Goal: Task Accomplishment & Management: Manage account settings

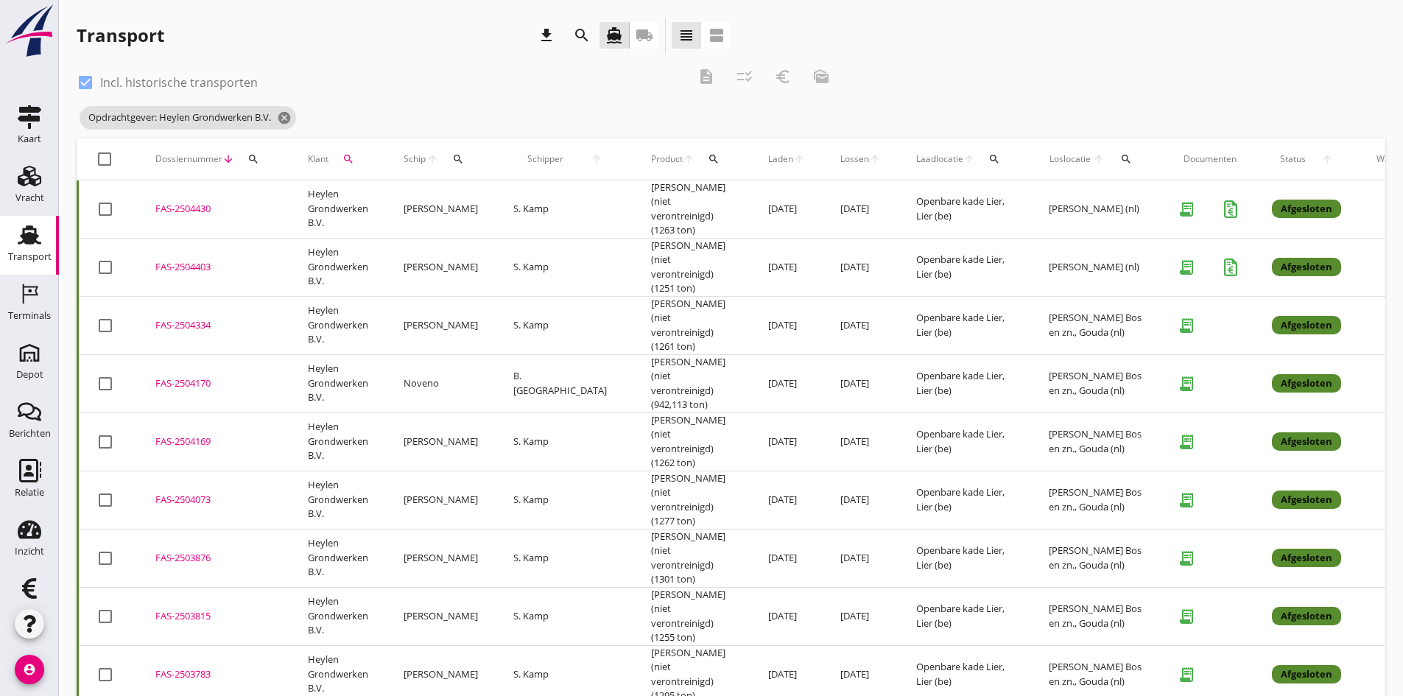
scroll to position [27, 0]
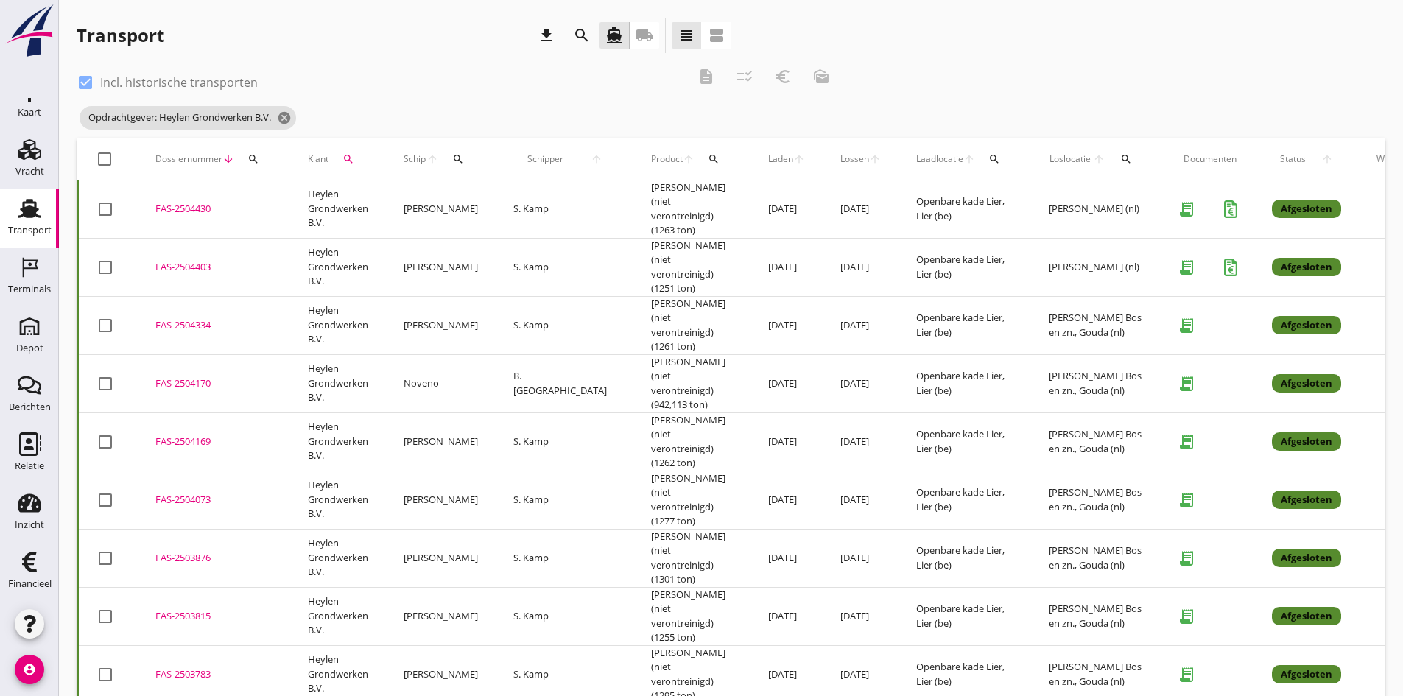
click at [303, 127] on div "Opdrachtgever: Heylen Grondwerken B.V. cancel" at bounding box center [459, 117] width 764 height 29
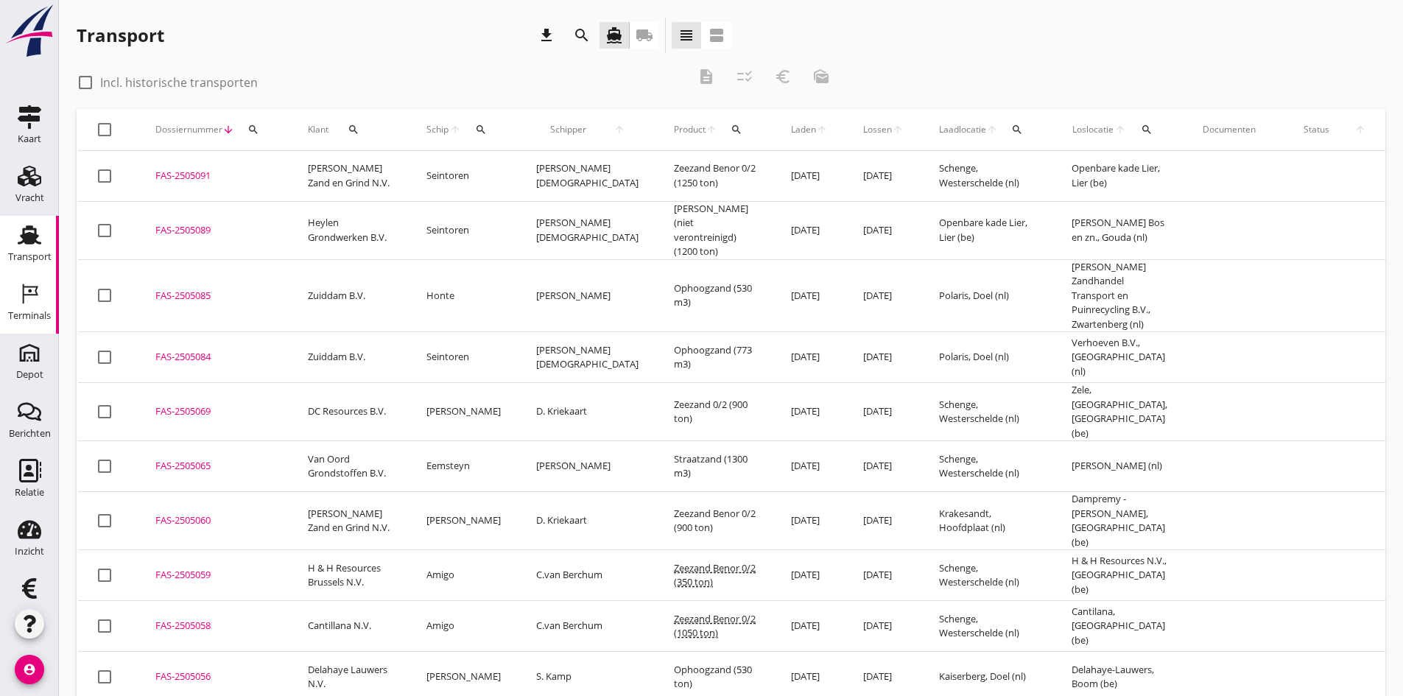
click at [35, 291] on icon "Terminals" at bounding box center [30, 294] width 24 height 24
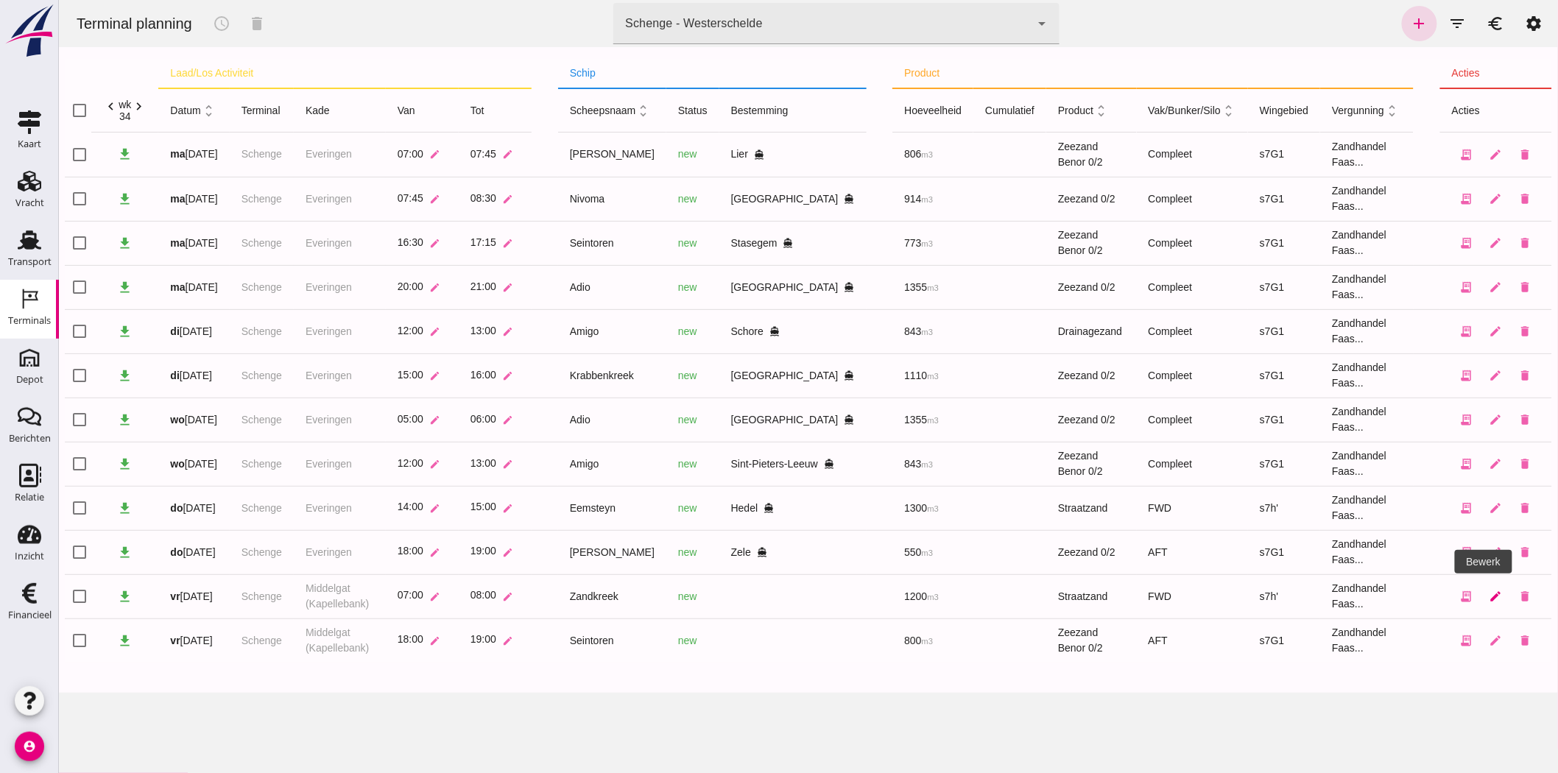
click at [1402, 596] on icon "edit" at bounding box center [1495, 596] width 13 height 13
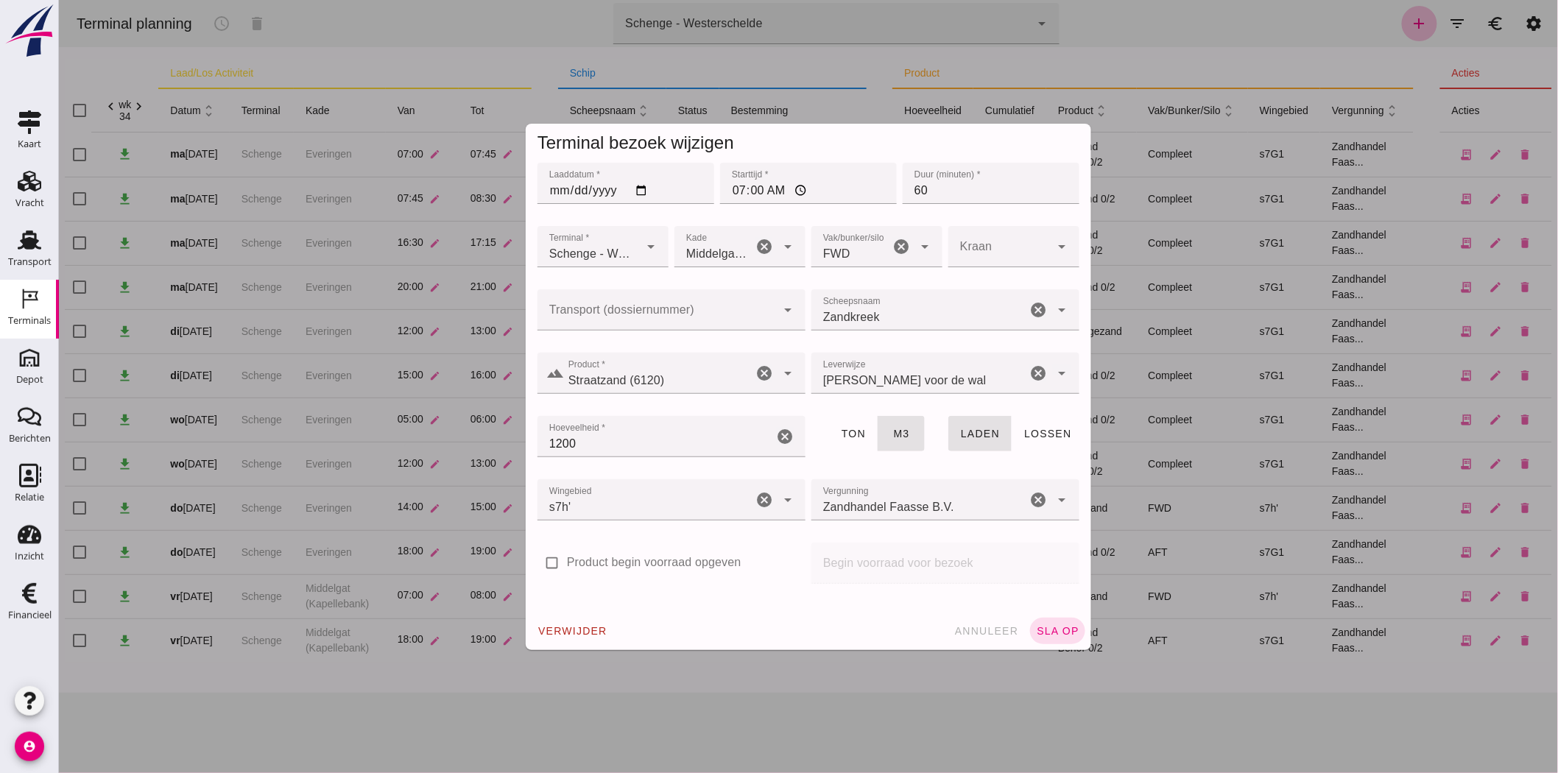
click input "Transport (dossiernummer)"
click span "annuleer"
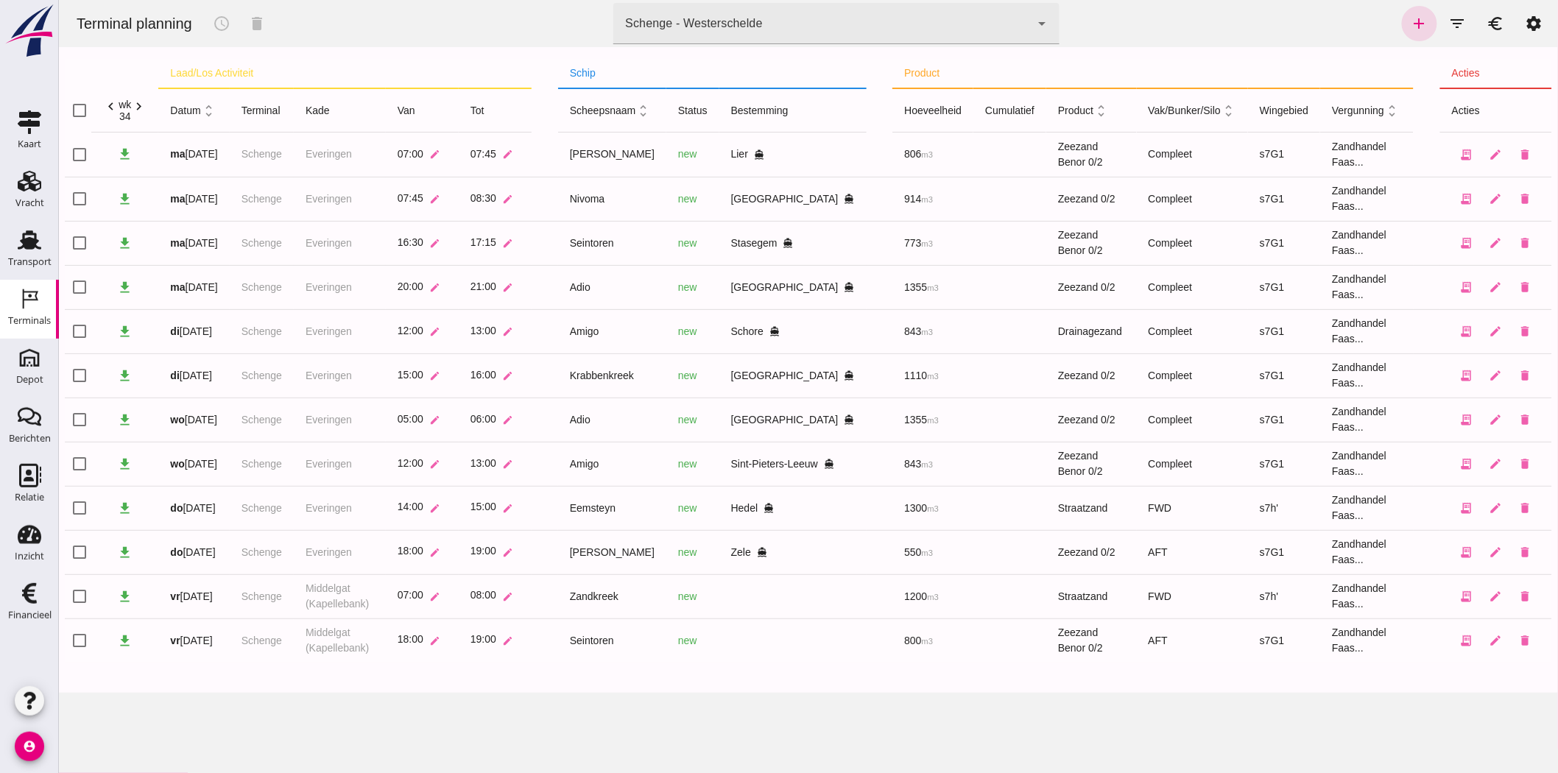
click at [973, 626] on td at bounding box center [1009, 641] width 73 height 44
click at [1402, 638] on icon "edit" at bounding box center [1495, 640] width 13 height 13
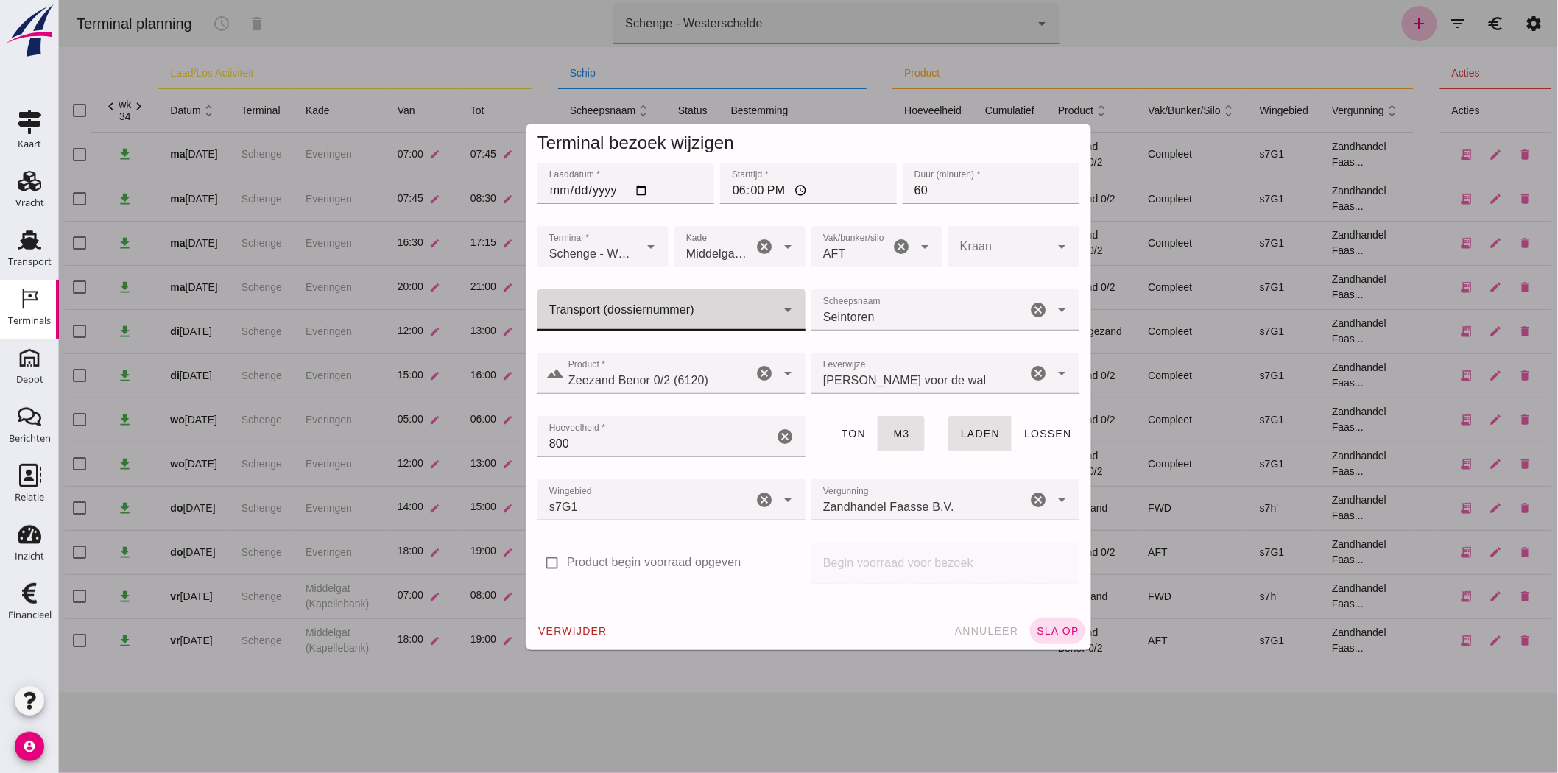
click div
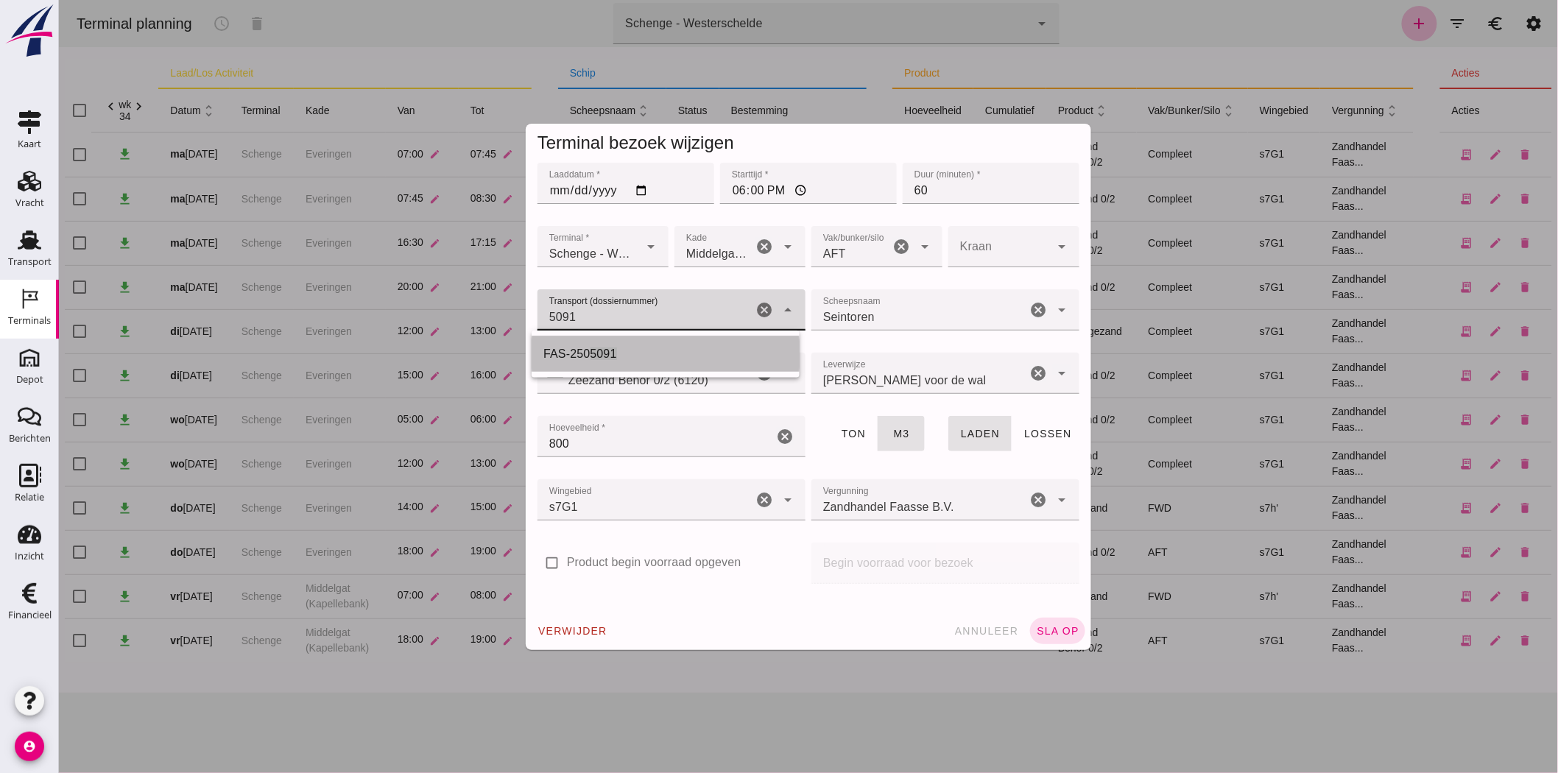
click span "5091"
type input "FAS-2505091"
click span "sla op"
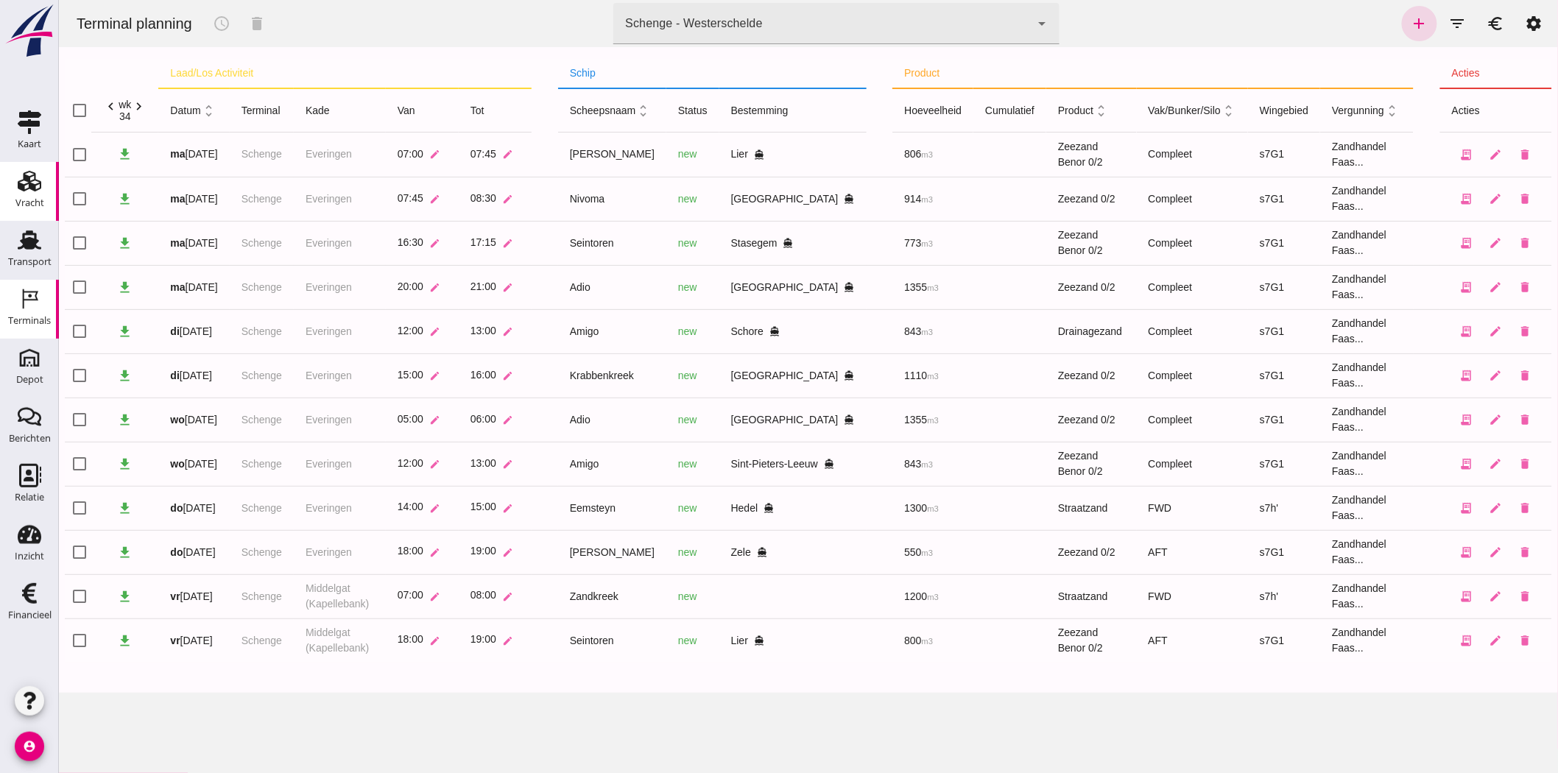
click at [45, 194] on link "Vracht Vracht" at bounding box center [29, 191] width 59 height 59
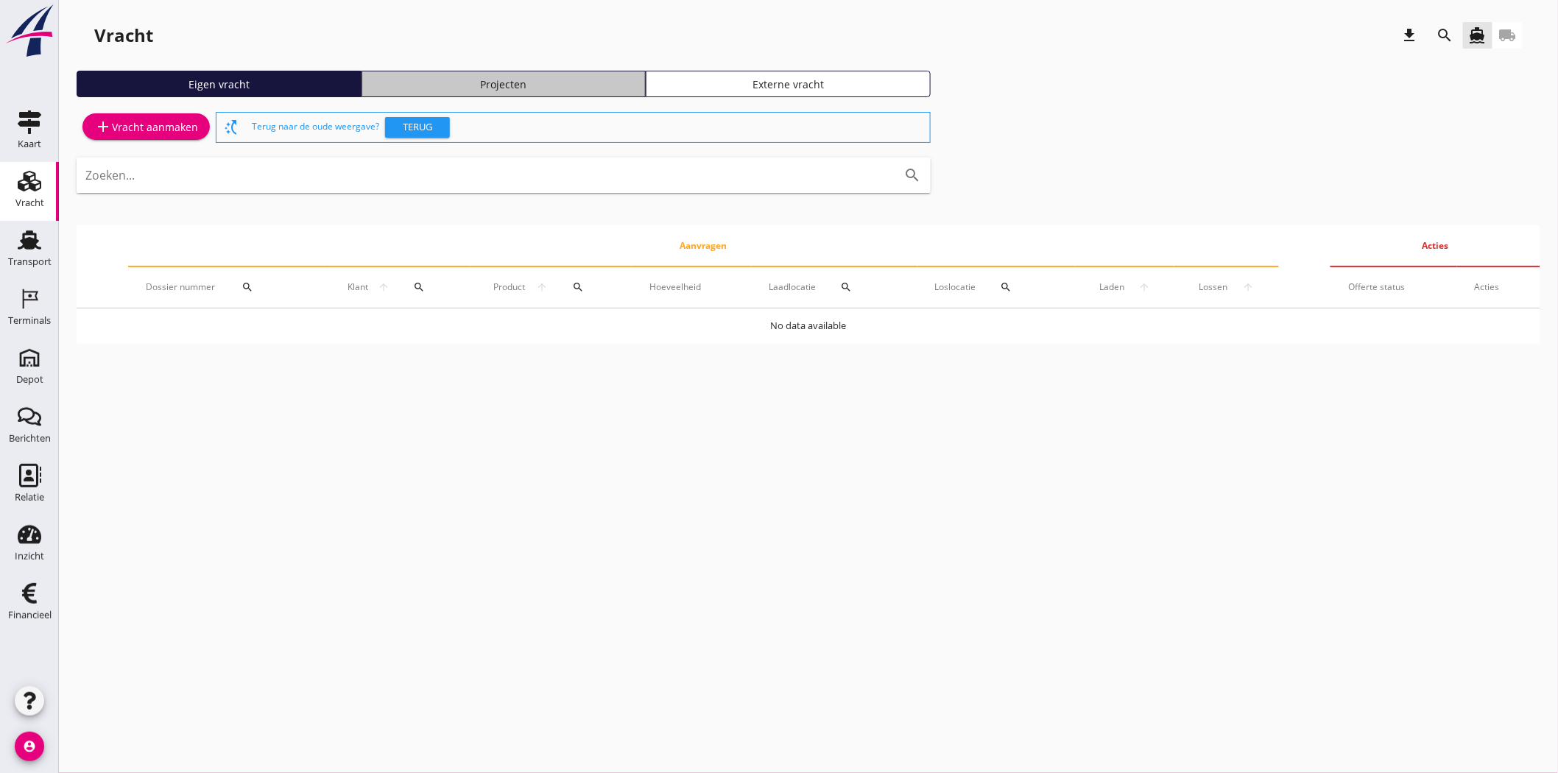
click at [472, 91] on link "Projecten" at bounding box center [504, 84] width 285 height 27
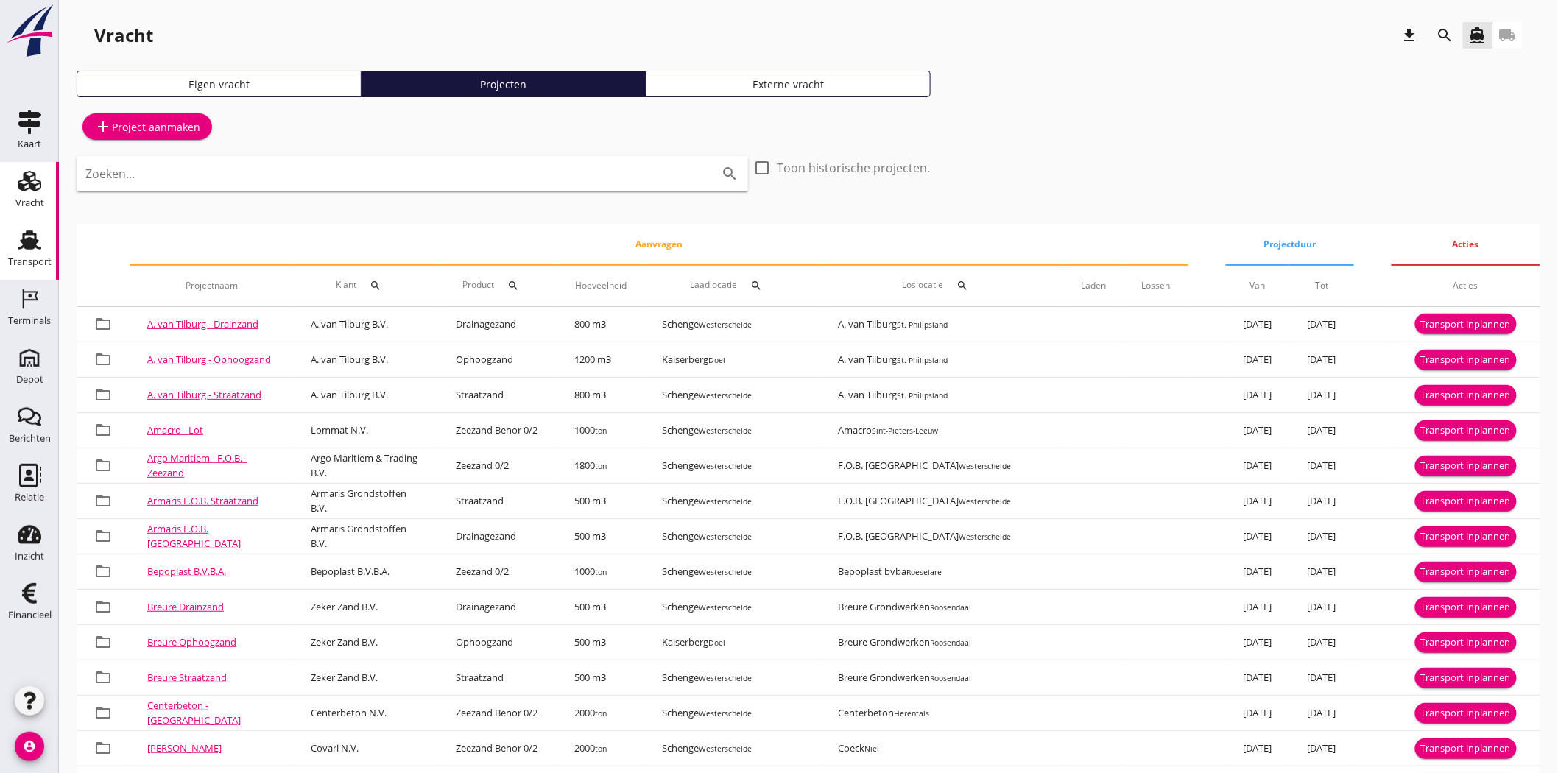
click at [27, 252] on div "Transport" at bounding box center [29, 262] width 43 height 21
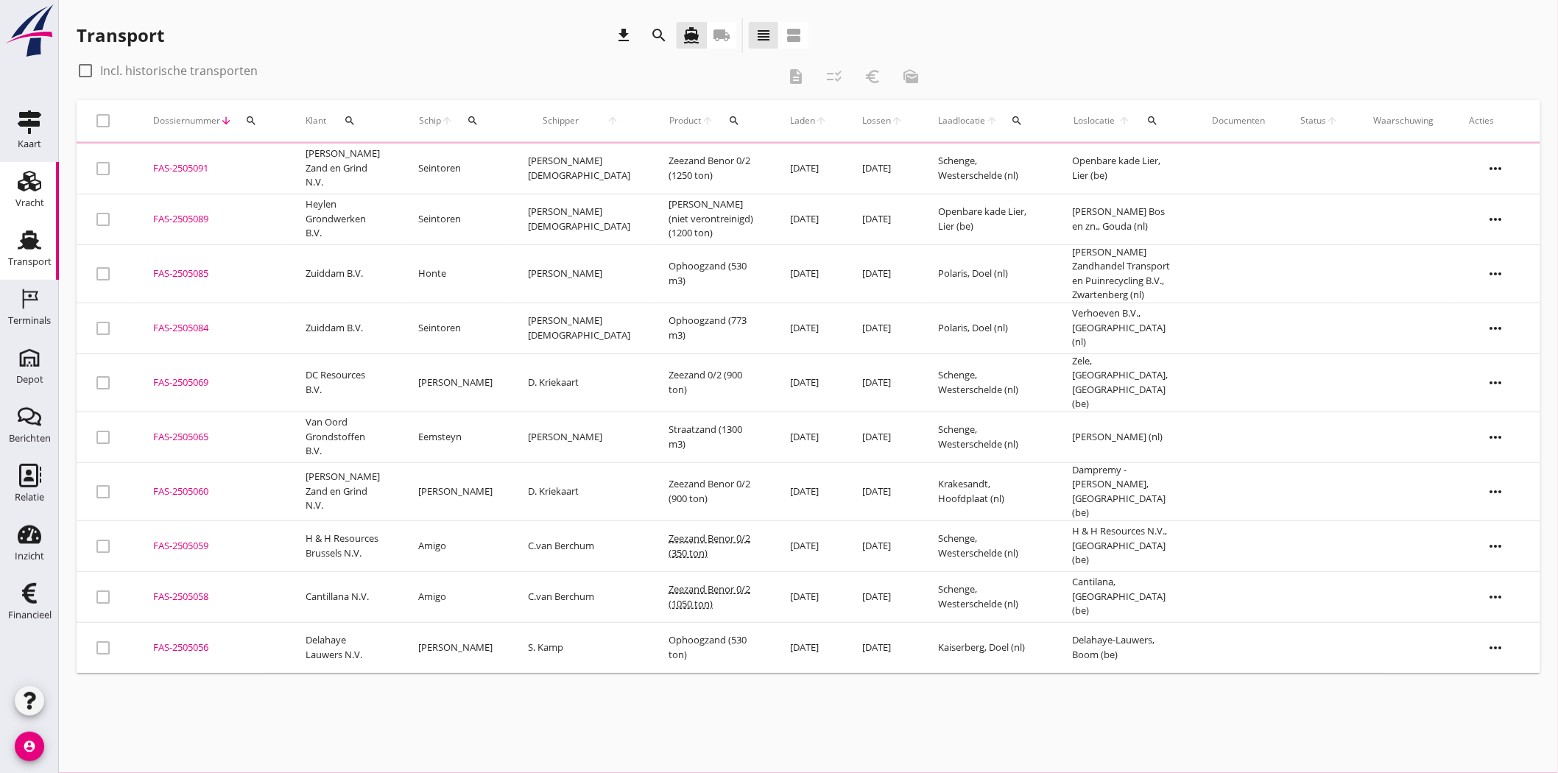
click at [32, 197] on div "Vracht" at bounding box center [29, 203] width 29 height 21
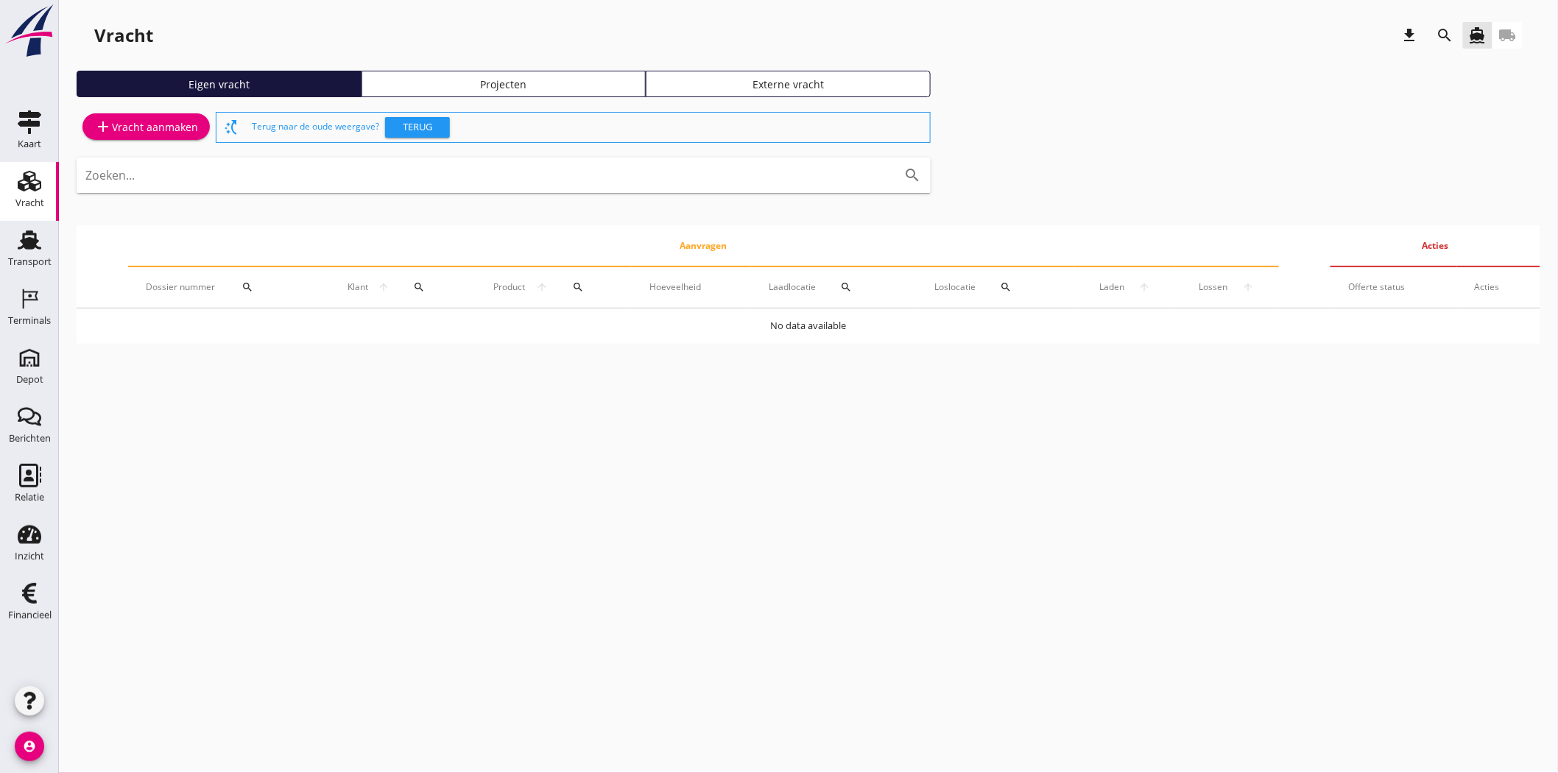
click at [518, 81] on div "Projecten" at bounding box center [504, 84] width 272 height 15
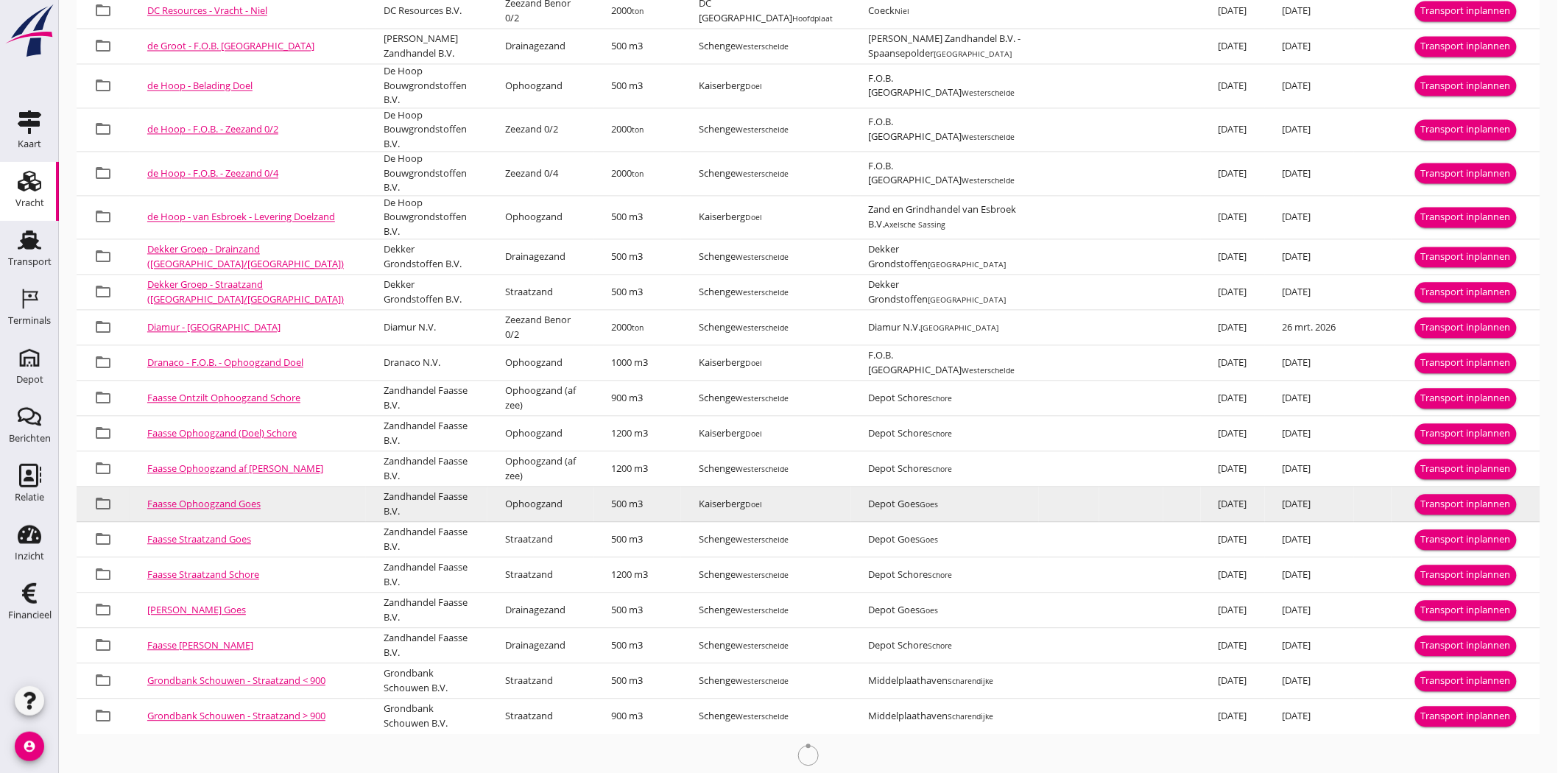
scroll to position [1200, 0]
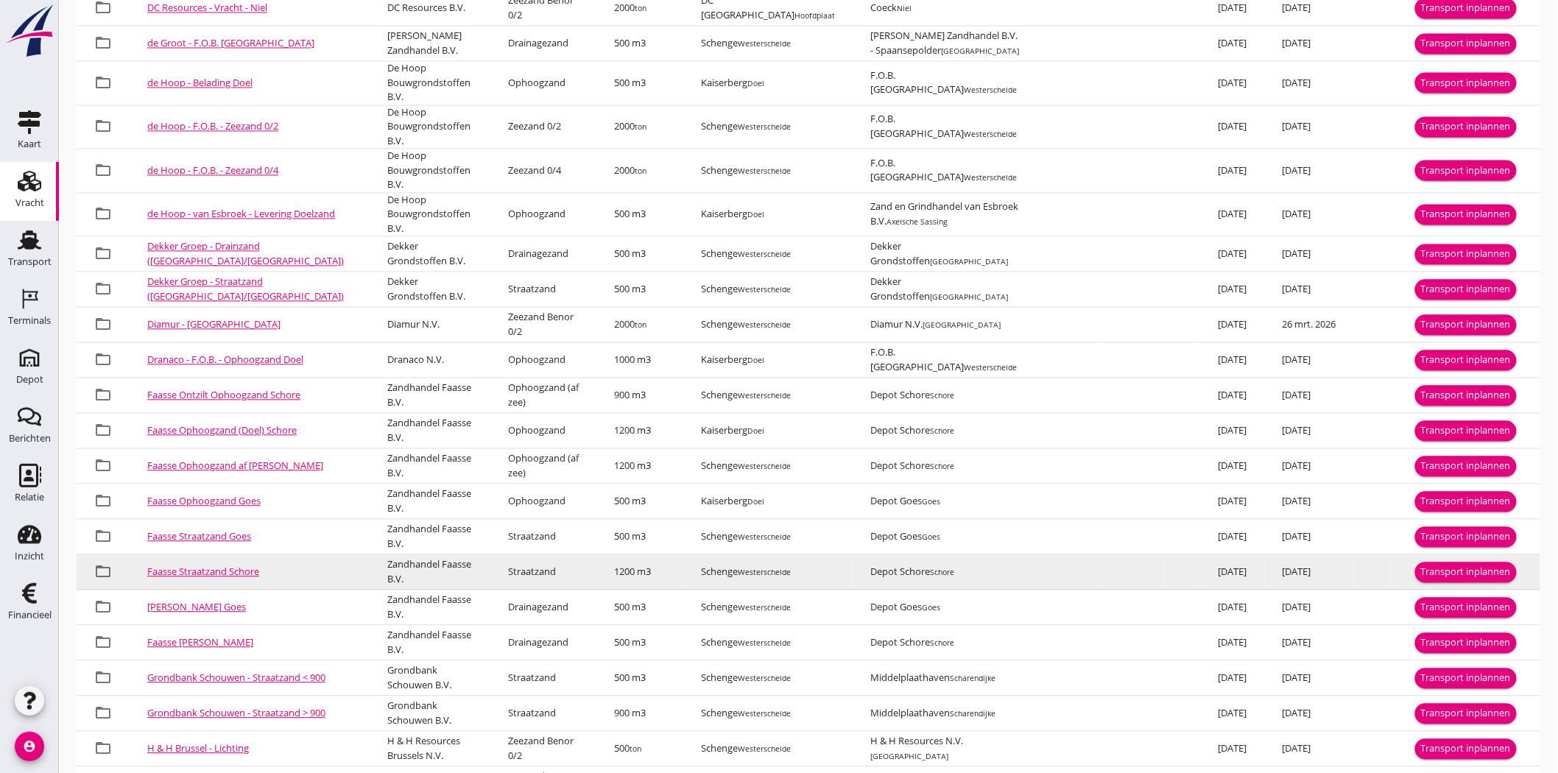
click at [1402, 565] on div "Transport inplannen" at bounding box center [1466, 572] width 90 height 15
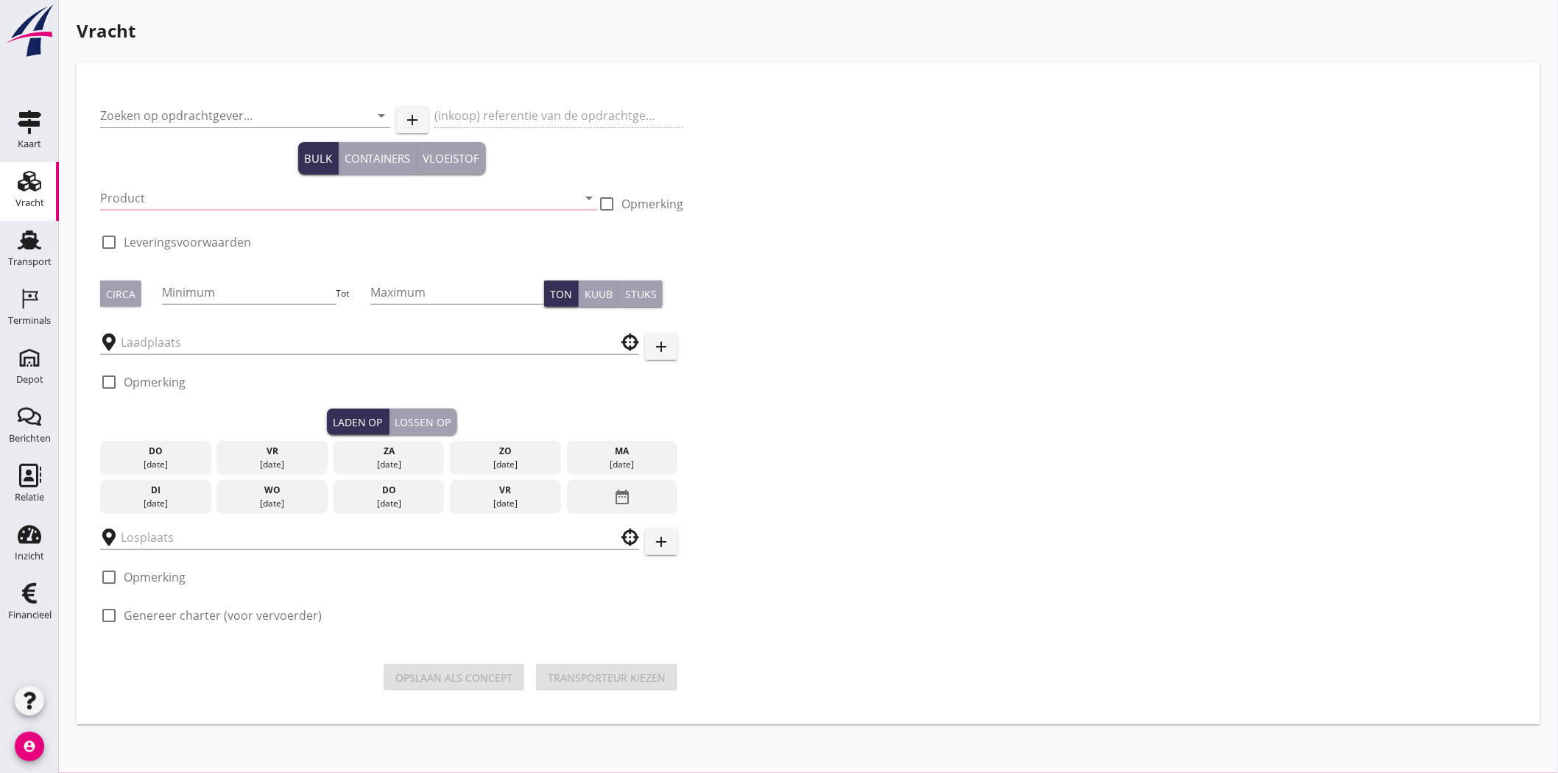
type input "Zandhandel Faasse B.V."
type input "Straatzand Schore"
type input "Straatzand (6120)"
type input "1200"
checkbox input "true"
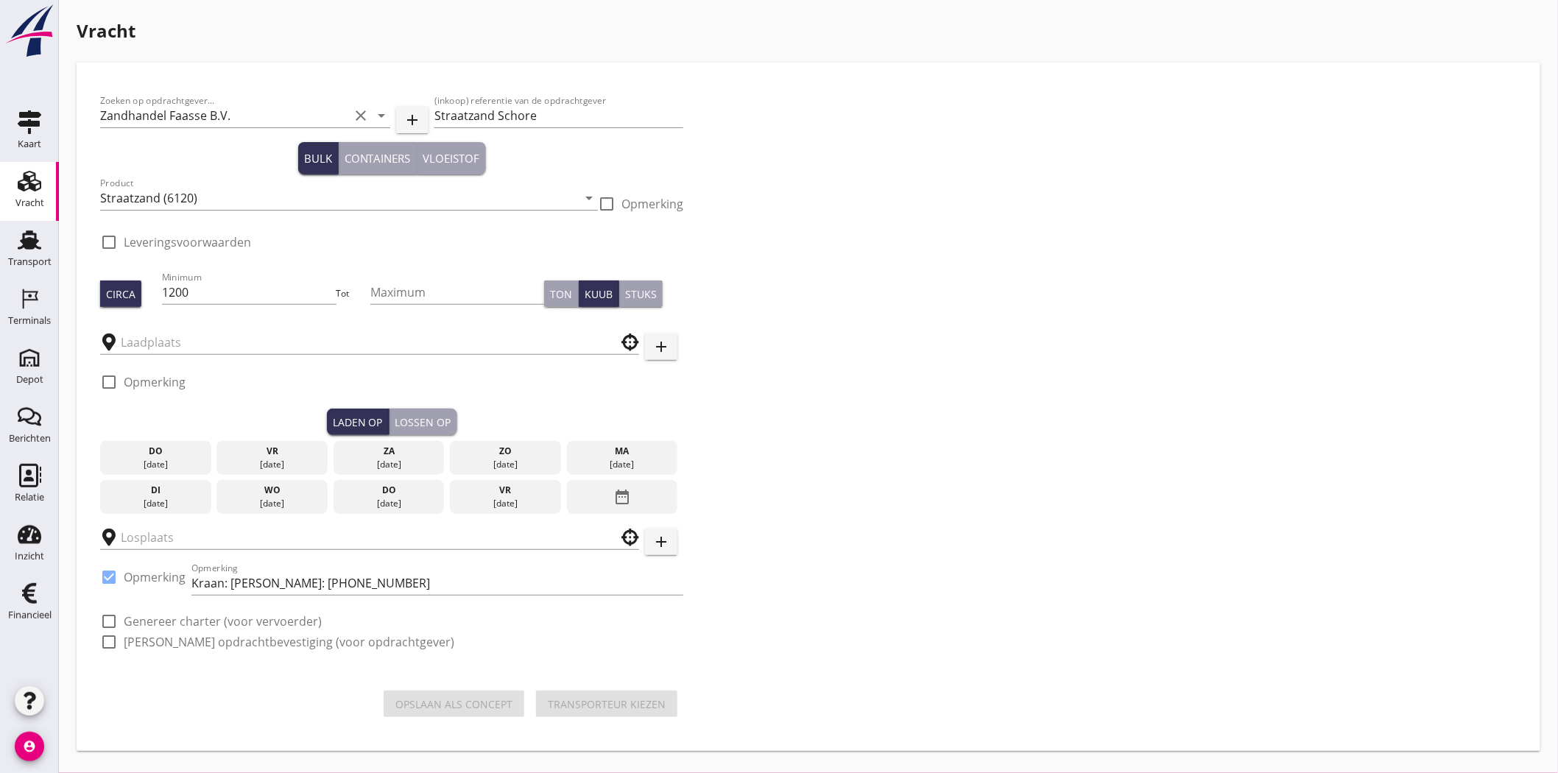
checkbox input "true"
type input "Schenge"
type input "Depot Schore"
checkbox input "true"
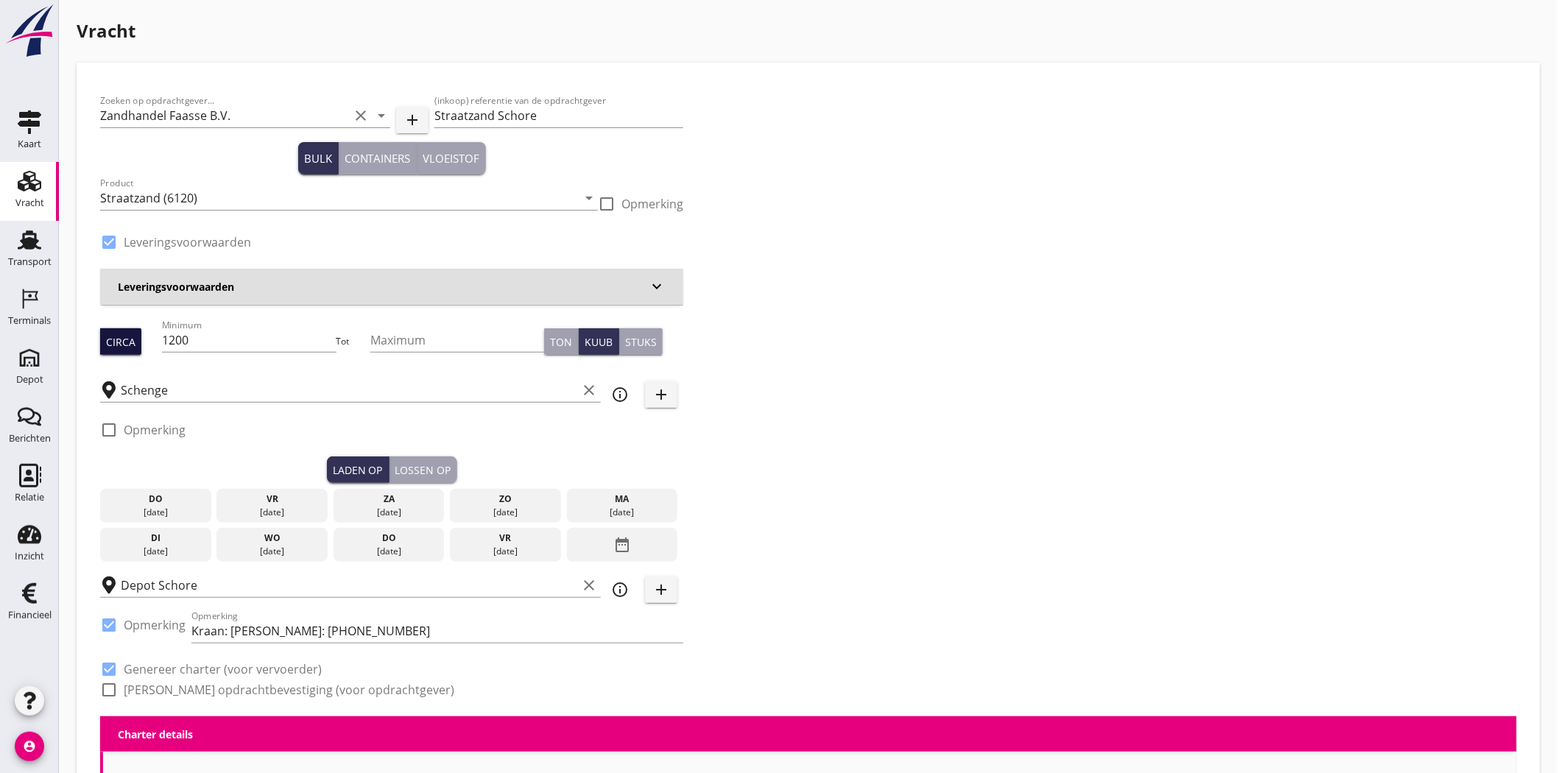
type input "2.35"
checkbox input "false"
radio input "false"
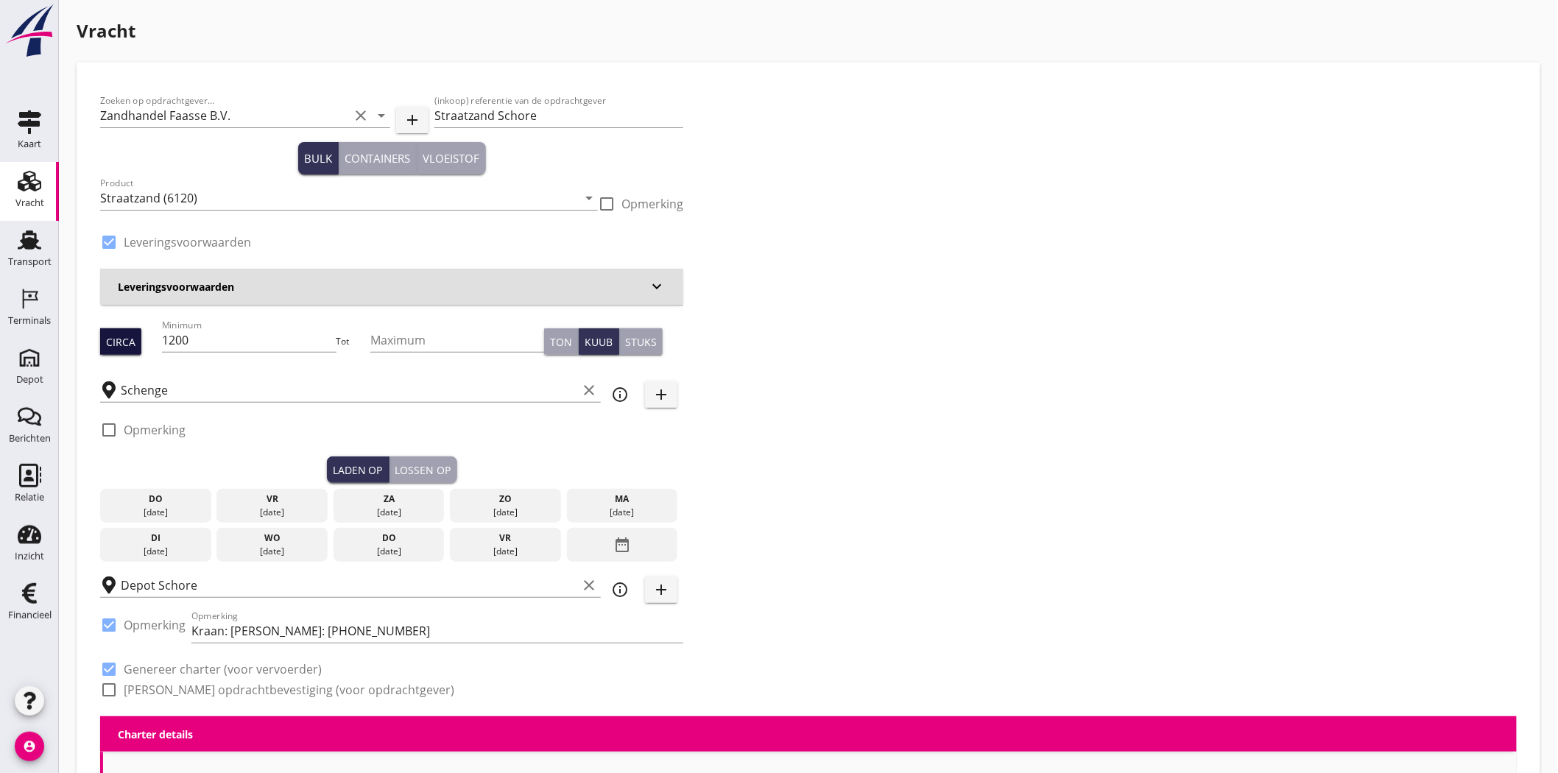
checkbox input "true"
type input "1"
drag, startPoint x: 306, startPoint y: 509, endPoint x: 317, endPoint y: 505, distance: 10.9
click at [306, 509] on div "[DATE]" at bounding box center [272, 512] width 104 height 13
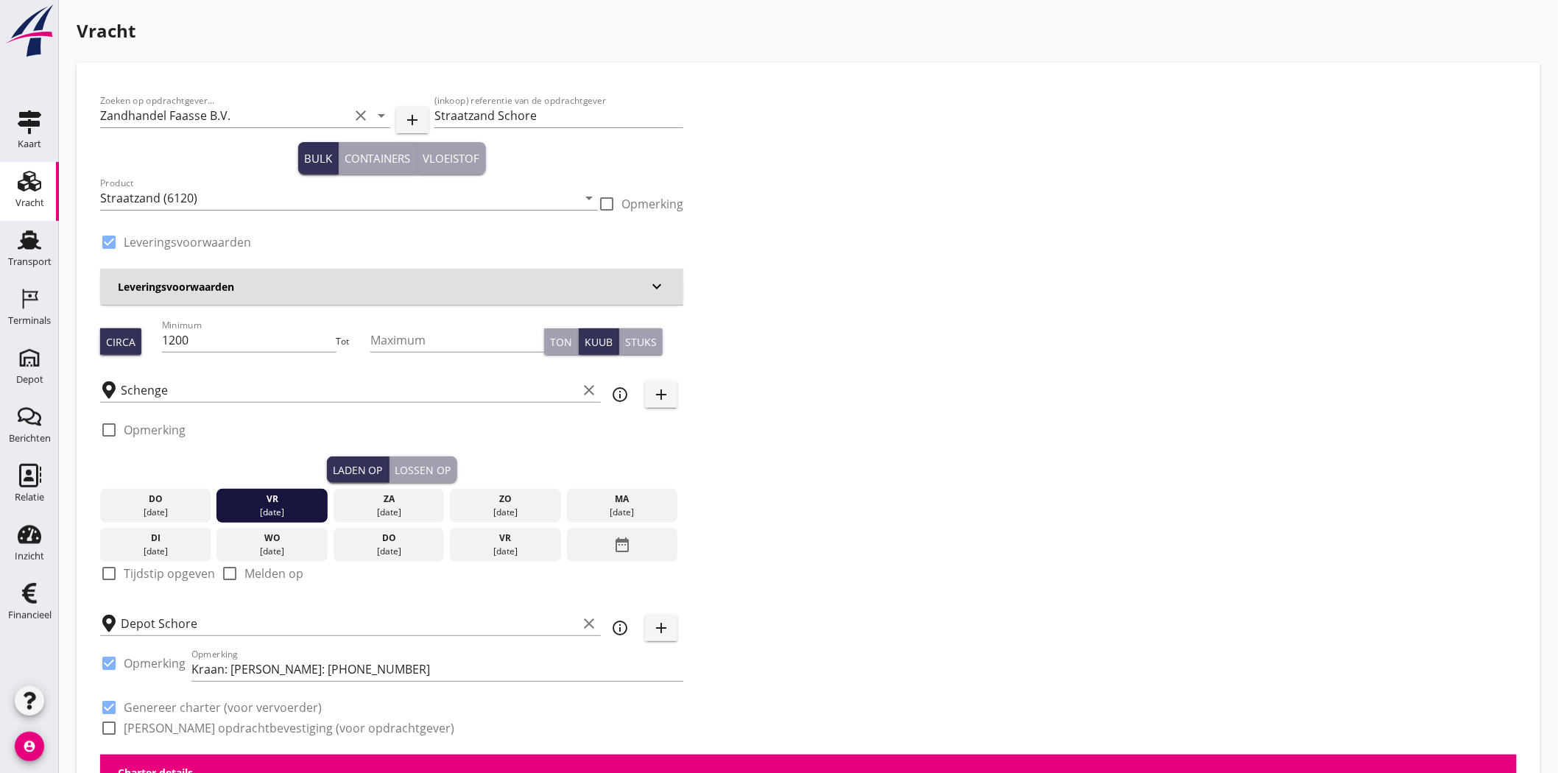
click at [446, 465] on div "Lossen op" at bounding box center [423, 469] width 56 height 15
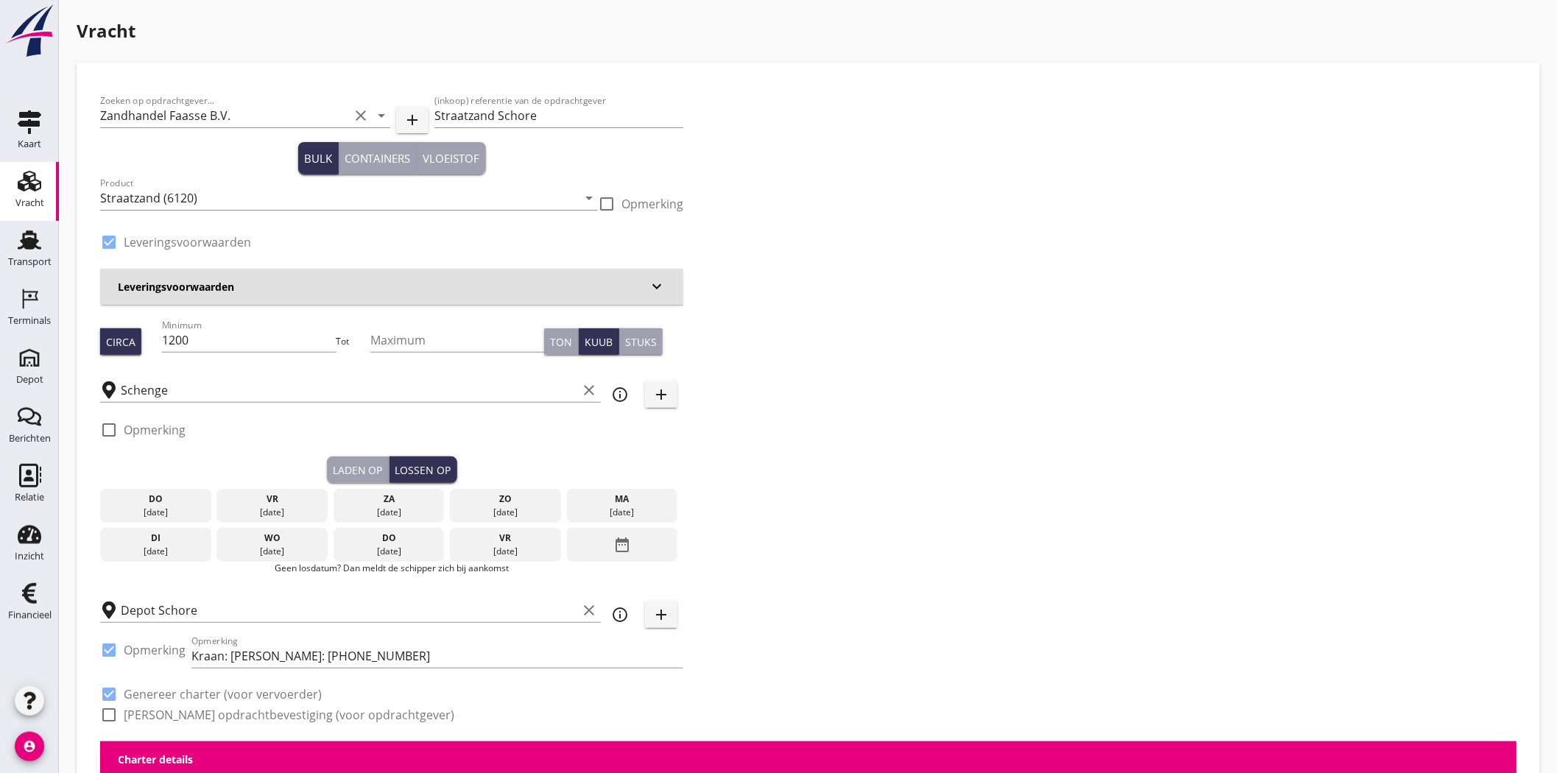
click at [365, 462] on div "Laden op" at bounding box center [358, 469] width 50 height 15
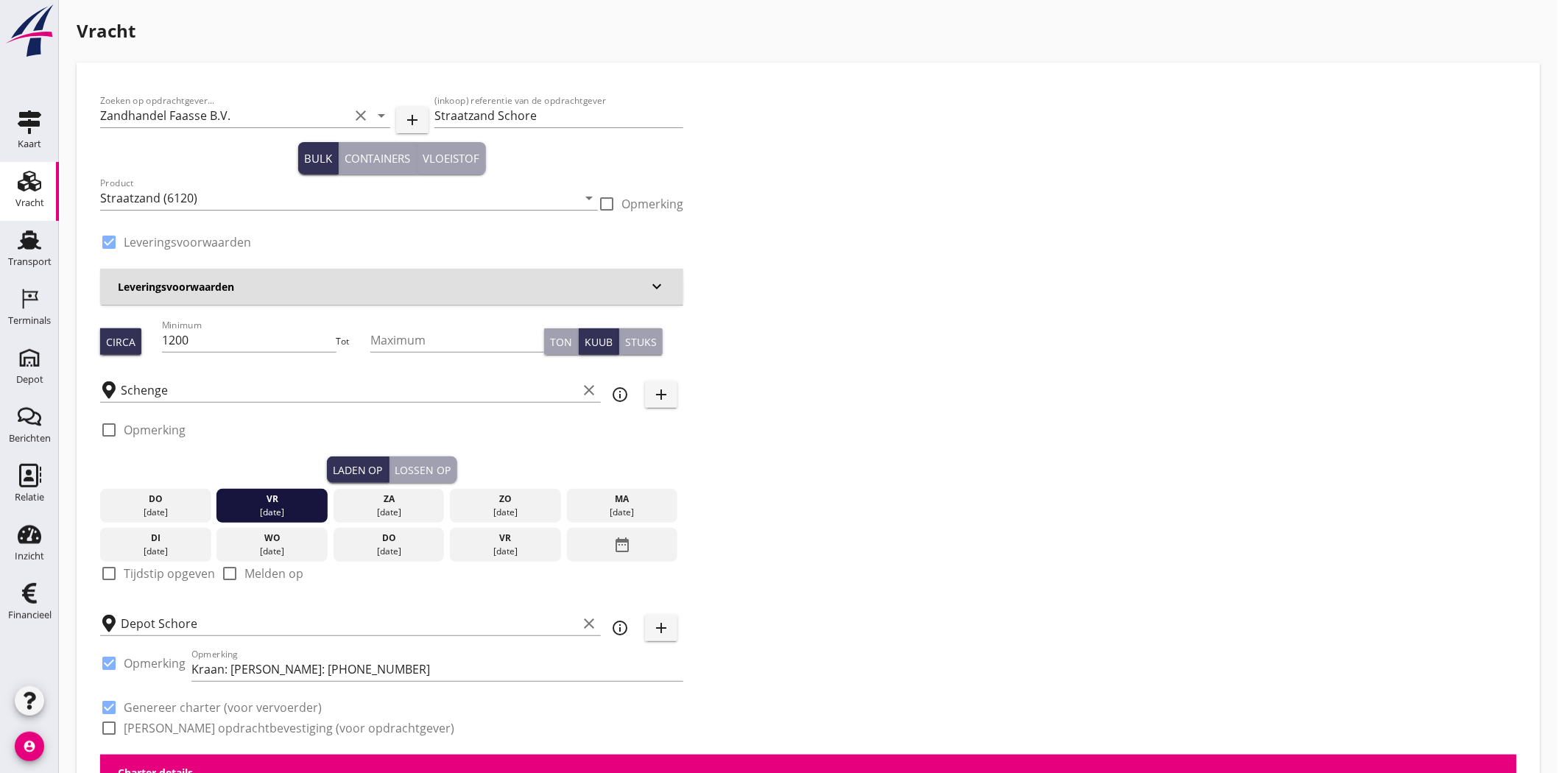
click at [415, 460] on button "Lossen op" at bounding box center [424, 470] width 68 height 27
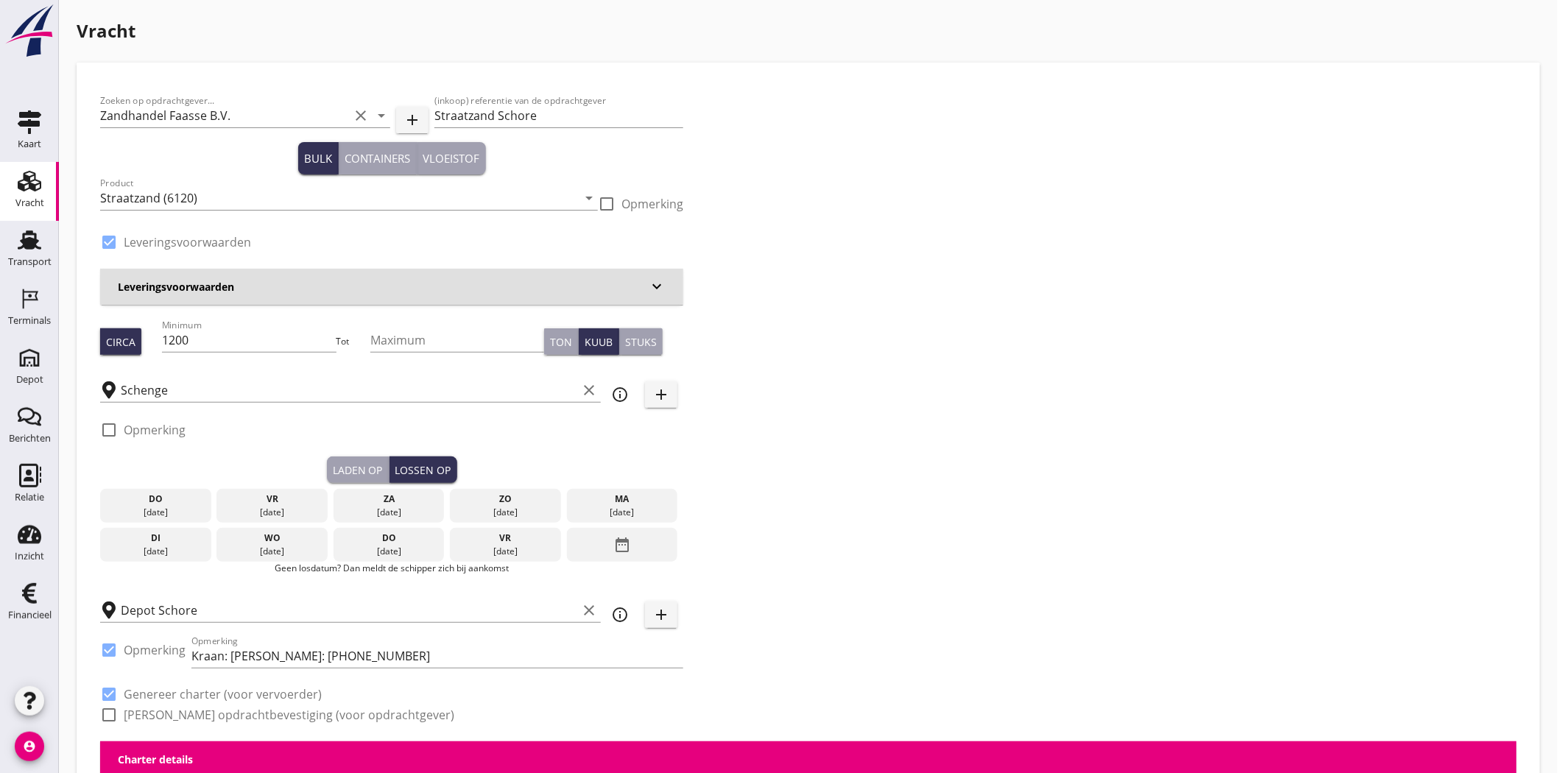
click at [616, 510] on div "[DATE]" at bounding box center [623, 512] width 104 height 13
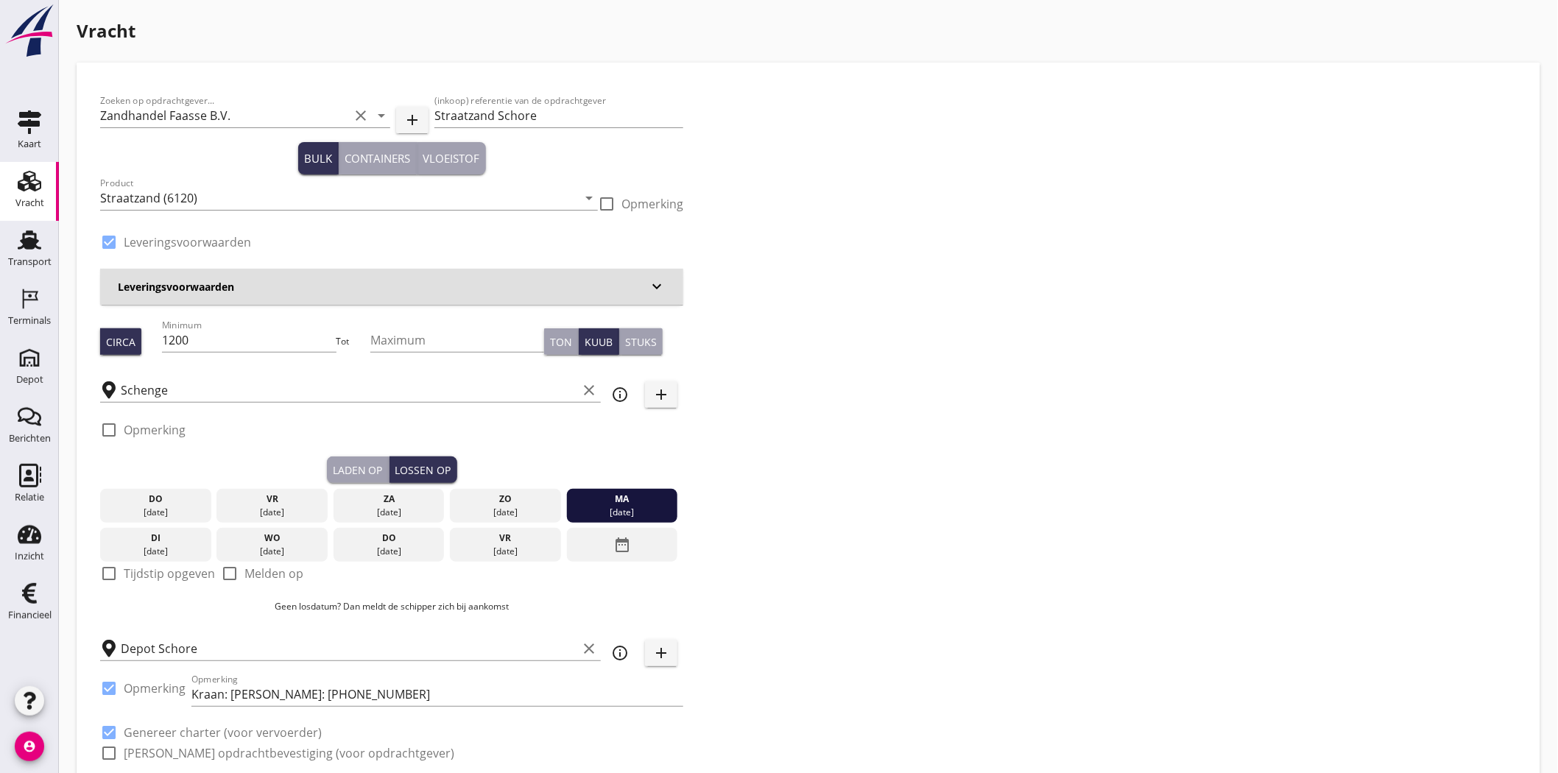
click at [869, 439] on div "Zoeken op opdrachtgever... Zandhandel Faasse B.V. clear arrow_drop_down add (in…" at bounding box center [808, 433] width 1429 height 694
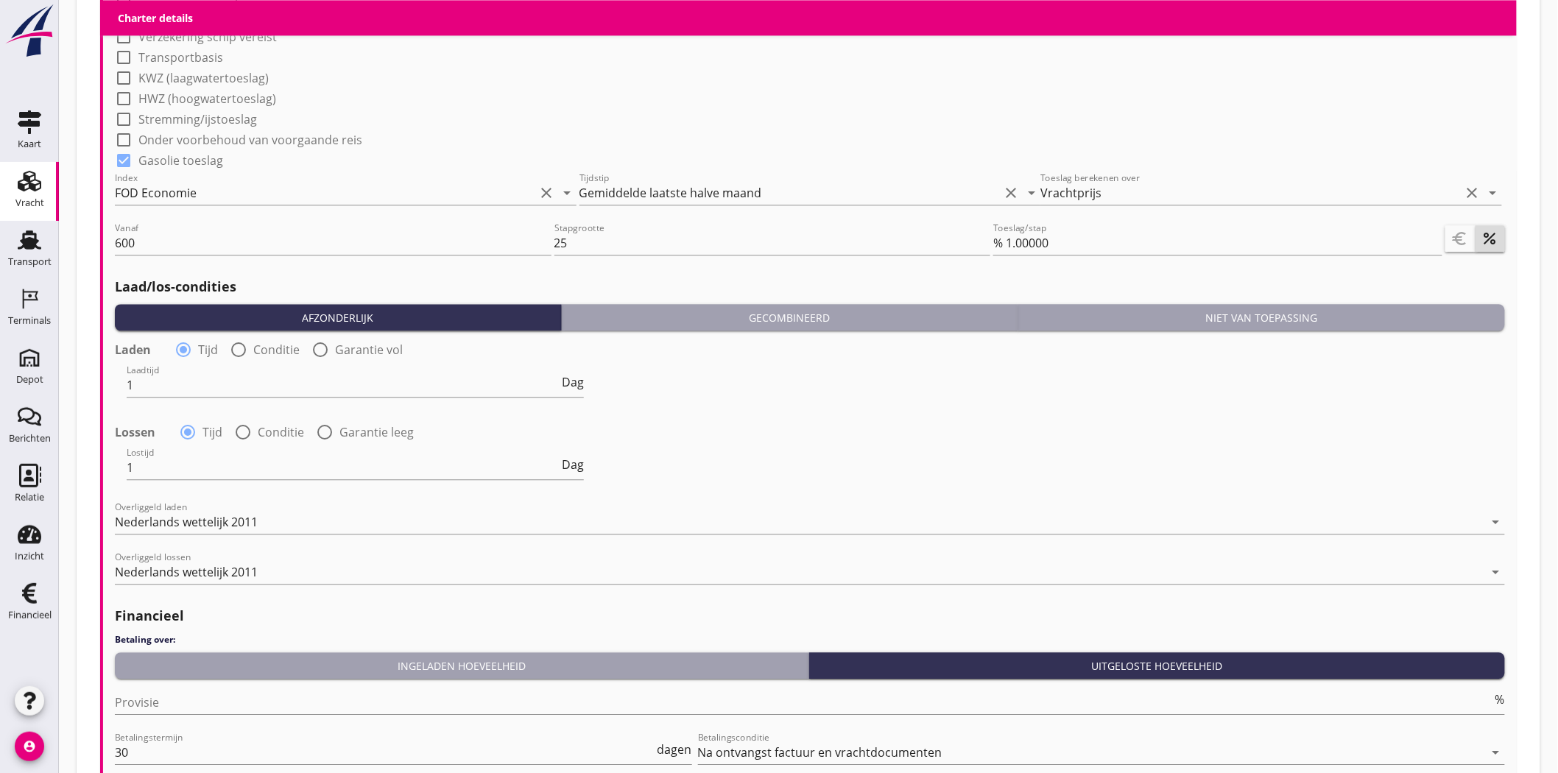
scroll to position [1572, 0]
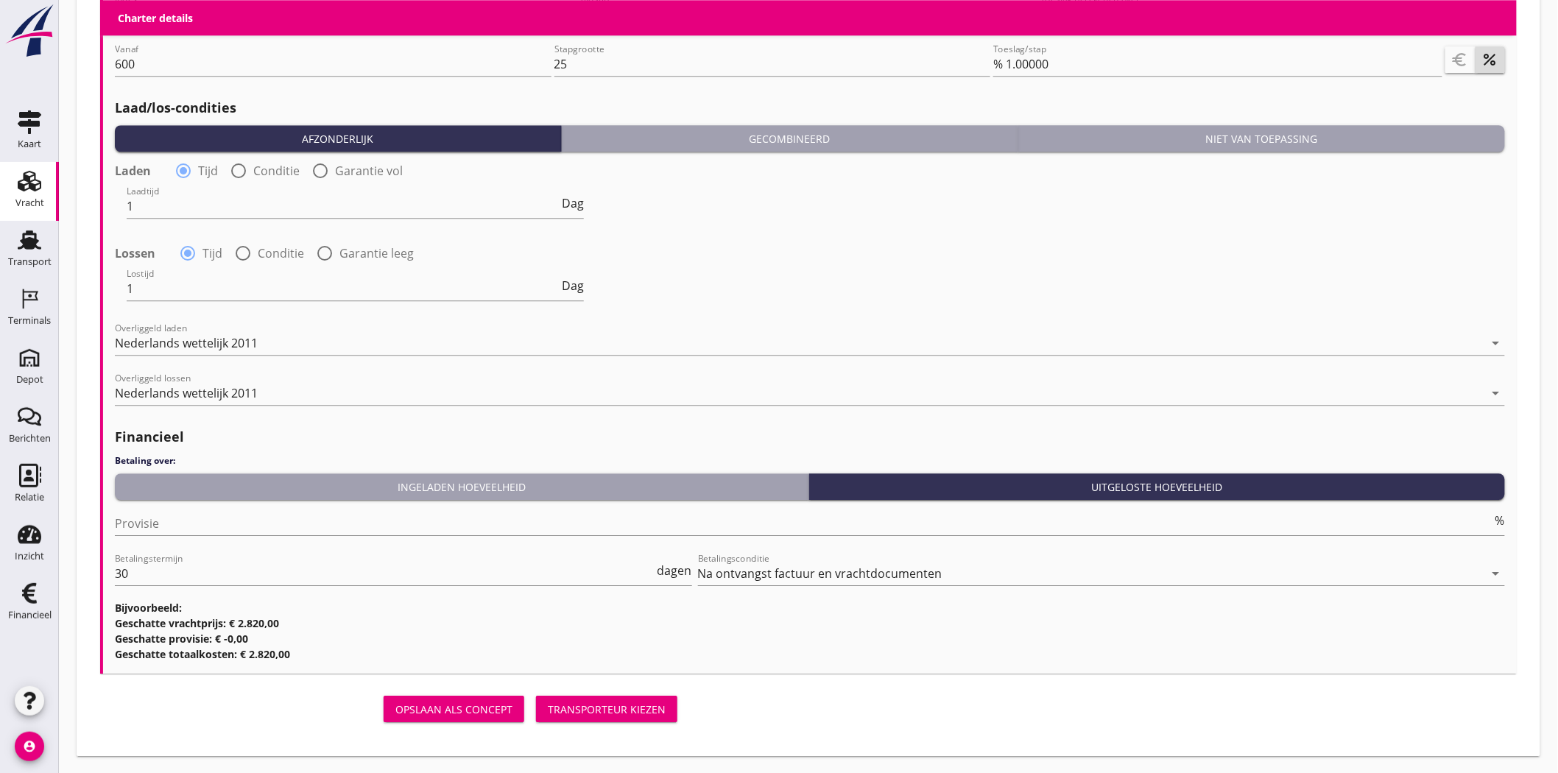
click at [585, 695] on button "Transporteur kiezen" at bounding box center [606, 709] width 141 height 27
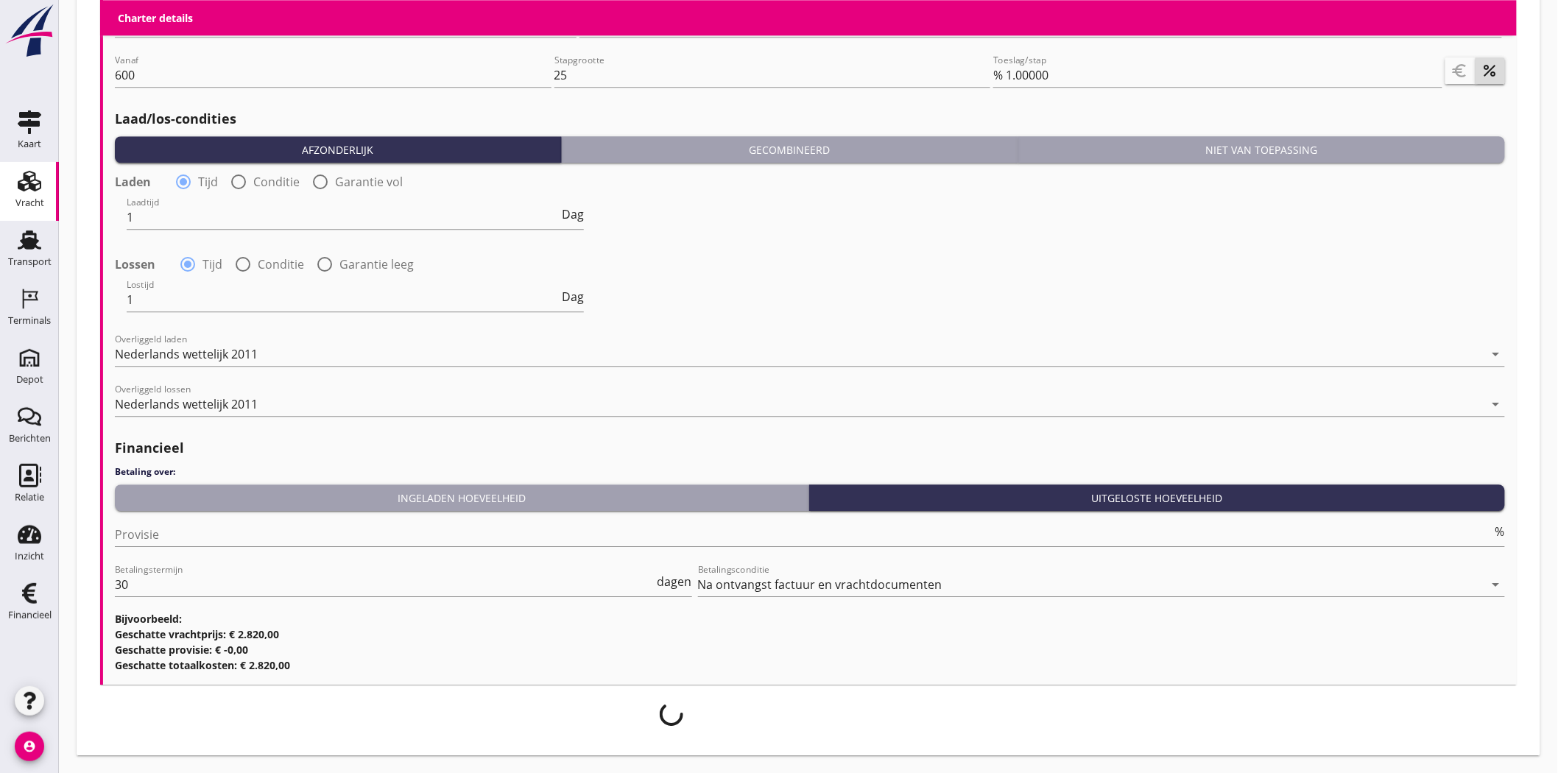
scroll to position [1561, 0]
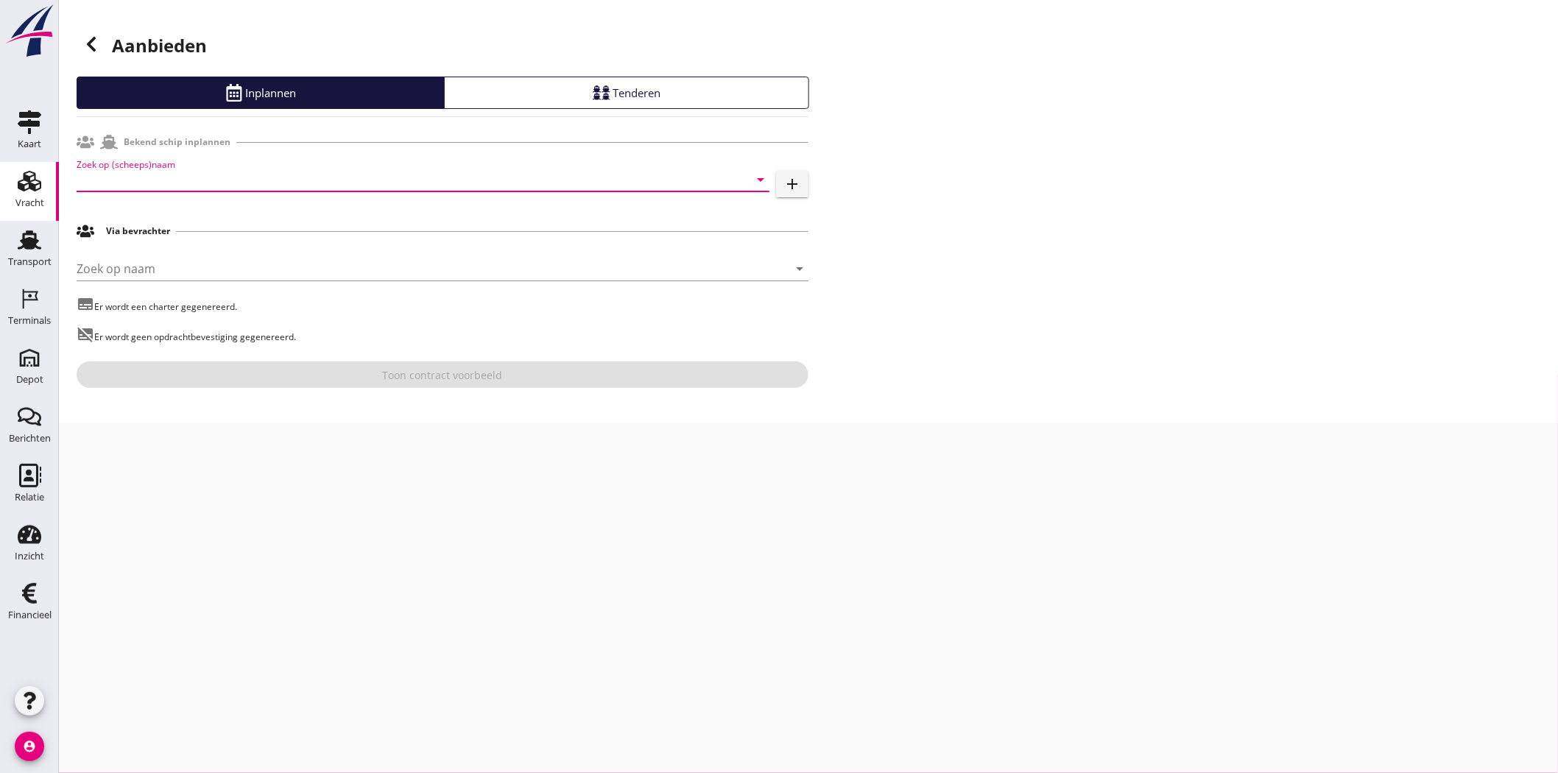
click at [300, 186] on input "Zoek op (scheeps)naam" at bounding box center [403, 180] width 652 height 24
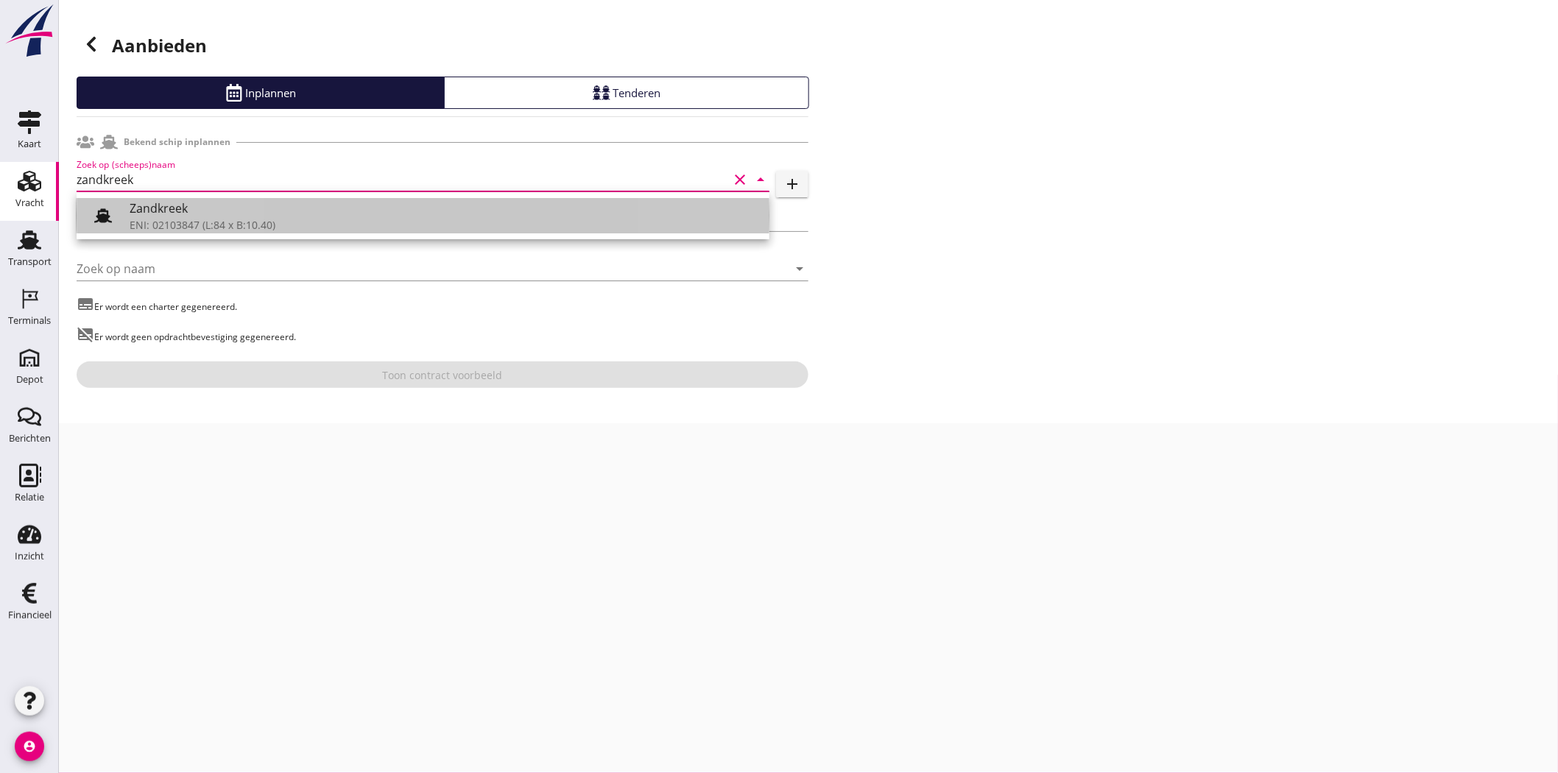
drag, startPoint x: 307, startPoint y: 217, endPoint x: 333, endPoint y: 186, distance: 40.8
click at [307, 216] on div "Zandkreek ENI: 02103847 (L:84 x B:10.40)" at bounding box center [444, 215] width 628 height 35
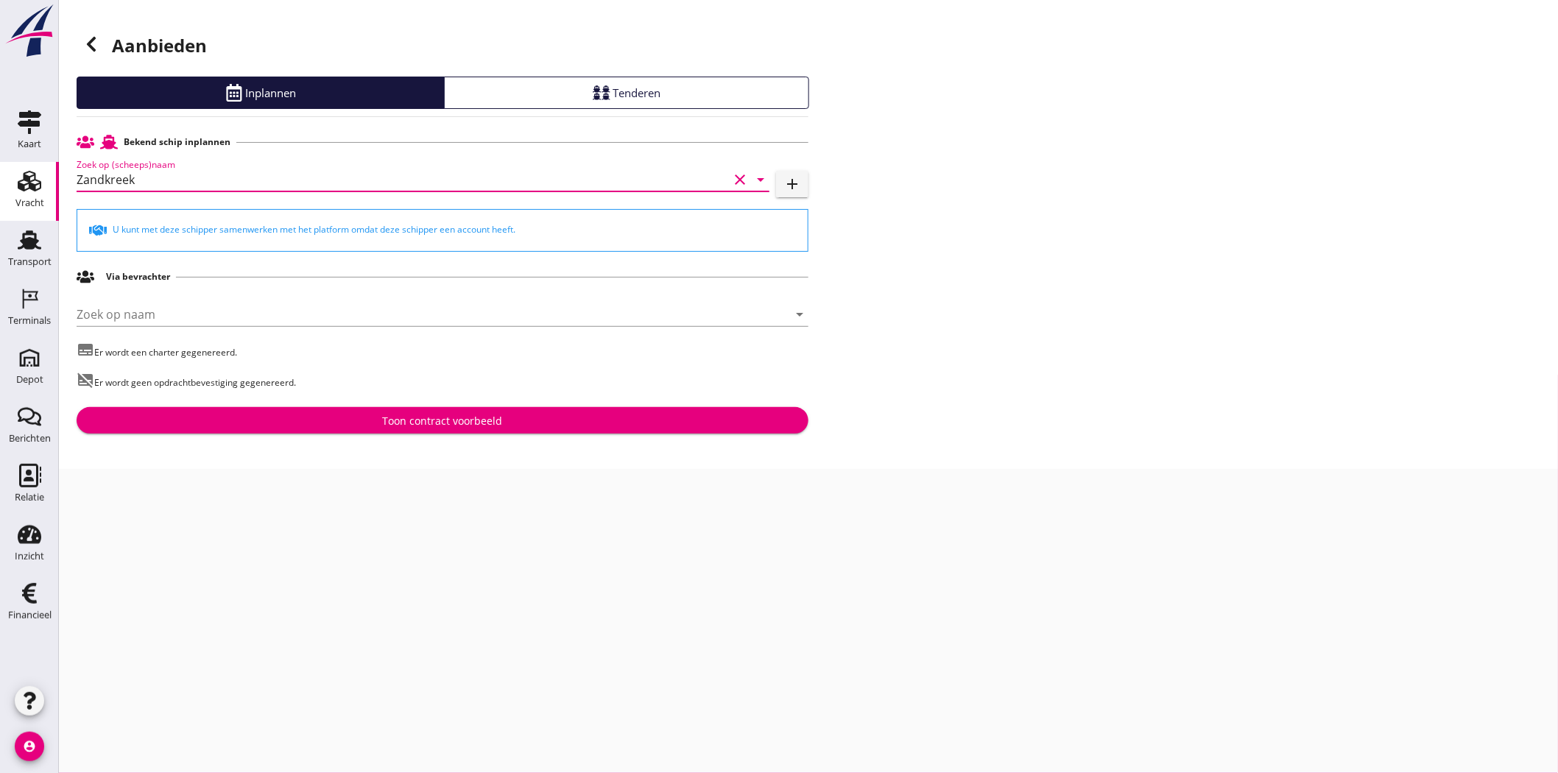
type input "Zandkreek"
click at [431, 420] on div "Toon contract voorbeeld" at bounding box center [443, 420] width 120 height 15
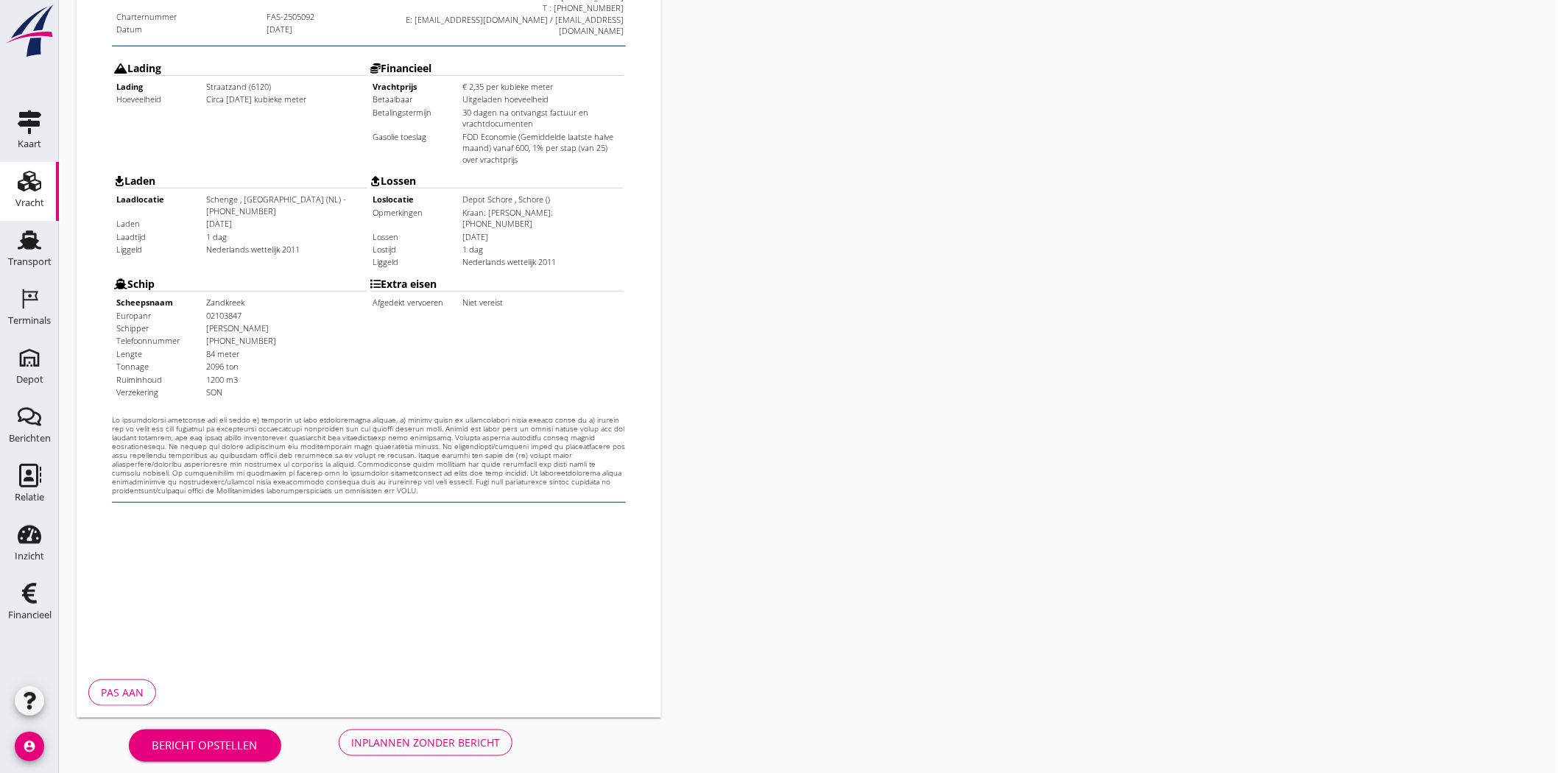
scroll to position [317, 0]
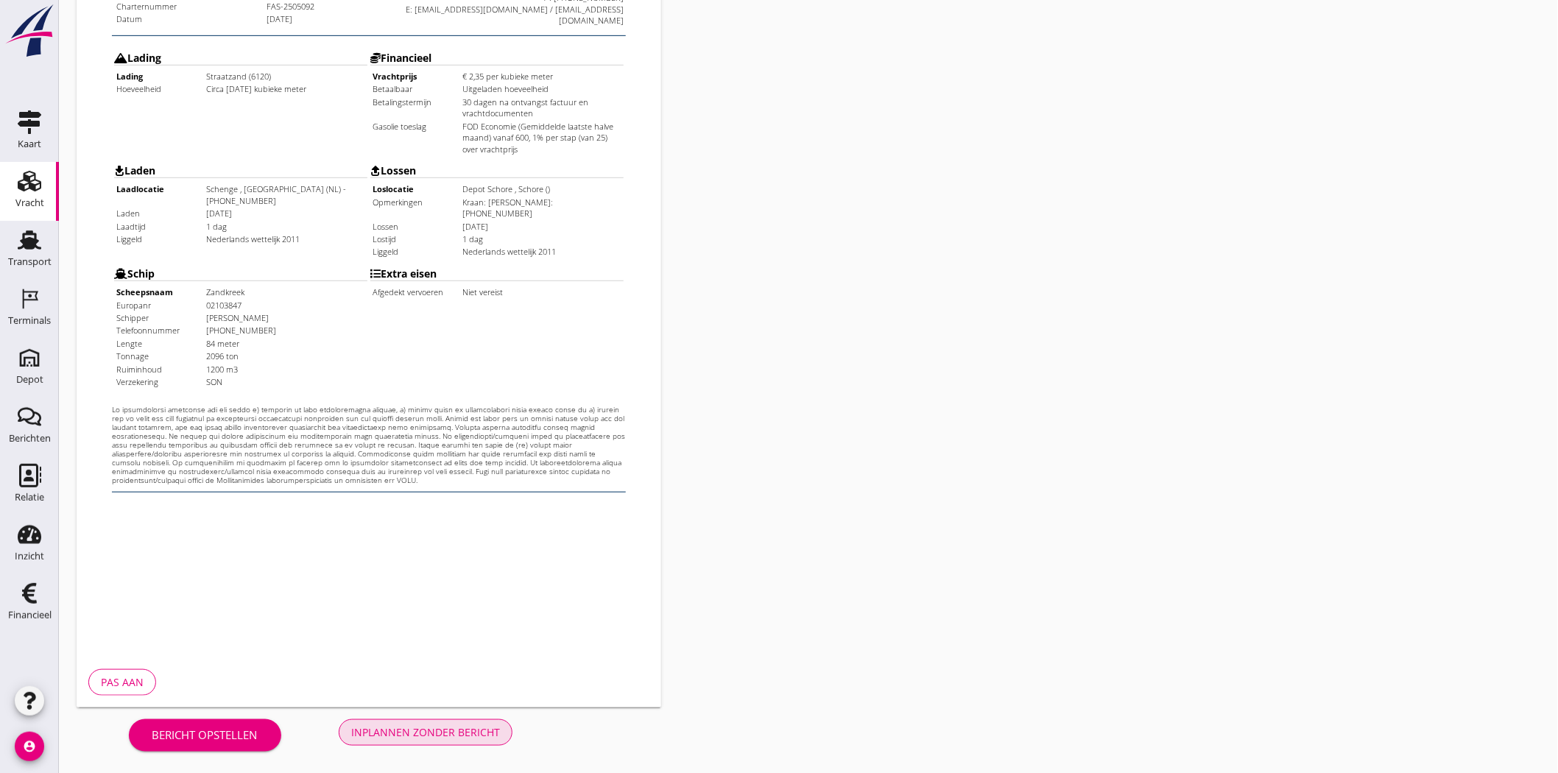
click at [401, 695] on div "Inplannen zonder bericht" at bounding box center [425, 732] width 149 height 15
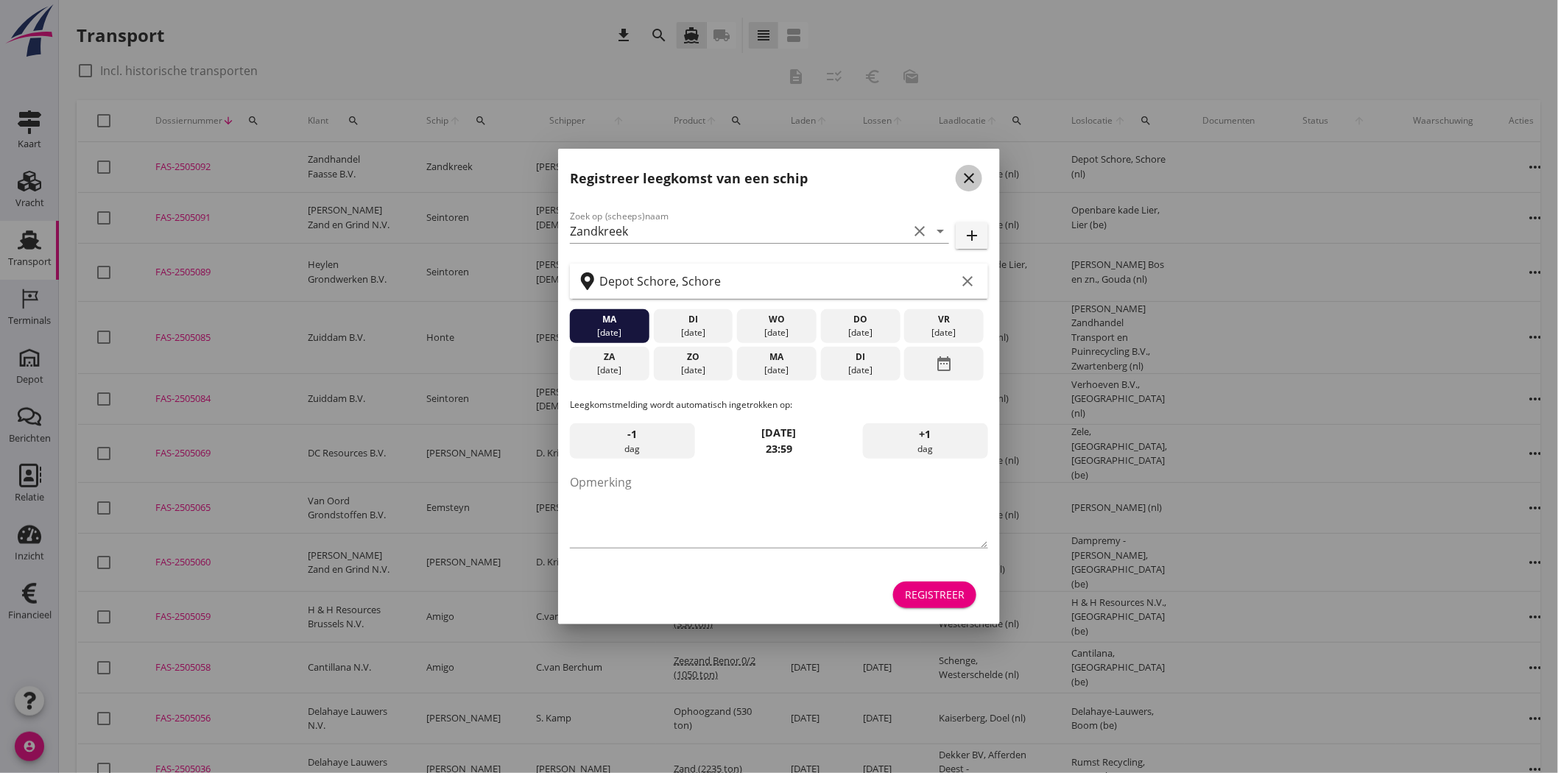
click at [972, 182] on icon "close" at bounding box center [969, 178] width 18 height 18
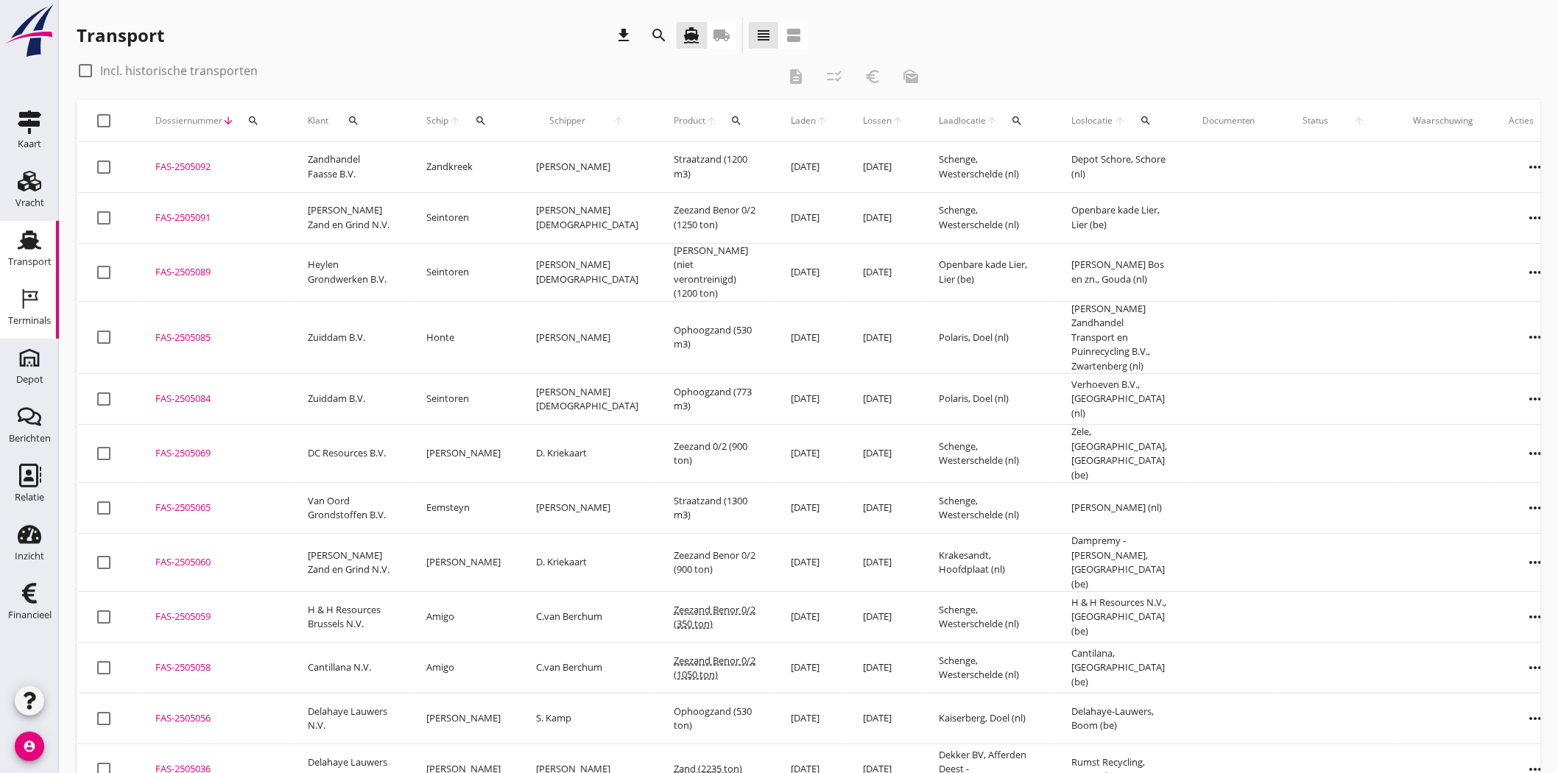
click at [33, 306] on icon "Terminals" at bounding box center [30, 299] width 24 height 24
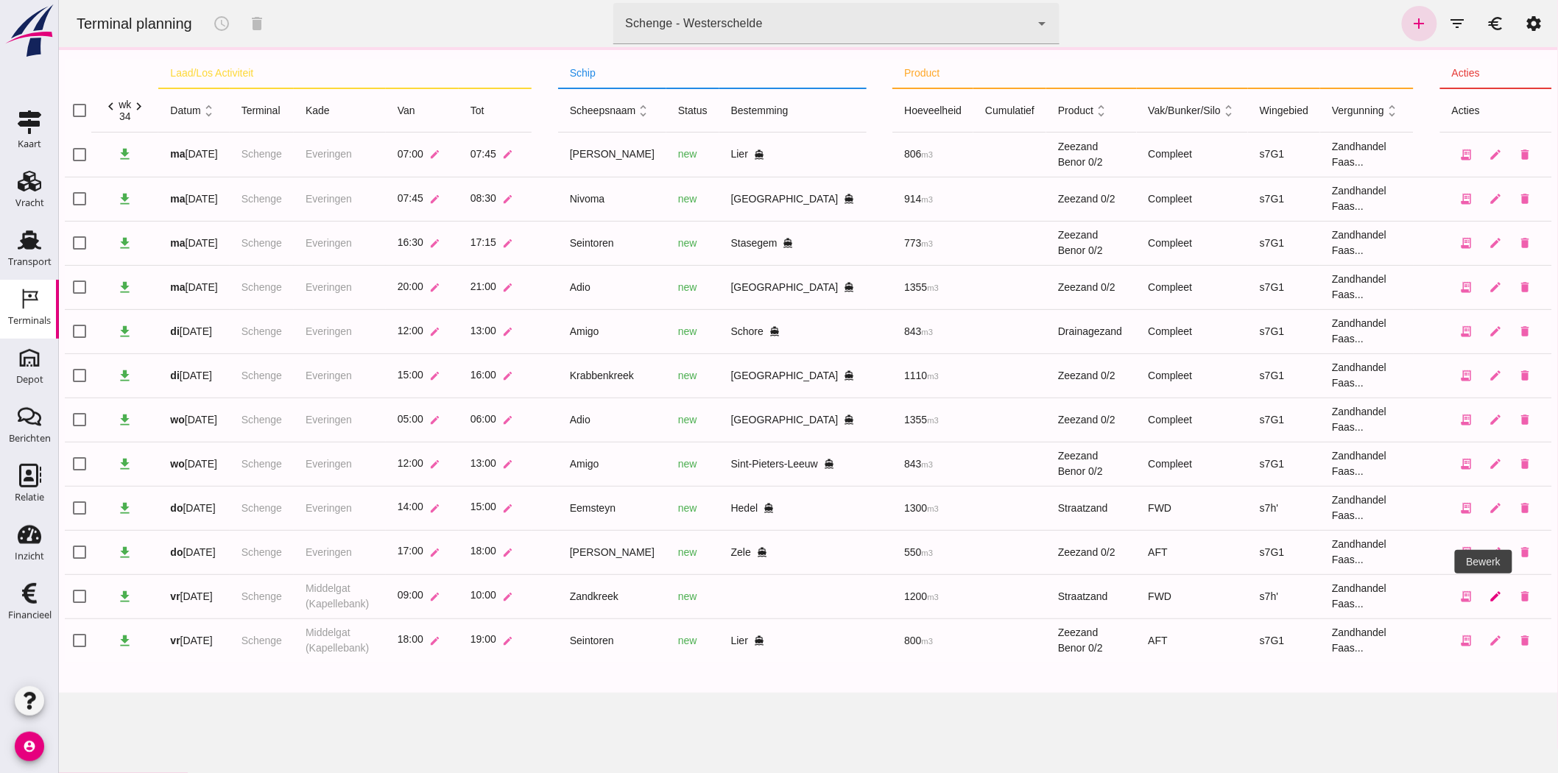
click link "edit"
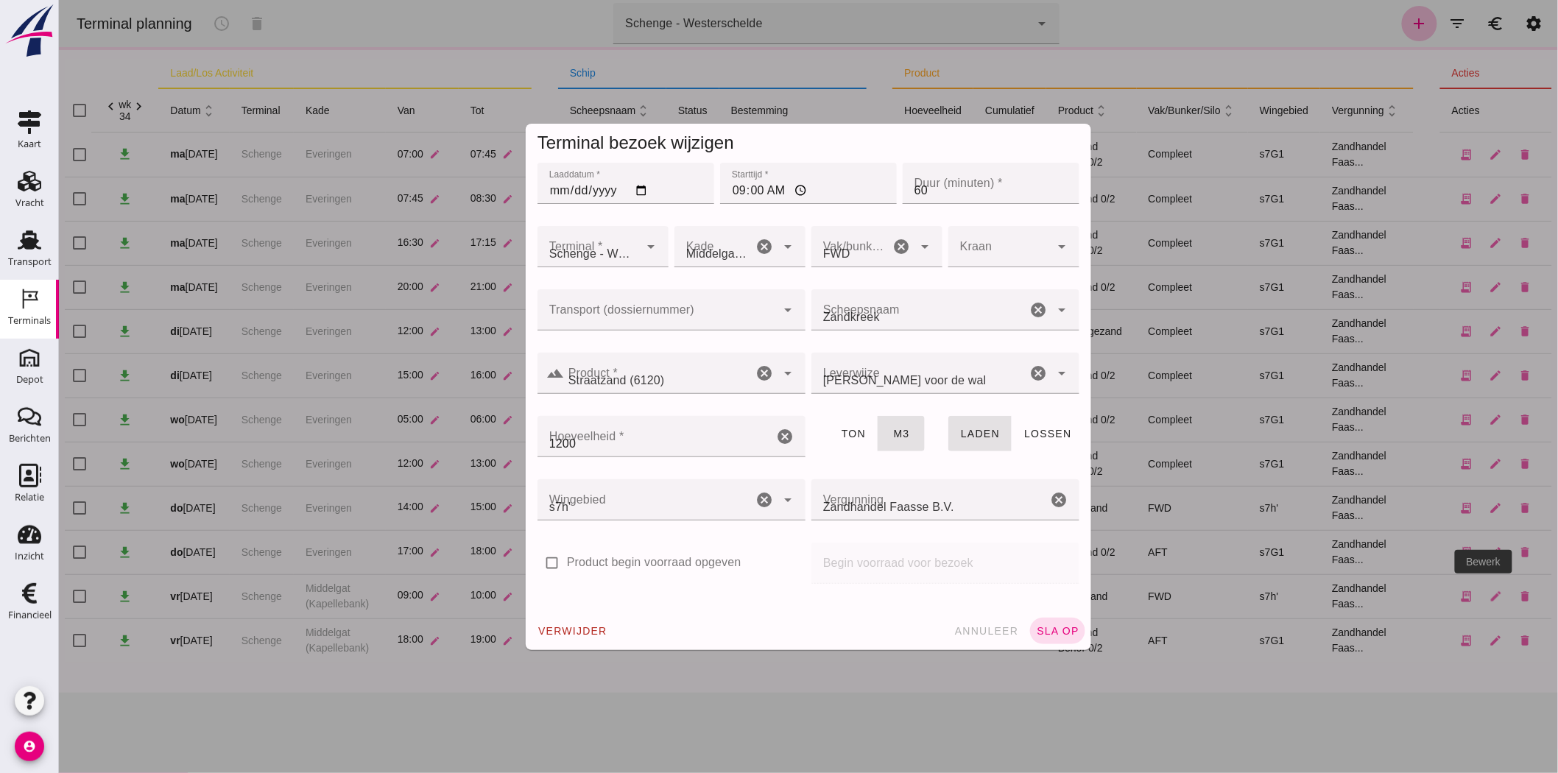
click at [638, 313] on div at bounding box center [807, 386] width 1499 height 773
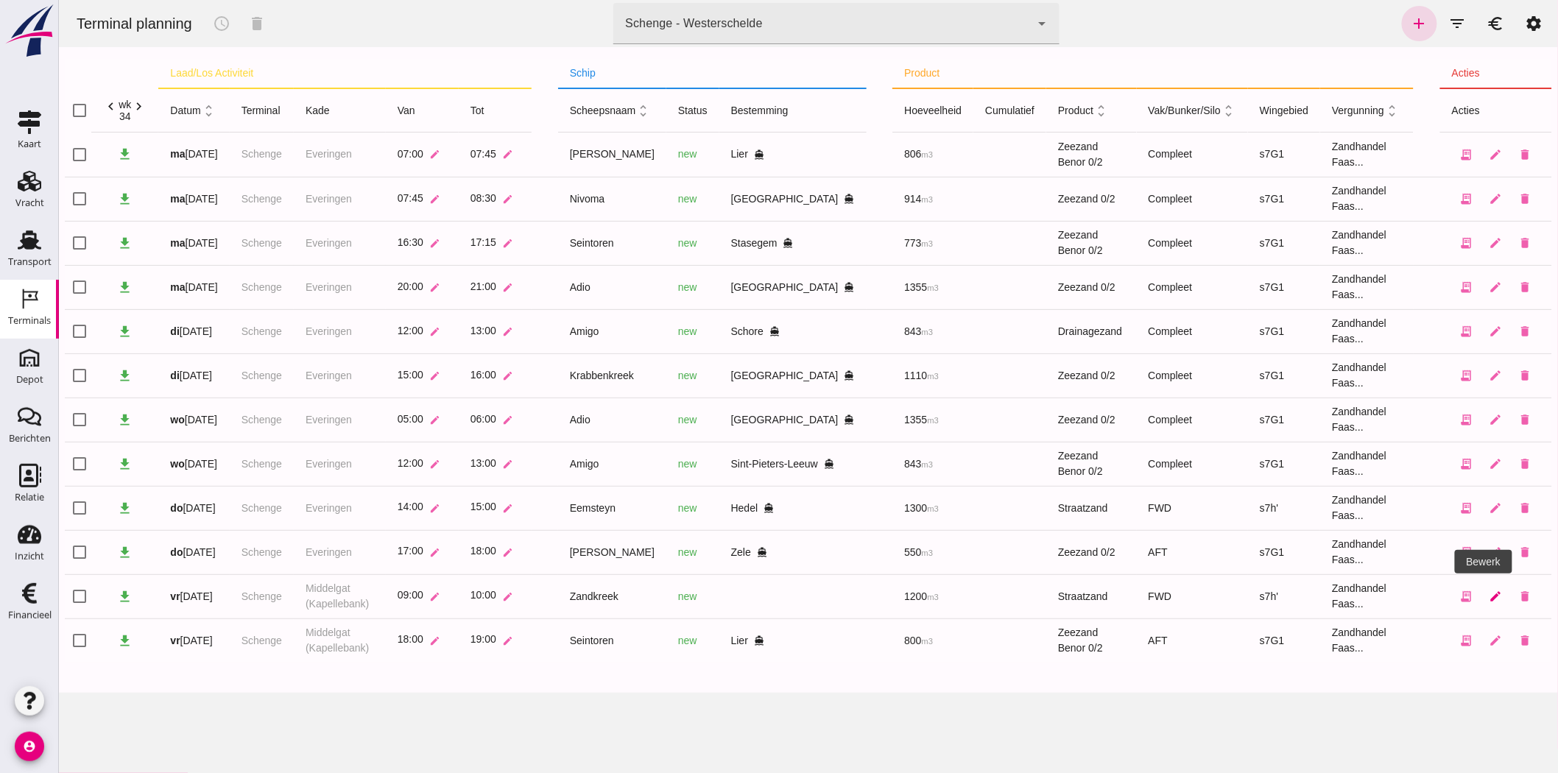
click link "edit"
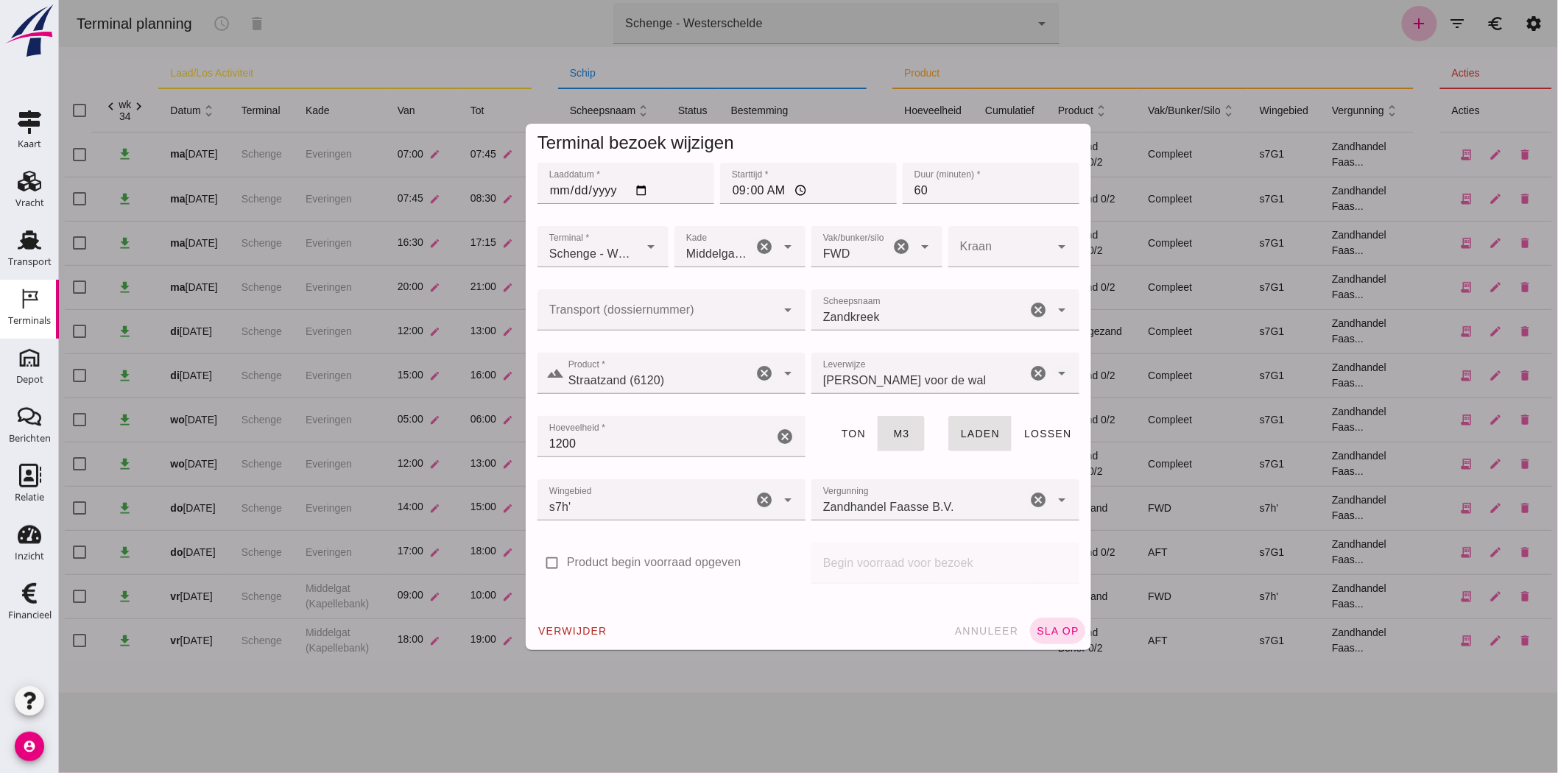
click div
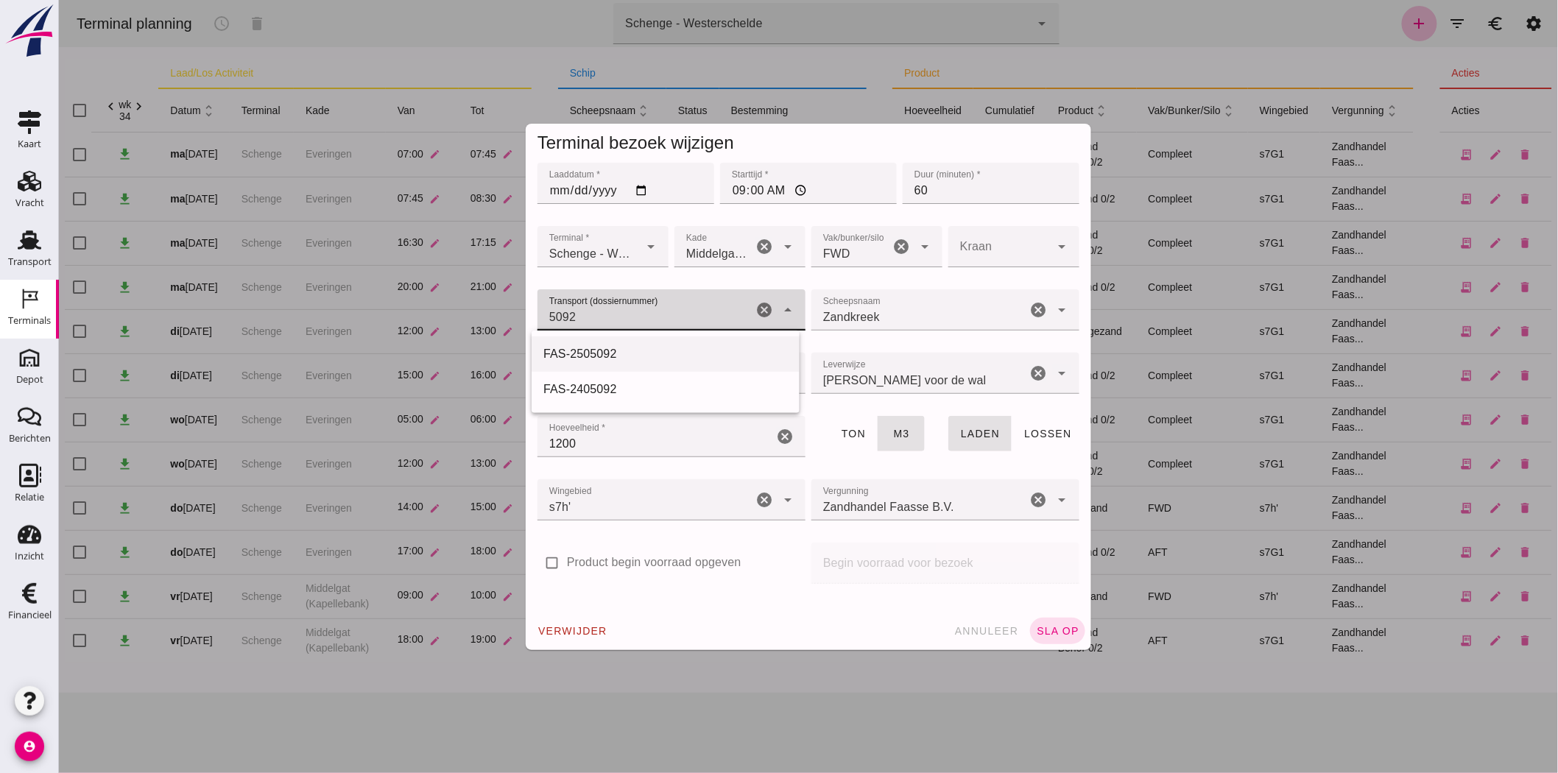
click at [605, 355] on div "FAS-2505092" at bounding box center [665, 354] width 244 height 18
type input "FAS-2505092"
click span "sla op"
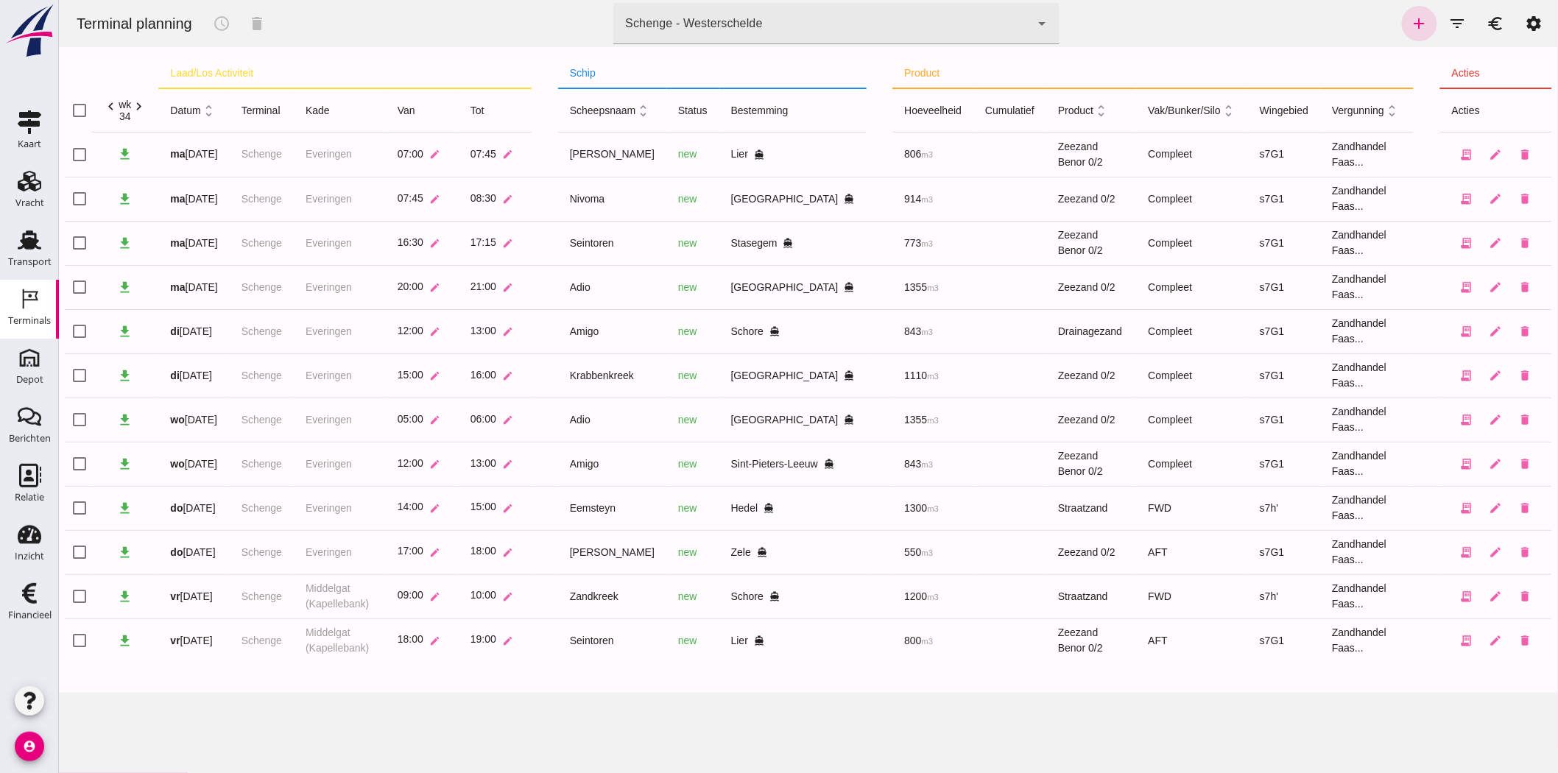
click div "Schenge - Westerschelde"
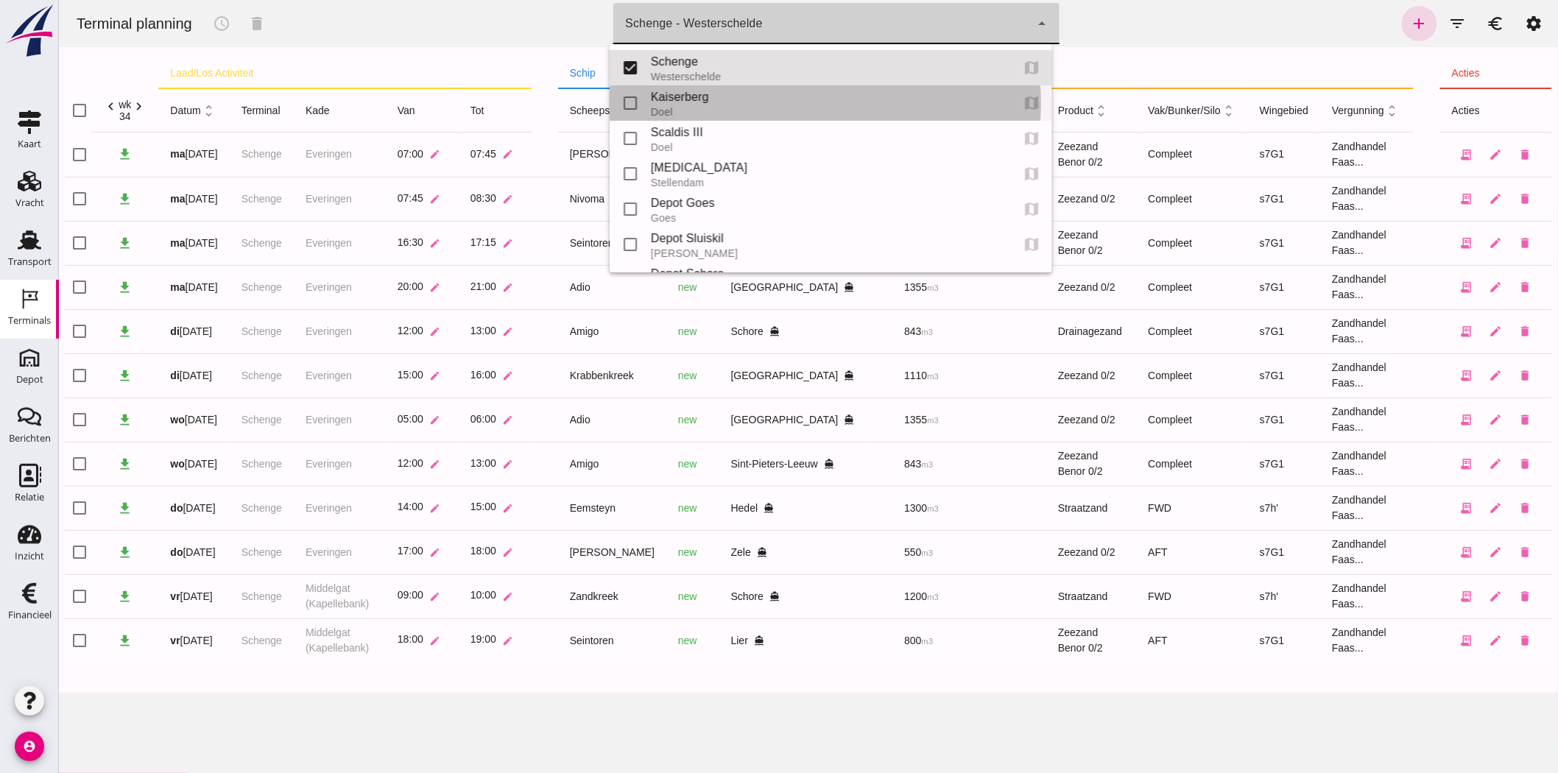
click at [730, 94] on div "Kaiserberg" at bounding box center [824, 97] width 348 height 18
type input "7f603609-51ae-4e75-986b-c9057e559465"
checkbox input "false"
checkbox input "true"
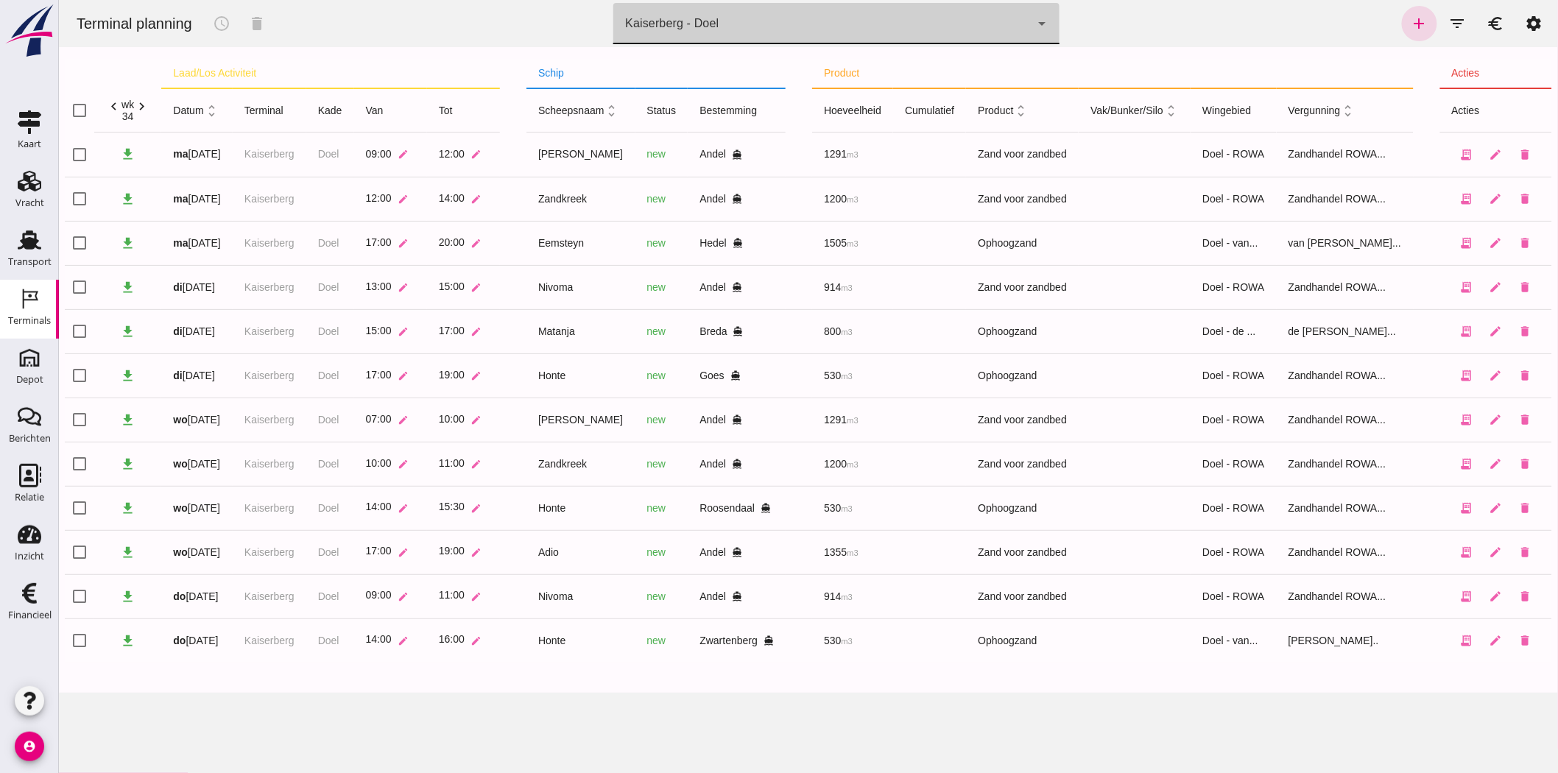
click icon "chevron_left"
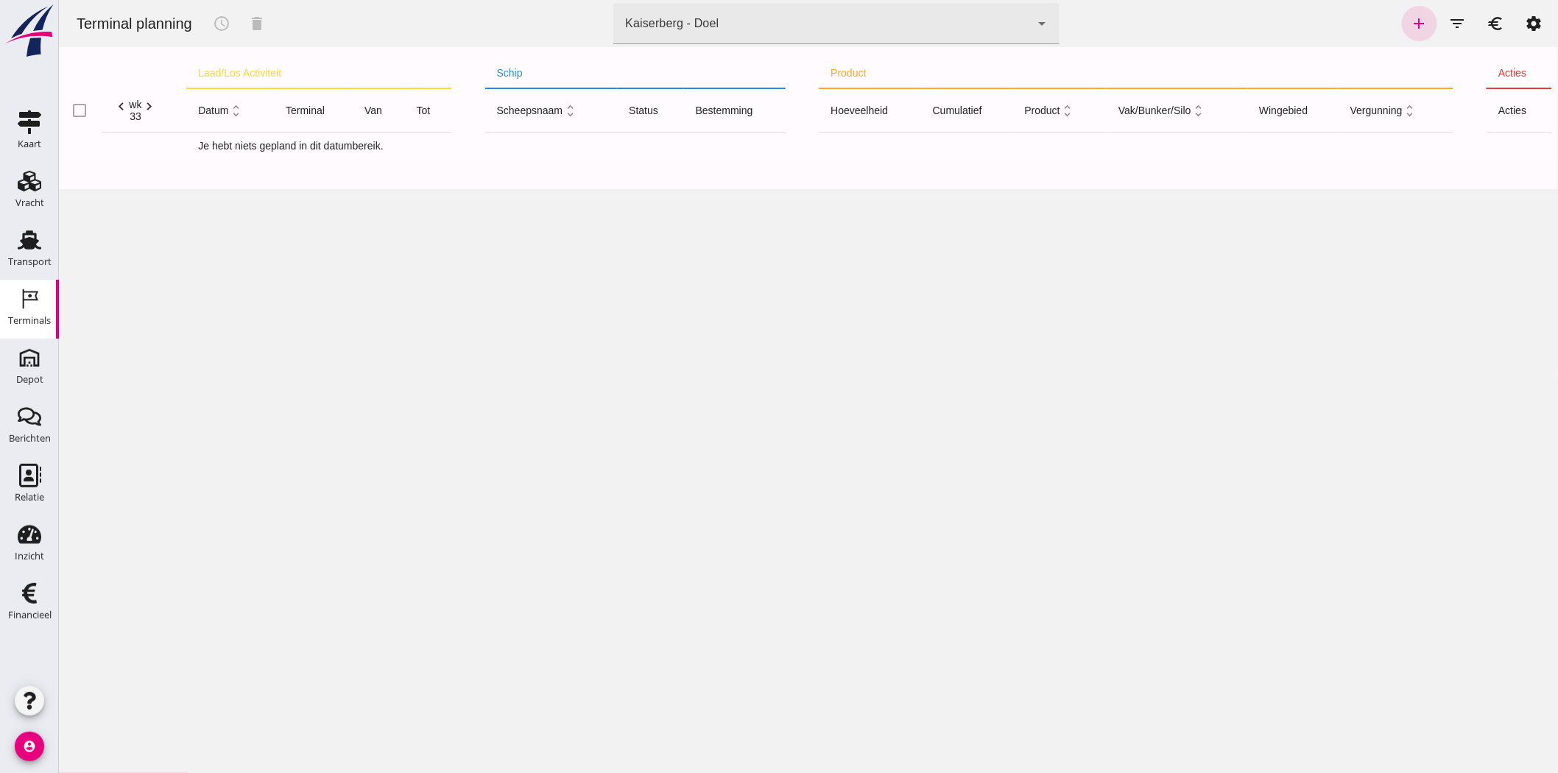
click icon "chevron_right"
click div "Kaiserberg - Doel 7f603609-51ae-4e75-986b-c9057e559465"
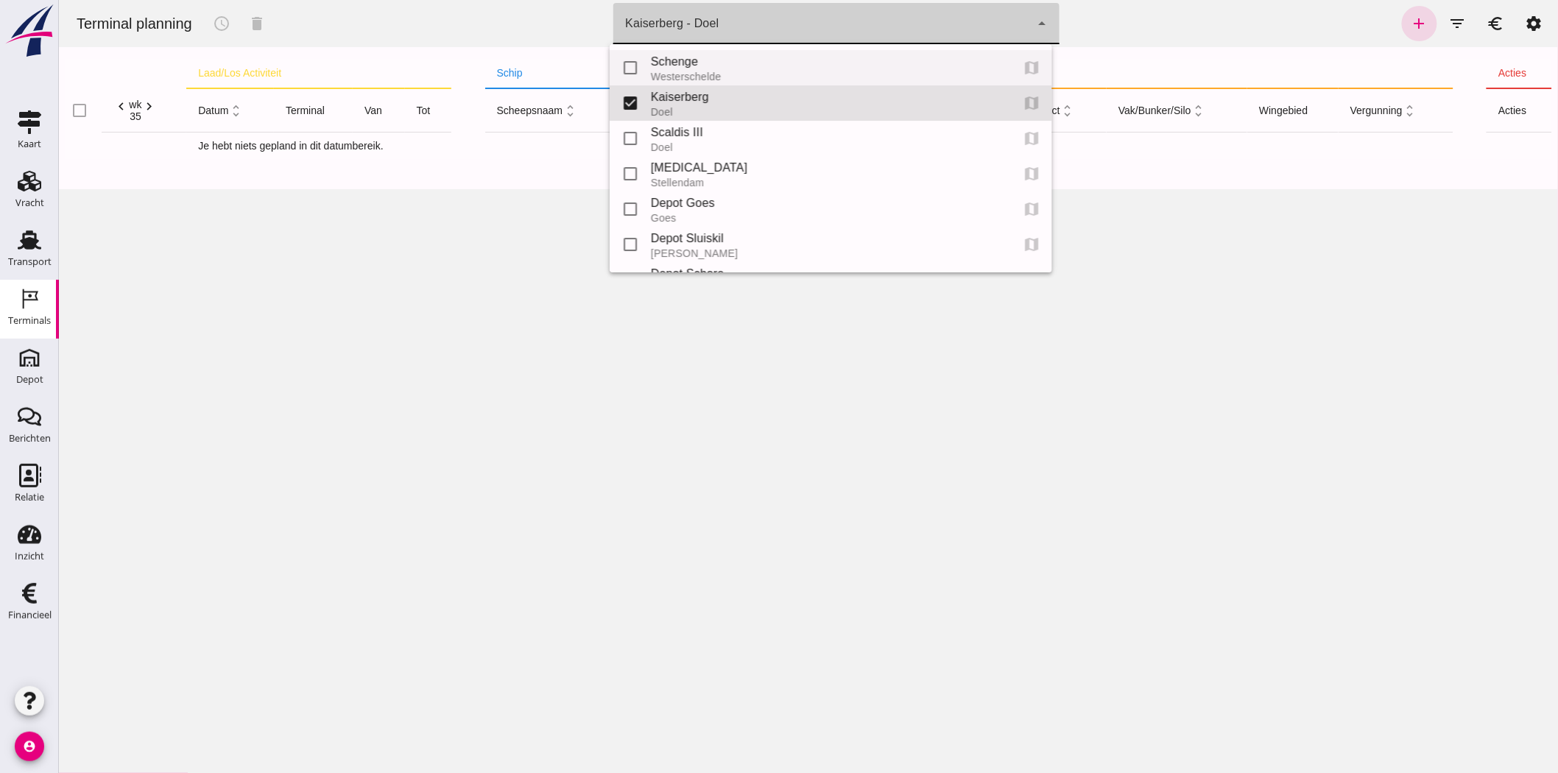
click at [699, 59] on div "Schenge" at bounding box center [824, 62] width 348 height 18
type input "9c876888-926f-4f5f-969d-c779b766b815"
checkbox input "true"
checkbox input "false"
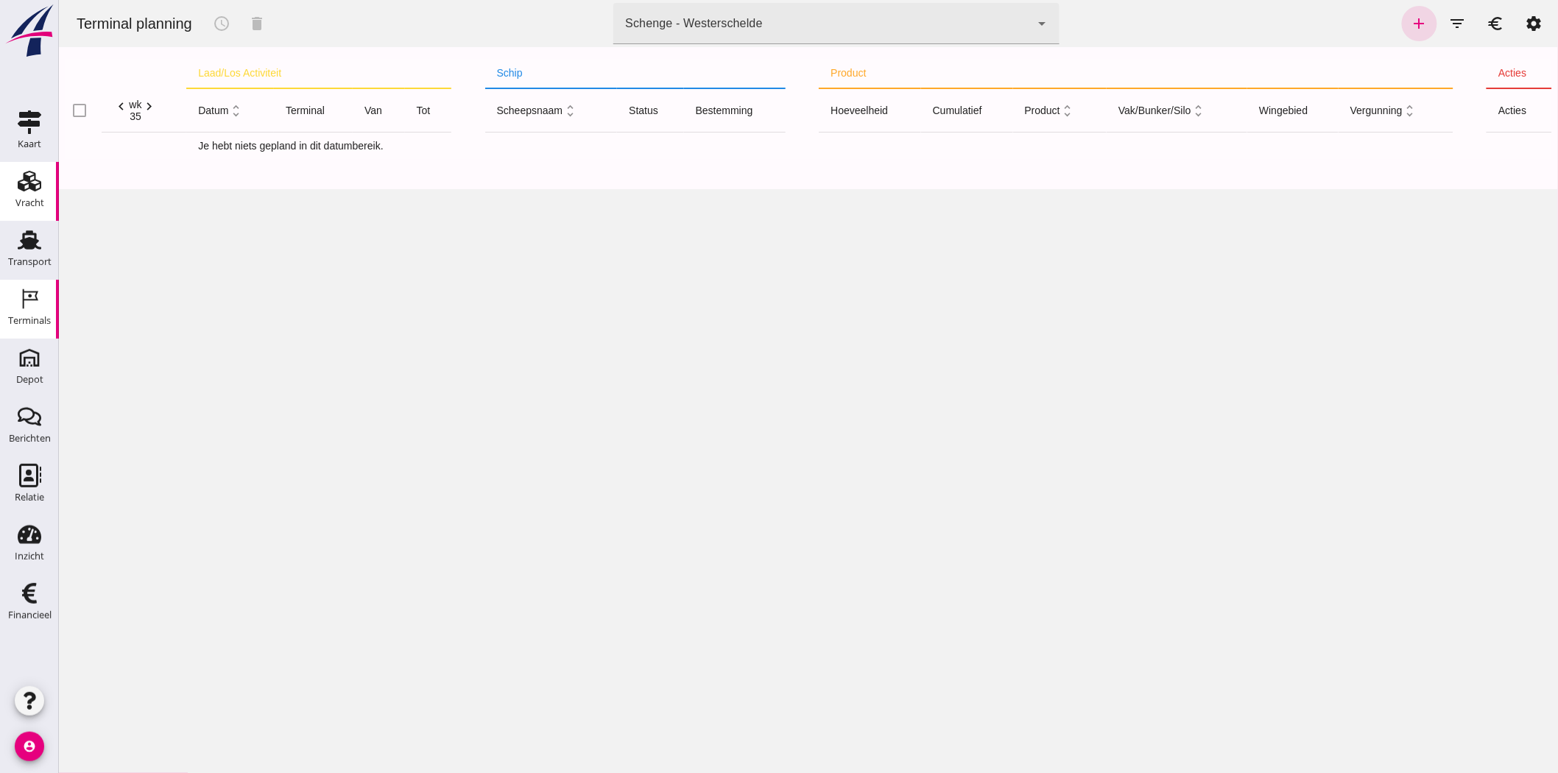
click at [18, 186] on icon "Vracht" at bounding box center [30, 181] width 24 height 24
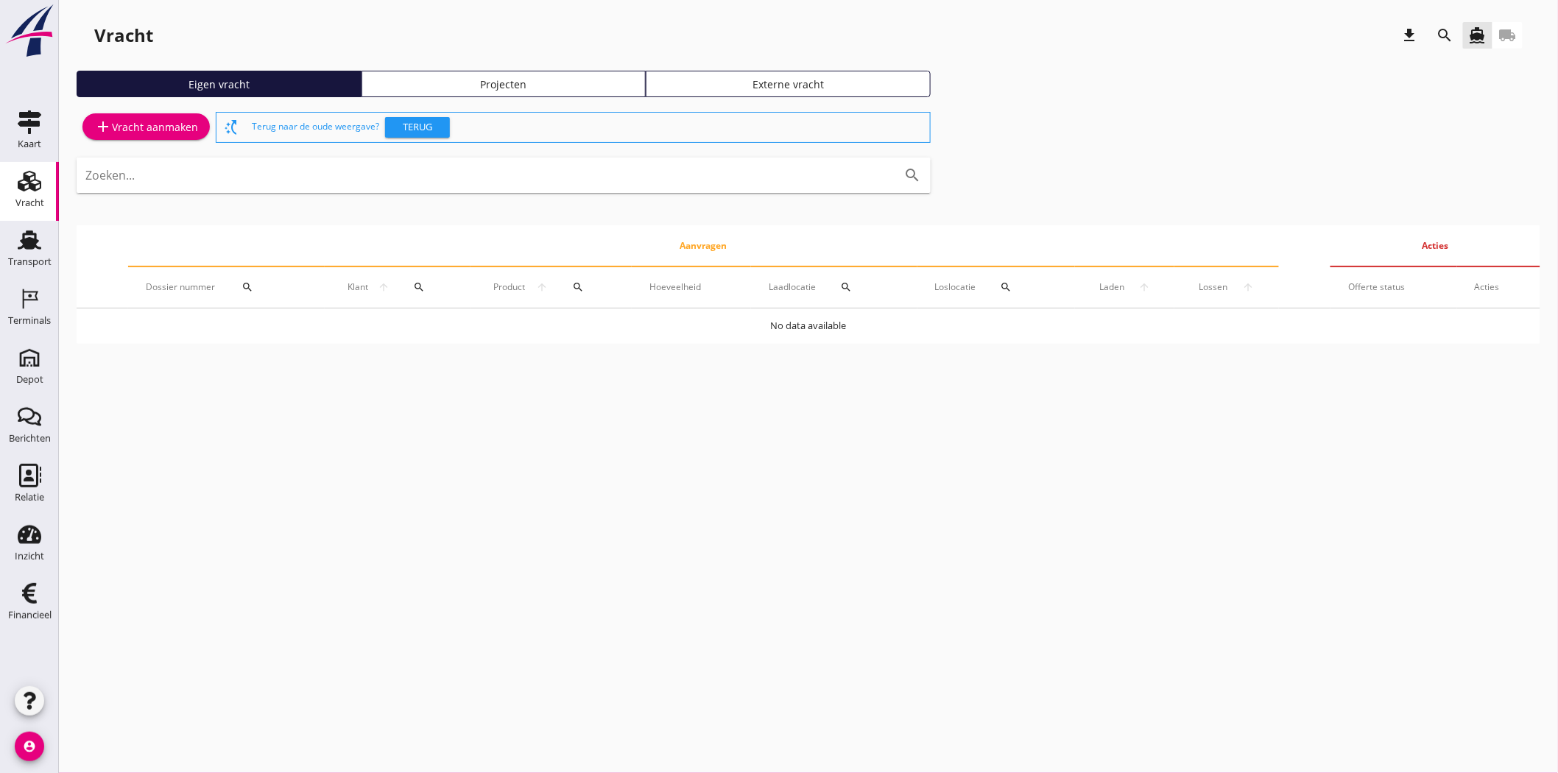
click at [578, 80] on div "Projecten" at bounding box center [504, 84] width 272 height 15
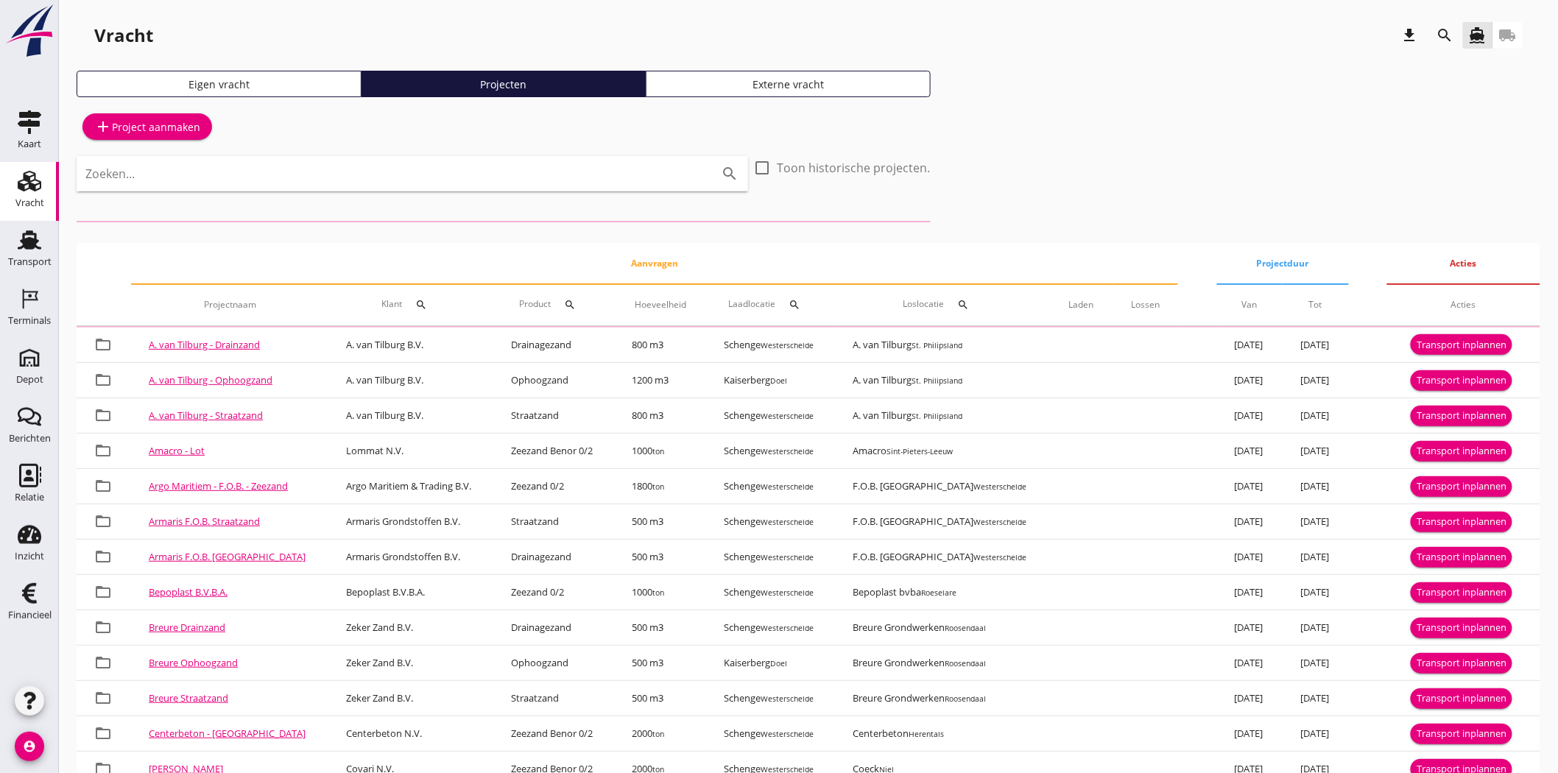
click at [585, 188] on div "Zoeken... search" at bounding box center [413, 173] width 672 height 35
type input "middel"
click at [1402, 29] on icon "search" at bounding box center [1446, 36] width 18 height 18
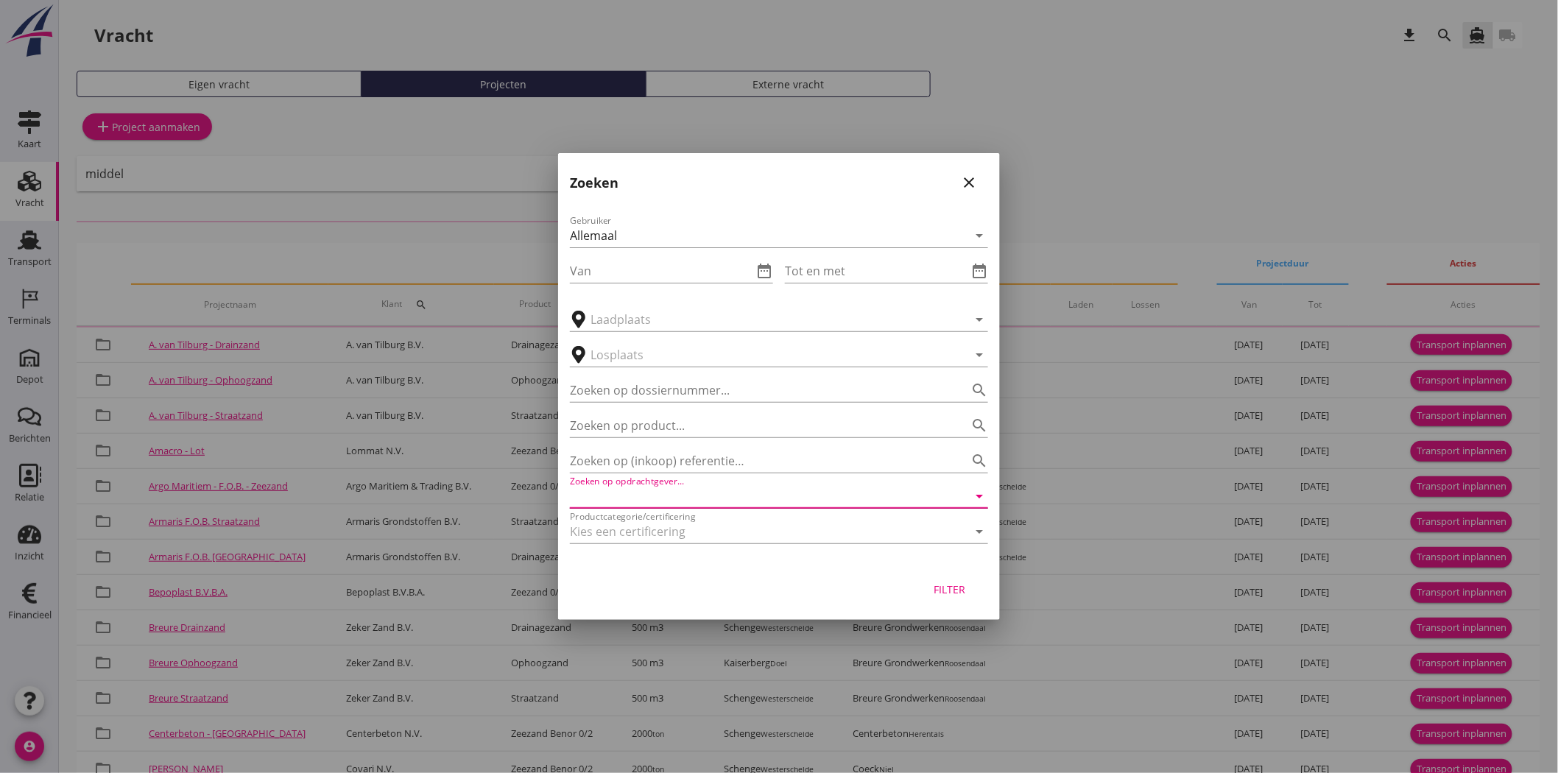
click at [830, 501] on input "Zoeken op opdrachtgever..." at bounding box center [758, 497] width 377 height 24
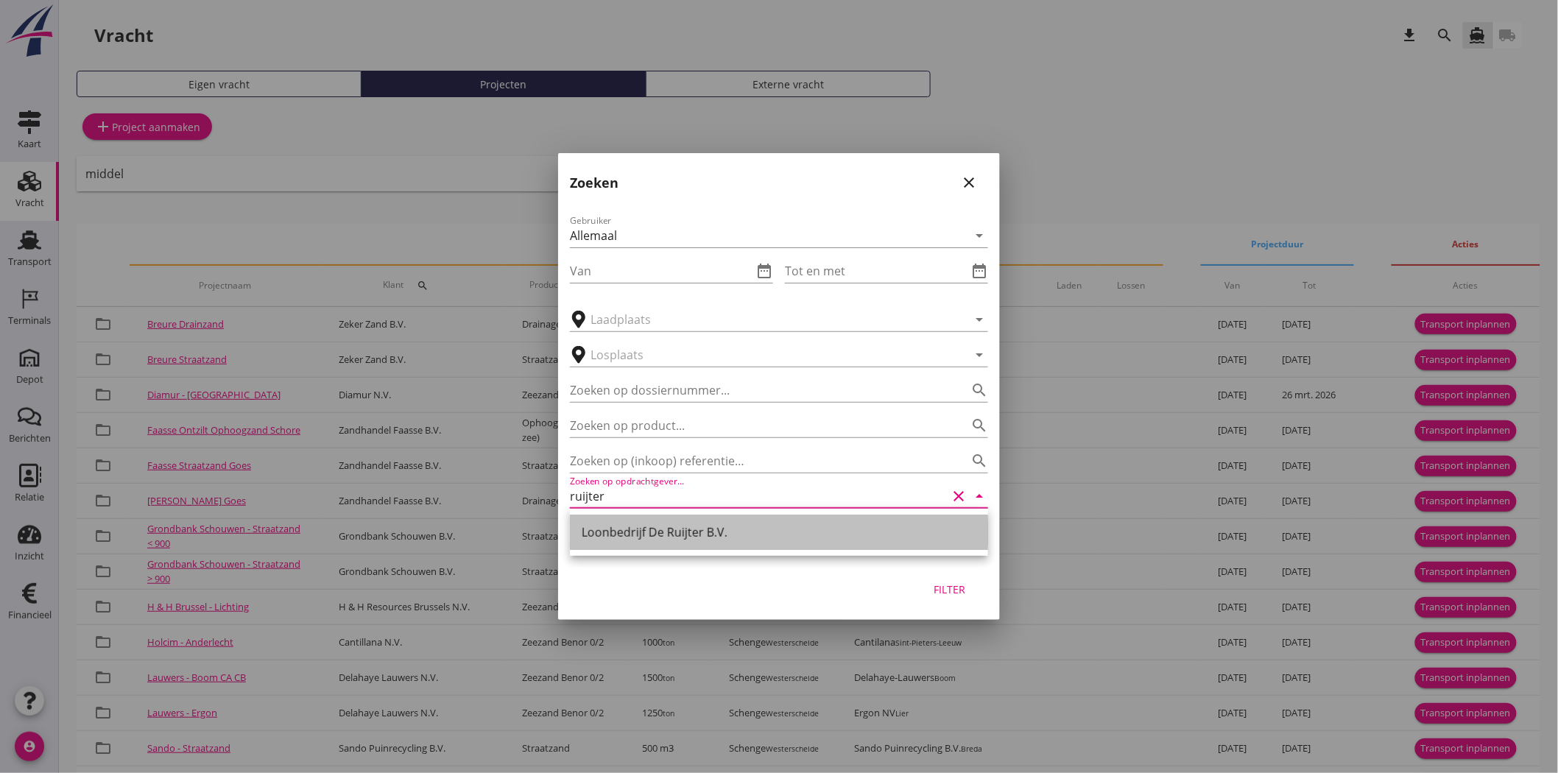
click at [720, 521] on div "Loonbedrijf De Ruijter B.V." at bounding box center [779, 532] width 395 height 35
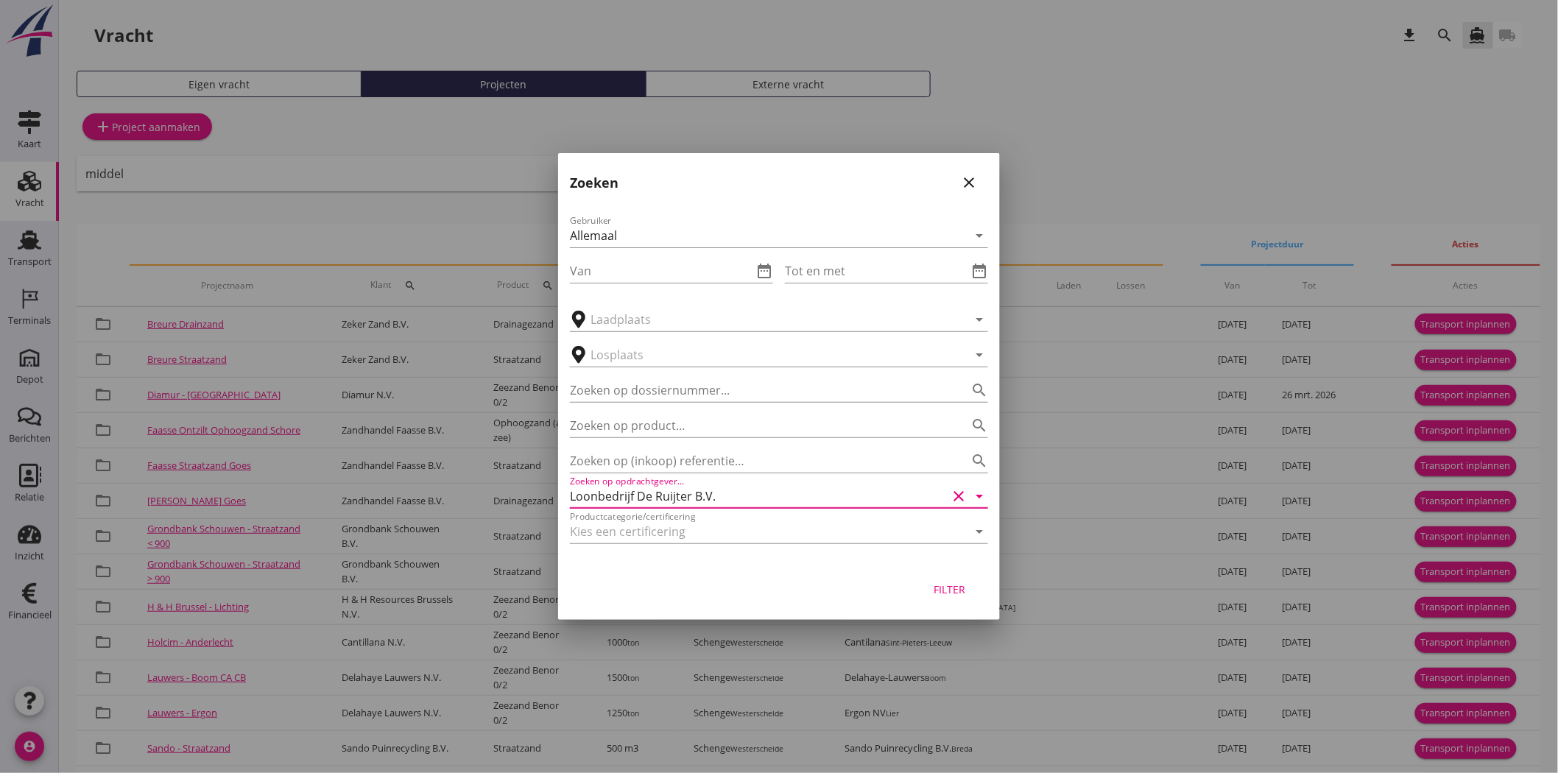
type input "Loonbedrijf De Ruijter B.V."
click at [946, 596] on div "Filter" at bounding box center [949, 589] width 41 height 15
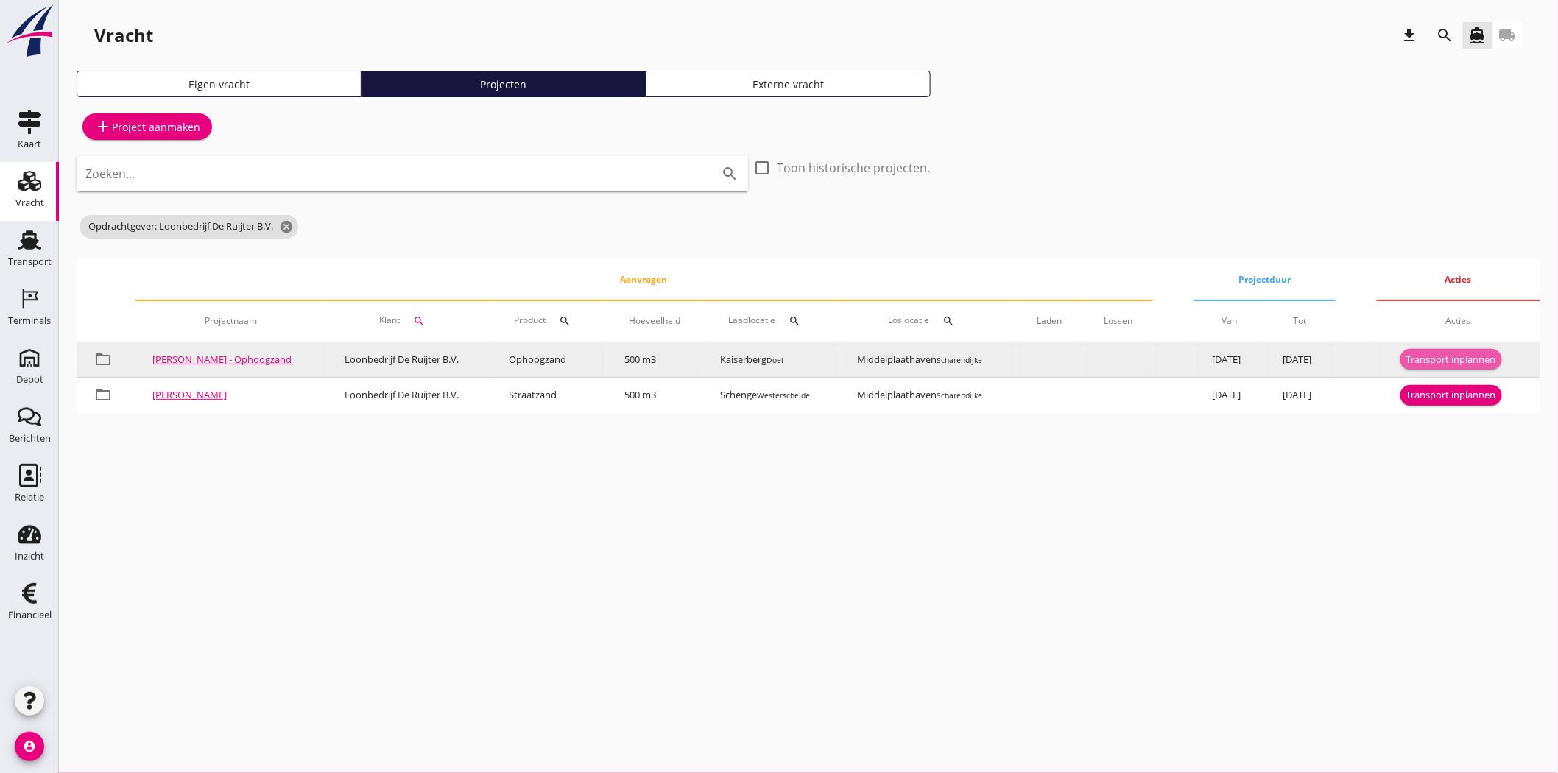
click at [1402, 365] on div "Transport inplannen" at bounding box center [1452, 360] width 90 height 15
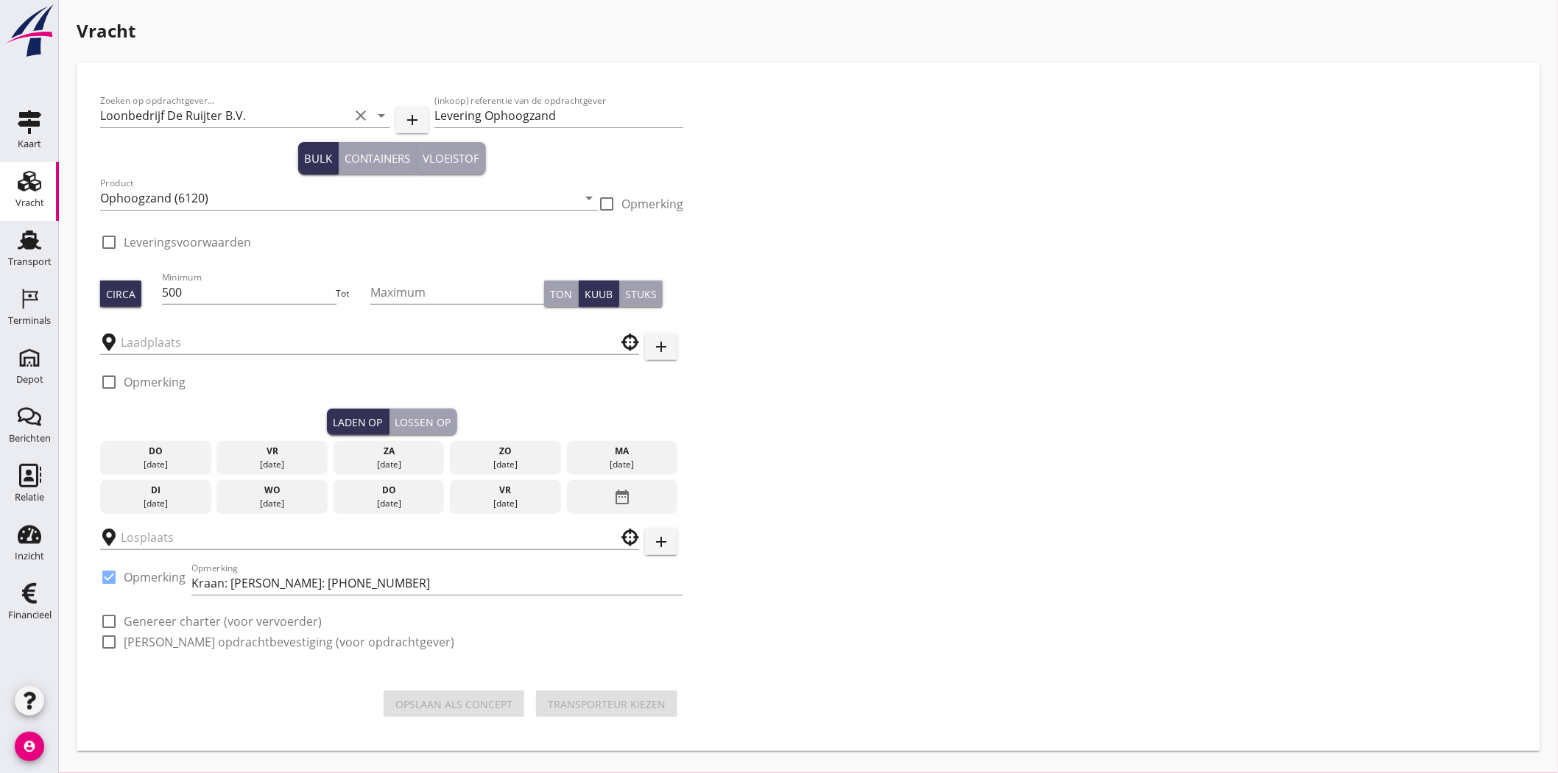
type input "Kaiserberg"
checkbox input "true"
type input "Middelplaathaven"
checkbox input "true"
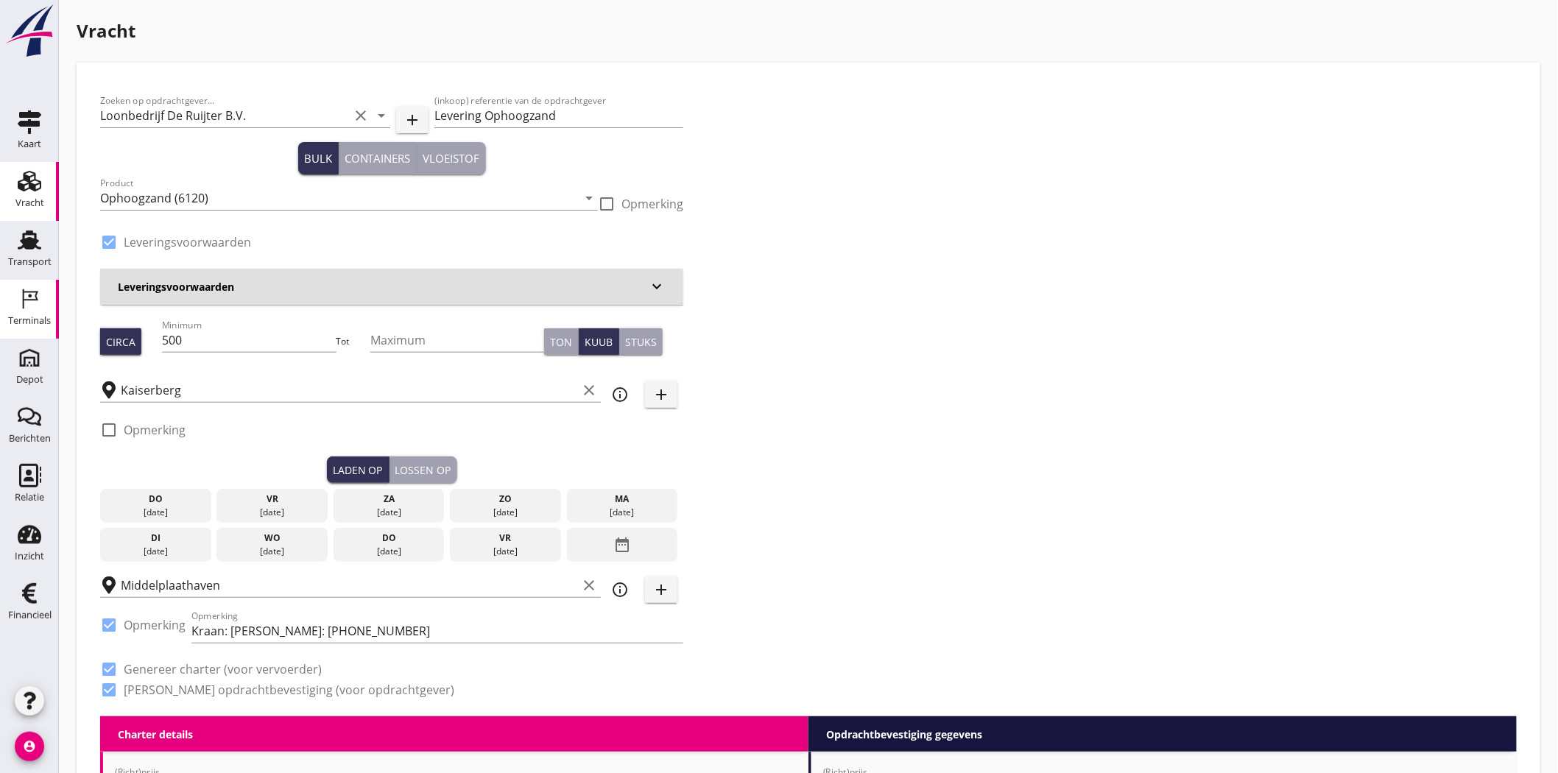
drag, startPoint x: 105, startPoint y: 337, endPoint x: 52, endPoint y: 335, distance: 52.3
type input "1149"
drag, startPoint x: 609, startPoint y: 517, endPoint x: 577, endPoint y: 510, distance: 32.5
click at [608, 517] on div "[DATE]" at bounding box center [623, 512] width 104 height 13
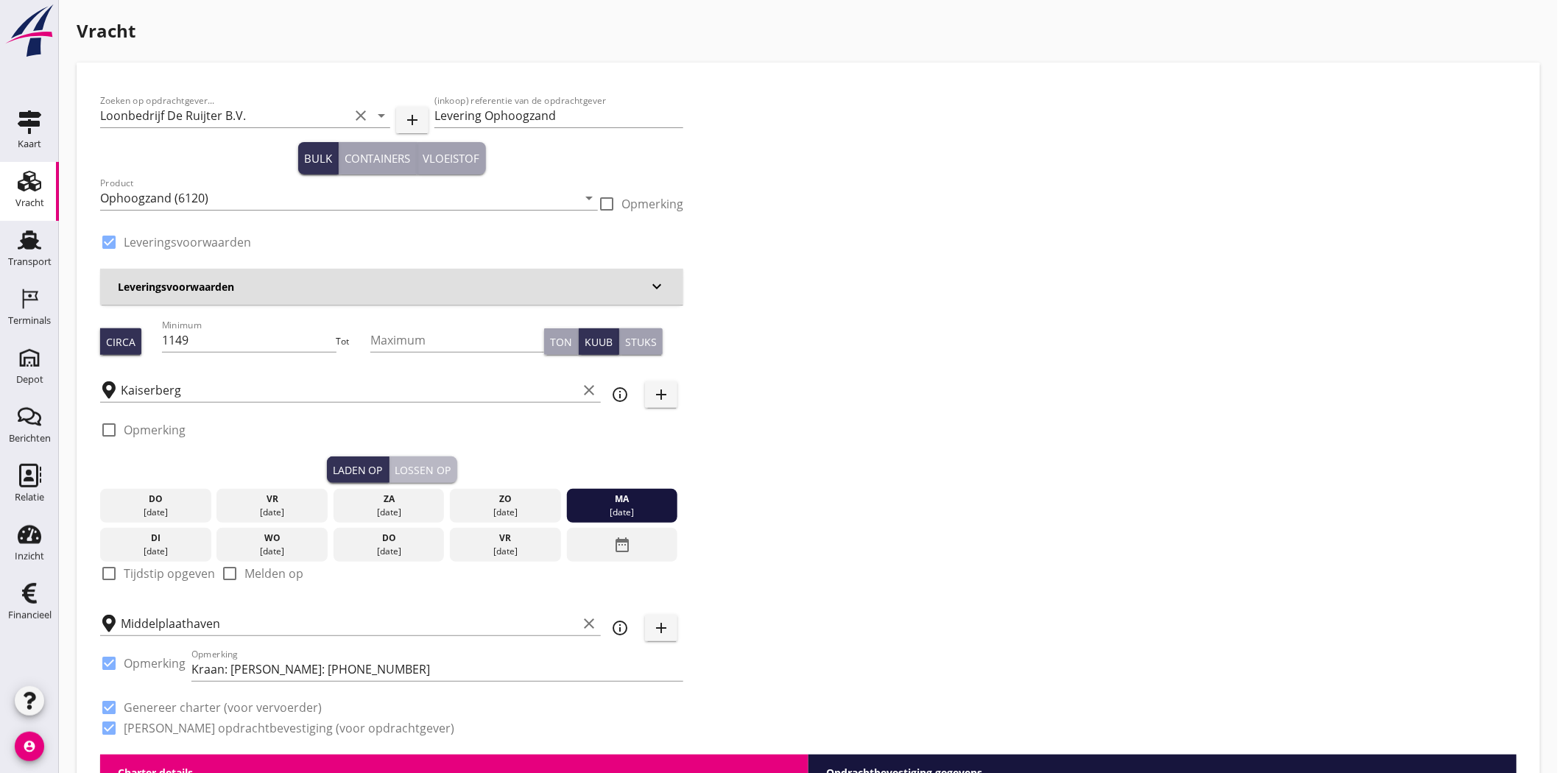
click at [439, 471] on div "Lossen op" at bounding box center [423, 469] width 56 height 15
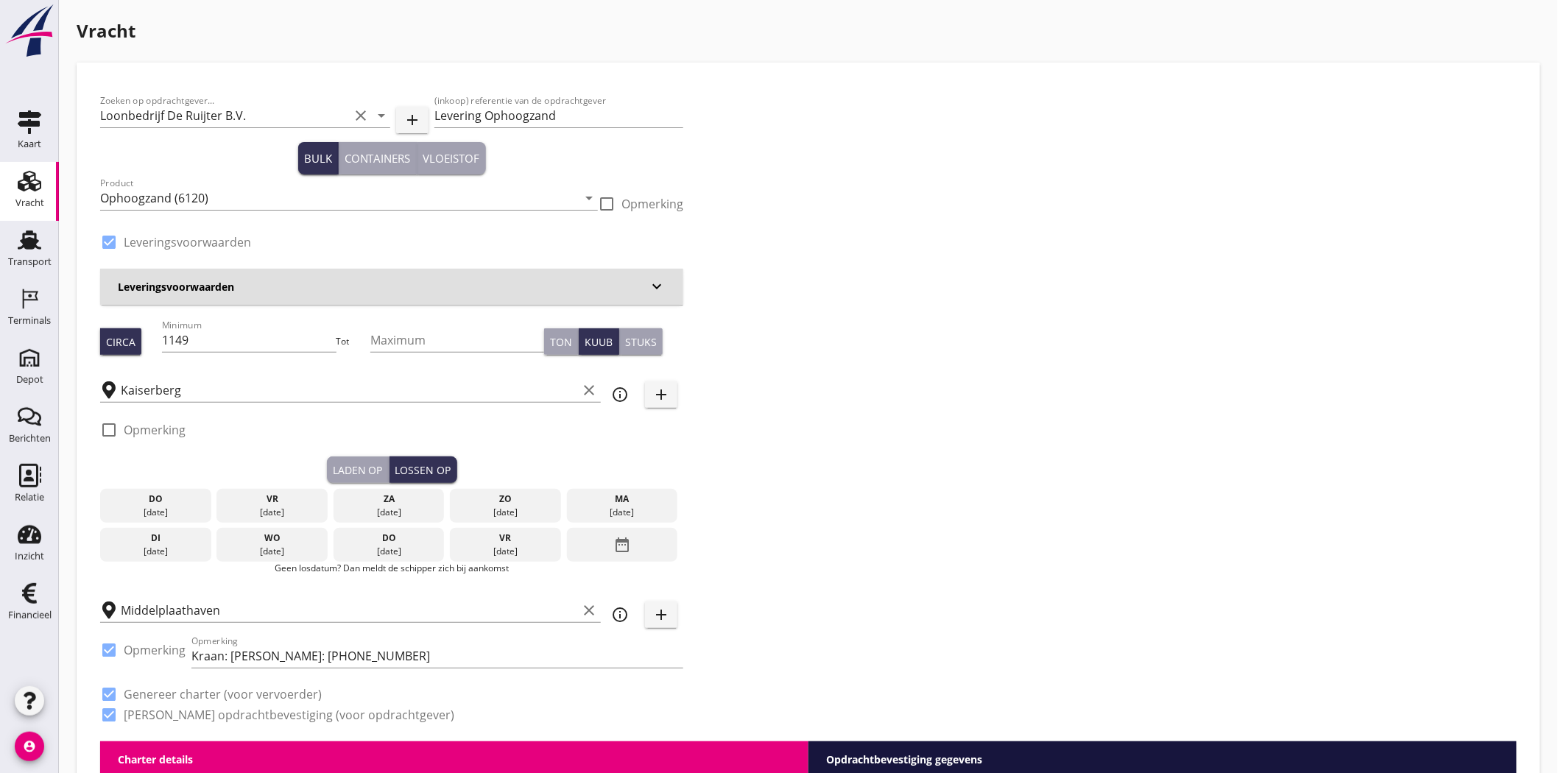
click at [172, 535] on div "di" at bounding box center [156, 538] width 104 height 13
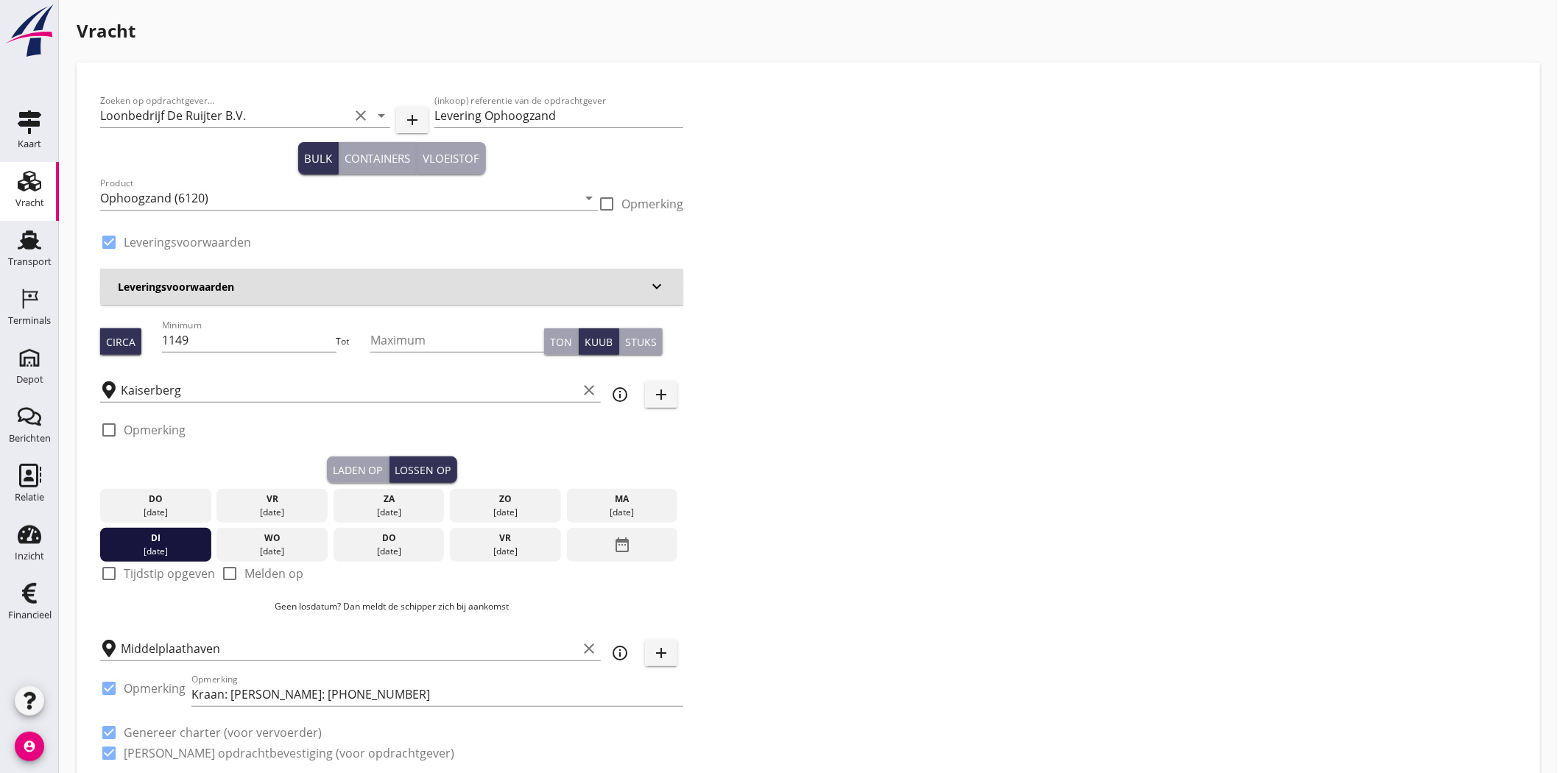
click at [1043, 366] on div "Zoeken op opdrachtgever... Loonbedrijf De Ruijter B.V. clear arrow_drop_down ad…" at bounding box center [808, 433] width 1429 height 694
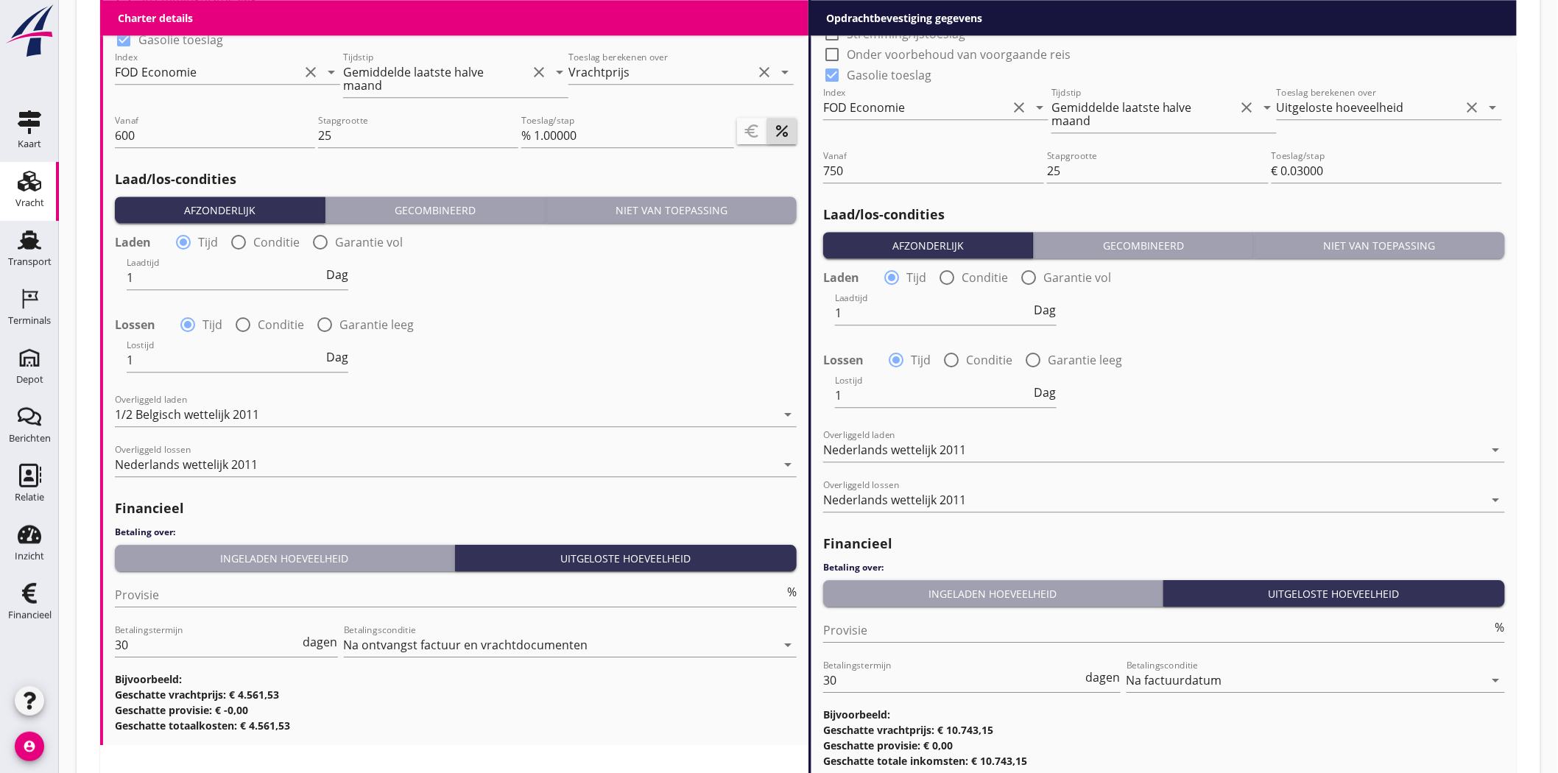
scroll to position [1621, 0]
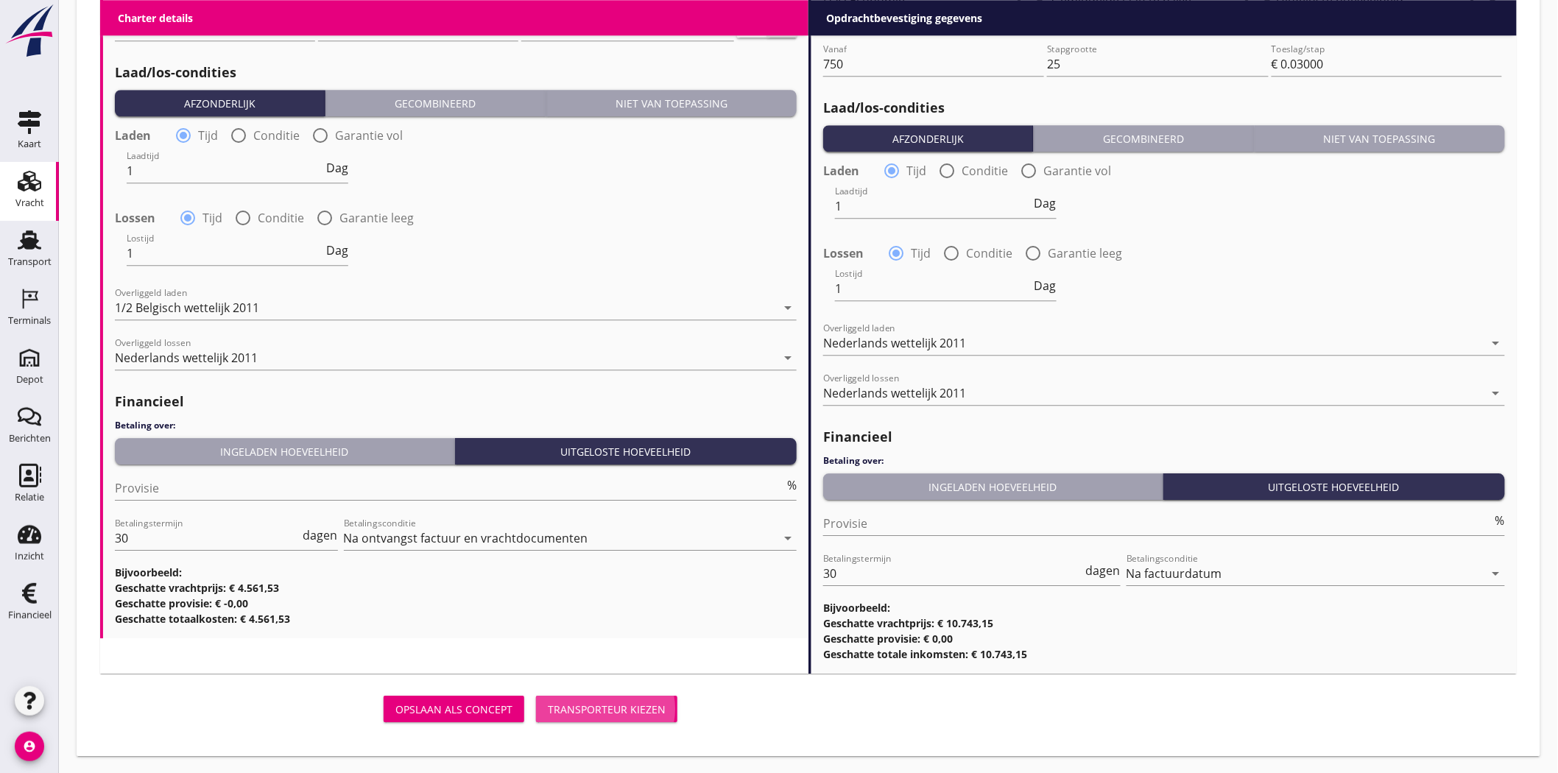
click at [599, 695] on div "Transporteur kiezen" at bounding box center [607, 709] width 118 height 15
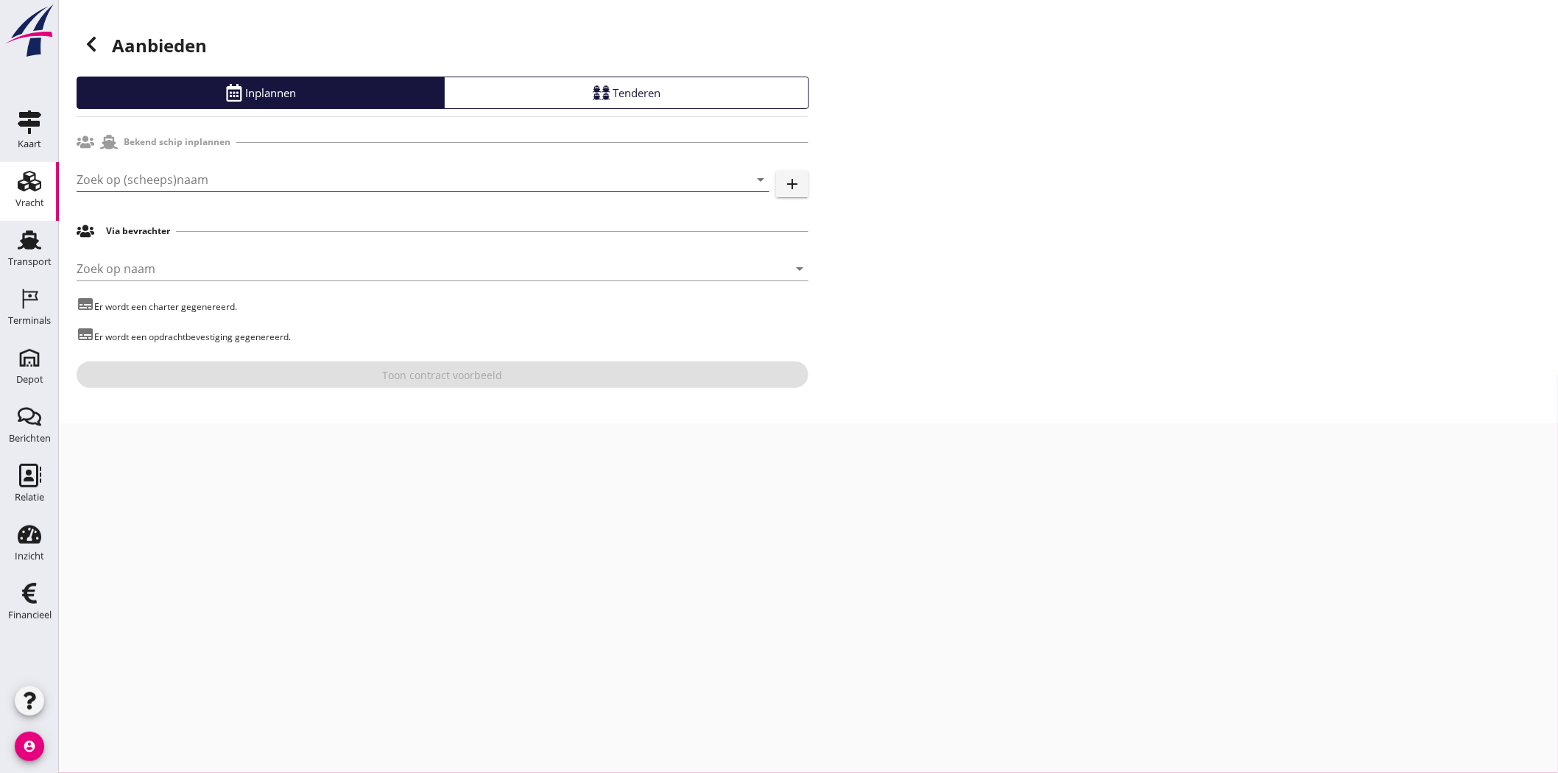
click at [274, 186] on input "Zoek op (scheeps)naam" at bounding box center [403, 180] width 652 height 24
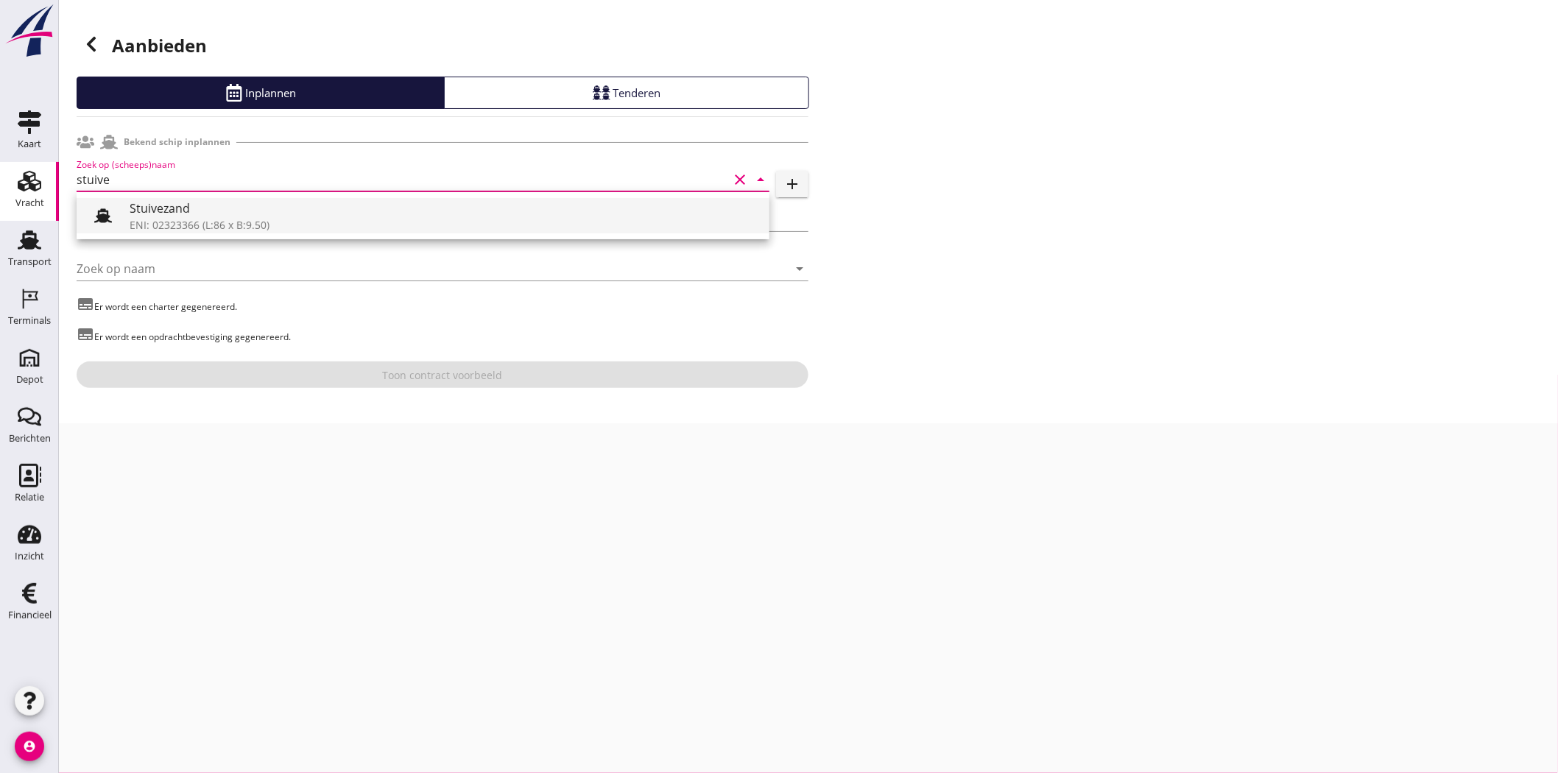
click at [275, 203] on div "Stuivezand" at bounding box center [444, 209] width 628 height 18
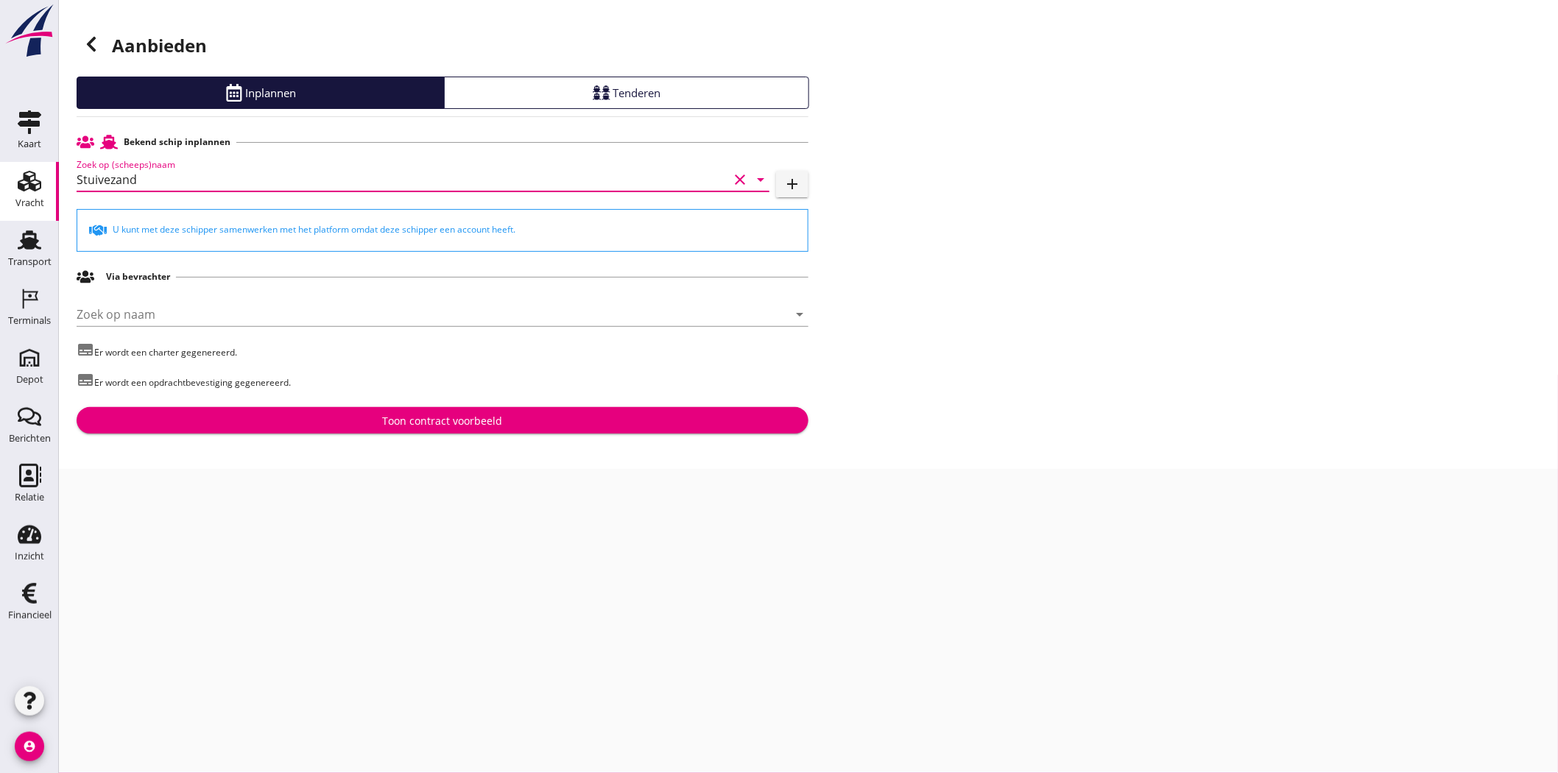
type input "Stuivezand"
click at [429, 423] on div "Toon contract voorbeeld" at bounding box center [443, 420] width 120 height 15
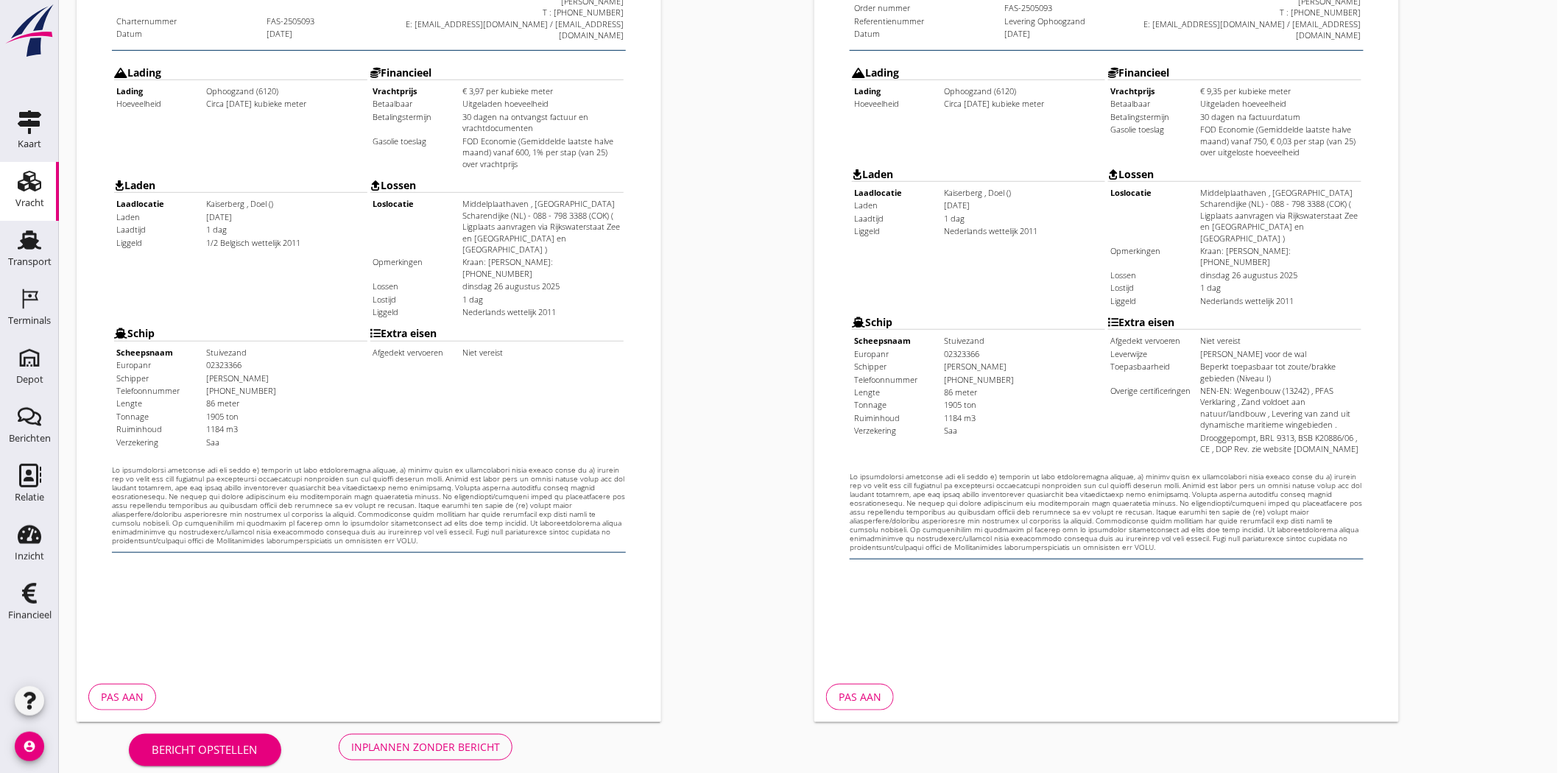
scroll to position [317, 0]
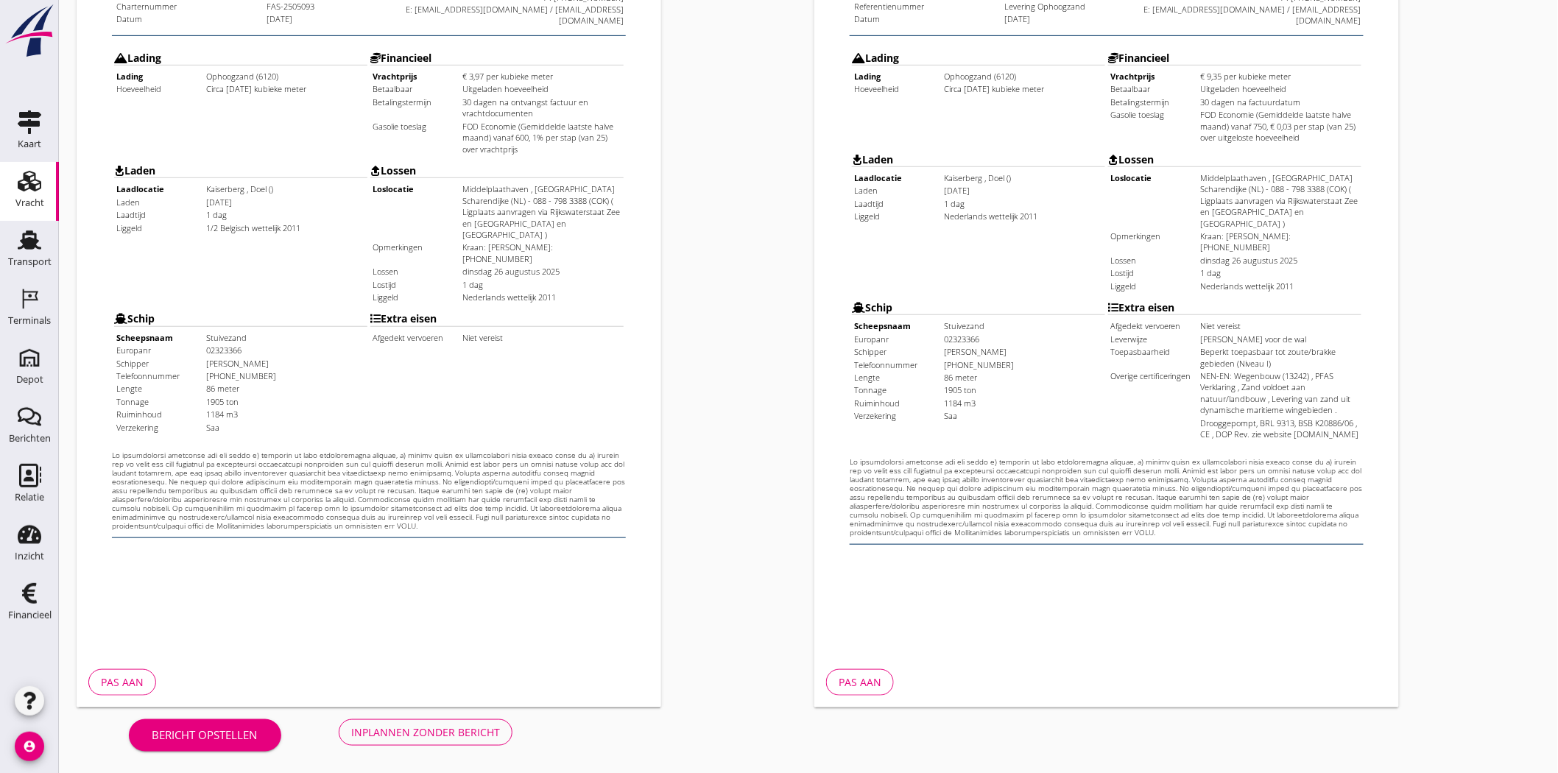
click at [420, 695] on button "Inplannen zonder bericht" at bounding box center [426, 732] width 174 height 27
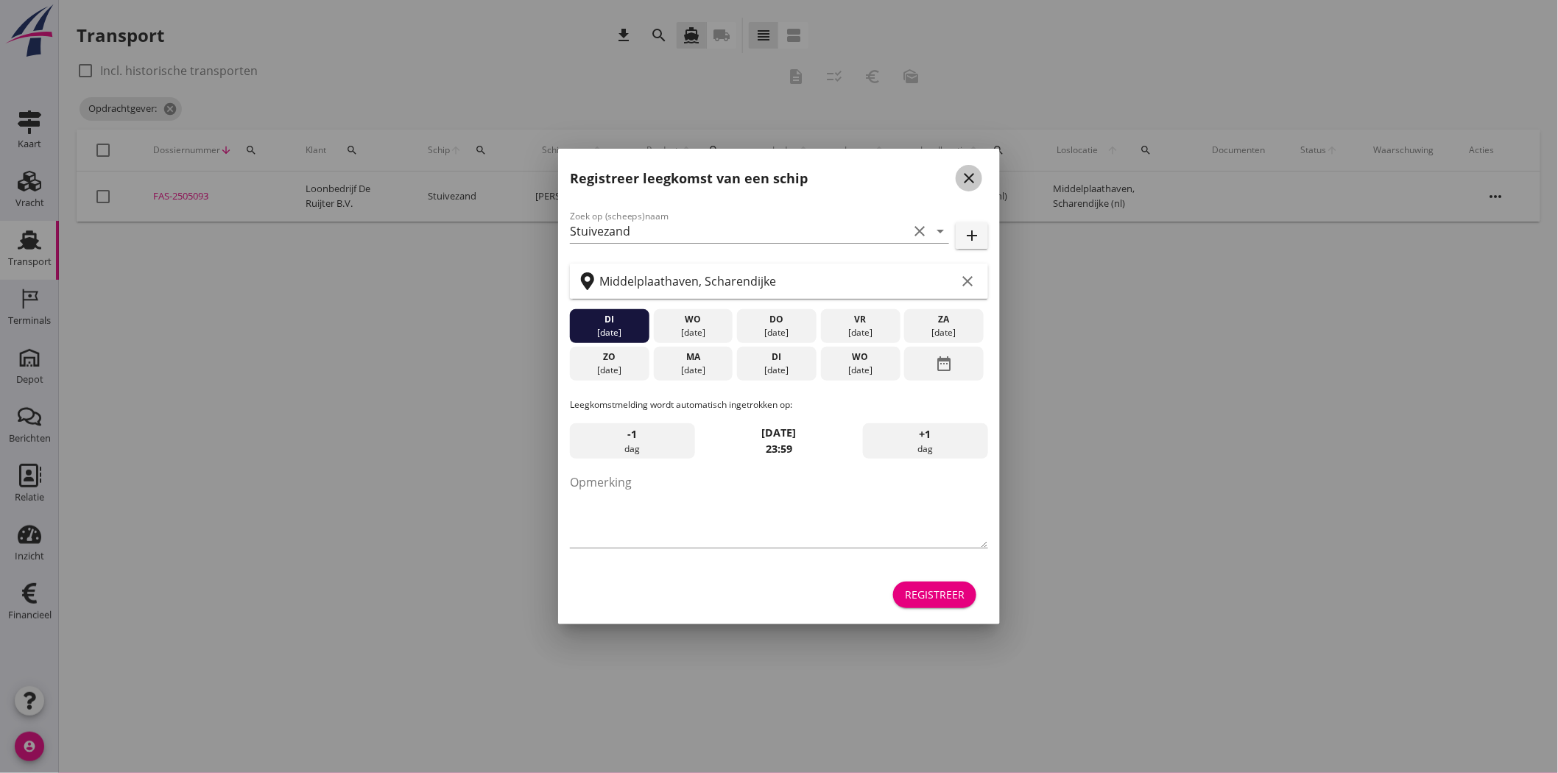
click at [974, 175] on icon "close" at bounding box center [969, 178] width 18 height 18
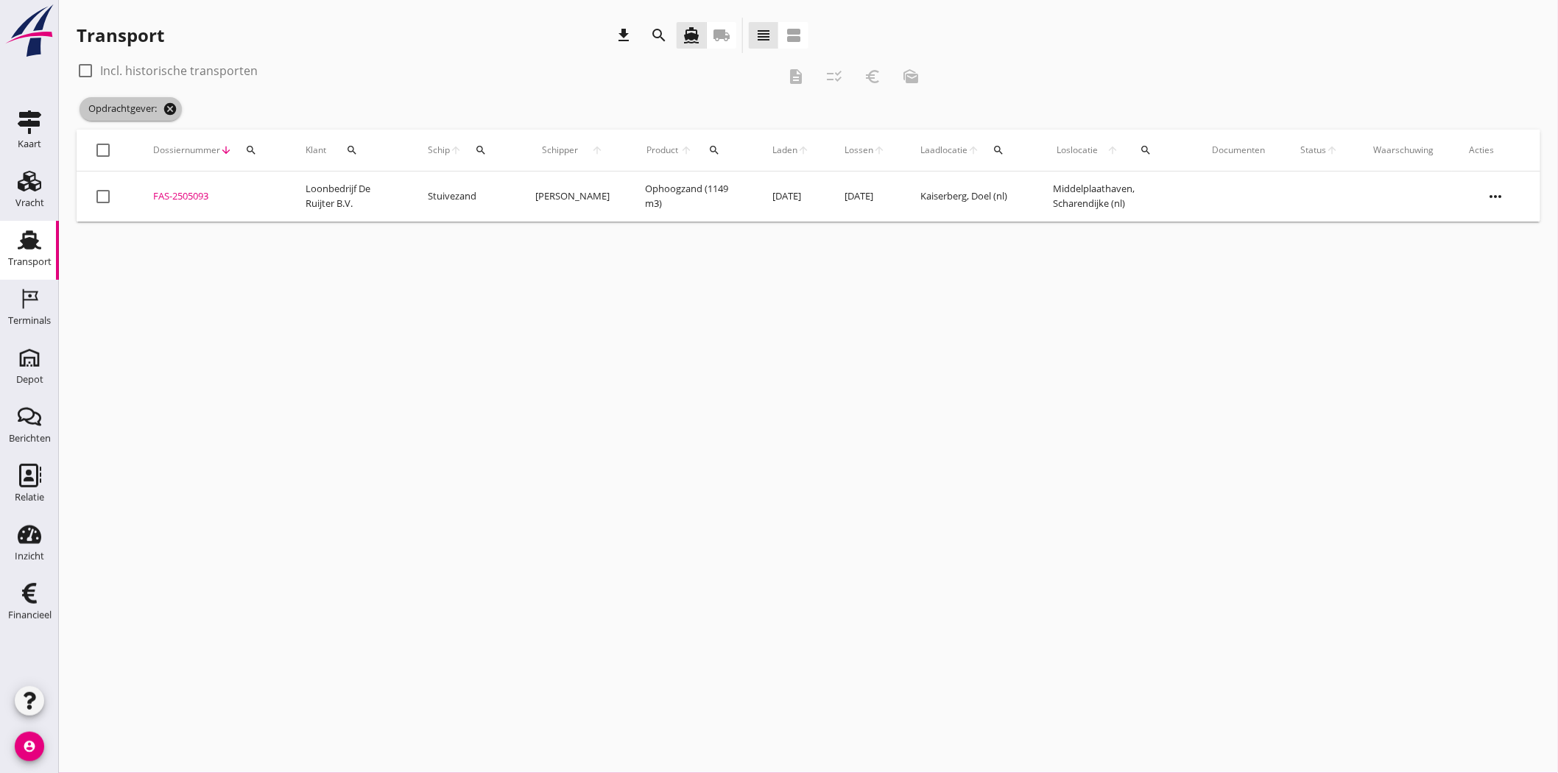
click at [172, 107] on icon "cancel" at bounding box center [170, 109] width 15 height 15
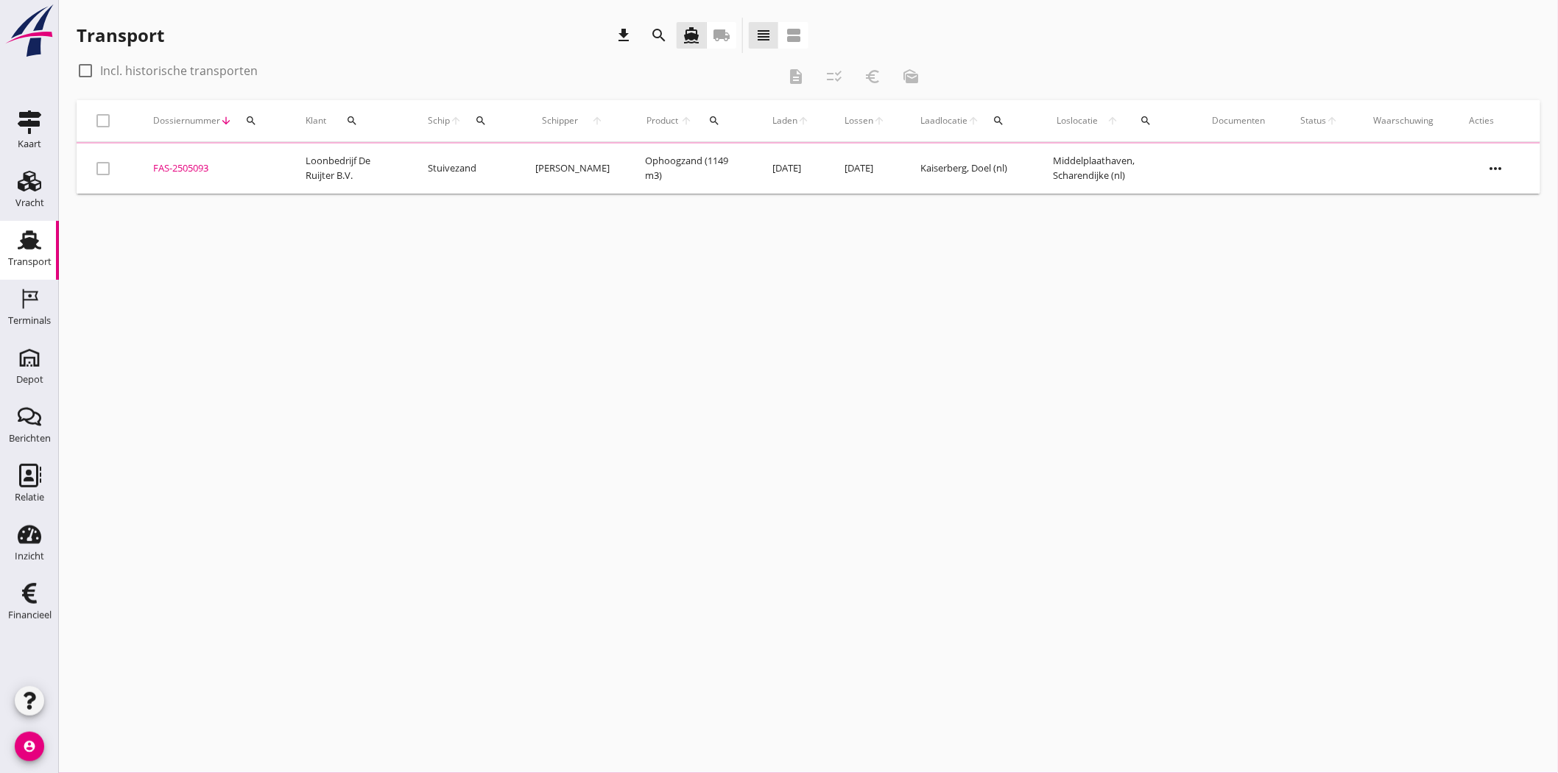
click at [363, 127] on button "search" at bounding box center [352, 121] width 41 height 27
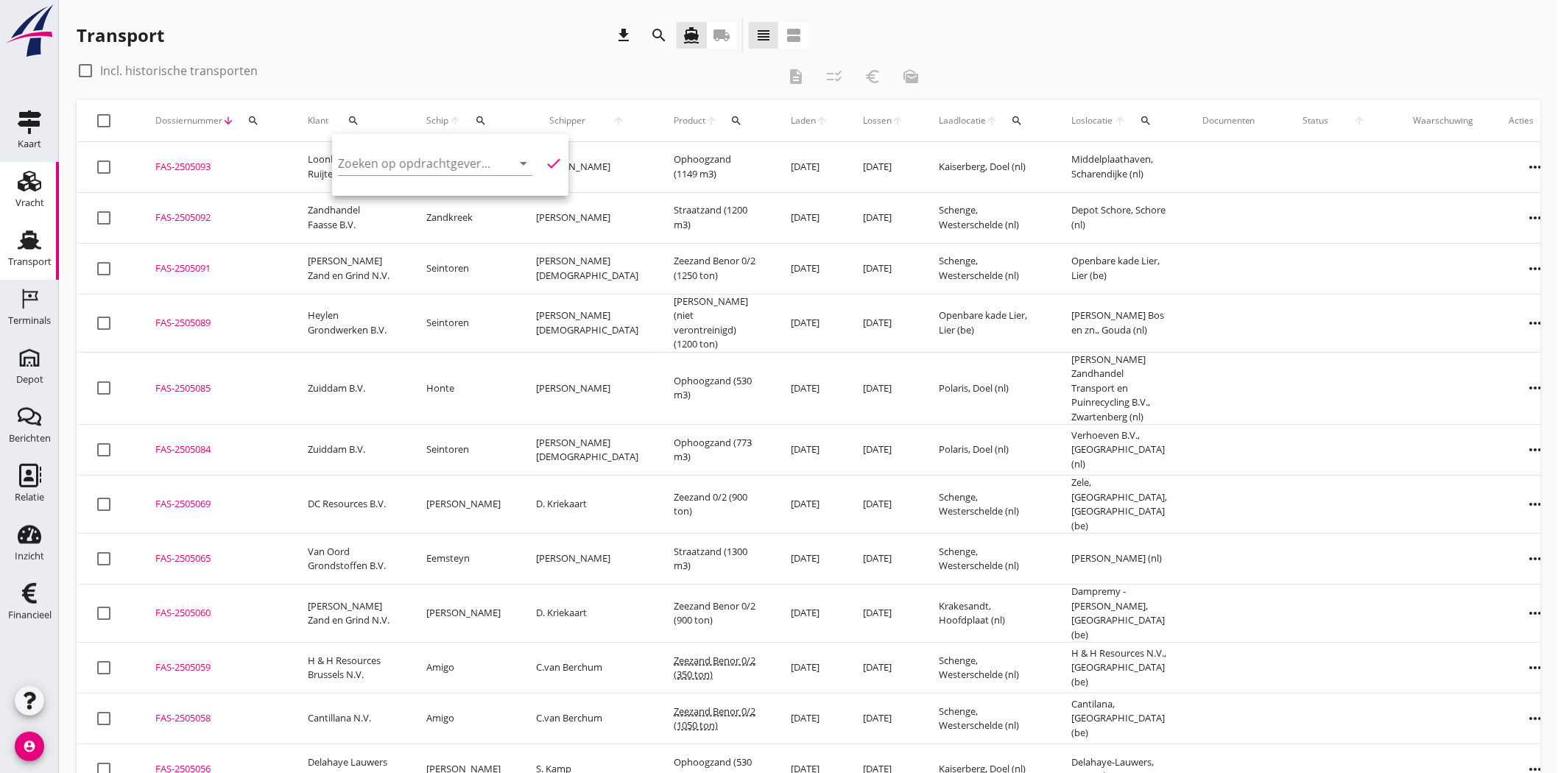
click at [49, 186] on link "Vracht Vracht" at bounding box center [29, 191] width 59 height 59
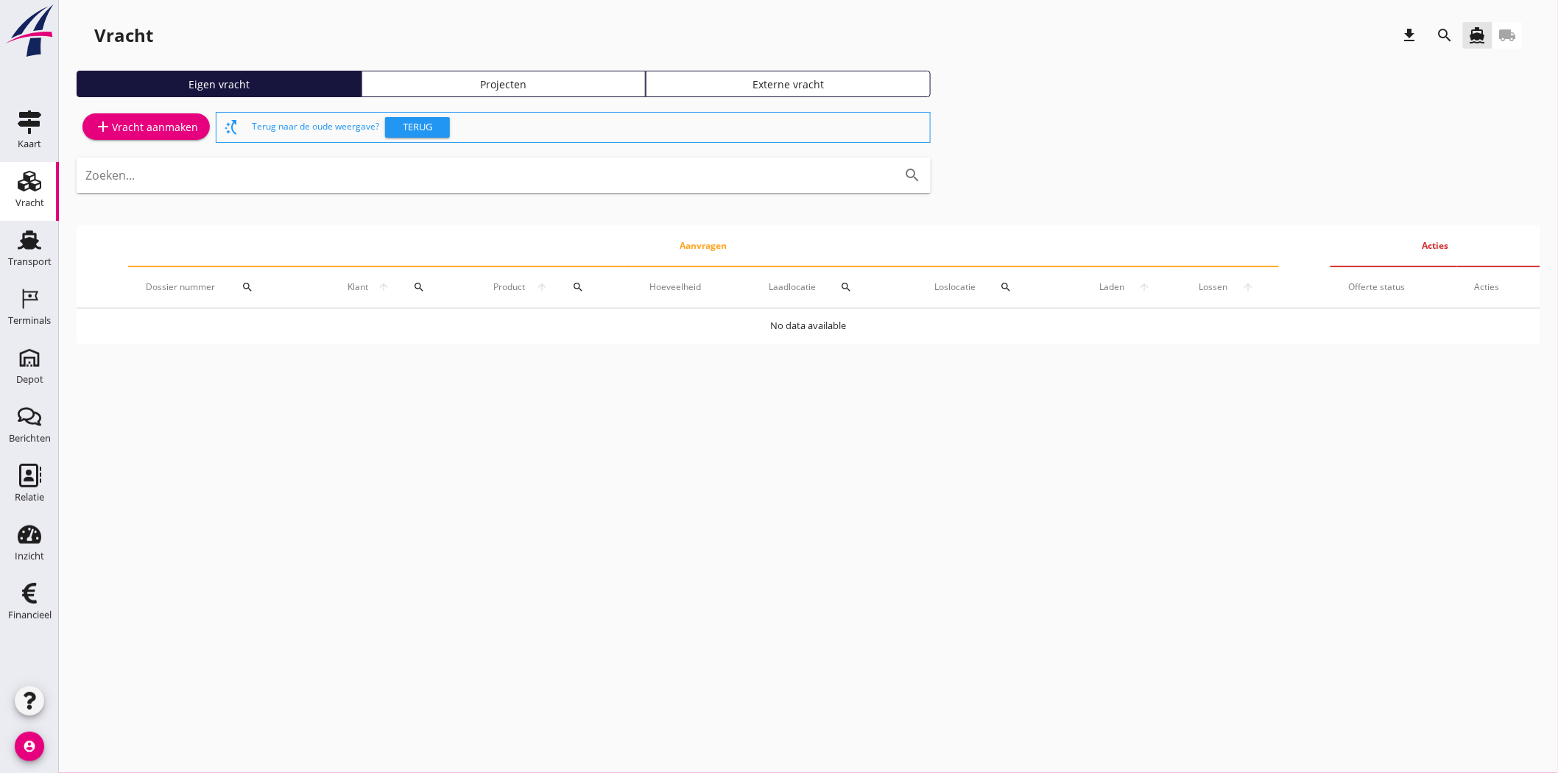
click at [534, 92] on link "Projecten" at bounding box center [504, 84] width 285 height 27
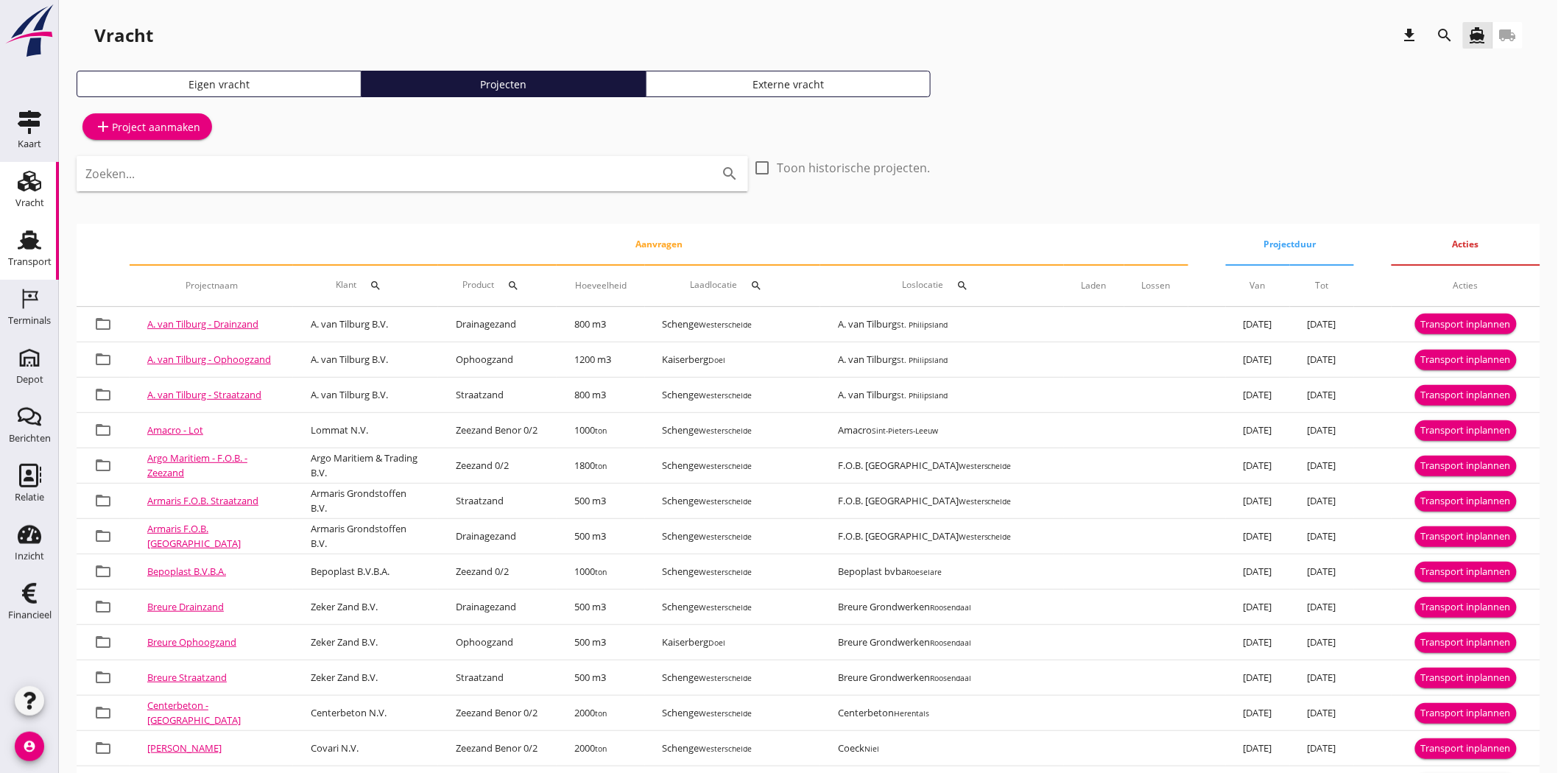
click at [29, 252] on div "Transport" at bounding box center [29, 262] width 43 height 21
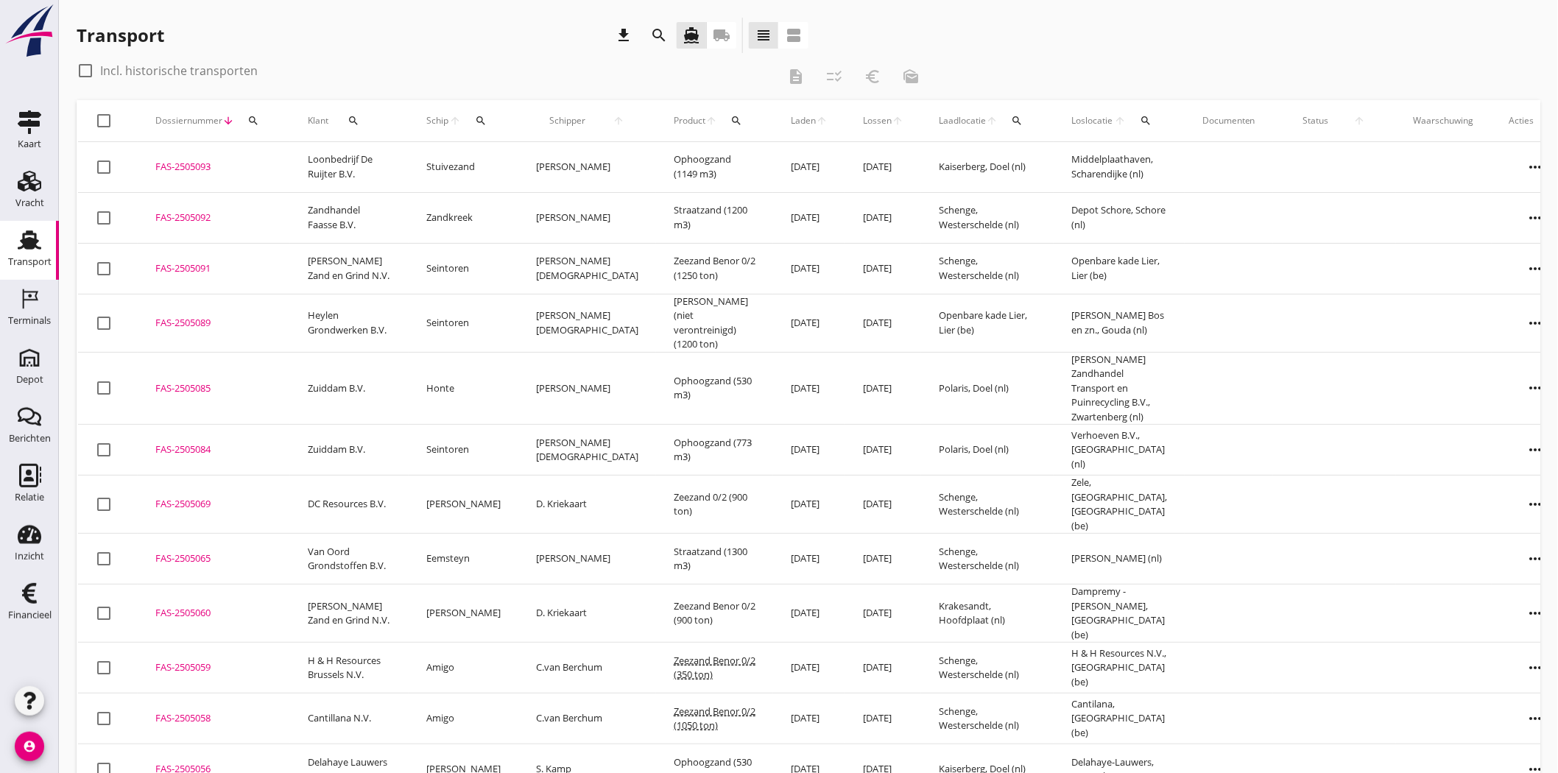
click at [35, 253] on div "Transport" at bounding box center [29, 262] width 43 height 21
click at [46, 187] on div "Vracht" at bounding box center [29, 181] width 35 height 24
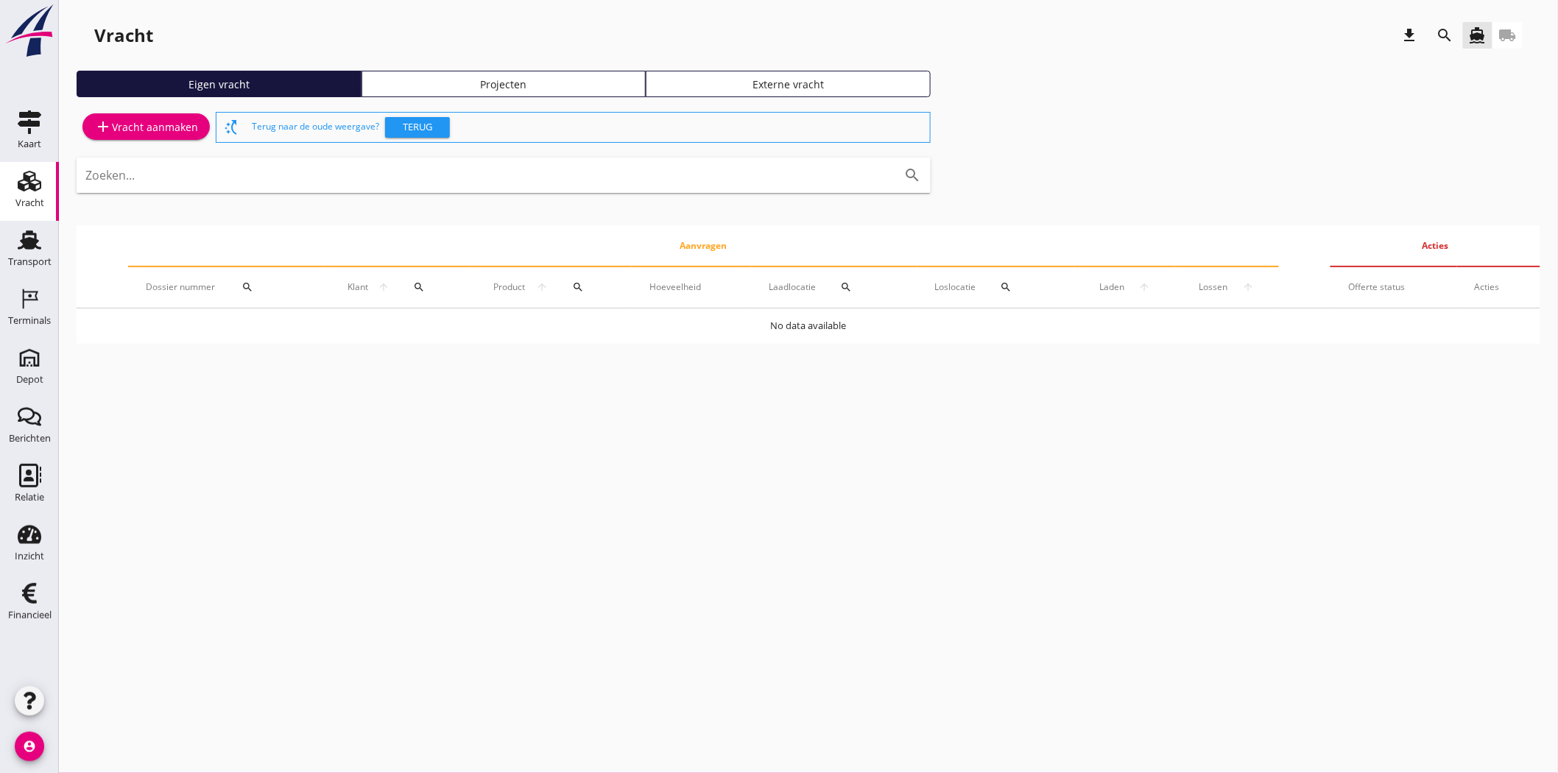
click at [474, 80] on div "Projecten" at bounding box center [504, 84] width 272 height 15
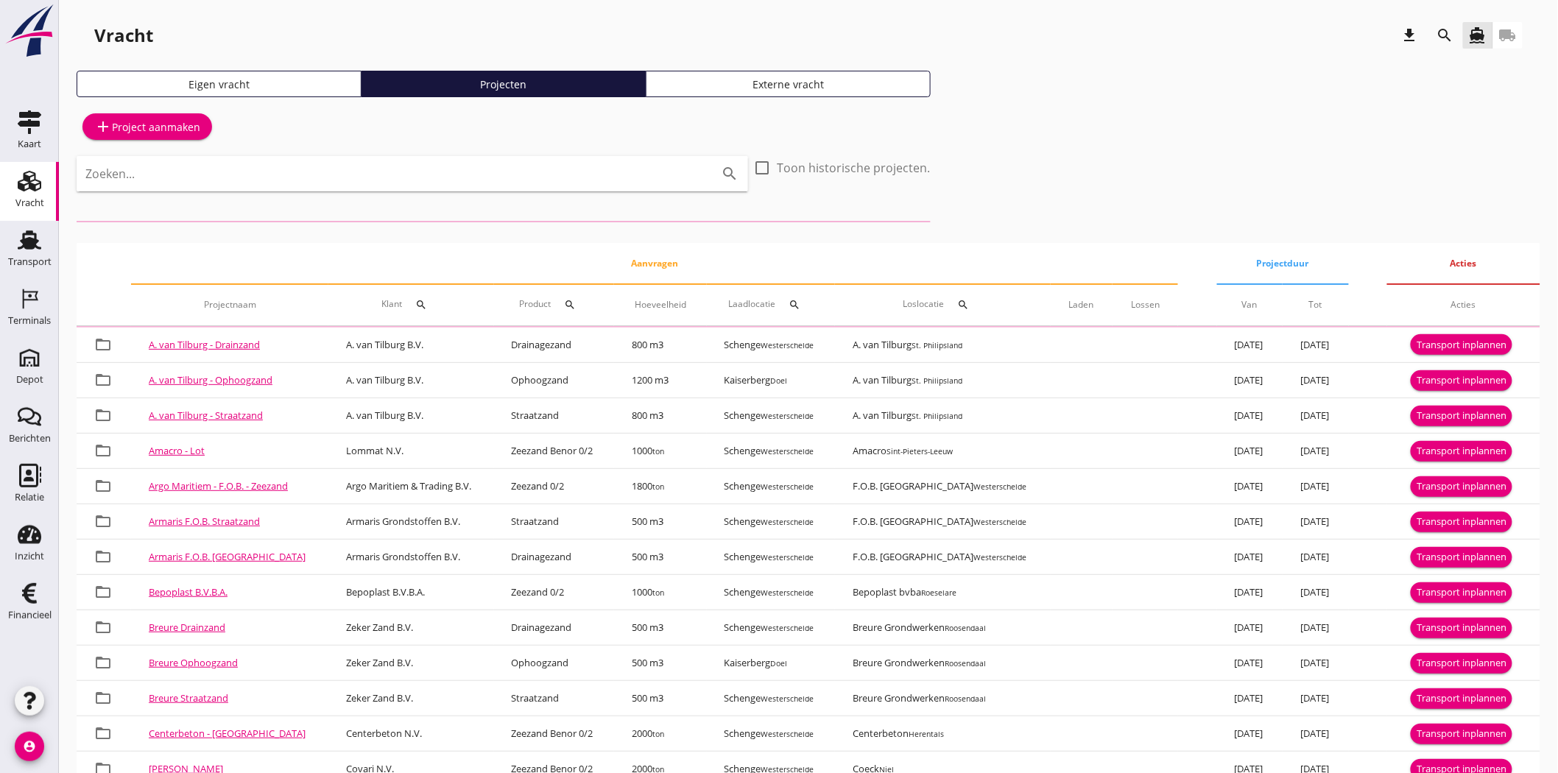
click at [1402, 32] on icon "search" at bounding box center [1446, 36] width 18 height 18
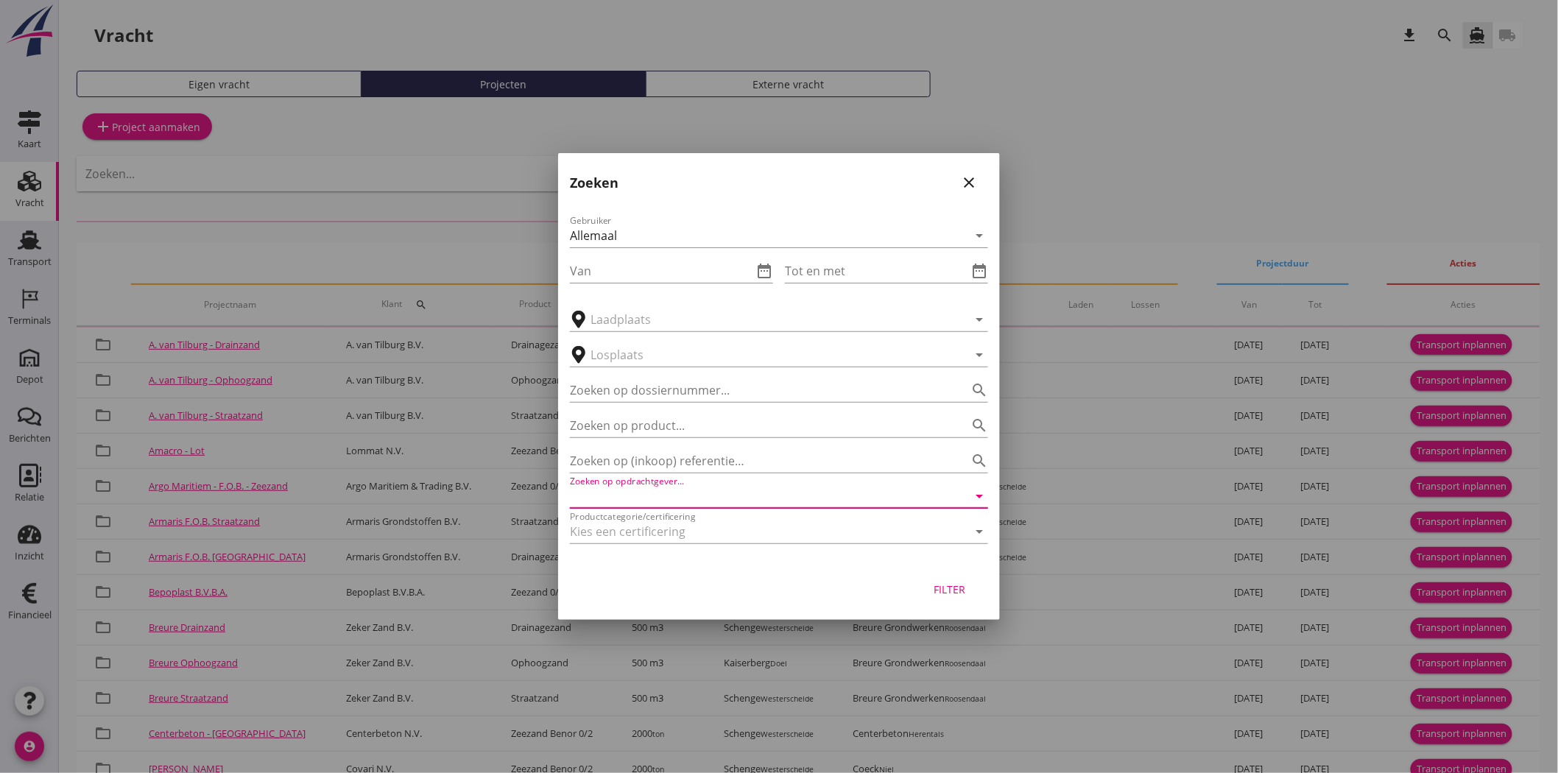
click at [697, 503] on input "Zoeken op opdrachtgever..." at bounding box center [758, 497] width 377 height 24
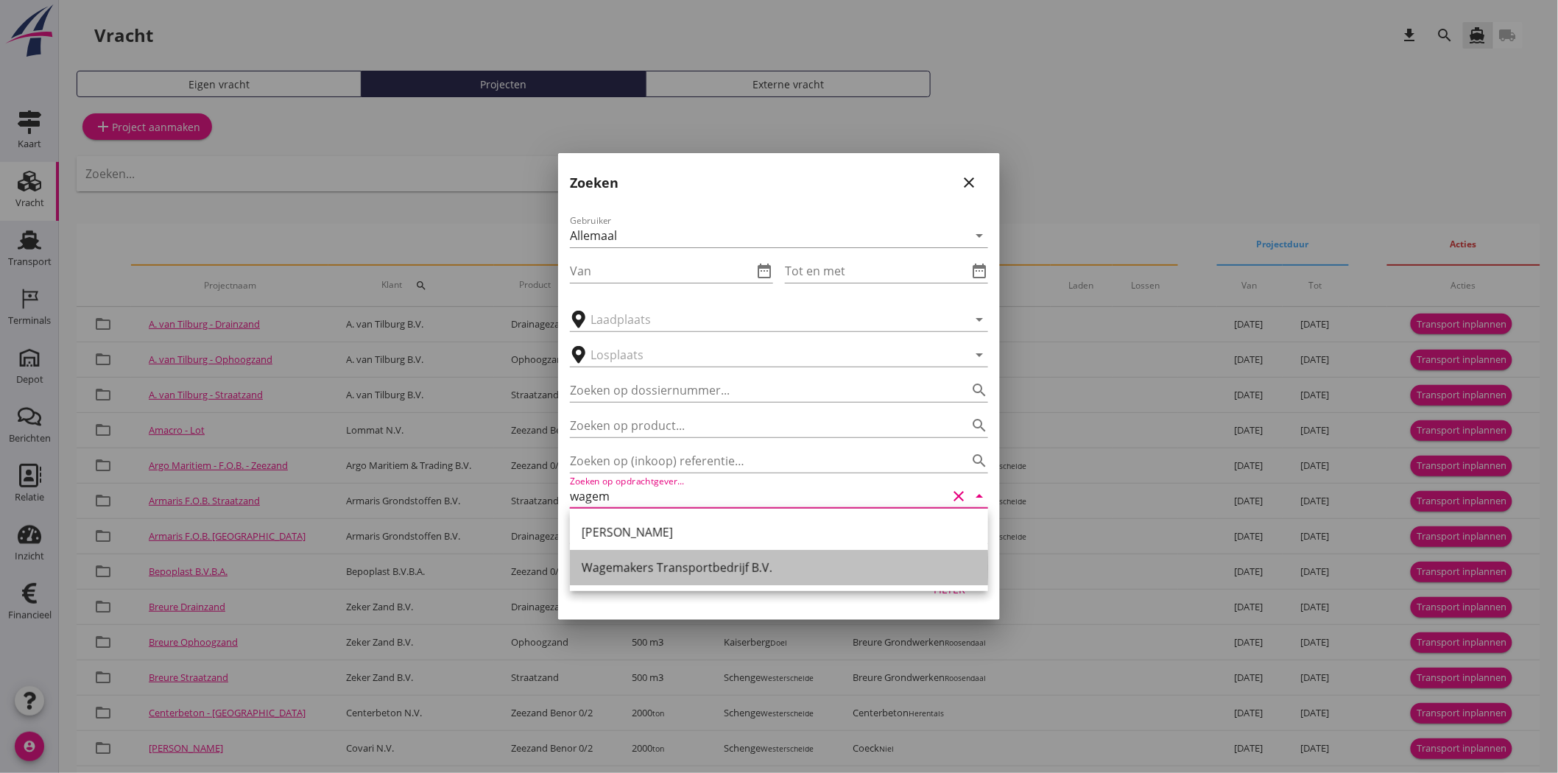
click at [692, 571] on div "Wagemakers Transportbedrijf B.V." at bounding box center [779, 568] width 395 height 18
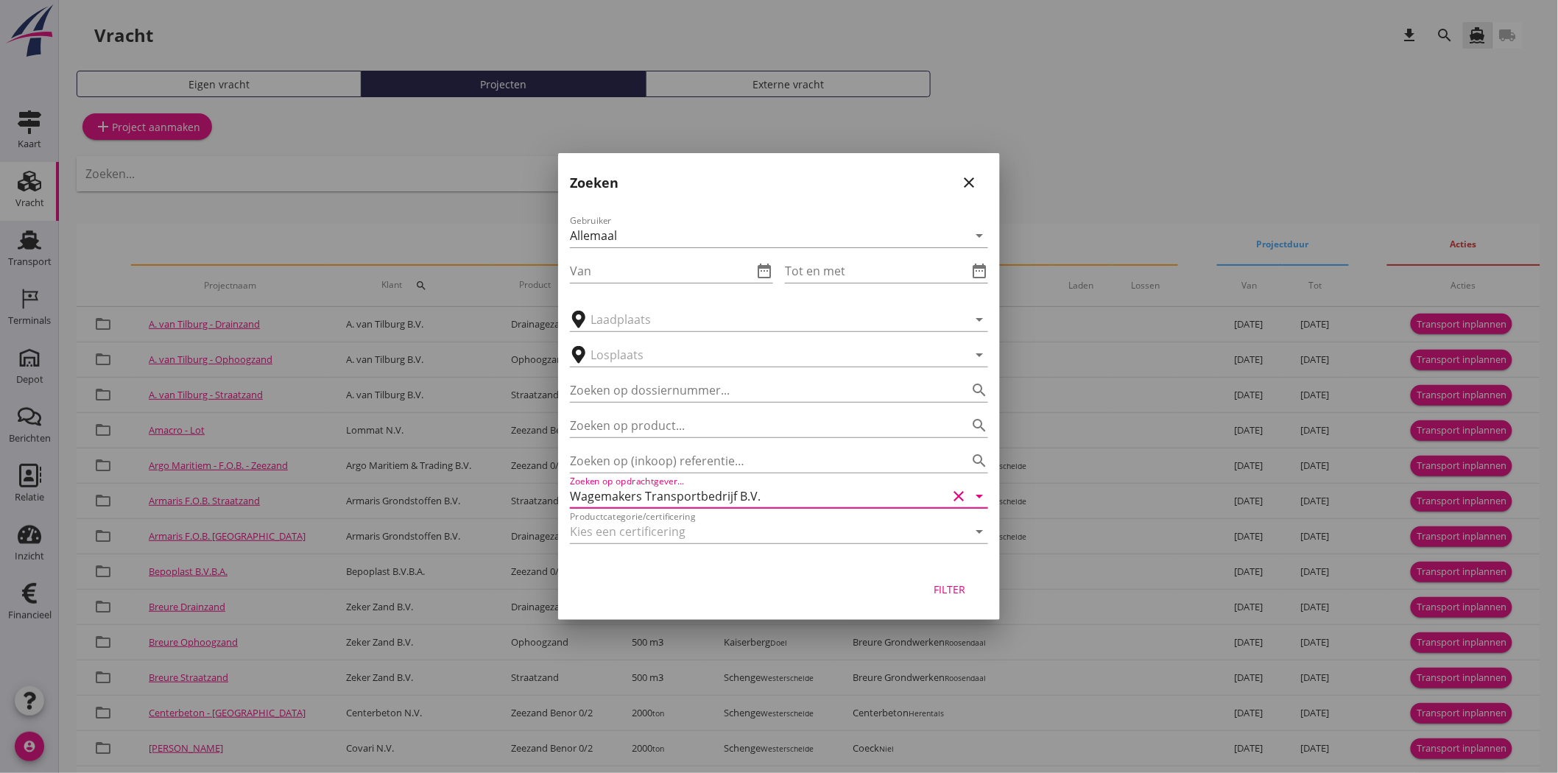
type input "Wagemakers Transportbedrijf B.V."
click at [948, 587] on div "Filter" at bounding box center [949, 589] width 41 height 15
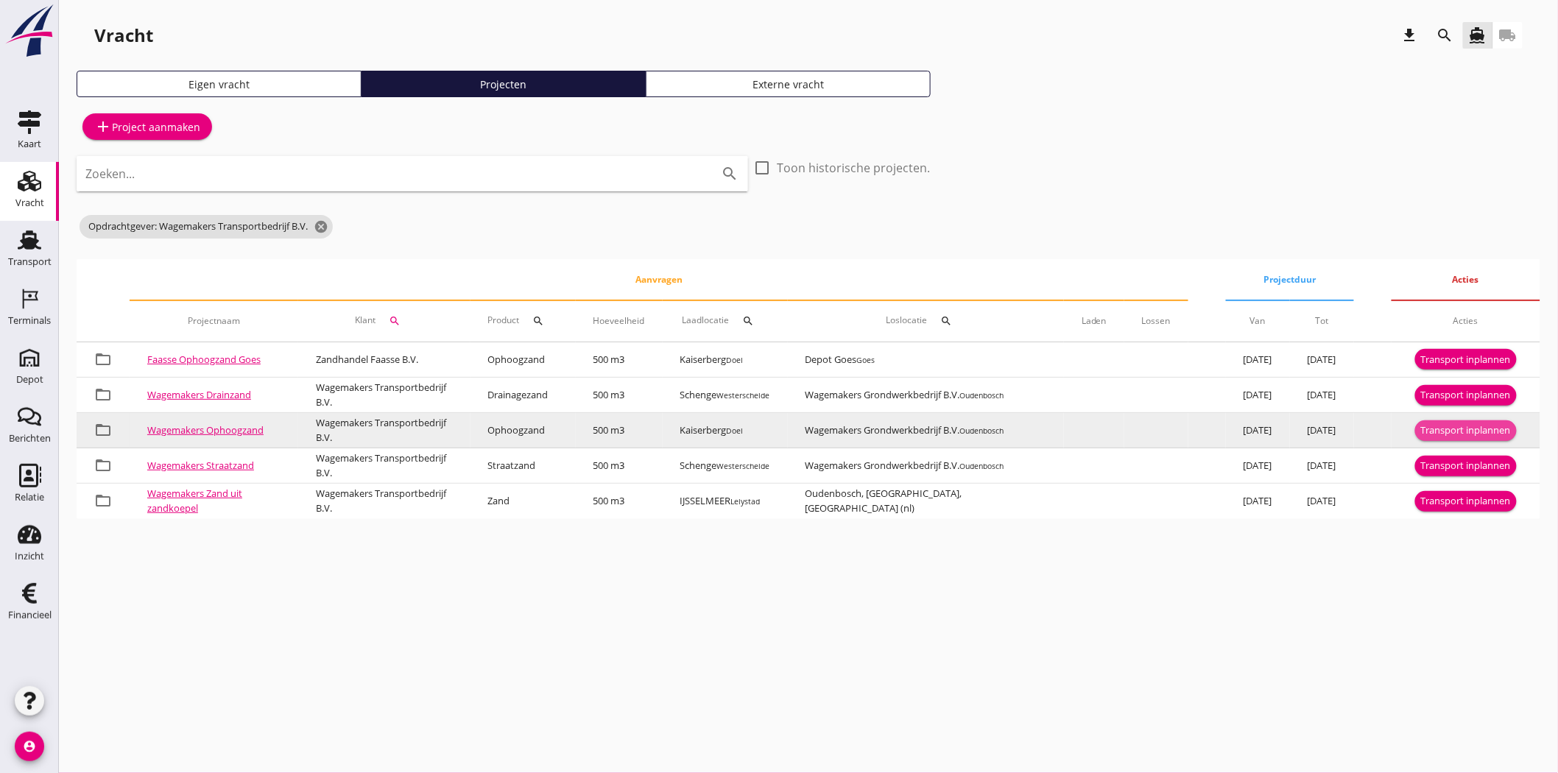
click at [1402, 429] on div "Transport inplannen" at bounding box center [1466, 430] width 90 height 15
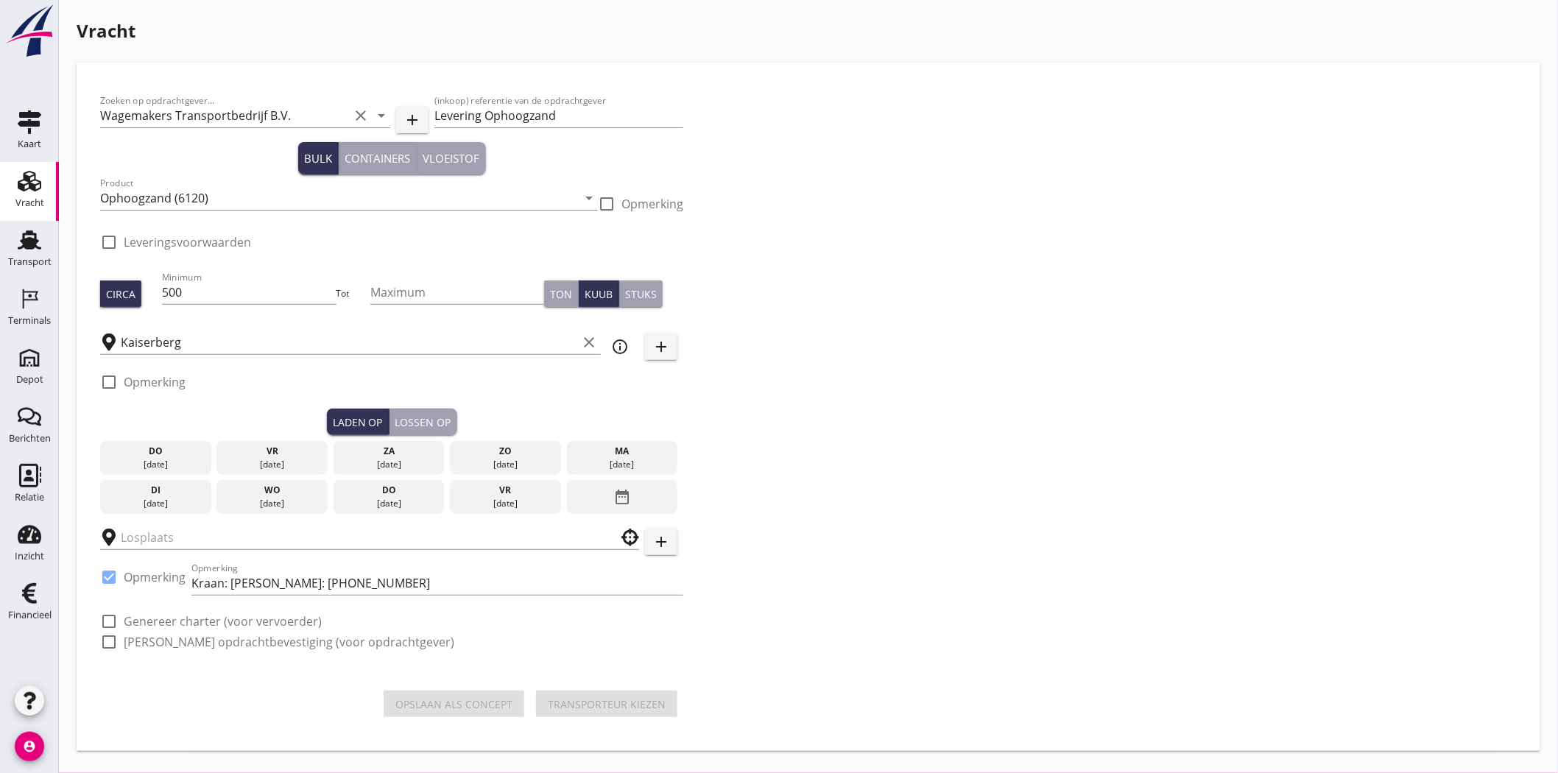
checkbox input "true"
type input "Wagemakers Grondwerkbedrijf B.V."
checkbox input "true"
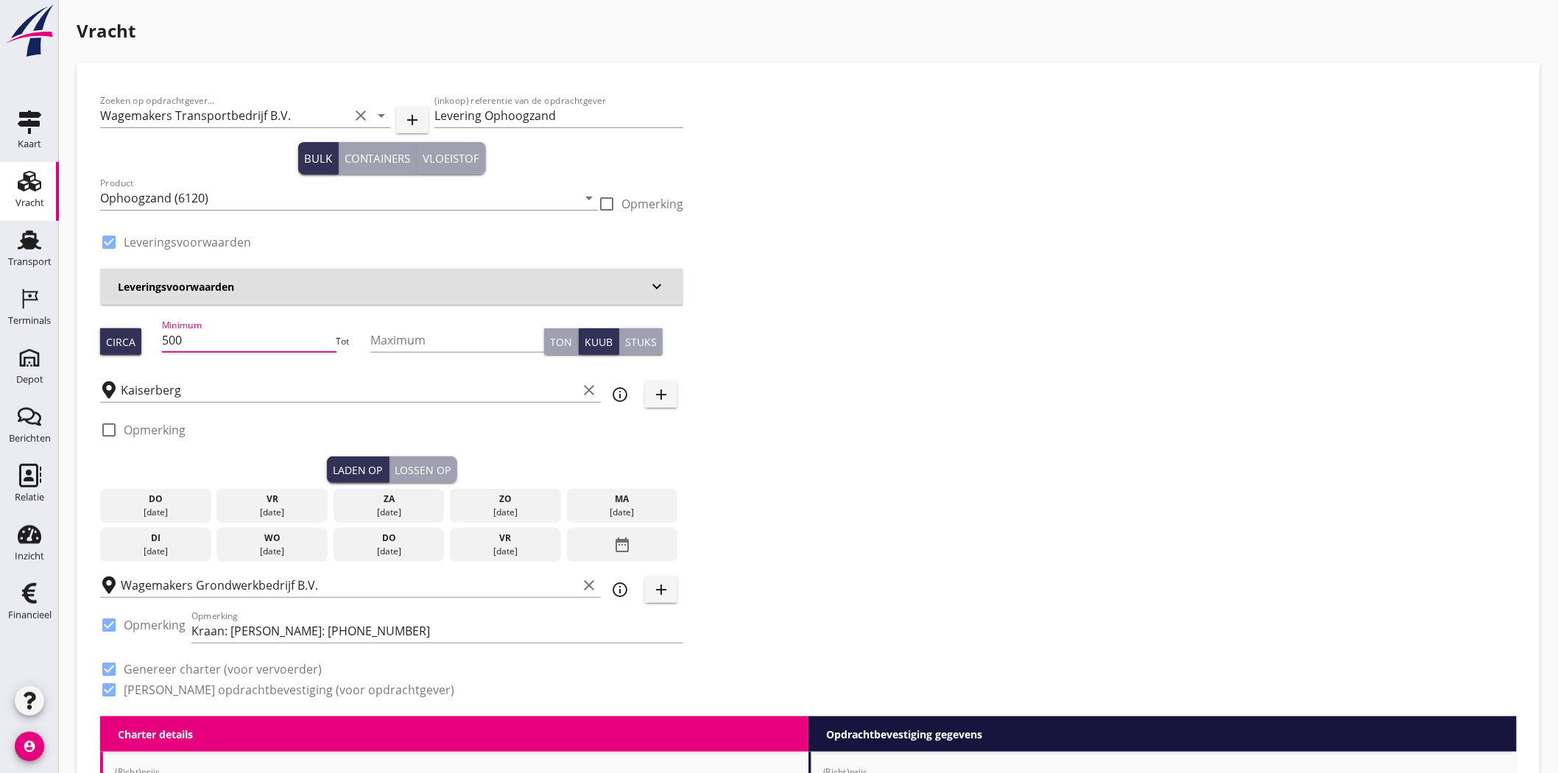
drag, startPoint x: 224, startPoint y: 344, endPoint x: -59, endPoint y: 347, distance: 282.8
type input "750"
click at [778, 215] on div "Zoeken op opdrachtgever... Wagemakers Transportbedrijf B.V. clear arrow_drop_do…" at bounding box center [808, 401] width 1429 height 630
click at [627, 510] on div "[DATE]" at bounding box center [623, 512] width 104 height 13
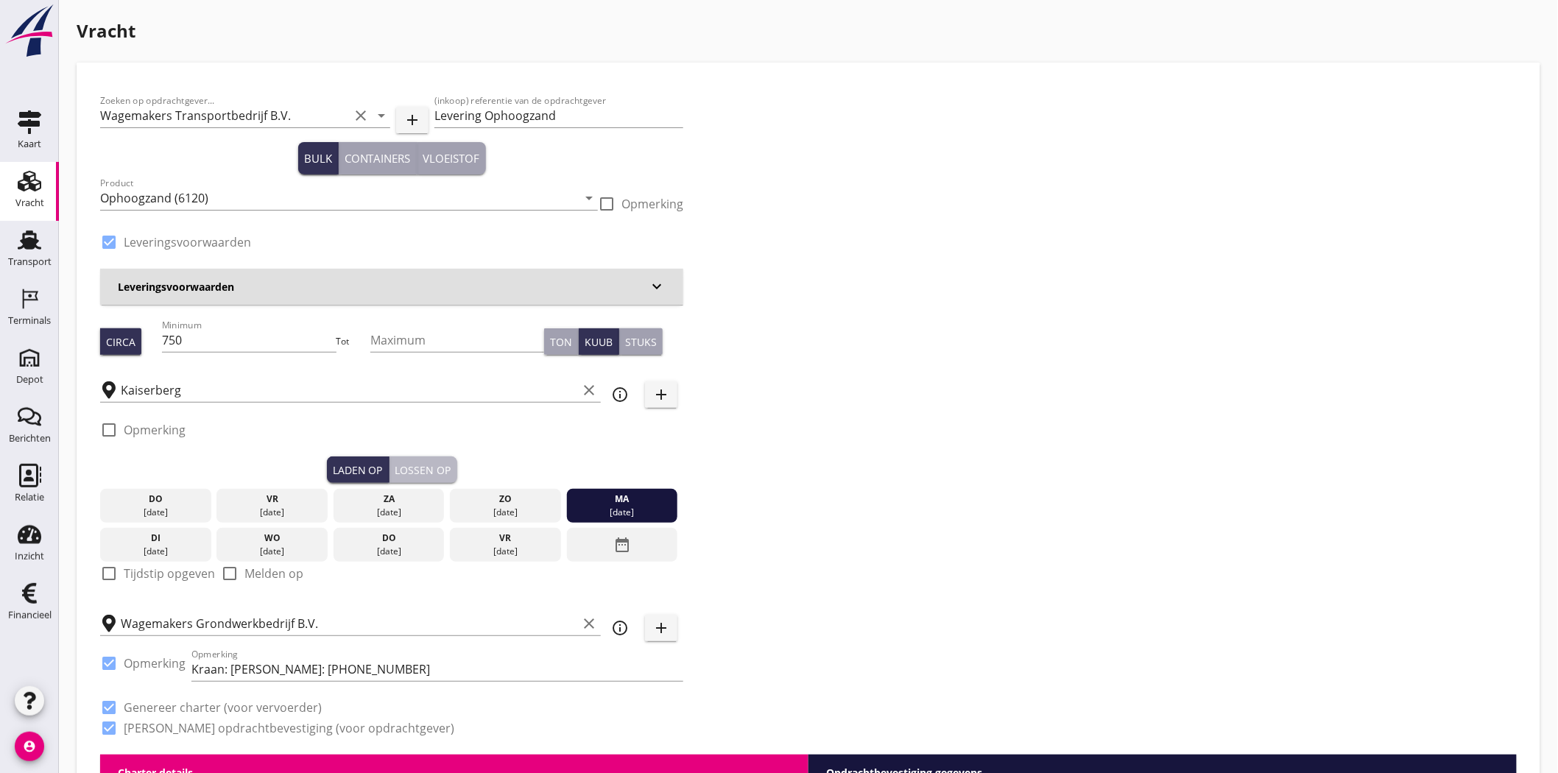
click at [426, 470] on div "Lossen op" at bounding box center [423, 469] width 56 height 15
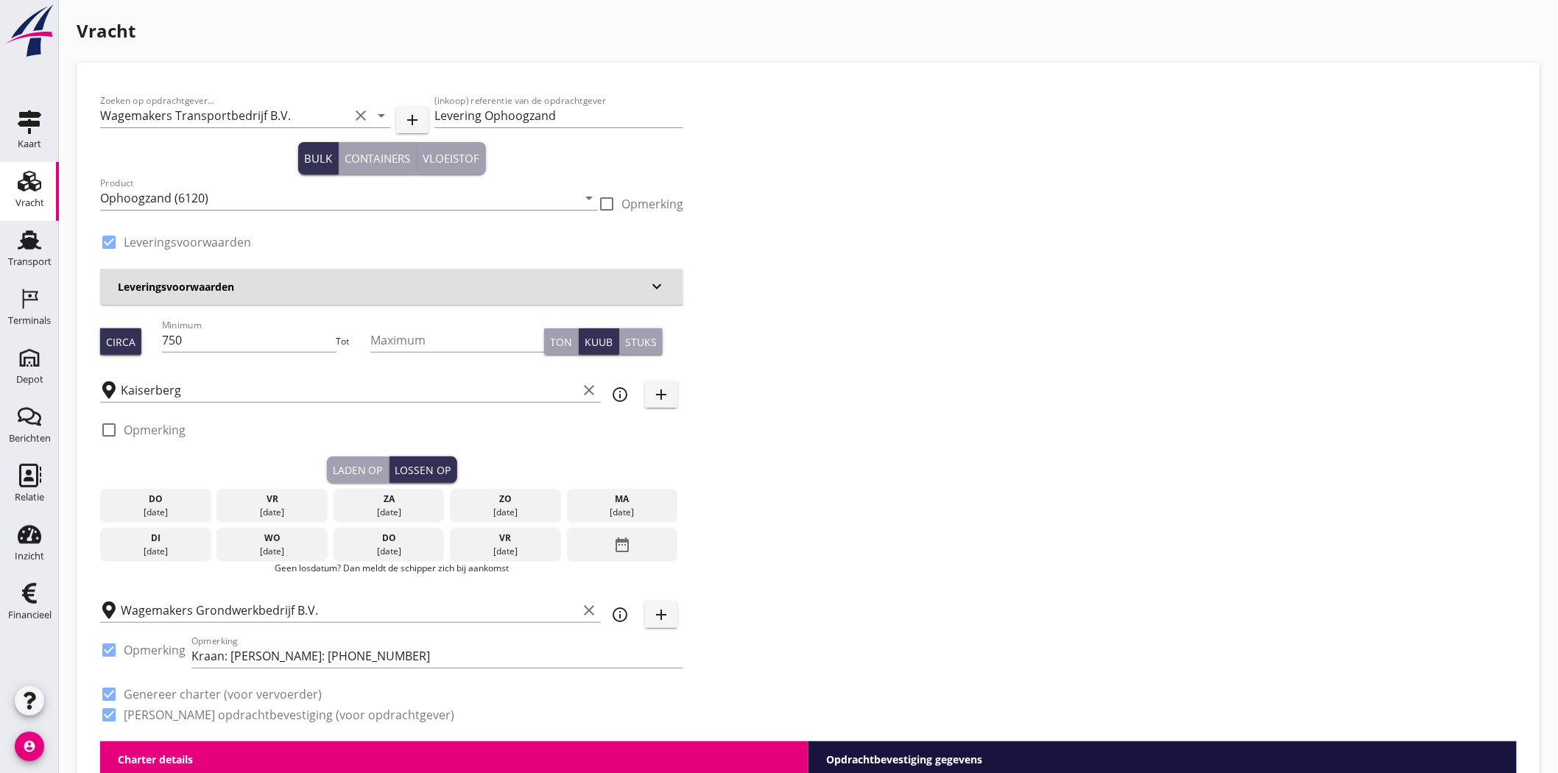
click at [356, 475] on div "Laden op" at bounding box center [358, 469] width 50 height 15
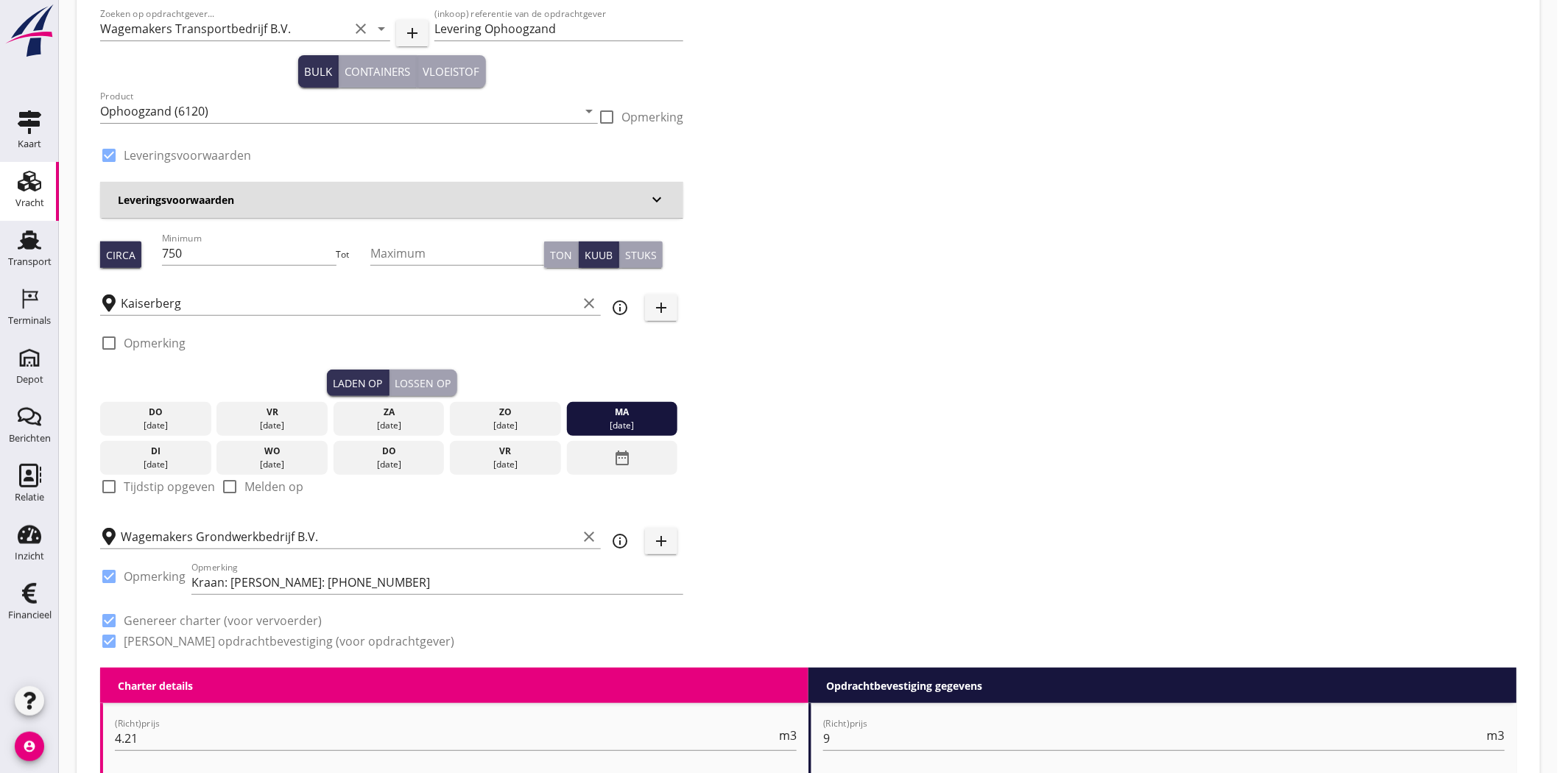
scroll to position [163, 0]
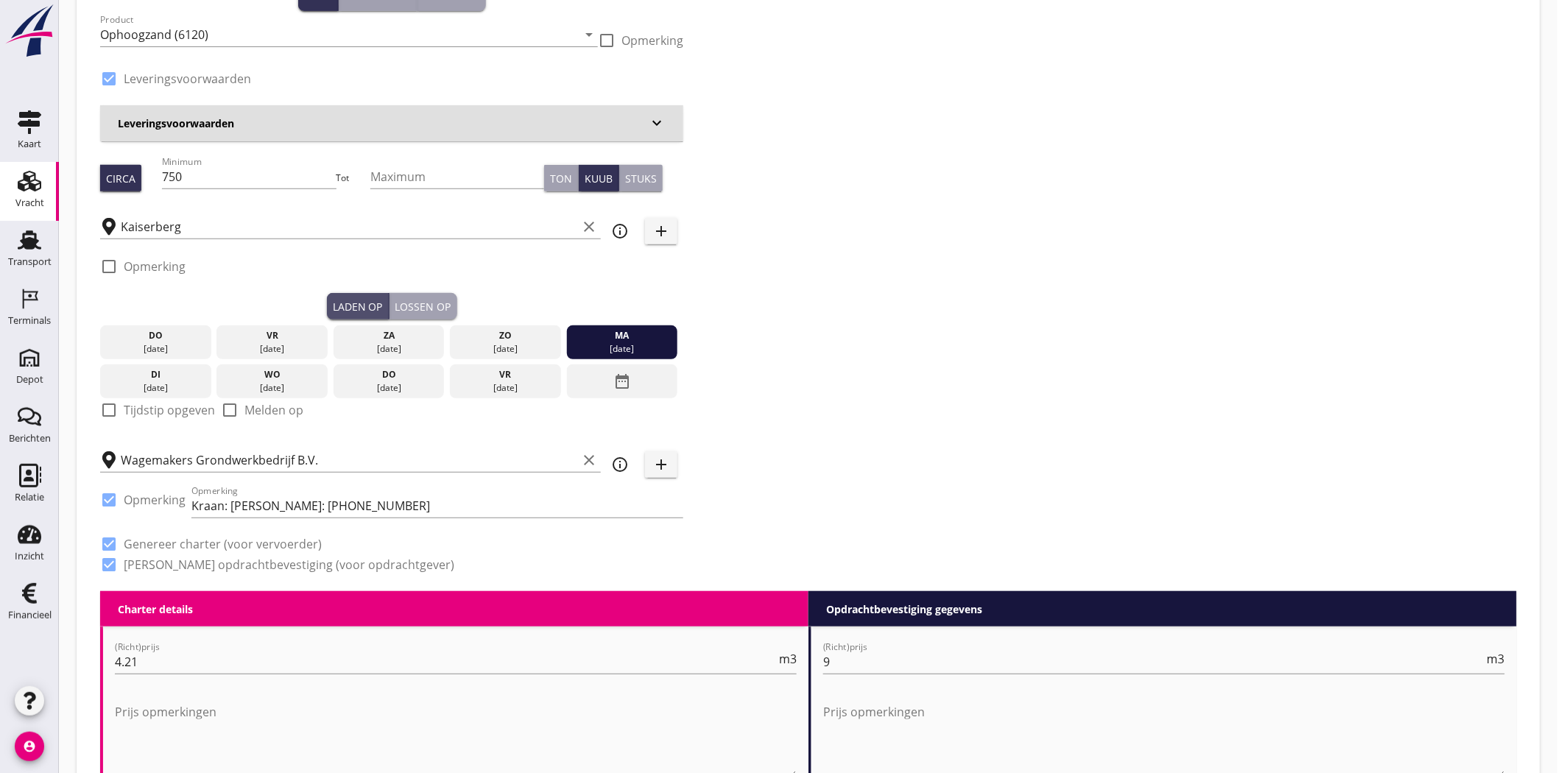
click at [356, 309] on div "Laden op" at bounding box center [358, 306] width 50 height 15
click at [440, 307] on div "Lossen op" at bounding box center [423, 306] width 56 height 15
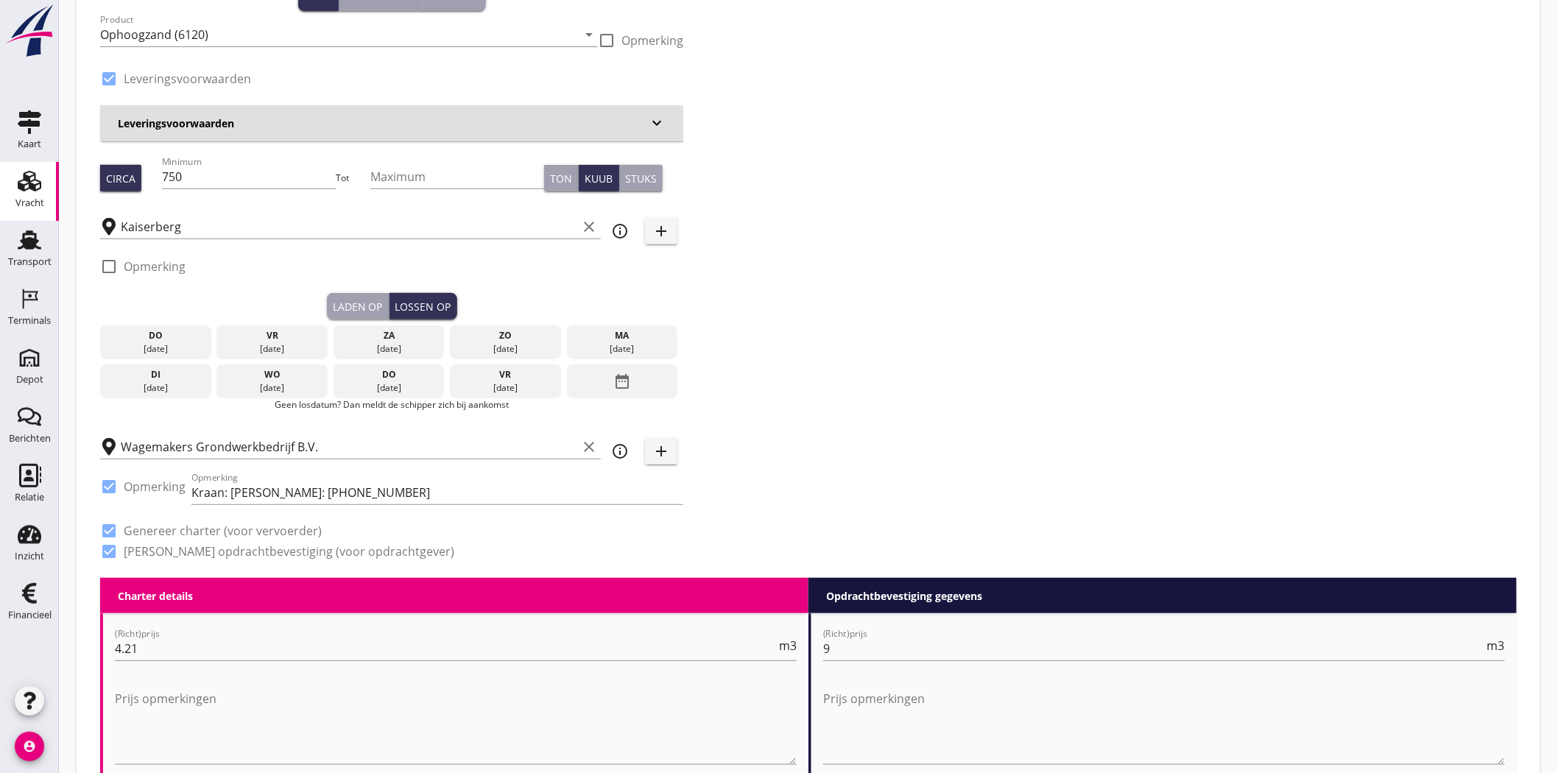
click at [188, 387] on div "[DATE]" at bounding box center [156, 387] width 104 height 13
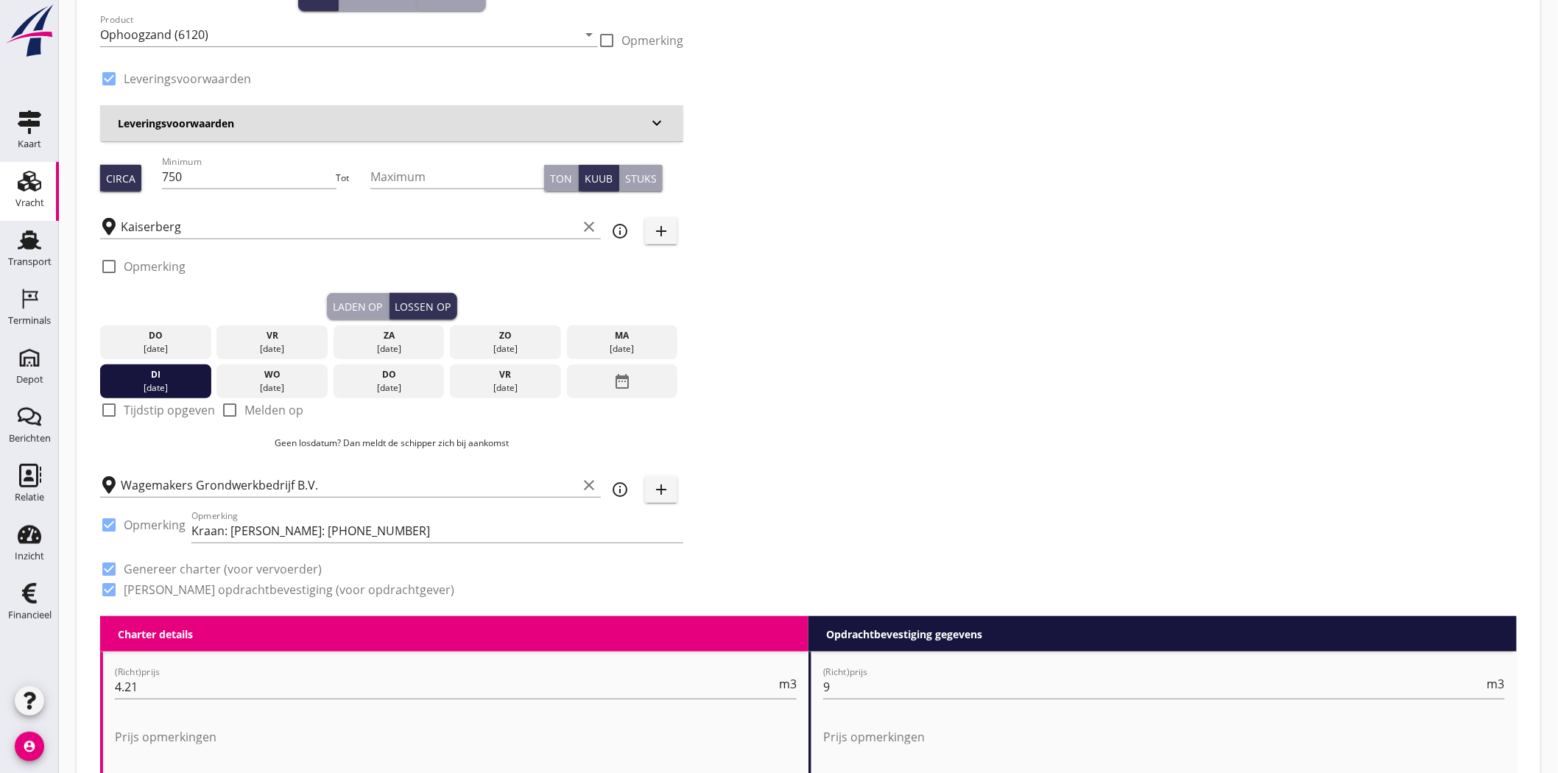
click at [963, 298] on div "Zoeken op opdrachtgever... Wagemakers Transportbedrijf B.V. clear arrow_drop_do…" at bounding box center [808, 270] width 1429 height 694
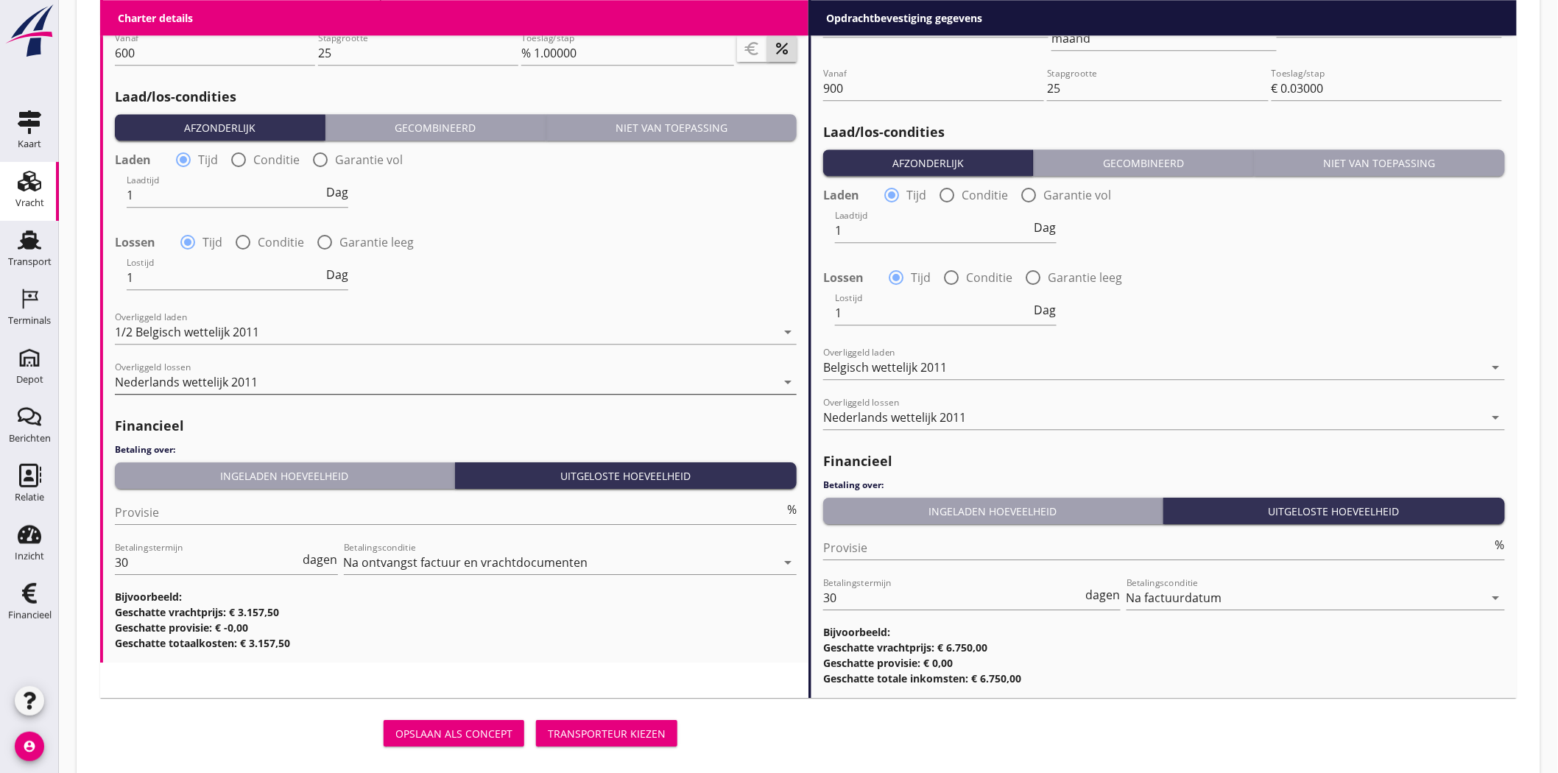
scroll to position [1621, 0]
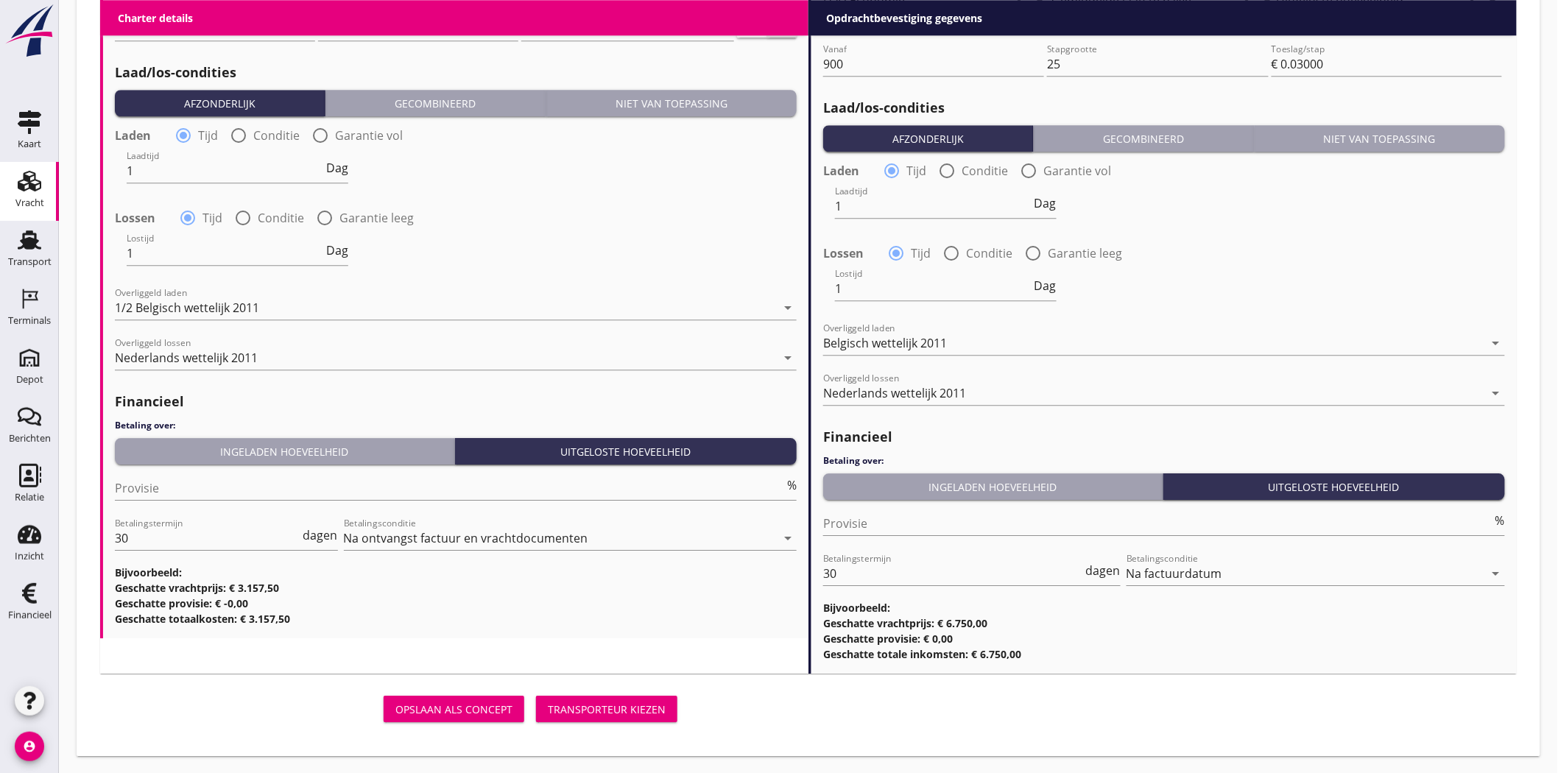
click at [649, 695] on div "Transporteur kiezen" at bounding box center [607, 709] width 118 height 15
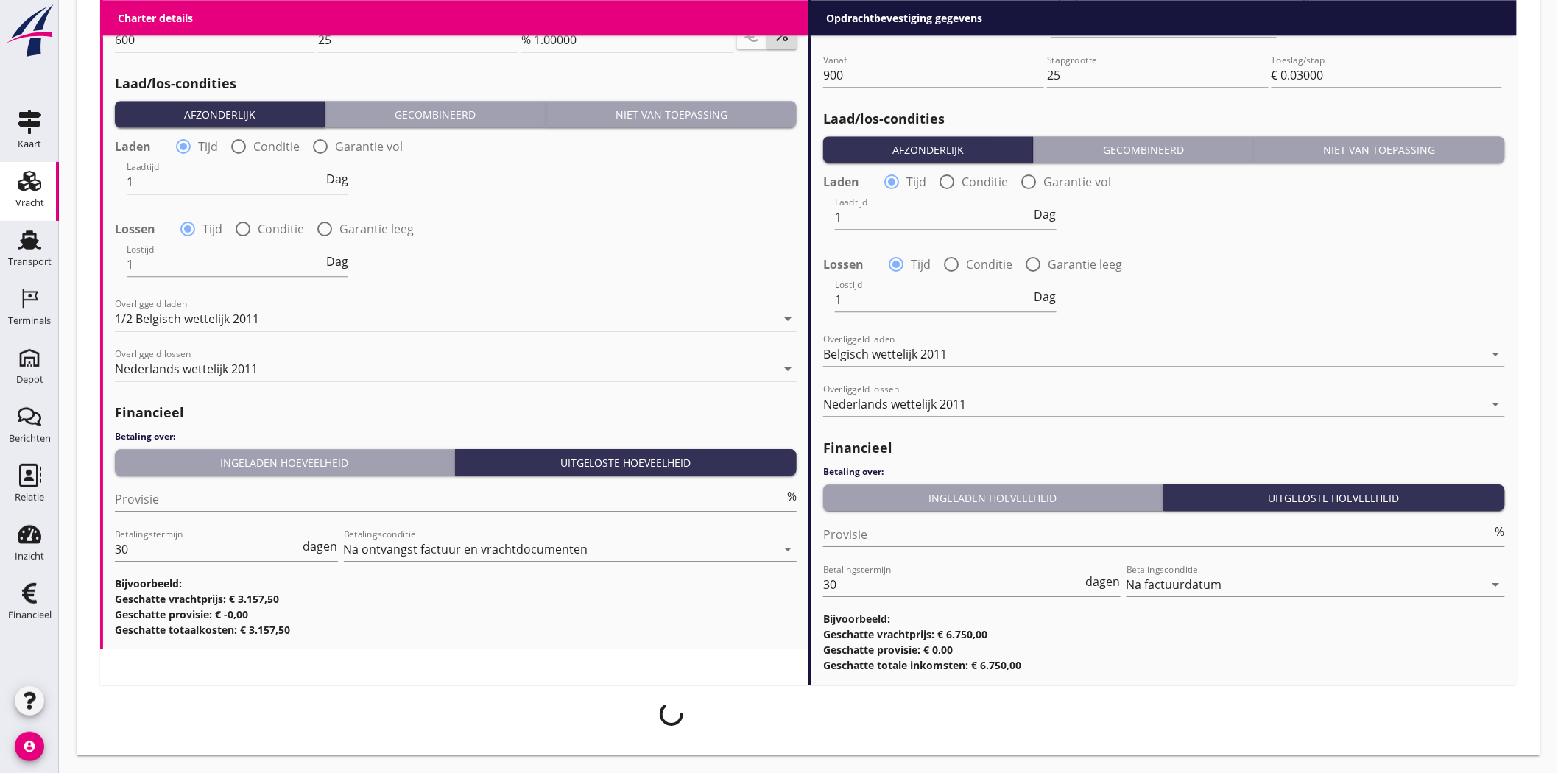
scroll to position [1609, 0]
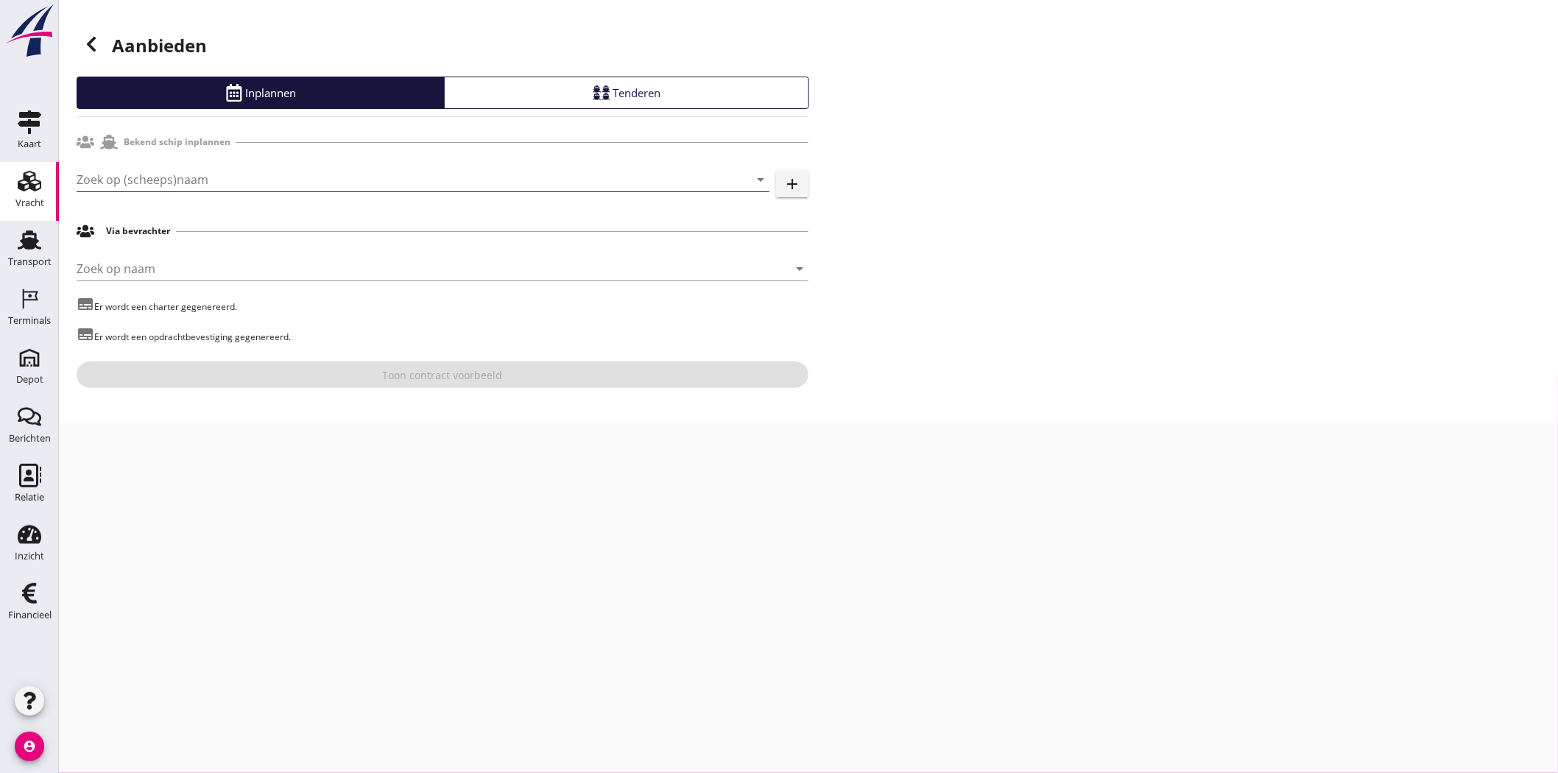
click at [180, 181] on input "Zoek op (scheeps)naam" at bounding box center [403, 180] width 652 height 24
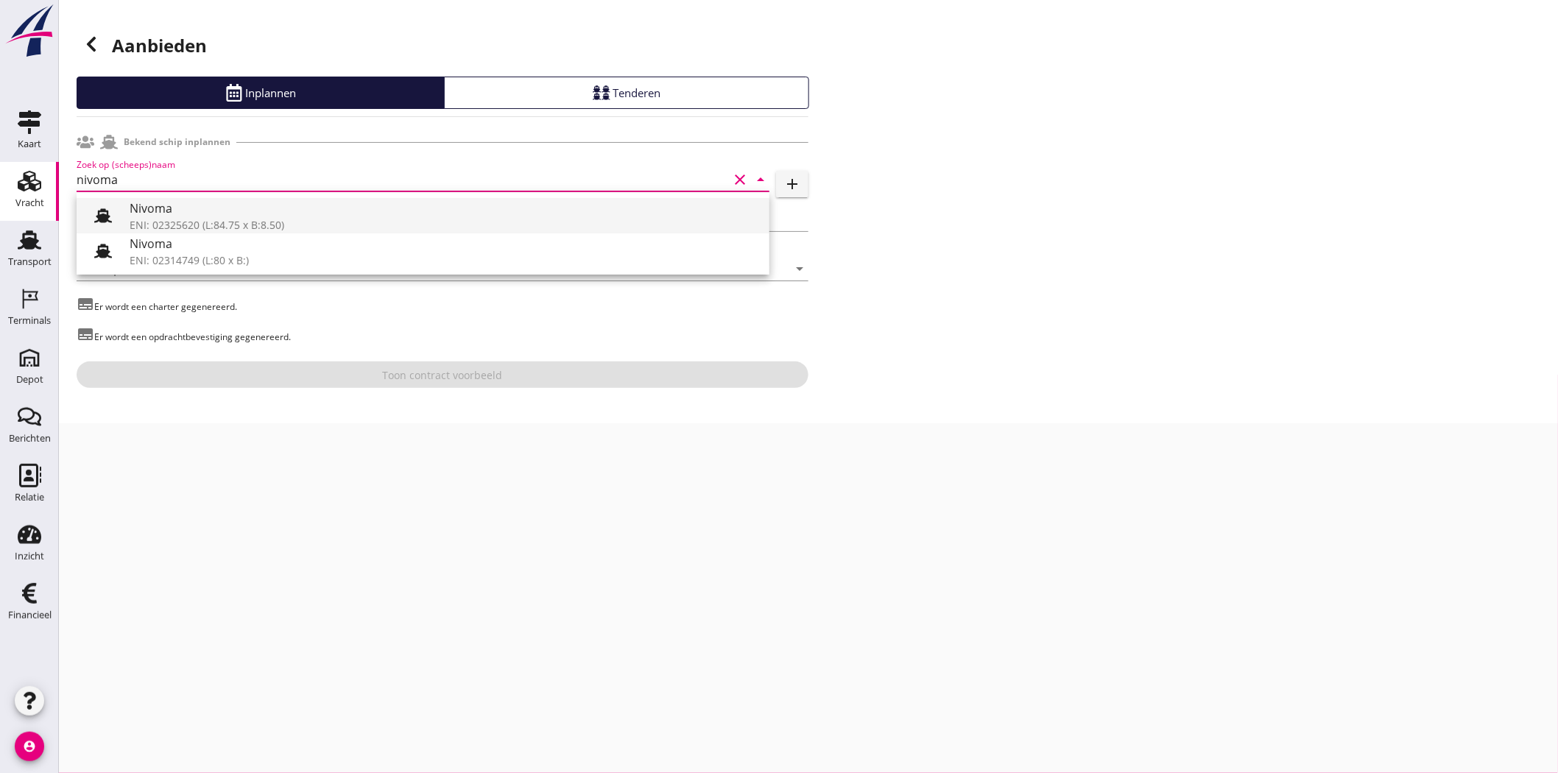
click at [188, 215] on div "Nivoma" at bounding box center [444, 209] width 628 height 18
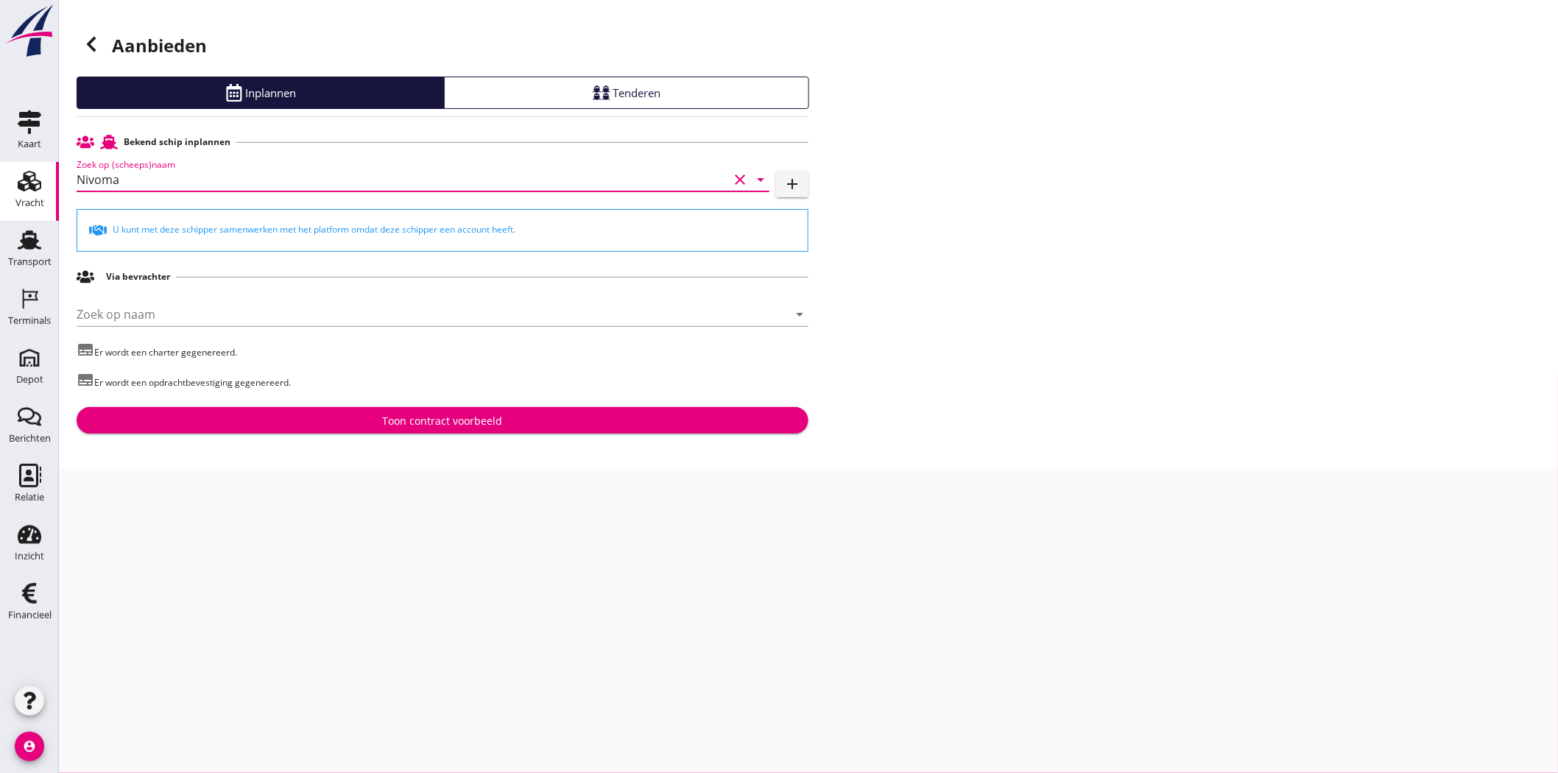
type input "Nivoma"
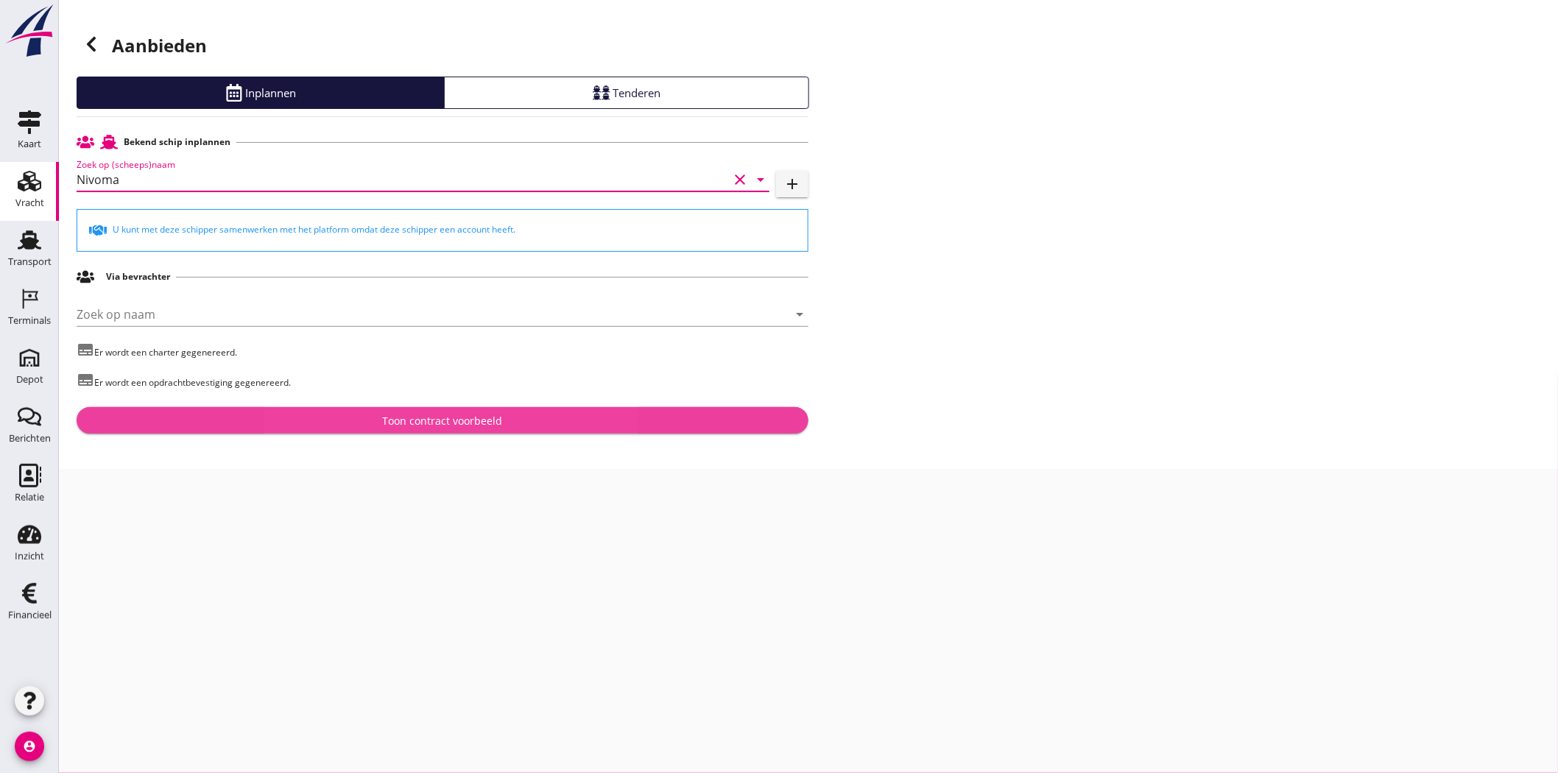
click at [454, 425] on div "Toon contract voorbeeld" at bounding box center [443, 420] width 120 height 15
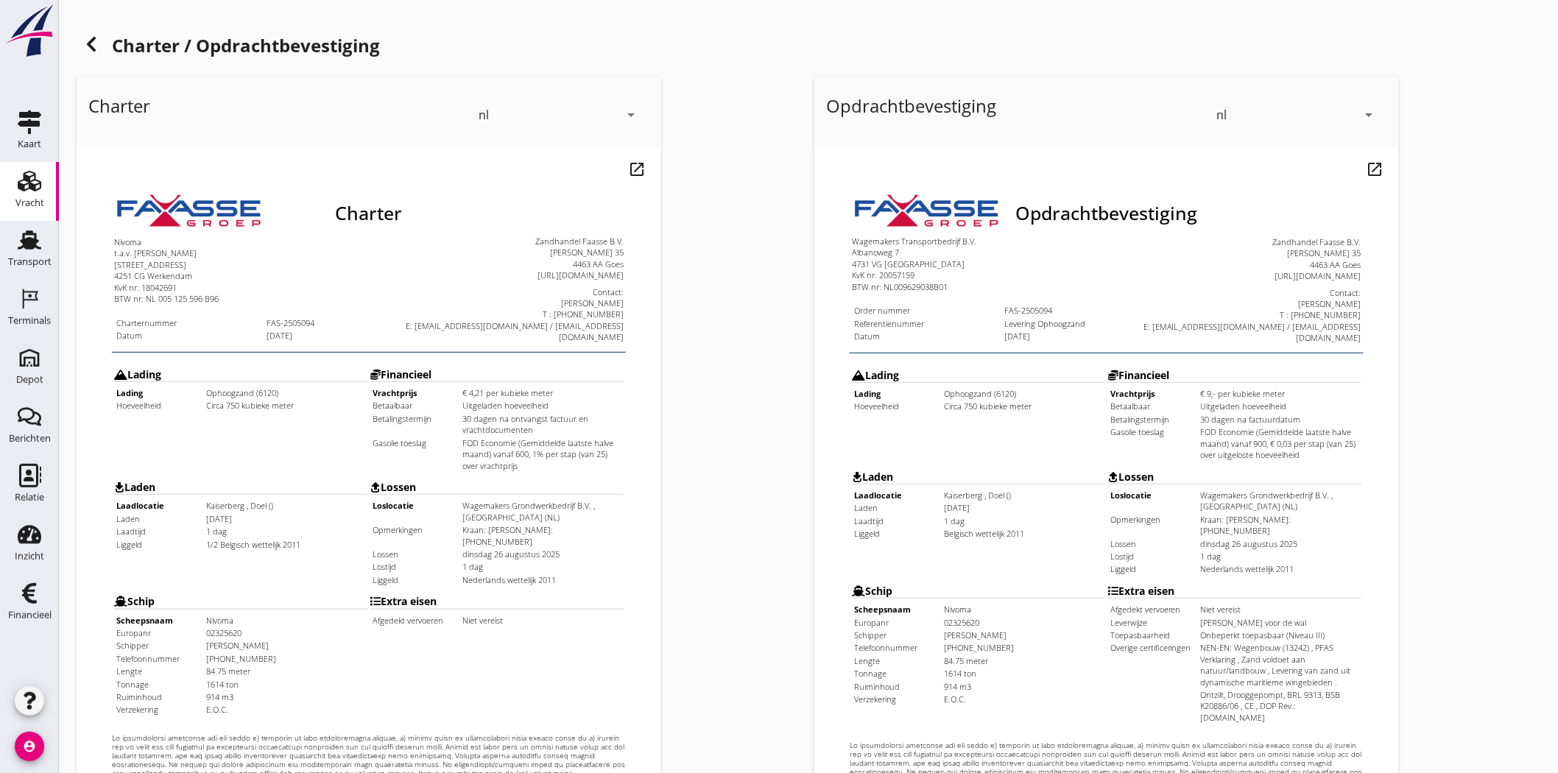
scroll to position [317, 0]
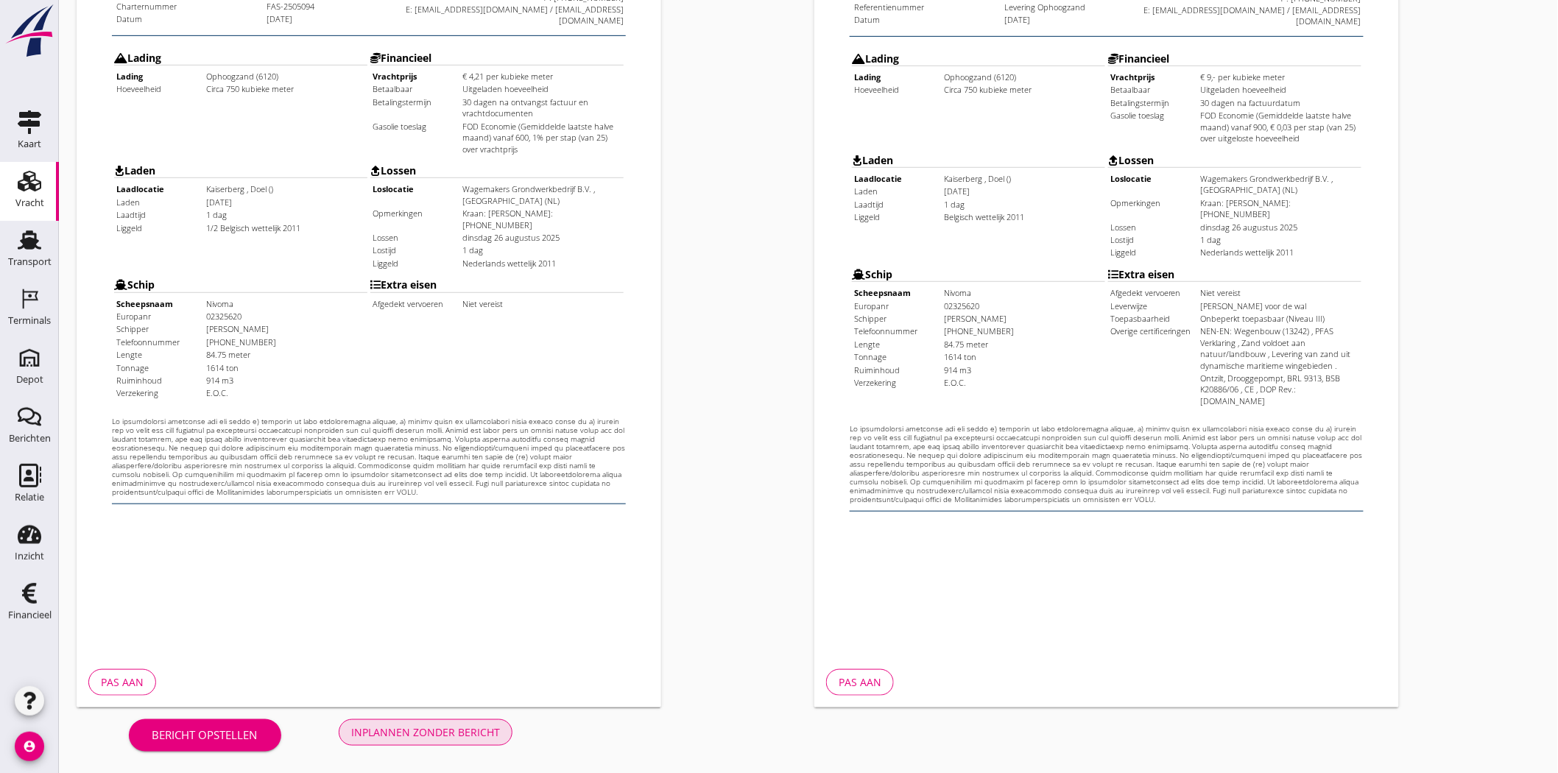
click at [462, 695] on div "Inplannen zonder bericht" at bounding box center [425, 732] width 149 height 15
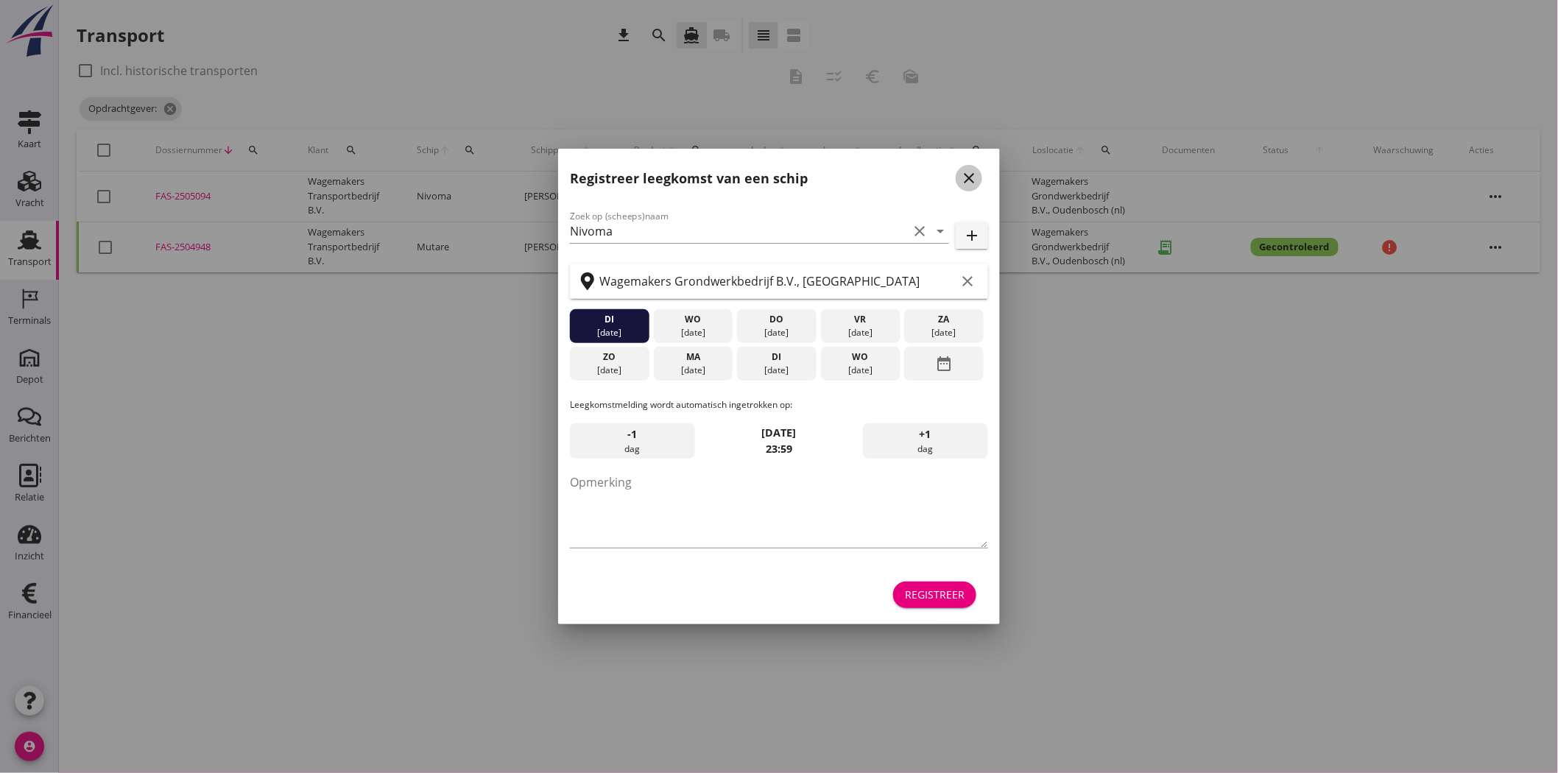
click at [979, 177] on div "close" at bounding box center [969, 178] width 27 height 18
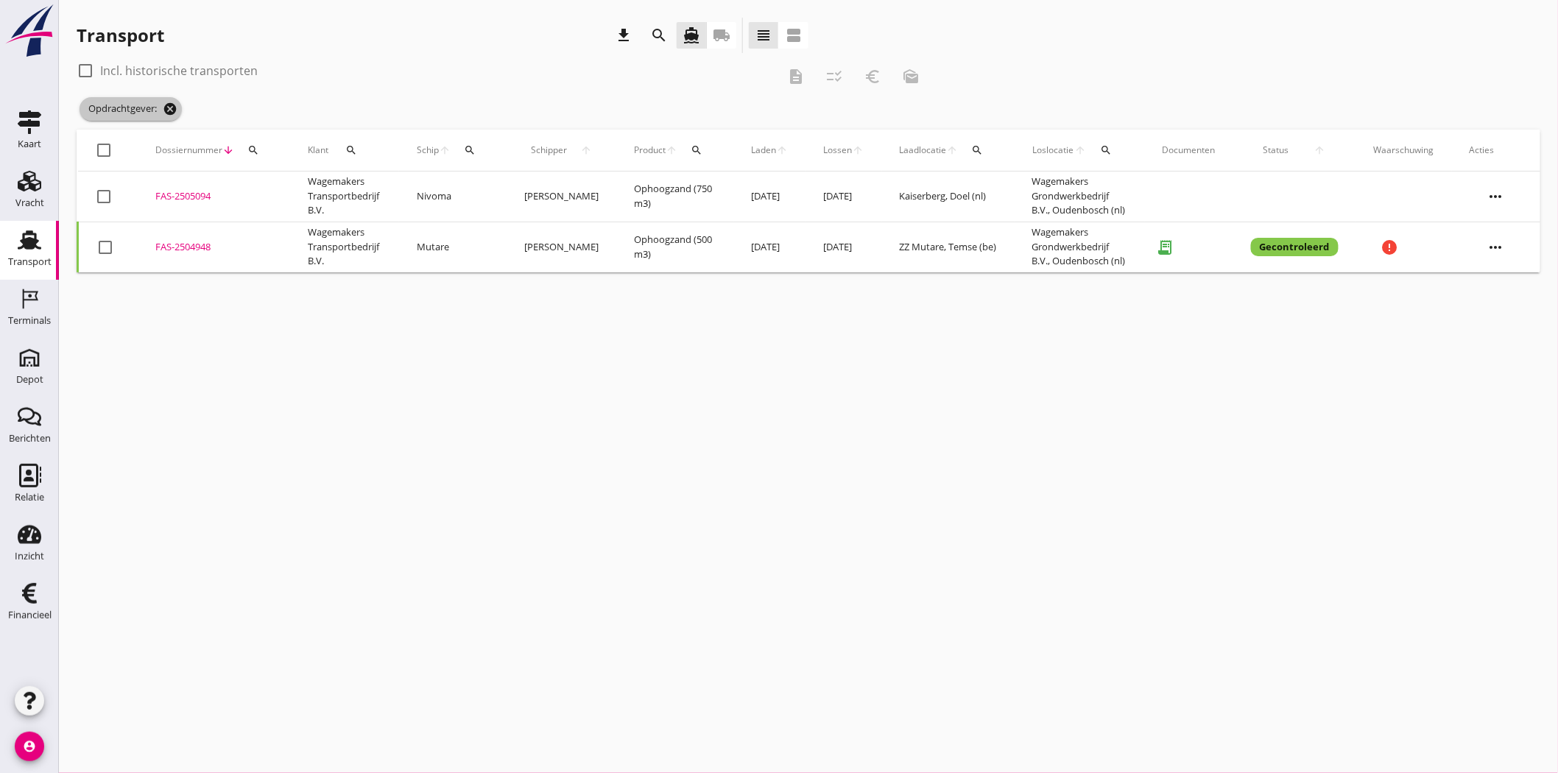
click at [173, 108] on icon "cancel" at bounding box center [170, 109] width 15 height 15
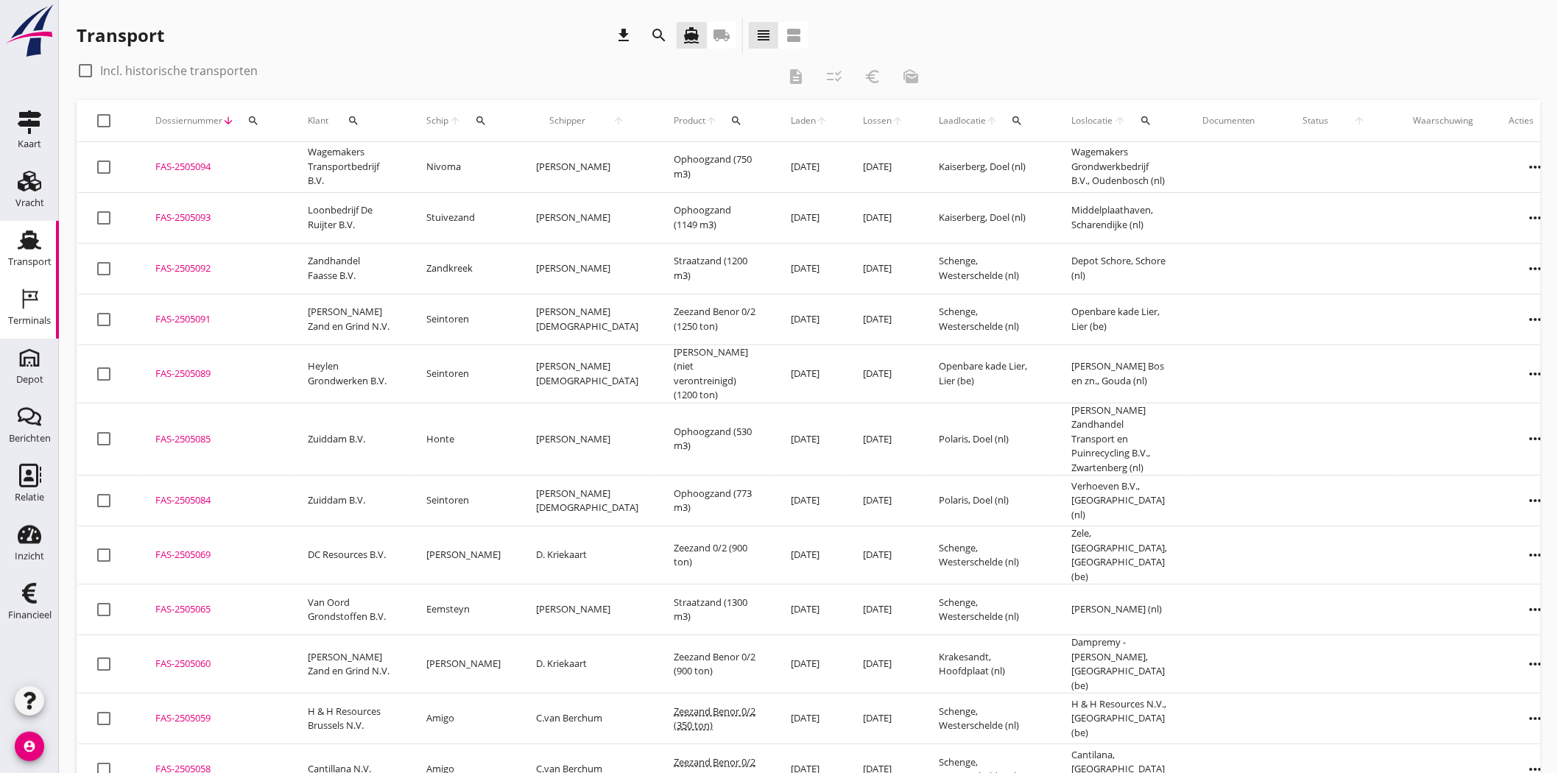
click at [38, 316] on div "Terminals" at bounding box center [29, 321] width 43 height 10
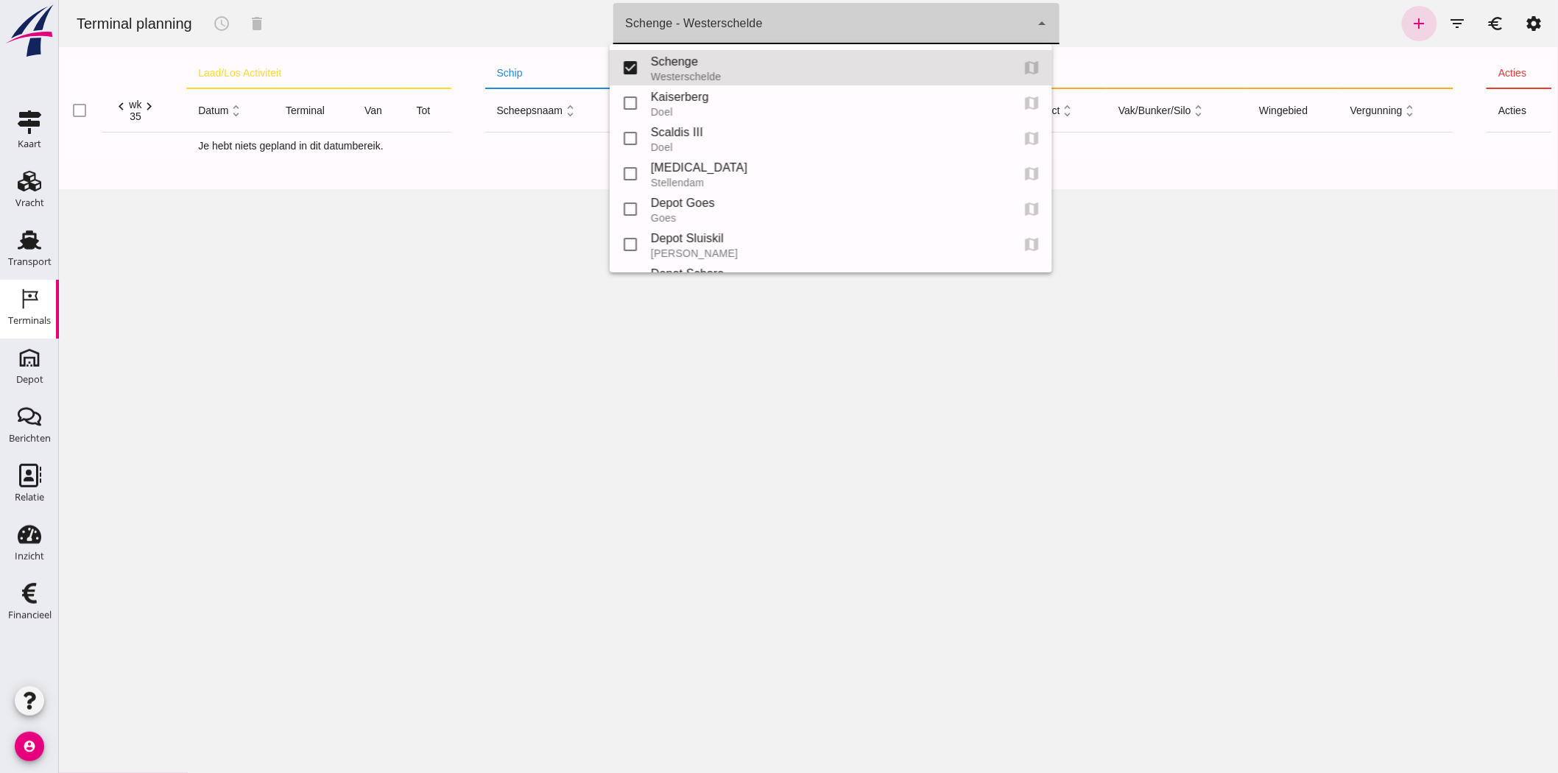
click div "Schenge - Westerschelde"
click at [670, 99] on div "Kaiserberg" at bounding box center [824, 97] width 348 height 18
type input "7f603609-51ae-4e75-986b-c9057e559465"
checkbox input "false"
checkbox input "true"
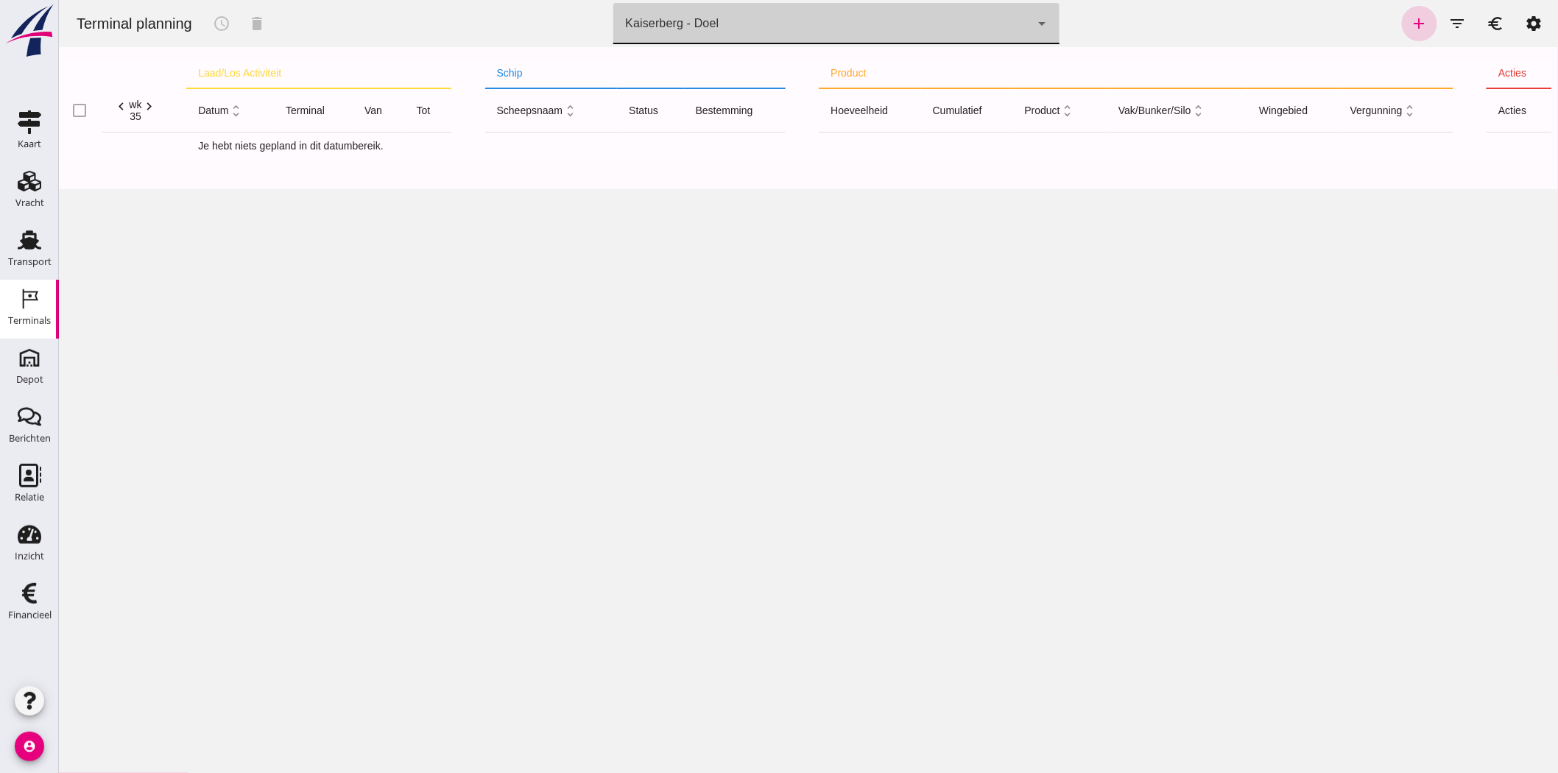
click at [1402, 24] on icon "add" at bounding box center [1419, 24] width 18 height 18
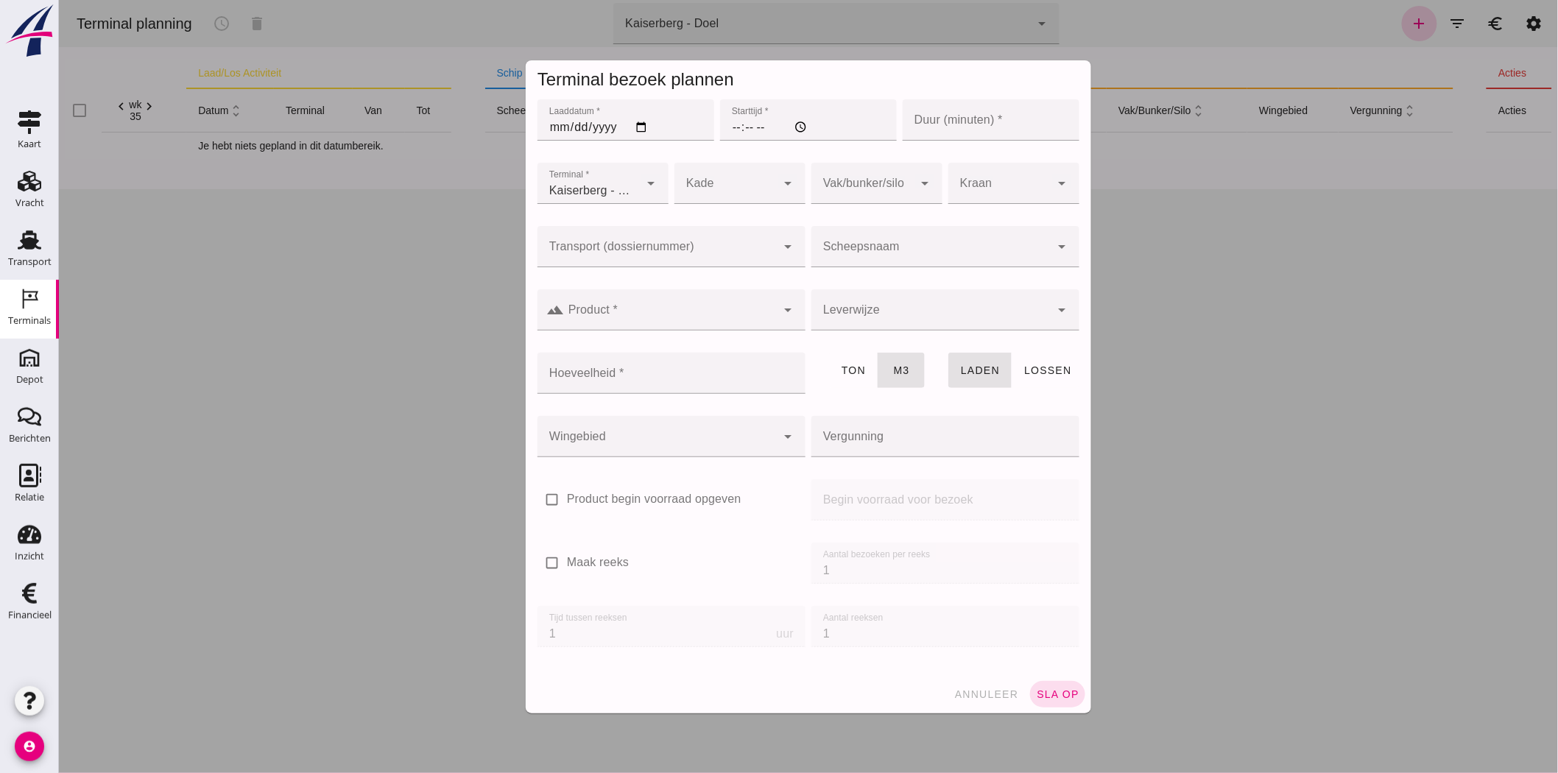
type input "Zandhandel Faasse B.V."
click input "Laaddatum *"
type input "2025-08-25"
click input "Starttijd *"
type input "09:00"
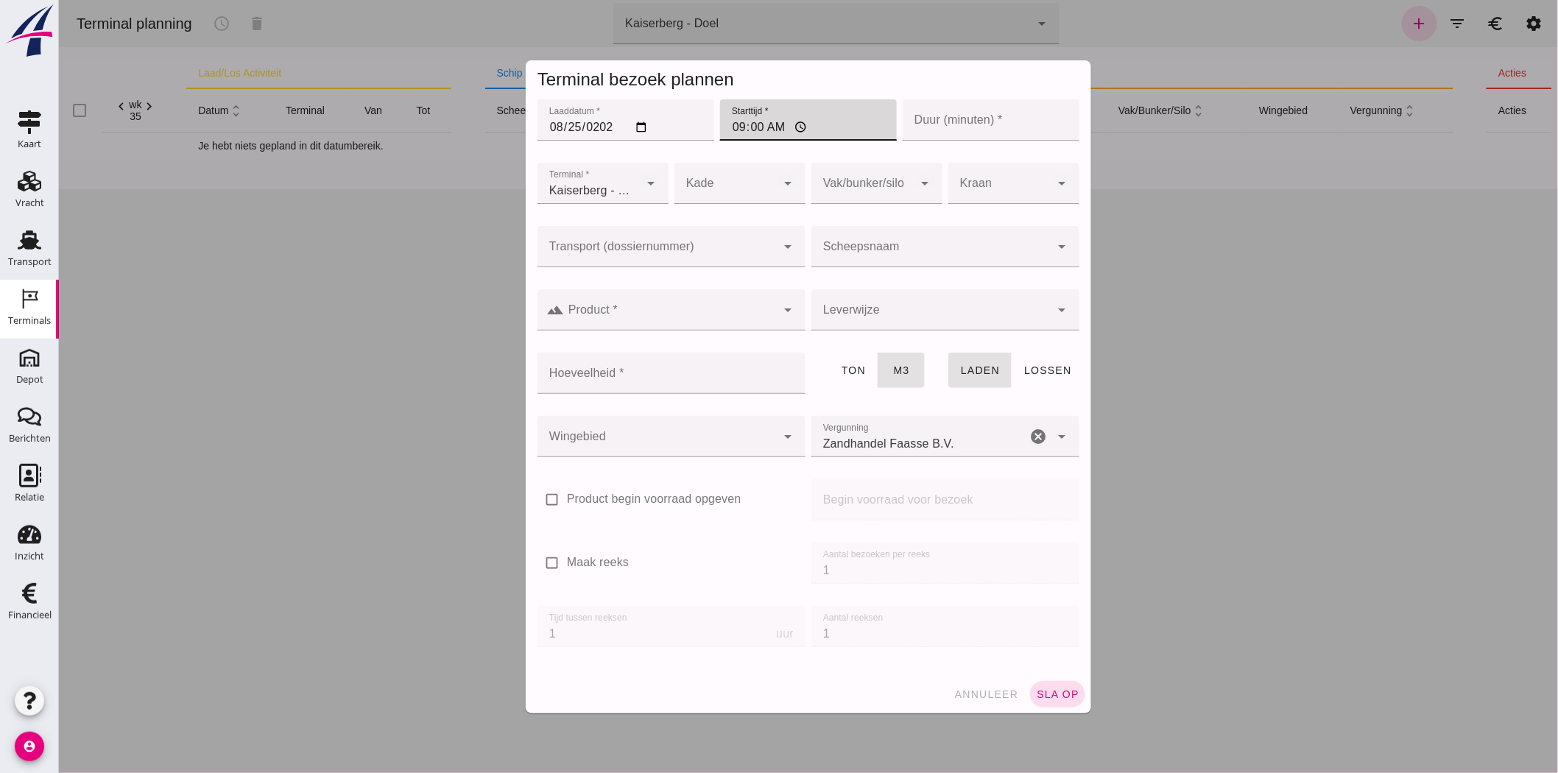
click input "Duur (minuten) *"
type input "120"
click div
click at [739, 231] on div "Doel" at bounding box center [734, 228] width 108 height 18
type input "11"
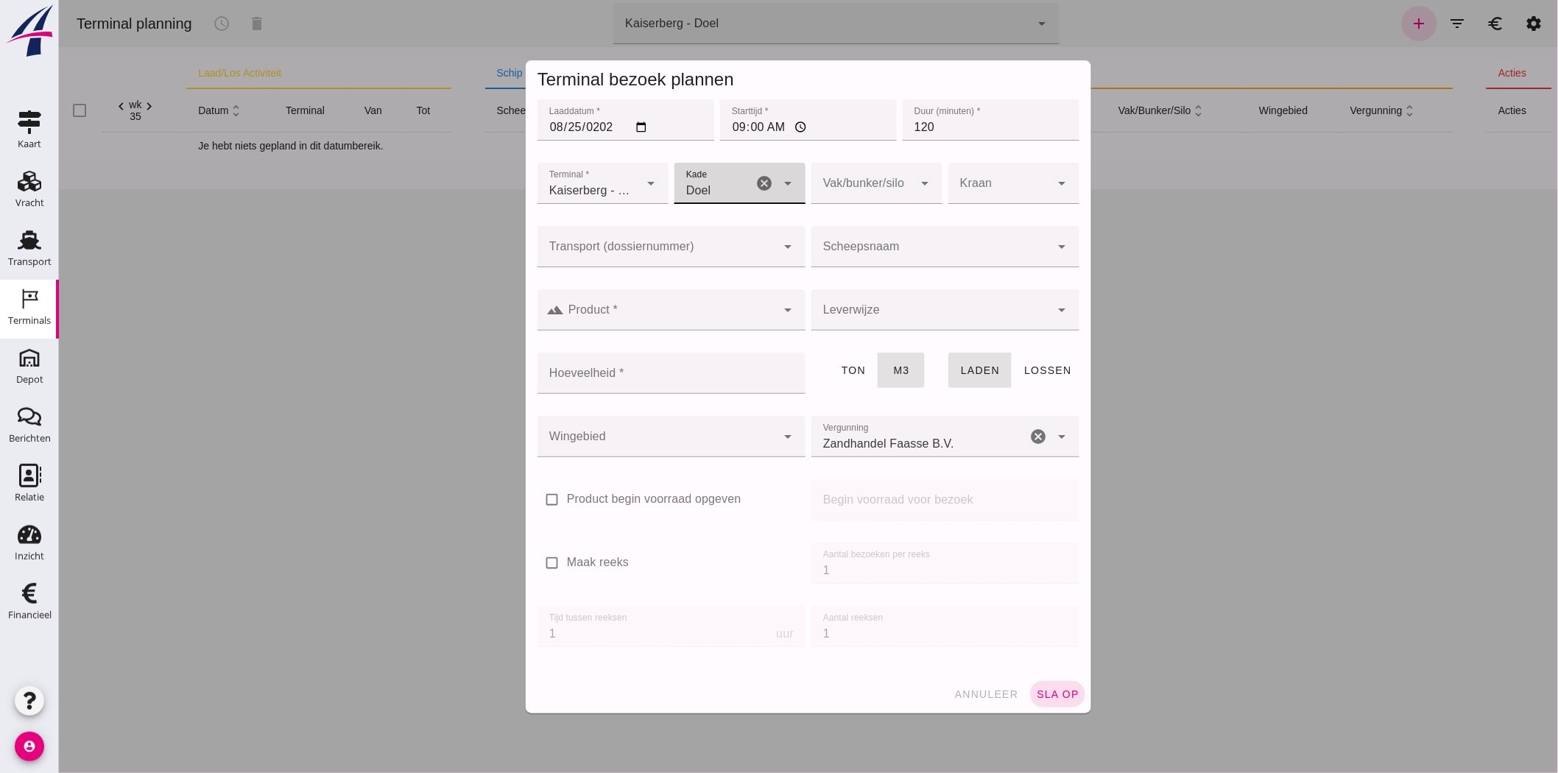
click div
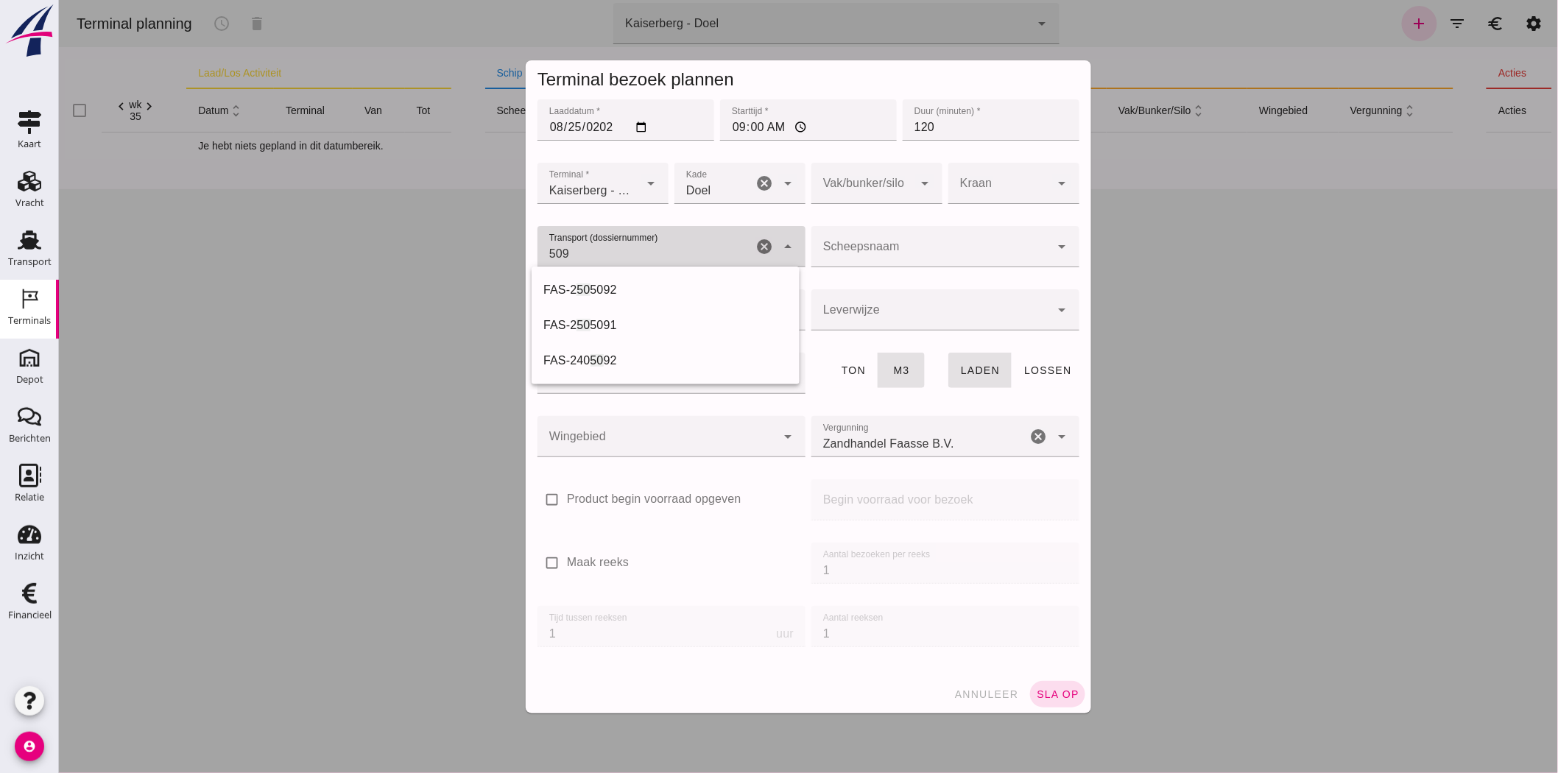
type input "5093"
click at [608, 284] on div "FAS-2505093" at bounding box center [665, 290] width 244 height 18
type input "FAS-2505093"
type input "franco_on_shore"
type input "1184"
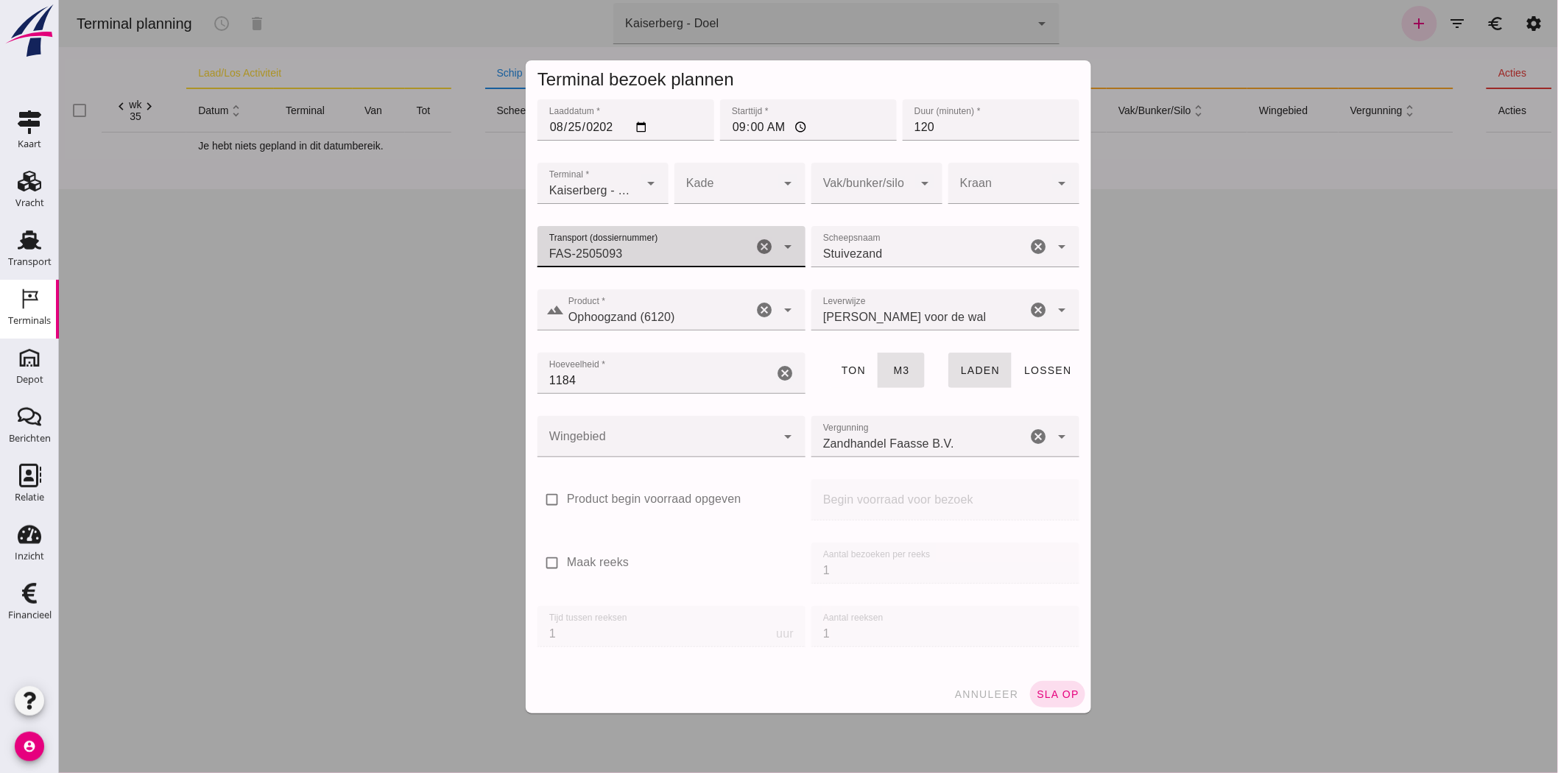
type input "FAS-2505093"
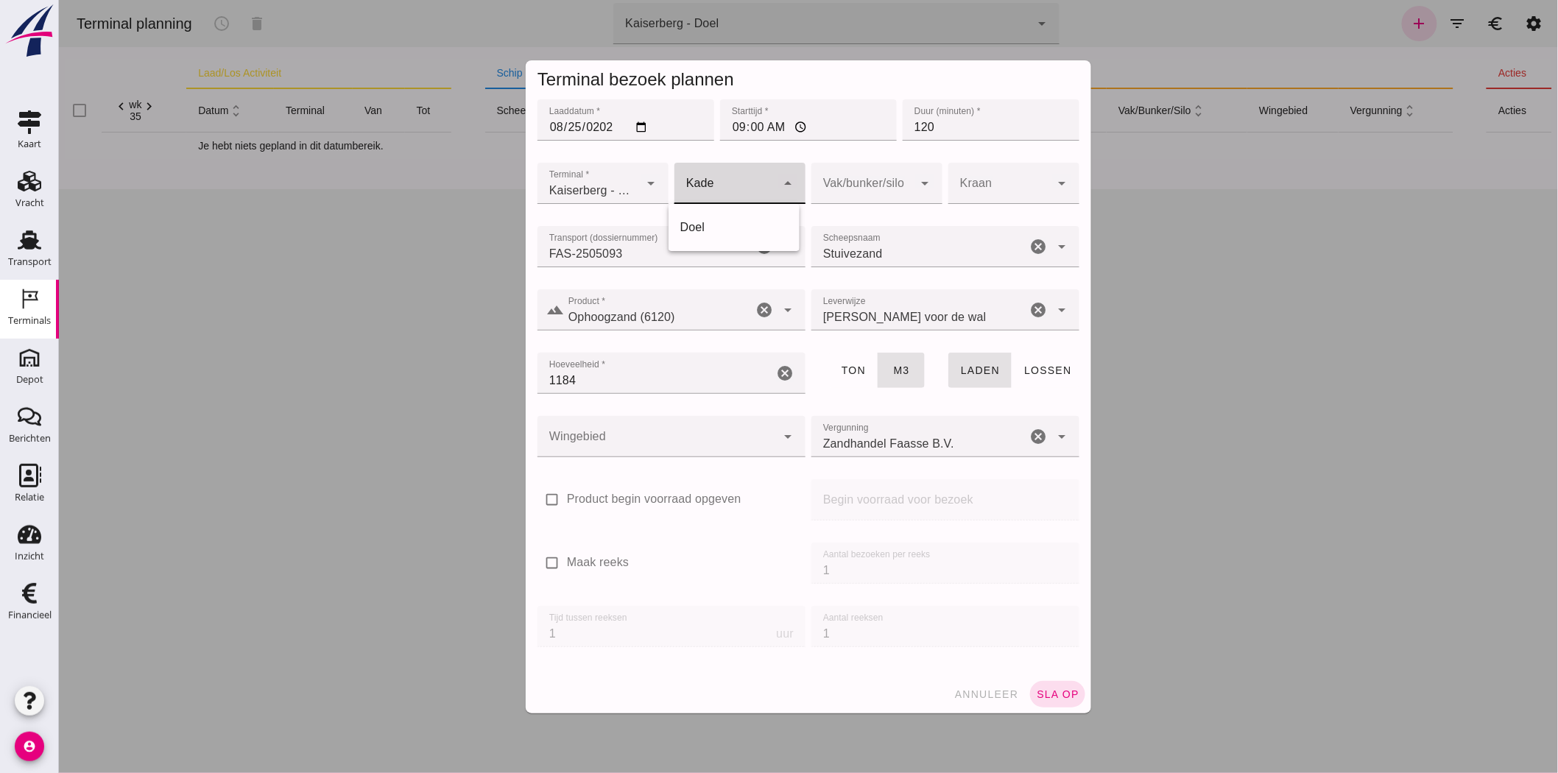
click div
click div "Doel"
type input "11"
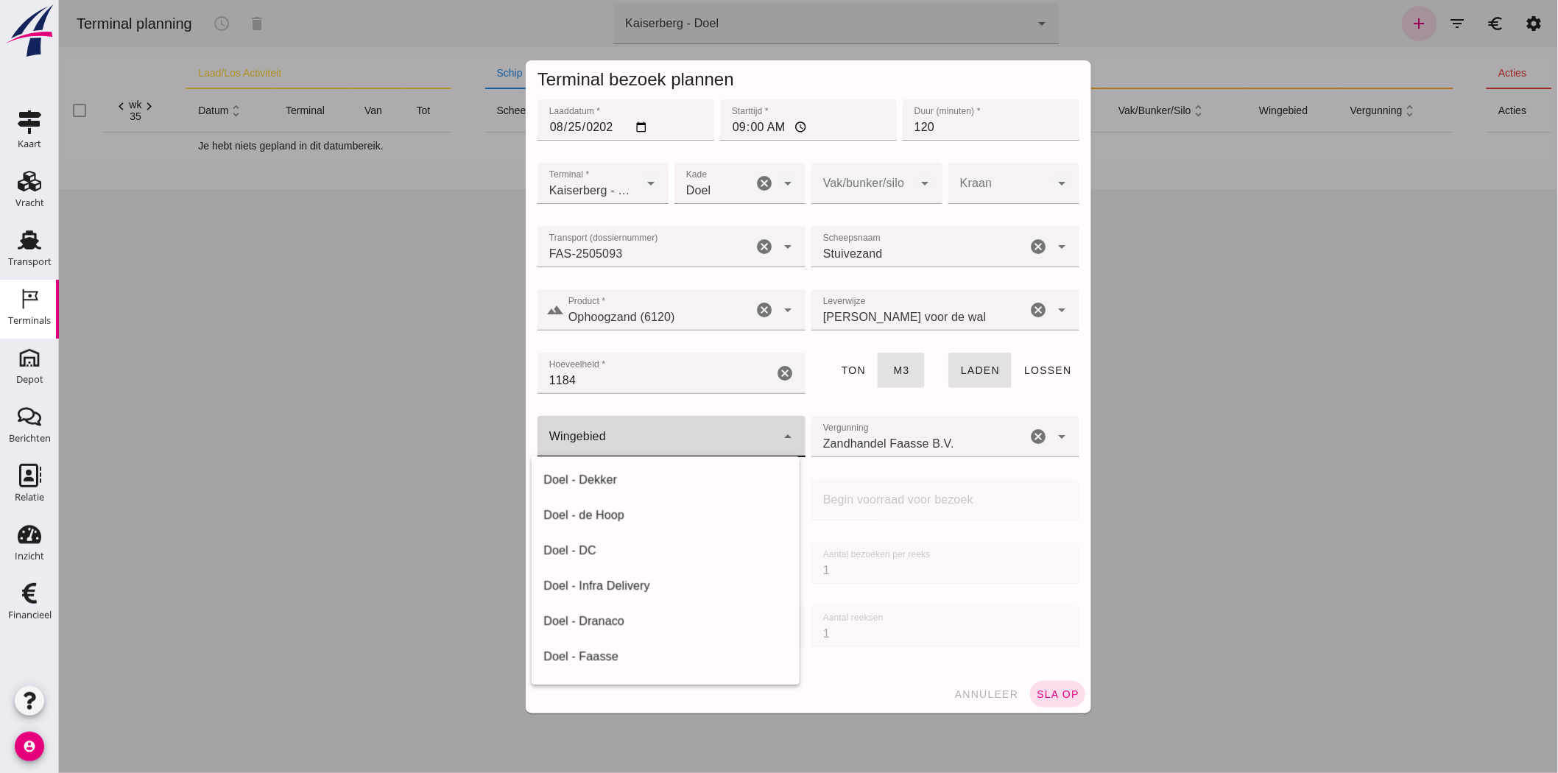
click div
click div "Doel - Faasse"
type input "197"
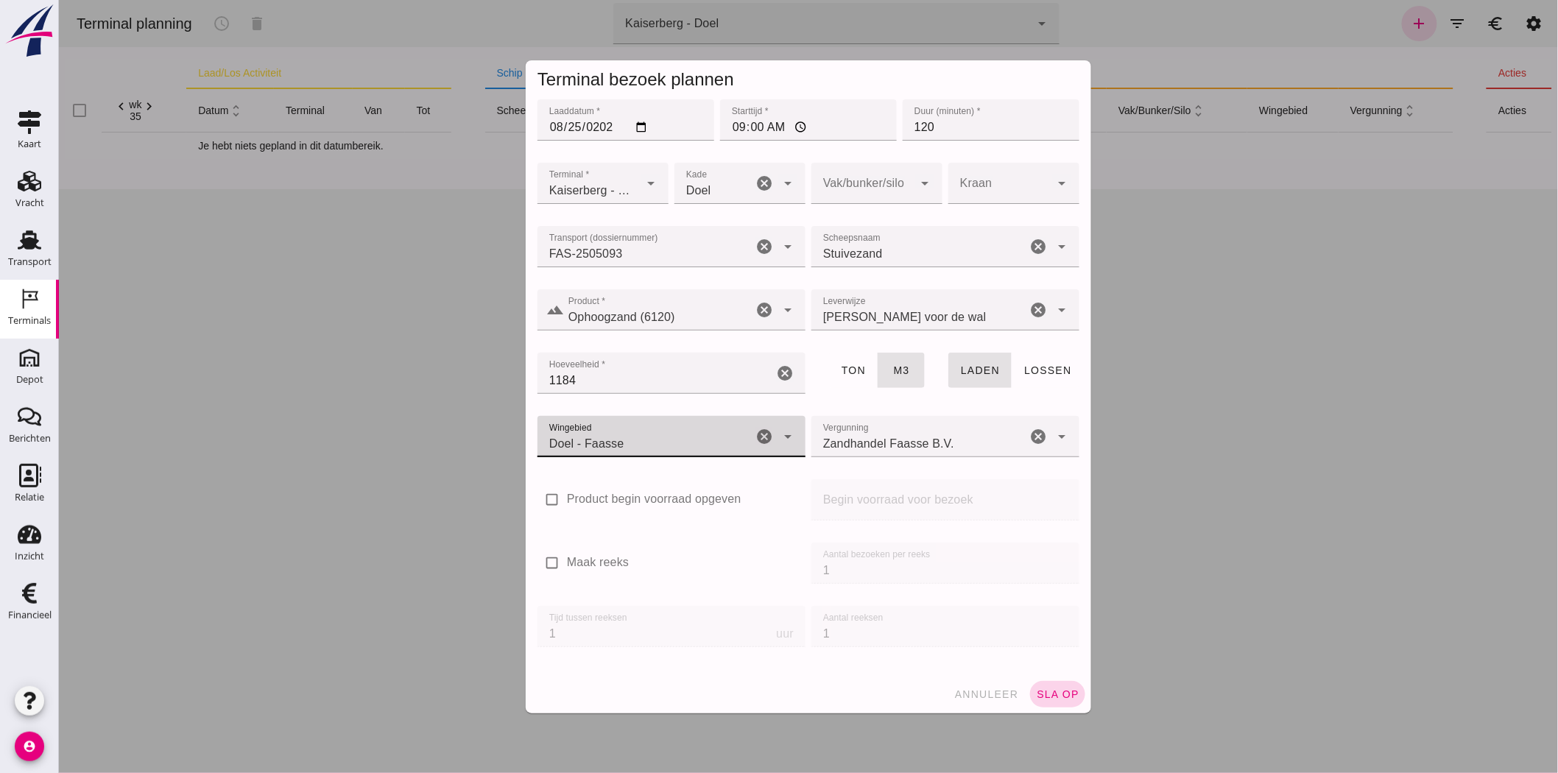
click span "sla op"
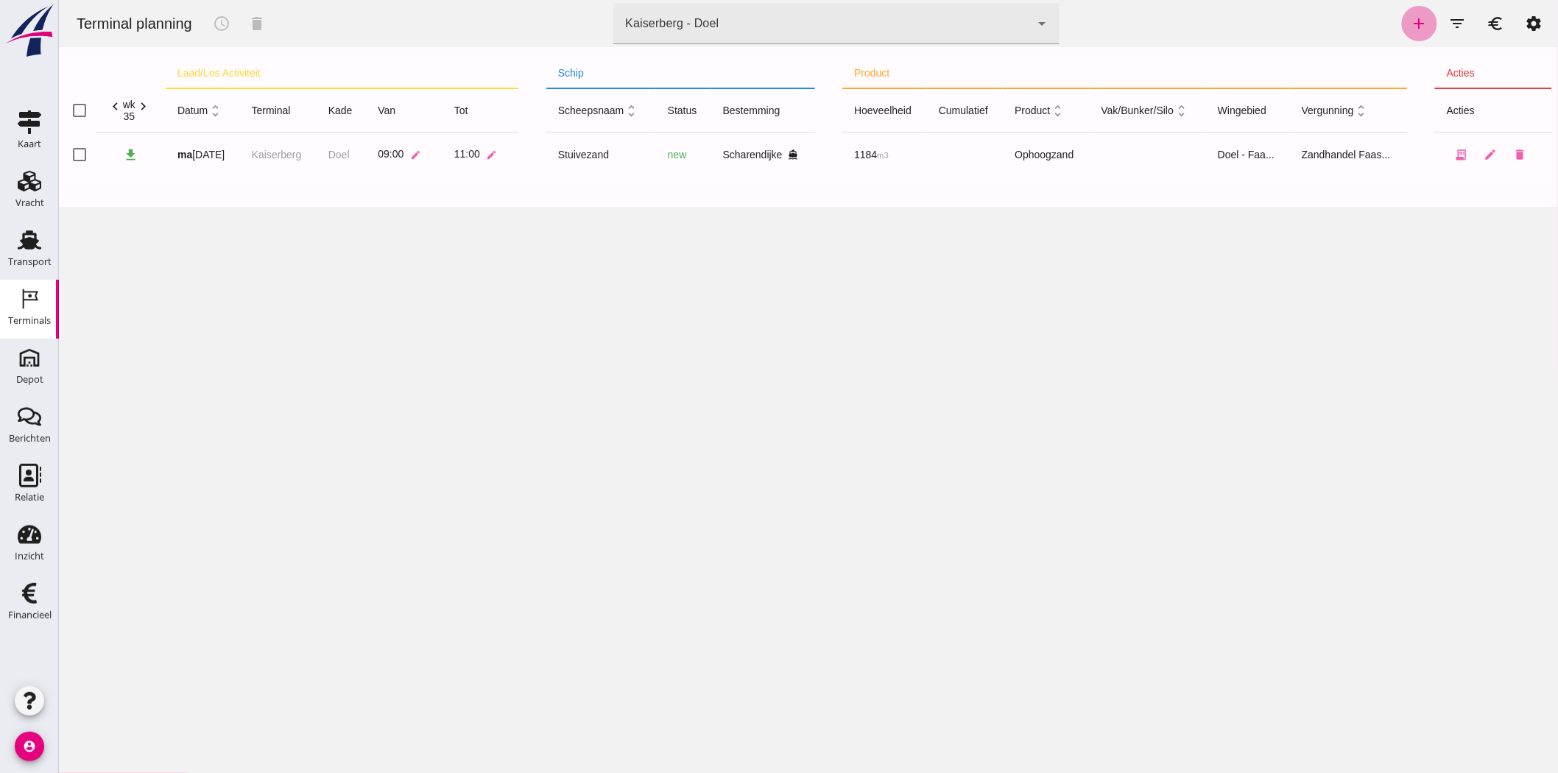
click at [1402, 21] on icon "add" at bounding box center [1419, 24] width 18 height 18
type input "Zandhandel Faasse B.V."
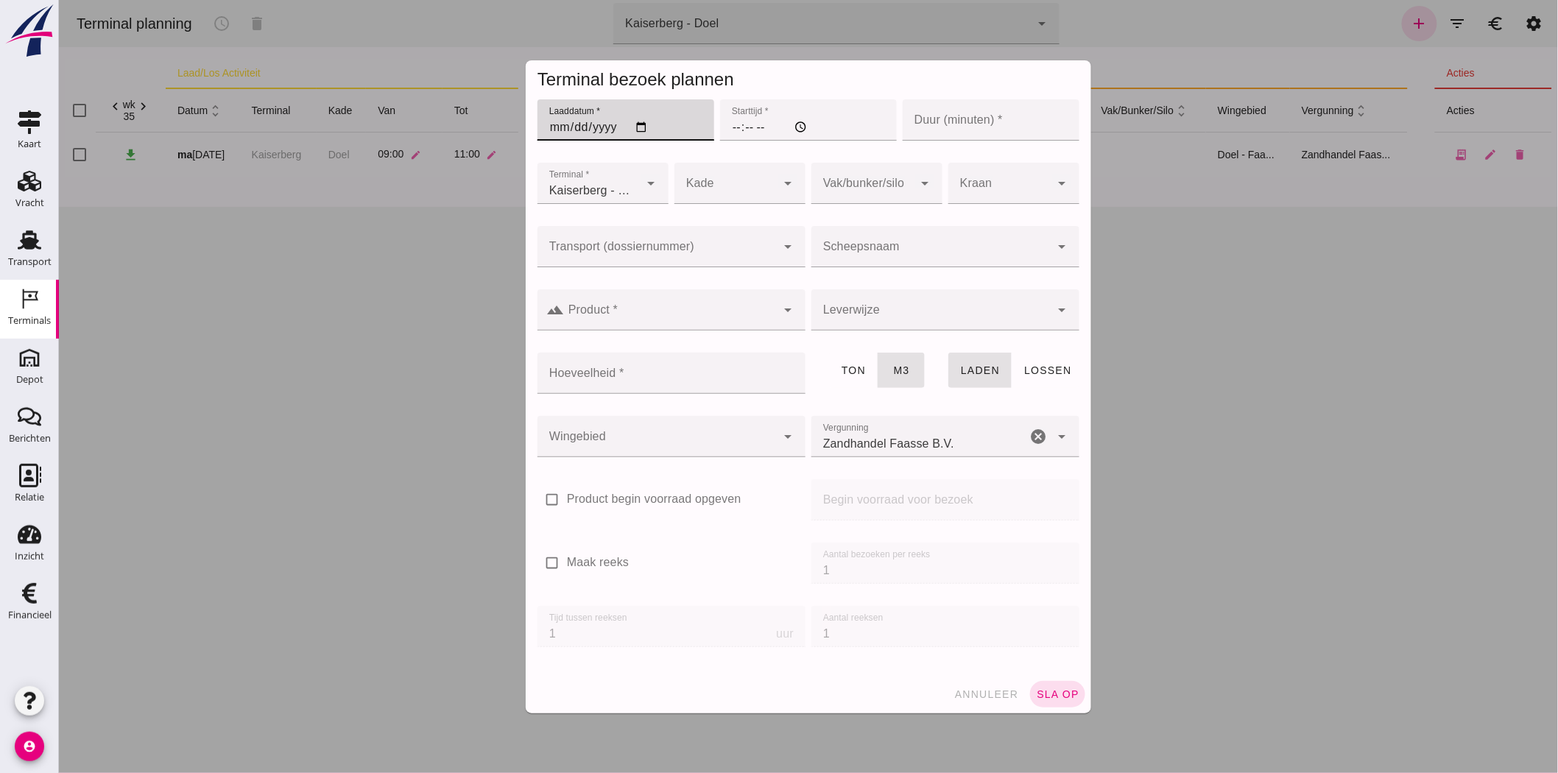
click input "Laaddatum *"
type input "2025-08-25"
click input "Starttijd *"
type input "12:00"
click input "Duur (minuten) *"
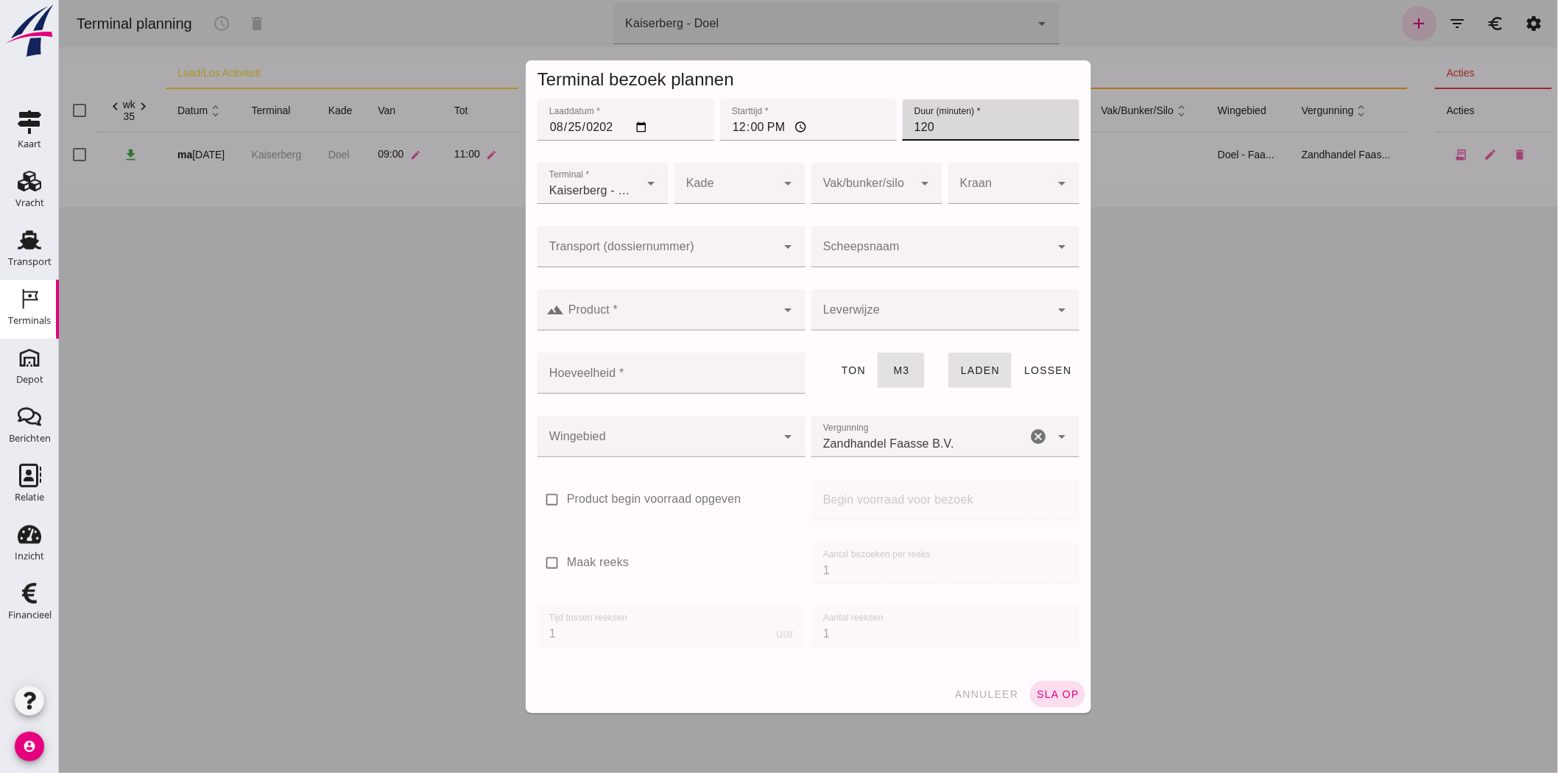
type input "120"
click div
click at [739, 225] on div "Doel" at bounding box center [734, 228] width 108 height 18
type input "11"
click input "Transport (dossiernummer)"
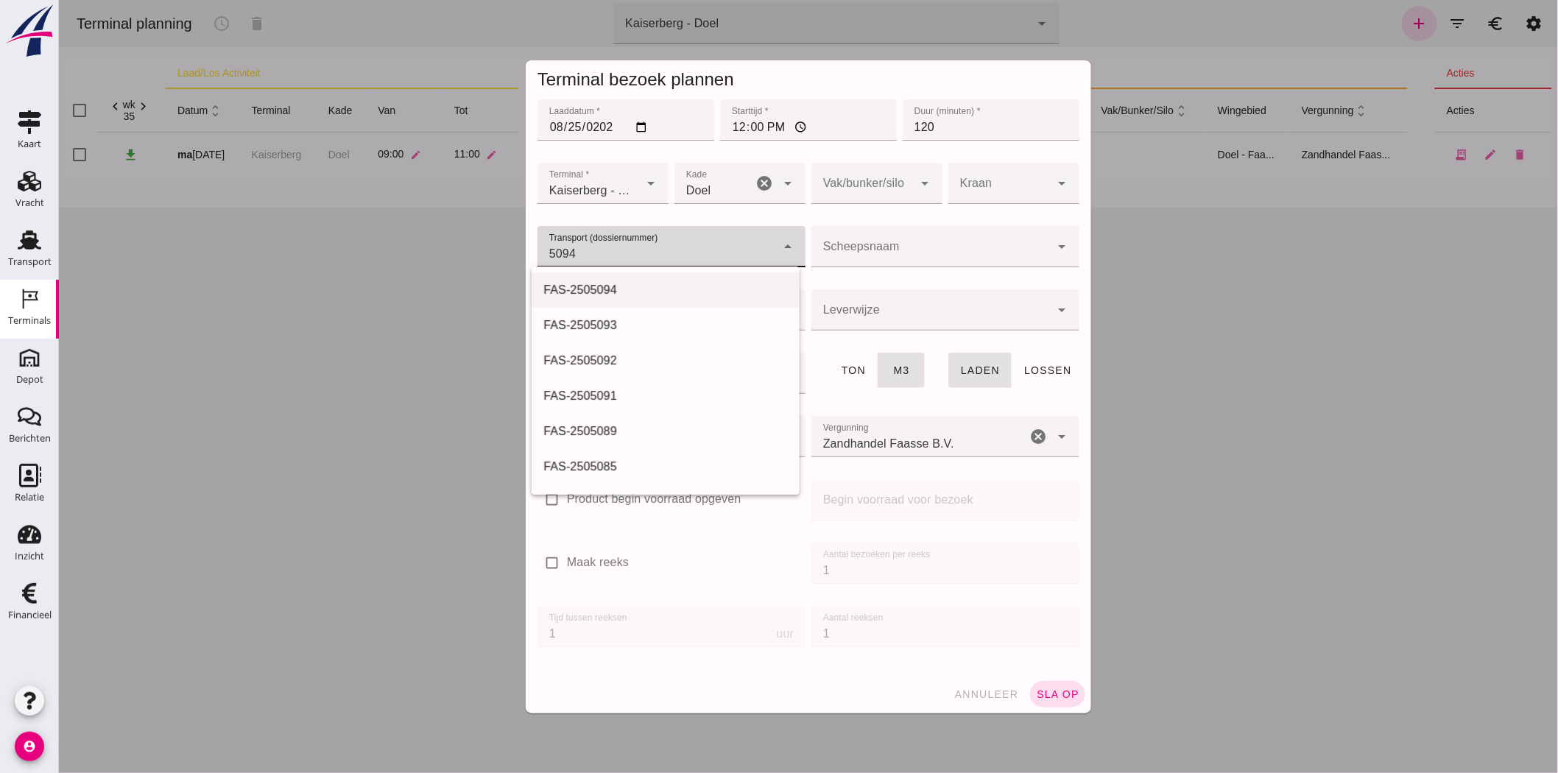
type input "FAS-2505094"
type input "franco_on_shore"
type input "914"
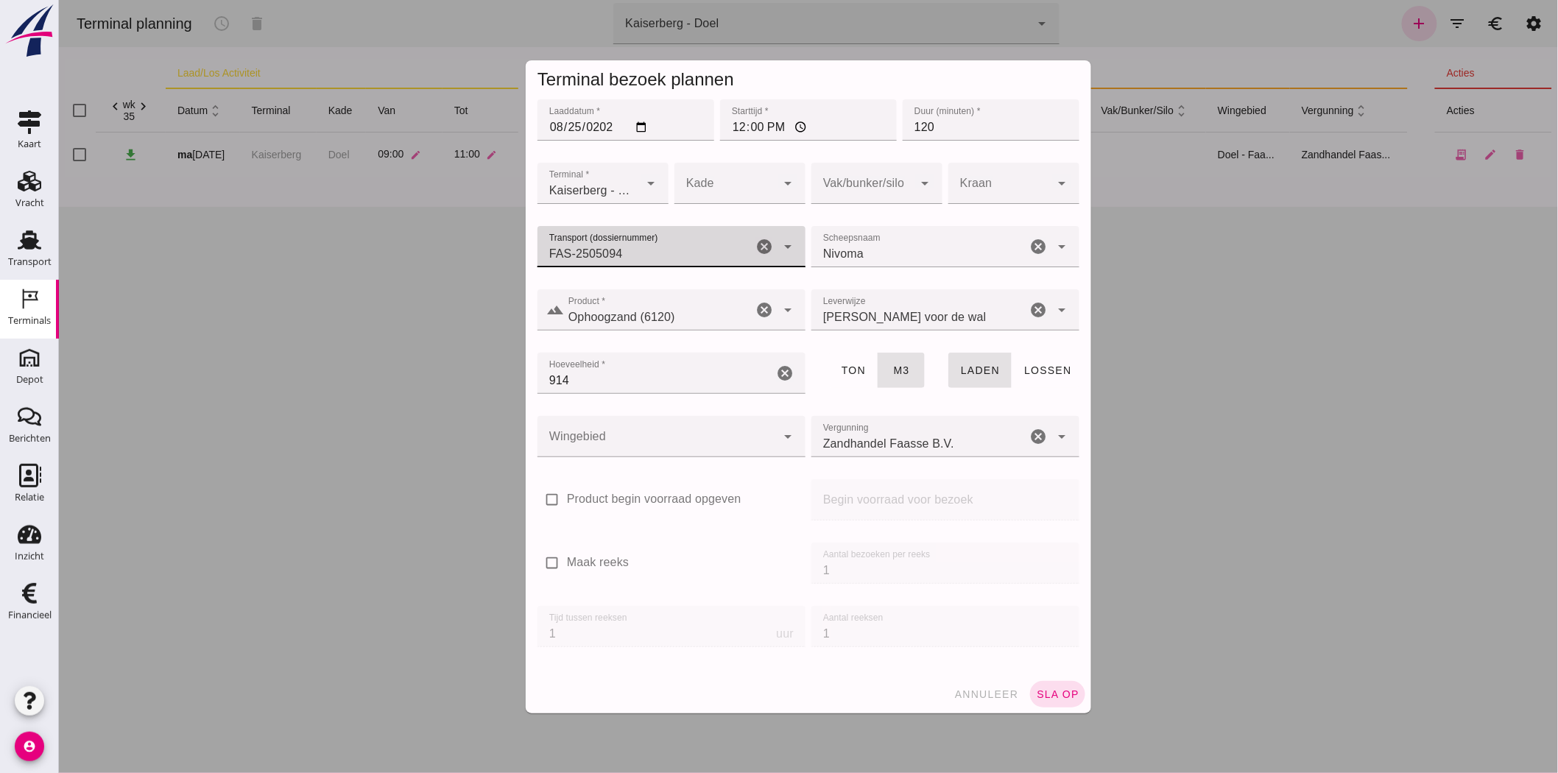
type input "FAS-2505094"
click div
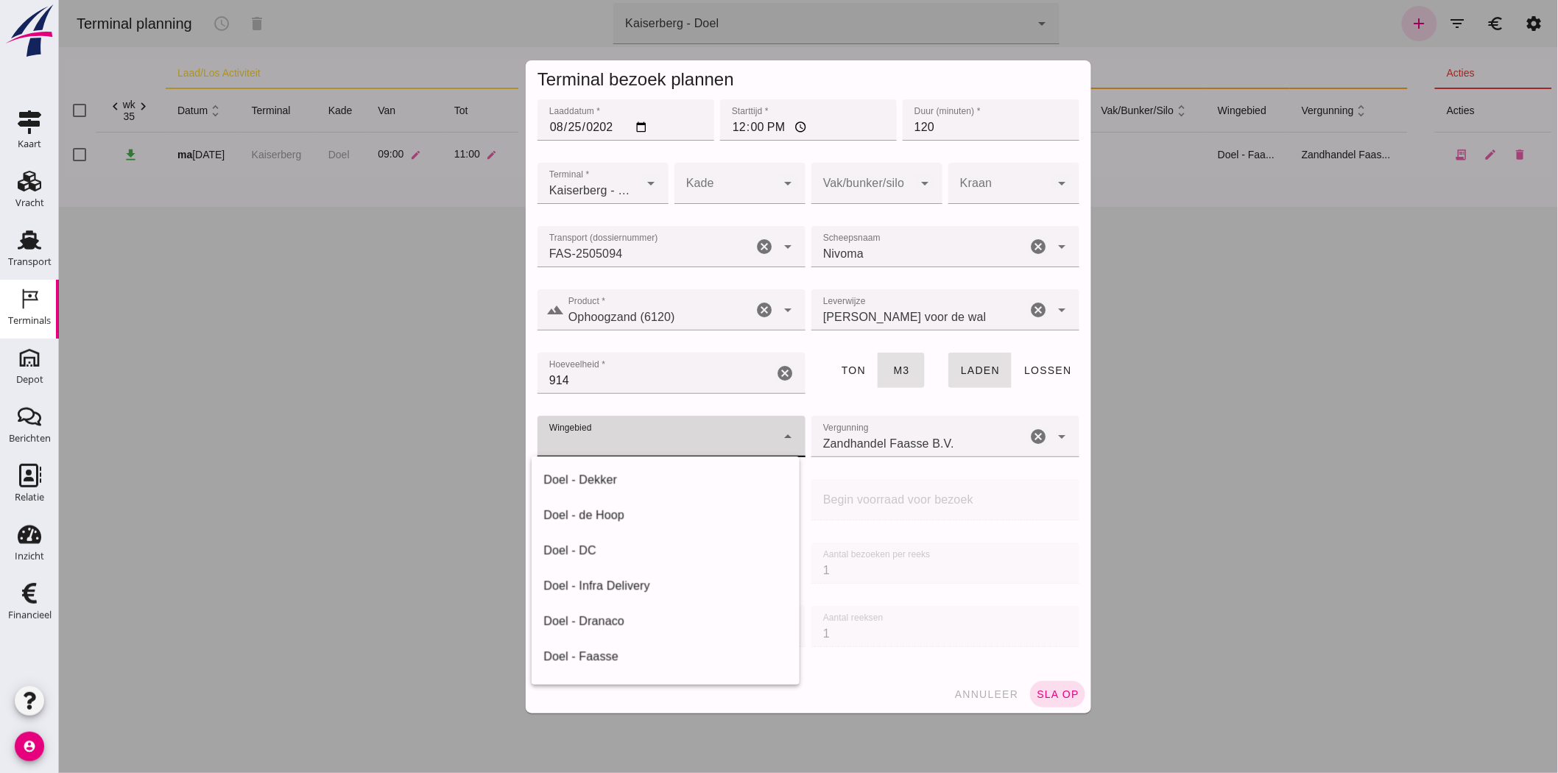
click at [577, 479] on div "Doel - Dekker" at bounding box center [665, 480] width 244 height 18
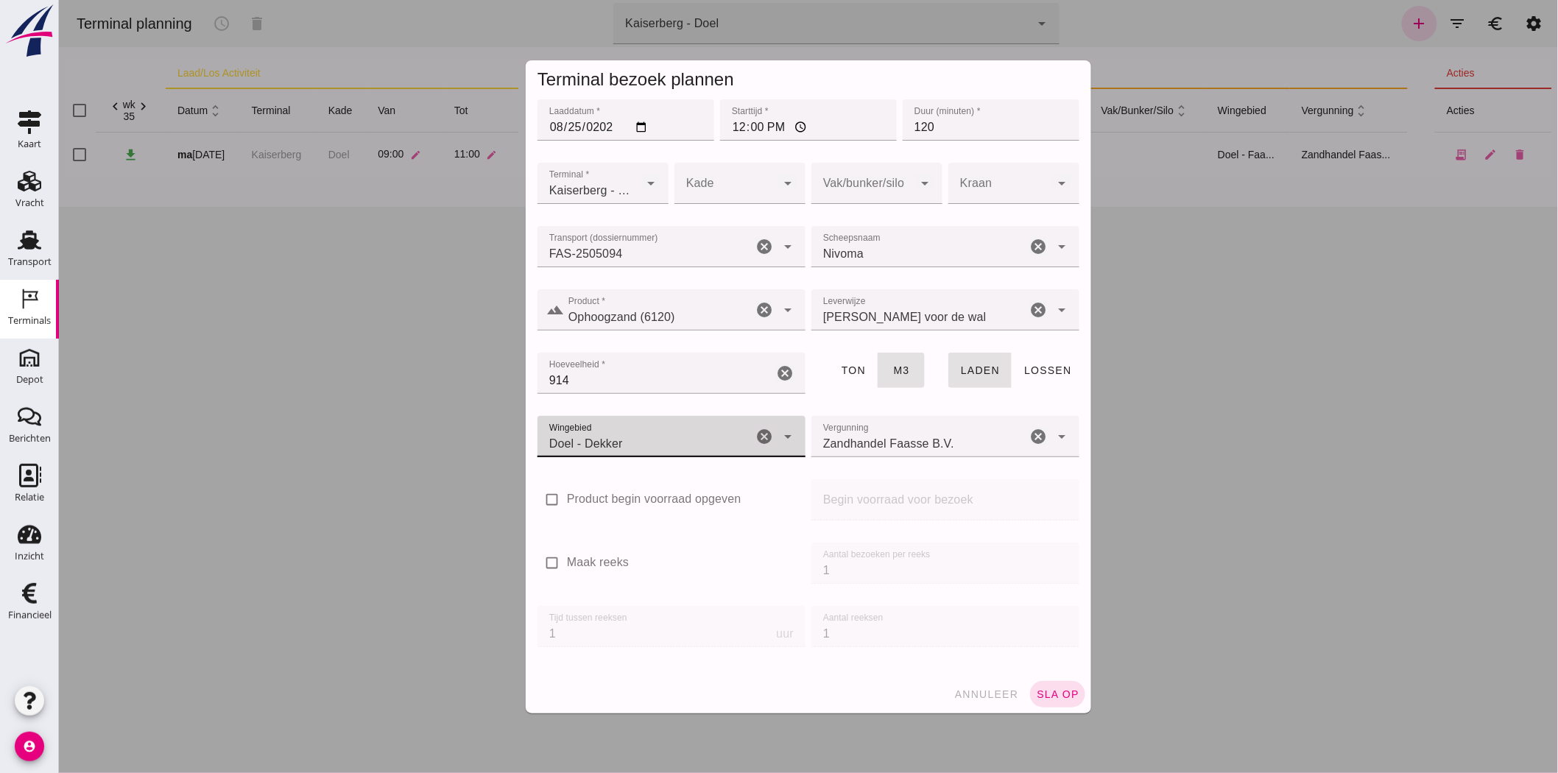
click div "Doel - Dekker 192"
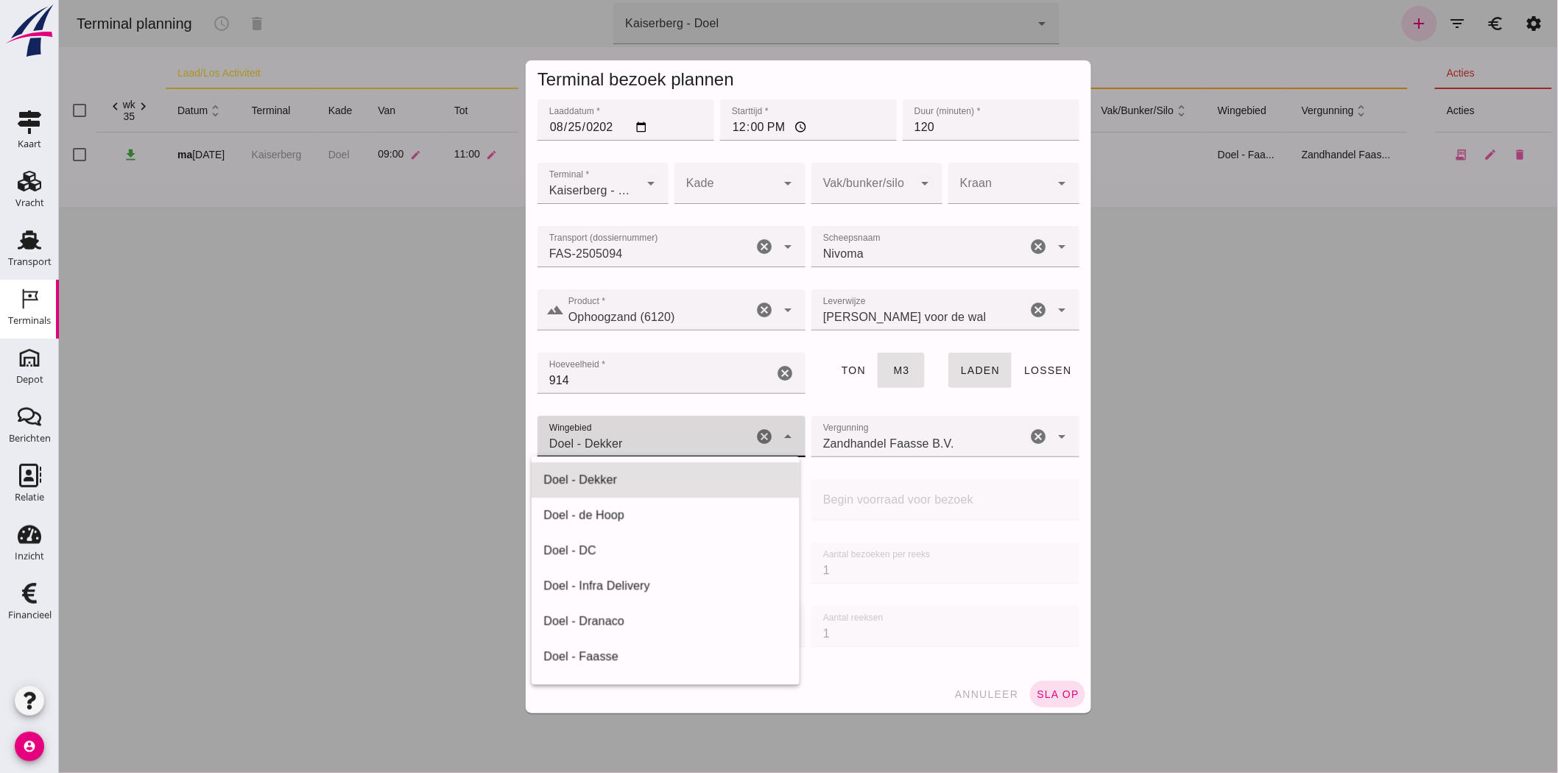
click at [665, 660] on div "Doel - Faasse" at bounding box center [665, 657] width 244 height 18
type input "197"
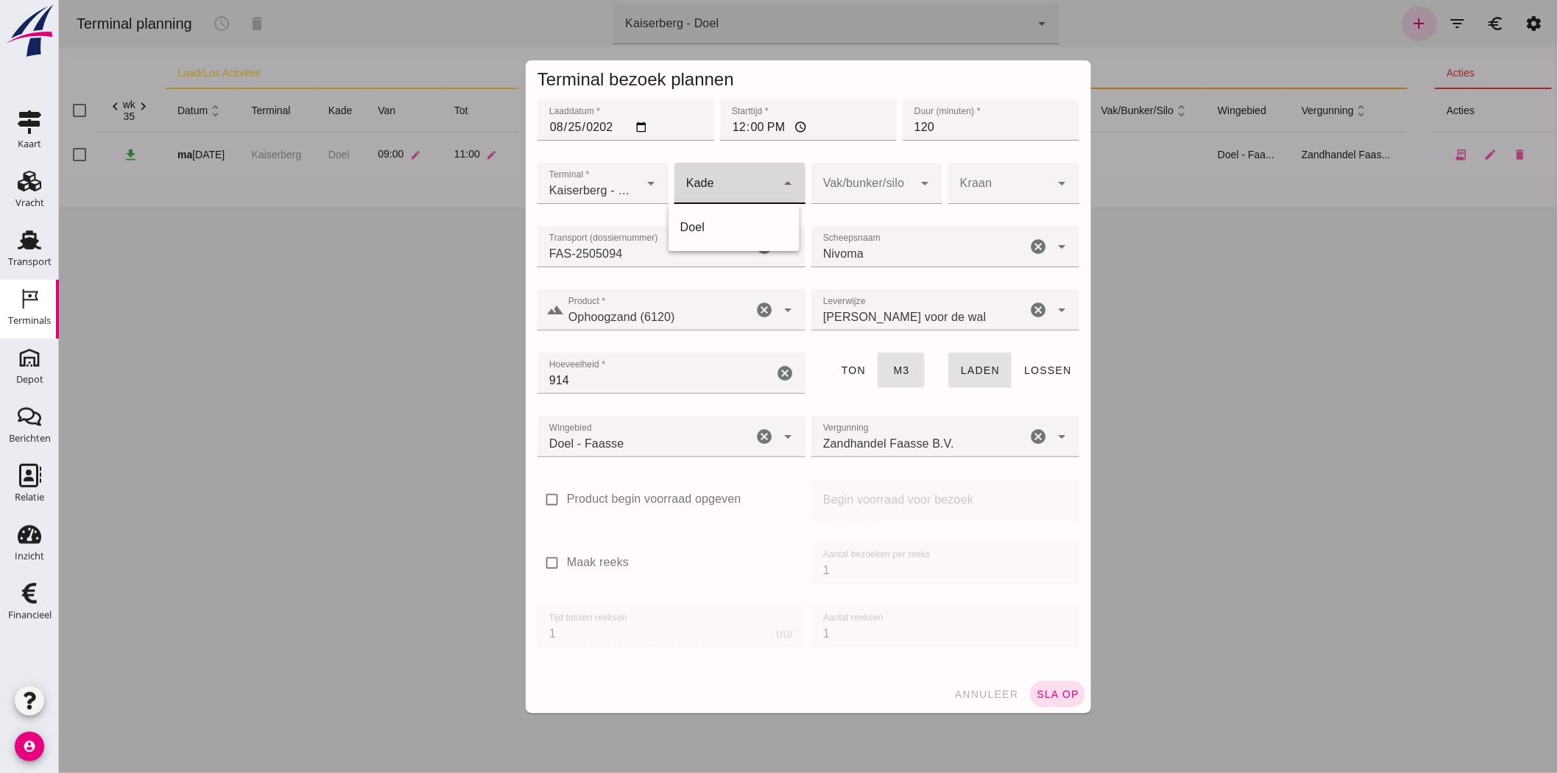
click div
click at [751, 224] on div "Doel" at bounding box center [734, 228] width 108 height 18
type input "11"
click span "sla op"
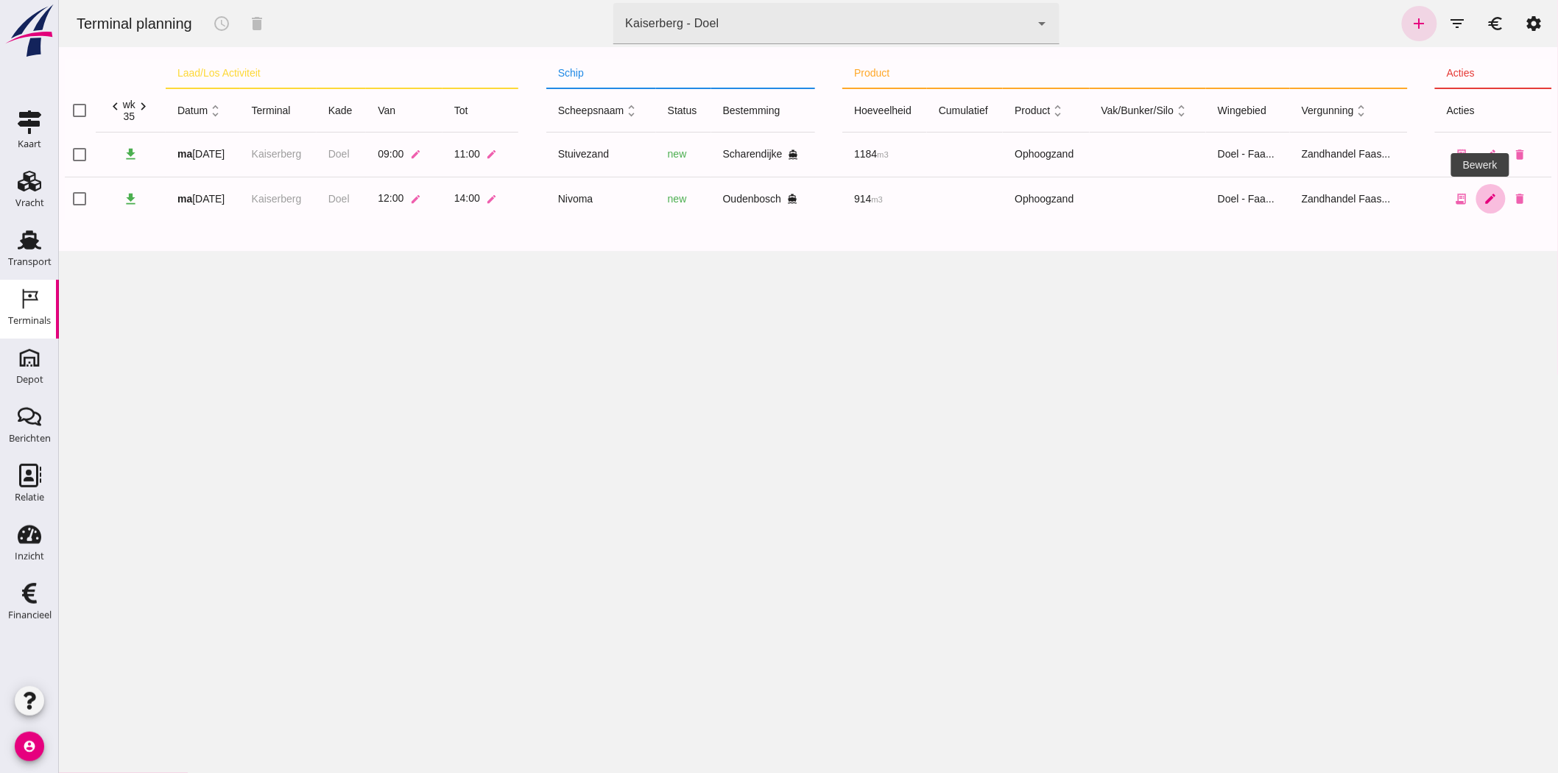
click at [1402, 200] on icon "edit" at bounding box center [1490, 198] width 13 height 13
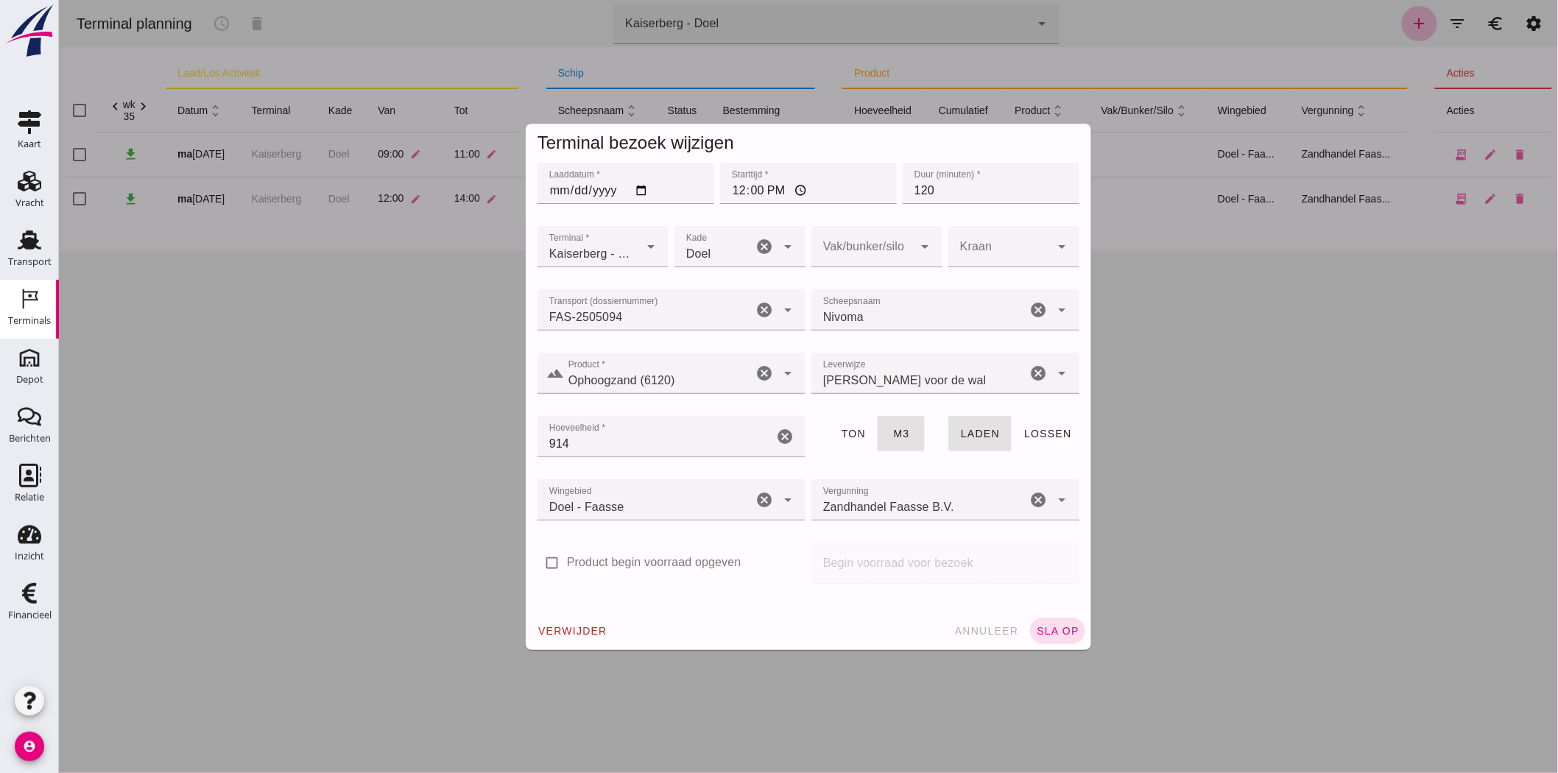
drag, startPoint x: 571, startPoint y: 415, endPoint x: 562, endPoint y: 416, distance: 9.7
click at [562, 415] on div "Hoeveelheid * Hoeveelheid * 914 cancel" at bounding box center [671, 444] width 274 height 63
drag, startPoint x: 582, startPoint y: 432, endPoint x: 446, endPoint y: 448, distance: 137.1
click div "Terminal bezoek wijzigen Laaddatum * Laaddatum * 2025-08-25 Starttijd * Startti…"
type input "750"
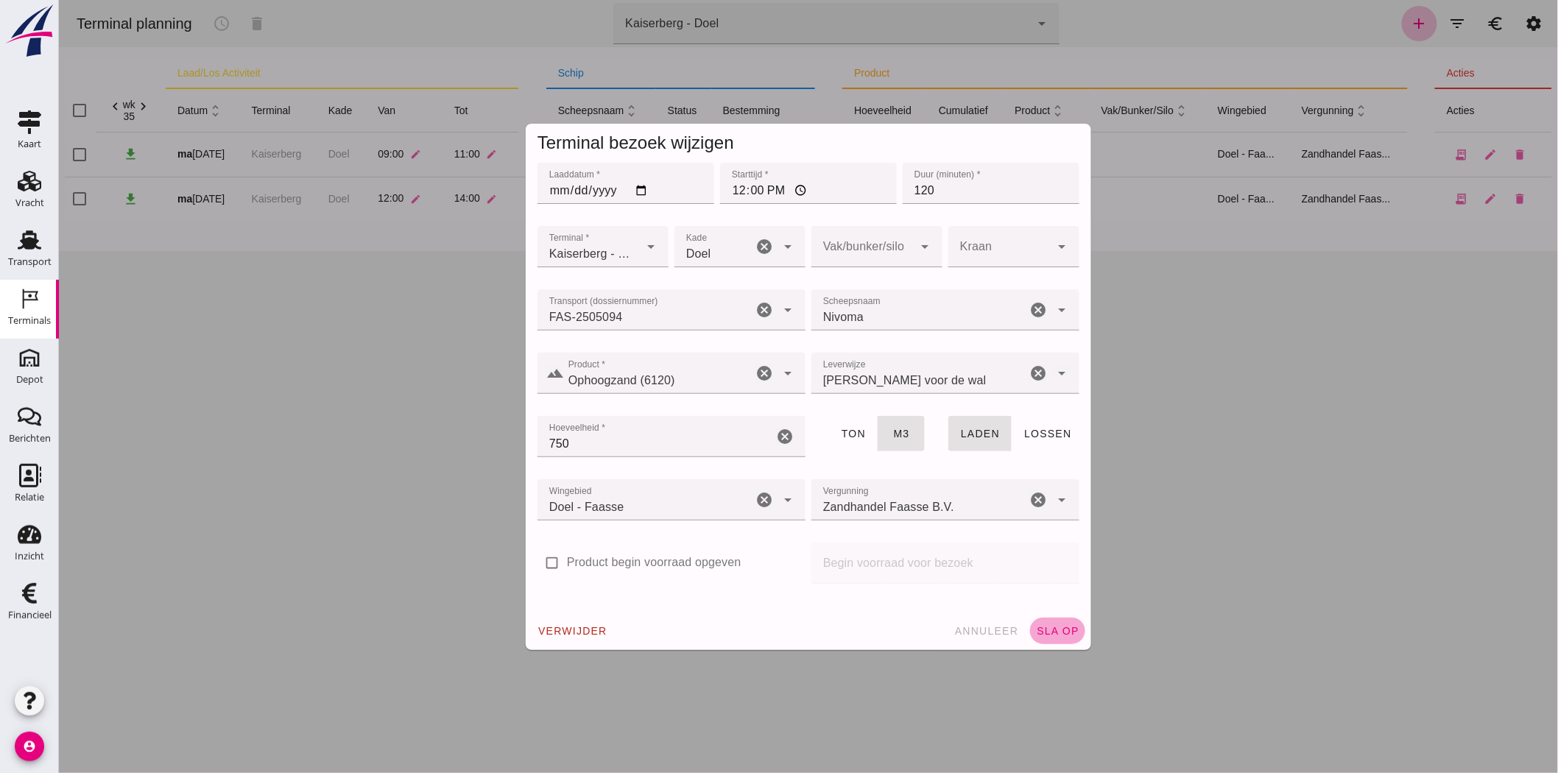
click span "sla op"
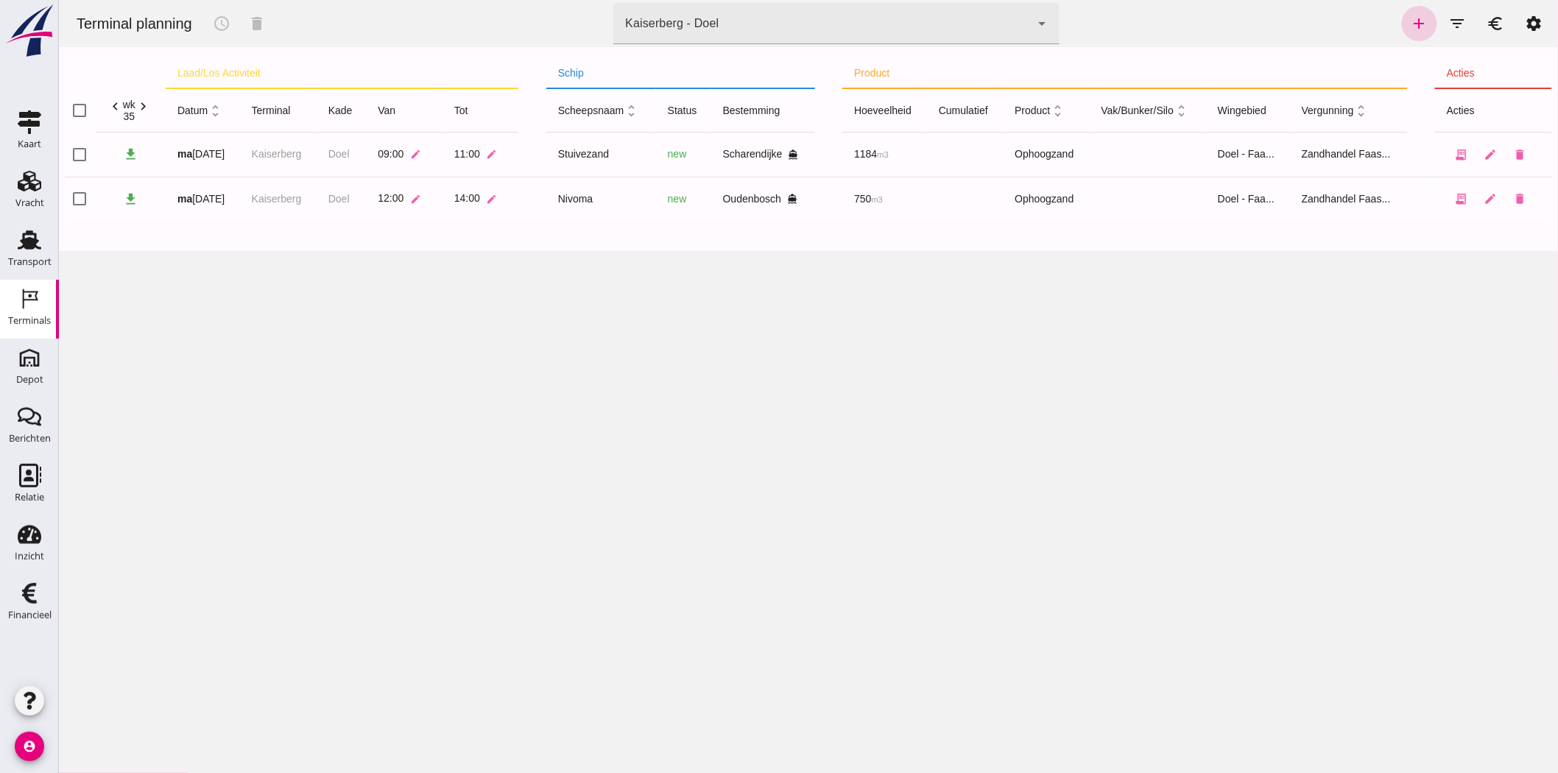
click at [1402, 23] on icon "add" at bounding box center [1419, 24] width 18 height 18
type input "Zandhandel Faasse B.V."
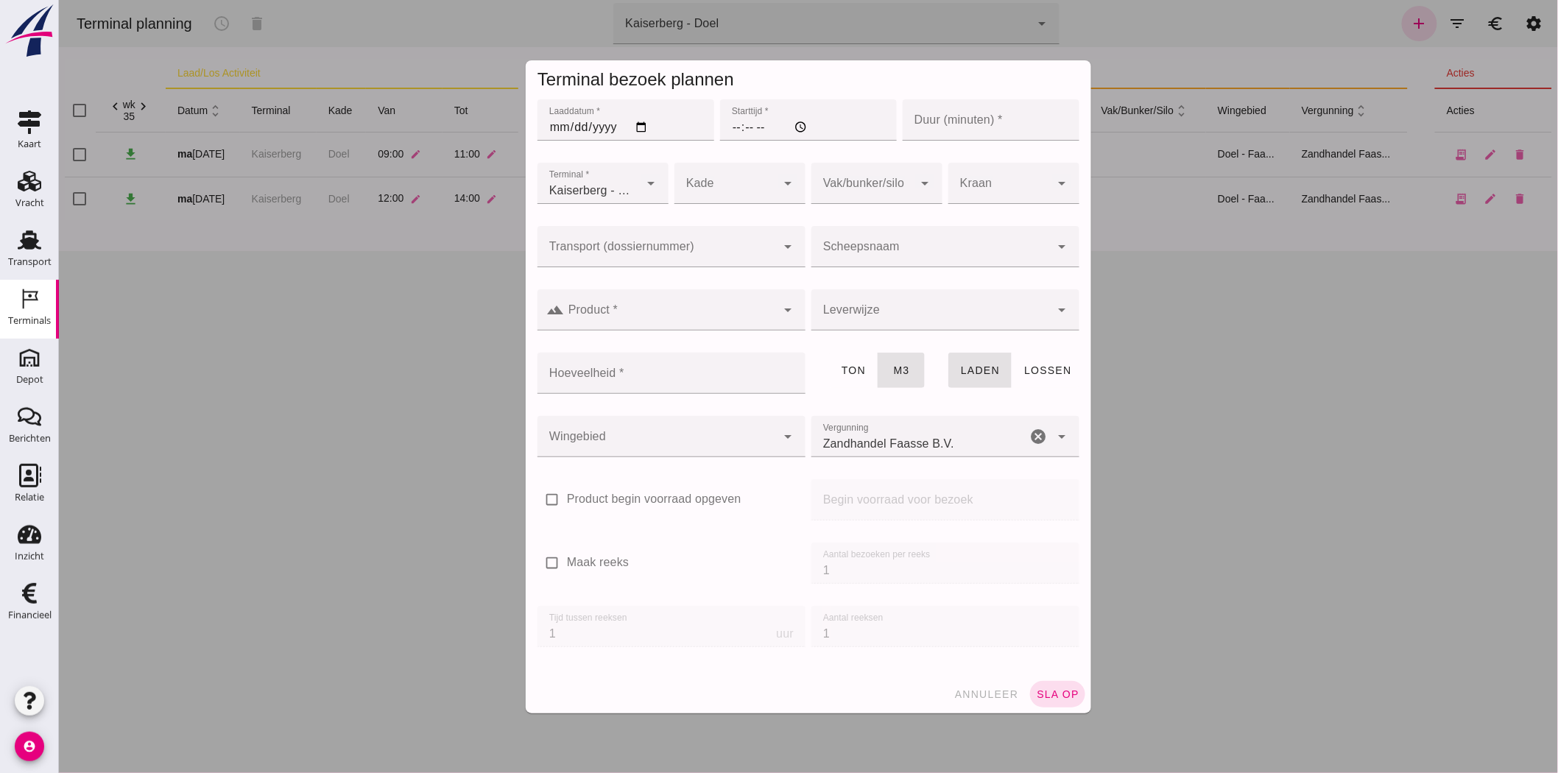
click input "Laaddatum *"
type input "2025-08-25"
click input "Starttijd *"
type input "14:00"
click input "Duur (minuten) *"
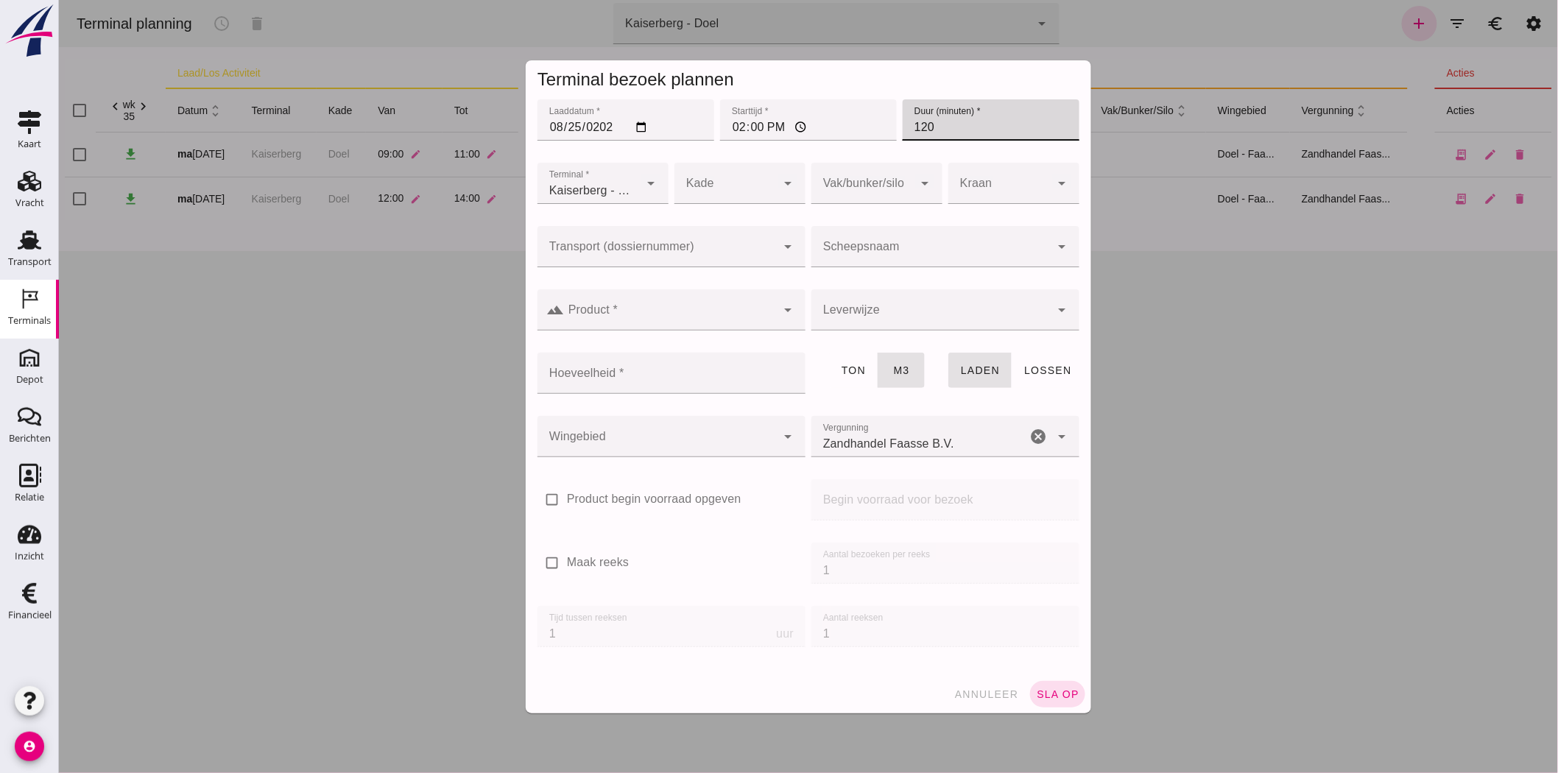
type input "120"
click div
click at [693, 233] on div "Doel" at bounding box center [734, 228] width 108 height 18
type input "11"
click div
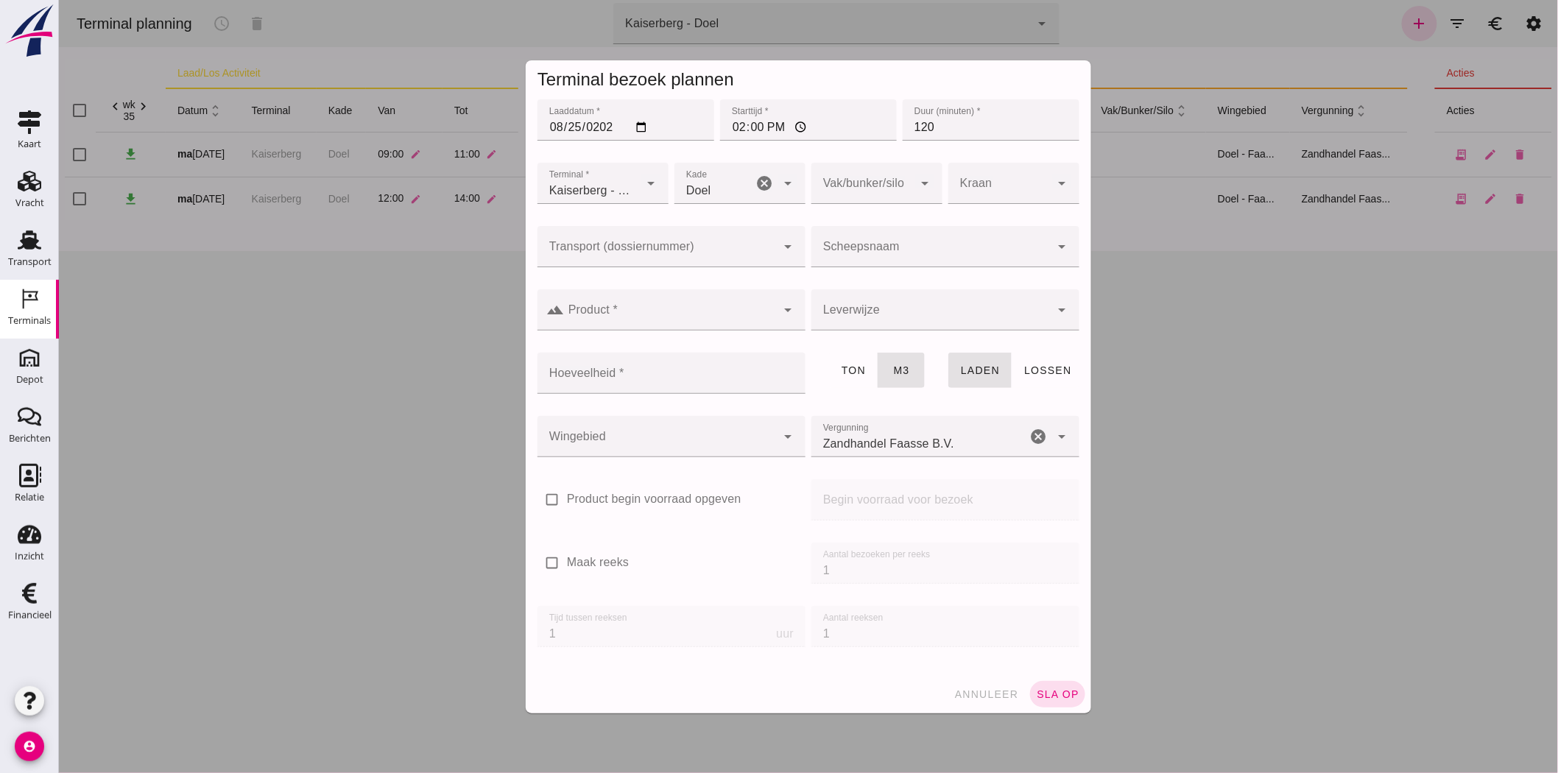
click at [811, 269] on div at bounding box center [945, 275] width 268 height 16
click div "annuleer sla op"
click input "Scheepsnaam"
drag, startPoint x: 895, startPoint y: 289, endPoint x: 666, endPoint y: 304, distance: 229.5
click at [895, 289] on div "Two Rivers" at bounding box center [950, 284] width 221 height 18
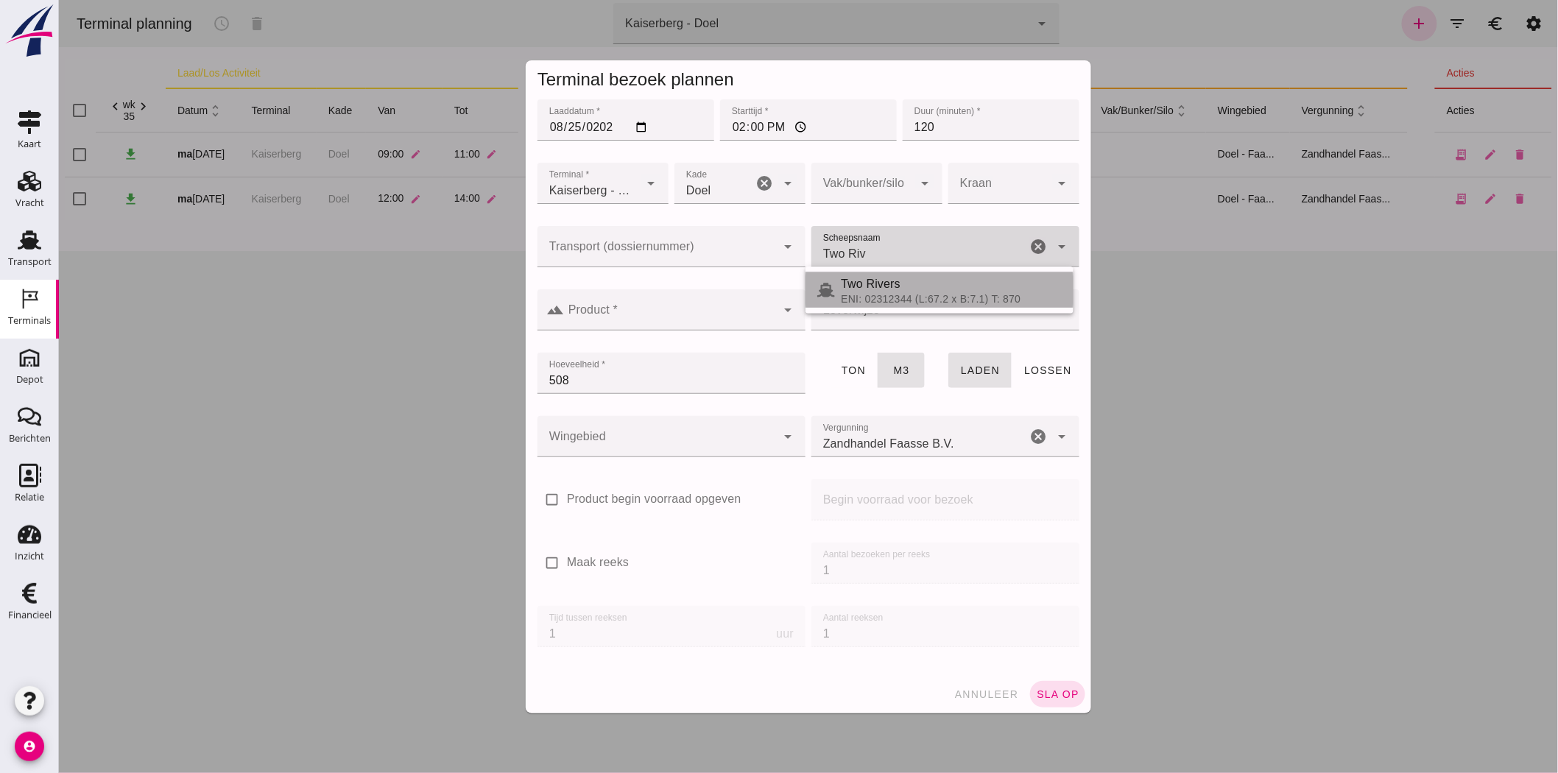
type input "Two Rivers"
click div
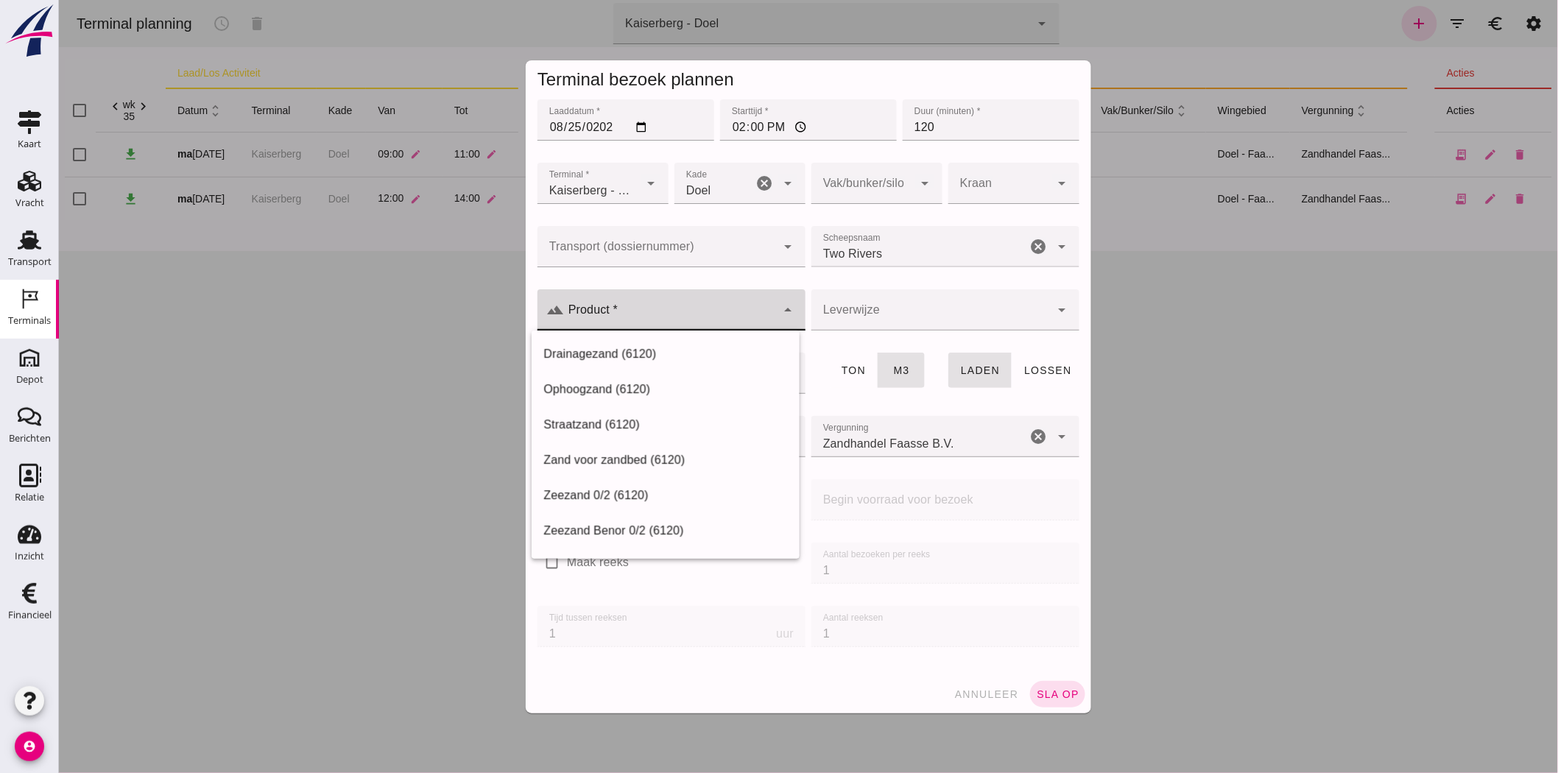
type input "508"
click at [649, 383] on div "Ophoogzand (6120)" at bounding box center [665, 390] width 244 height 18
type input "Ophoogzand (6120)"
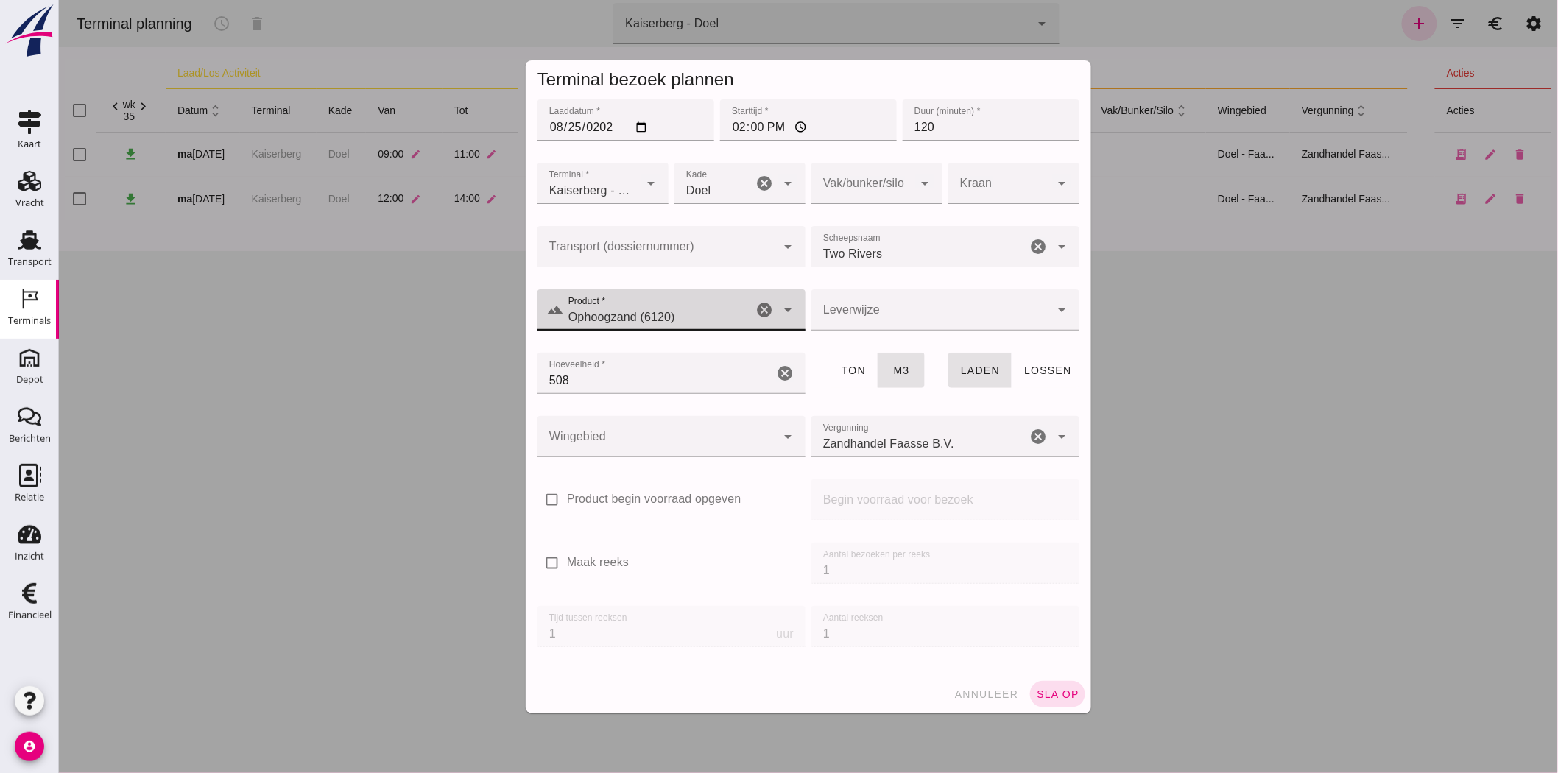
click div
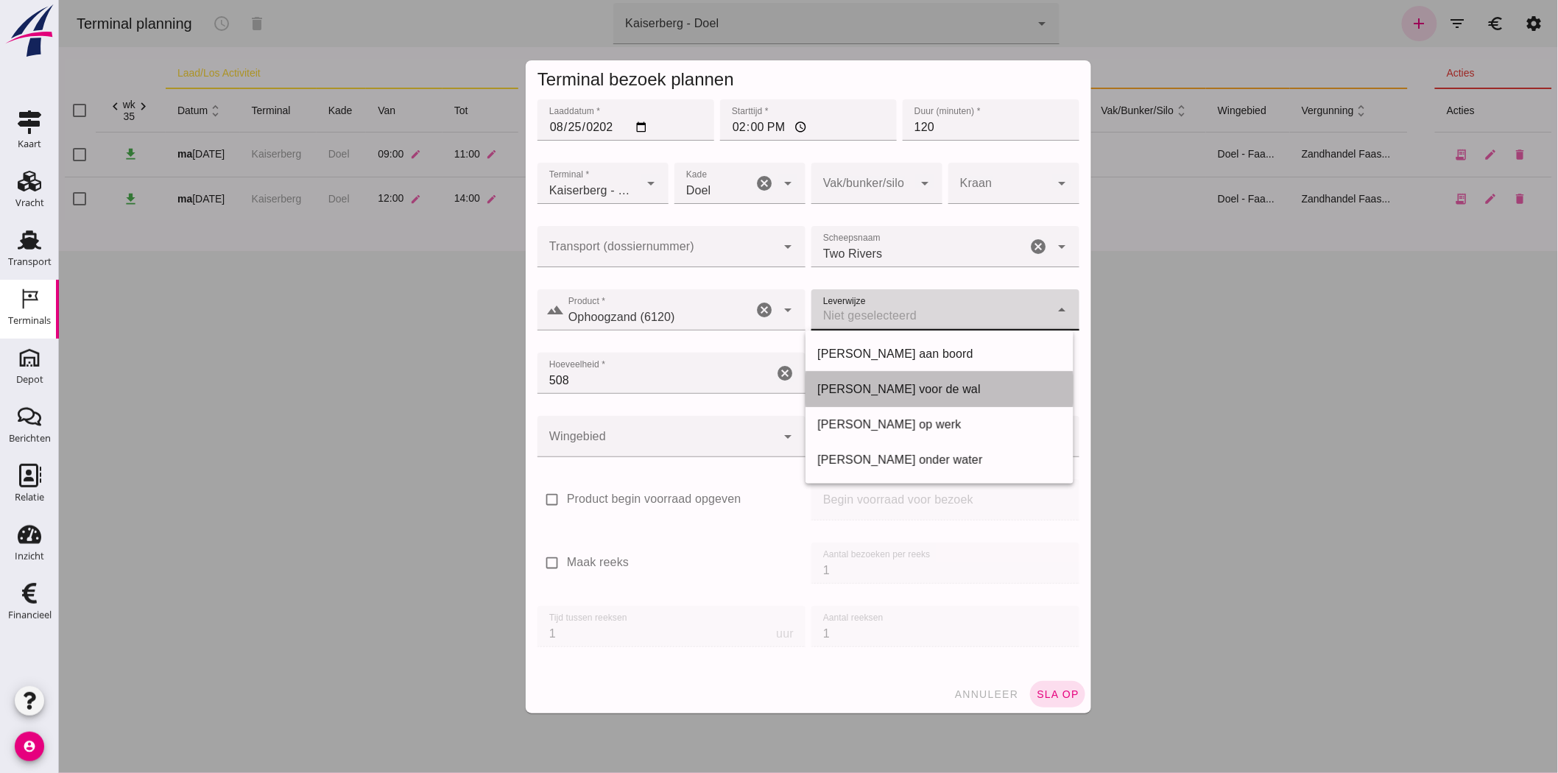
click at [888, 391] on div "Franco voor de wal" at bounding box center [939, 390] width 244 height 18
type input "franco_on_shore"
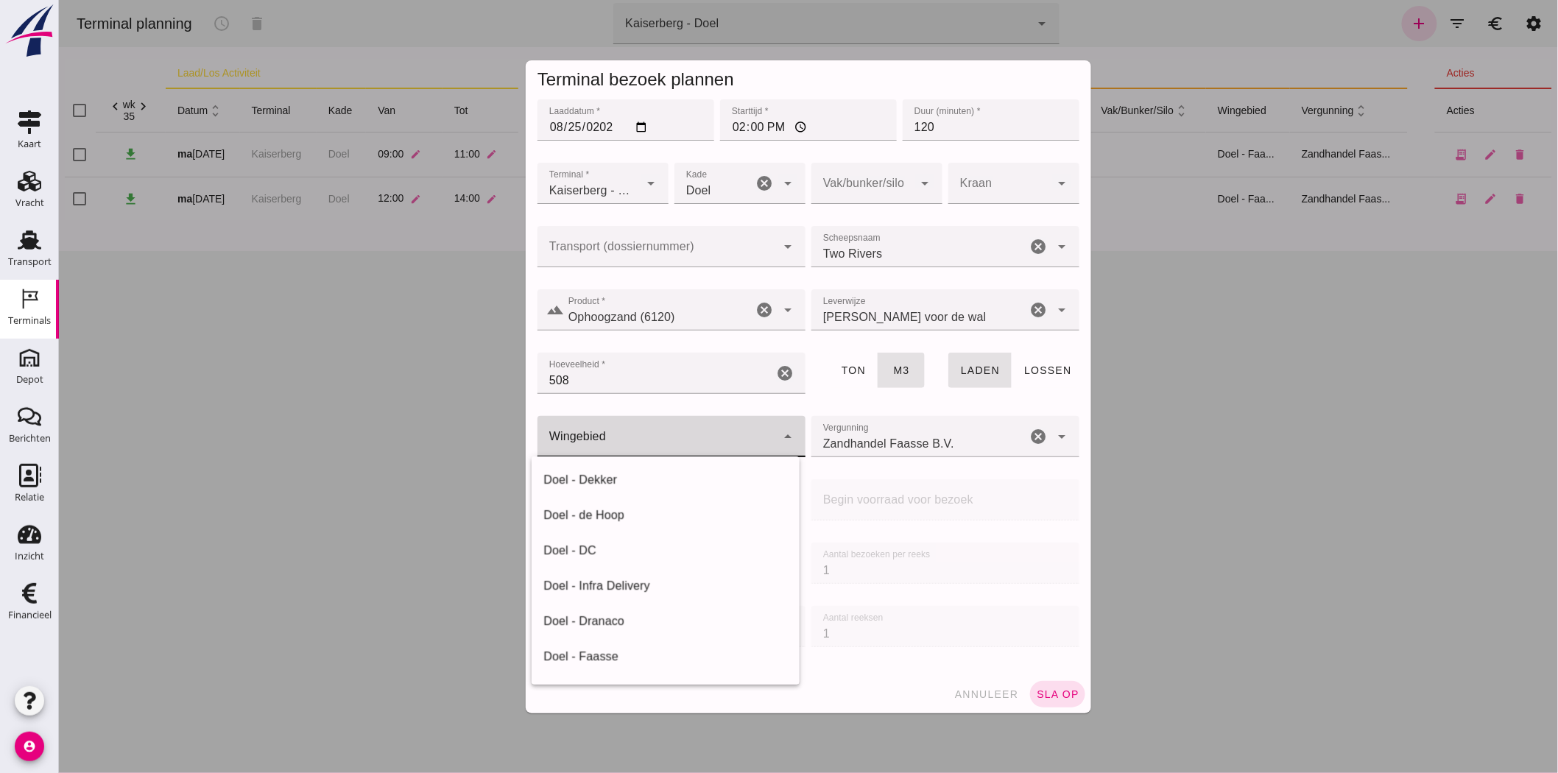
click div
click at [582, 660] on div "Doel - Faasse" at bounding box center [665, 657] width 244 height 18
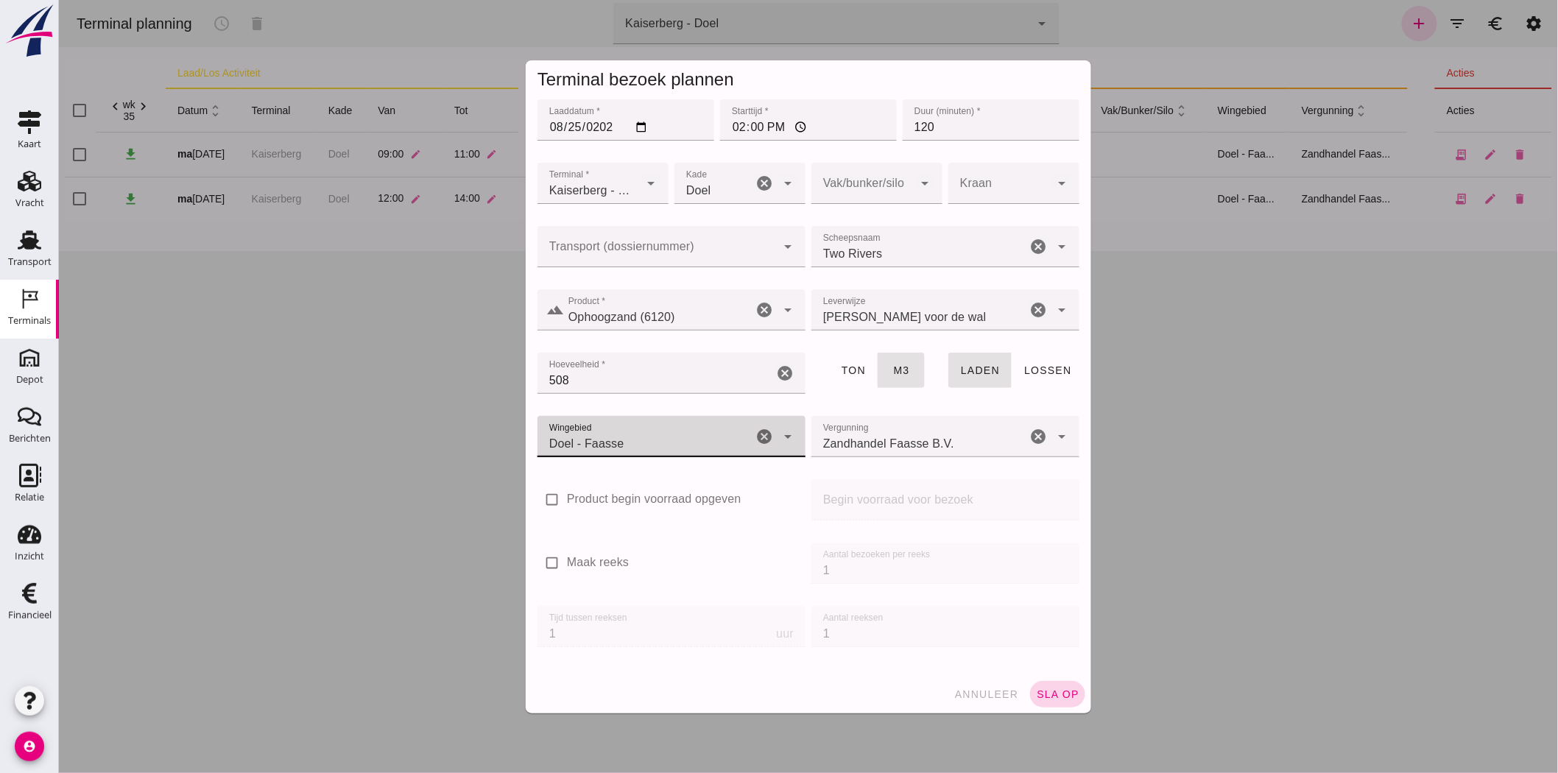
type input "197"
click span "sla op"
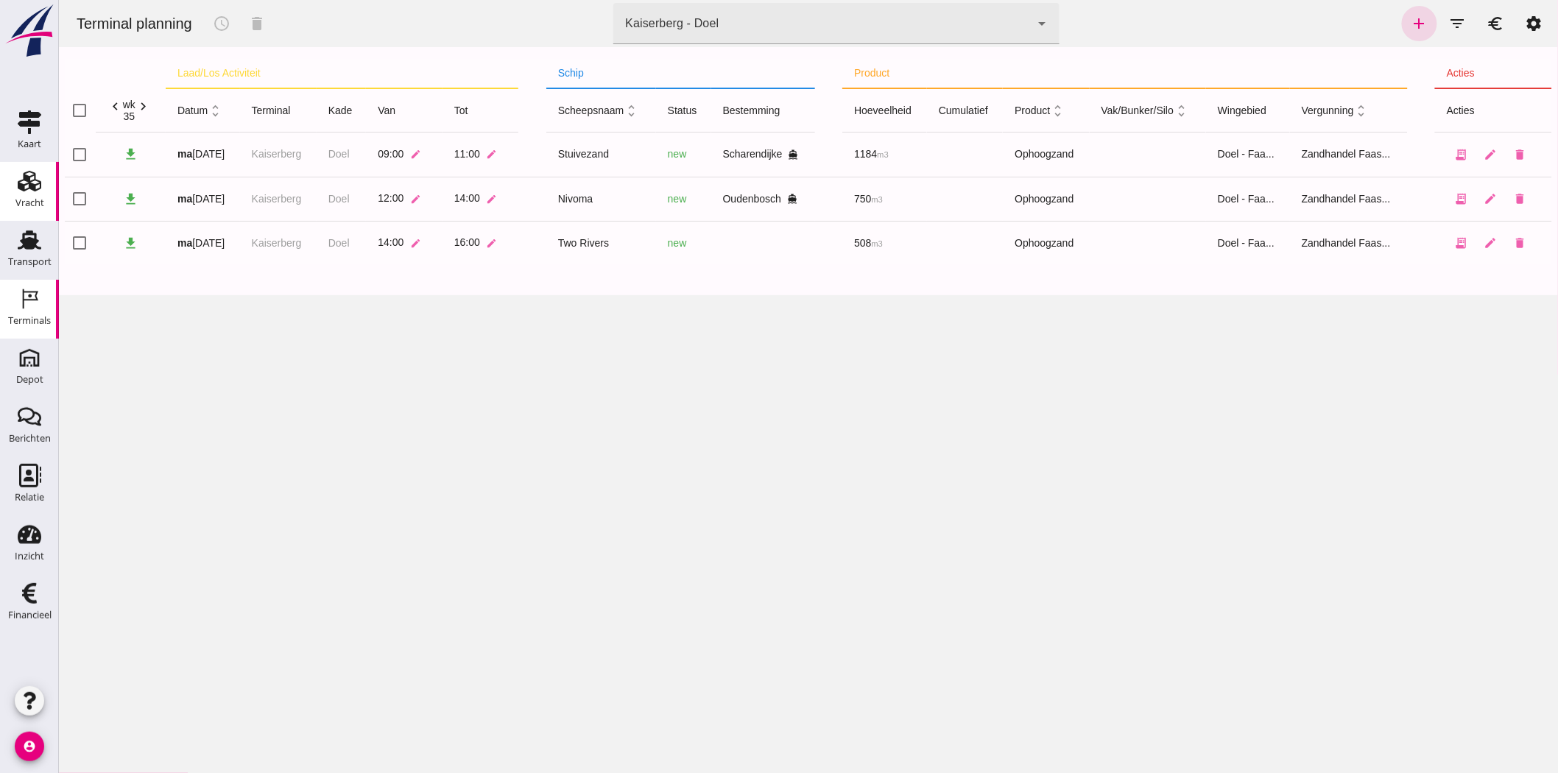
click at [41, 180] on div "Vracht" at bounding box center [29, 181] width 35 height 24
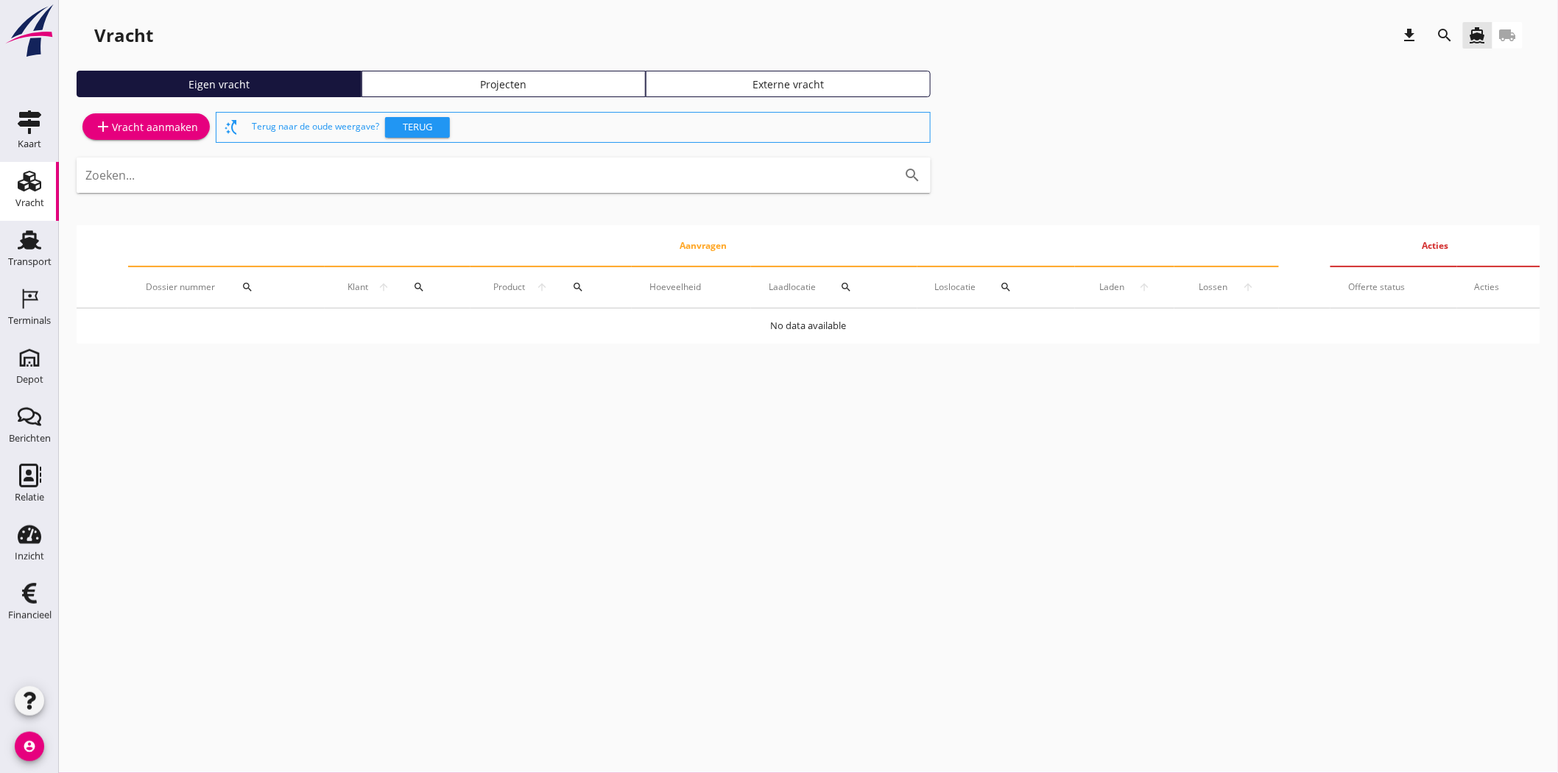
click at [501, 67] on div "Vracht download search directions_boat local_shipping Eigen vracht Projecten Ex…" at bounding box center [808, 186] width 1499 height 373
click at [507, 74] on link "Projecten" at bounding box center [504, 84] width 285 height 27
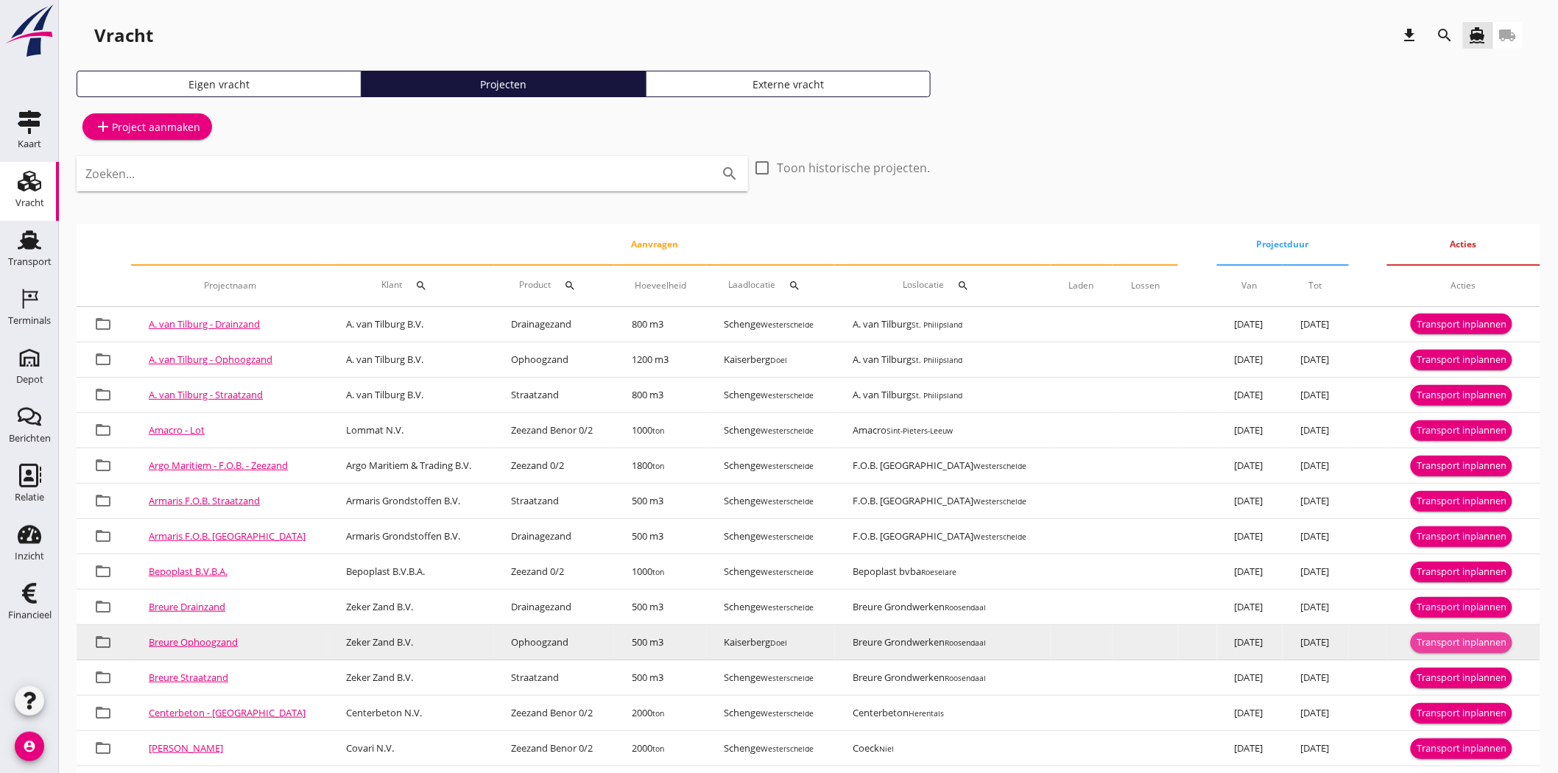
click at [1402, 636] on div "Transport inplannen" at bounding box center [1462, 643] width 90 height 15
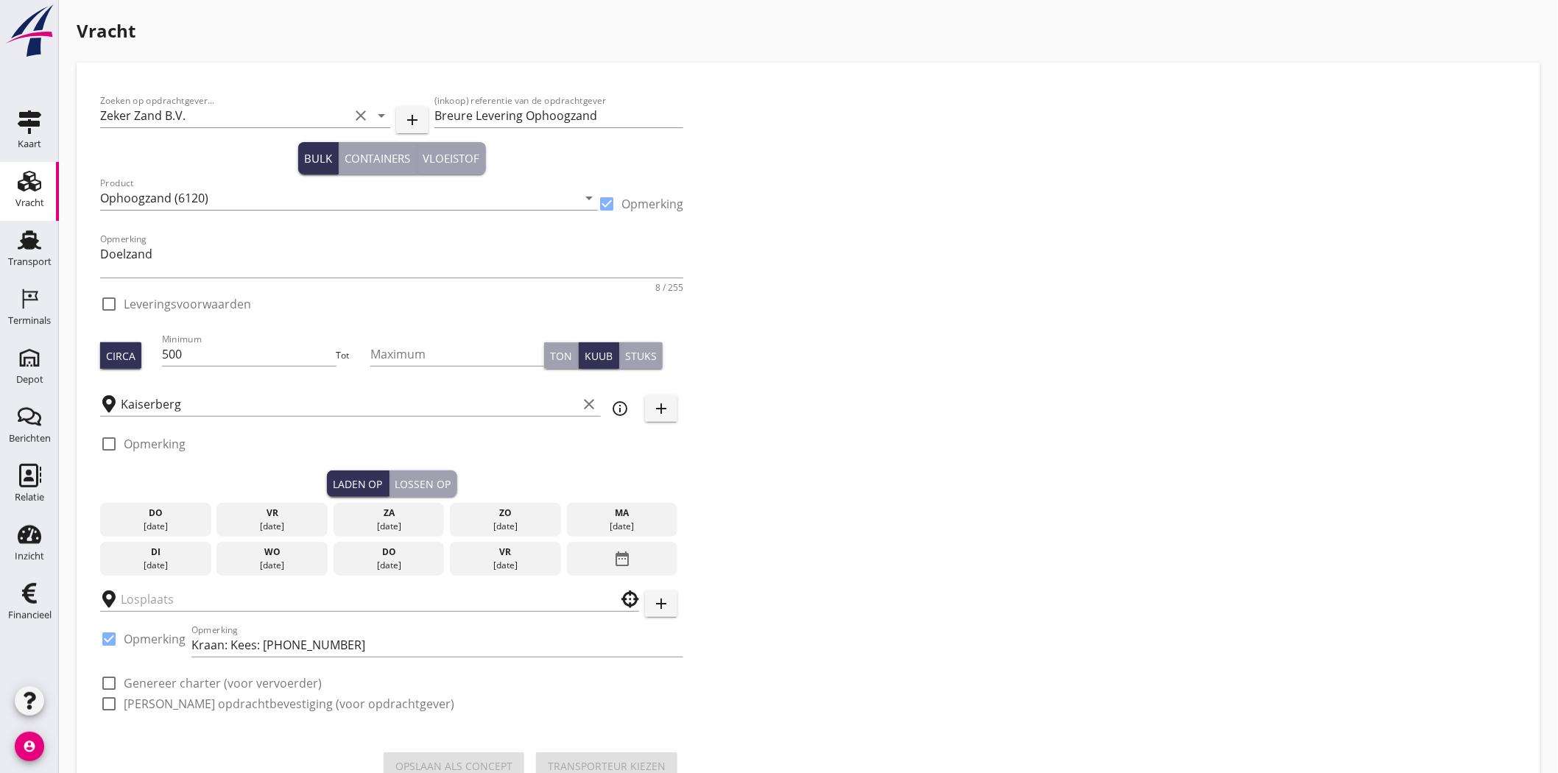
checkbox input "true"
type input "Breure Grondwerken"
checkbox input "true"
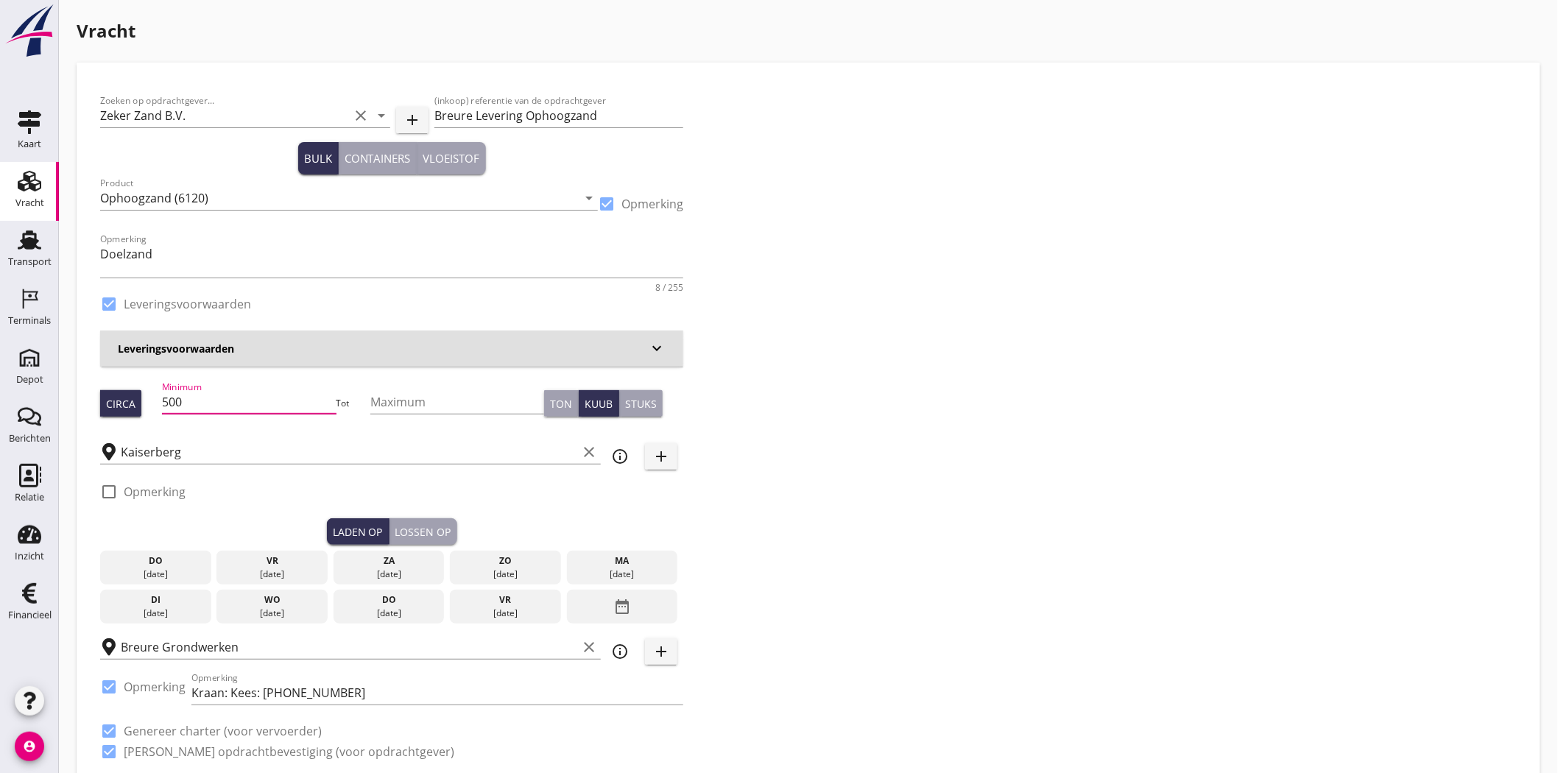
drag, startPoint x: 200, startPoint y: 400, endPoint x: 175, endPoint y: 401, distance: 25.1
click at [175, 401] on input "500" at bounding box center [249, 402] width 174 height 24
type input "539"
click at [937, 231] on div "Zoeken op opdrachtgever... Zeker Zand B.V. clear arrow_drop_down add (inkoop) r…" at bounding box center [808, 432] width 1429 height 692
click at [641, 568] on div "[DATE]" at bounding box center [623, 574] width 104 height 13
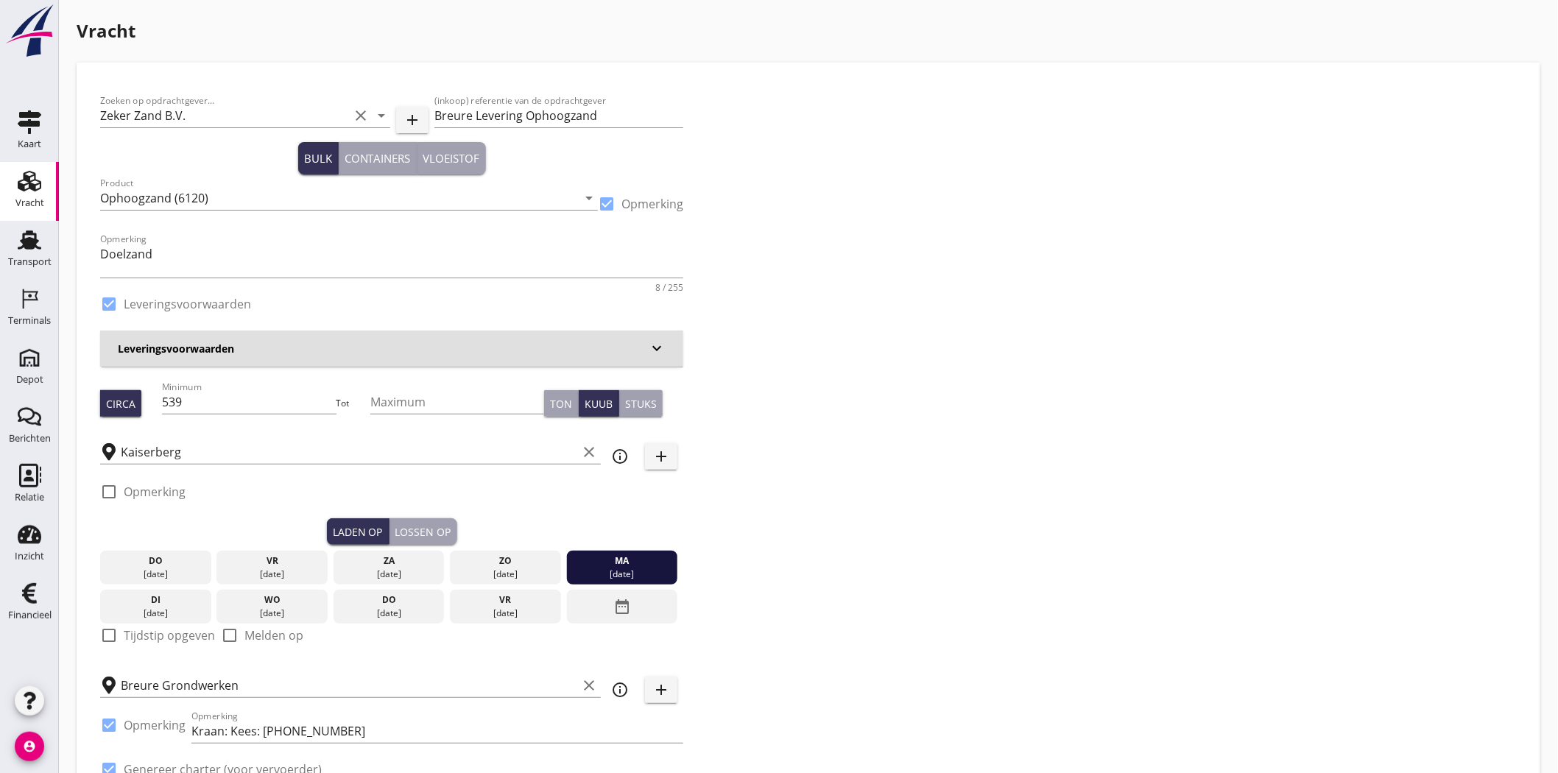
click at [428, 517] on div "check_box_outline_blank Opmerking" at bounding box center [391, 496] width 583 height 44
click at [422, 535] on div "Lossen op" at bounding box center [423, 531] width 56 height 15
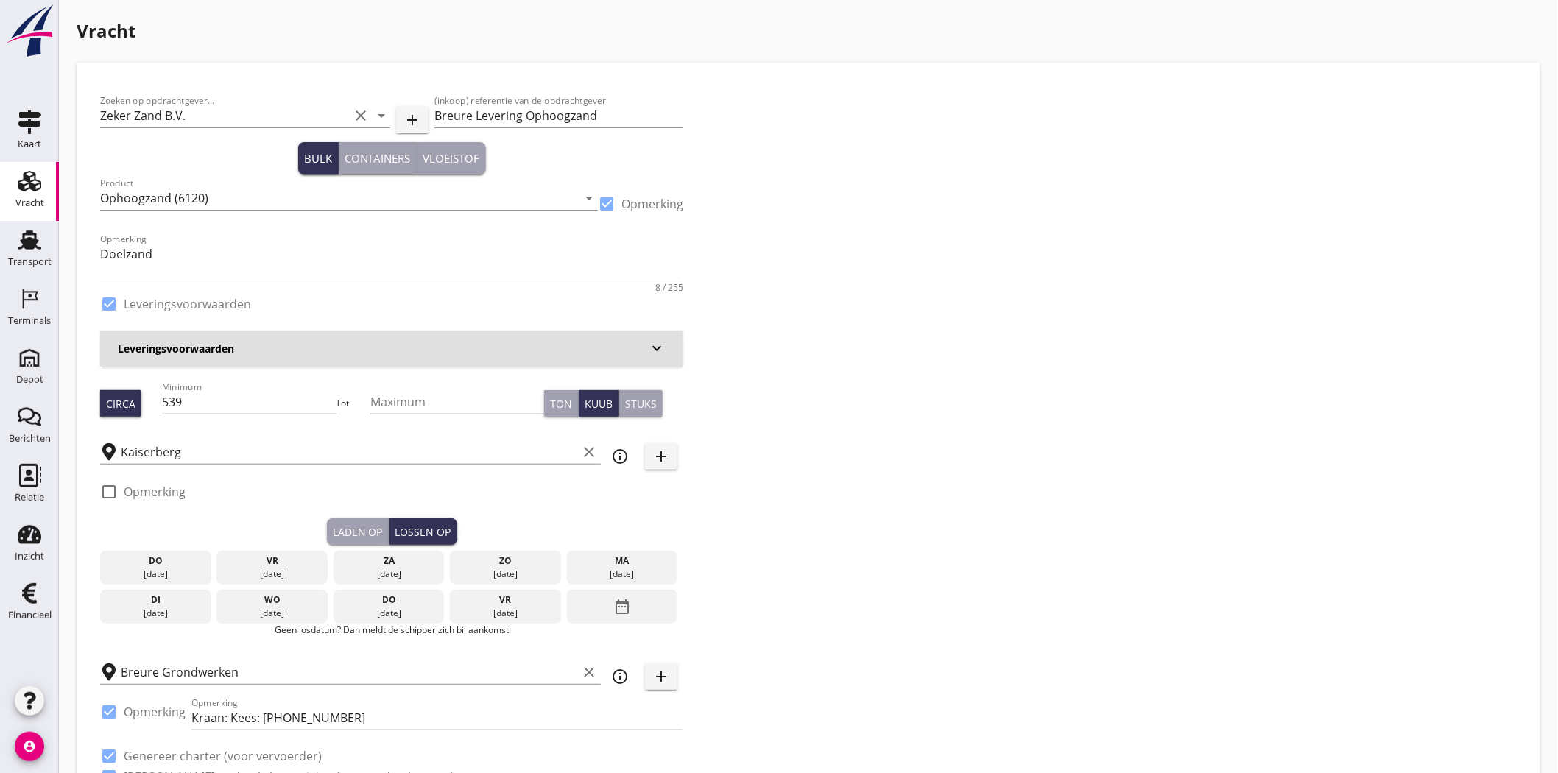
click at [166, 605] on div "di" at bounding box center [156, 600] width 104 height 13
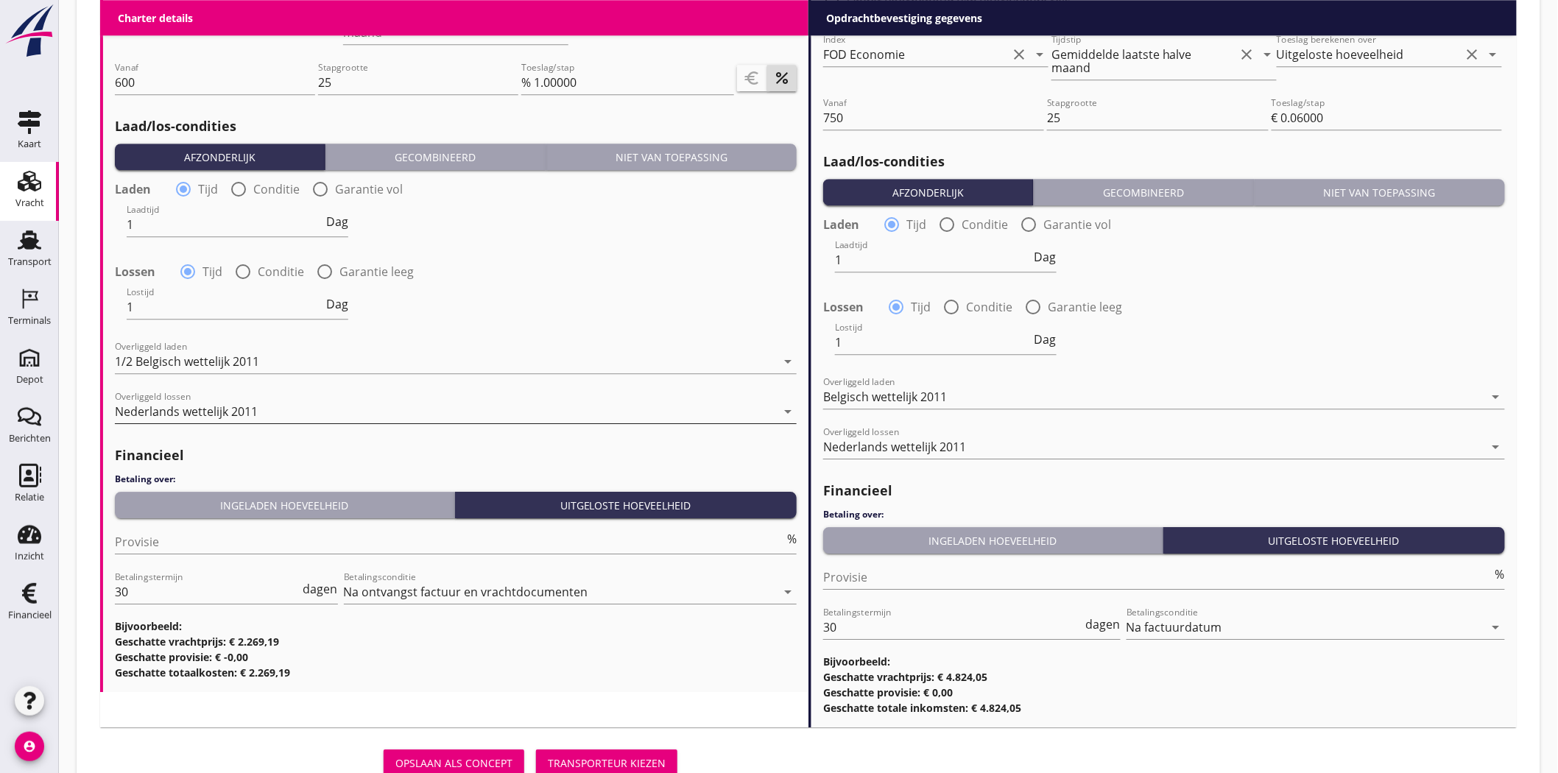
scroll to position [1636, 0]
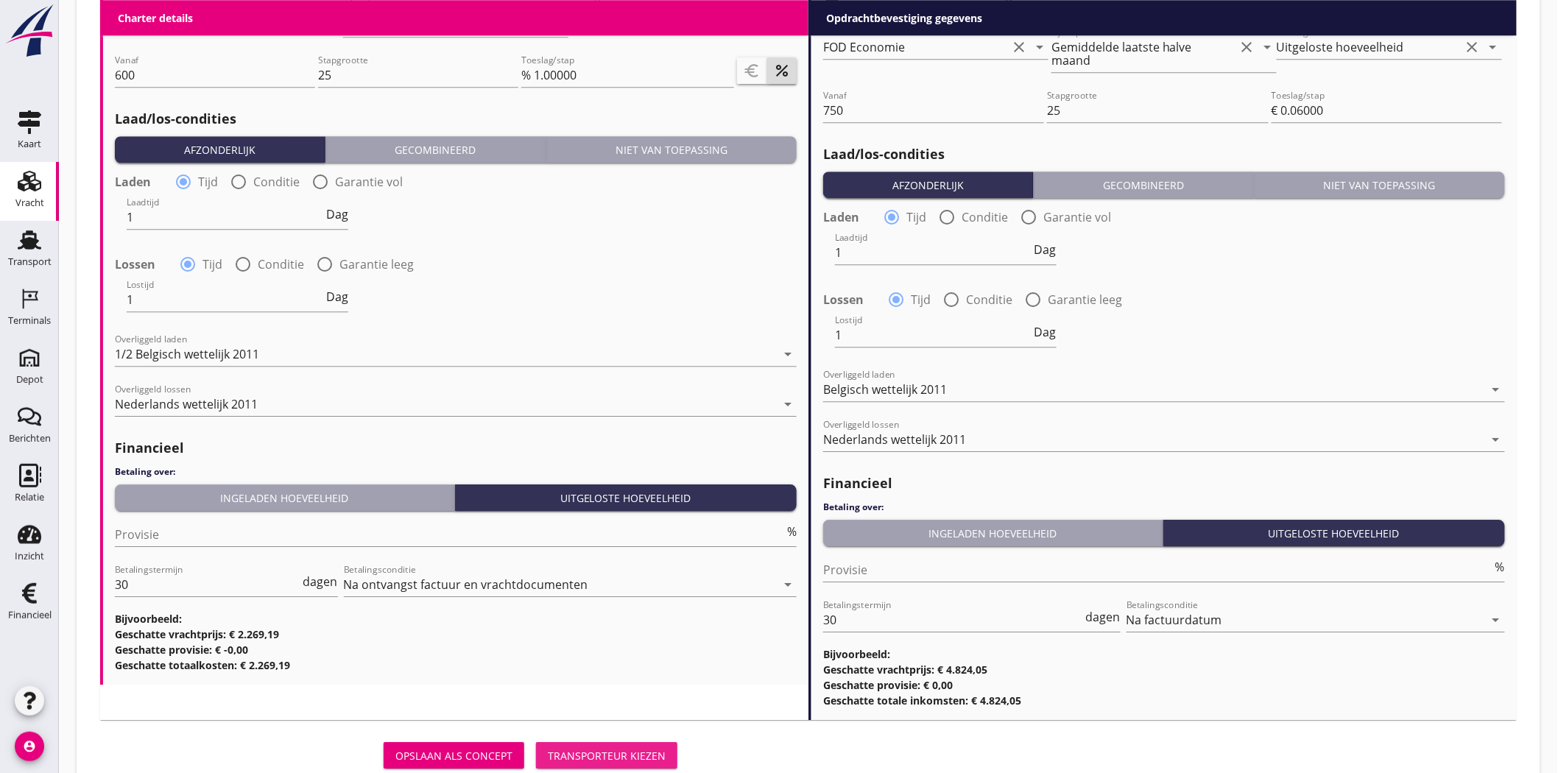
click at [615, 695] on button "Transporteur kiezen" at bounding box center [606, 755] width 141 height 27
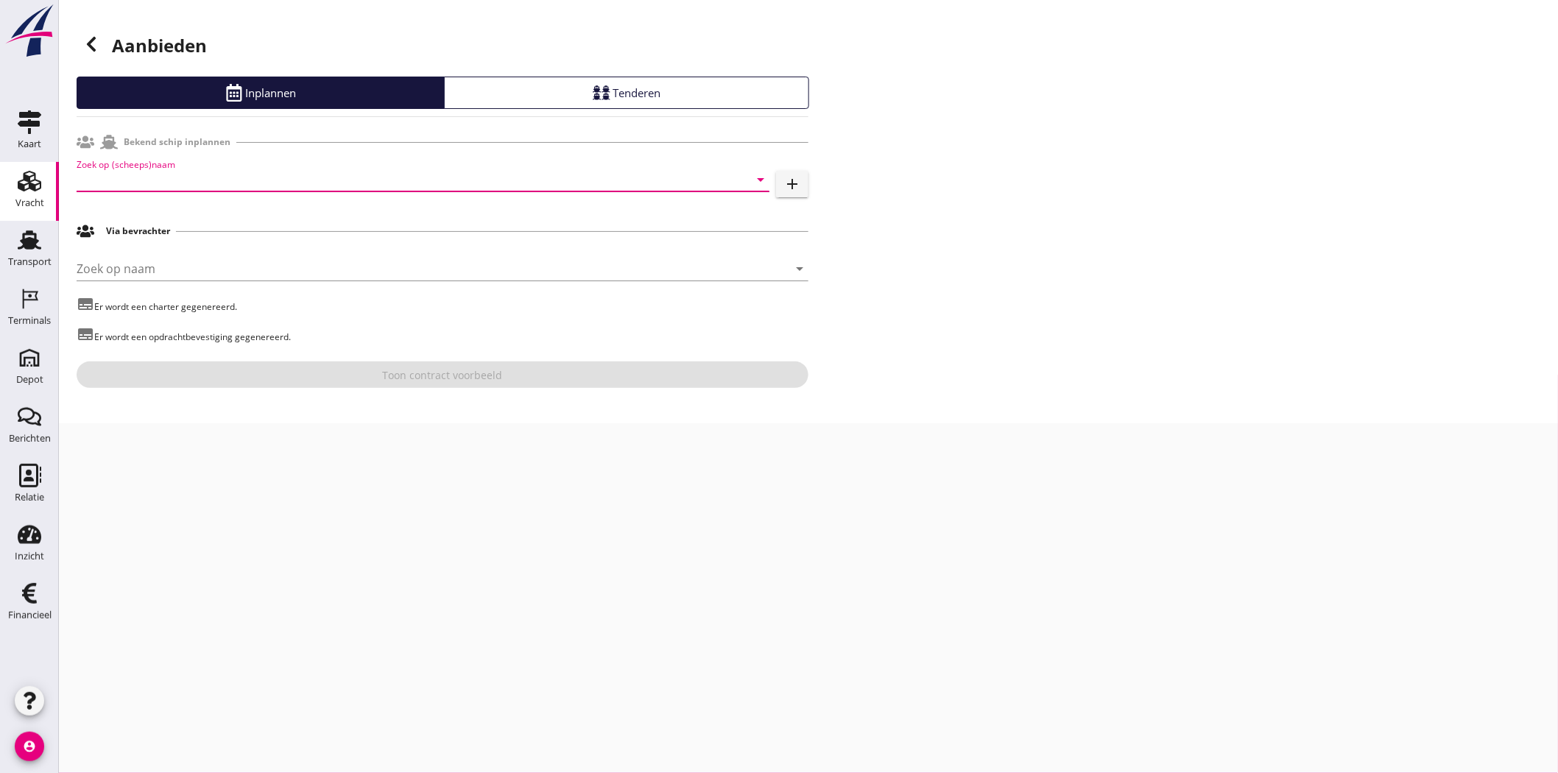
click at [207, 180] on input "Zoek op (scheeps)naam" at bounding box center [403, 180] width 652 height 24
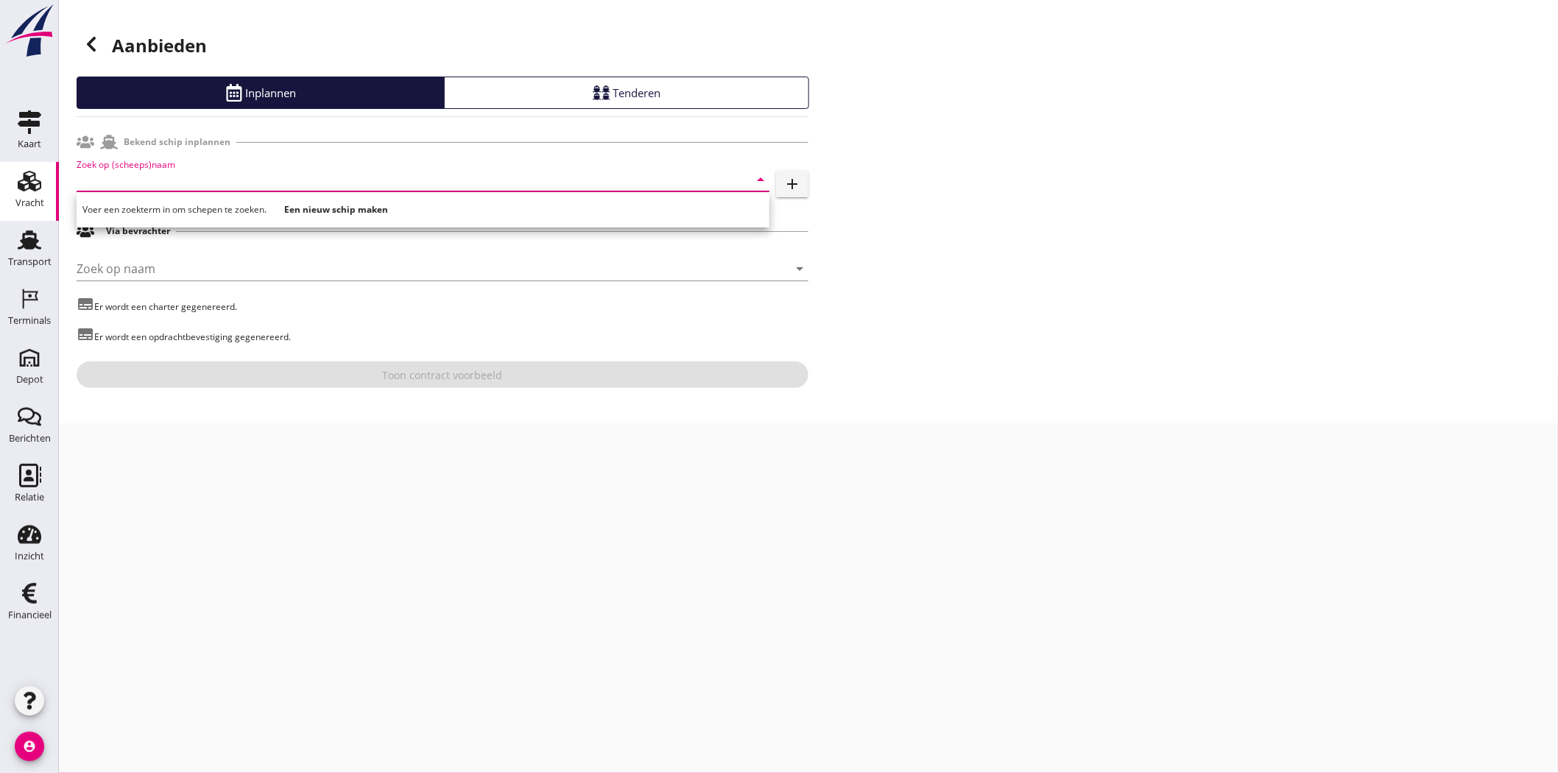
type input "j"
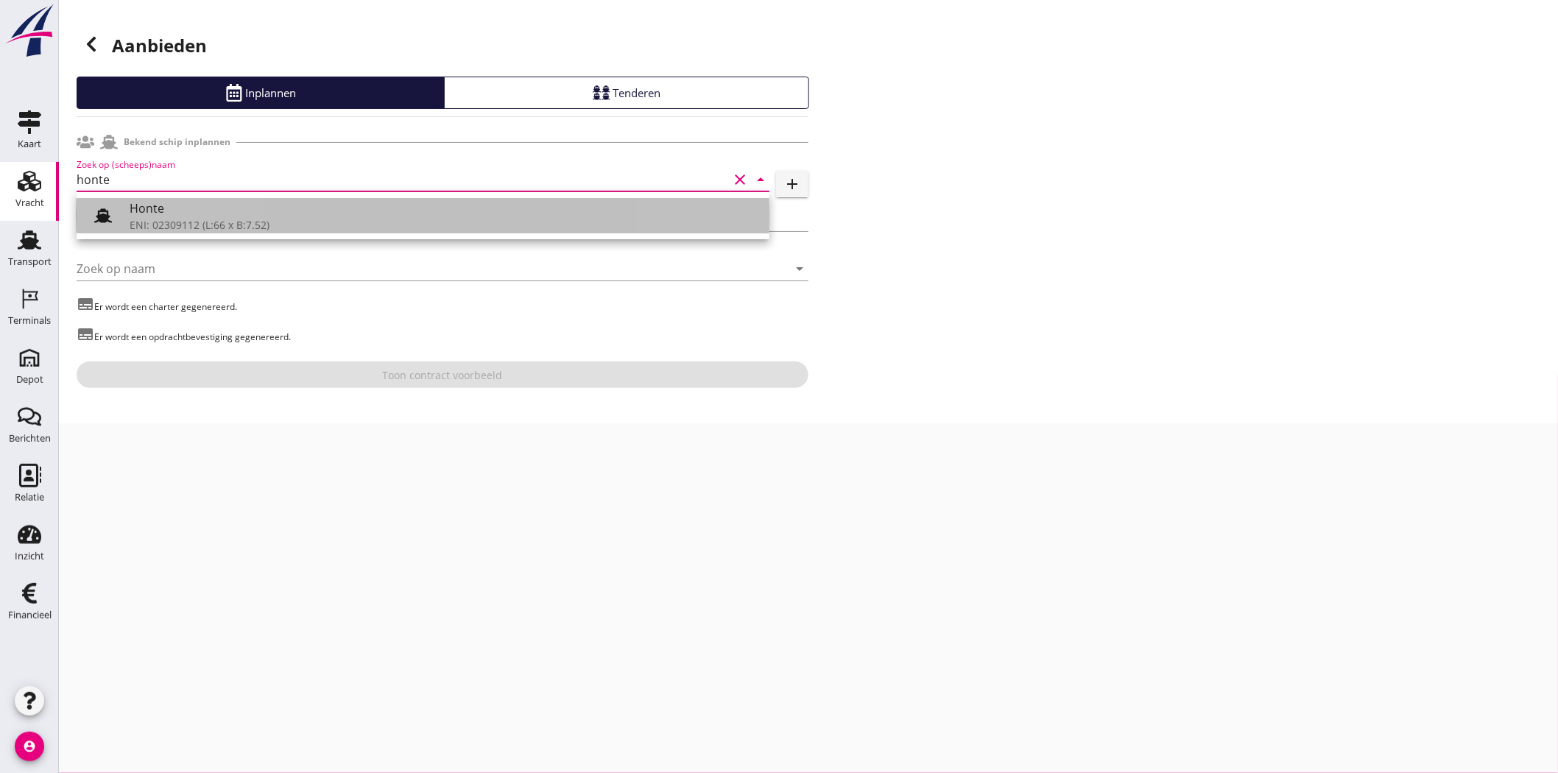
click at [196, 226] on div "ENI: 02309112 (L:66 x B:7.52)" at bounding box center [444, 224] width 628 height 15
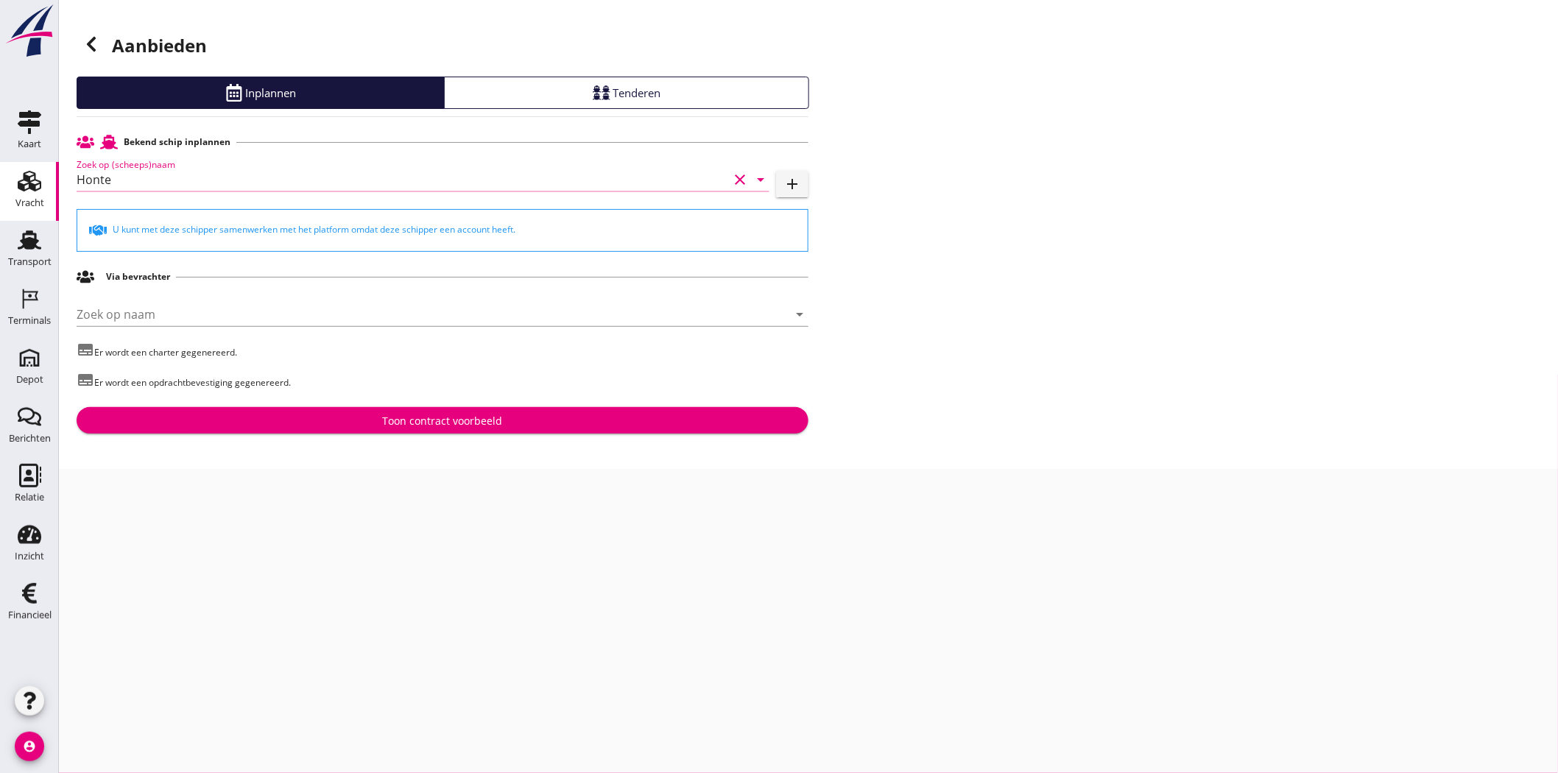
type input "Honte"
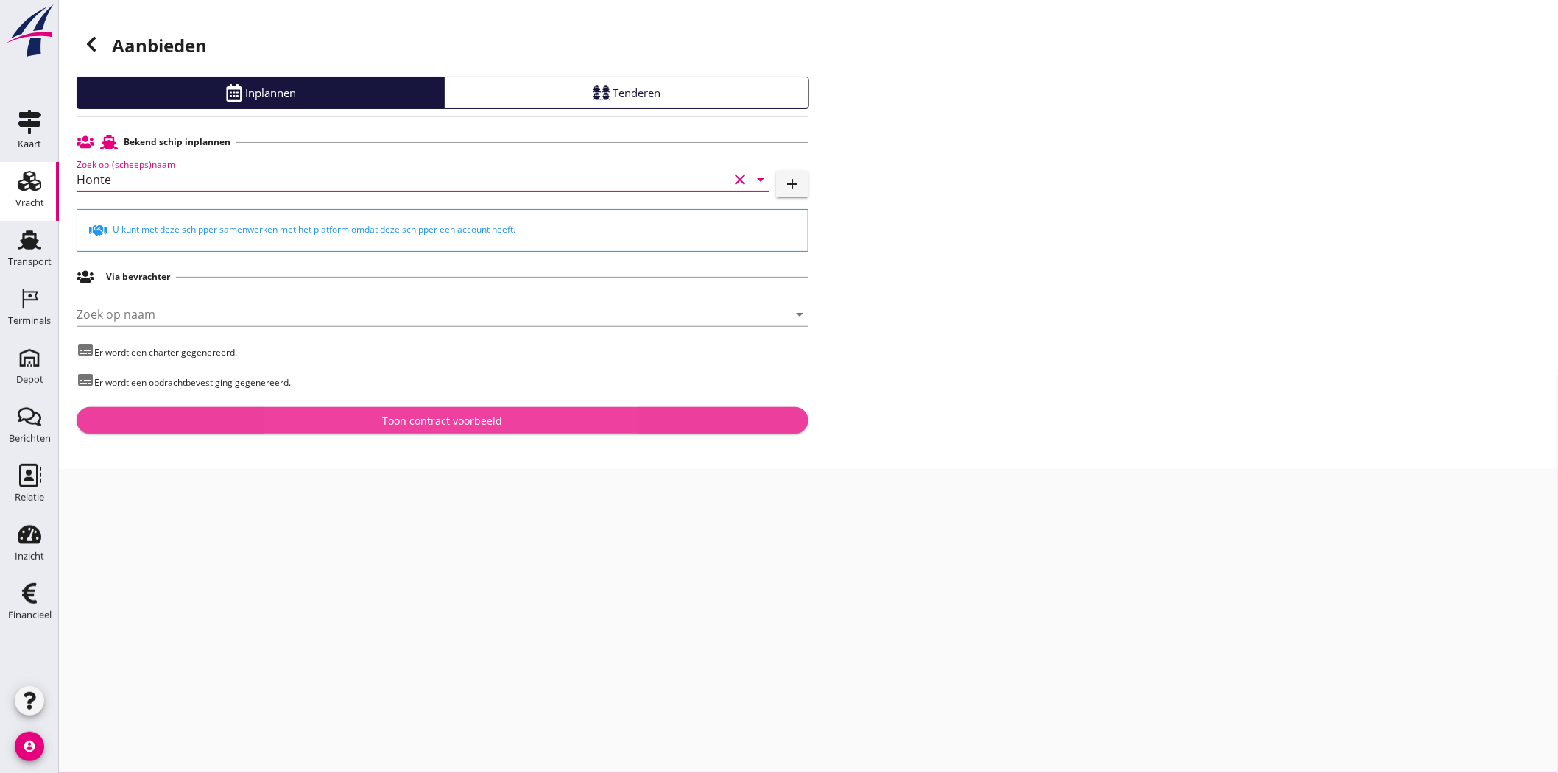
click at [454, 415] on div "Toon contract voorbeeld" at bounding box center [443, 420] width 120 height 15
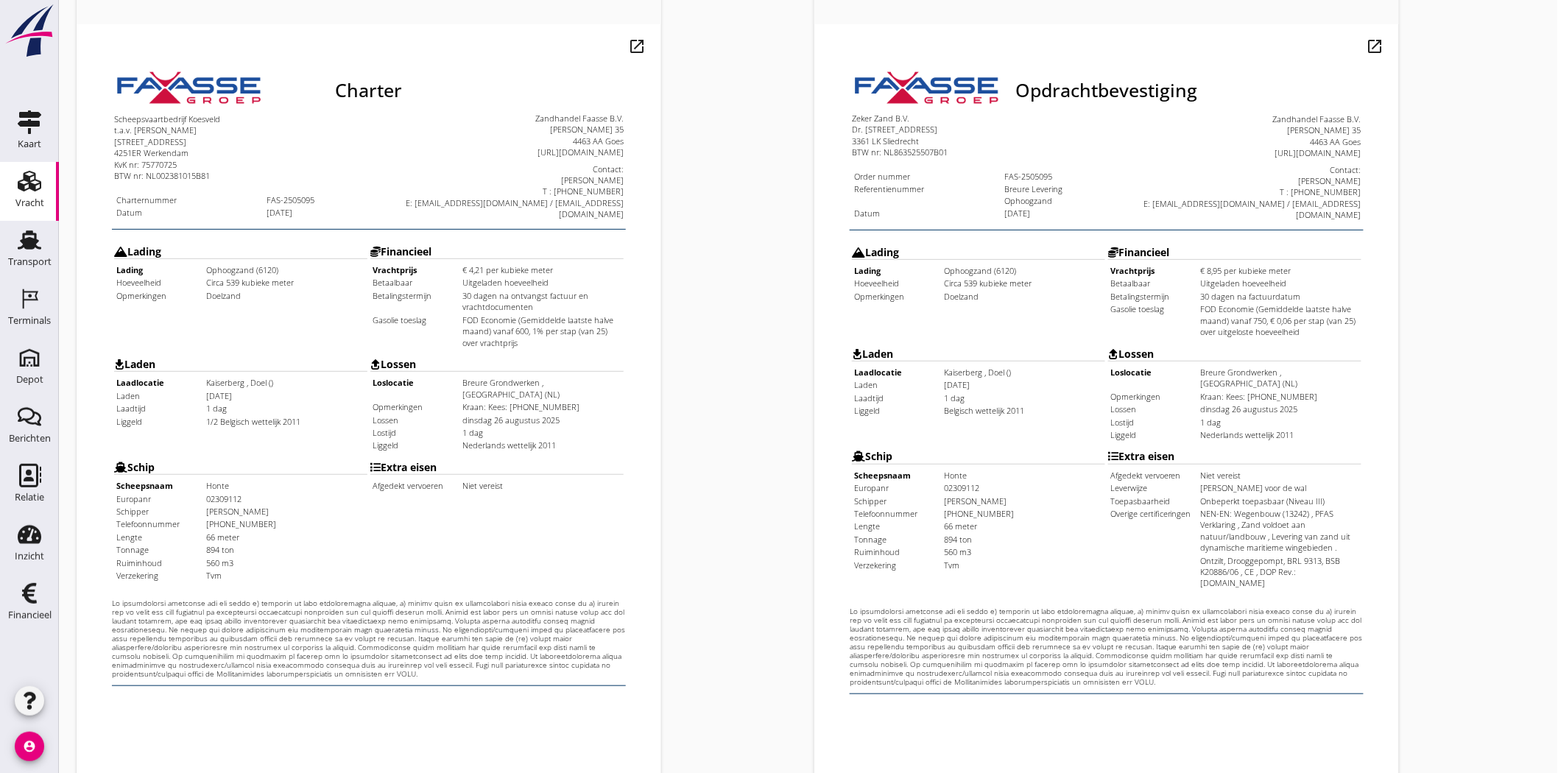
scroll to position [317, 0]
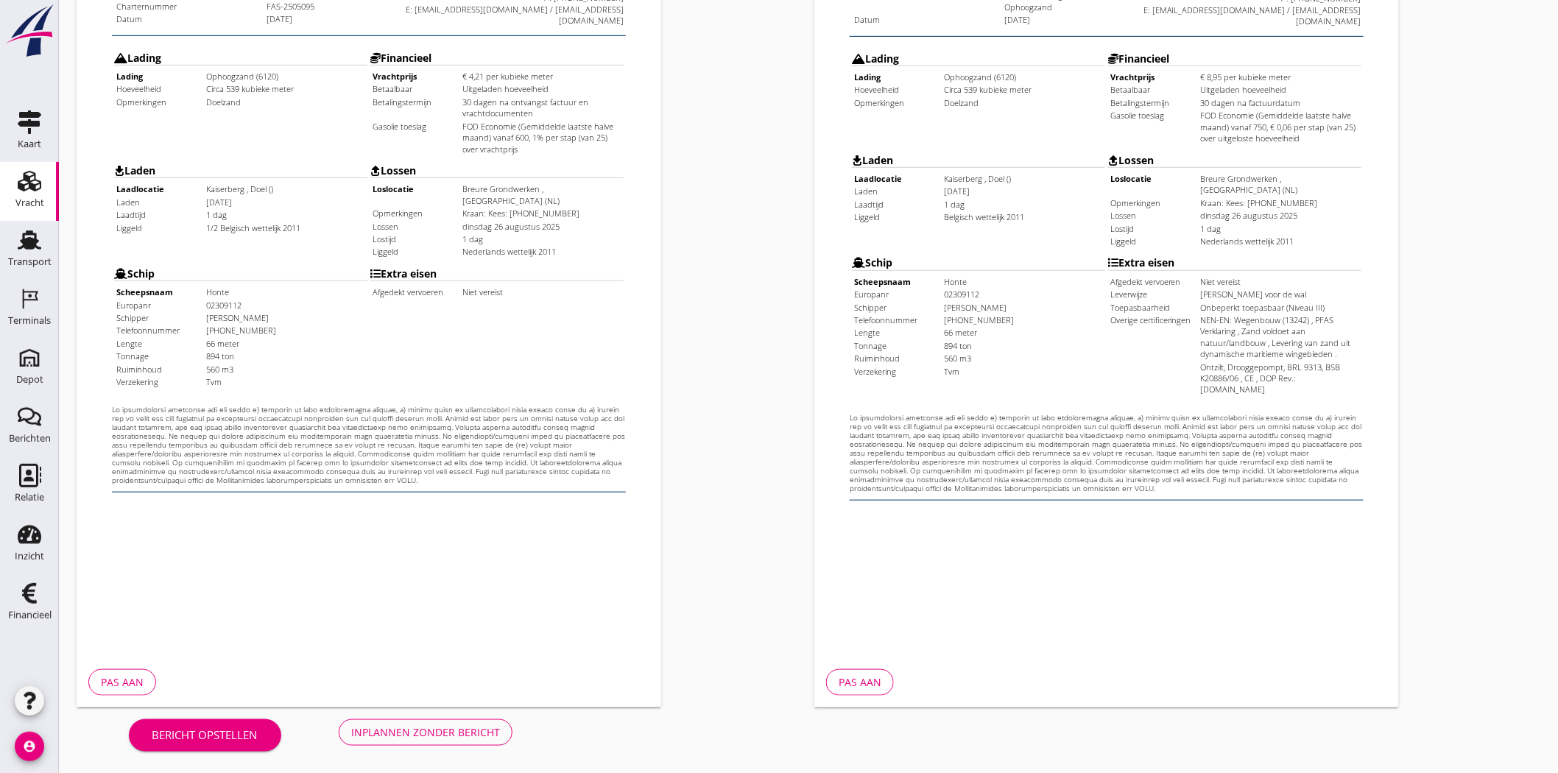
click at [428, 695] on div "Inplannen zonder bericht" at bounding box center [425, 732] width 149 height 15
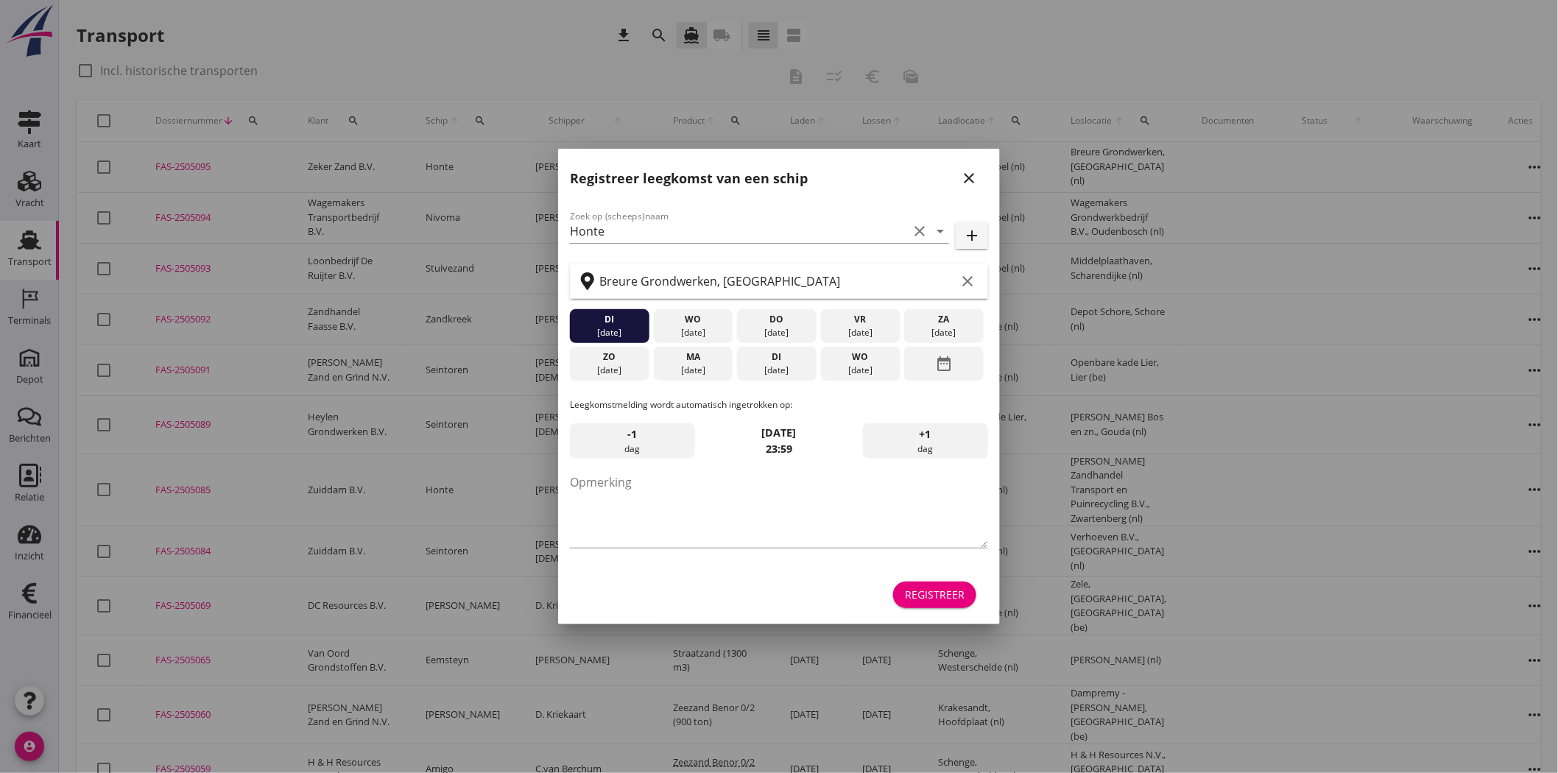
click at [959, 169] on button "close" at bounding box center [969, 178] width 27 height 27
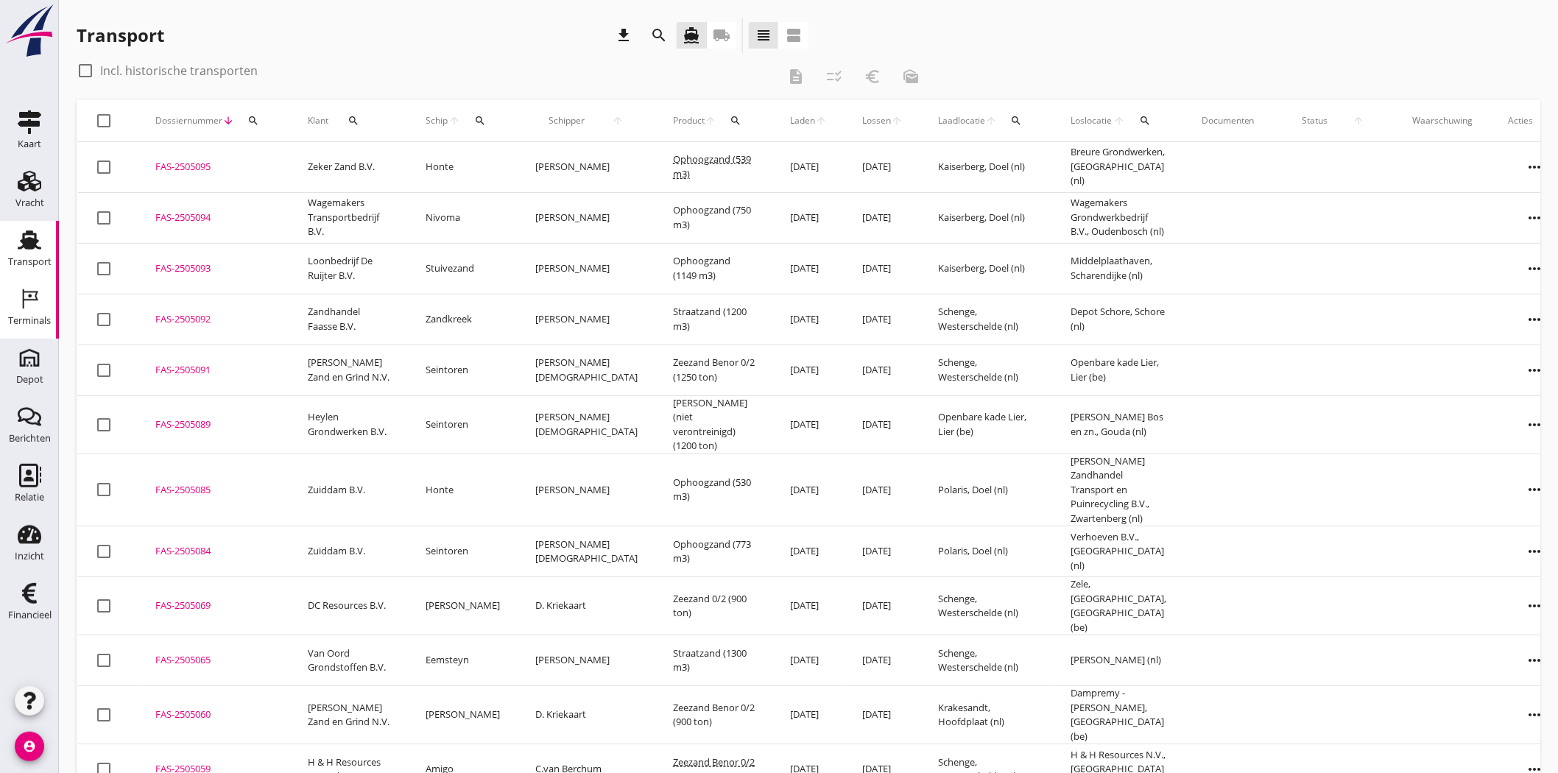
click at [35, 313] on div "Terminals" at bounding box center [29, 321] width 43 height 21
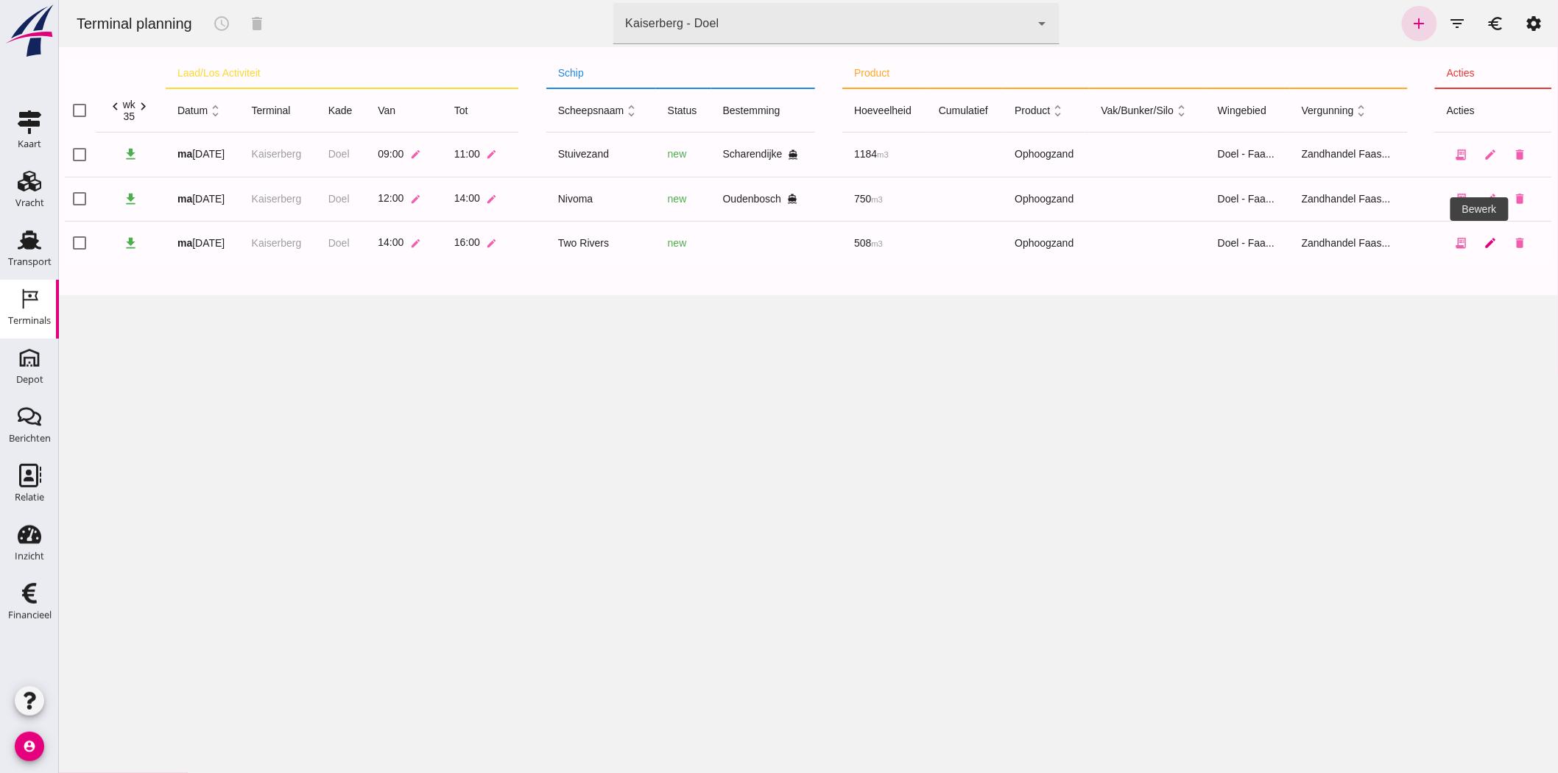
drag, startPoint x: 1482, startPoint y: 244, endPoint x: 105, endPoint y: 331, distance: 1380.6
click at [1402, 244] on icon "edit" at bounding box center [1490, 242] width 13 height 13
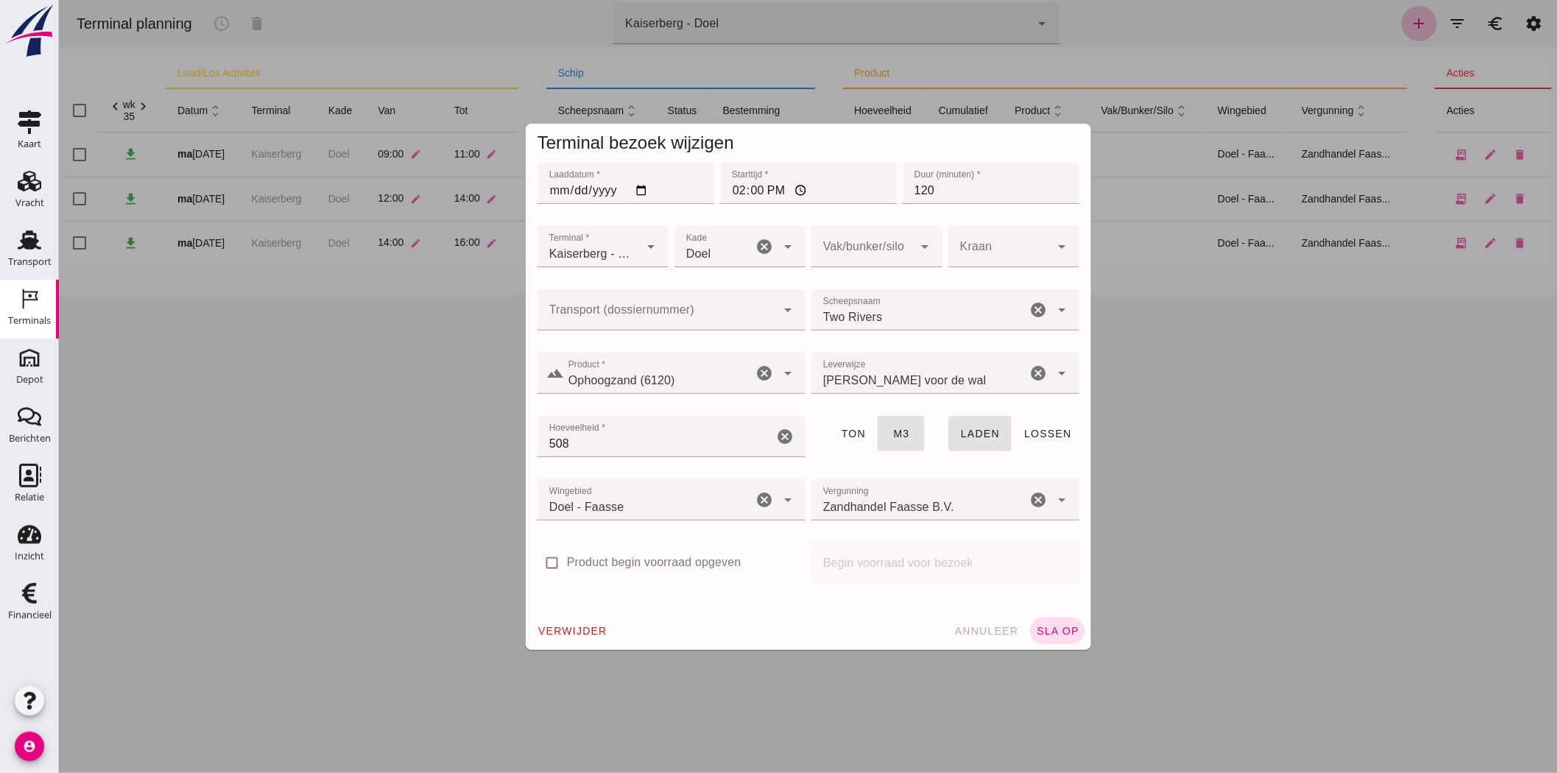
click input "Transport (dossiernummer)"
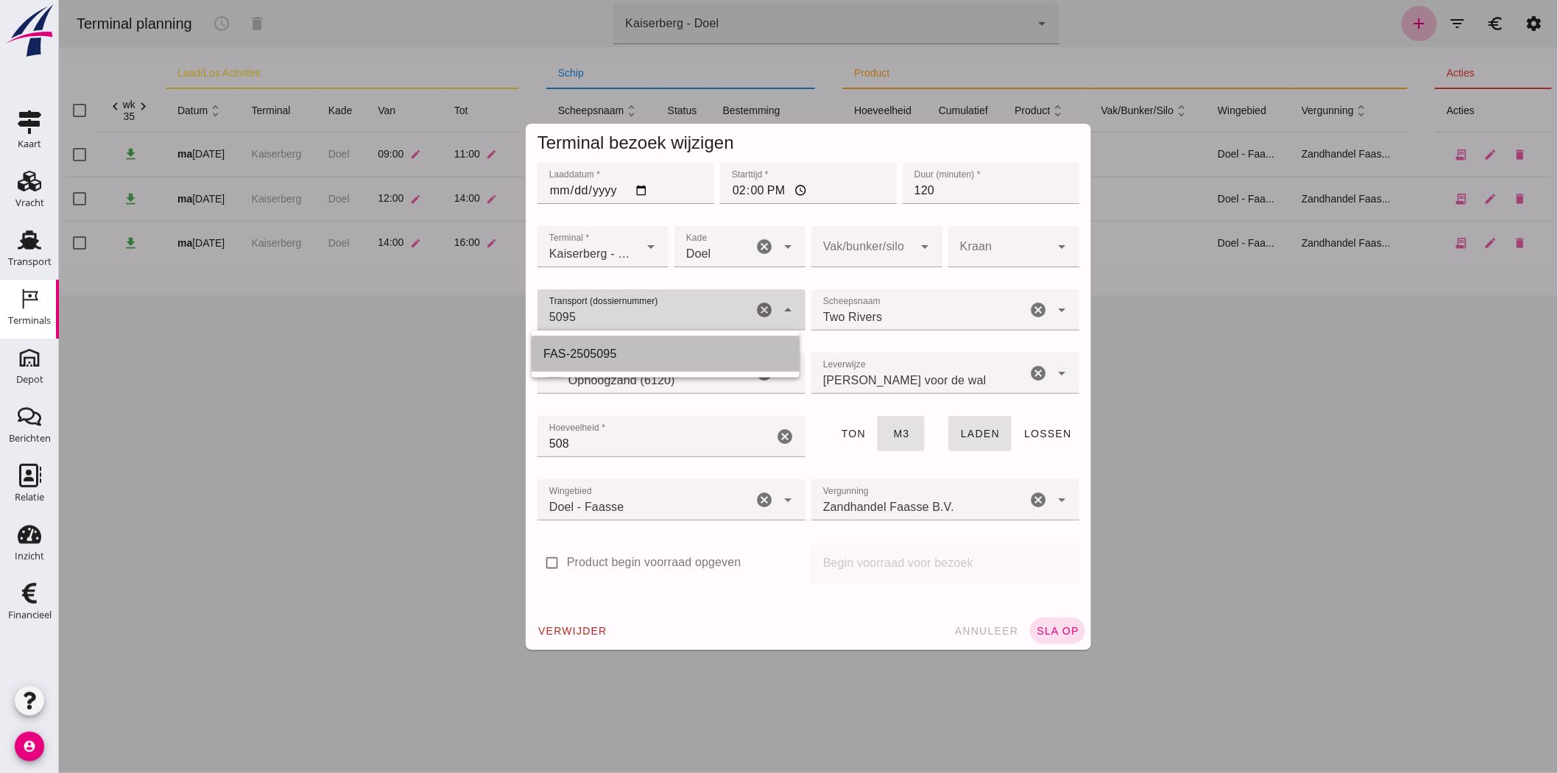
click div "FAS-2505095"
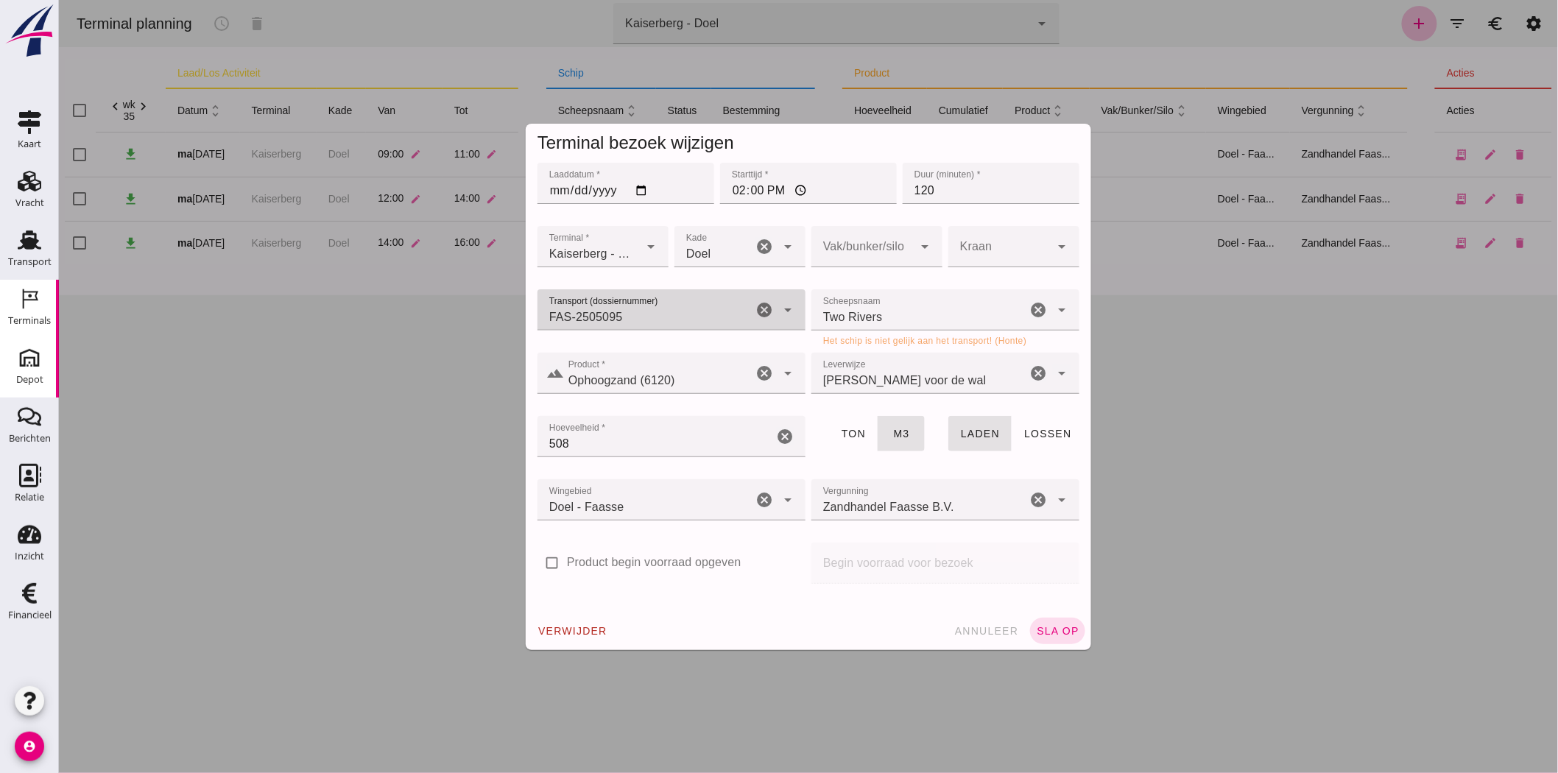
type input "FAS-2505095"
click input "Scheepsnaam"
type input "Two Rivers"
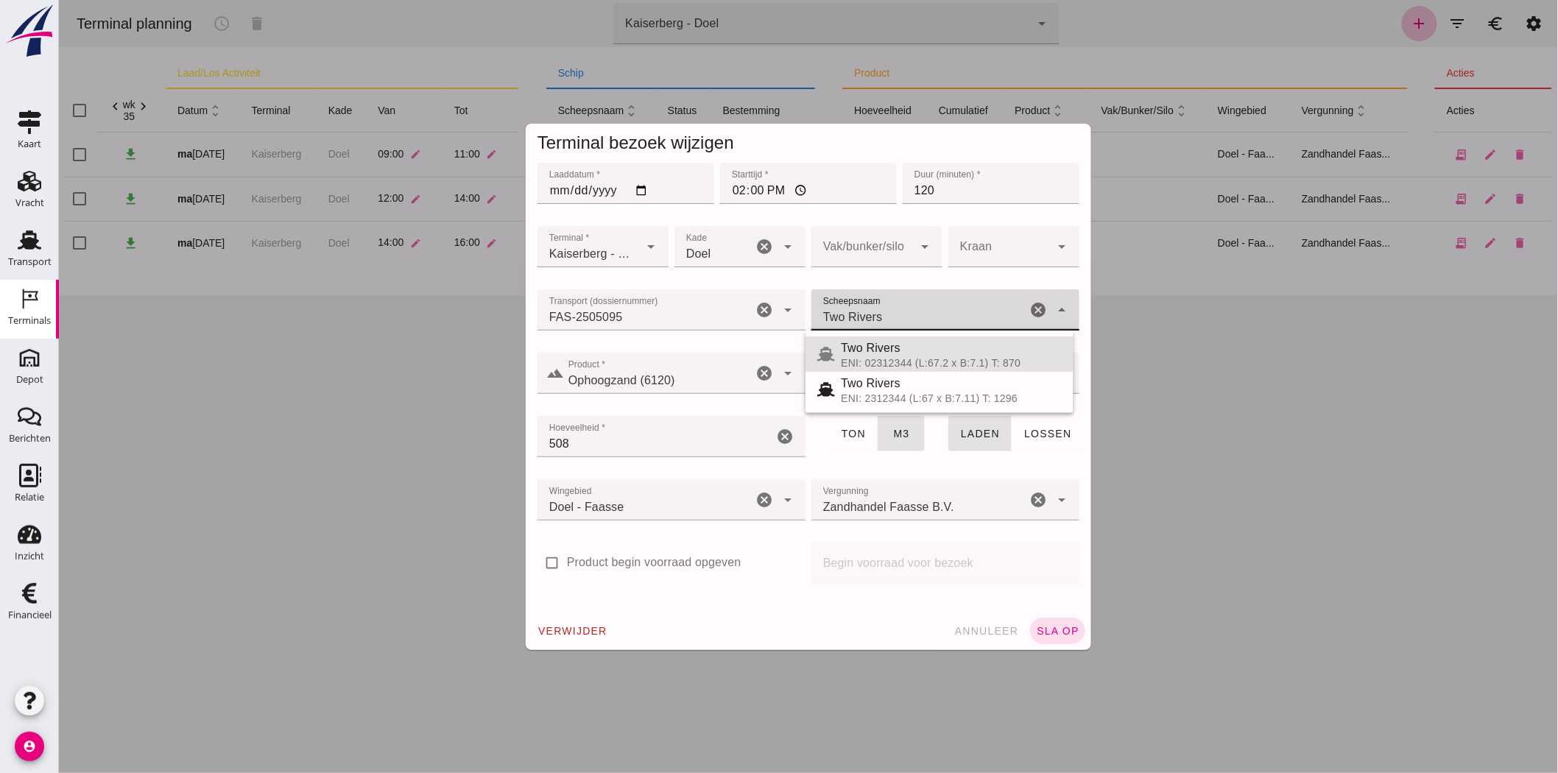
click icon "cancel"
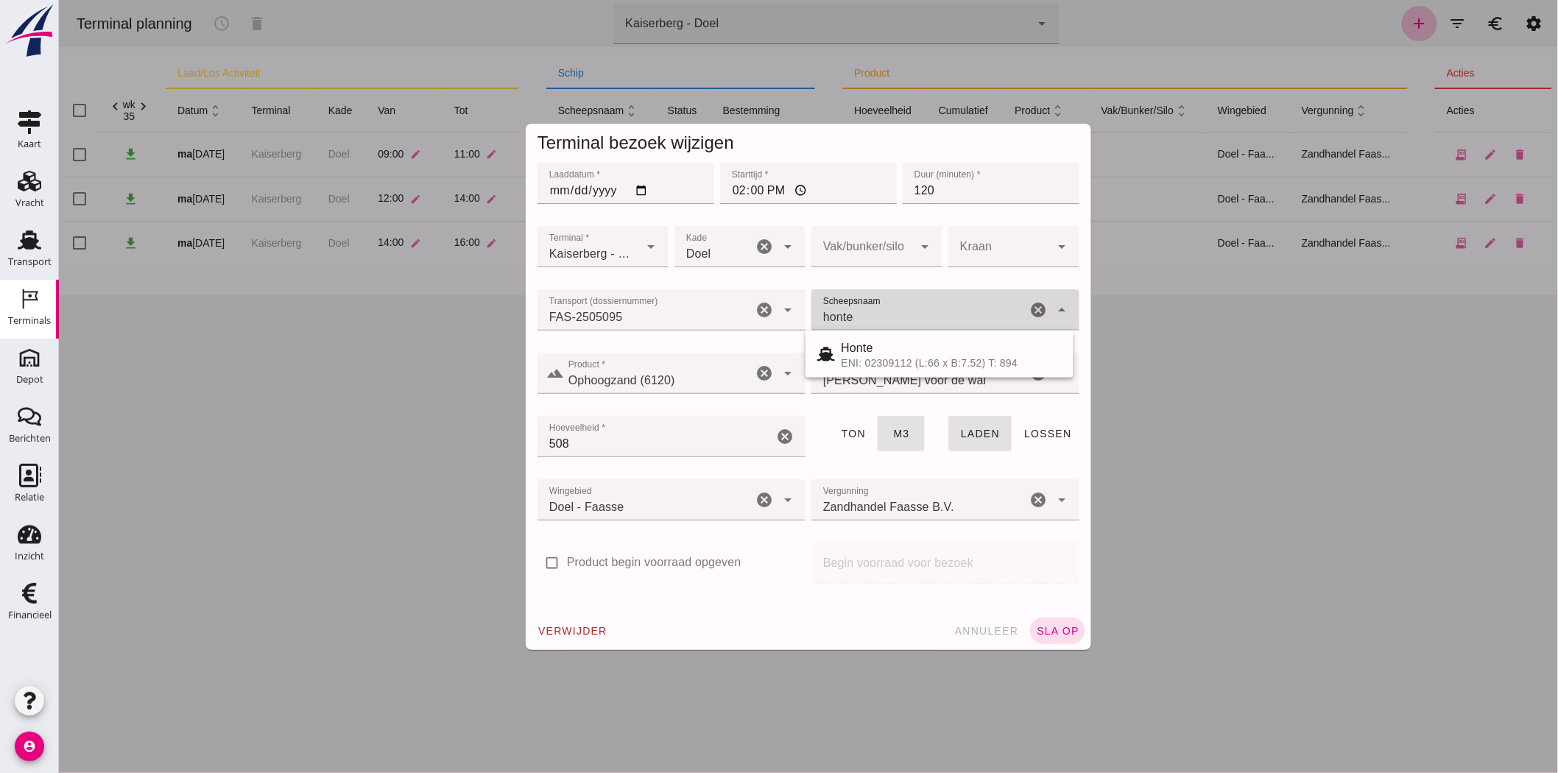
click at [895, 352] on div "Honte" at bounding box center [950, 348] width 221 height 18
type input "Honte"
click span "sla op"
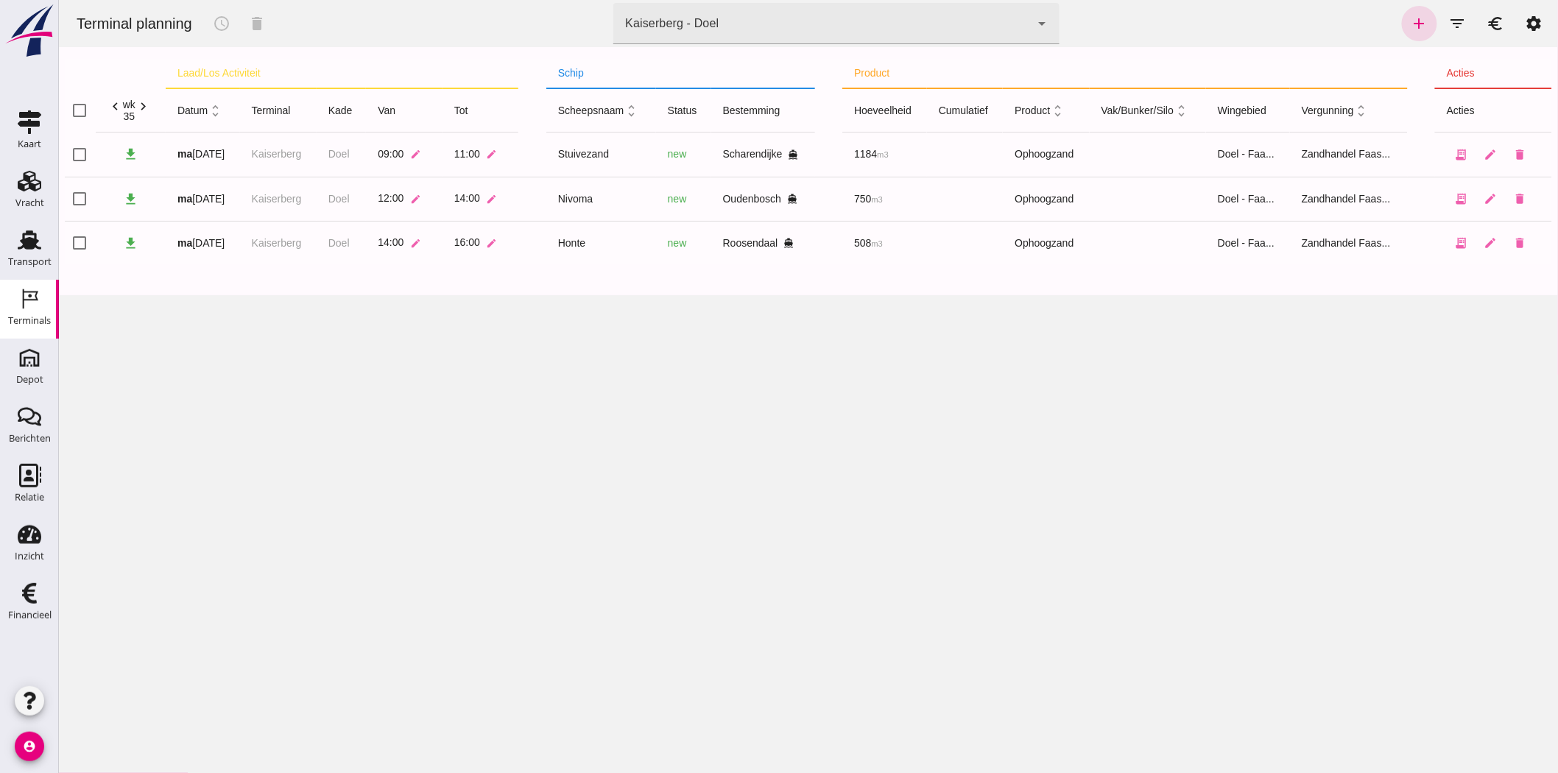
click div "Kaiserberg - Doel"
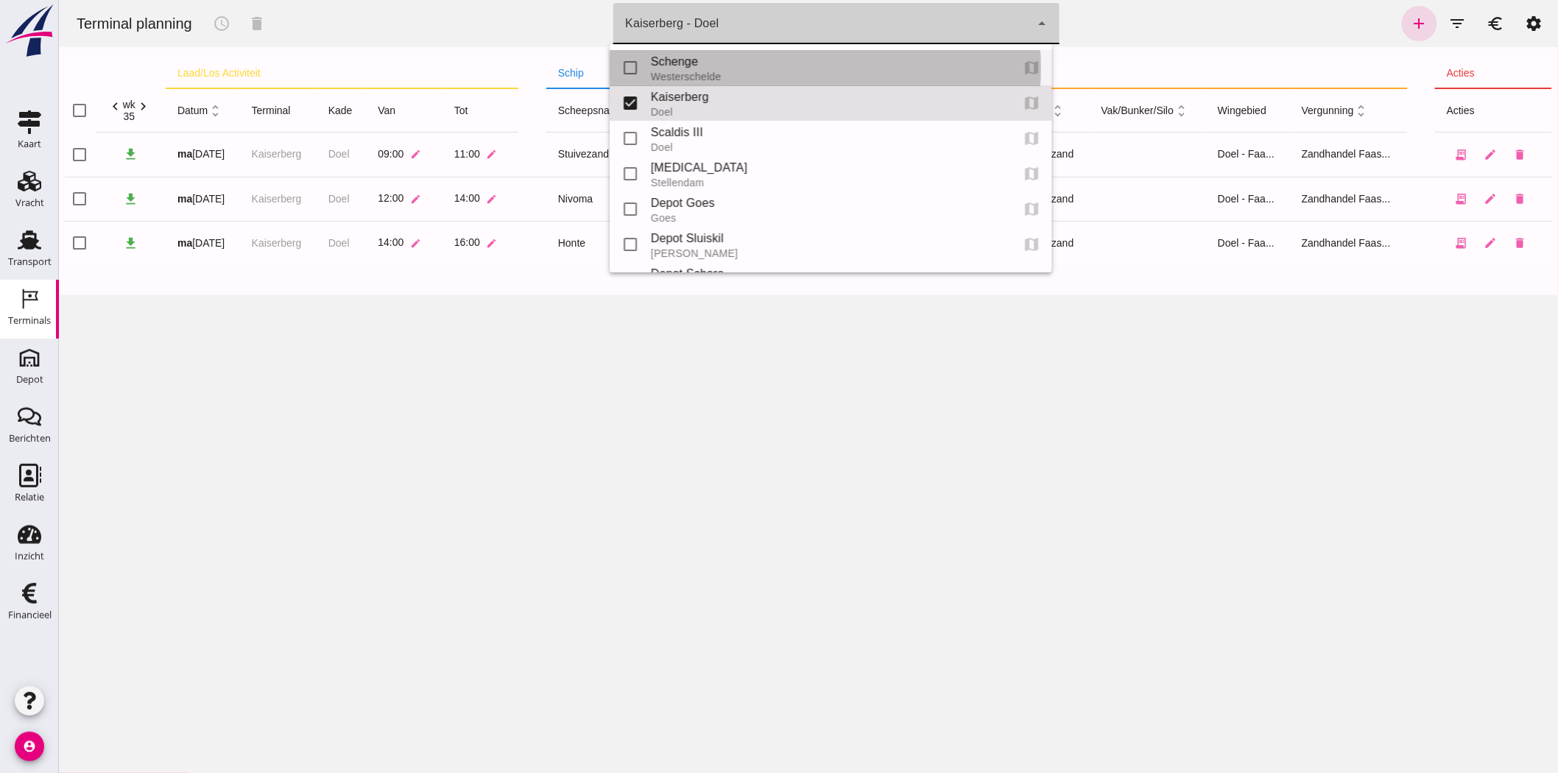
click at [690, 57] on div "Schenge" at bounding box center [824, 62] width 348 height 18
type input "9c876888-926f-4f5f-969d-c779b766b815"
checkbox input "true"
checkbox input "false"
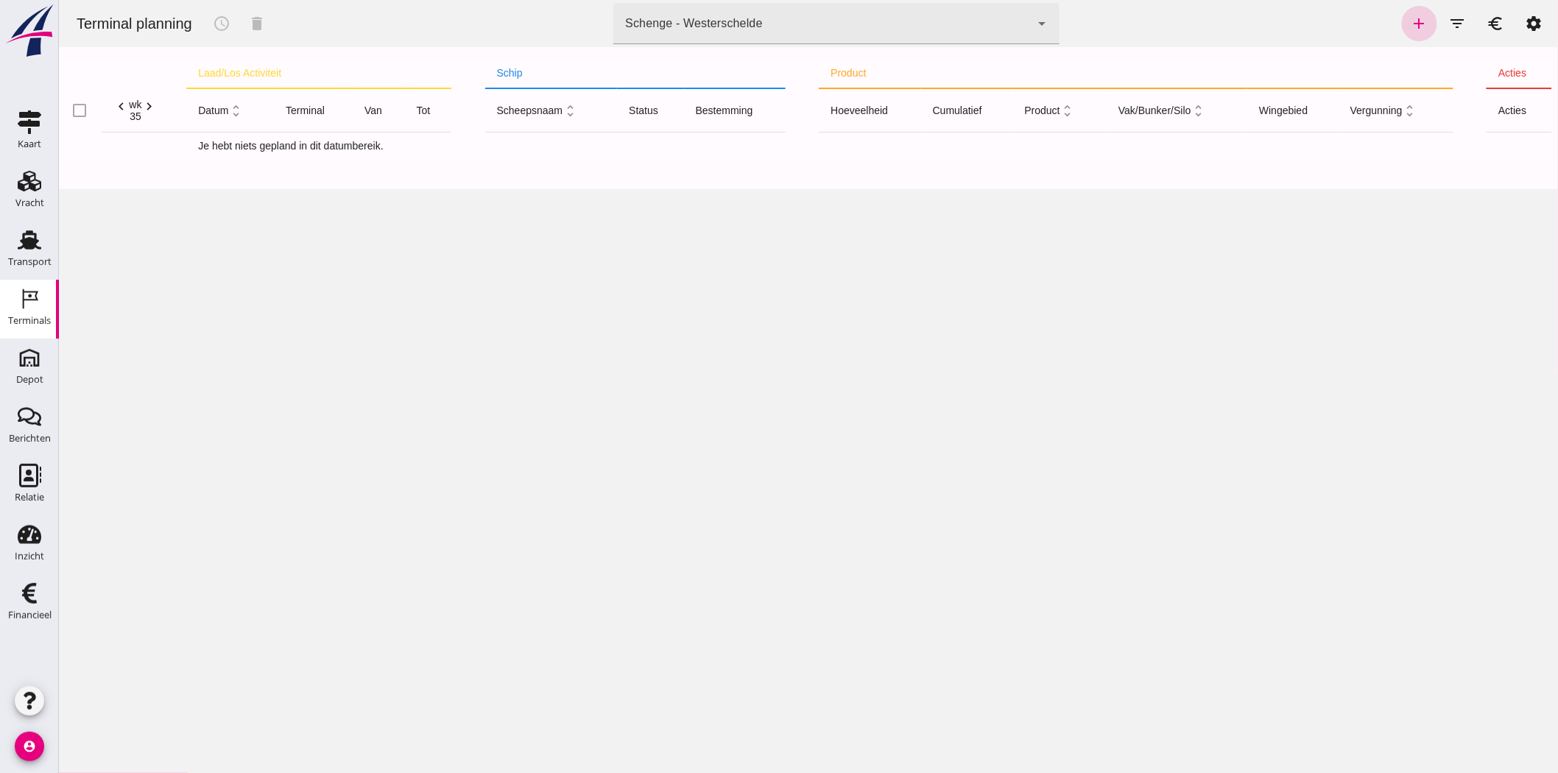
click at [1402, 27] on icon "add" at bounding box center [1419, 24] width 18 height 18
type input "Zandhandel Faasse B.V."
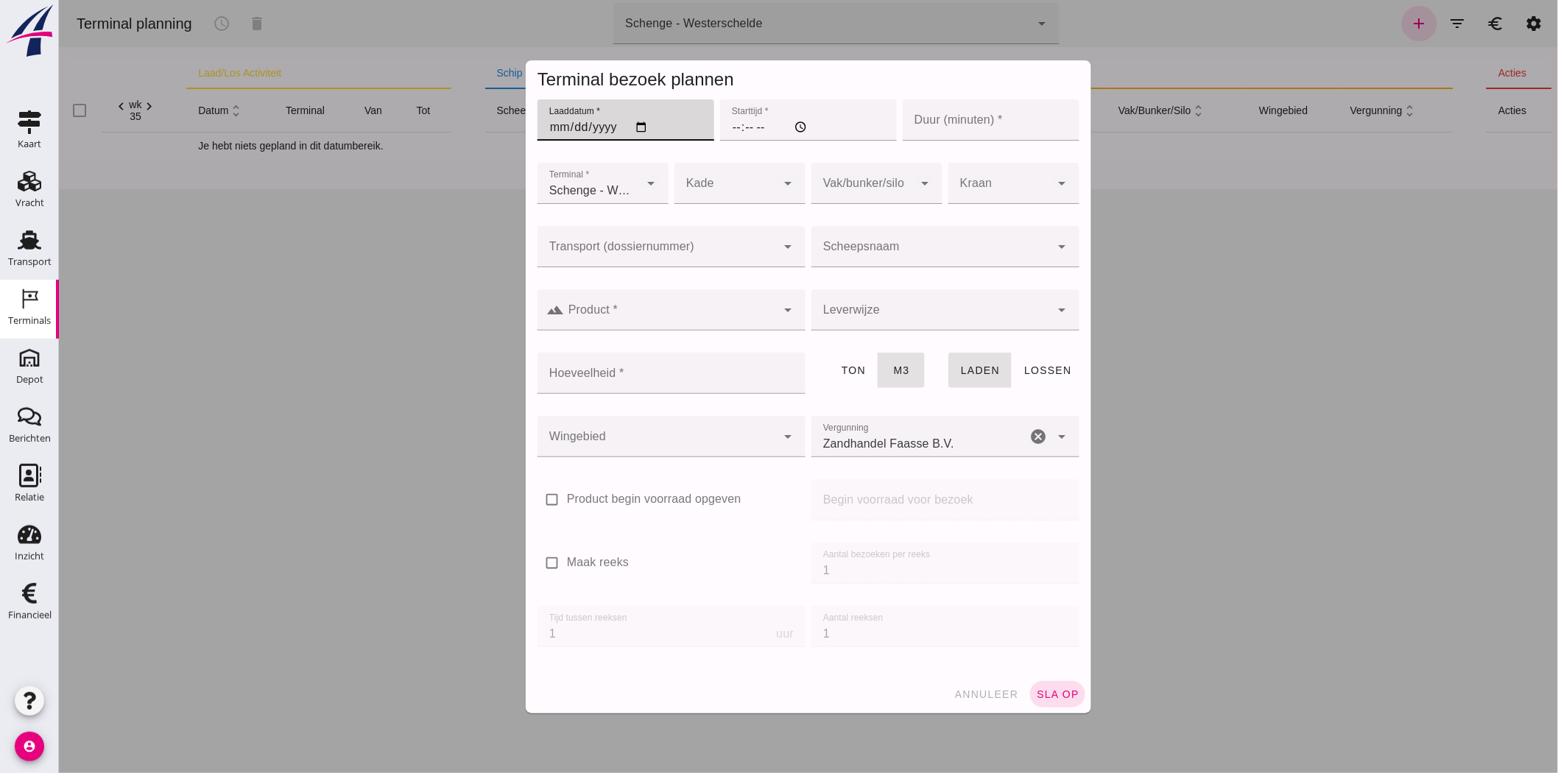
click input "Laaddatum *"
type input "275760-08-25"
type input "2025-08-25"
click input "Starttijd *"
type input "09:00"
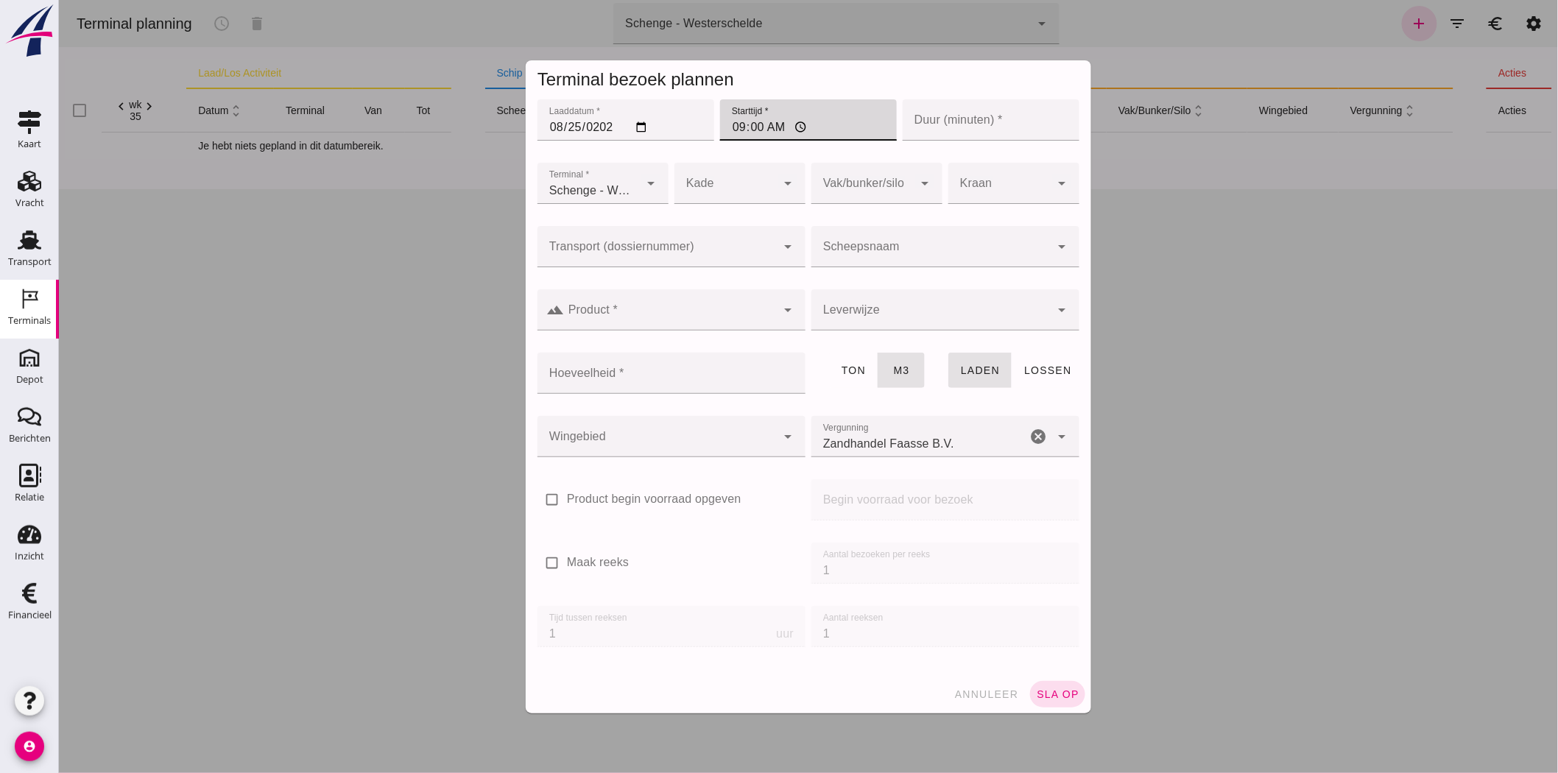
click input "Duur (minuten) *"
type input "60"
click div
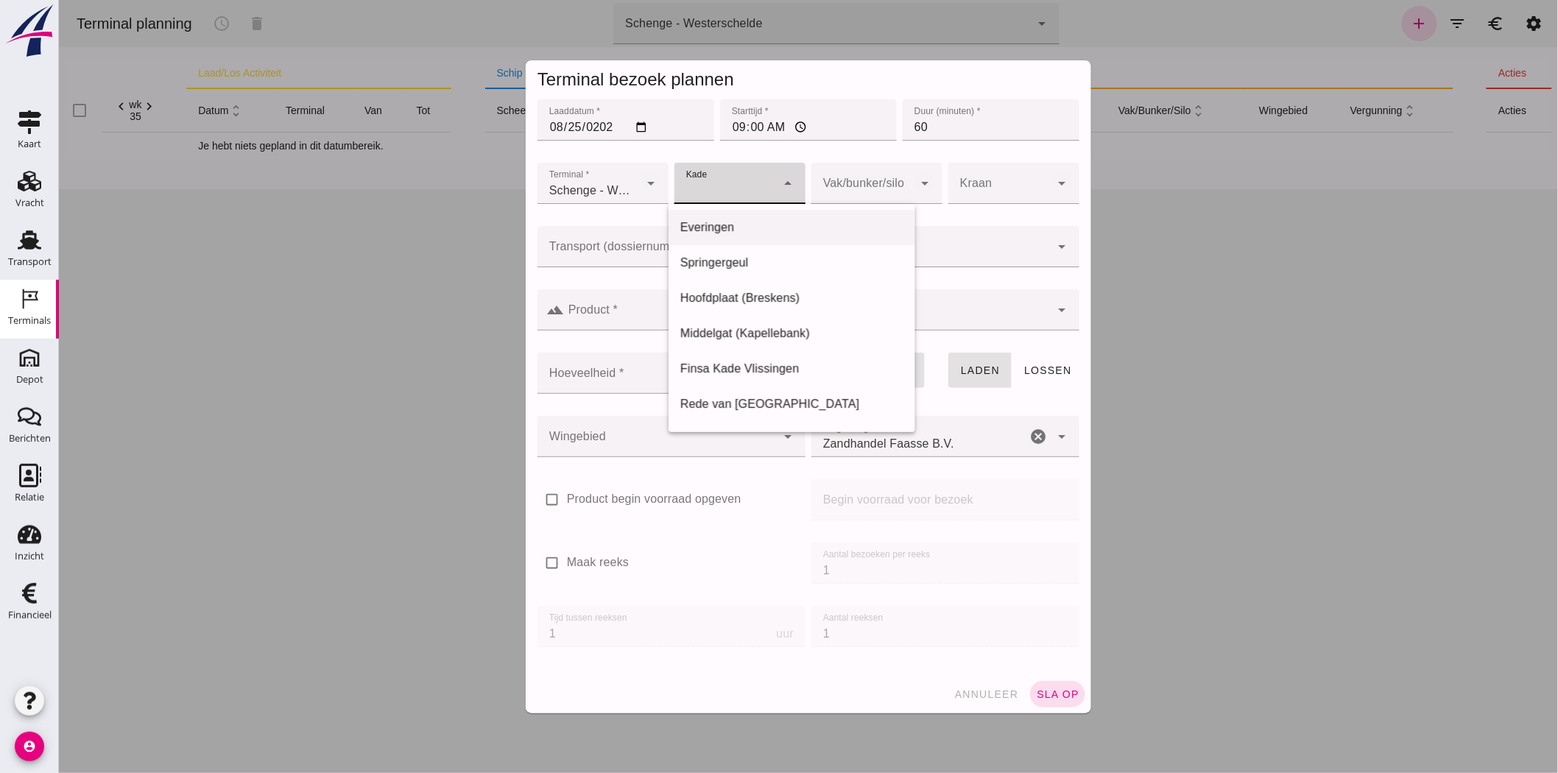
click at [725, 224] on div "Everingen" at bounding box center [792, 228] width 224 height 18
type input "7"
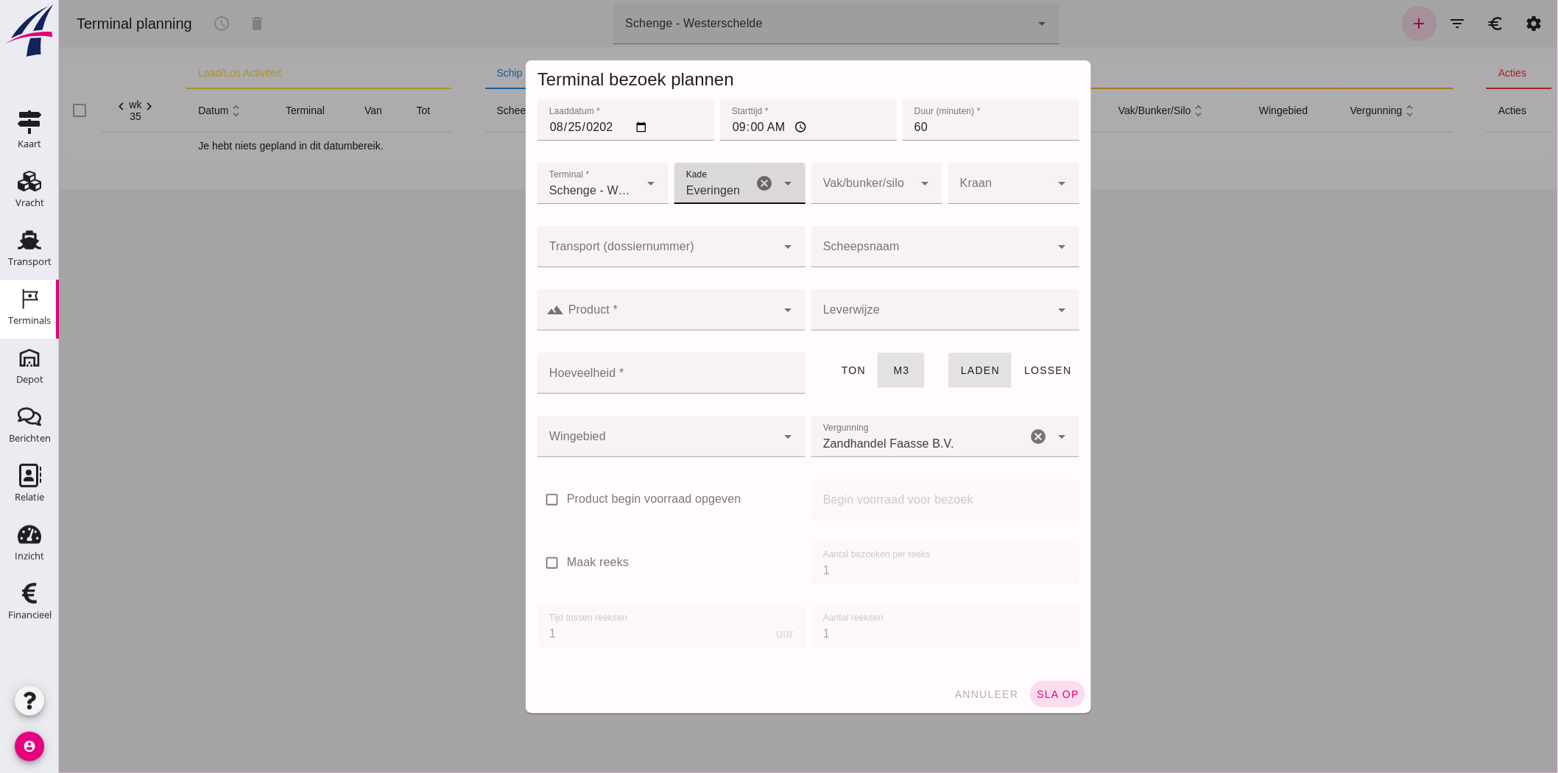
click div
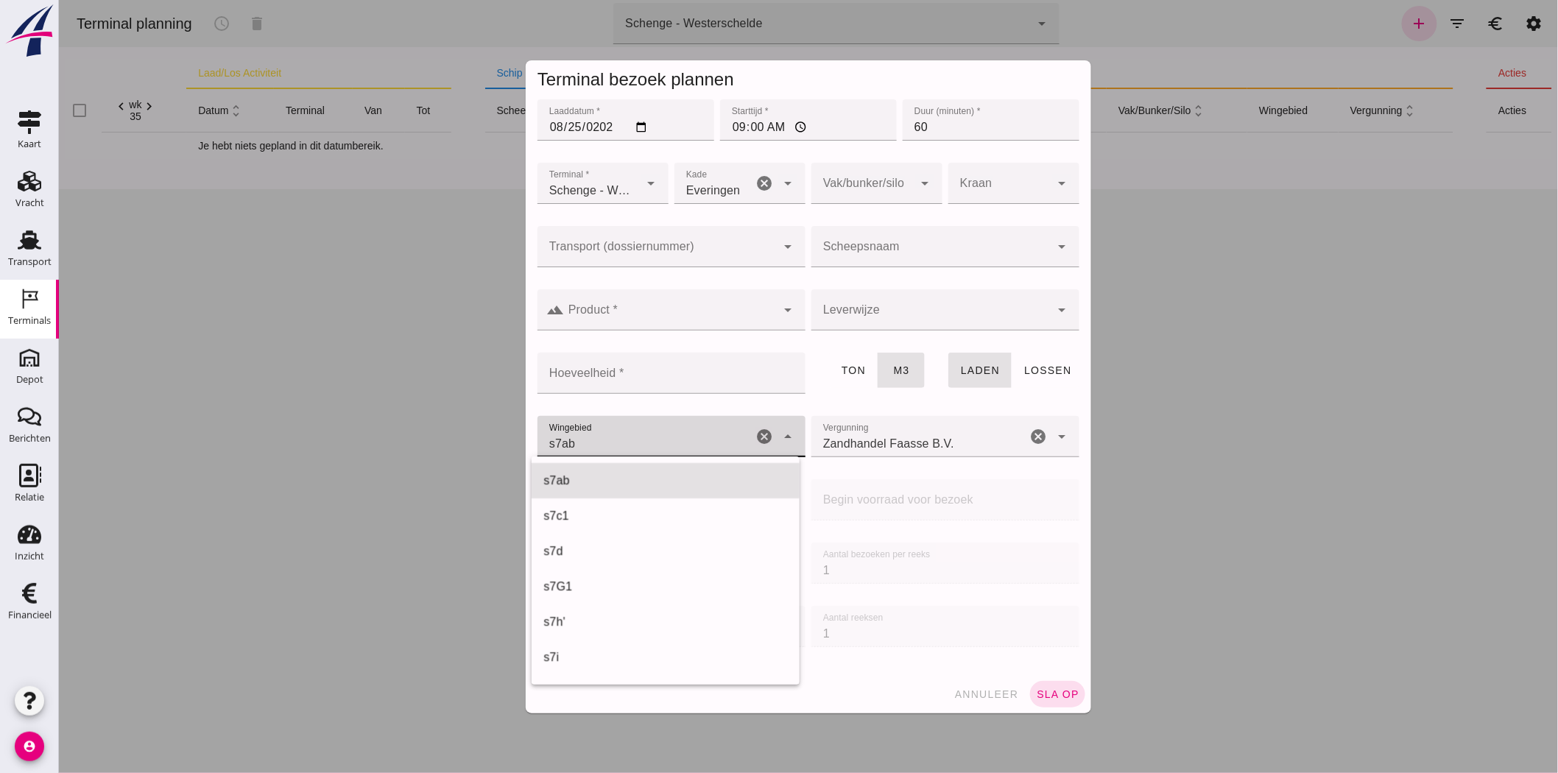
scroll to position [530, 0]
click at [593, 476] on div "s7G1" at bounding box center [665, 480] width 244 height 18
type input "224"
click input "Scheepsnaam"
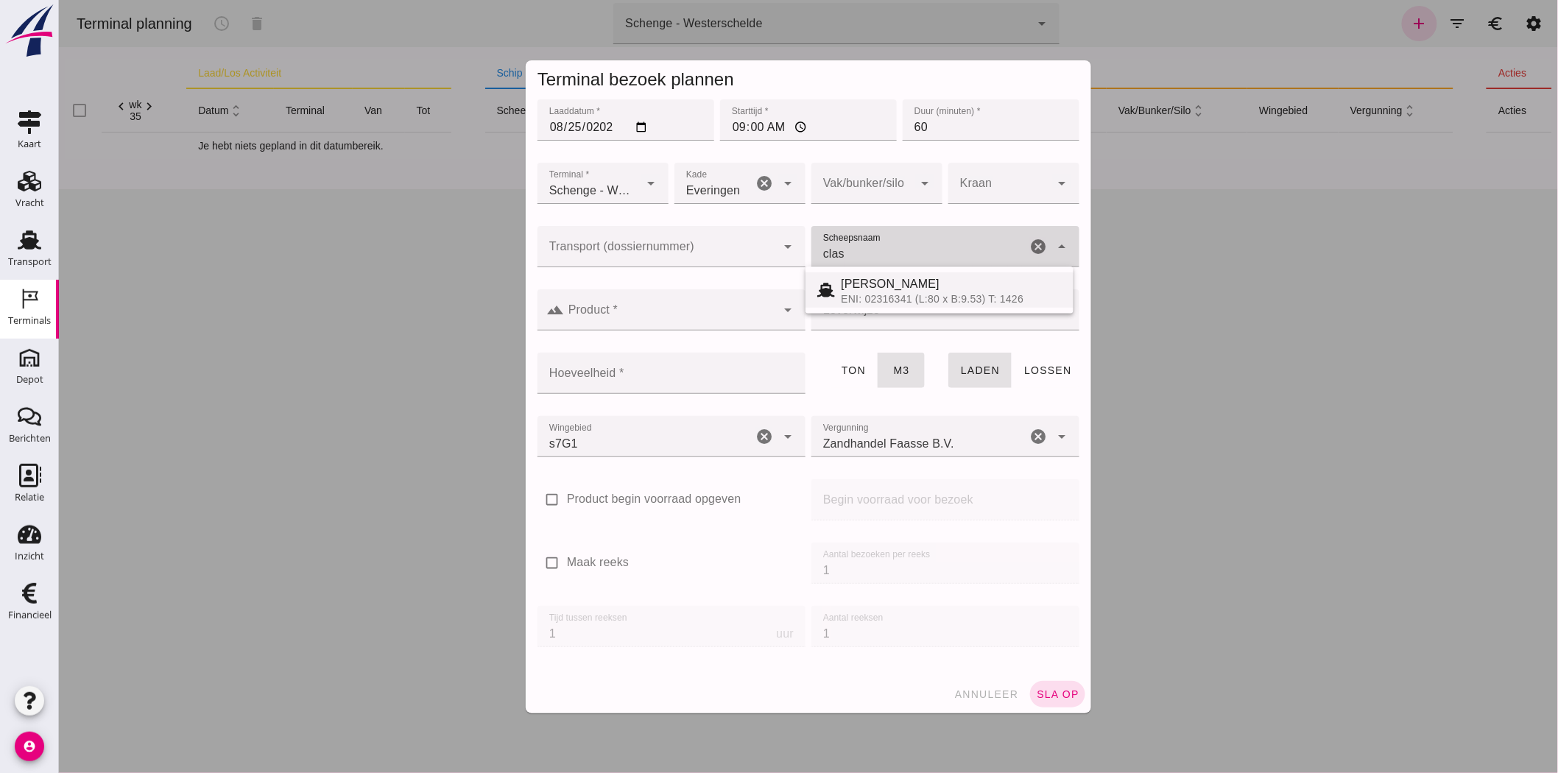
click at [929, 299] on div "ENI: 02316341 (L:80 x B:9.53) T: 1426" at bounding box center [950, 299] width 221 height 12
type input "[PERSON_NAME]"
type input "806"
type input "[PERSON_NAME]"
click input "Product *"
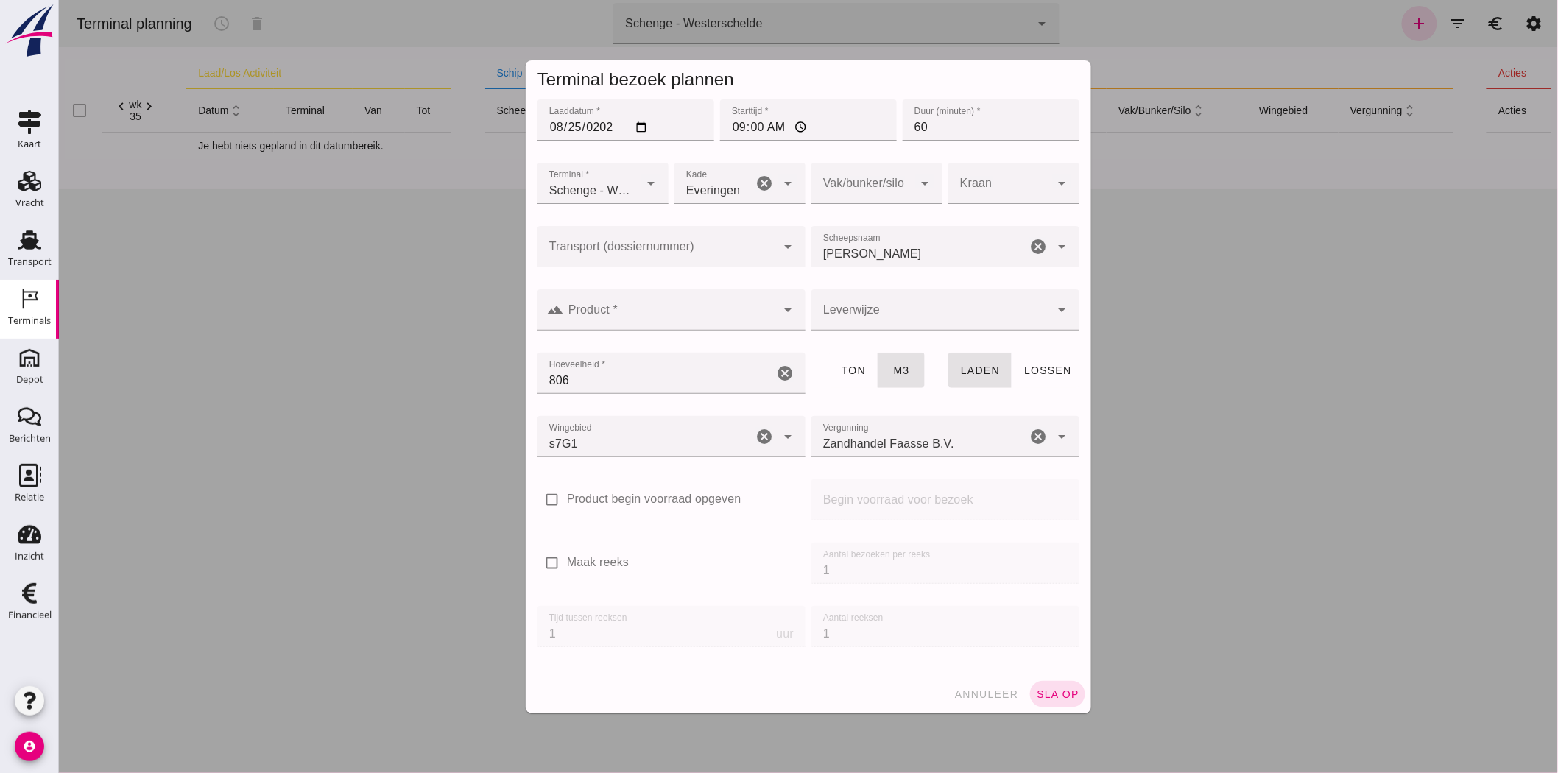
click div
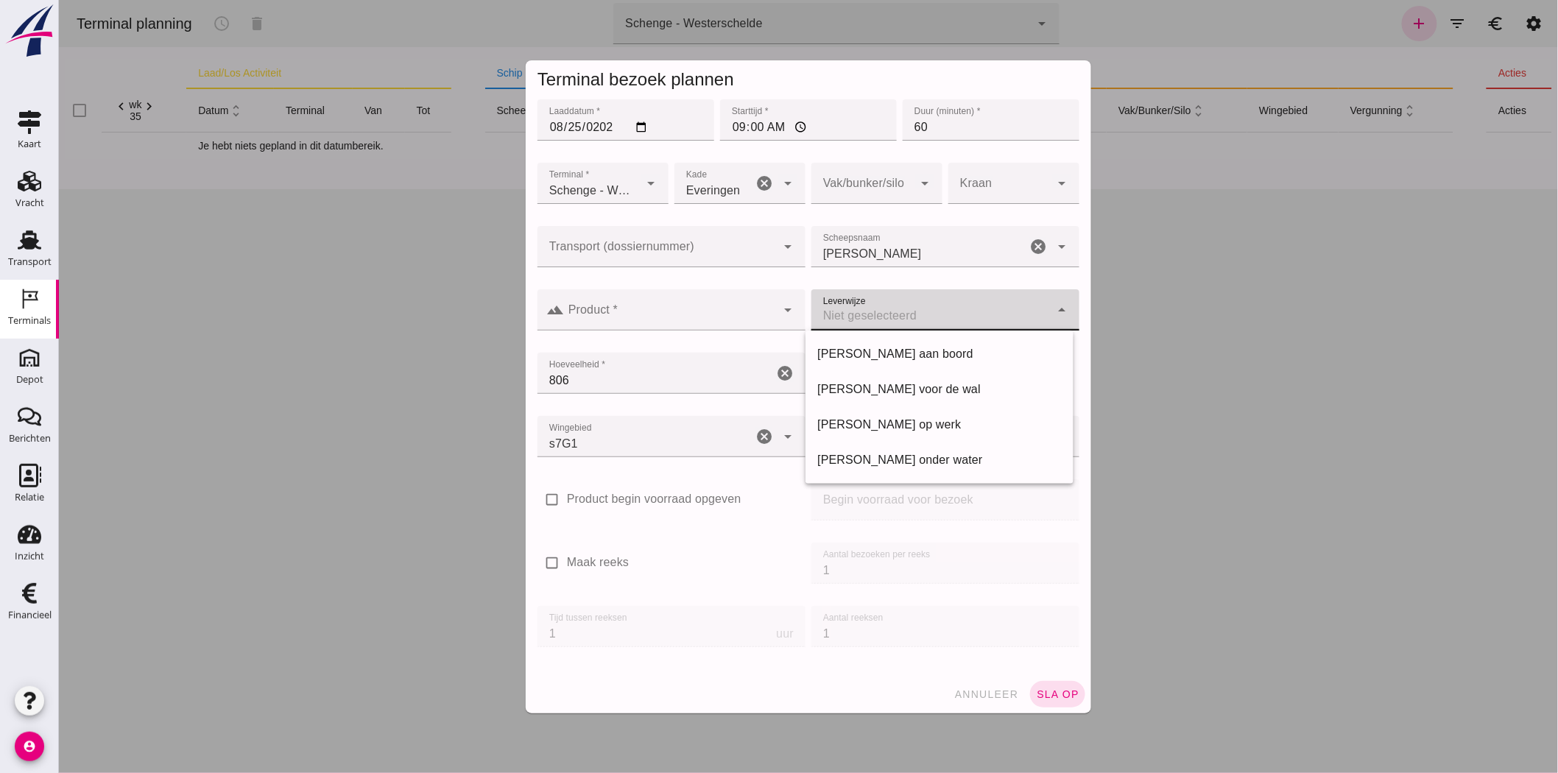
click at [945, 387] on div "Franco voor de wal" at bounding box center [939, 390] width 244 height 18
type input "franco_on_shore"
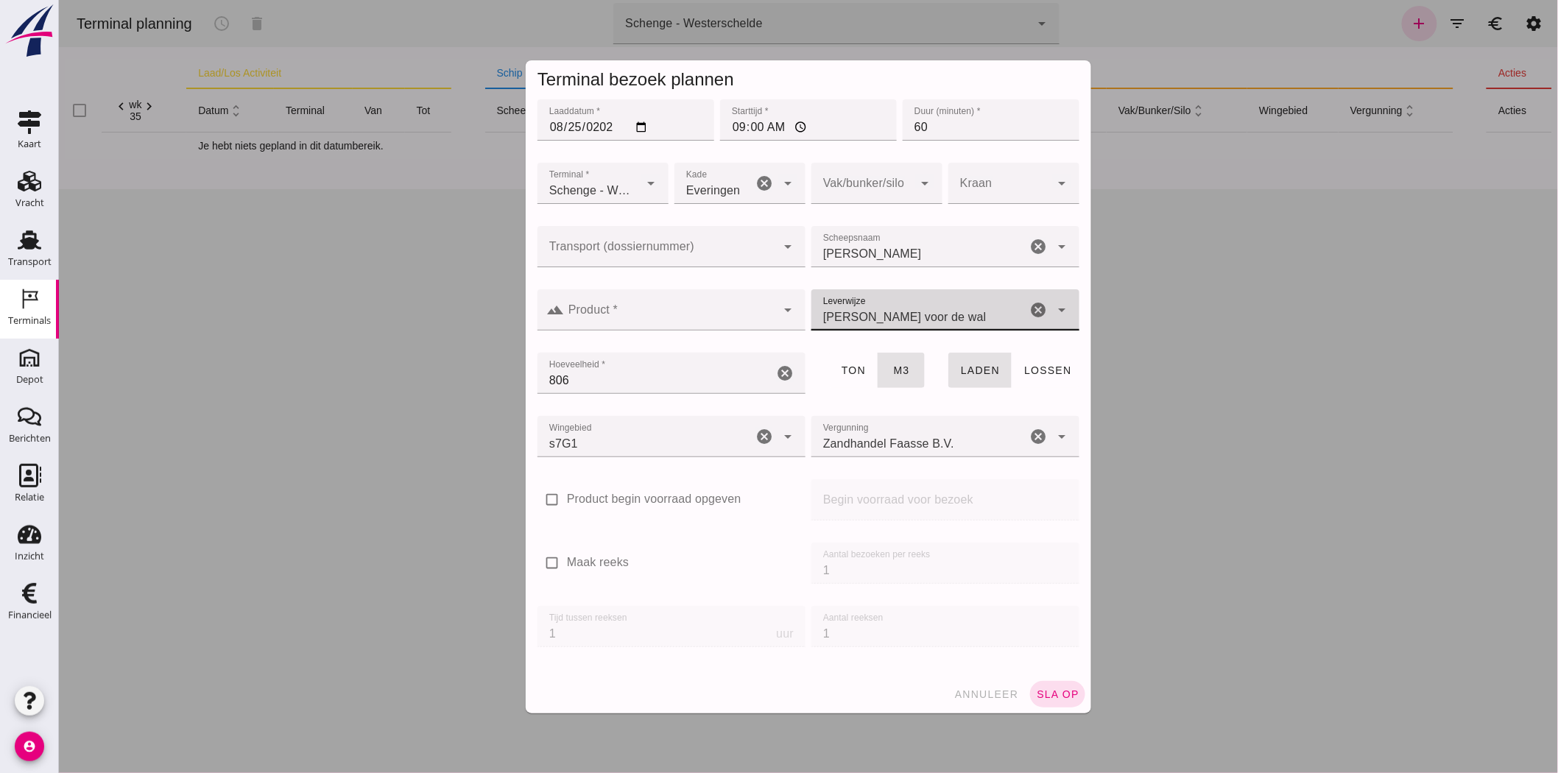
click div
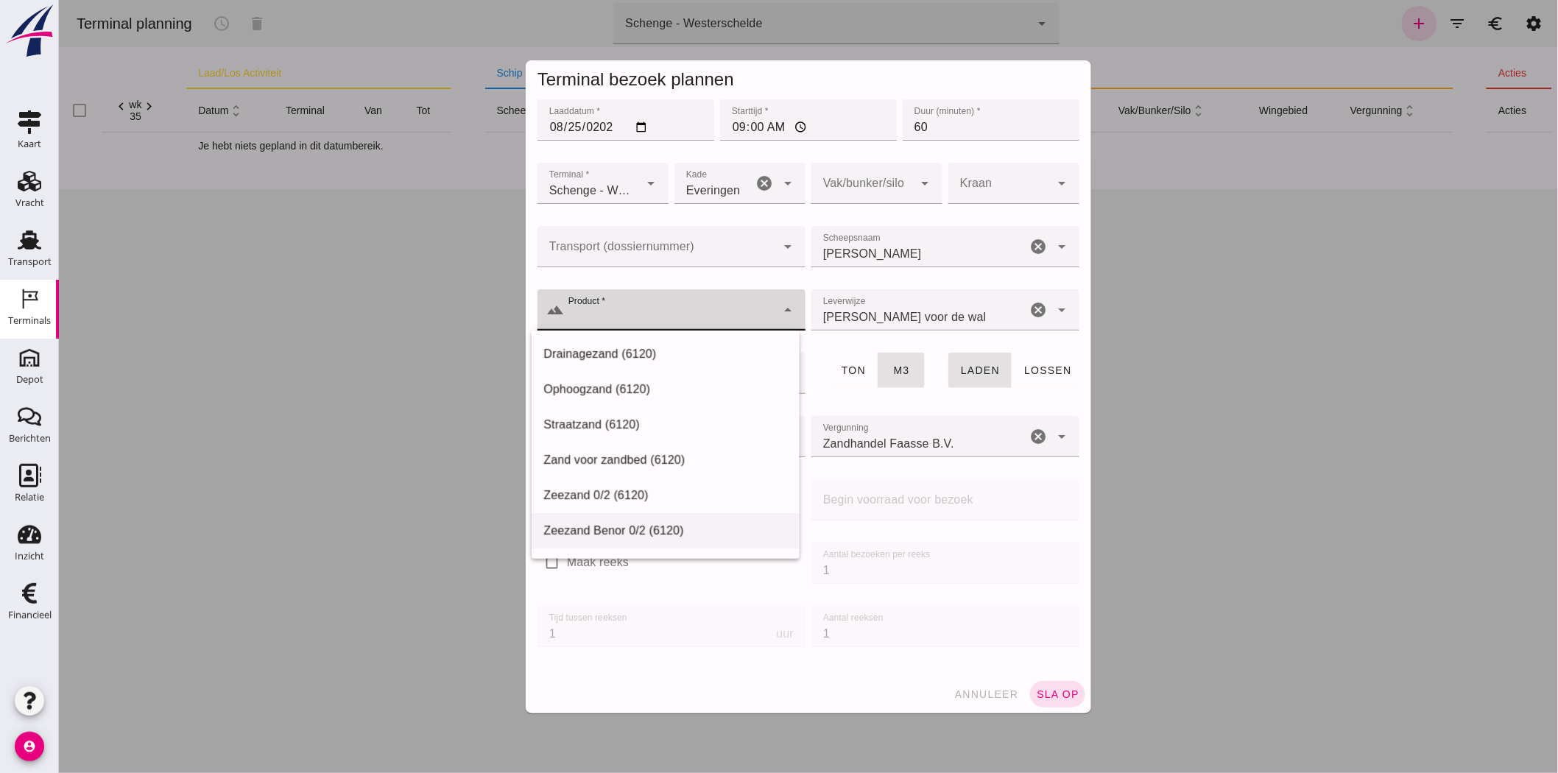
click at [613, 527] on div "Zeezand Benor 0/2 (6120)" at bounding box center [665, 531] width 244 height 18
type input "Zeezand Benor 0/2 (6120)"
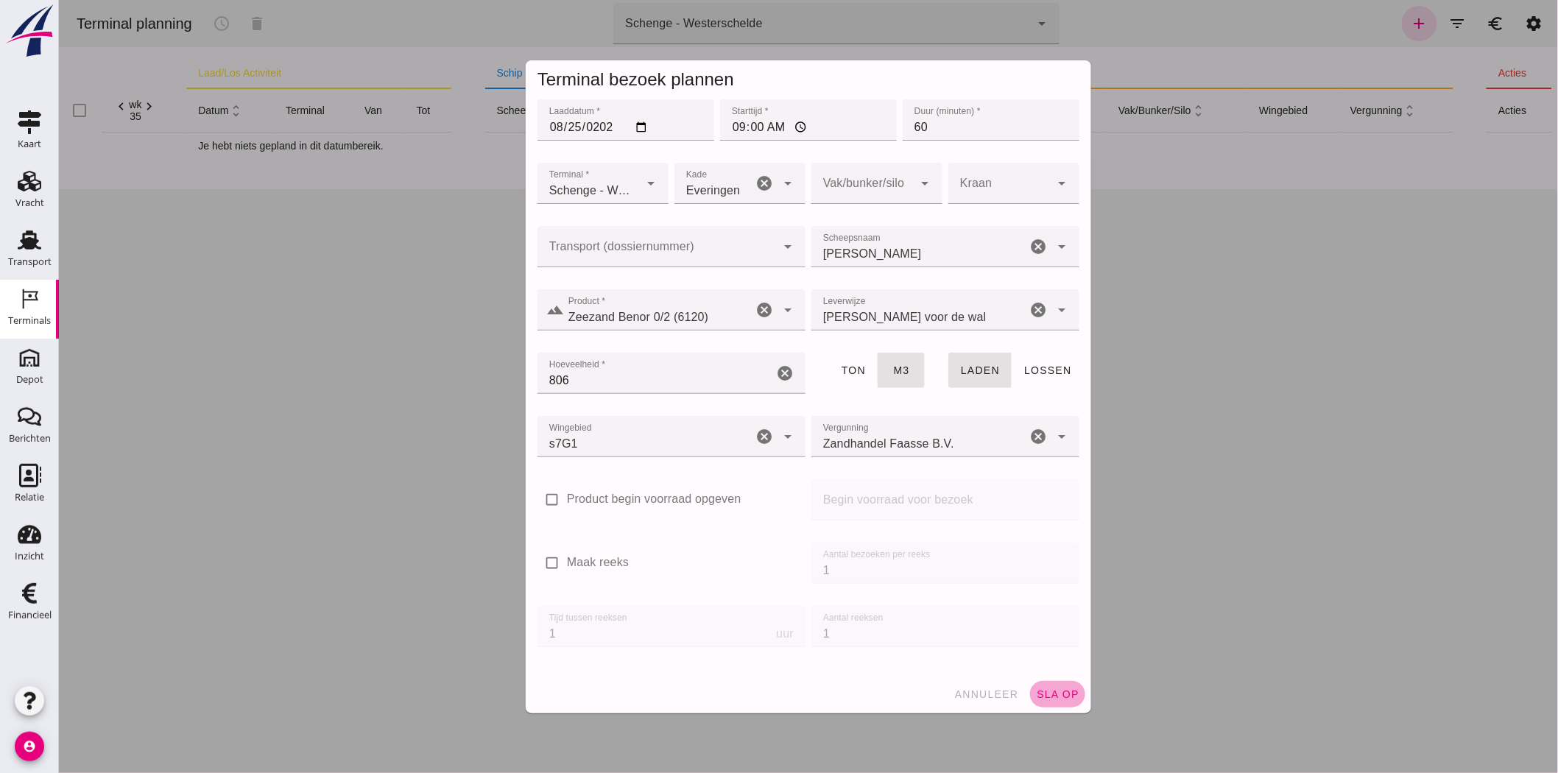
drag, startPoint x: 1051, startPoint y: 694, endPoint x: 1033, endPoint y: 671, distance: 28.9
click span "sla op"
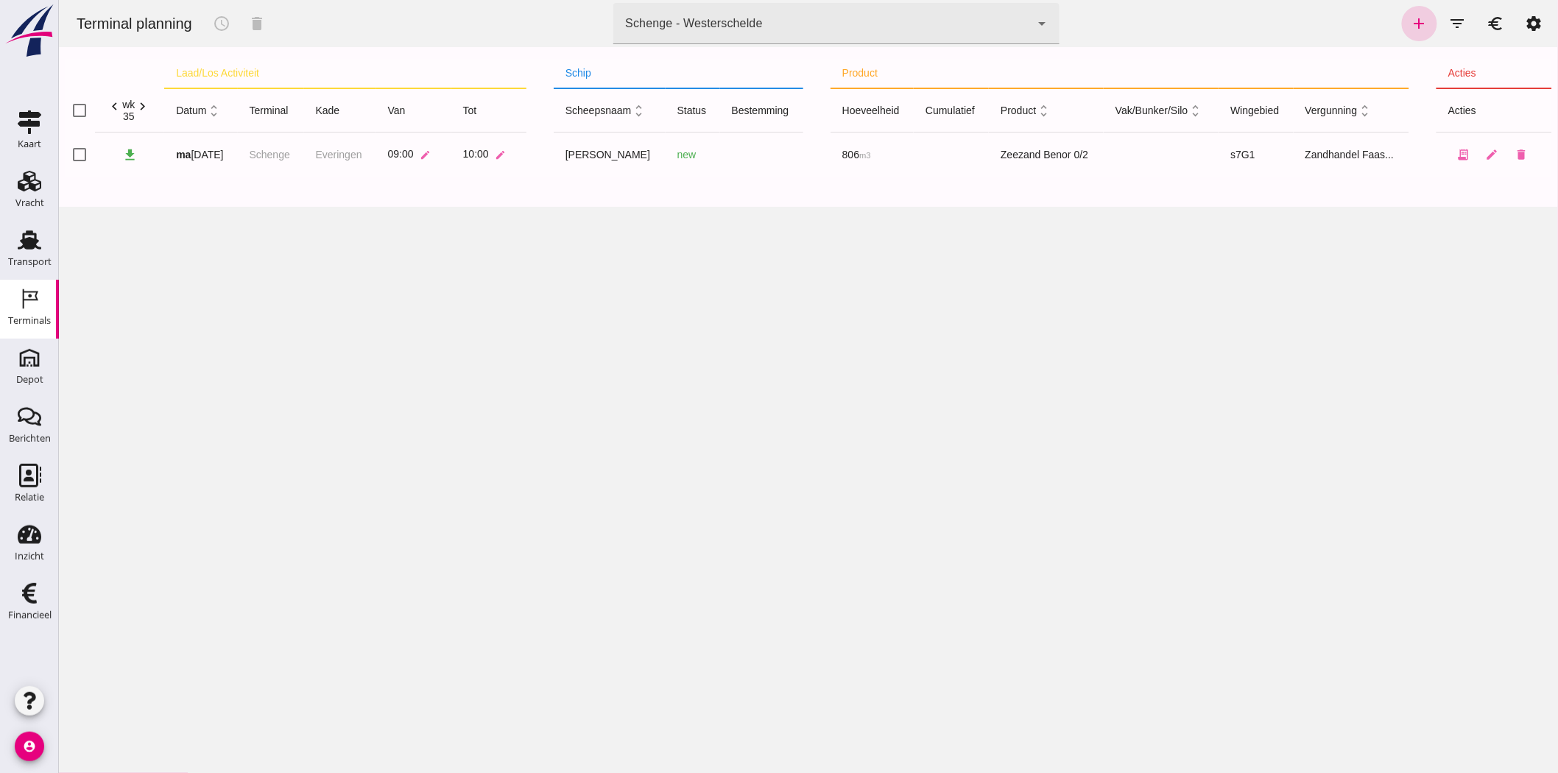
drag, startPoint x: 77, startPoint y: 190, endPoint x: 1407, endPoint y: 26, distance: 1340.0
click at [1402, 26] on icon "add" at bounding box center [1419, 24] width 18 height 18
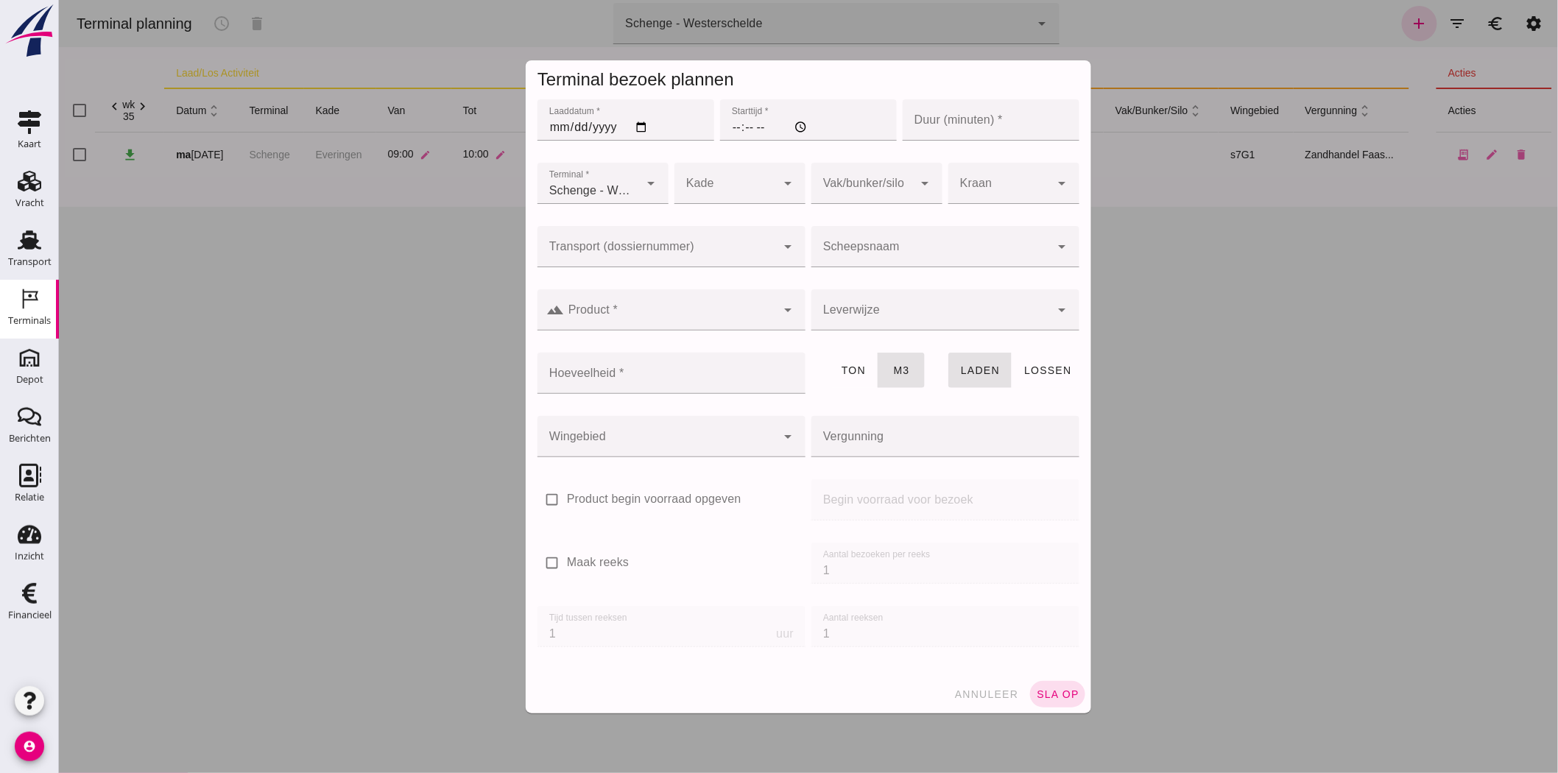
type input "Zandhandel Faasse B.V."
click input "Laaddatum *"
type input "2025-08-25"
click input "Starttijd *"
drag, startPoint x: 748, startPoint y: 123, endPoint x: 736, endPoint y: 127, distance: 13.3
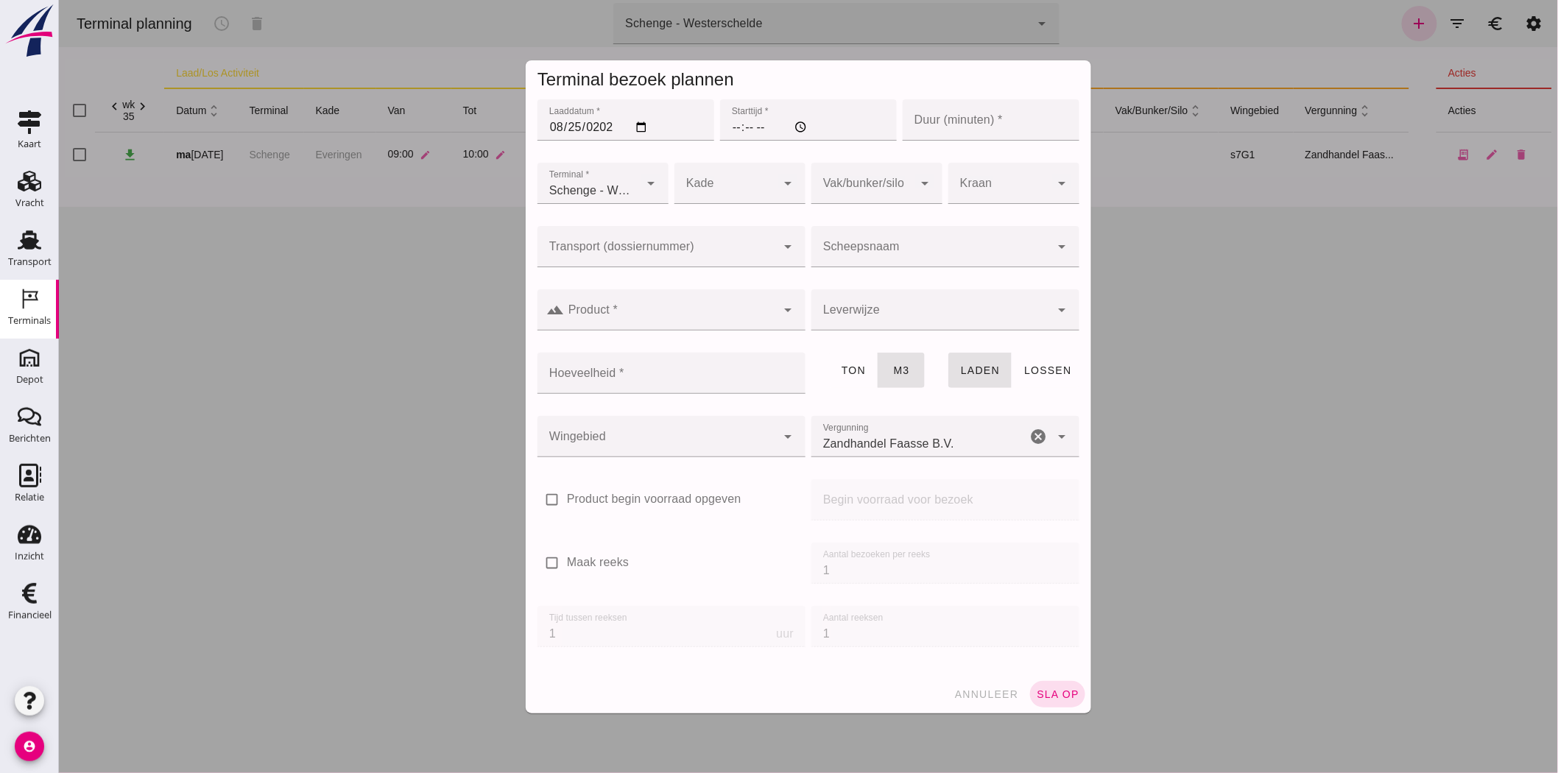
click input "Starttijd *"
type input "10:00"
click input "Duur (minuten) *"
type input "60"
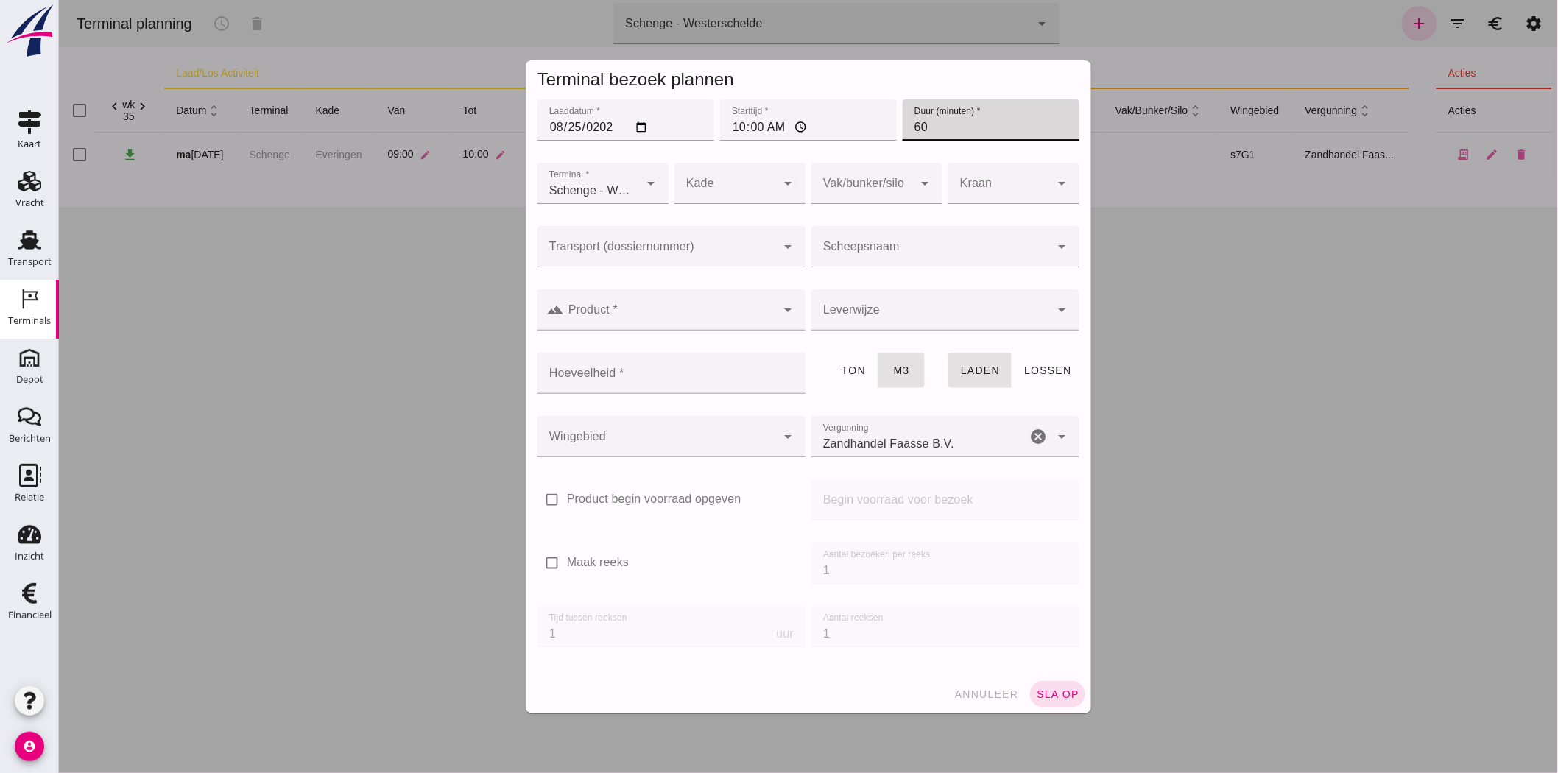
click div
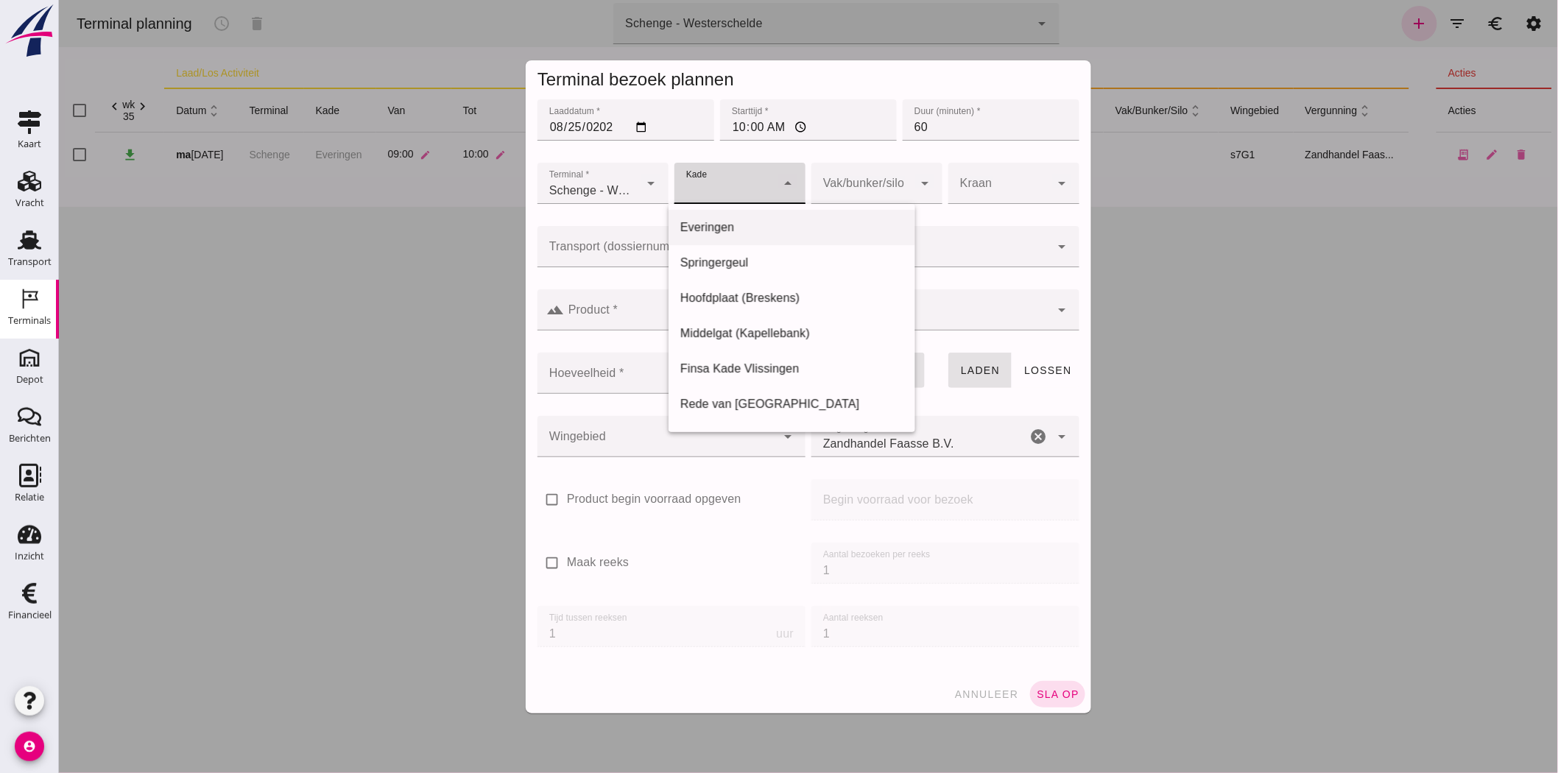
click at [733, 228] on div "Everingen" at bounding box center [792, 228] width 224 height 18
type input "7"
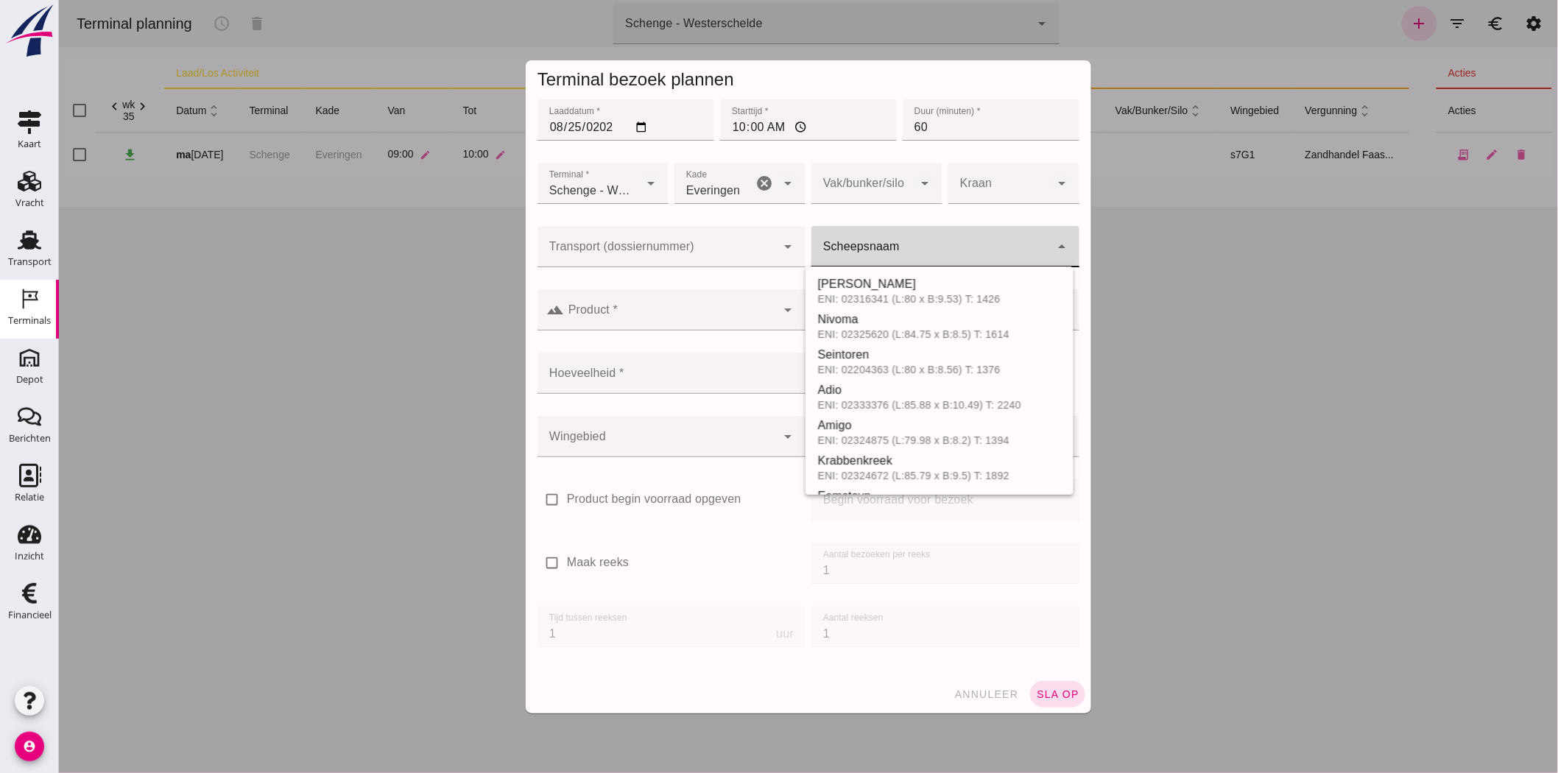
click div
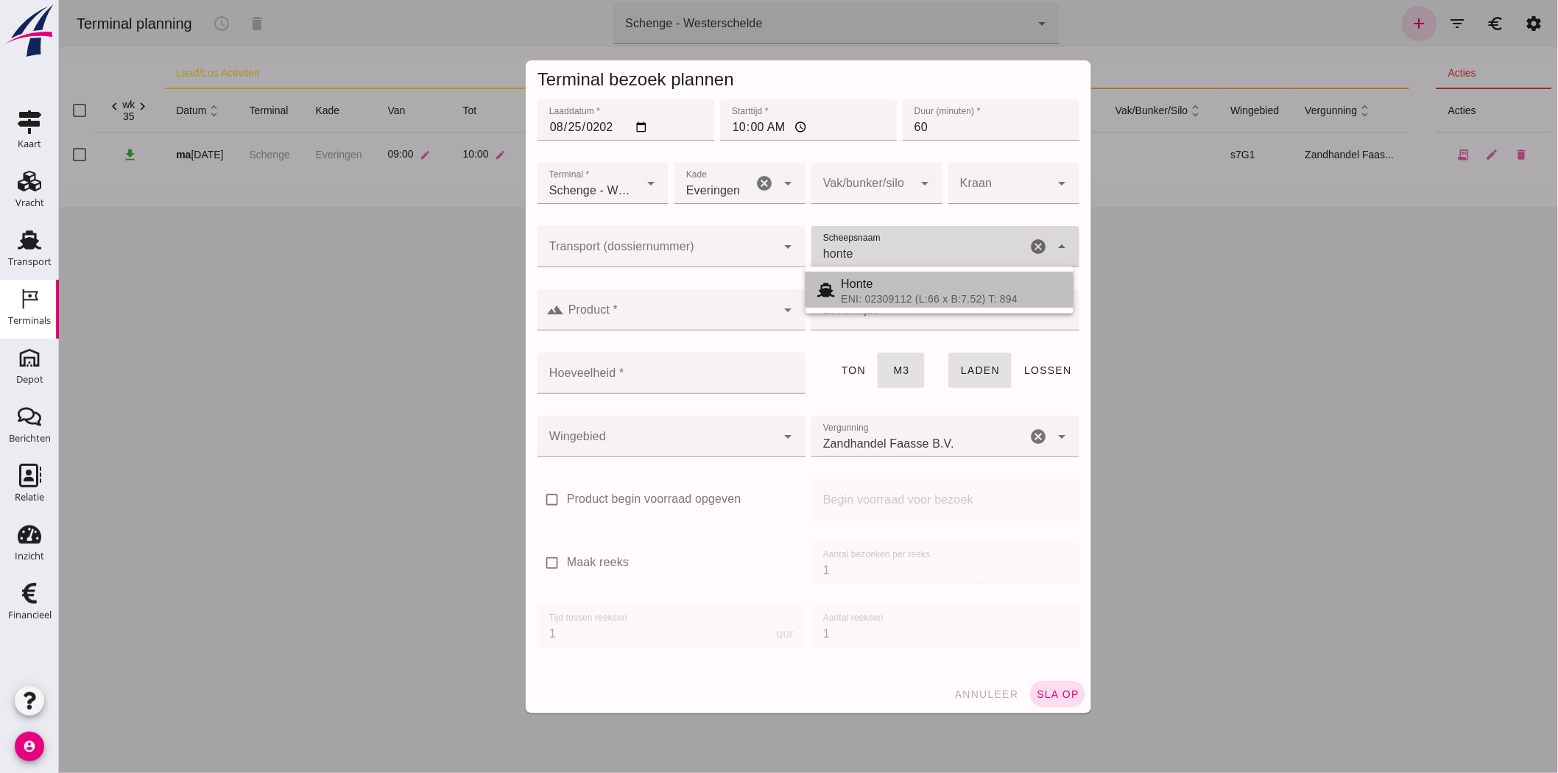
click at [957, 298] on div "ENI: 02309112 (L:66 x B:7.52) T: 894" at bounding box center [950, 299] width 221 height 12
type input "Honte"
type input "560"
type input "Honte"
click input "Product *"
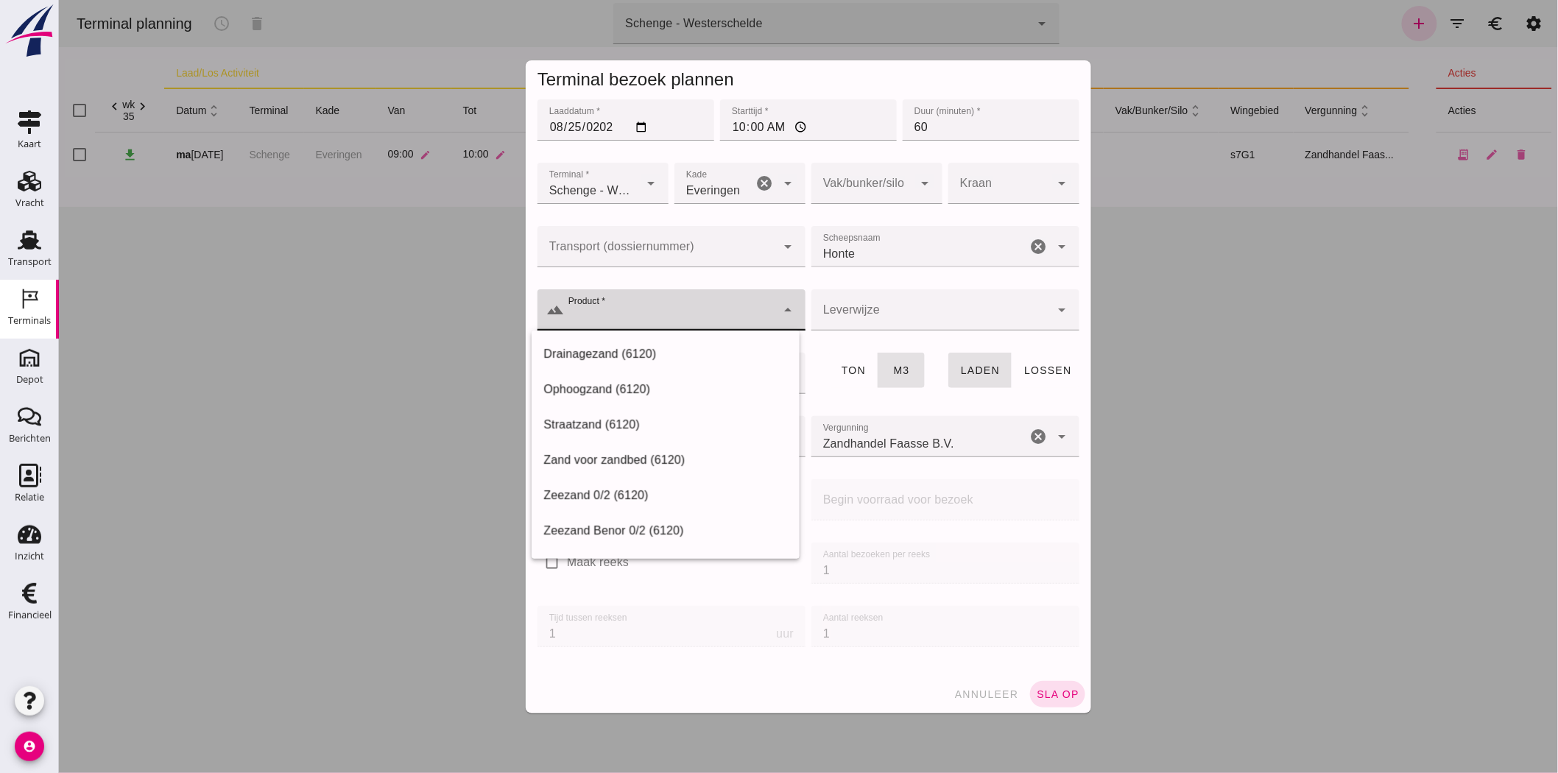
click at [616, 690] on div "Ophoogzand (6120)" at bounding box center [665, 707] width 268 height 35
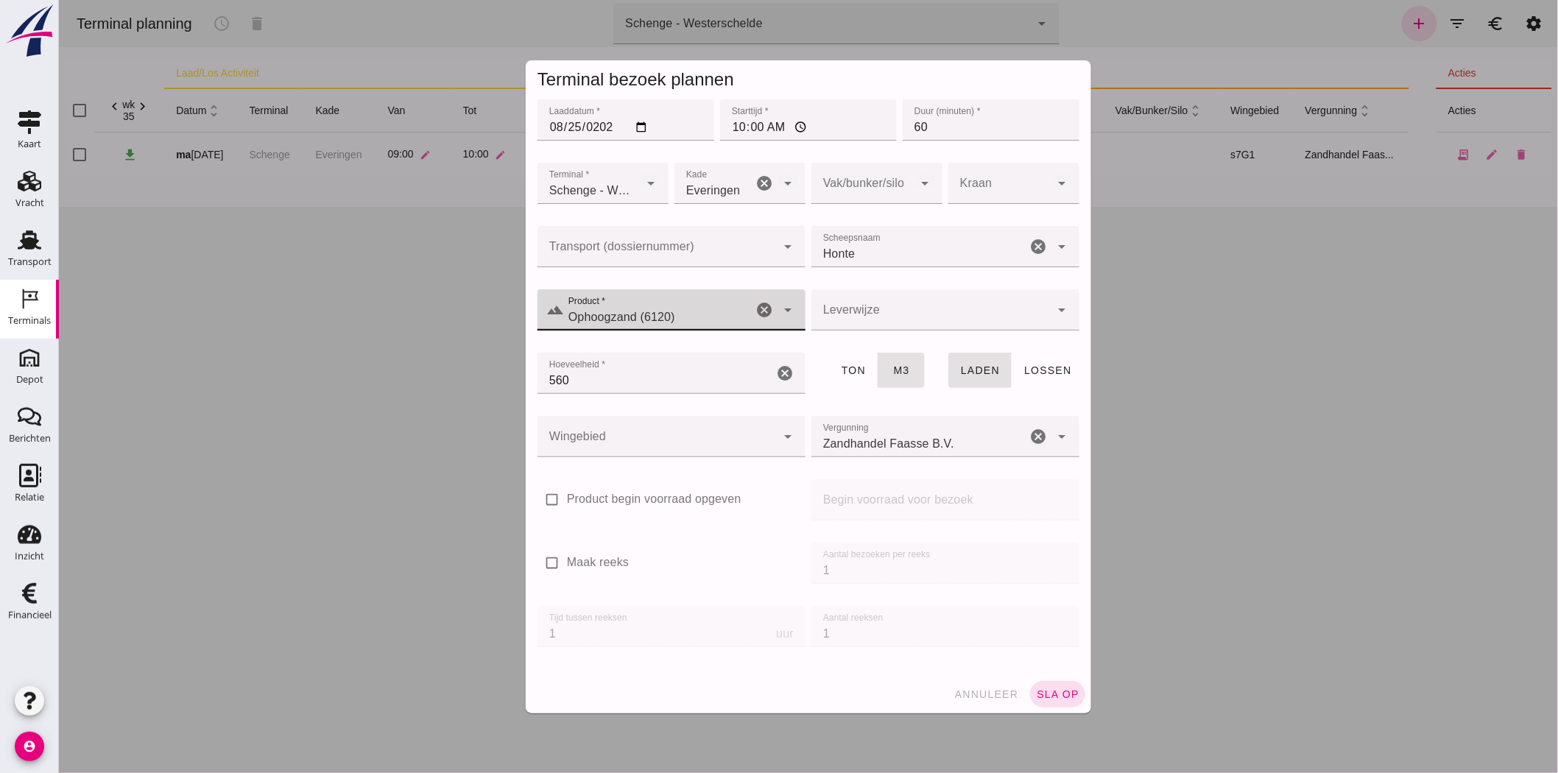
type input "Ophoogzand (6120)"
click div
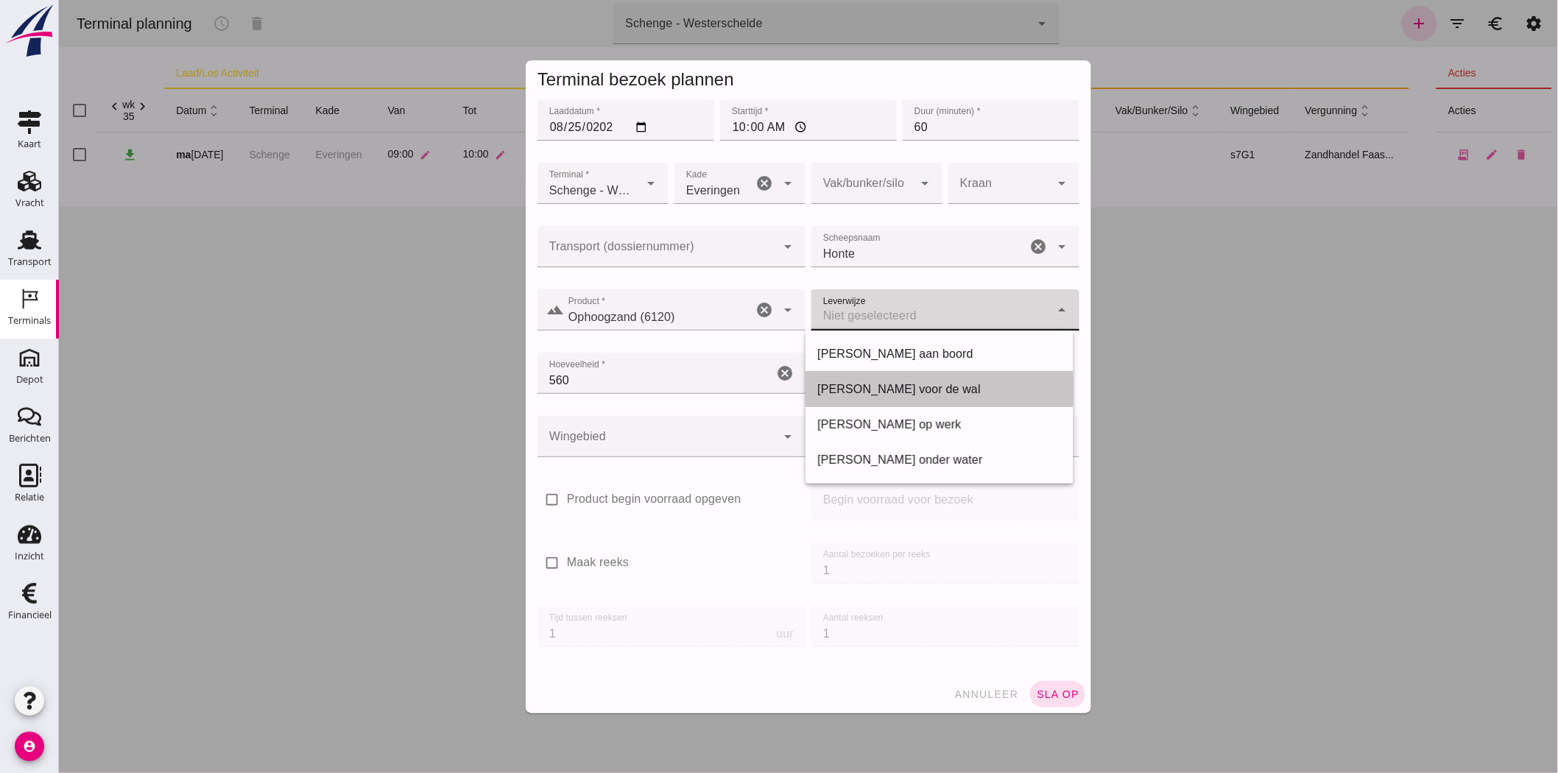
click div "Franco voor de wal"
type input "franco_on_shore"
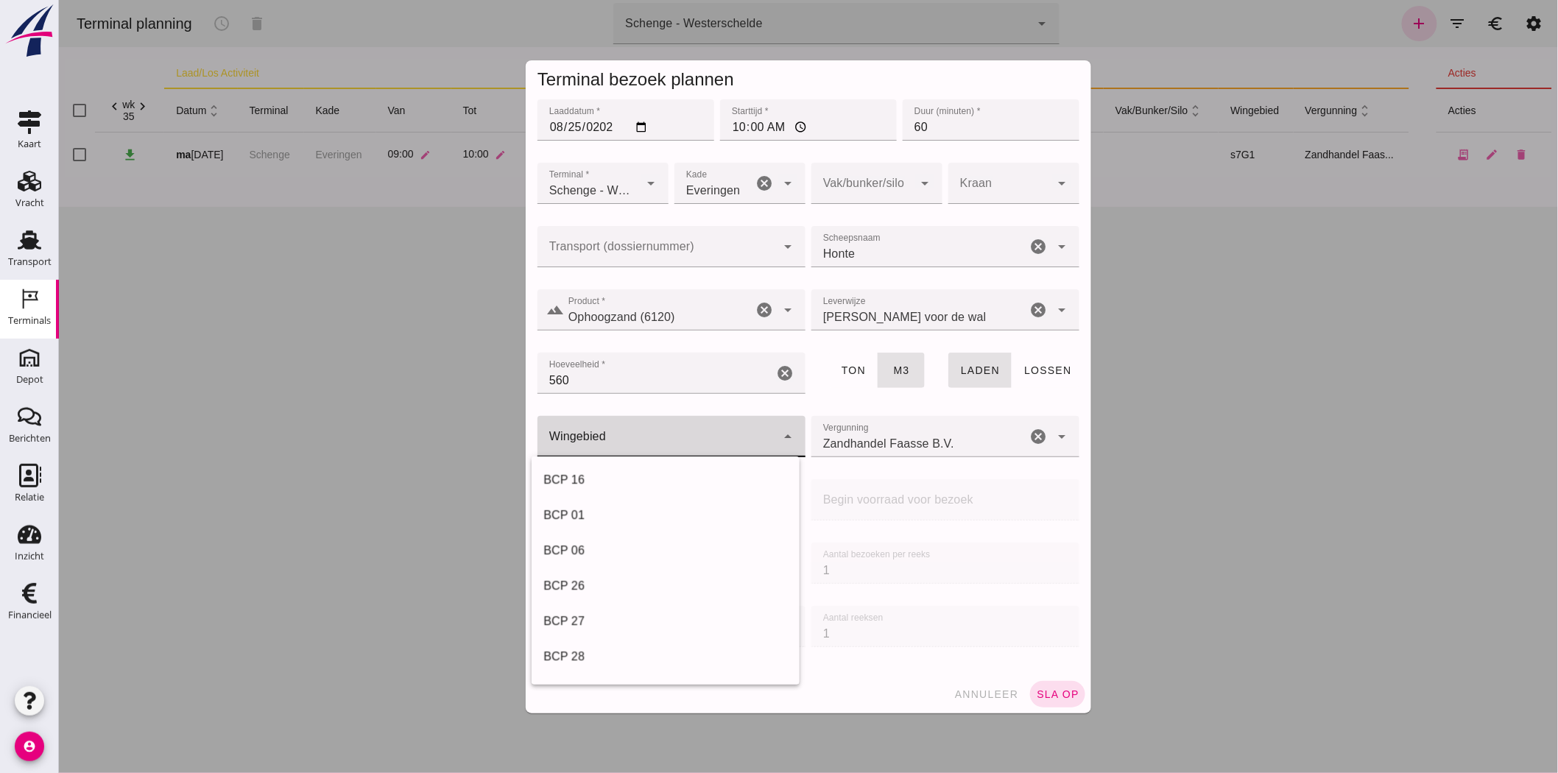
click div
click at [578, 556] on div "s7G1" at bounding box center [665, 553] width 244 height 18
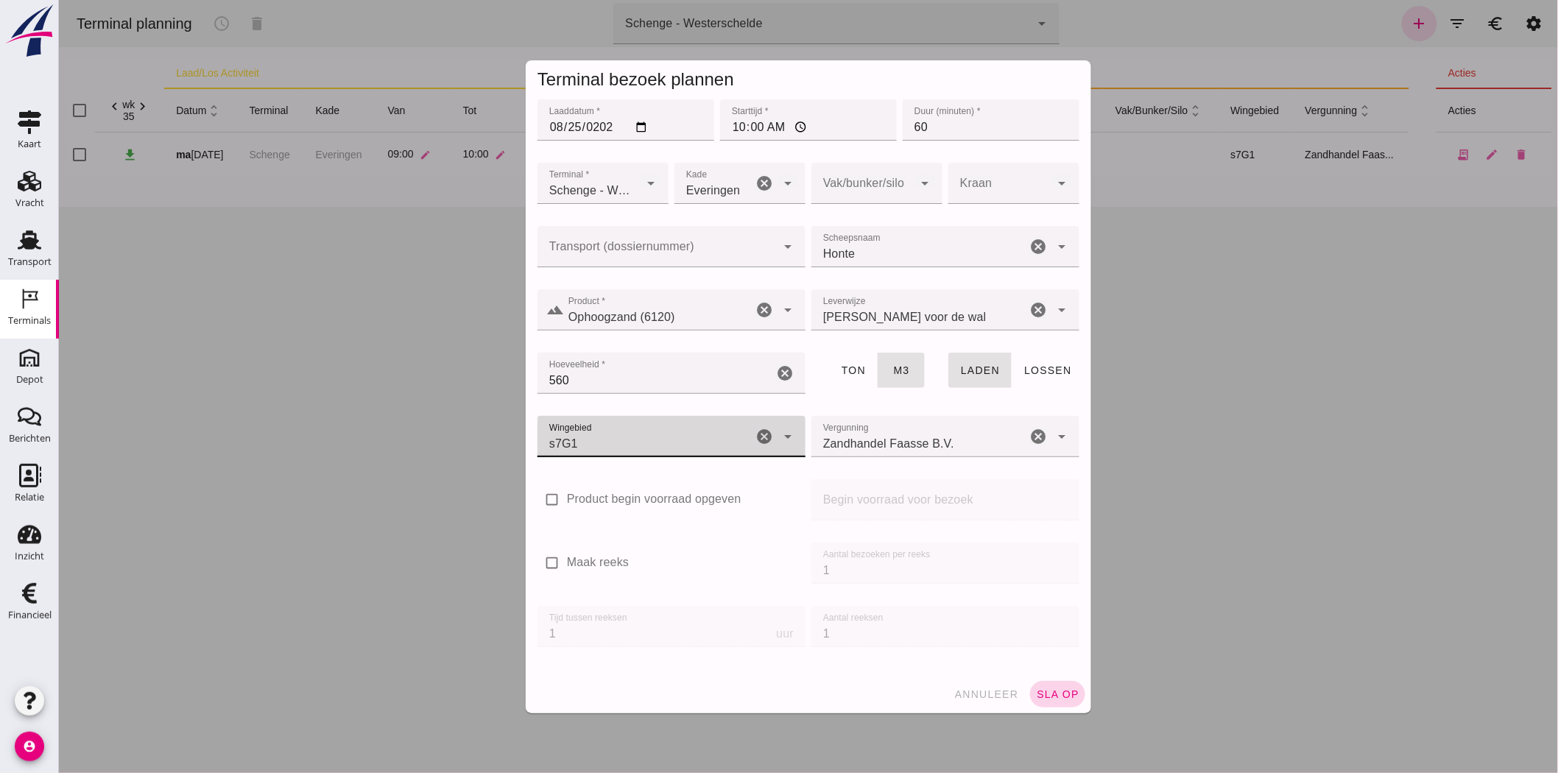
type input "224"
click span "sla op"
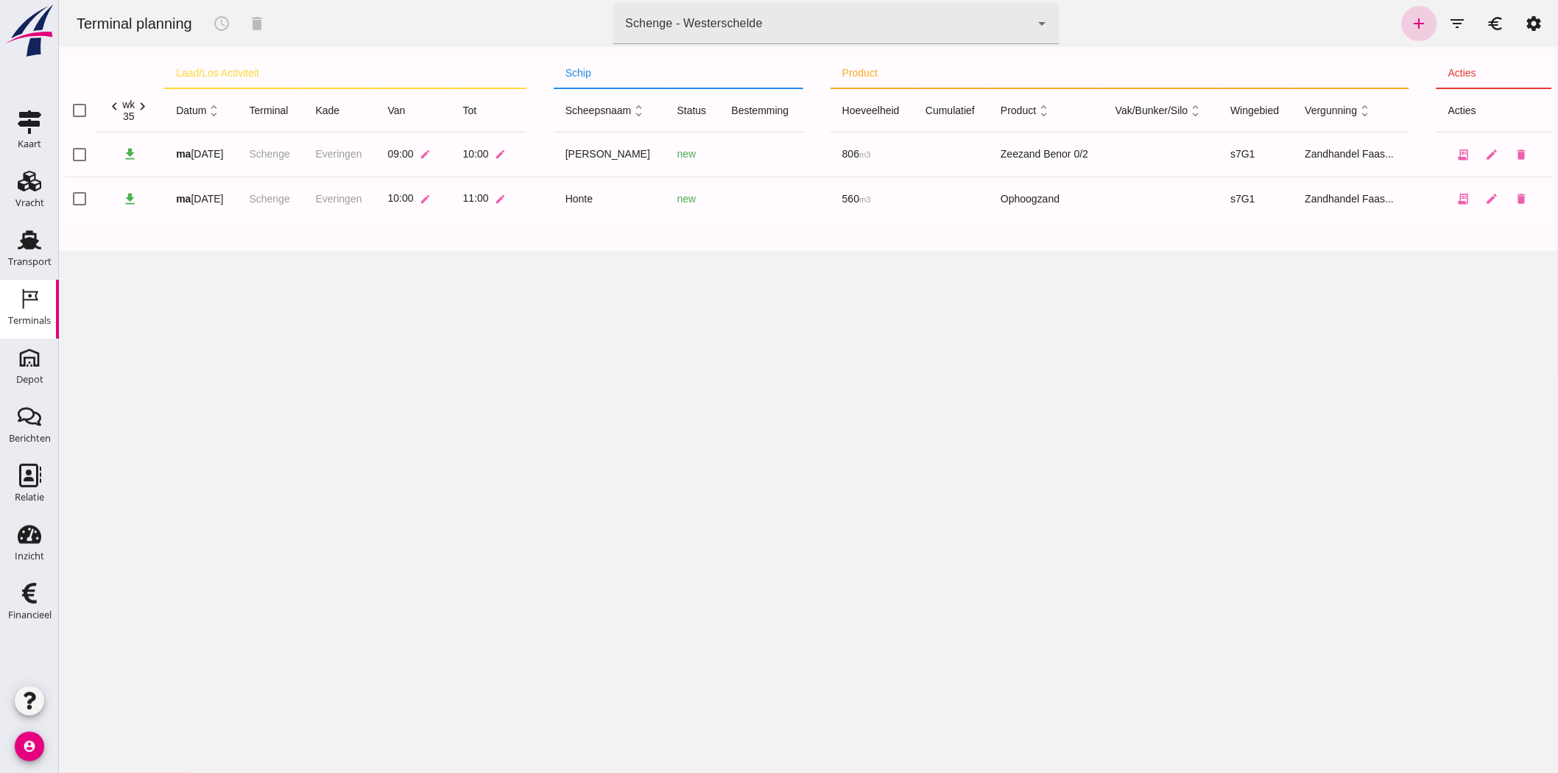
click link "add"
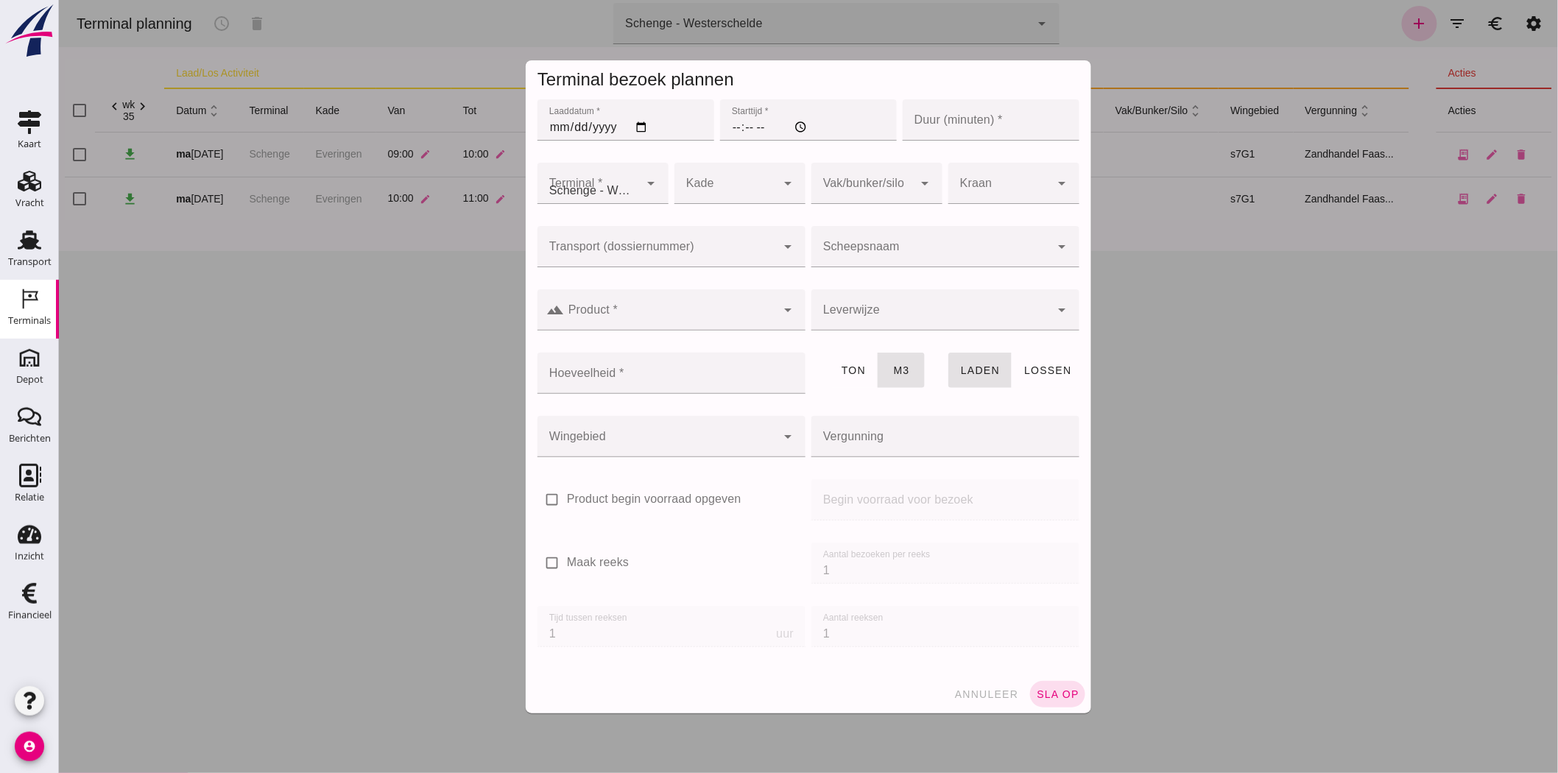
type input "Zandhandel Faasse B.V."
click input "Laaddatum *"
type input "2025-08-25"
click input "Starttijd *"
type input "19:00"
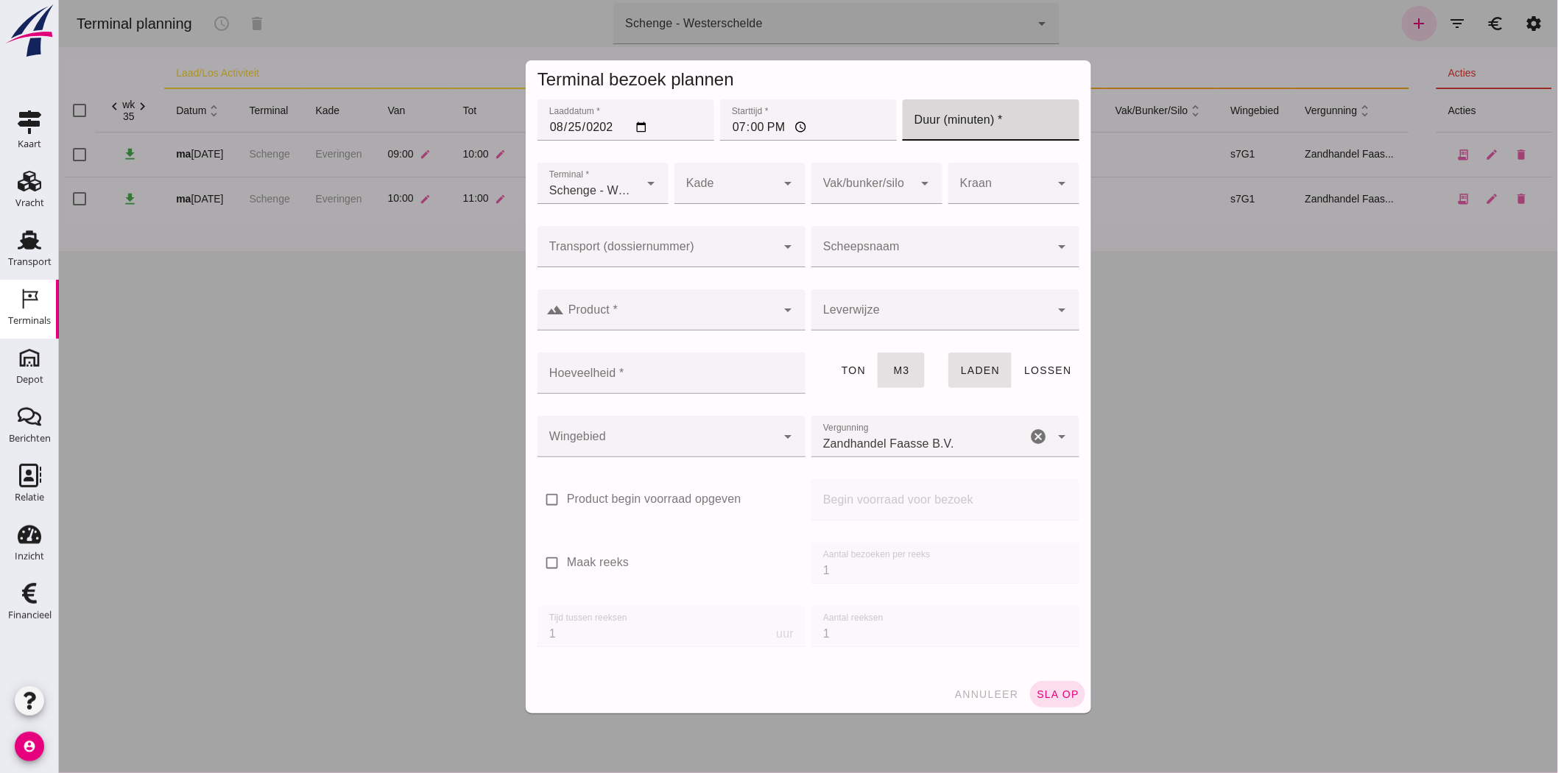
click input "Duur (minuten) *"
type input "60"
click div
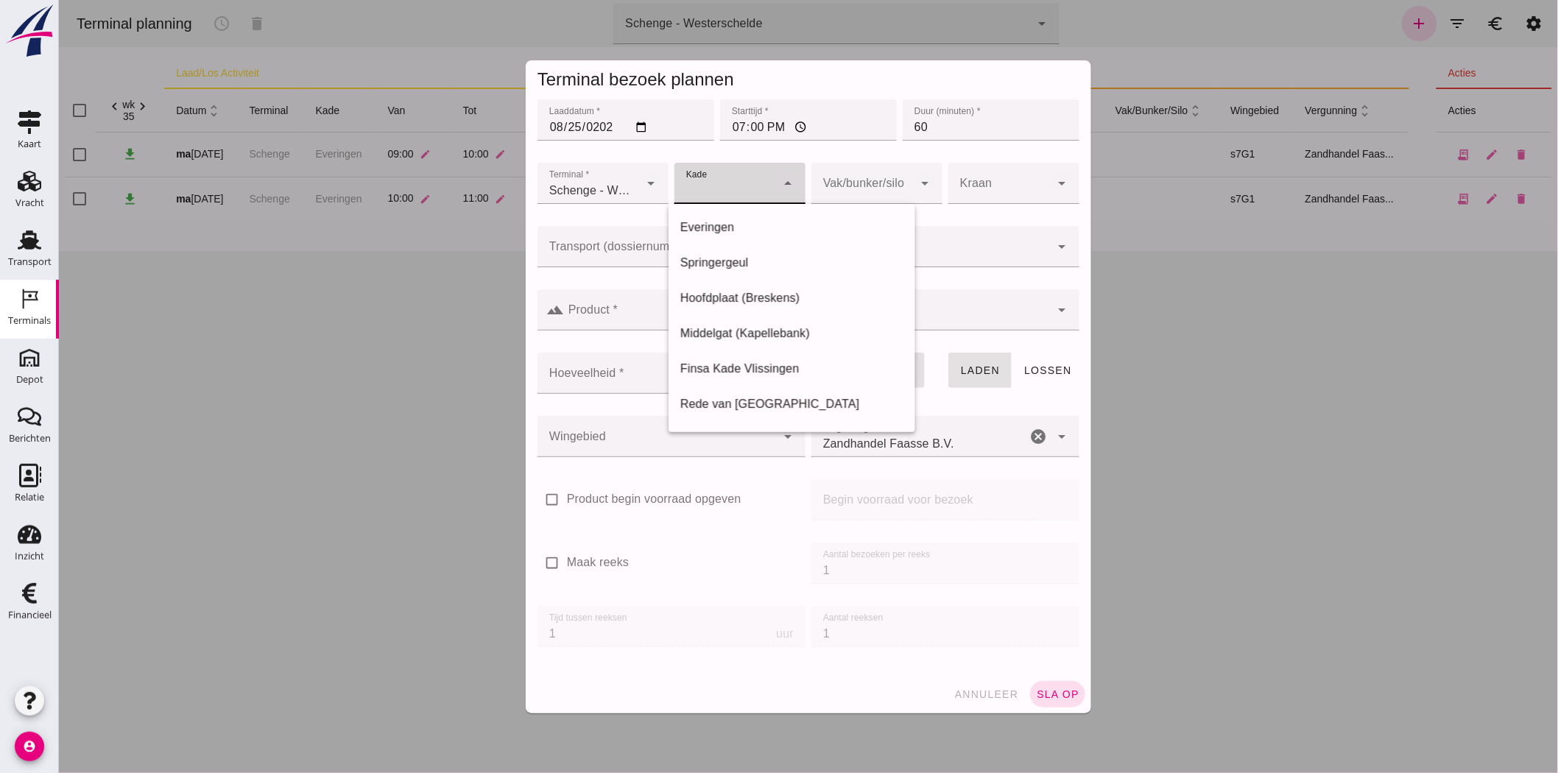
click at [733, 230] on div "Everingen" at bounding box center [792, 228] width 224 height 18
type input "7"
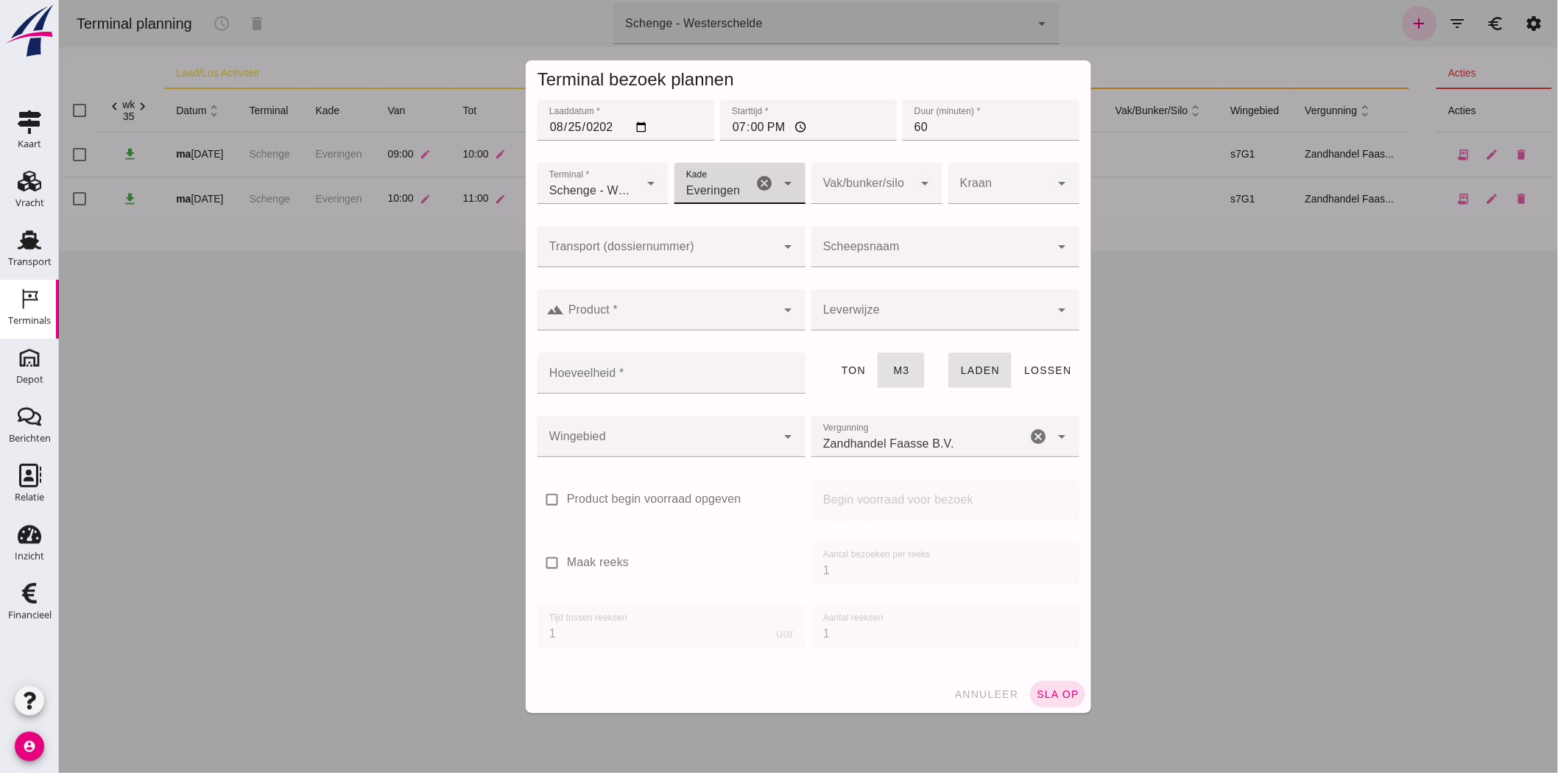
click div
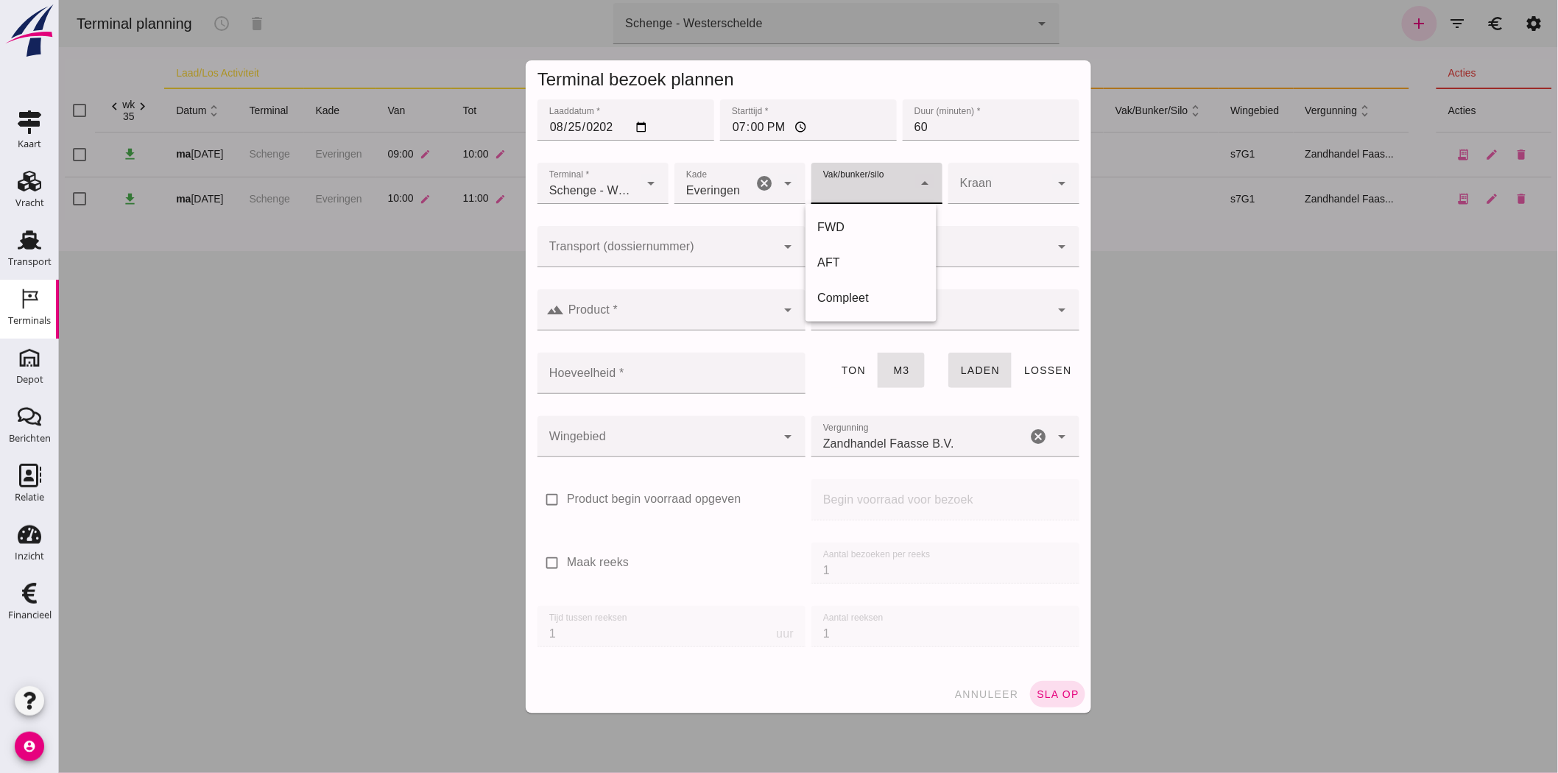
click div
click at [862, 224] on div "FWD" at bounding box center [871, 228] width 108 height 18
type input "104"
click input "Scheepsnaam"
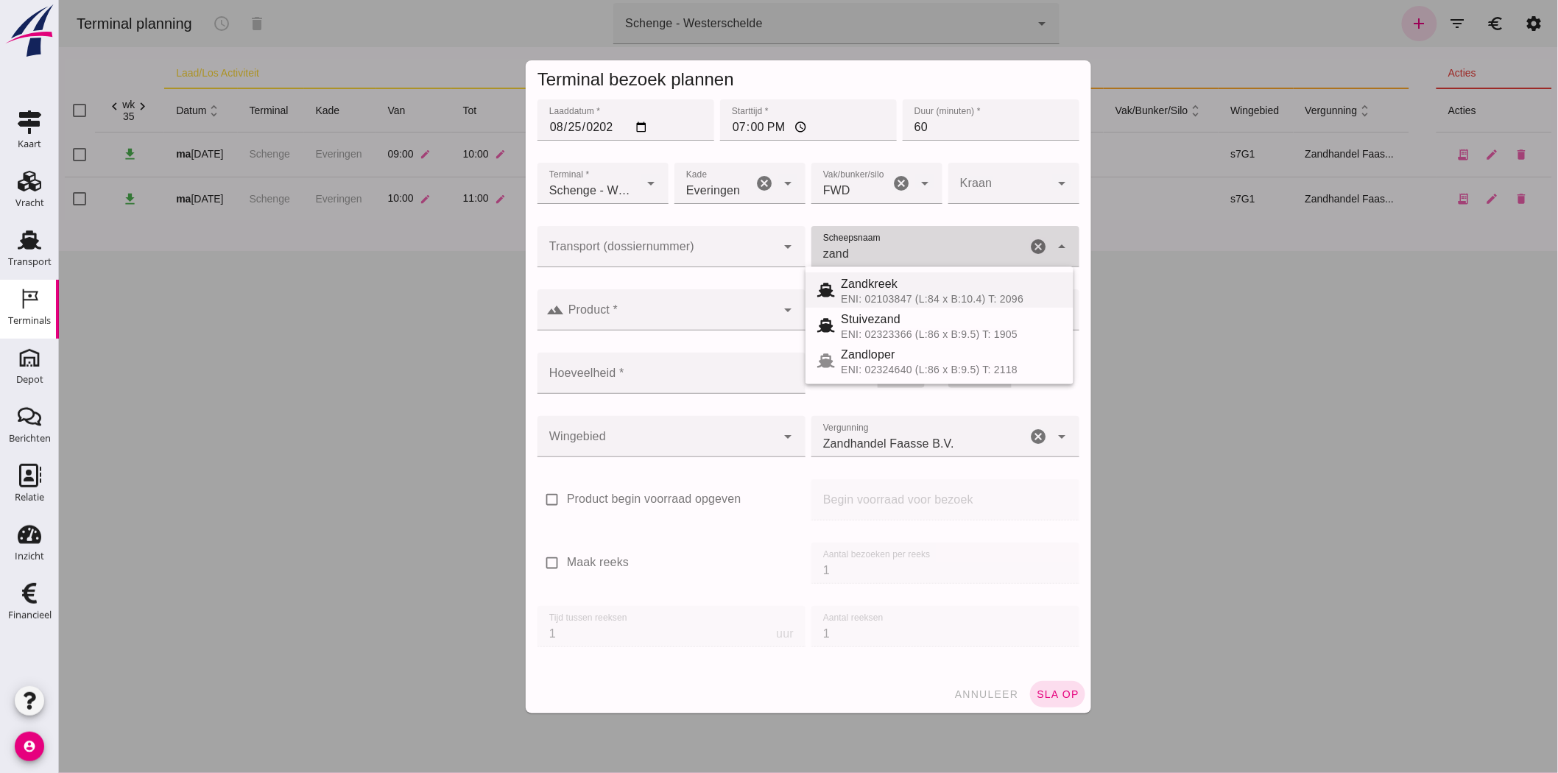
click at [918, 287] on div "Zandkreek" at bounding box center [950, 284] width 221 height 18
type input "Zandkreek"
type input "1200"
type input "Zandkreek"
click div
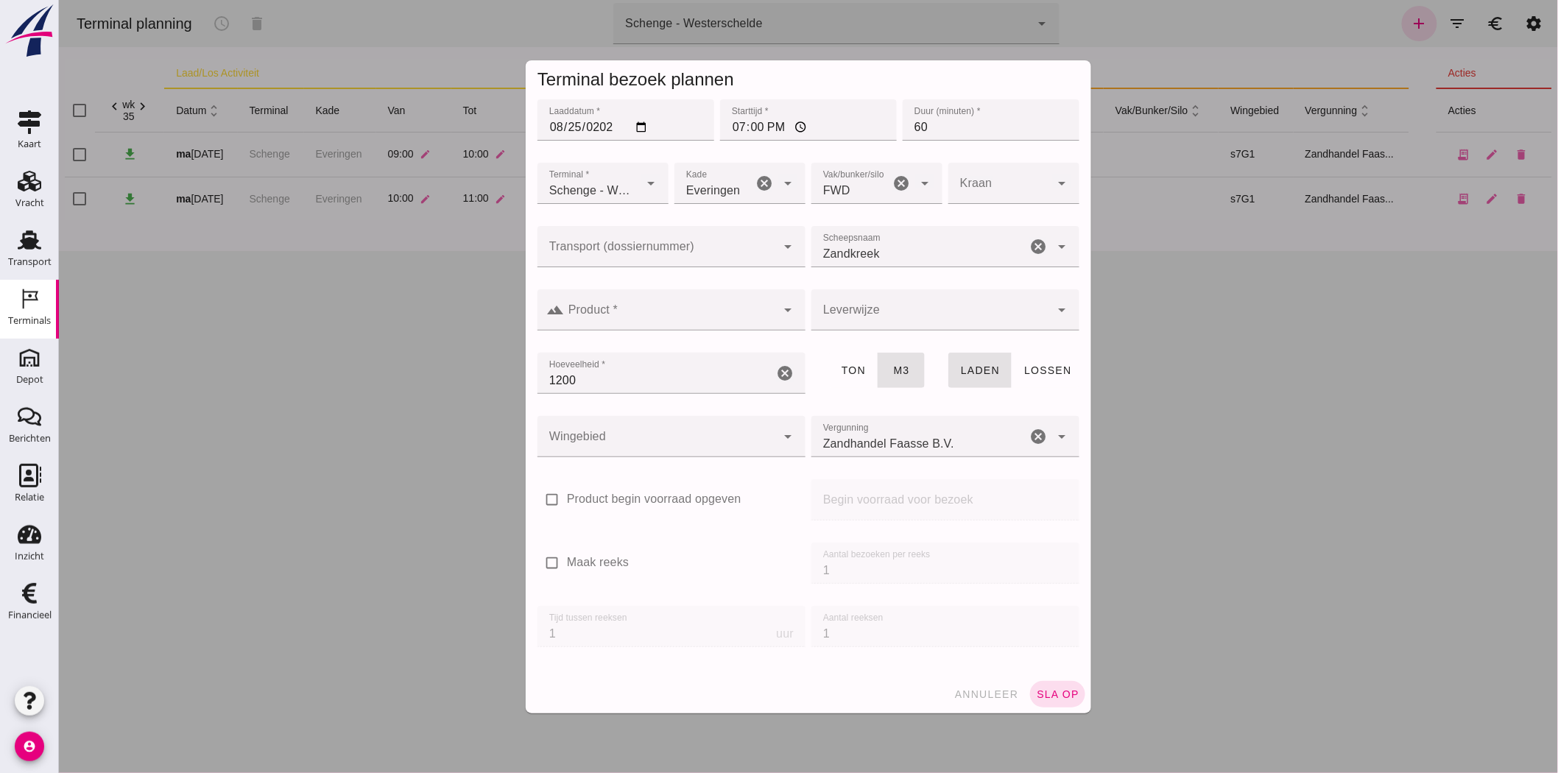
click input "Product *"
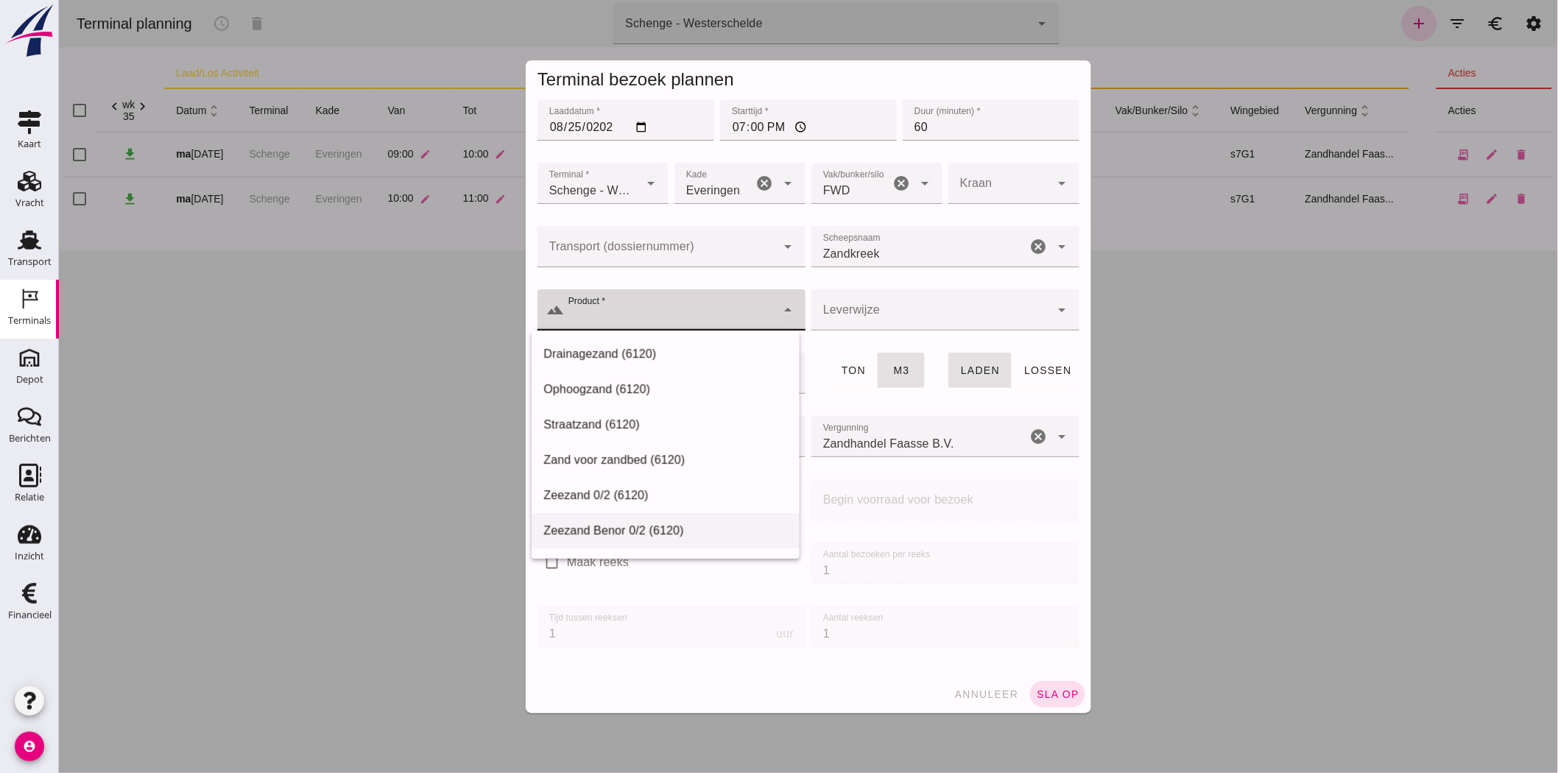
click at [666, 529] on div "Zeezand Benor 0/2 (6120)" at bounding box center [665, 531] width 244 height 18
type input "Zeezand Benor 0/2 (6120)"
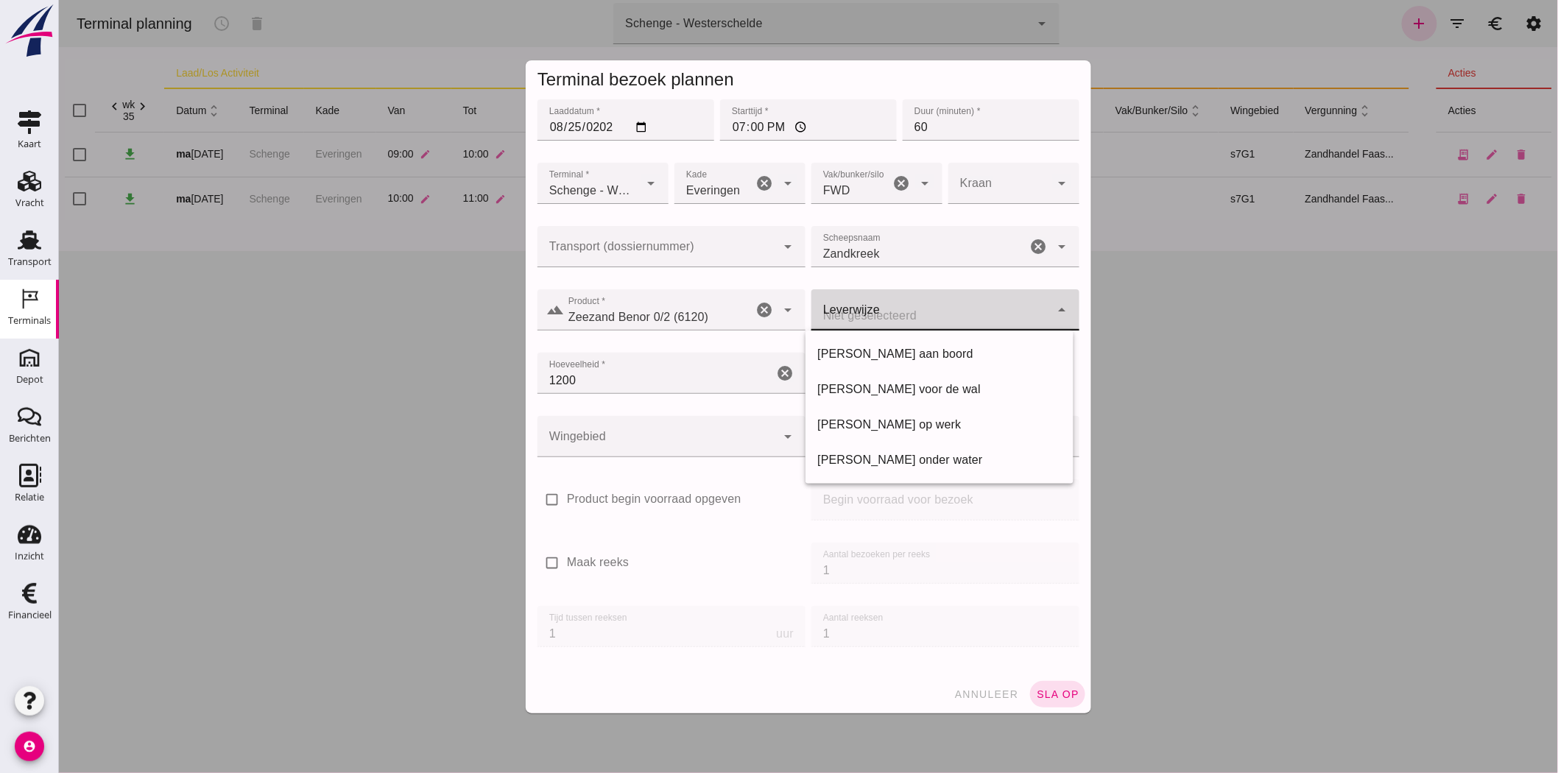
click div
click at [906, 385] on div "Franco voor de wal" at bounding box center [939, 390] width 244 height 18
type input "franco_on_shore"
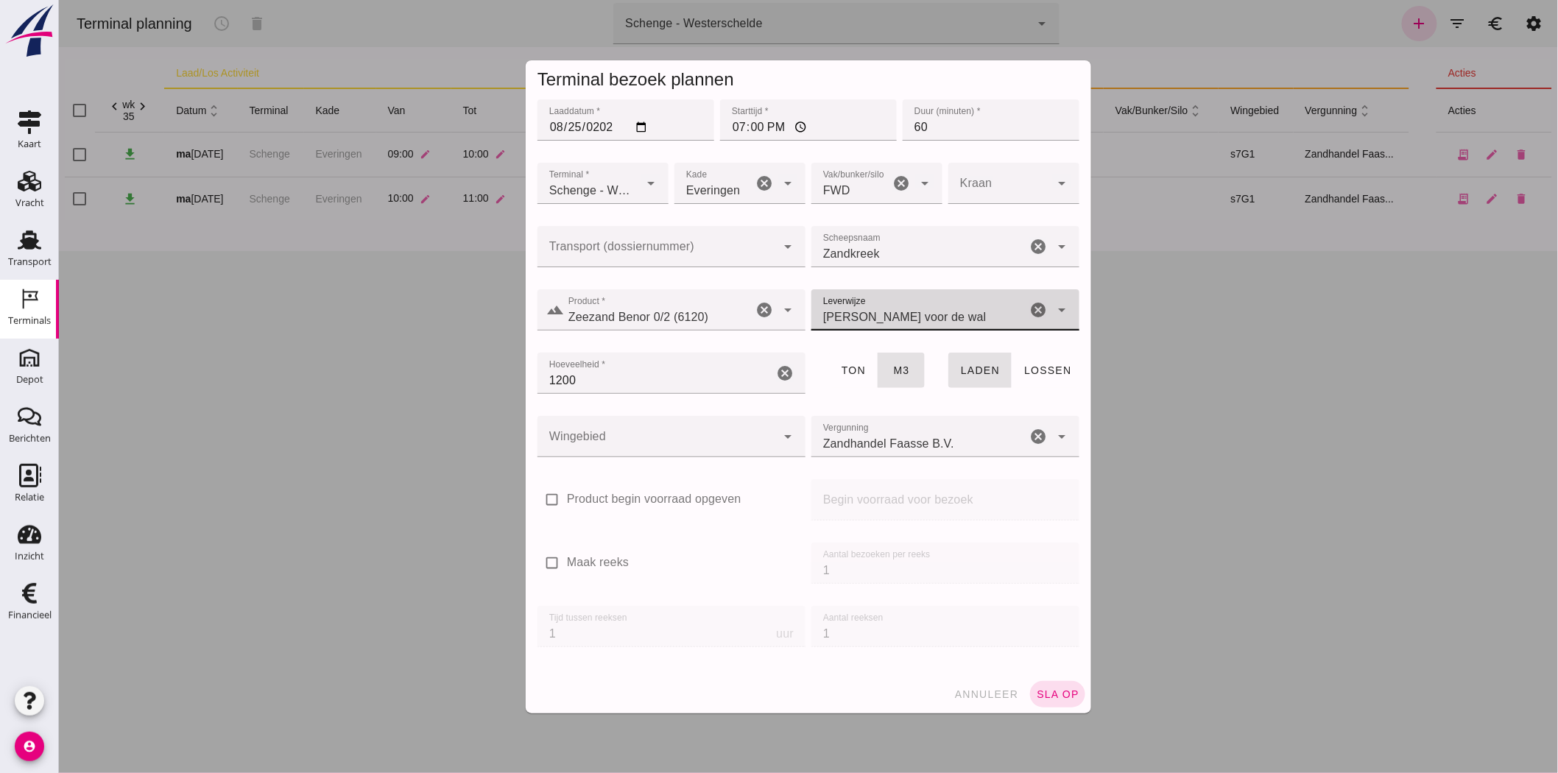
click div
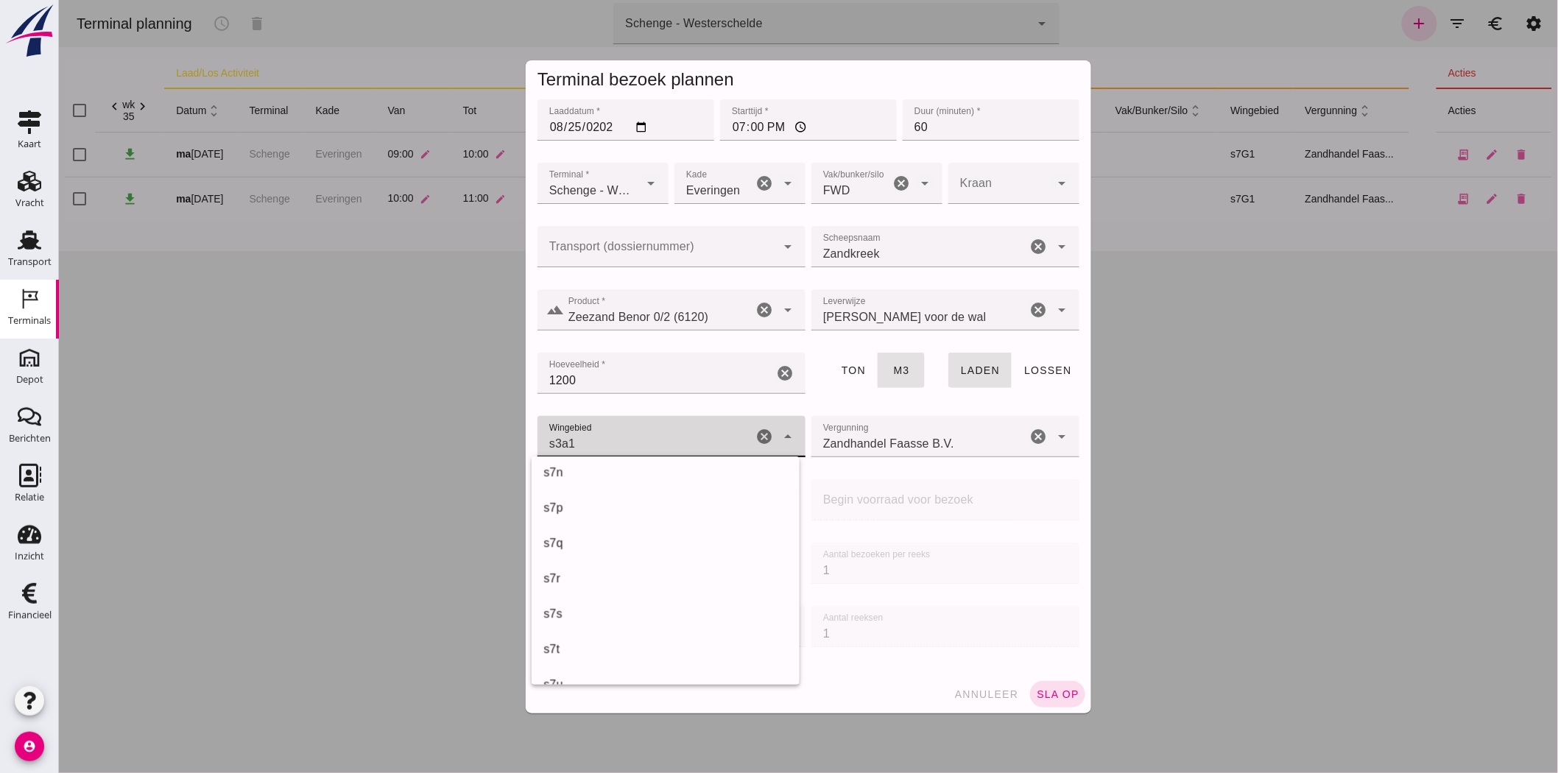
scroll to position [784, 0]
click at [633, 571] on div "s7t" at bounding box center [665, 580] width 244 height 18
type input "234"
click span "sla op"
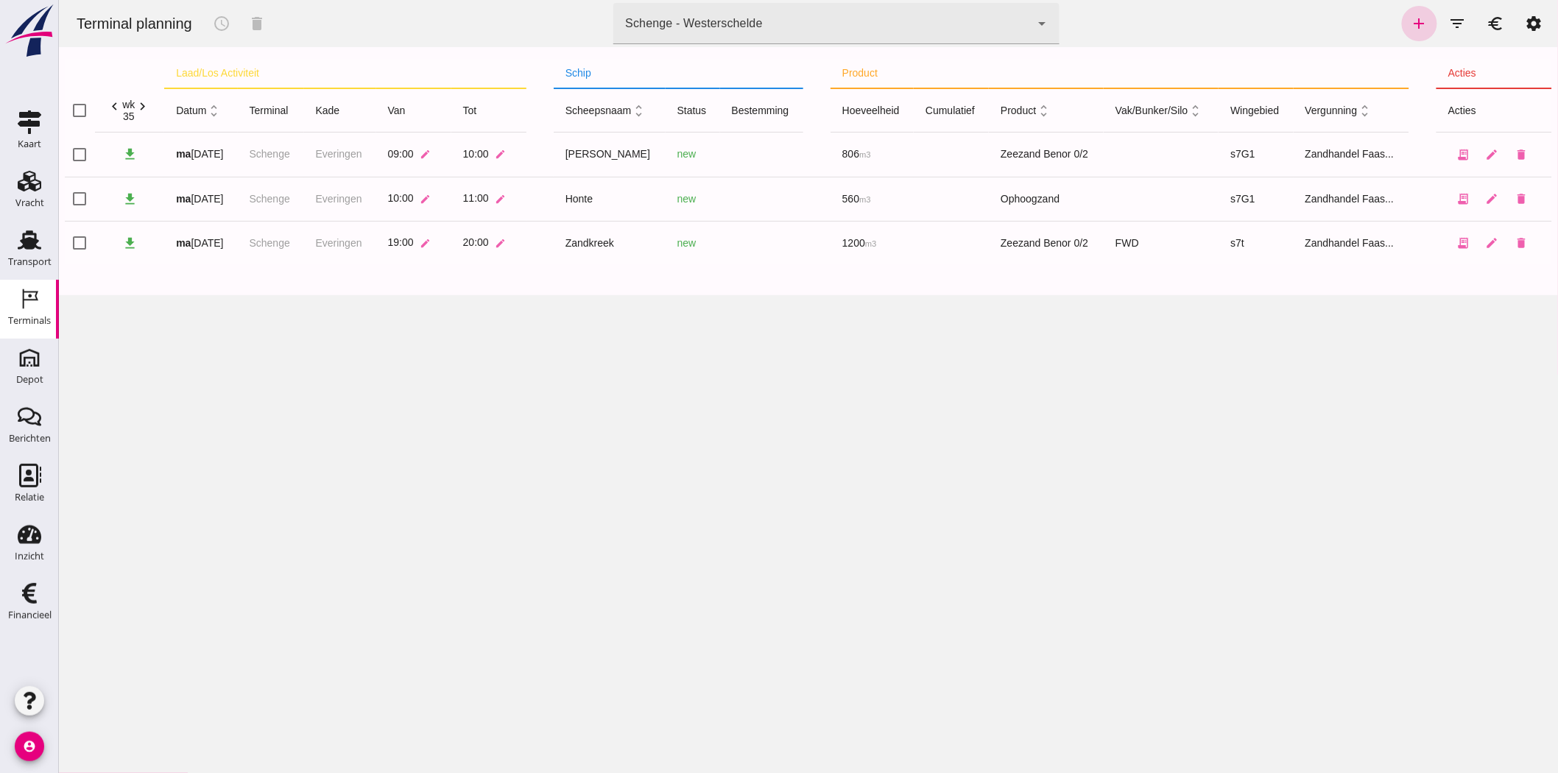
click at [1402, 22] on icon "add" at bounding box center [1419, 24] width 18 height 18
type input "Zandhandel Faasse B.V."
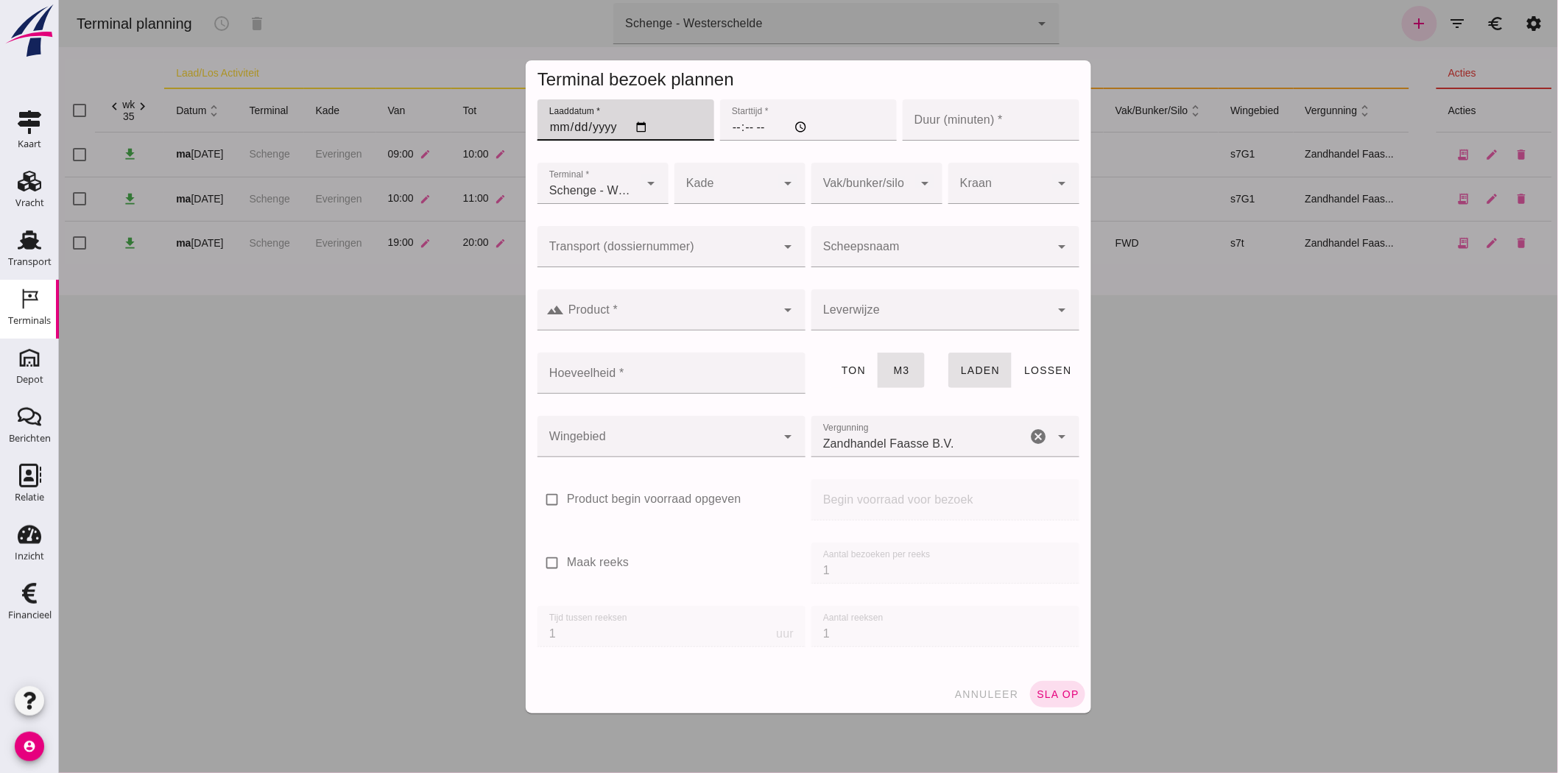
click input "Laaddatum *"
type input "2025-08-25"
click input "Starttijd *"
type input "20:00"
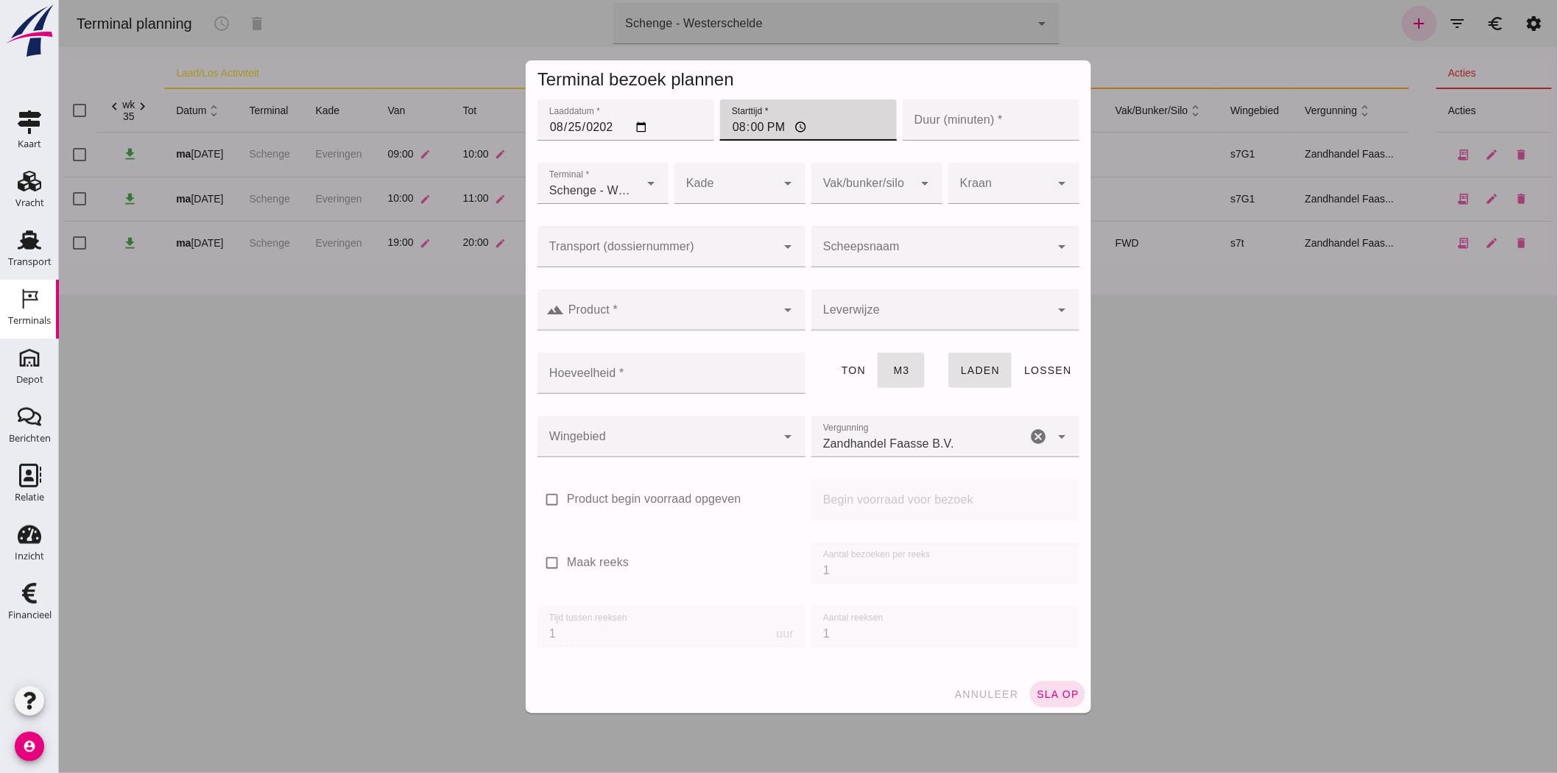
click input "Duur (minuten) *"
type input "60"
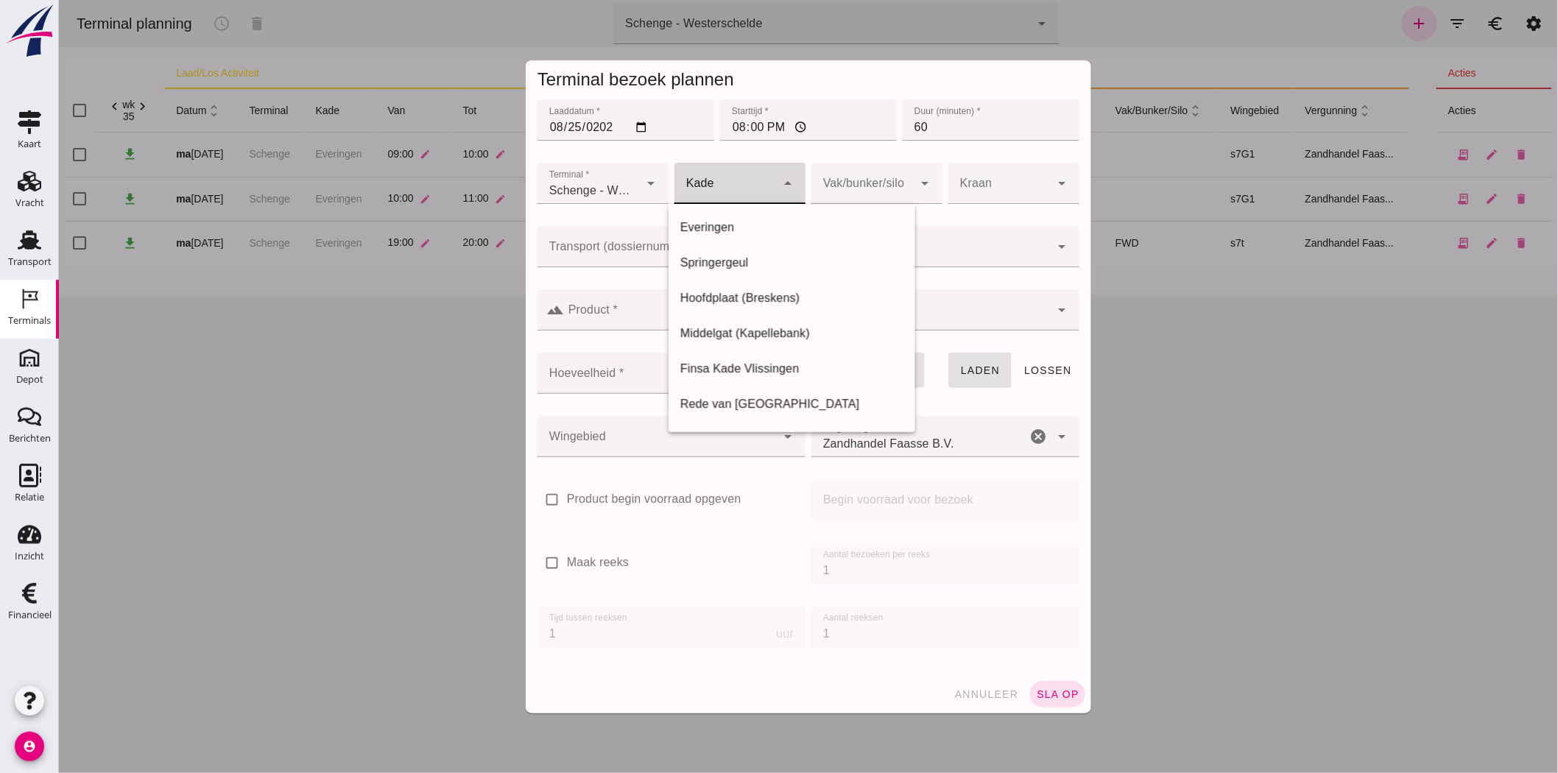
click div
click at [751, 222] on div "Everingen" at bounding box center [792, 228] width 224 height 18
type input "7"
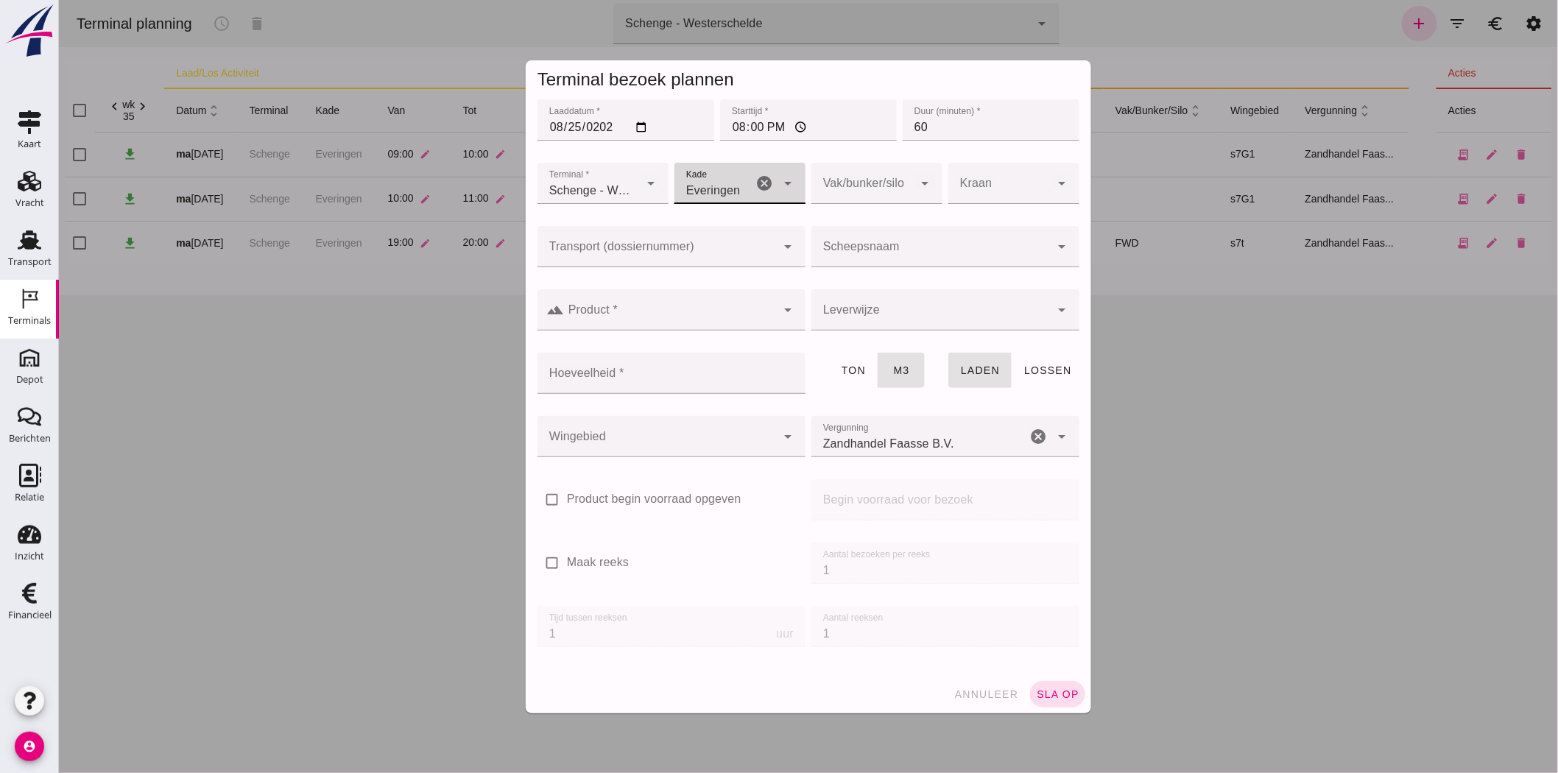
click div
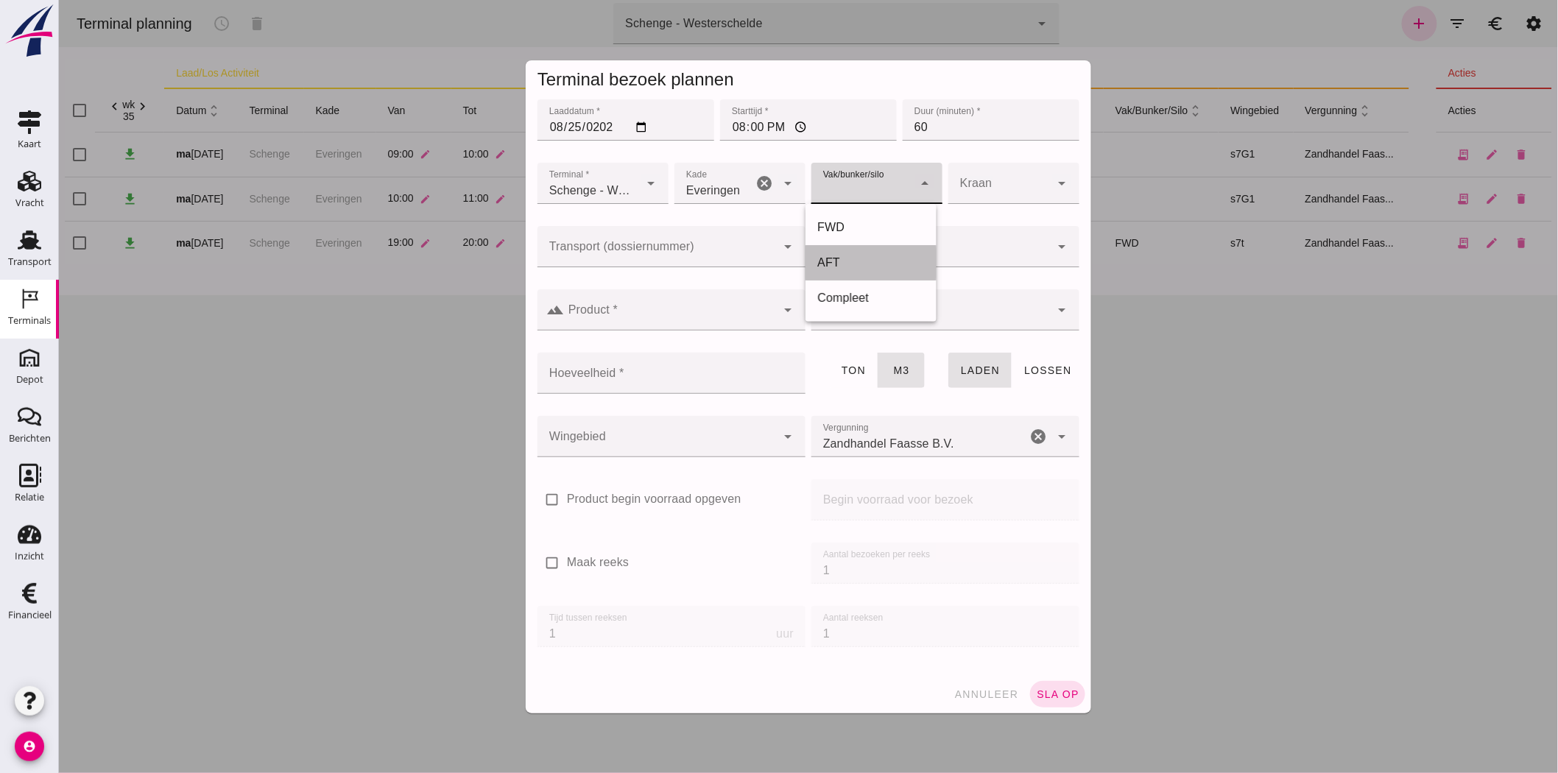
click at [874, 258] on div "AFT" at bounding box center [871, 263] width 108 height 18
type input "105"
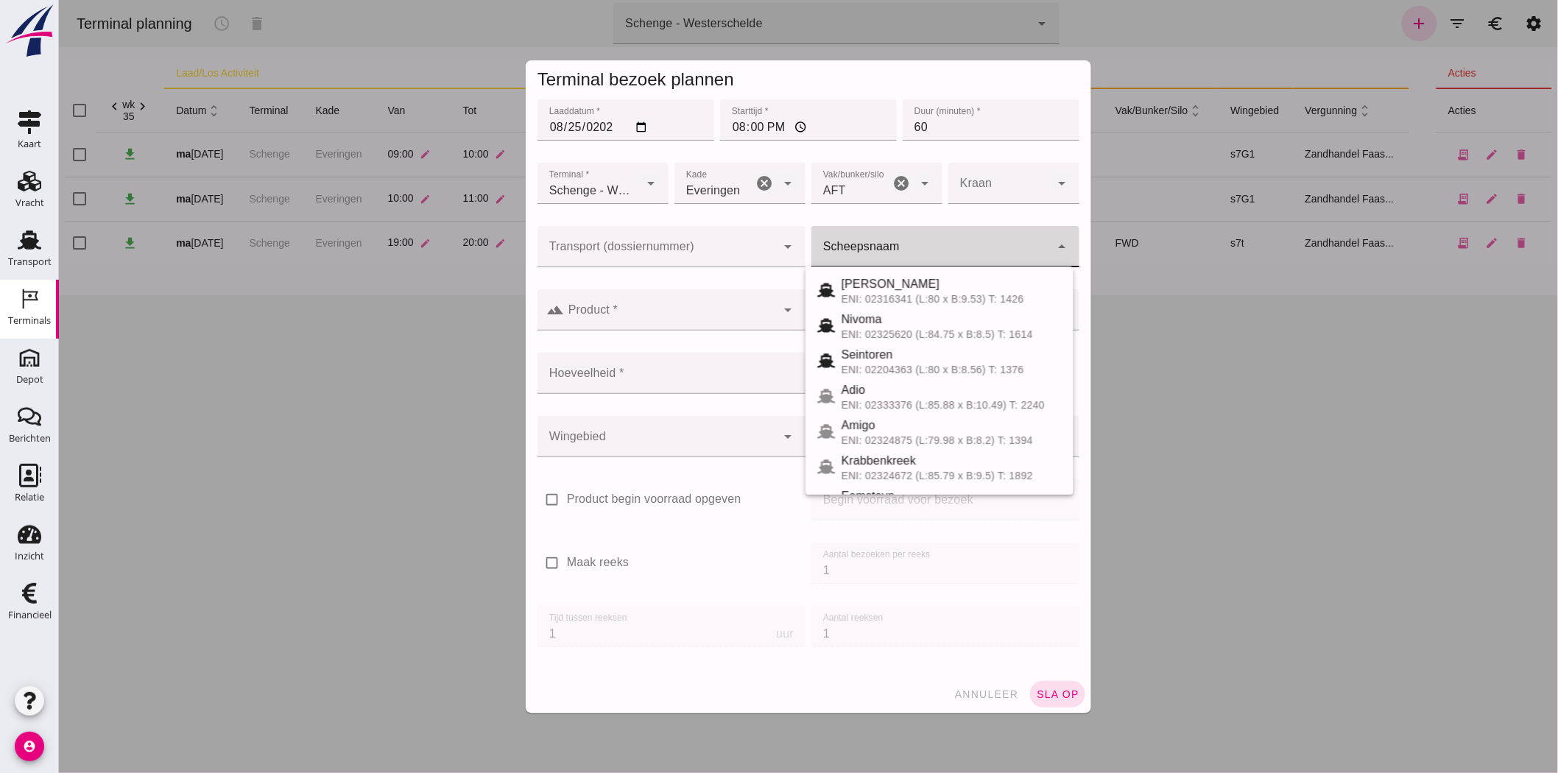
click div
click at [918, 425] on div "Amigo" at bounding box center [950, 426] width 221 height 18
type input "Amigo"
type input "843"
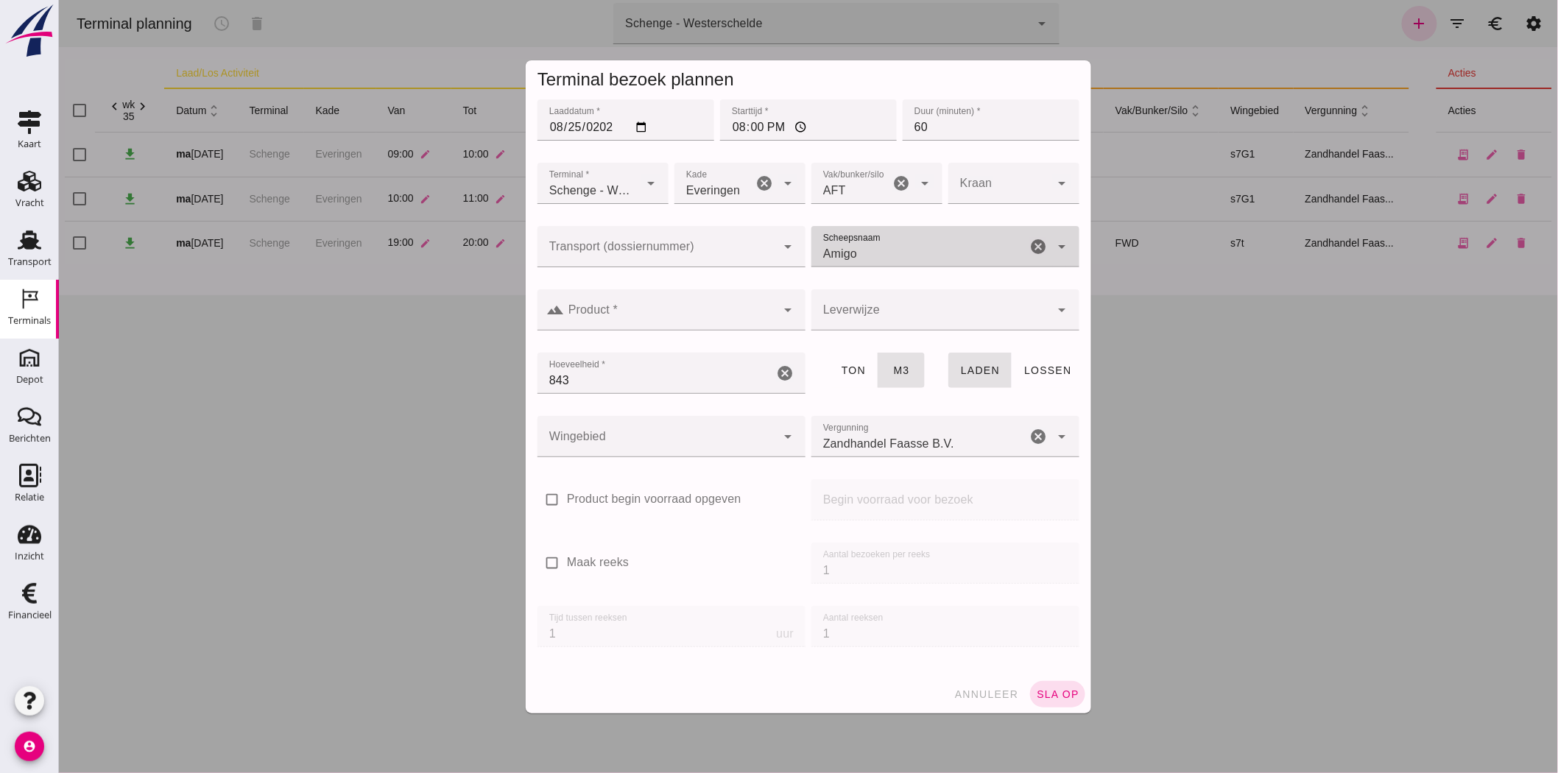
drag, startPoint x: 690, startPoint y: 334, endPoint x: 694, endPoint y: 311, distance: 23.9
click at [690, 331] on div at bounding box center [671, 339] width 268 height 16
click input "Product *"
click div
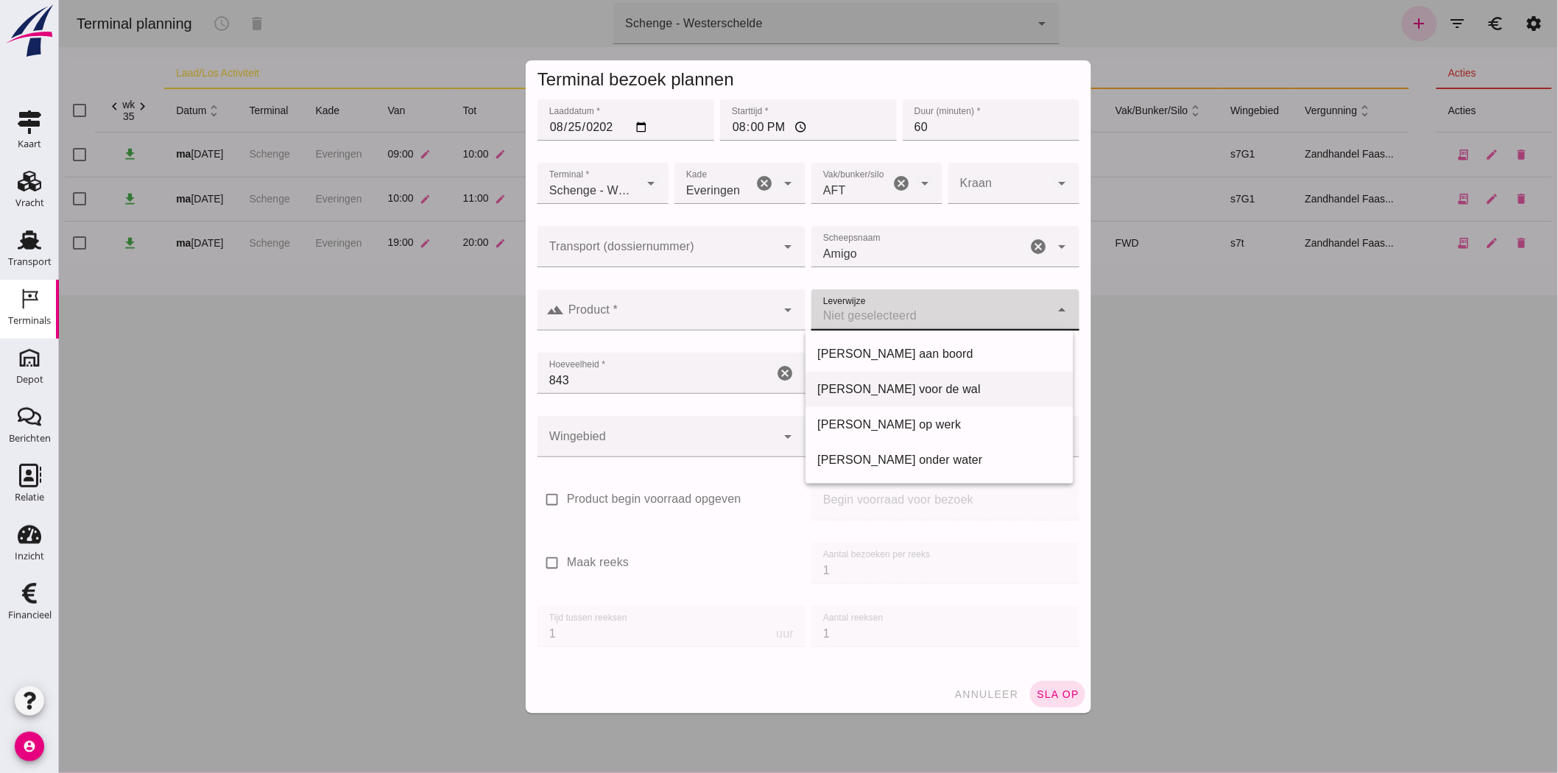
click at [940, 384] on div "Franco voor de wal" at bounding box center [939, 390] width 244 height 18
type input "franco_on_shore"
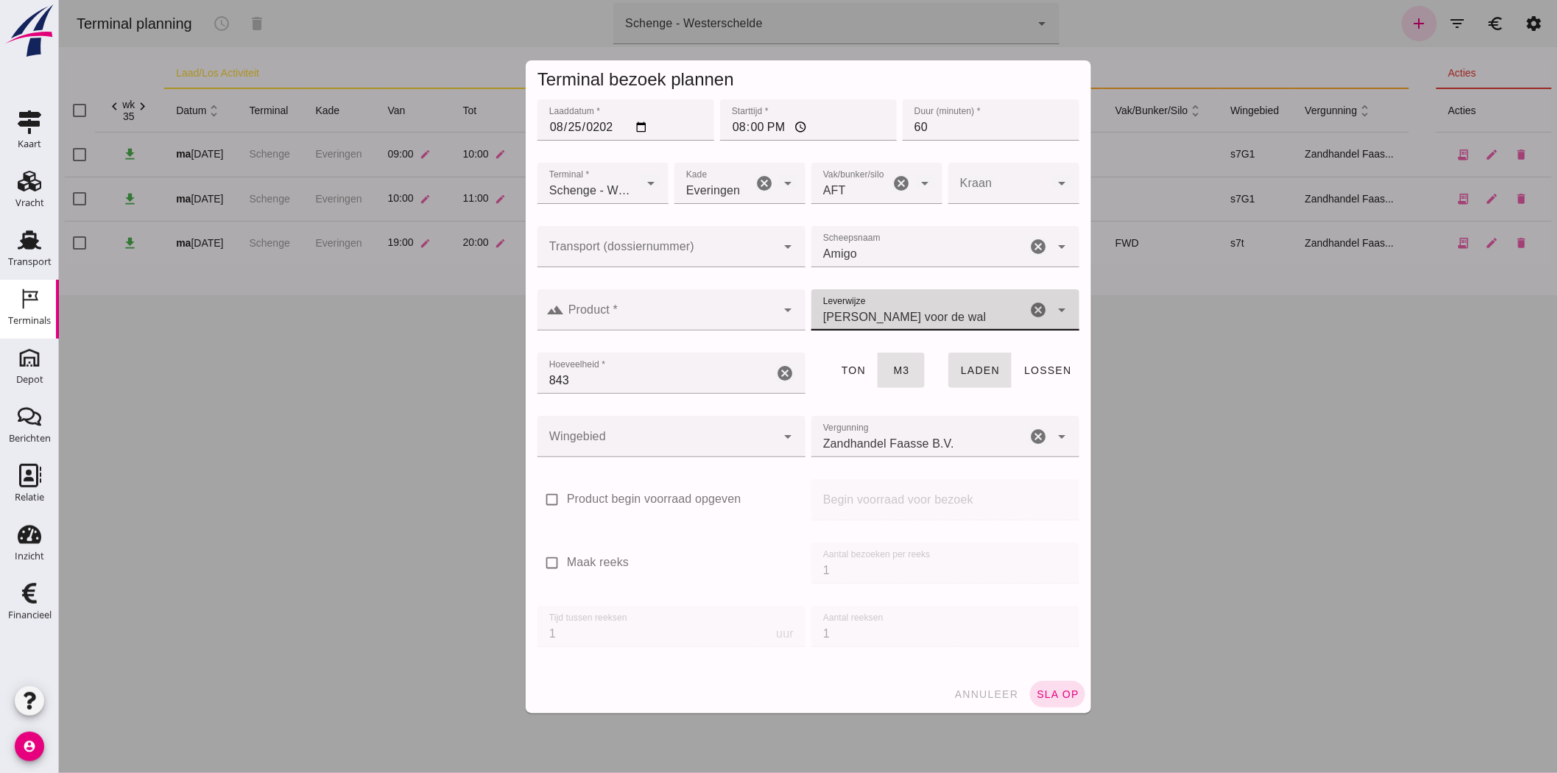
click div
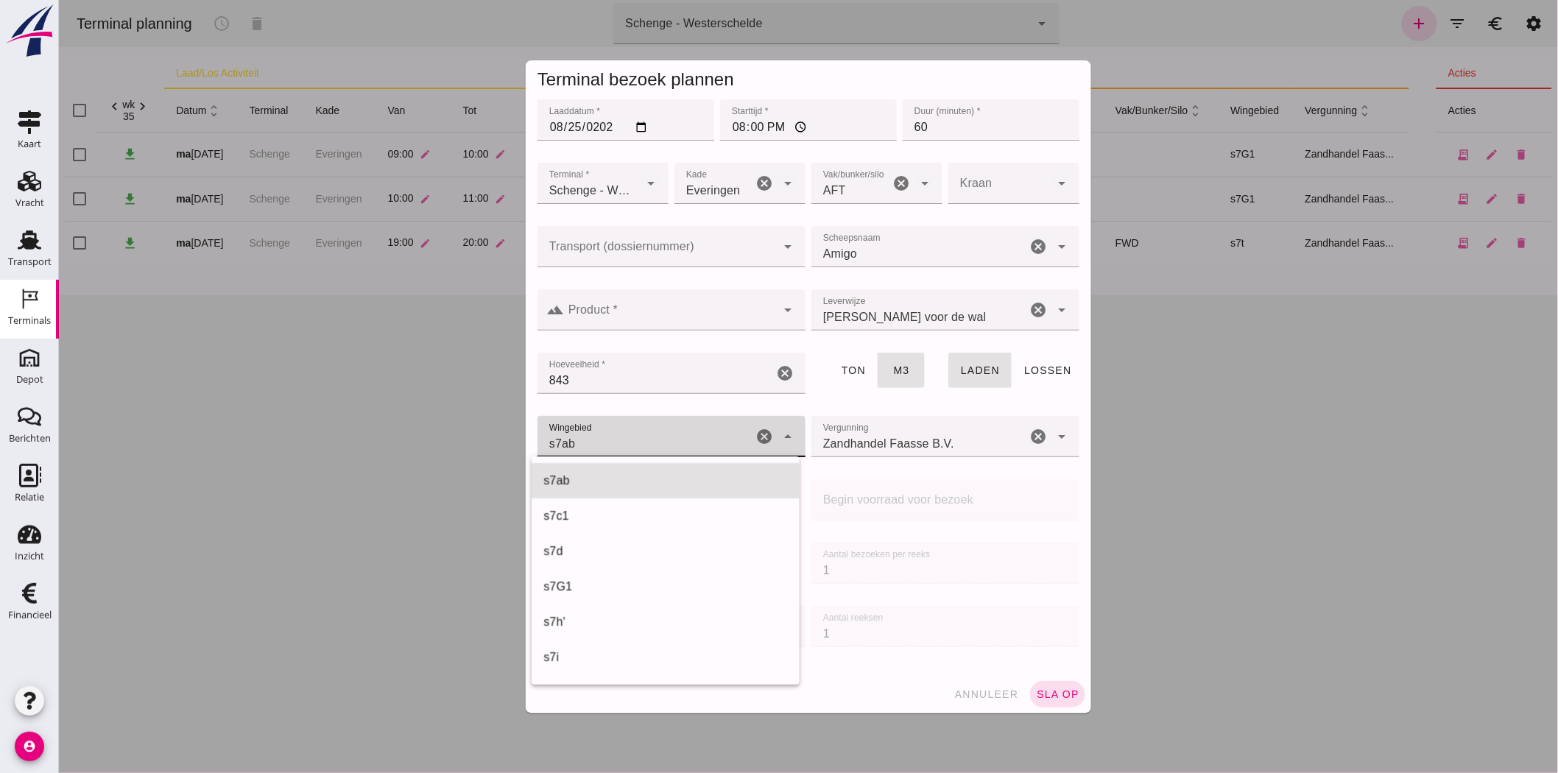
scroll to position [530, 0]
click at [619, 479] on div "s7G1" at bounding box center [665, 480] width 244 height 18
type input "224"
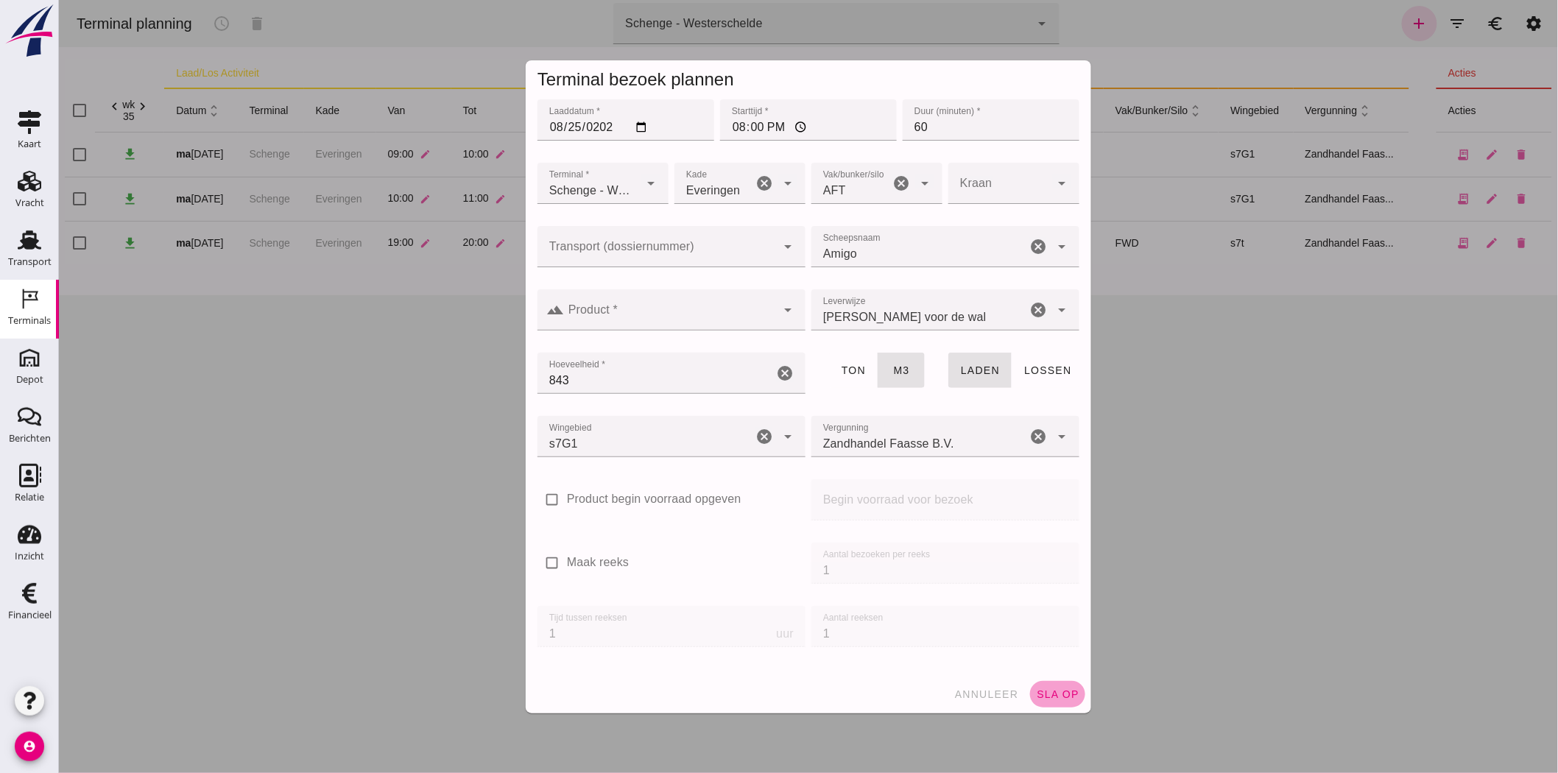
click span "sla op"
click div
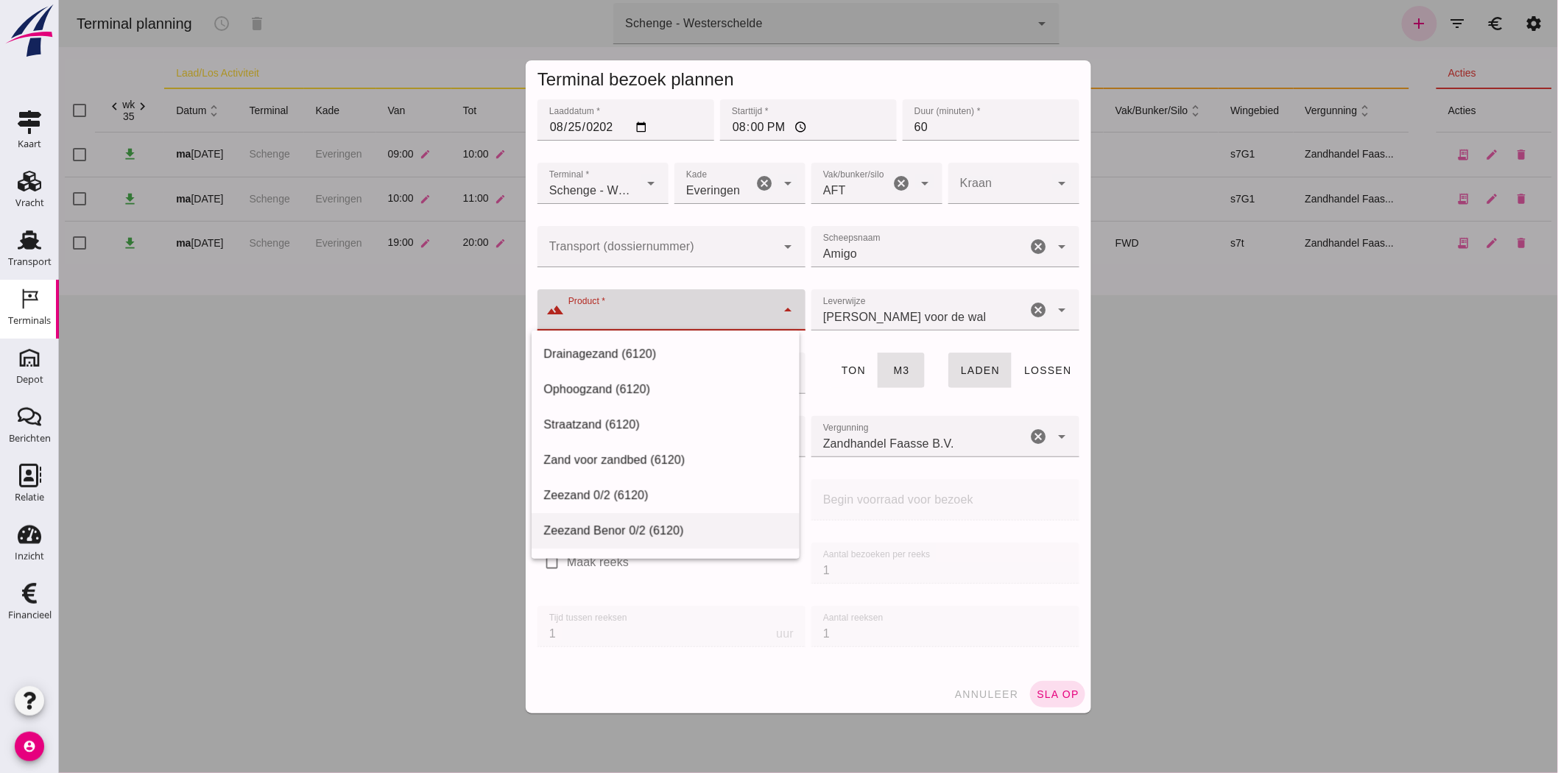
click at [699, 530] on div "Zeezand Benor 0/2 (6120)" at bounding box center [665, 531] width 244 height 18
type input "Zeezand Benor 0/2 (6120)"
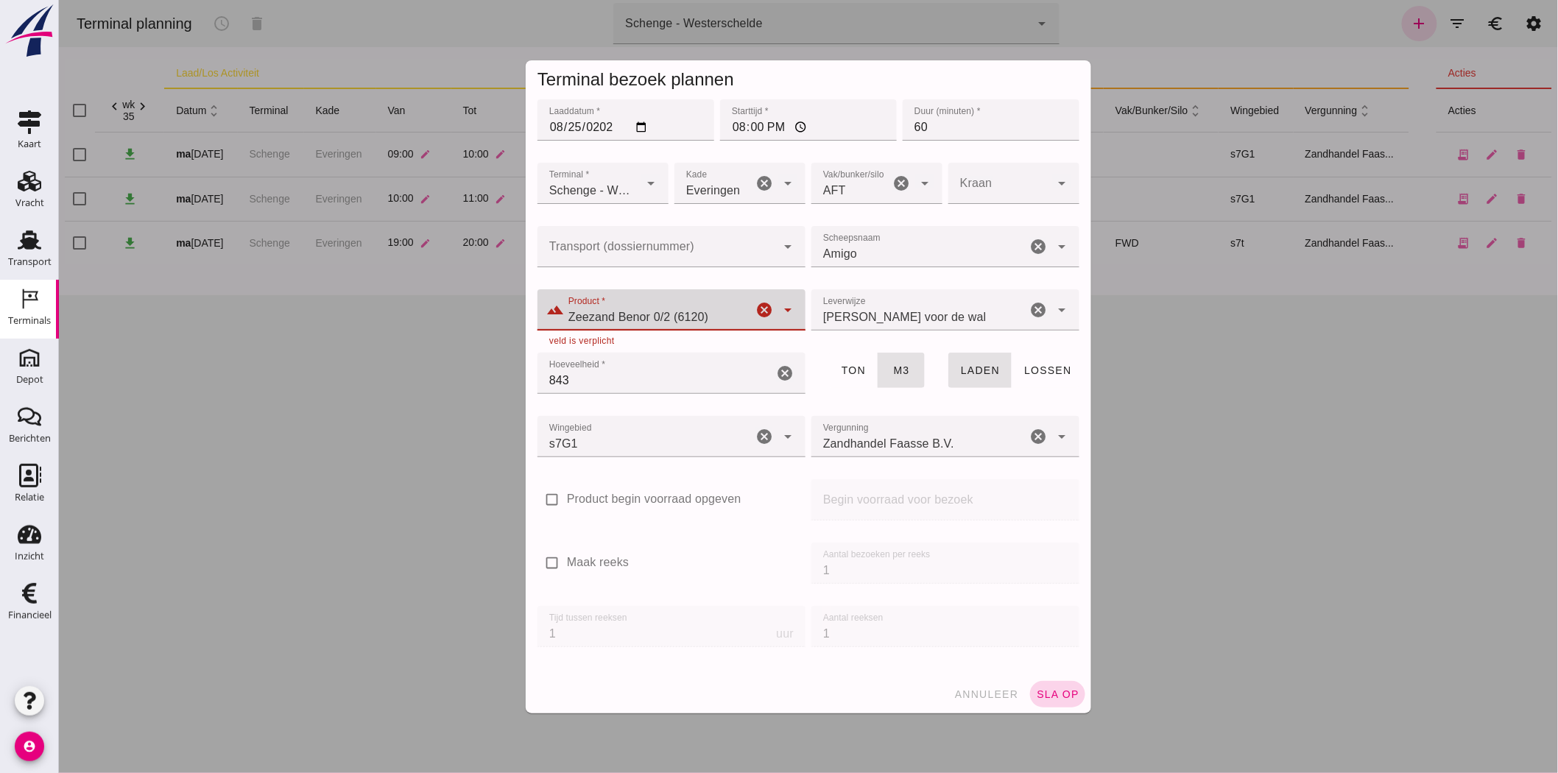
click span "sla op"
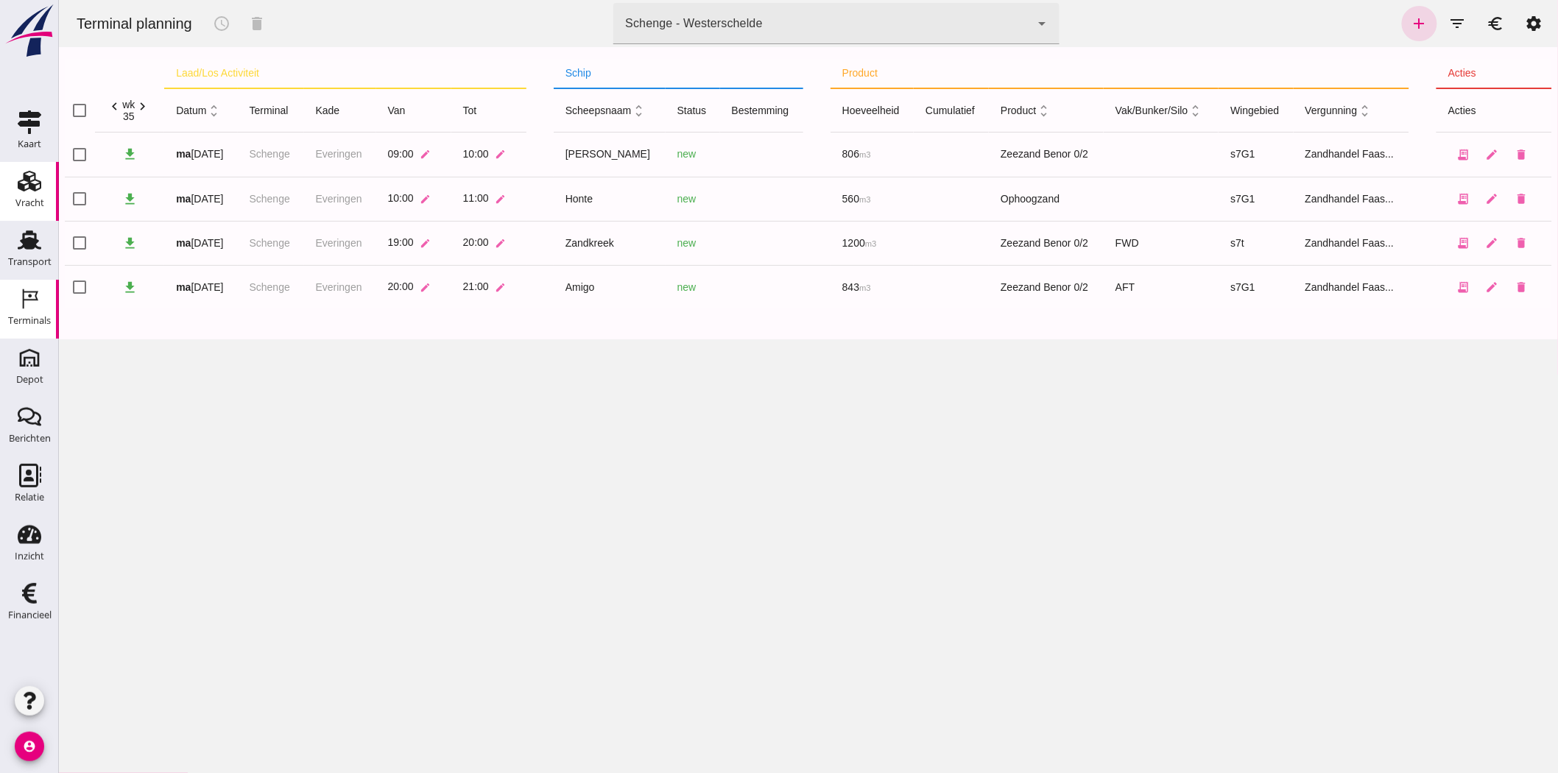
click at [27, 189] on icon "Vracht" at bounding box center [30, 181] width 24 height 24
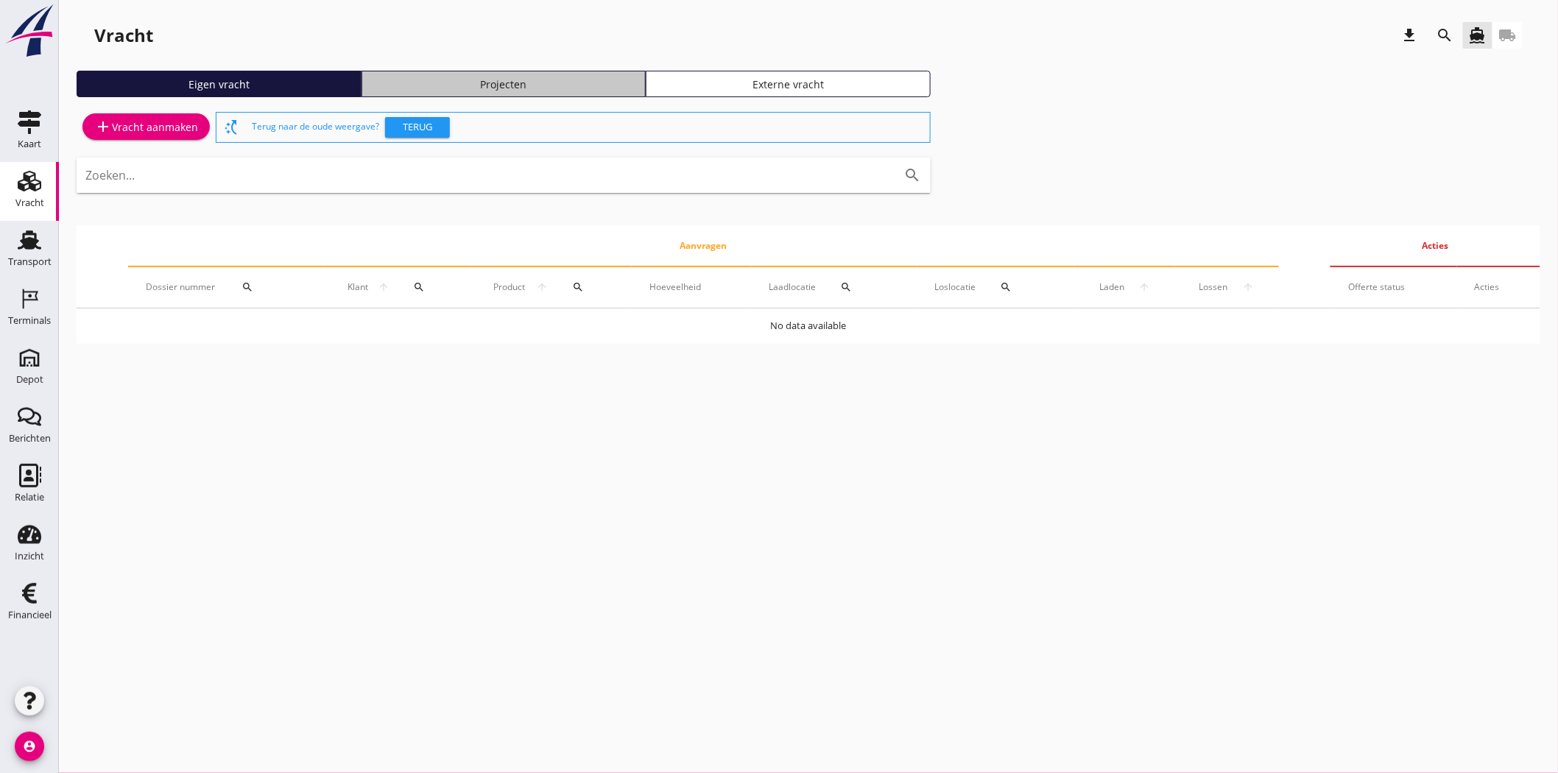
click at [521, 89] on div "Projecten" at bounding box center [504, 84] width 272 height 15
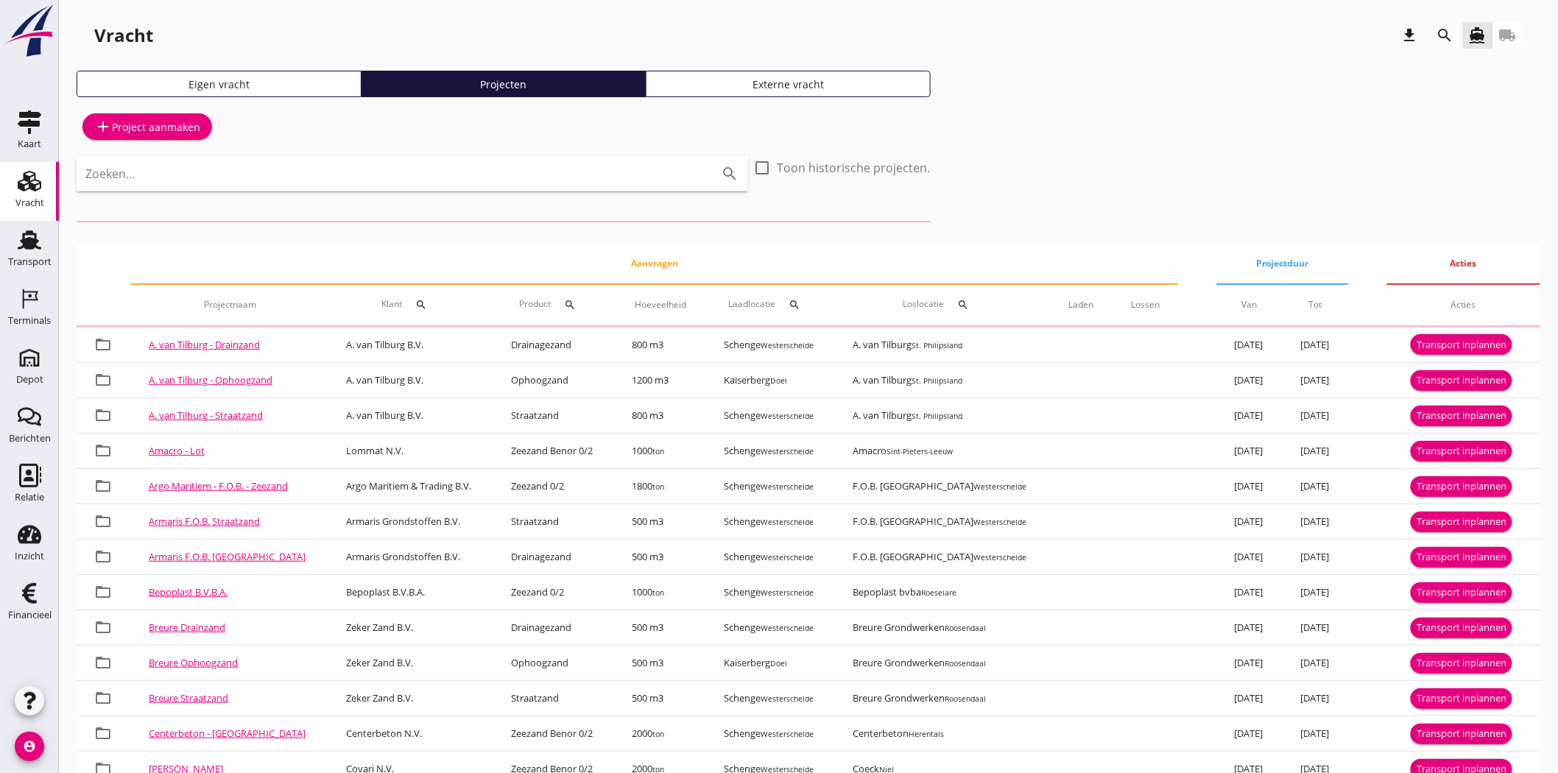
click at [1402, 40] on icon "search" at bounding box center [1446, 36] width 18 height 18
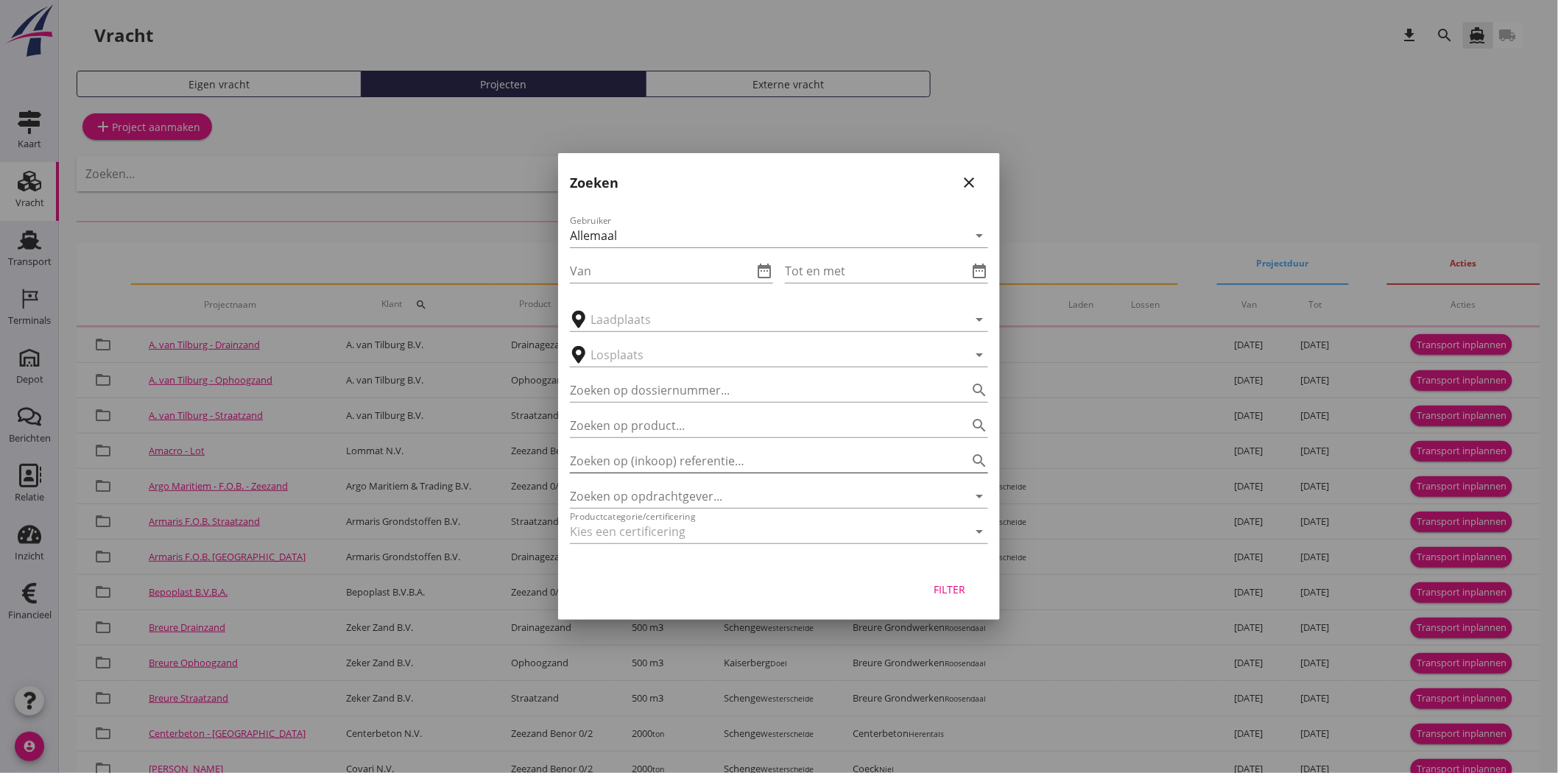
click at [647, 471] on input "Zoeken op (inkoop) referentie…" at bounding box center [758, 461] width 377 height 24
click at [652, 495] on input "Zoeken op opdrachtgever..." at bounding box center [758, 497] width 377 height 24
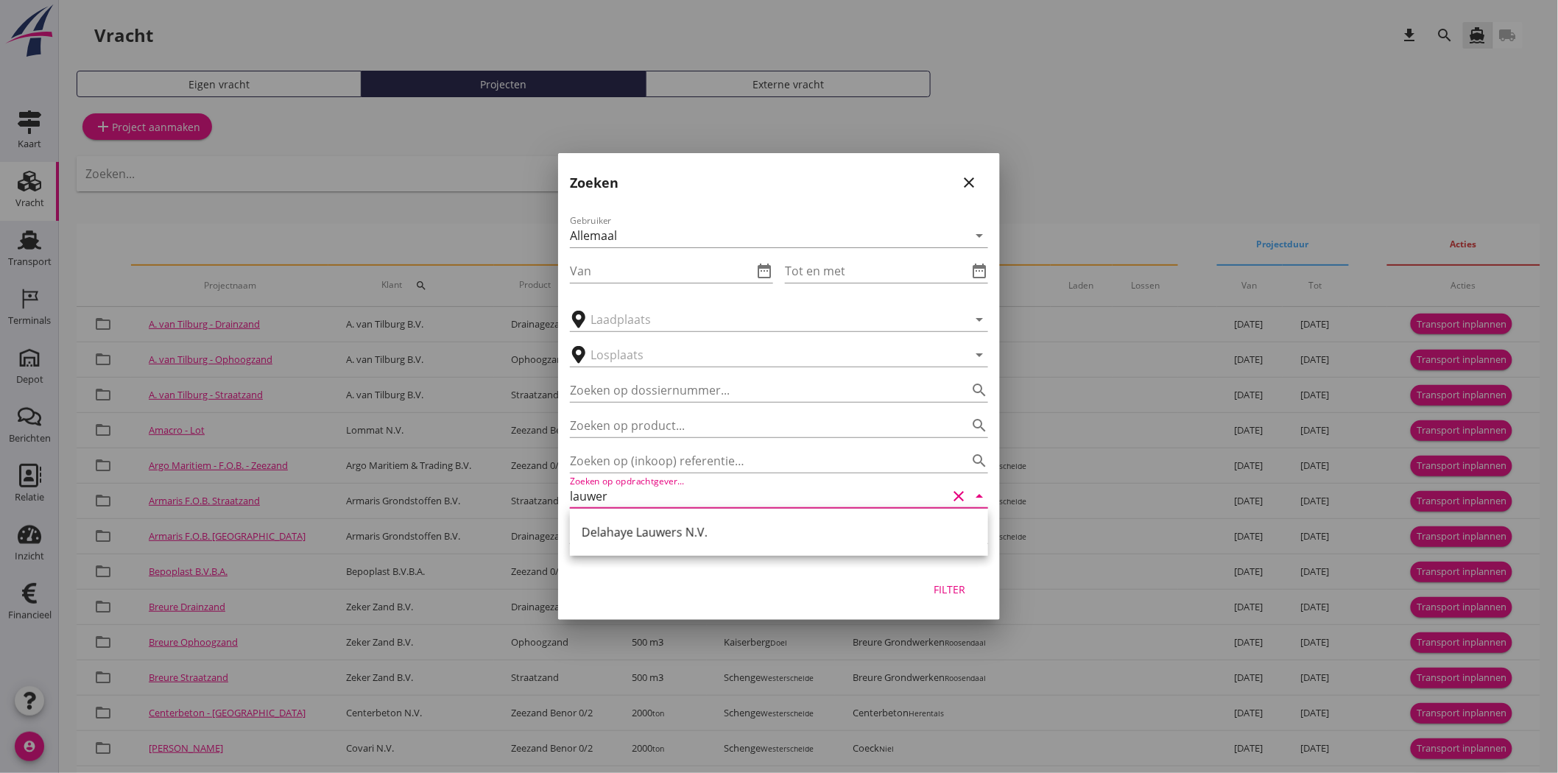
click at [682, 529] on div "Delahaye Lauwers N.V." at bounding box center [779, 533] width 395 height 18
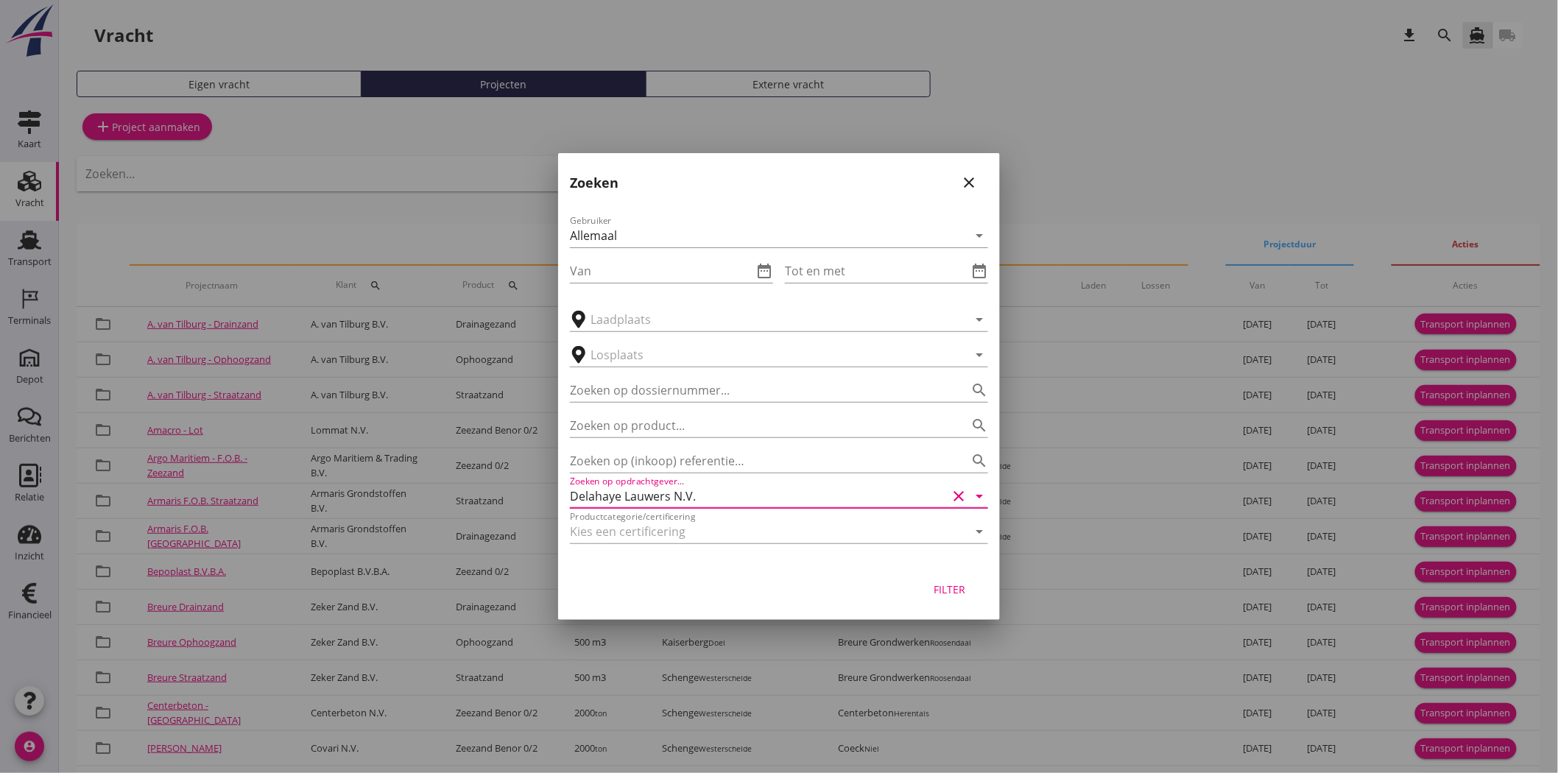
type input "Delahaye Lauwers N.V."
click at [952, 584] on div "Filter" at bounding box center [949, 589] width 41 height 15
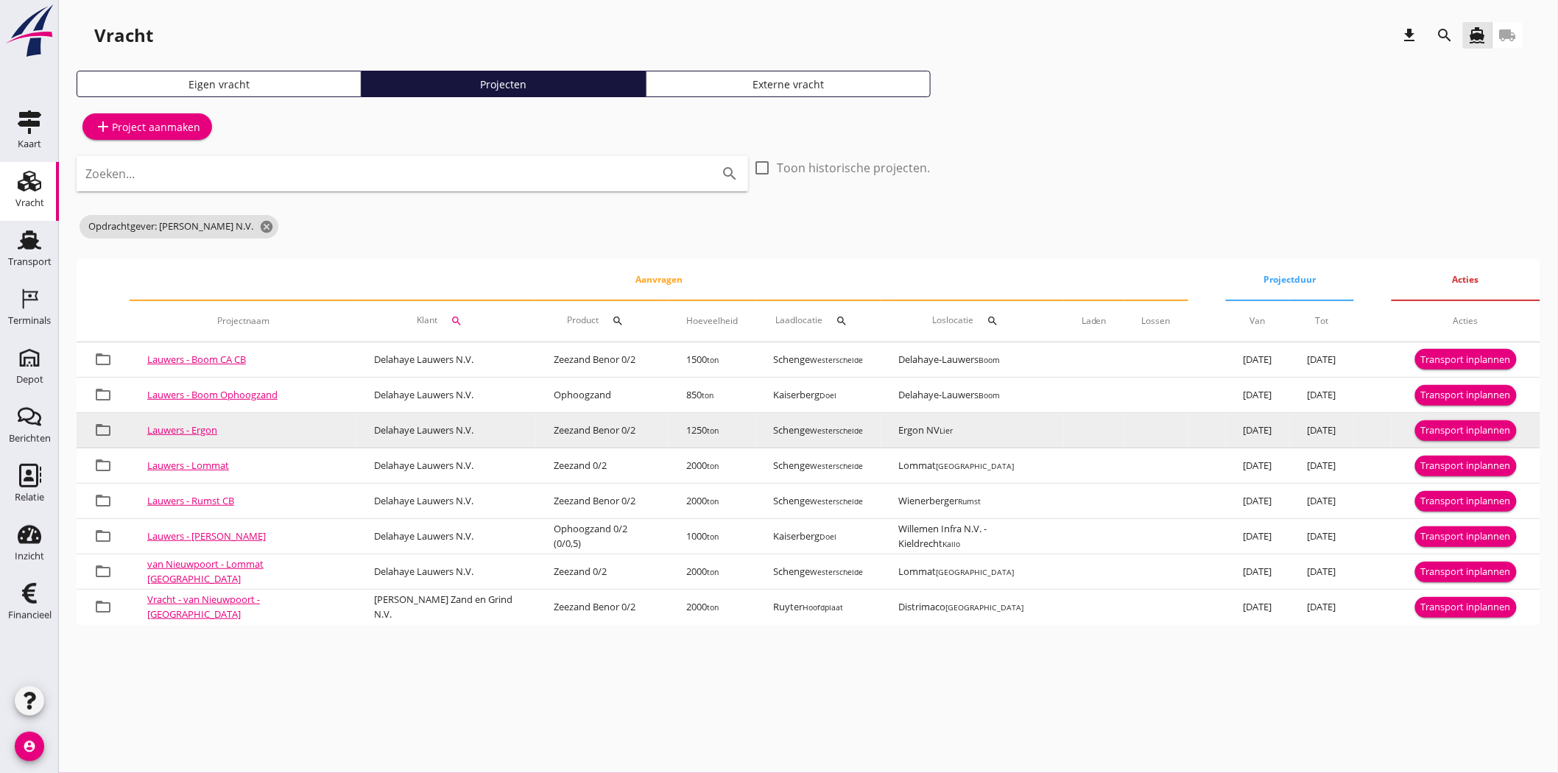
click at [1402, 420] on button "Transport inplannen" at bounding box center [1466, 430] width 102 height 21
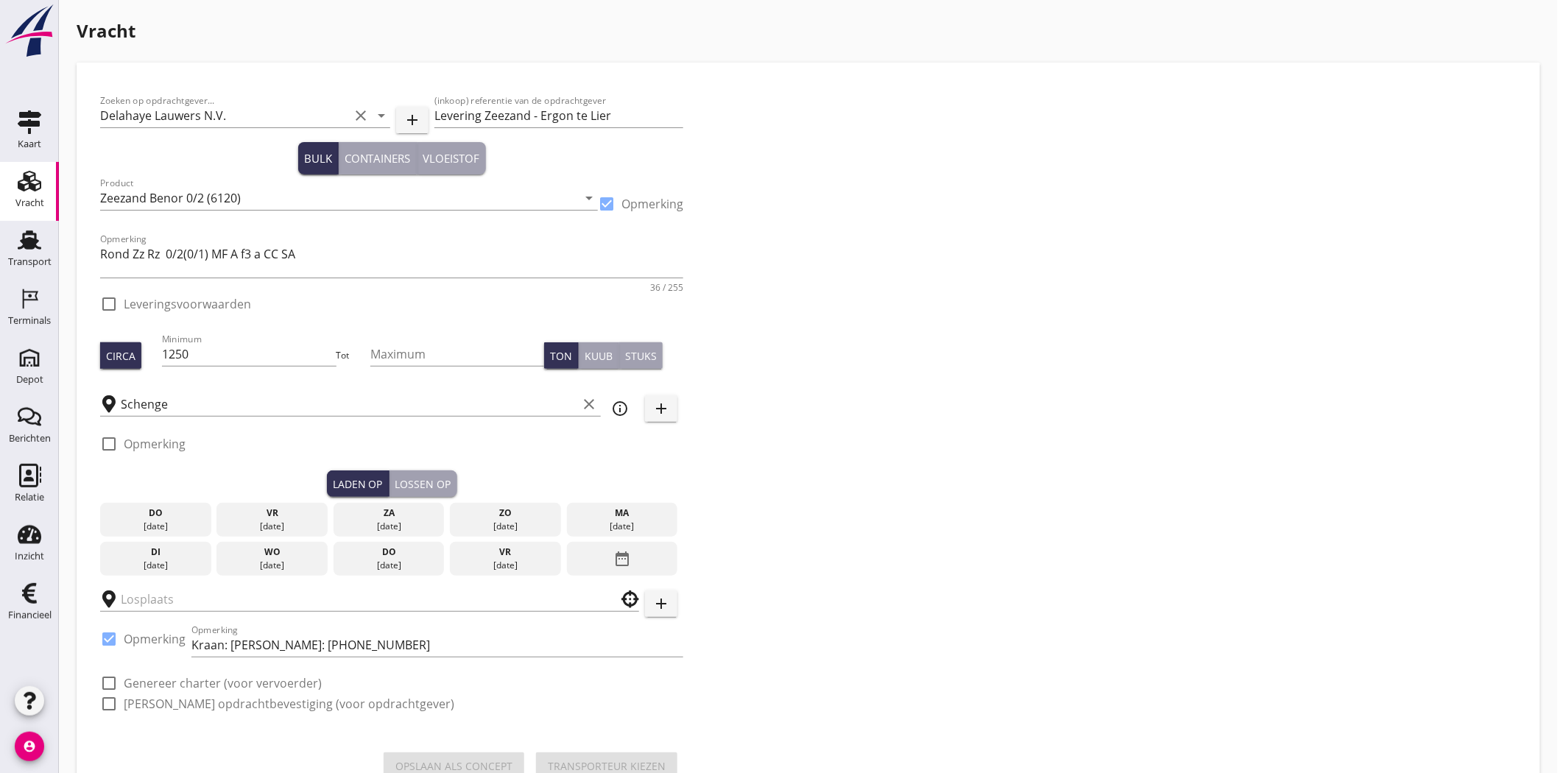
checkbox input "true"
type input "Ergon NV"
checkbox input "true"
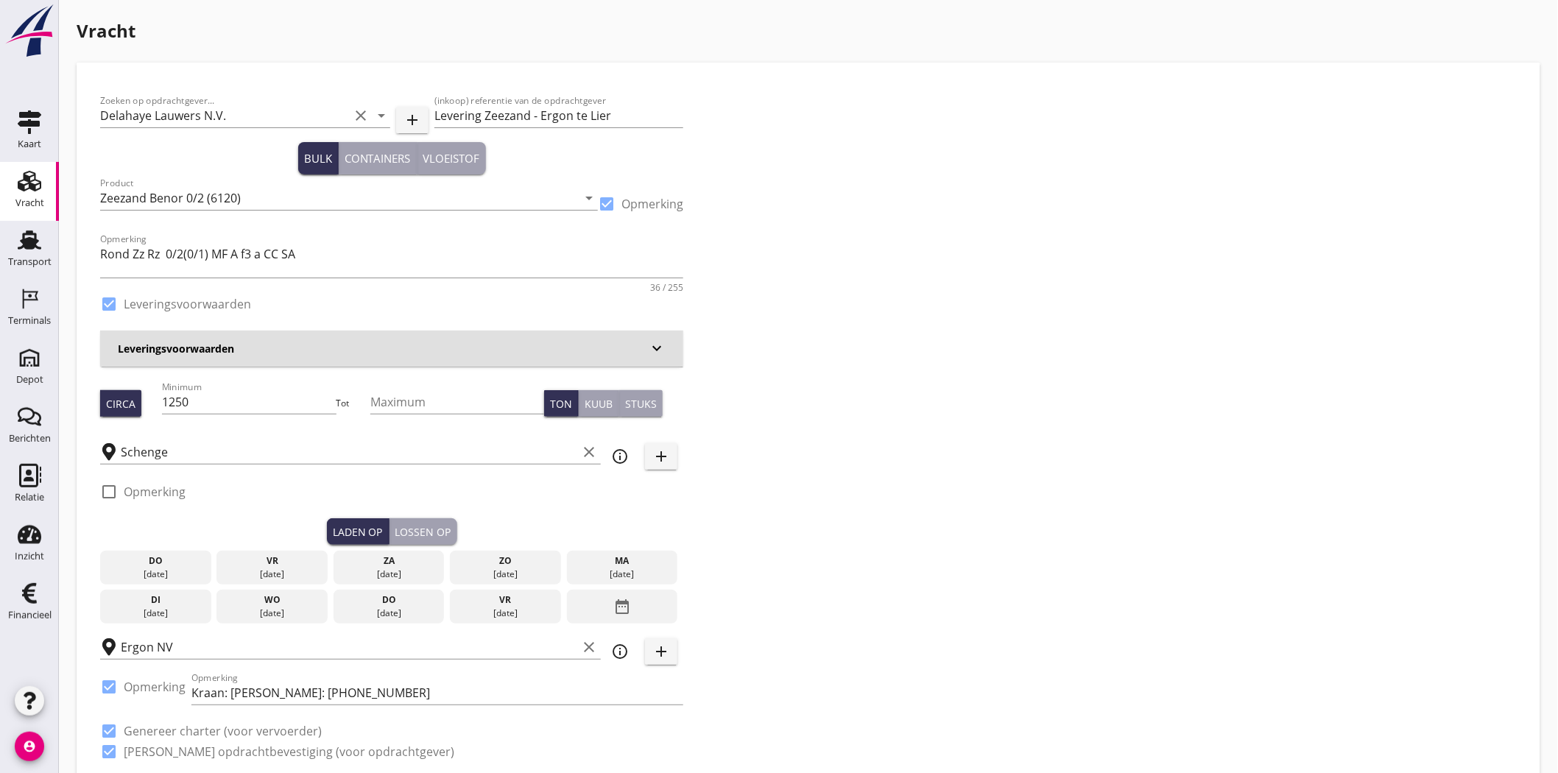
drag, startPoint x: 631, startPoint y: 567, endPoint x: 465, endPoint y: 547, distance: 166.9
click at [630, 568] on div "[DATE]" at bounding box center [623, 574] width 104 height 13
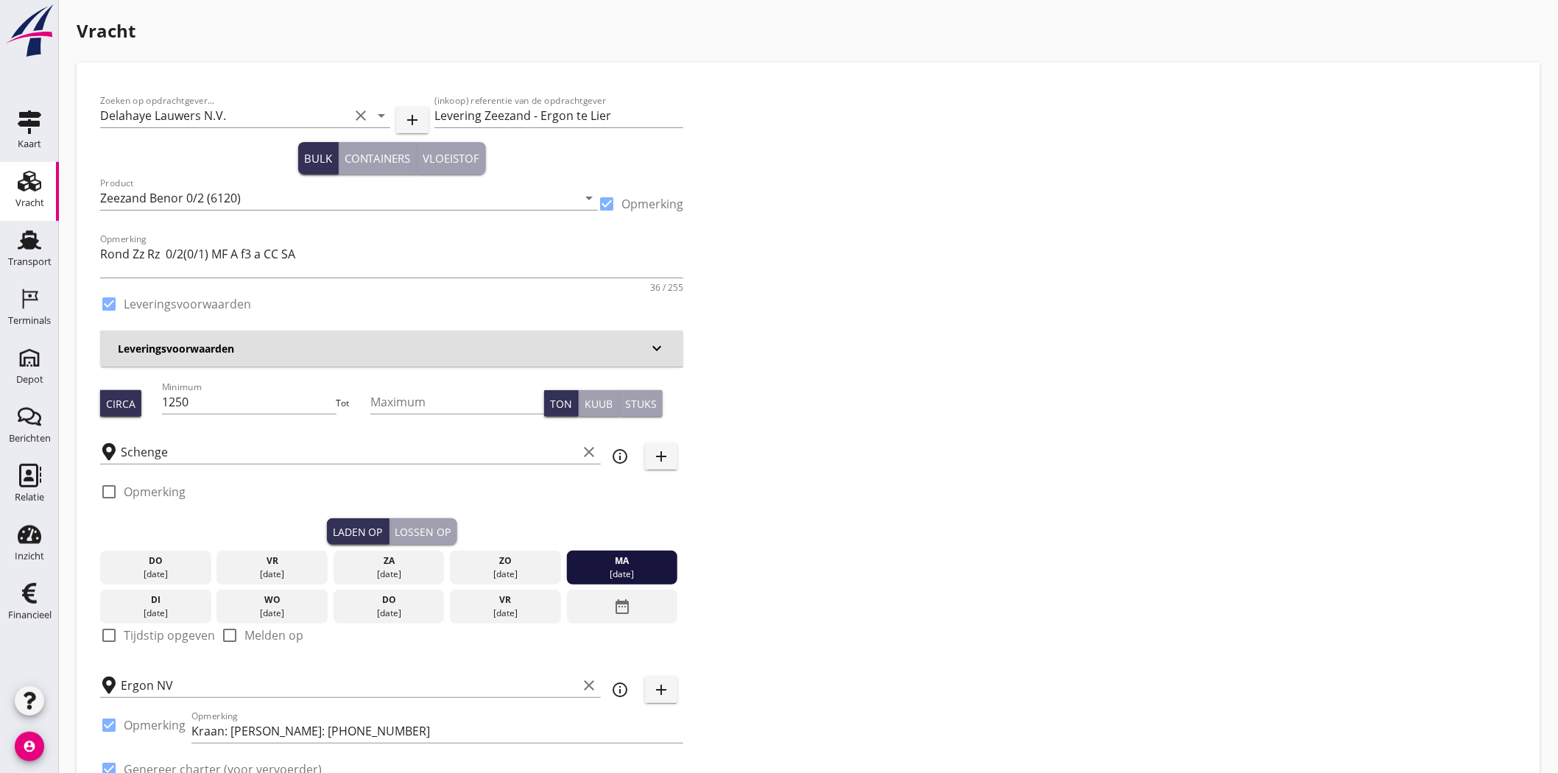
click at [410, 531] on div "Lossen op" at bounding box center [423, 531] width 56 height 15
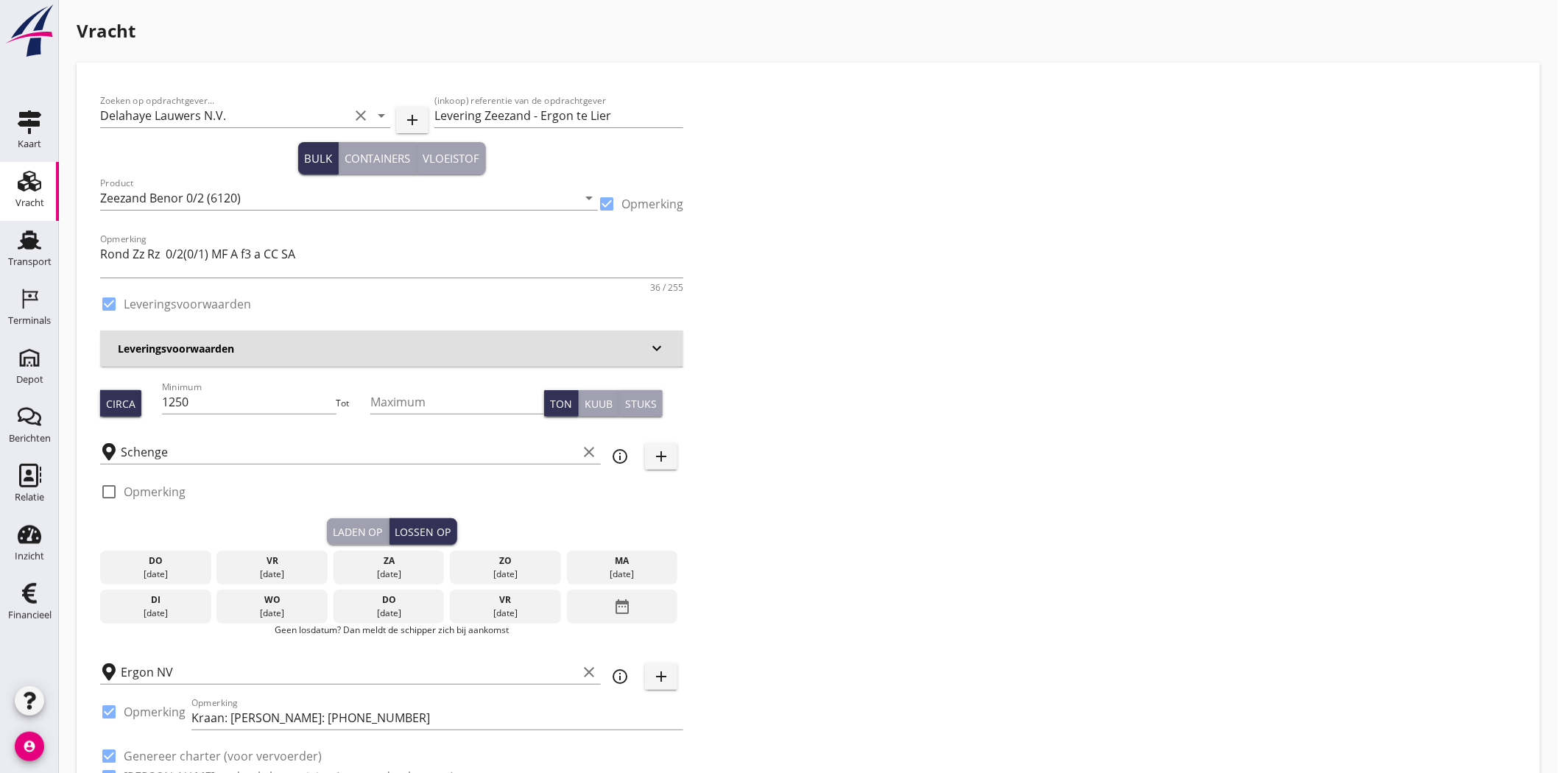
click at [158, 598] on div "di" at bounding box center [156, 600] width 104 height 13
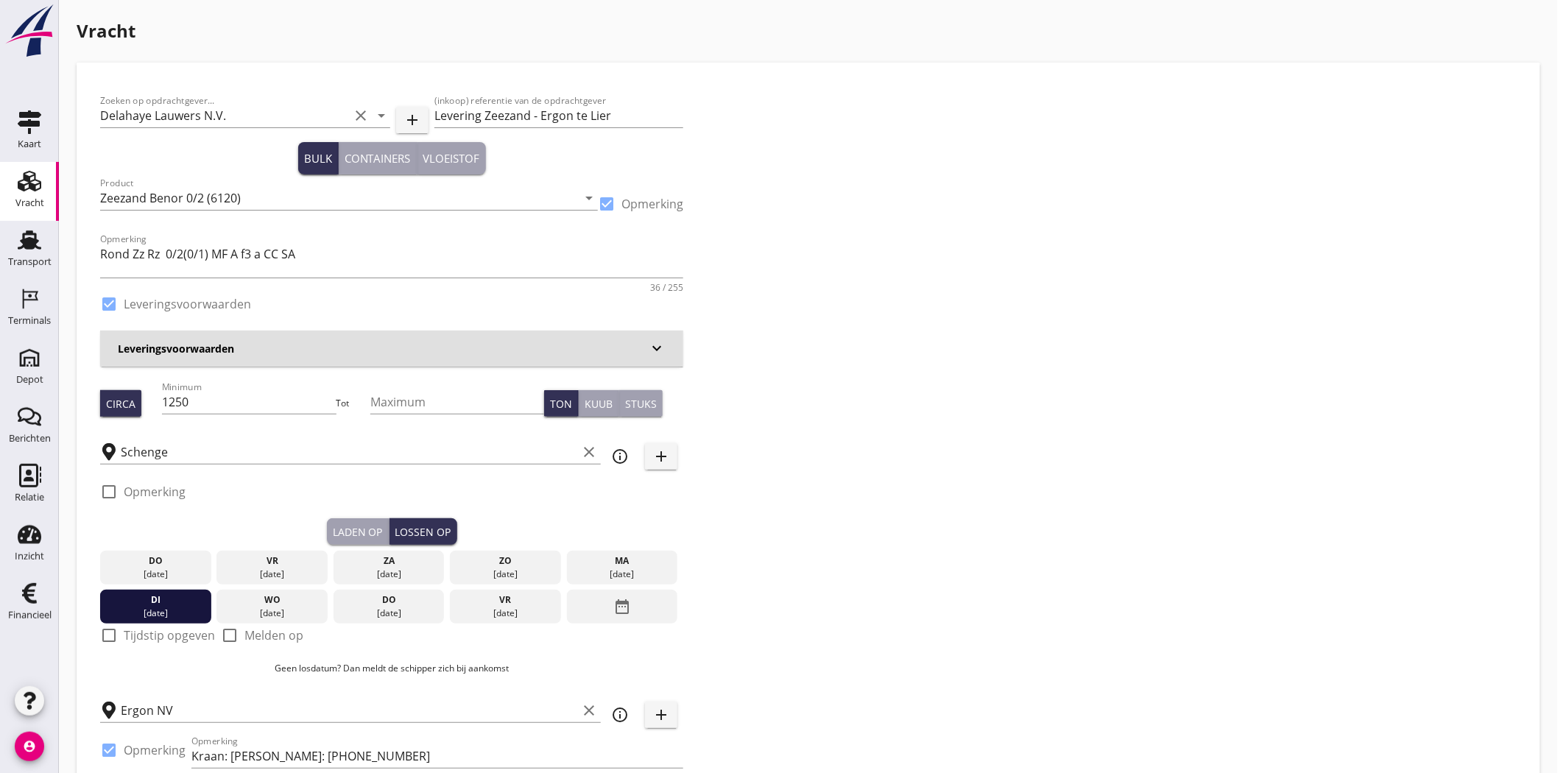
click at [1094, 445] on div "Zoeken op opdrachtgever... Delahaye Lauwers N.V. clear arrow_drop_down add (ink…" at bounding box center [808, 464] width 1429 height 756
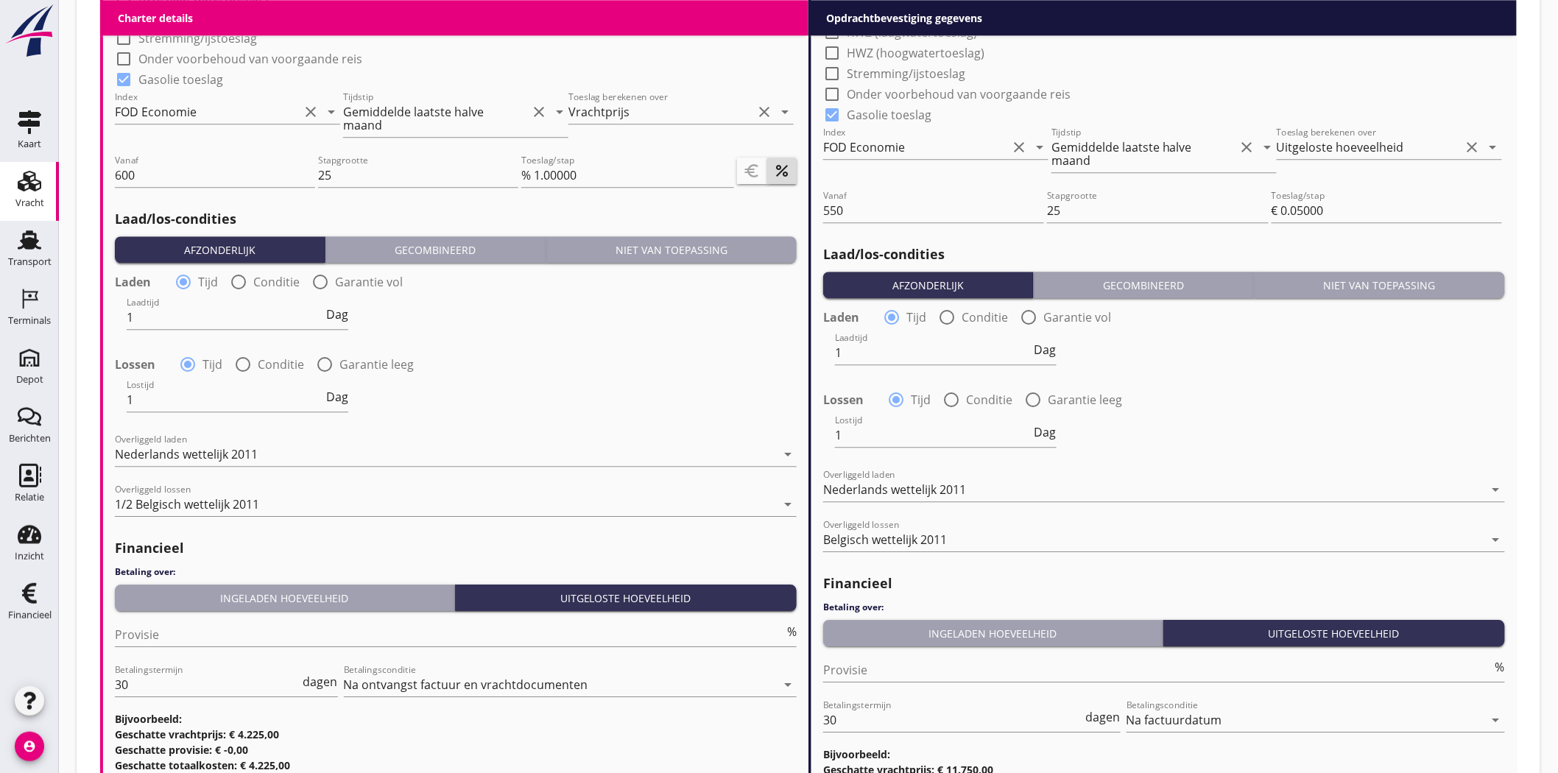
scroll to position [1636, 0]
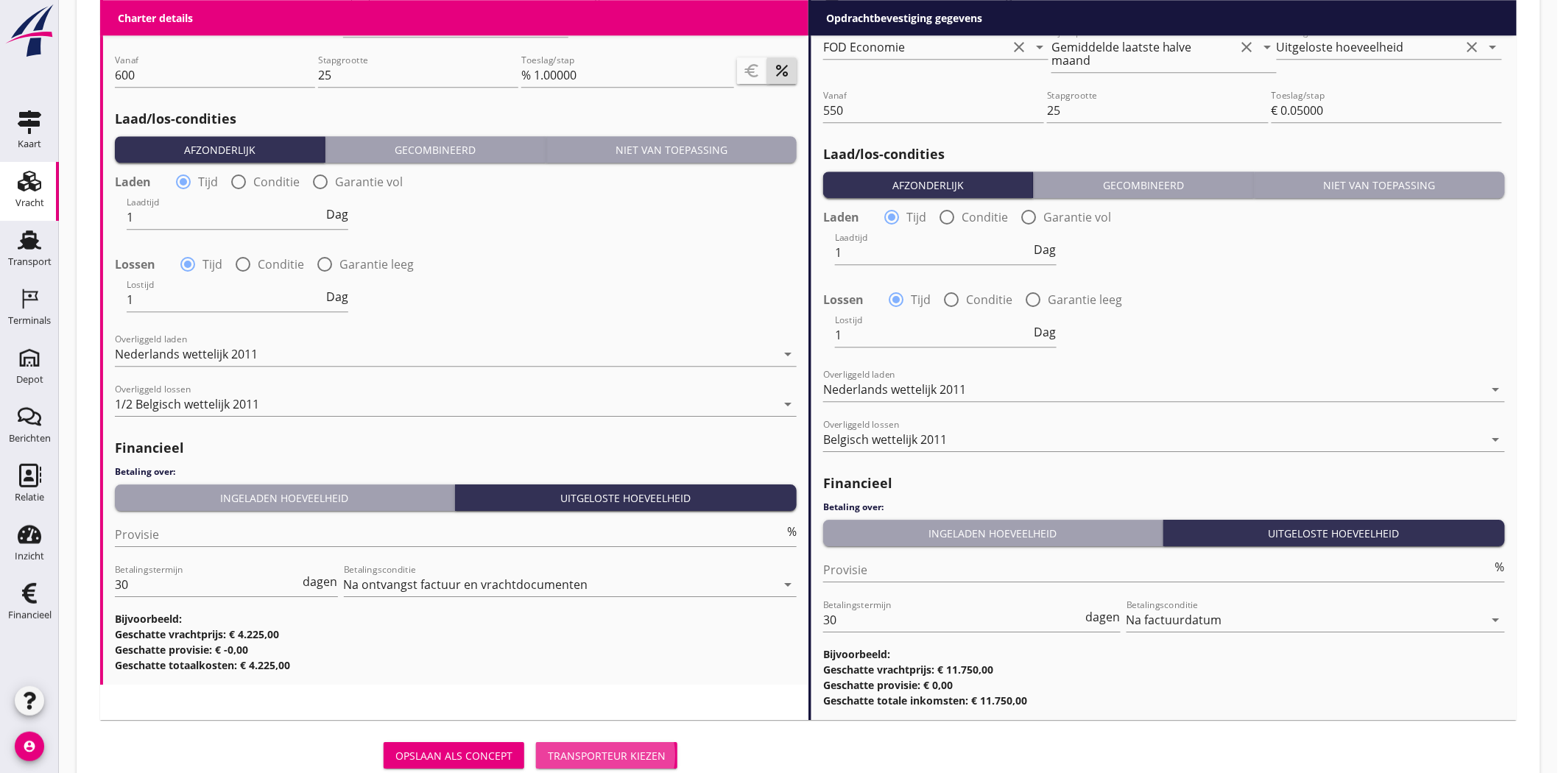
click at [591, 695] on div "Transporteur kiezen" at bounding box center [607, 755] width 118 height 15
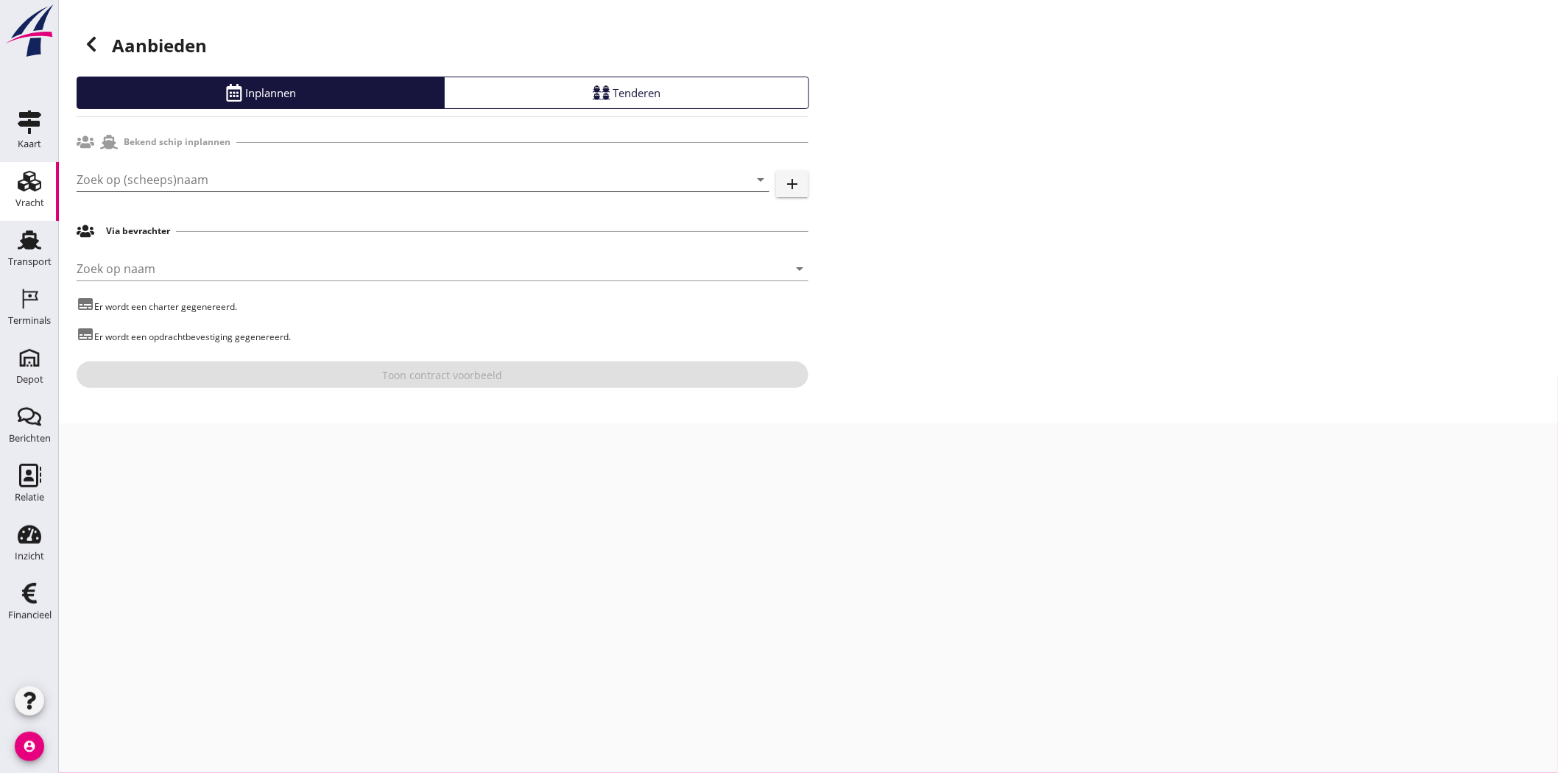
click at [121, 167] on div "Zoek op (scheeps)naam arrow_drop_down add" at bounding box center [443, 182] width 732 height 47
click at [122, 173] on input "Zoek op (scheeps)naam" at bounding box center [403, 180] width 652 height 24
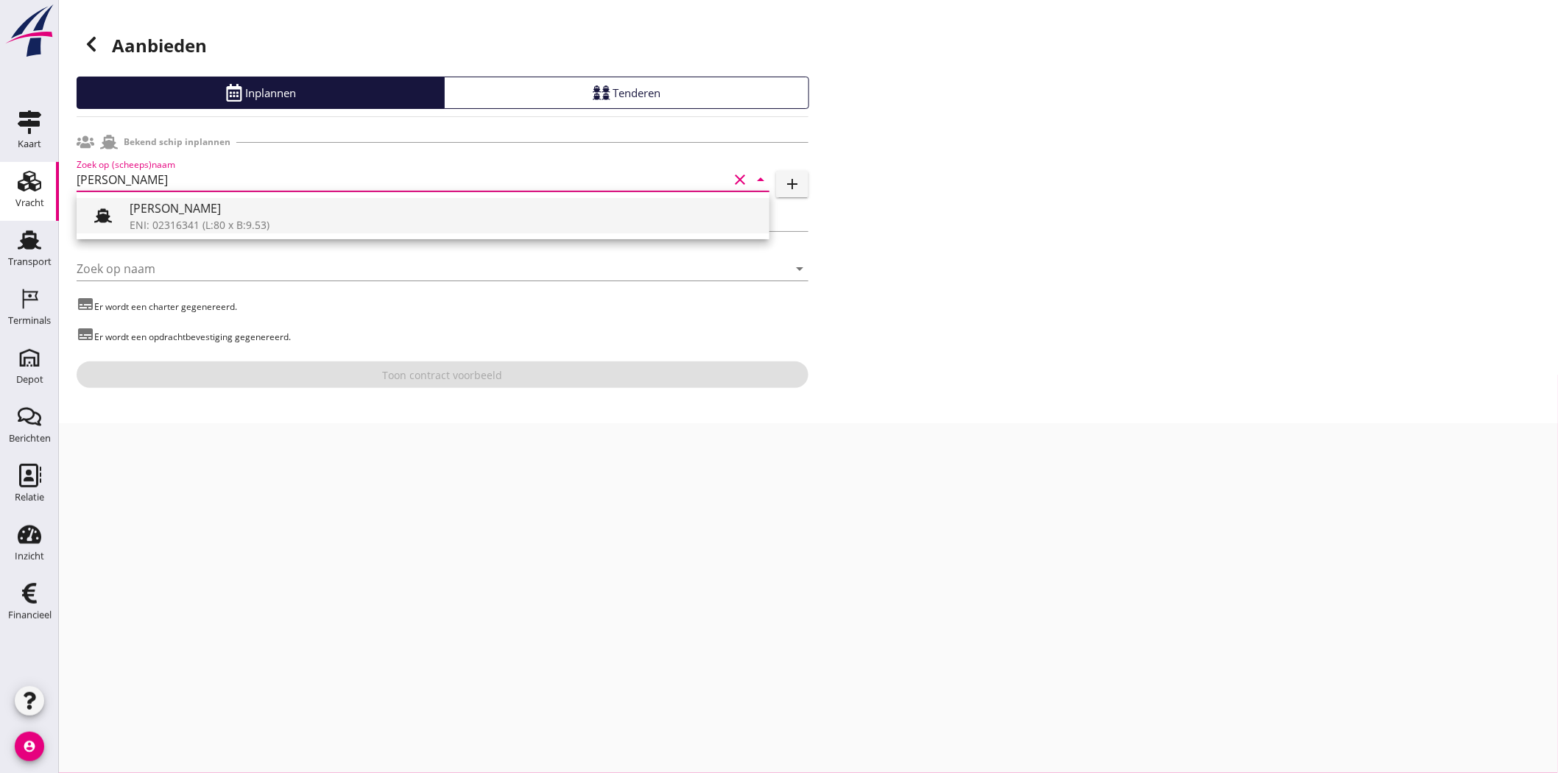
click at [356, 200] on div "[PERSON_NAME]" at bounding box center [444, 209] width 628 height 18
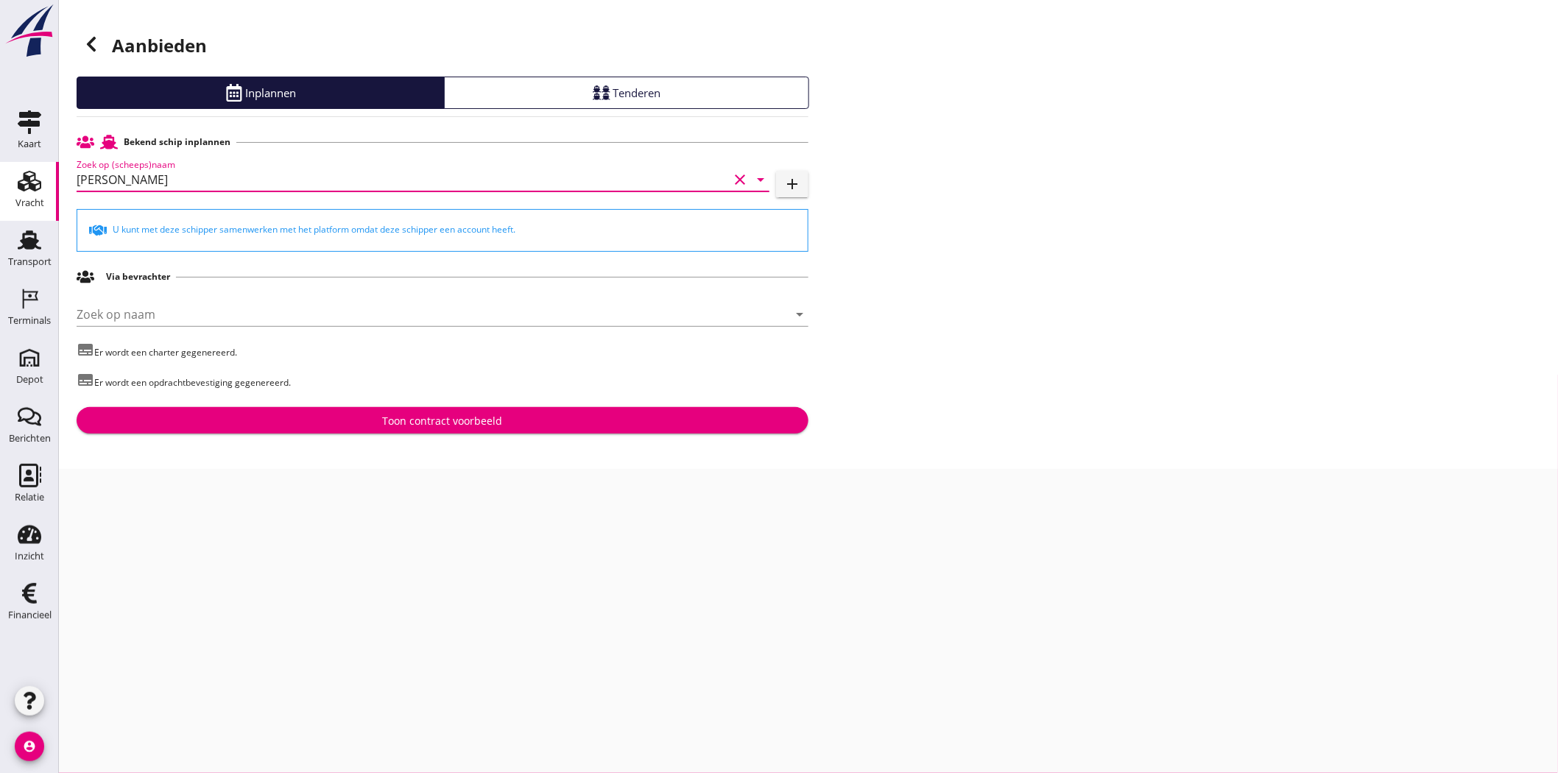
type input "[PERSON_NAME]"
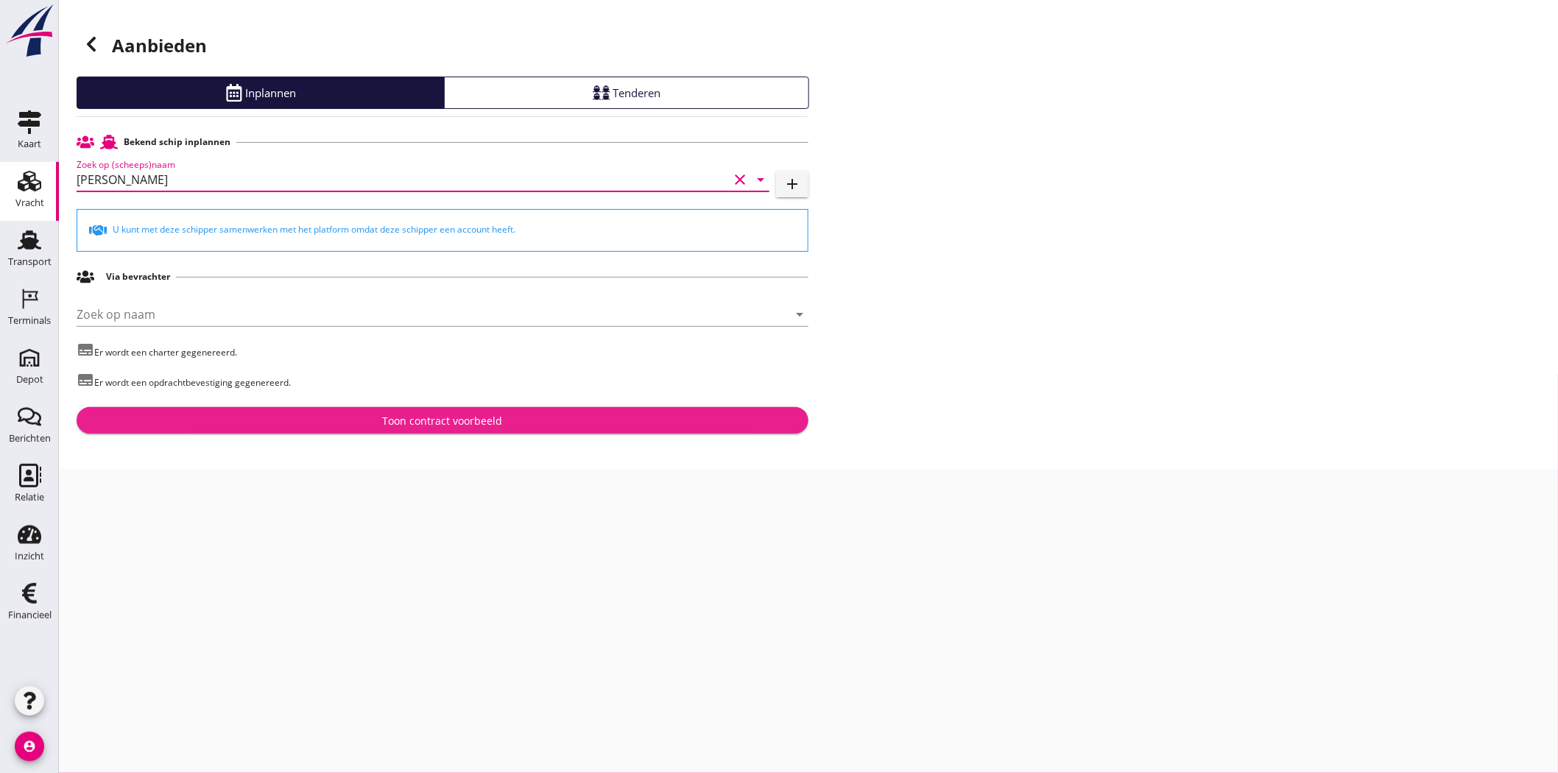
click at [436, 427] on div "Toon contract voorbeeld" at bounding box center [443, 420] width 120 height 15
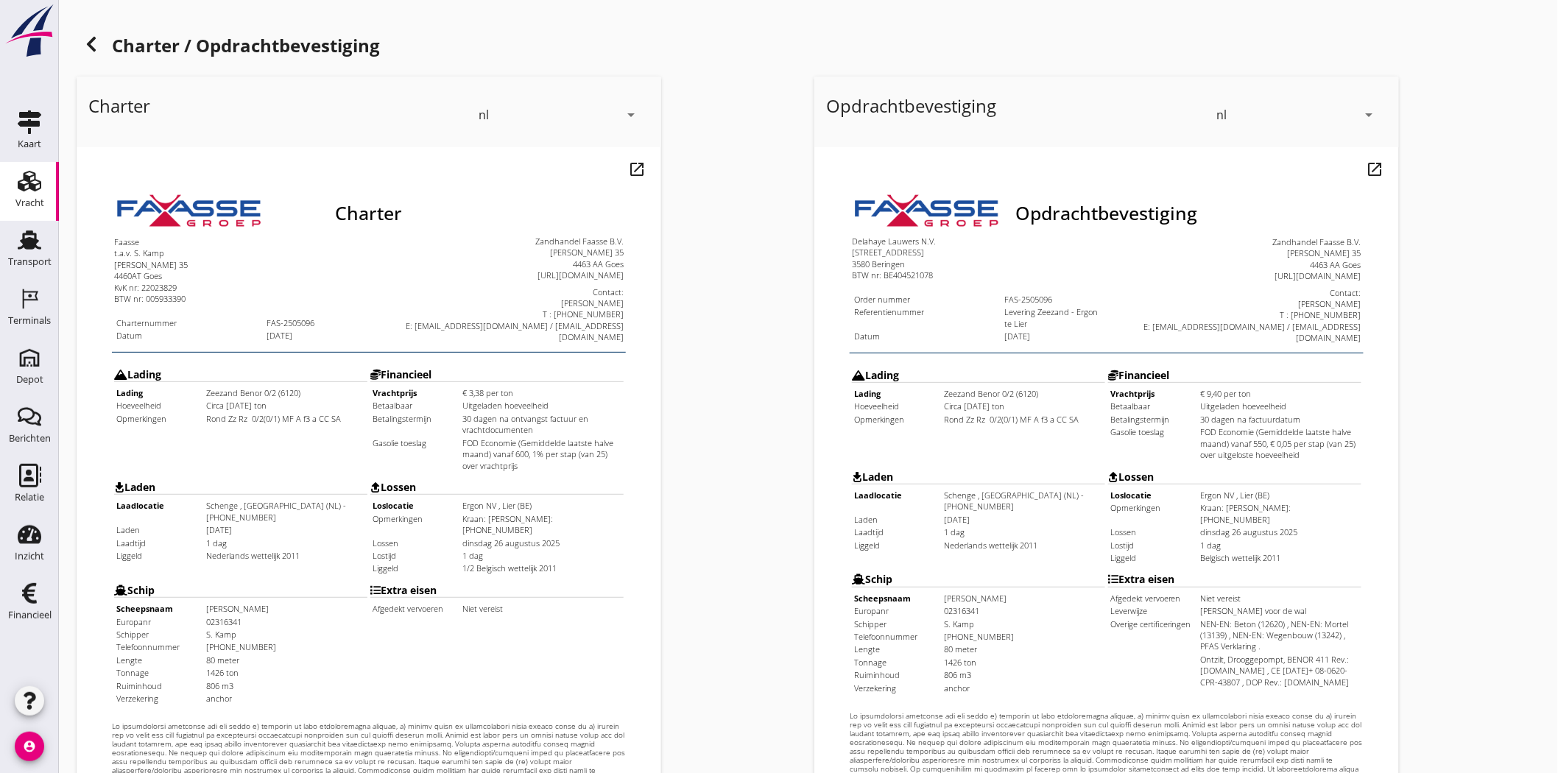
scroll to position [317, 0]
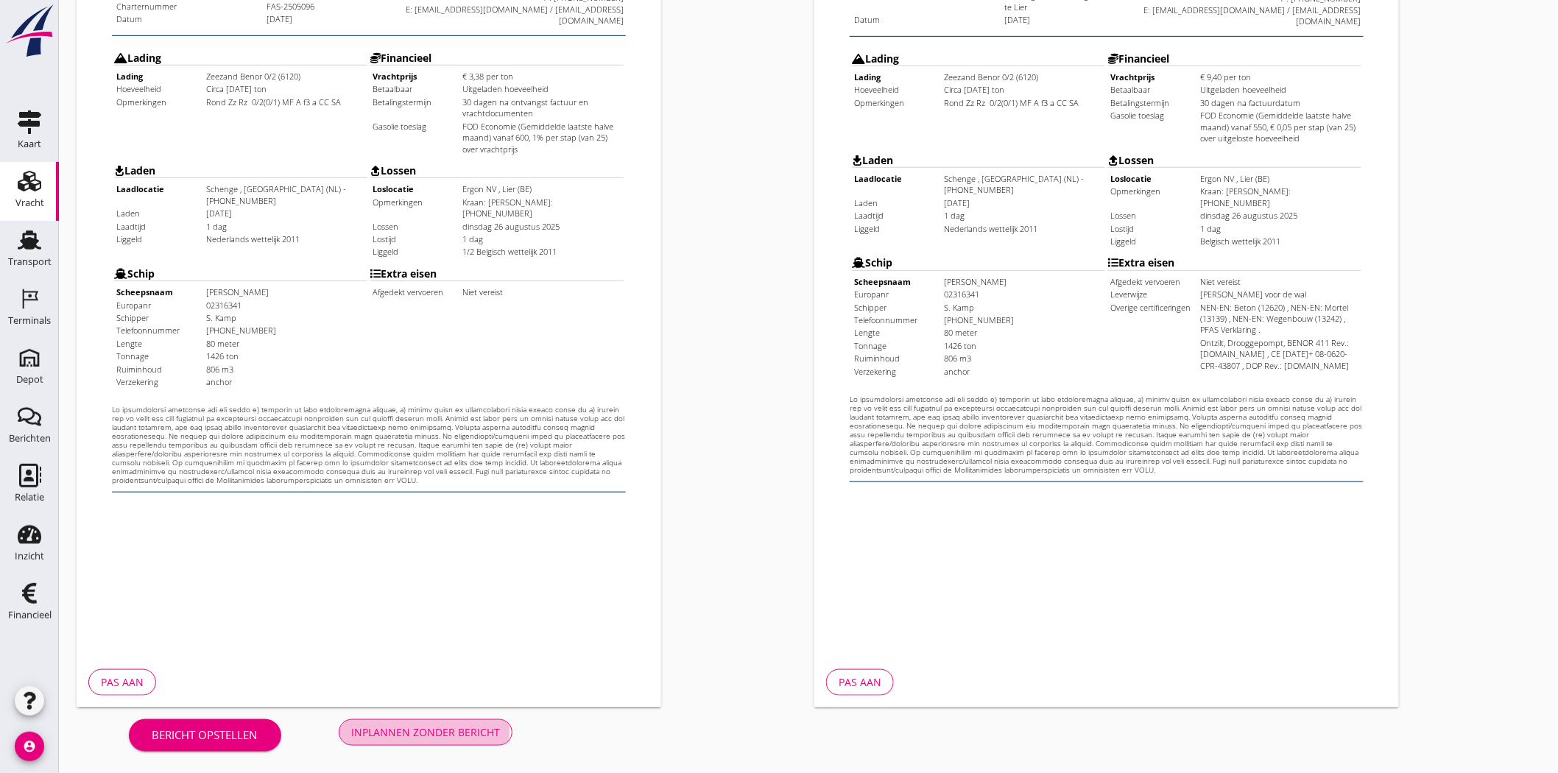
click at [485, 695] on div "Inplannen zonder bericht" at bounding box center [425, 732] width 149 height 15
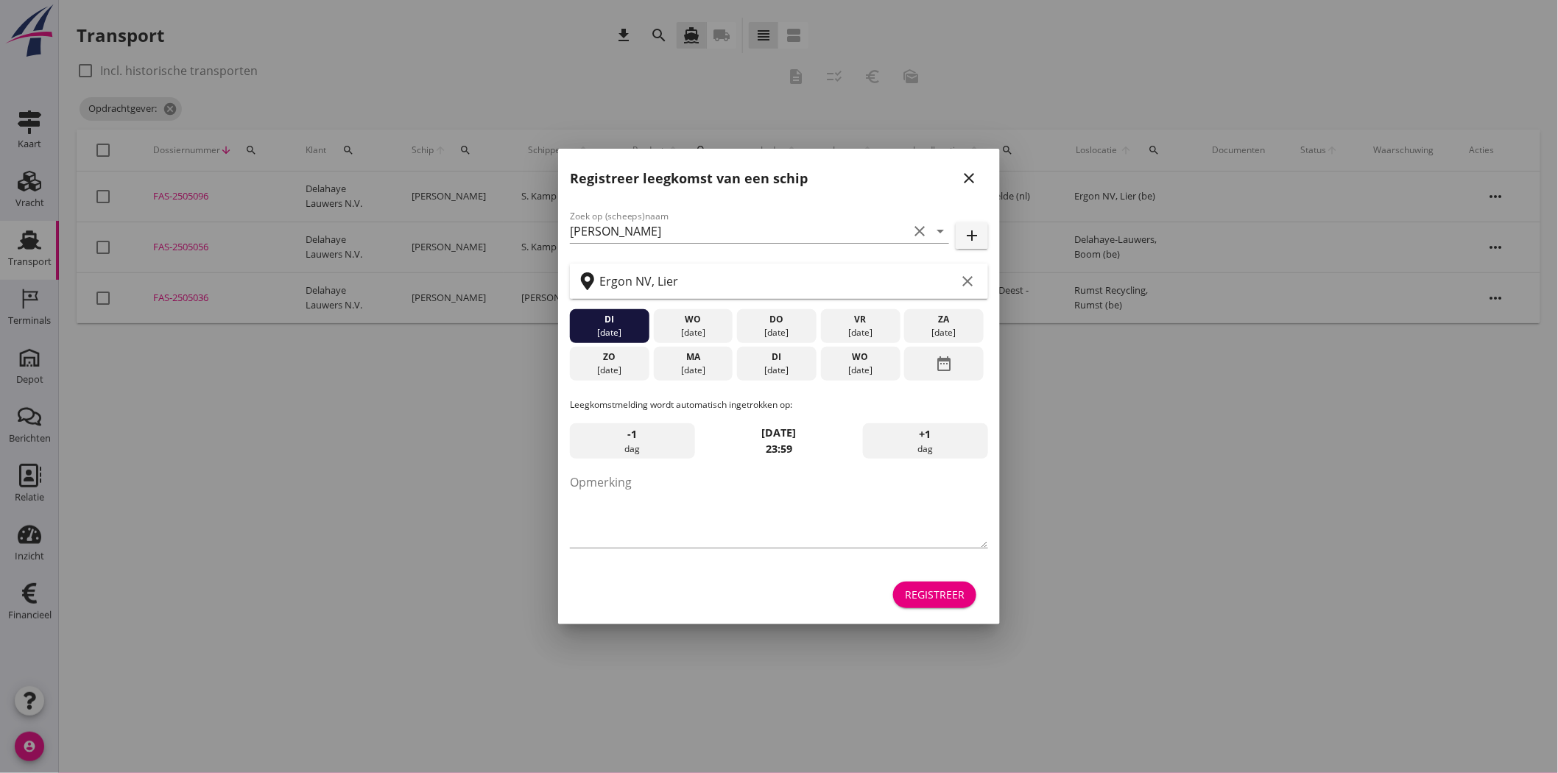
click at [974, 180] on icon "close" at bounding box center [969, 178] width 18 height 18
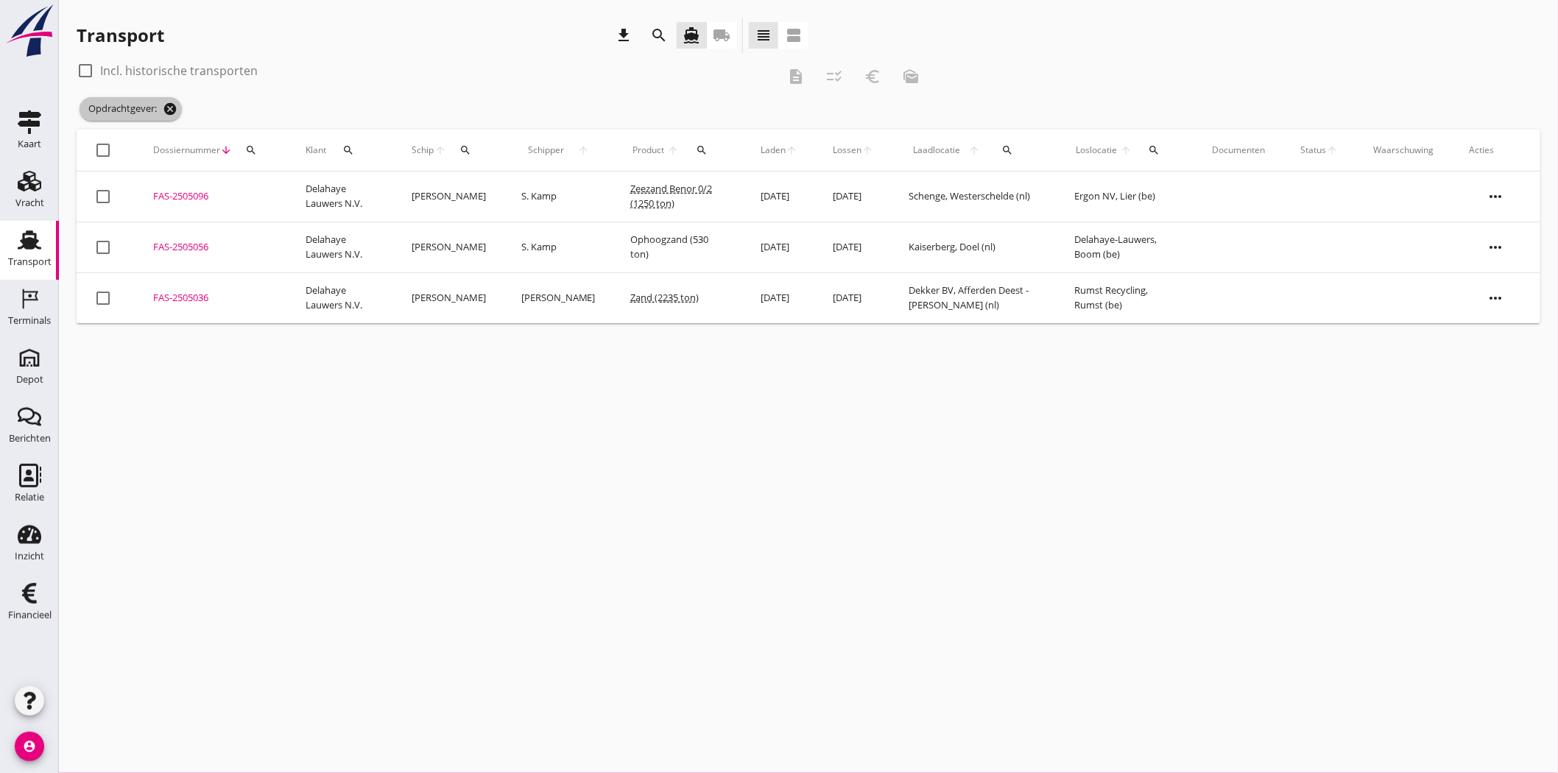
click at [174, 108] on icon "cancel" at bounding box center [170, 109] width 15 height 15
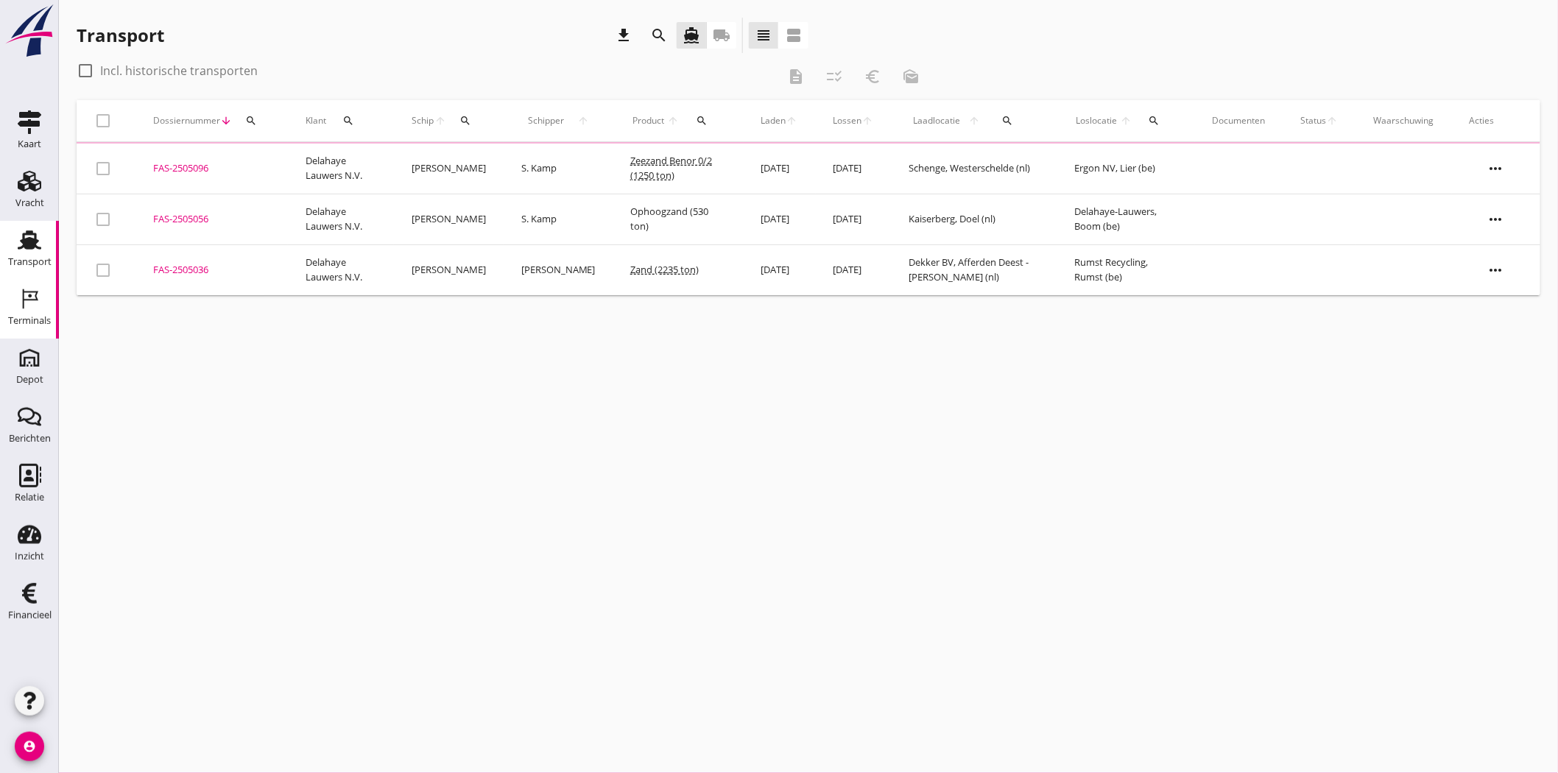
click at [26, 317] on div "Terminals" at bounding box center [29, 321] width 43 height 10
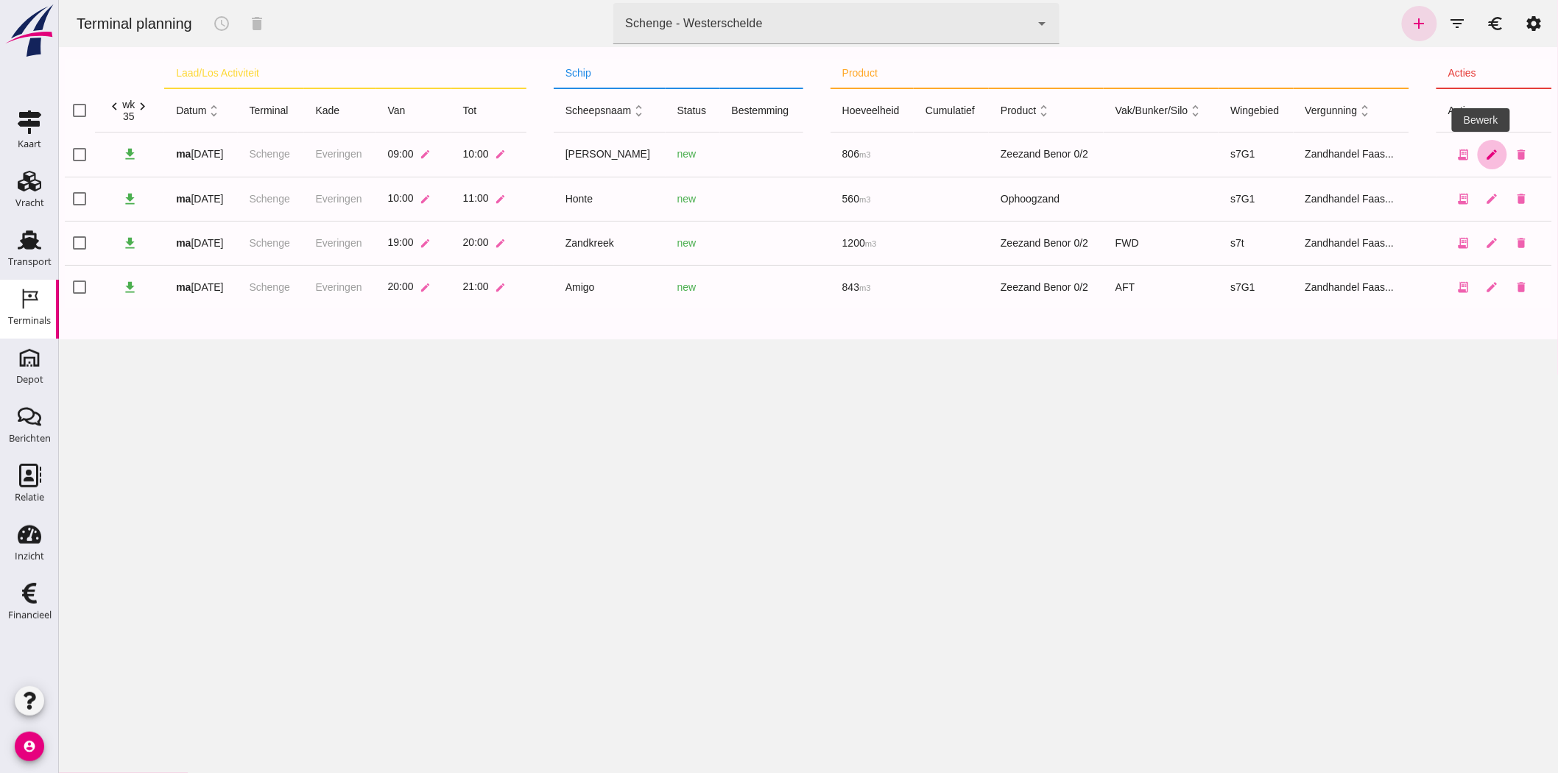
click at [1402, 156] on icon "edit" at bounding box center [1491, 154] width 13 height 13
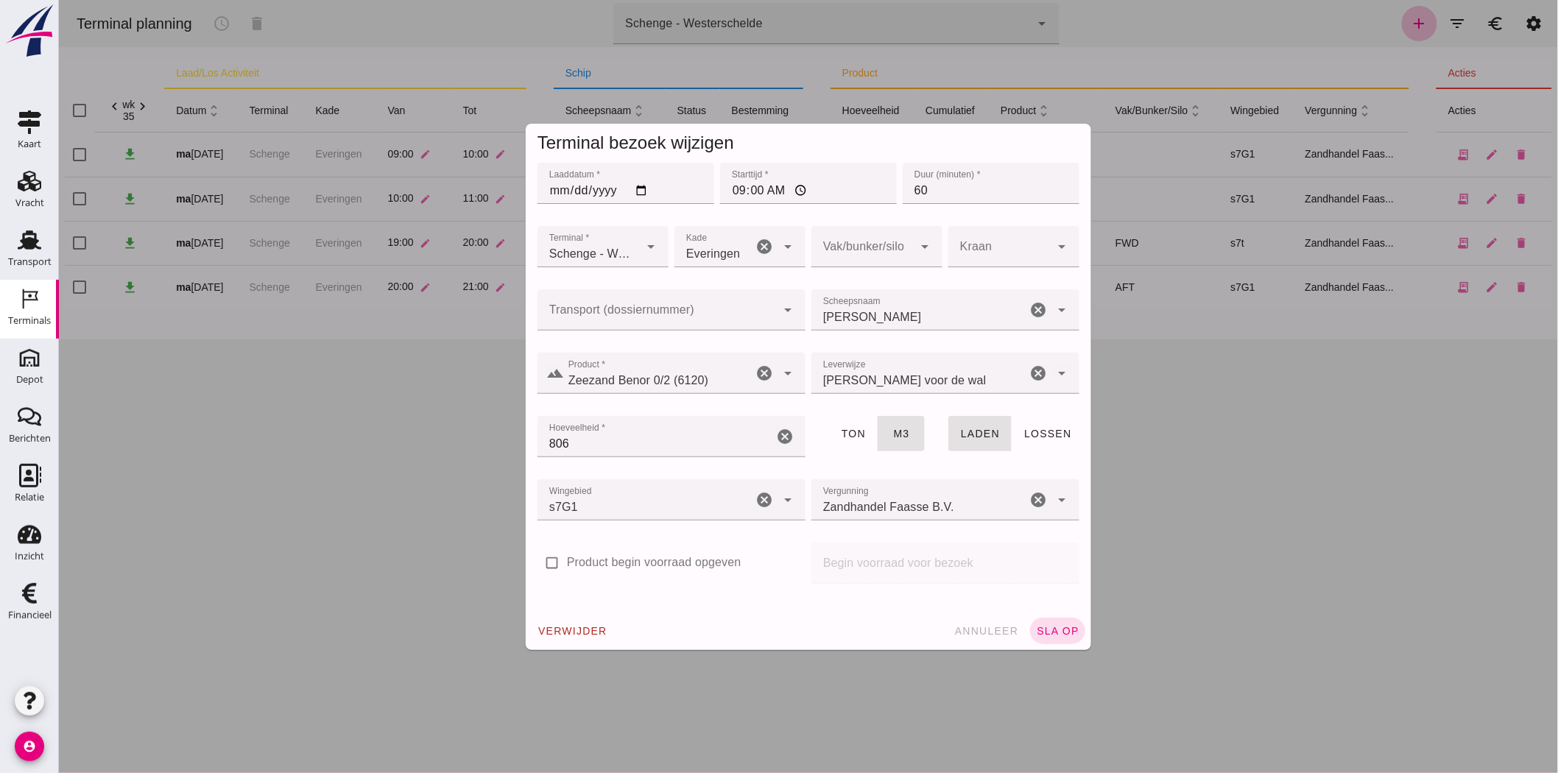
click input "Transport (dossiernummer)"
type input "FAS-2505096"
click div
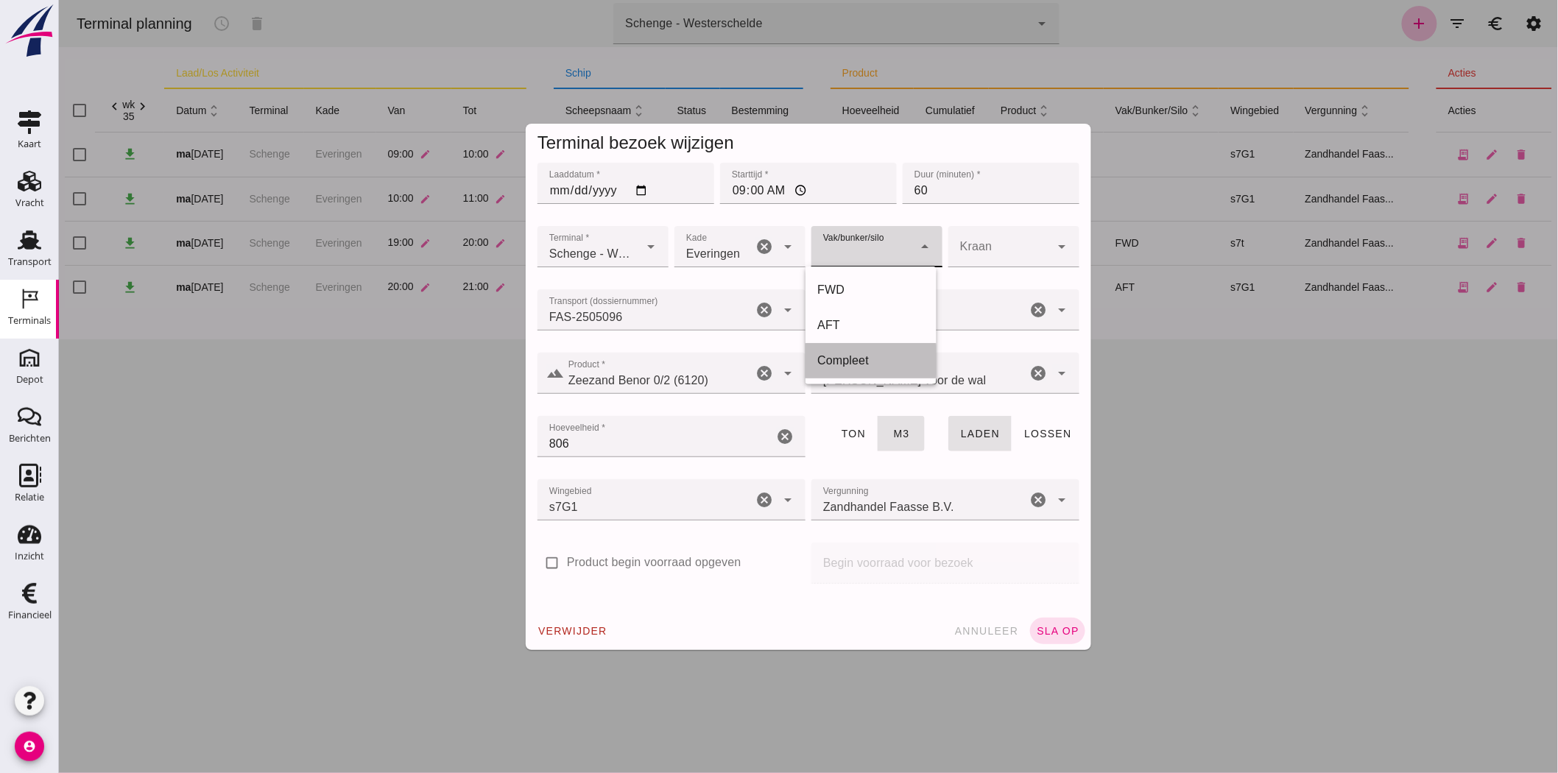
click at [870, 363] on div "Compleet" at bounding box center [871, 361] width 108 height 18
type input "291"
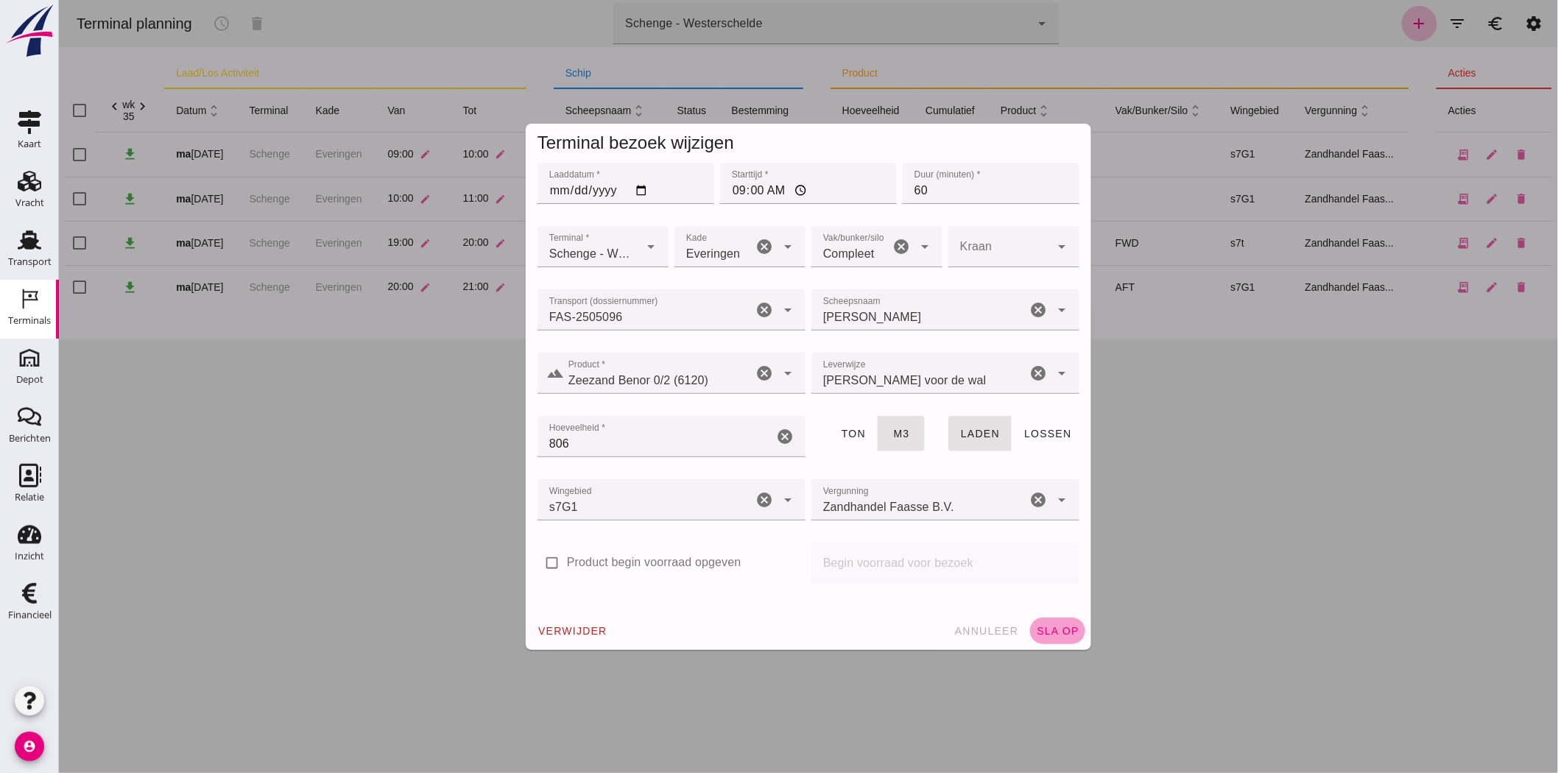
click span "sla op"
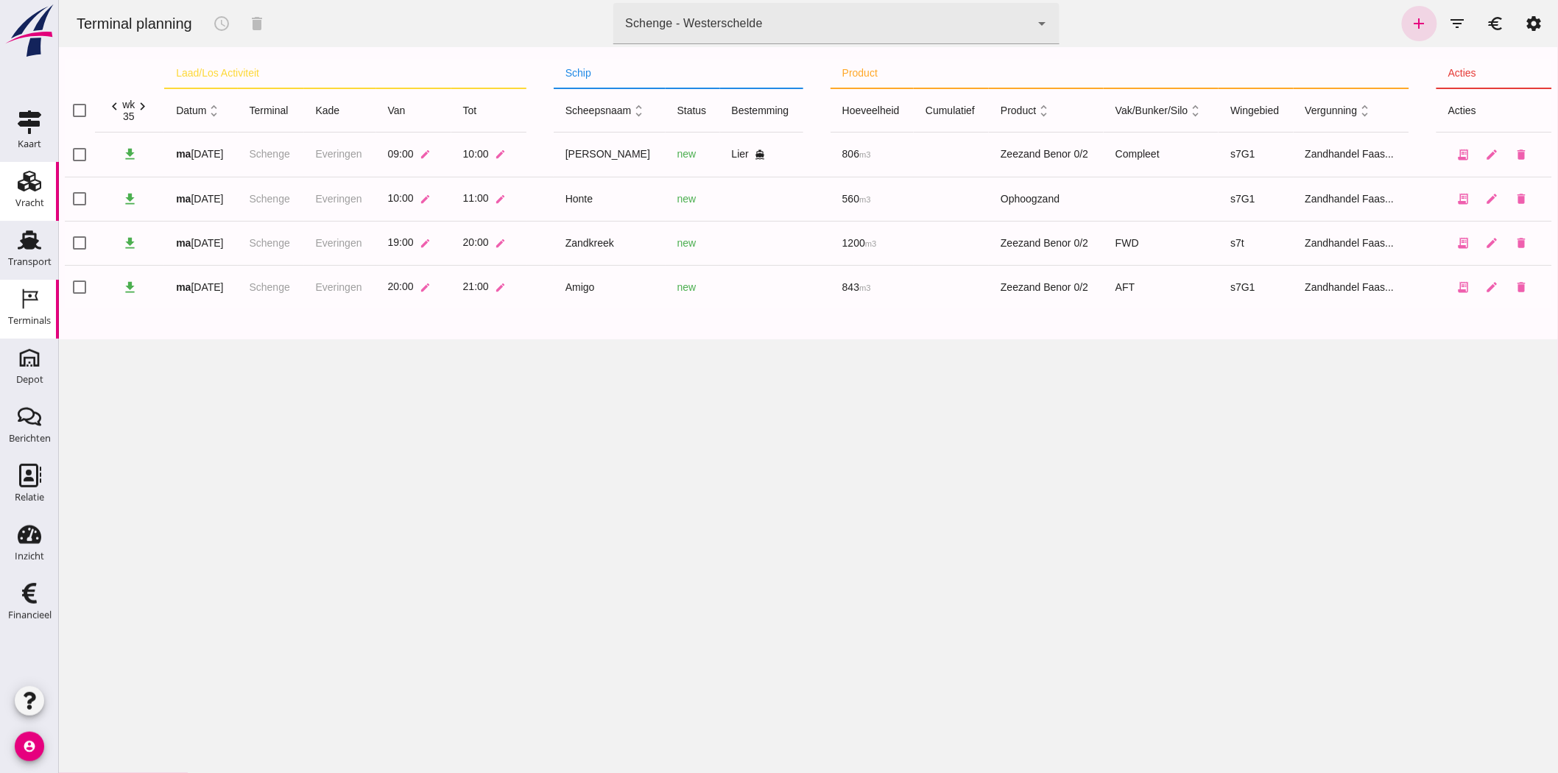
click at [32, 188] on use at bounding box center [30, 181] width 24 height 21
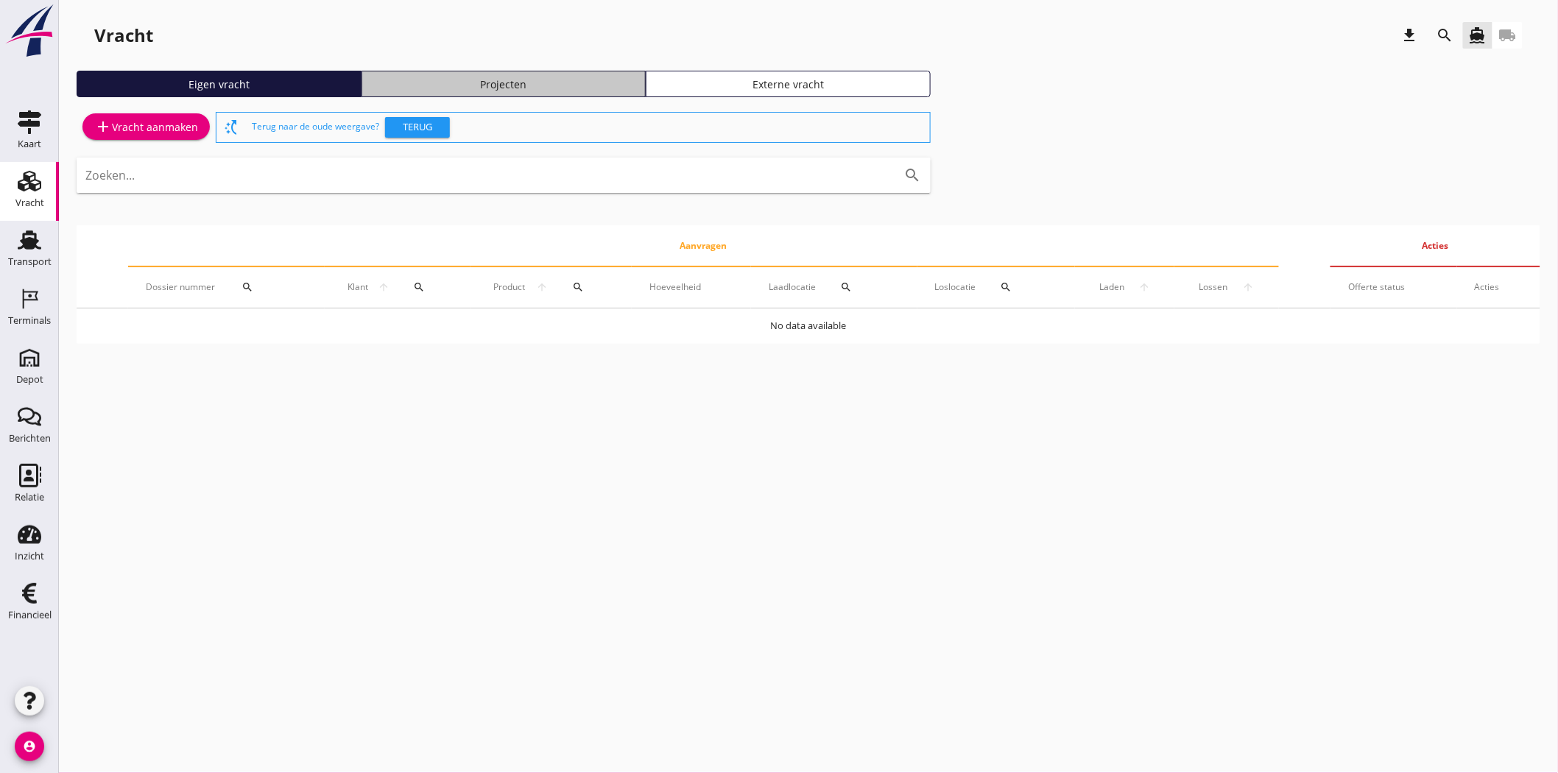
click at [457, 74] on link "Projecten" at bounding box center [504, 84] width 285 height 27
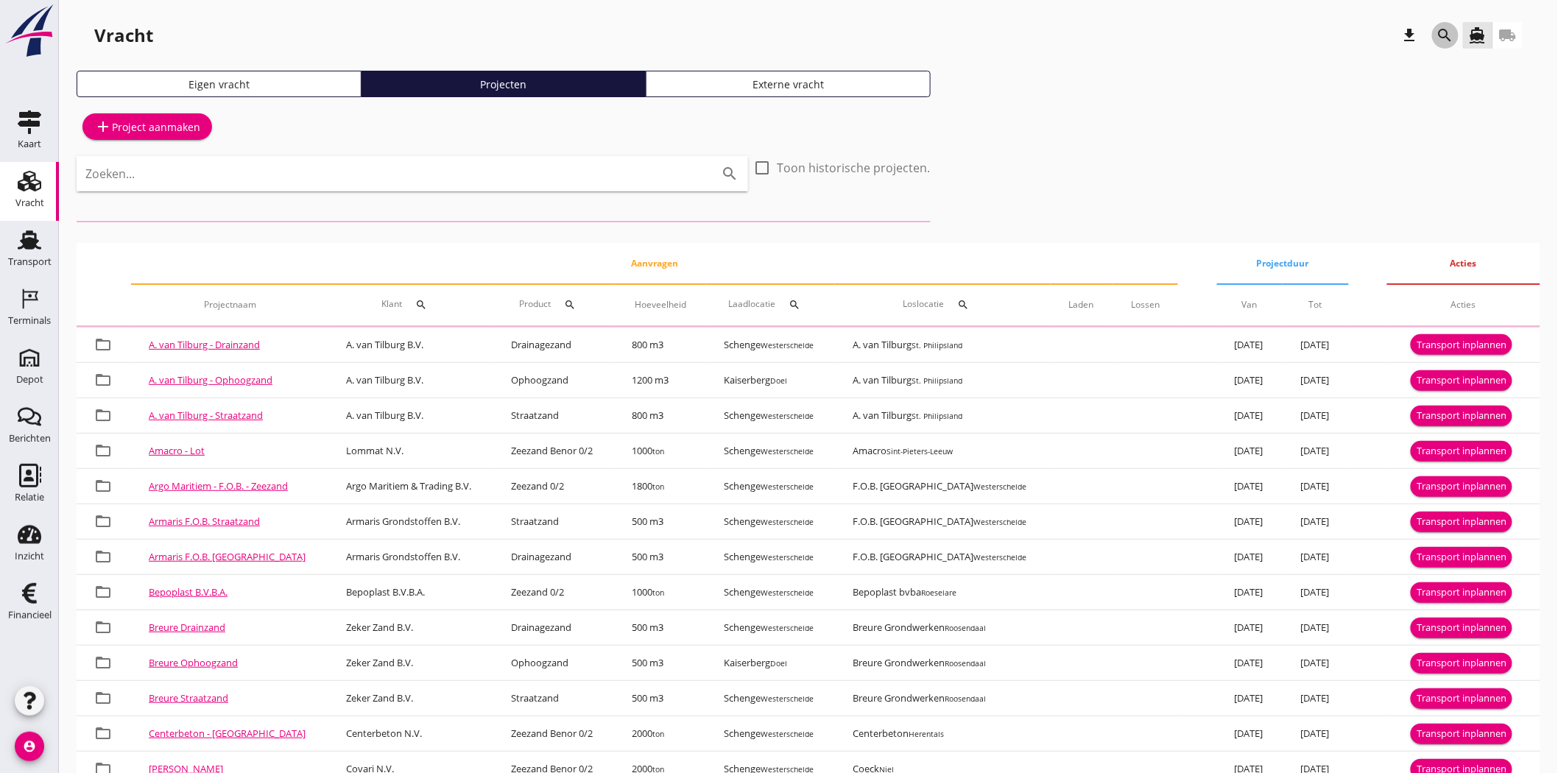
click at [1402, 35] on icon "search" at bounding box center [1446, 36] width 18 height 18
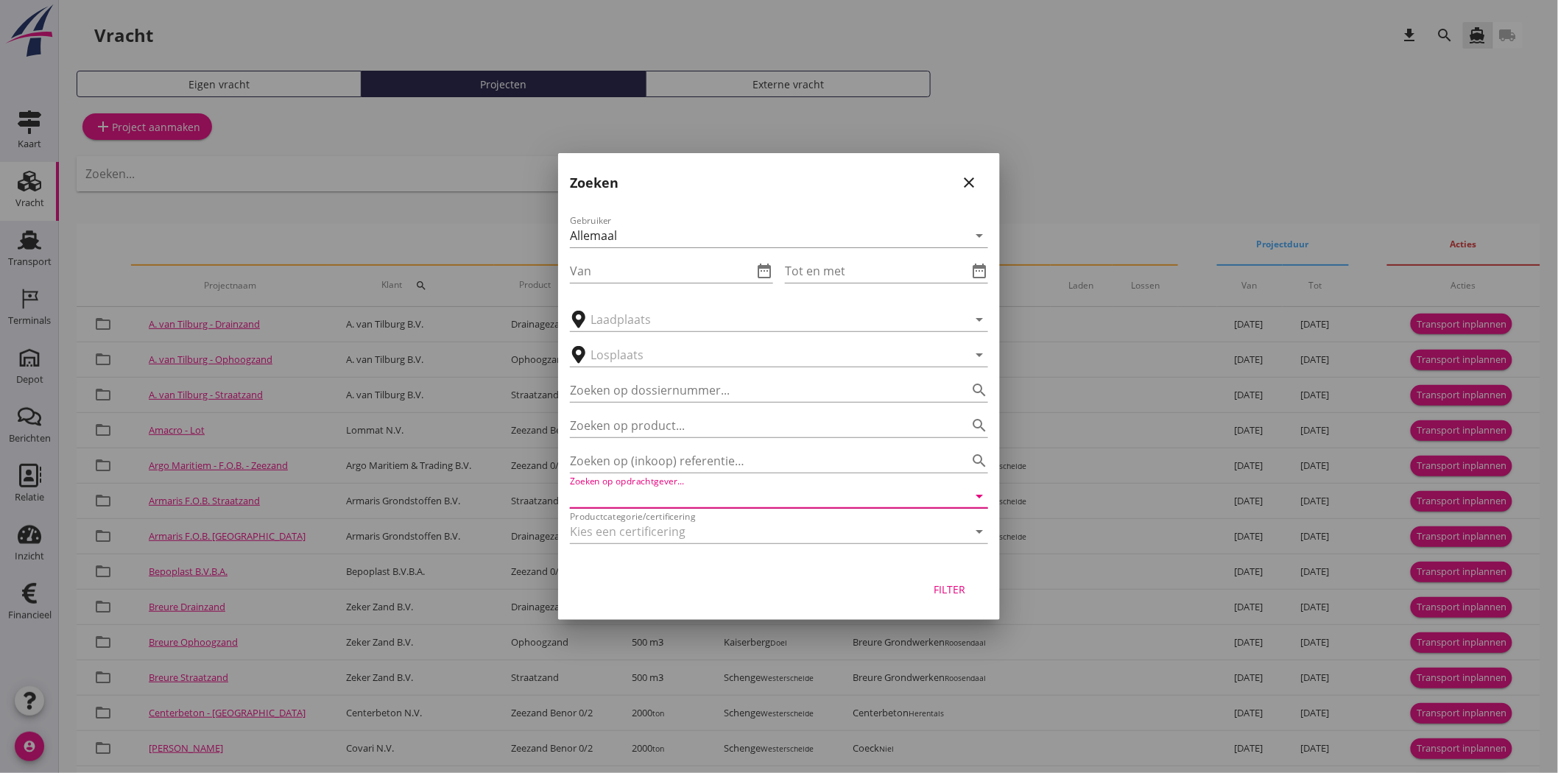
click at [731, 497] on input "Zoeken op opdrachtgever..." at bounding box center [758, 497] width 377 height 24
click at [672, 532] on div "Sando Puinrecycling B.V." at bounding box center [779, 533] width 395 height 18
type input "Sando Puinrecycling B.V."
click at [962, 593] on div "Filter" at bounding box center [949, 589] width 41 height 15
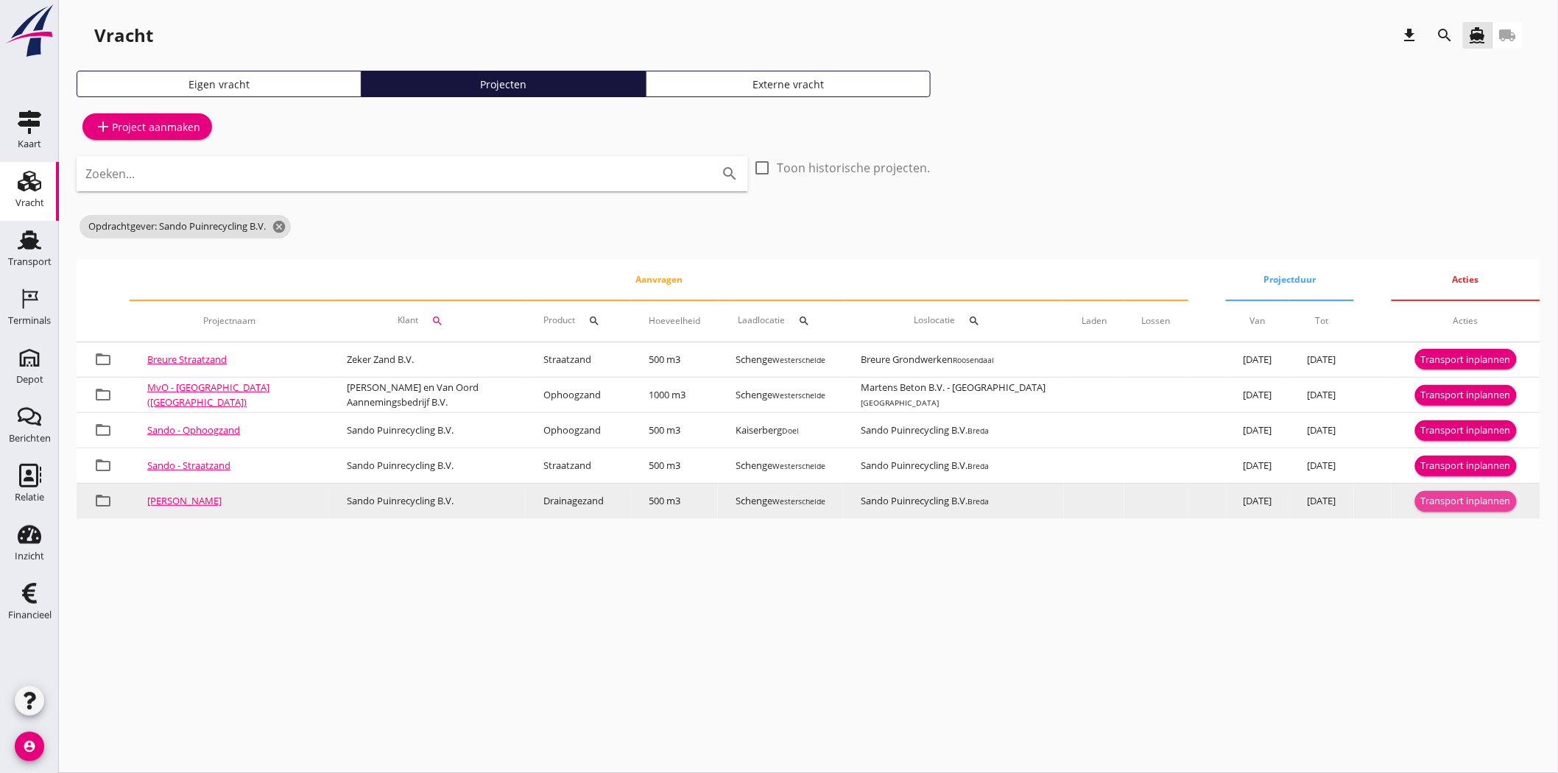
click at [1402, 499] on div "Transport inplannen" at bounding box center [1466, 501] width 90 height 15
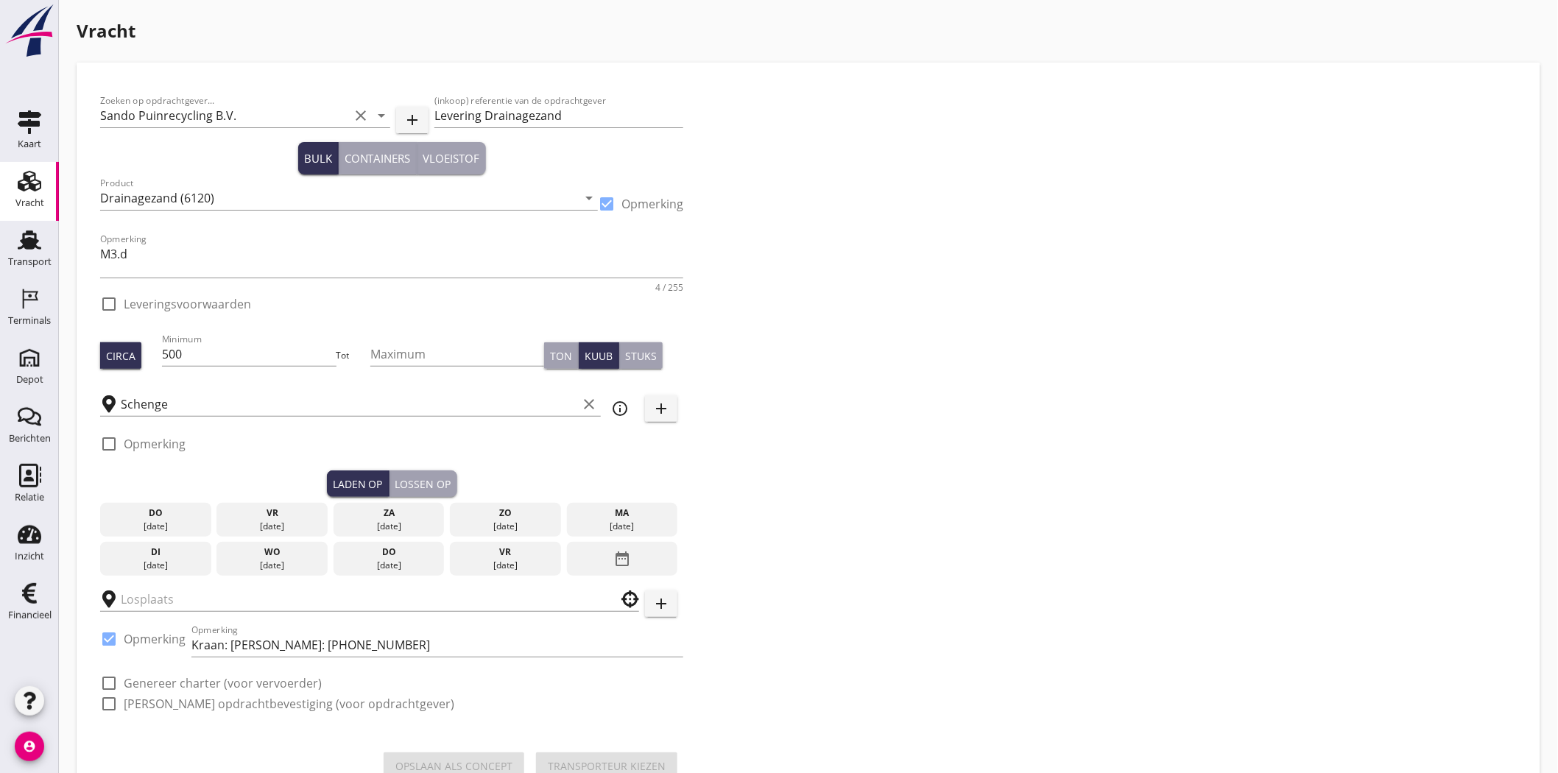
checkbox input "true"
type input "Sando Puinrecycling B.V."
checkbox input "true"
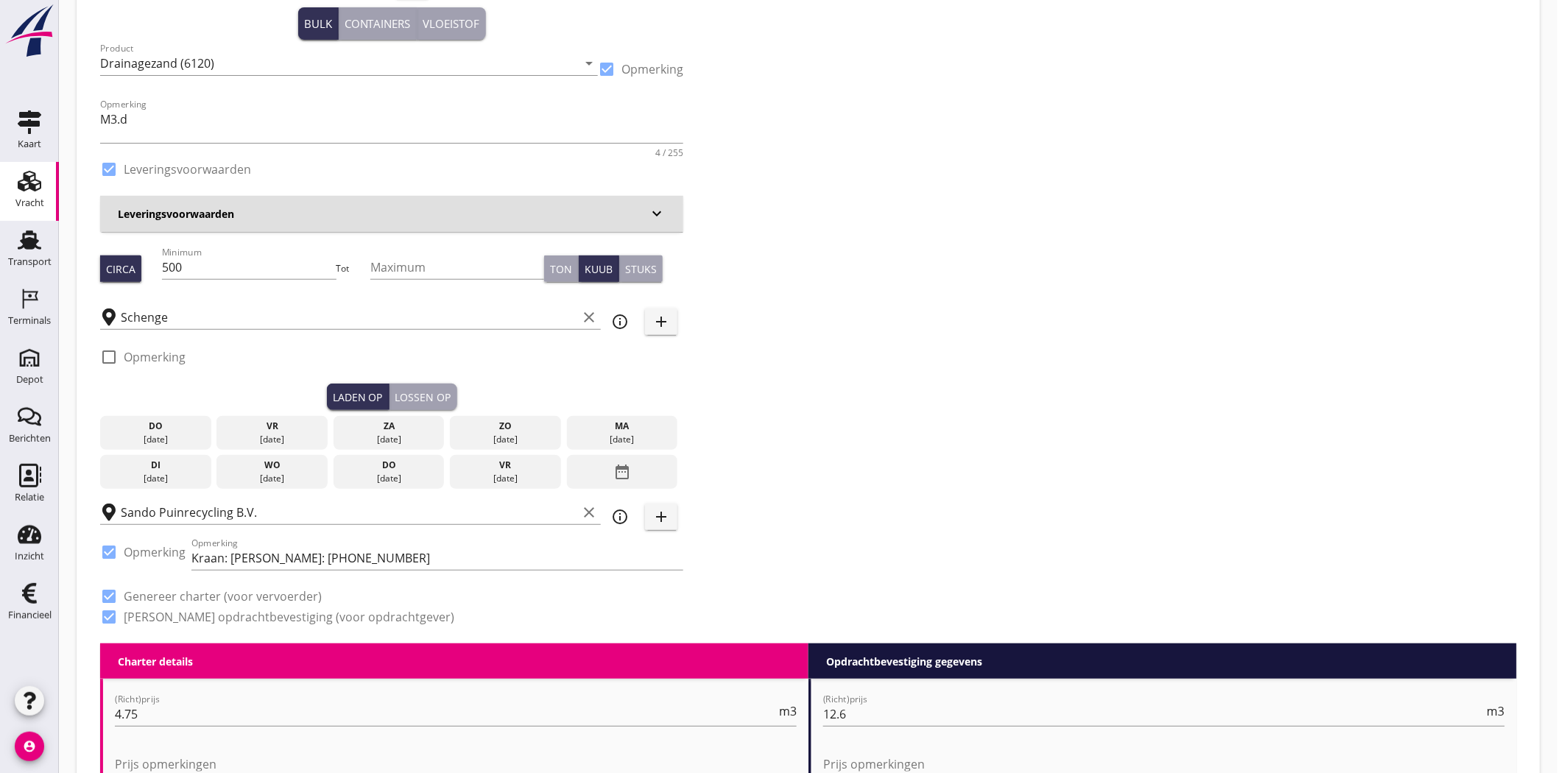
scroll to position [163, 0]
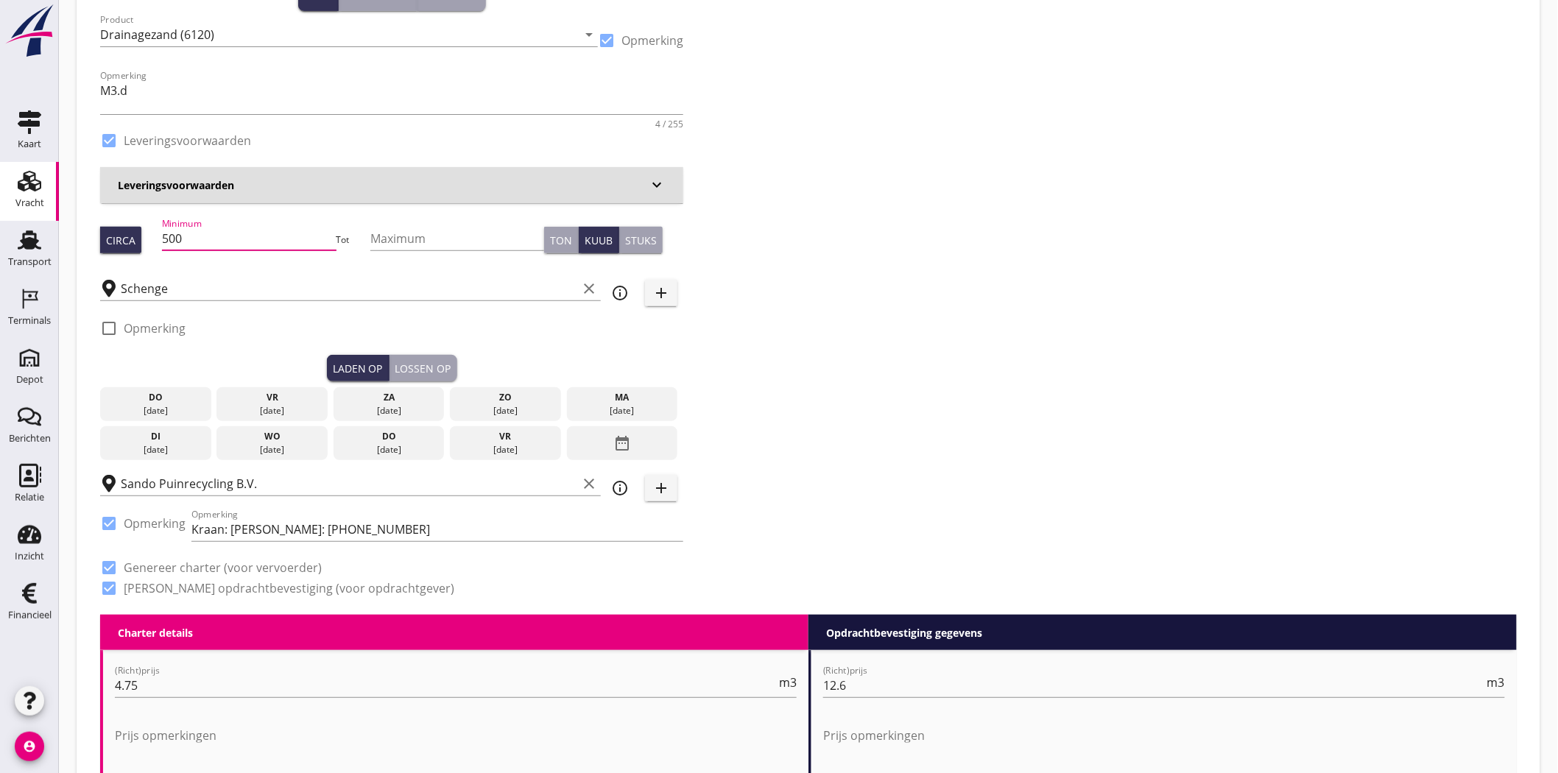
drag, startPoint x: 225, startPoint y: 239, endPoint x: -170, endPoint y: 232, distance: 395.5
type input "530"
click at [1115, 229] on div "Zoeken op opdrachtgever... Sando Puinrecycling B.V. clear arrow_drop_down add (…" at bounding box center [808, 269] width 1429 height 692
click at [617, 404] on div "[DATE]" at bounding box center [623, 410] width 104 height 13
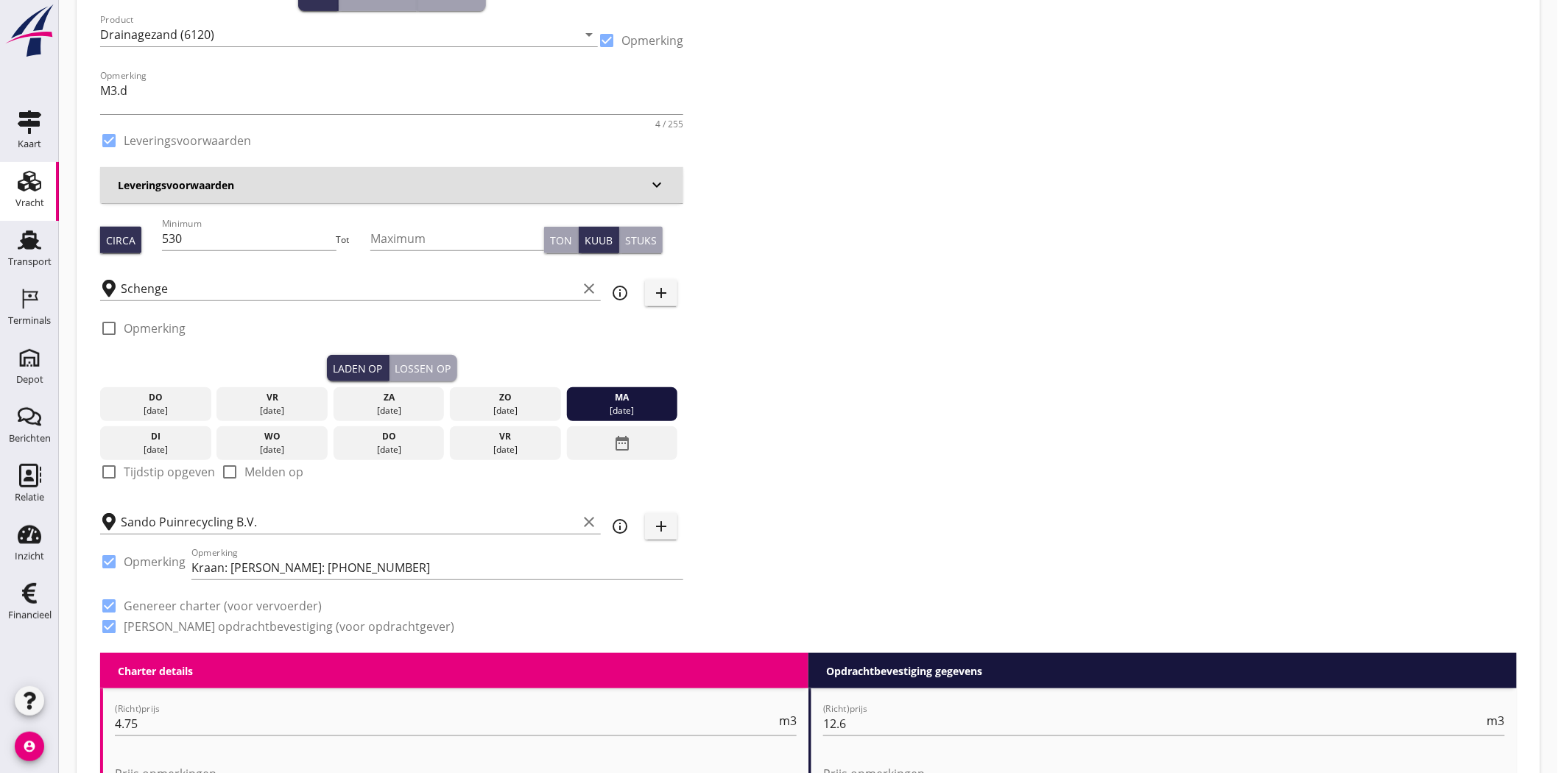
click at [422, 363] on div "Lossen op" at bounding box center [423, 368] width 56 height 15
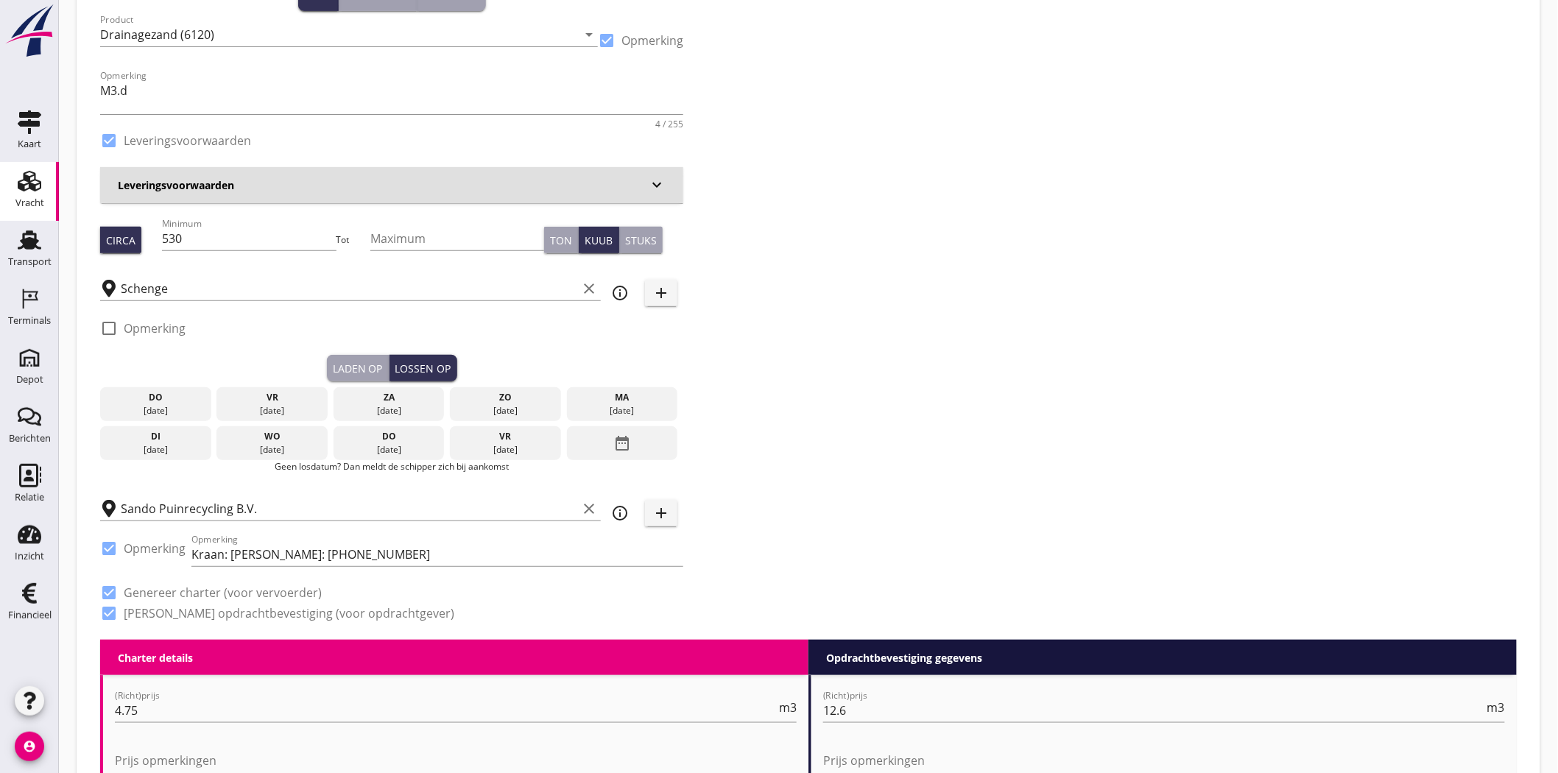
drag, startPoint x: 148, startPoint y: 437, endPoint x: 614, endPoint y: 405, distance: 467.3
click at [149, 437] on div "di" at bounding box center [156, 436] width 104 height 13
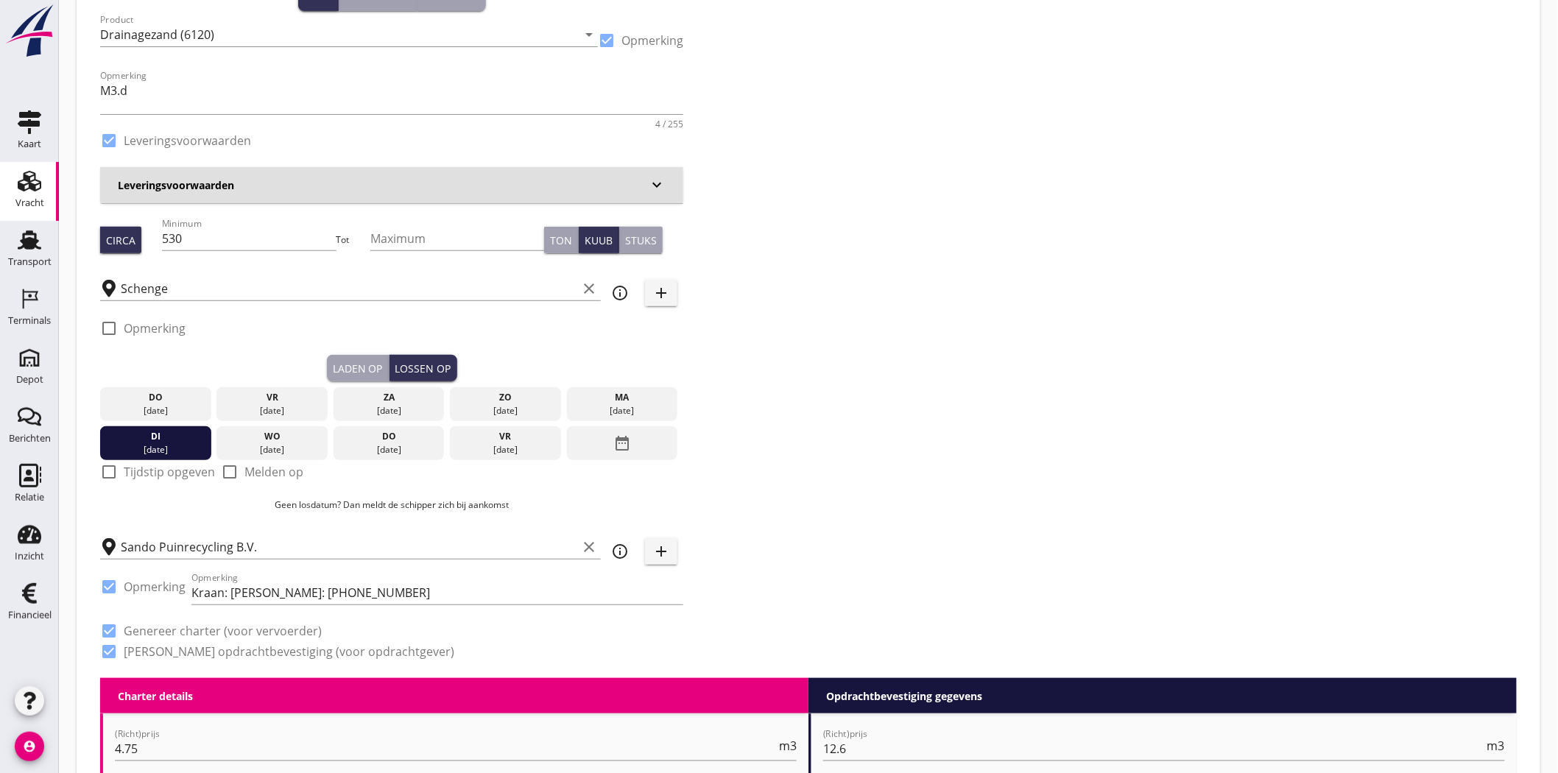
click at [1101, 306] on div "Zoeken op opdrachtgever... Sando Puinrecycling B.V. clear arrow_drop_down add (…" at bounding box center [808, 301] width 1429 height 756
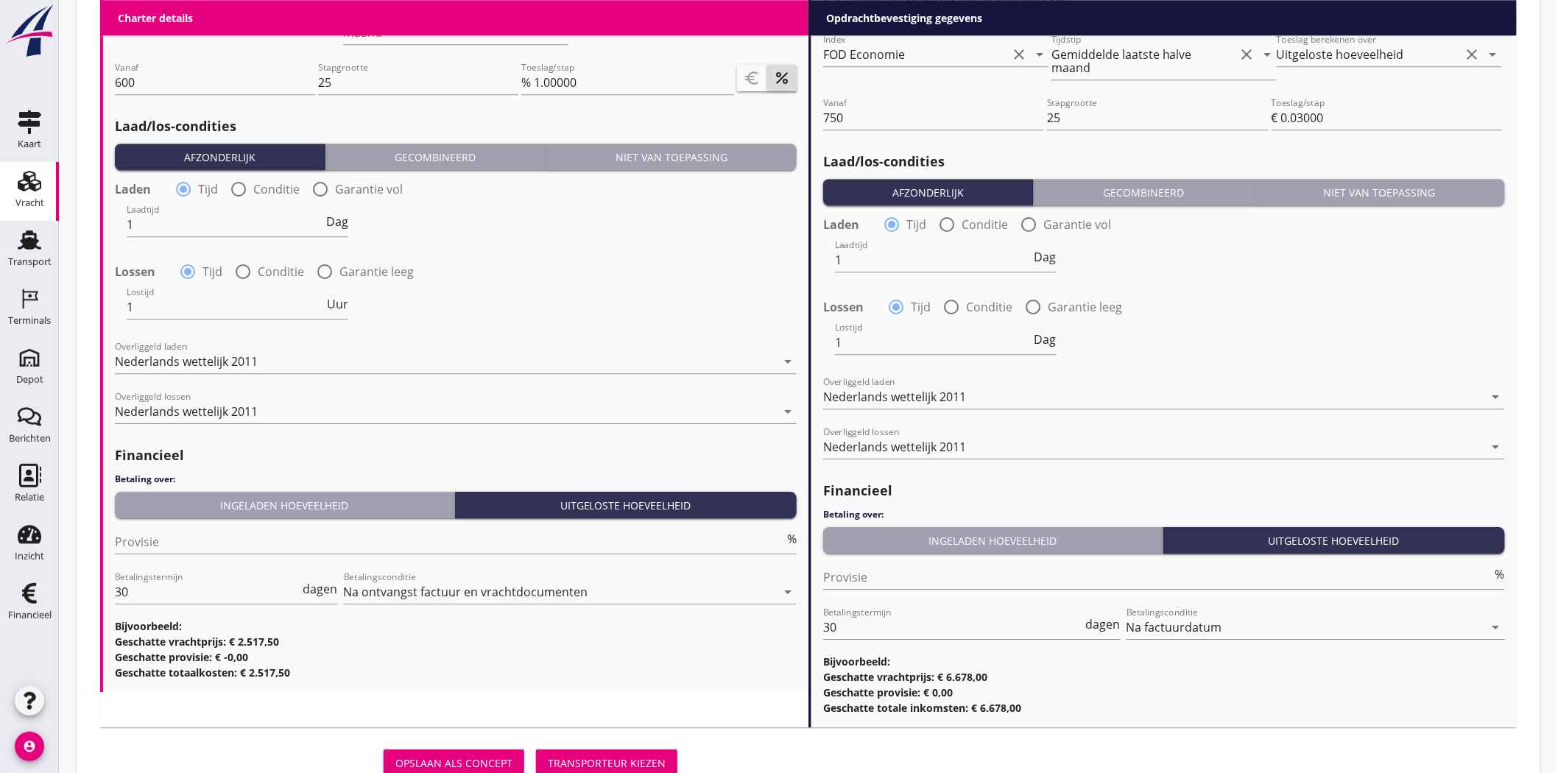
scroll to position [1683, 0]
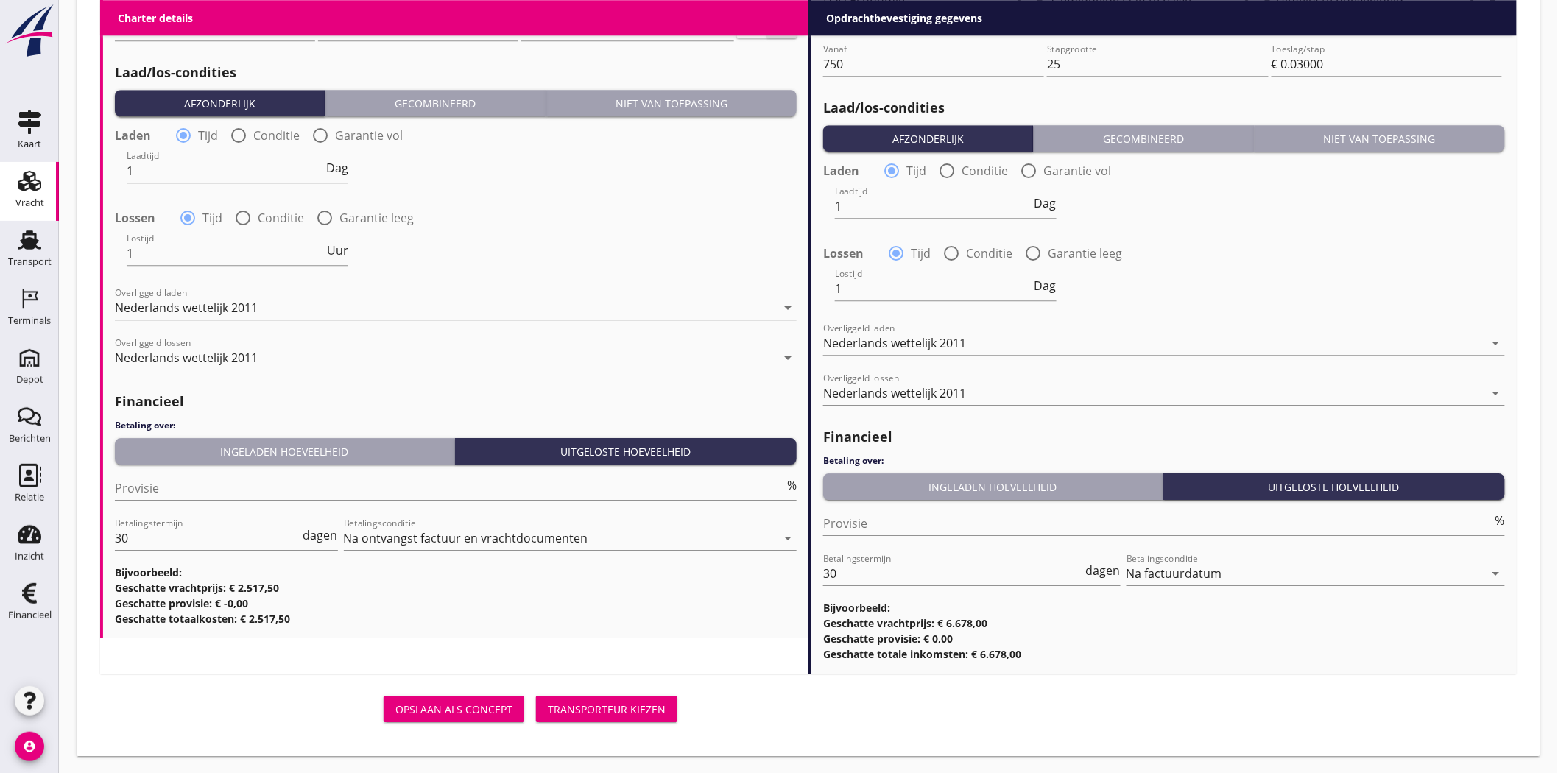
click at [645, 695] on div "Transporteur kiezen" at bounding box center [607, 709] width 118 height 15
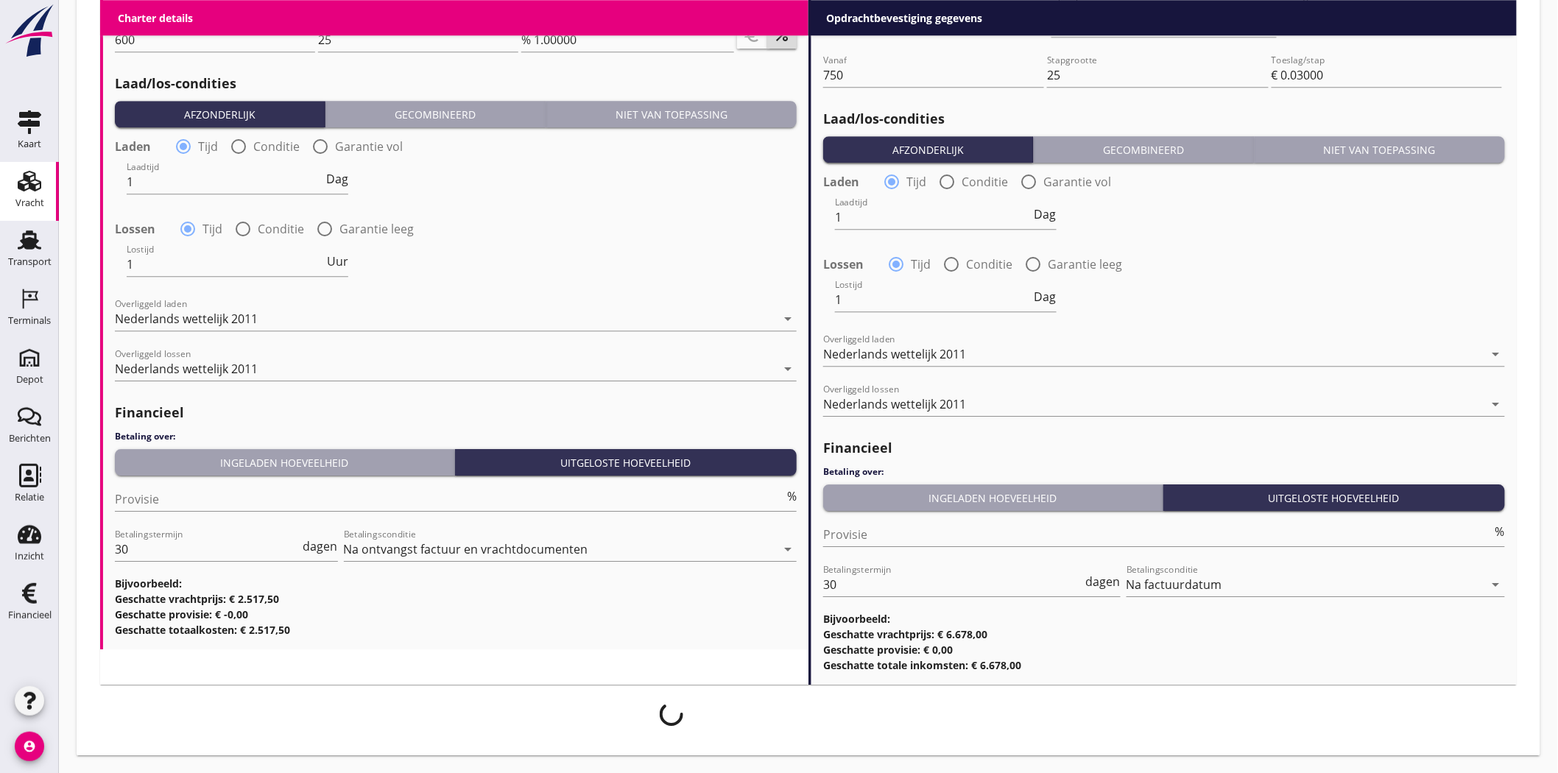
scroll to position [1670, 0]
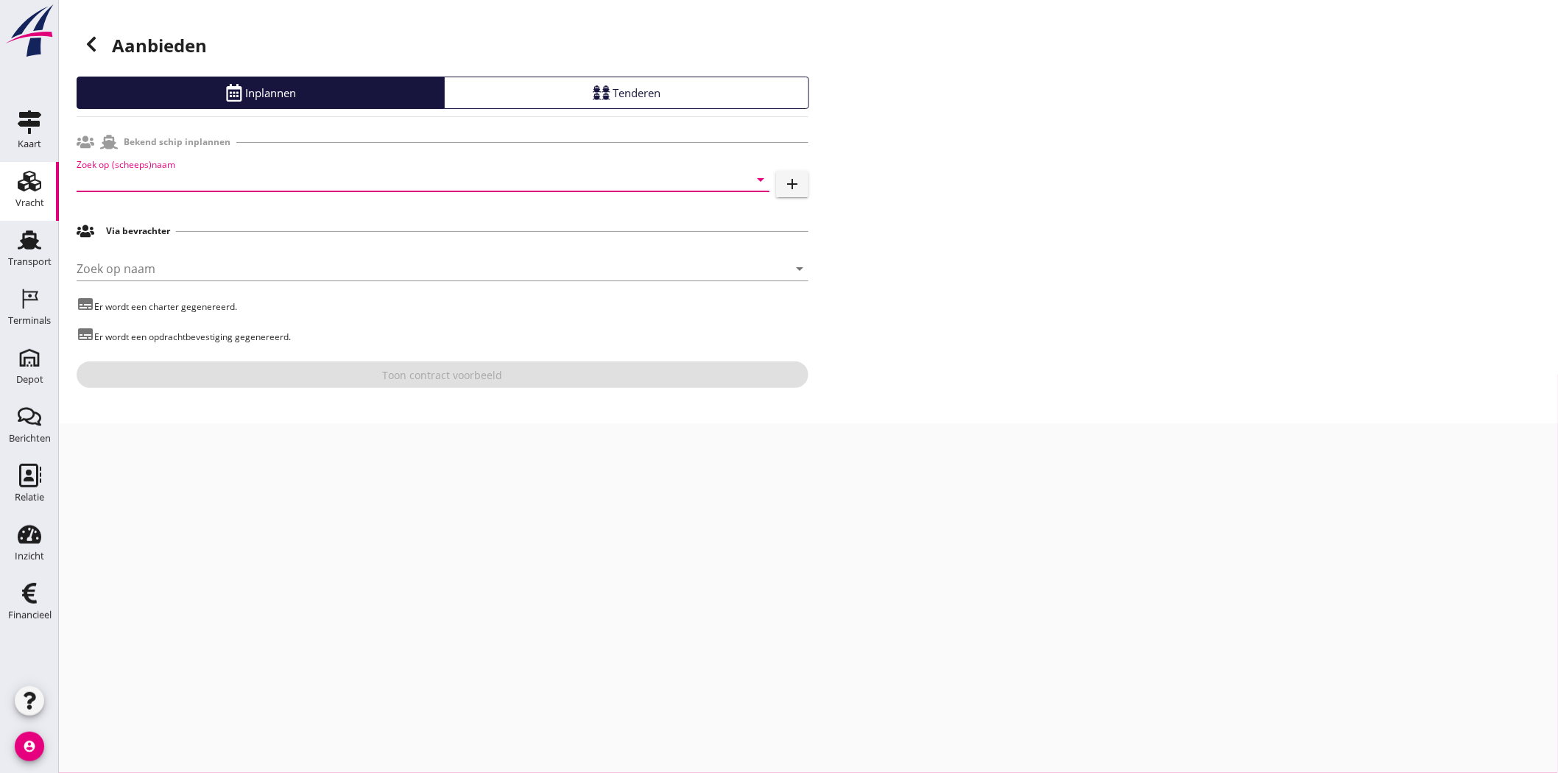
click at [204, 179] on input "Zoek op (scheeps)naam" at bounding box center [403, 180] width 652 height 24
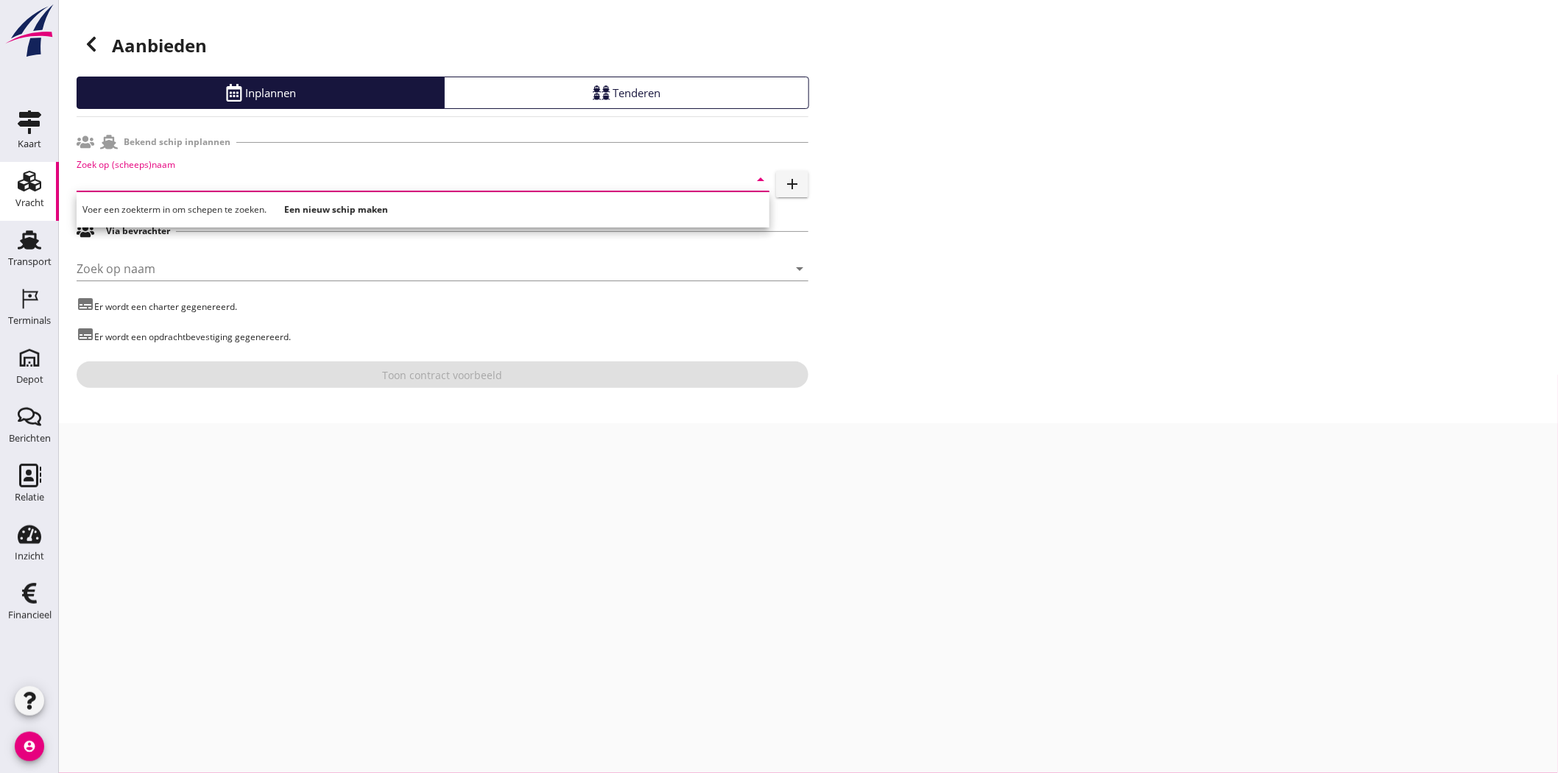
click at [204, 179] on input "Zoek op (scheeps)naam" at bounding box center [403, 180] width 652 height 24
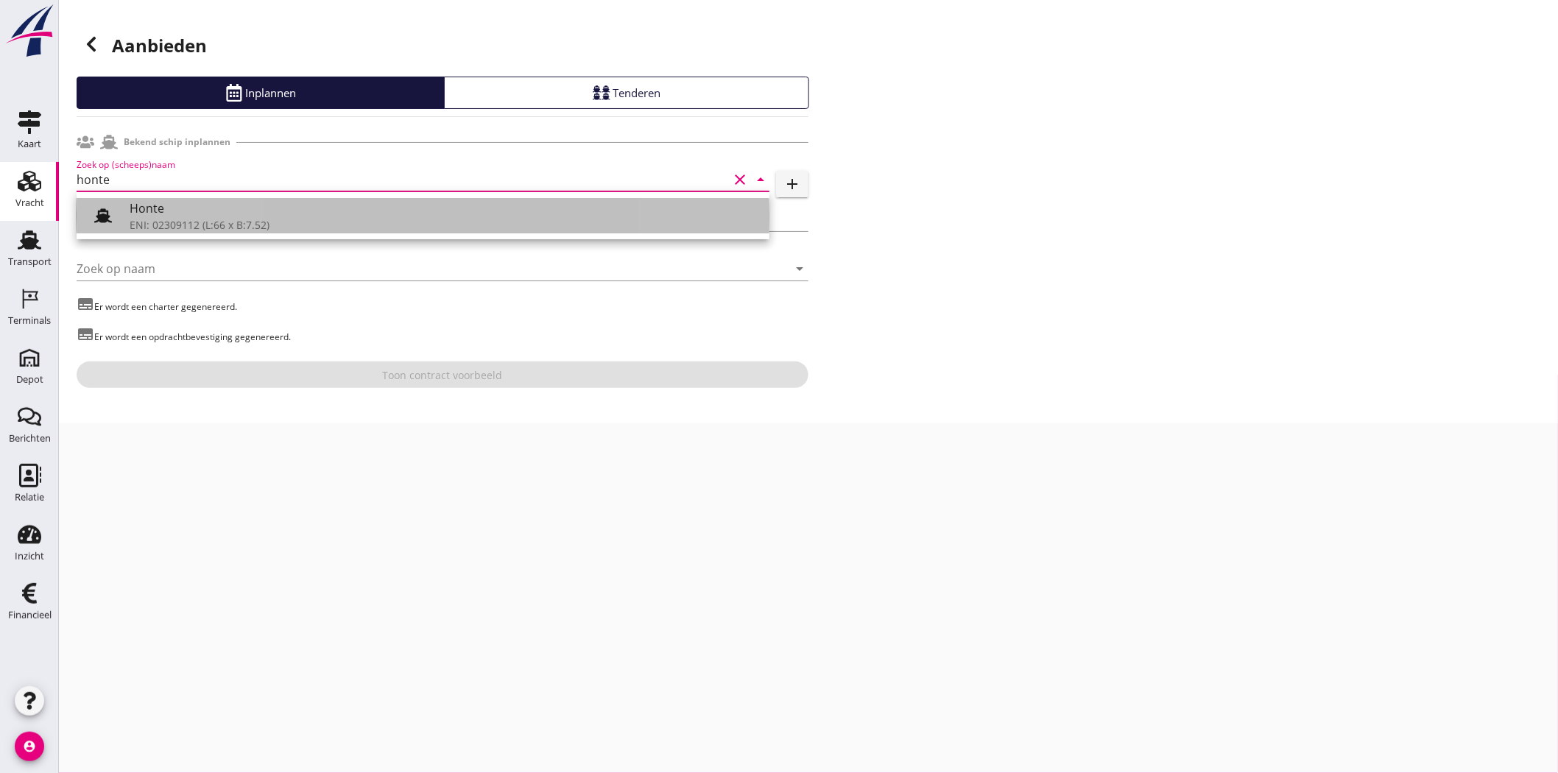
click at [281, 208] on div "Honte" at bounding box center [444, 209] width 628 height 18
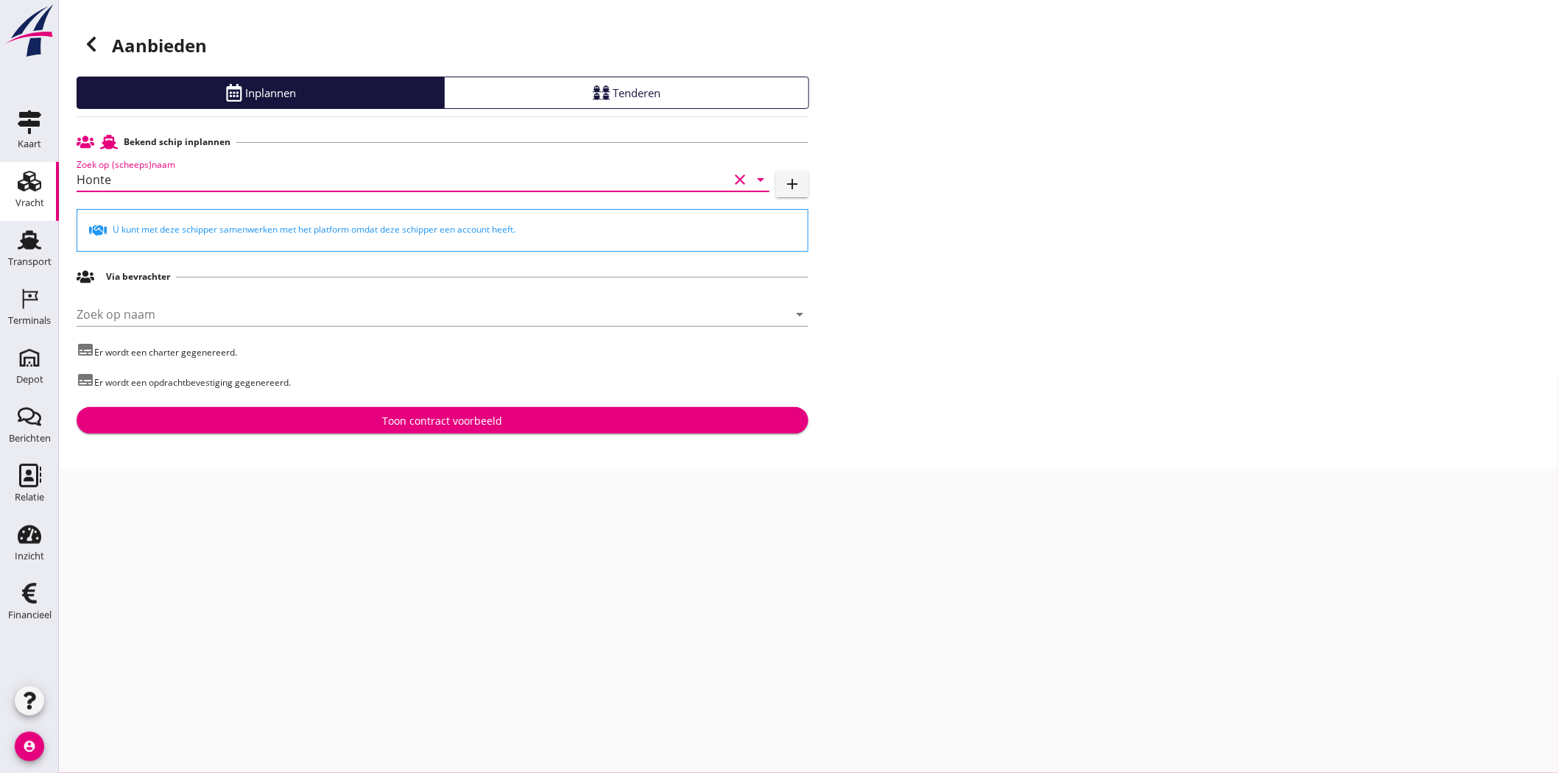
type input "Honte"
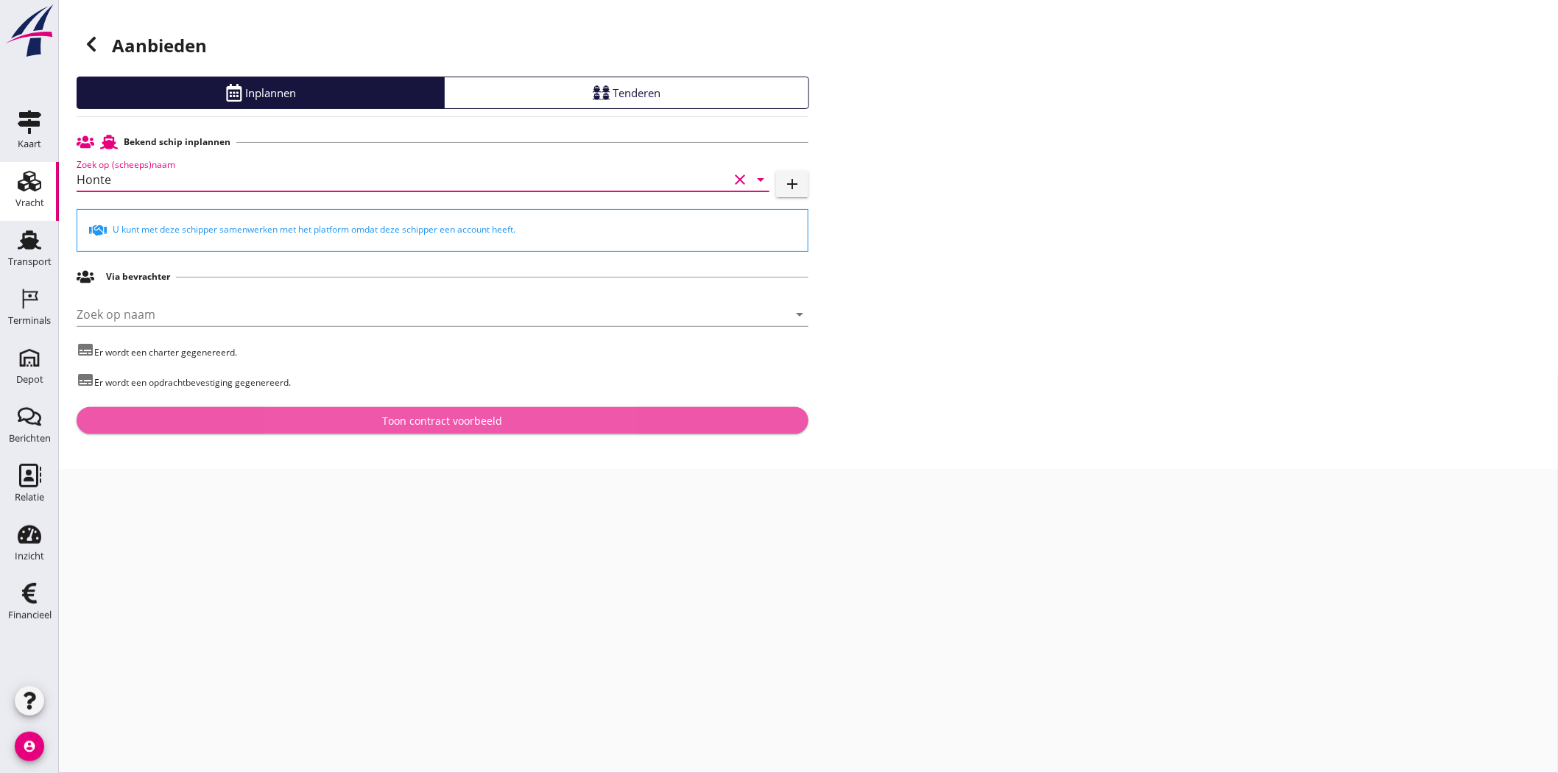
click at [438, 415] on div "Toon contract voorbeeld" at bounding box center [443, 420] width 120 height 15
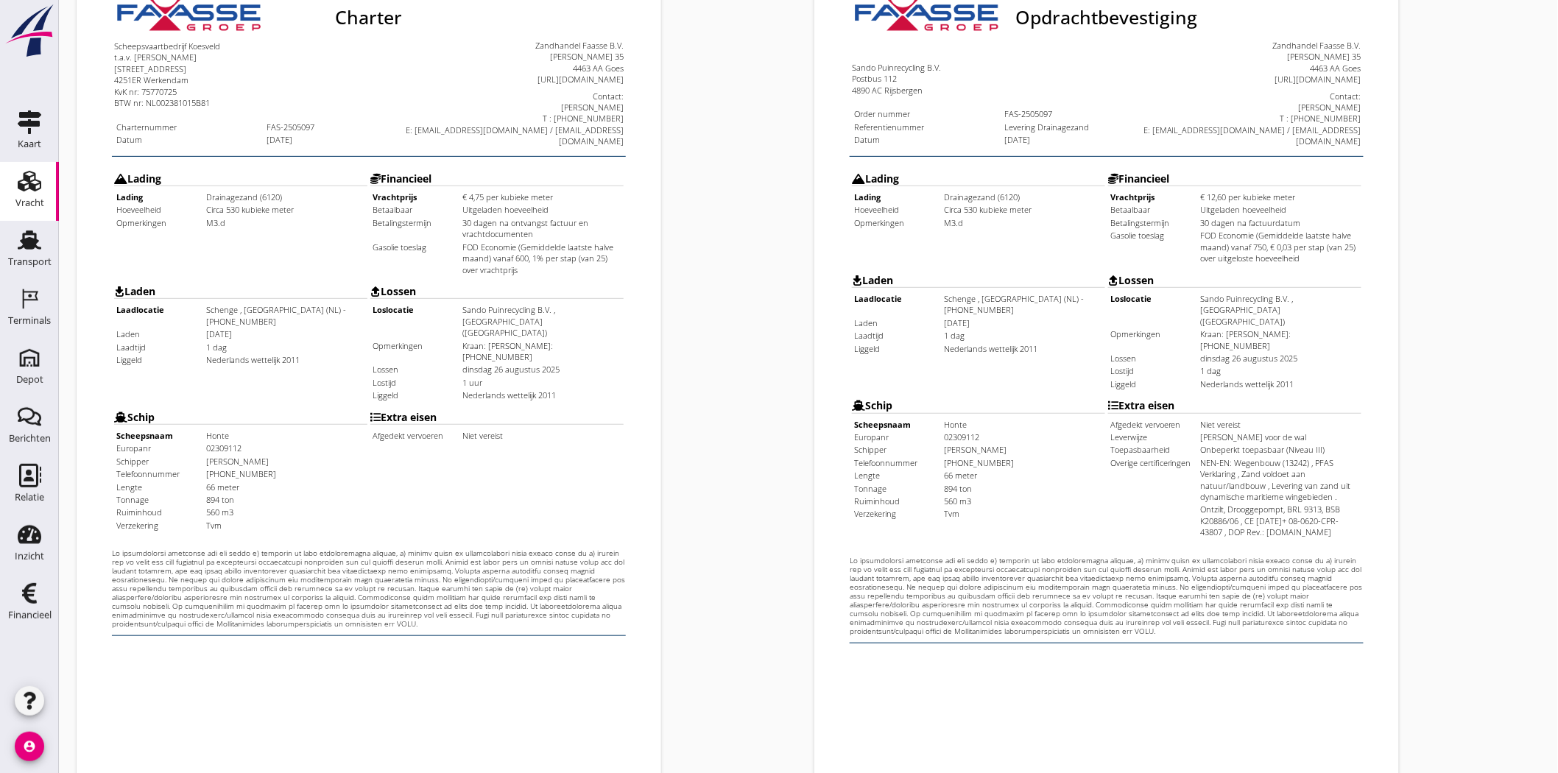
scroll to position [317, 0]
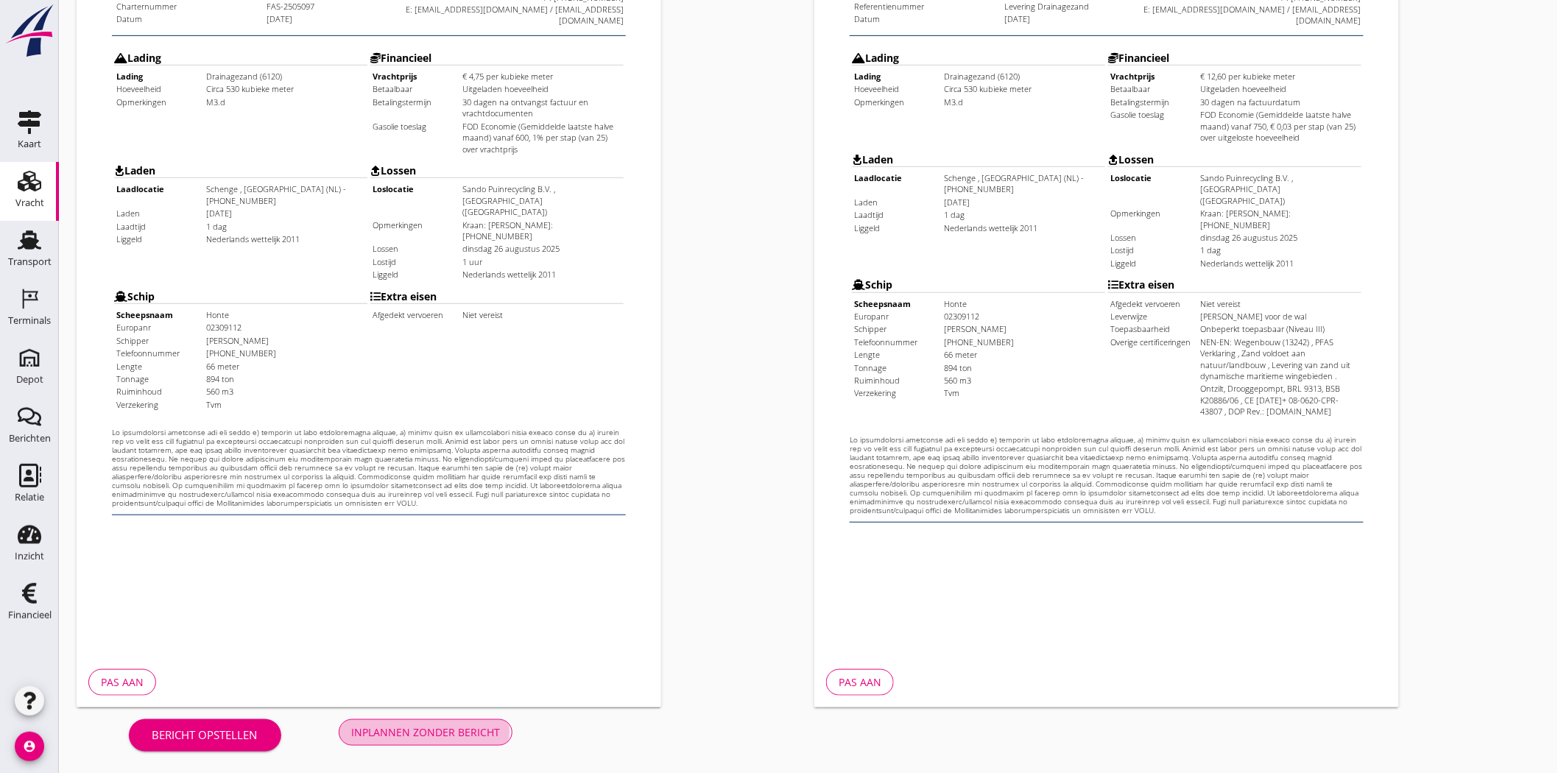
click at [451, 695] on div "Inplannen zonder bericht" at bounding box center [425, 732] width 149 height 15
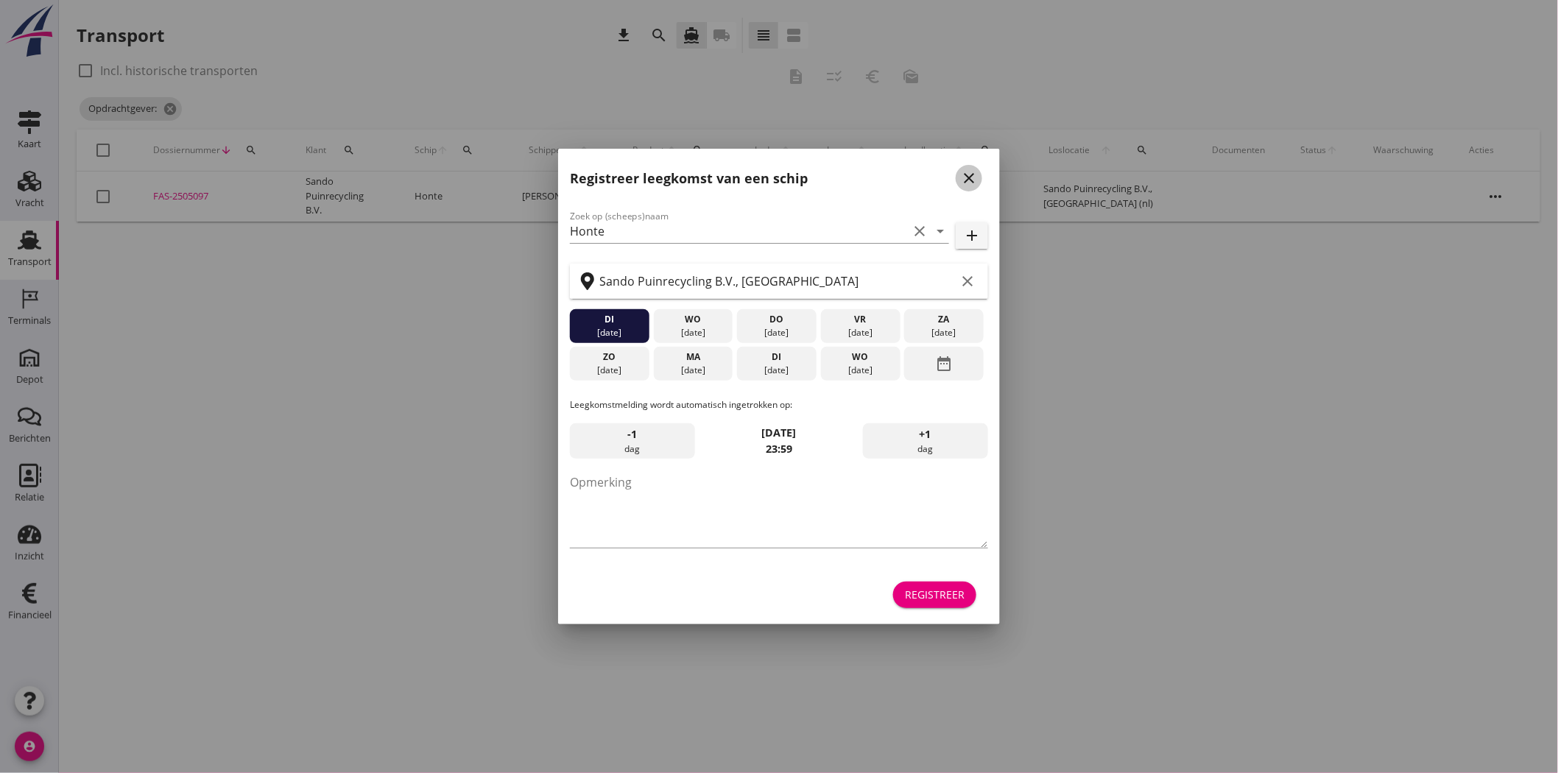
click at [968, 177] on icon "close" at bounding box center [969, 178] width 18 height 18
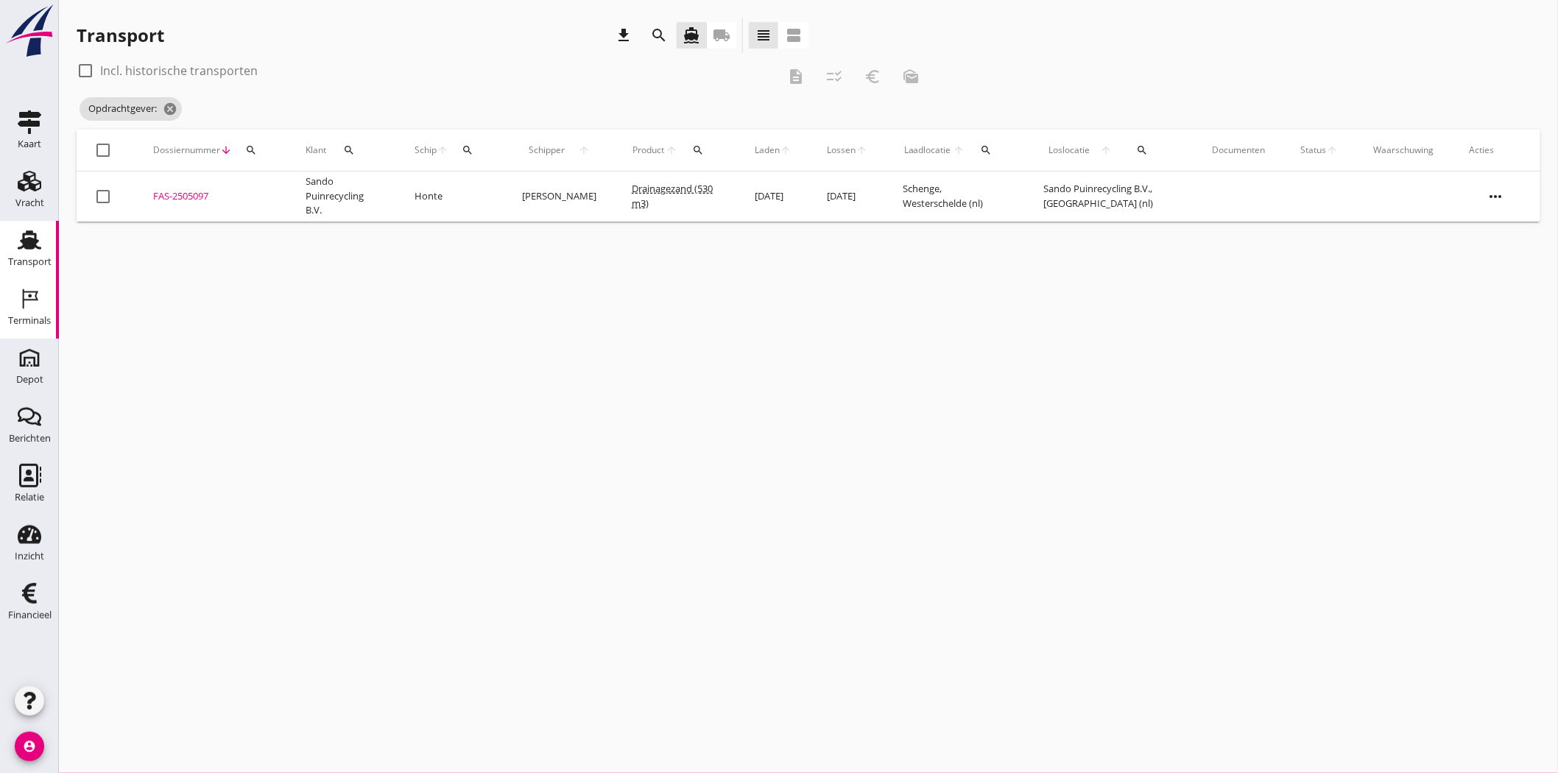
click at [46, 309] on div "Terminals" at bounding box center [29, 299] width 35 height 24
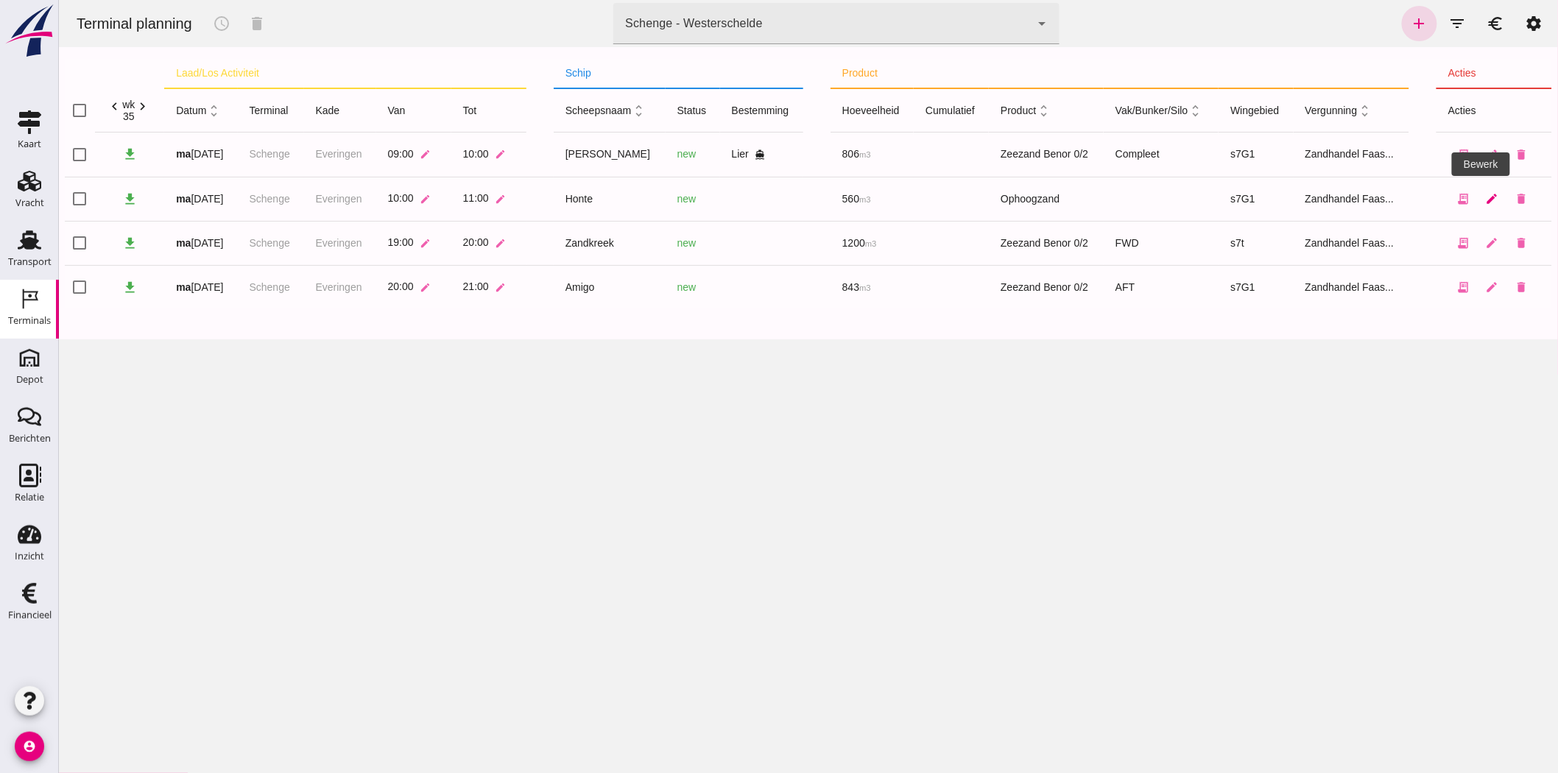
click at [1402, 201] on icon "edit" at bounding box center [1491, 198] width 13 height 13
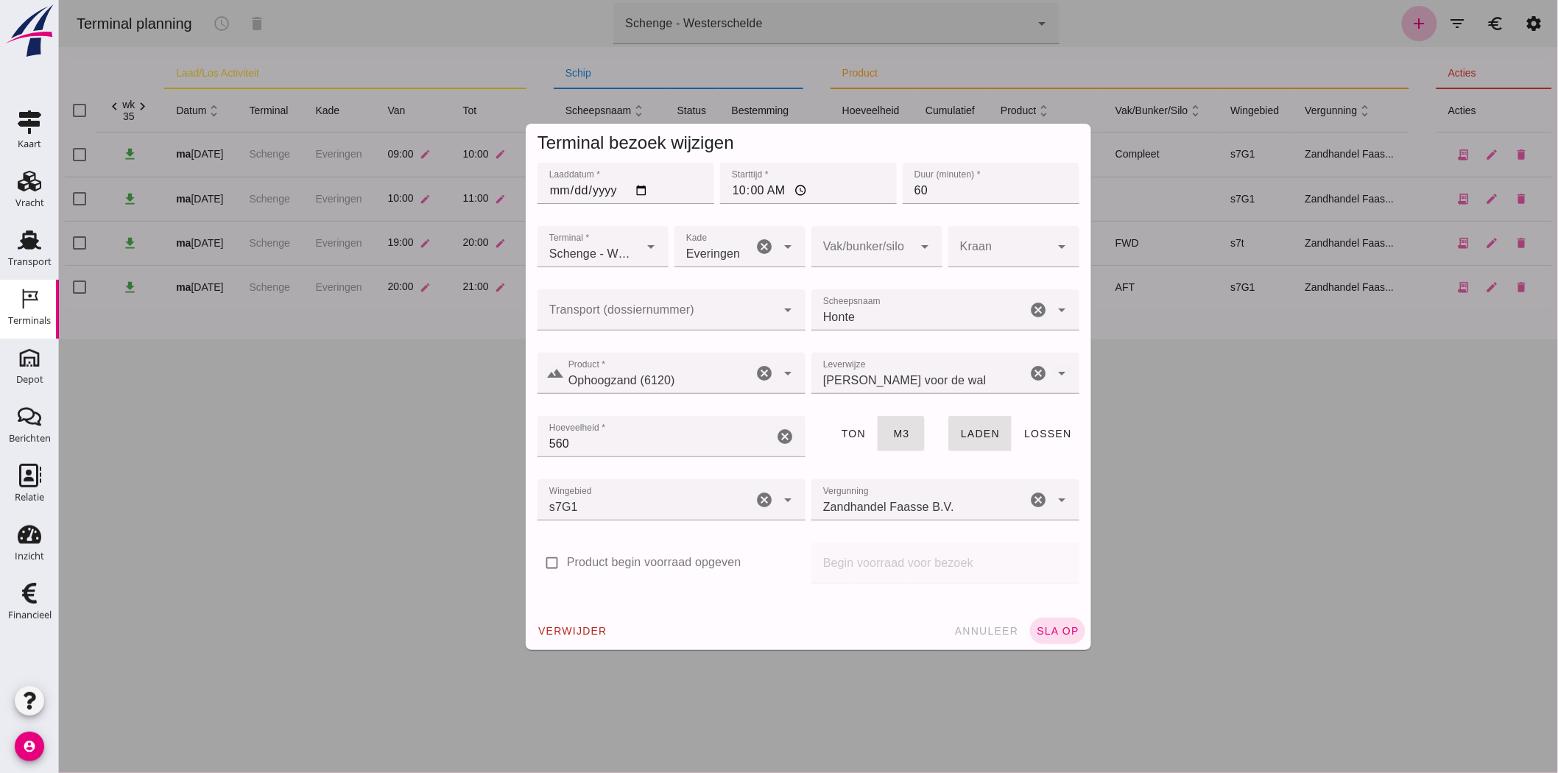
click input "Transport (dossiernummer)"
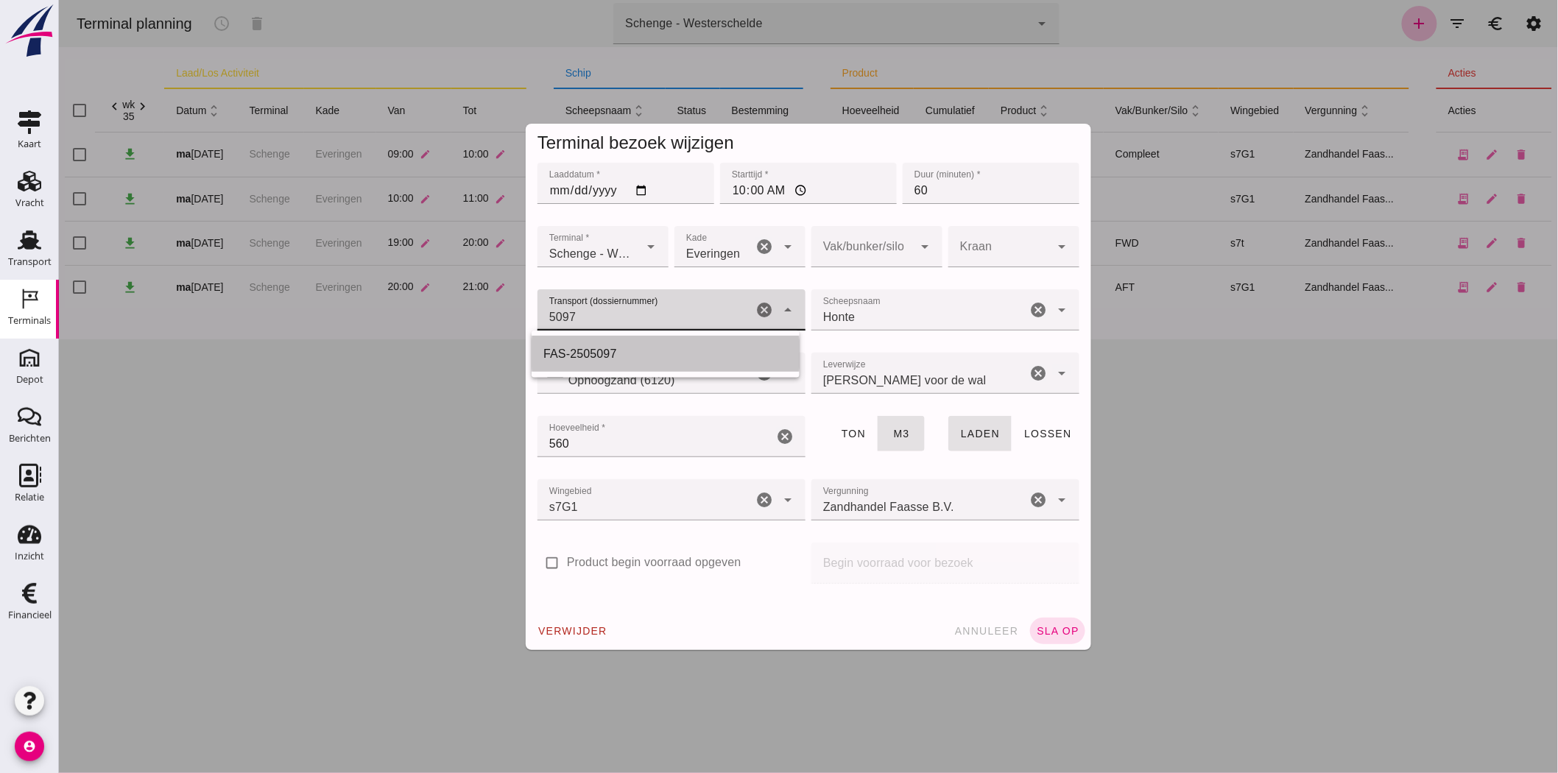
click at [657, 351] on div "FAS-2505097" at bounding box center [665, 354] width 244 height 18
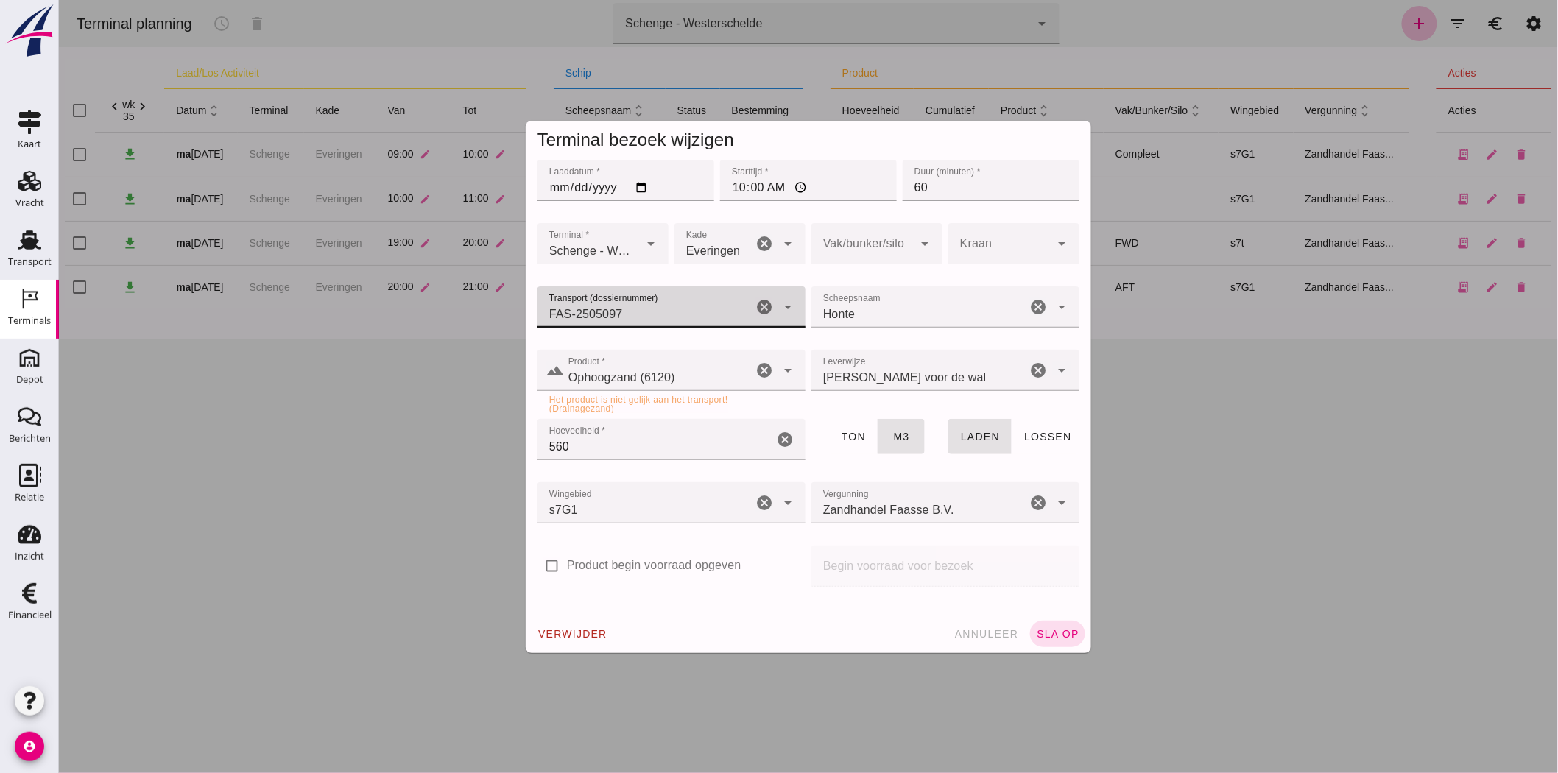
type input "FAS-2505097"
click input "Ophoogzand (6120)"
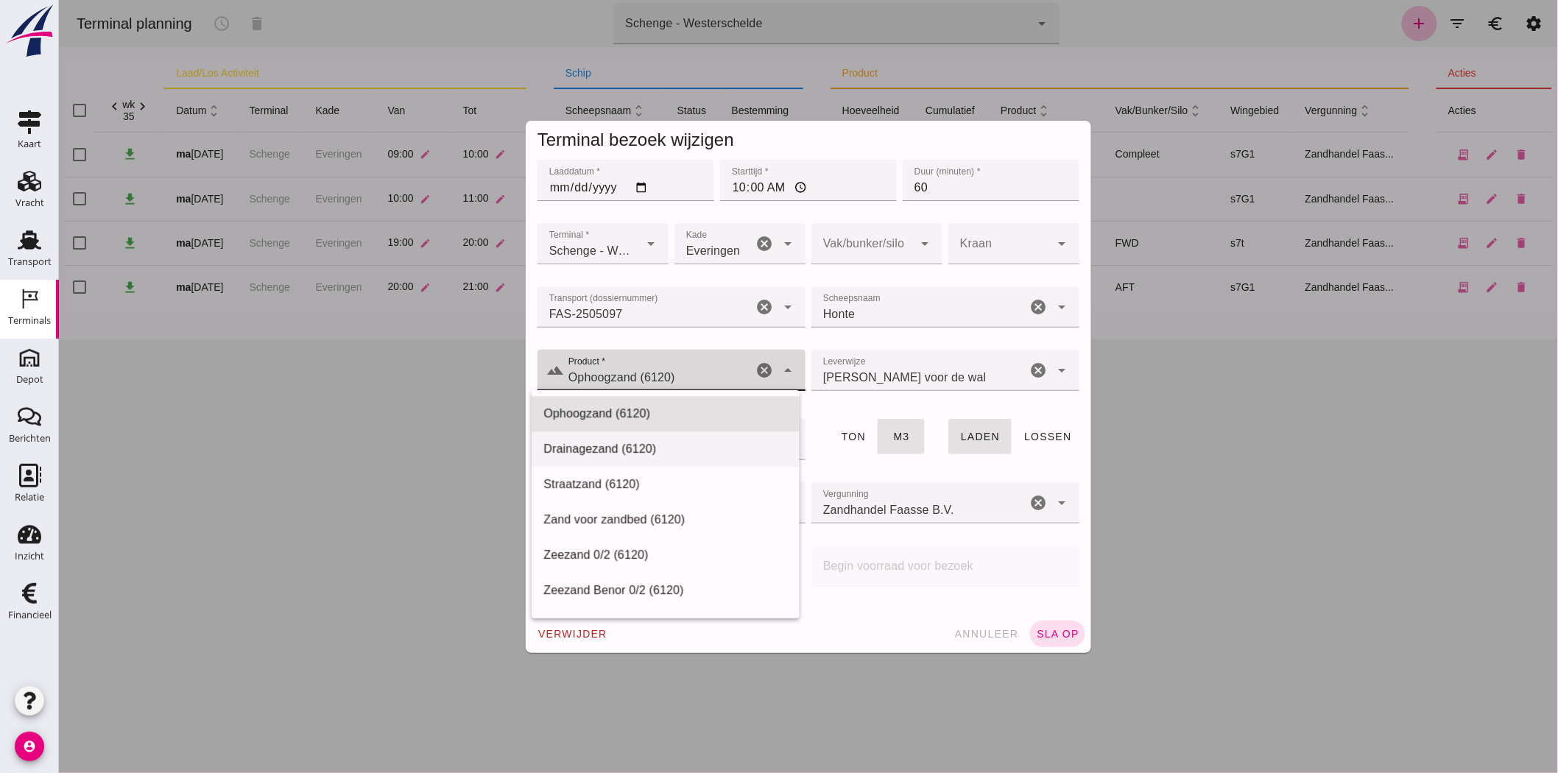
click at [703, 450] on div "Drainagezand (6120)" at bounding box center [665, 449] width 244 height 18
type input "Drainagezand (6120)"
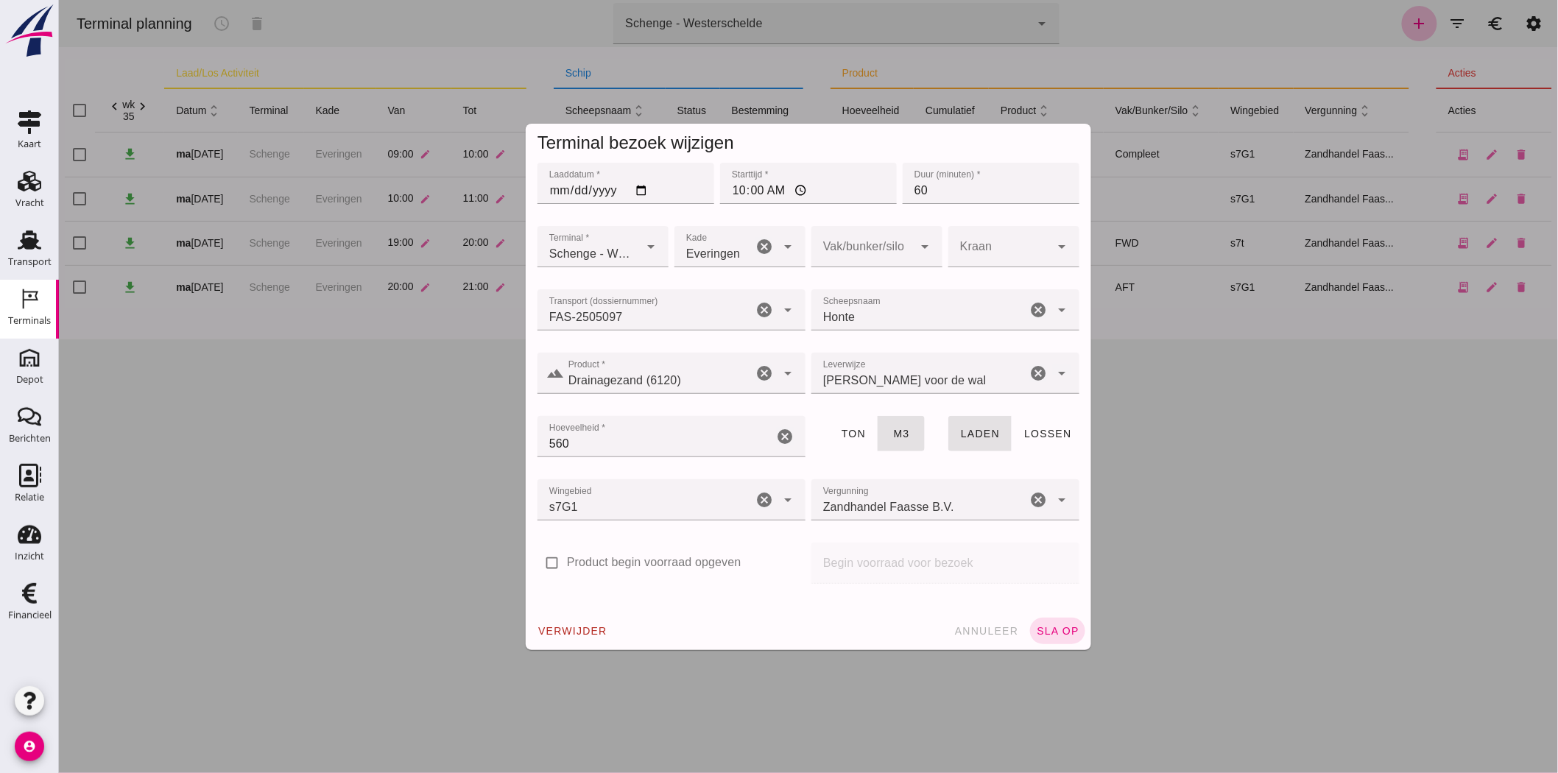
click icon "arrow_drop_down"
click at [900, 359] on div "Compleet" at bounding box center [871, 361] width 108 height 18
type input "291"
click button "sla op"
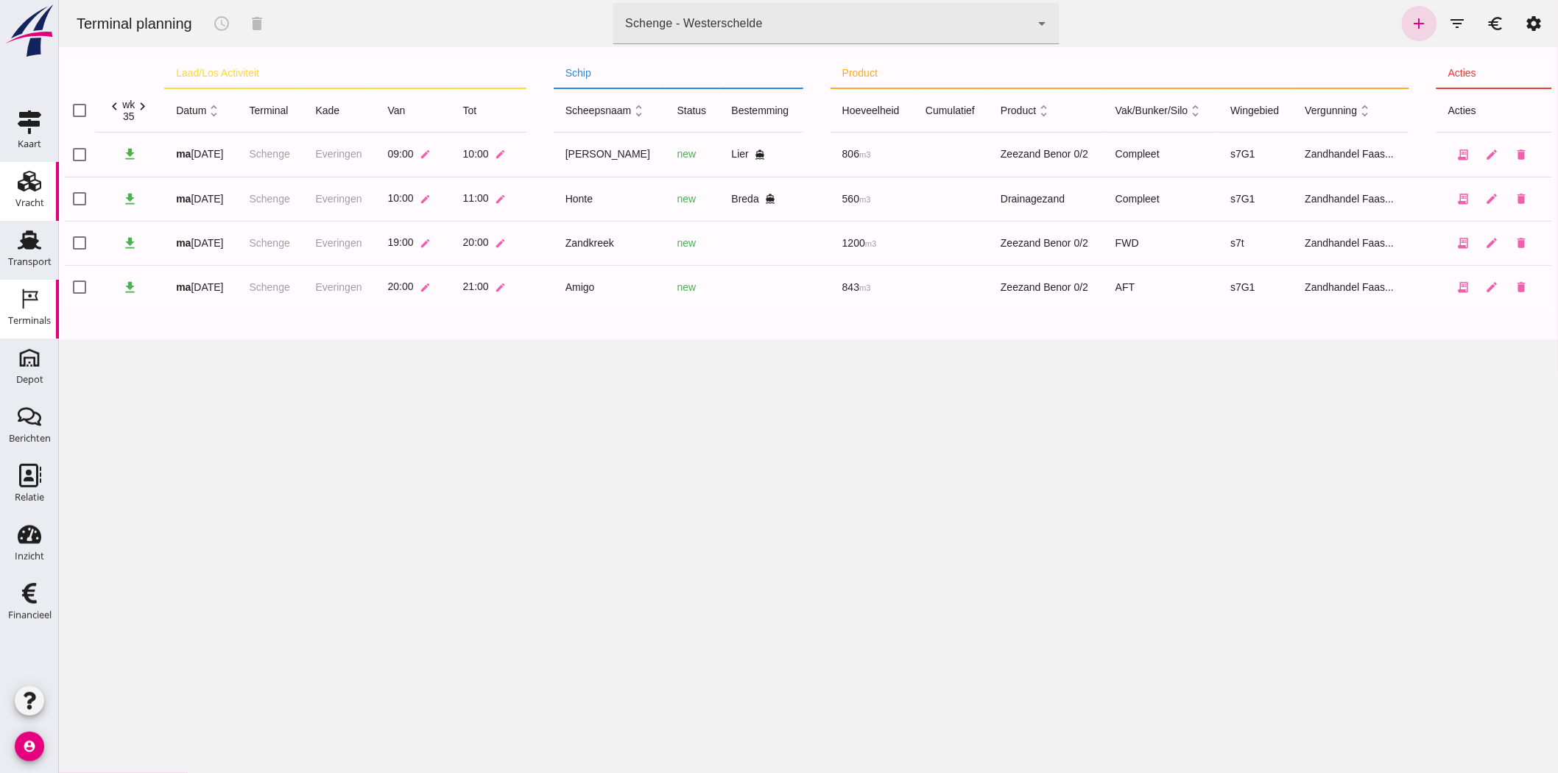
drag, startPoint x: 10, startPoint y: 197, endPoint x: 1, endPoint y: 194, distance: 9.1
click at [10, 197] on link "Vracht Vracht" at bounding box center [29, 191] width 59 height 59
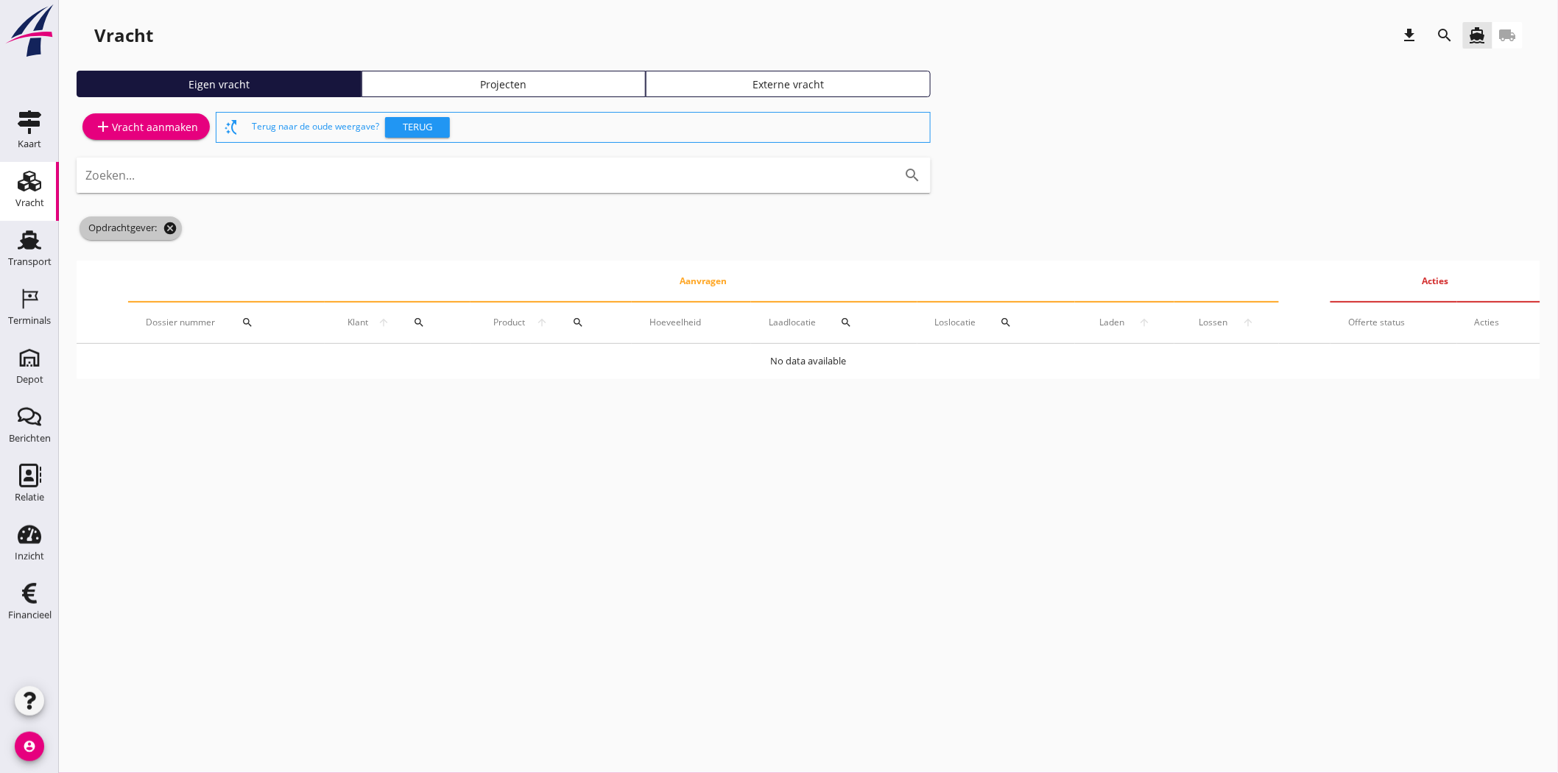
click at [167, 226] on icon "cancel" at bounding box center [170, 228] width 15 height 15
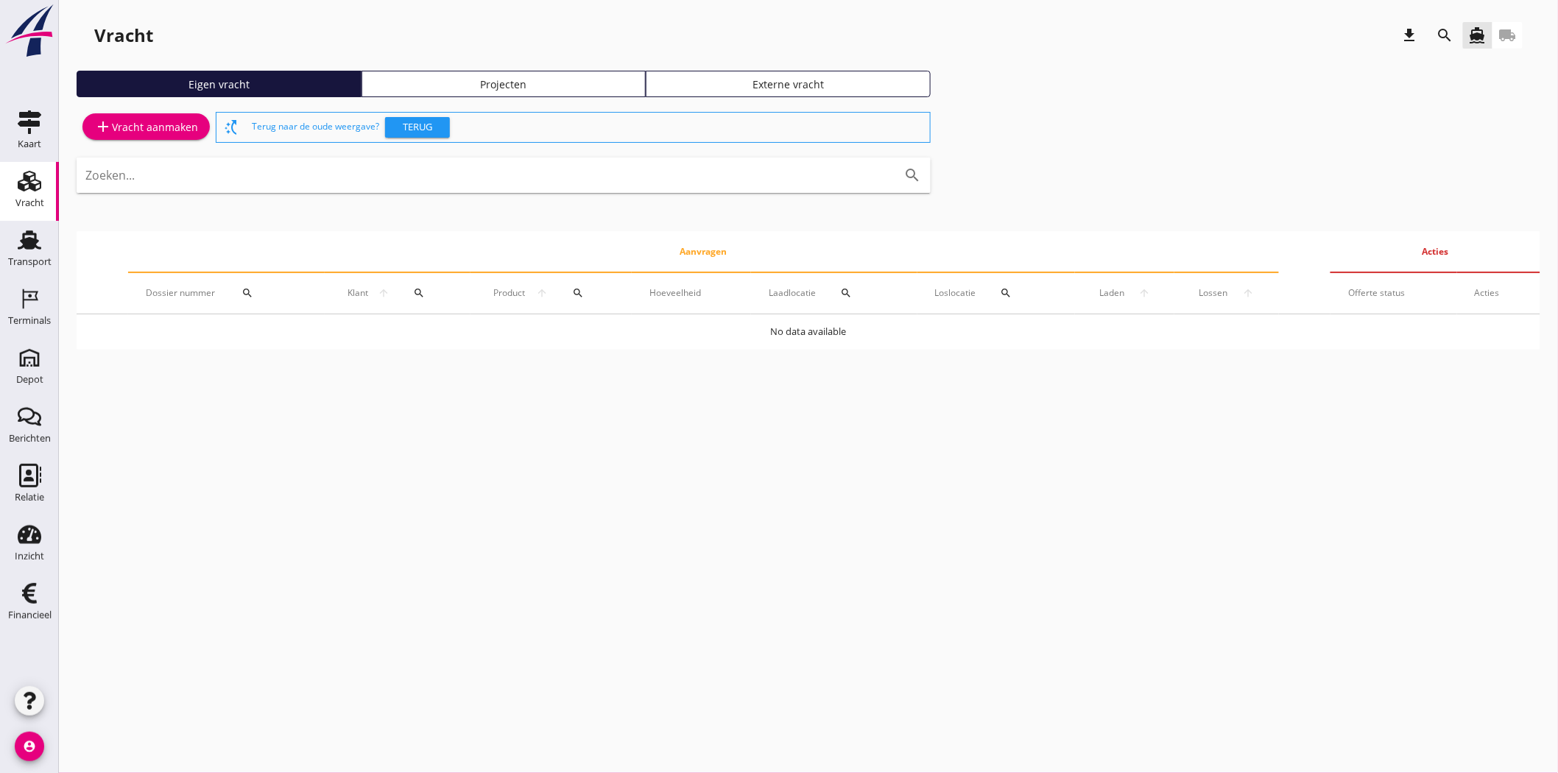
click at [501, 69] on div "Vracht download search directions_boat local_shipping Eigen vracht Projecten Ex…" at bounding box center [808, 189] width 1499 height 379
click at [499, 89] on div "Projecten" at bounding box center [504, 84] width 272 height 15
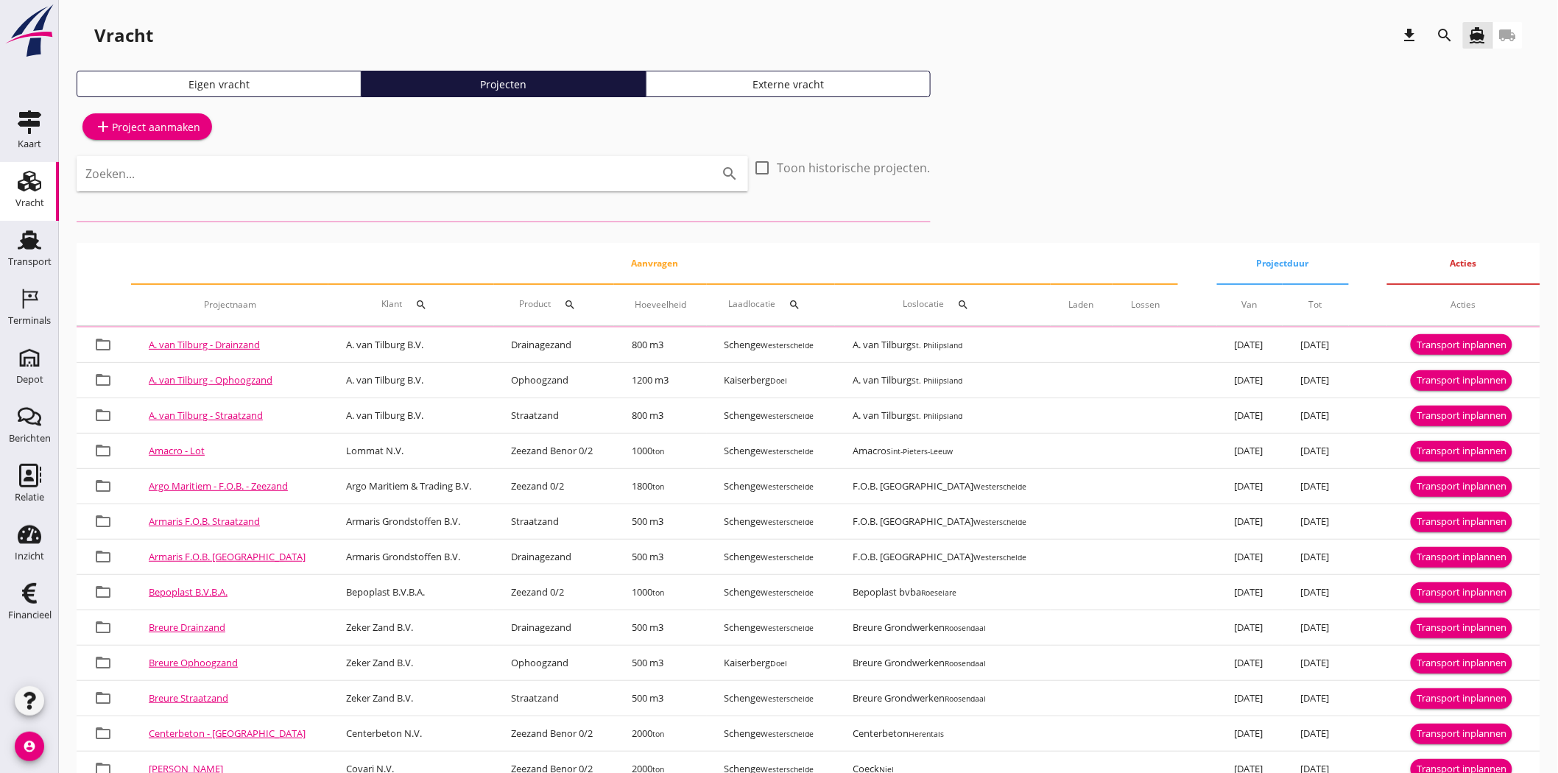
click at [1402, 39] on icon "search" at bounding box center [1446, 36] width 18 height 18
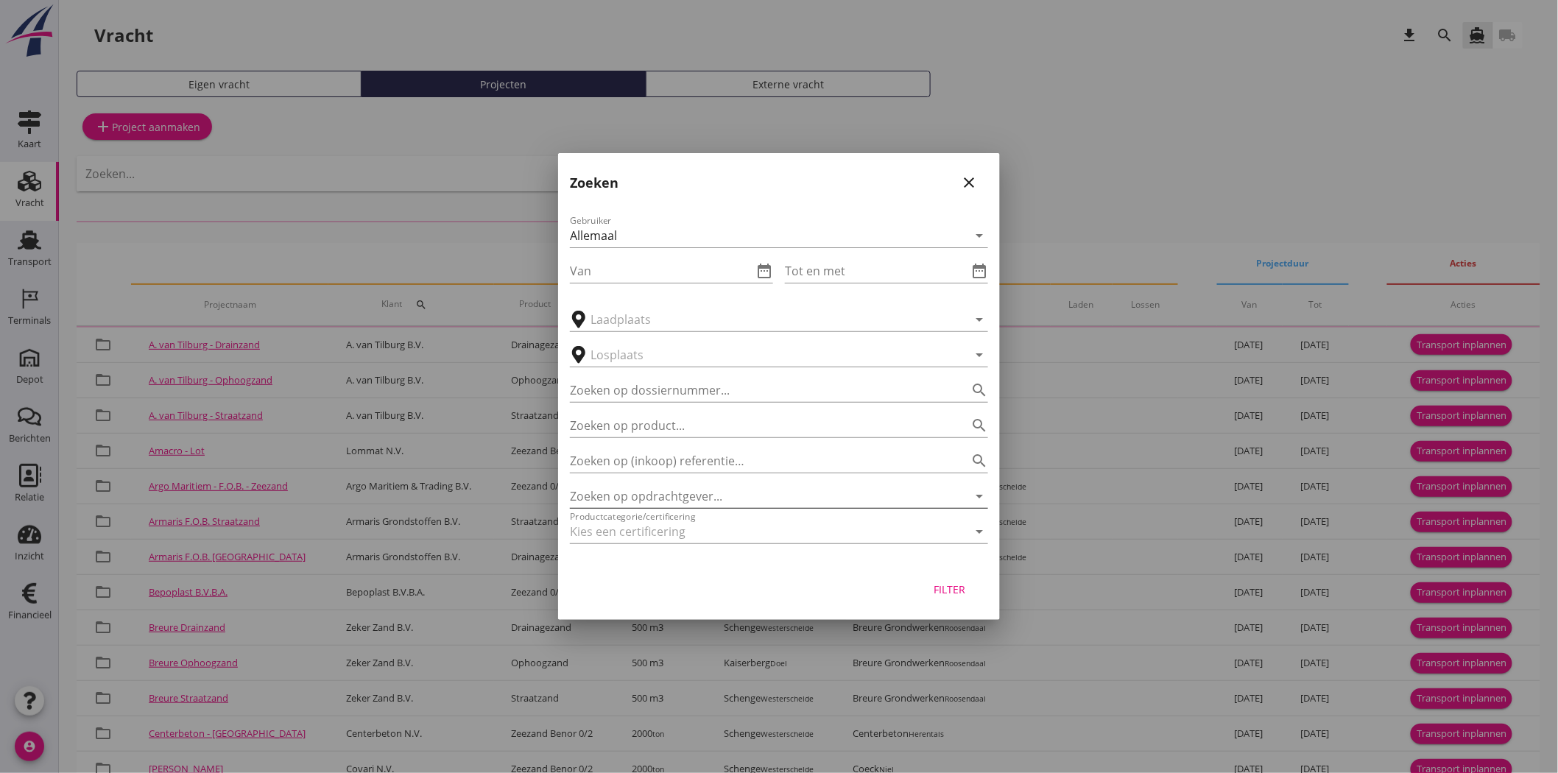
click at [683, 497] on input "Zoeken op opdrachtgever..." at bounding box center [758, 497] width 377 height 24
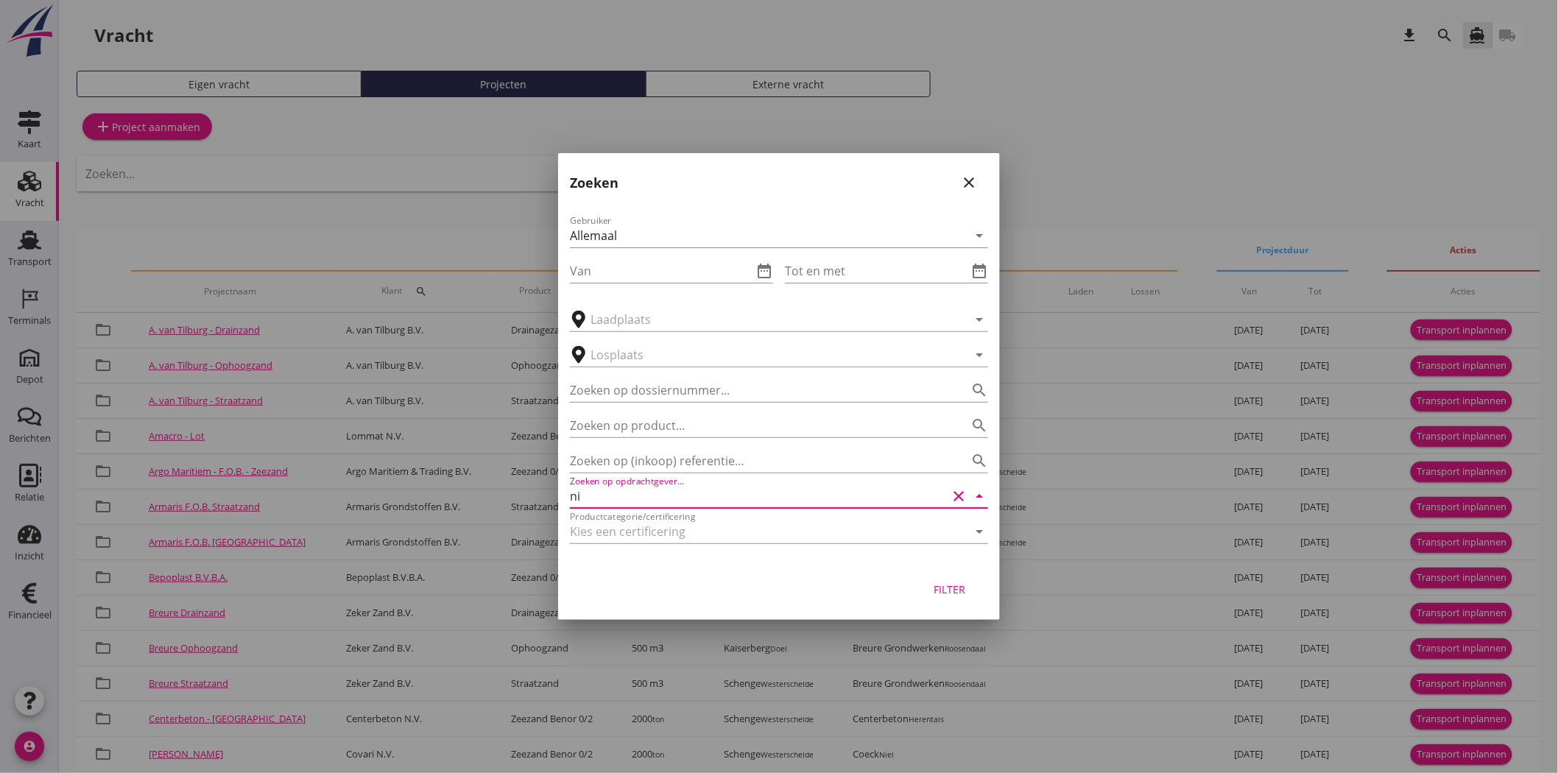
type input "n"
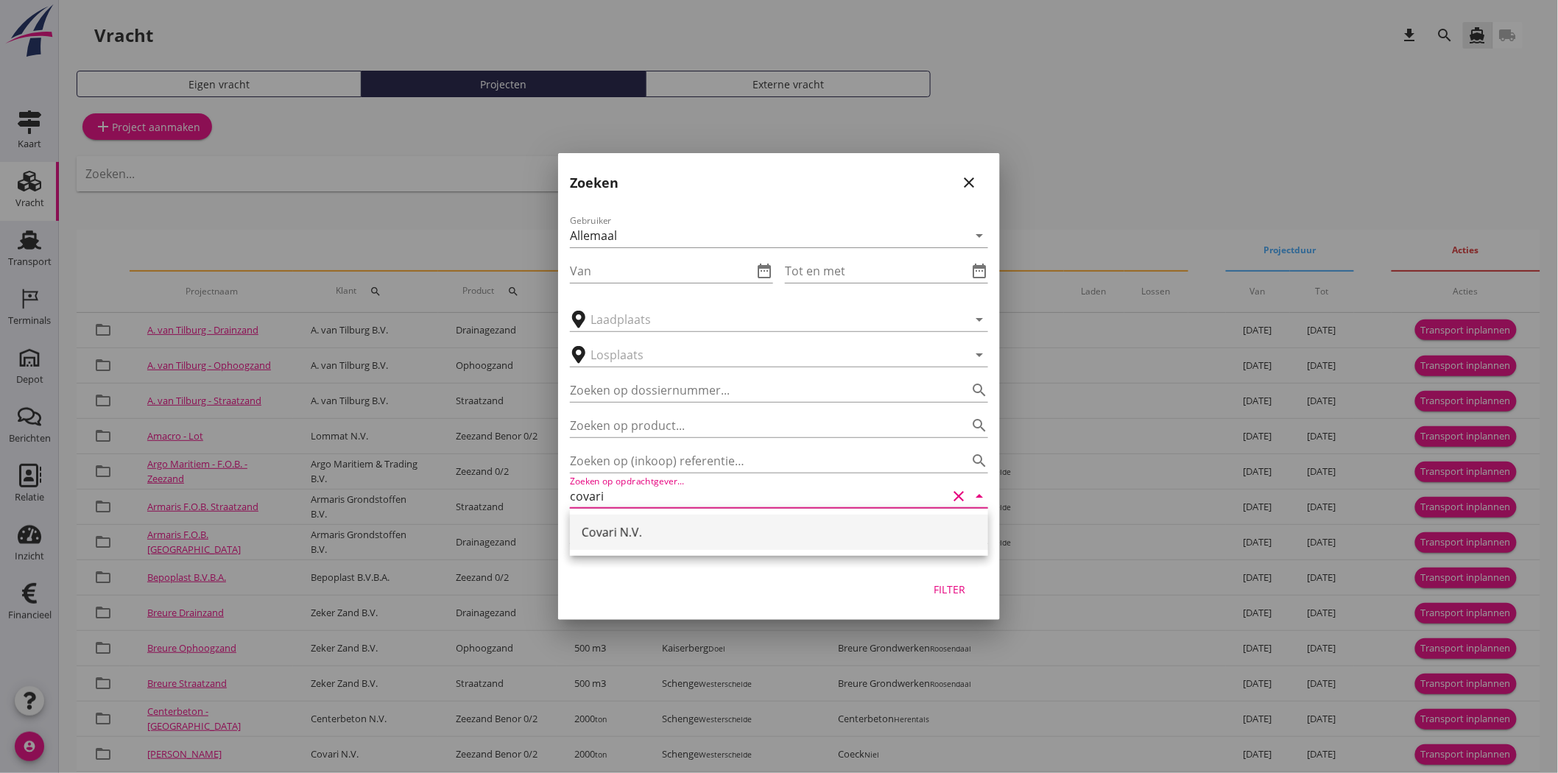
click at [668, 538] on div "Covari N.V." at bounding box center [779, 533] width 395 height 18
type input "Covari N.V."
click at [946, 587] on div "Filter" at bounding box center [949, 589] width 41 height 15
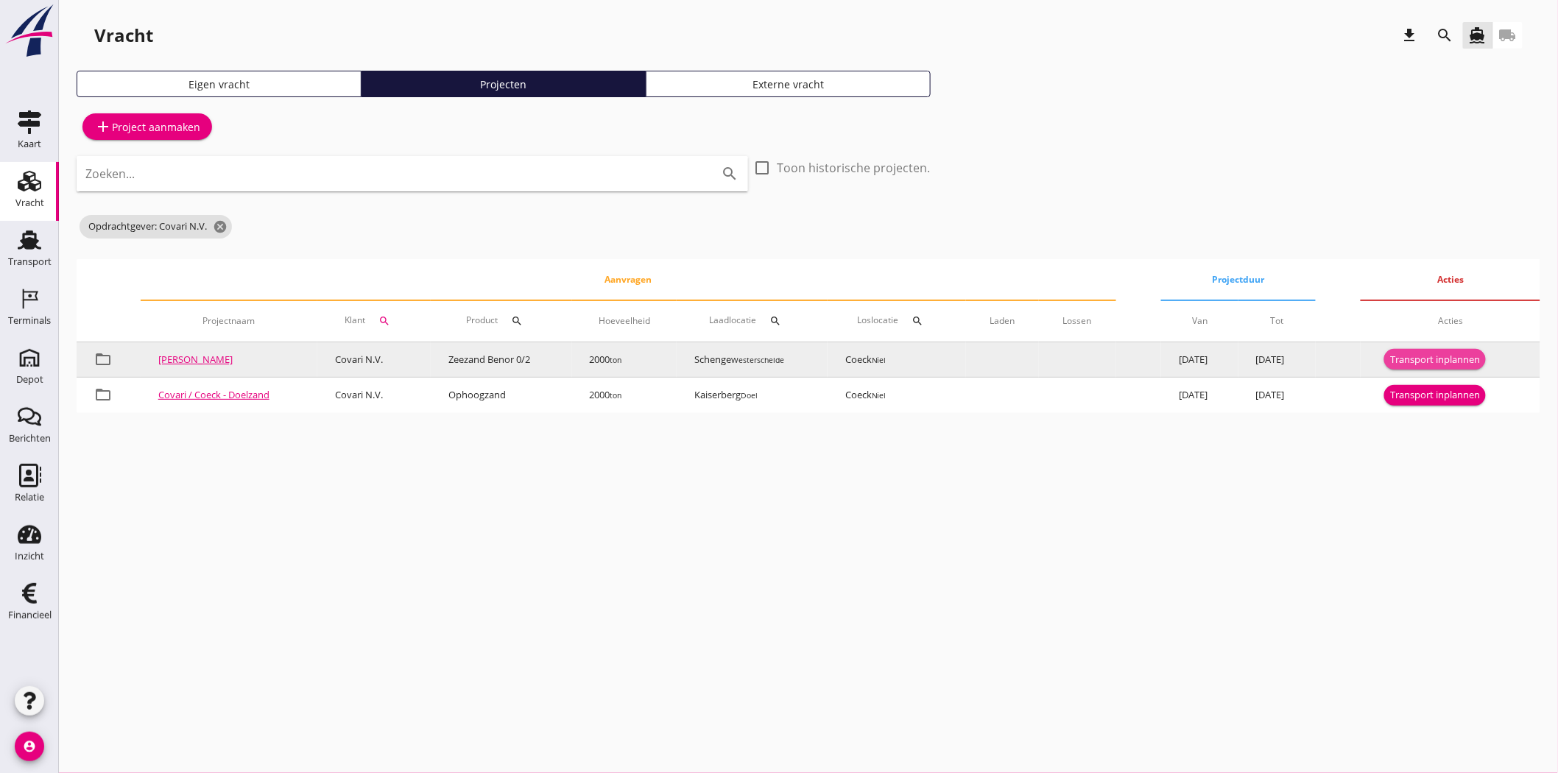
click at [1402, 359] on div "Transport inplannen" at bounding box center [1435, 360] width 90 height 15
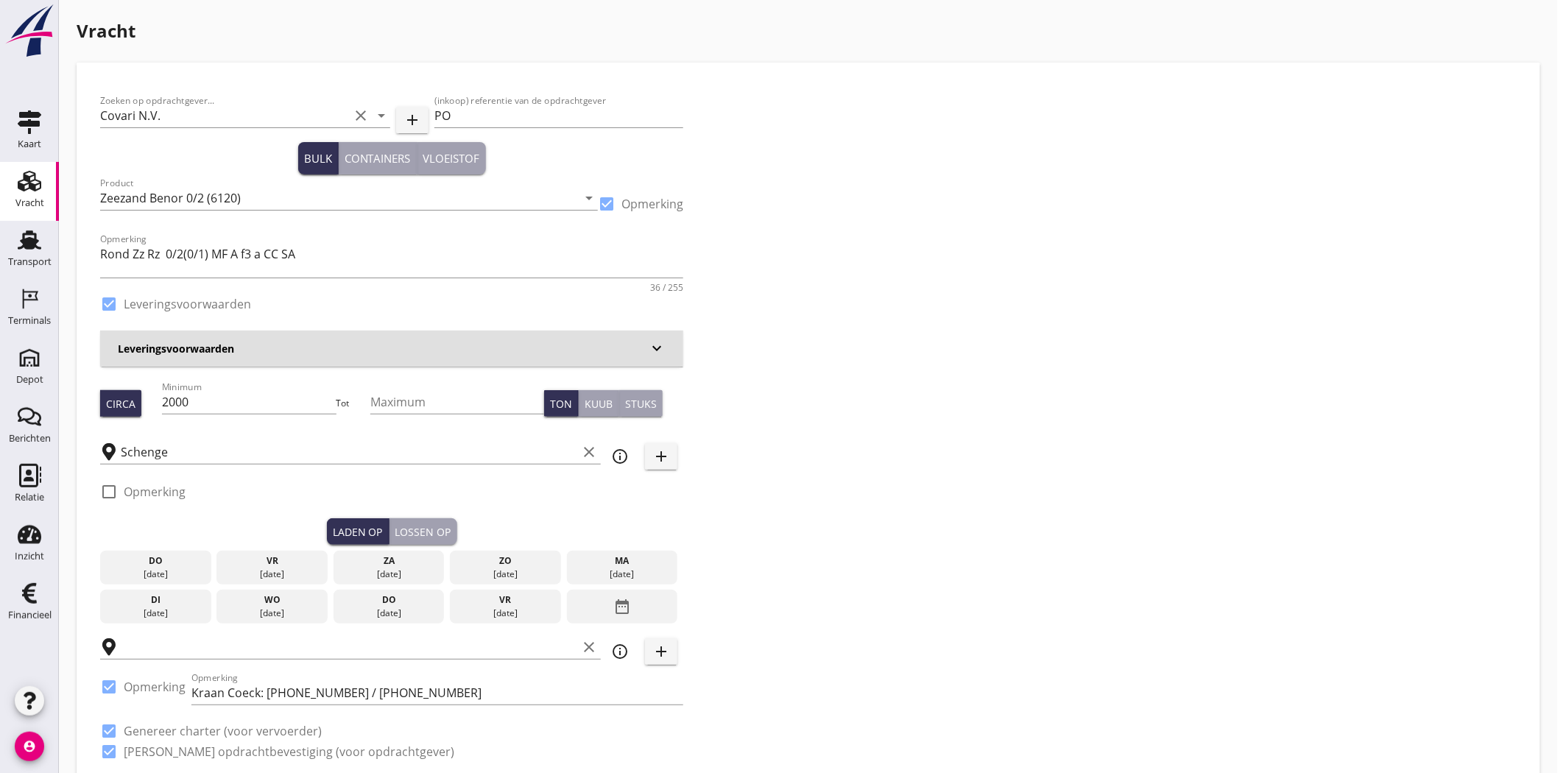
checkbox input "true"
type input "Coeck"
checkbox input "true"
drag, startPoint x: 468, startPoint y: 113, endPoint x: 318, endPoint y: 180, distance: 163.5
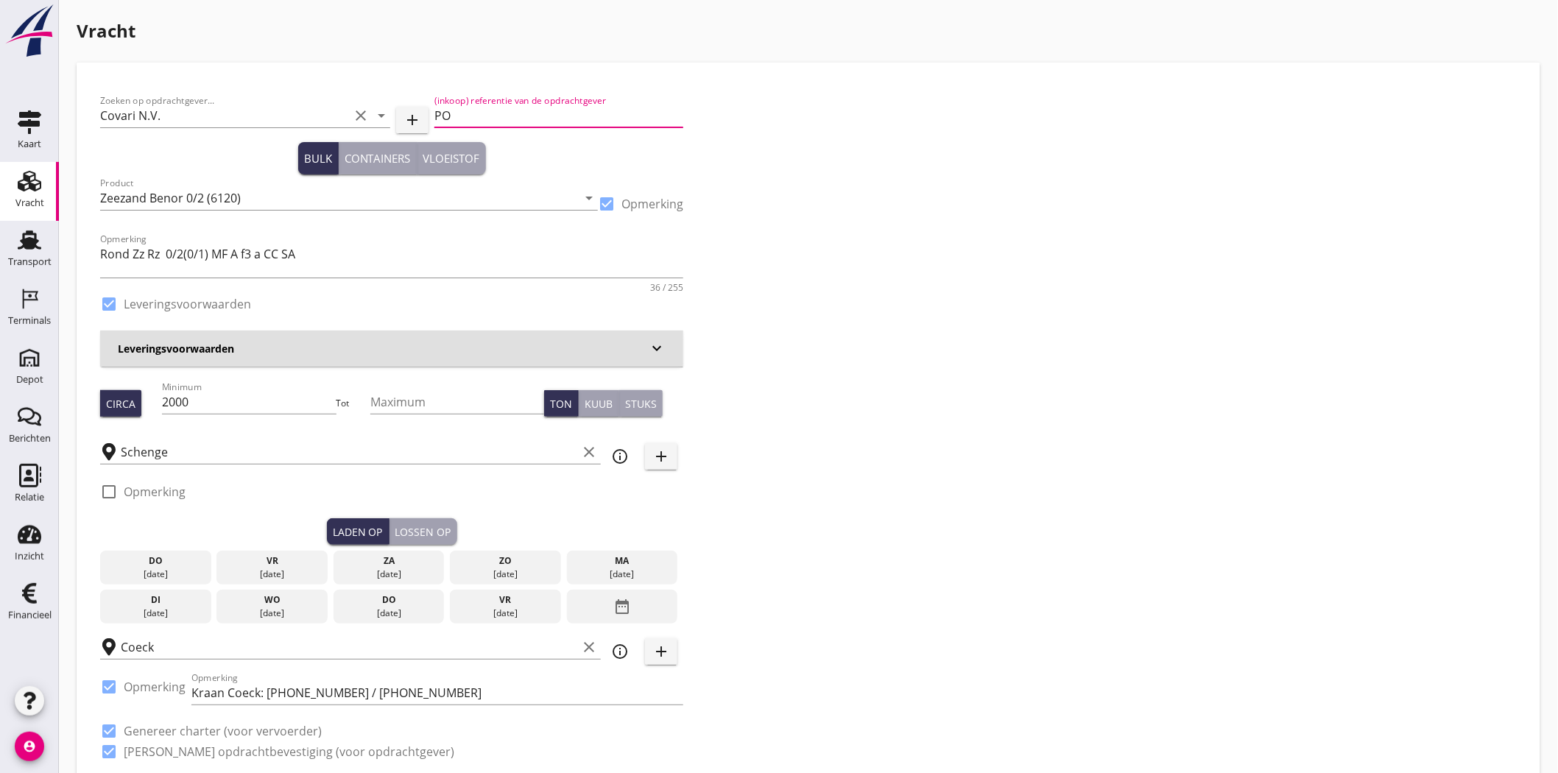
click at [468, 113] on input "PO" at bounding box center [558, 116] width 249 height 24
click at [513, 116] on input "PO" at bounding box center [558, 116] width 249 height 24
paste input "25011996"
type input "PO 25011996"
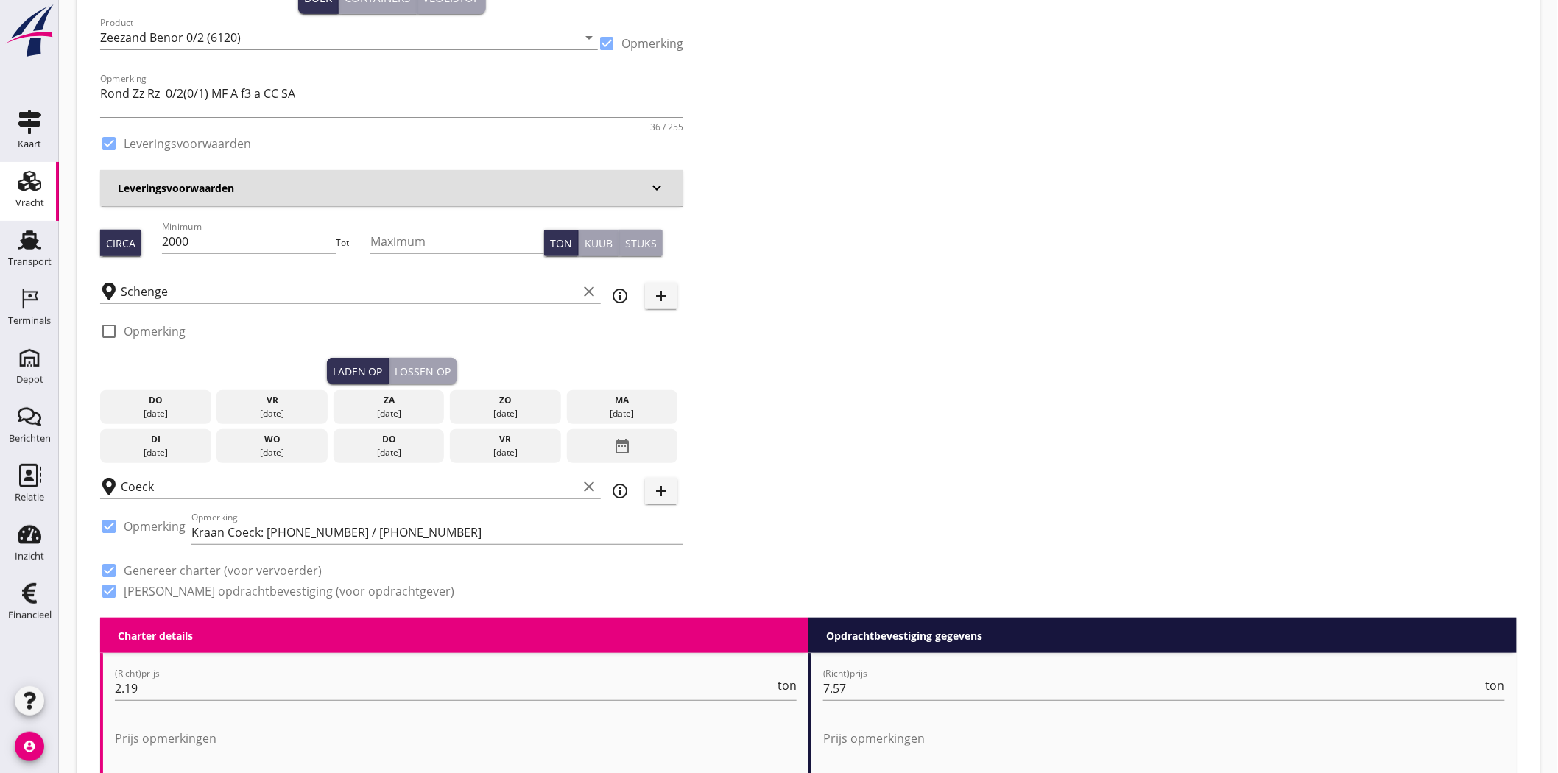
scroll to position [163, 0]
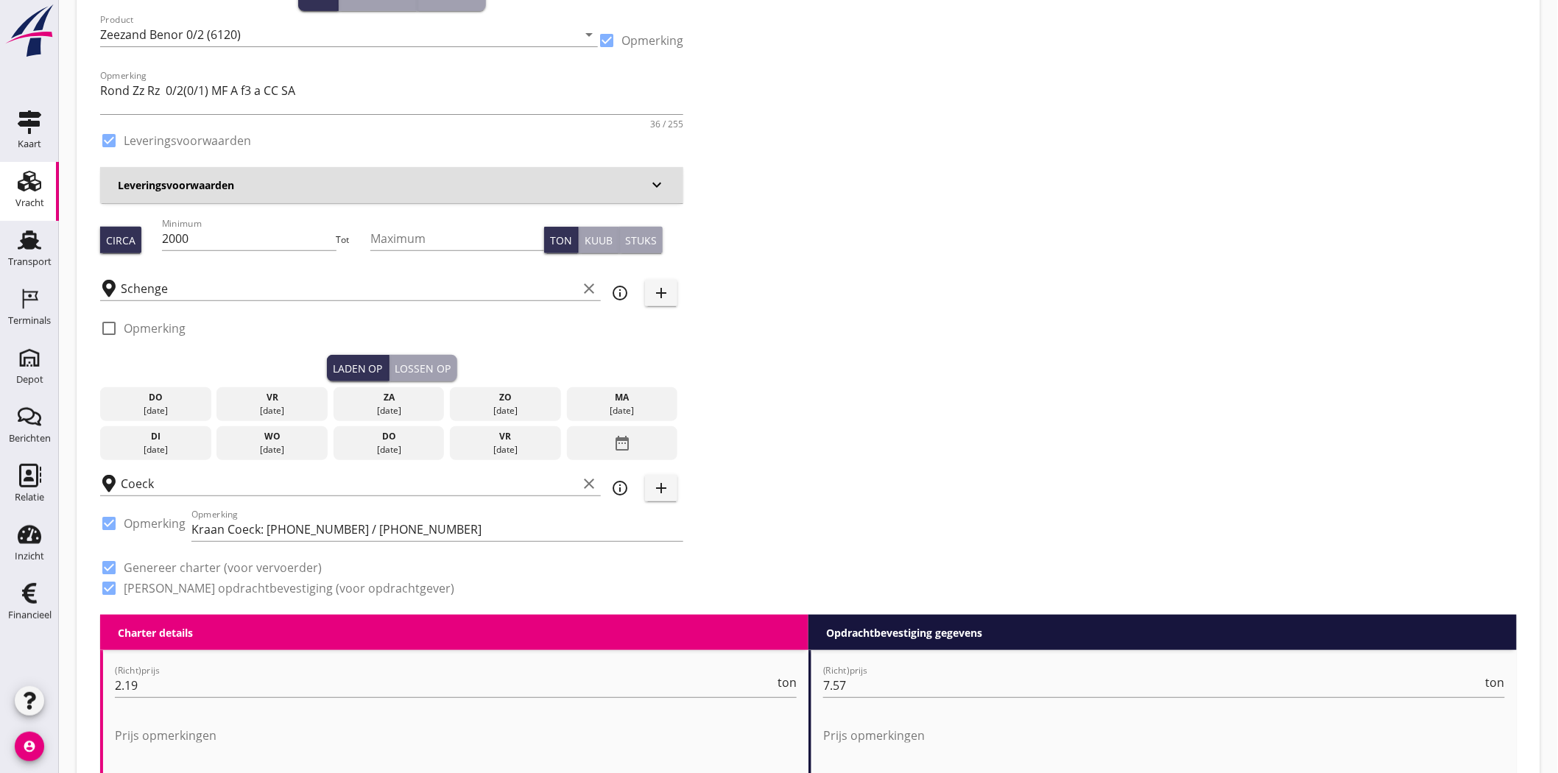
drag, startPoint x: 663, startPoint y: 404, endPoint x: 499, endPoint y: 374, distance: 166.8
click at [663, 404] on div "[DATE]" at bounding box center [623, 410] width 104 height 13
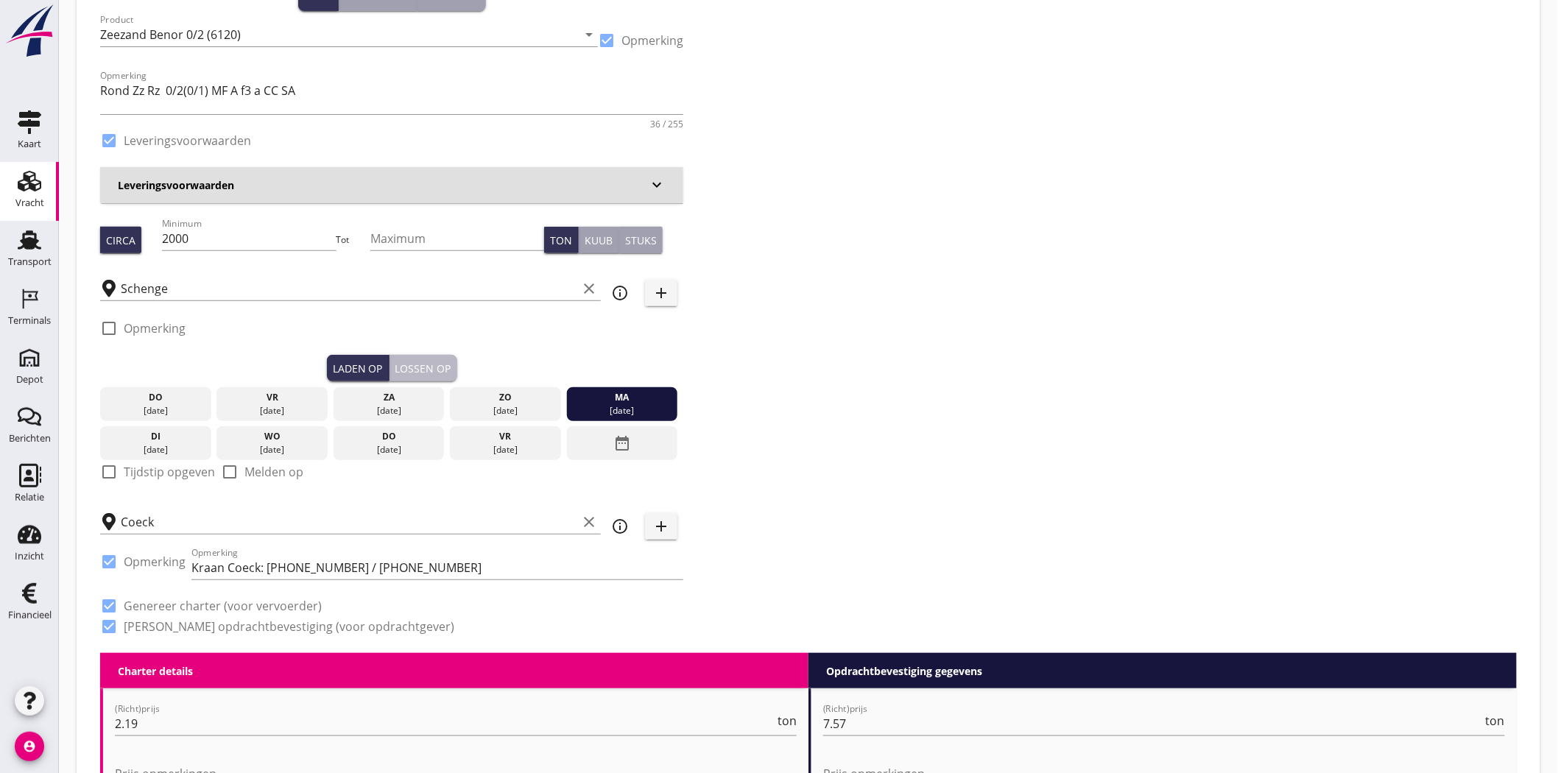
click at [428, 364] on div "Lossen op" at bounding box center [423, 368] width 56 height 15
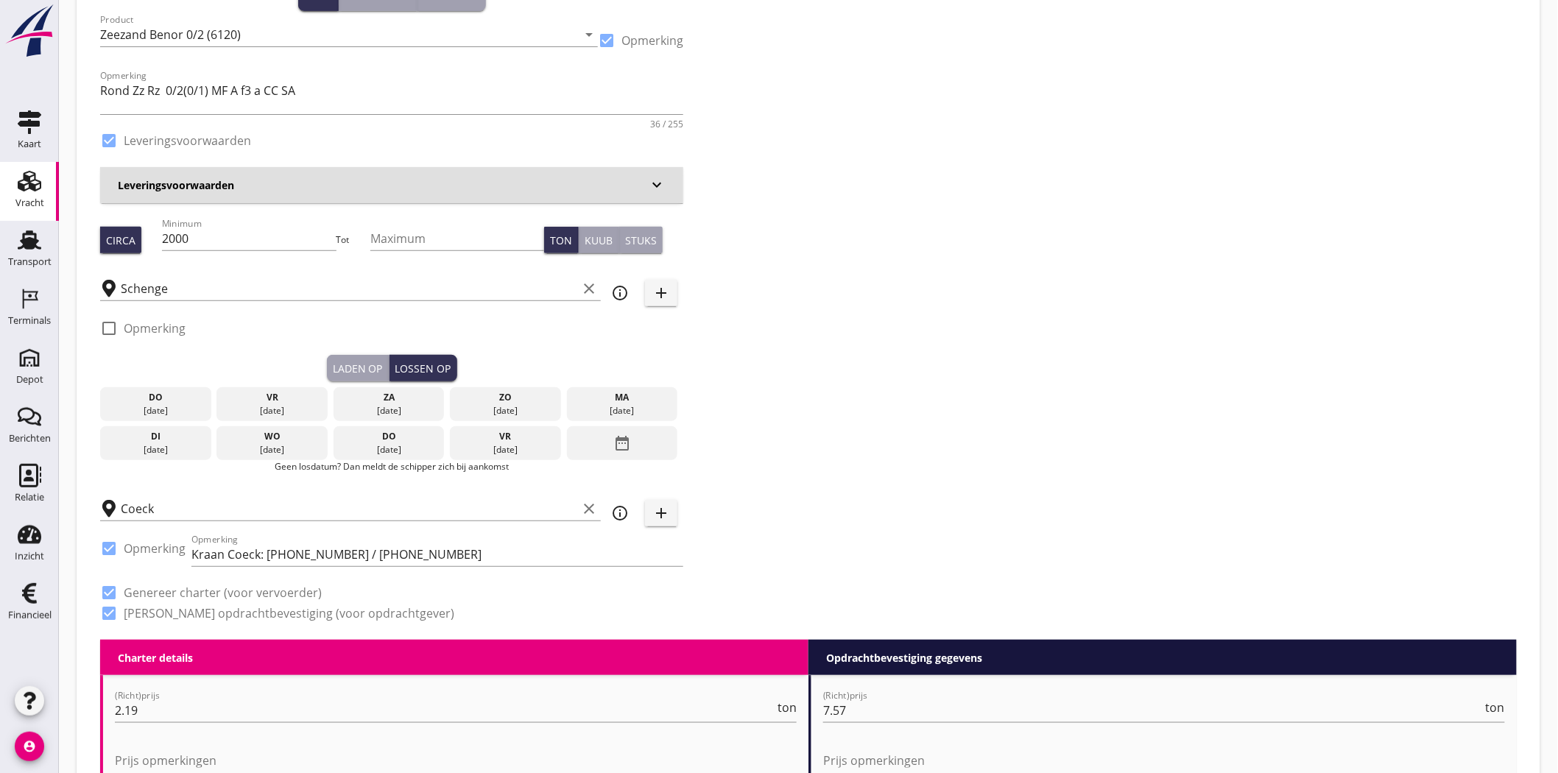
click at [166, 437] on div "di" at bounding box center [156, 436] width 104 height 13
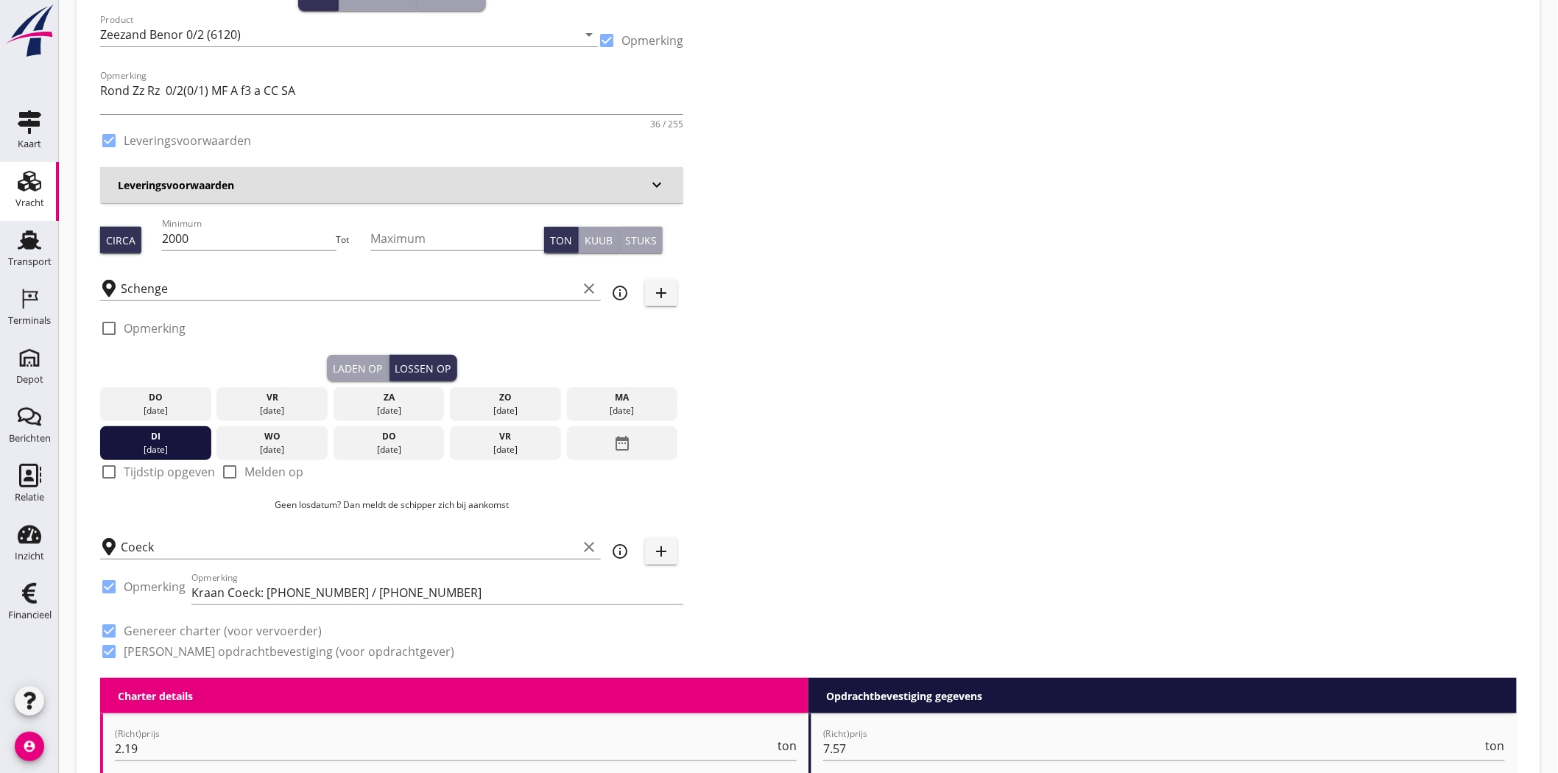
click at [906, 418] on div "Zoeken op opdrachtgever... Covari N.V. clear arrow_drop_down add (inkoop) refer…" at bounding box center [808, 301] width 1429 height 756
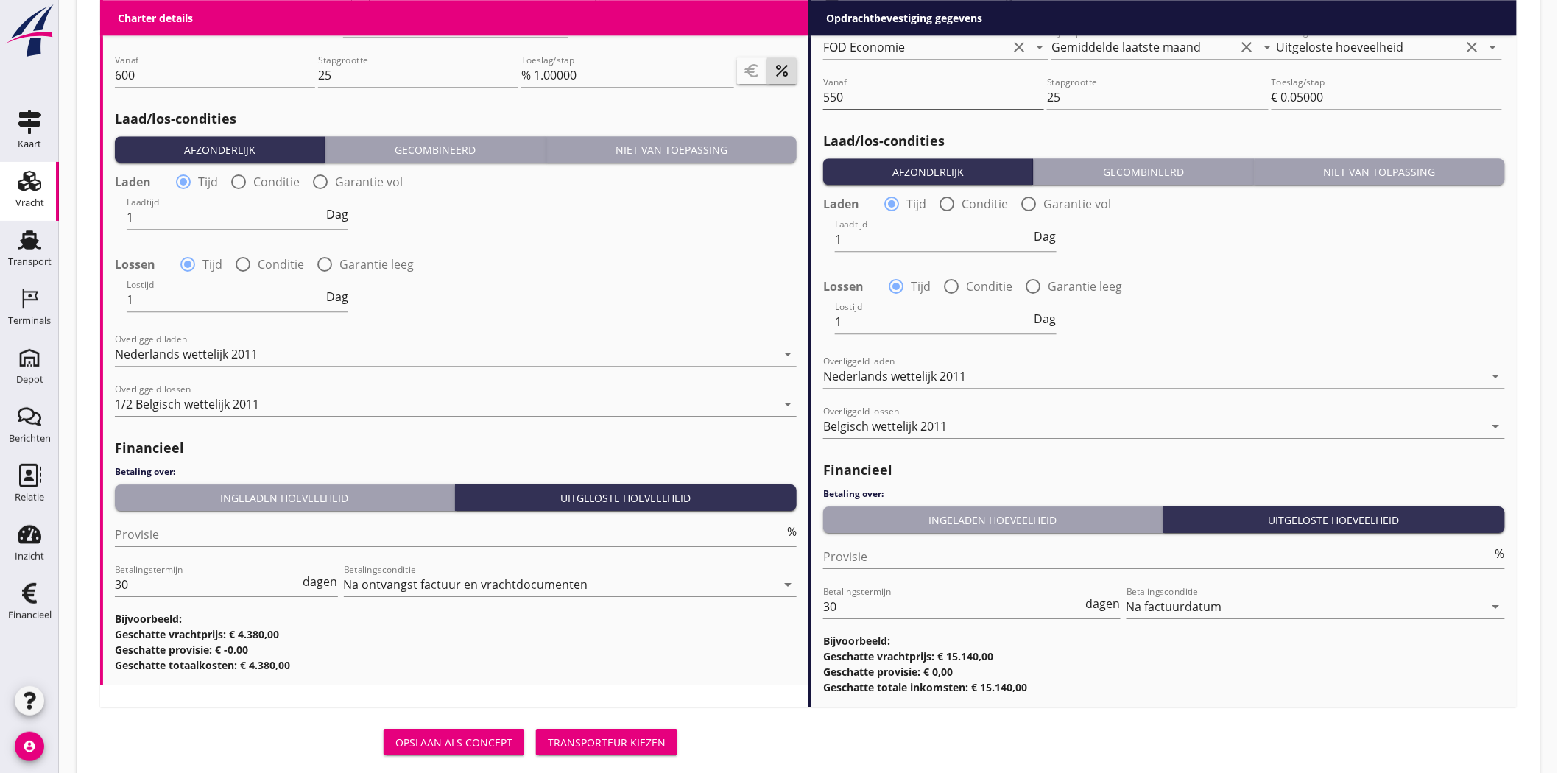
scroll to position [1669, 0]
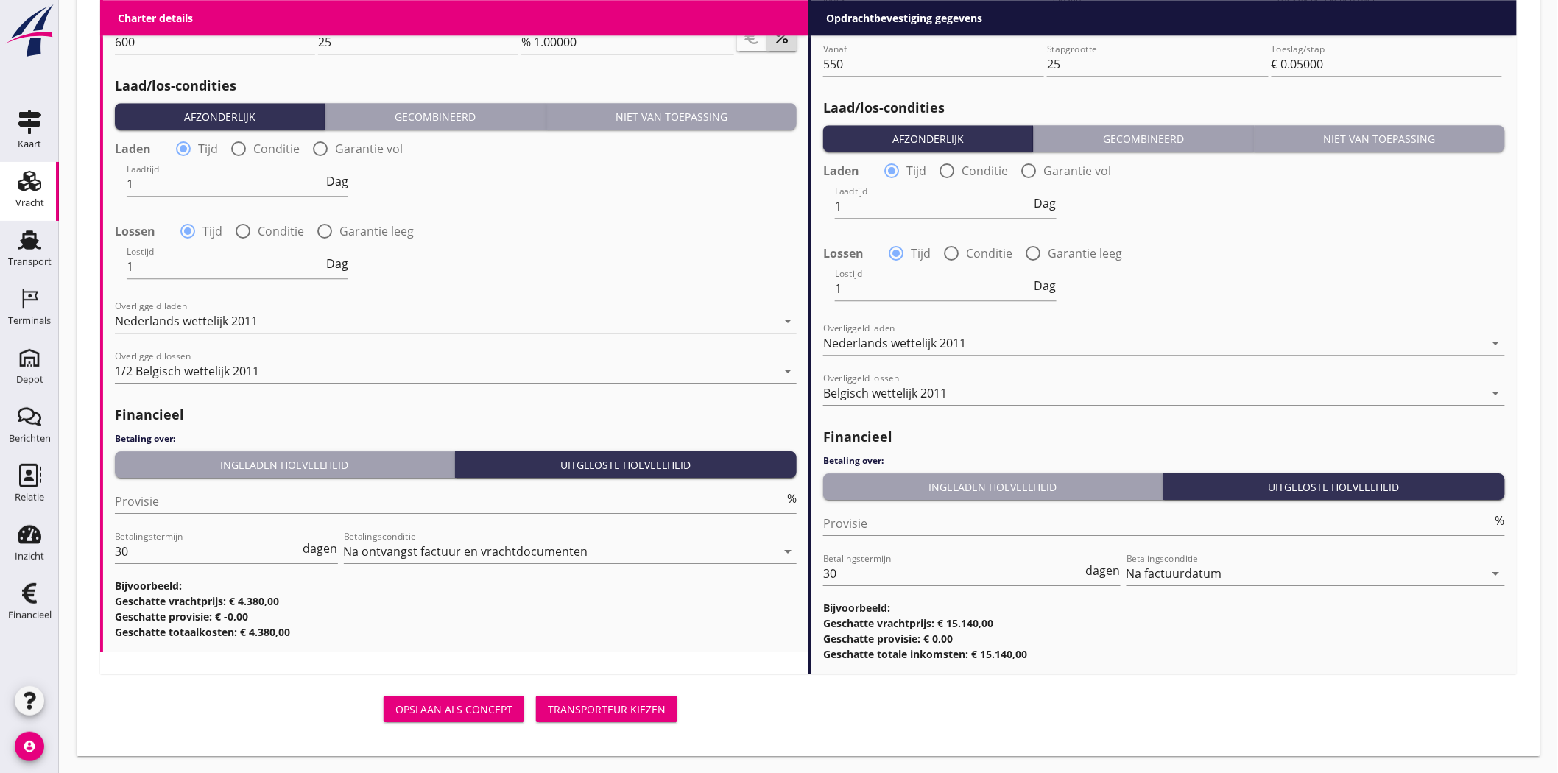
click at [602, 695] on div "Transporteur kiezen" at bounding box center [607, 709] width 118 height 15
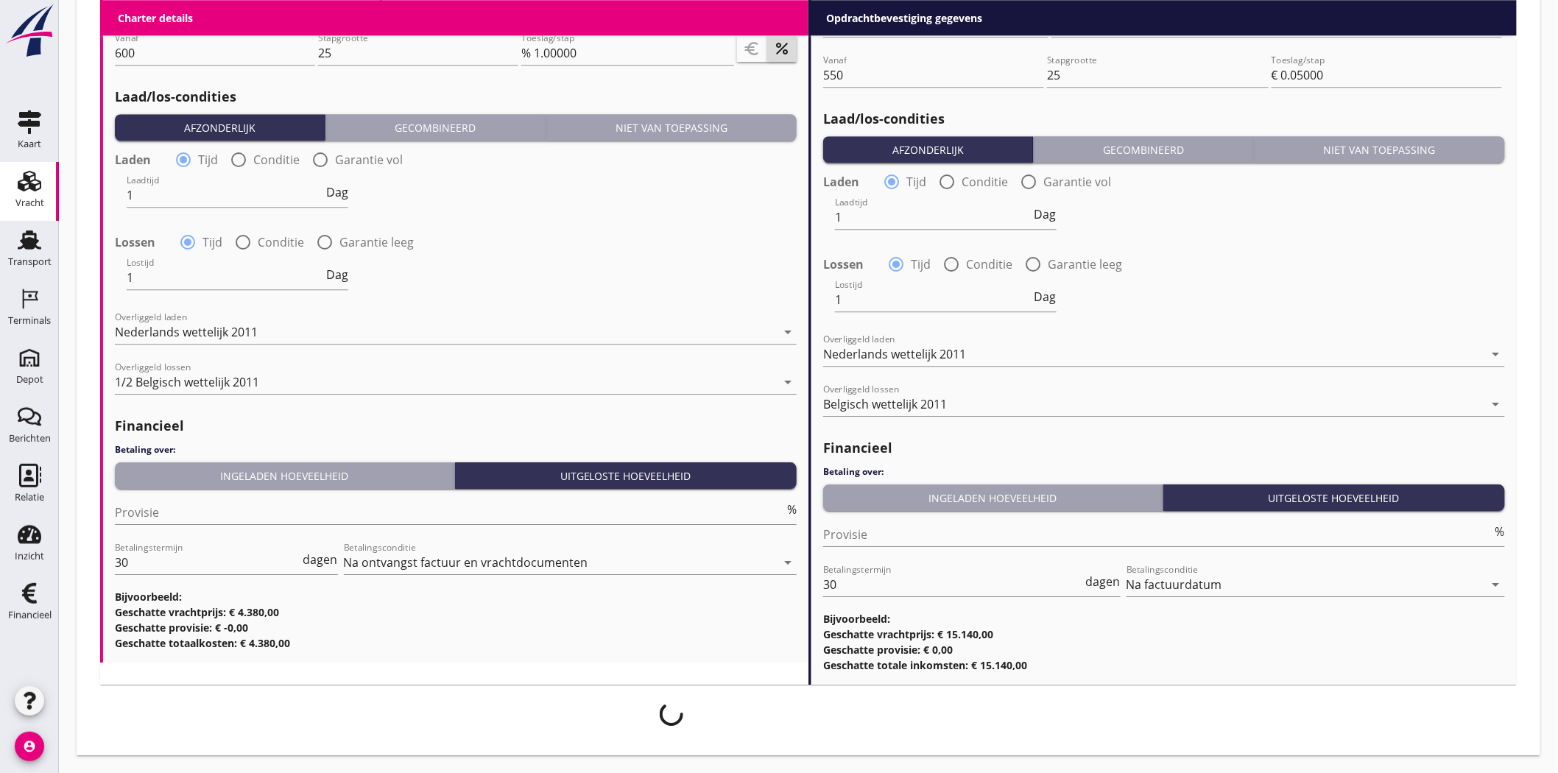
scroll to position [1658, 0]
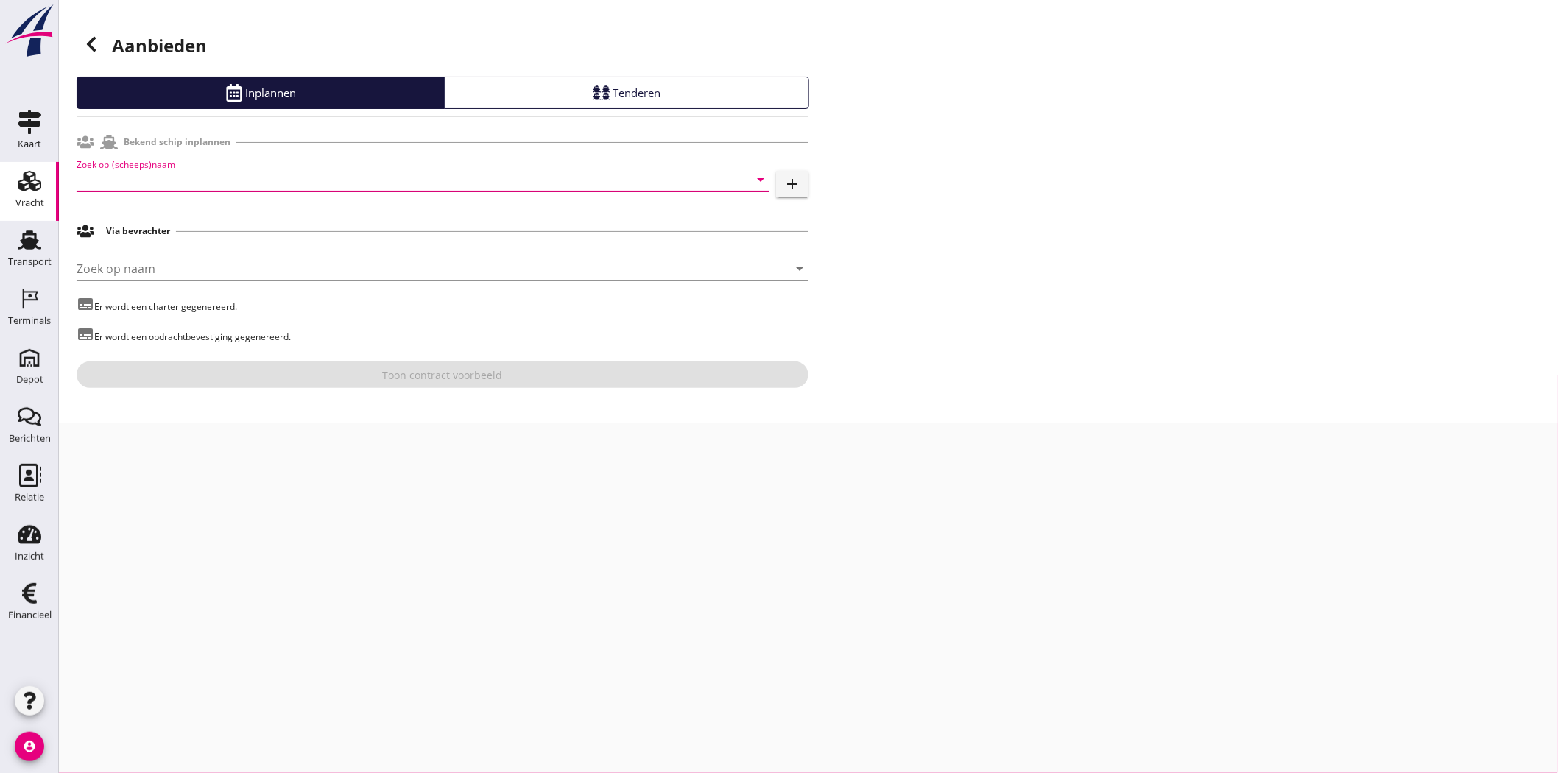
click at [223, 178] on input "Zoek op (scheeps)naam" at bounding box center [403, 180] width 652 height 24
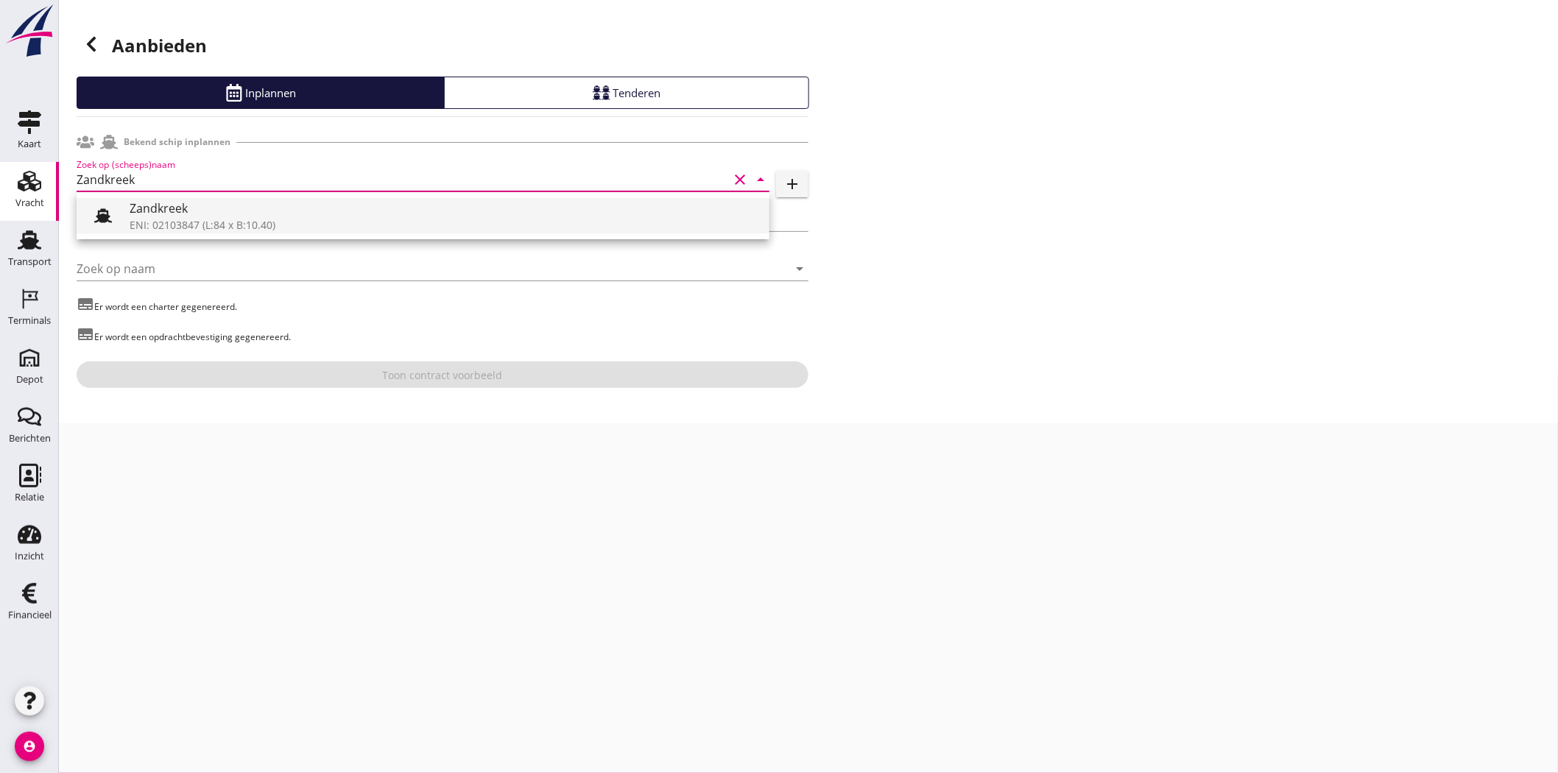
click at [241, 217] on div "ENI: 02103847 (L:84 x B:10.40)" at bounding box center [444, 224] width 628 height 15
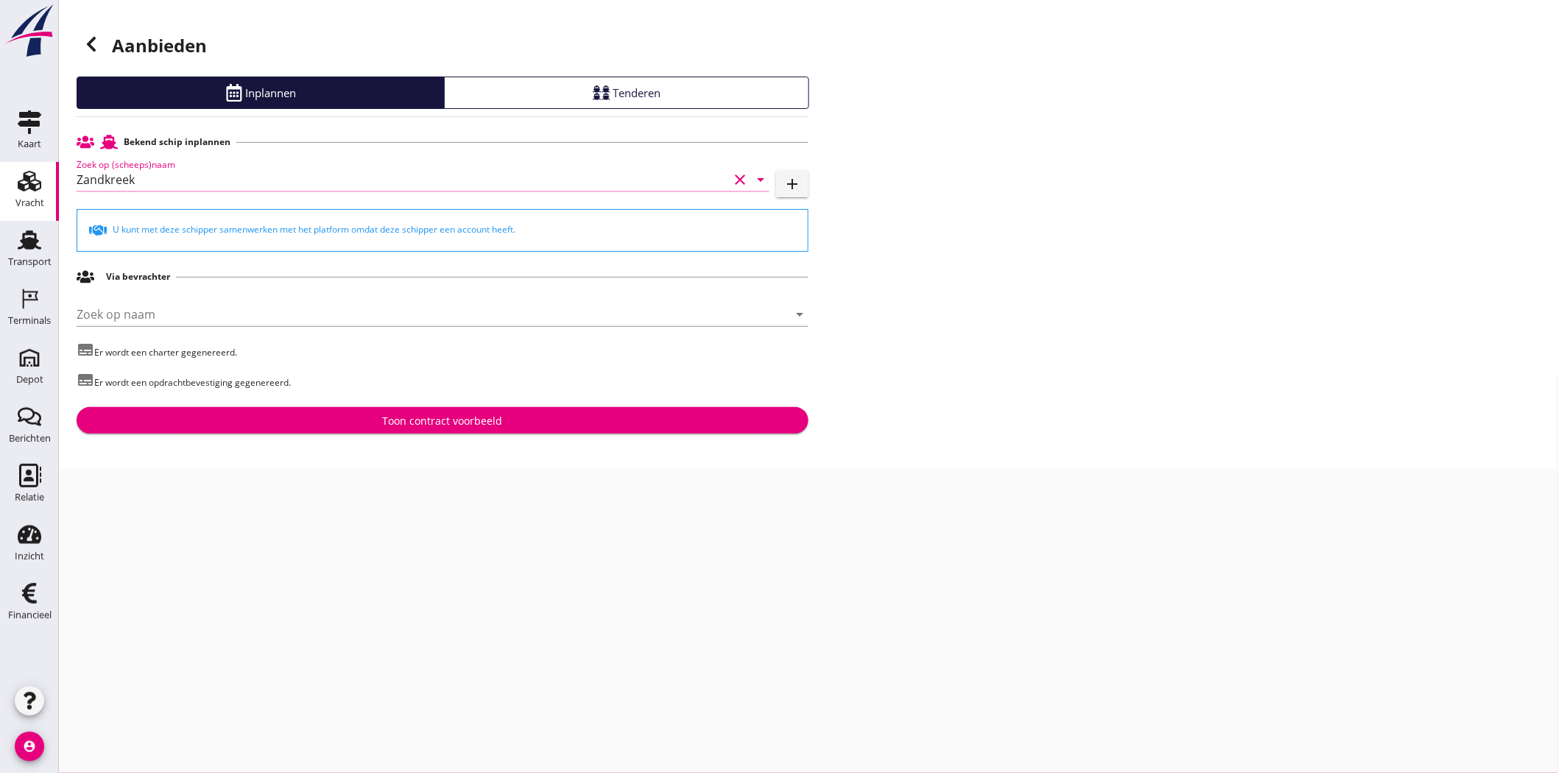
type input "Zandkreek"
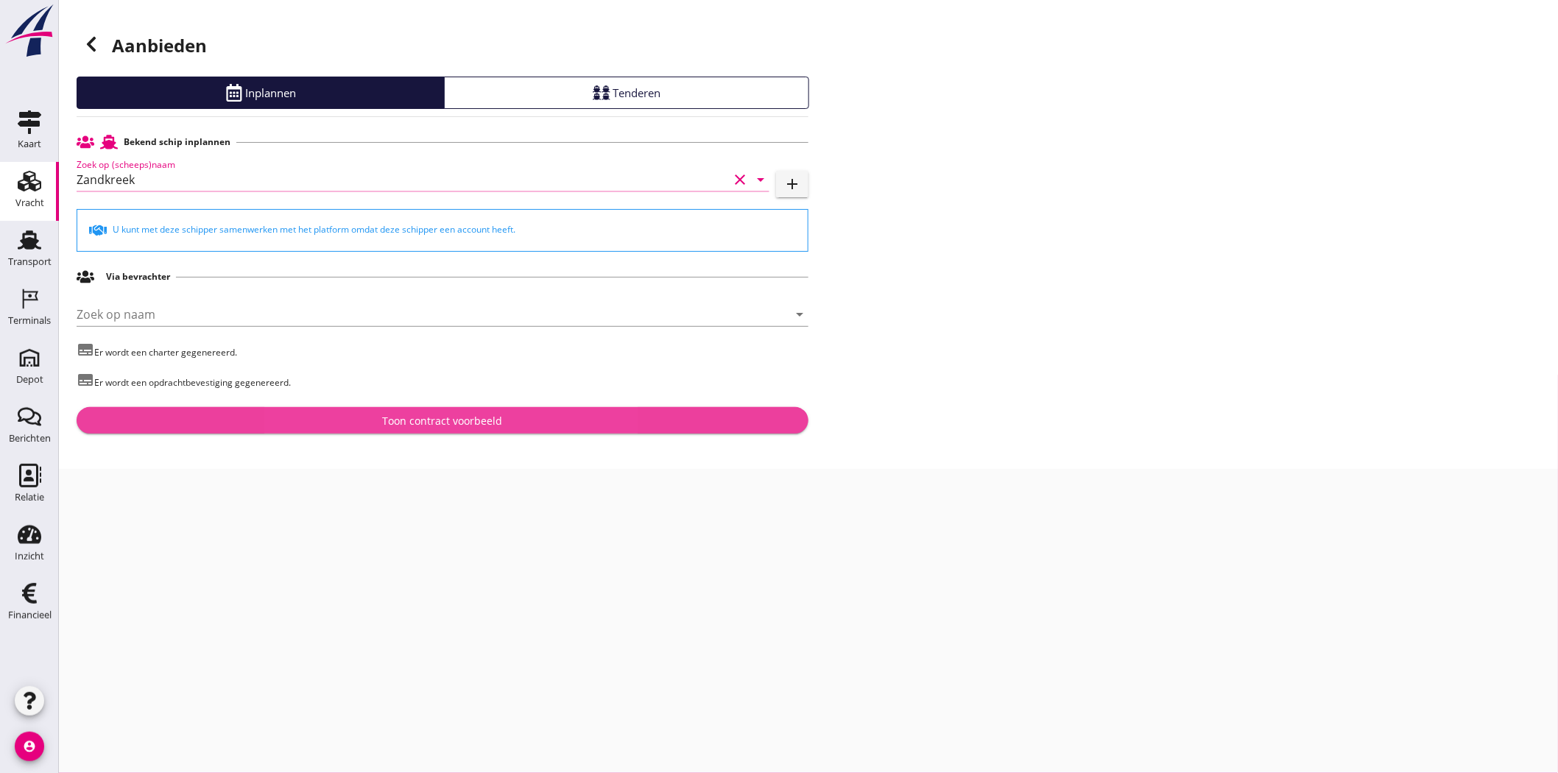
click at [386, 418] on div "Toon contract voorbeeld" at bounding box center [443, 420] width 120 height 15
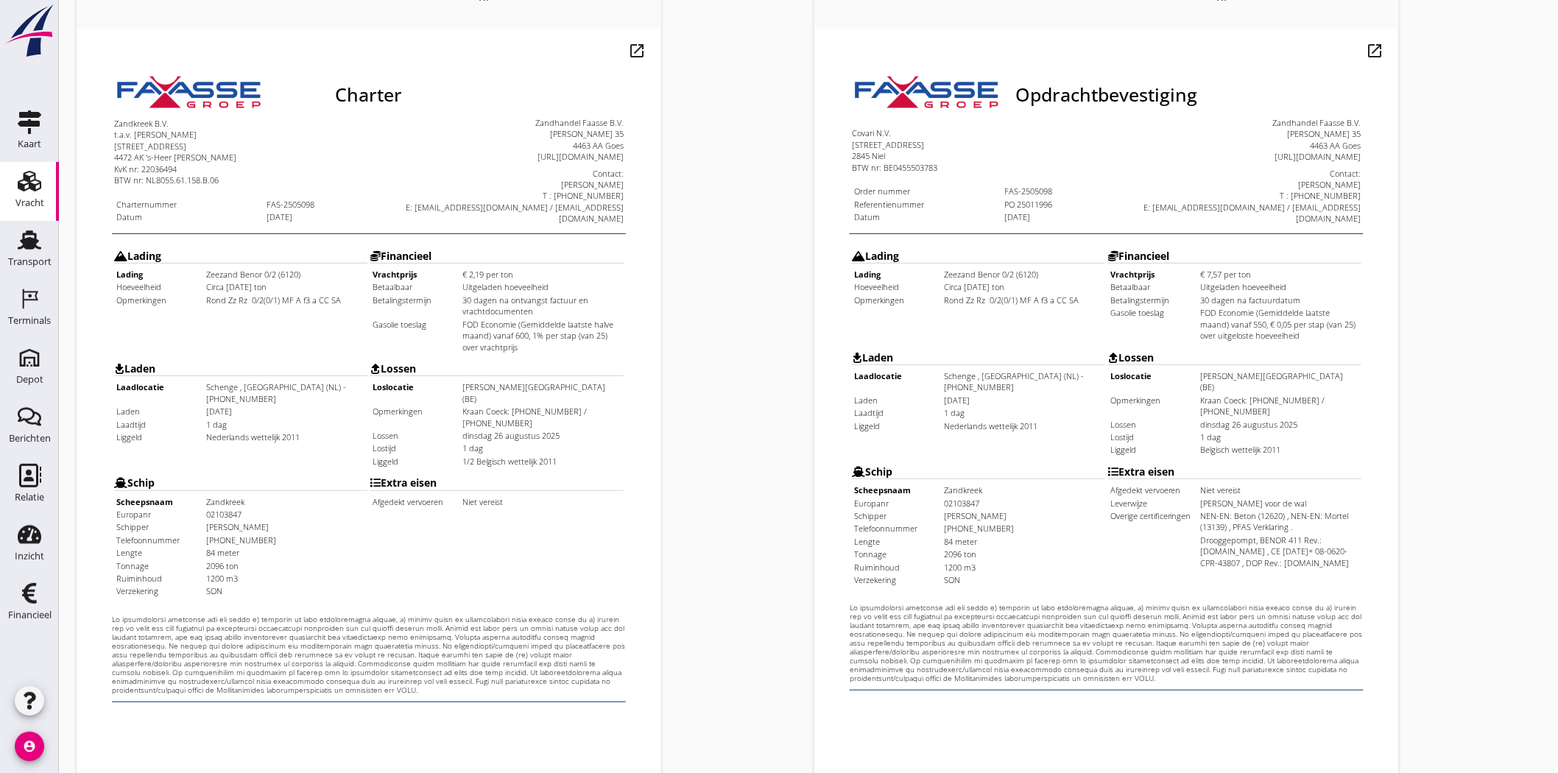
scroll to position [317, 0]
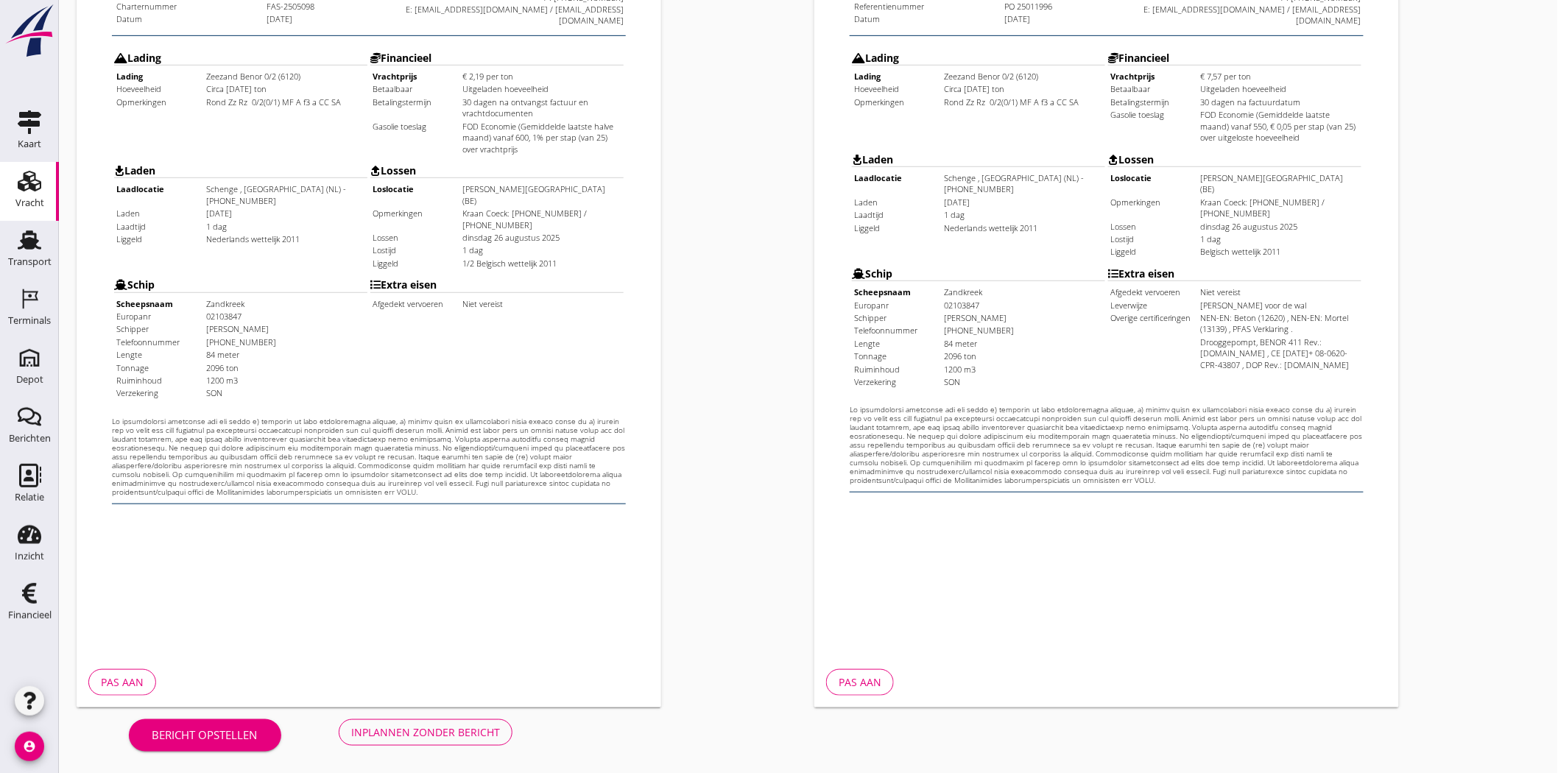
click at [452, 695] on div "Inplannen zonder bericht" at bounding box center [425, 732] width 149 height 15
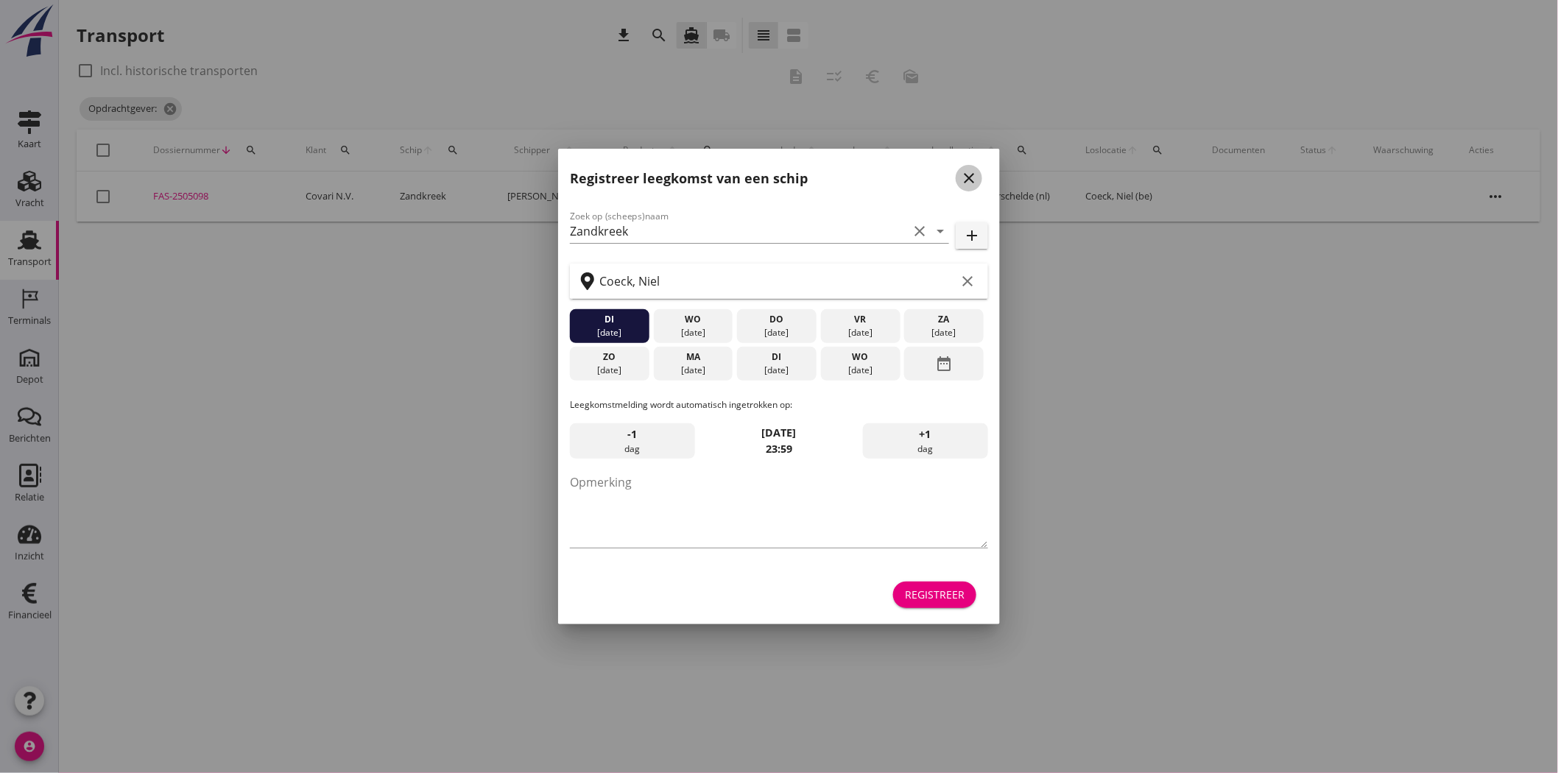
click at [967, 180] on icon "close" at bounding box center [969, 178] width 18 height 18
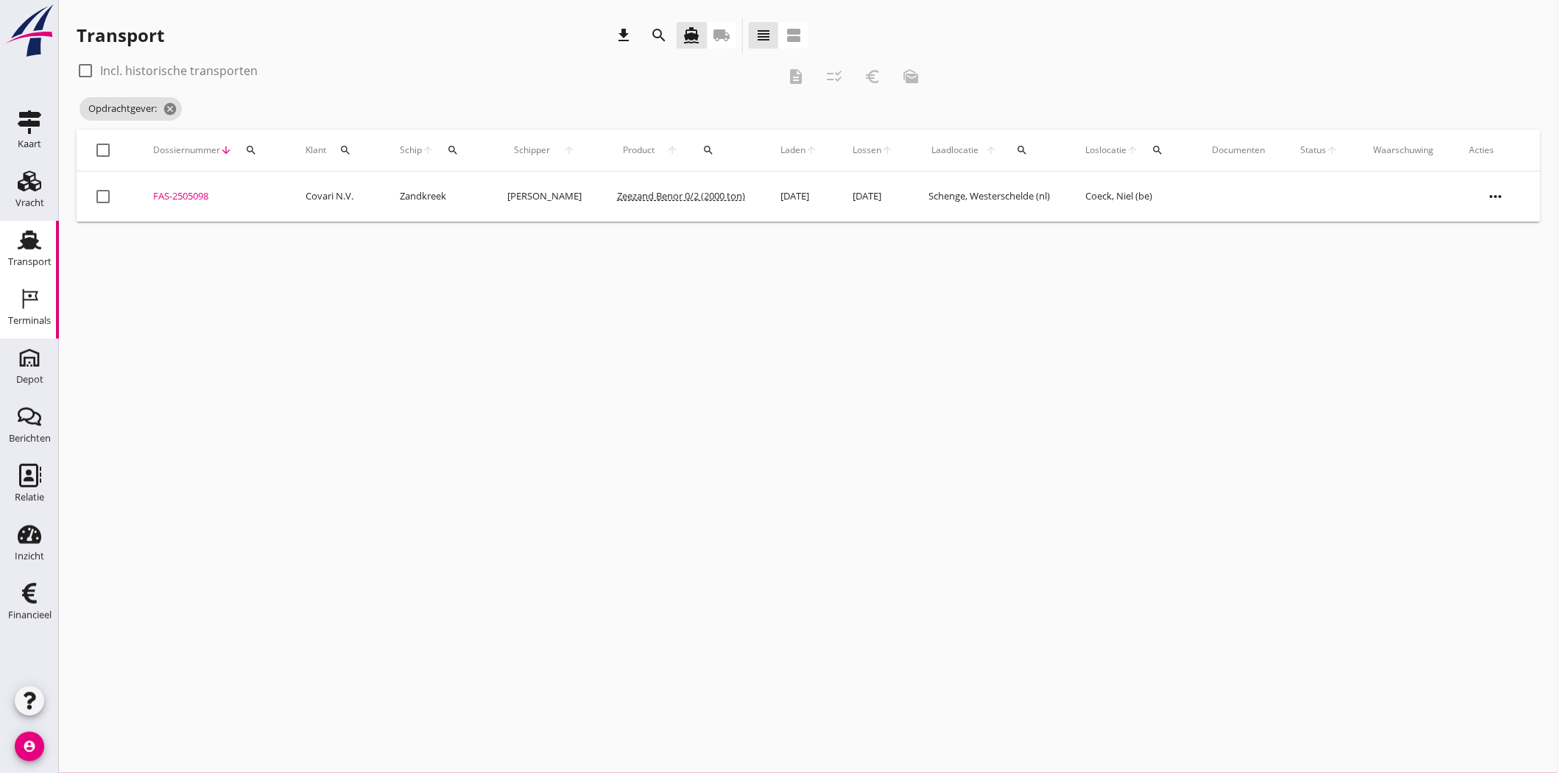
click at [32, 314] on div "Terminals" at bounding box center [29, 321] width 43 height 21
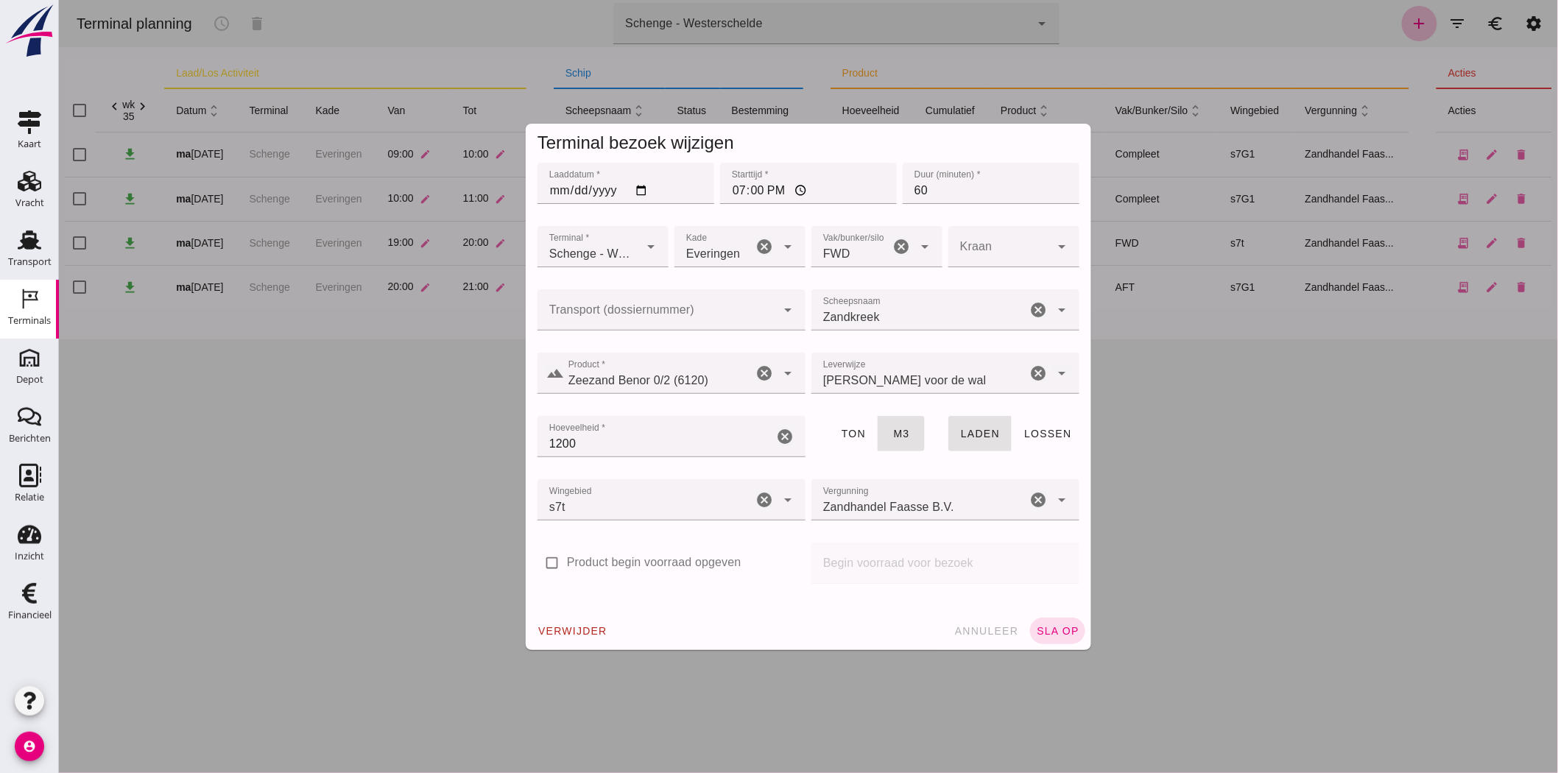
click input "Transport (dossiernummer)"
click at [687, 345] on div "FAS-2505098" at bounding box center [665, 354] width 244 height 18
type input "FAS-2505098"
click span "sla op"
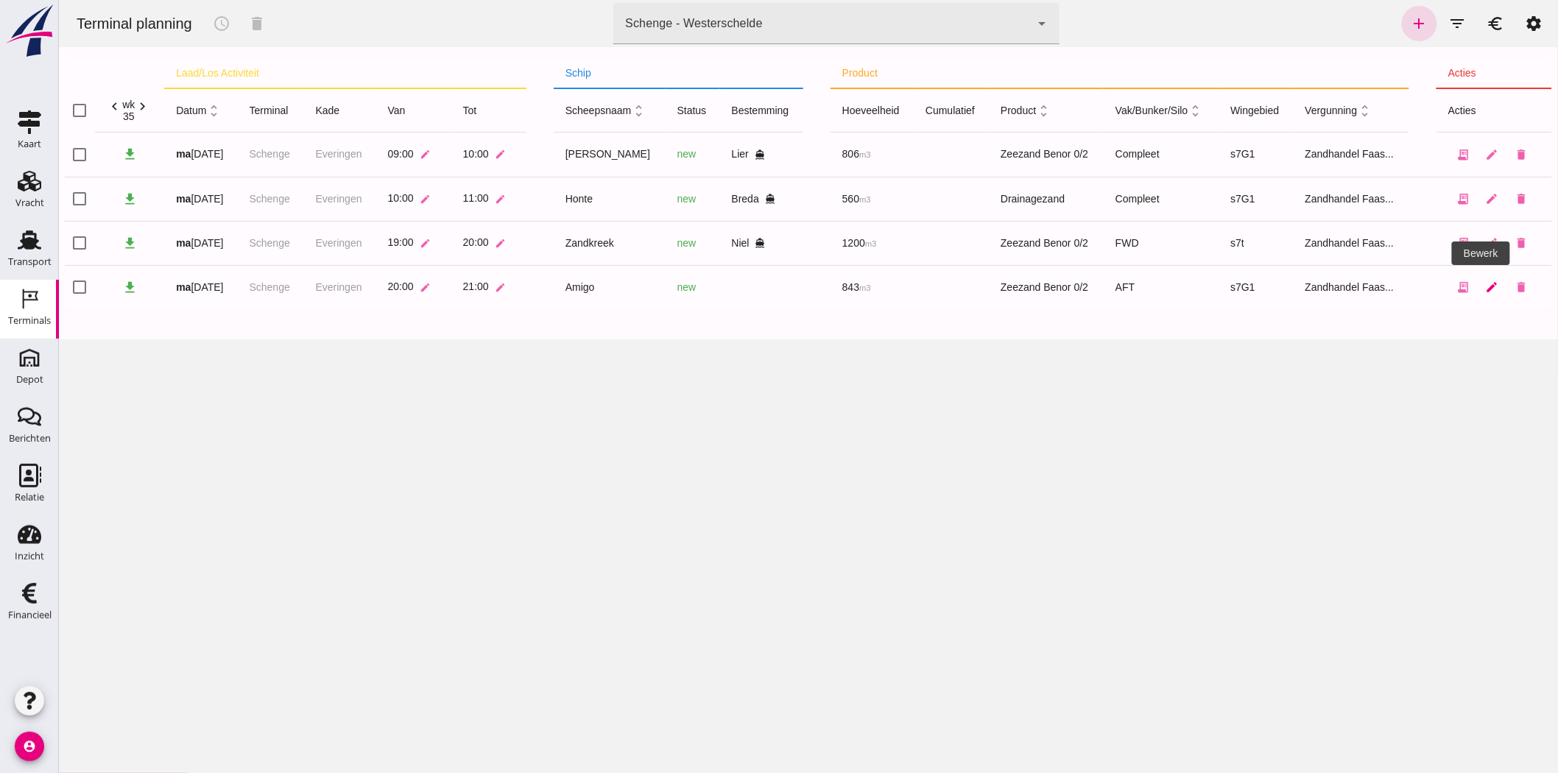
drag, startPoint x: 1347, startPoint y: 211, endPoint x: 1482, endPoint y: 287, distance: 155.3
click at [1402, 287] on icon "edit" at bounding box center [1491, 287] width 13 height 13
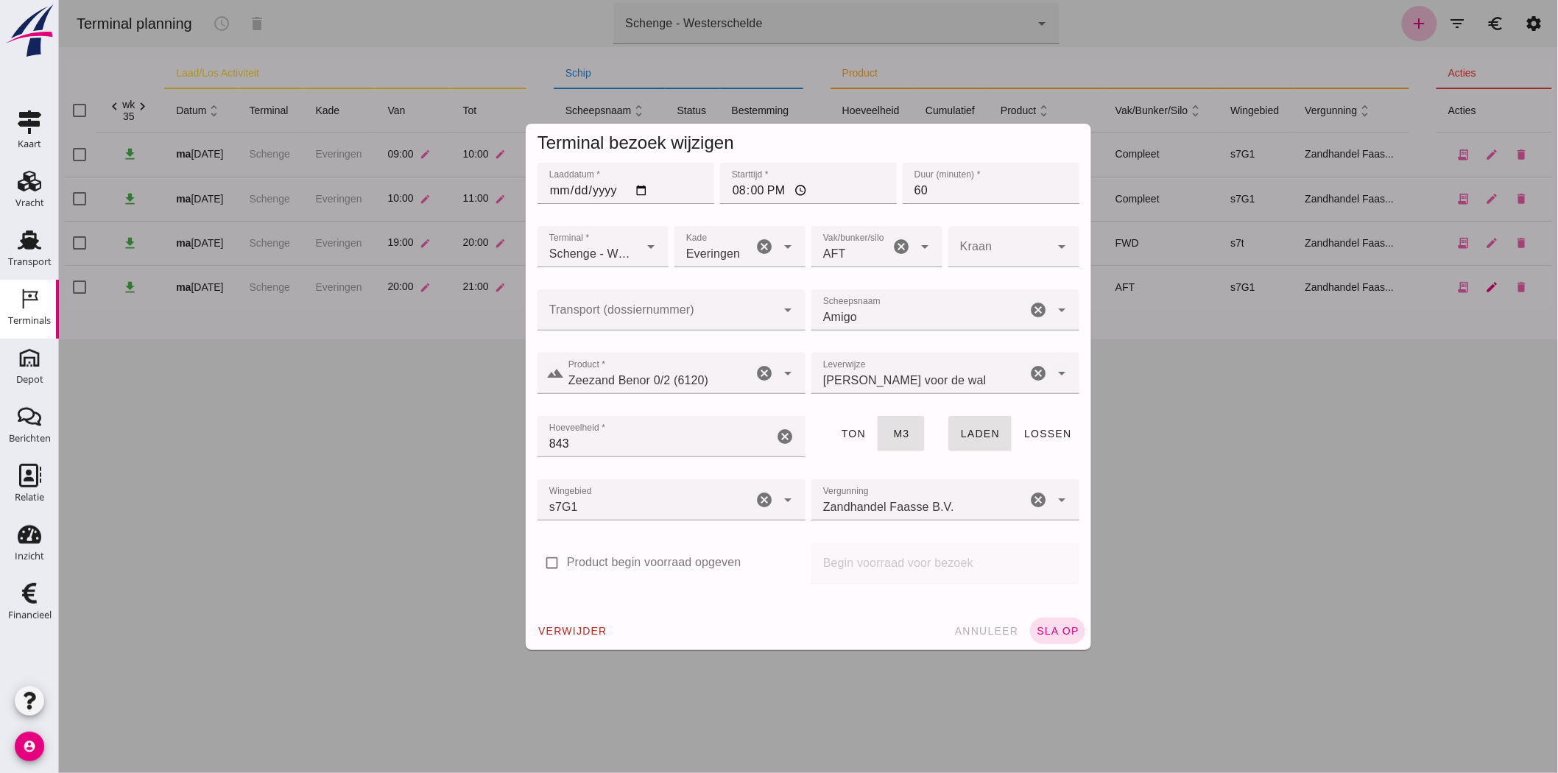
click at [1402, 287] on div at bounding box center [807, 386] width 1499 height 773
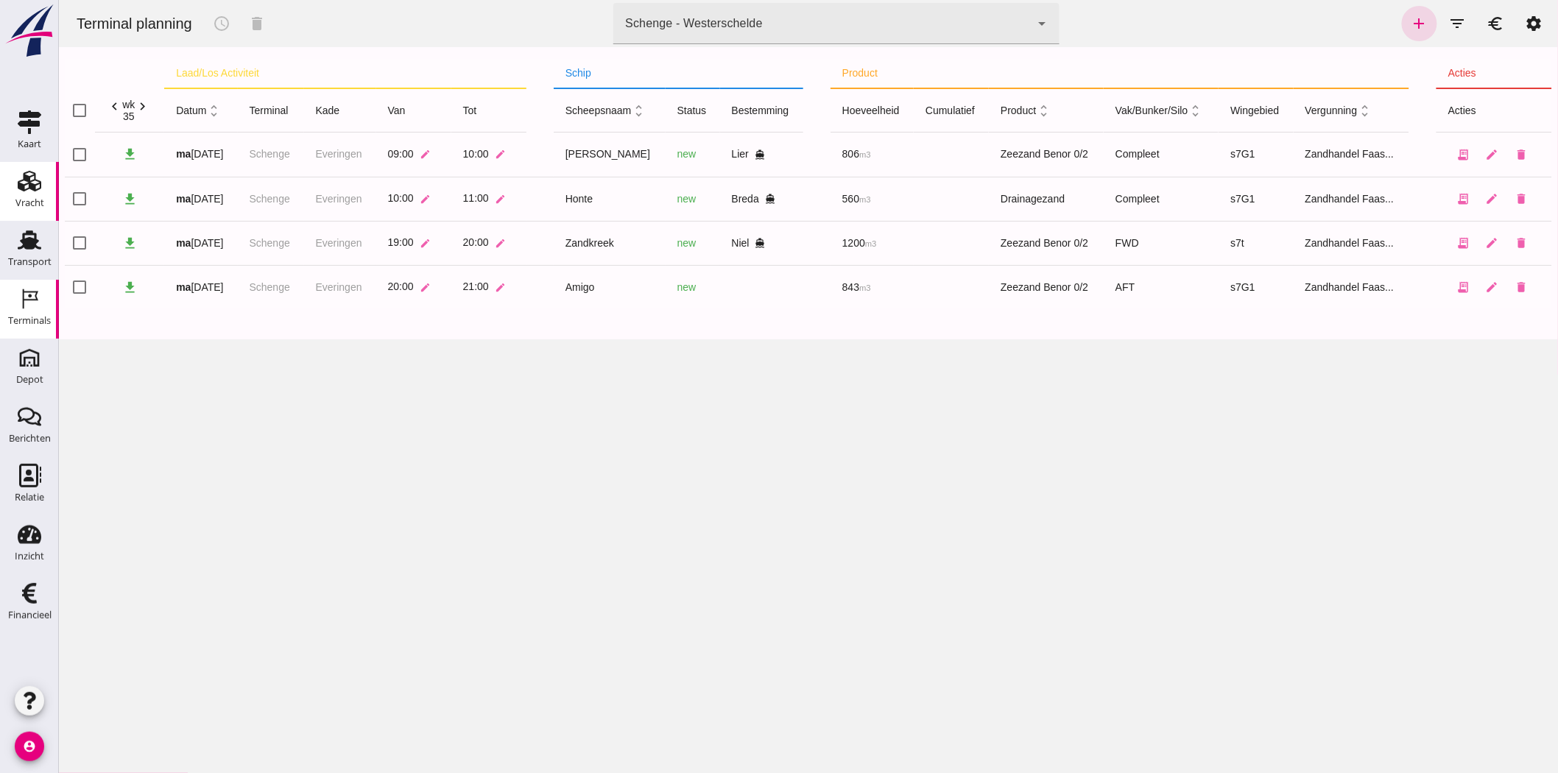
click at [10, 195] on link "Vracht Vracht" at bounding box center [29, 191] width 59 height 59
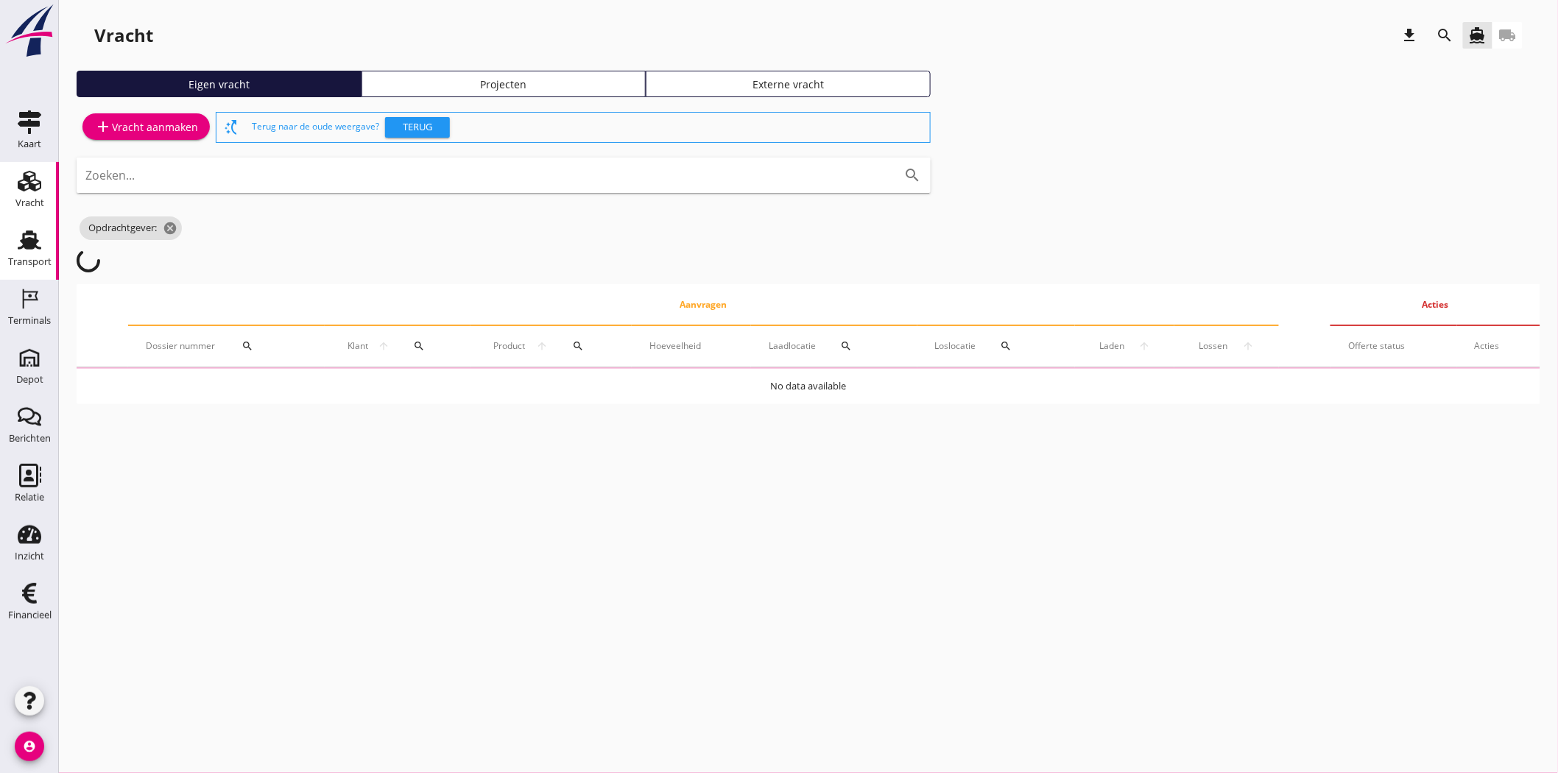
click at [27, 261] on div "Transport" at bounding box center [29, 262] width 43 height 10
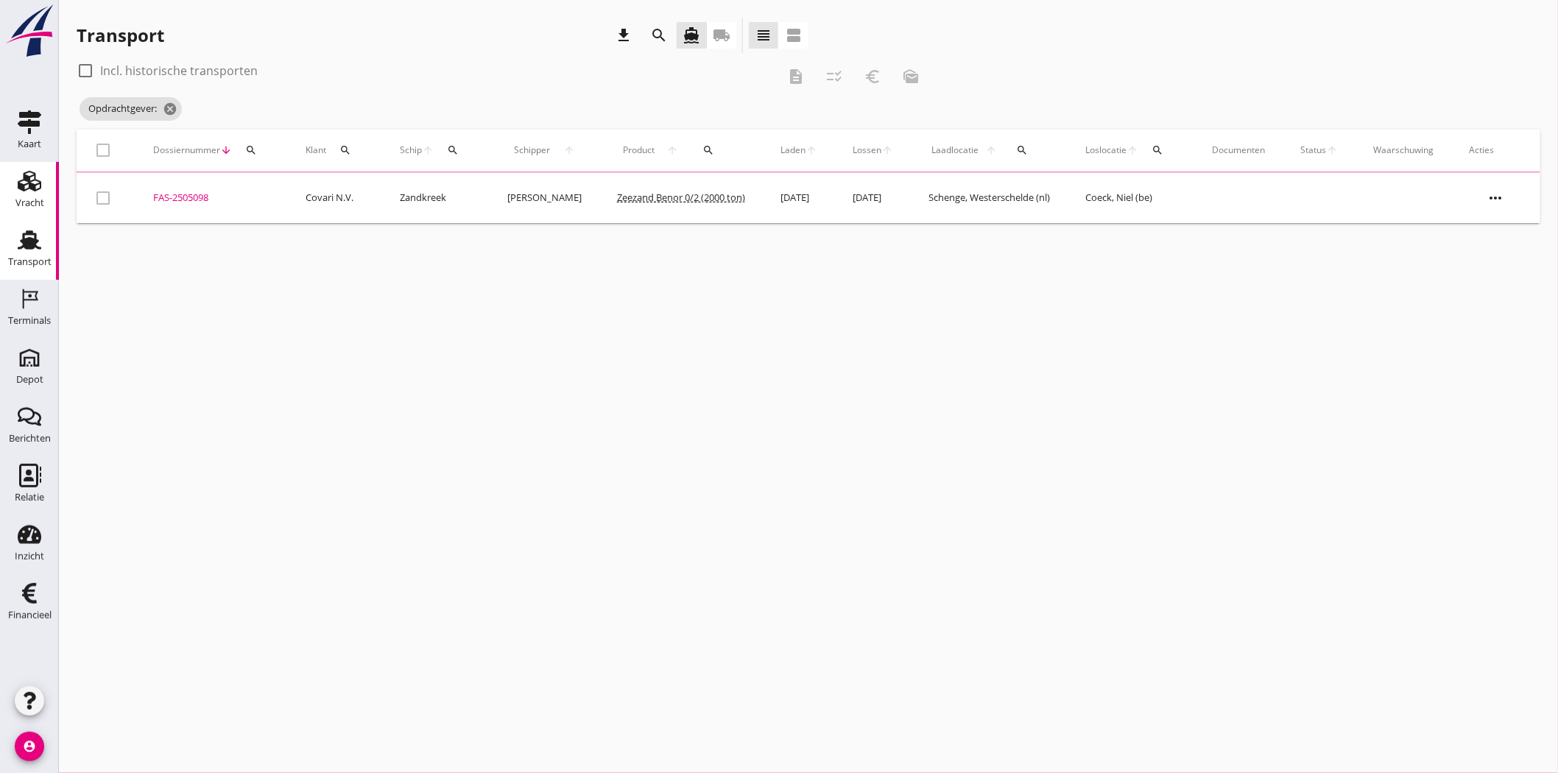
click at [32, 193] on div "Vracht" at bounding box center [29, 203] width 29 height 21
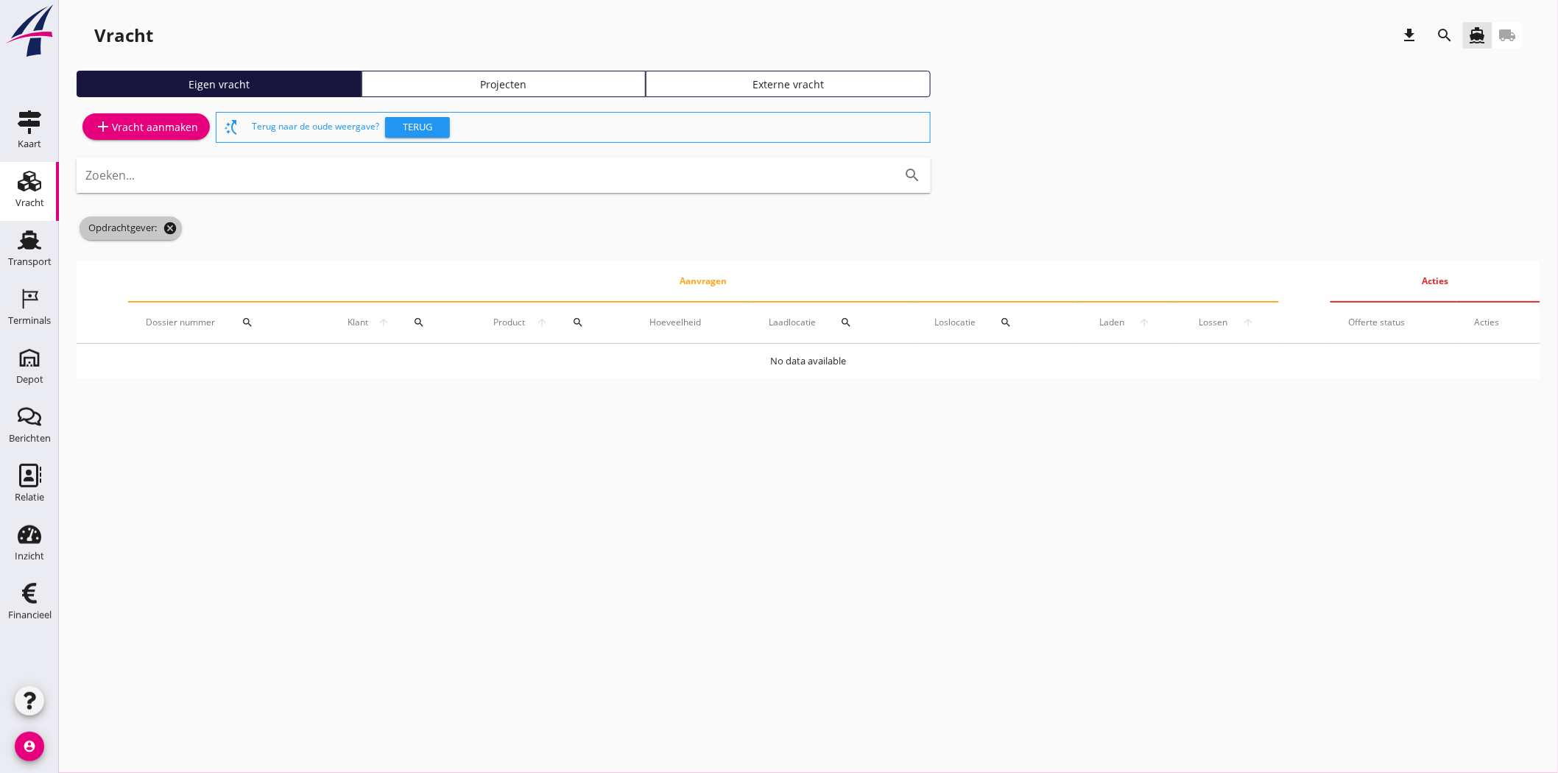
click at [175, 232] on icon "cancel" at bounding box center [170, 228] width 15 height 15
click at [616, 74] on link "Projecten" at bounding box center [504, 84] width 285 height 27
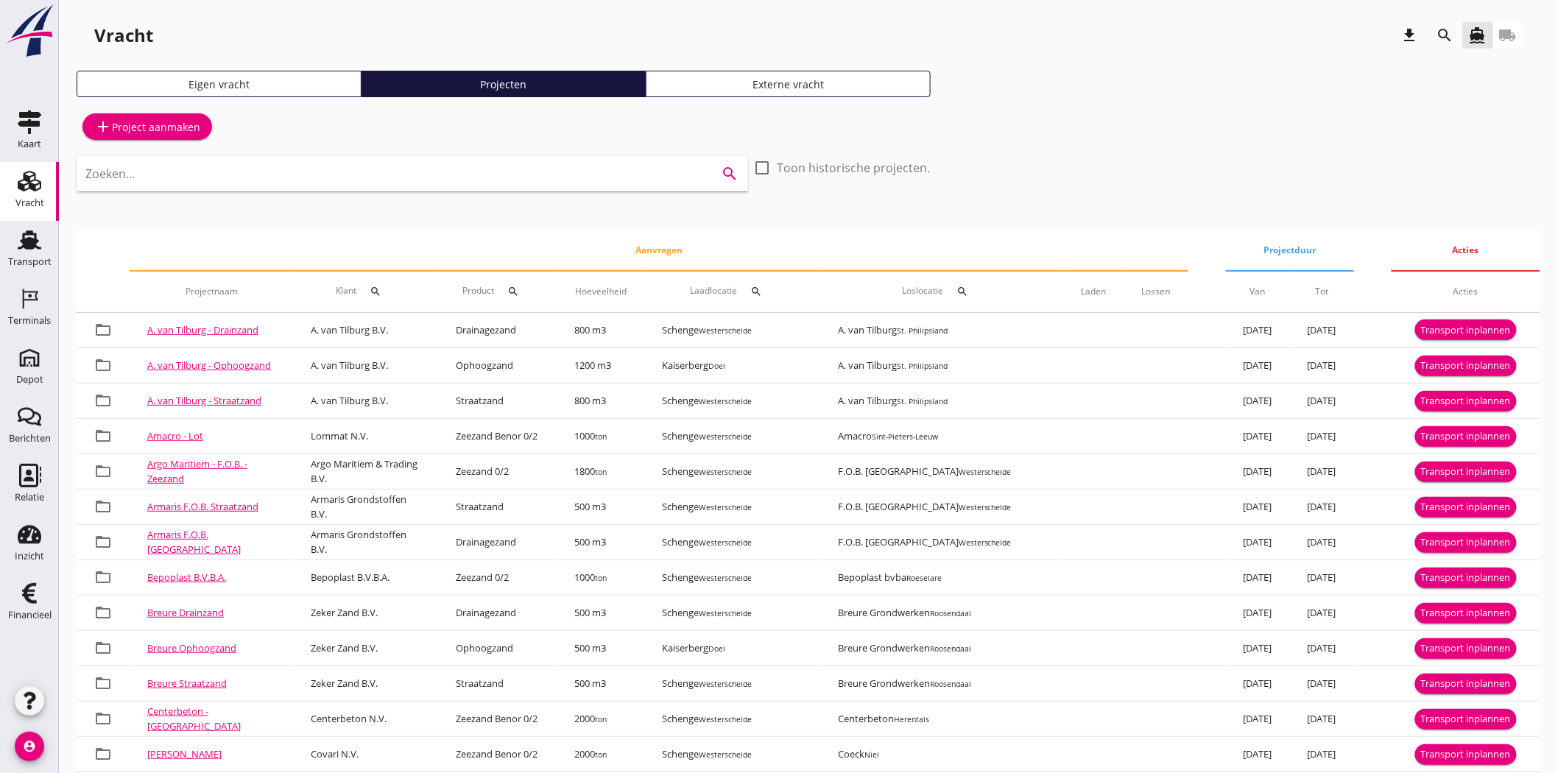
click at [369, 172] on input "Zoeken..." at bounding box center [391, 174] width 613 height 24
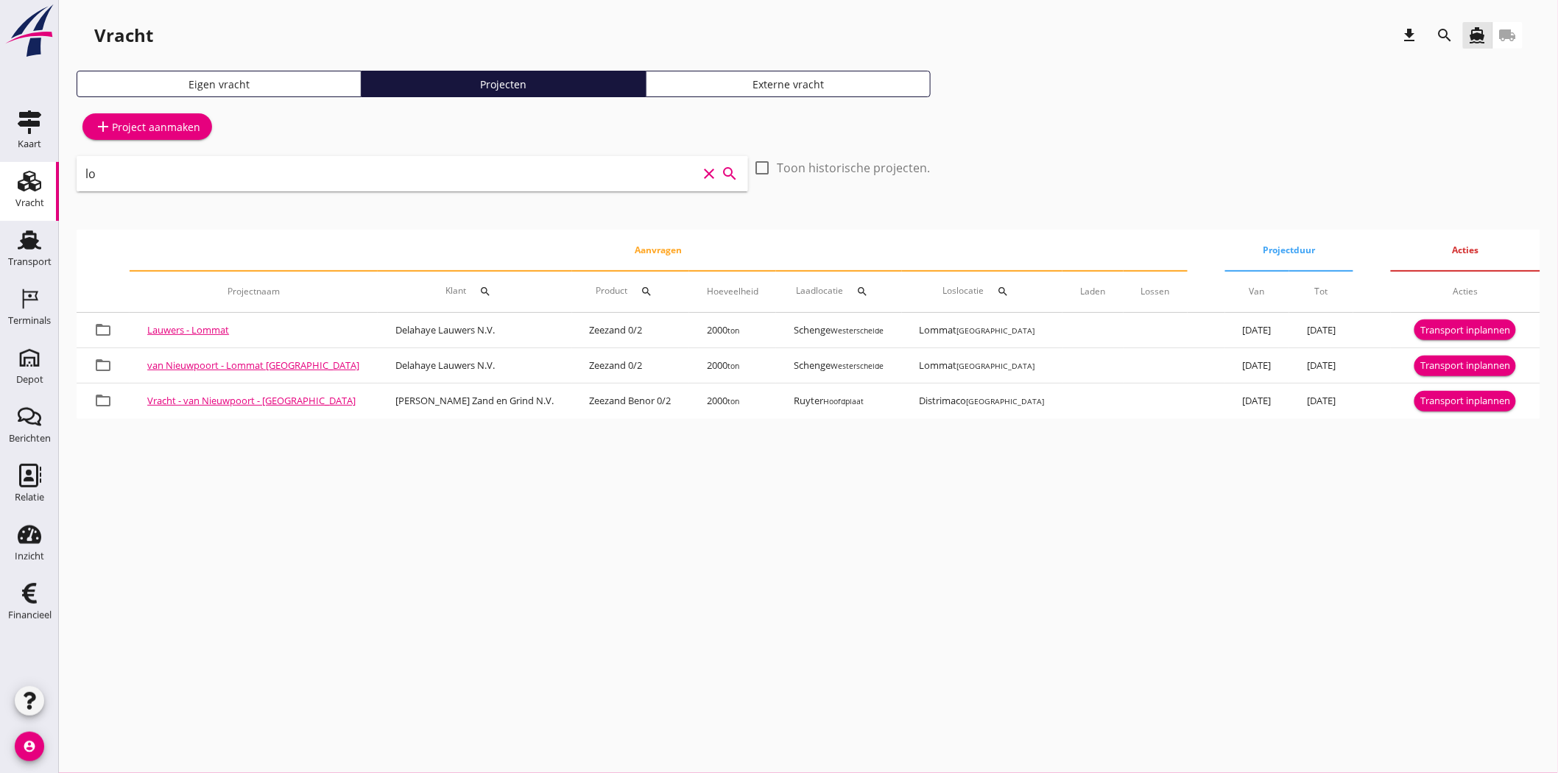
type input "l"
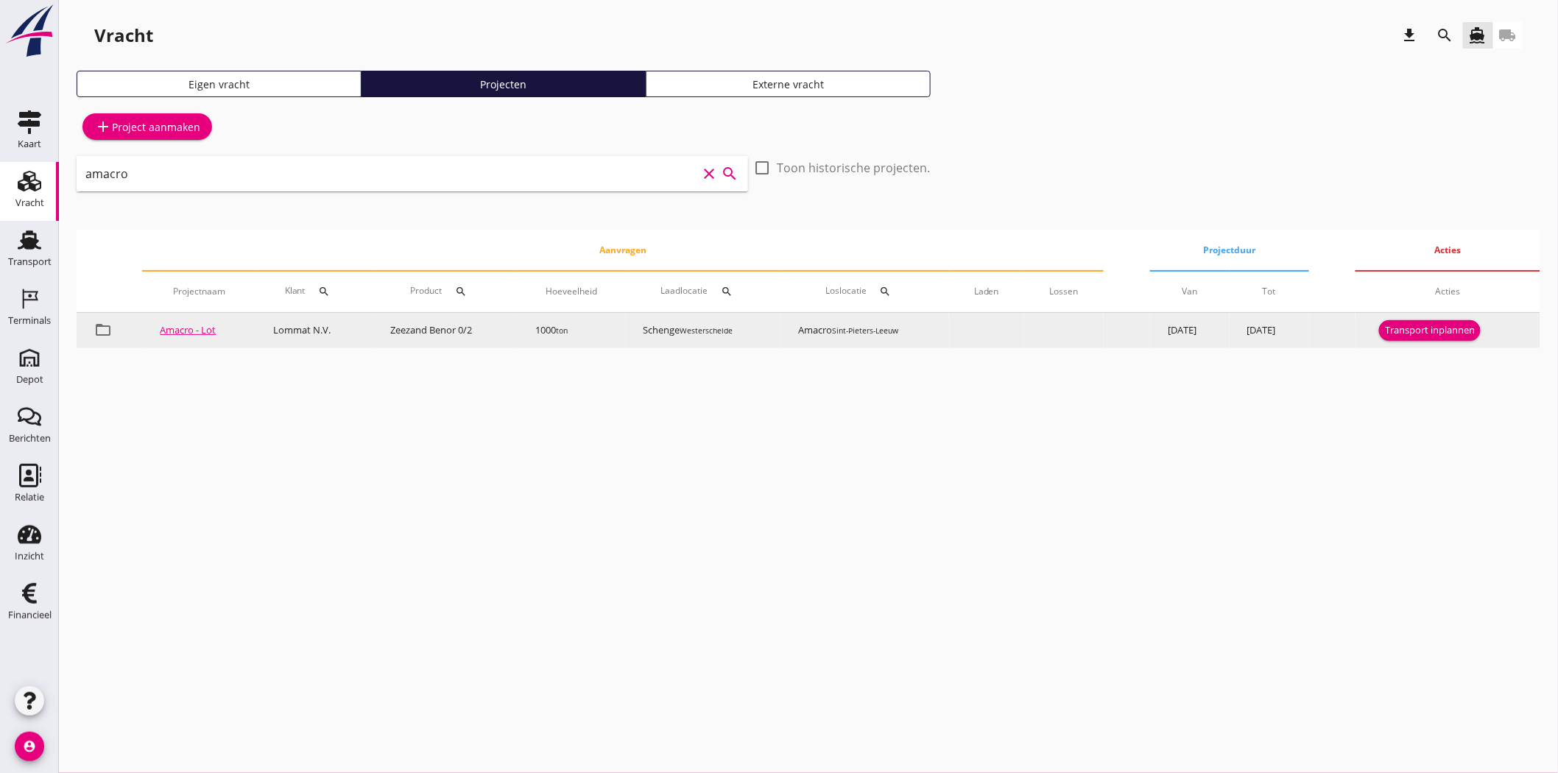
type input "amacro"
click at [1402, 336] on div "Transport inplannen" at bounding box center [1430, 330] width 90 height 15
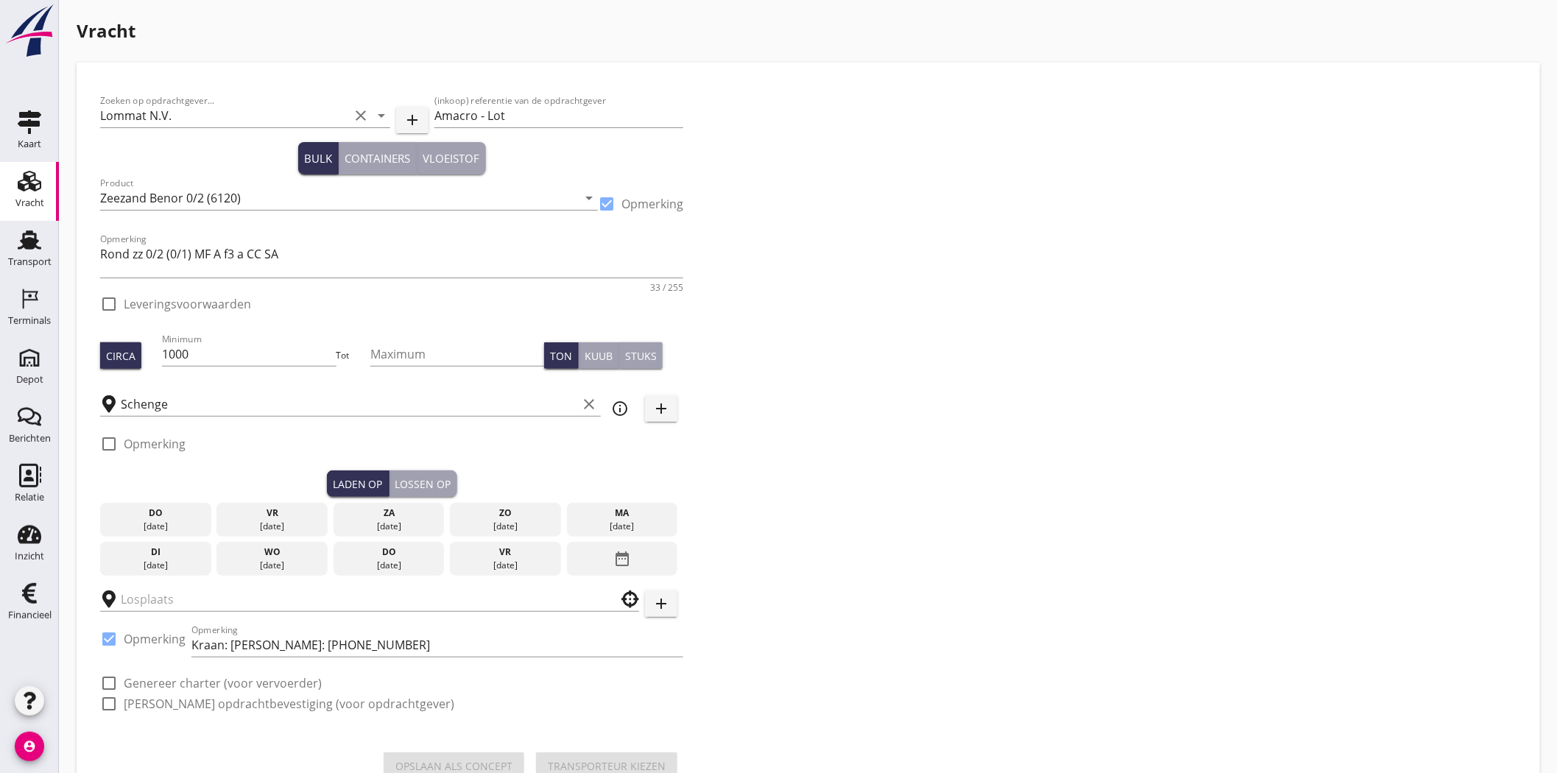
checkbox input "true"
type input "Amacro"
checkbox input "true"
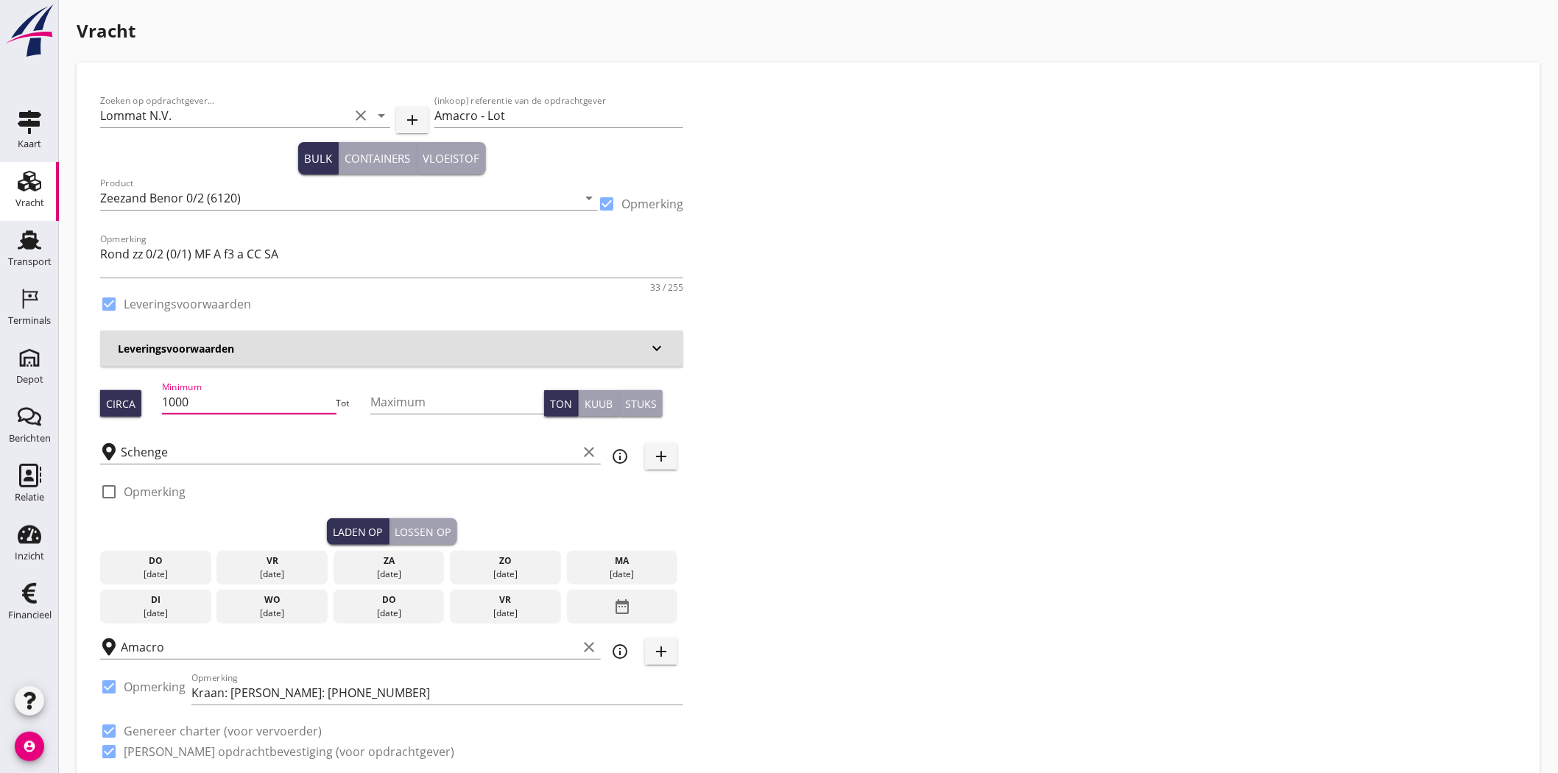
drag, startPoint x: 191, startPoint y: 400, endPoint x: 180, endPoint y: 400, distance: 11.8
click at [180, 400] on input "1000" at bounding box center [249, 402] width 174 height 24
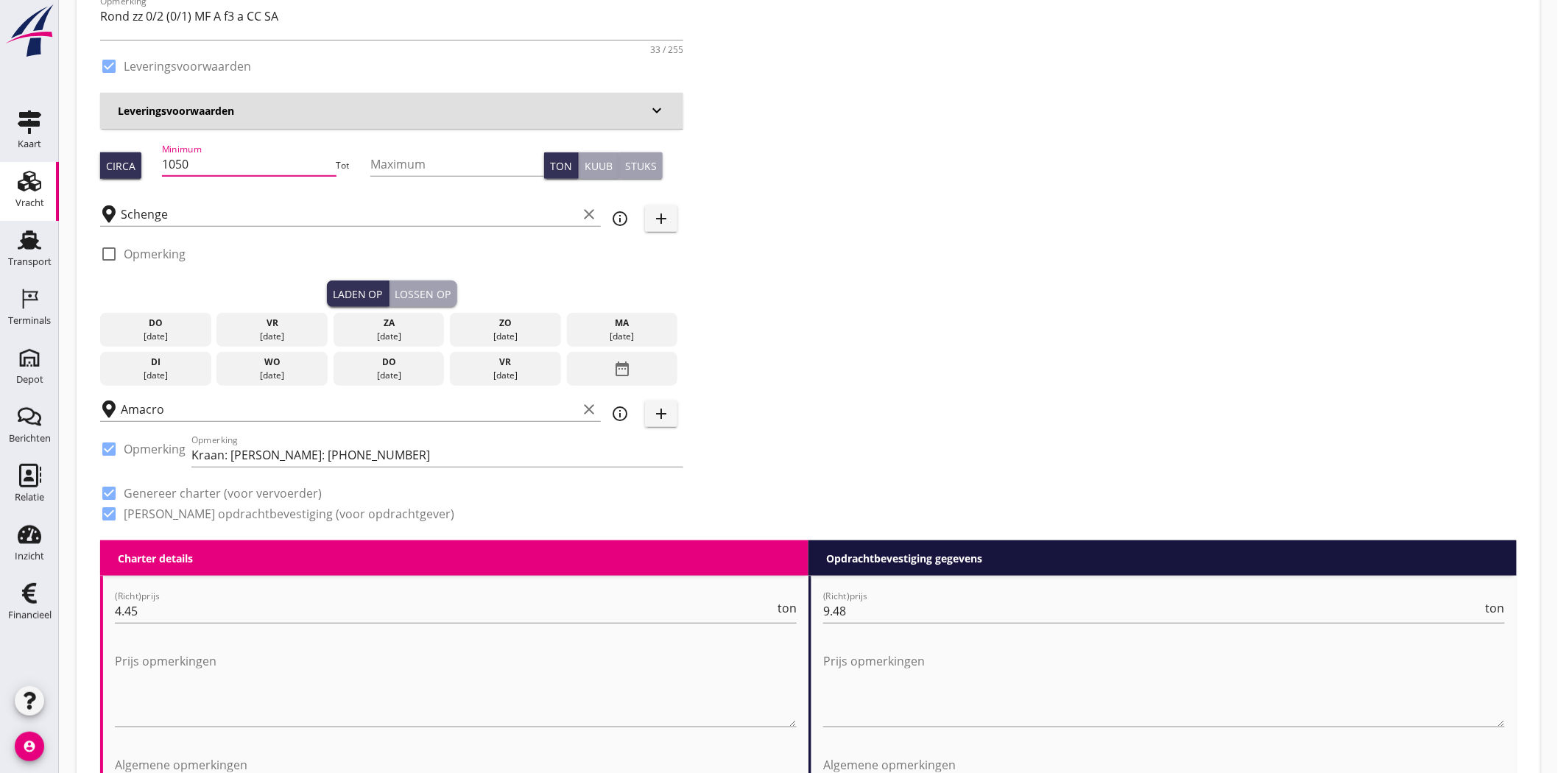
scroll to position [245, 0]
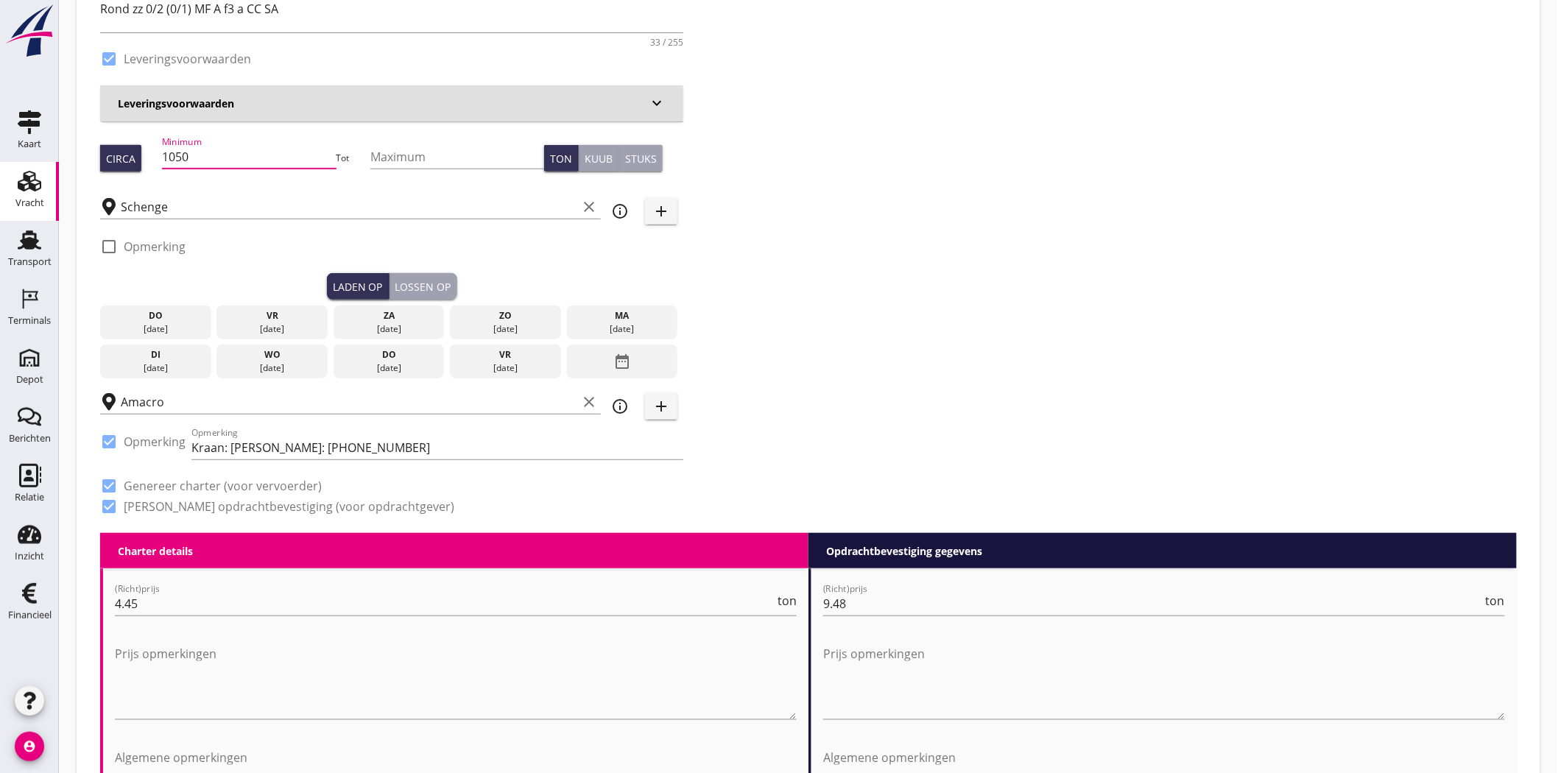
type input "1050"
click at [630, 326] on div "[DATE]" at bounding box center [623, 329] width 104 height 13
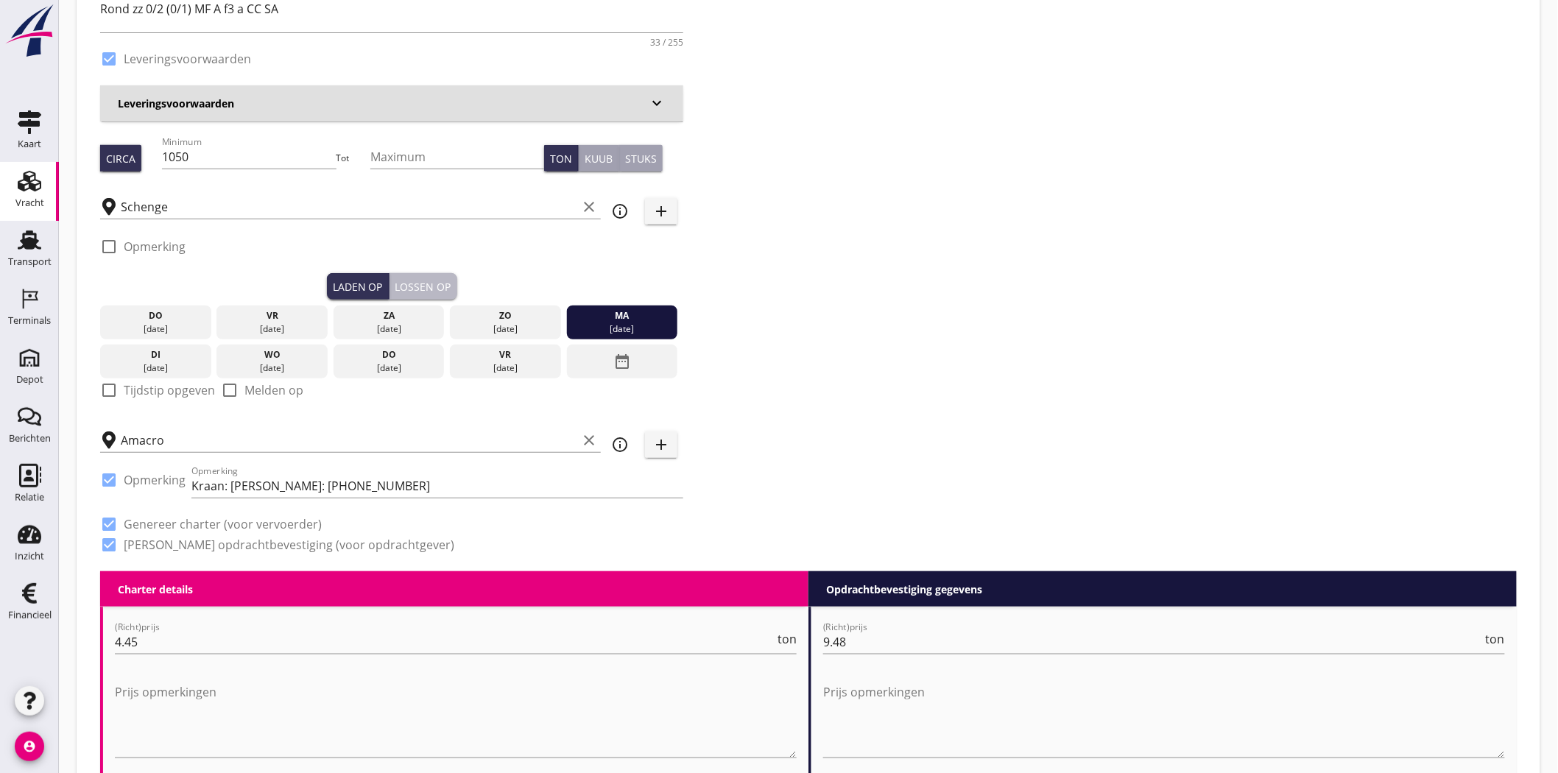
click at [413, 284] on div "Lossen op" at bounding box center [423, 286] width 56 height 15
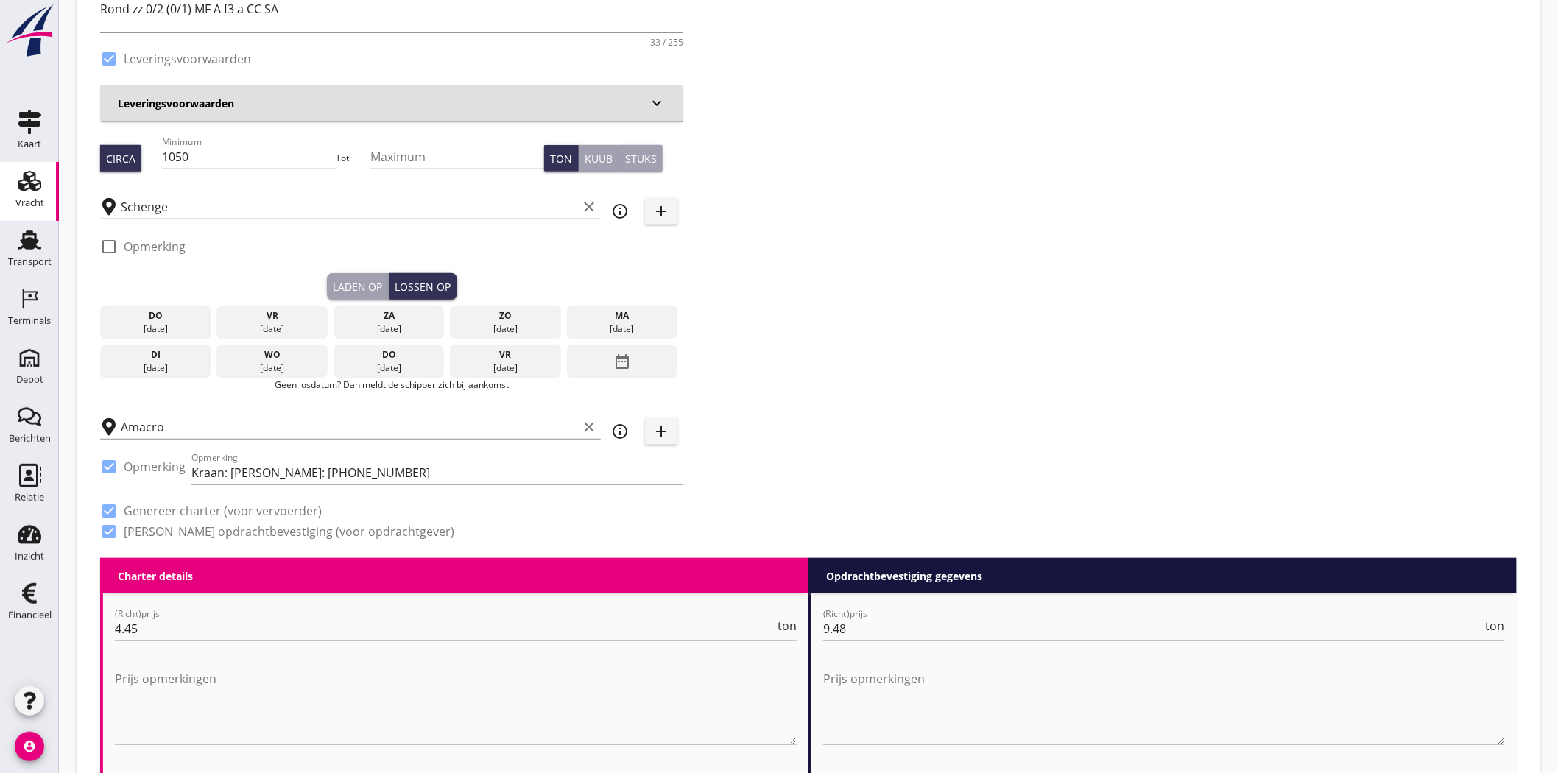
click at [168, 365] on div "[DATE]" at bounding box center [156, 368] width 104 height 13
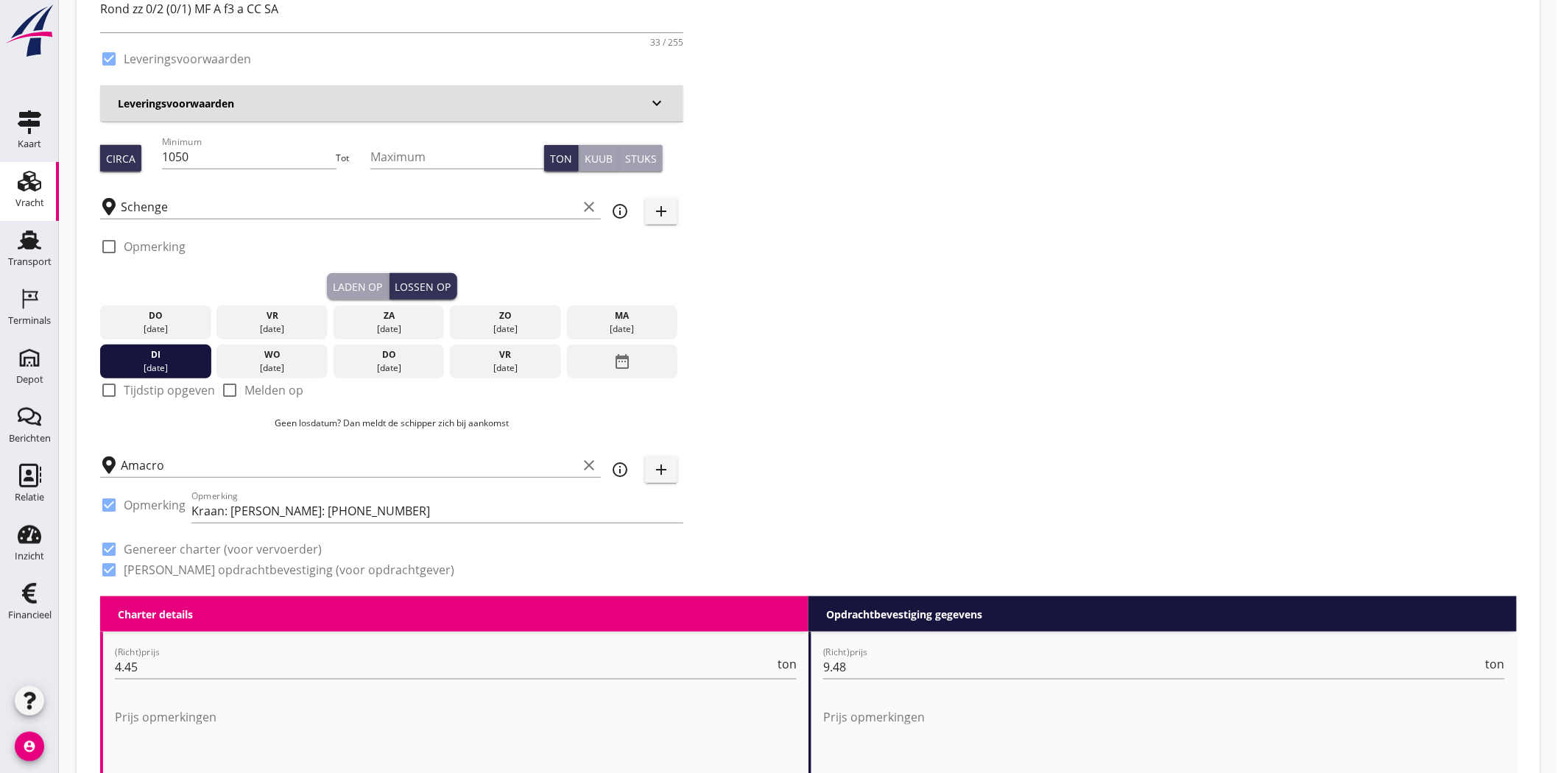
click at [1135, 249] on div "Zoeken op opdrachtgever... Lommat N.V. clear arrow_drop_down add (inkoop) refer…" at bounding box center [808, 219] width 1429 height 756
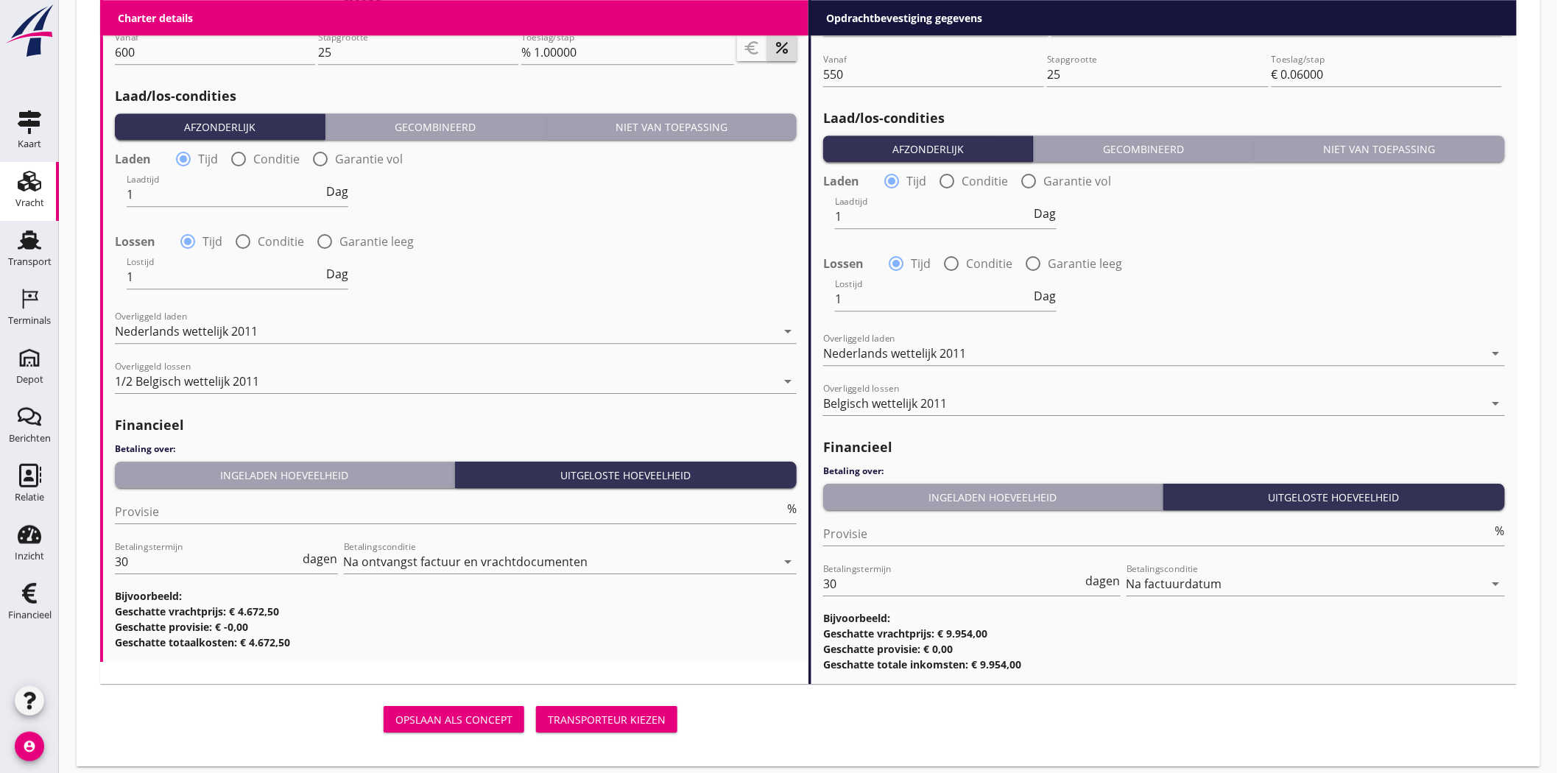
scroll to position [1669, 0]
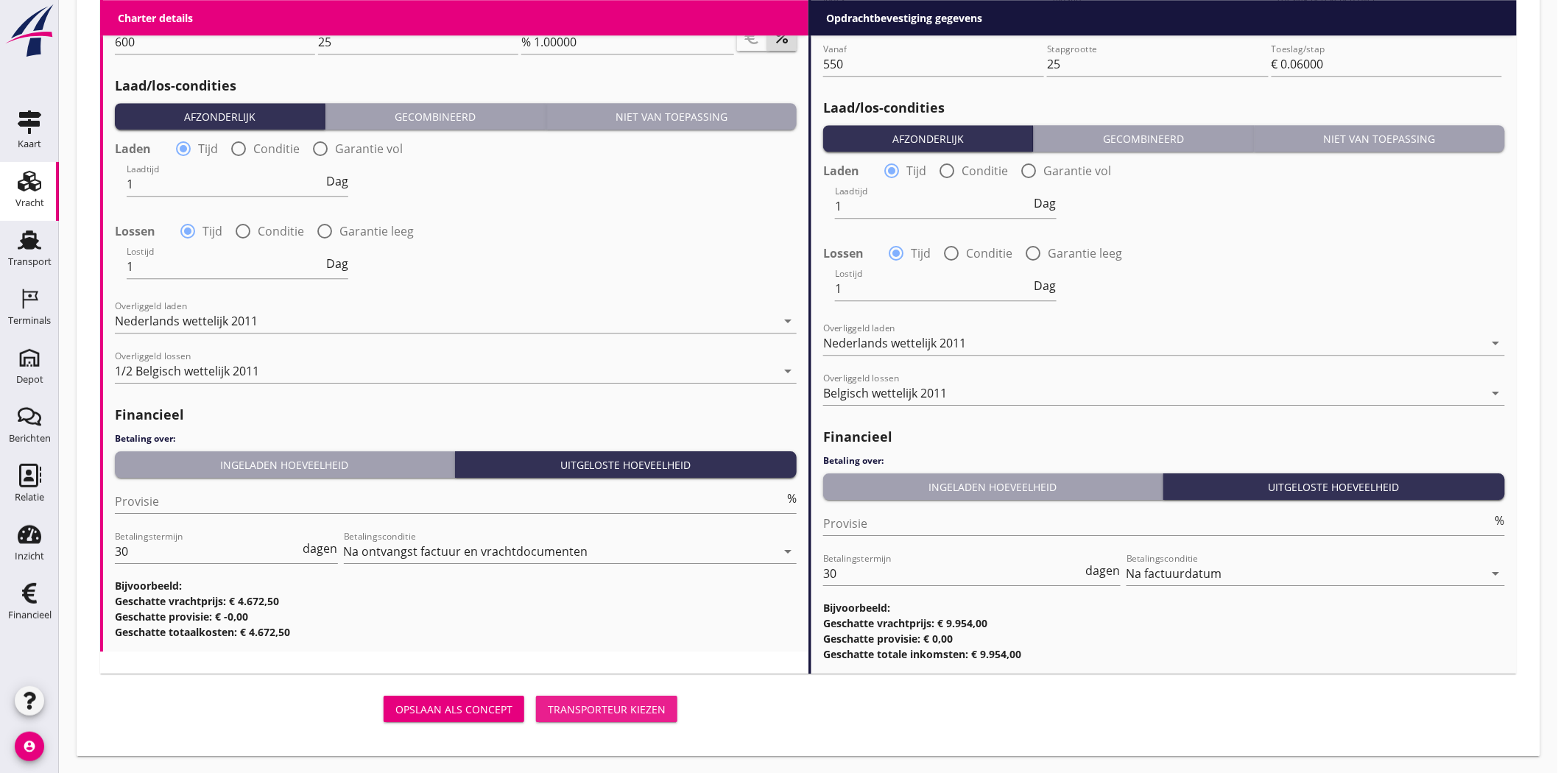
click at [617, 695] on div "Opslaan als concept Transporteur kiezen" at bounding box center [391, 708] width 583 height 35
click at [624, 695] on div "Transporteur kiezen" at bounding box center [607, 709] width 118 height 15
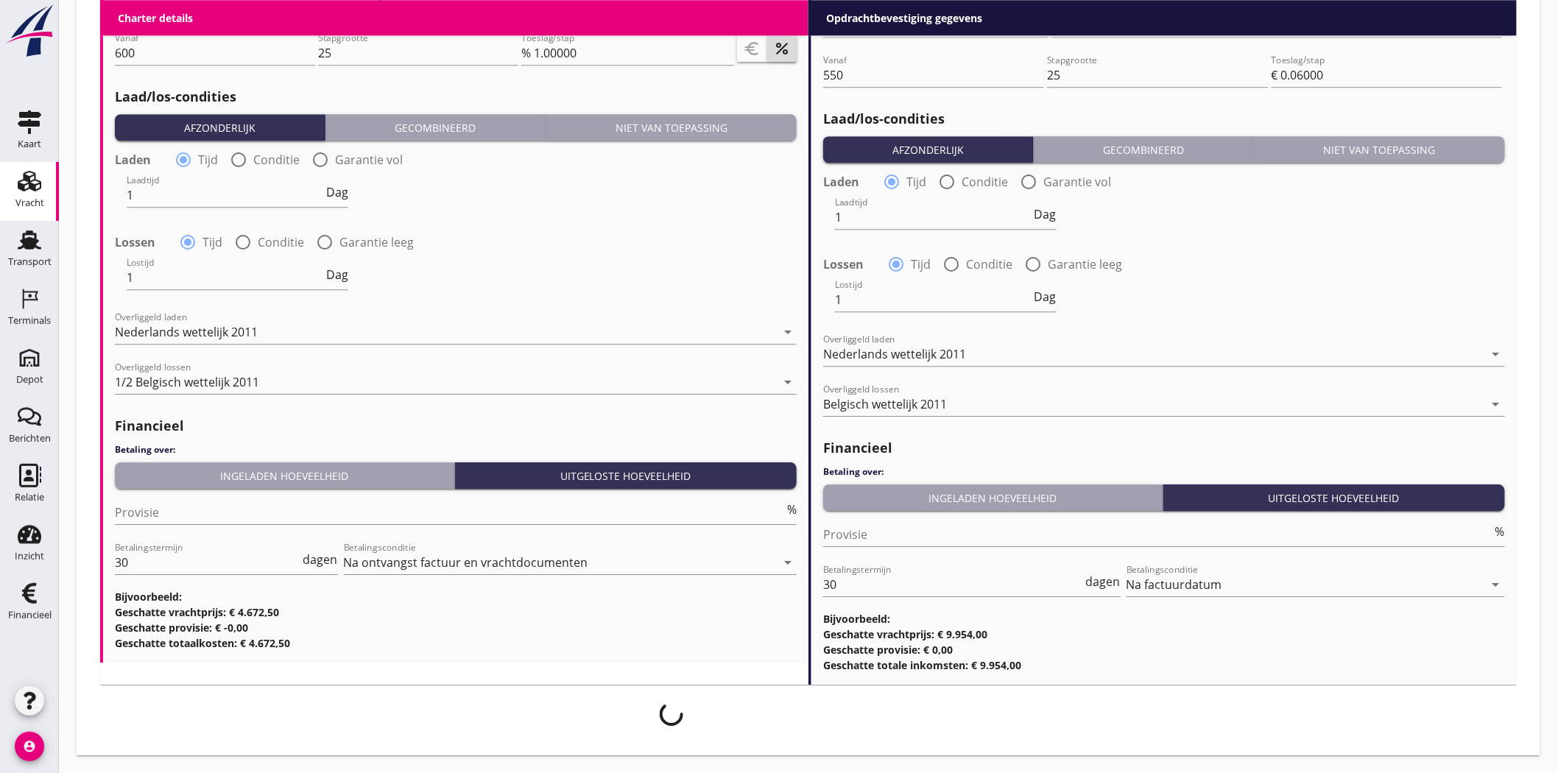
scroll to position [1658, 0]
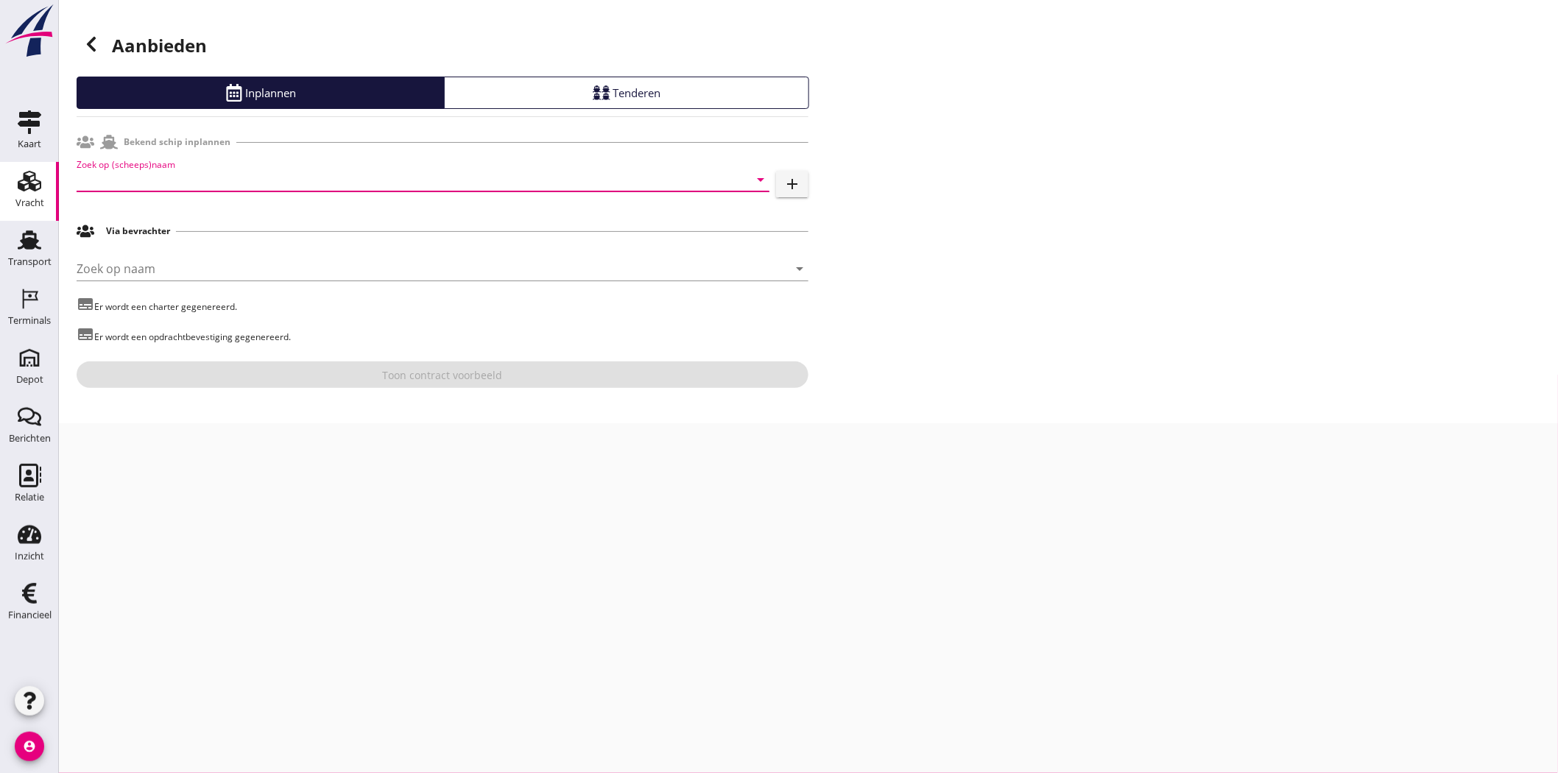
click at [189, 178] on input "Zoek op (scheeps)naam" at bounding box center [403, 180] width 652 height 24
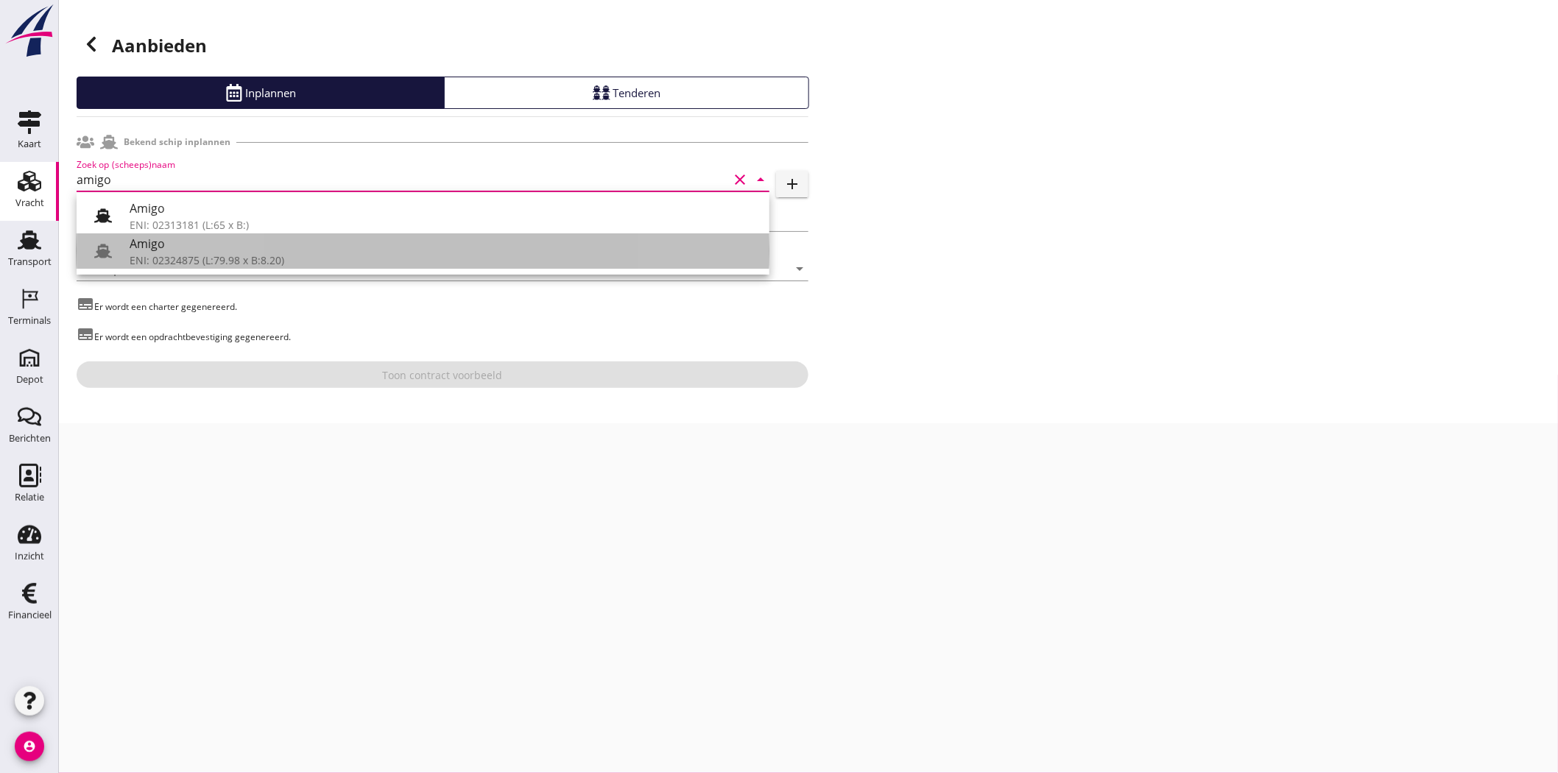
click at [169, 247] on div "Amigo" at bounding box center [444, 244] width 628 height 18
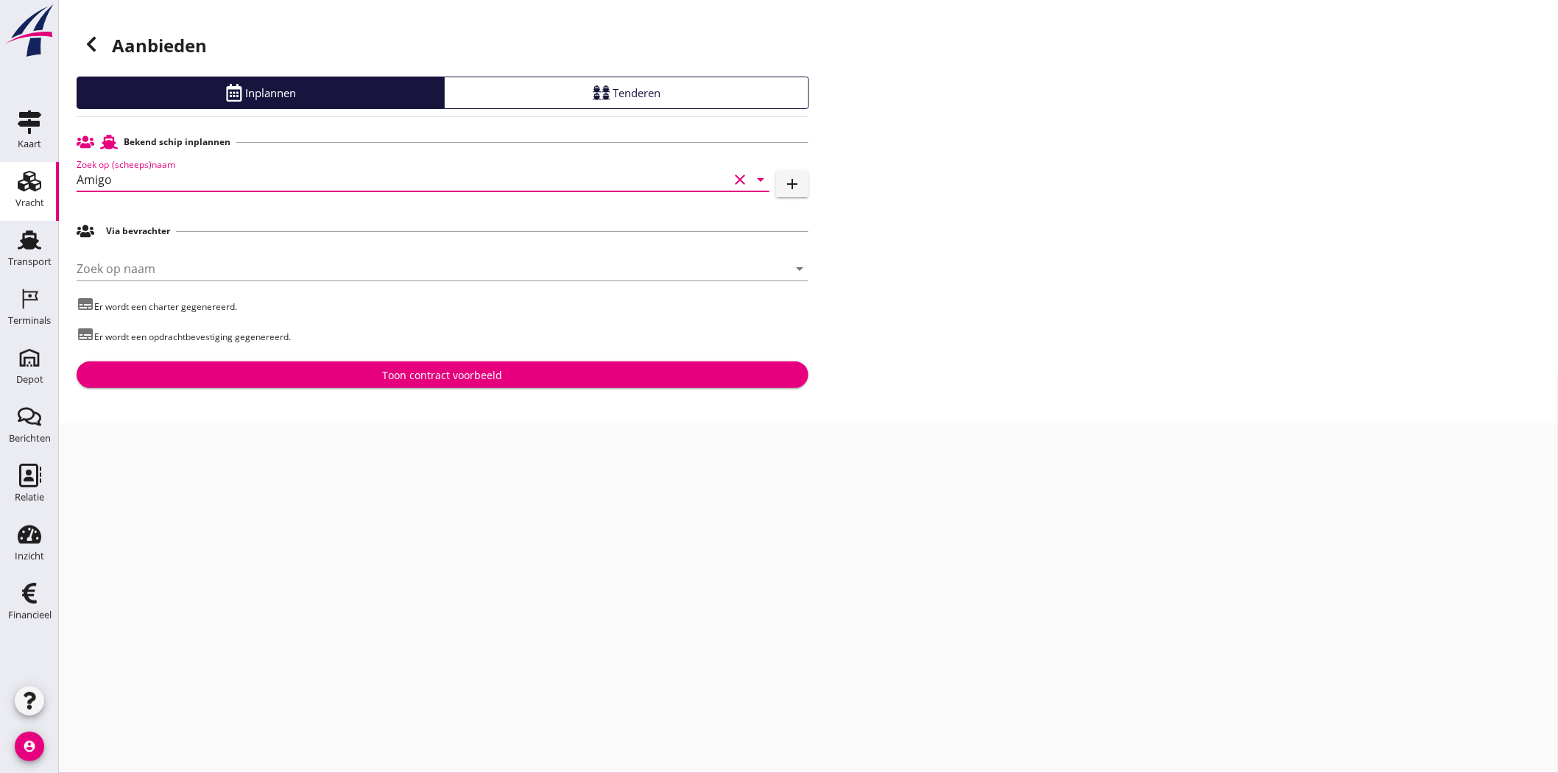
type input "Amigo"
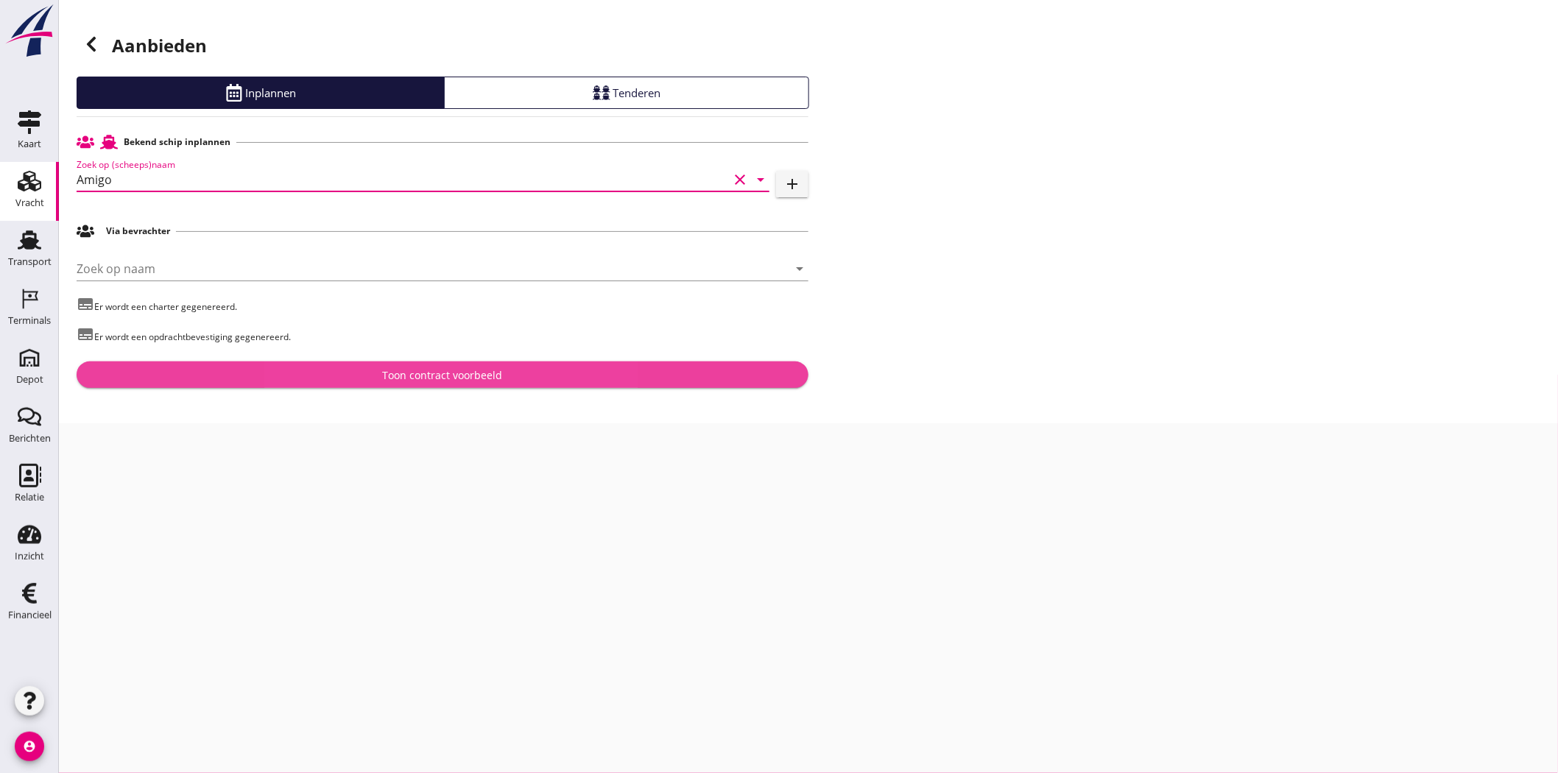
click at [462, 370] on div "Toon contract voorbeeld" at bounding box center [443, 374] width 120 height 15
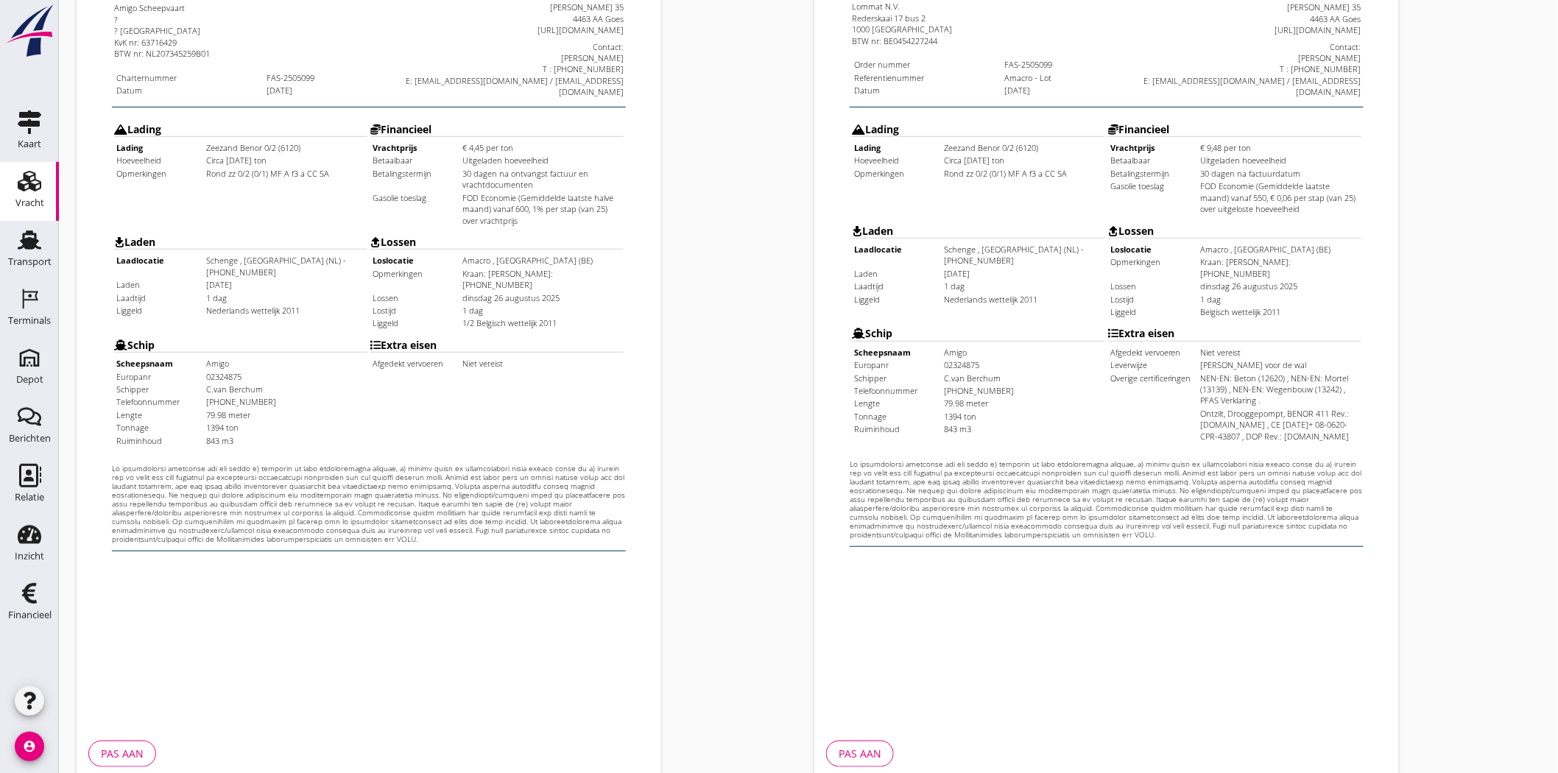
scroll to position [317, 0]
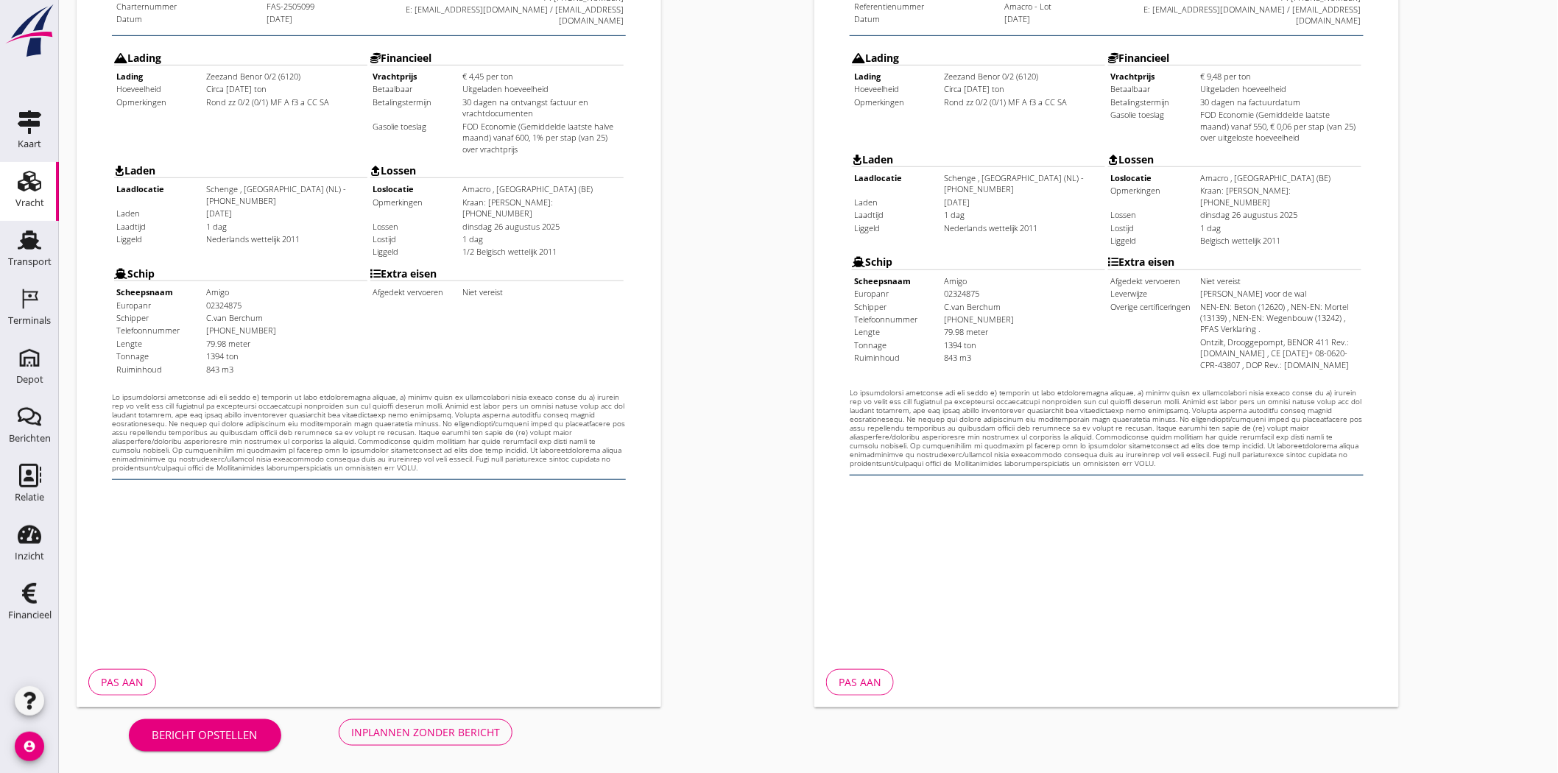
click at [411, 695] on div "Inplannen zonder bericht" at bounding box center [425, 732] width 149 height 15
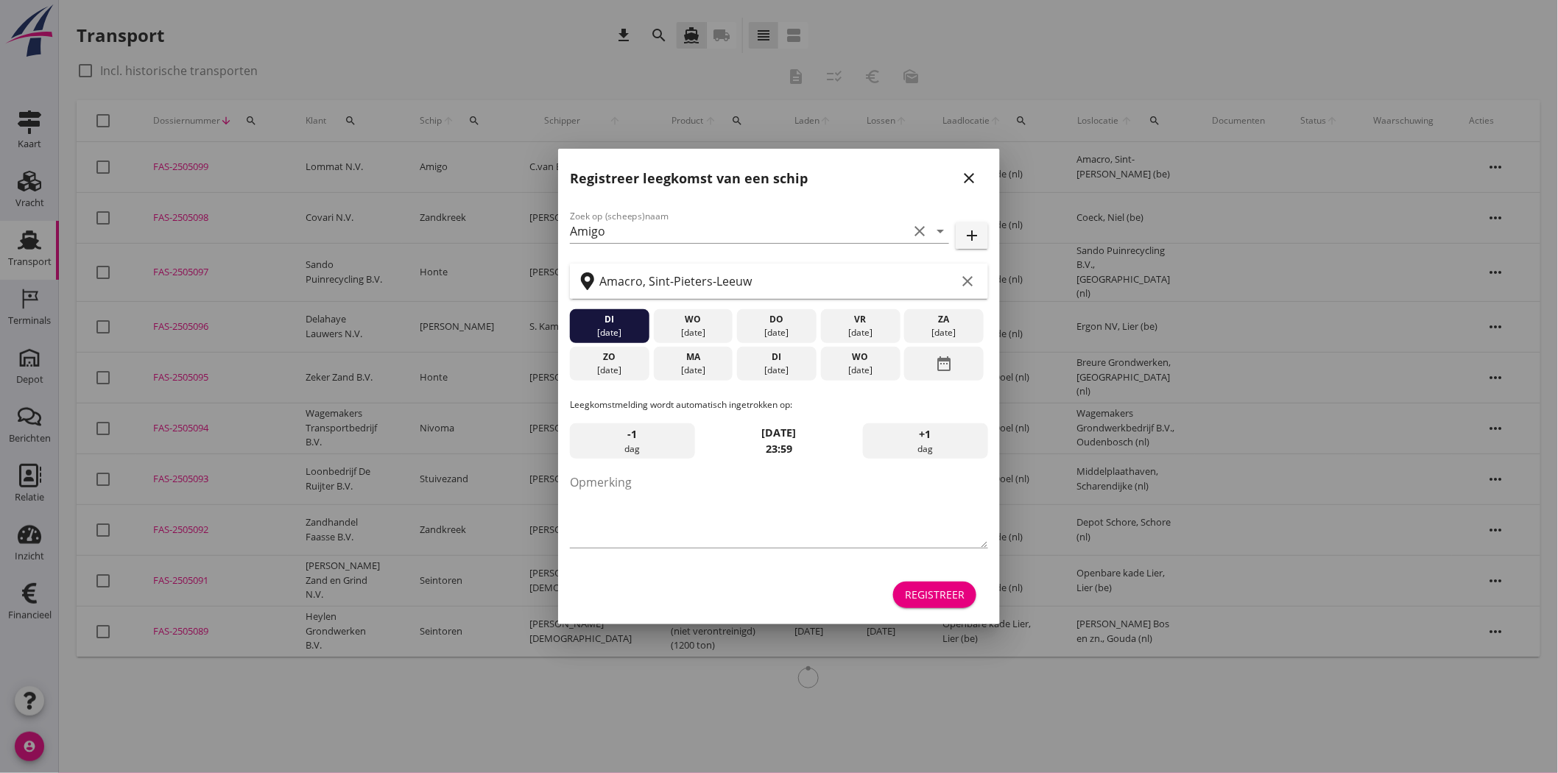
click at [976, 169] on icon "close" at bounding box center [969, 178] width 18 height 18
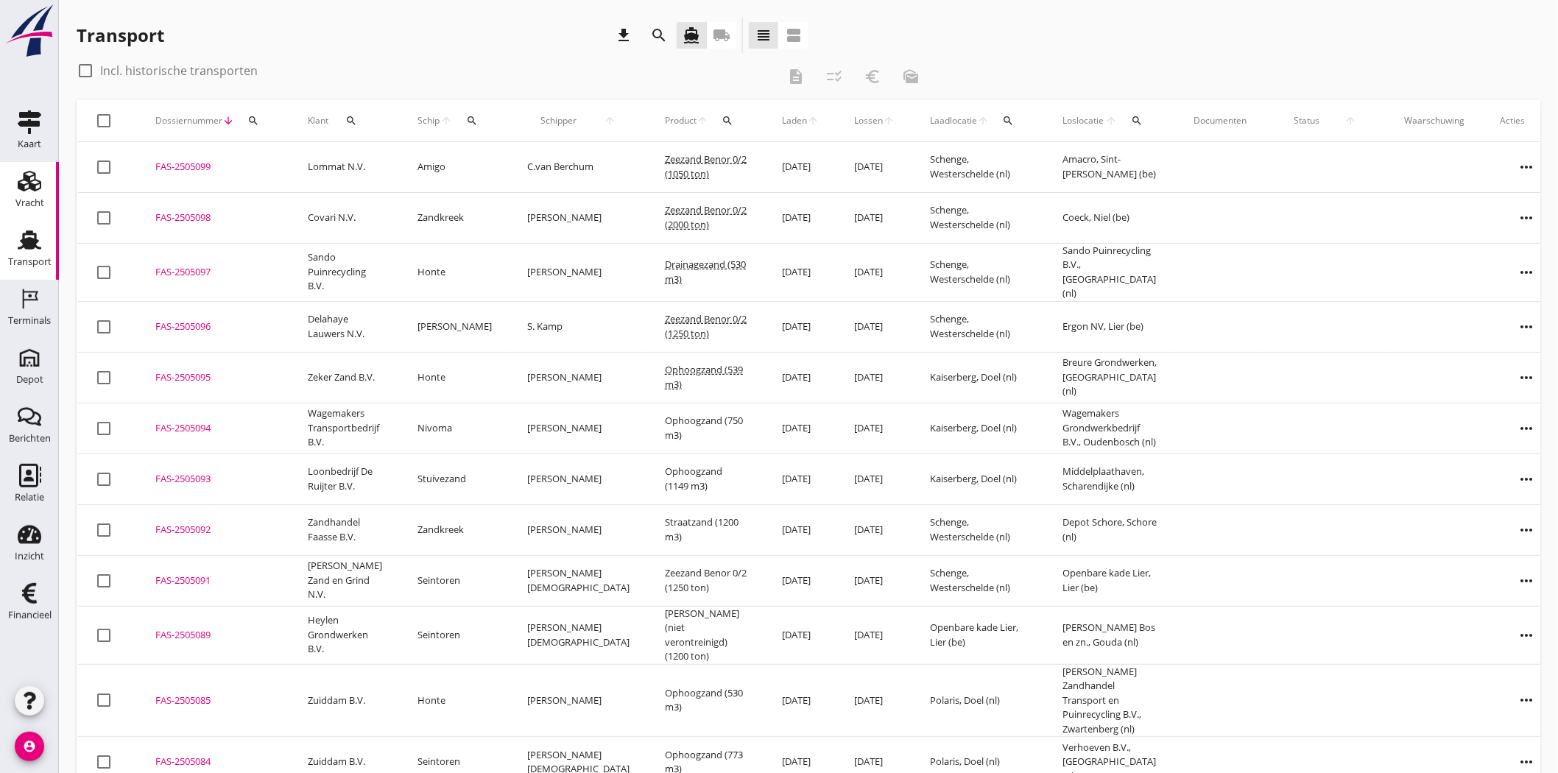
click at [28, 194] on div "Vracht" at bounding box center [29, 203] width 29 height 21
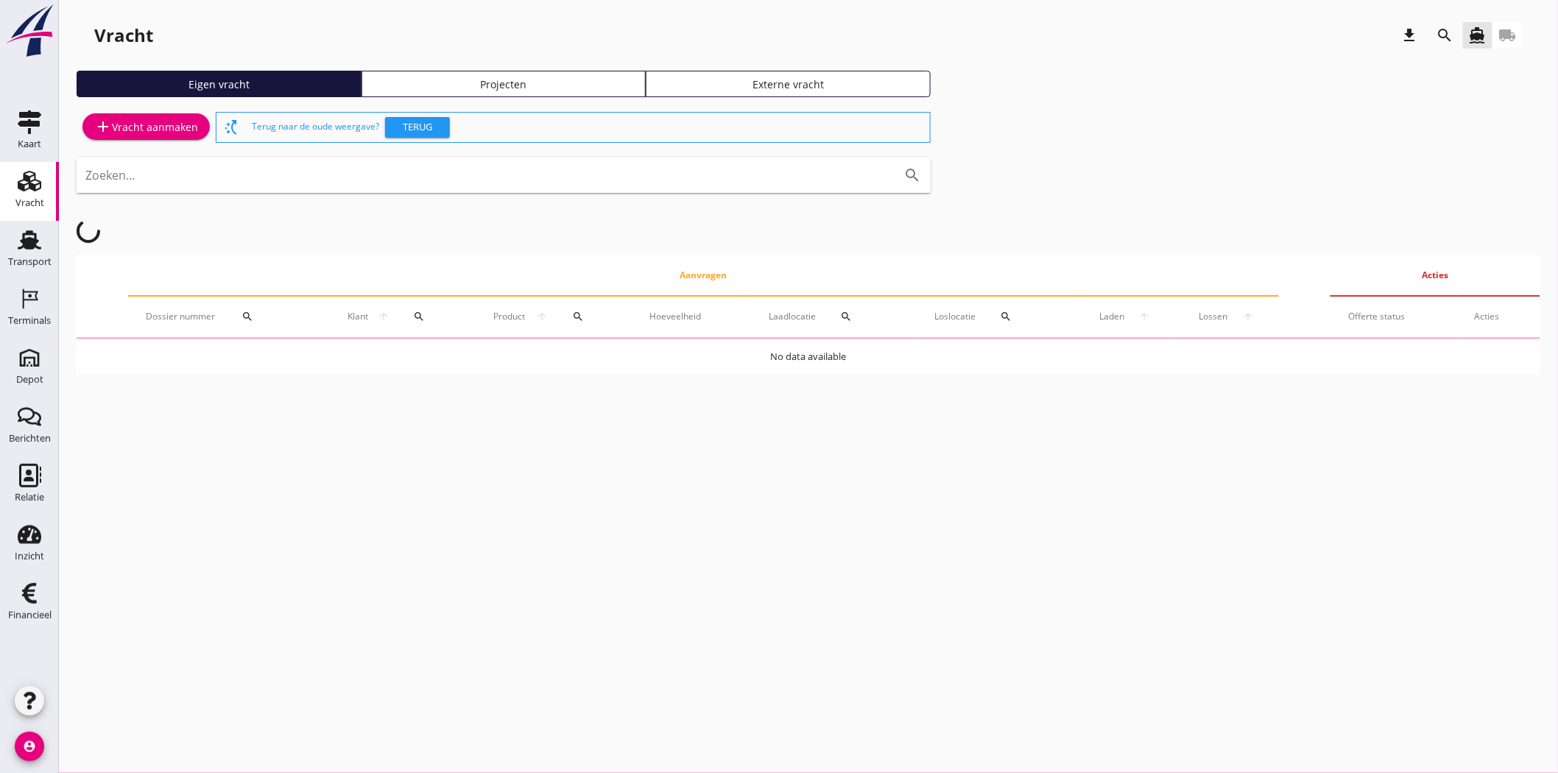
click at [538, 88] on div "Projecten" at bounding box center [504, 84] width 272 height 15
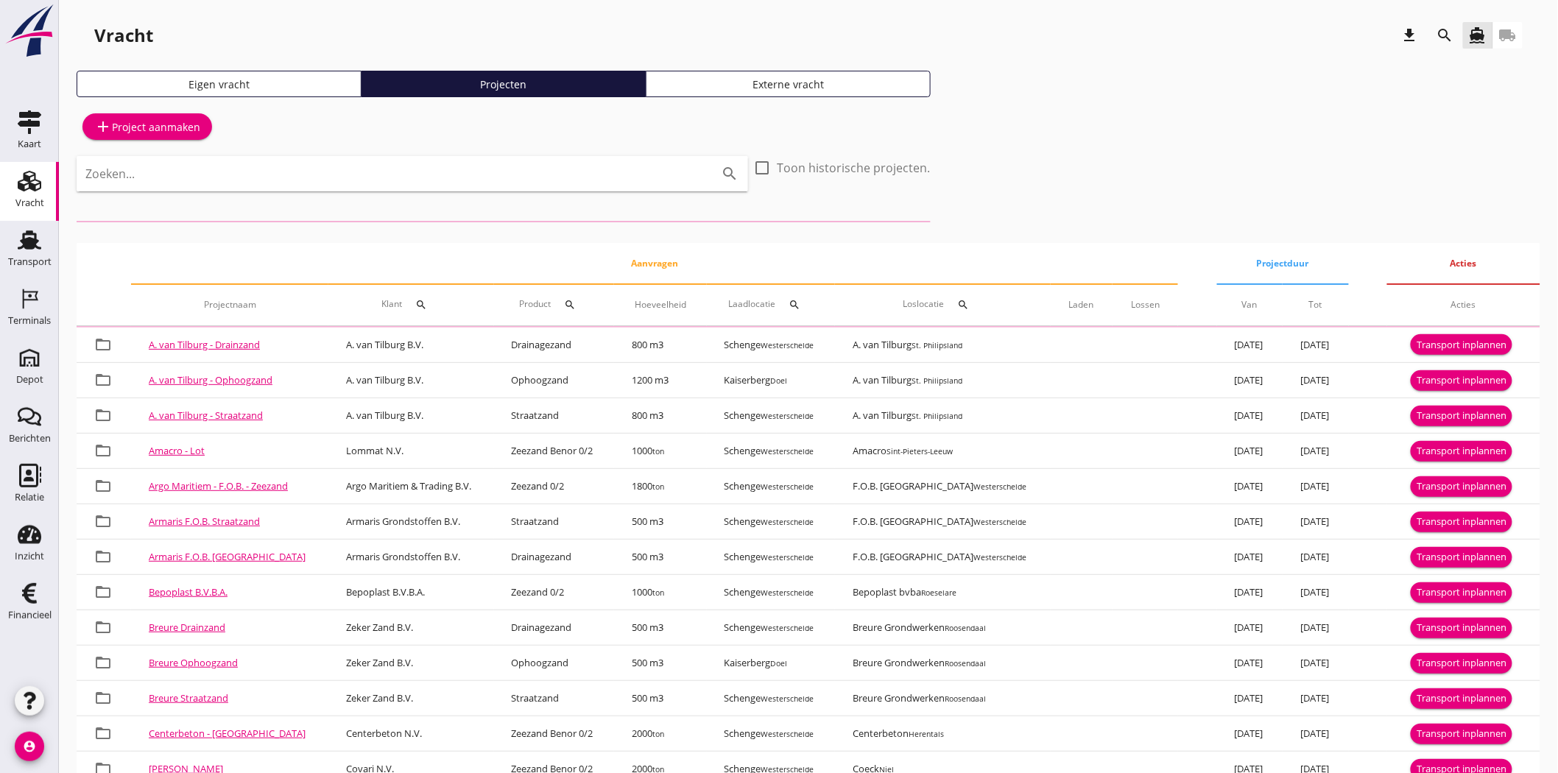
click at [315, 179] on input "Zoeken..." at bounding box center [391, 174] width 613 height 24
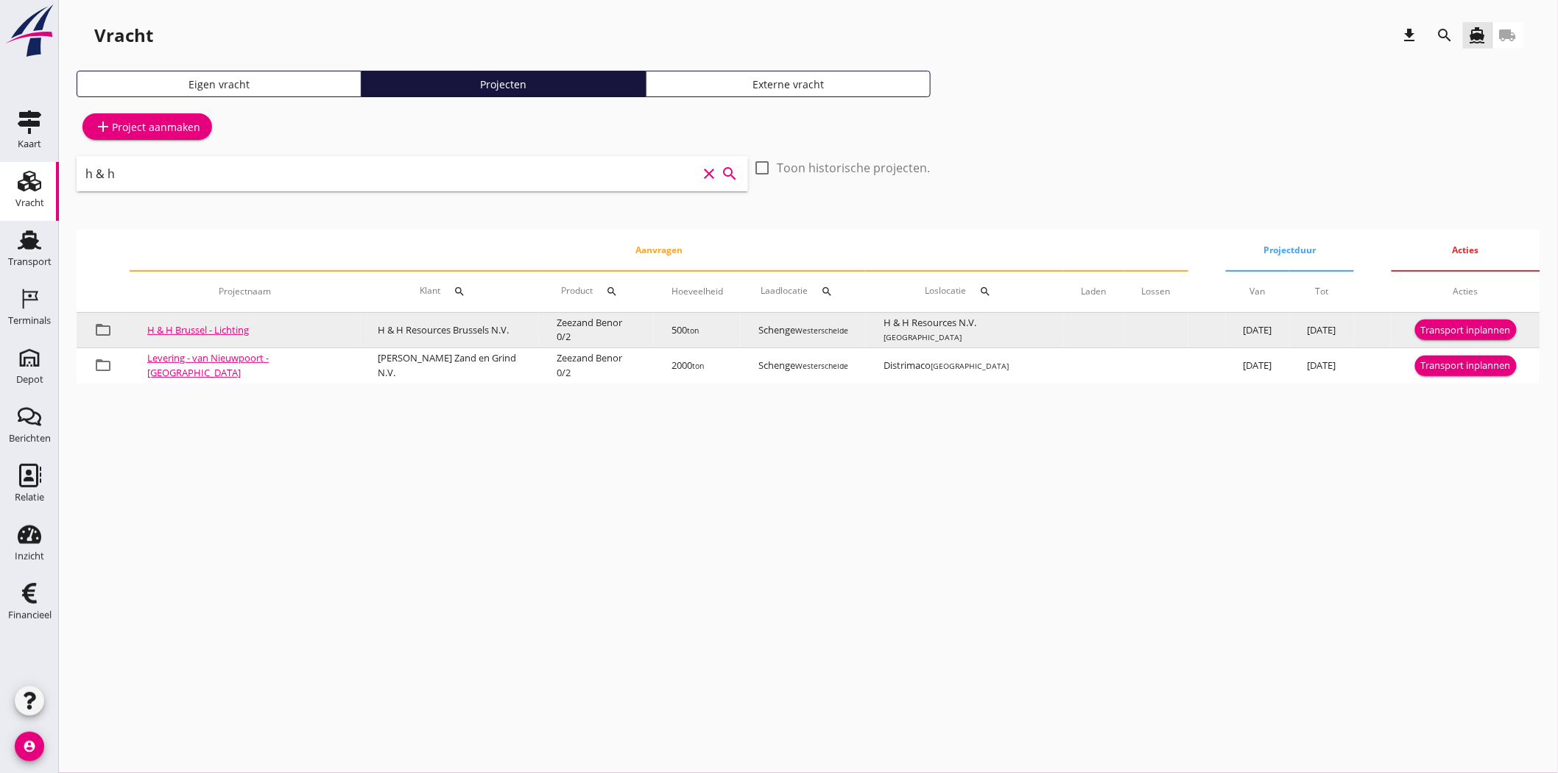
type input "h & h"
click at [1402, 320] on button "Transport inplannen" at bounding box center [1466, 330] width 102 height 21
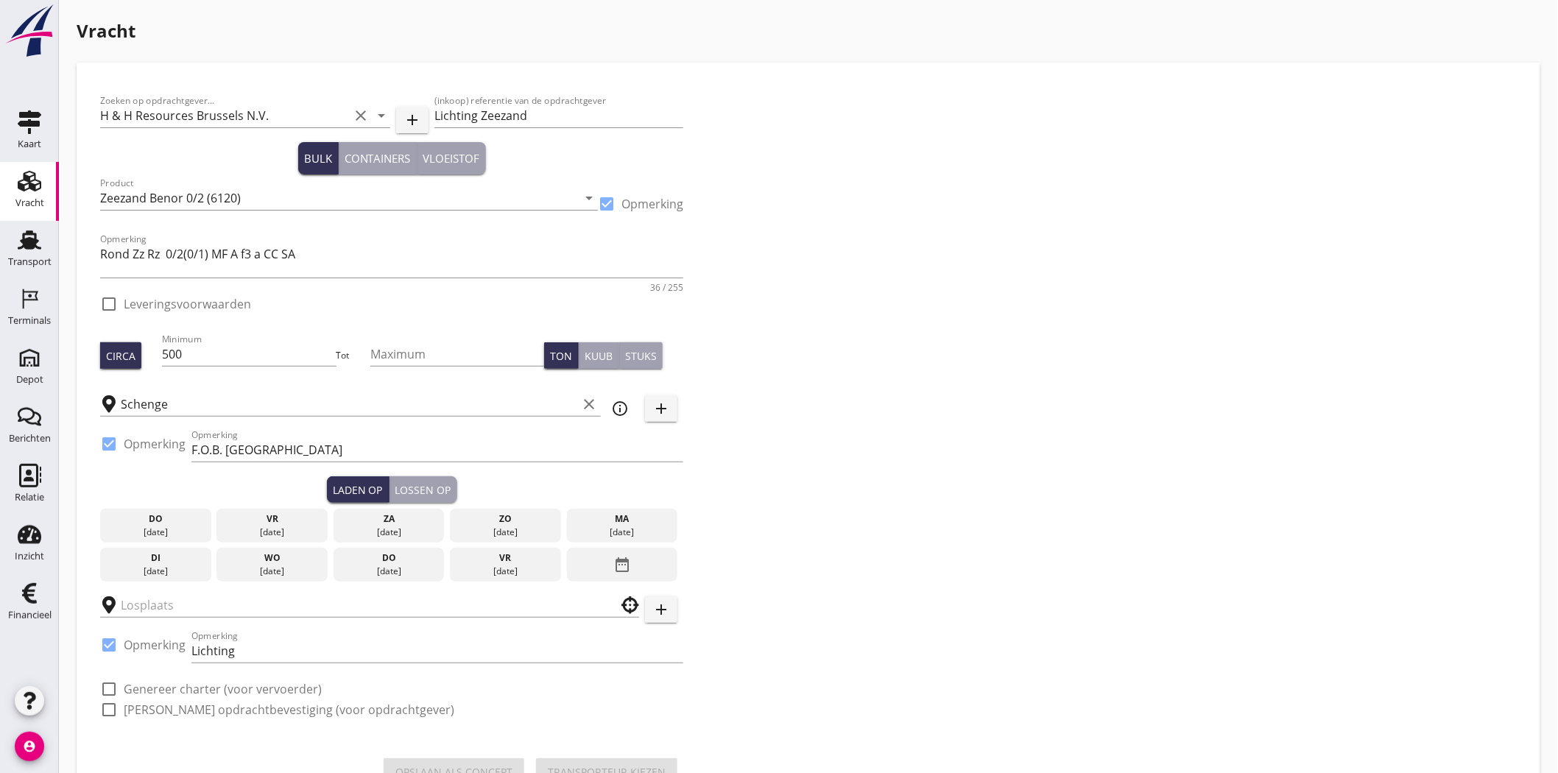
checkbox input "true"
type input "H & H Resources N.V."
checkbox input "true"
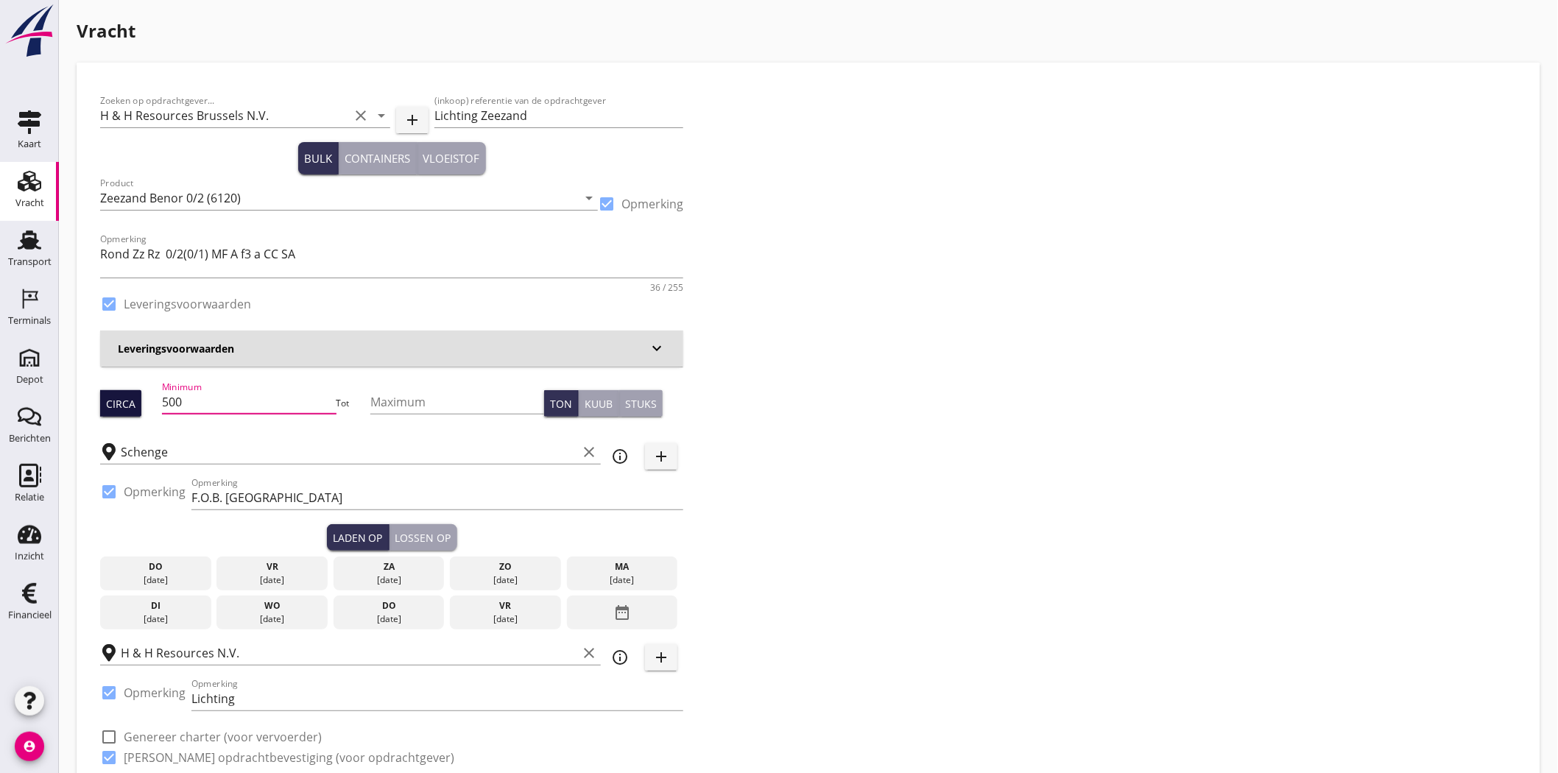
drag, startPoint x: 196, startPoint y: 400, endPoint x: 108, endPoint y: 408, distance: 88.0
click at [108, 408] on div "Circa Minimum 500 Tot Maximum Ton Kuub Stuks" at bounding box center [391, 404] width 583 height 50
type input "350"
click at [992, 372] on div "Zoeken op opdrachtgever... H & H Resources Brussels N.V. clear arrow_drop_down …" at bounding box center [808, 435] width 1429 height 698
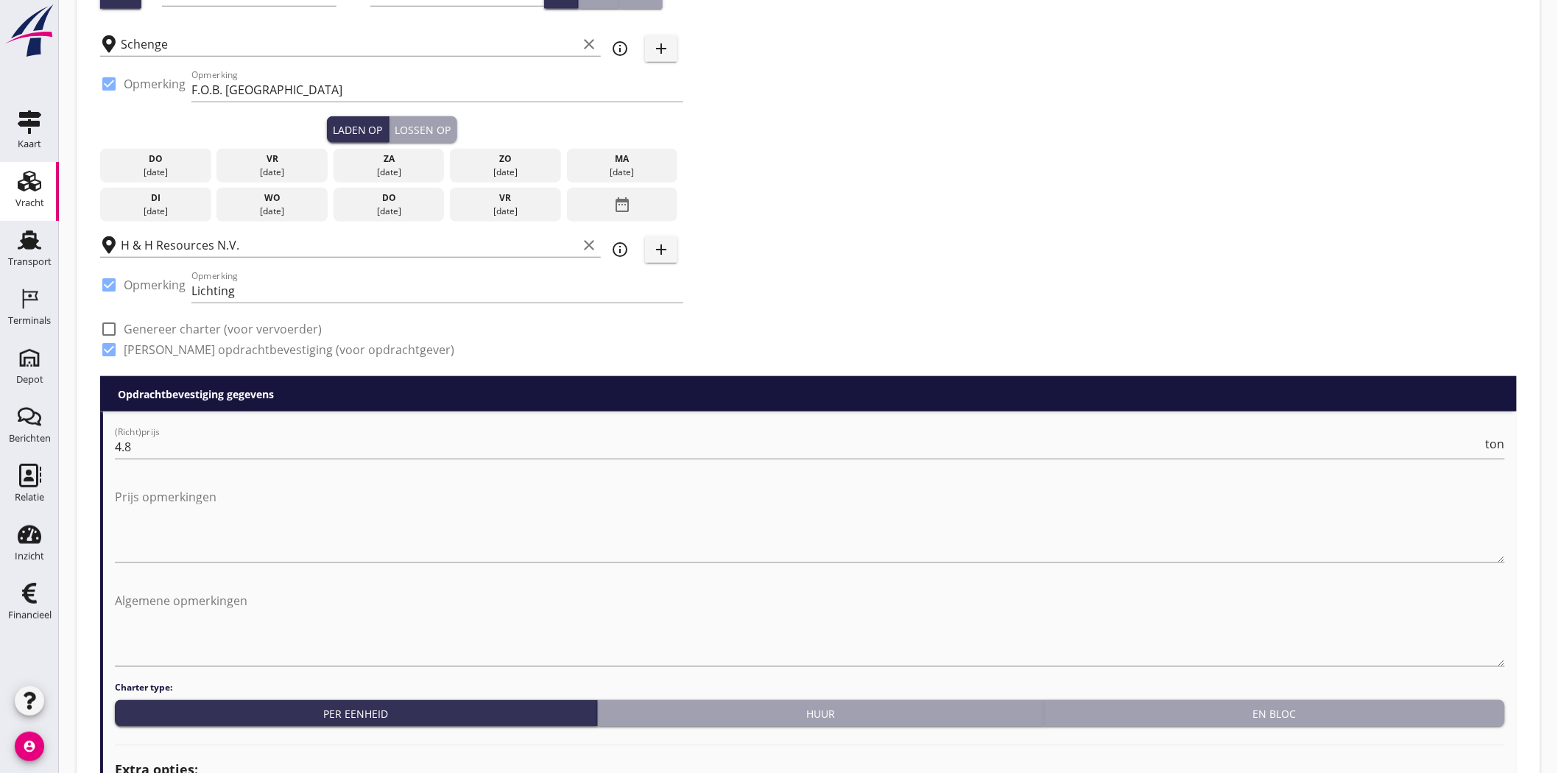
scroll to position [409, 0]
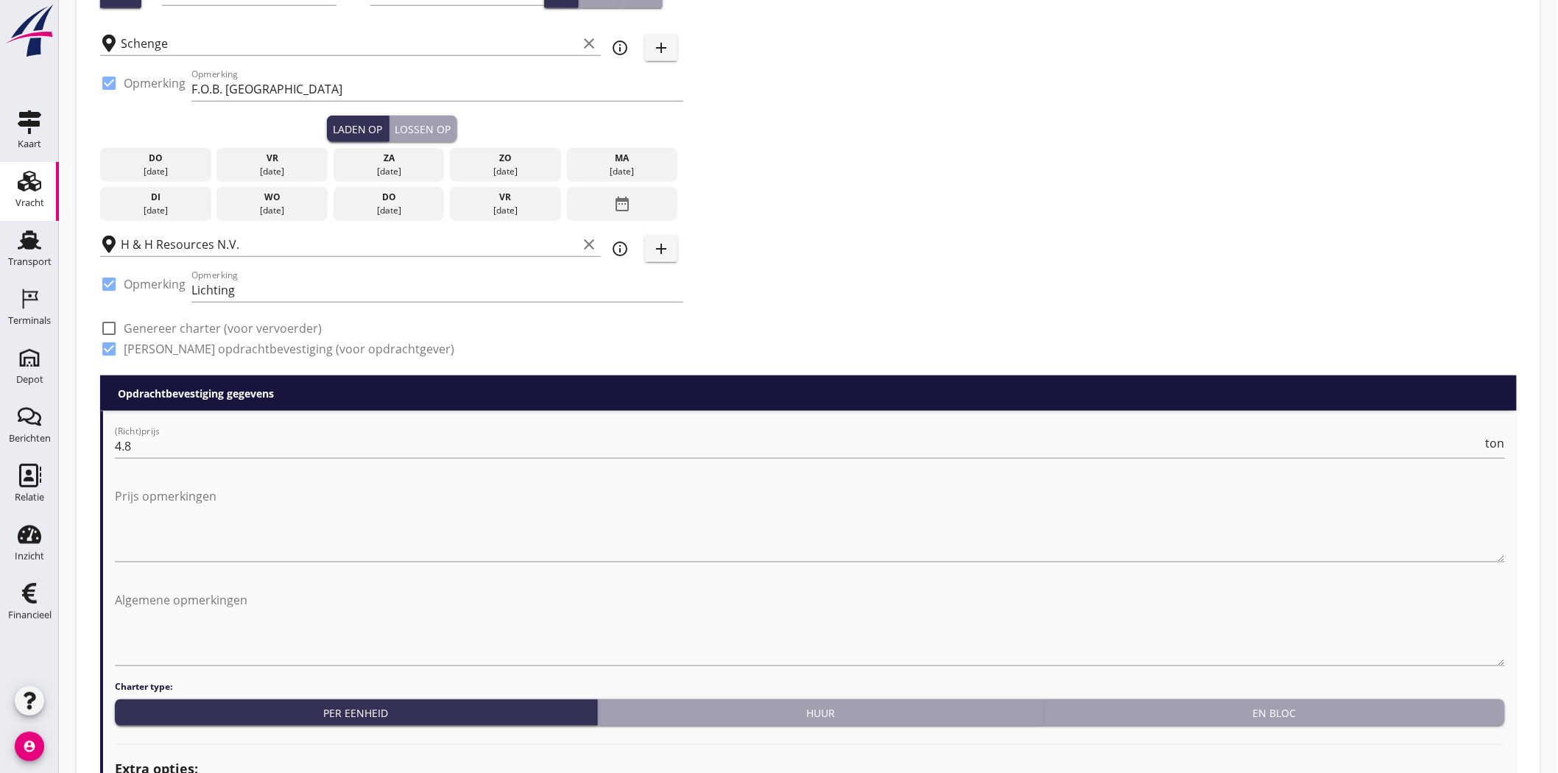
click at [619, 171] on div "[DATE]" at bounding box center [623, 171] width 104 height 13
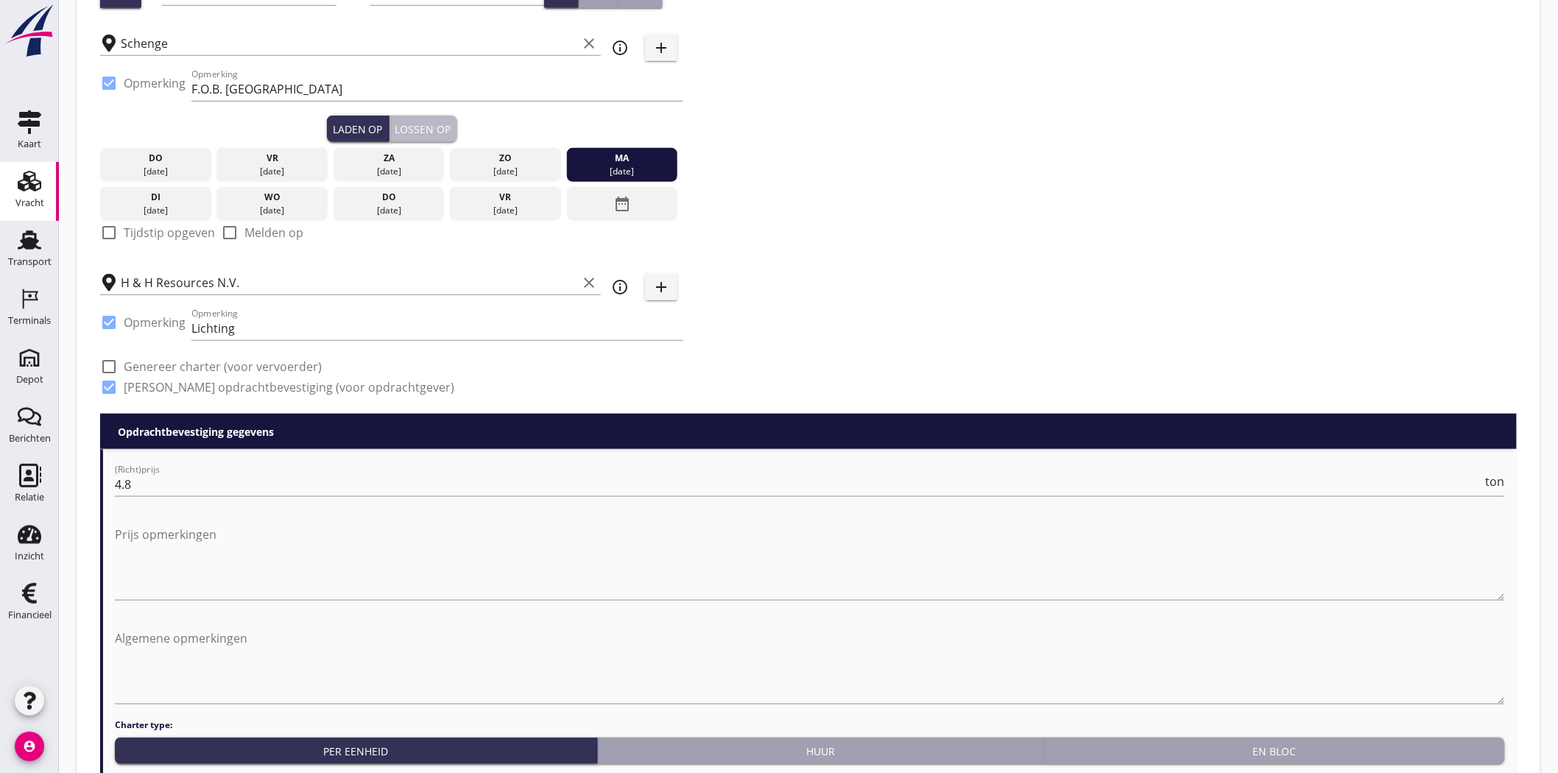
click at [429, 133] on div "Lossen op" at bounding box center [423, 129] width 56 height 15
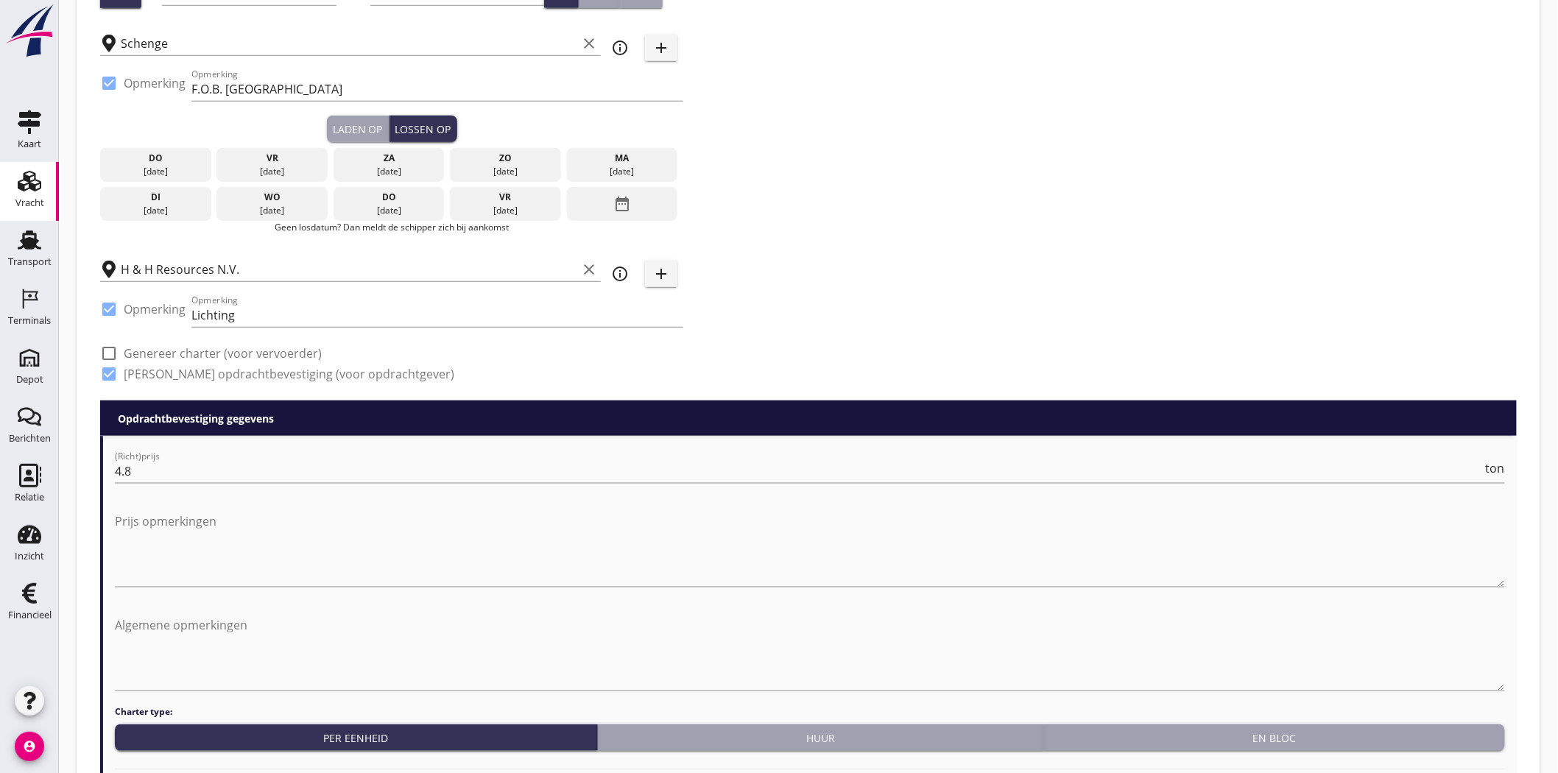
click at [180, 192] on div "di" at bounding box center [156, 197] width 104 height 13
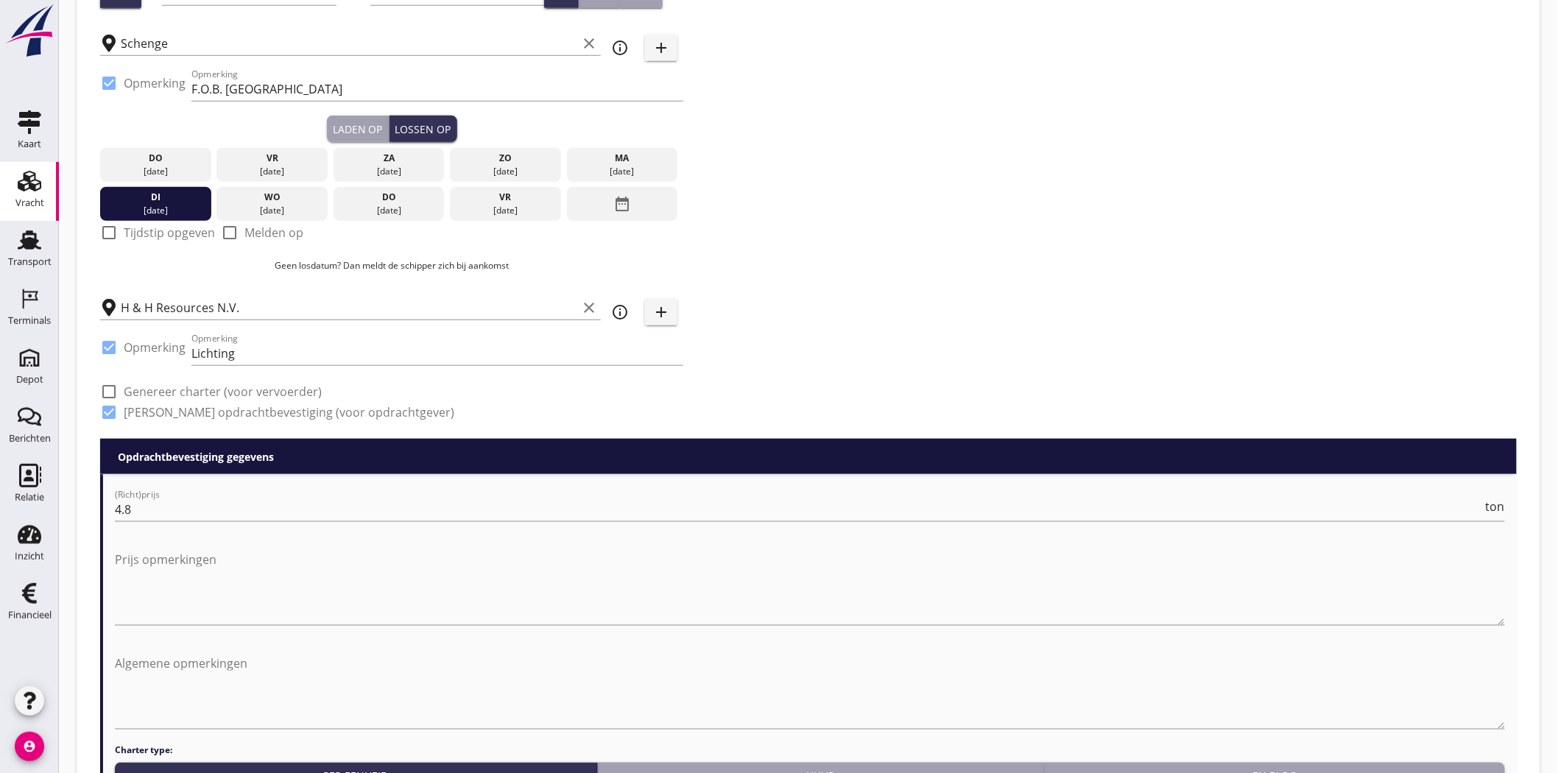
click at [779, 135] on div "Zoeken op opdrachtgever... H & H Resources Brussels N.V. clear arrow_drop_down …" at bounding box center [808, 57] width 1429 height 761
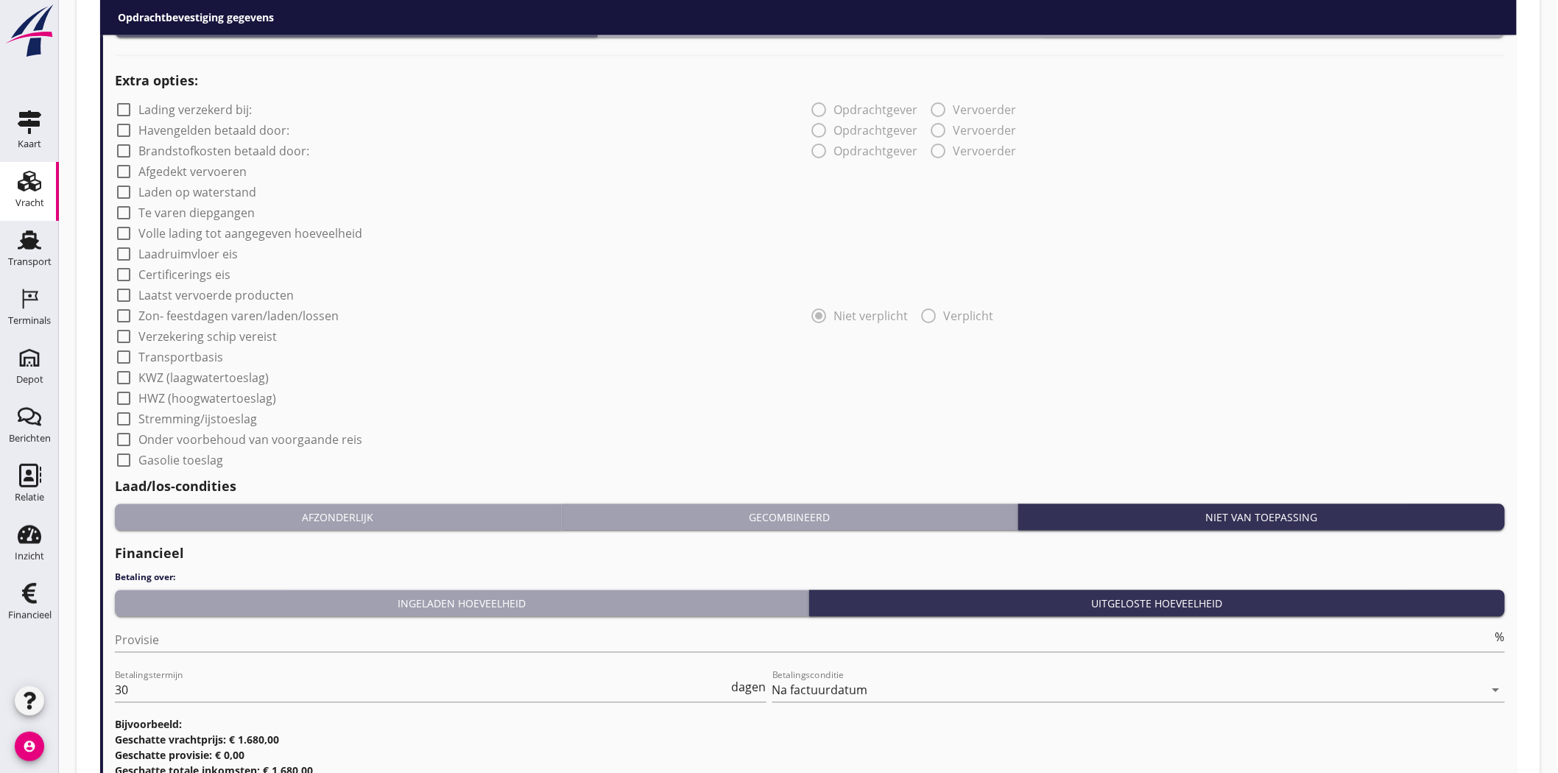
scroll to position [1278, 0]
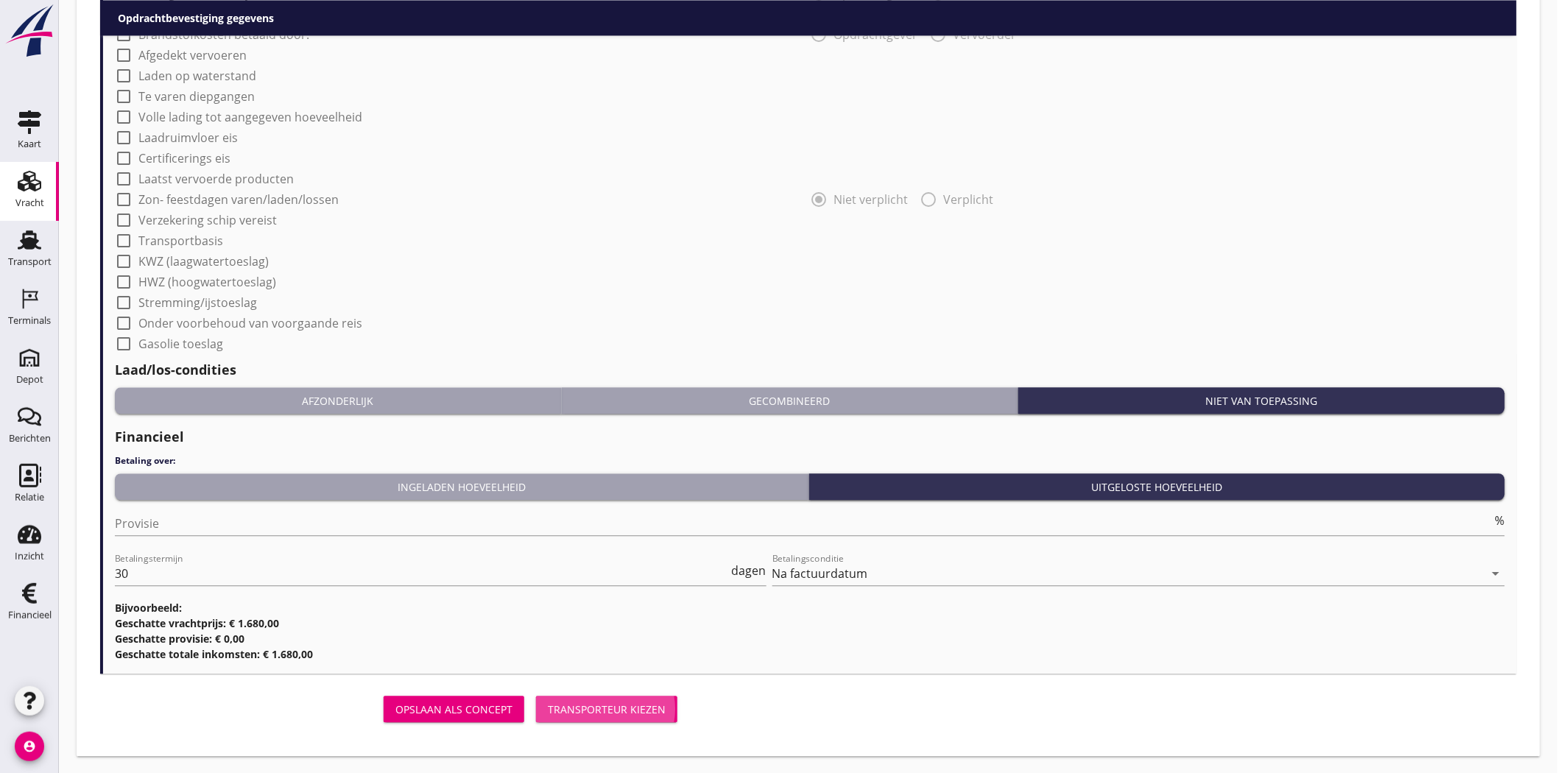
click at [592, 695] on div "Transporteur kiezen" at bounding box center [607, 709] width 118 height 15
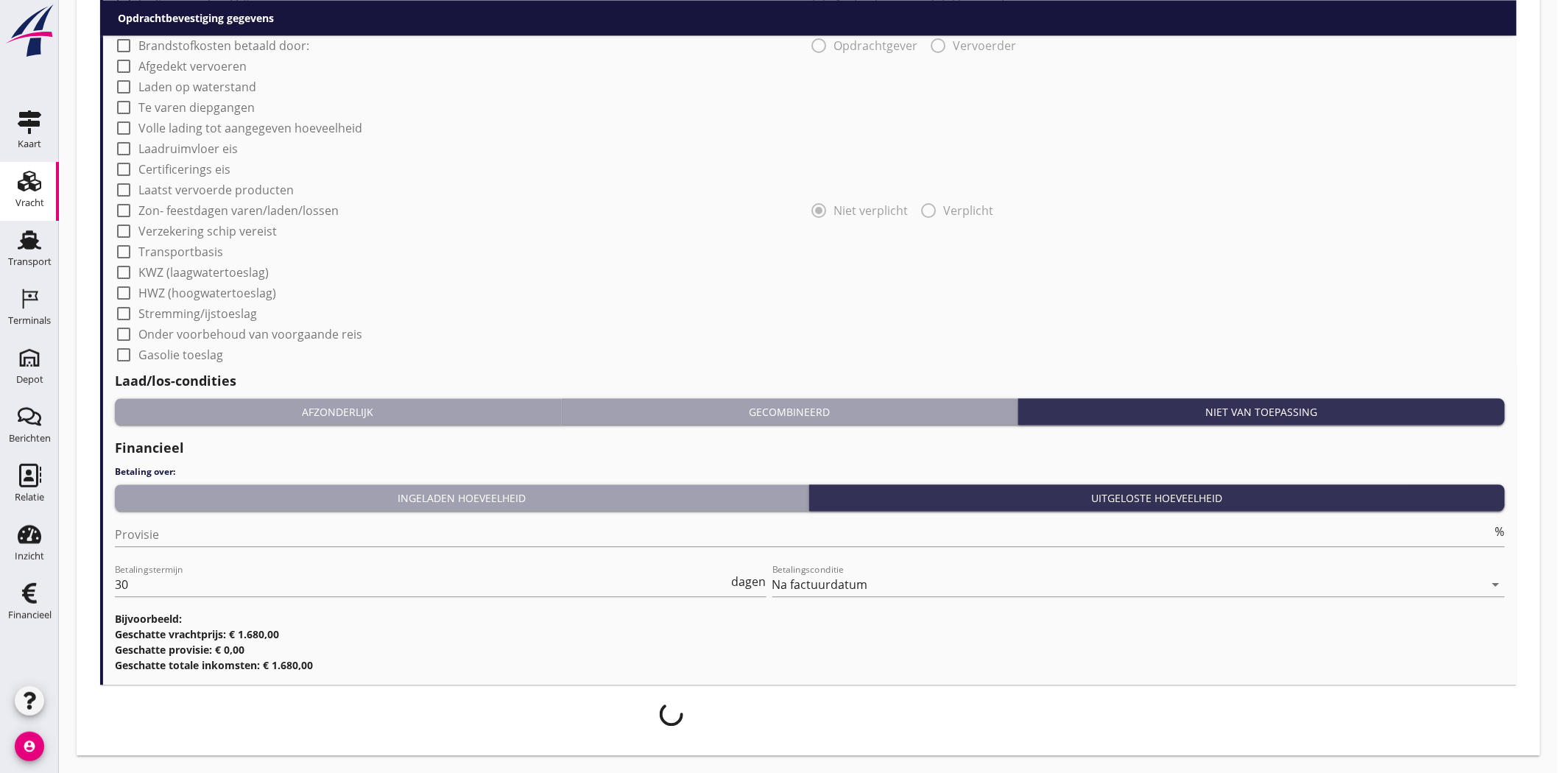
scroll to position [1267, 0]
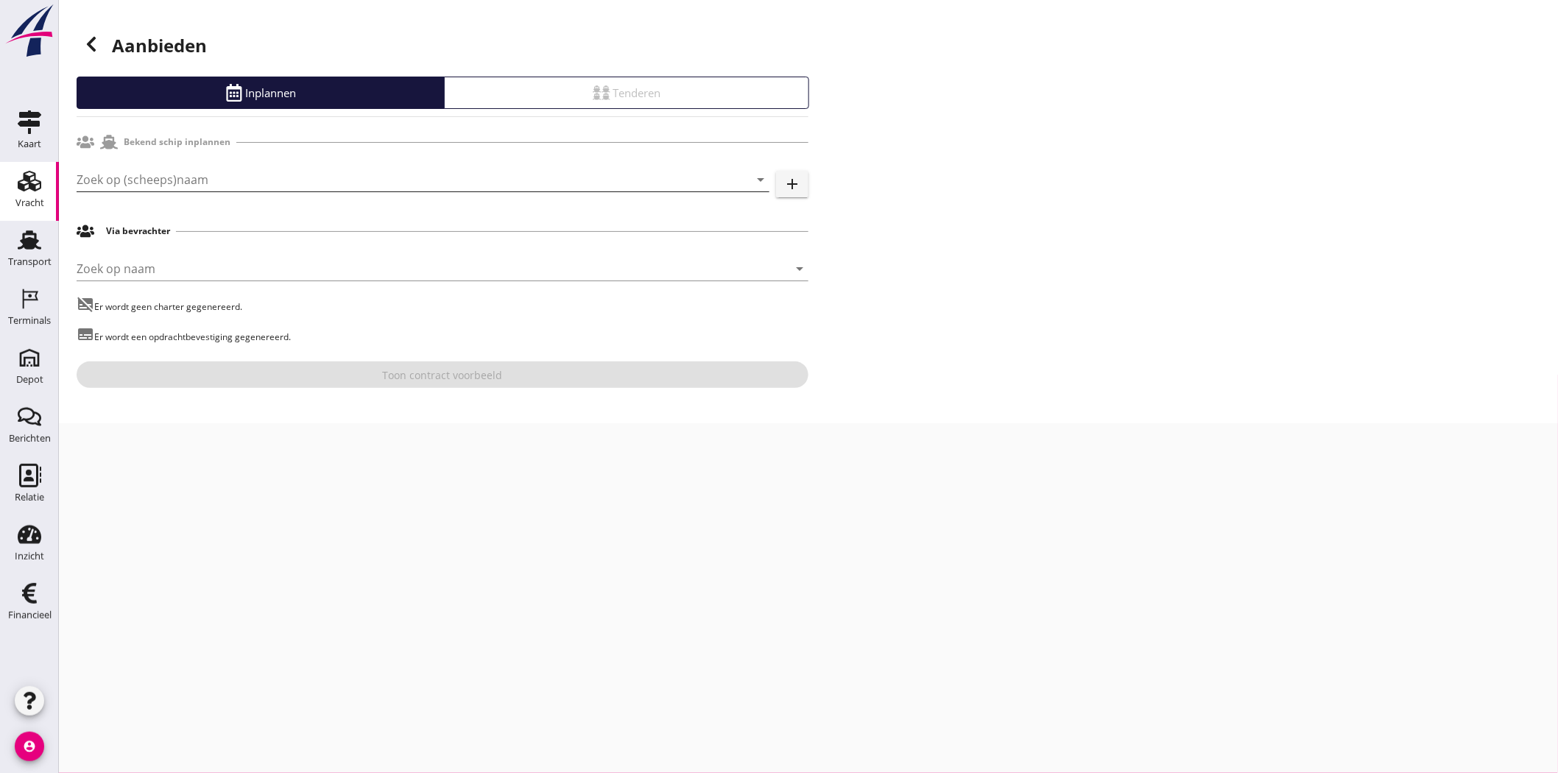
click at [320, 177] on input "Zoek op (scheeps)naam" at bounding box center [403, 180] width 652 height 24
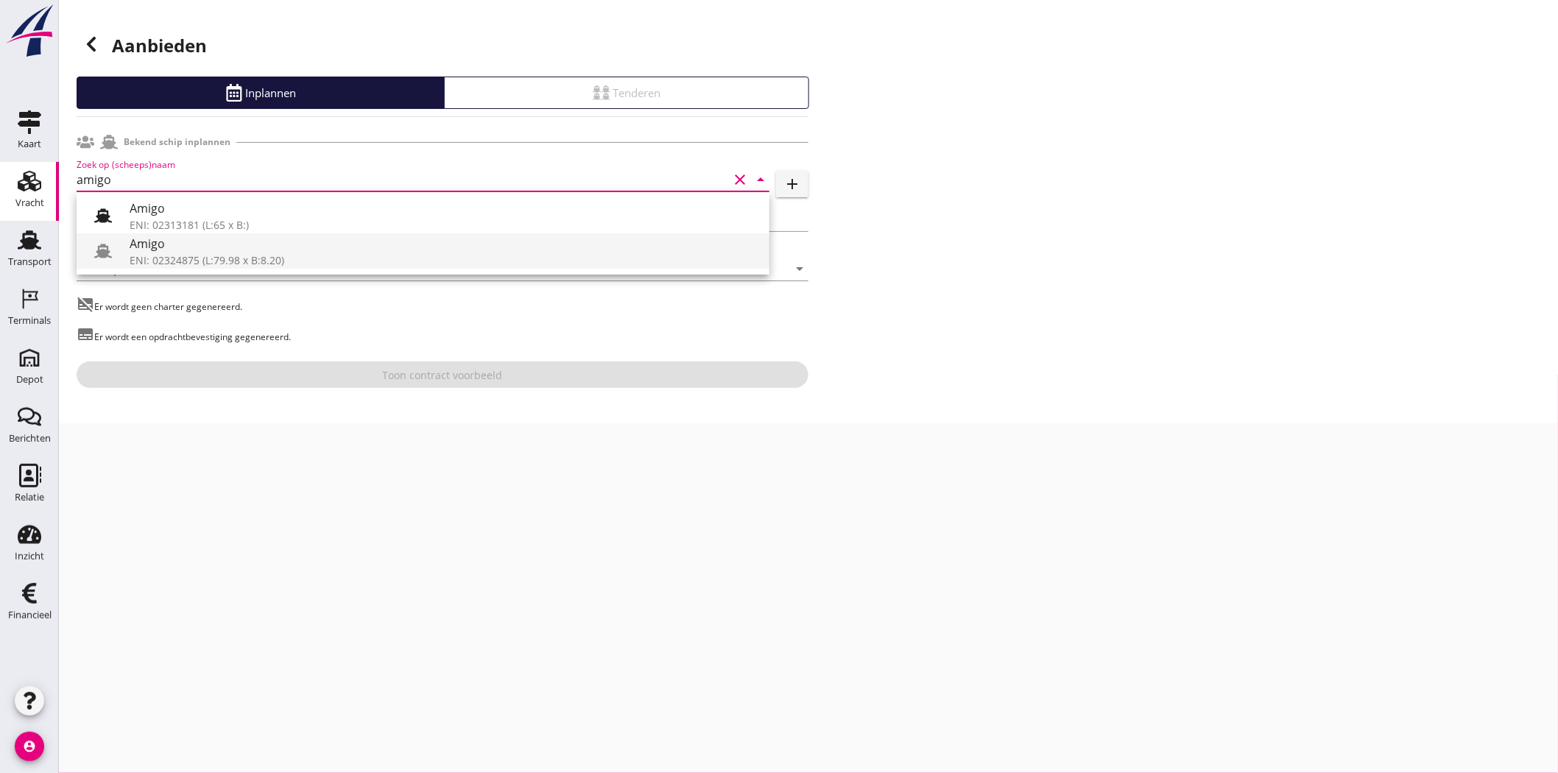
click at [319, 248] on div "Amigo" at bounding box center [444, 244] width 628 height 18
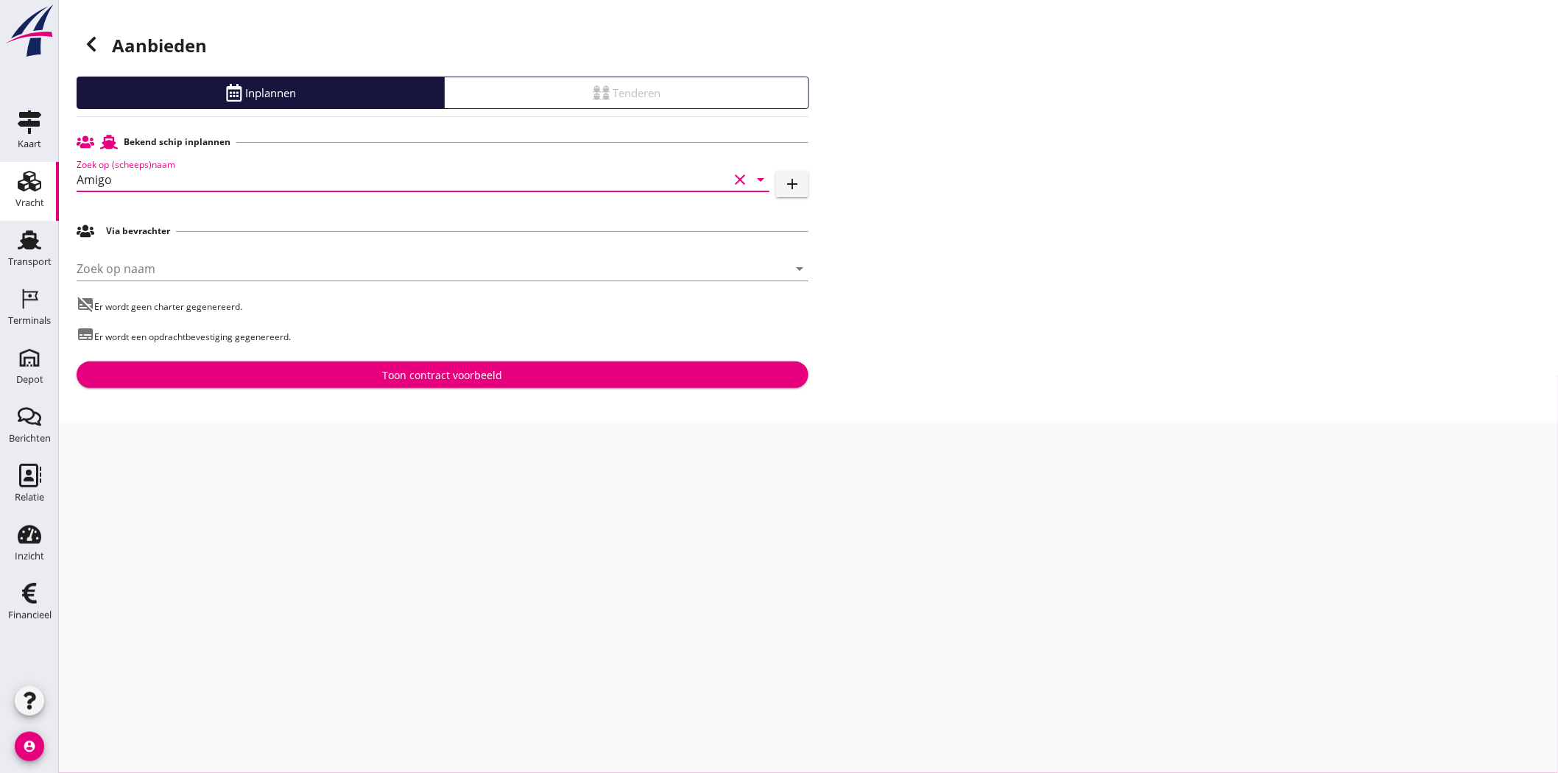
type input "Amigo"
click at [454, 376] on div "Toon contract voorbeeld" at bounding box center [443, 374] width 120 height 15
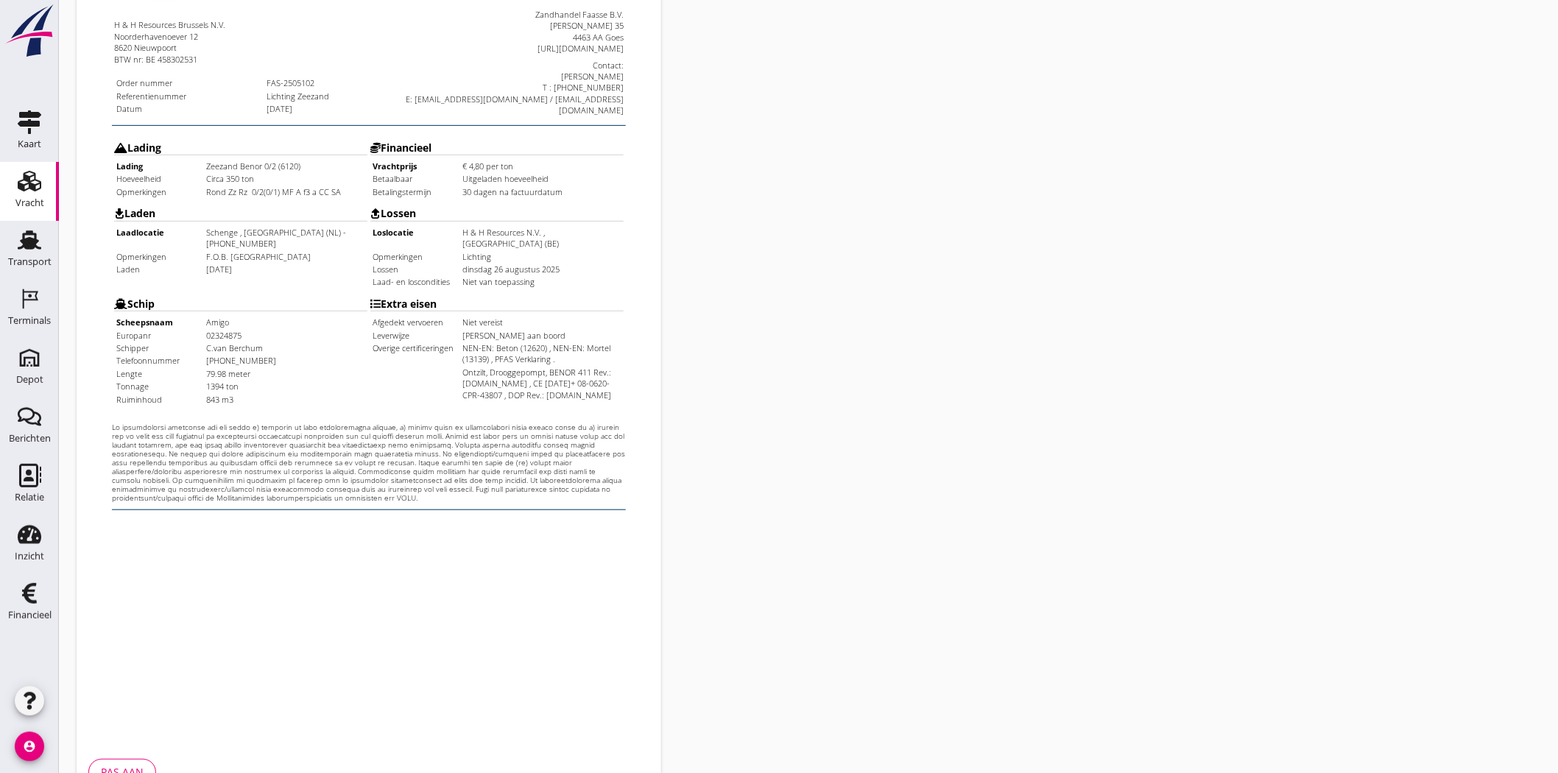
scroll to position [317, 0]
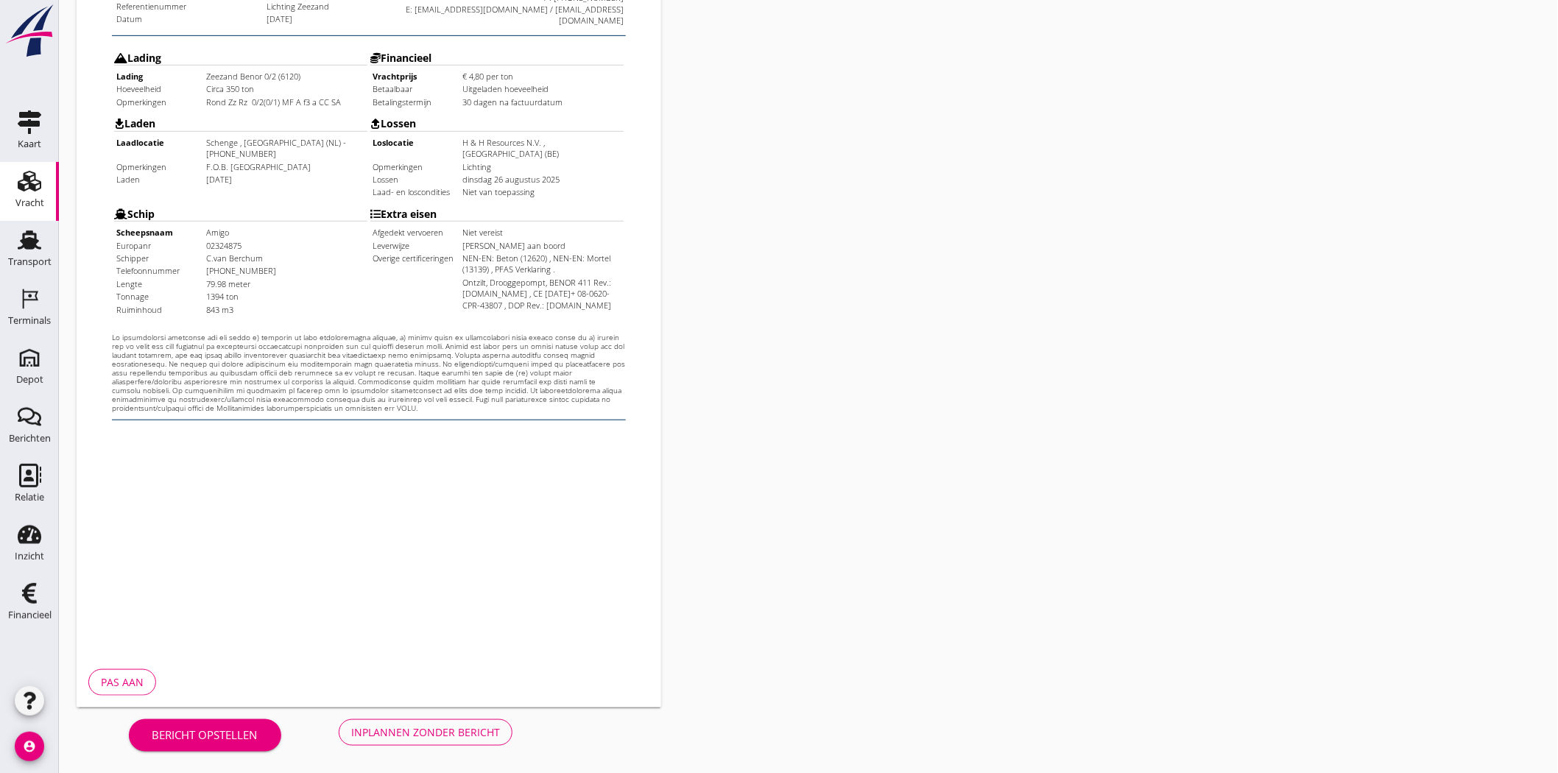
click at [470, 695] on button "Inplannen zonder bericht" at bounding box center [426, 732] width 174 height 27
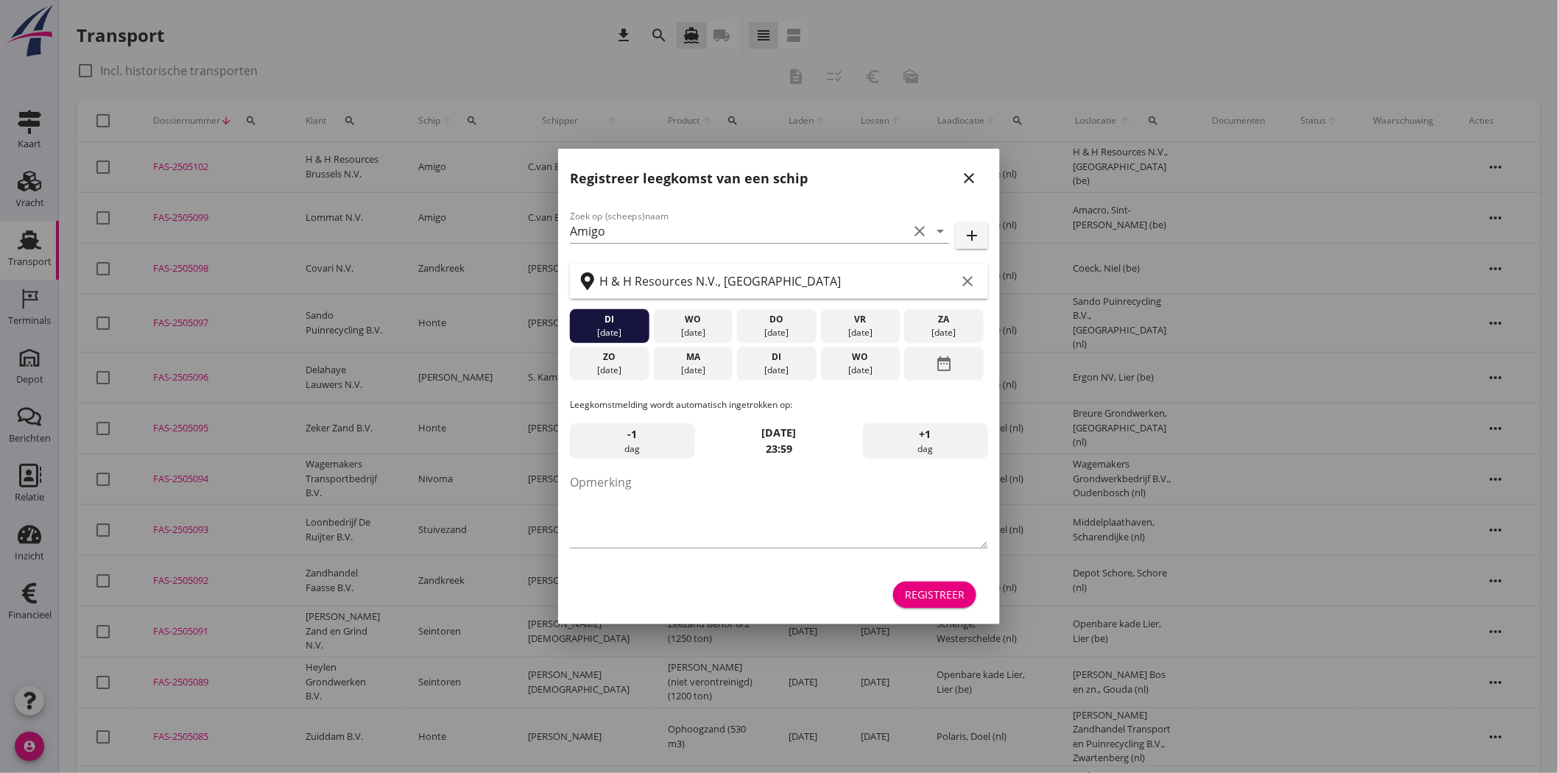
click at [973, 171] on button "close" at bounding box center [969, 178] width 27 height 27
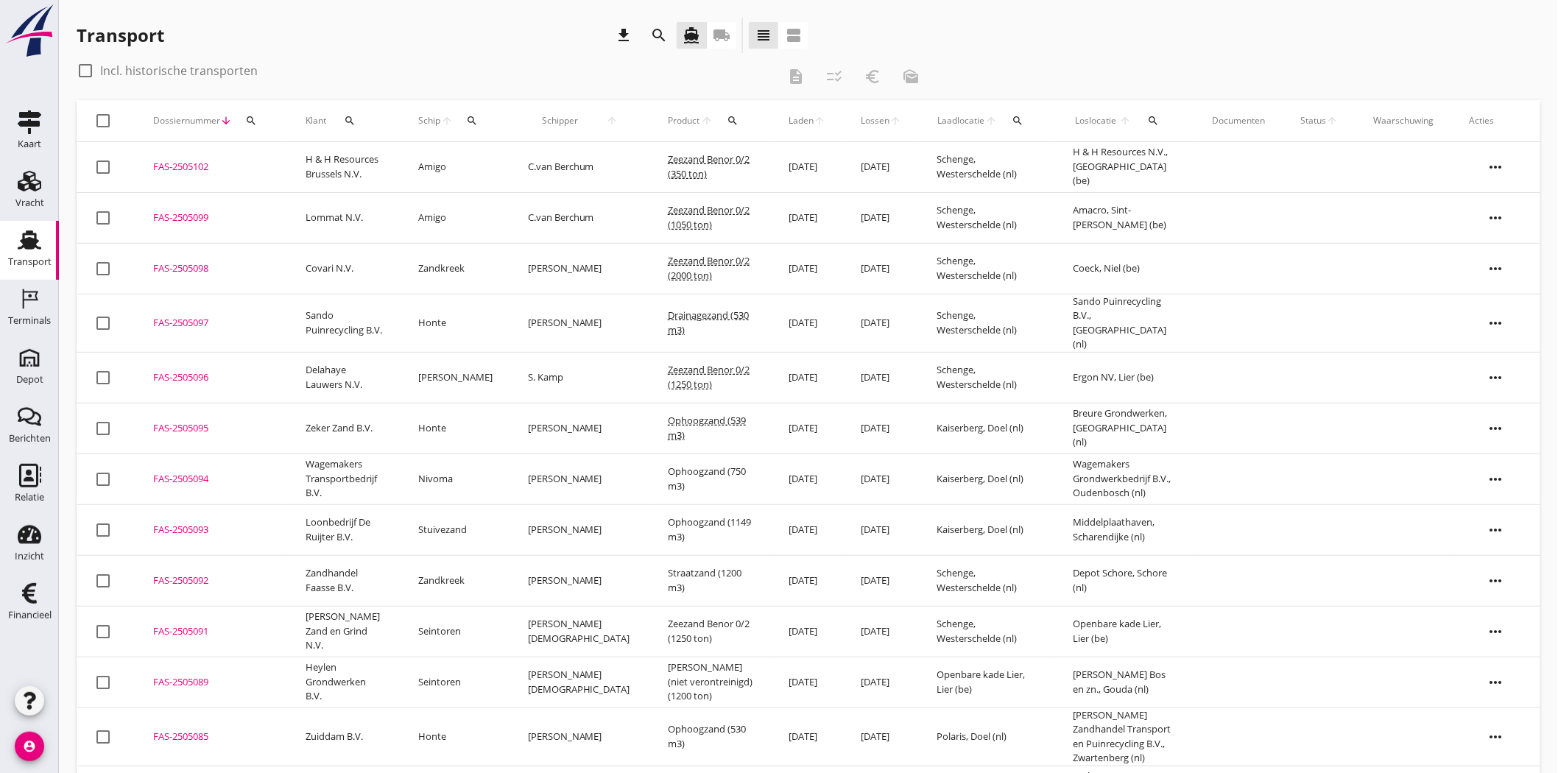
click at [972, 174] on td "Schenge, Westerschelde (nl)" at bounding box center [988, 167] width 136 height 51
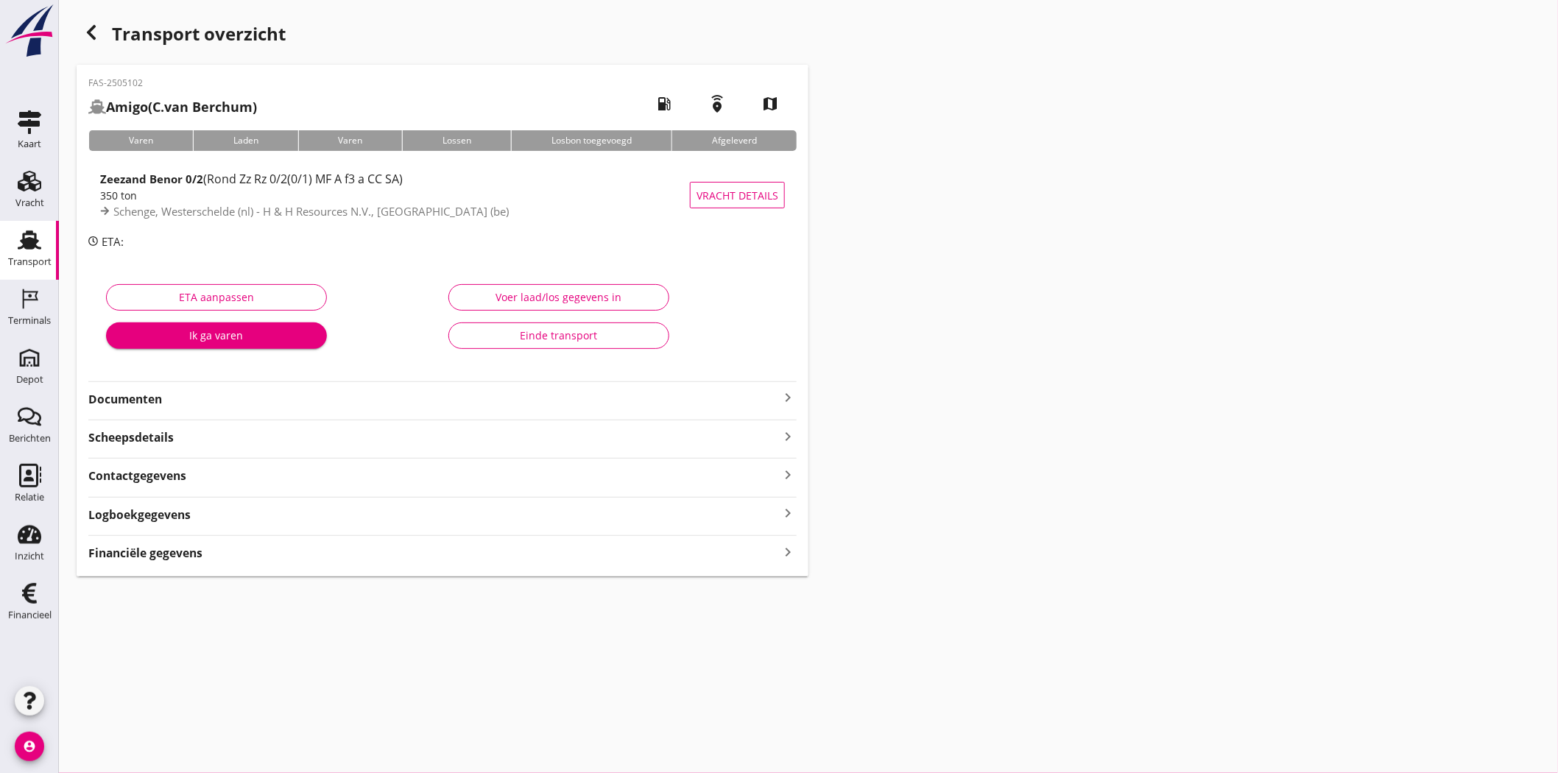
click at [41, 252] on div "Transport" at bounding box center [29, 262] width 43 height 21
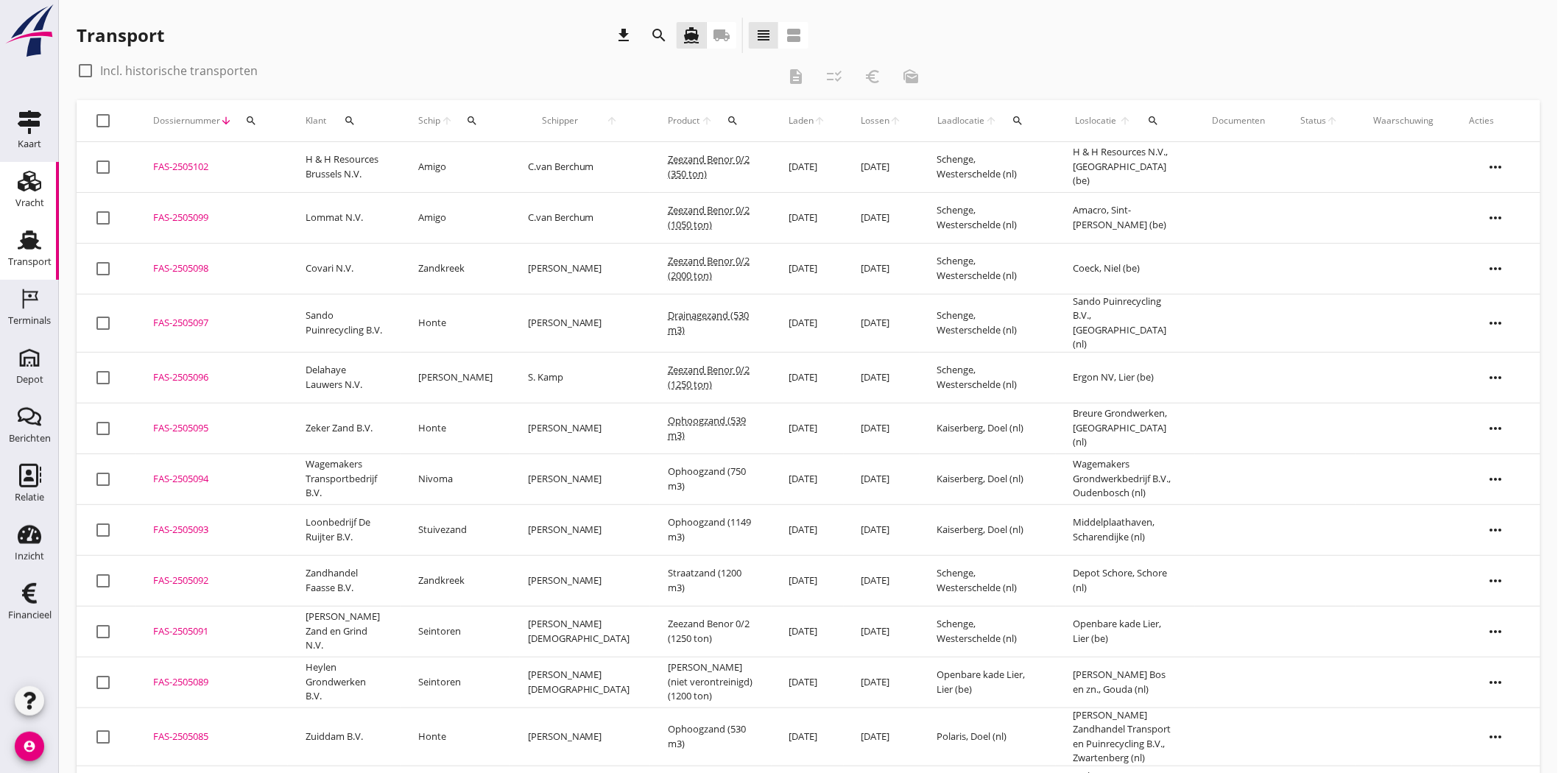
click at [32, 183] on use at bounding box center [30, 181] width 24 height 21
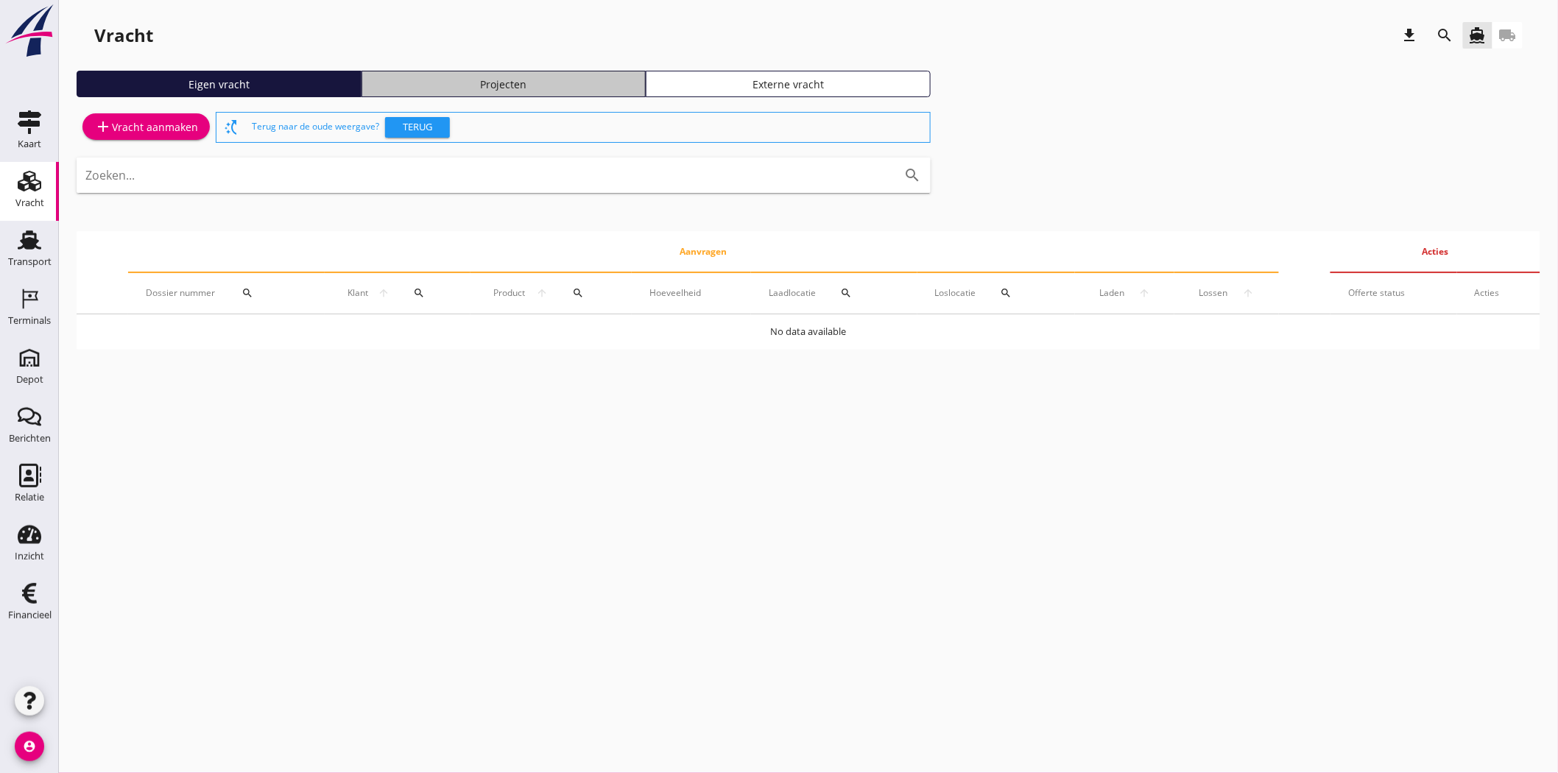
click at [576, 75] on link "Projecten" at bounding box center [504, 84] width 285 height 27
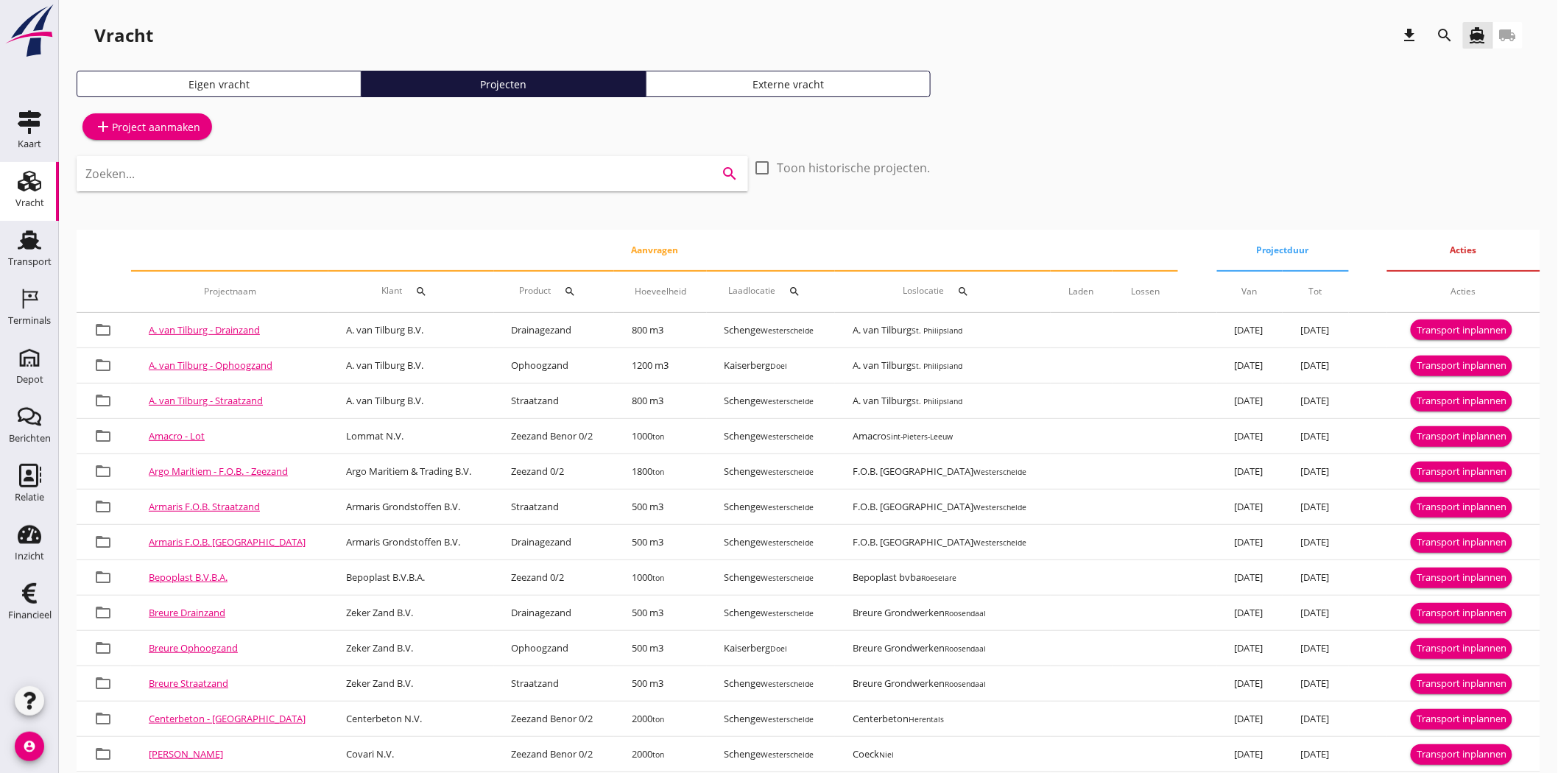
click at [409, 174] on input "Zoeken..." at bounding box center [391, 174] width 613 height 24
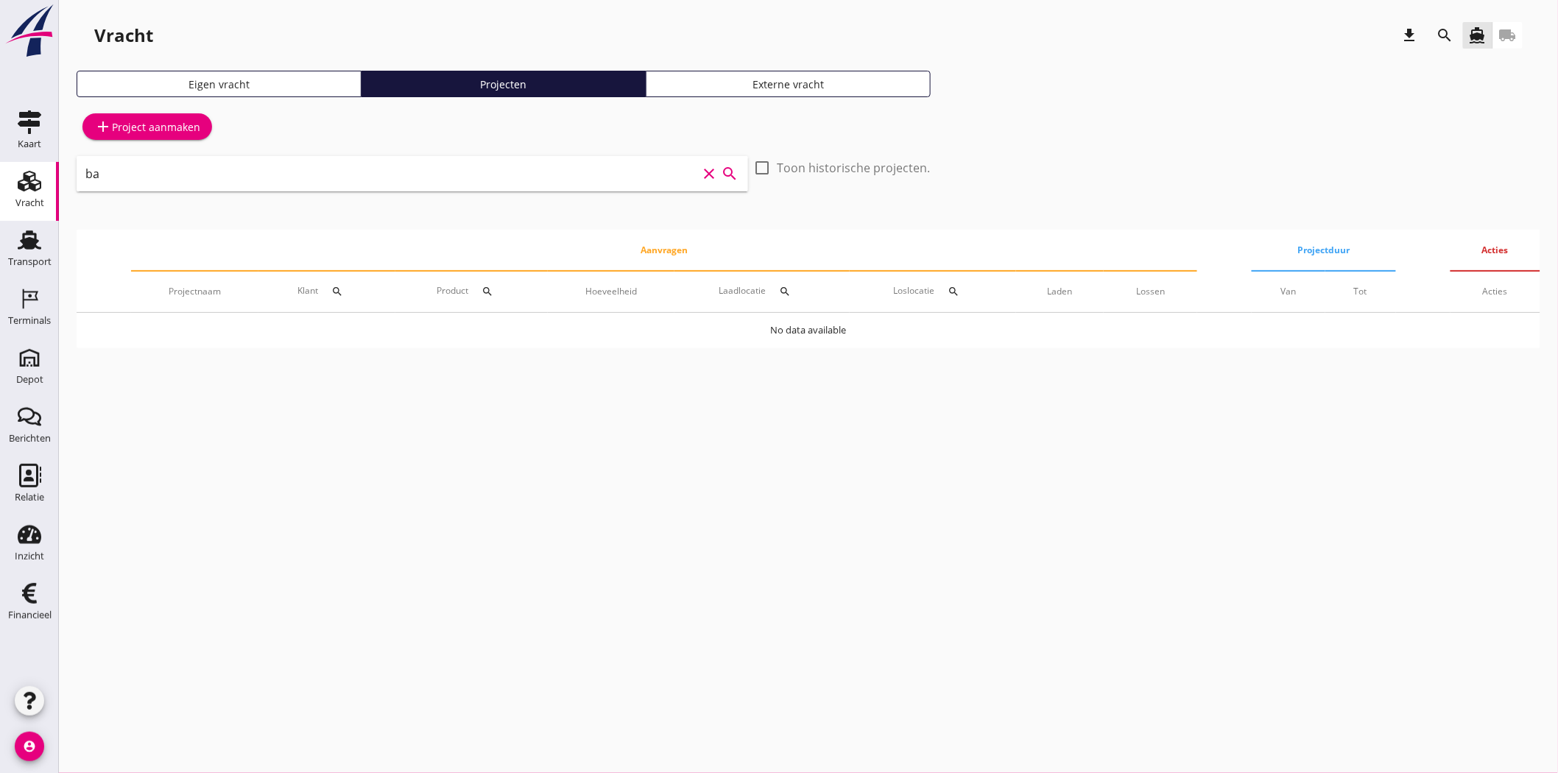
type input "b"
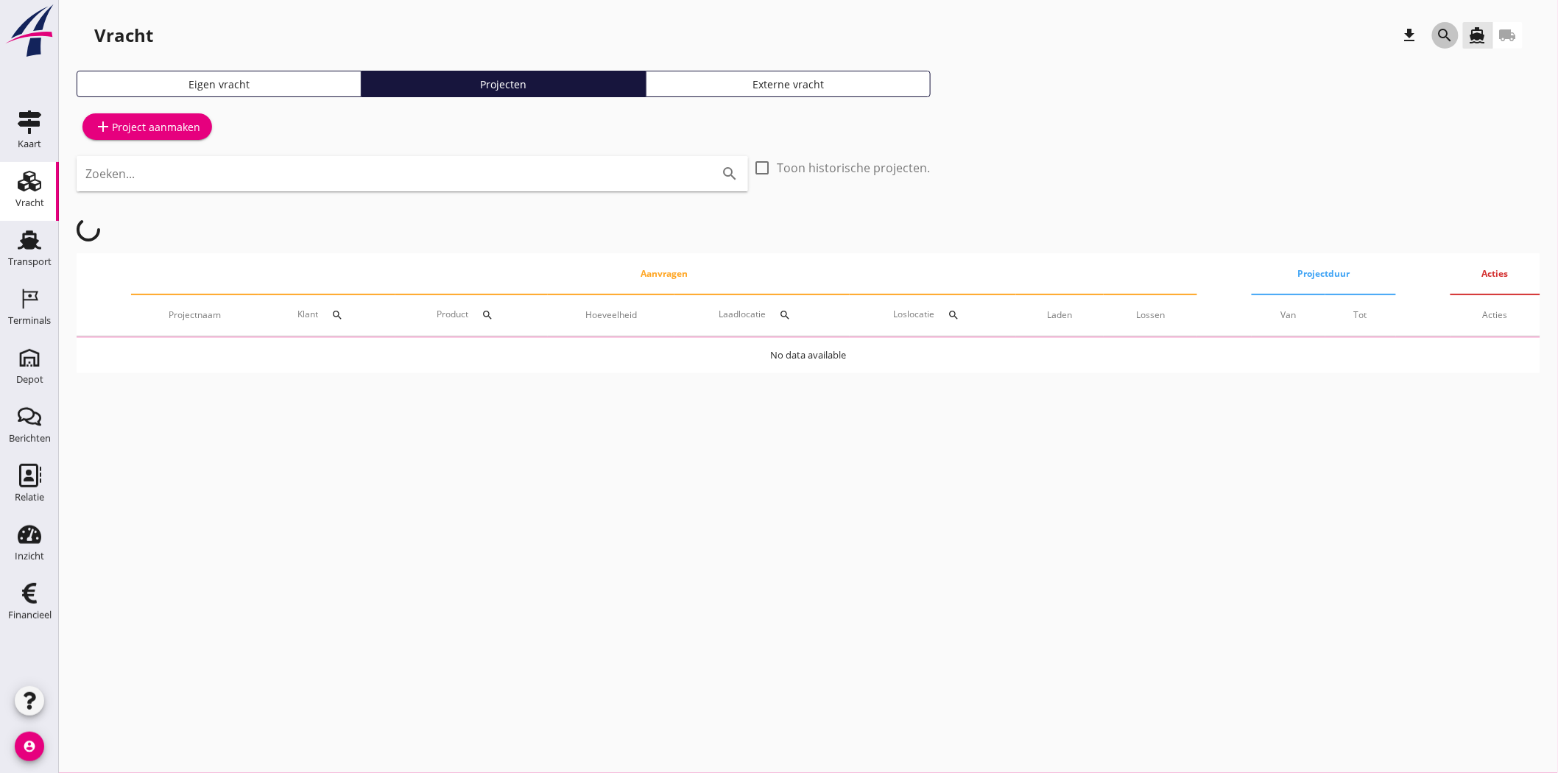
click at [1402, 41] on icon "search" at bounding box center [1446, 36] width 18 height 18
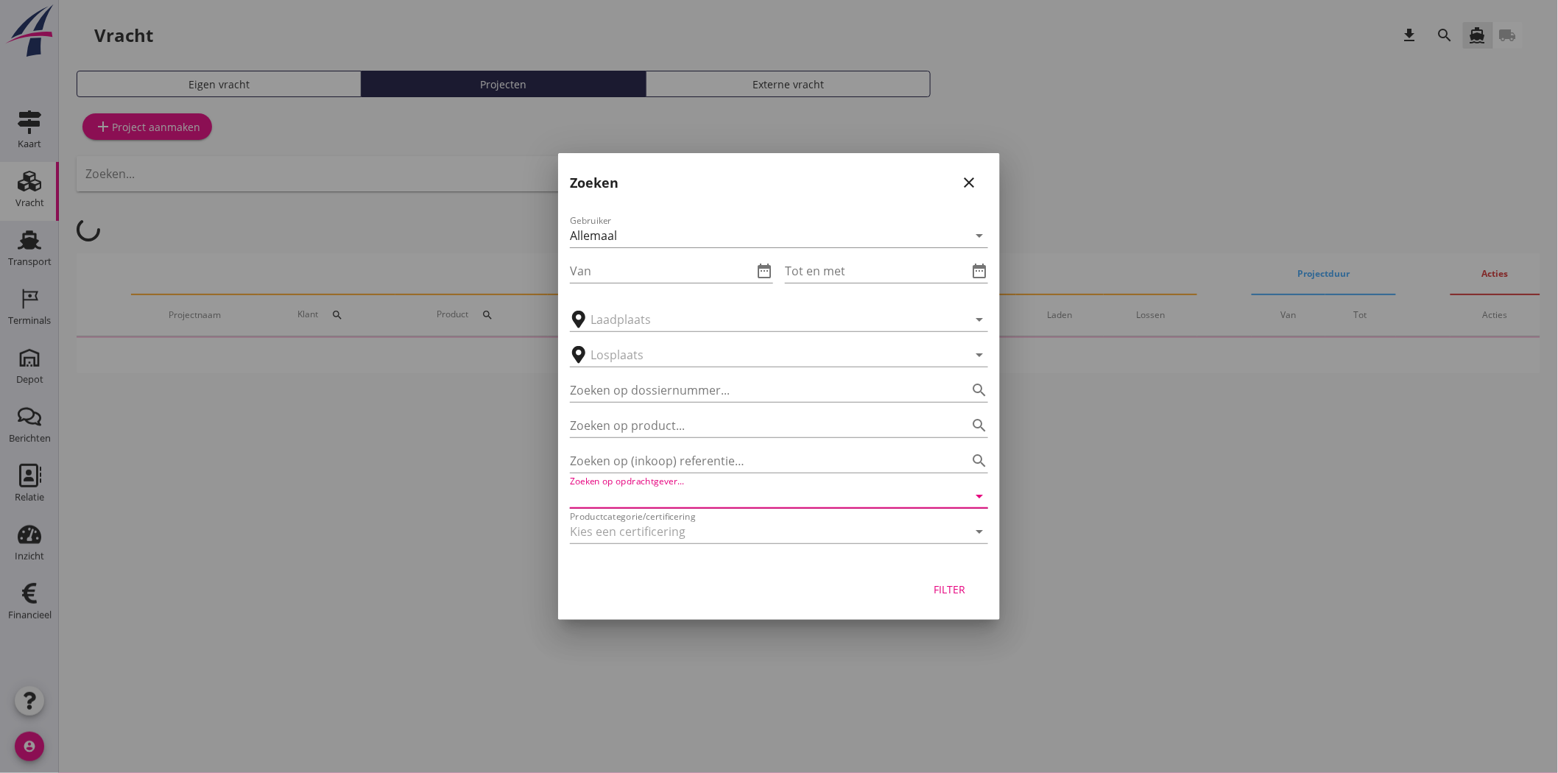
click at [730, 499] on input "Zoeken op opdrachtgever..." at bounding box center [758, 497] width 377 height 24
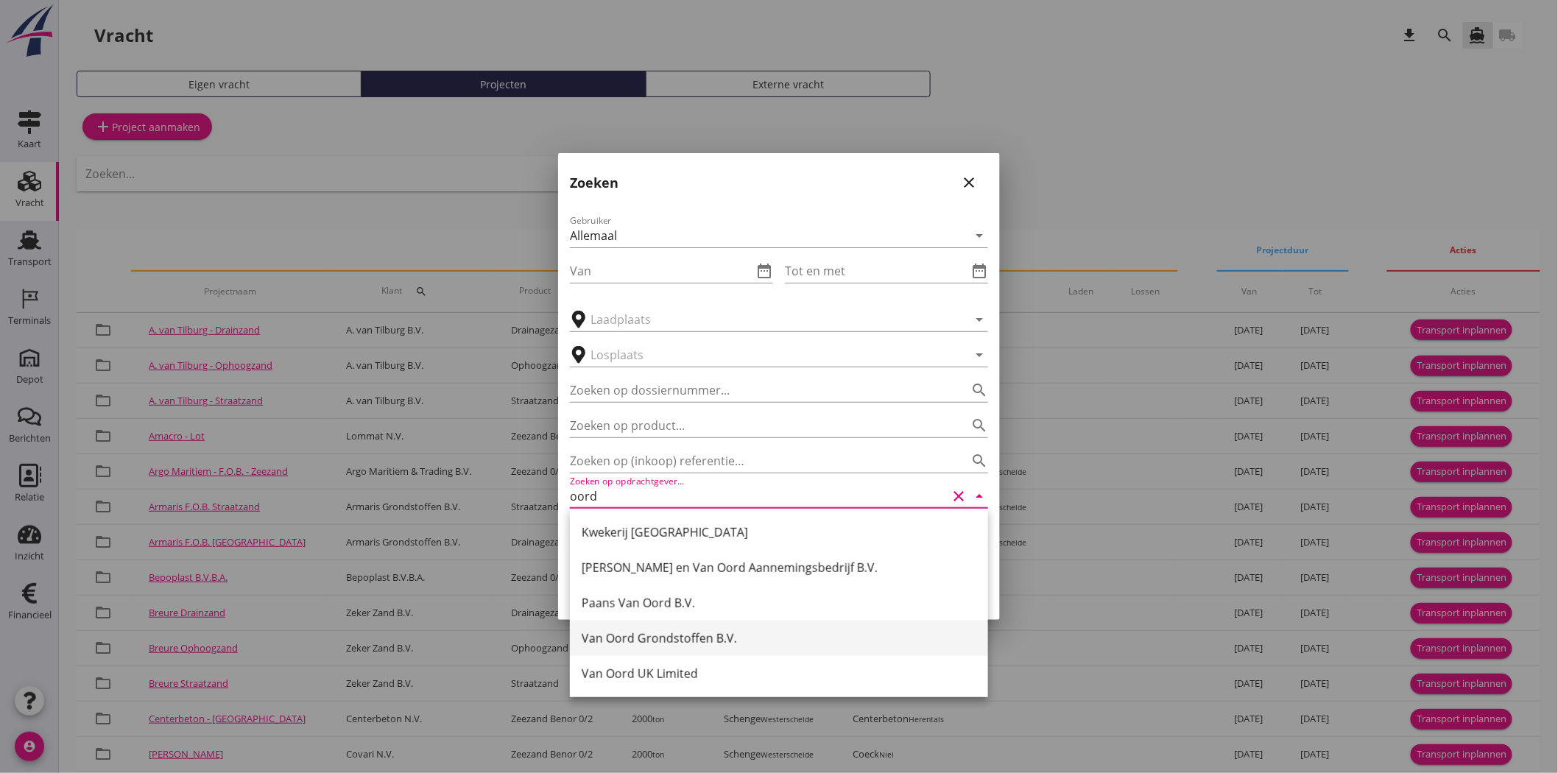
click at [746, 645] on div "Van Oord Grondstoffen B.V." at bounding box center [779, 639] width 395 height 18
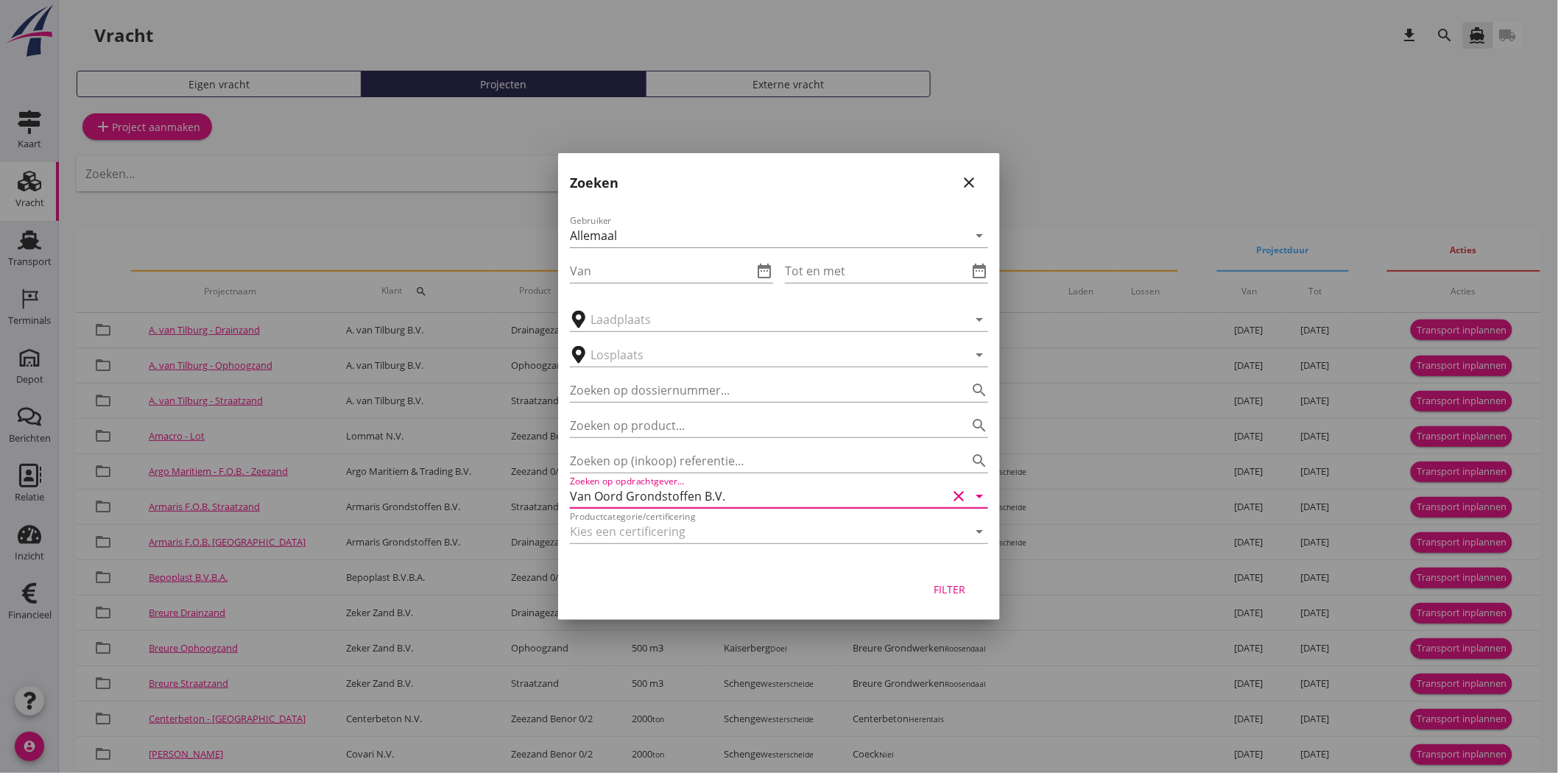
click at [929, 591] on button "Filter" at bounding box center [950, 589] width 65 height 27
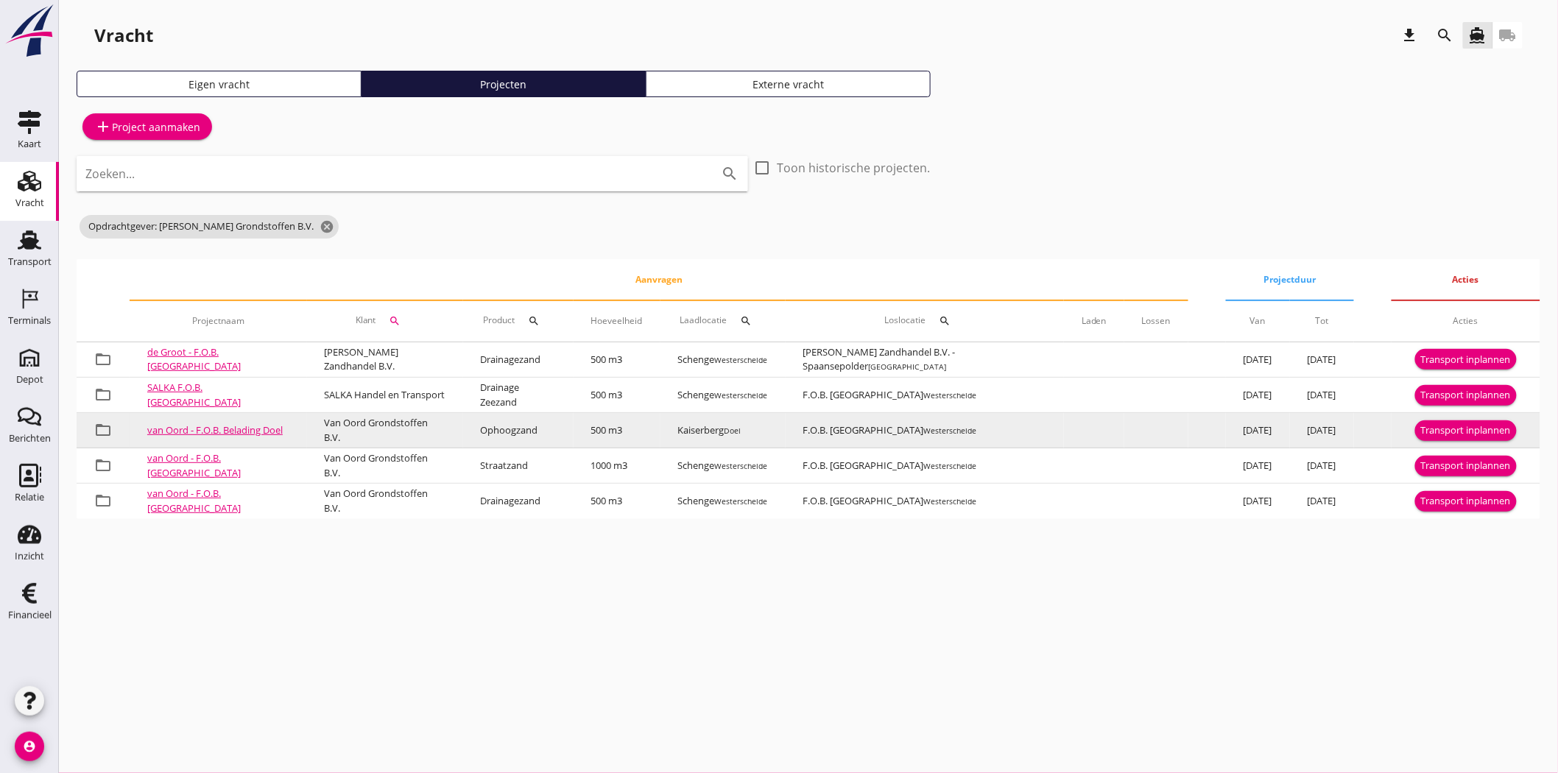
click at [1402, 420] on button "Transport inplannen" at bounding box center [1466, 430] width 102 height 21
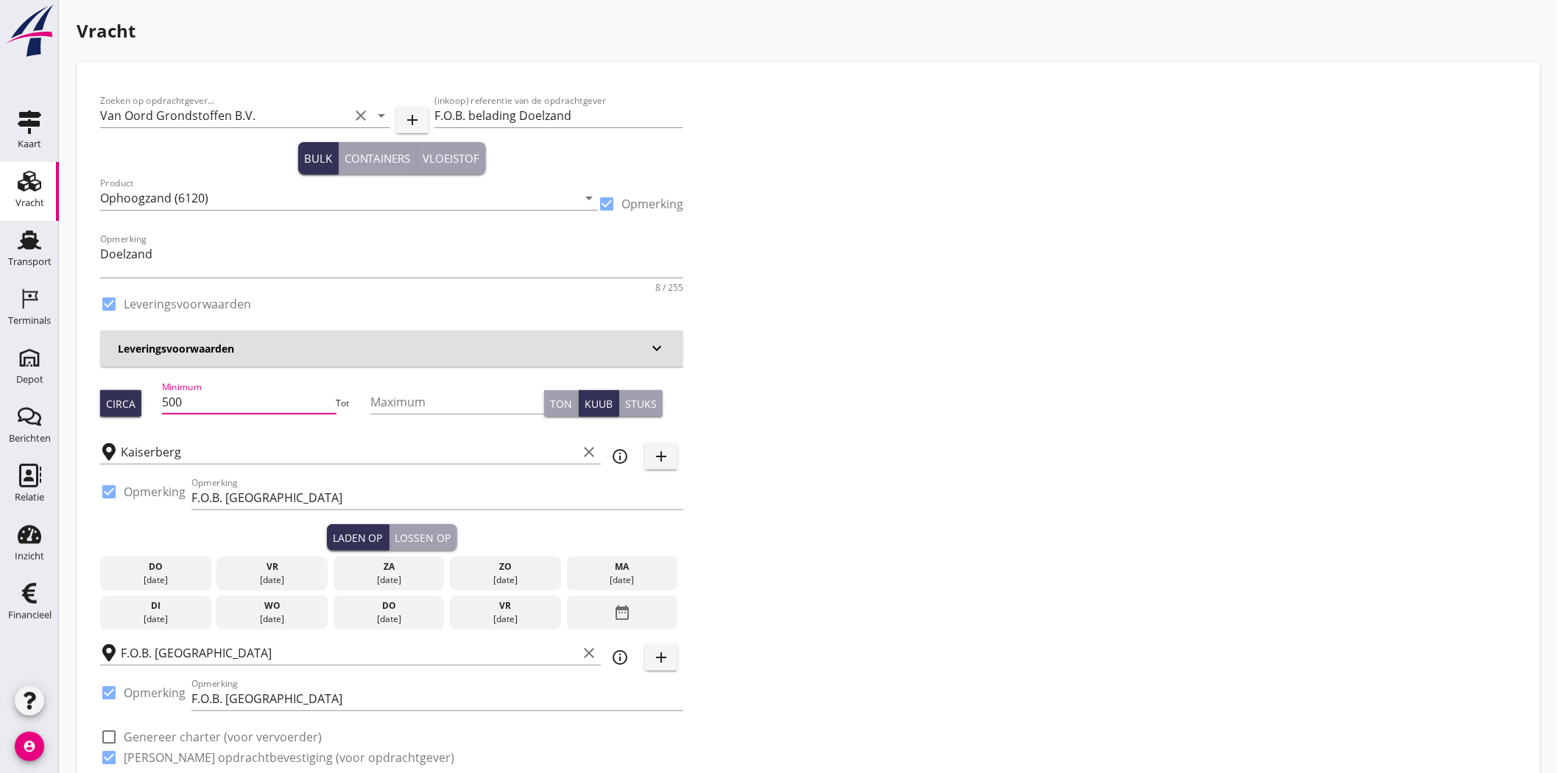
drag, startPoint x: 194, startPoint y: 398, endPoint x: 60, endPoint y: 400, distance: 134.8
click at [924, 343] on div "Zoeken op opdrachtgever... Van Oord Grondstoffen B.V. clear arrow_drop_down add…" at bounding box center [808, 435] width 1429 height 698
click at [649, 568] on div "ma" at bounding box center [623, 566] width 104 height 13
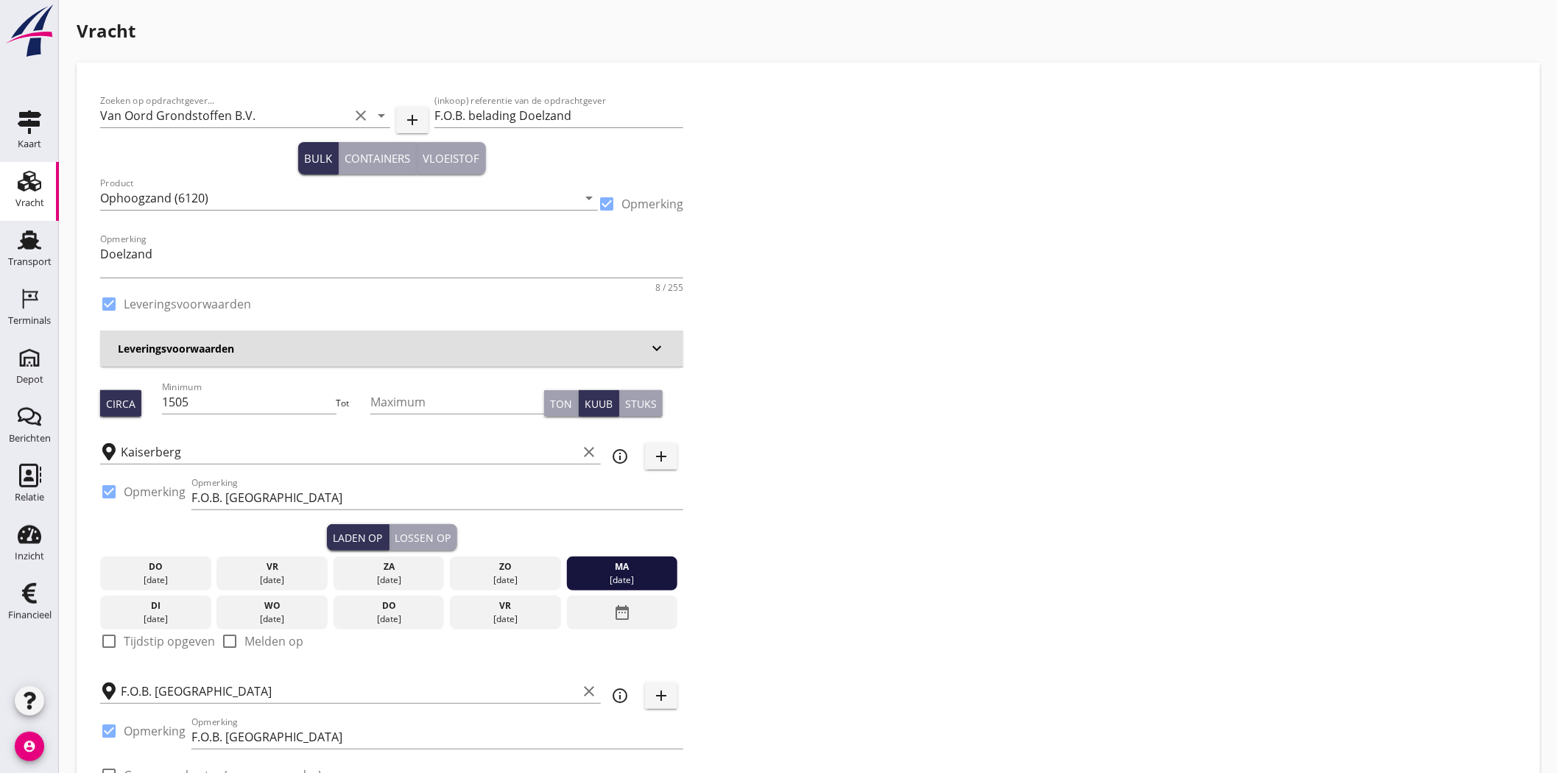
click at [418, 536] on div "Lossen op" at bounding box center [423, 537] width 56 height 15
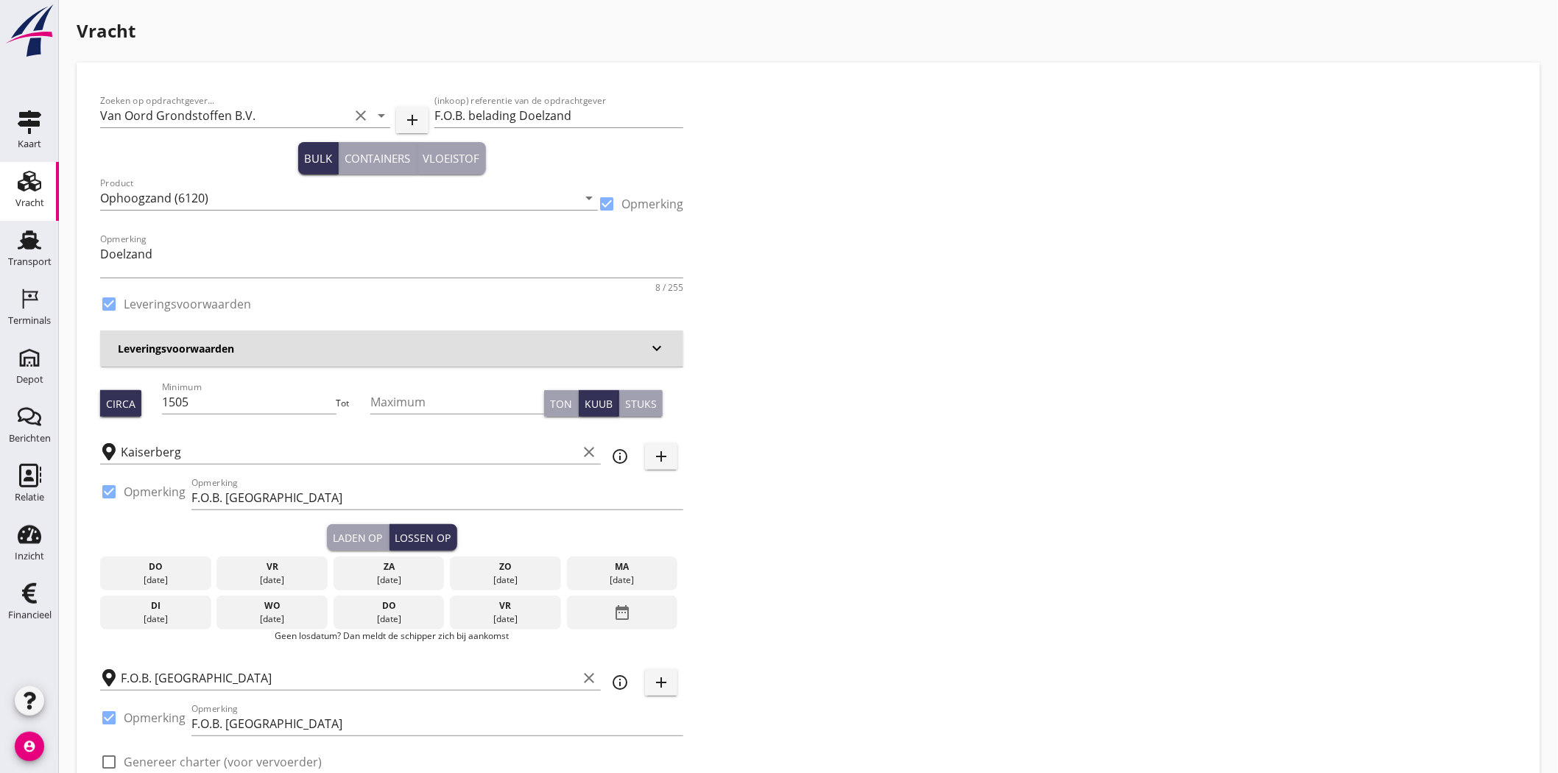
click at [166, 607] on div "di" at bounding box center [156, 605] width 104 height 13
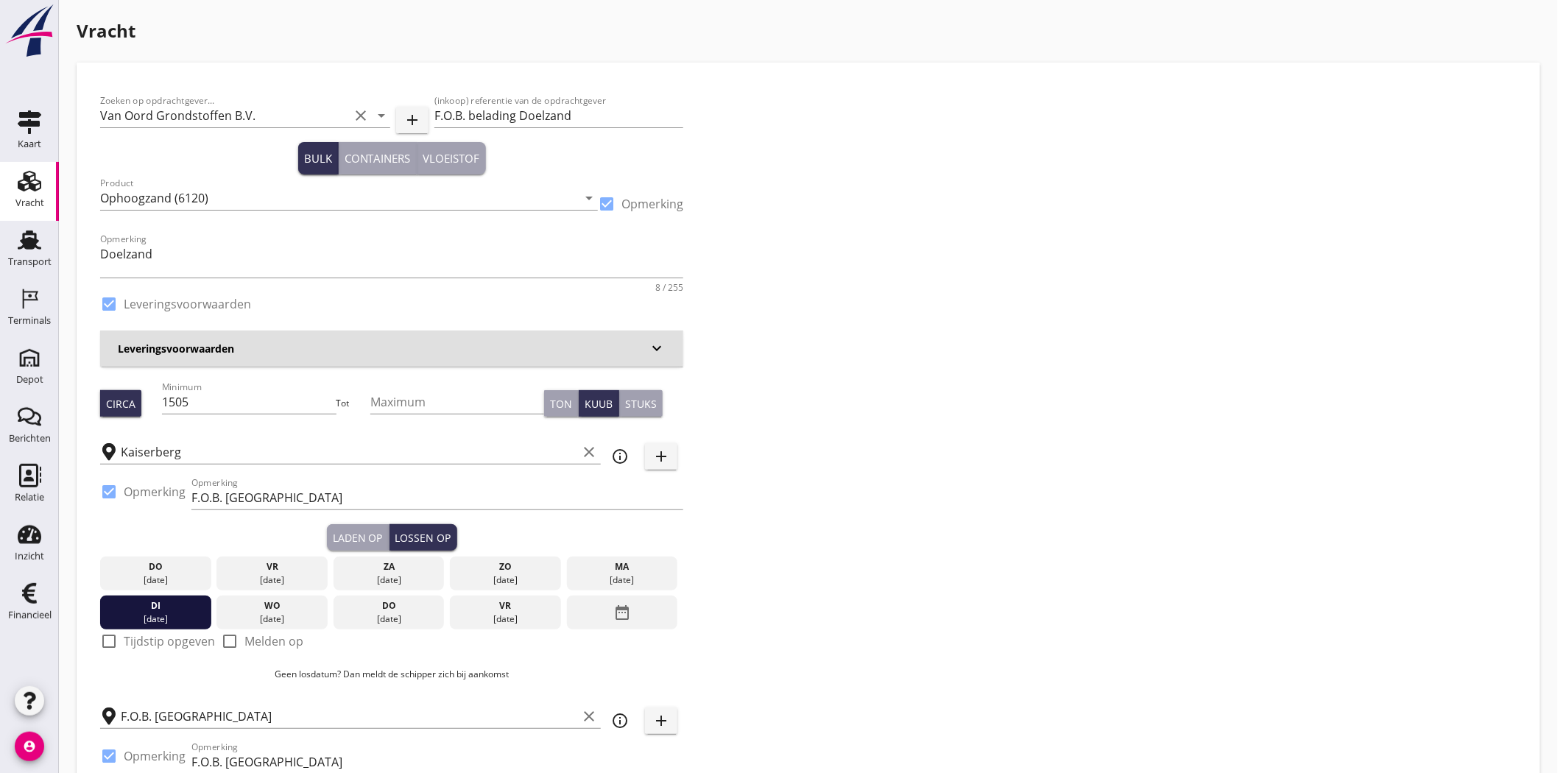
click at [718, 446] on div "Zoeken op opdrachtgever... Van Oord Grondstoffen B.V. clear arrow_drop_down add…" at bounding box center [808, 466] width 1429 height 761
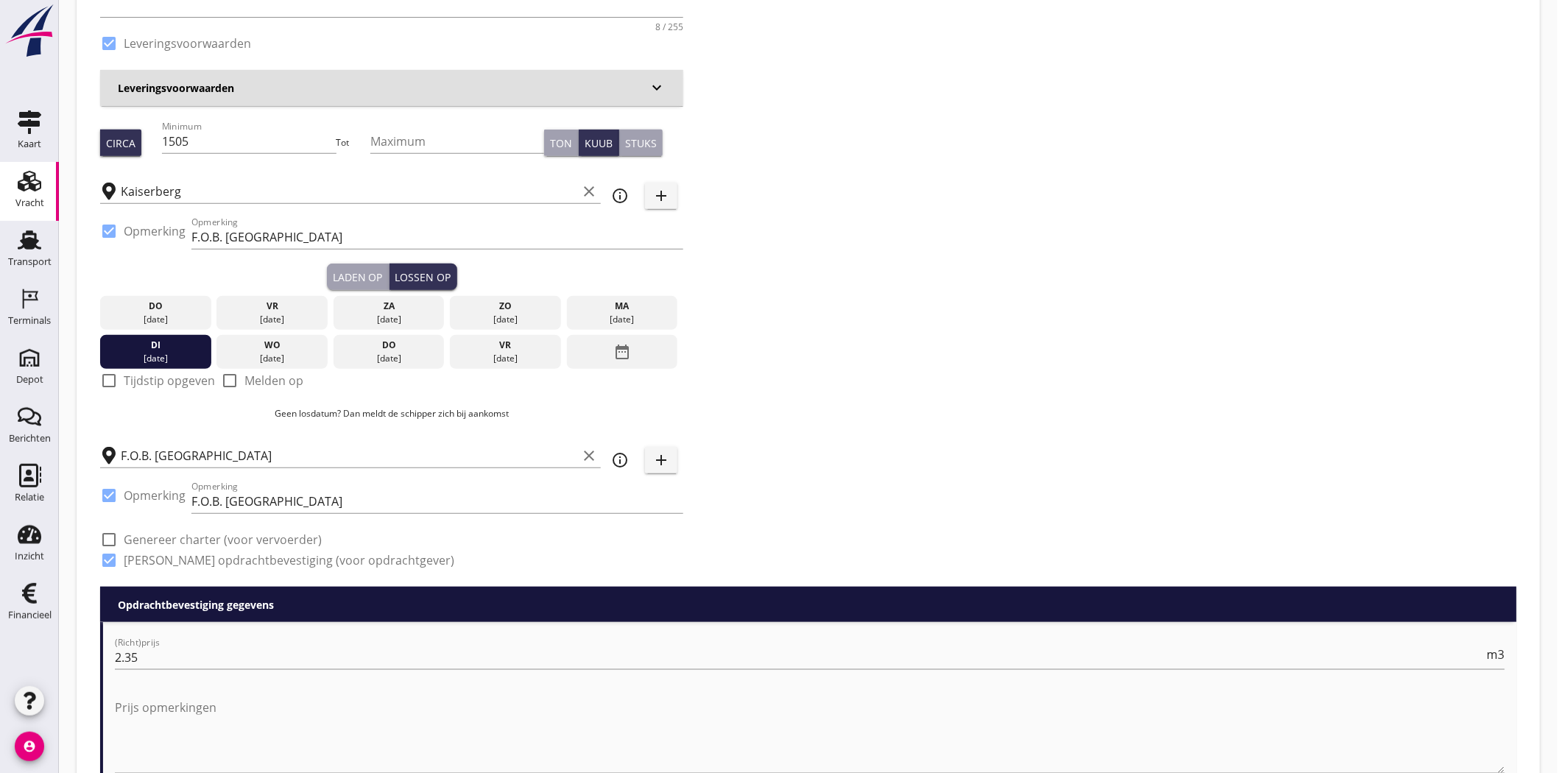
scroll to position [327, 0]
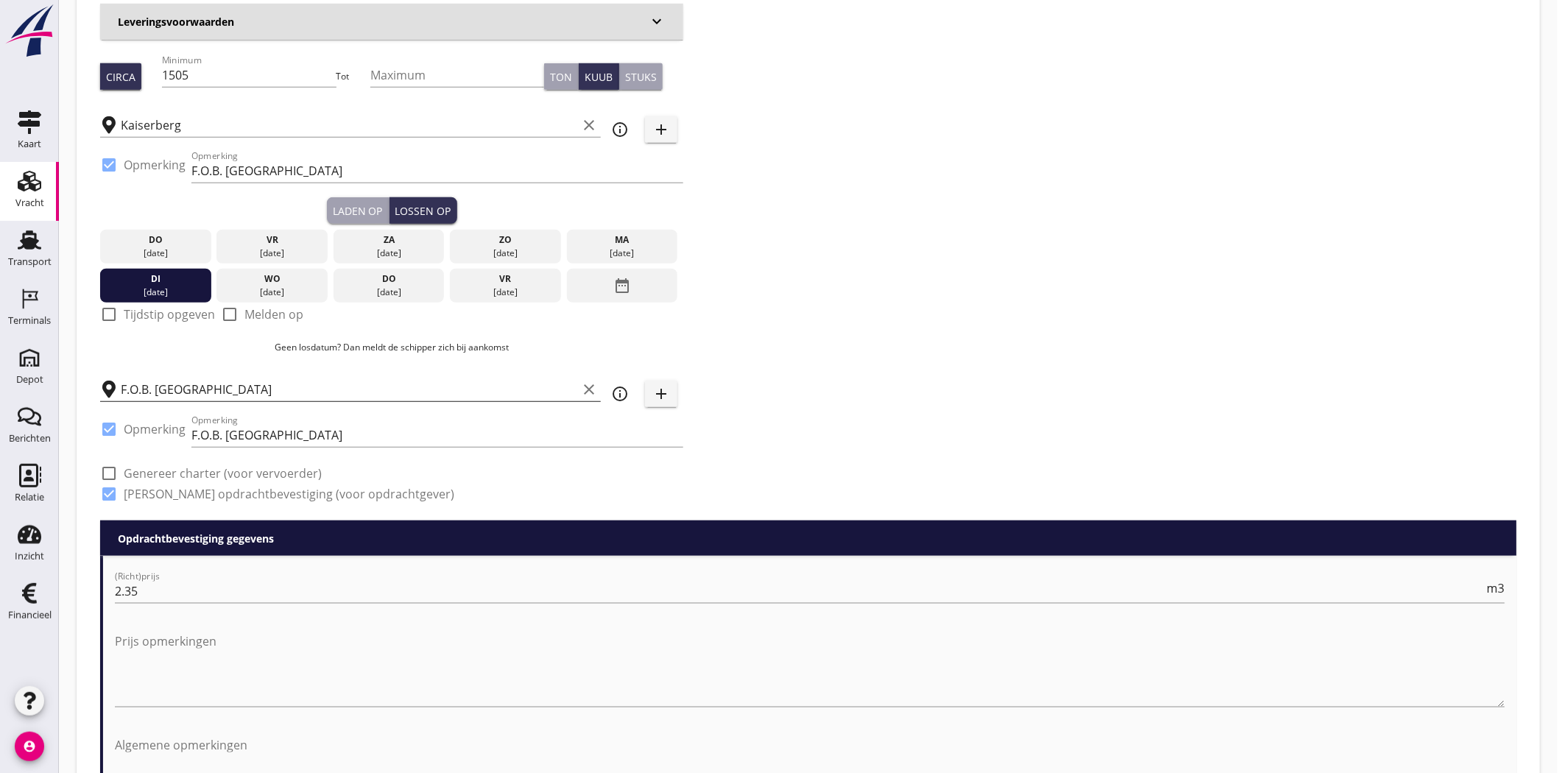
click at [180, 378] on div "F.O.B. Beladen clear" at bounding box center [350, 385] width 501 height 32
click at [158, 384] on input "F.O.B. Beladen" at bounding box center [349, 390] width 457 height 24
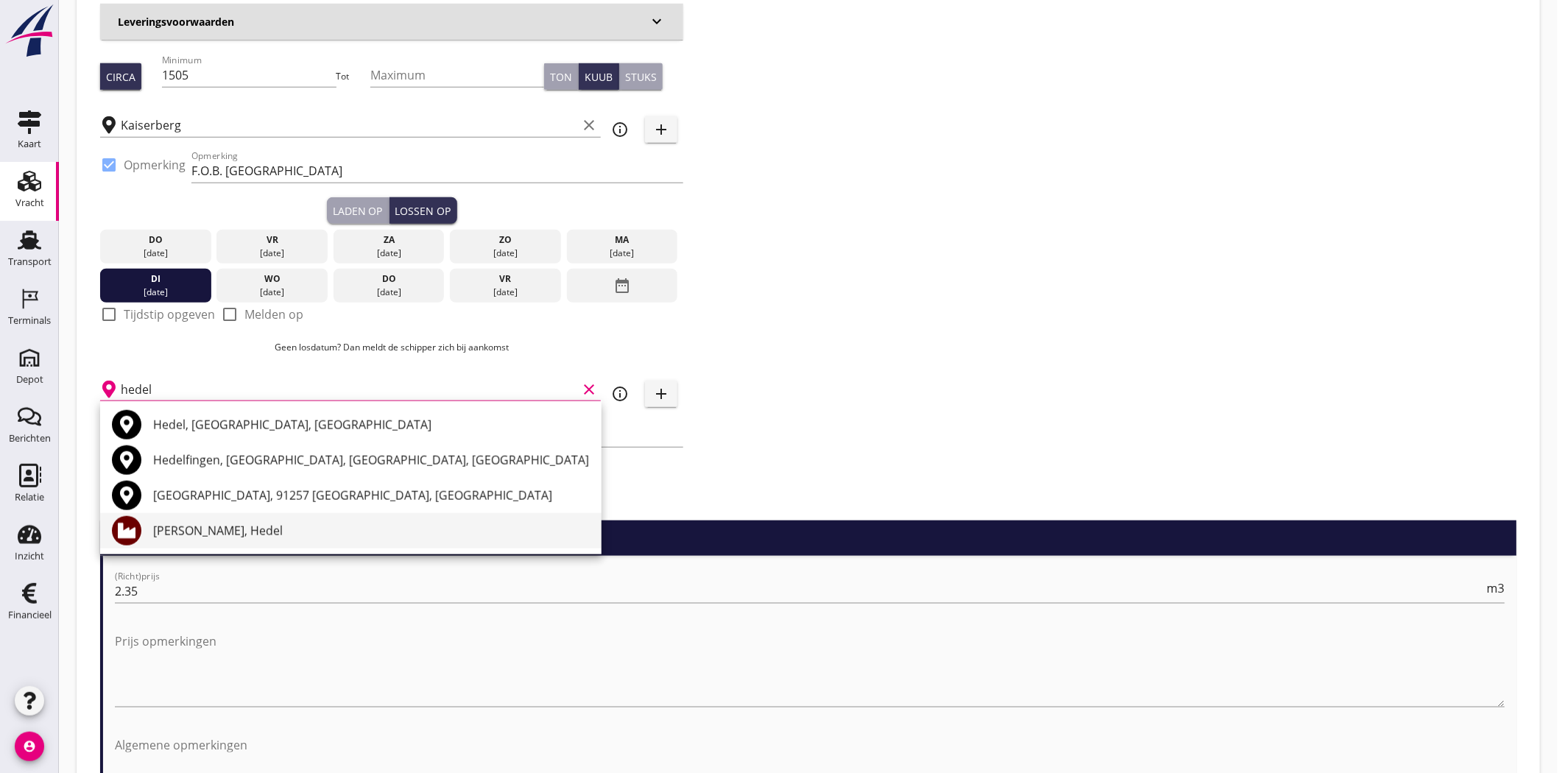
click at [371, 533] on div "[PERSON_NAME], Hedel" at bounding box center [371, 531] width 437 height 18
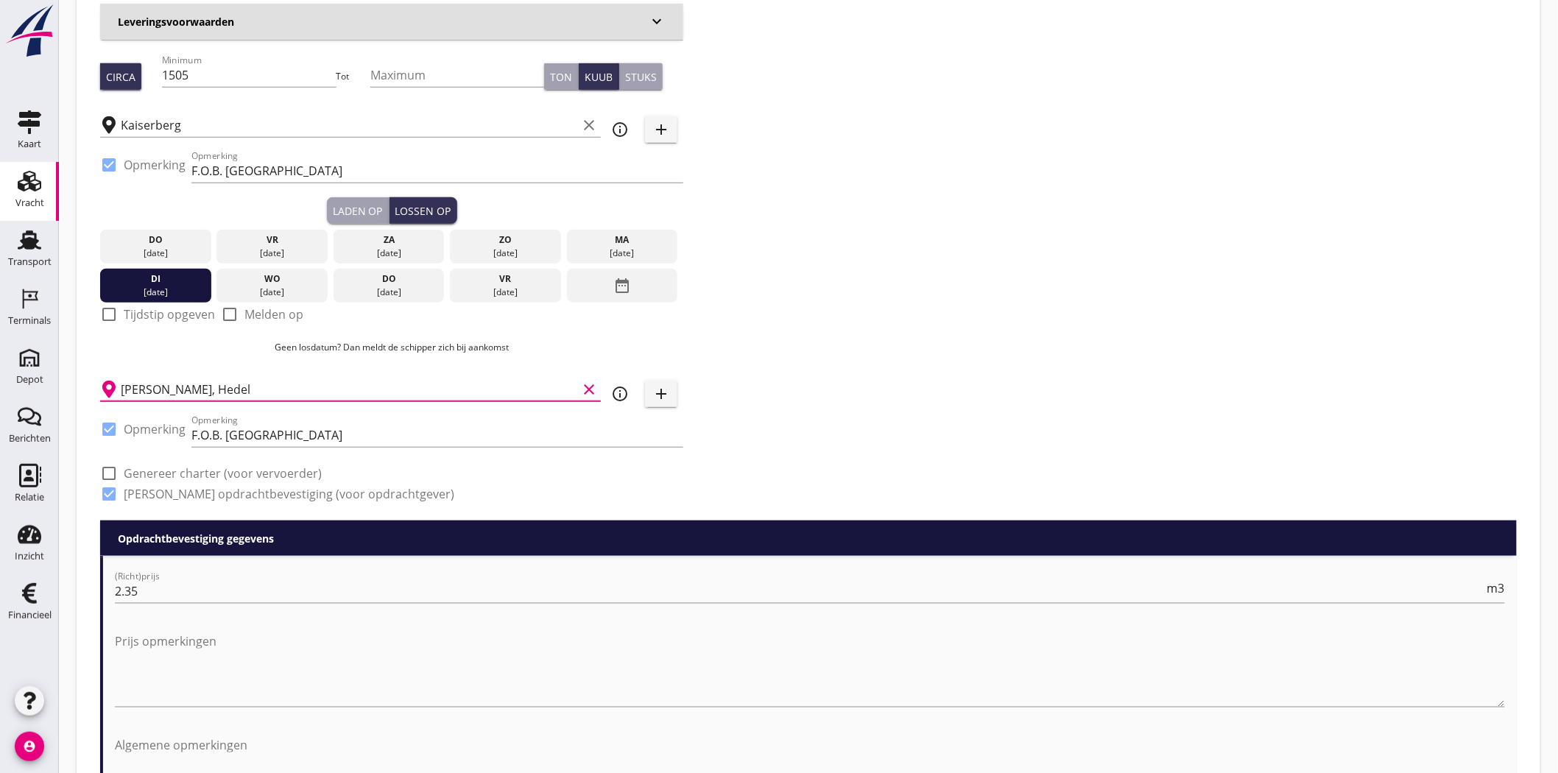
click at [848, 203] on div "Zoeken op opdrachtgever... Van Oord Grondstoffen B.V. clear arrow_drop_down add…" at bounding box center [808, 139] width 1429 height 761
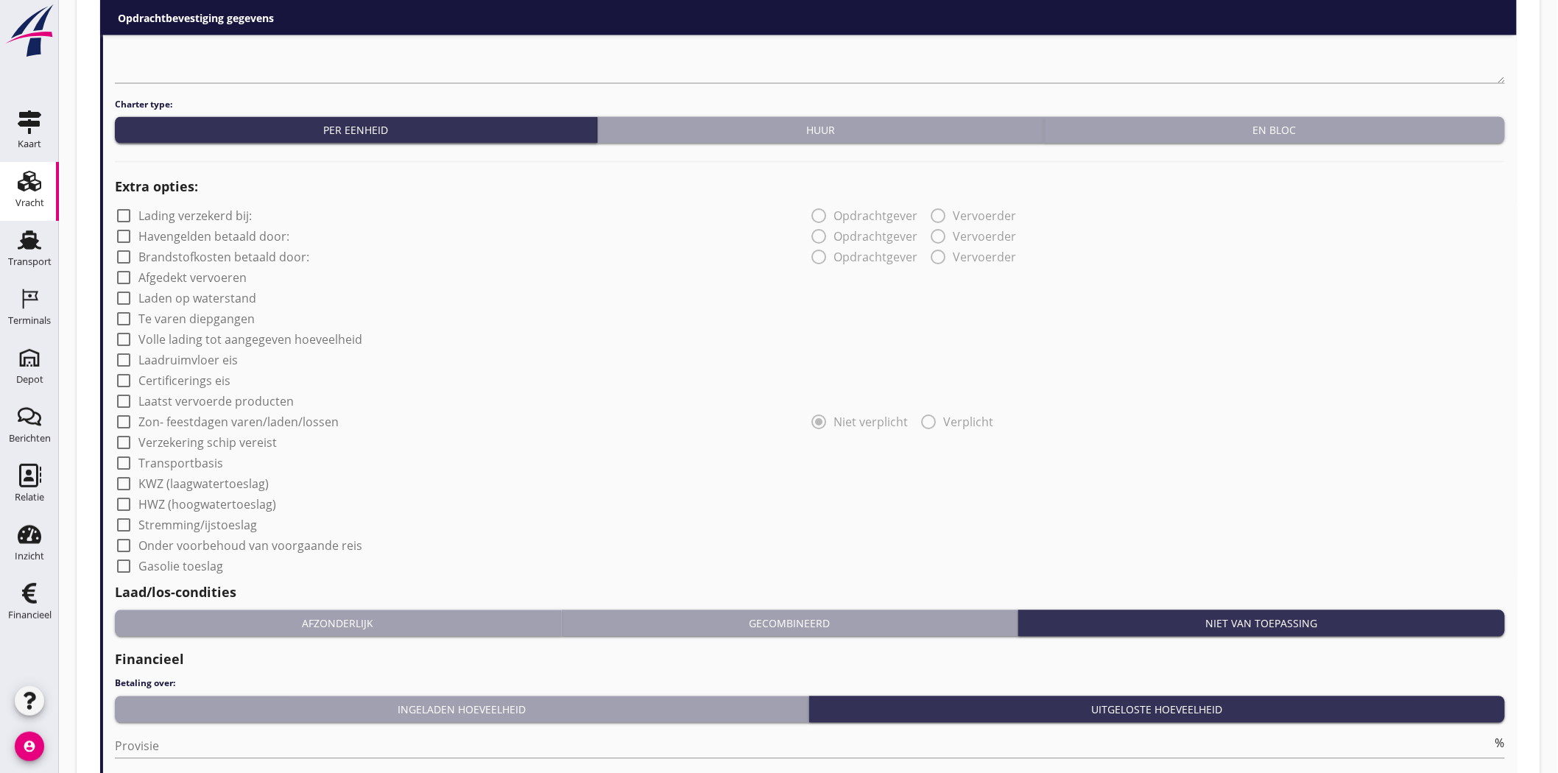
scroll to position [1278, 0]
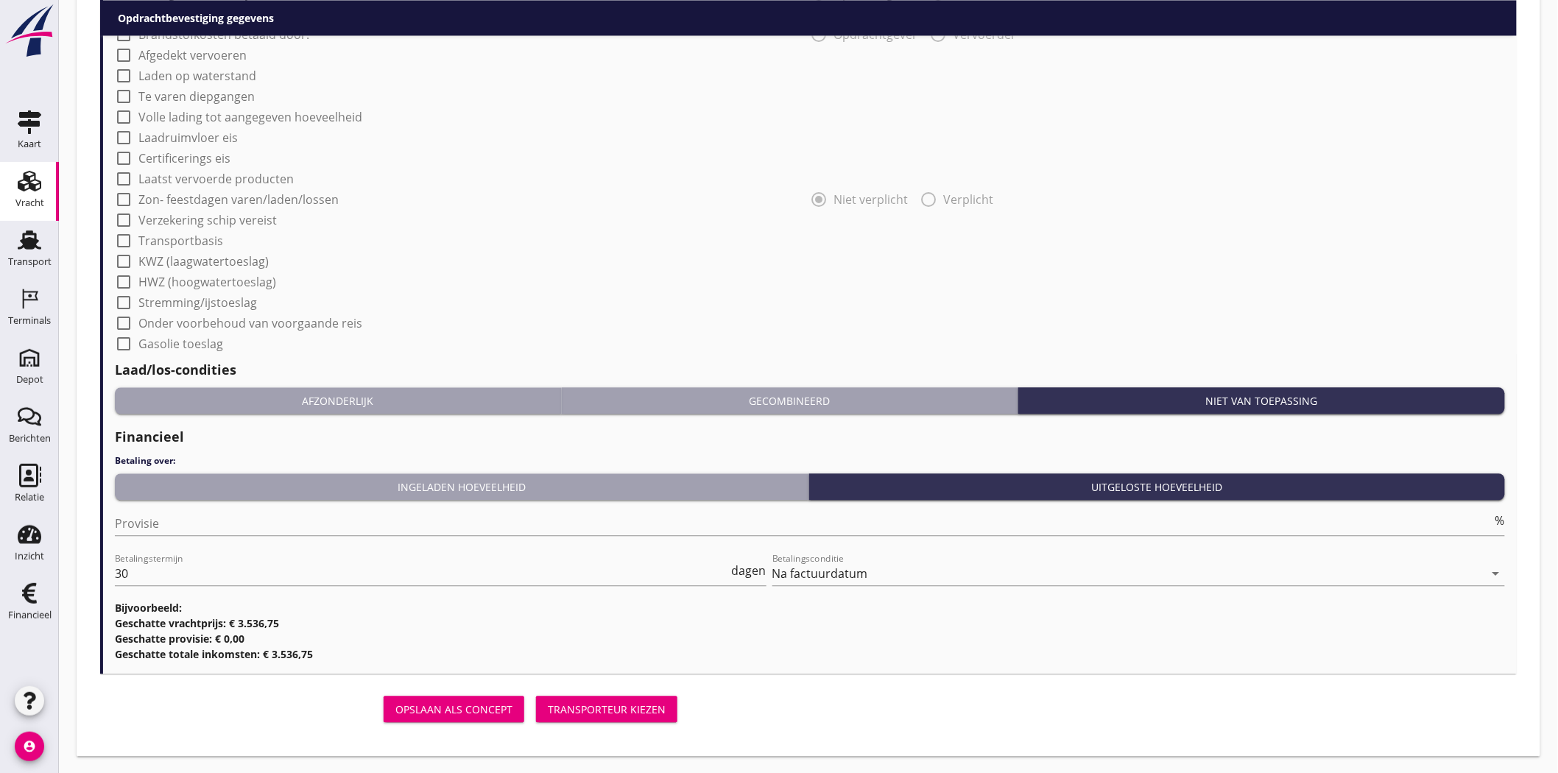
click at [597, 695] on div "Transporteur kiezen" at bounding box center [607, 709] width 118 height 15
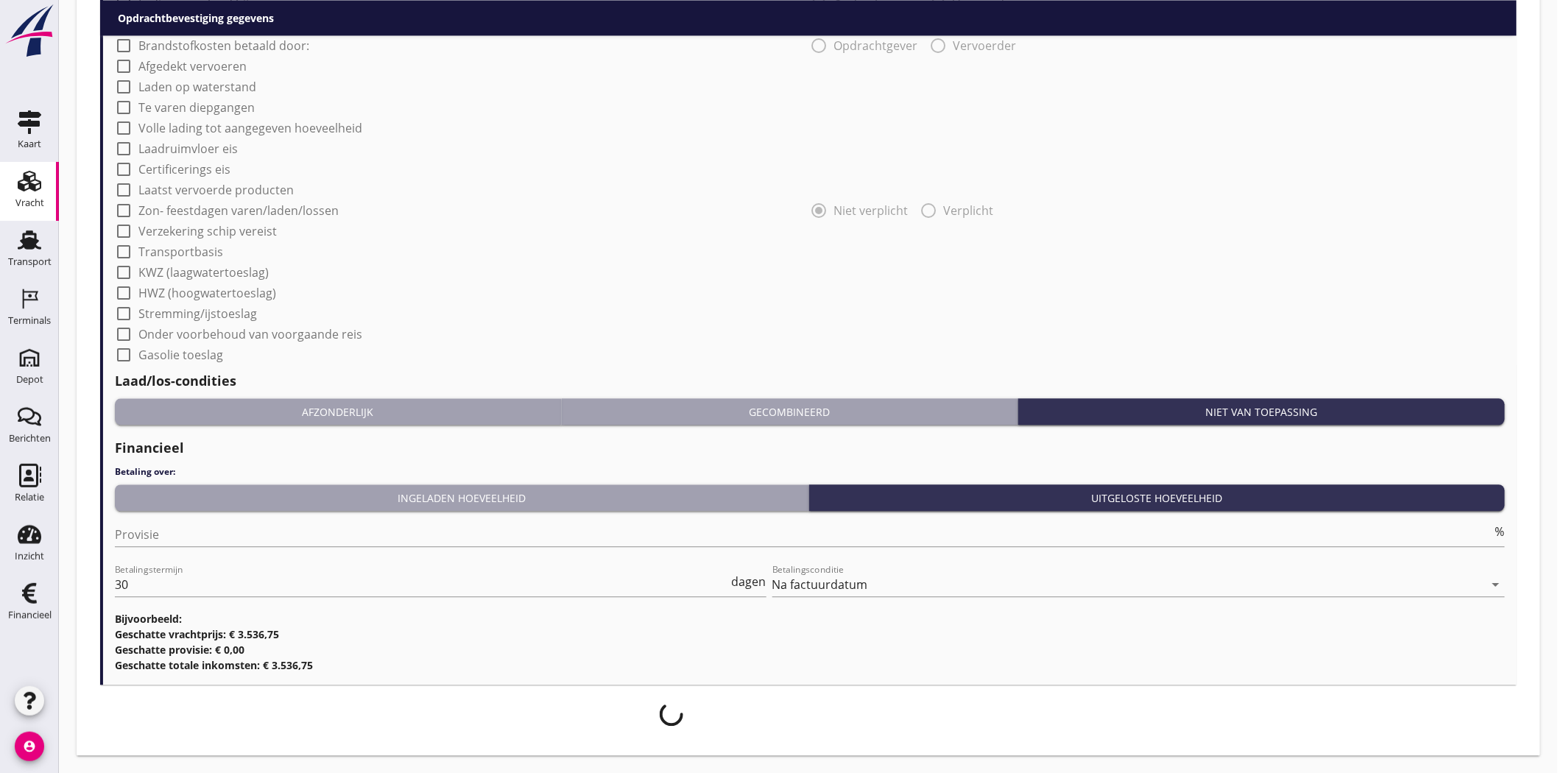
scroll to position [1267, 0]
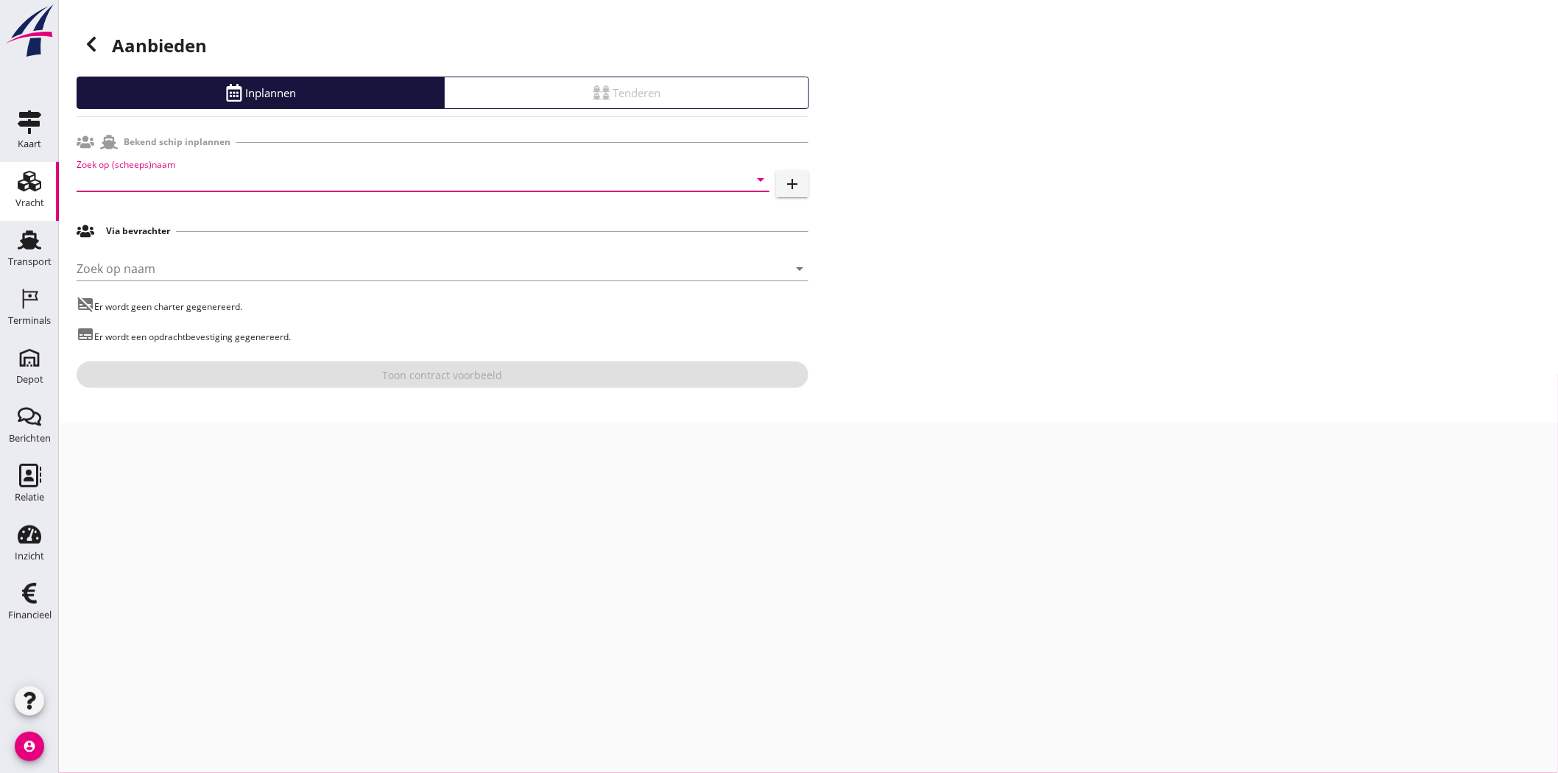
click at [405, 186] on input "Zoek op (scheeps)naam" at bounding box center [403, 180] width 652 height 24
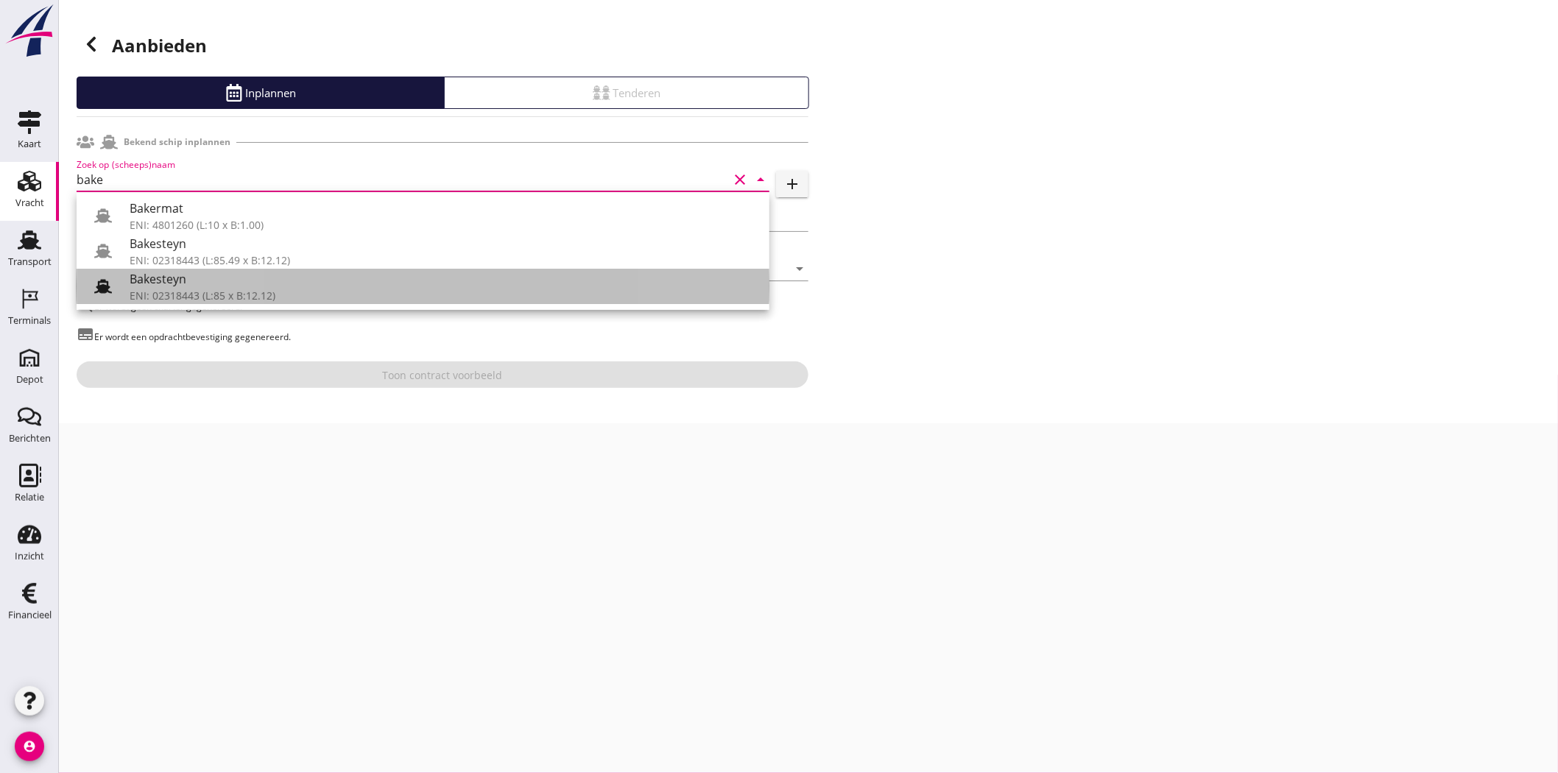
click at [216, 278] on div "Bakesteyn" at bounding box center [444, 279] width 628 height 18
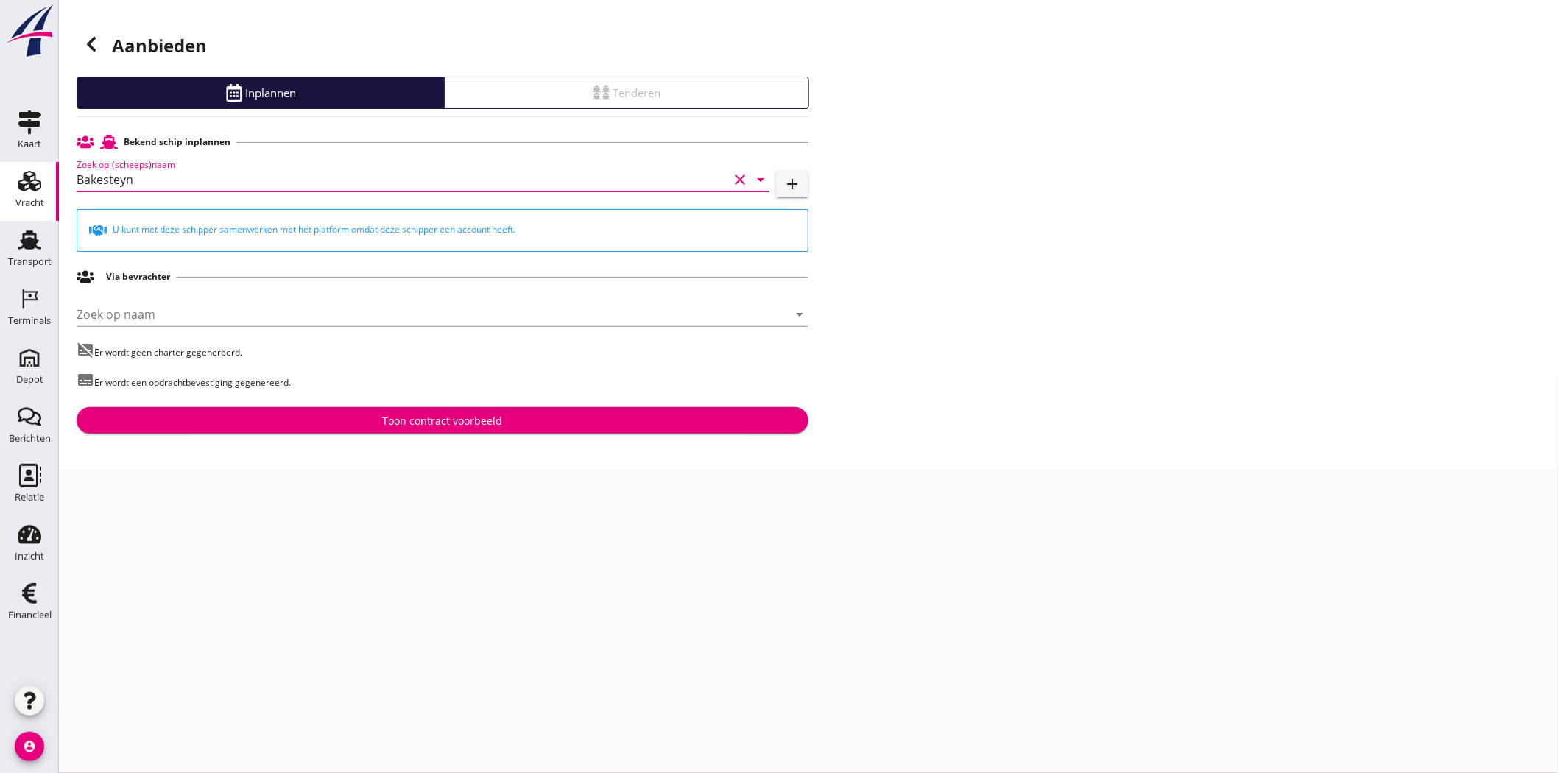
click at [216, 278] on div "Via bevrachter" at bounding box center [443, 277] width 732 height 28
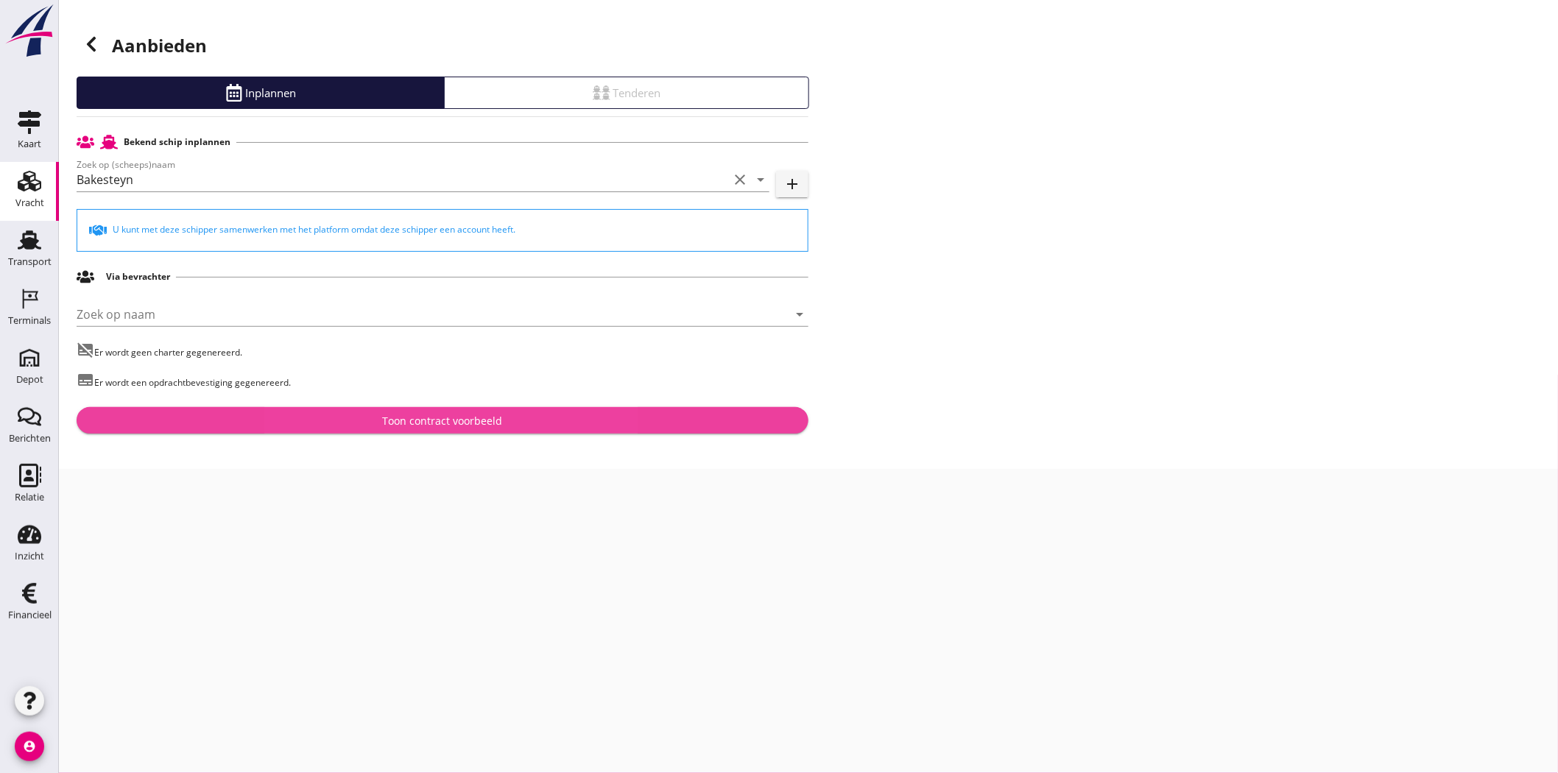
click at [443, 418] on div "Toon contract voorbeeld" at bounding box center [443, 420] width 120 height 15
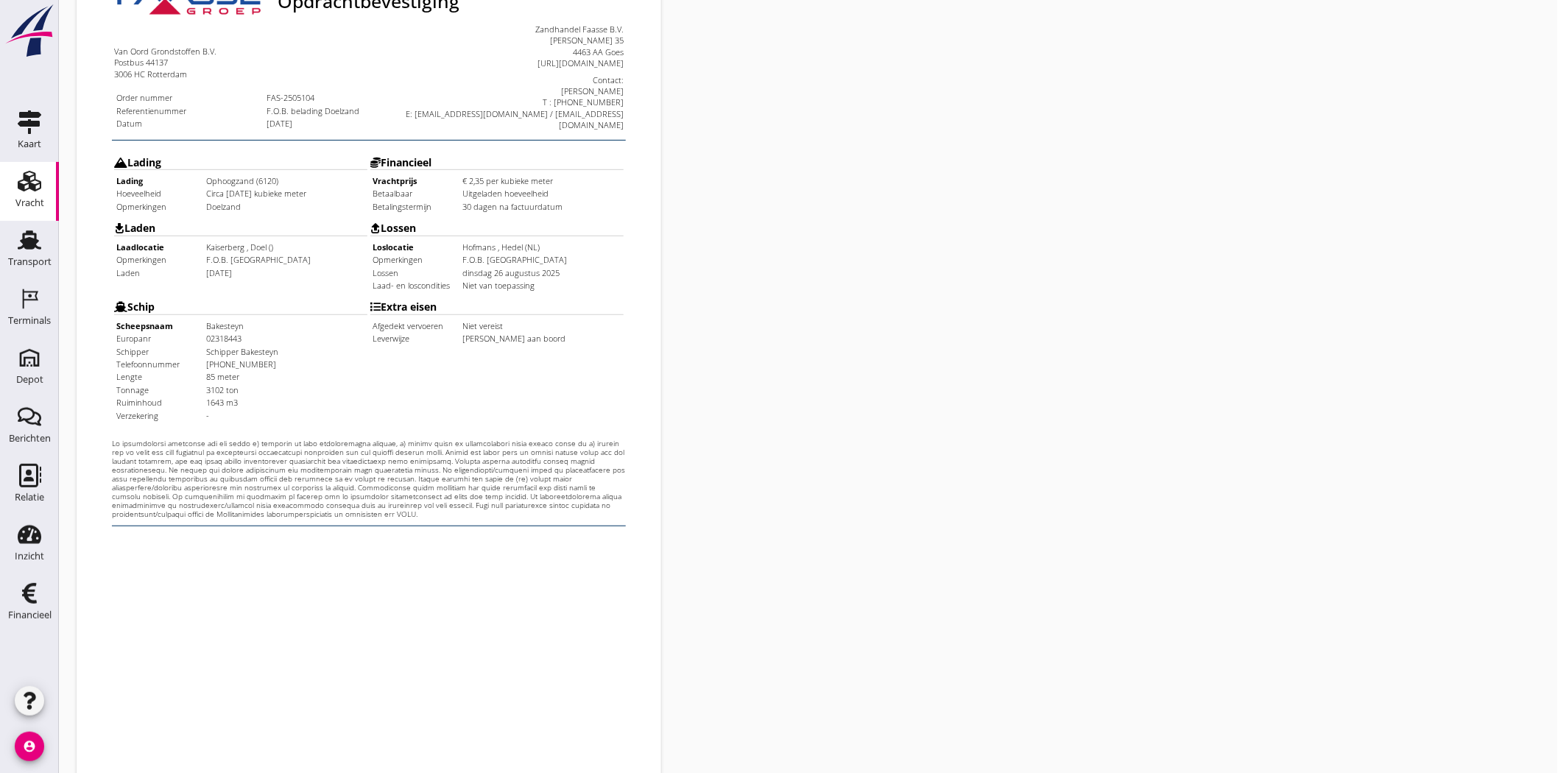
scroll to position [317, 0]
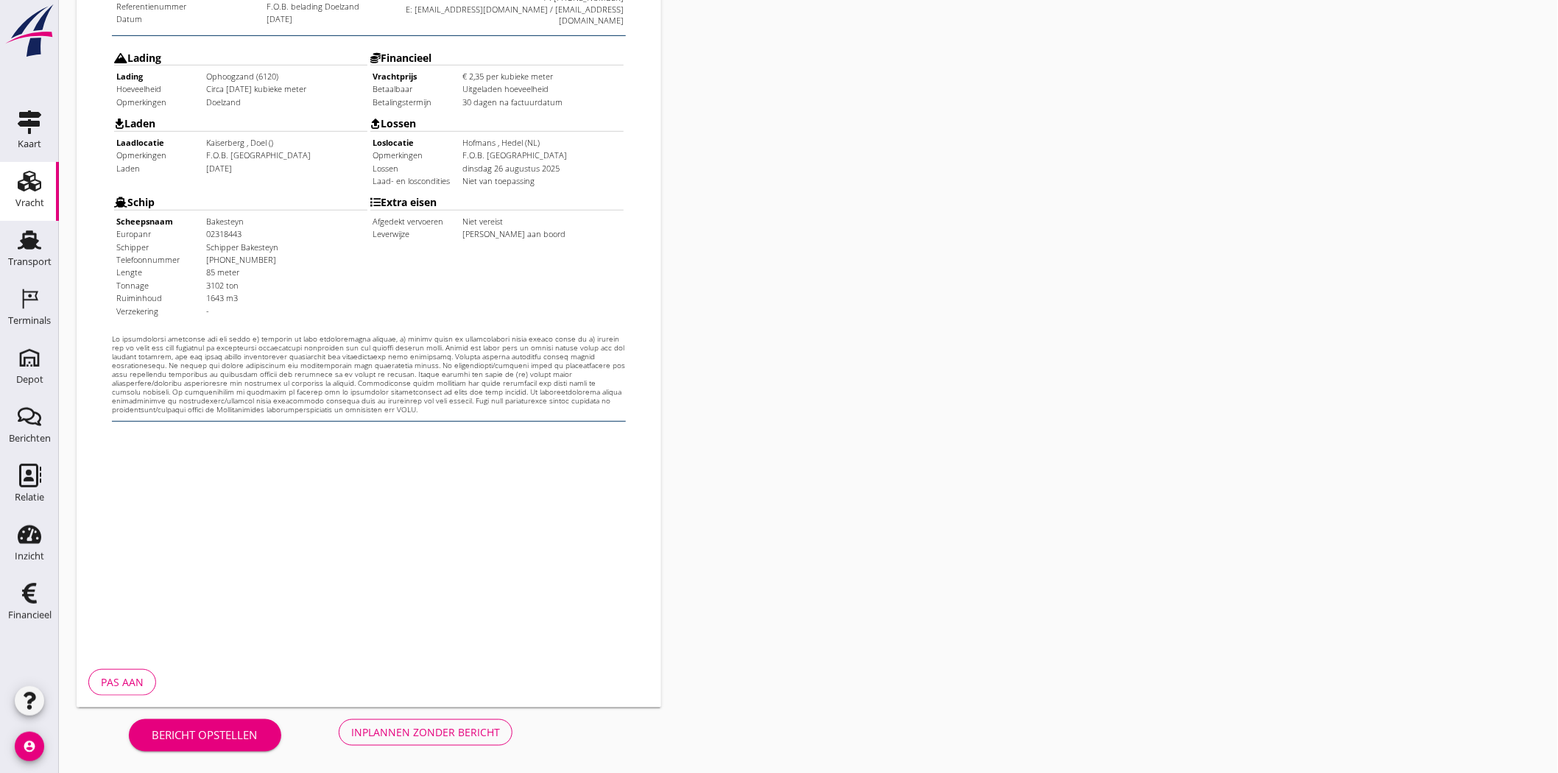
click at [410, 695] on div "Inplannen zonder bericht" at bounding box center [425, 732] width 149 height 15
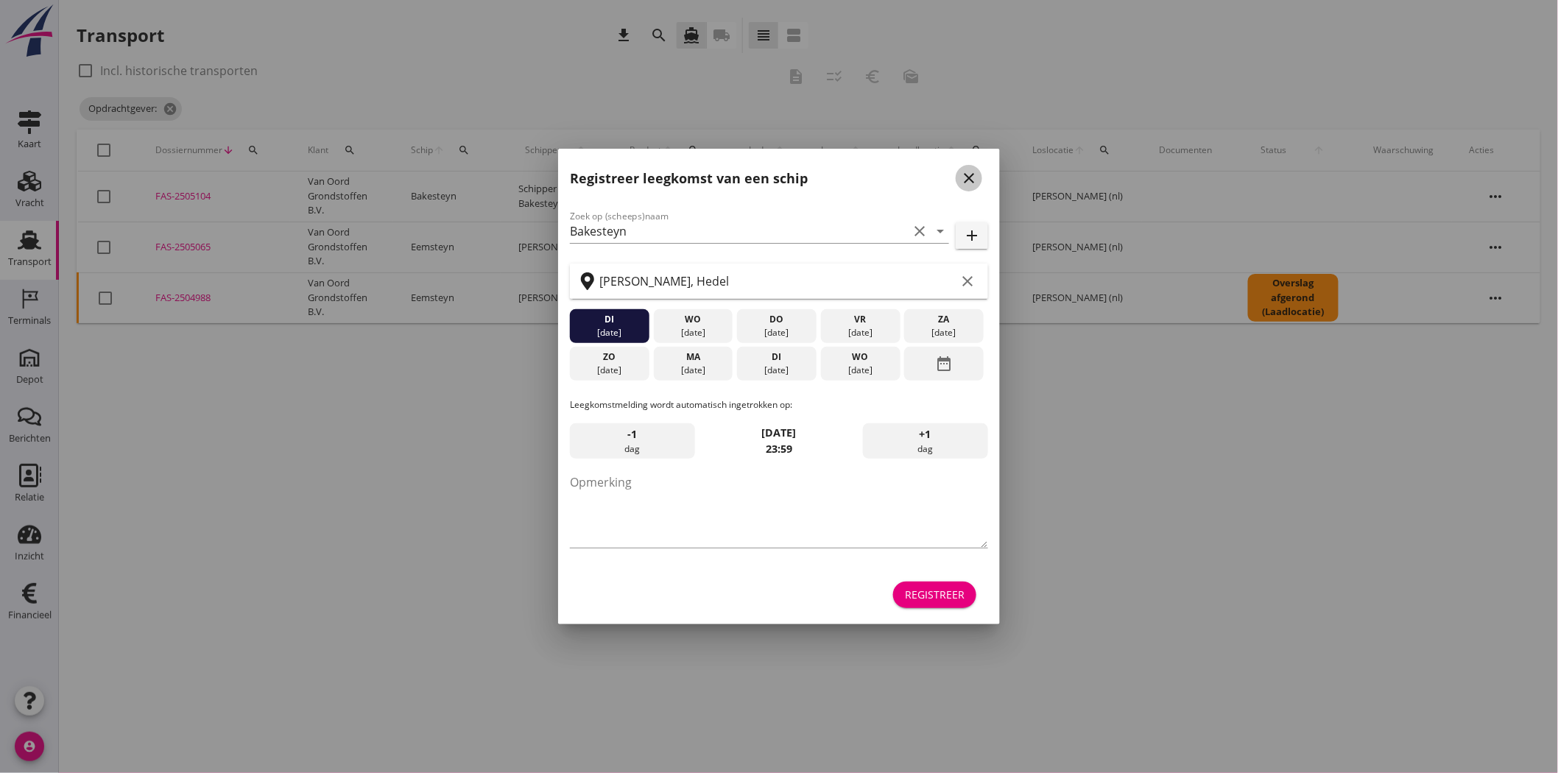
click at [970, 175] on icon "close" at bounding box center [969, 178] width 18 height 18
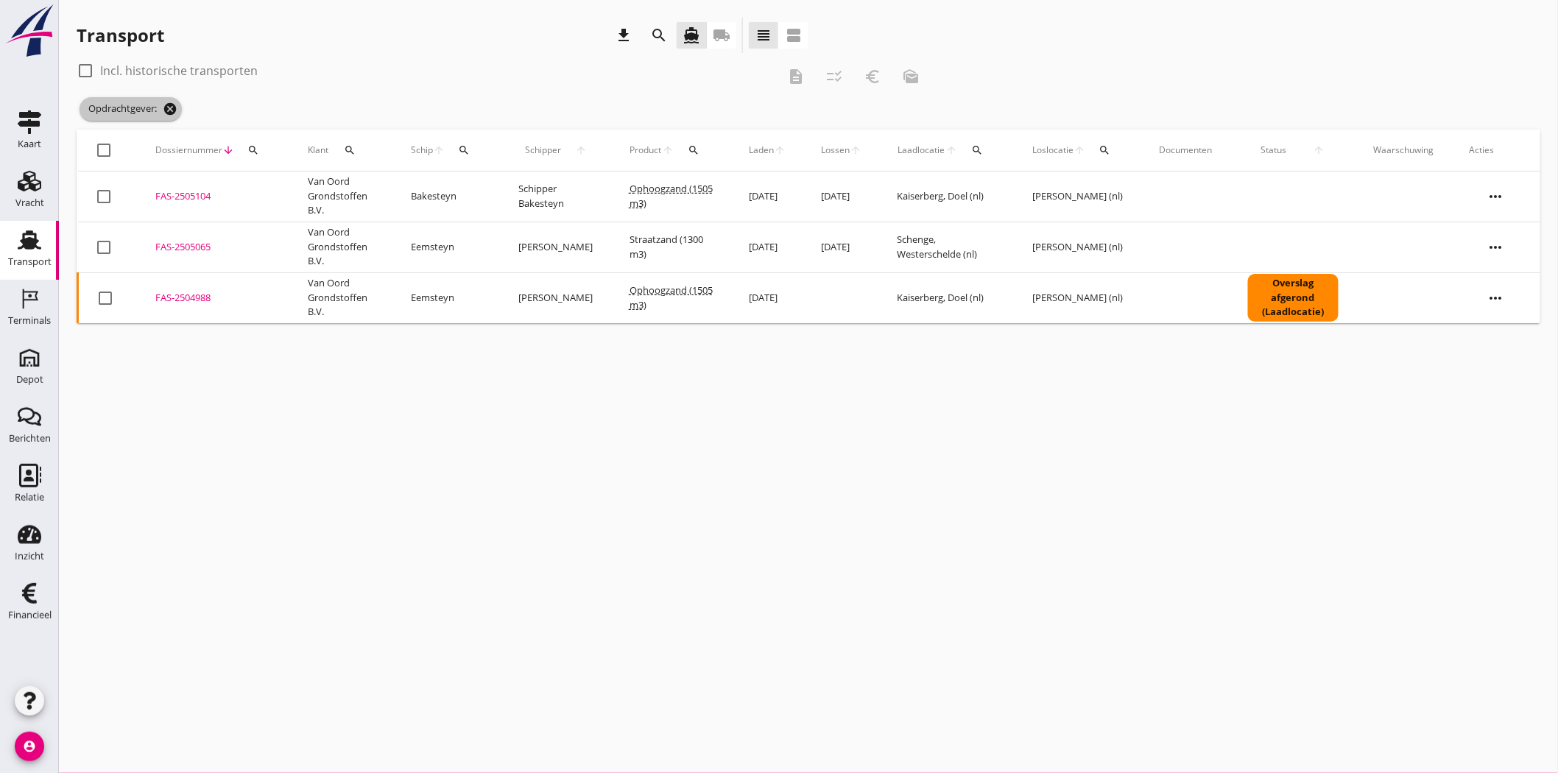
click at [169, 111] on icon "cancel" at bounding box center [170, 109] width 15 height 15
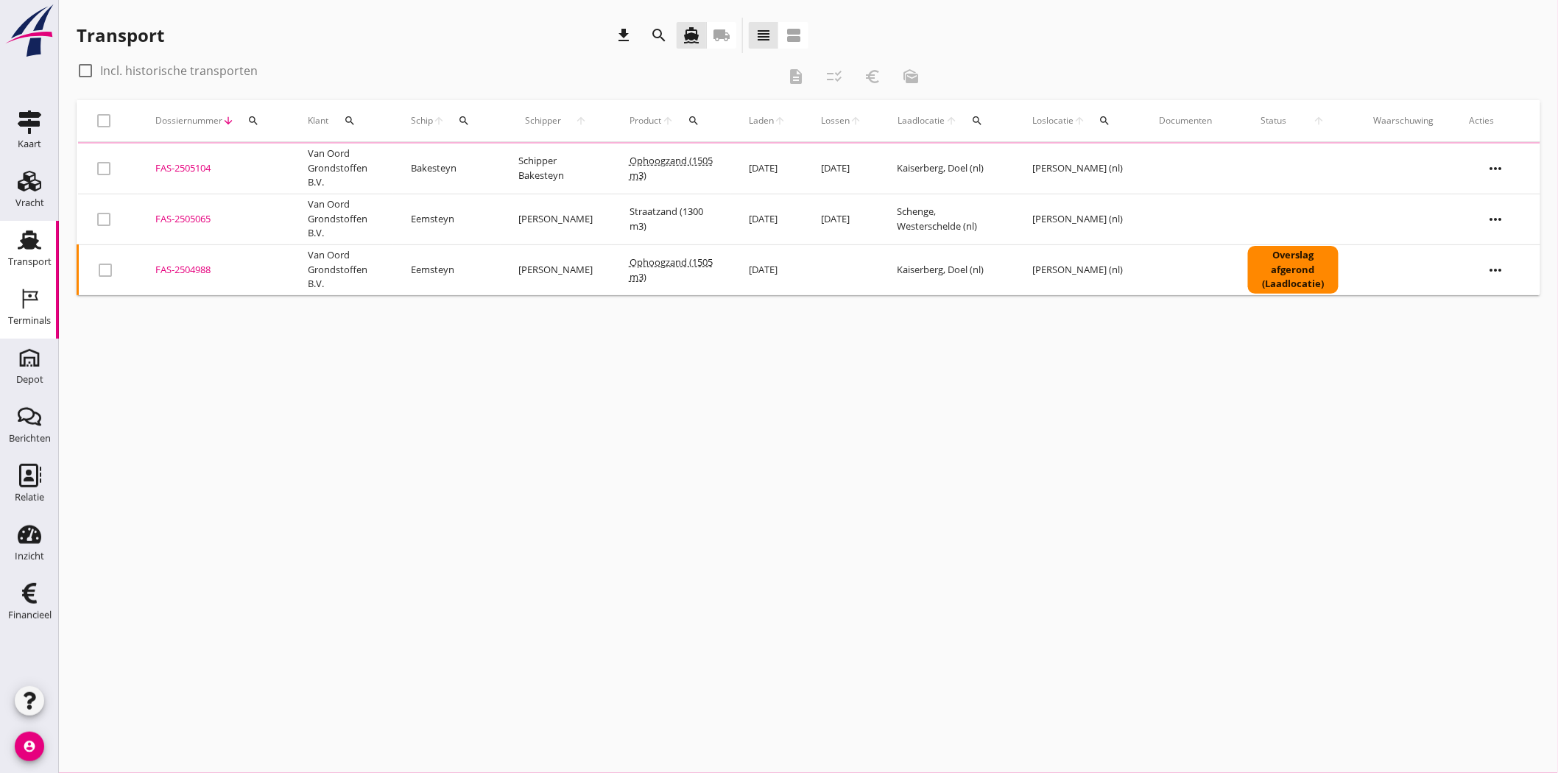
click at [31, 306] on icon "Terminals" at bounding box center [30, 299] width 24 height 24
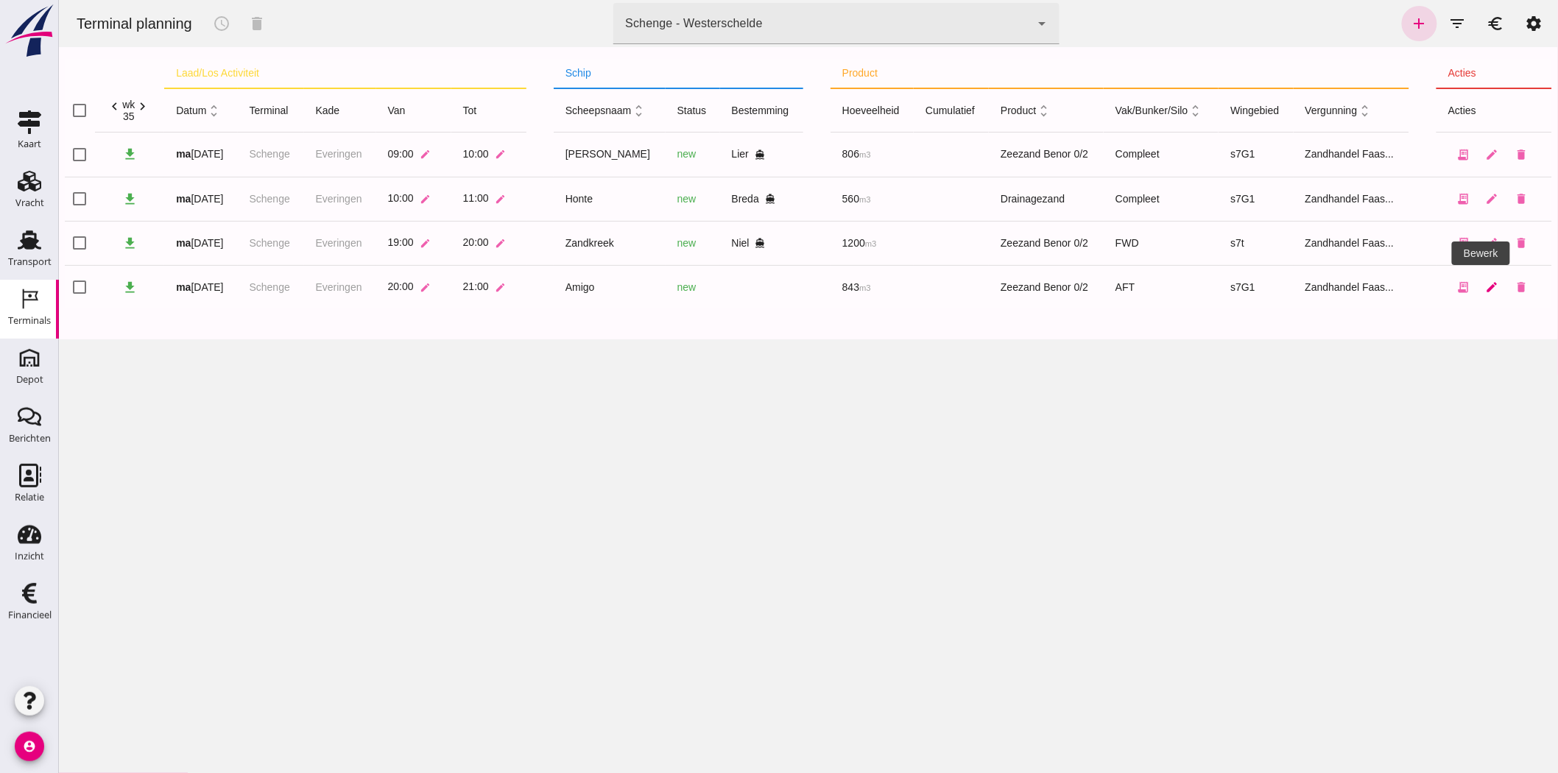
drag, startPoint x: 1482, startPoint y: 282, endPoint x: 107, endPoint y: 312, distance: 1375.2
click at [1402, 282] on icon "edit" at bounding box center [1491, 287] width 13 height 13
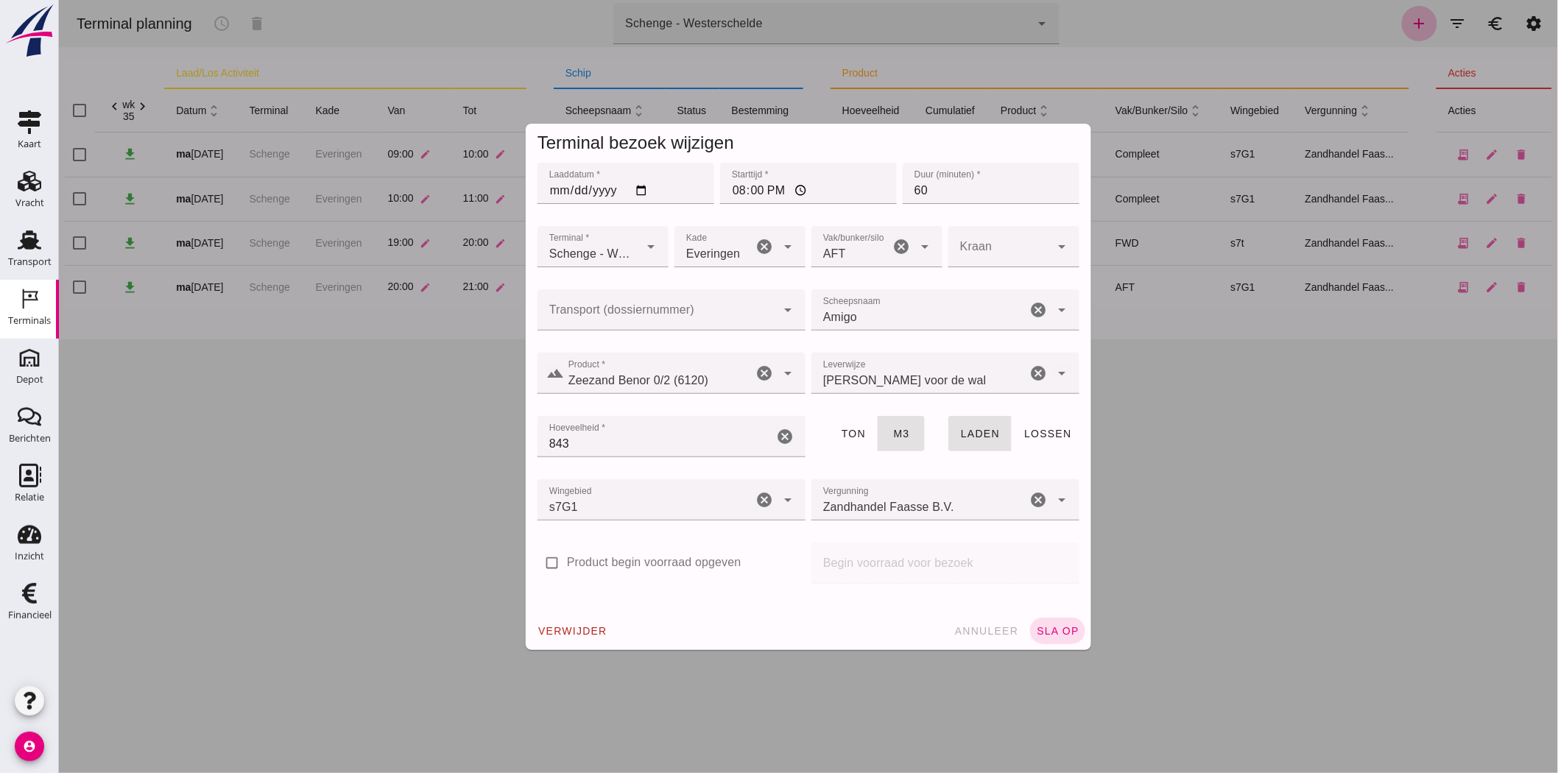
drag, startPoint x: 694, startPoint y: 329, endPoint x: 694, endPoint y: 319, distance: 10.3
click div
click div "FAS-2505099"
click span "sla op"
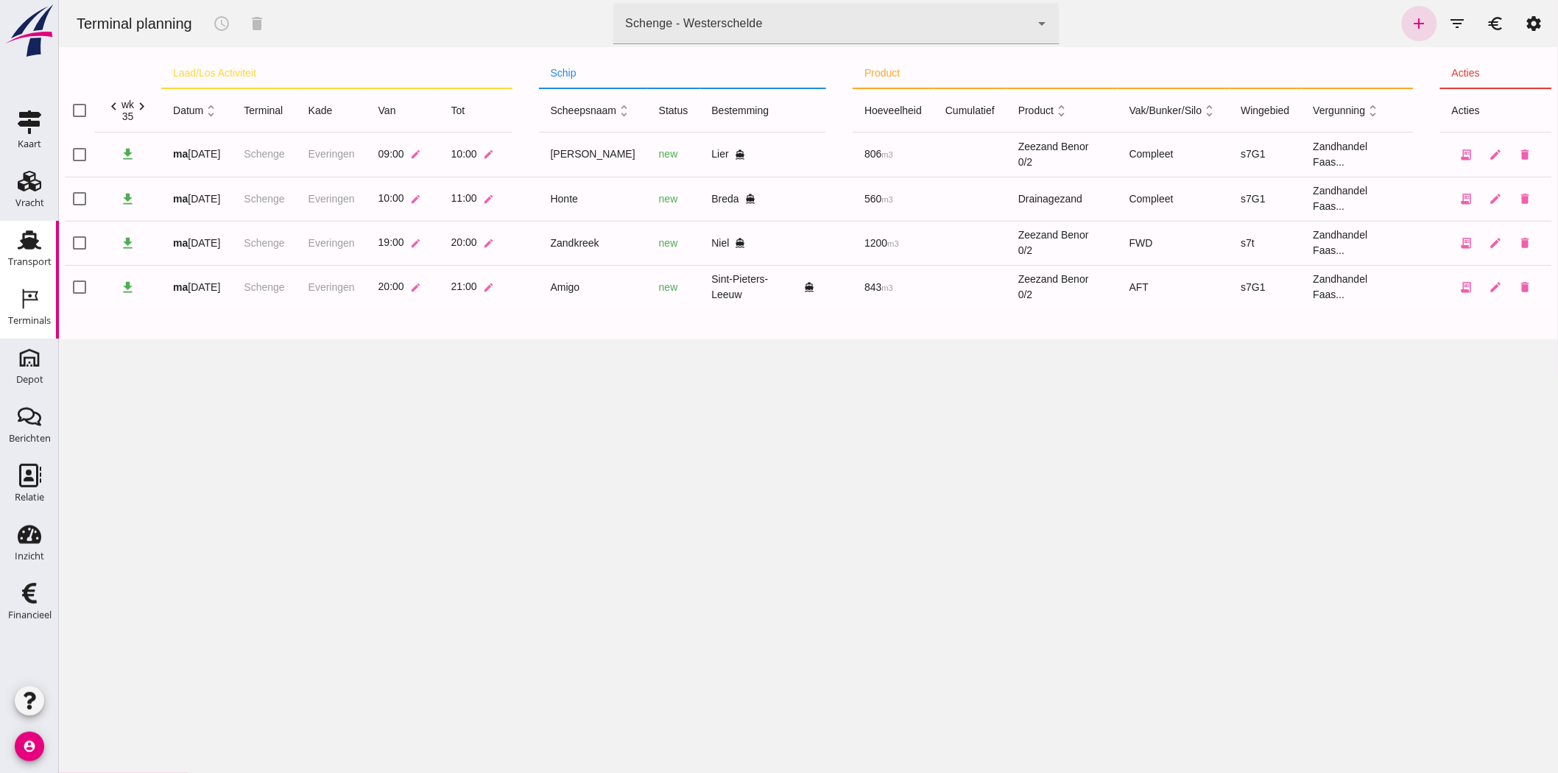
click at [13, 232] on div "Transport" at bounding box center [29, 240] width 35 height 24
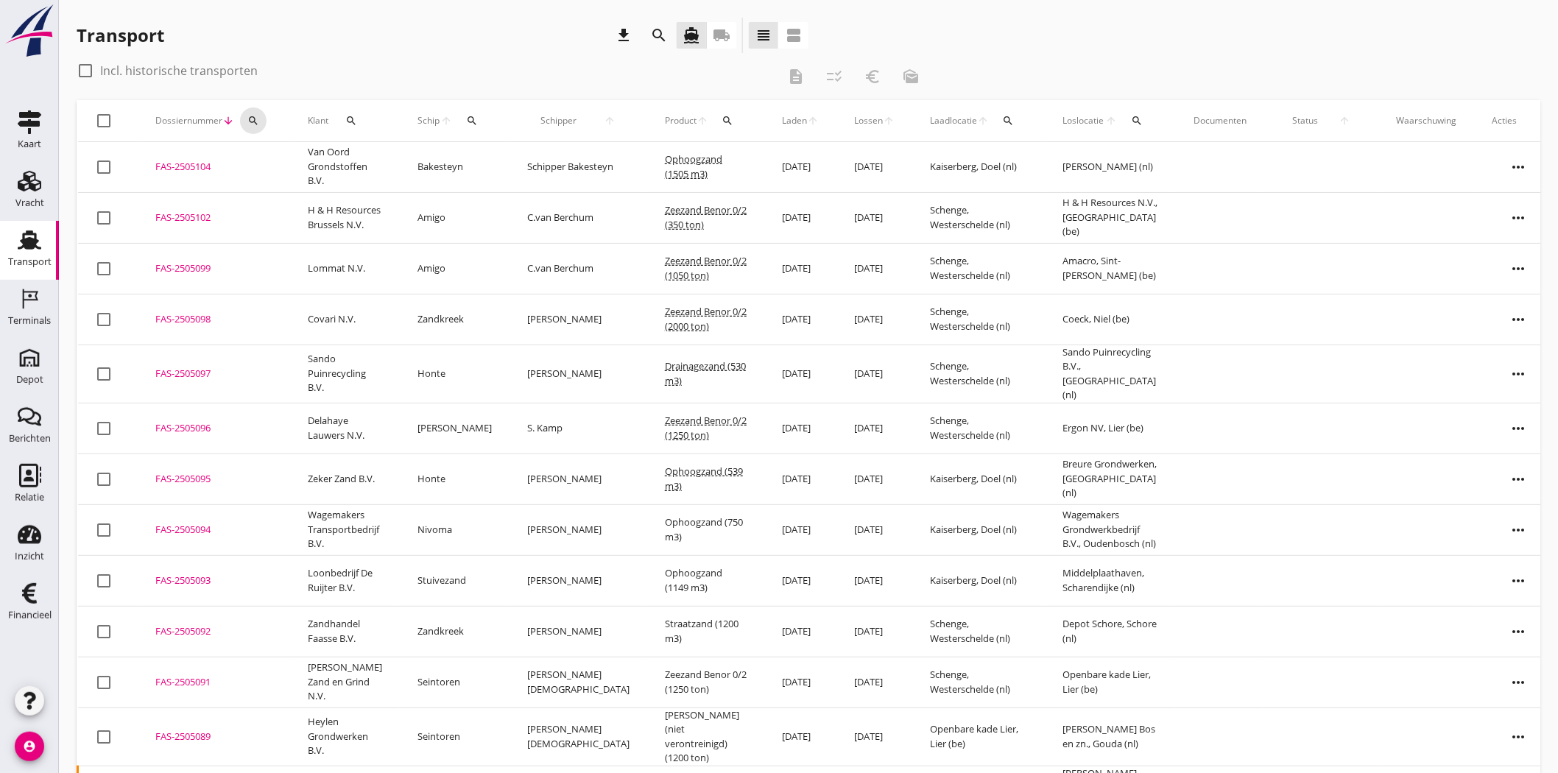
drag, startPoint x: 252, startPoint y: 113, endPoint x: 248, endPoint y: 160, distance: 46.5
click at [252, 113] on button "search" at bounding box center [253, 121] width 27 height 27
click at [267, 162] on input "Zoeken op dossiernummer..." at bounding box center [321, 164] width 153 height 24
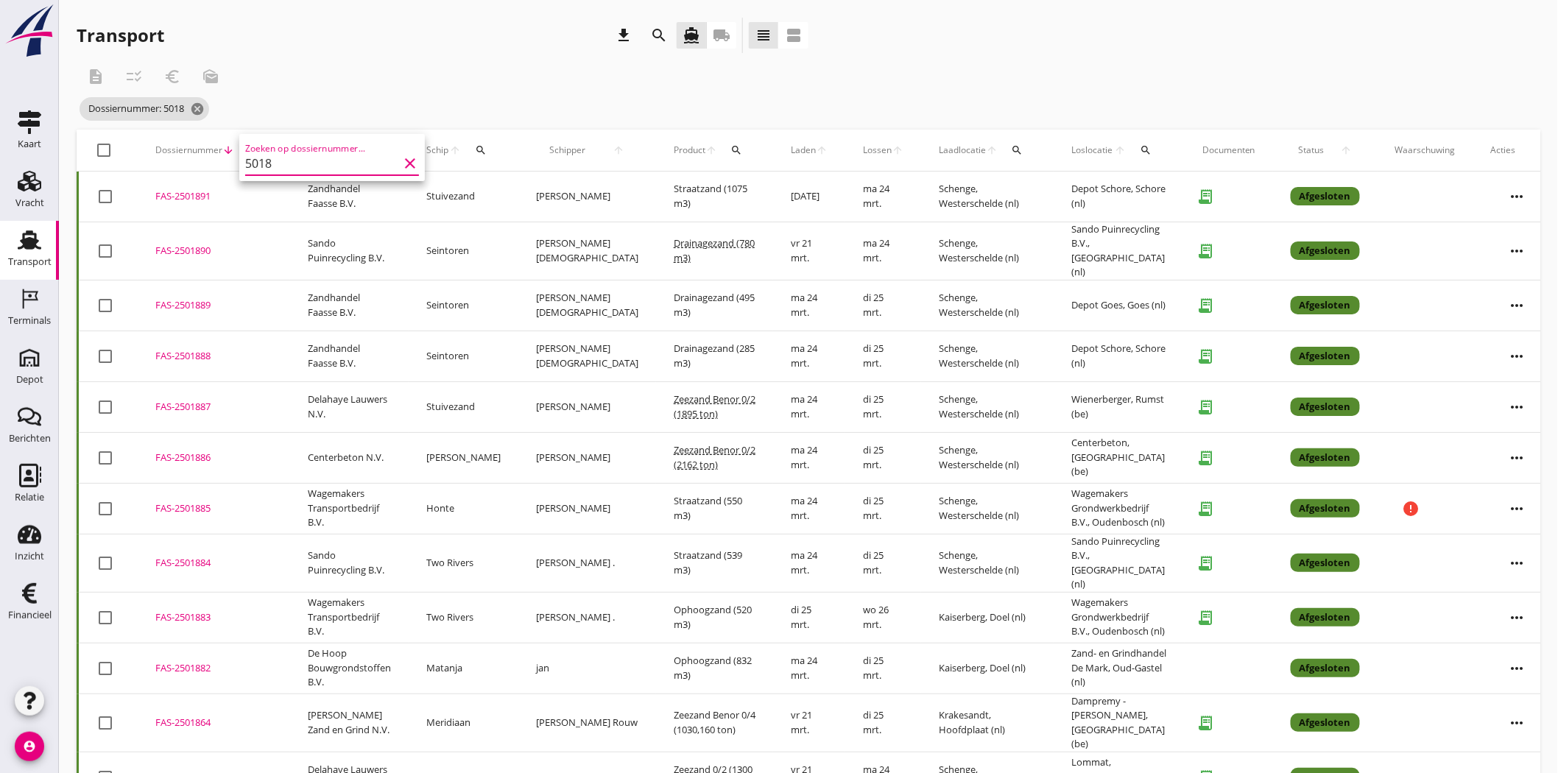
click at [318, 161] on input "5018" at bounding box center [321, 164] width 153 height 24
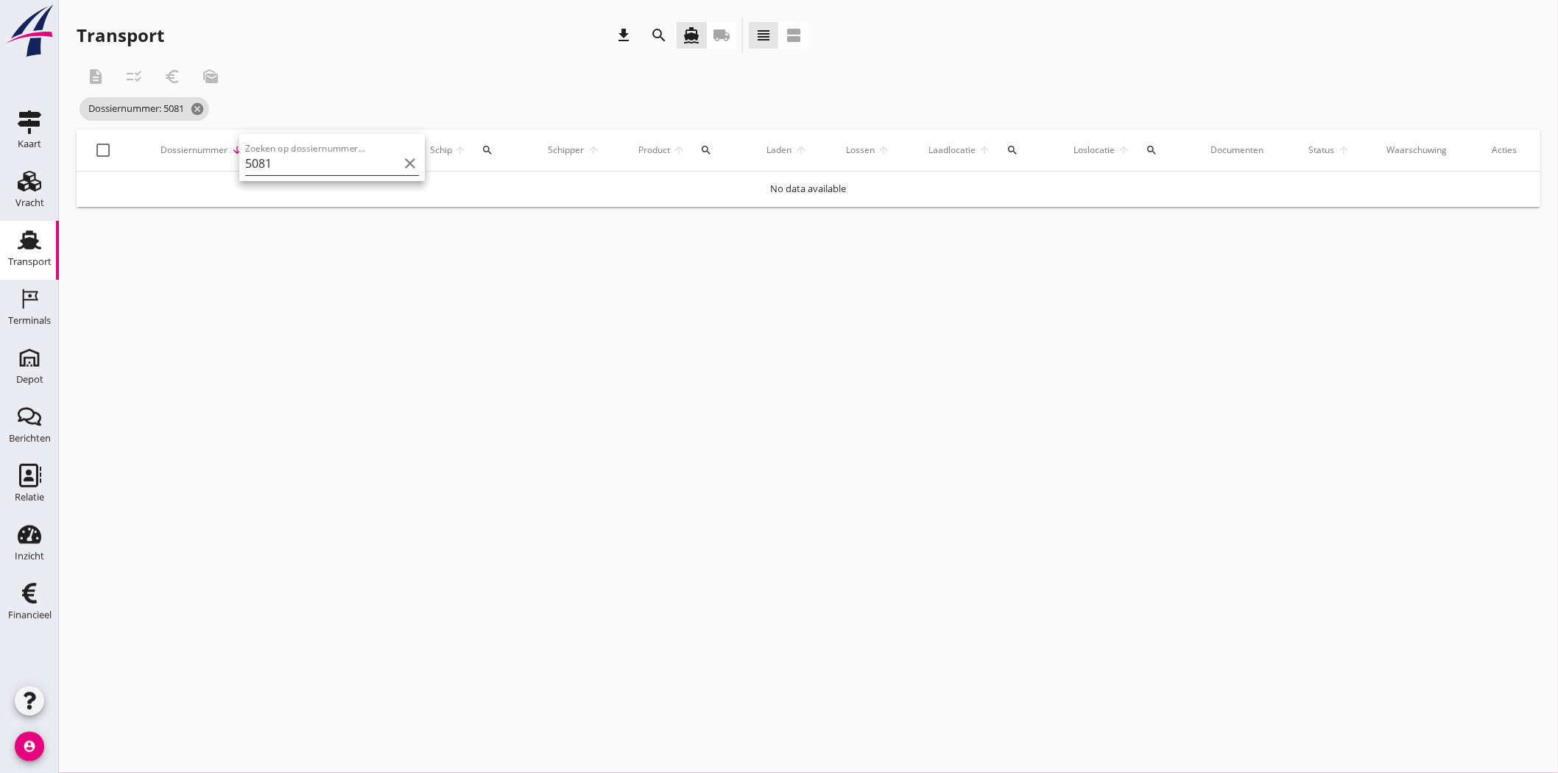
click at [303, 153] on input "5081" at bounding box center [321, 164] width 153 height 24
drag, startPoint x: 284, startPoint y: 162, endPoint x: 258, endPoint y: 163, distance: 25.8
click at [258, 163] on input "5081" at bounding box center [321, 164] width 153 height 24
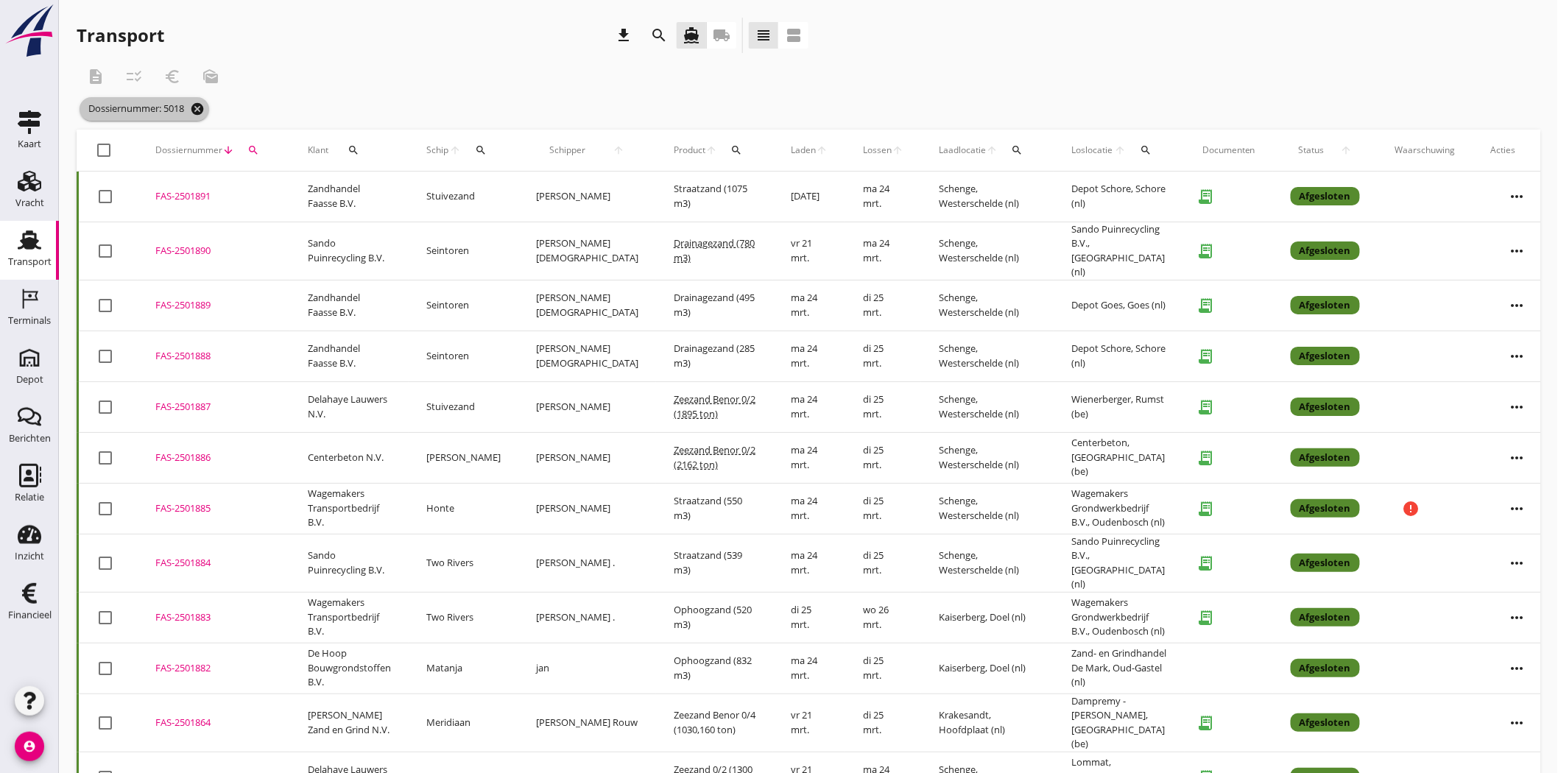
click at [204, 108] on icon "cancel" at bounding box center [197, 109] width 15 height 15
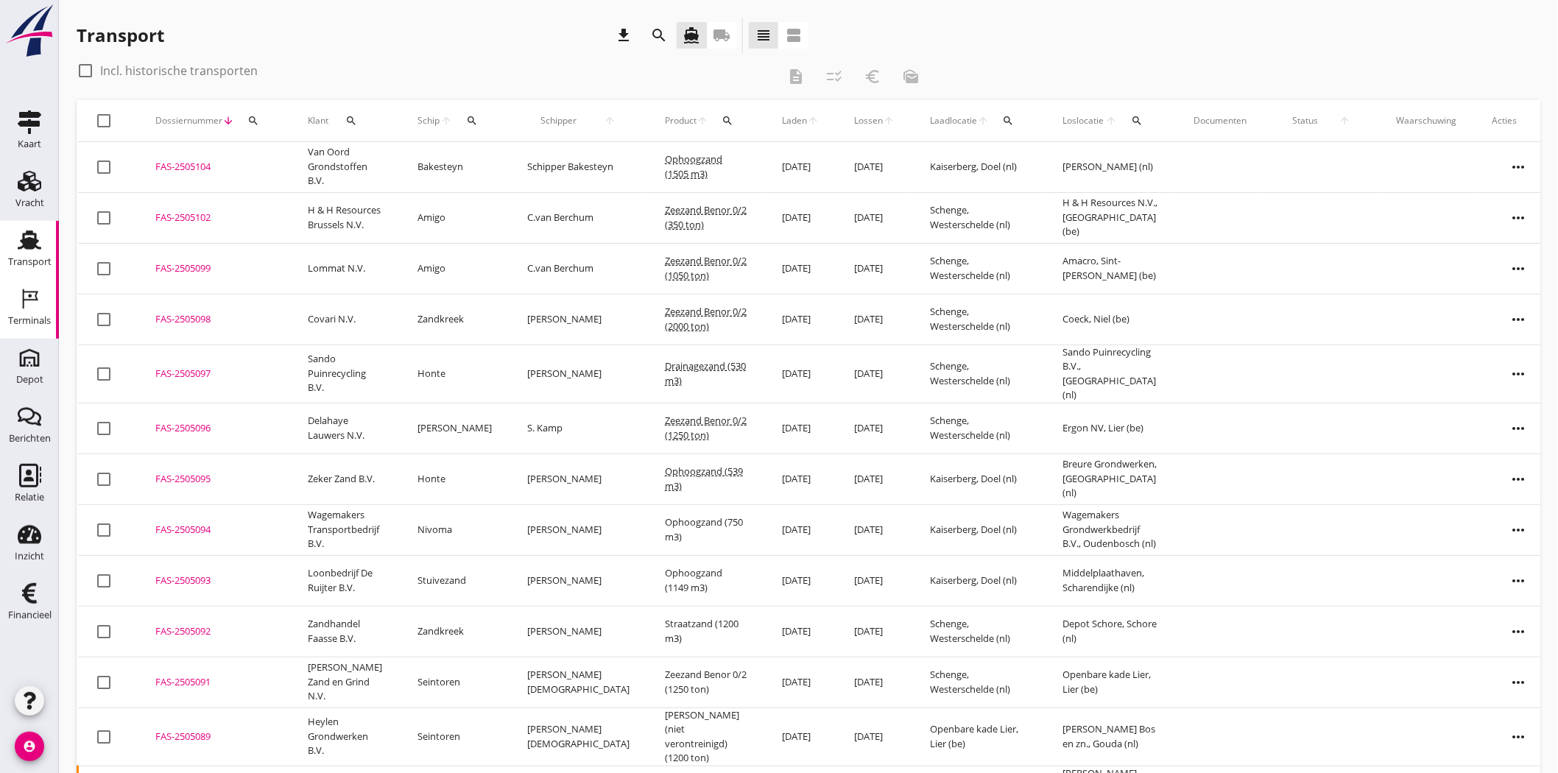
click at [22, 314] on div "Terminals" at bounding box center [29, 321] width 43 height 21
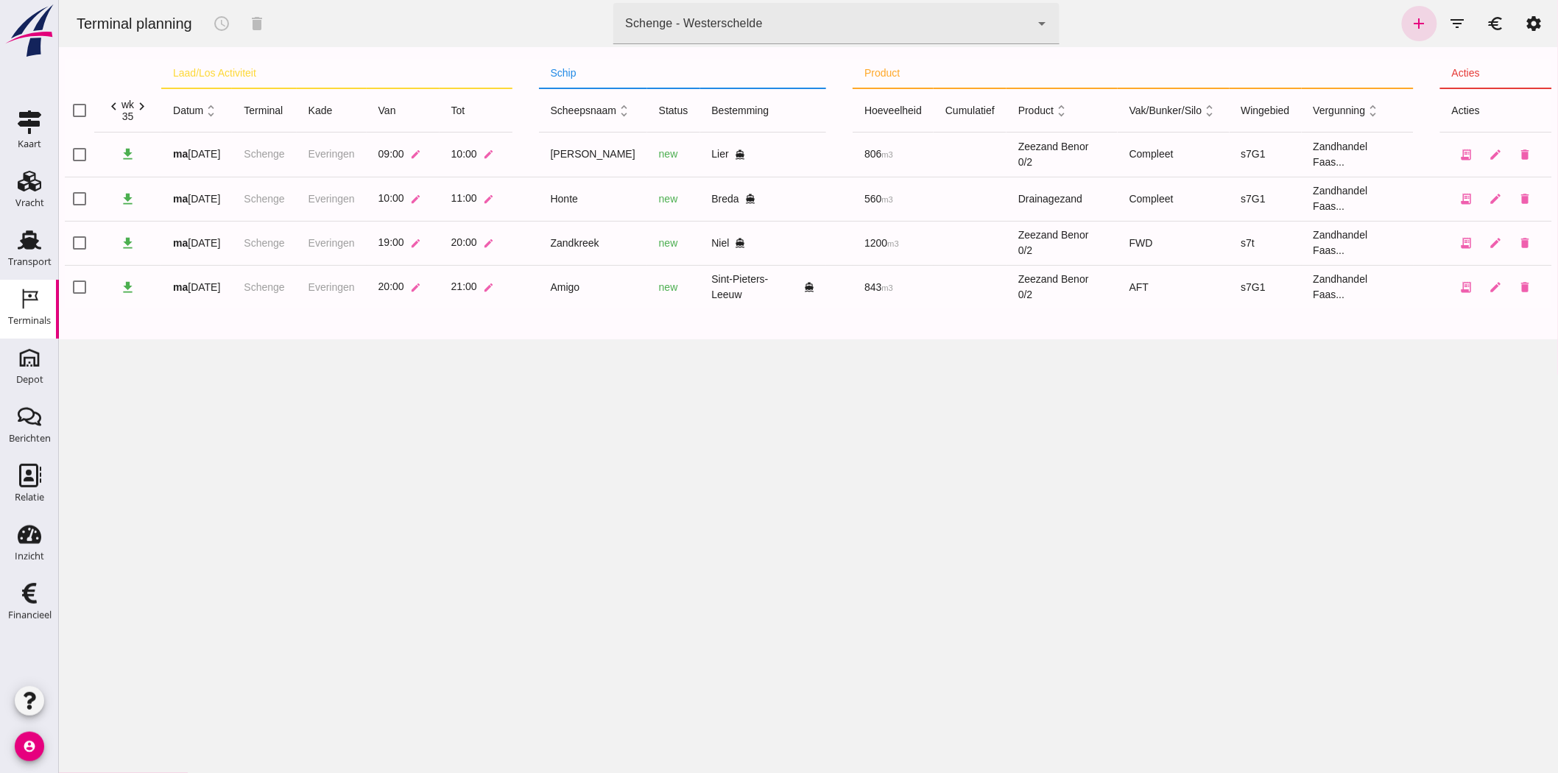
click div "Schenge - Westerschelde 9c876888-926f-4f5f-969d-c779b766b815"
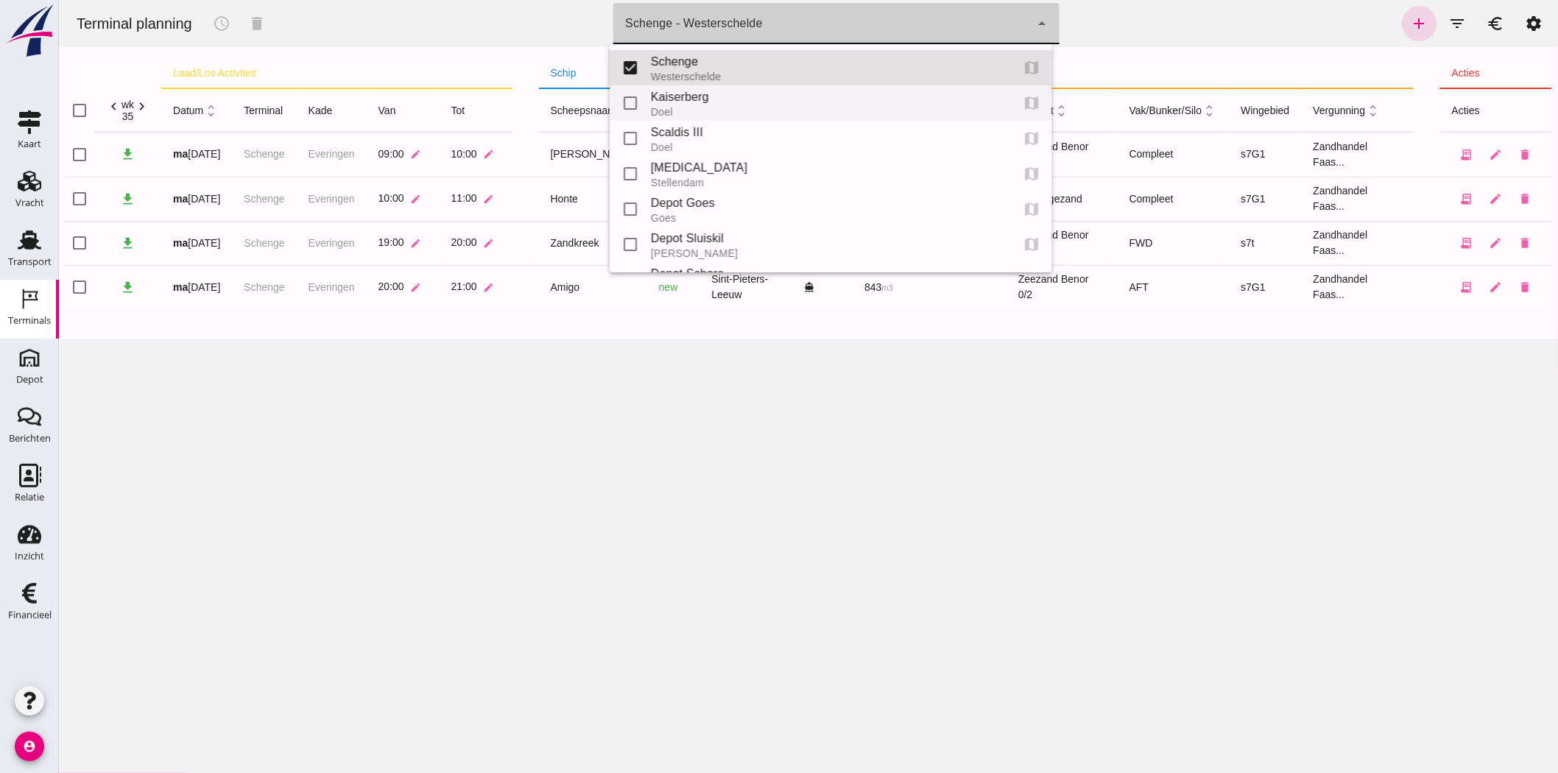
click at [777, 97] on div "Kaiserberg" at bounding box center [824, 97] width 348 height 18
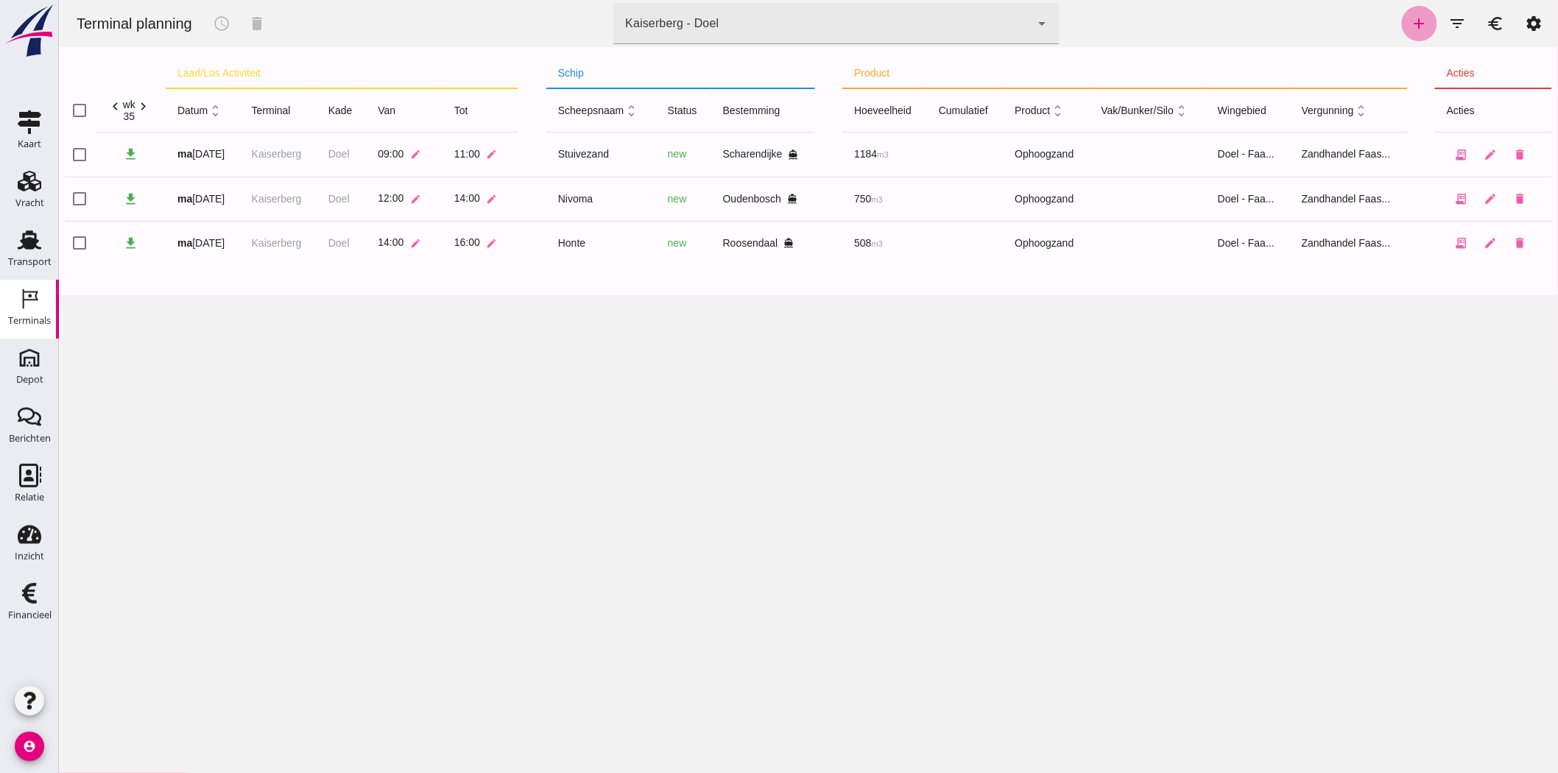
drag, startPoint x: 1414, startPoint y: 21, endPoint x: 108, endPoint y: 116, distance: 1309.8
click at [1402, 21] on icon "add" at bounding box center [1419, 24] width 18 height 18
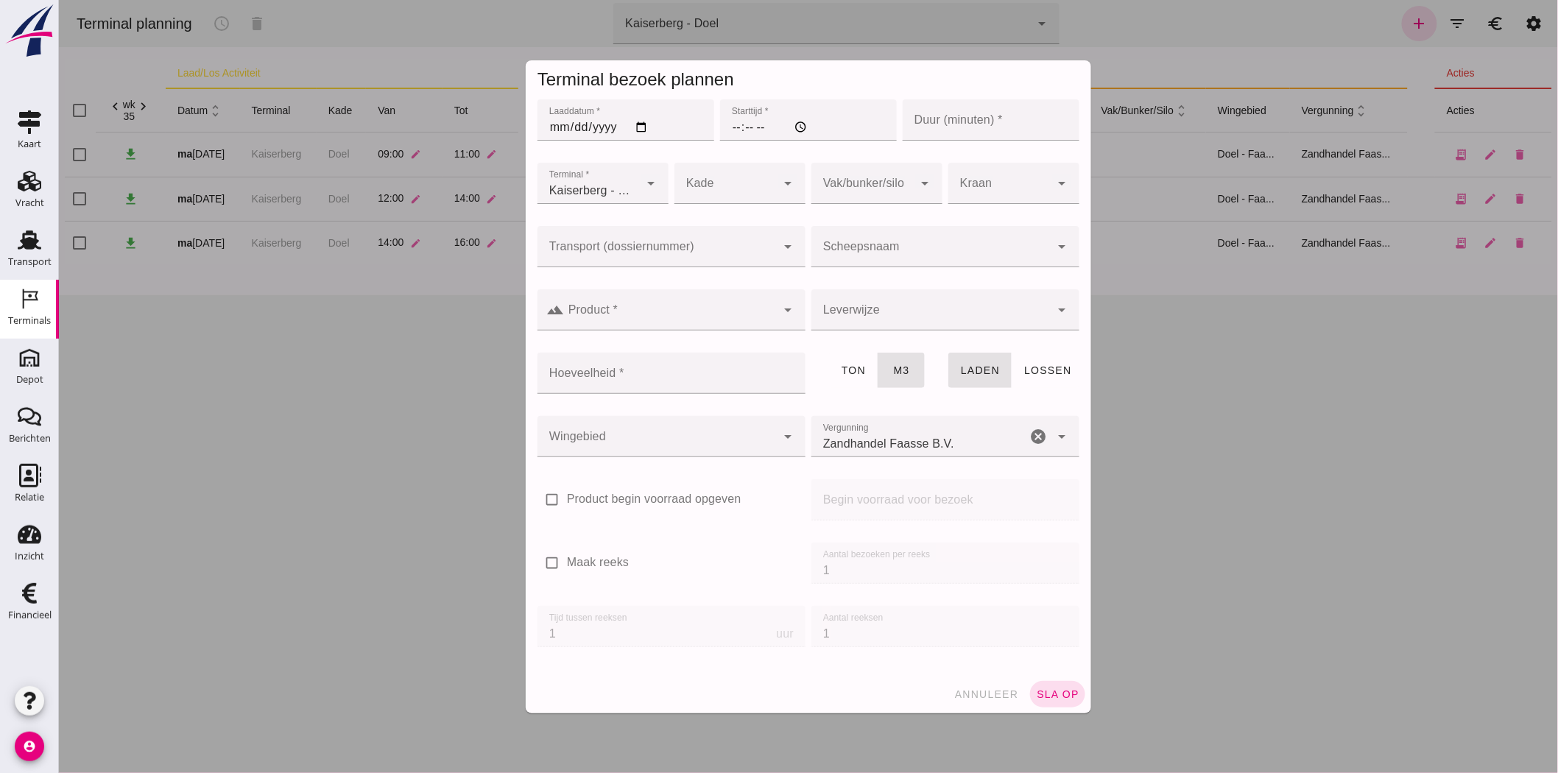
click div
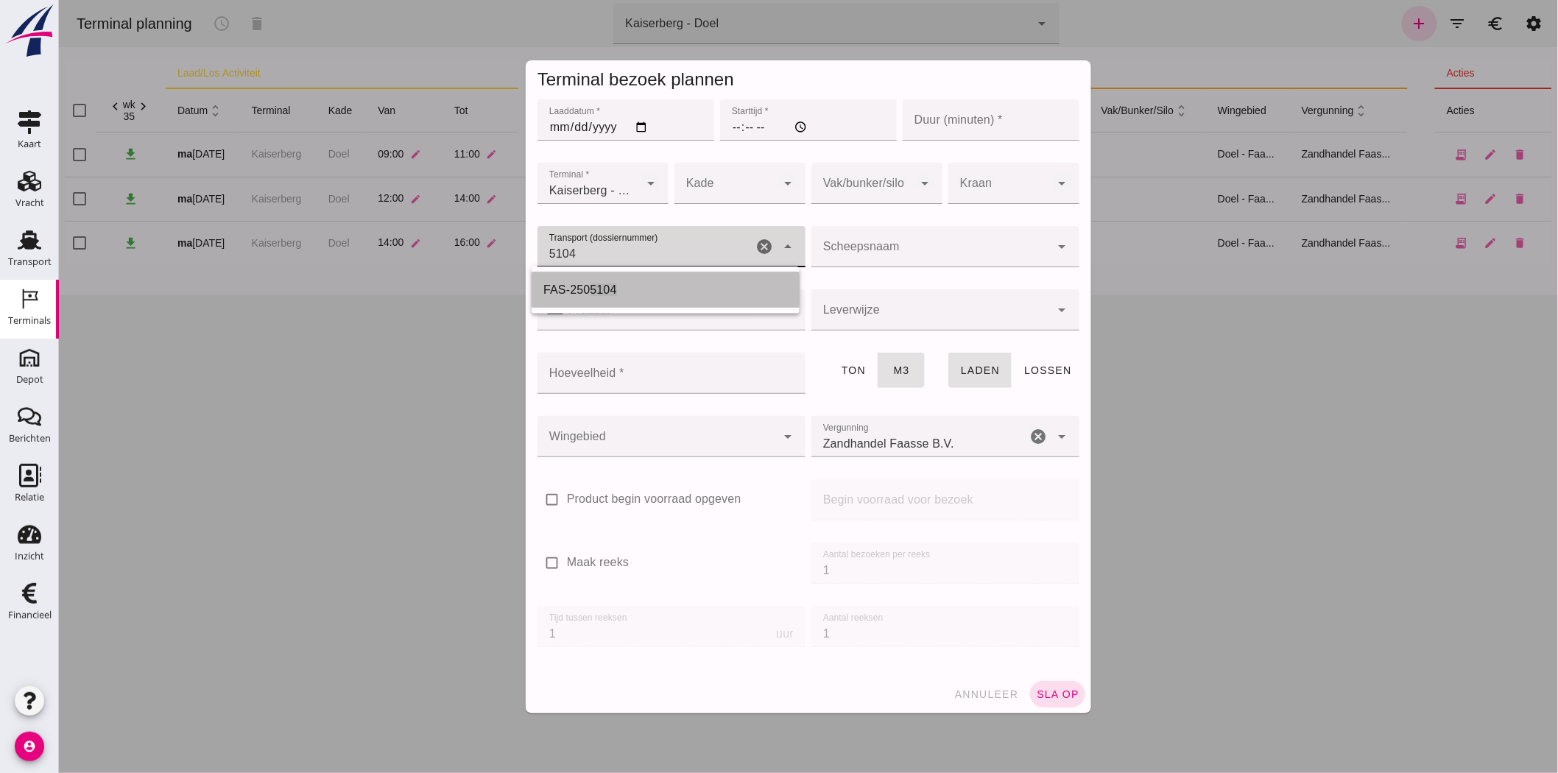
click span "5104"
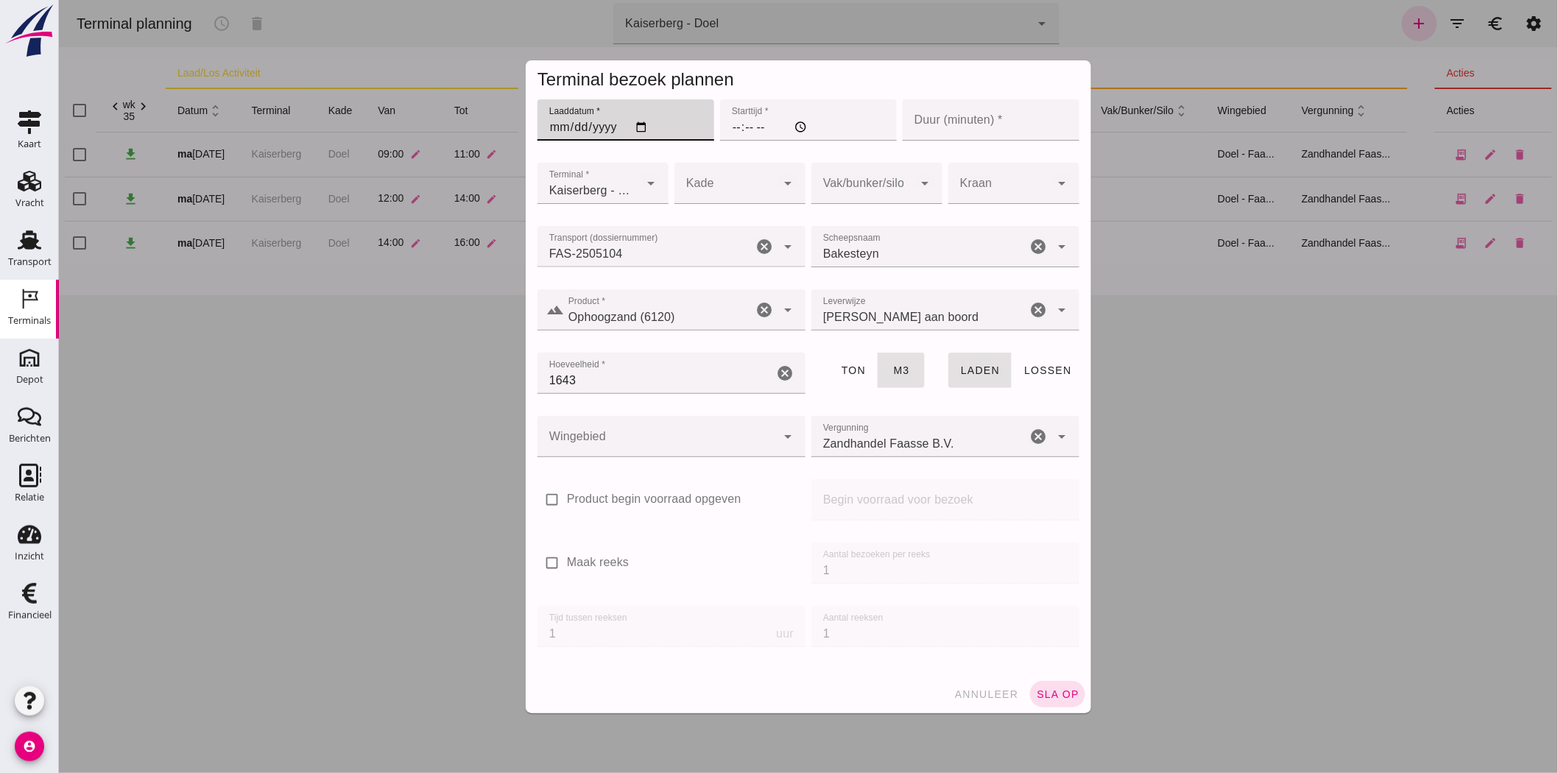
click input "Laaddatum *"
click input "Starttijd *"
click input "Duur (minuten) *"
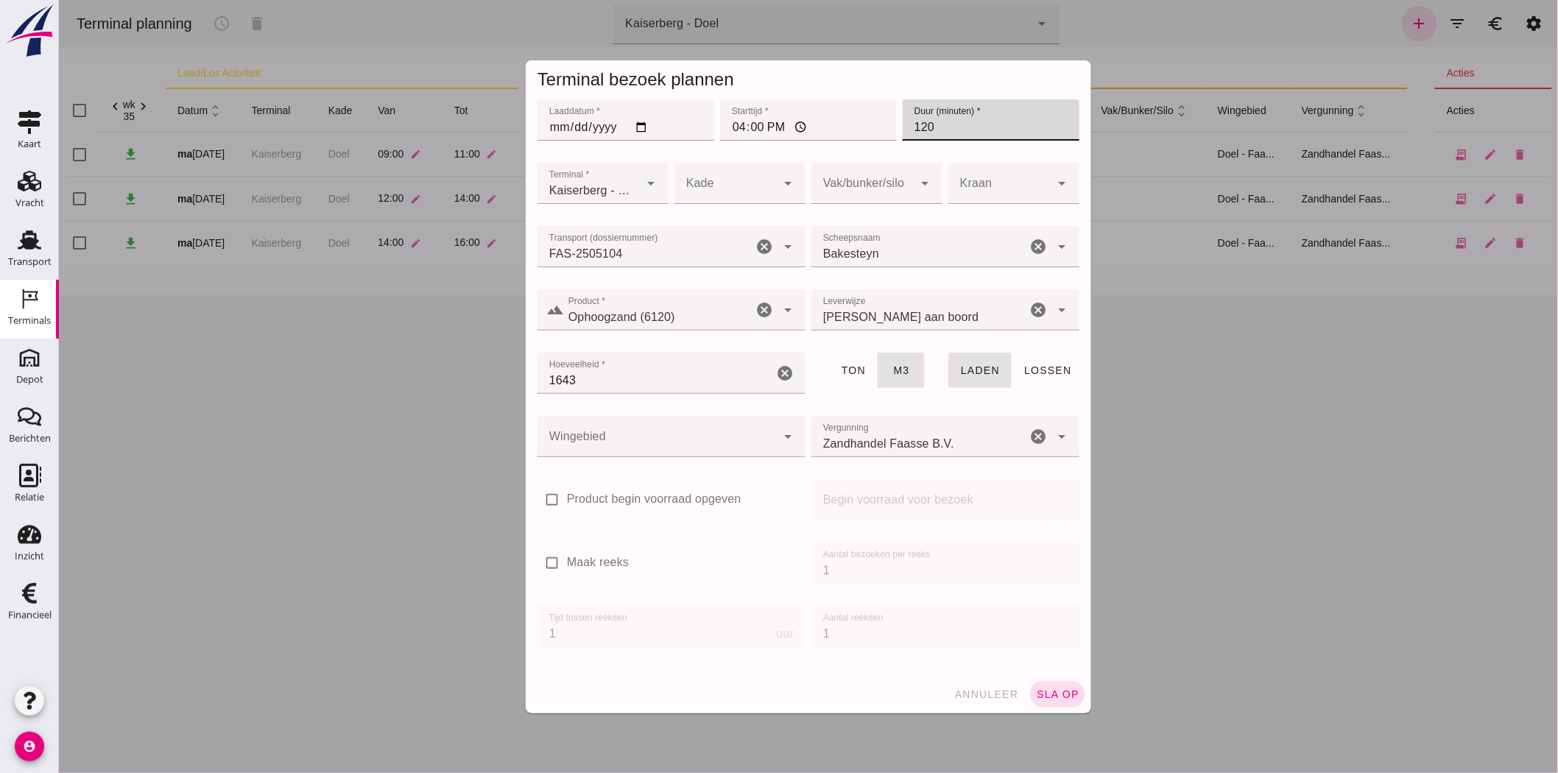
click div
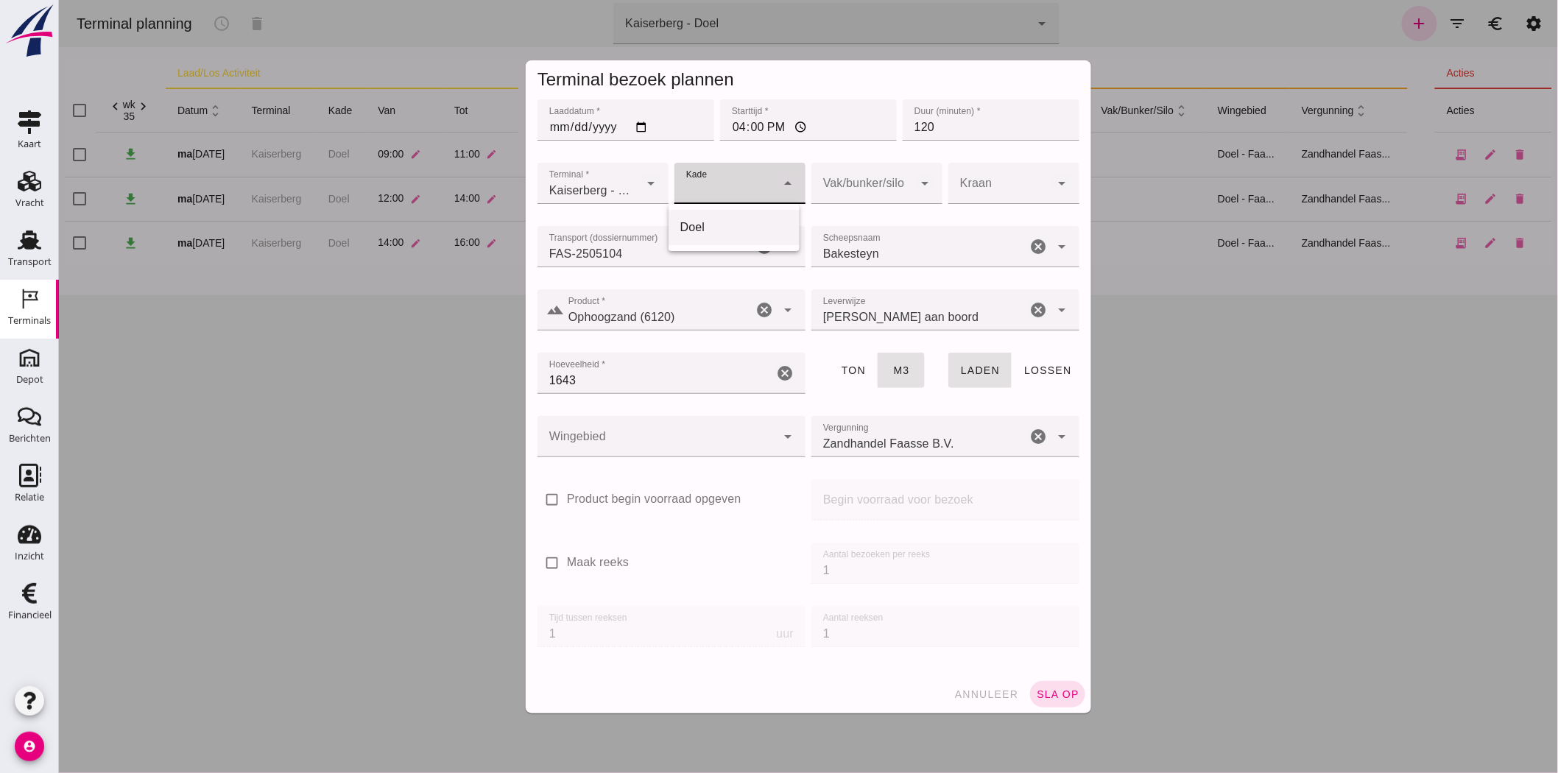
click at [708, 231] on div "Doel" at bounding box center [734, 228] width 108 height 18
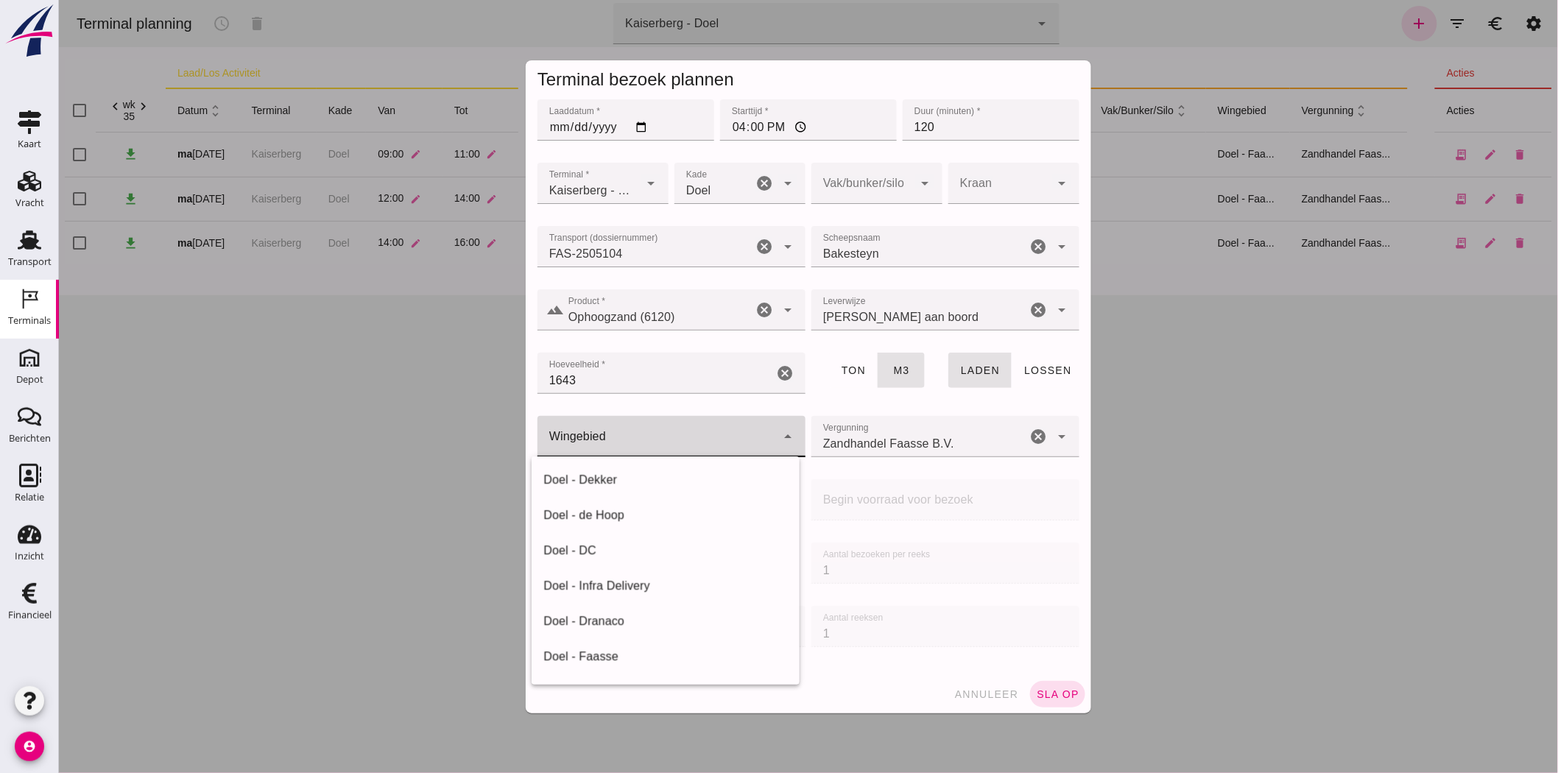
click div
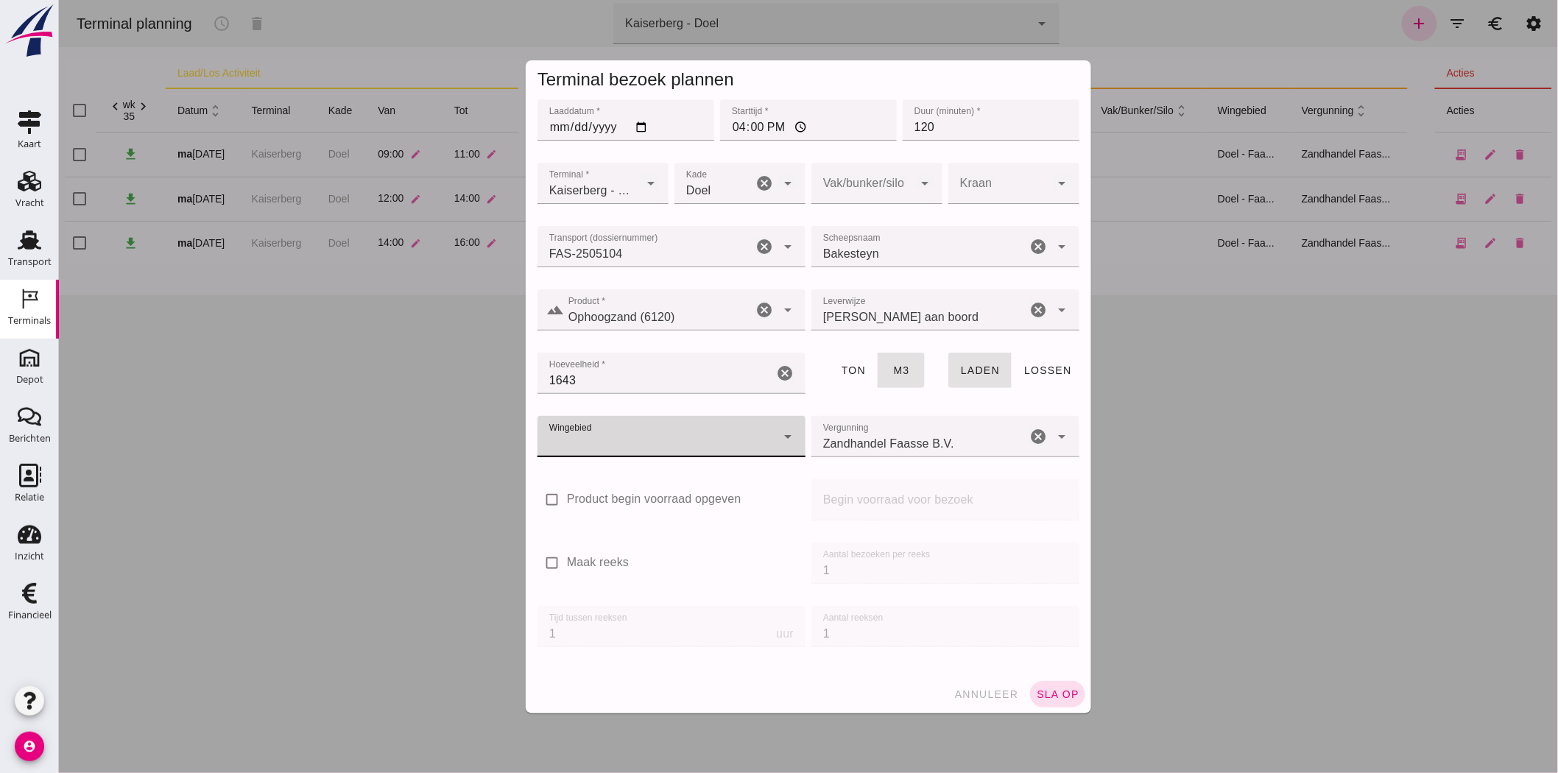
click div
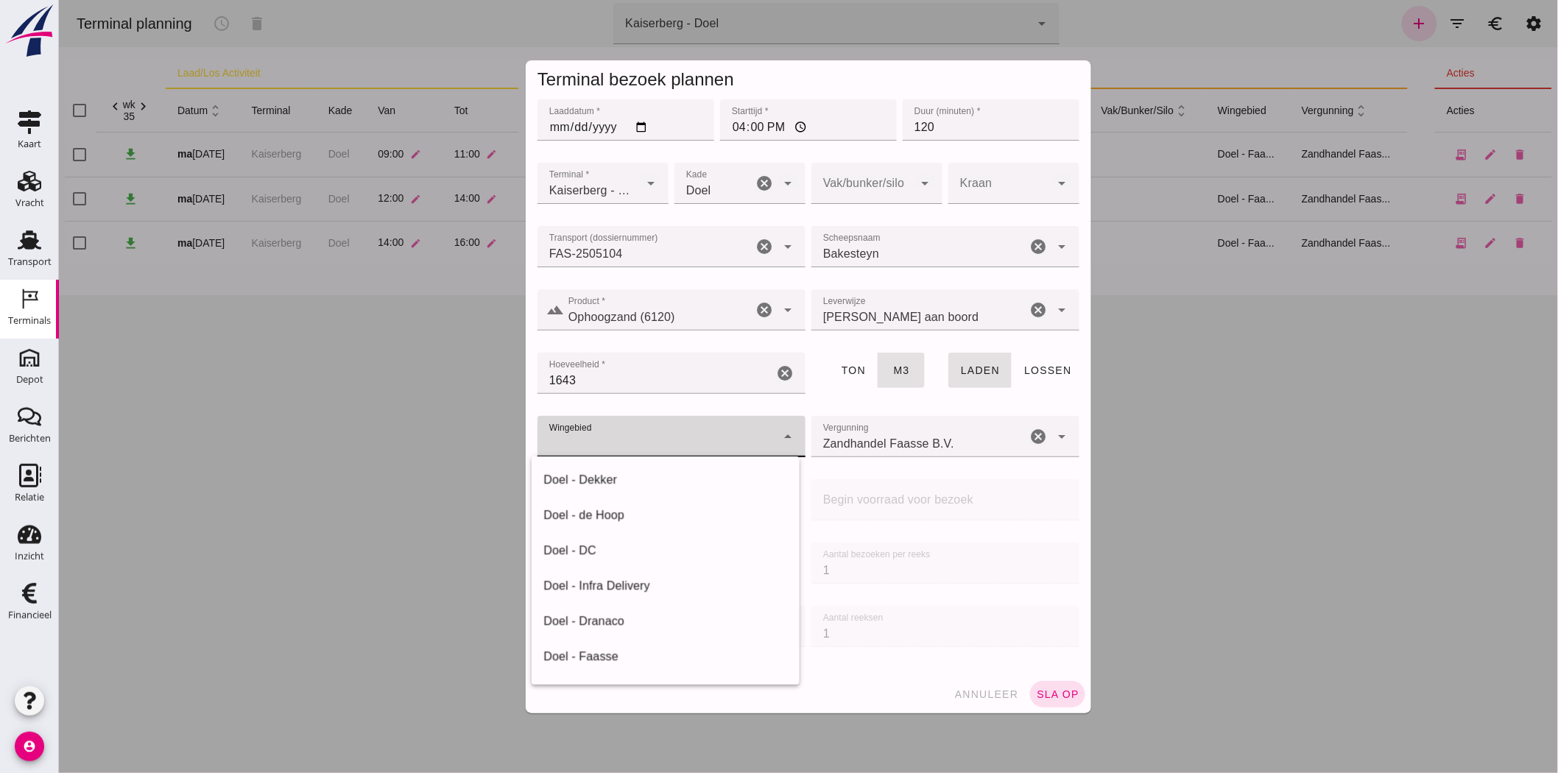
click div
click at [653, 585] on div "Doel - van Oord" at bounding box center [665, 591] width 244 height 18
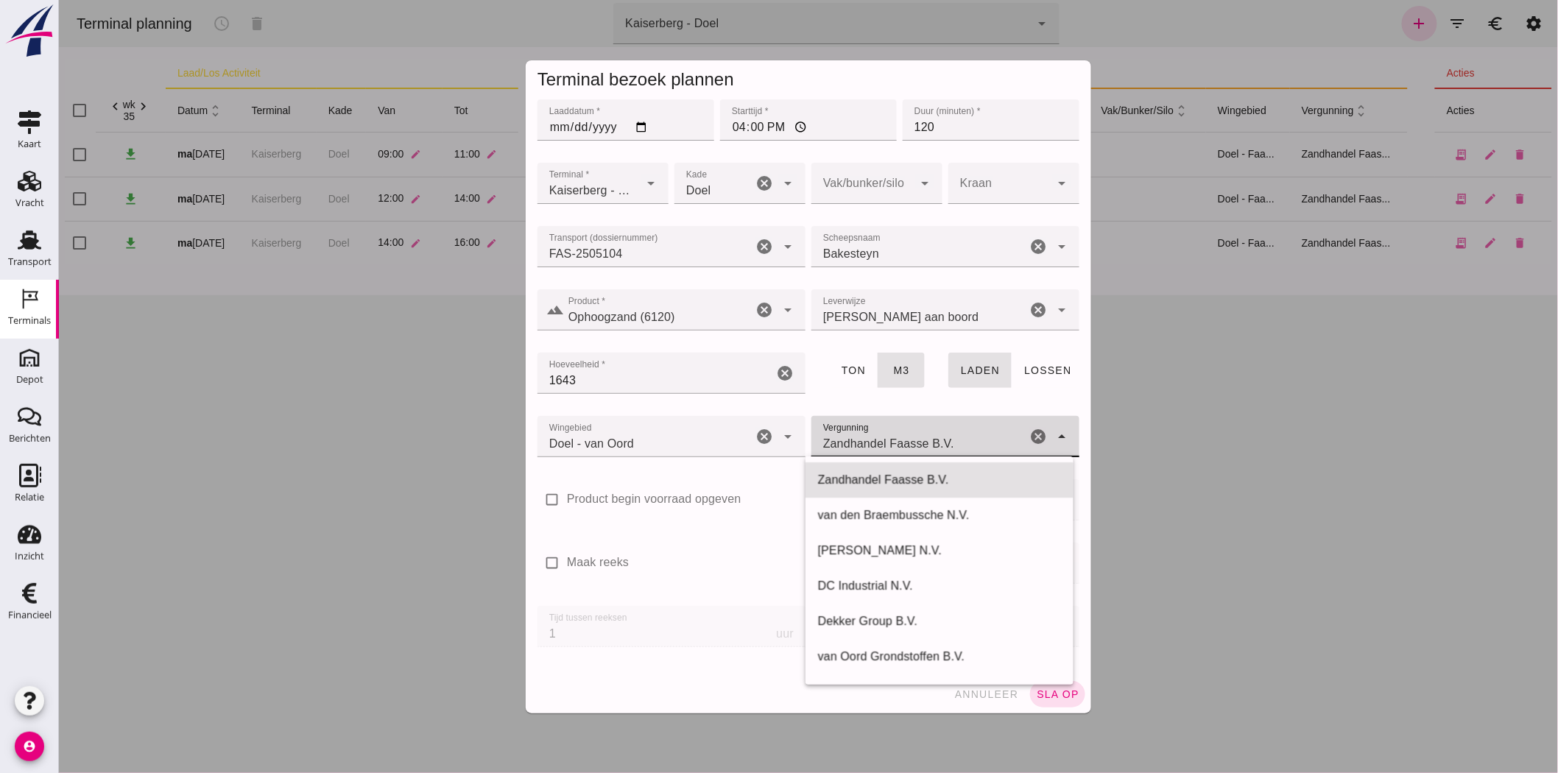
click input "Zandhandel Faasse B.V."
click at [967, 658] on div "van Oord Grondstoffen B.V." at bounding box center [939, 657] width 244 height 18
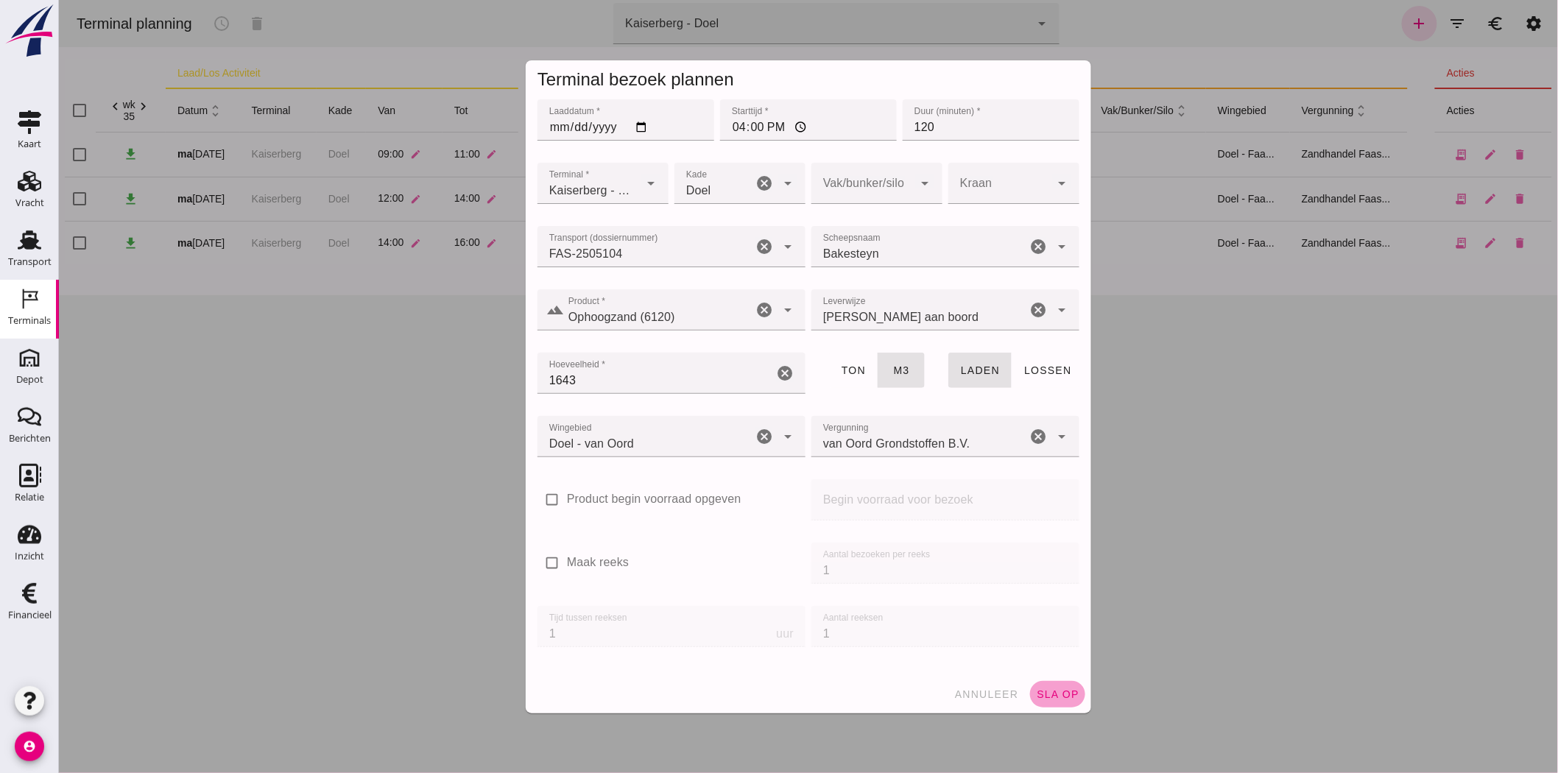
click span "sla op"
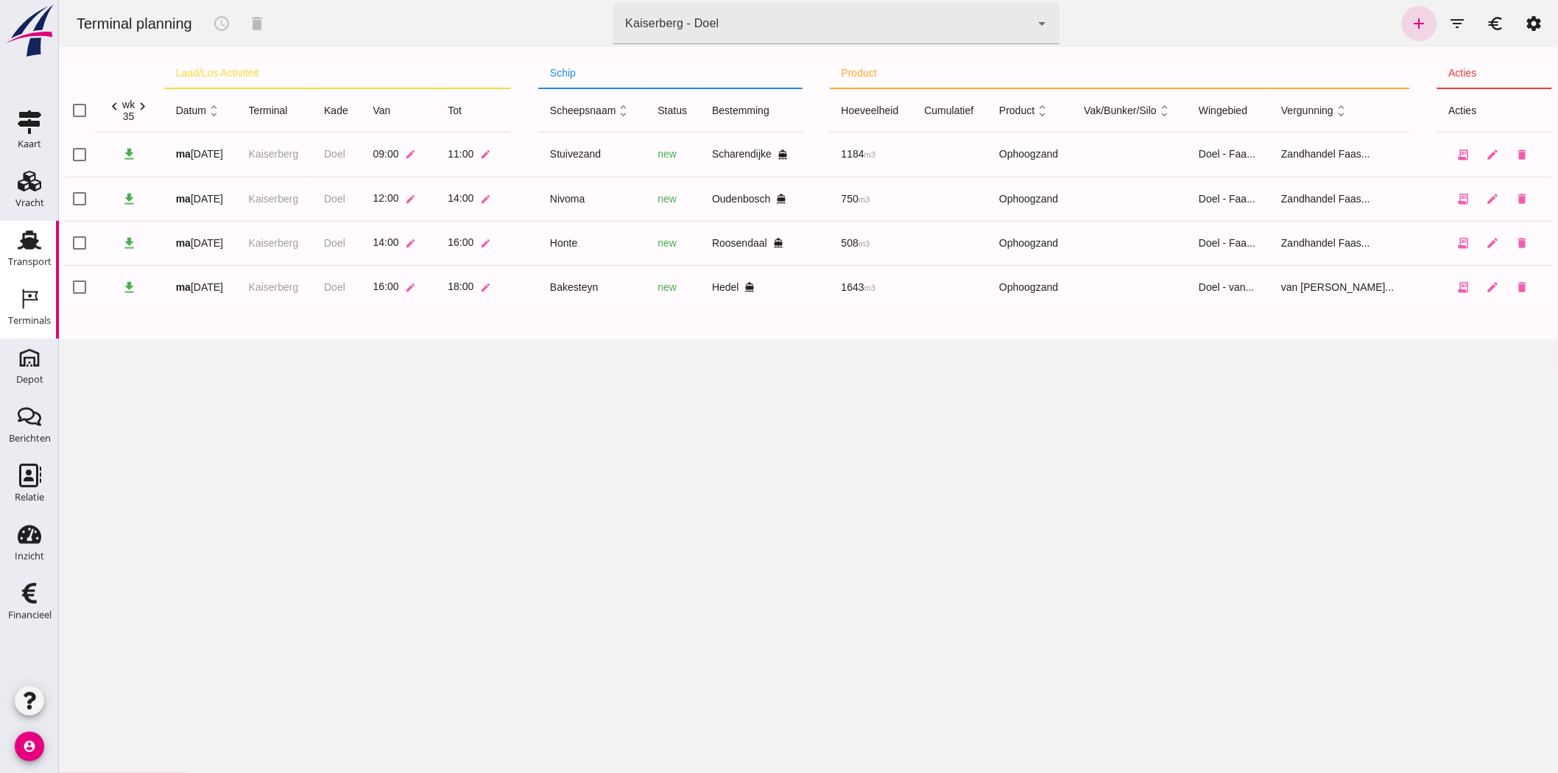
click at [37, 248] on icon "Transport" at bounding box center [30, 240] width 24 height 24
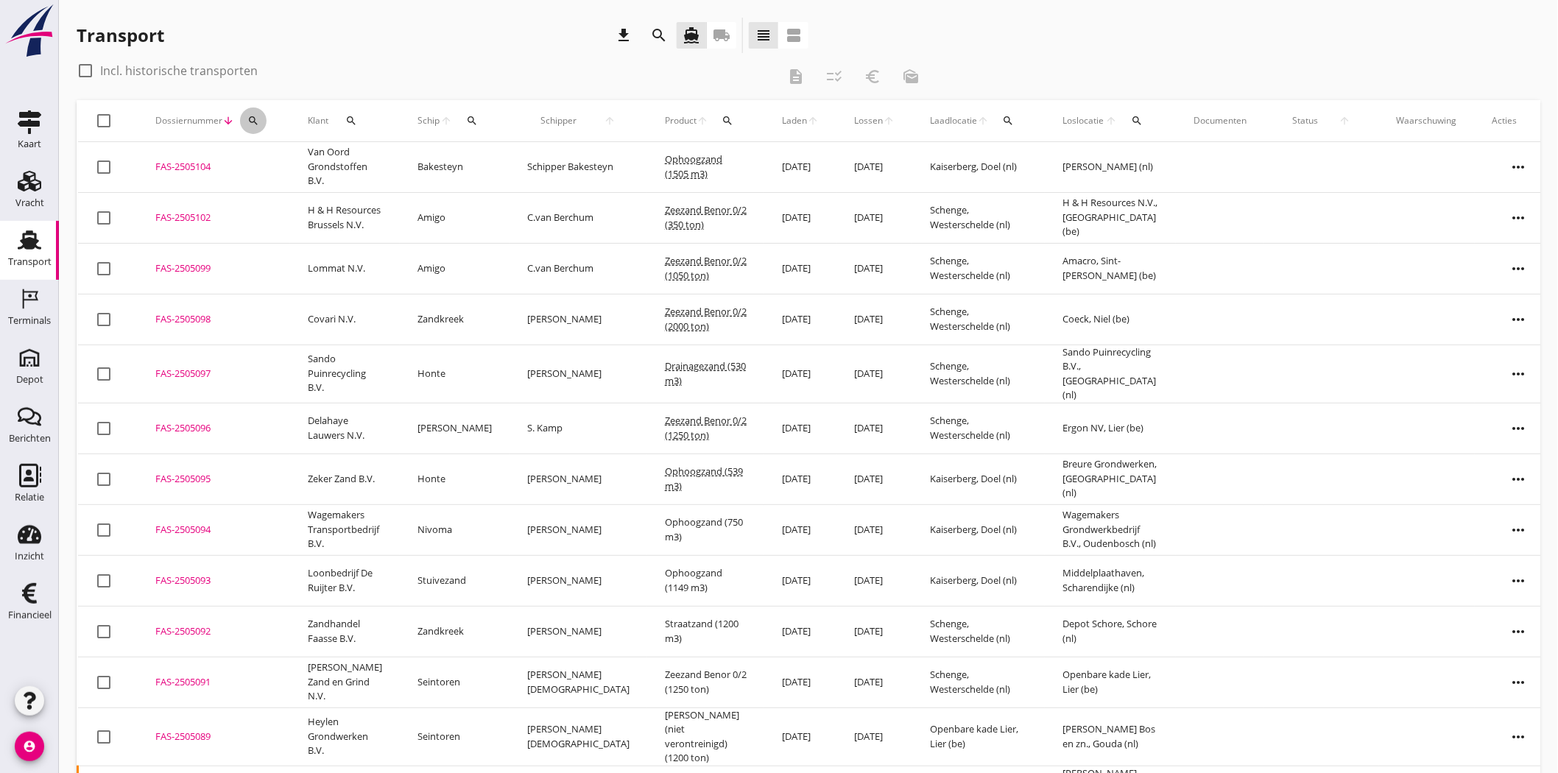
click at [252, 113] on button "search" at bounding box center [253, 121] width 27 height 27
click at [270, 155] on input "Zoeken op dossiernummer..." at bounding box center [321, 164] width 153 height 24
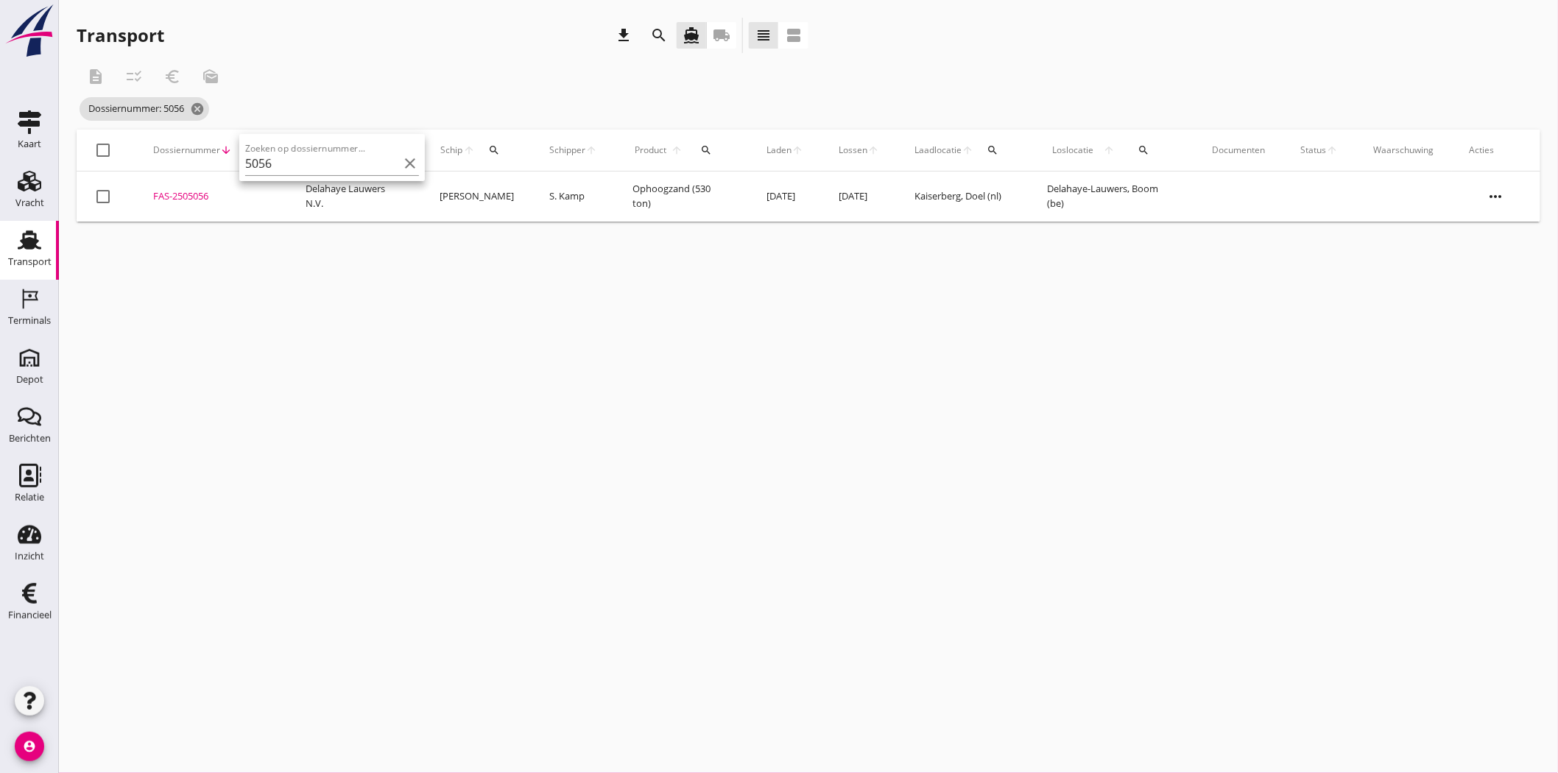
click at [197, 195] on div "FAS-2505056" at bounding box center [211, 196] width 117 height 15
click at [204, 112] on icon "cancel" at bounding box center [197, 109] width 15 height 15
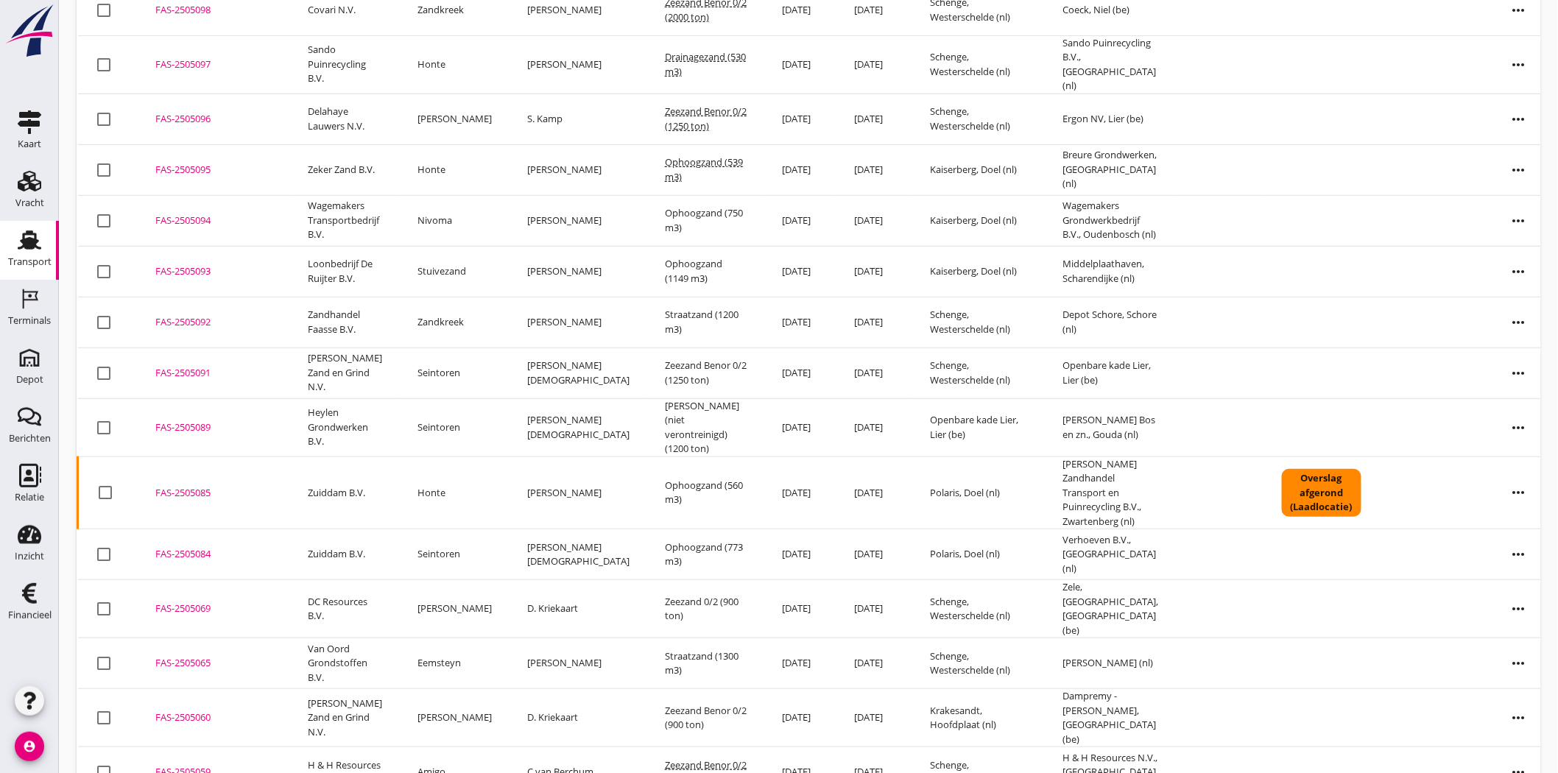
scroll to position [409, 0]
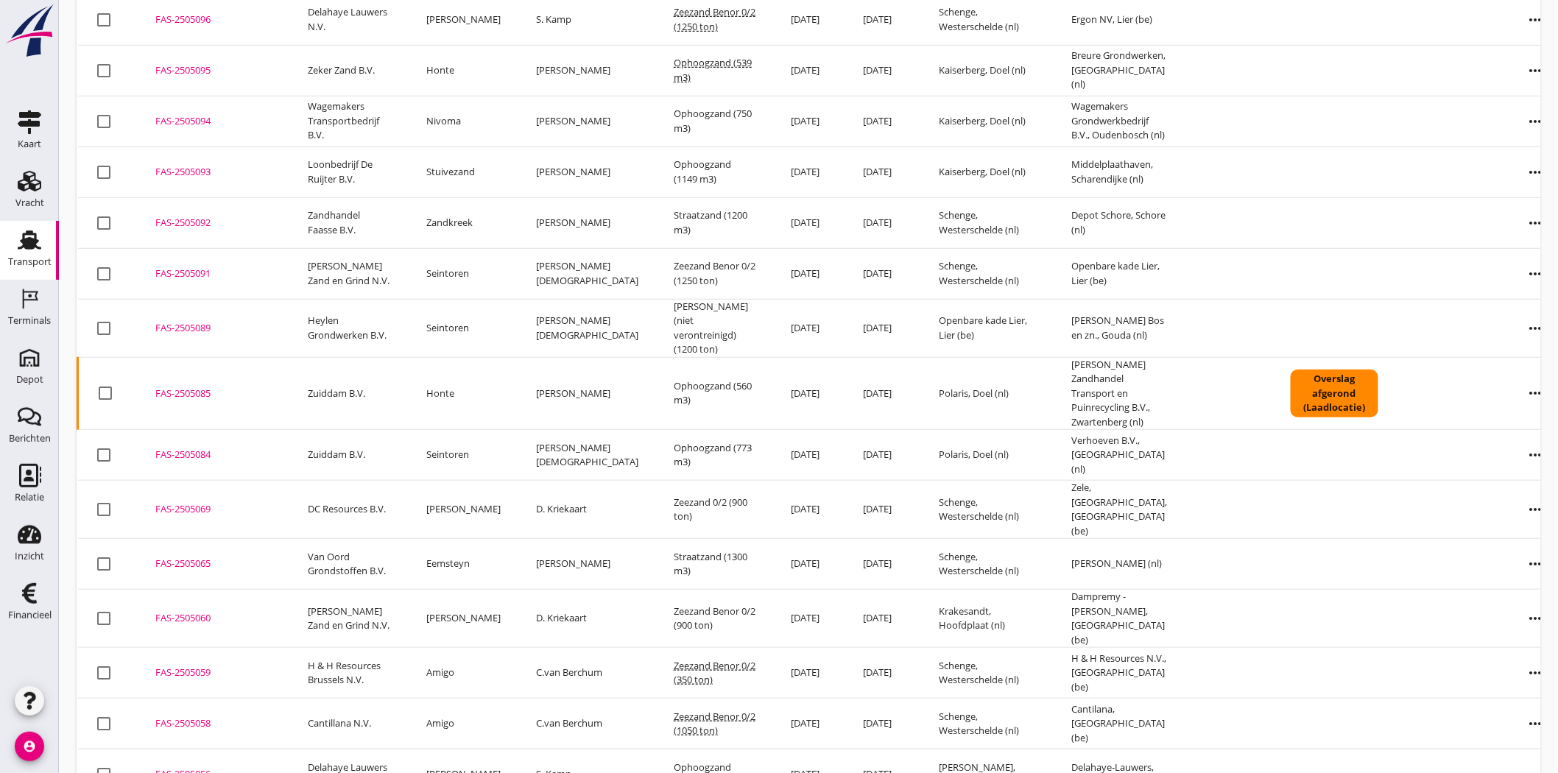
click at [202, 666] on div "FAS-2505059" at bounding box center [213, 673] width 117 height 15
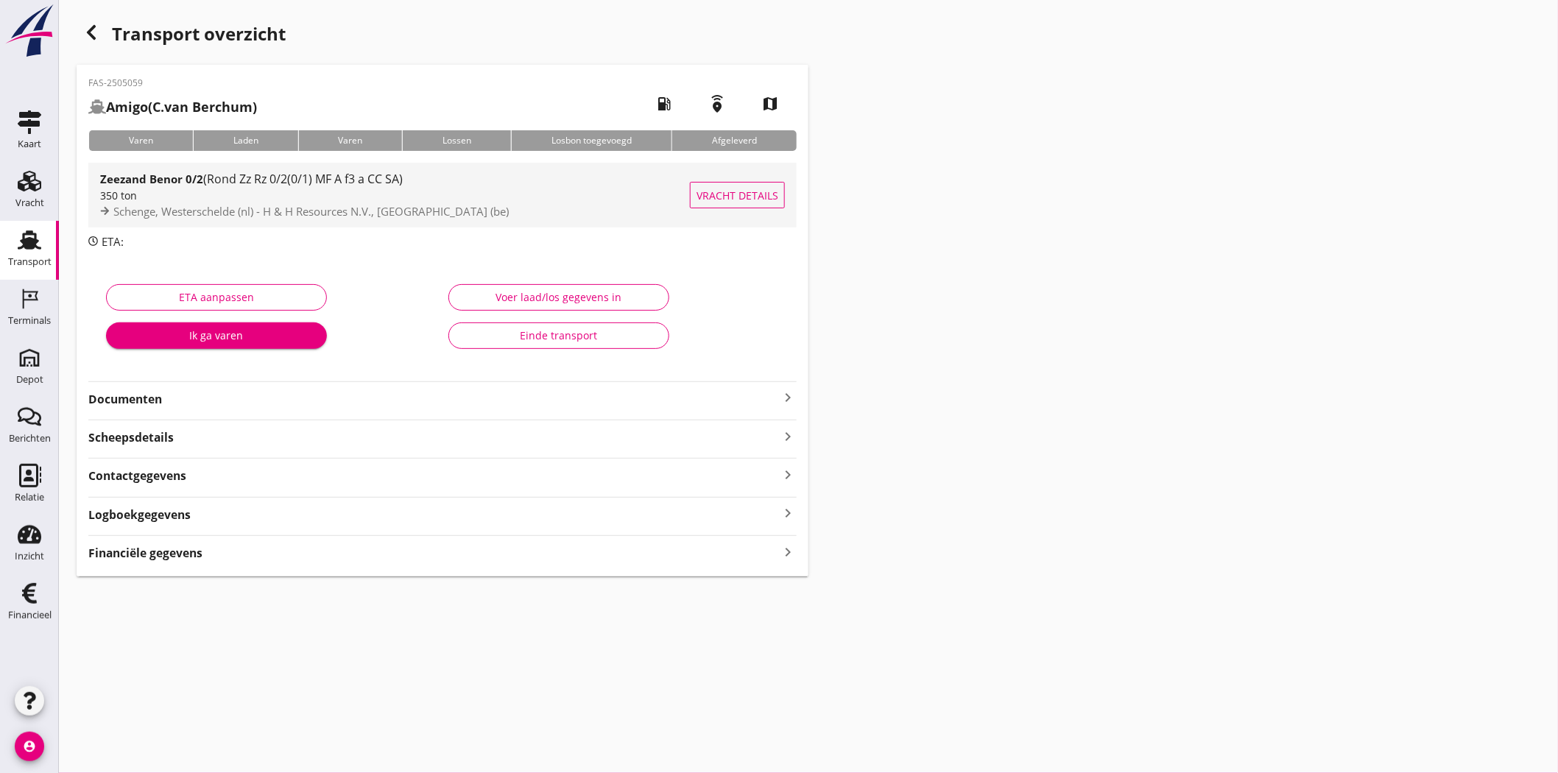
click at [328, 214] on span "Schenge, Westerschelde (nl) - H & H Resources N.V., Brussel (be)" at bounding box center [310, 211] width 395 height 15
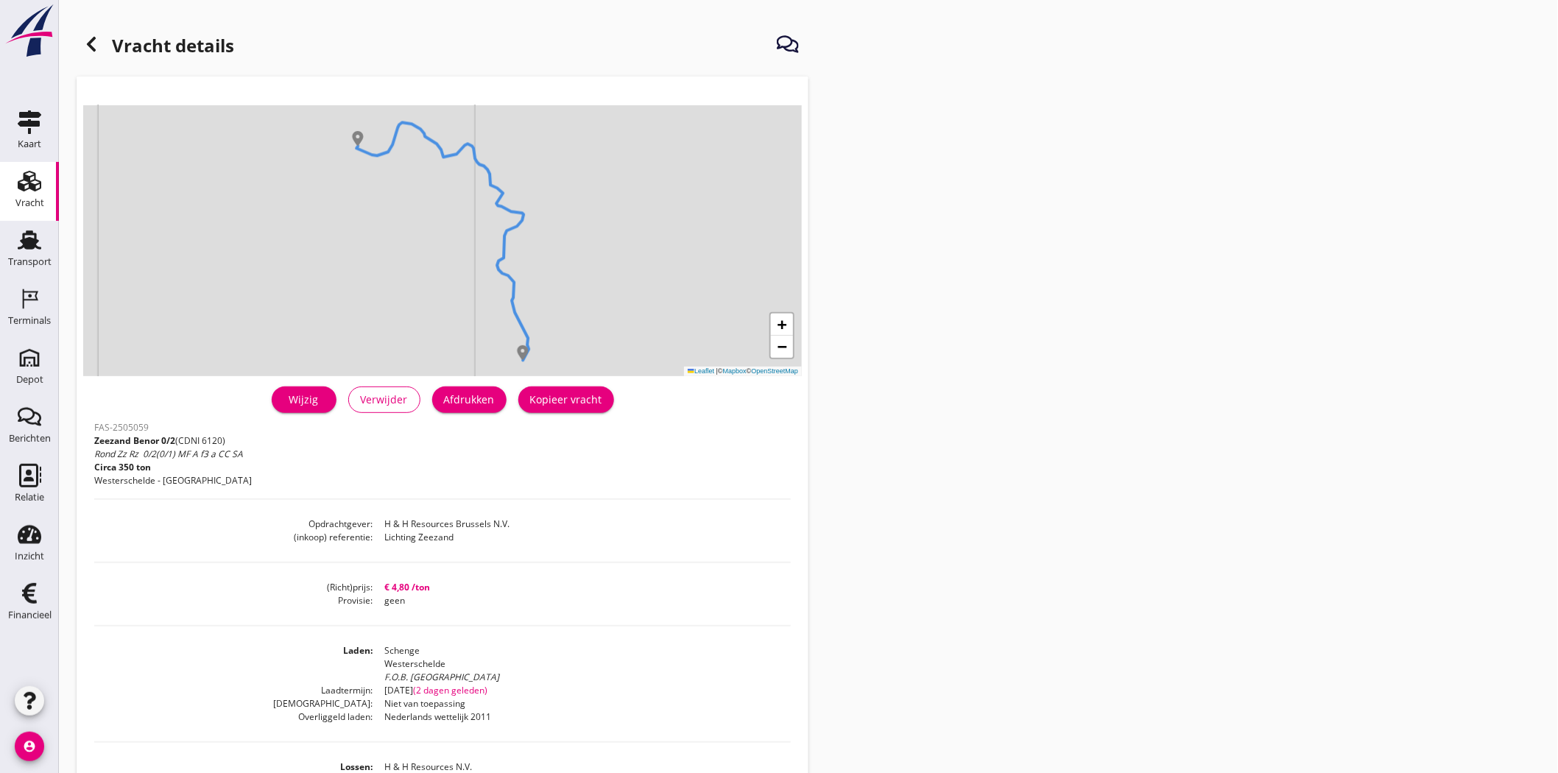
click at [314, 403] on div "Wijzig" at bounding box center [304, 399] width 41 height 15
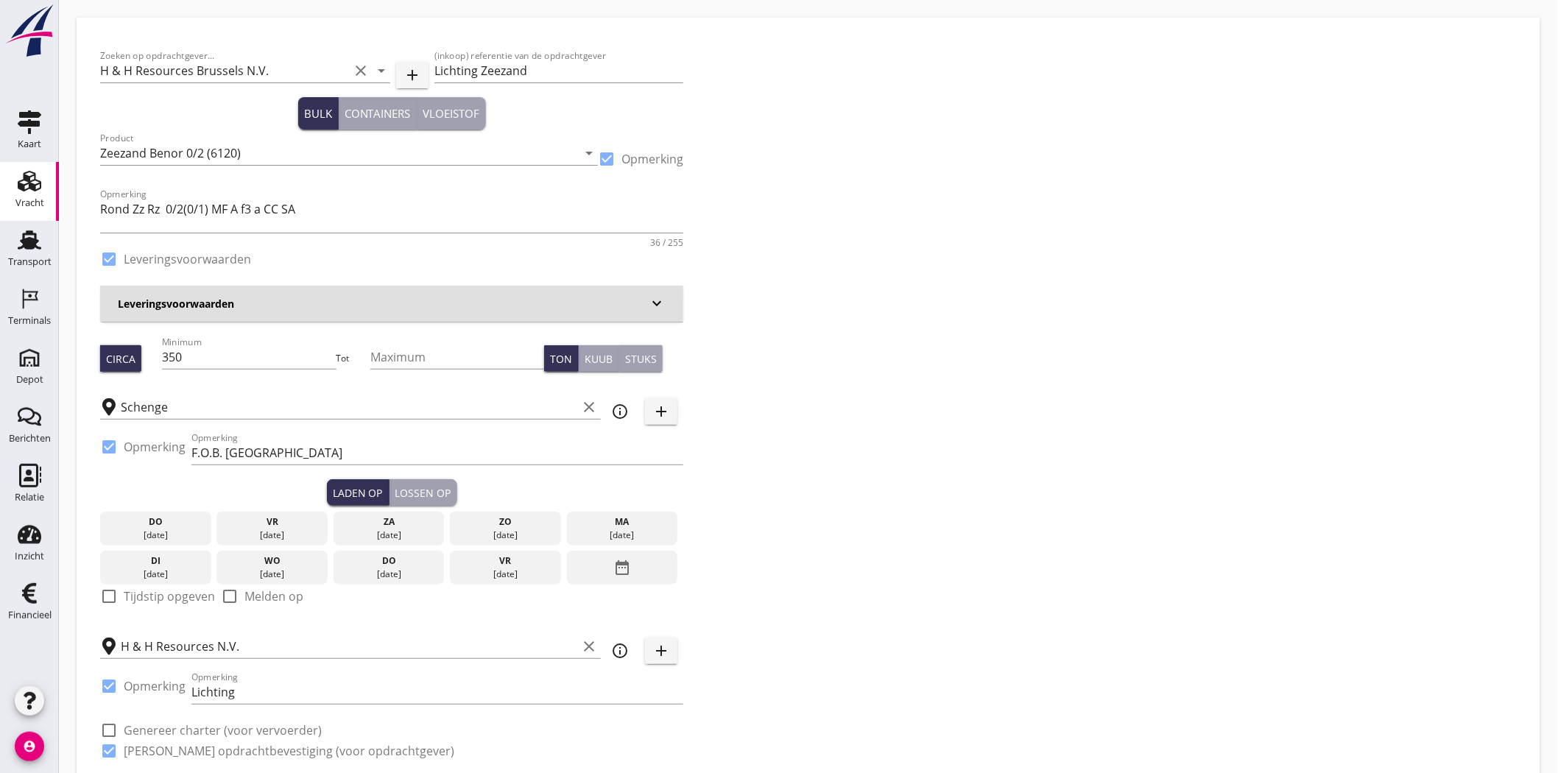
click at [635, 566] on div "date_range" at bounding box center [622, 568] width 111 height 34
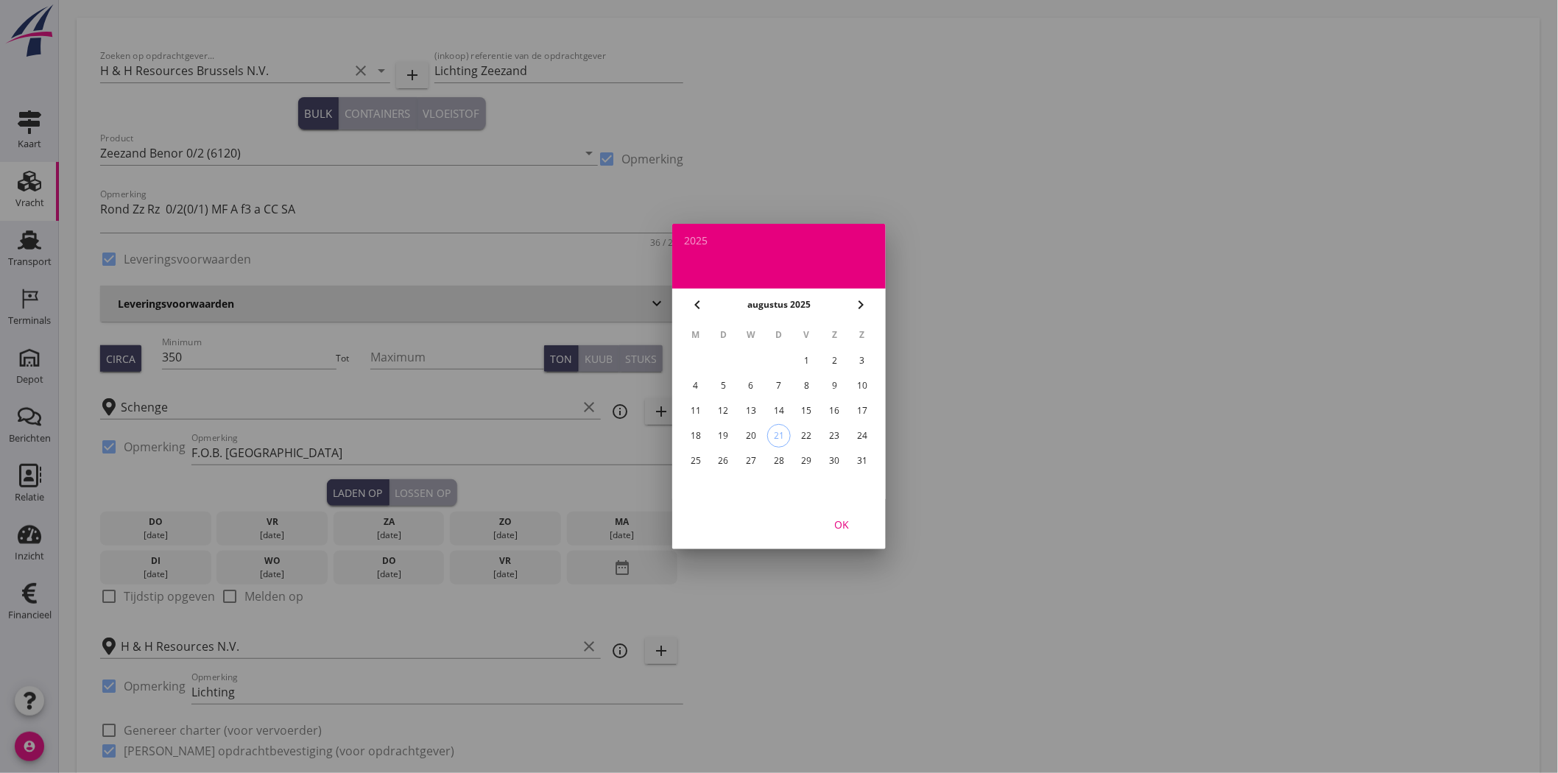
click at [749, 435] on div "20" at bounding box center [751, 436] width 24 height 24
click at [431, 495] on div at bounding box center [779, 386] width 1558 height 773
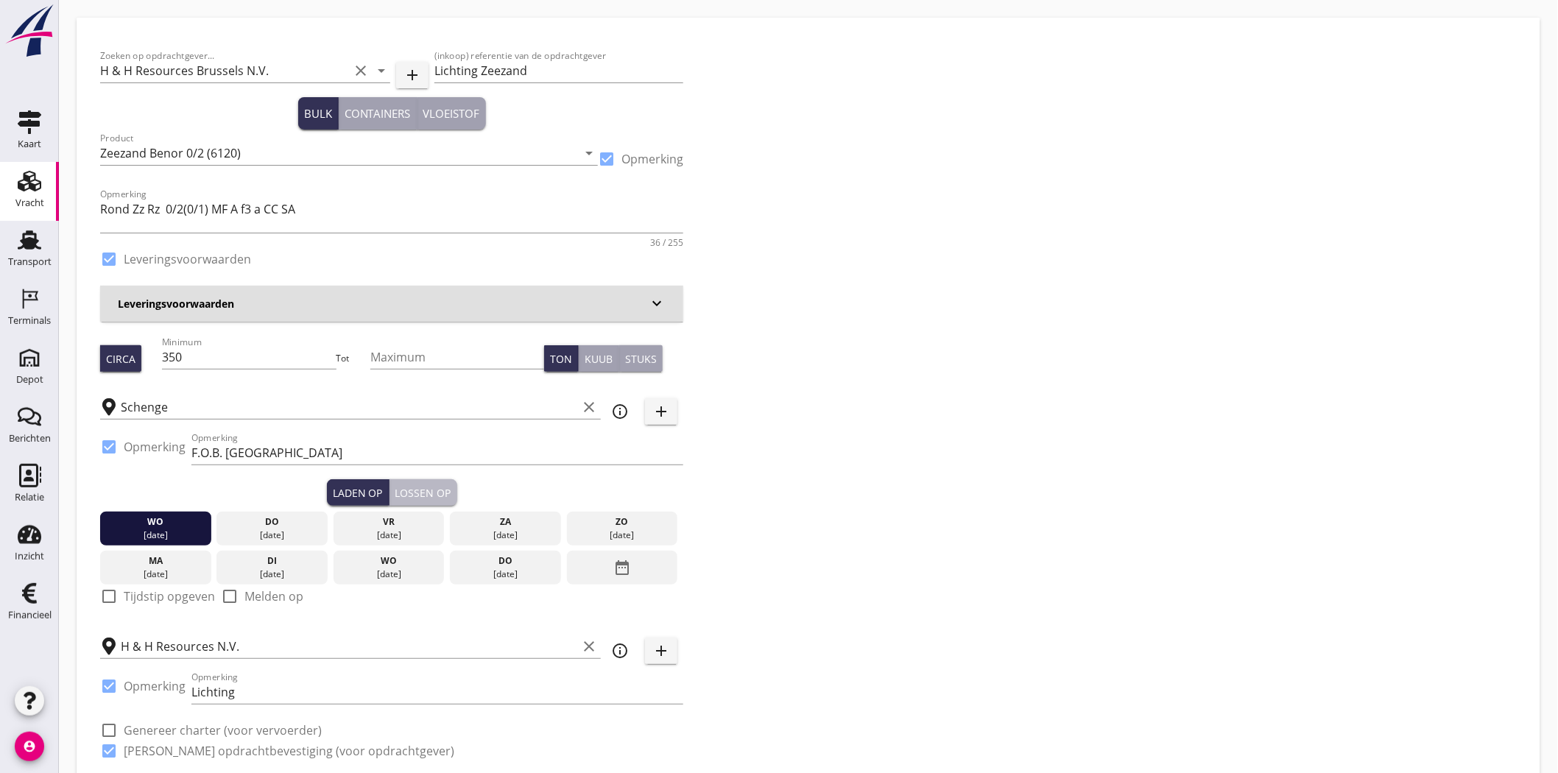
click at [442, 490] on div "Lossen op" at bounding box center [423, 492] width 56 height 15
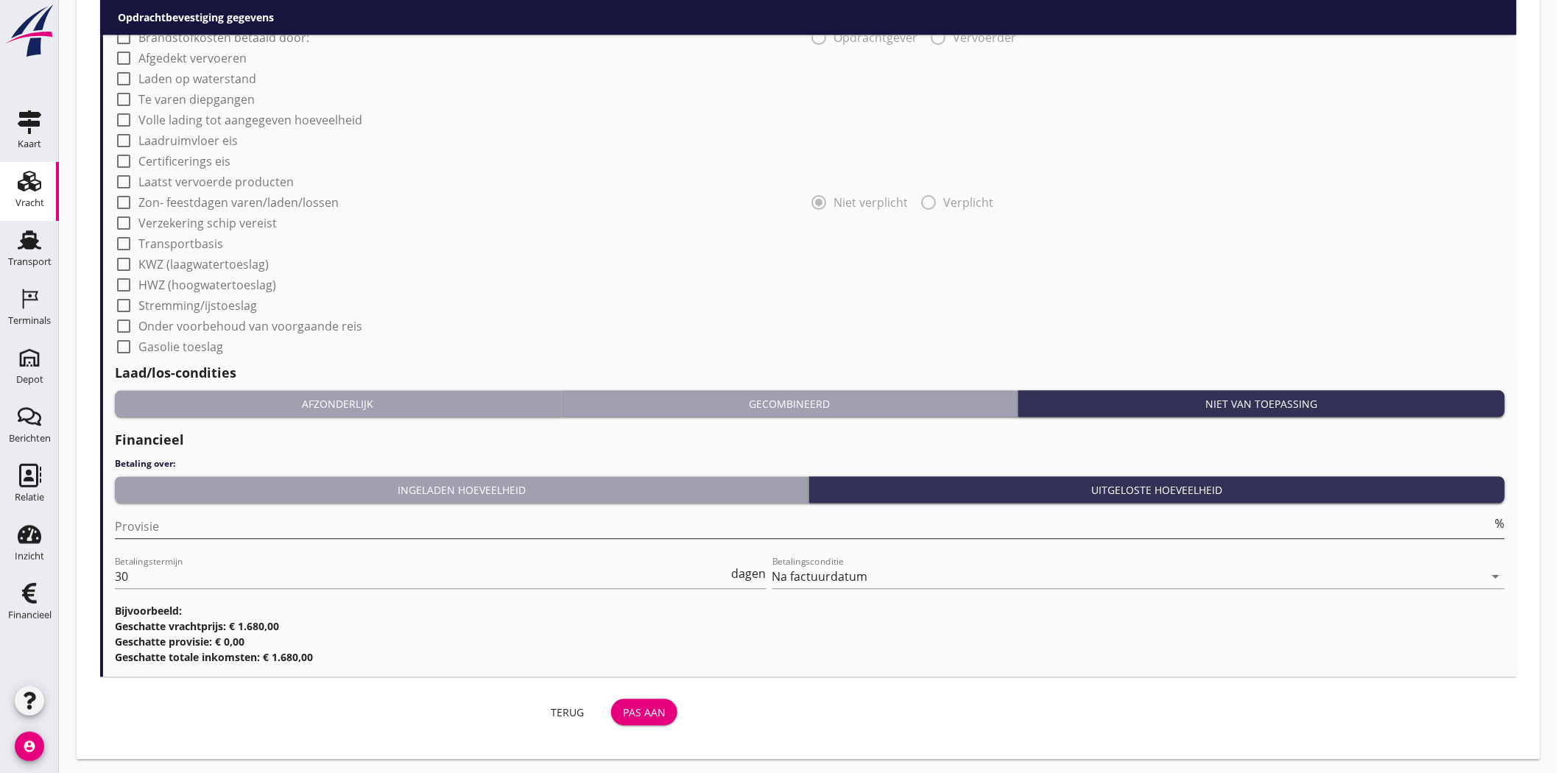
scroll to position [1233, 0]
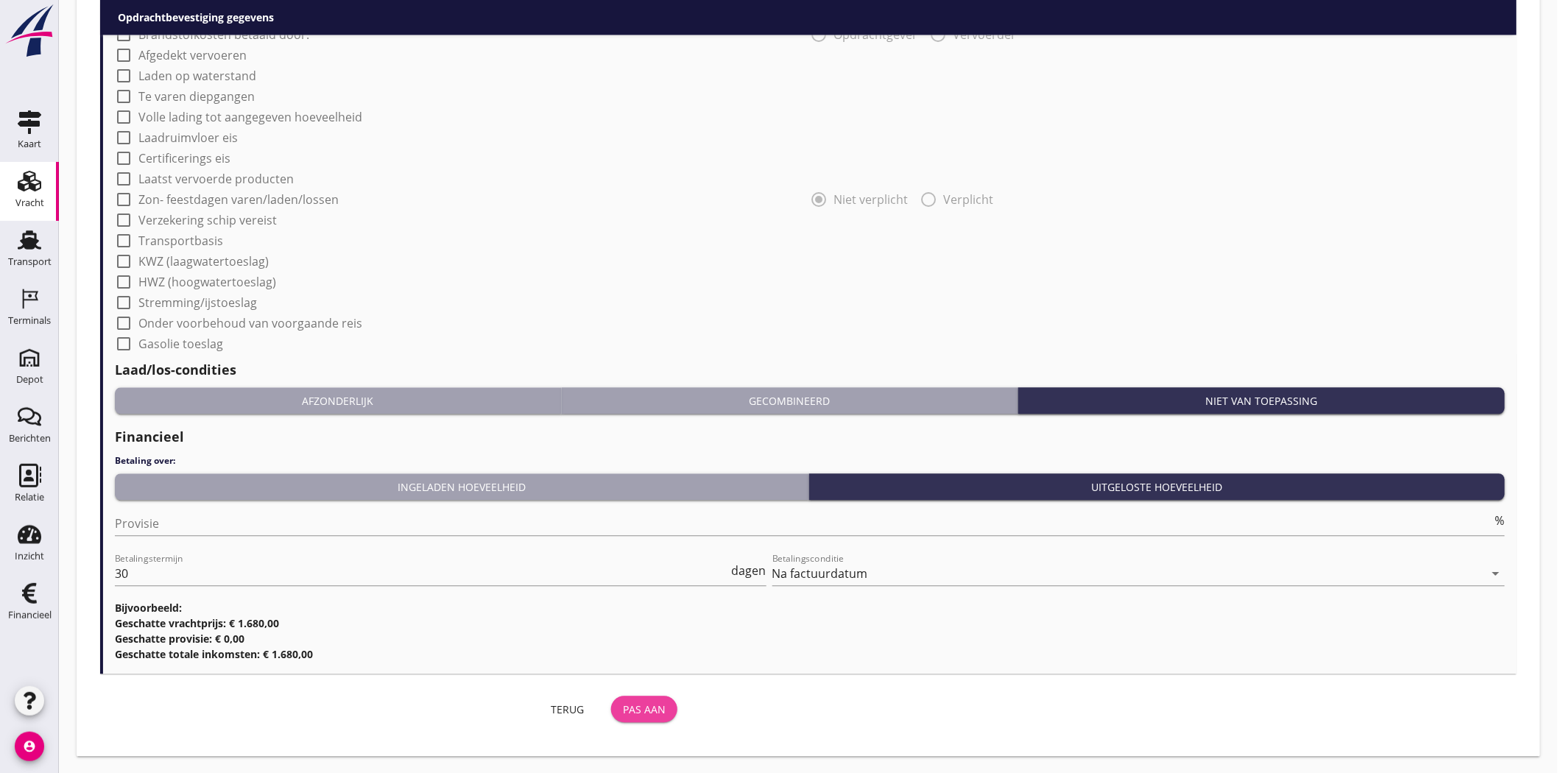
click at [659, 695] on button "Pas aan" at bounding box center [644, 709] width 66 height 27
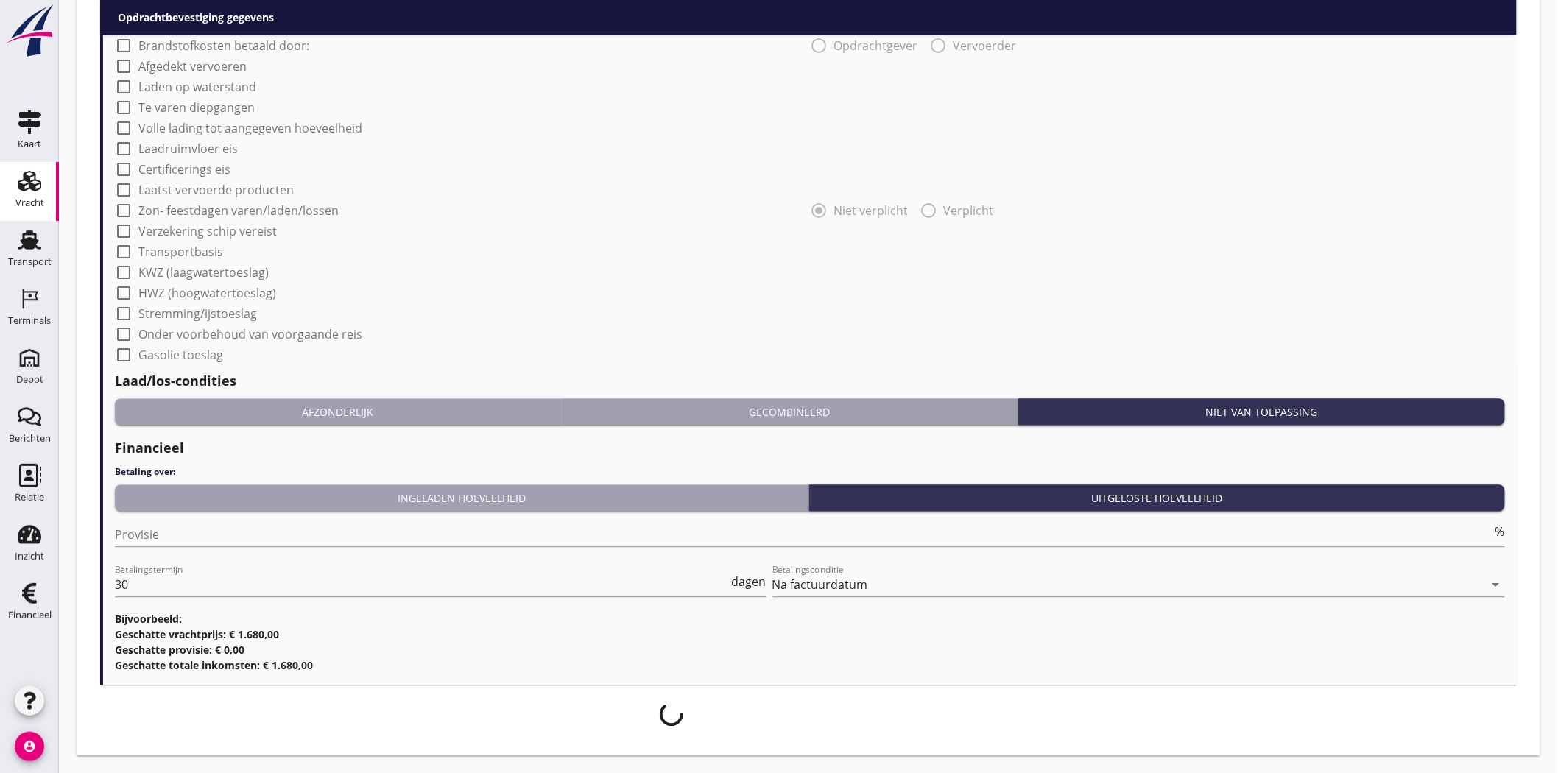
scroll to position [1221, 0]
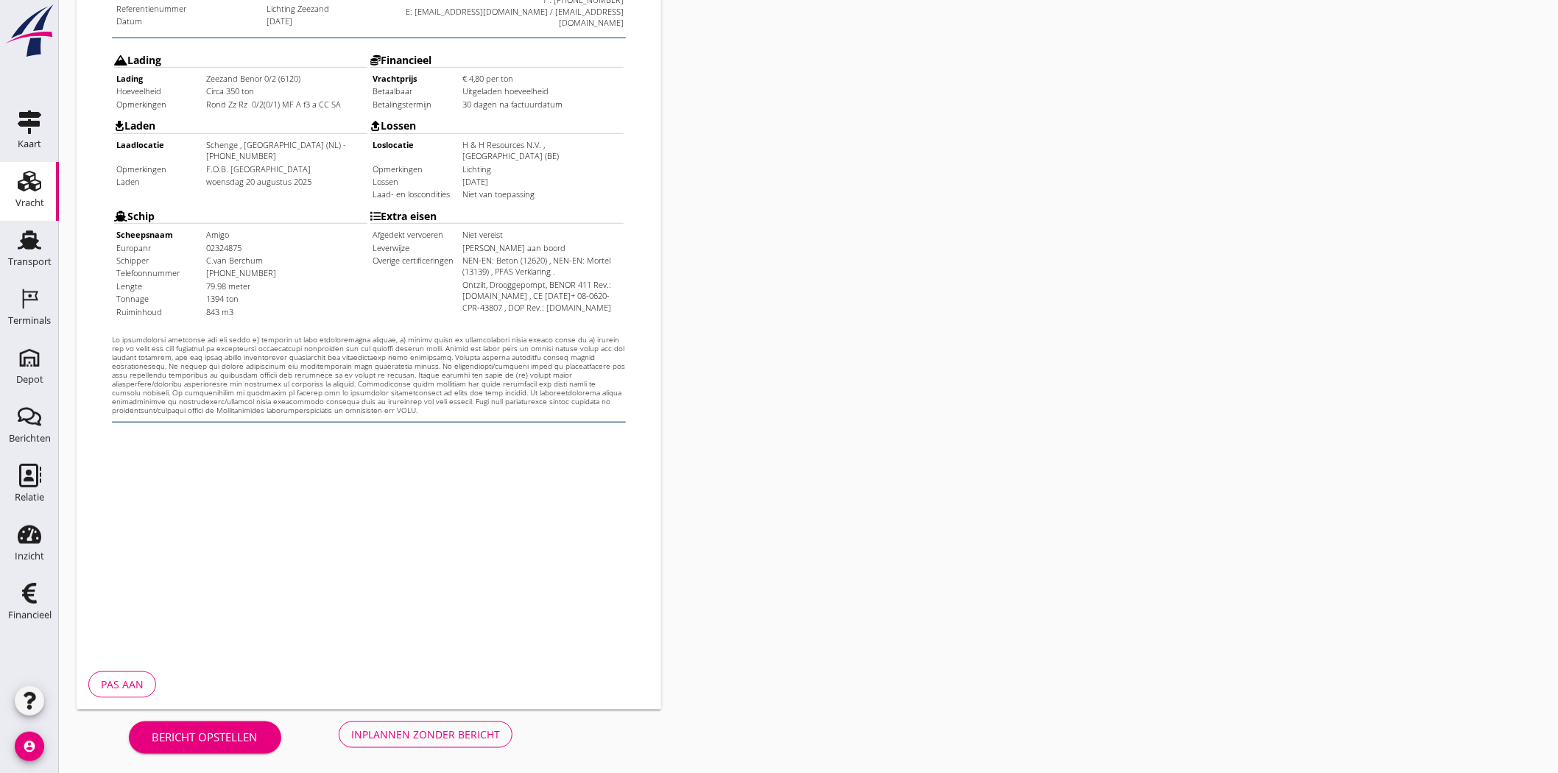
scroll to position [317, 0]
drag, startPoint x: 409, startPoint y: 730, endPoint x: 408, endPoint y: 717, distance: 14.1
click at [409, 695] on div "Inplannen zonder bericht" at bounding box center [425, 732] width 149 height 15
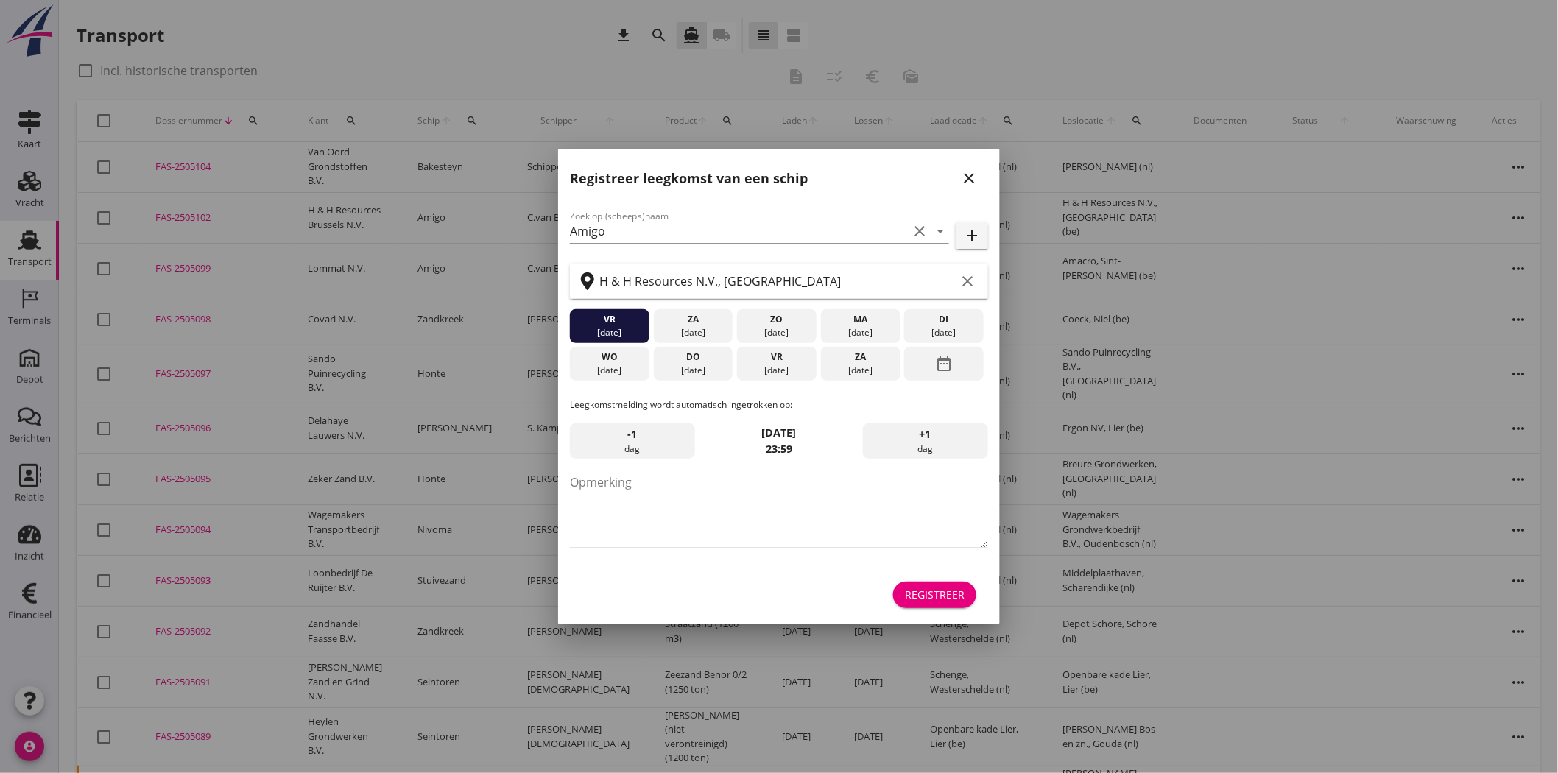
click at [965, 177] on icon "close" at bounding box center [969, 178] width 18 height 18
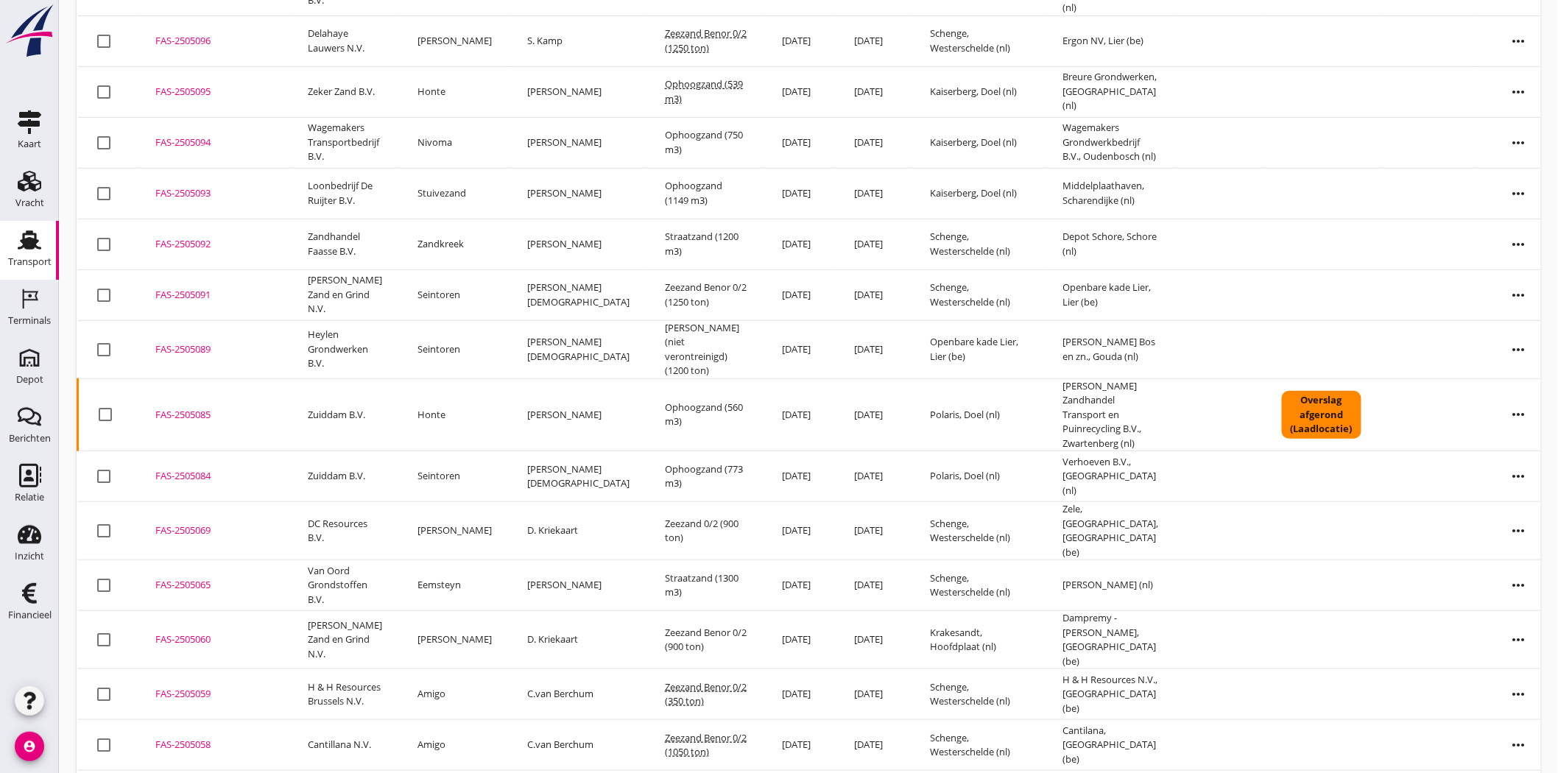
scroll to position [452, 0]
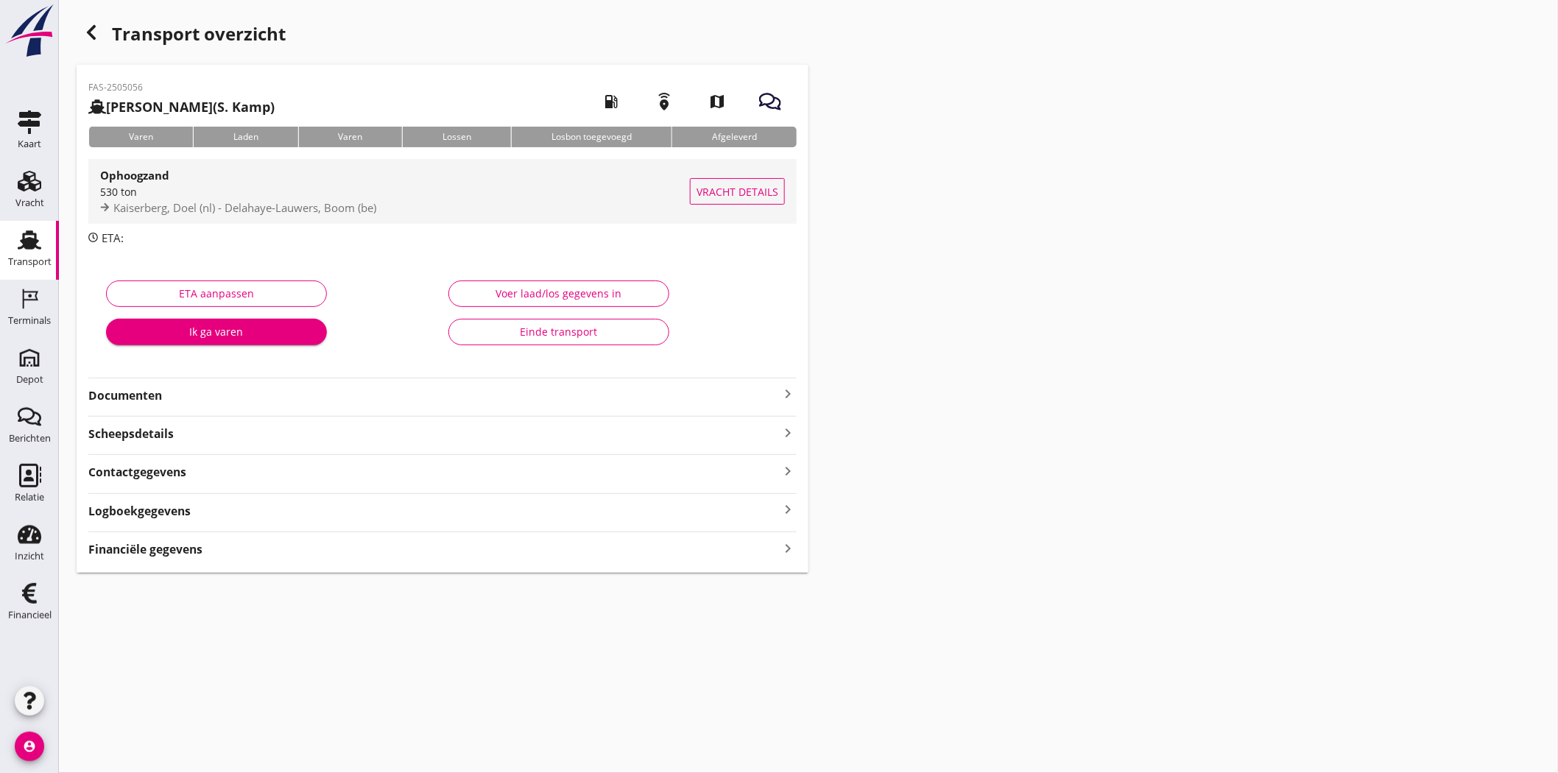
click at [240, 189] on div "530 ton" at bounding box center [395, 191] width 590 height 15
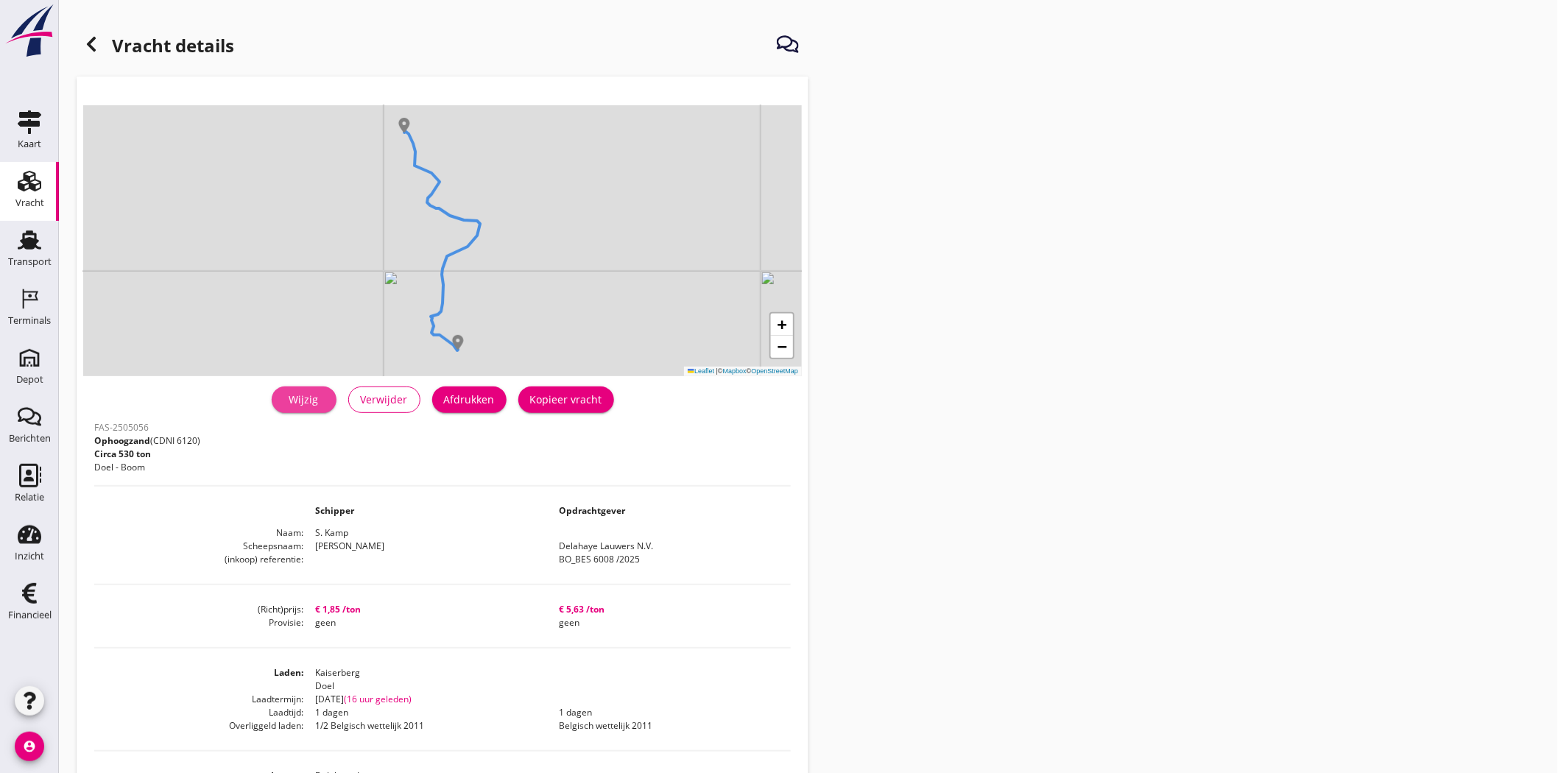
click at [325, 408] on link "Wijzig" at bounding box center [304, 400] width 65 height 27
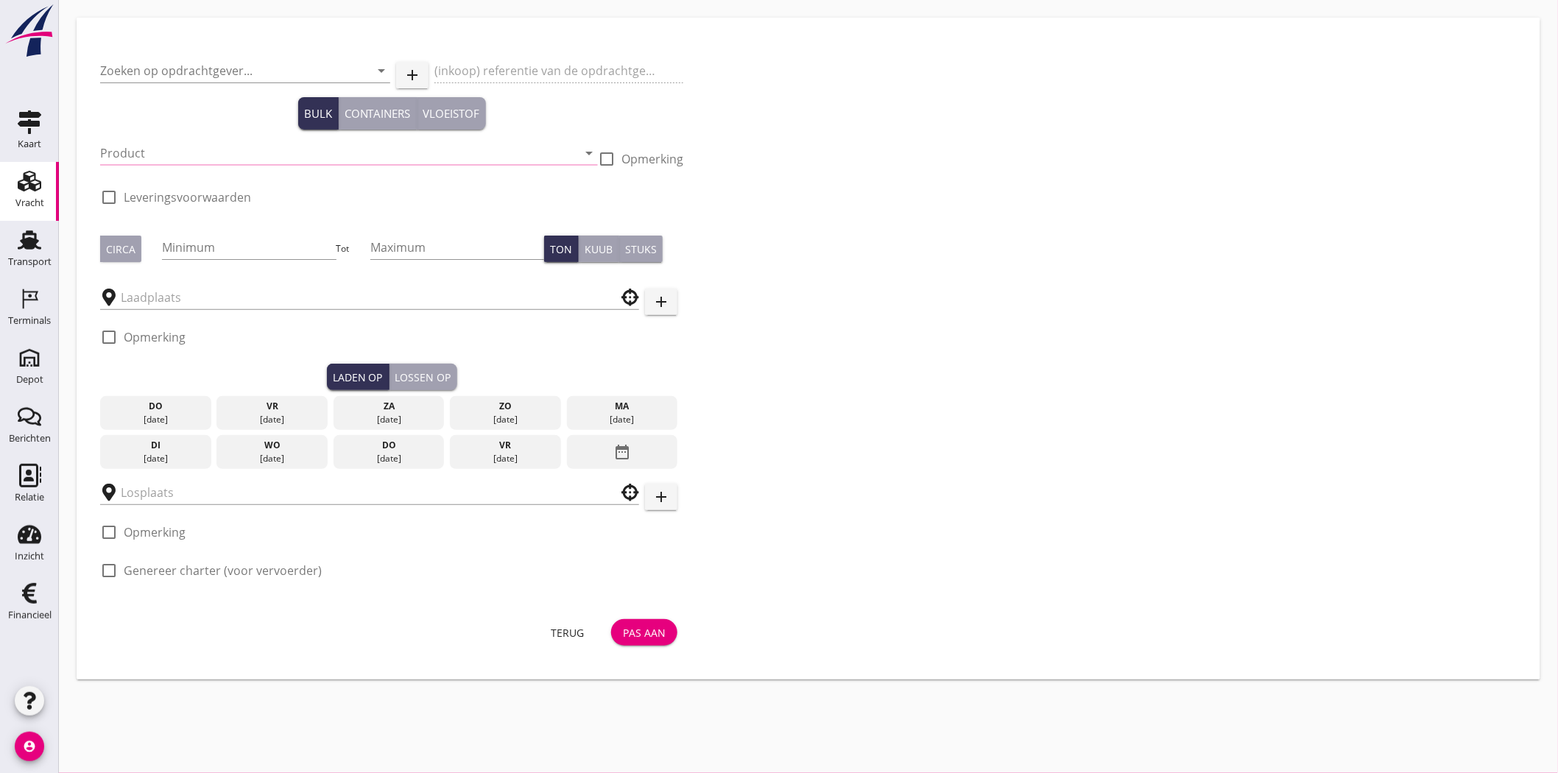
type input "Delahaye Lauwers N.V."
type input "BO_BES 6008 /2025"
type input "Ophoogzand (6120)"
type input "530"
checkbox input "true"
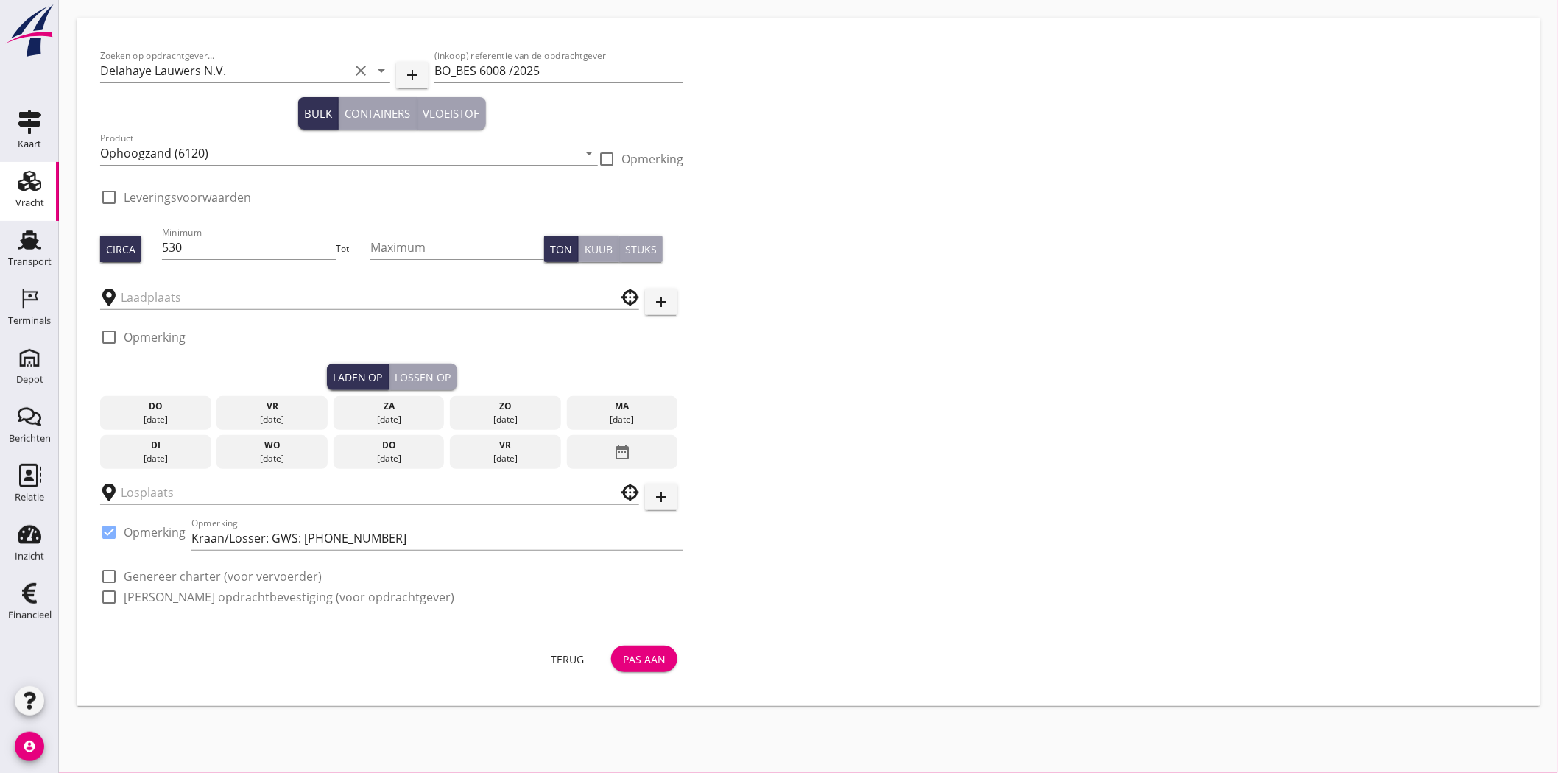
type input "Kaiserberg"
checkbox input "true"
type input "Delahaye-Lauwers"
checkbox input "true"
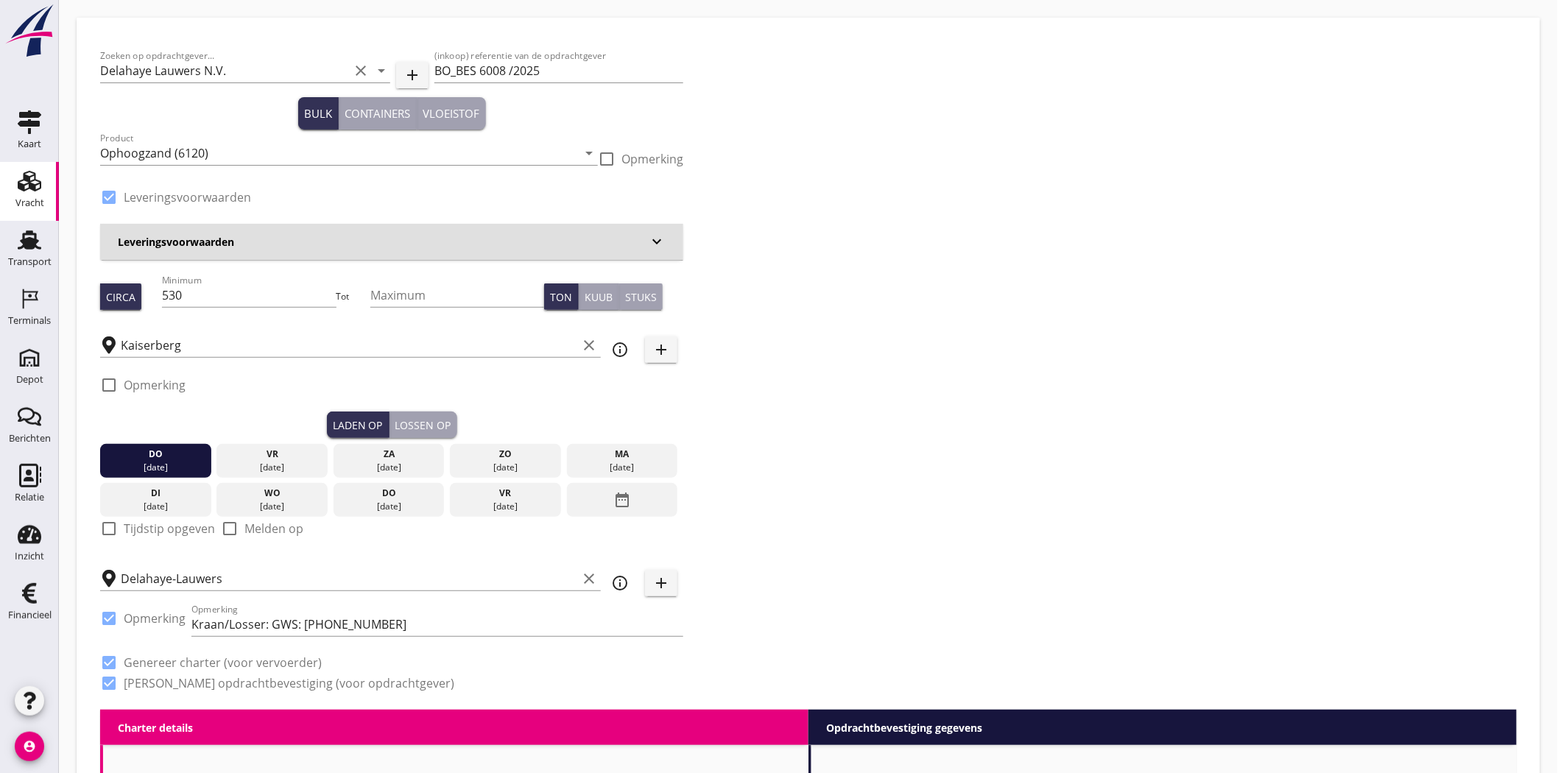
type input "1.85"
checkbox input "false"
radio input "false"
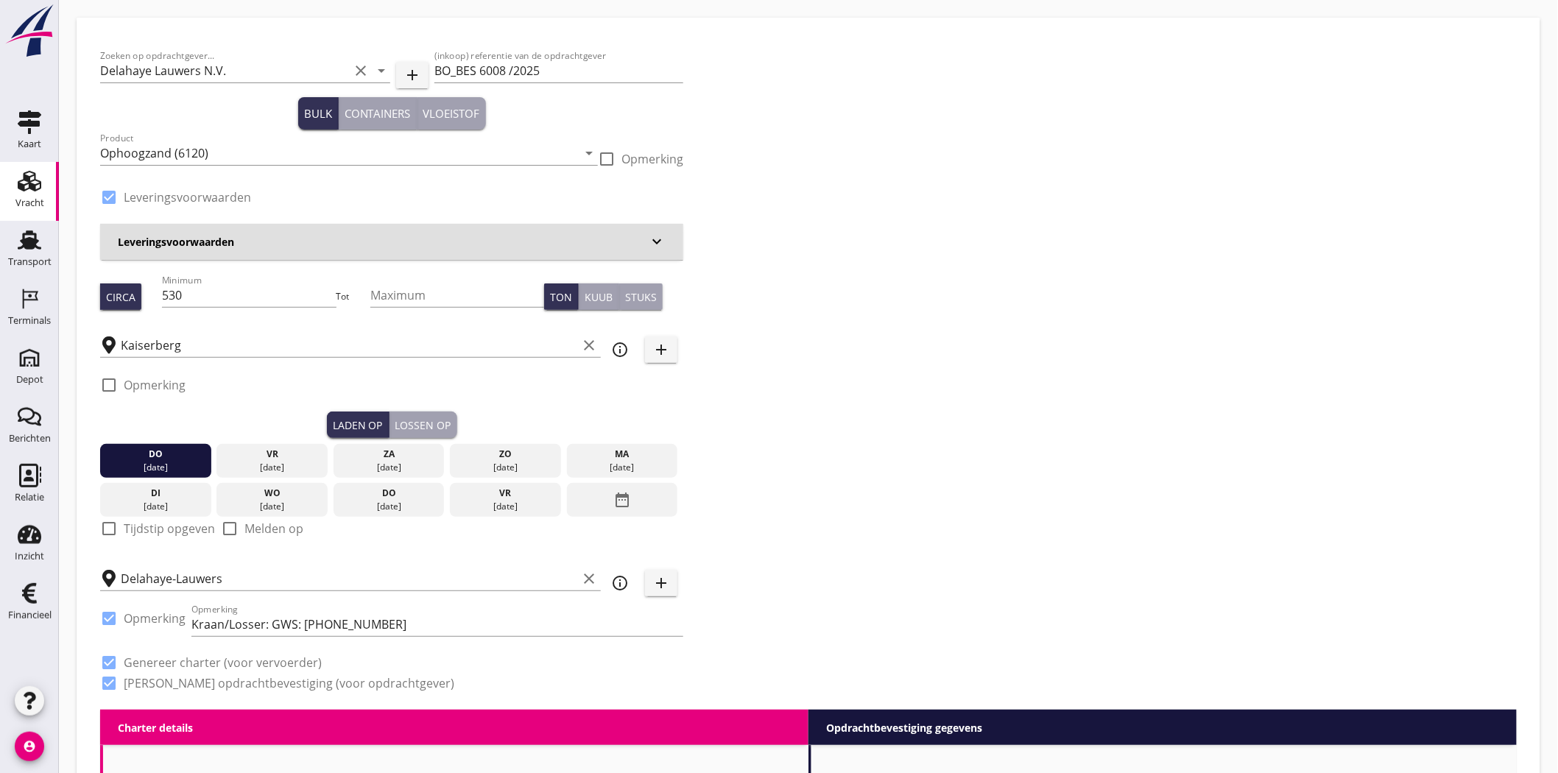
checkbox input "true"
type input "1"
type input "5.63"
checkbox input "false"
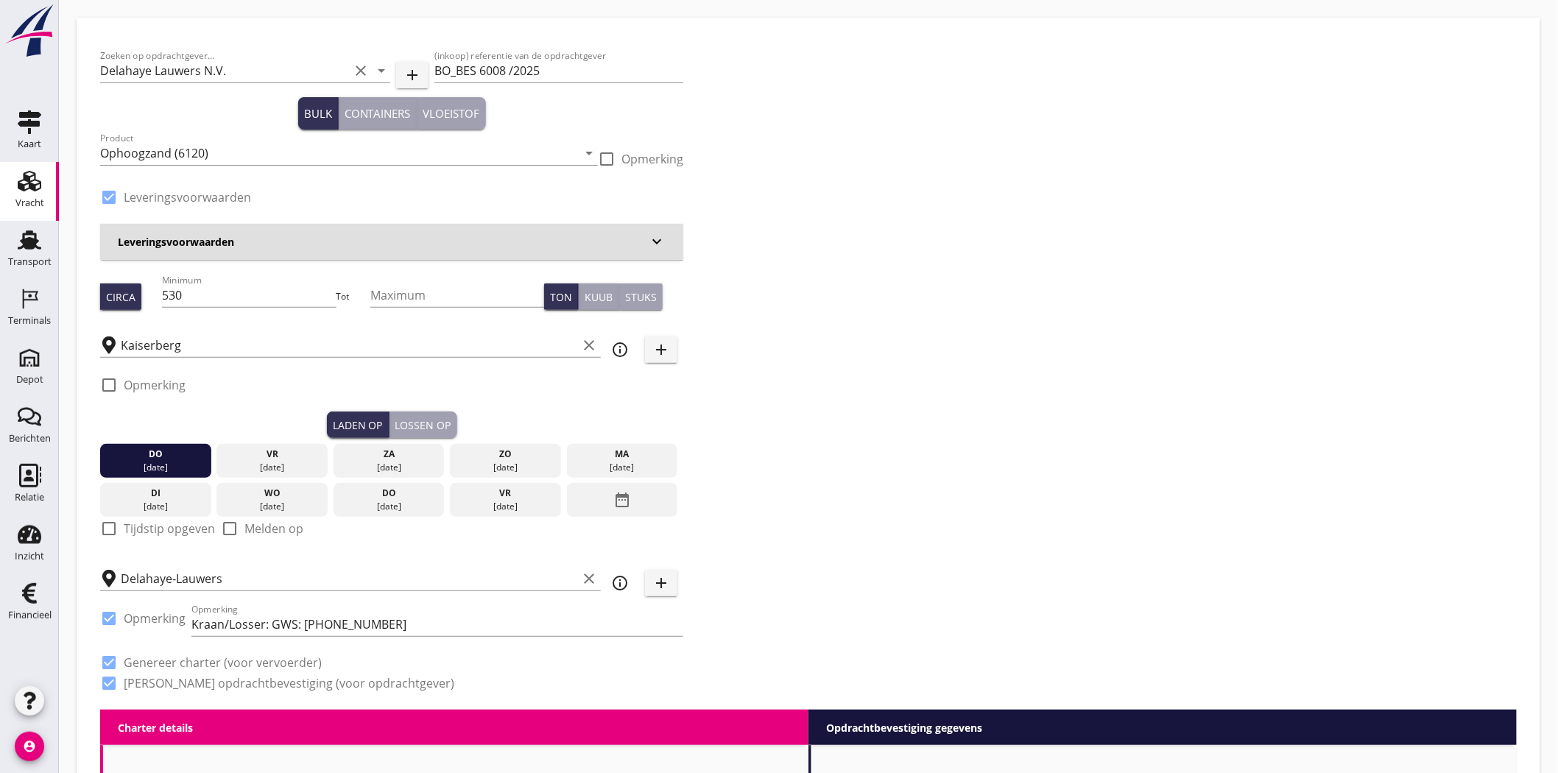
radio input "false"
checkbox input "true"
type input "1"
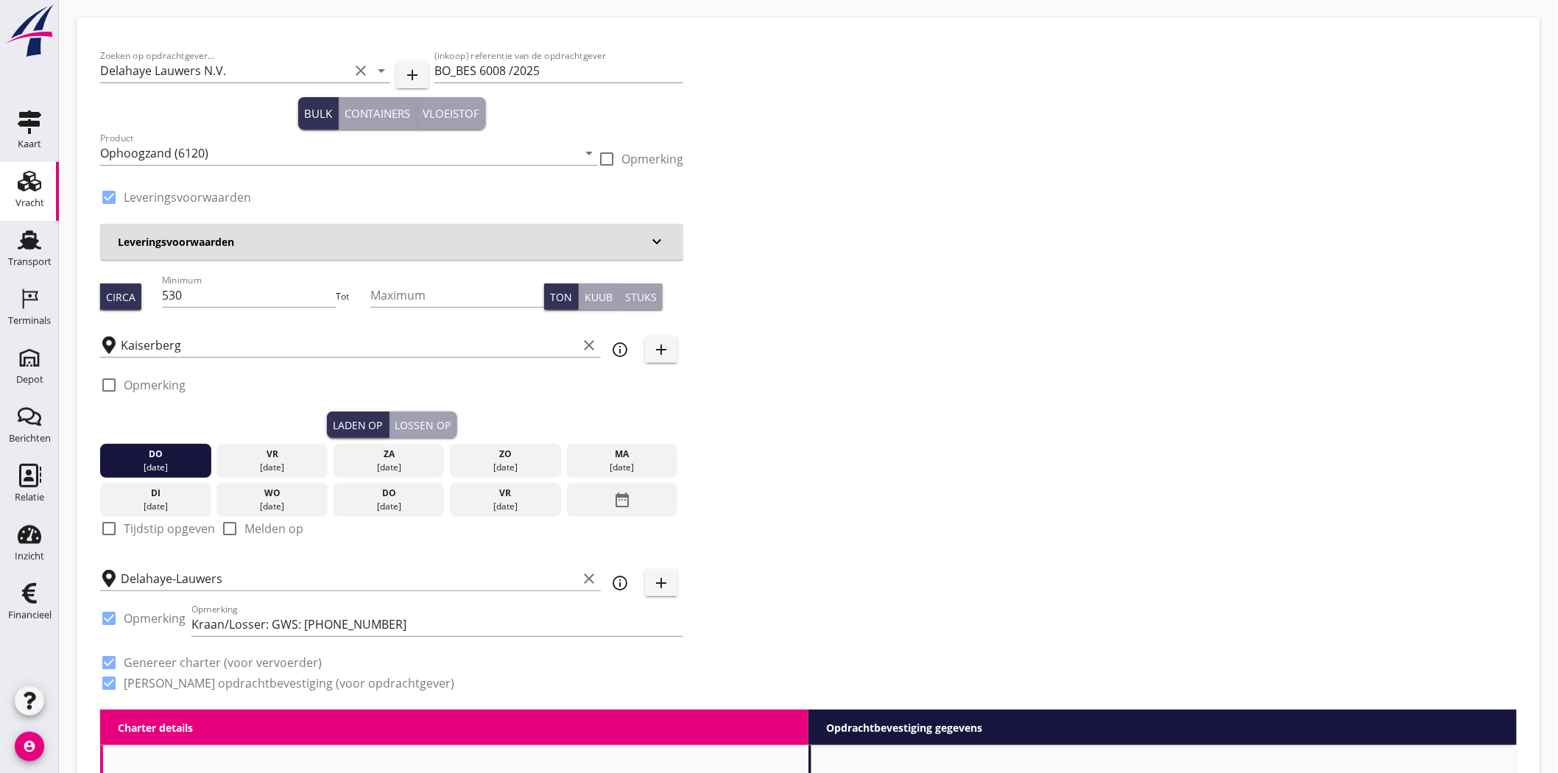
type input "1"
drag, startPoint x: 192, startPoint y: 306, endPoint x: 26, endPoint y: 306, distance: 166.4
type input "1"
type input "1000"
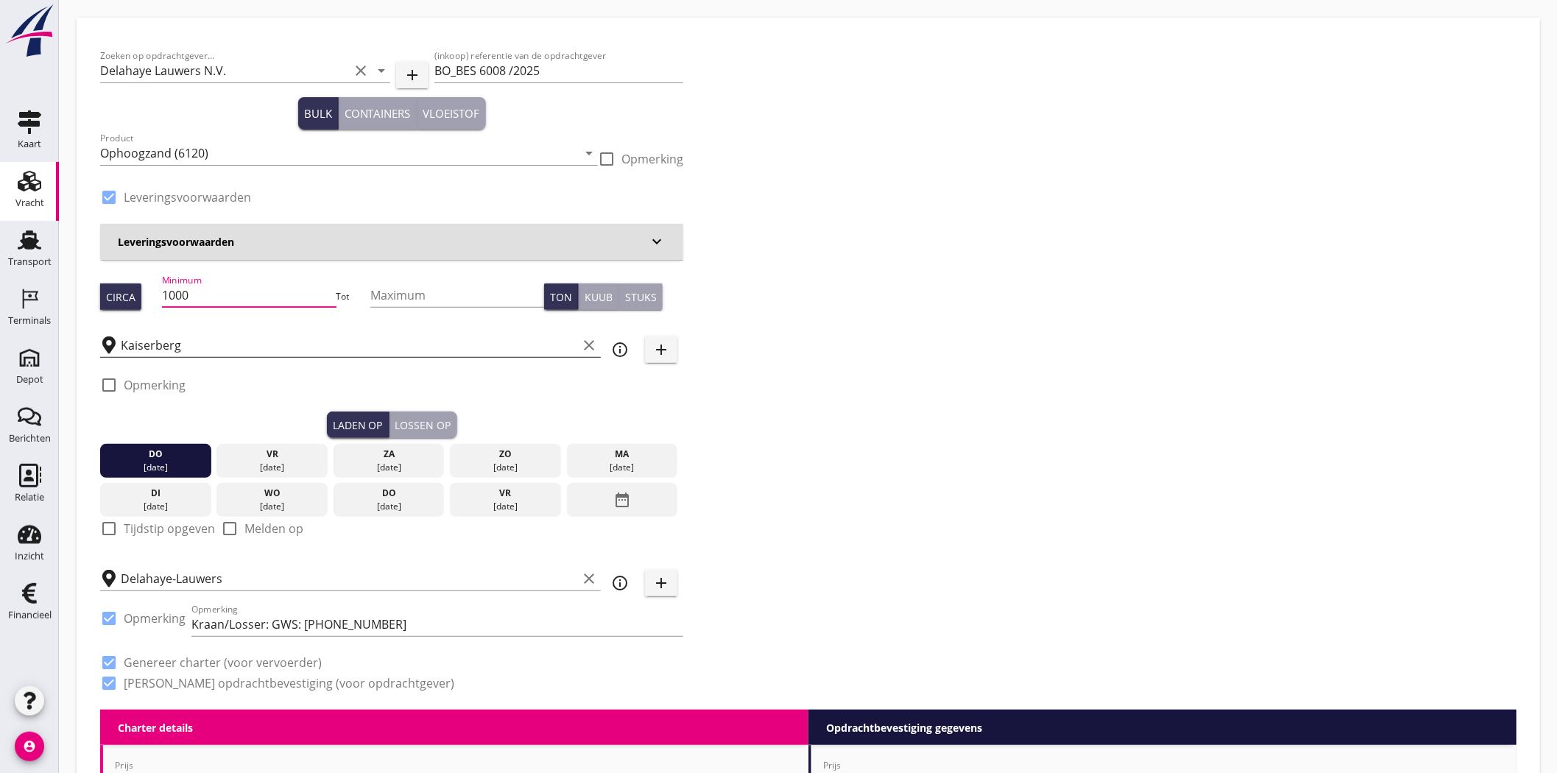
click at [177, 350] on input "Kaiserberg" at bounding box center [349, 346] width 457 height 24
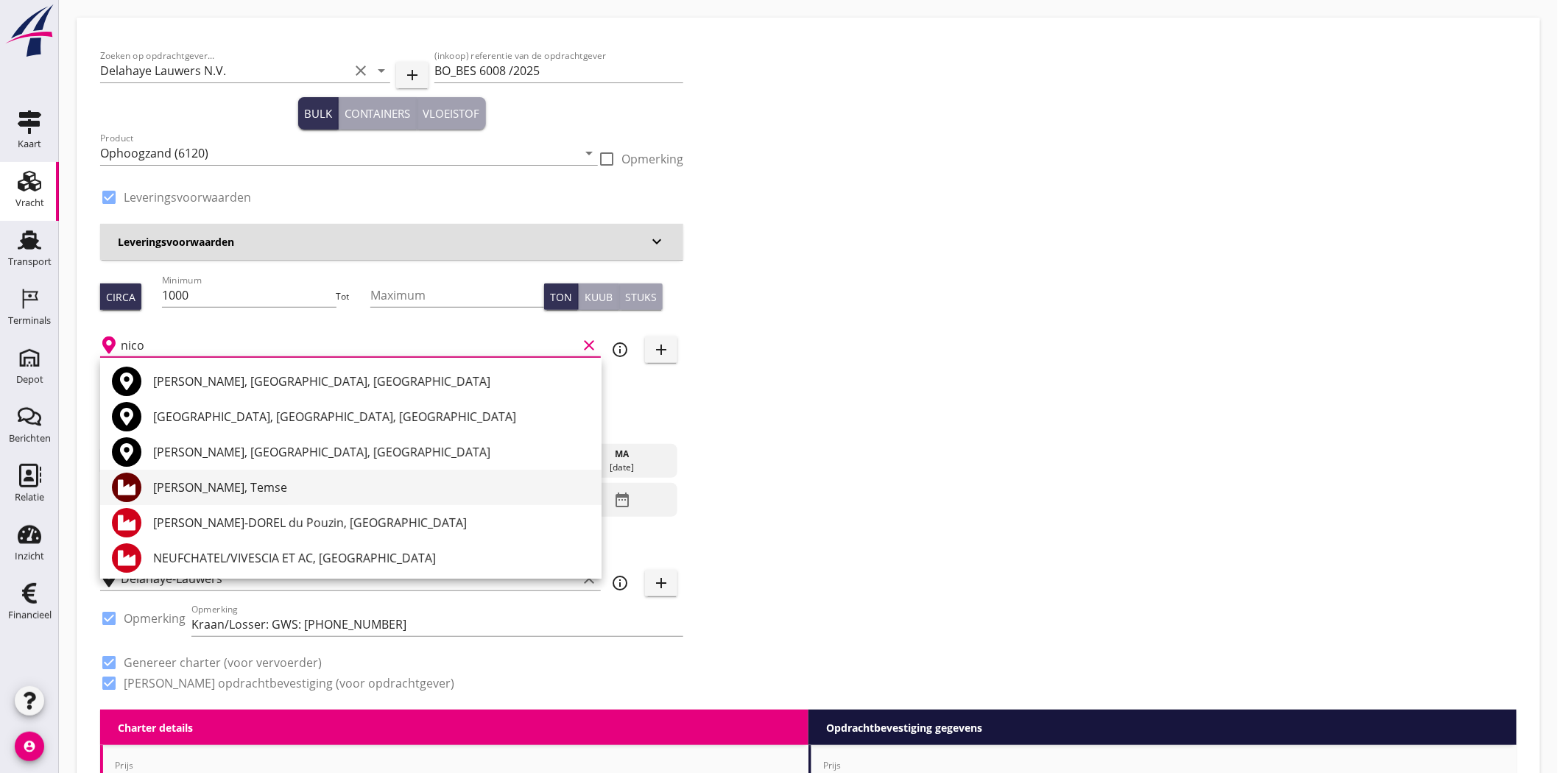
click at [261, 487] on div "zz Nicole, Temse" at bounding box center [371, 488] width 437 height 18
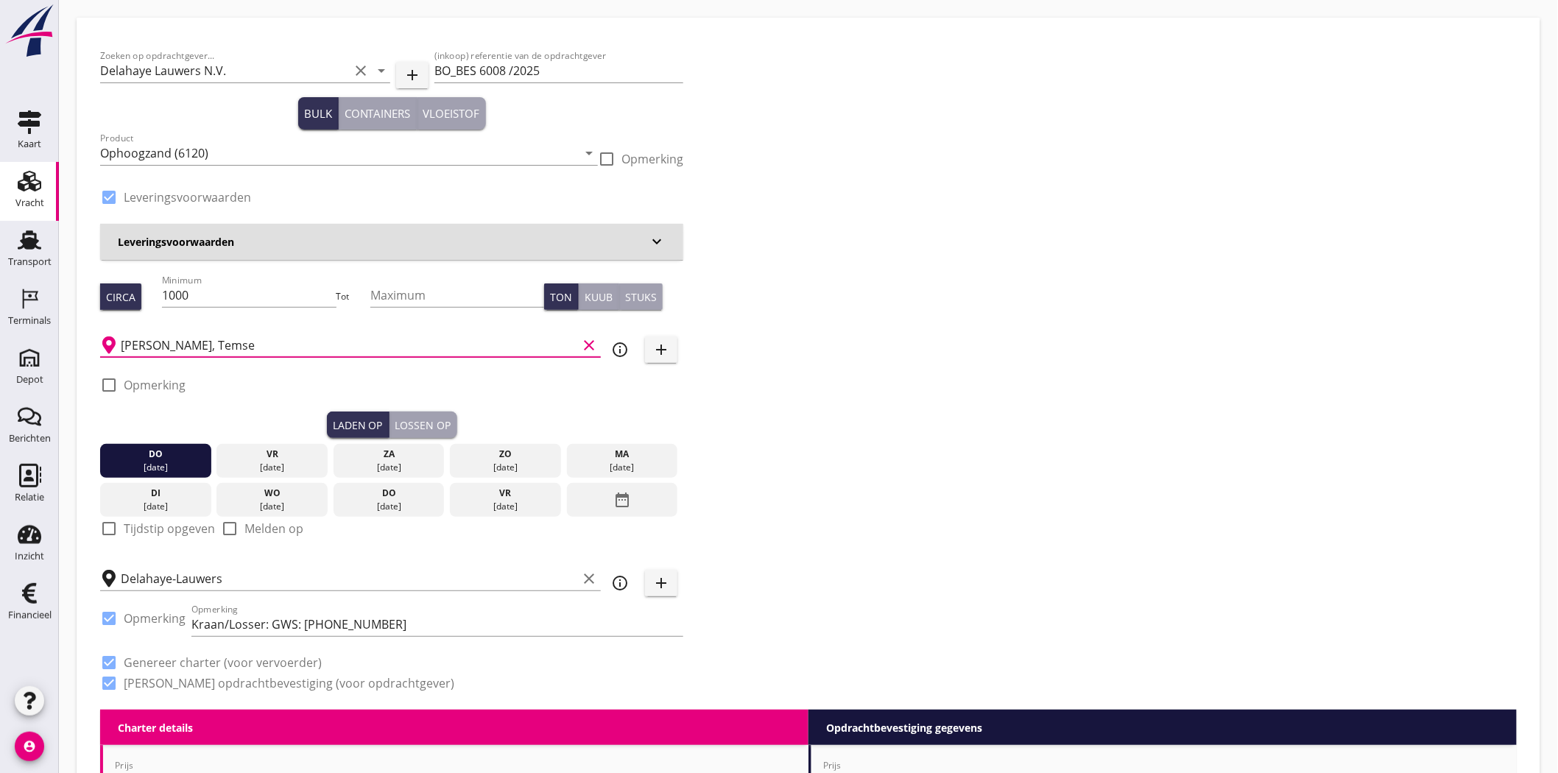
type input "zz Nicole, Temse"
click at [969, 261] on div "Zoeken op opdrachtgever... Delahaye Lauwers N.V. clear arrow_drop_down add (ink…" at bounding box center [808, 375] width 1429 height 669
click at [440, 421] on div "Lossen op" at bounding box center [423, 425] width 56 height 15
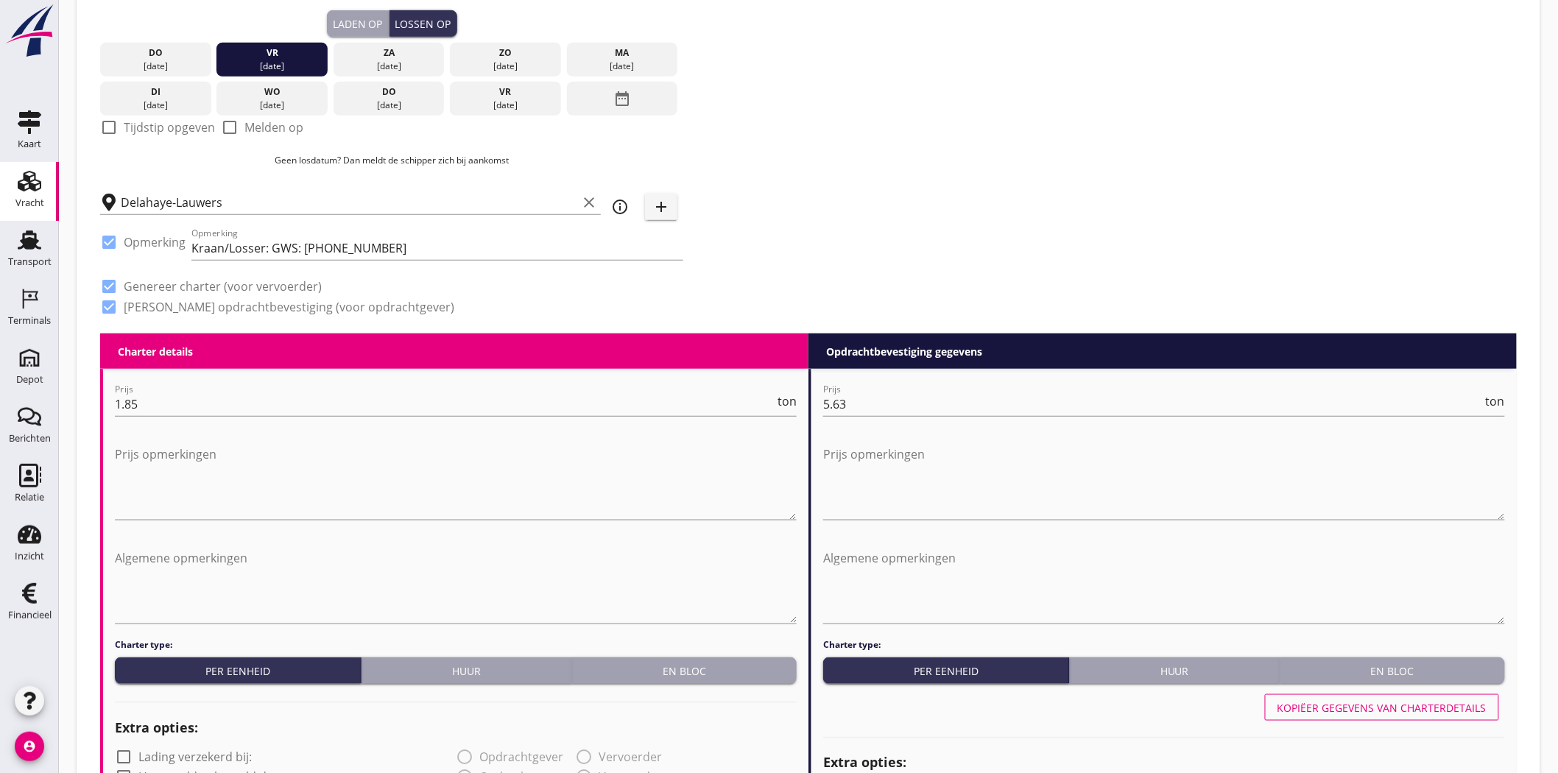
scroll to position [409, 0]
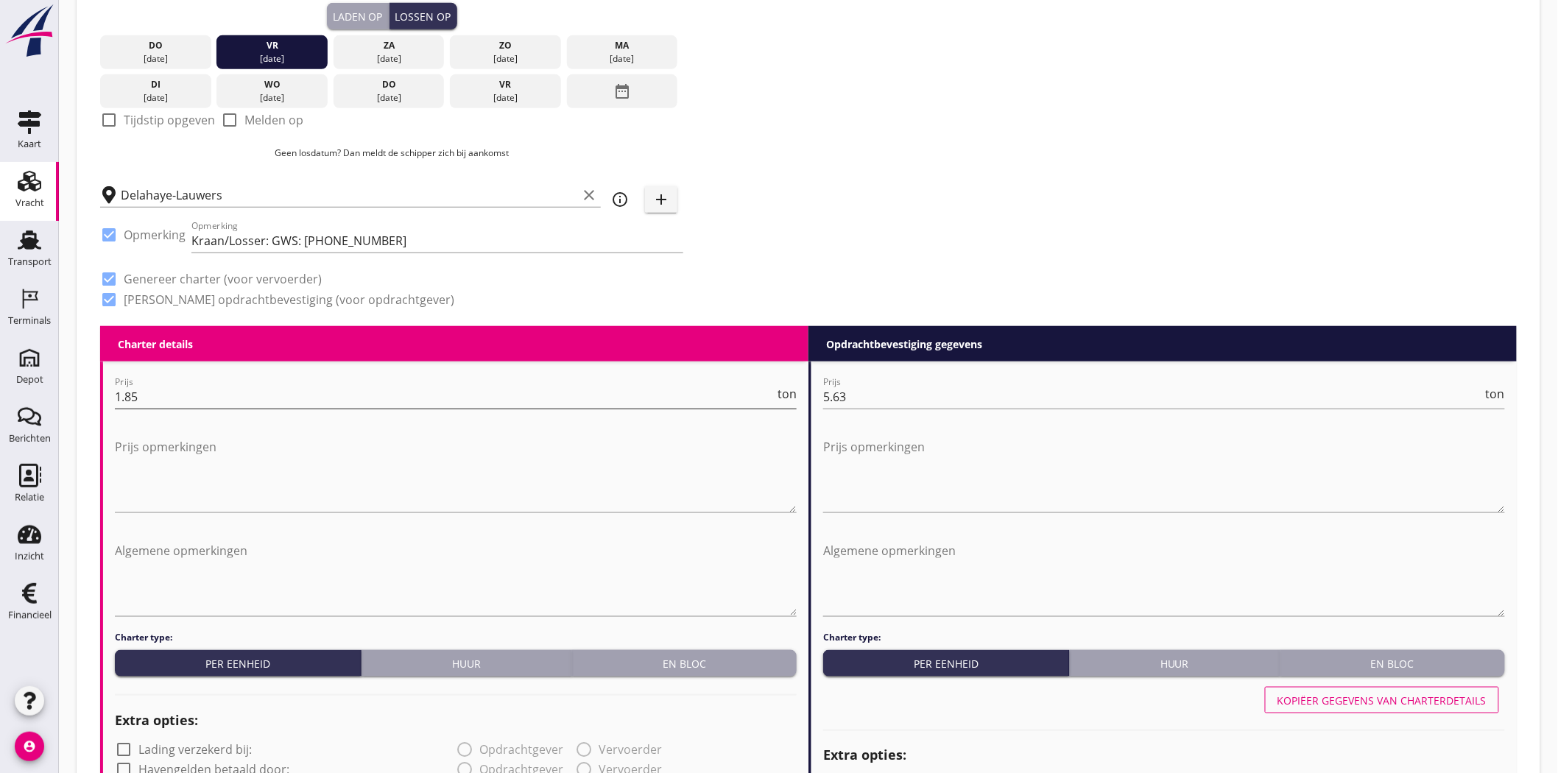
click at [247, 399] on input "1.85" at bounding box center [445, 397] width 660 height 24
type input "1.73"
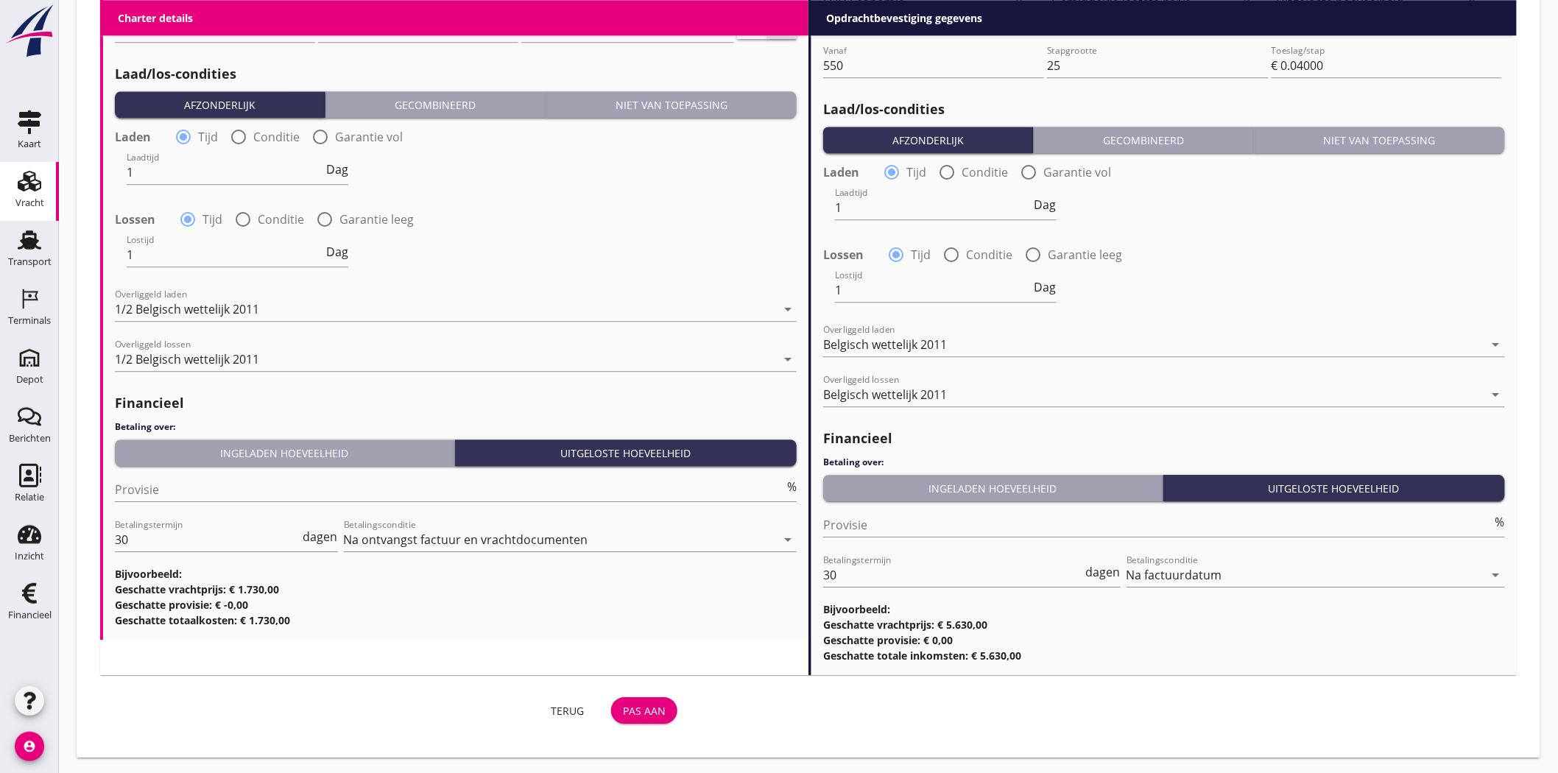
scroll to position [1576, 0]
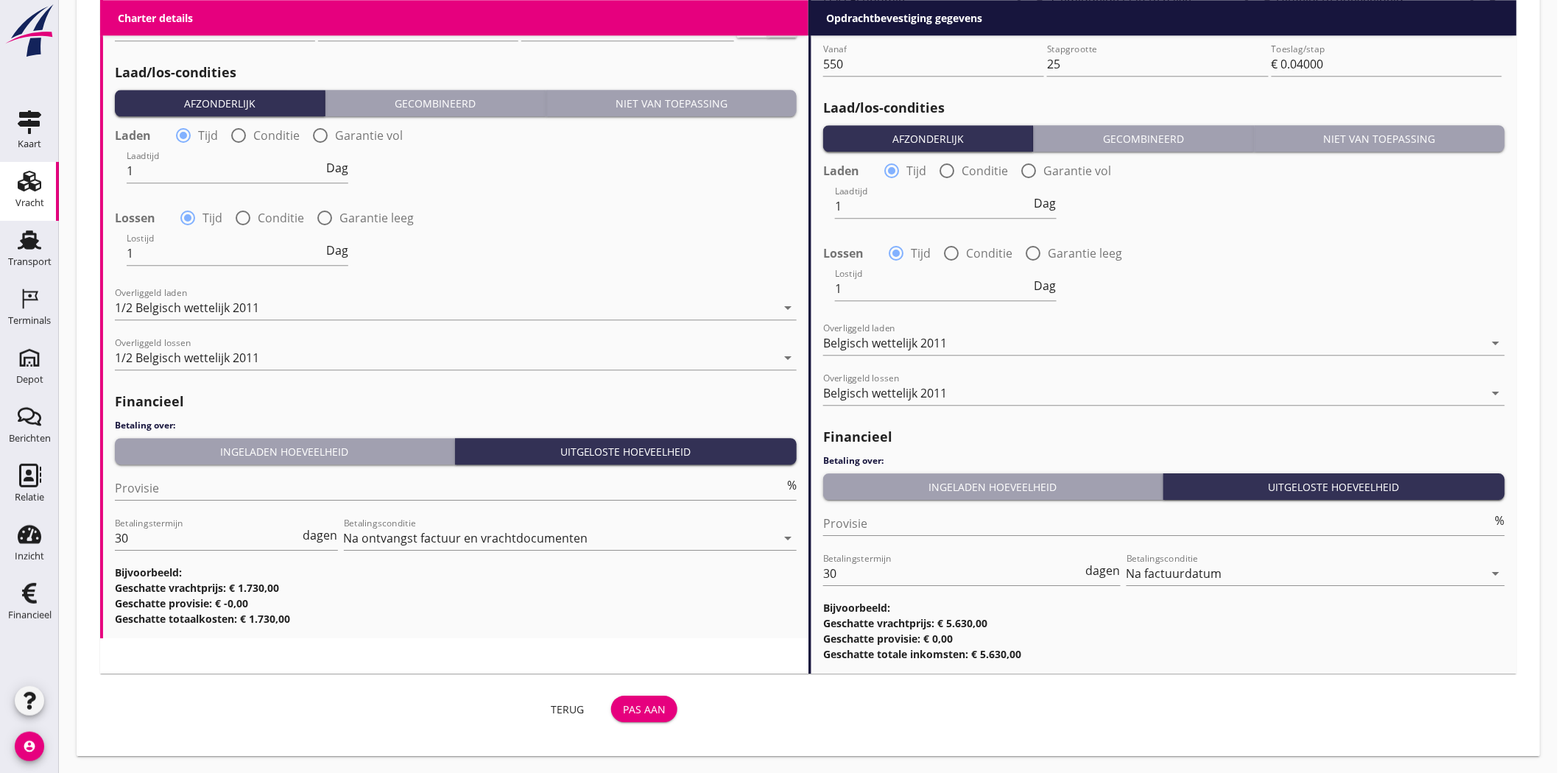
click at [649, 691] on div "Terug Pas aan" at bounding box center [391, 708] width 583 height 35
click at [650, 695] on div "Pas aan" at bounding box center [644, 709] width 43 height 15
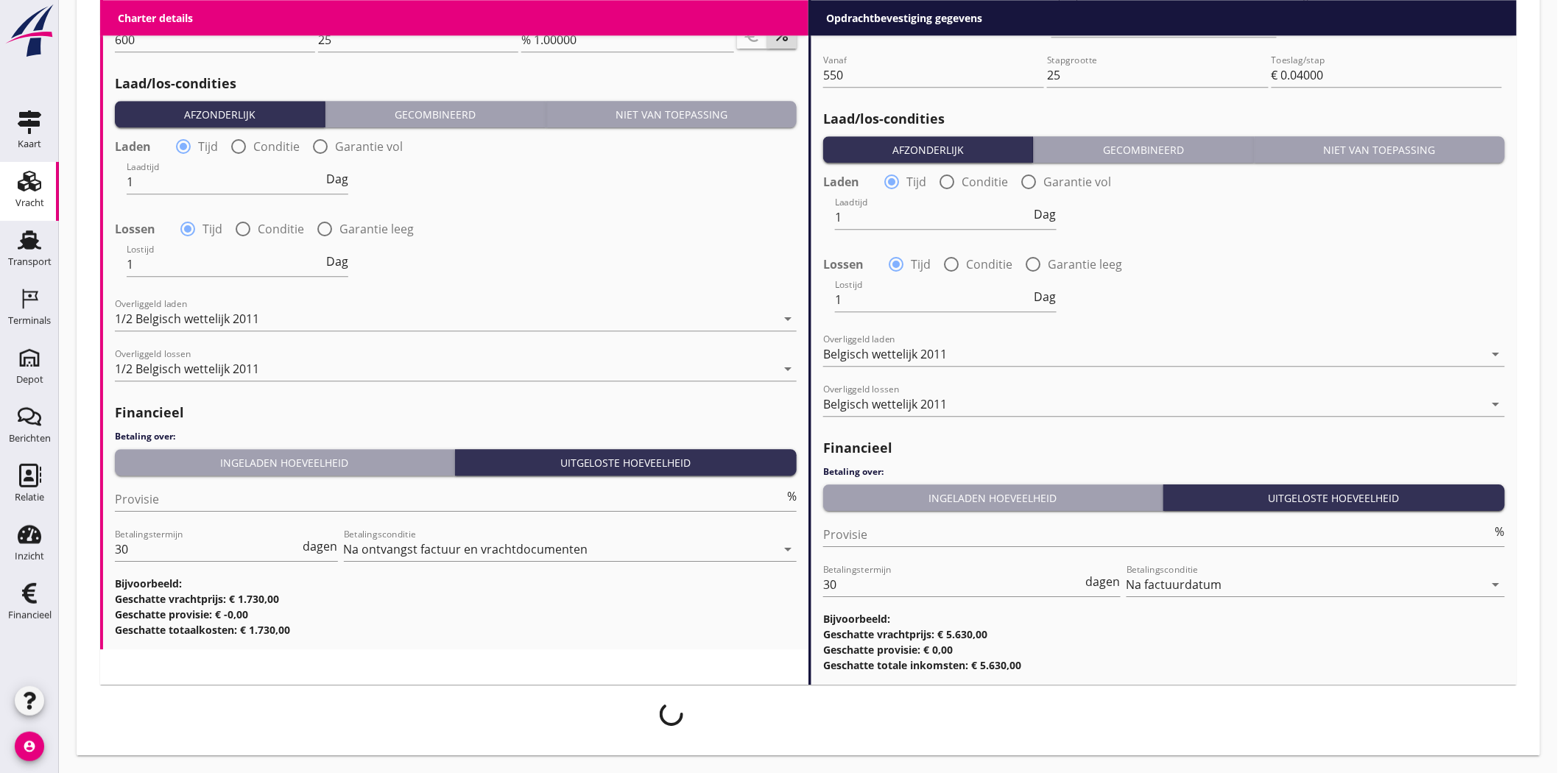
scroll to position [1564, 0]
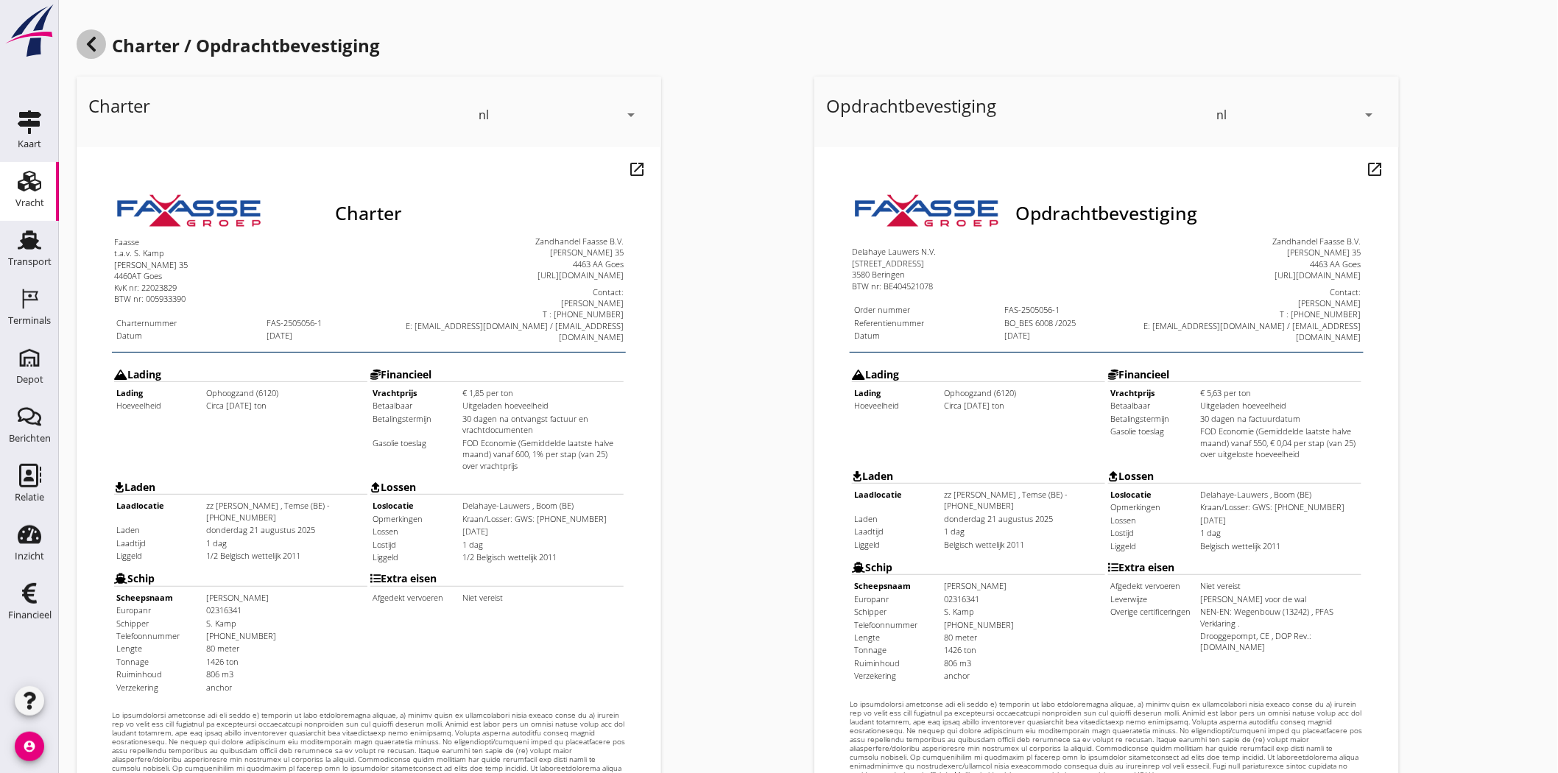
click at [87, 44] on use at bounding box center [91, 44] width 9 height 15
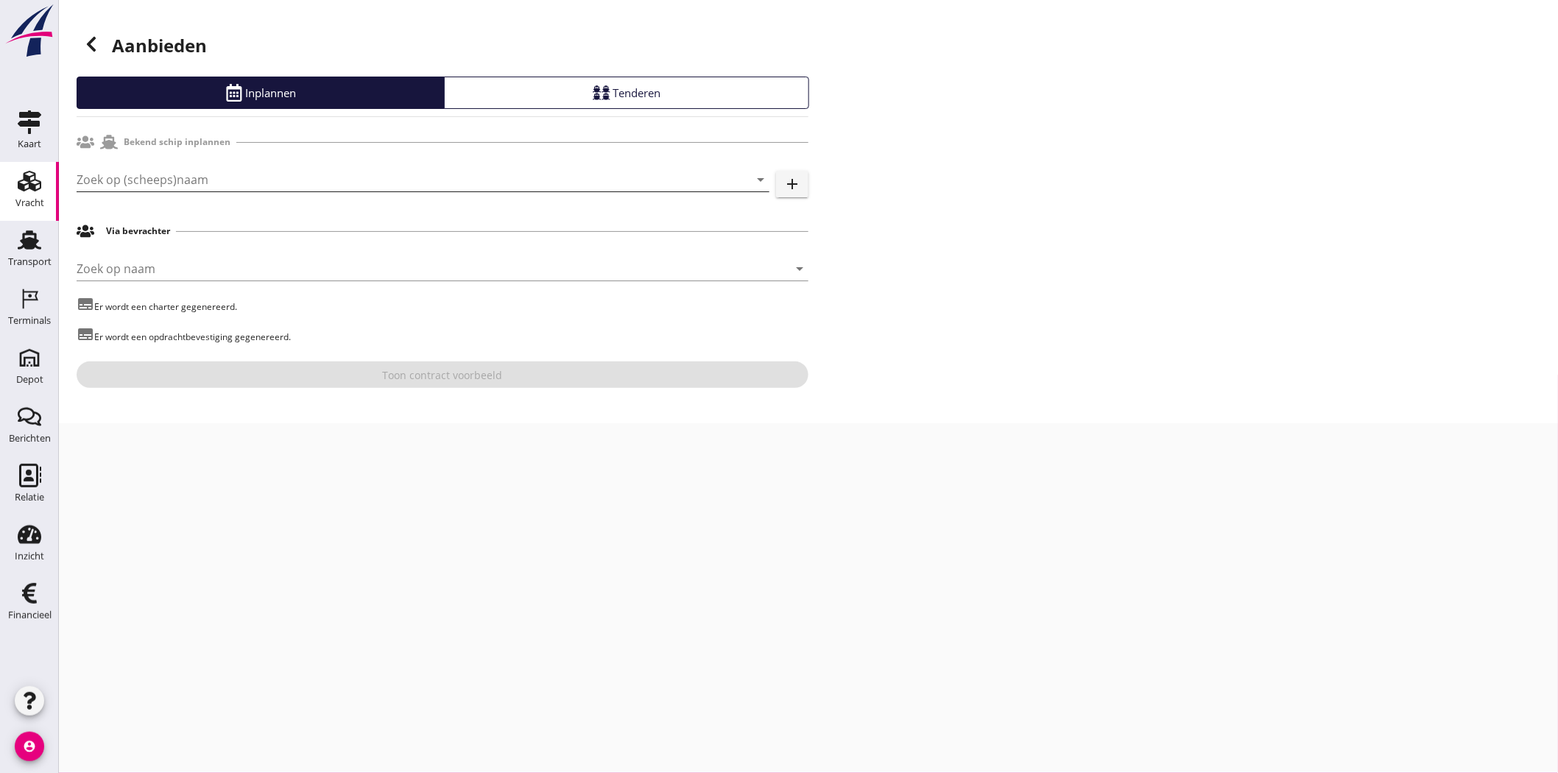
click at [212, 184] on input "Zoek op (scheeps)naam" at bounding box center [403, 180] width 652 height 24
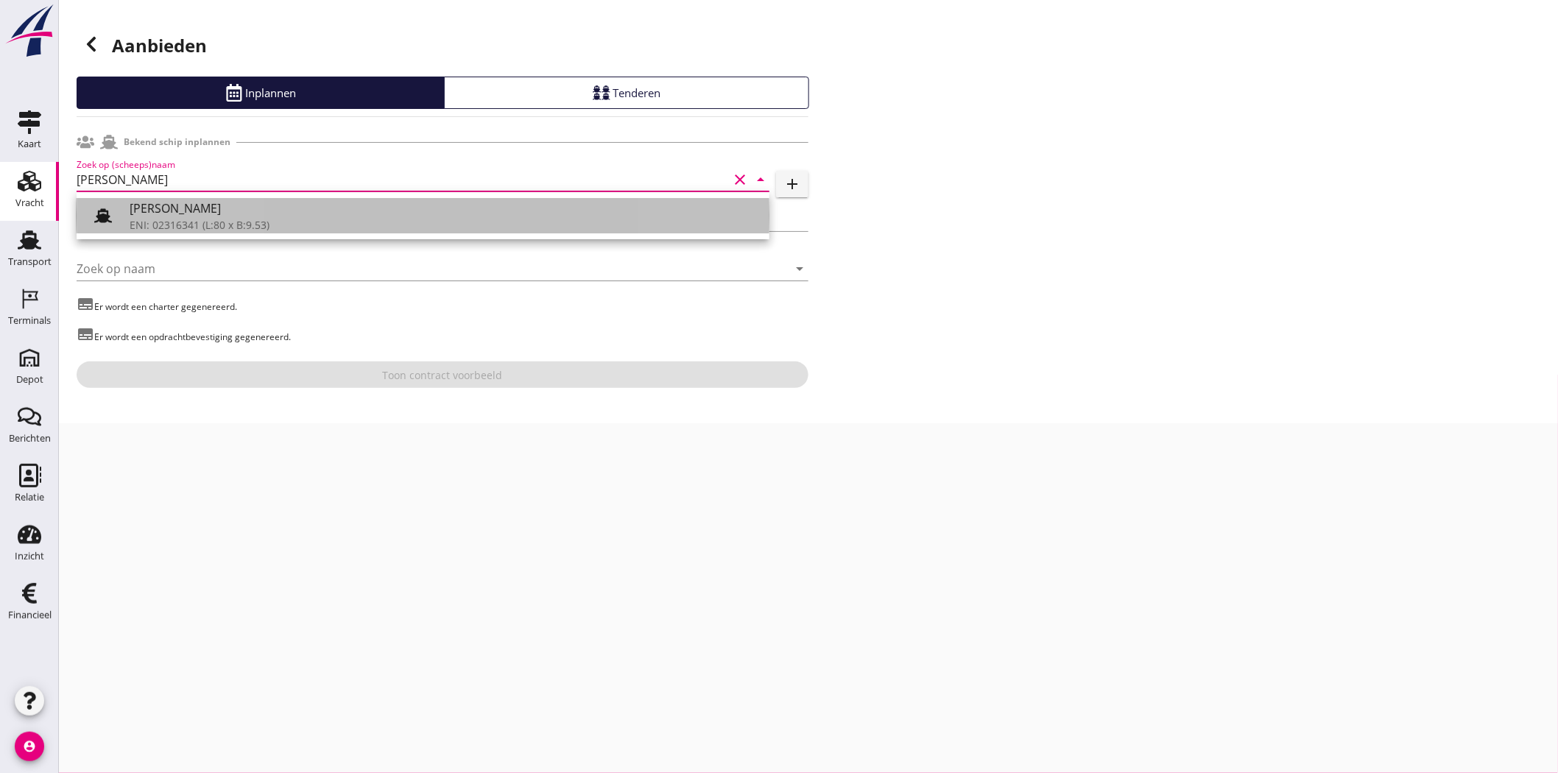
click at [231, 216] on div "[PERSON_NAME]" at bounding box center [444, 209] width 628 height 18
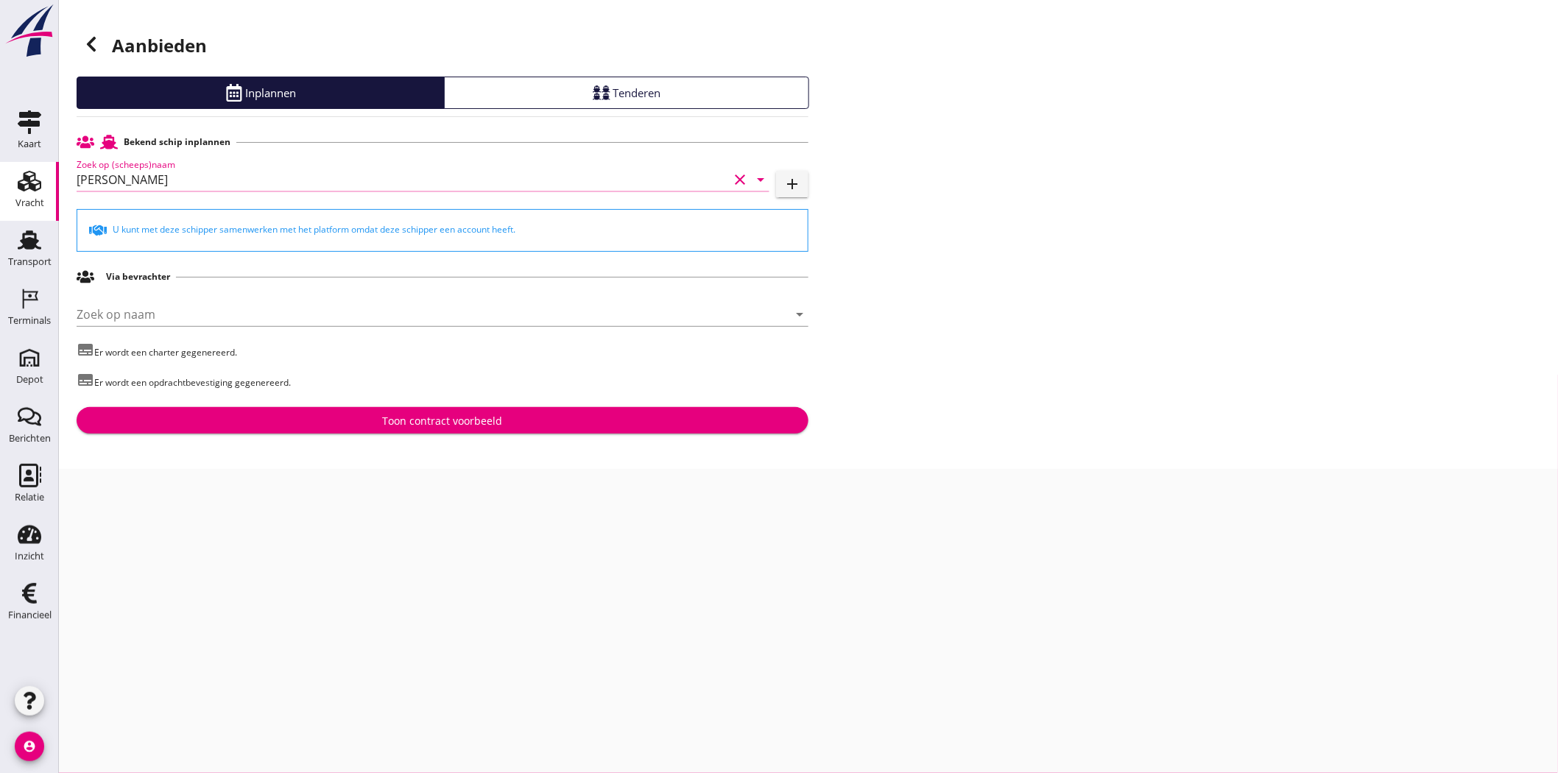
type input "[PERSON_NAME]"
click at [406, 420] on div "Toon contract voorbeeld" at bounding box center [443, 420] width 120 height 15
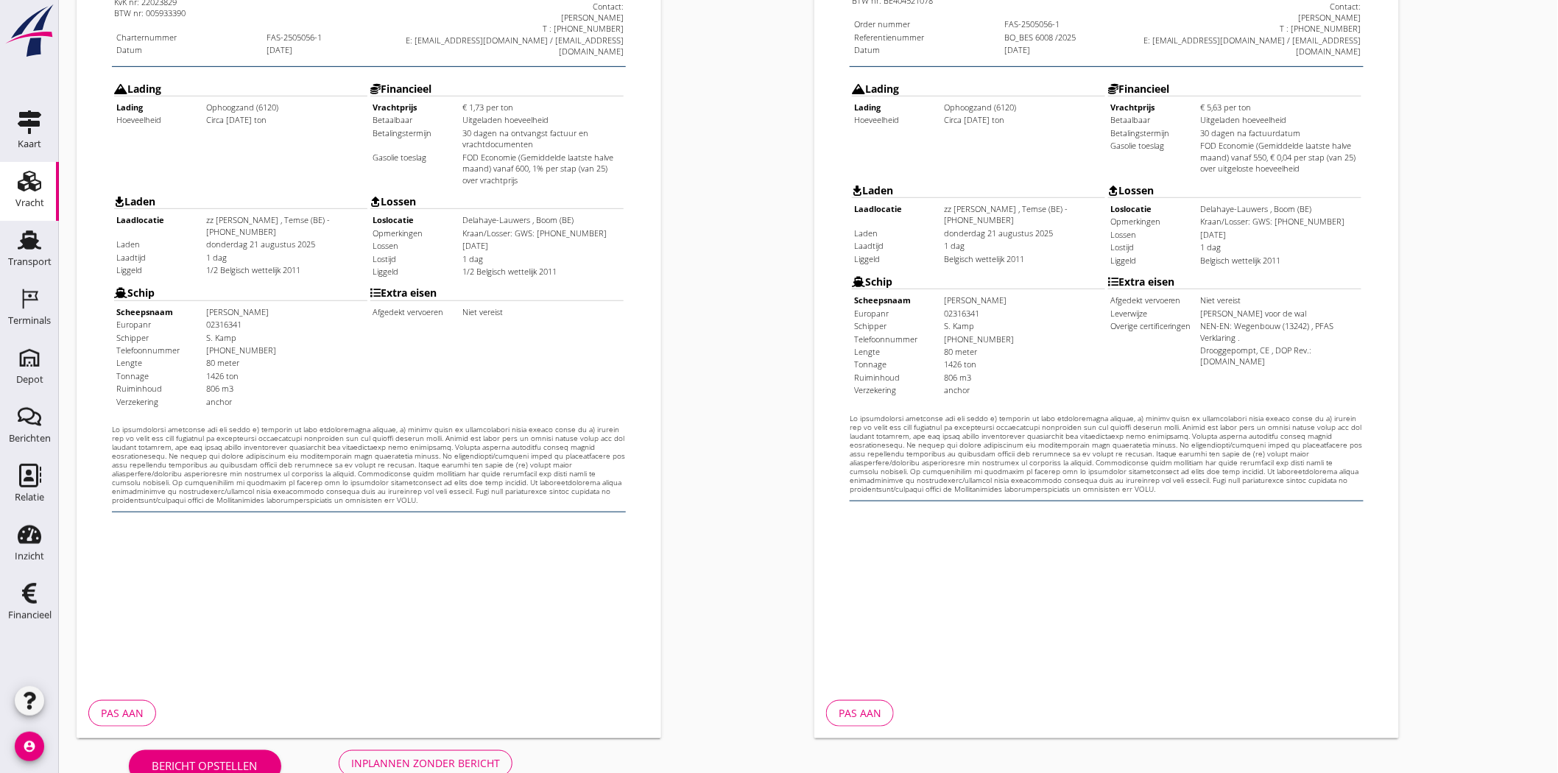
scroll to position [317, 0]
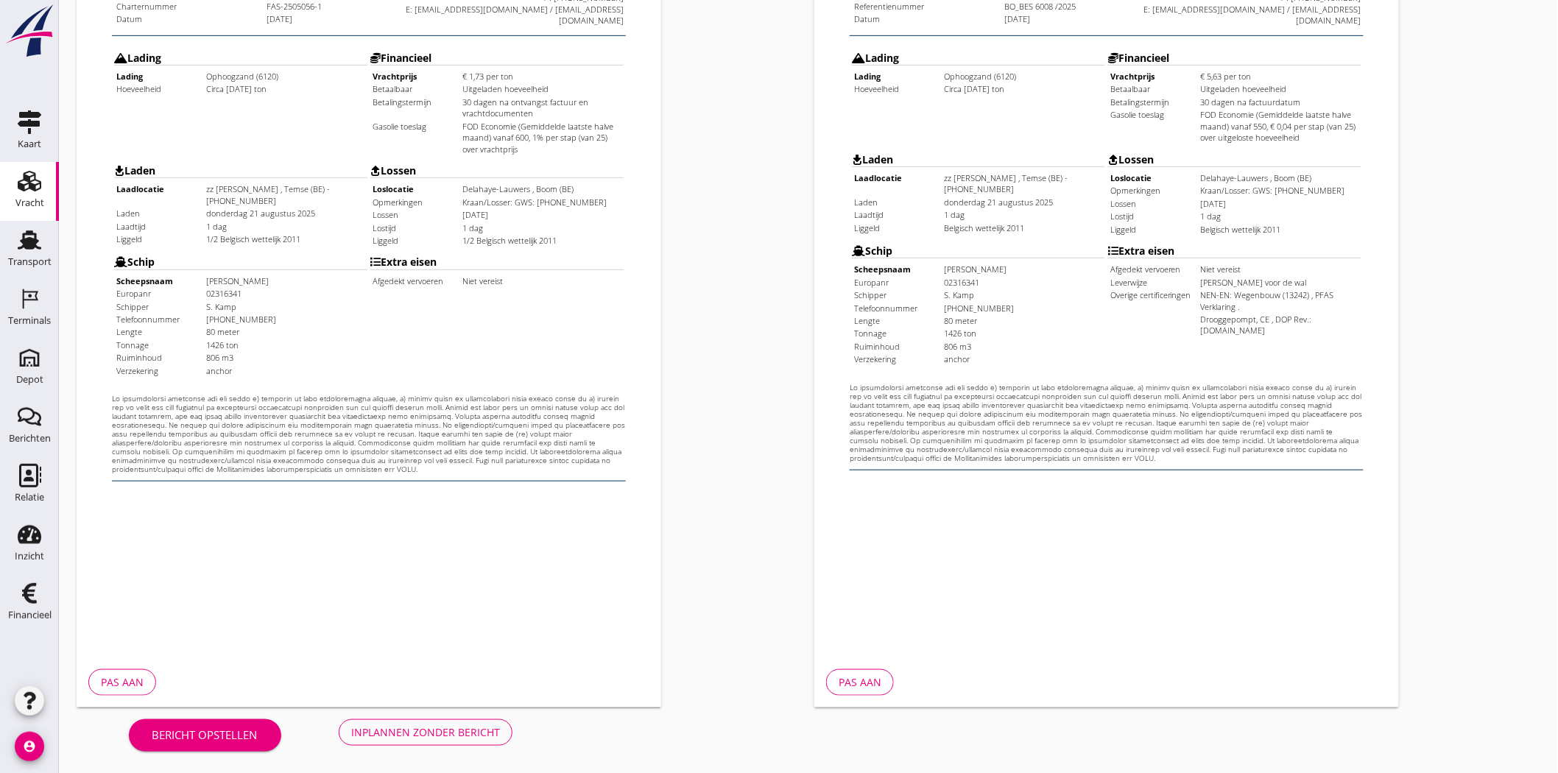
click at [447, 695] on div "Inplannen zonder bericht" at bounding box center [425, 732] width 149 height 15
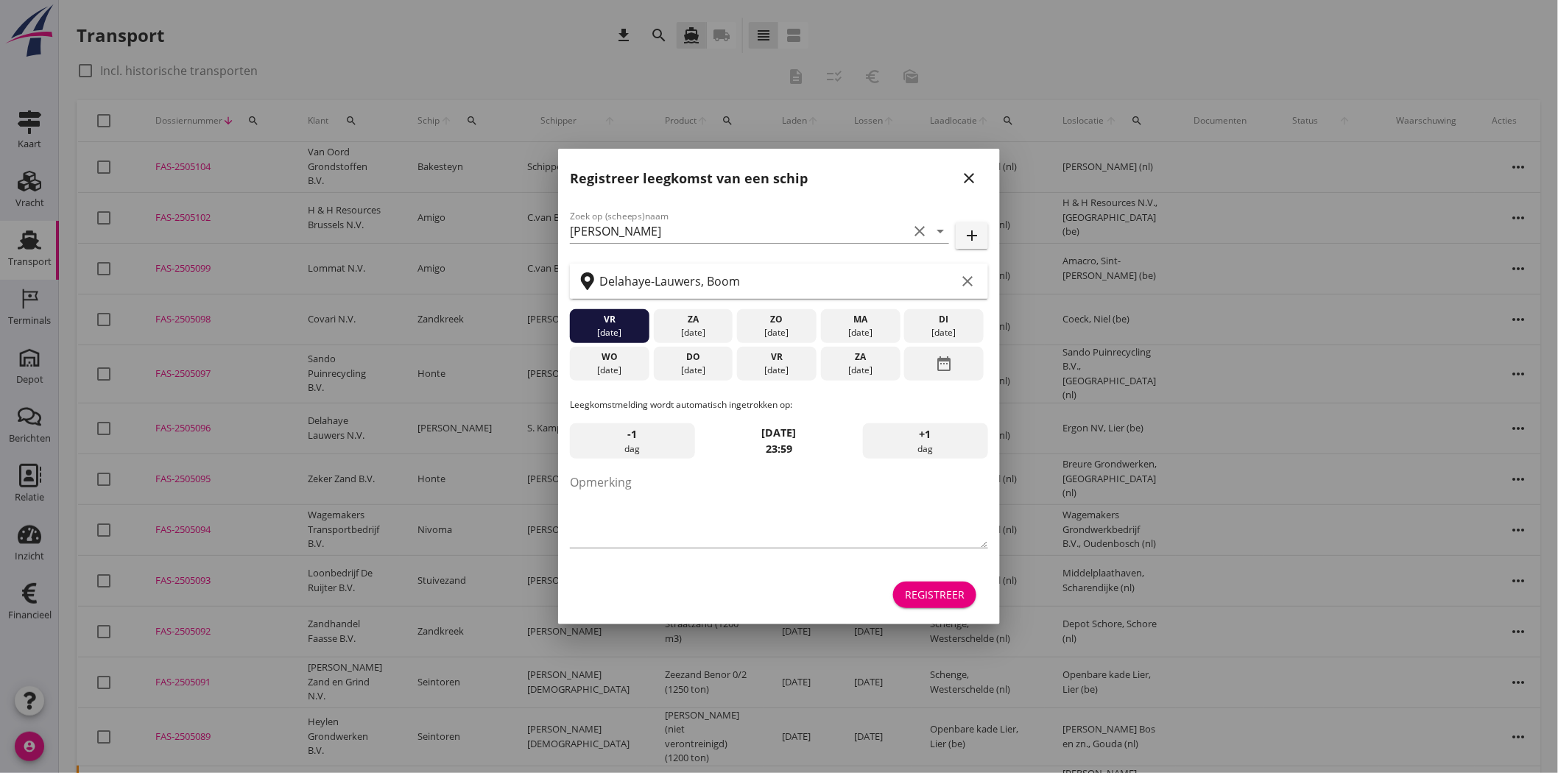
click at [973, 177] on icon "close" at bounding box center [969, 178] width 18 height 18
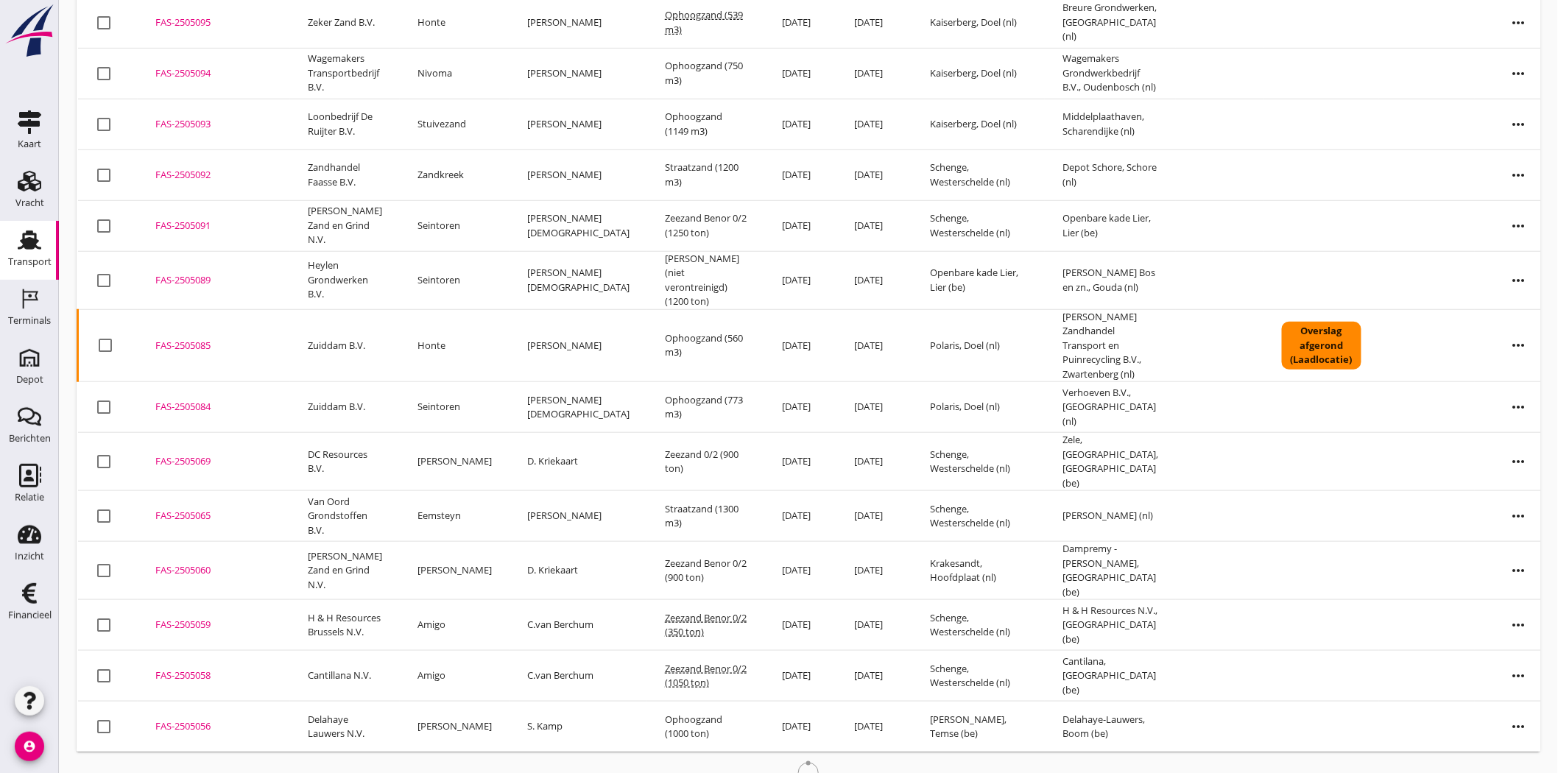
scroll to position [457, 0]
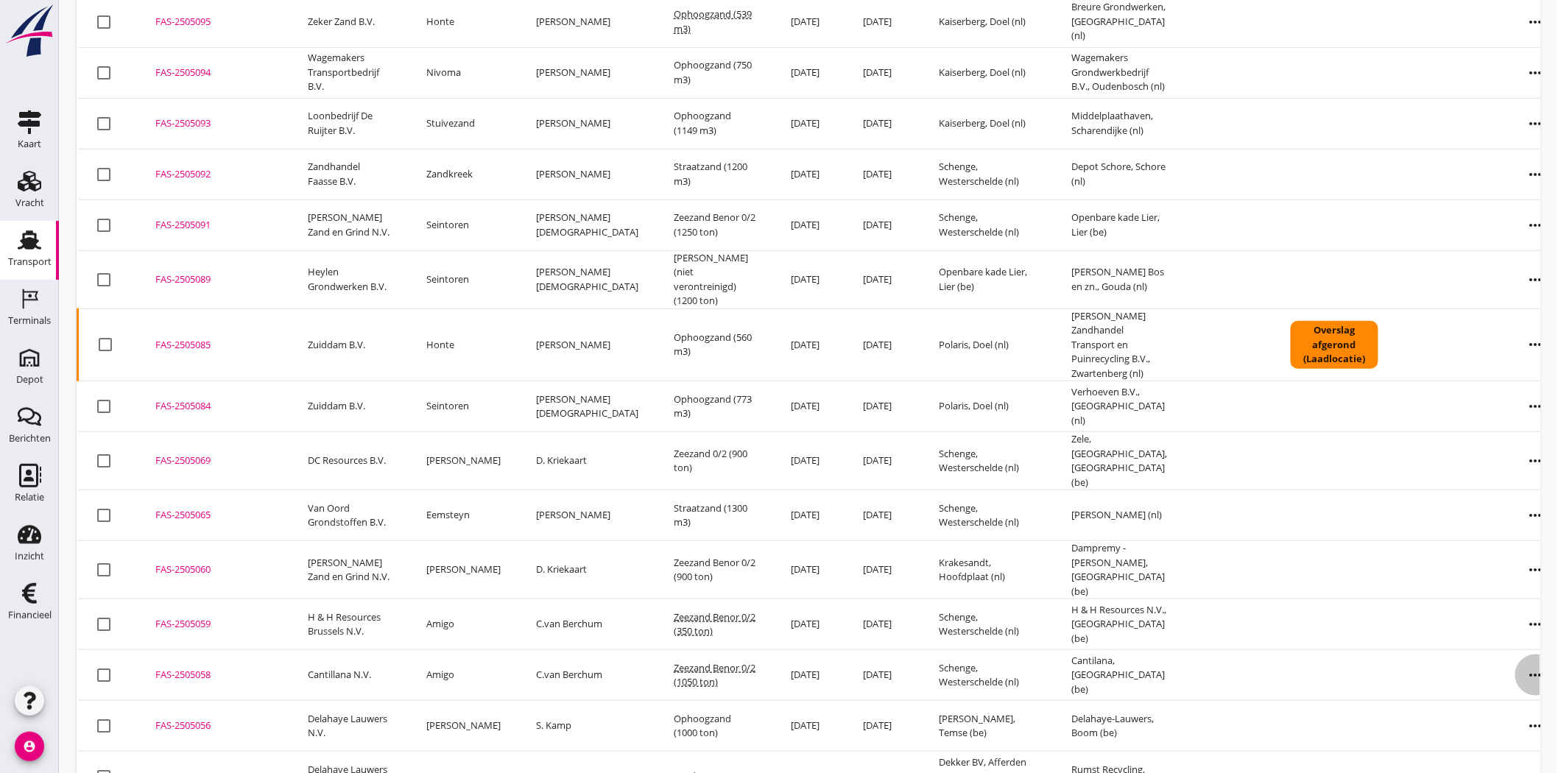
click at [1402, 655] on icon "more_horiz" at bounding box center [1535, 675] width 41 height 41
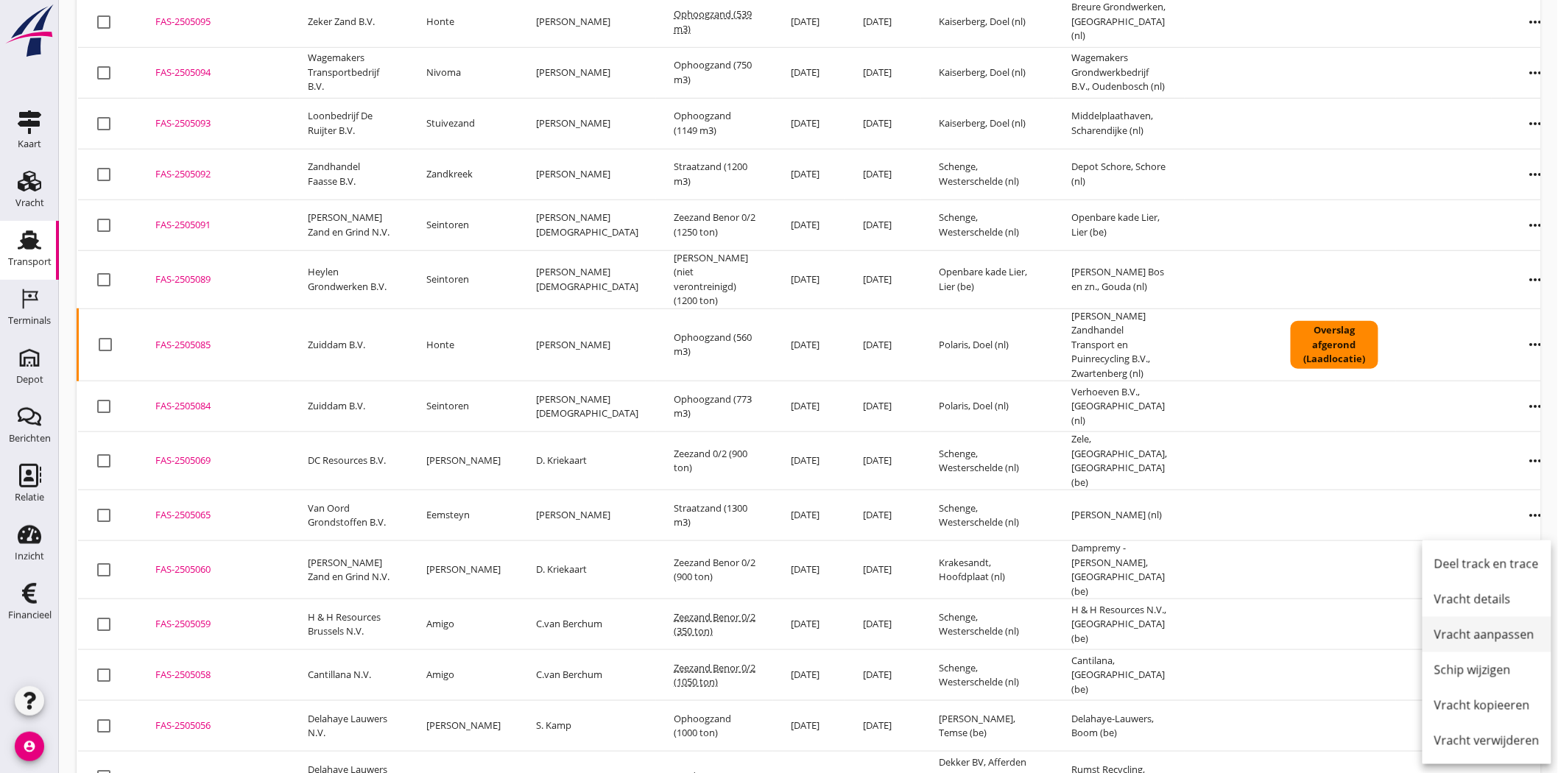
click at [1402, 637] on div "Vracht aanpassen" at bounding box center [1486, 635] width 105 height 18
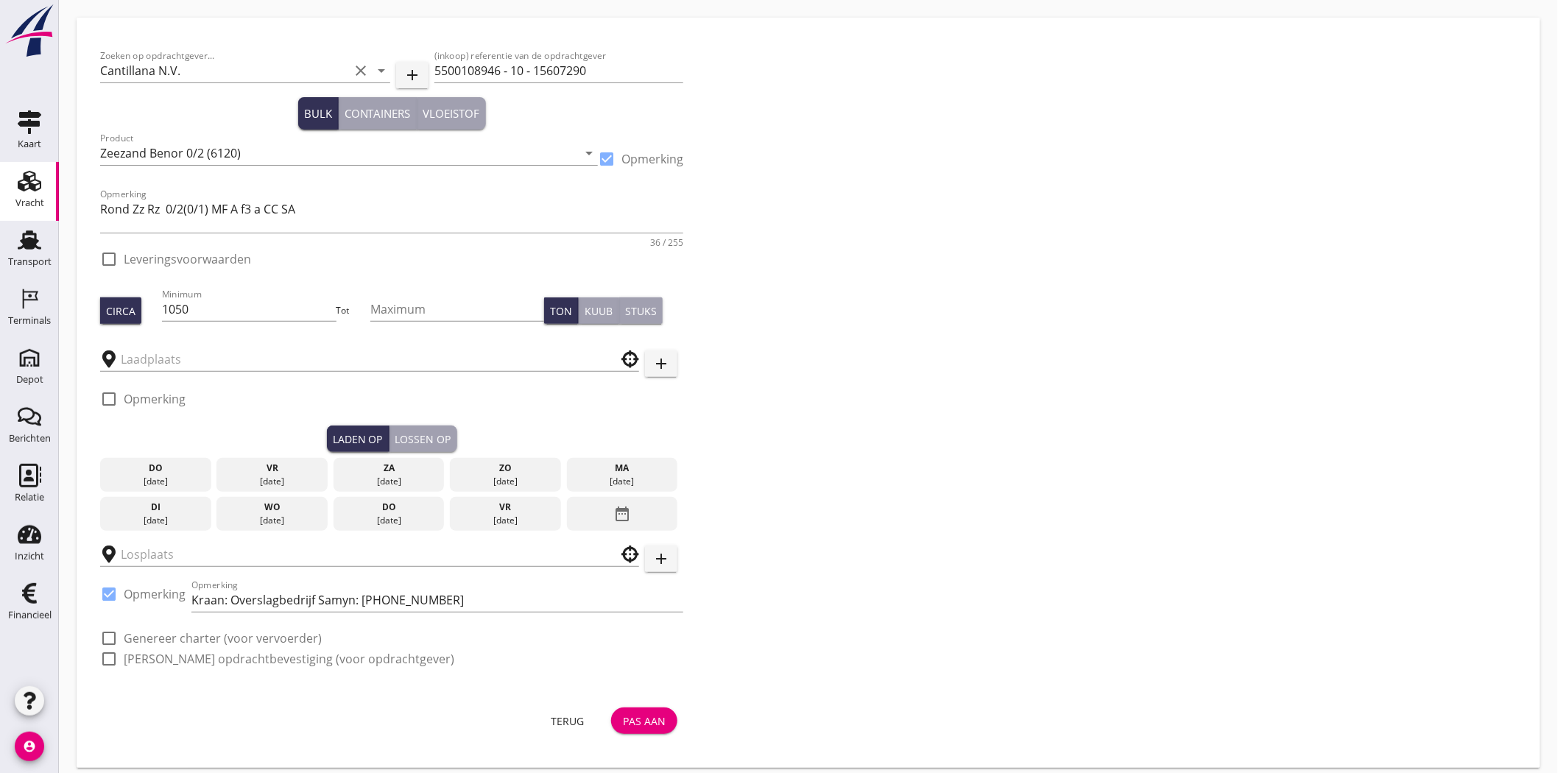
type input "Schenge"
checkbox input "true"
type input "Cantilana"
checkbox input "true"
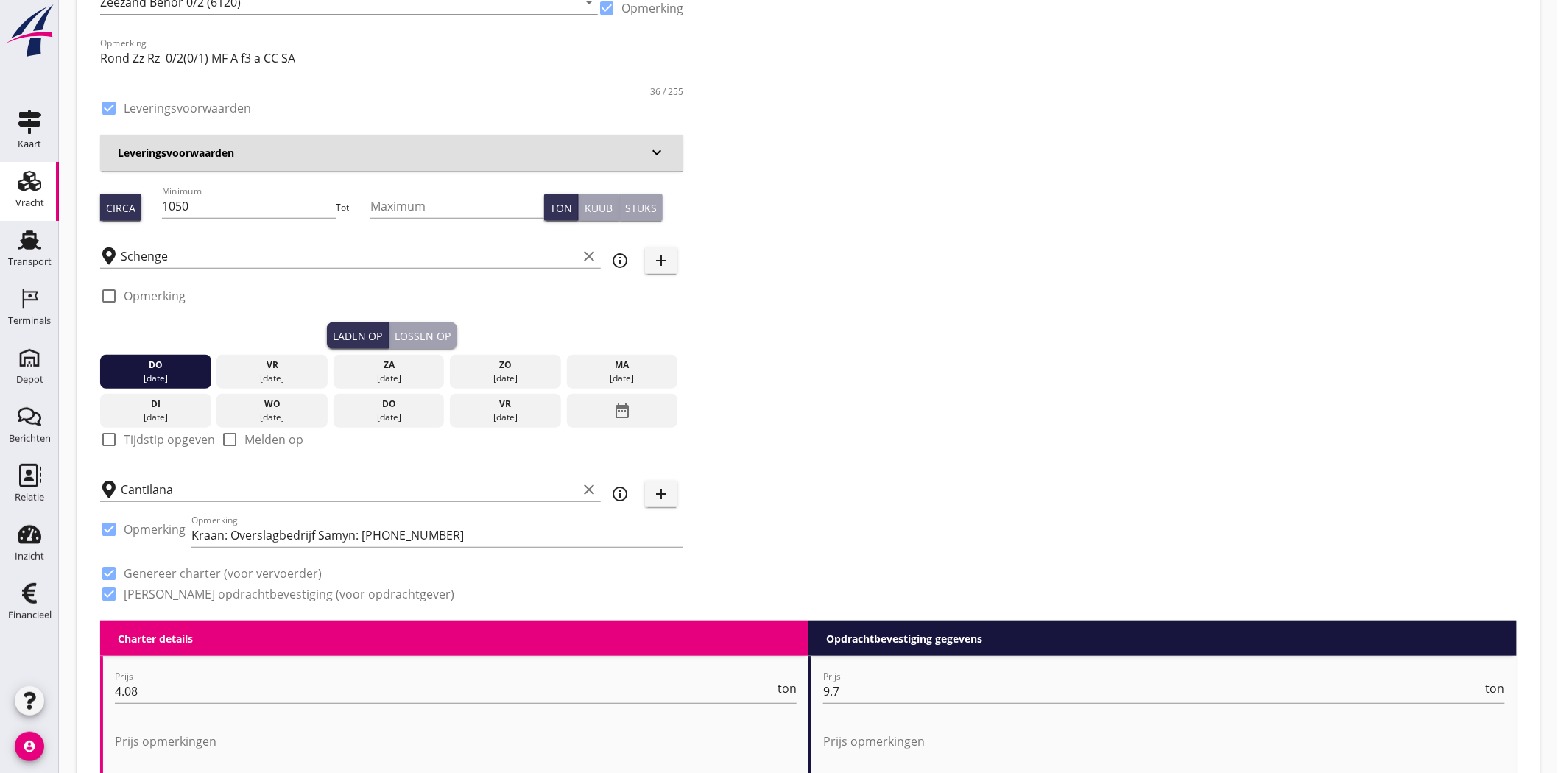
scroll to position [163, 0]
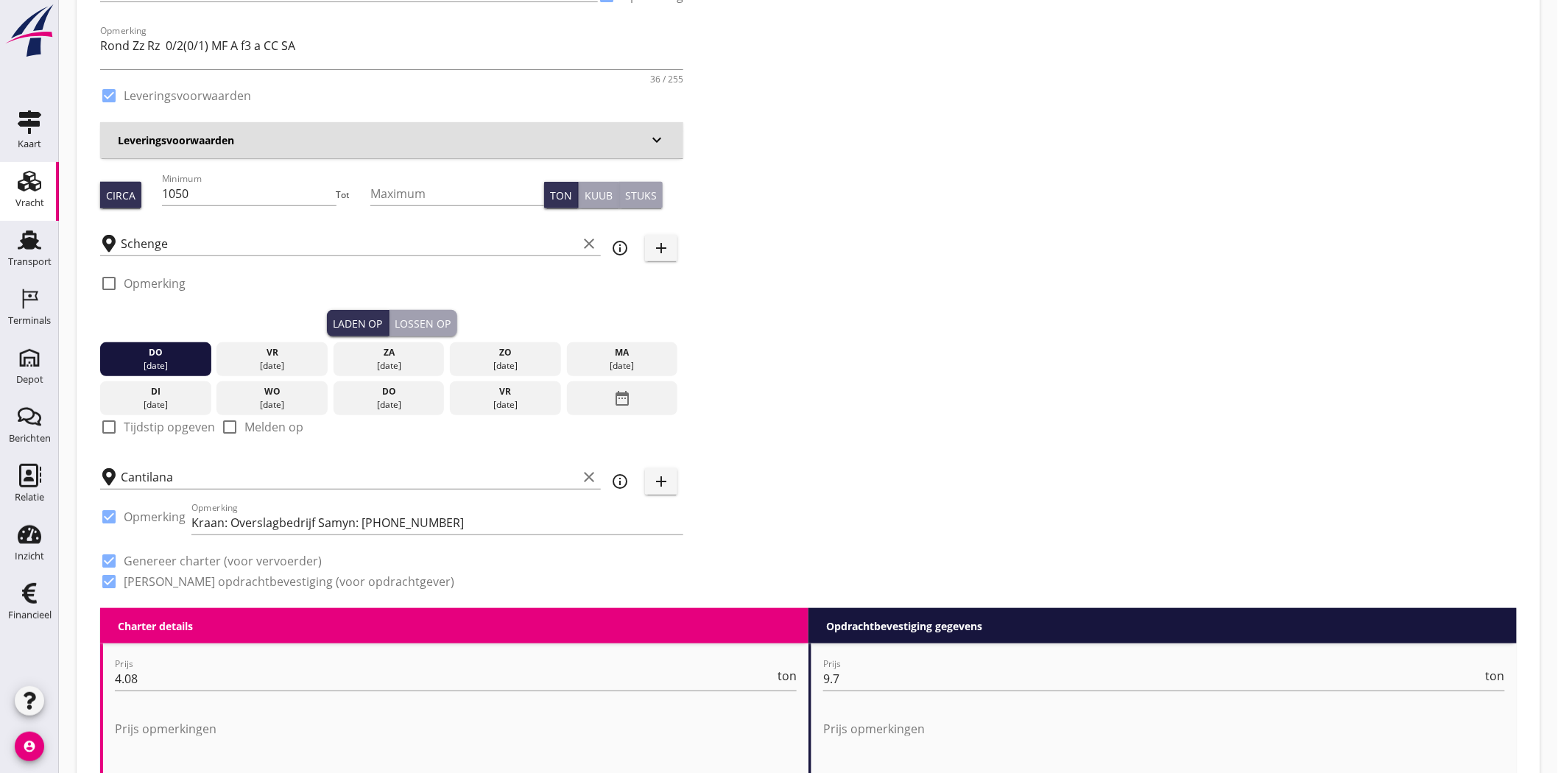
click at [167, 365] on div "[DATE]" at bounding box center [156, 365] width 104 height 13
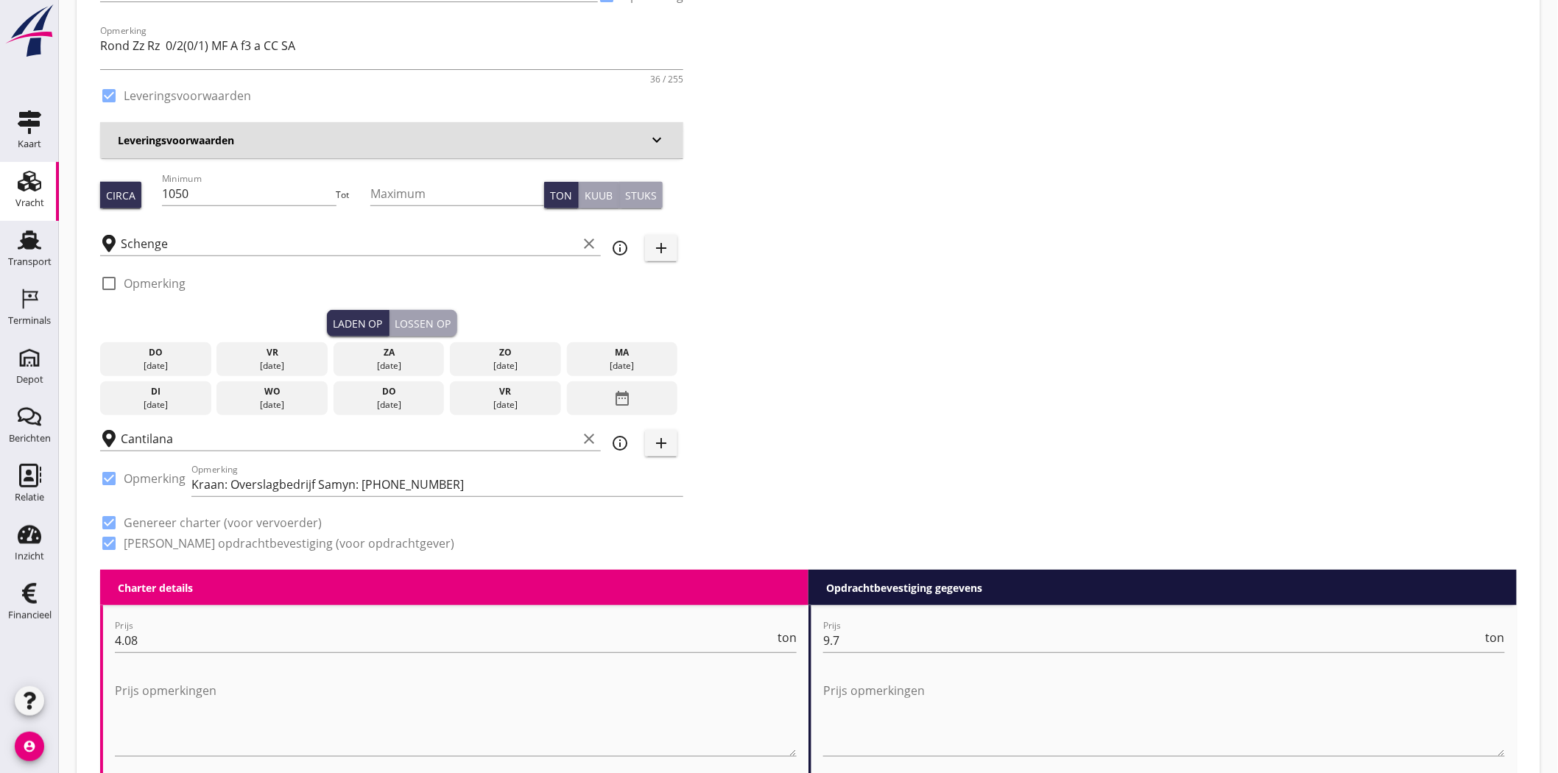
click at [642, 392] on div "date_range" at bounding box center [622, 398] width 111 height 34
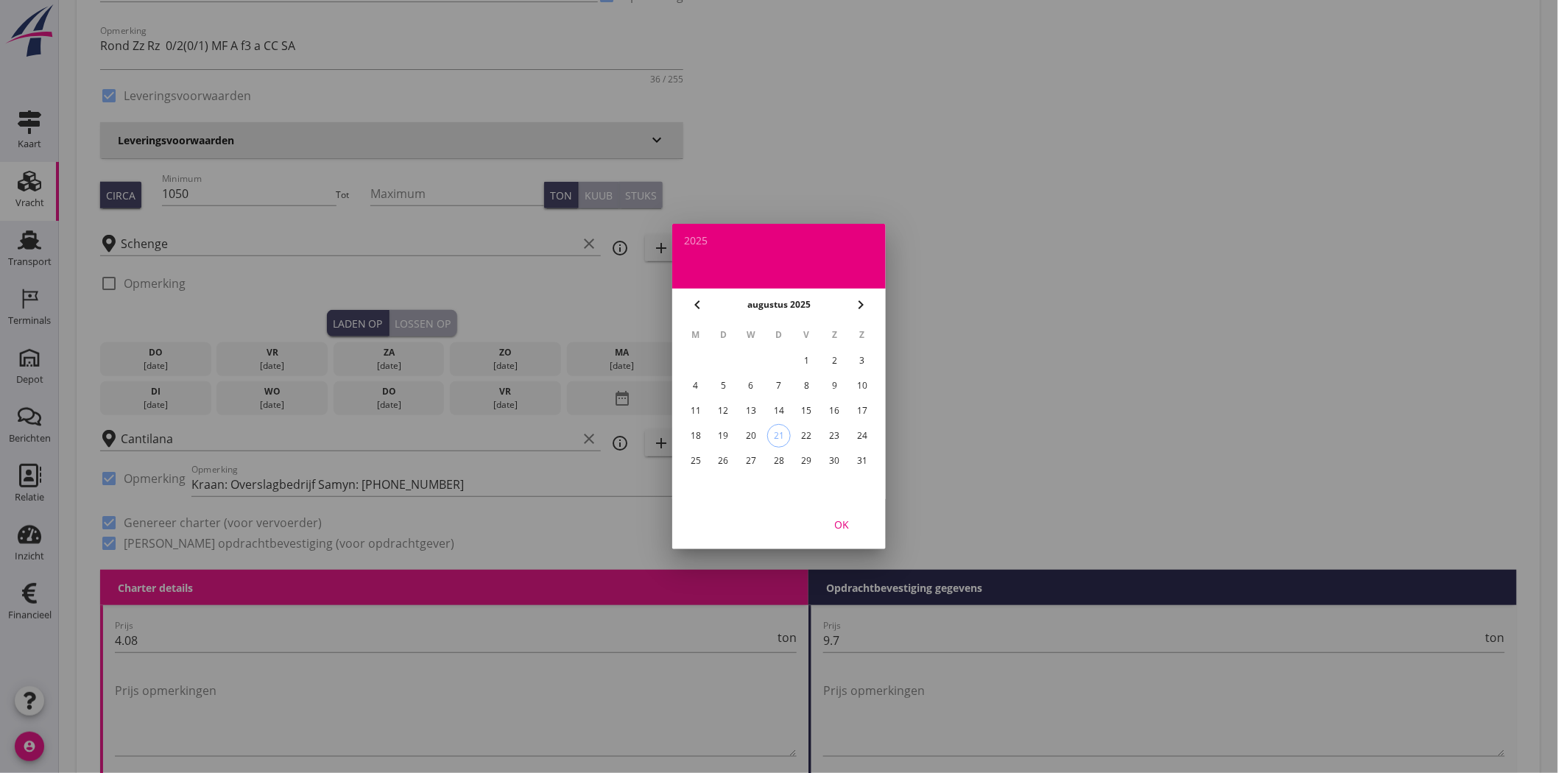
click at [752, 437] on div "20" at bounding box center [751, 436] width 24 height 24
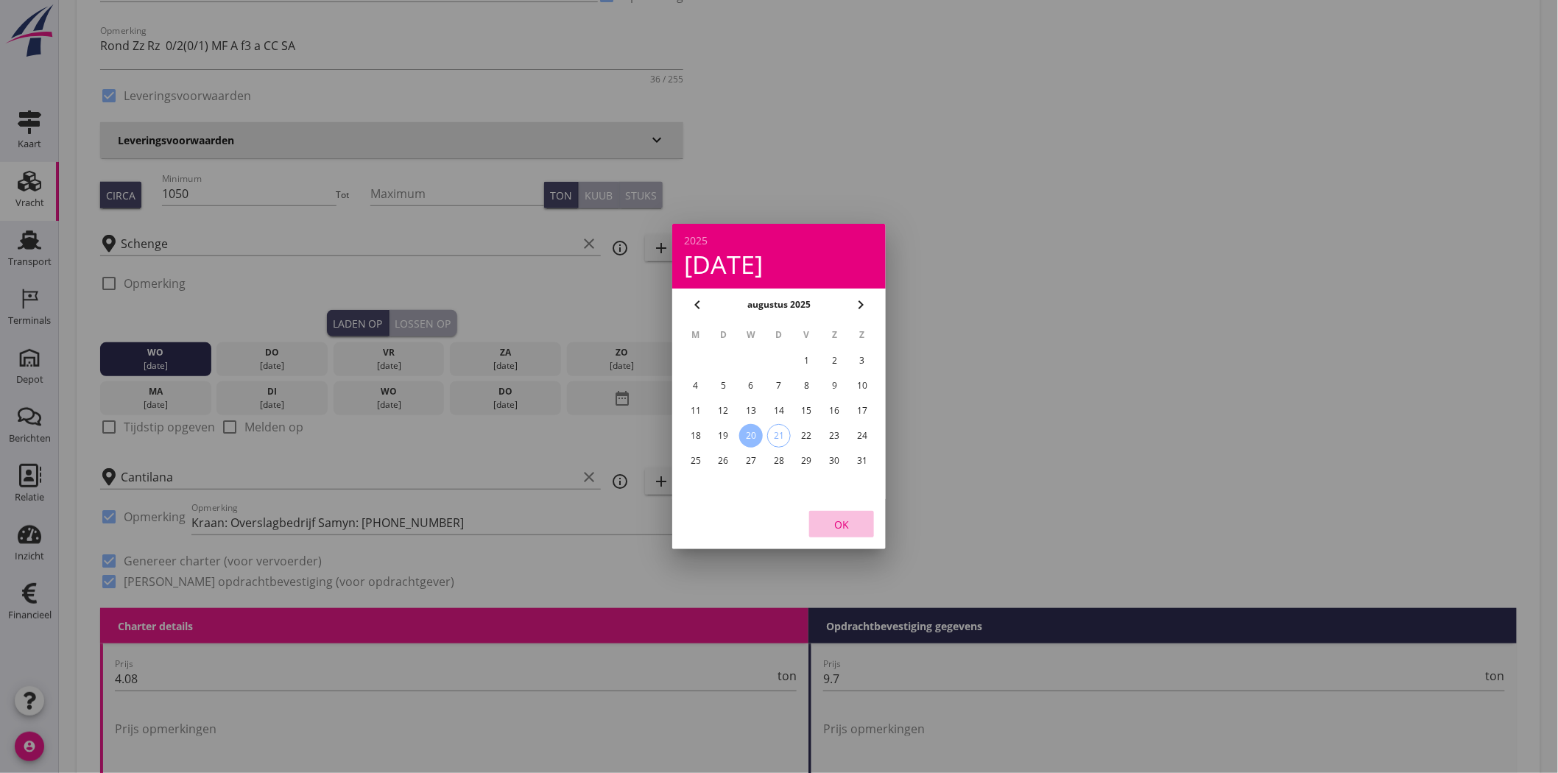
click at [842, 517] on div "OK" at bounding box center [841, 524] width 41 height 15
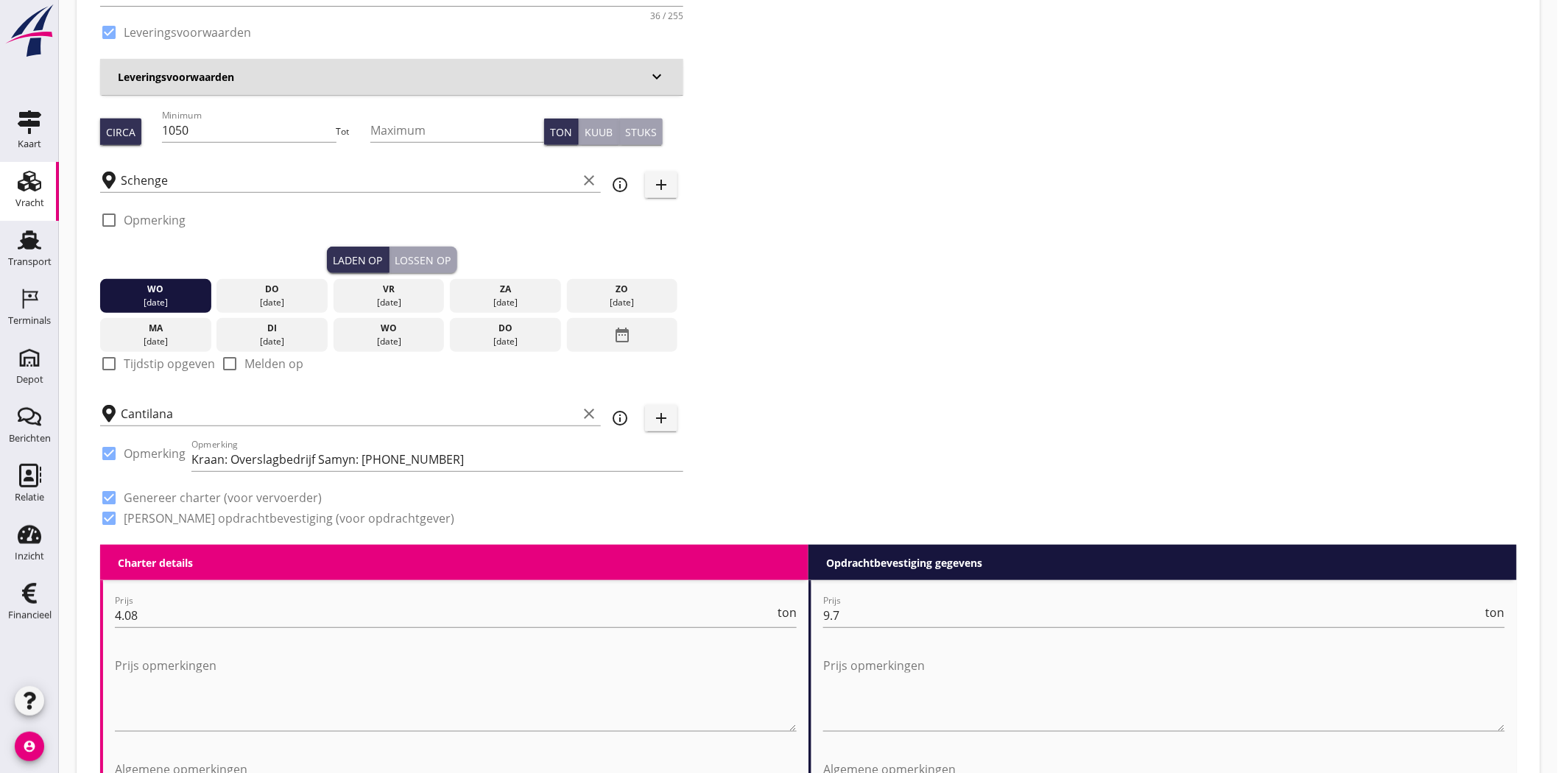
scroll to position [245, 0]
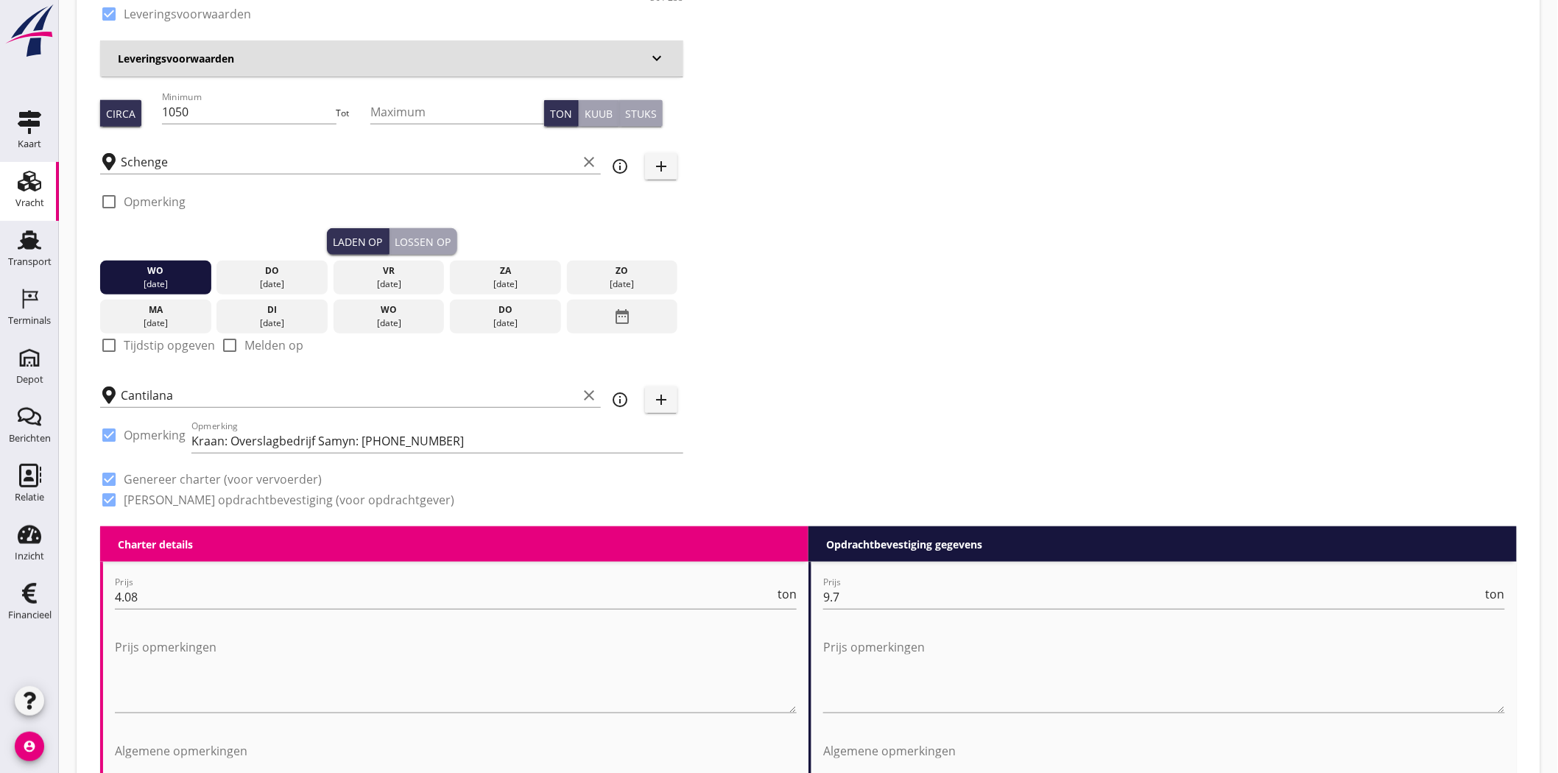
click at [432, 237] on div "Lossen op" at bounding box center [423, 241] width 56 height 15
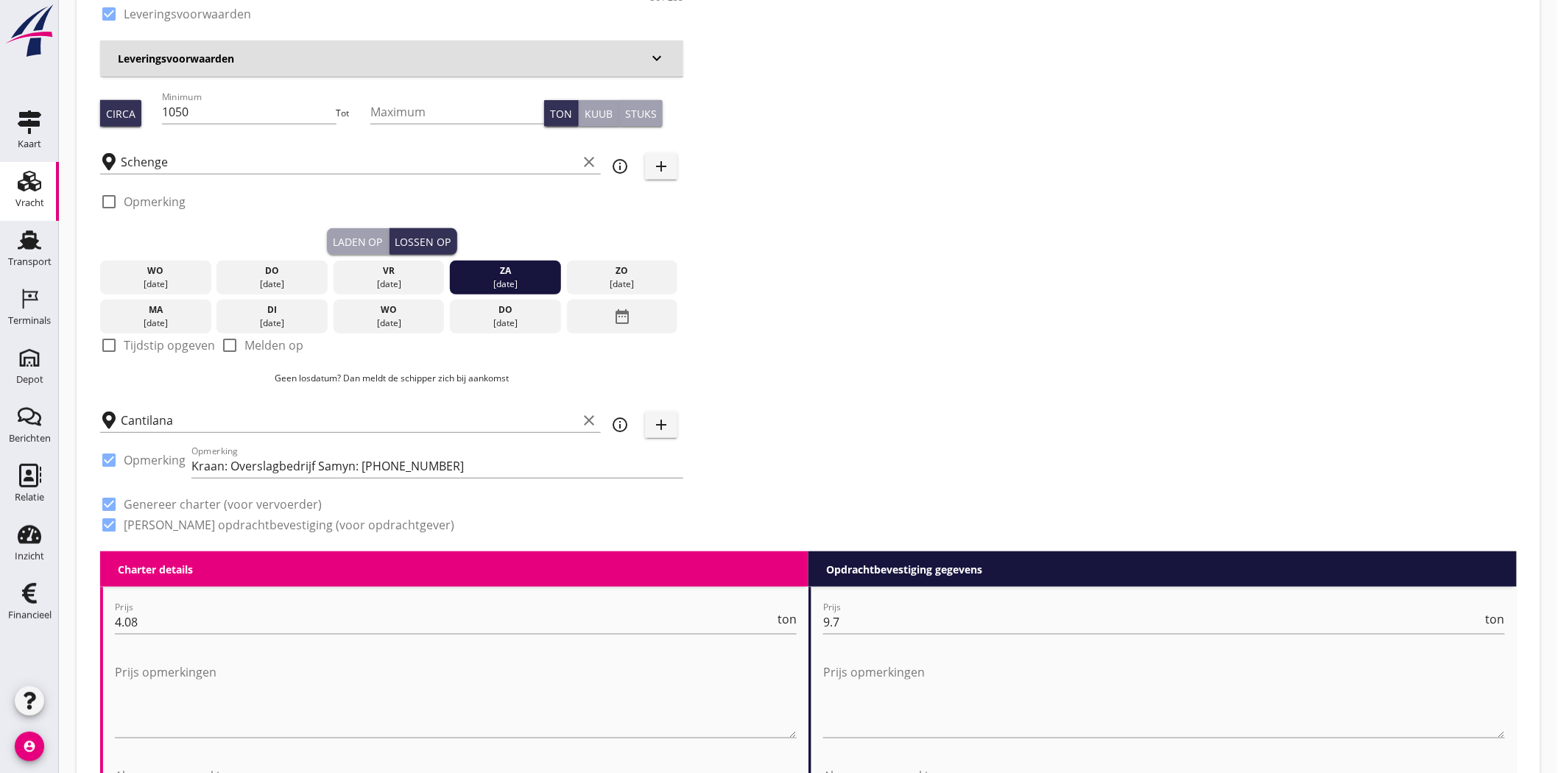
click at [168, 317] on div "[DATE]" at bounding box center [156, 323] width 104 height 13
click at [836, 231] on div "Zoeken op opdrachtgever... Cantillana N.V. clear arrow_drop_down add (inkoop) r…" at bounding box center [808, 174] width 1429 height 756
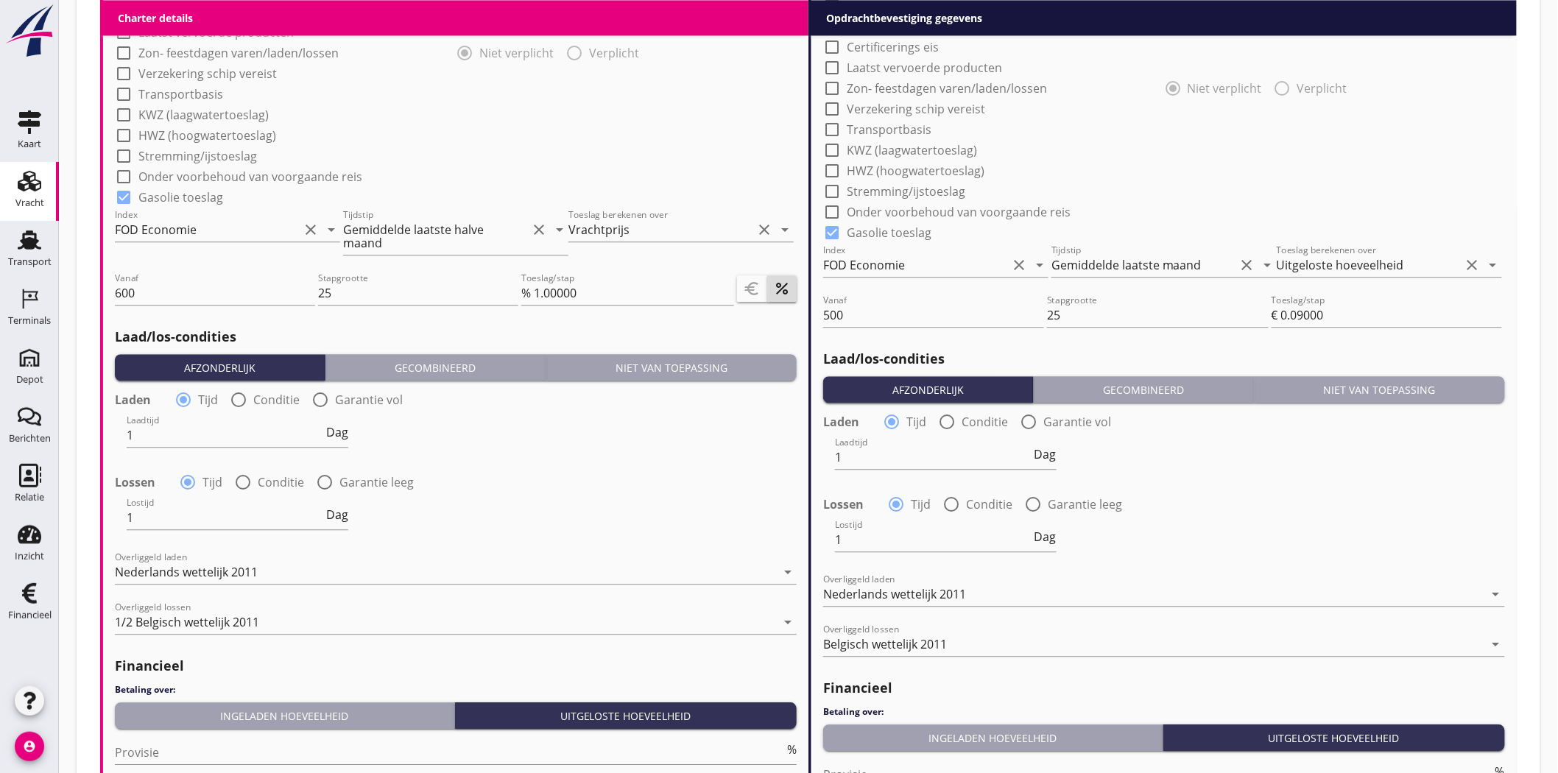
scroll to position [1624, 0]
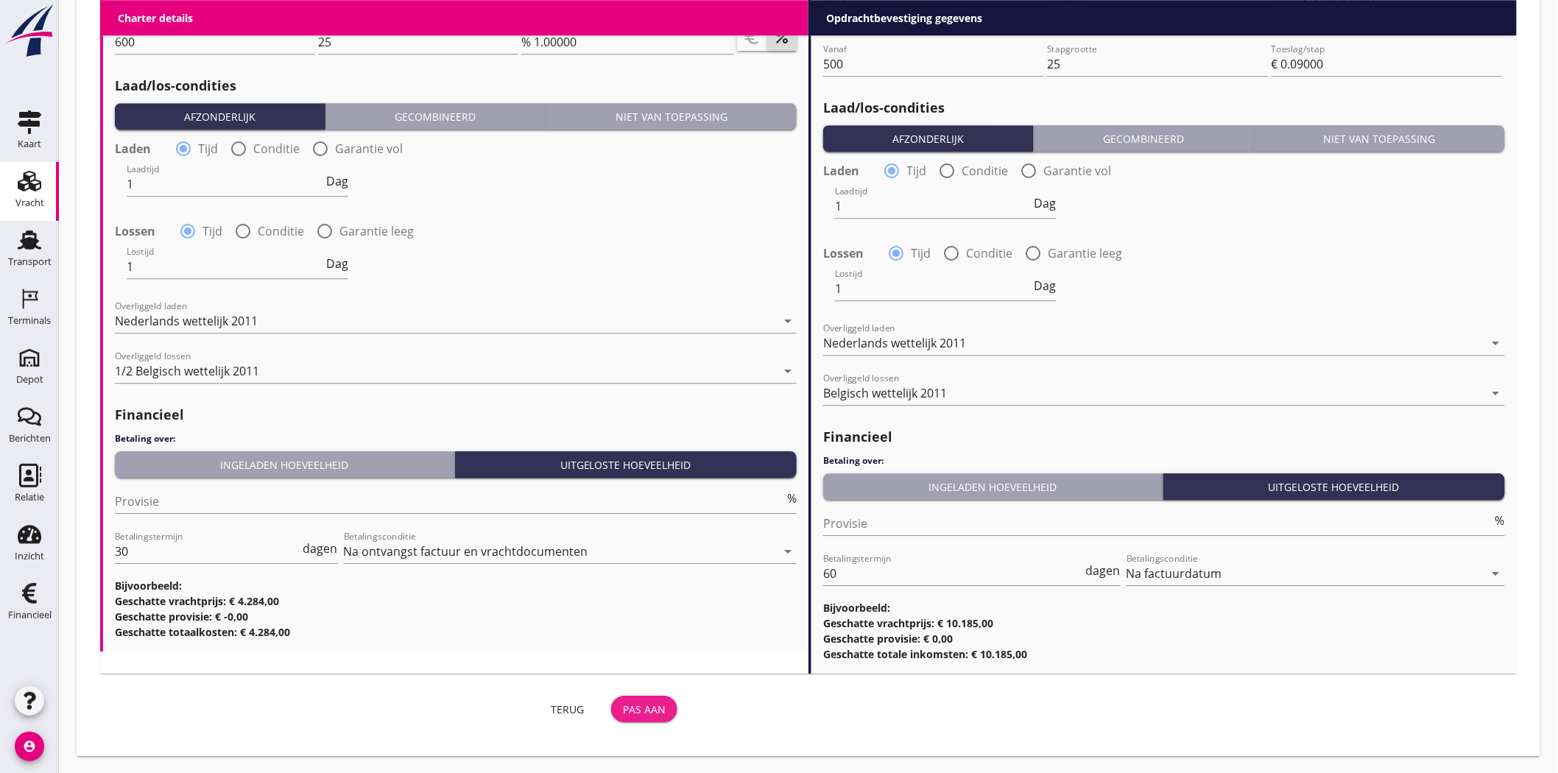
click at [651, 695] on div "Pas aan" at bounding box center [644, 709] width 43 height 15
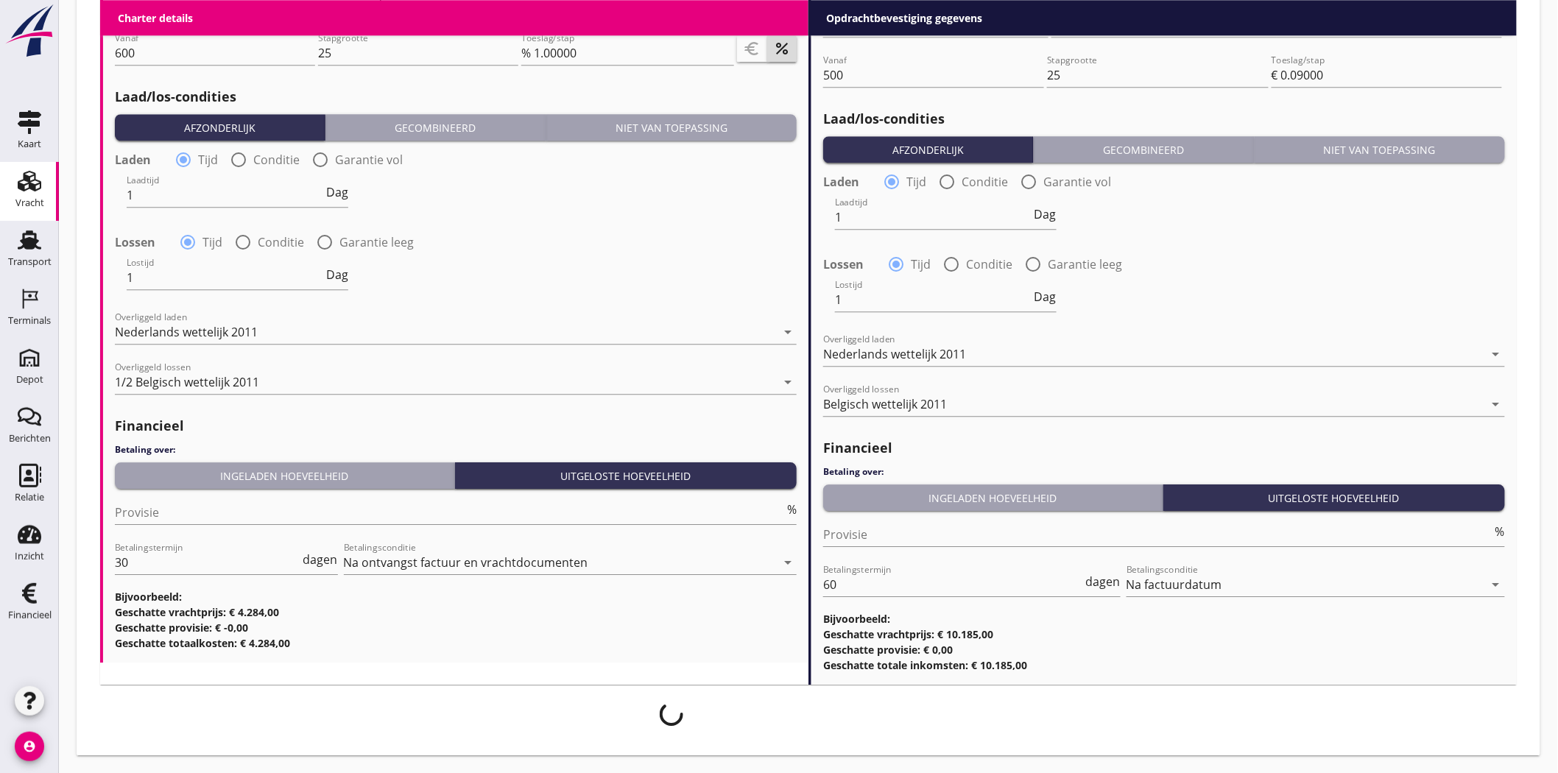
scroll to position [1613, 0]
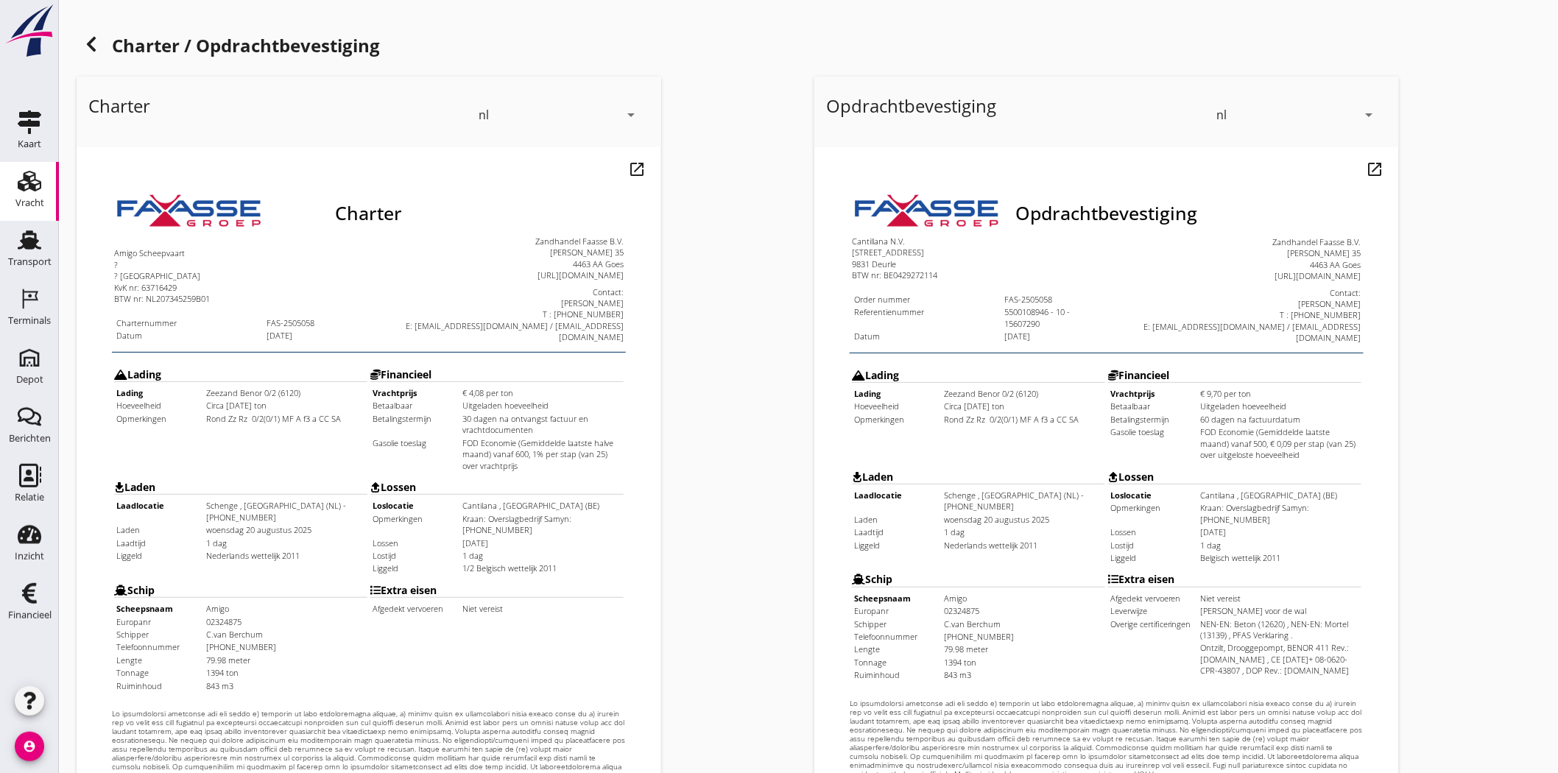
scroll to position [317, 0]
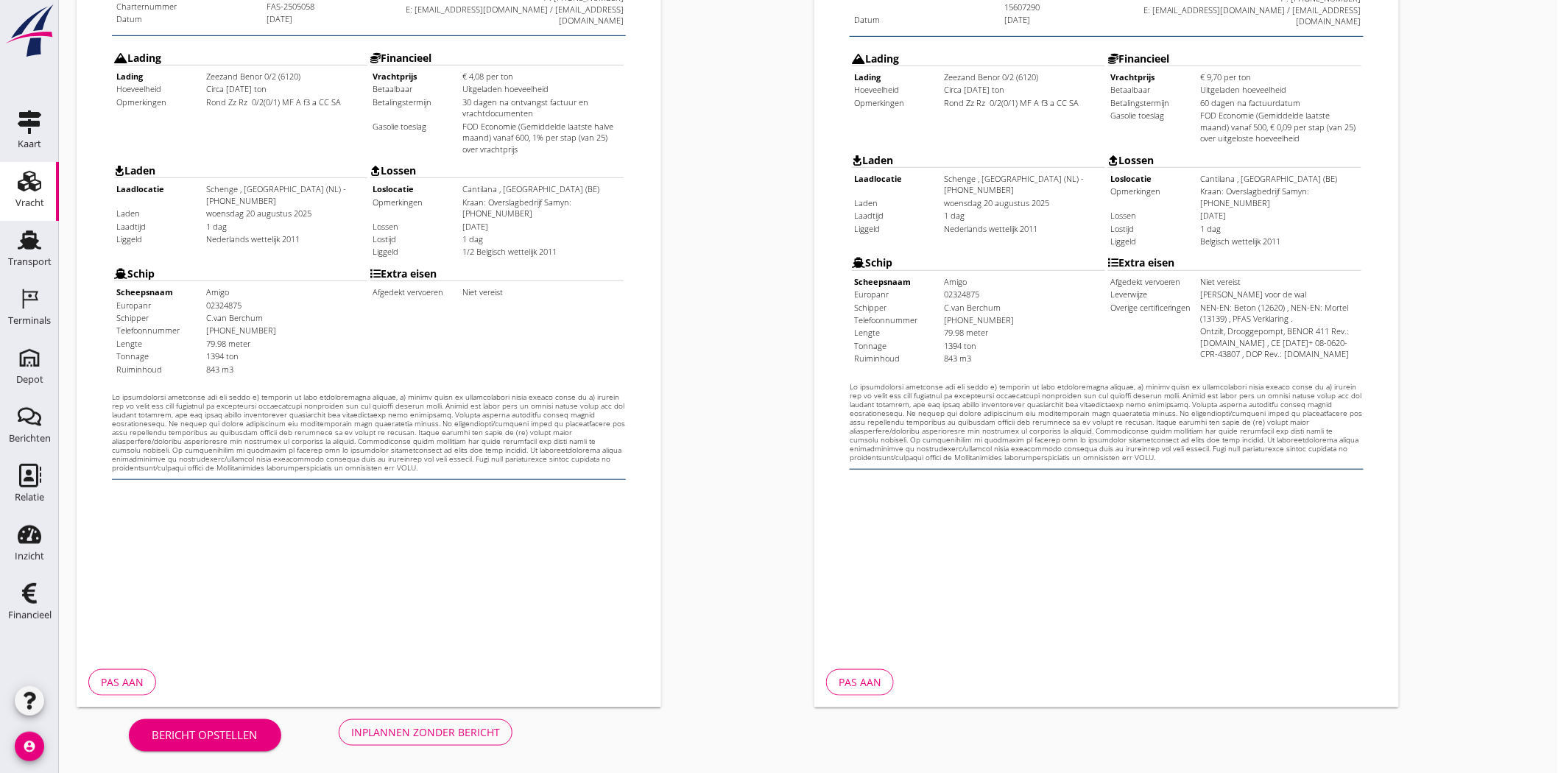
click at [425, 695] on div "Inplannen zonder bericht" at bounding box center [425, 732] width 149 height 15
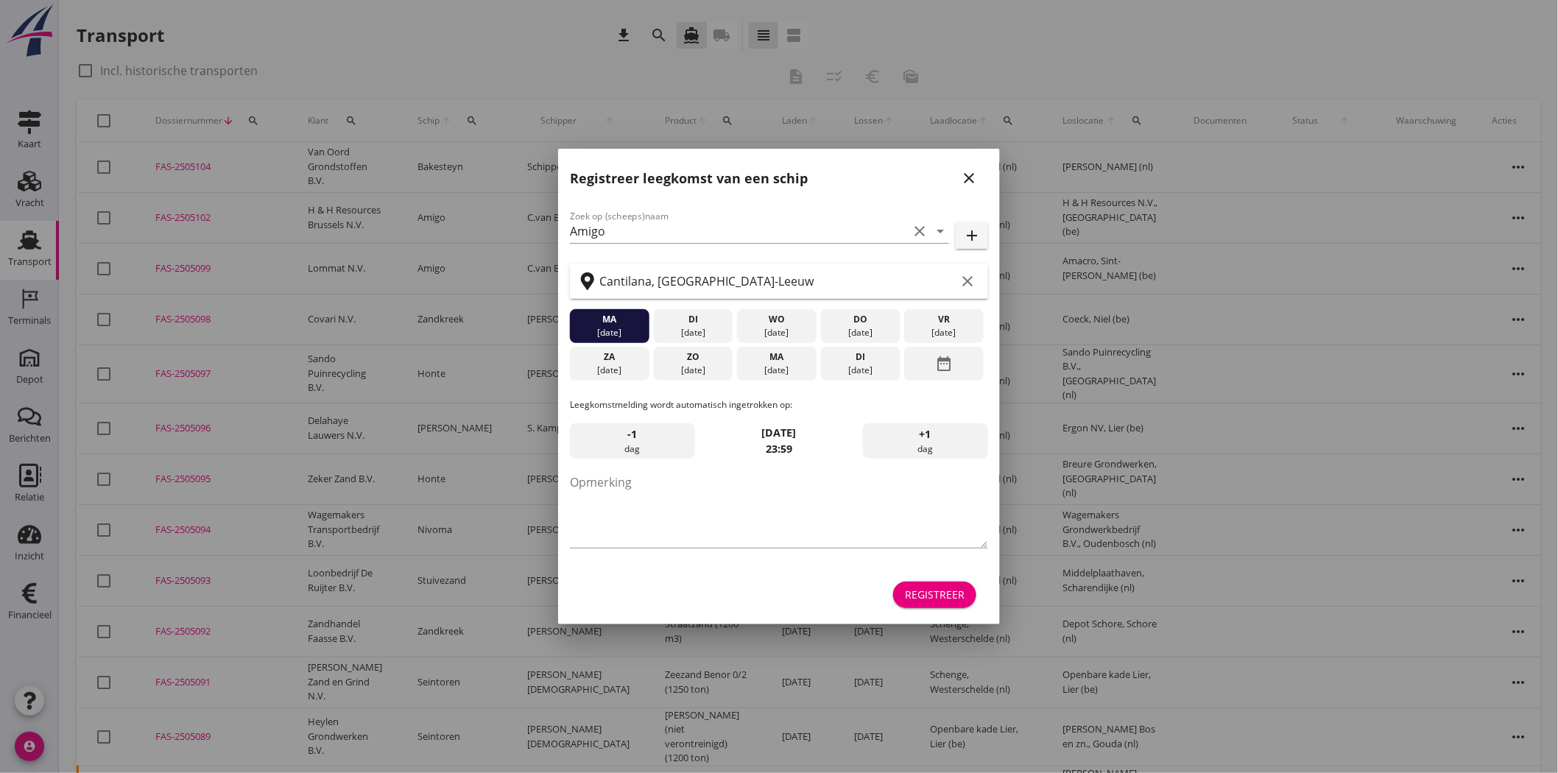
click at [965, 179] on icon "close" at bounding box center [969, 178] width 18 height 18
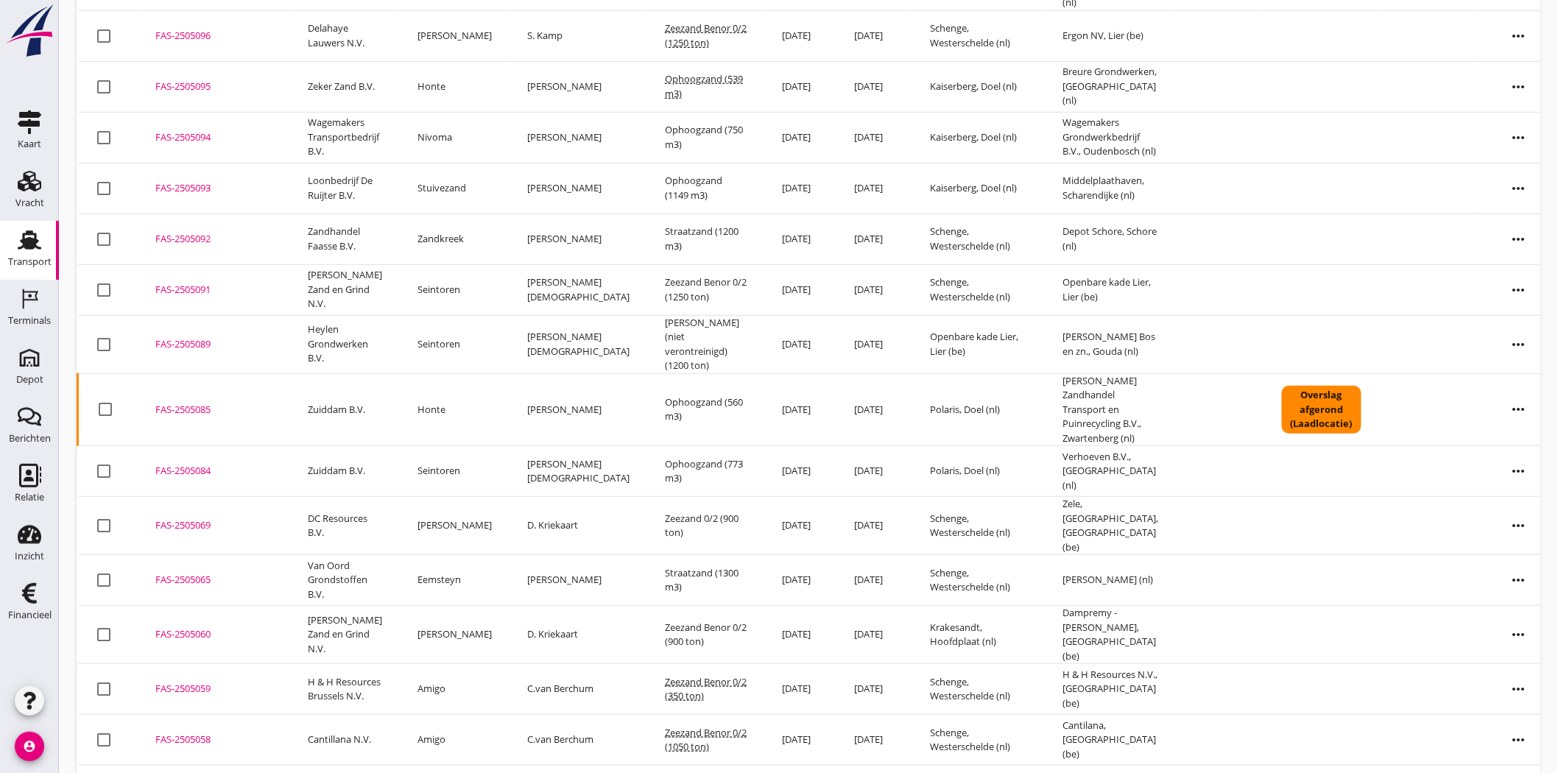
scroll to position [457, 0]
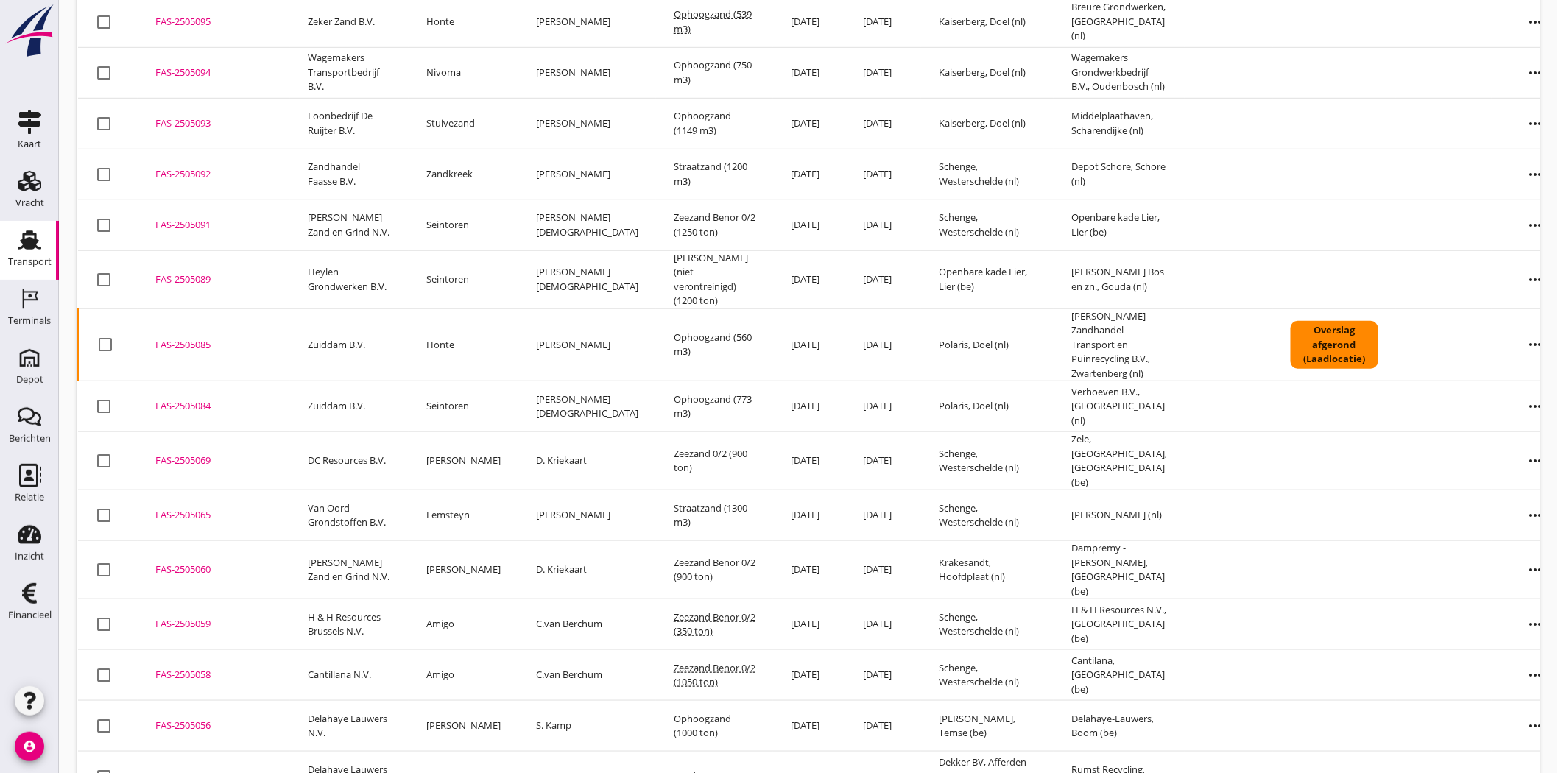
click at [200, 606] on td "FAS-2505059 upload_file Drop hier uw bestand om het aan het dossier toe te voeg…" at bounding box center [214, 624] width 152 height 51
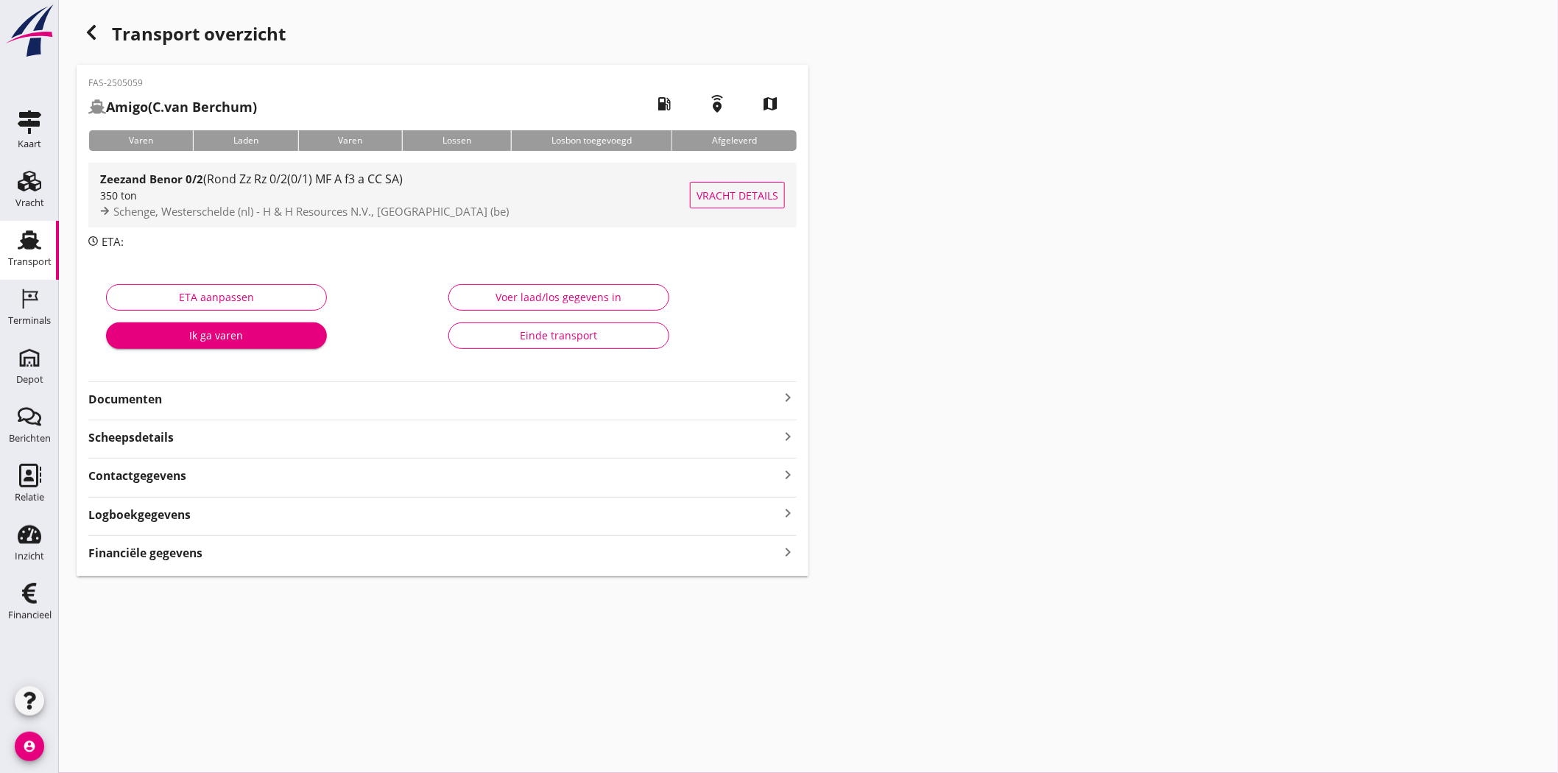
click at [307, 208] on span "Schenge, Westerschelde (nl) - H & H Resources N.V., Brussel (be)" at bounding box center [310, 211] width 395 height 15
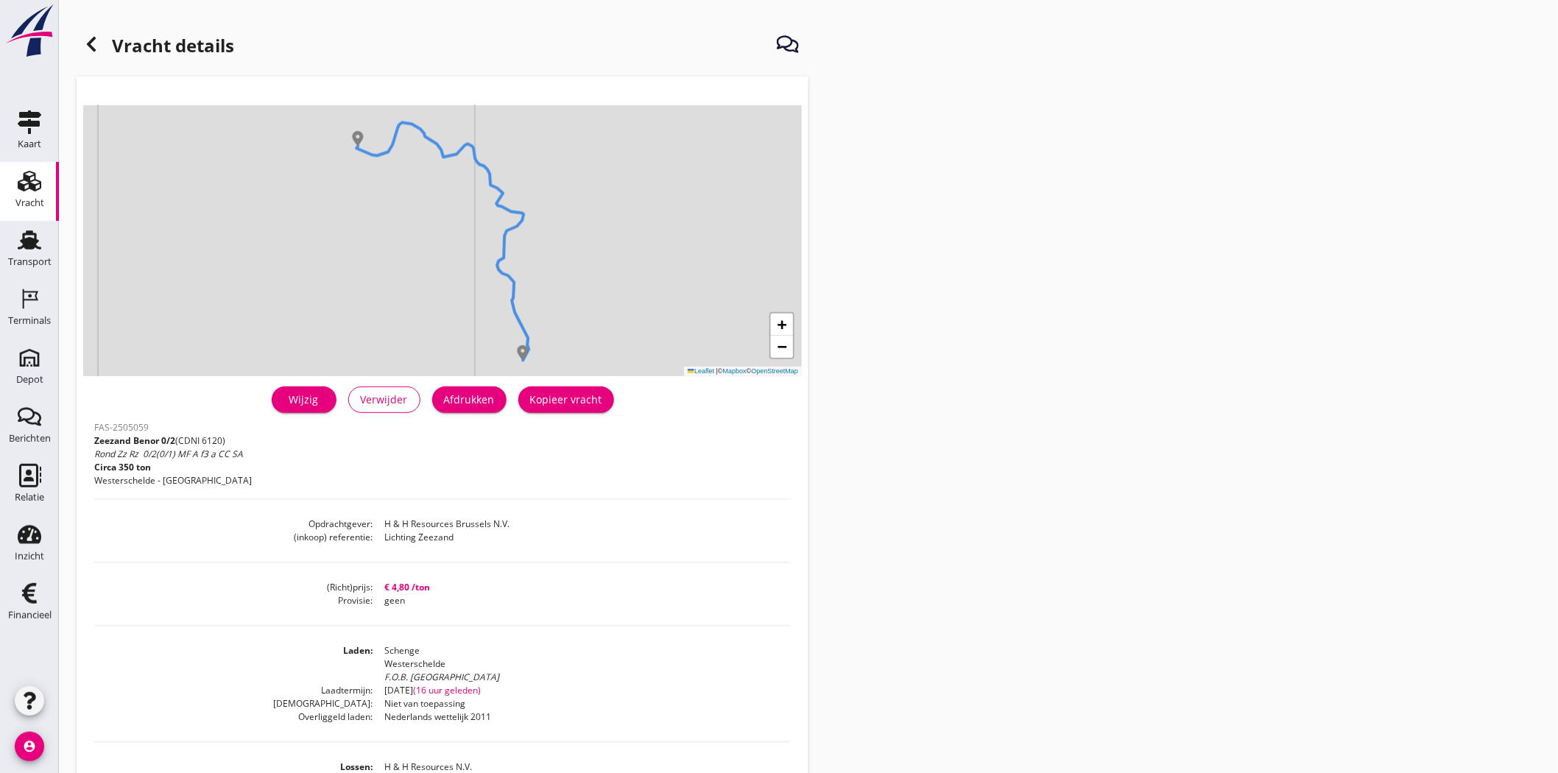
click at [299, 408] on link "Wijzig" at bounding box center [304, 400] width 65 height 27
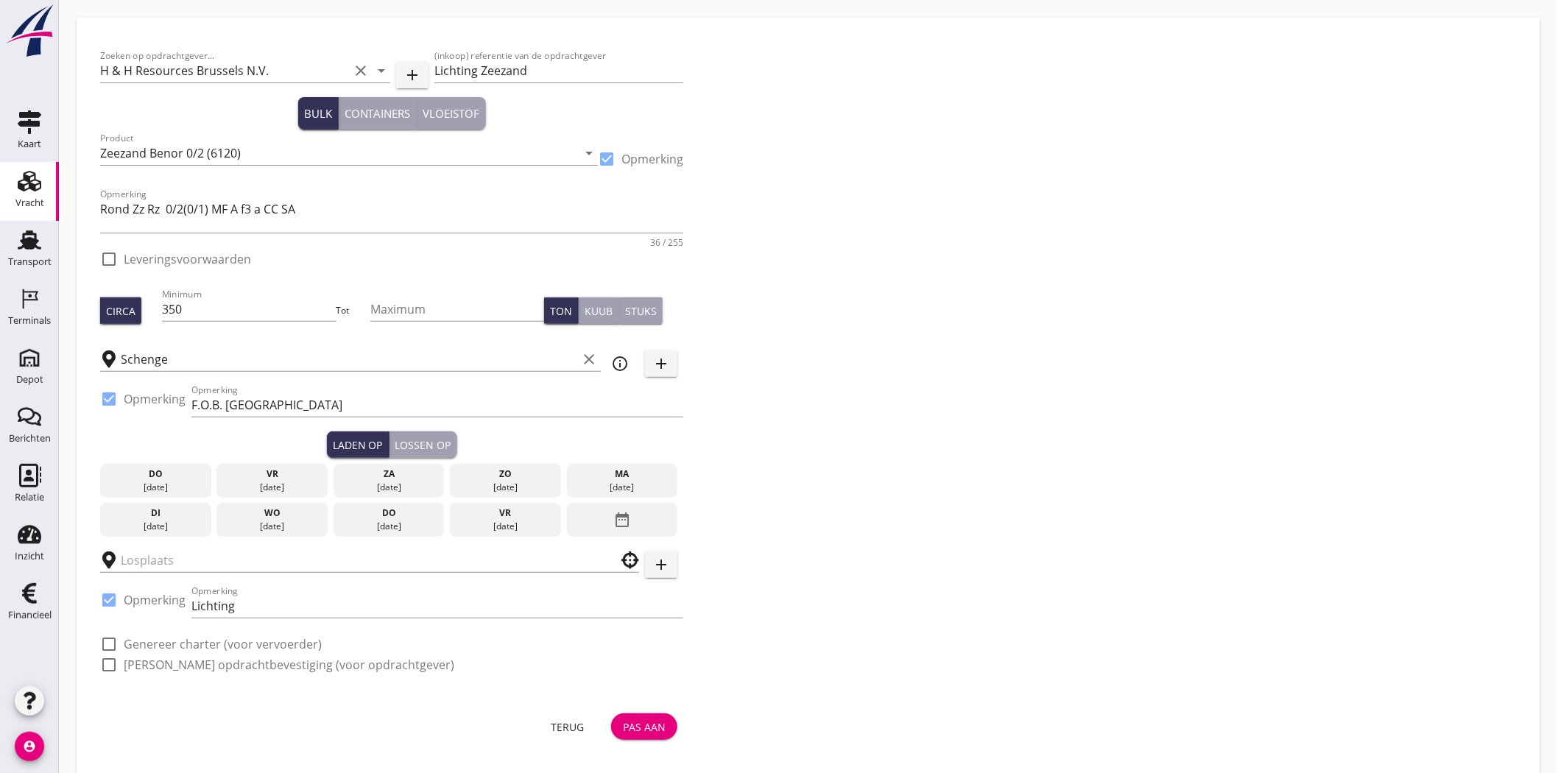
checkbox input "true"
type input "H & H Resources N.V."
checkbox input "true"
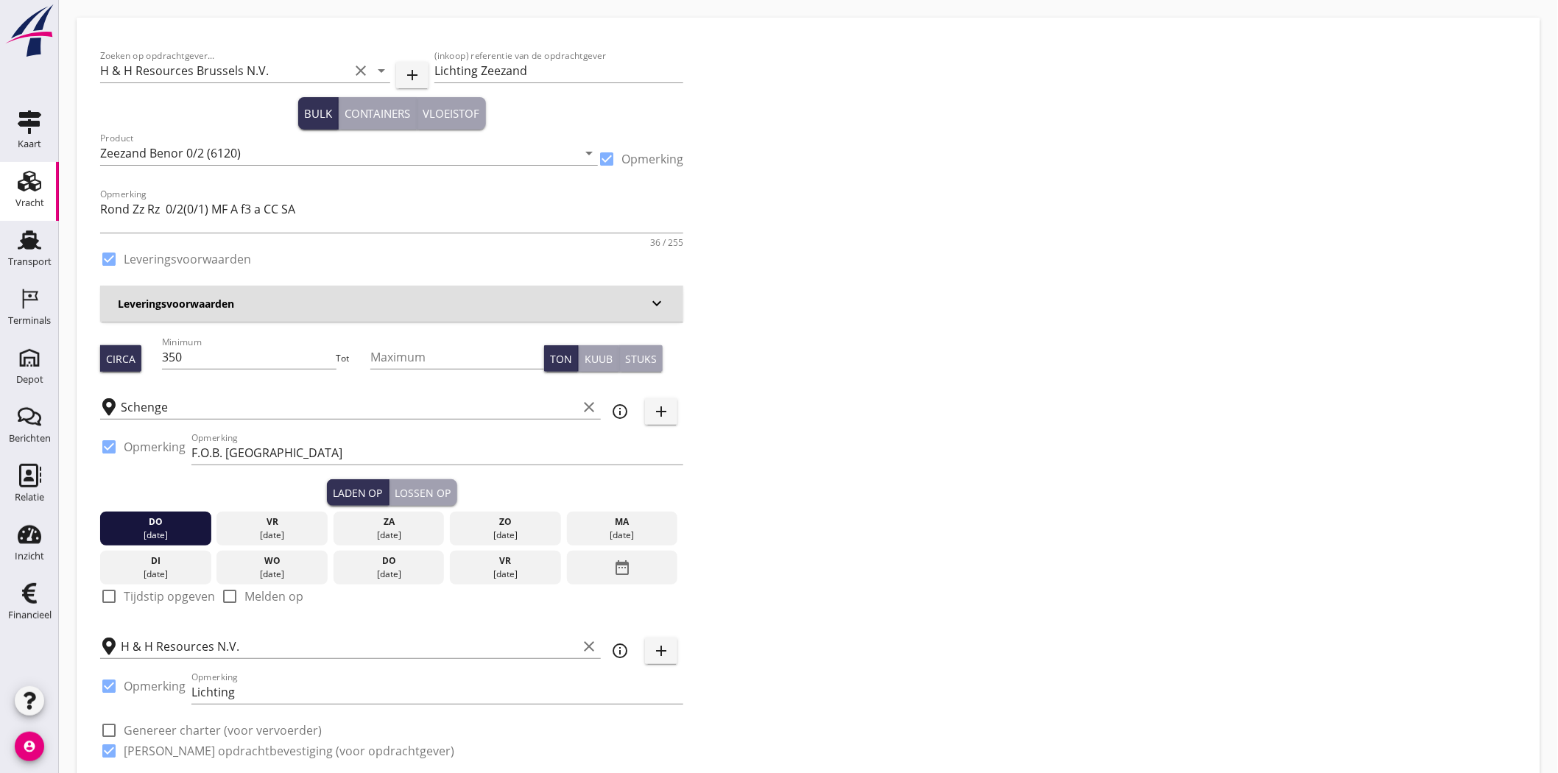
click at [619, 577] on icon "date_range" at bounding box center [622, 568] width 18 height 27
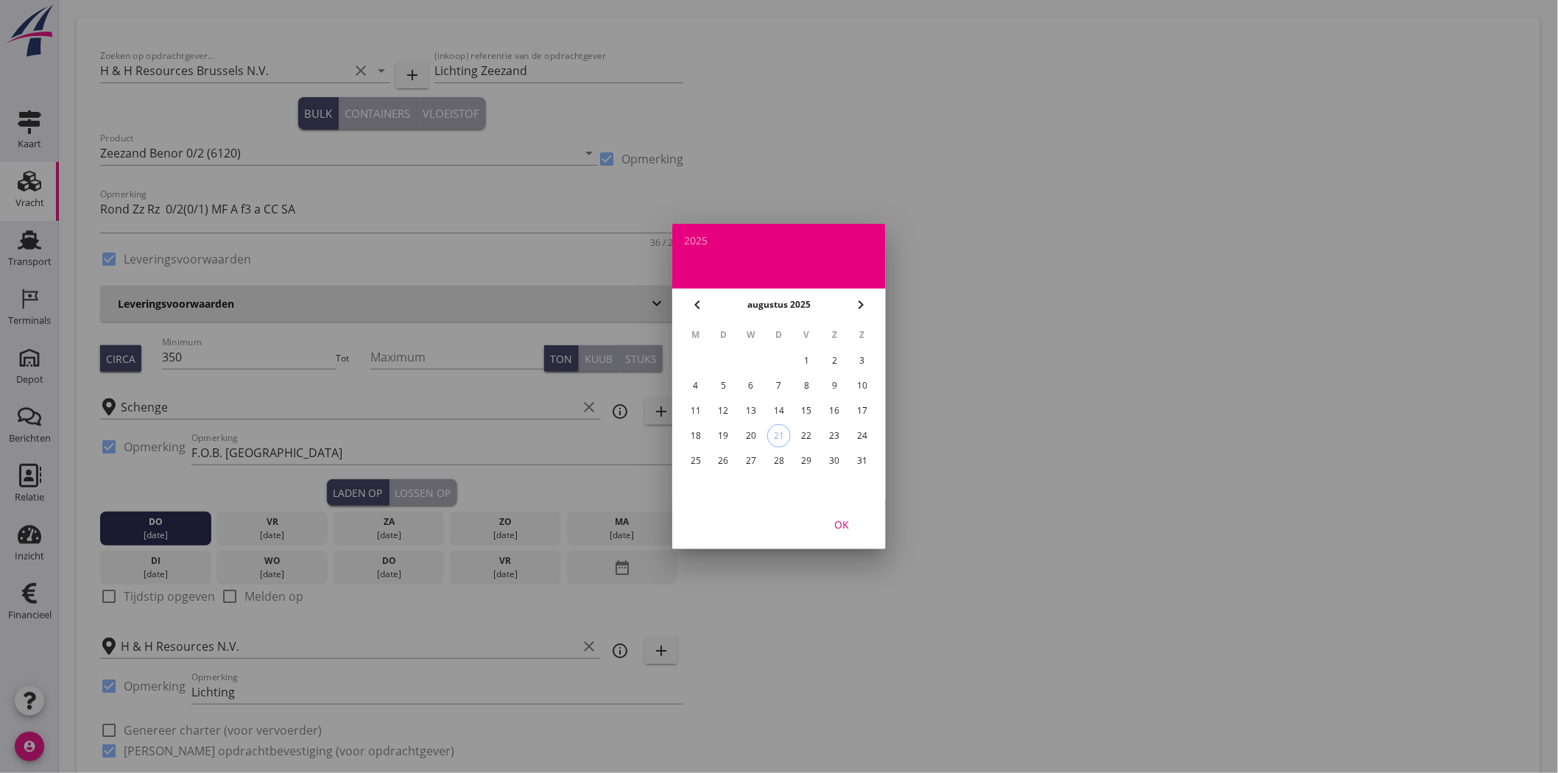
click at [747, 430] on div "20" at bounding box center [751, 436] width 24 height 24
click at [845, 525] on div "OK" at bounding box center [841, 524] width 41 height 15
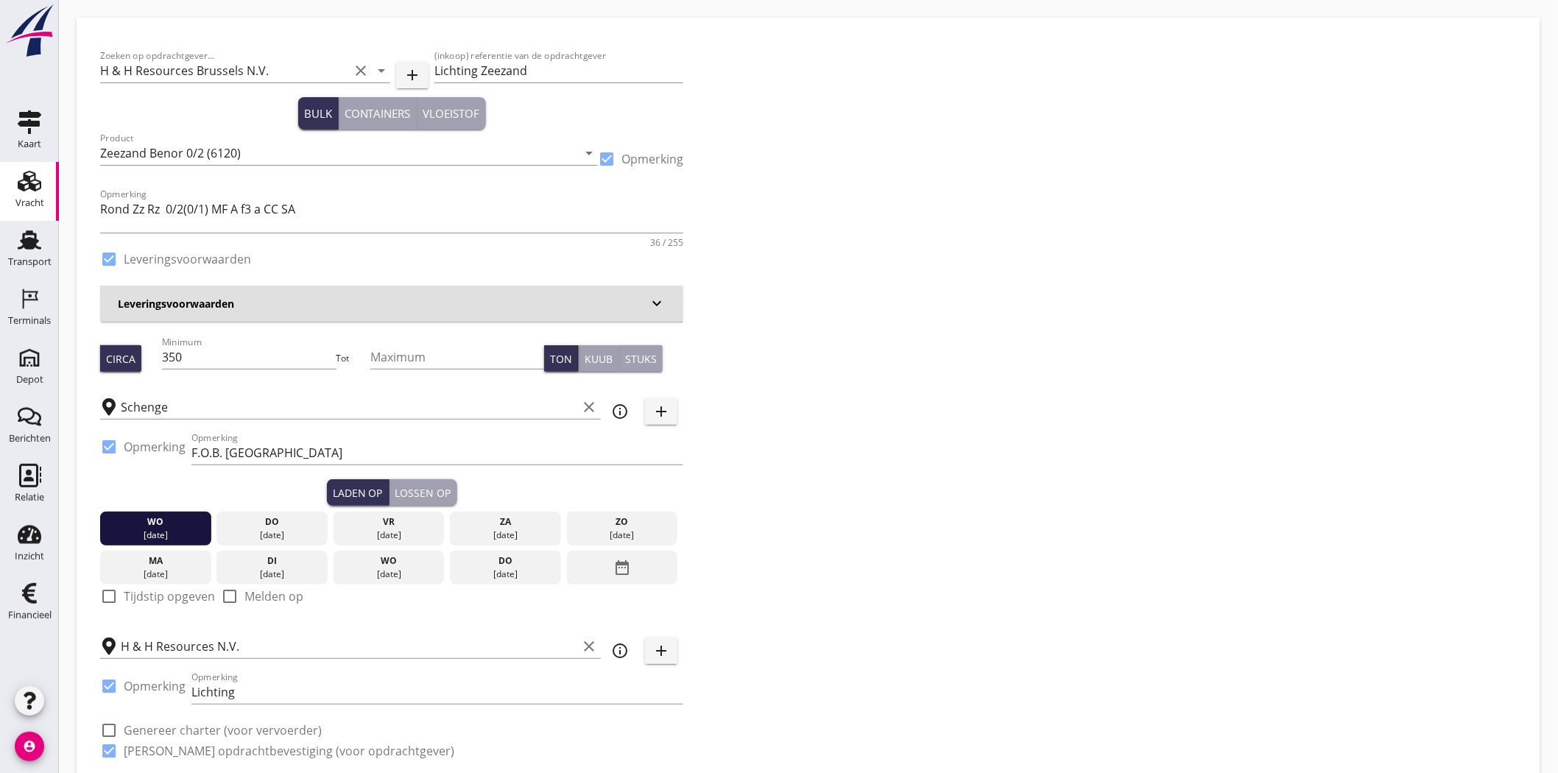
click at [451, 498] on button "Lossen op" at bounding box center [424, 492] width 68 height 27
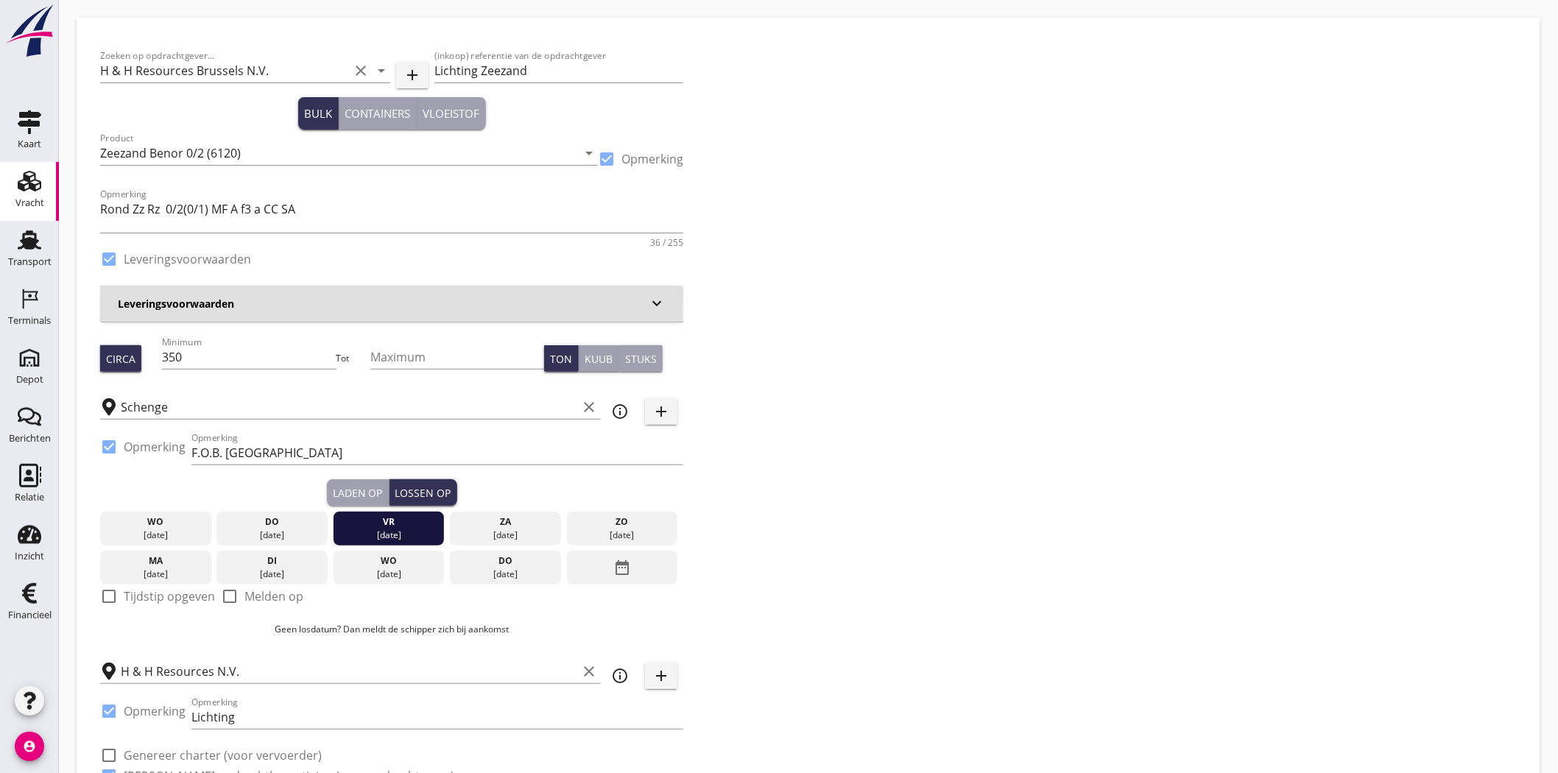
click at [388, 535] on div "[DATE]" at bounding box center [389, 535] width 104 height 13
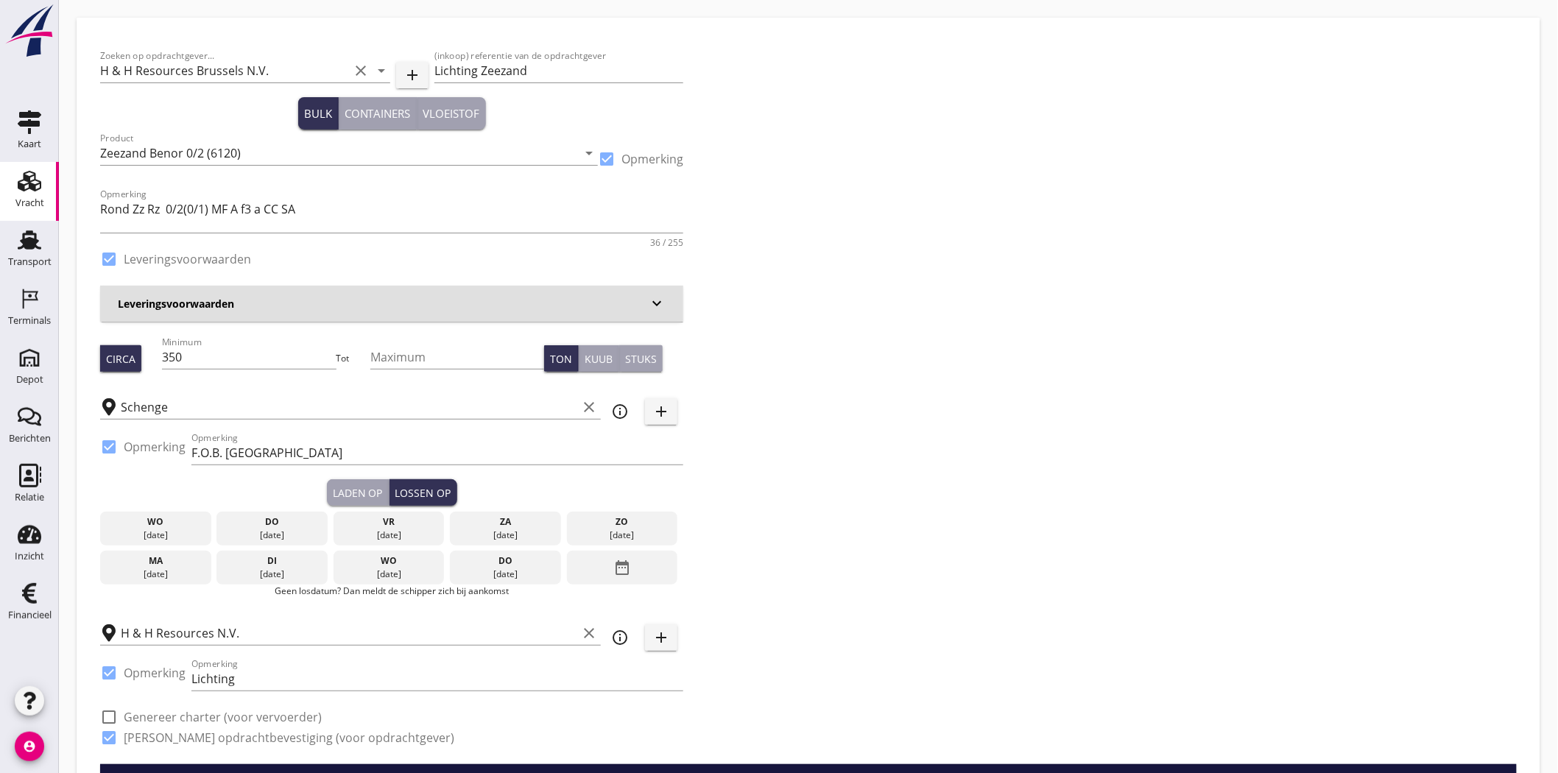
click at [385, 521] on div "vr" at bounding box center [389, 521] width 104 height 13
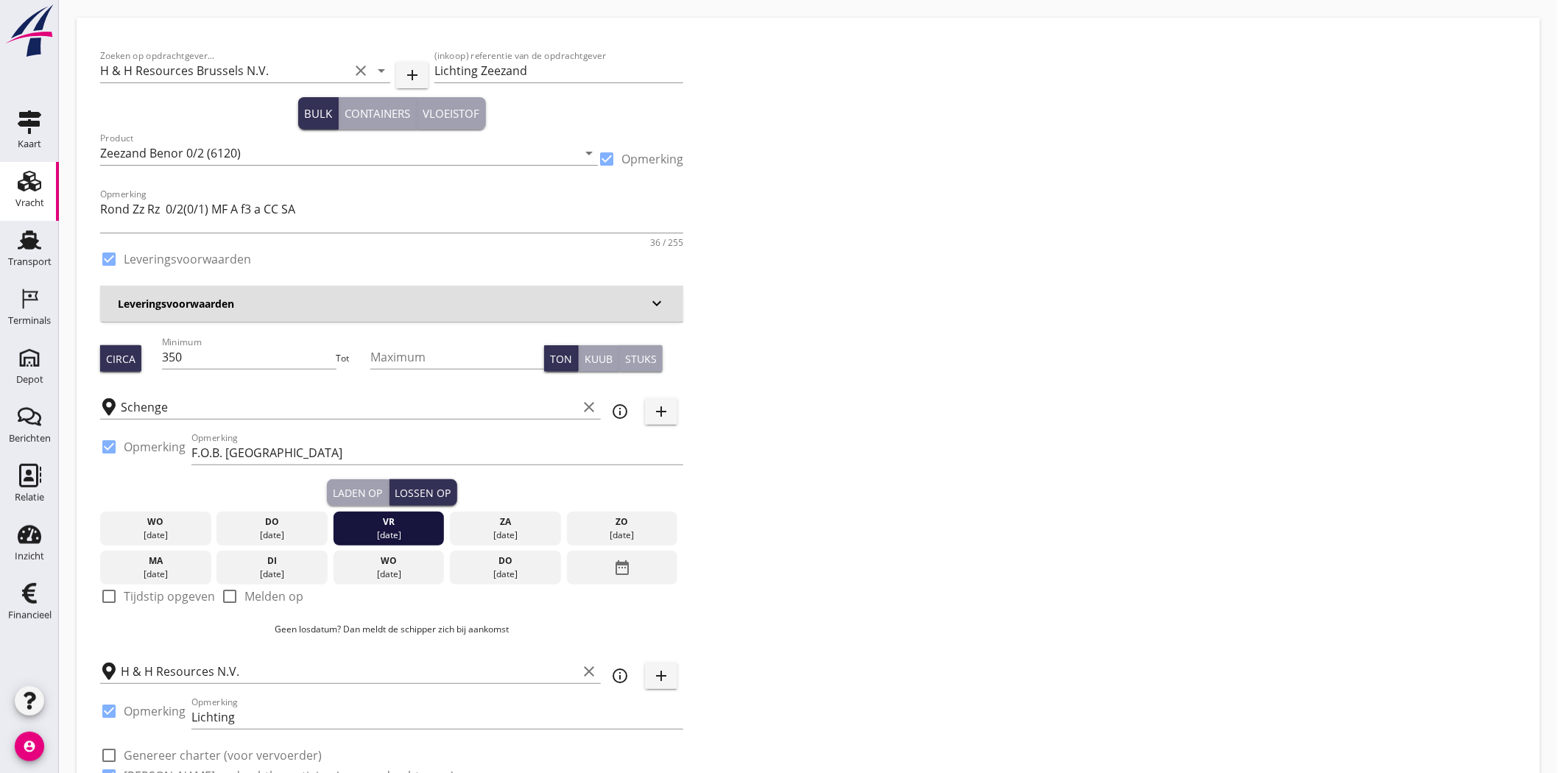
click at [878, 499] on div "Zoeken op opdrachtgever... H & H Resources Brussels N.V. clear arrow_drop_down …" at bounding box center [808, 421] width 1429 height 761
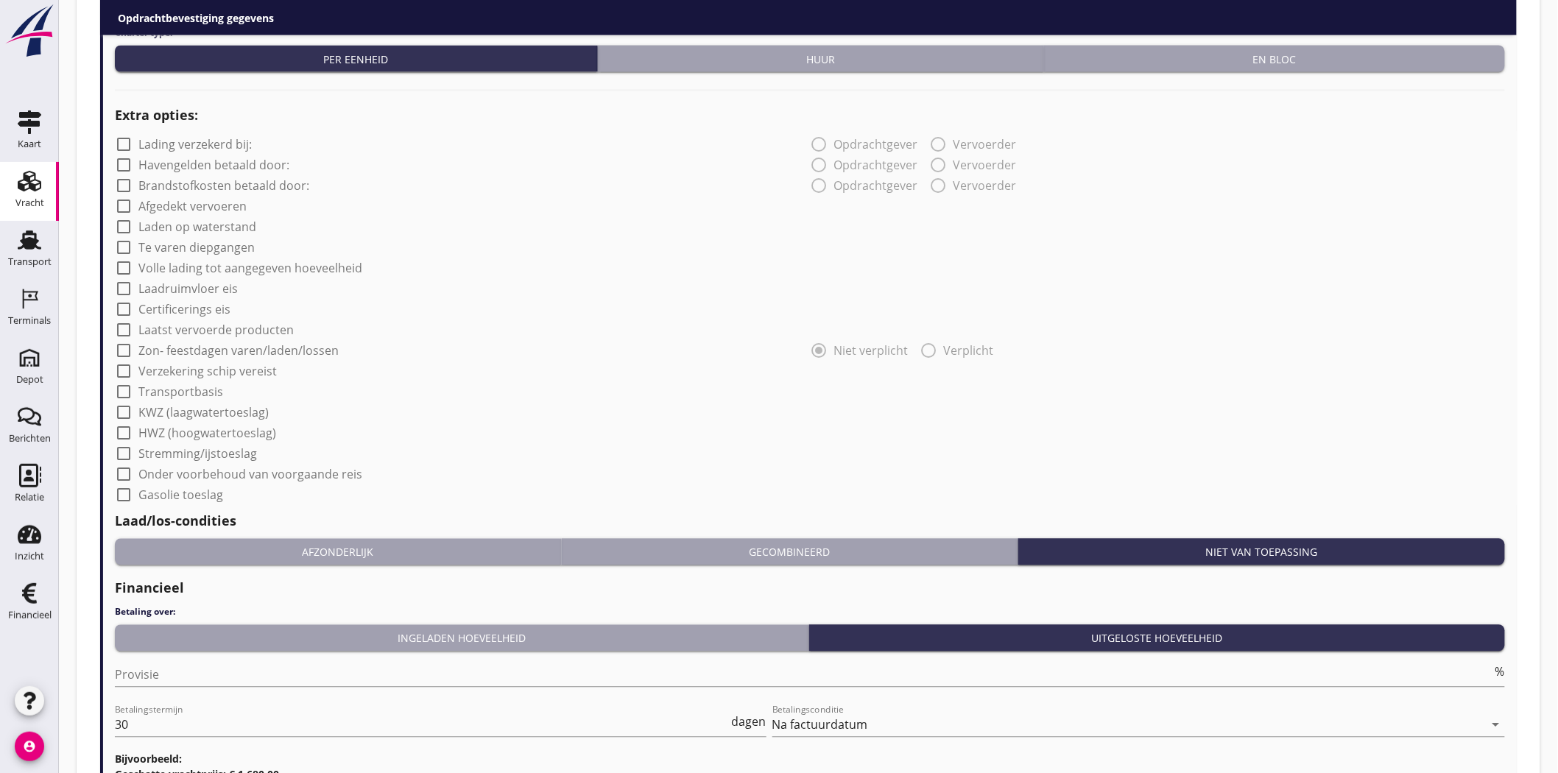
scroll to position [1227, 0]
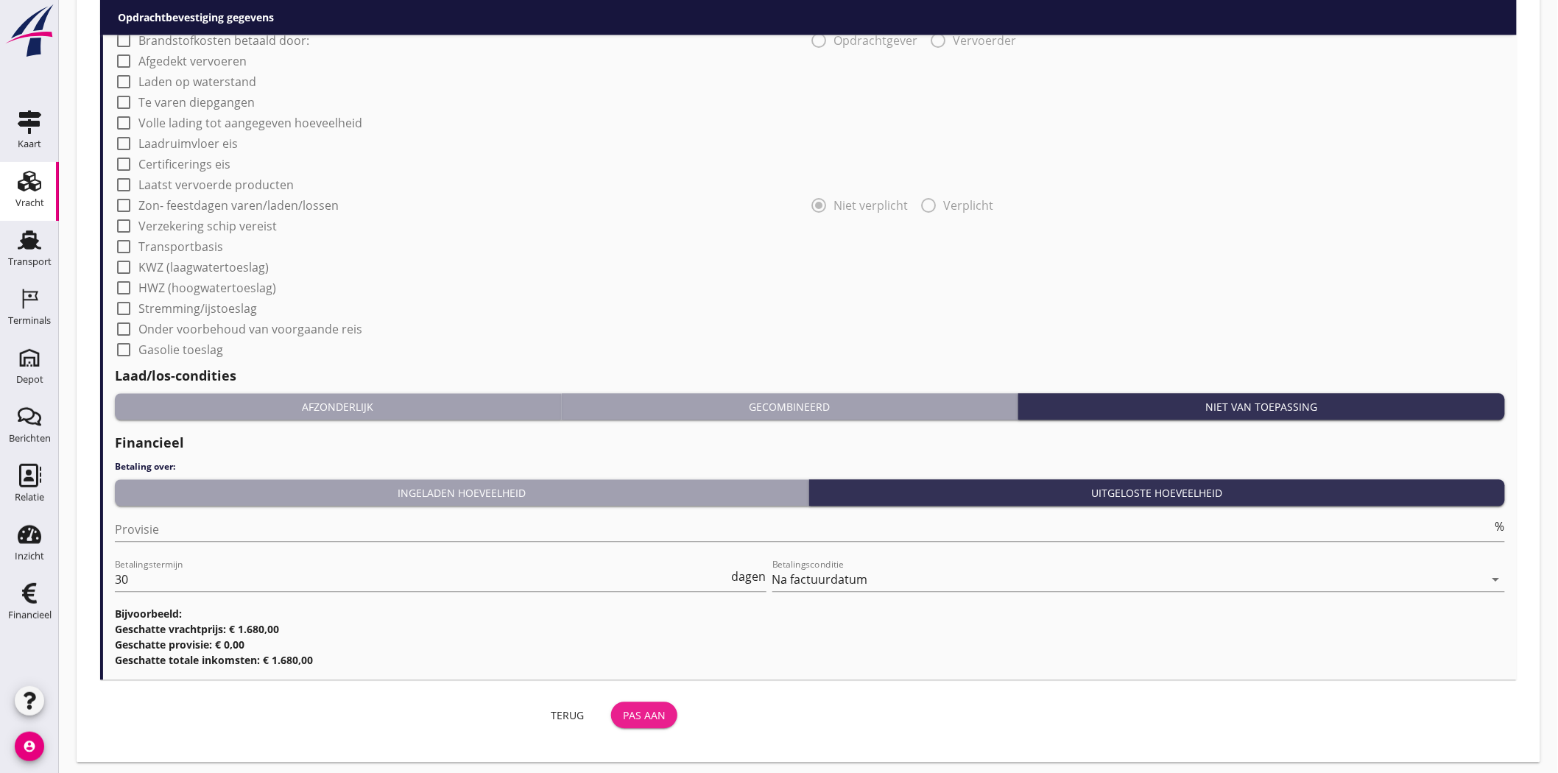
click at [652, 695] on div "Pas aan" at bounding box center [644, 715] width 43 height 15
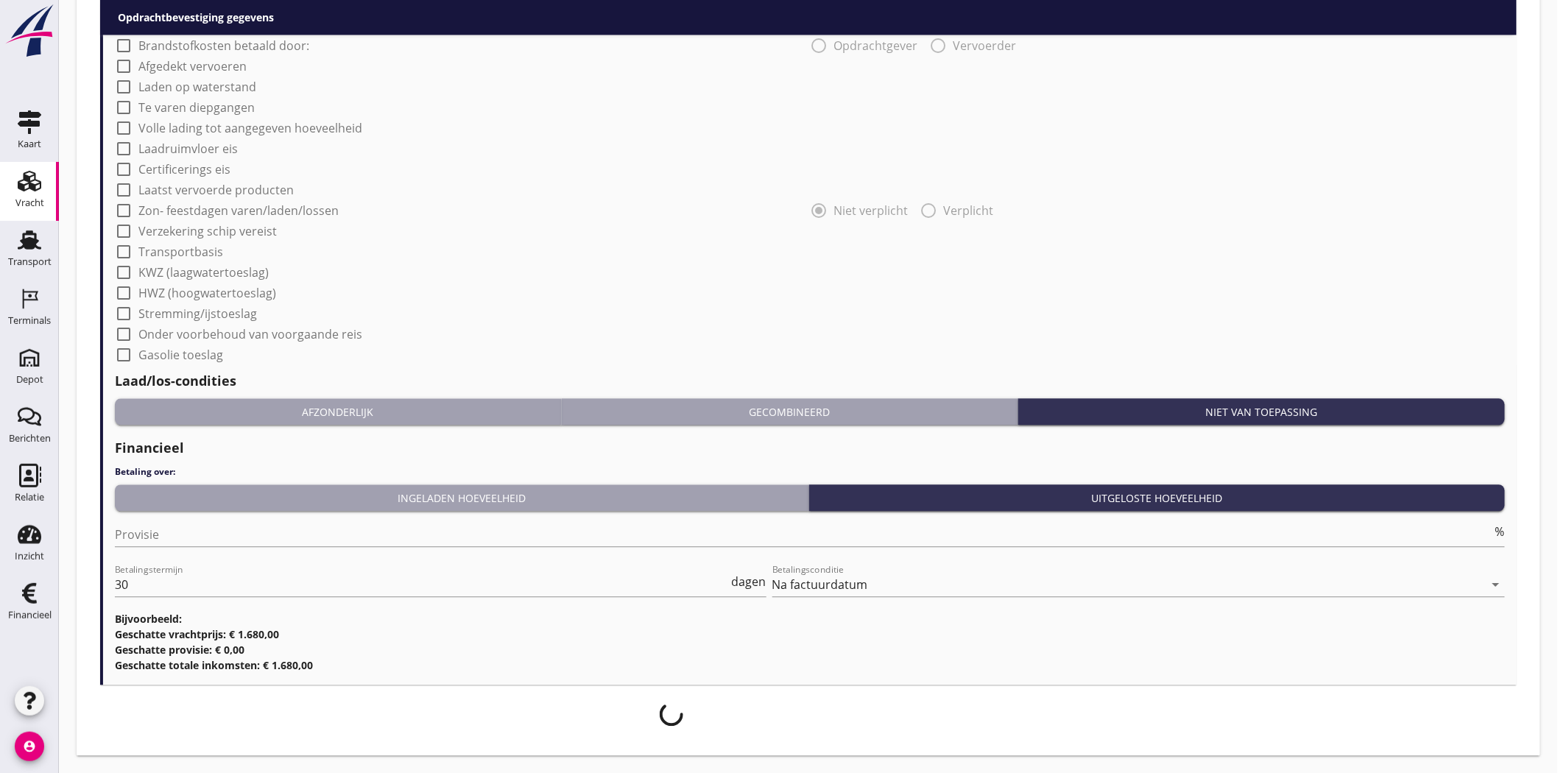
scroll to position [1221, 0]
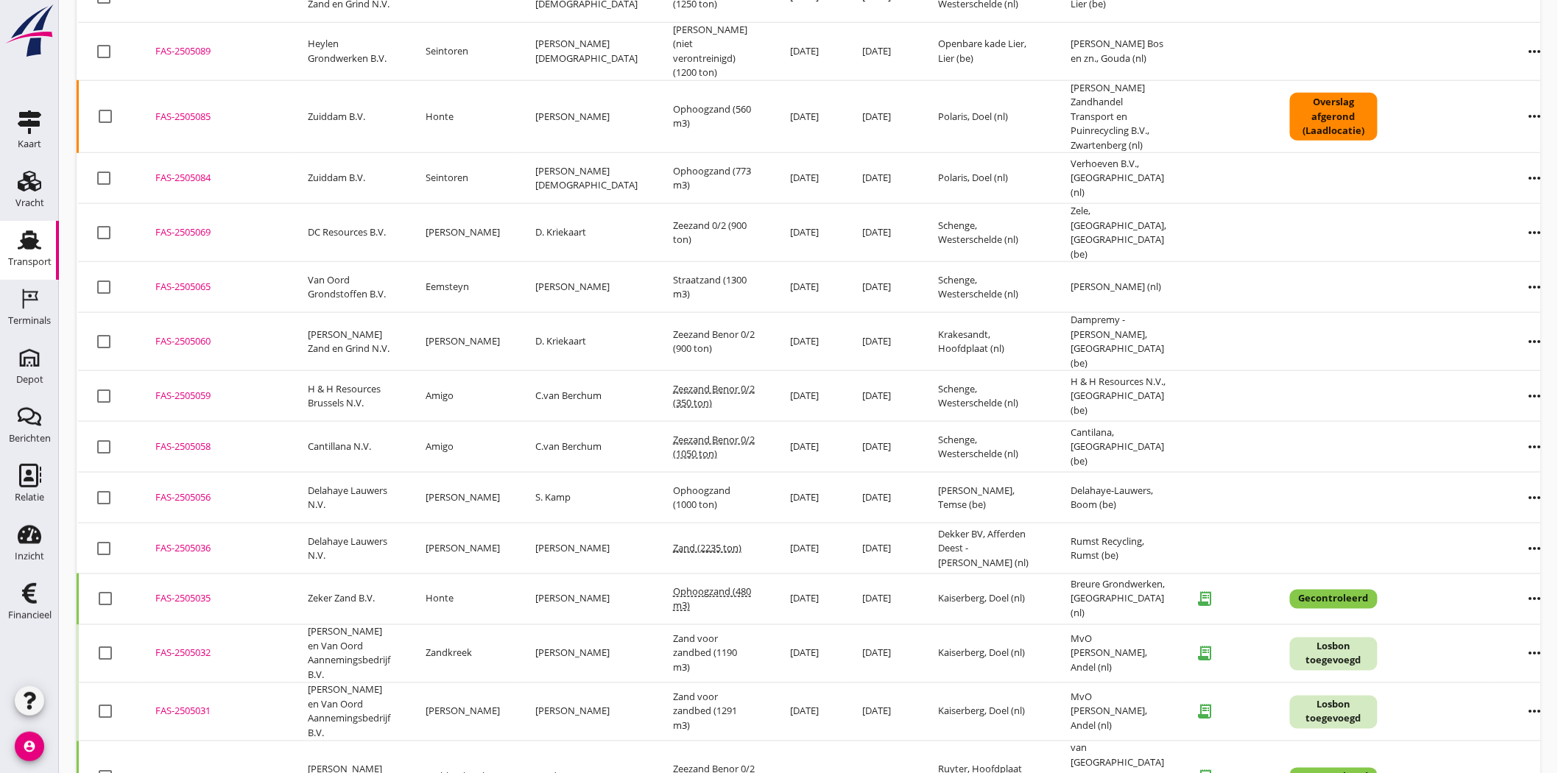
scroll to position [703, 0]
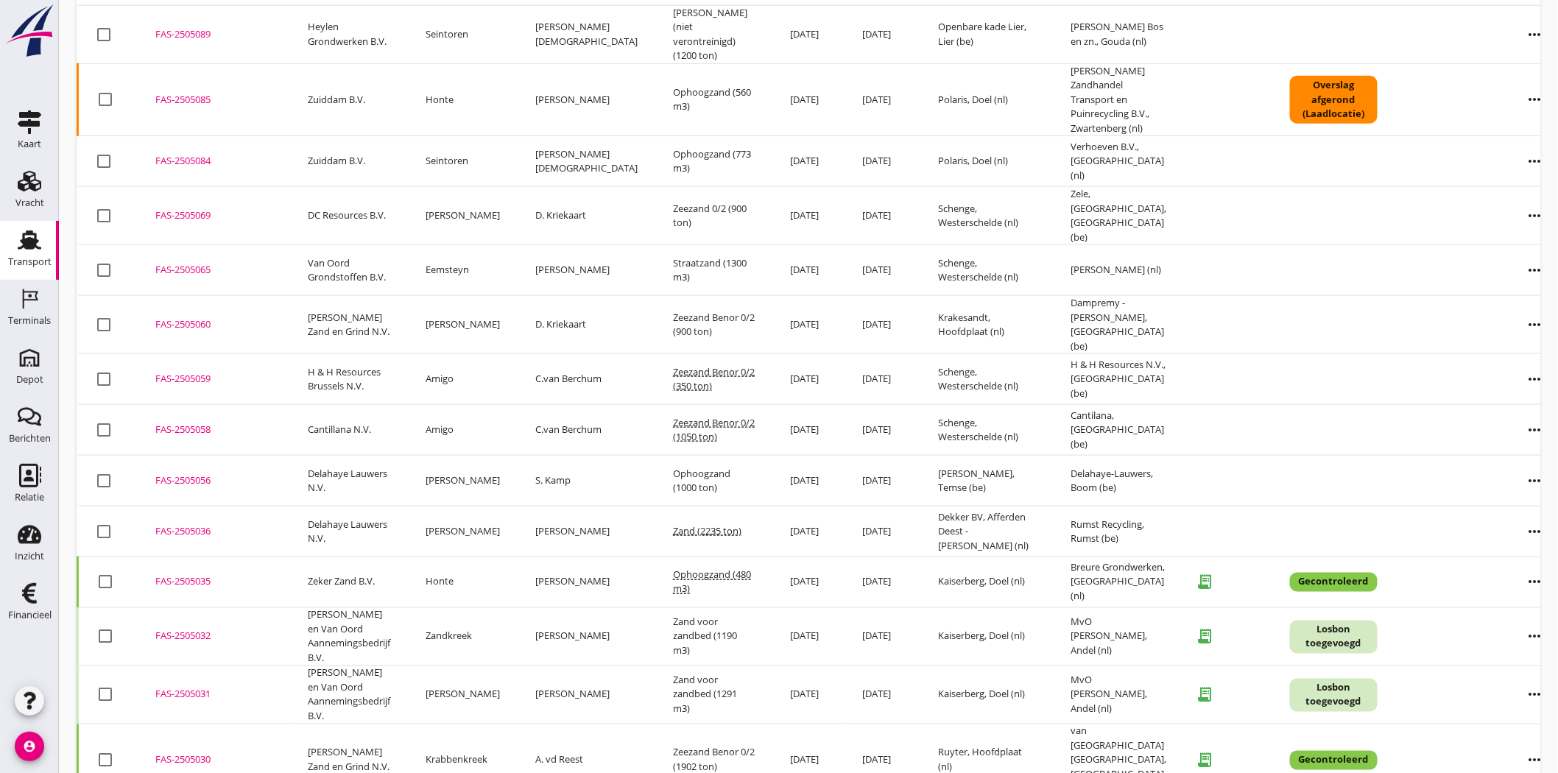
click at [181, 423] on div "FAS-2505058" at bounding box center [213, 430] width 117 height 15
click at [180, 372] on div "FAS-2505059" at bounding box center [213, 379] width 117 height 15
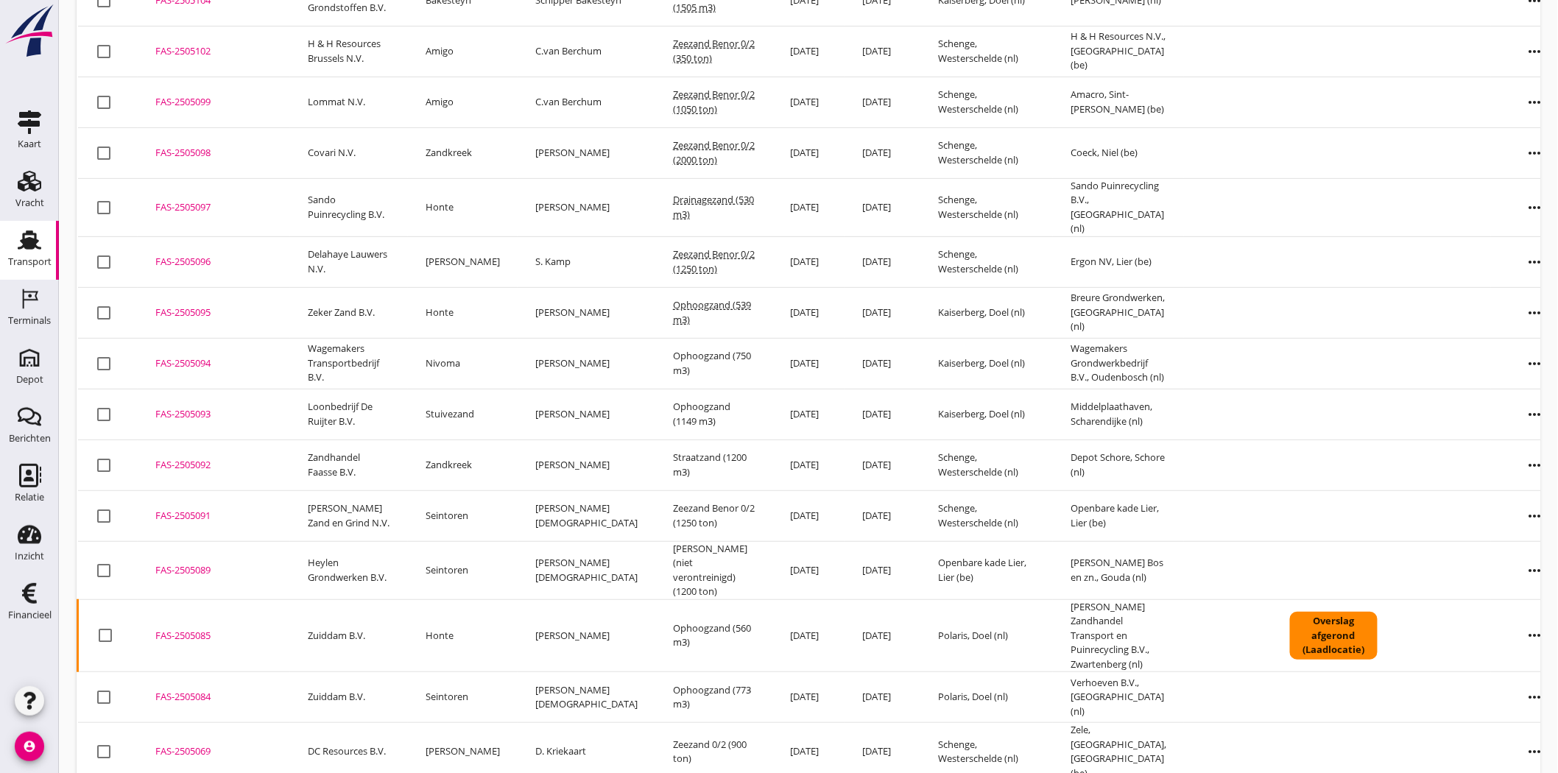
scroll to position [0, 0]
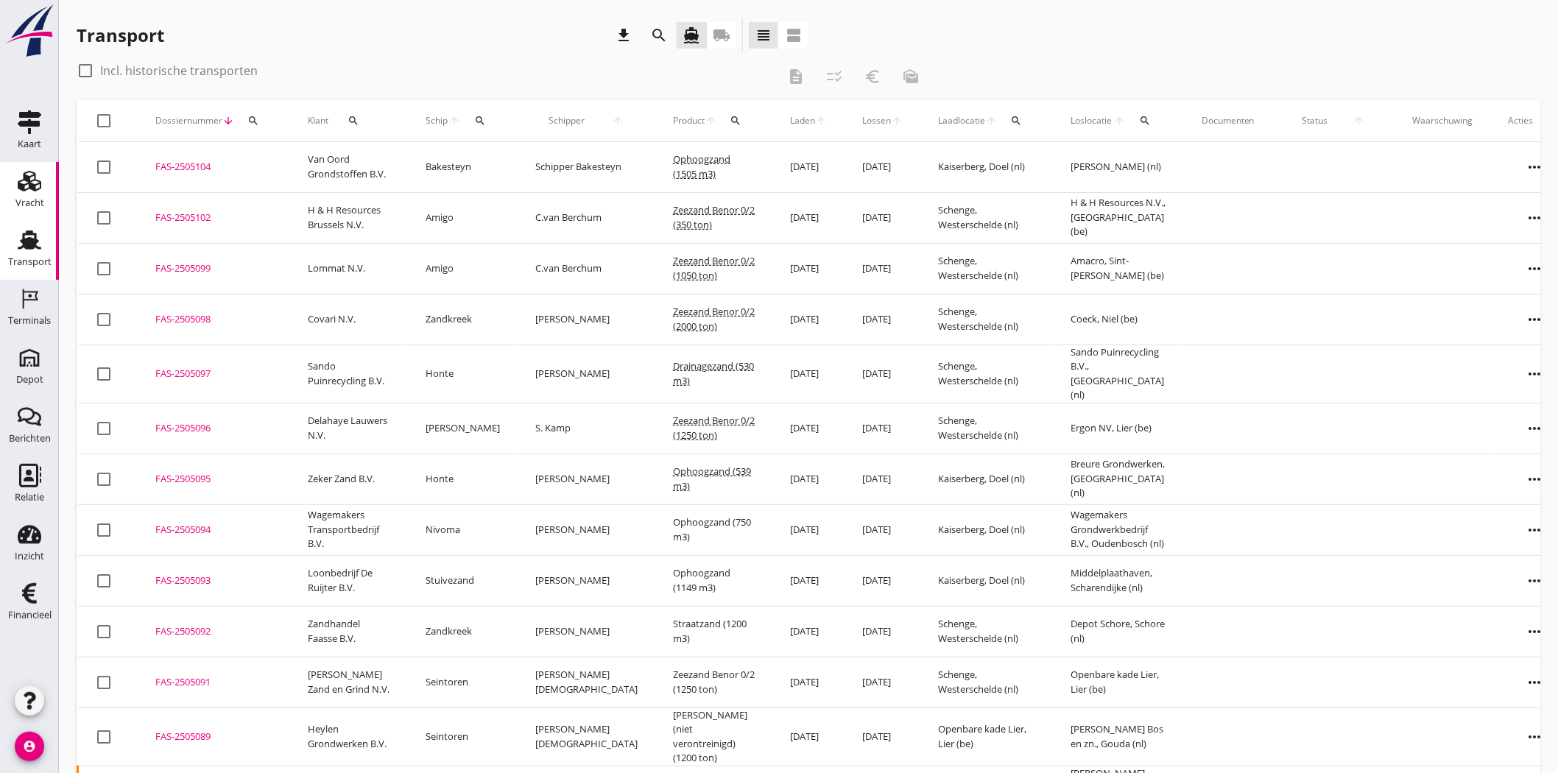
click at [24, 201] on div "Vracht" at bounding box center [29, 203] width 29 height 10
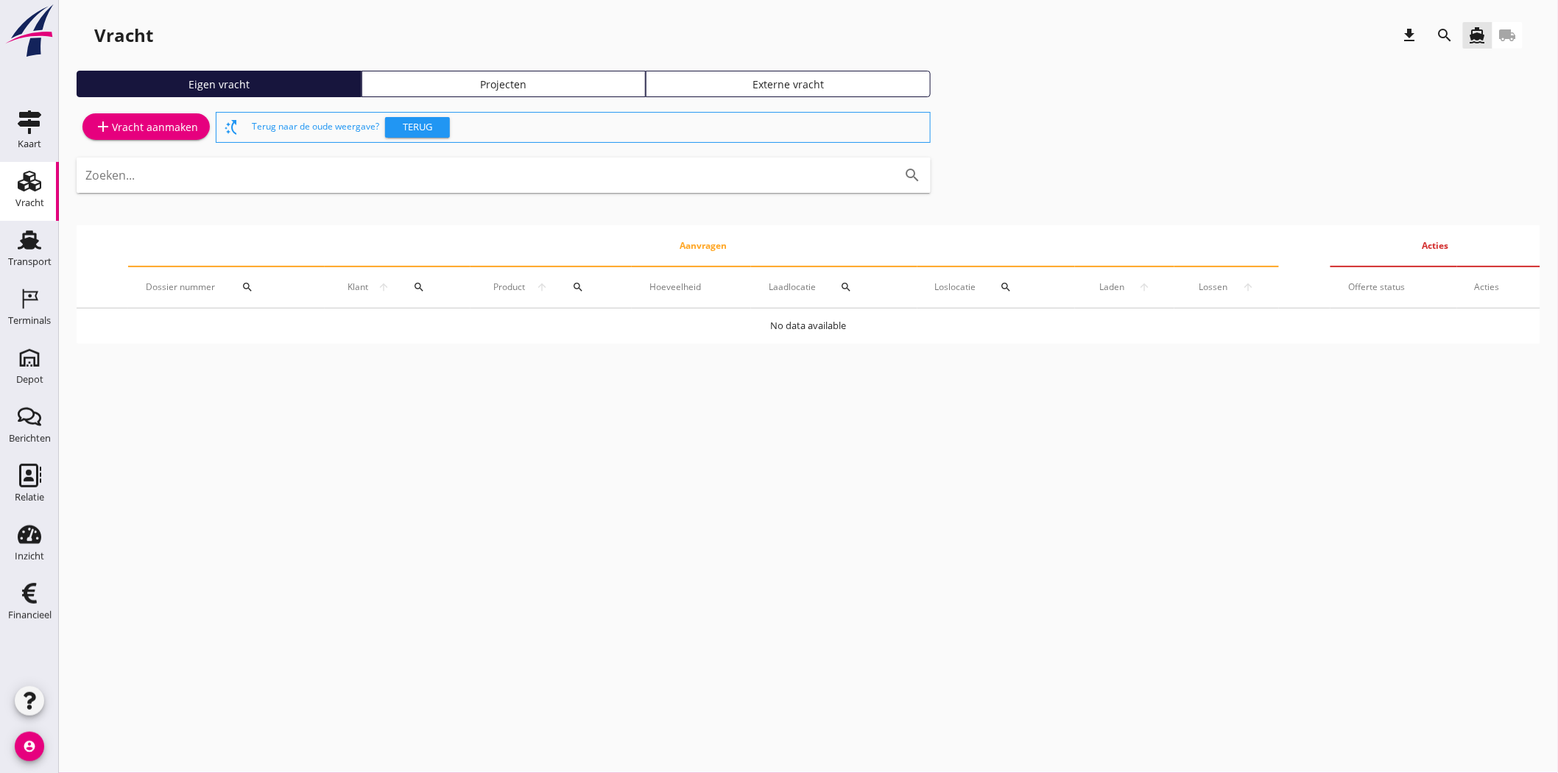
click at [495, 83] on div "Projecten" at bounding box center [504, 84] width 272 height 15
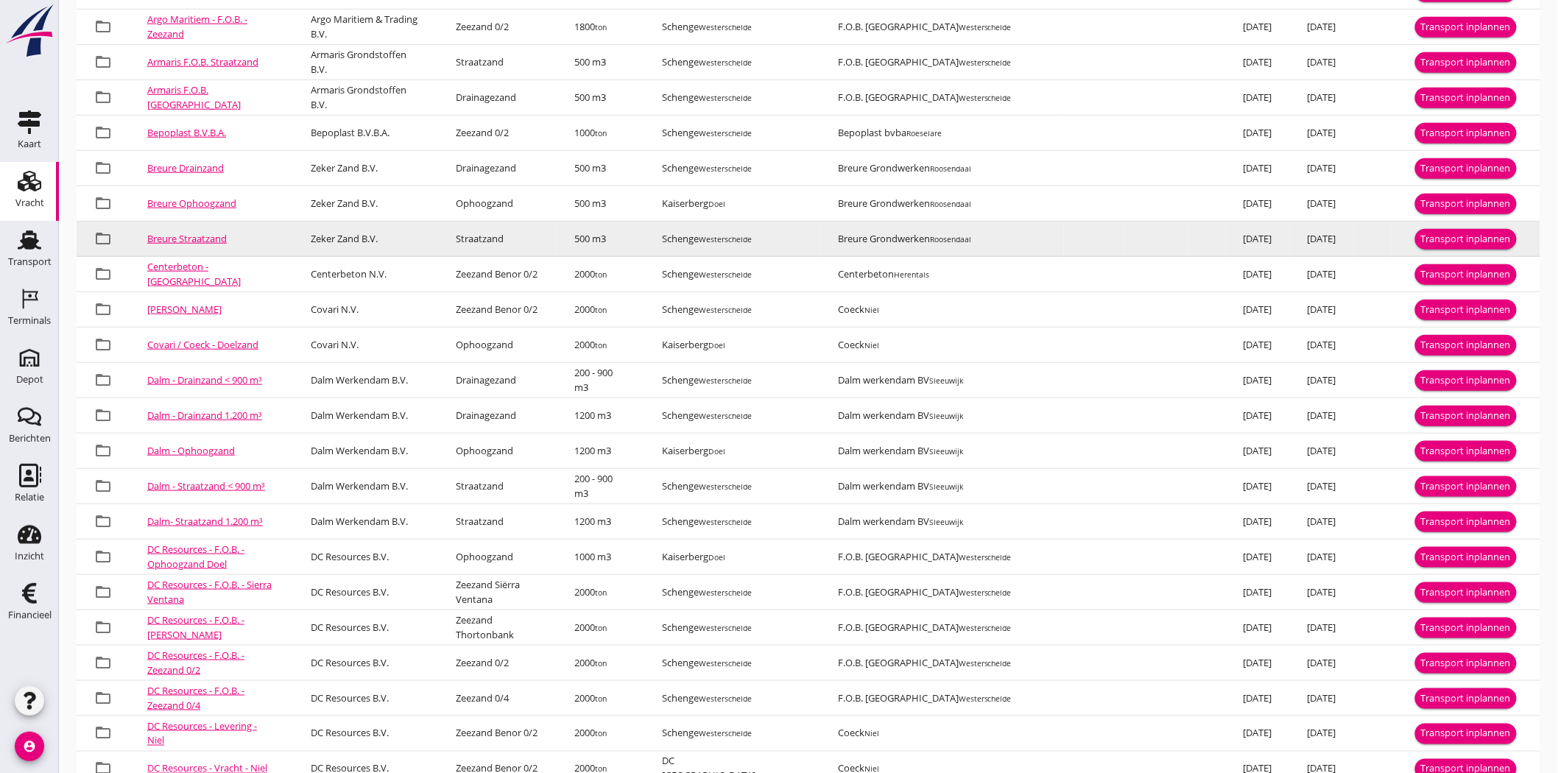
scroll to position [490, 0]
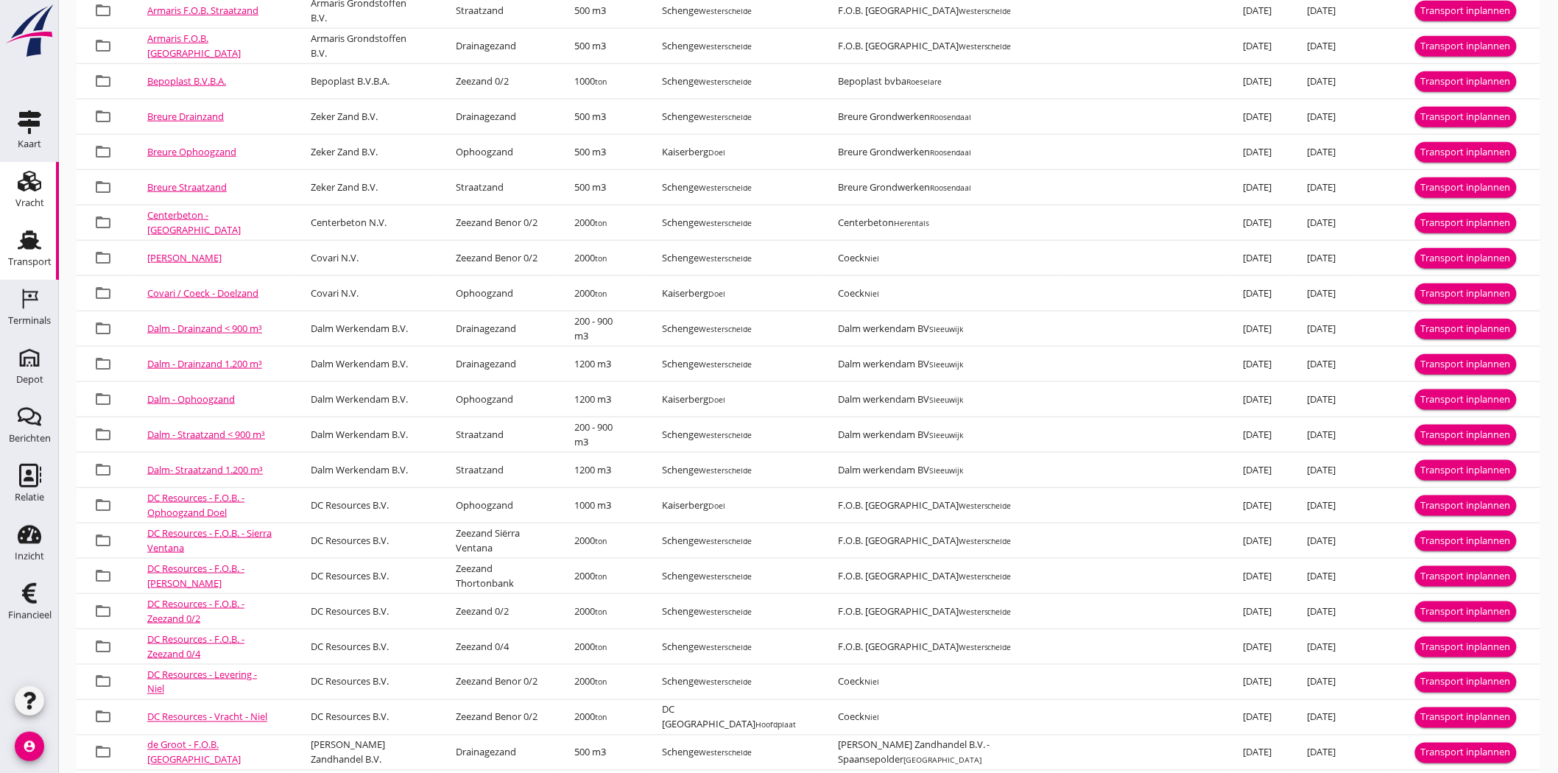
click at [35, 252] on div "Transport" at bounding box center [29, 262] width 43 height 21
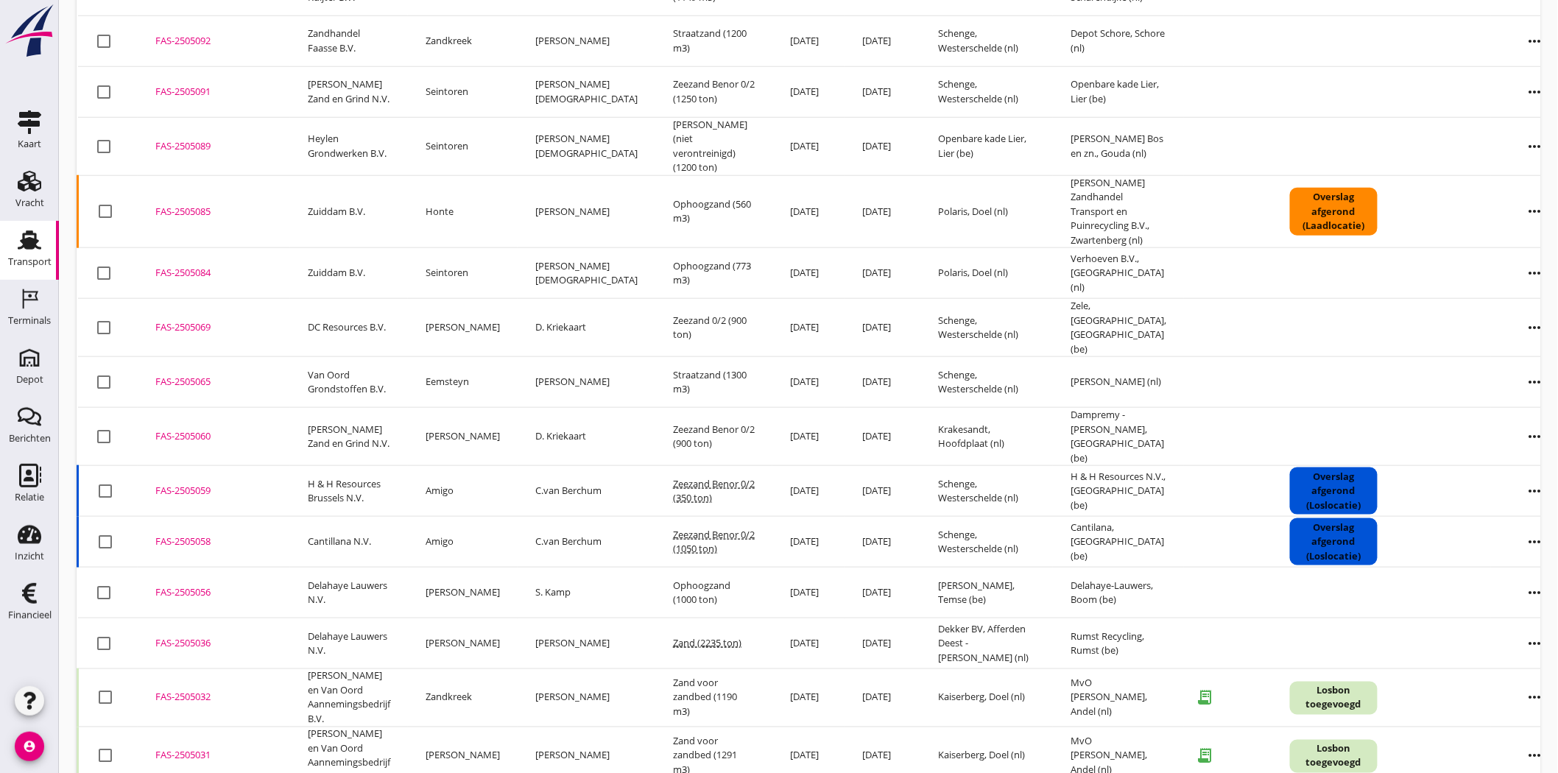
scroll to position [621, 0]
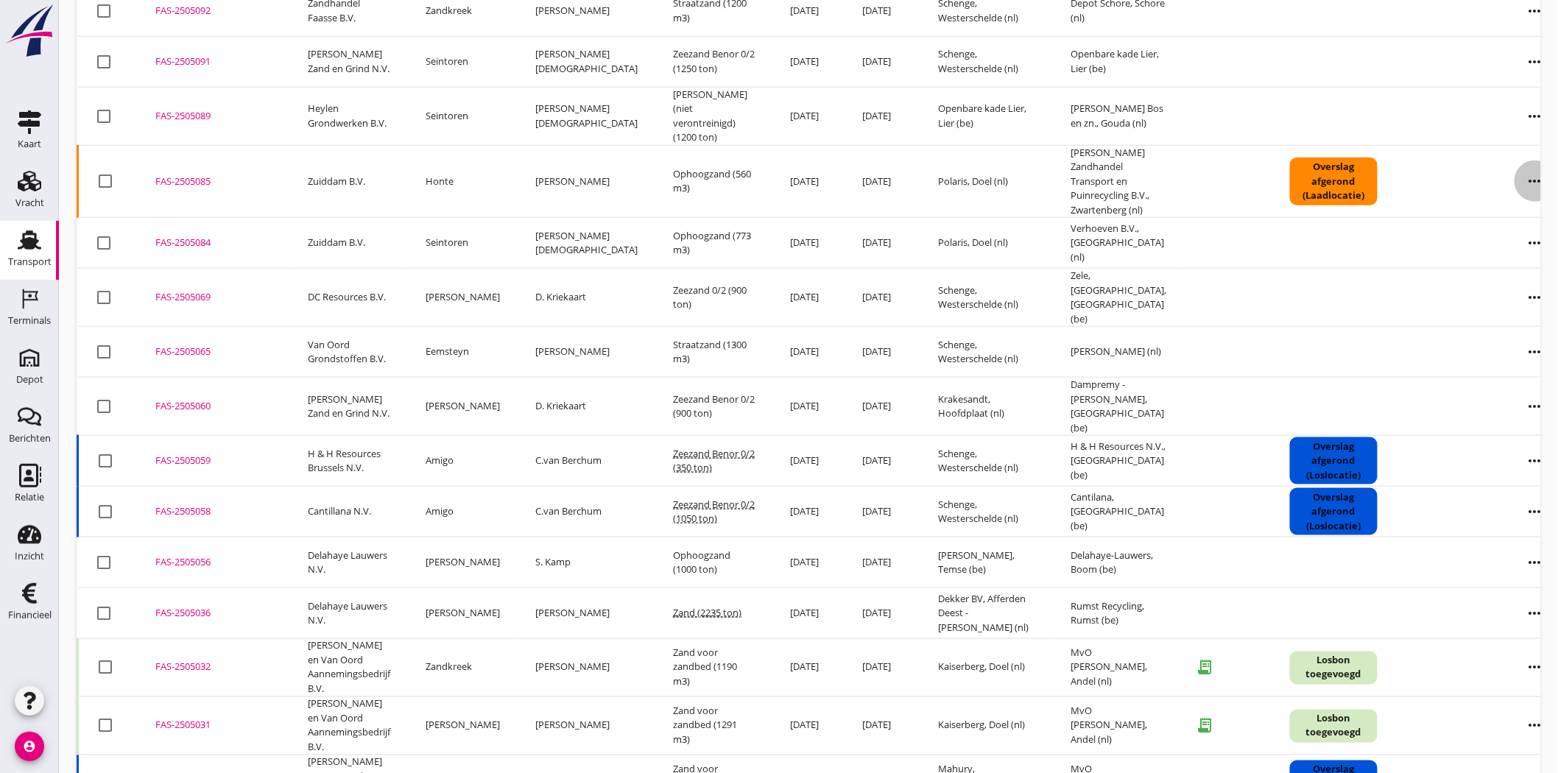
click at [1515, 161] on icon "more_horiz" at bounding box center [1535, 181] width 41 height 41
click at [1480, 272] on link "Vracht aanpassen" at bounding box center [1487, 281] width 129 height 35
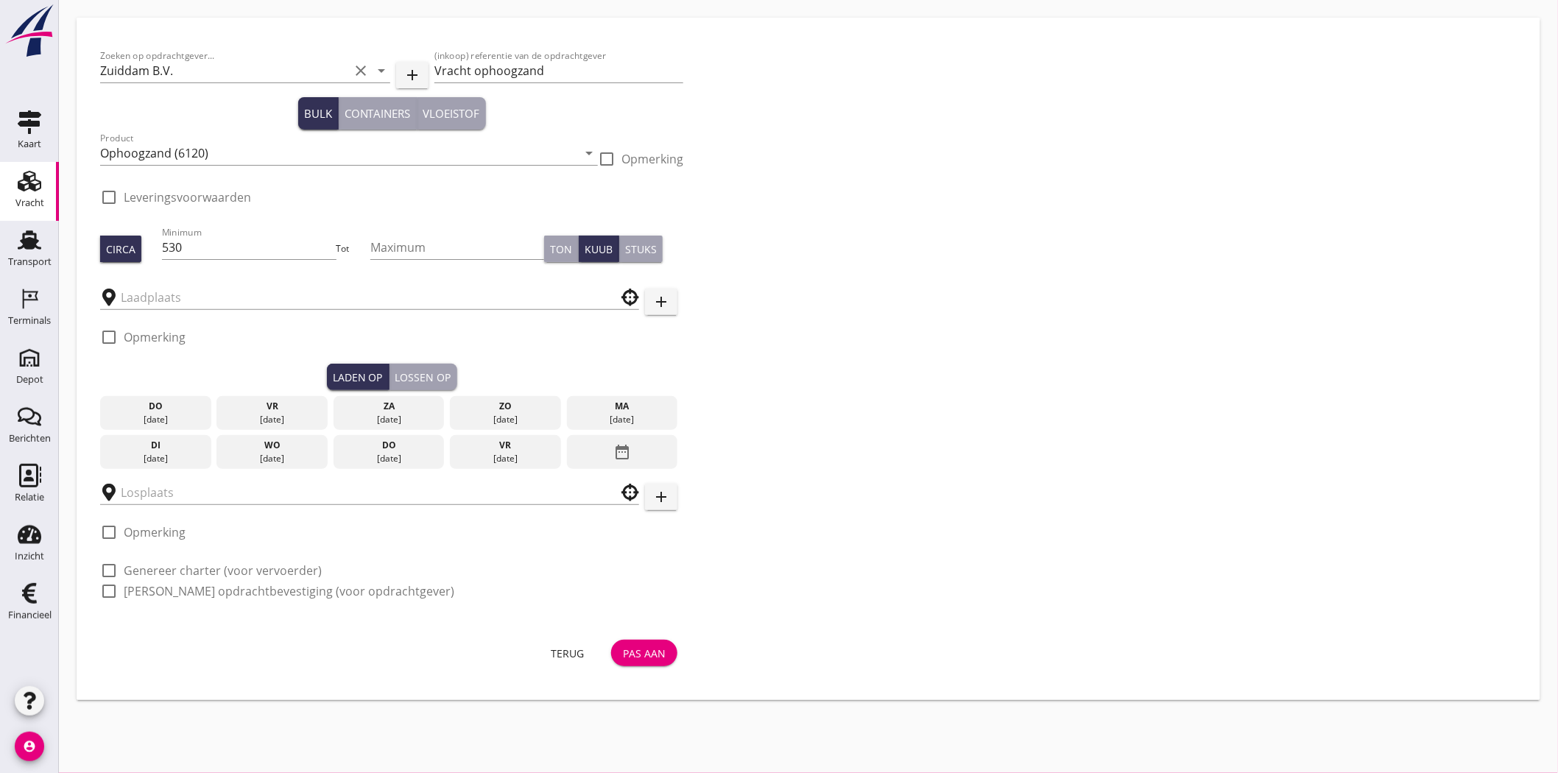
type input "Polaris"
type input "J. Baremans Zandhandel Transport en Puinrecycling B.V."
checkbox input "true"
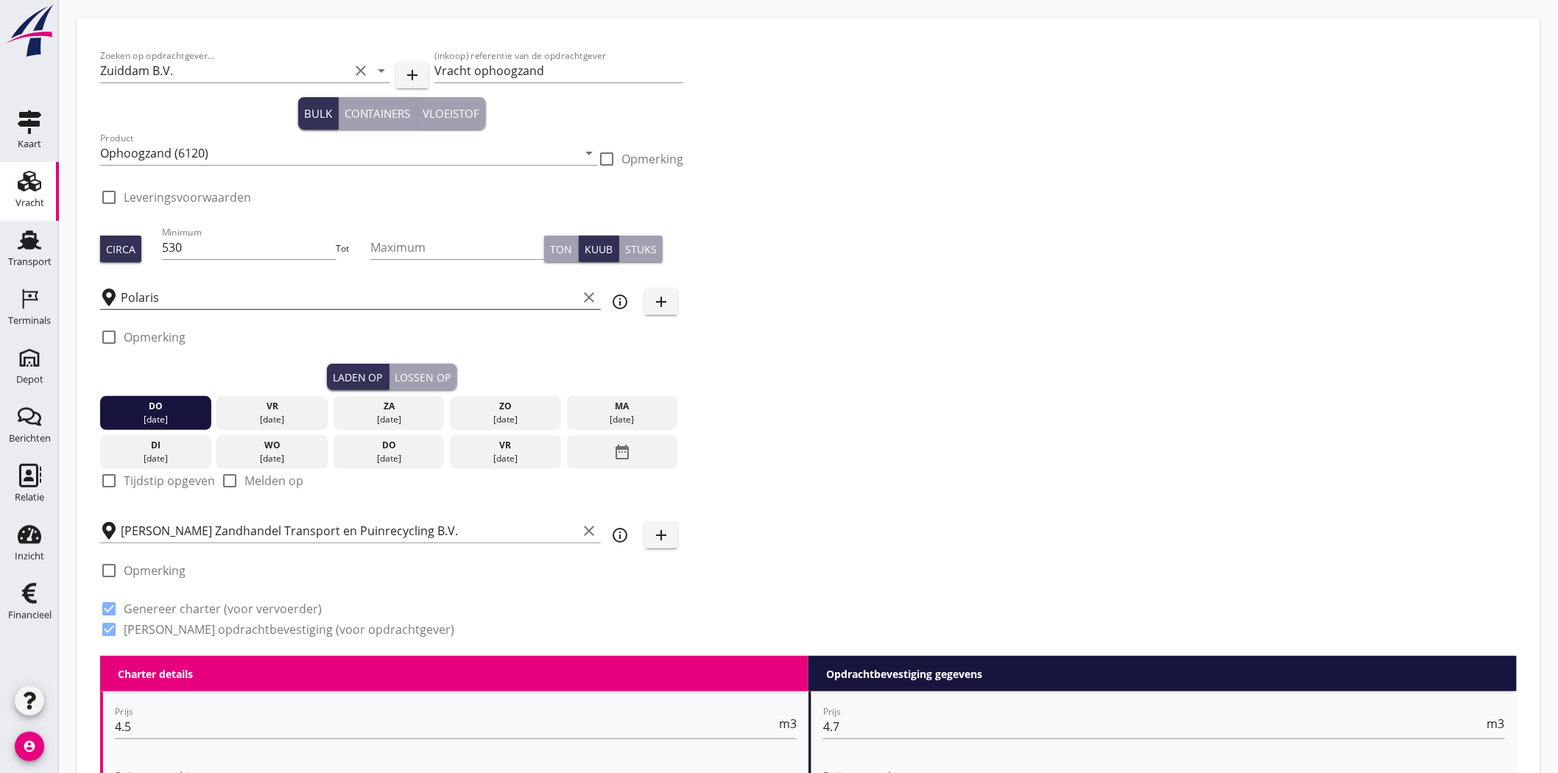
click at [163, 292] on input "Polaris" at bounding box center [349, 298] width 457 height 24
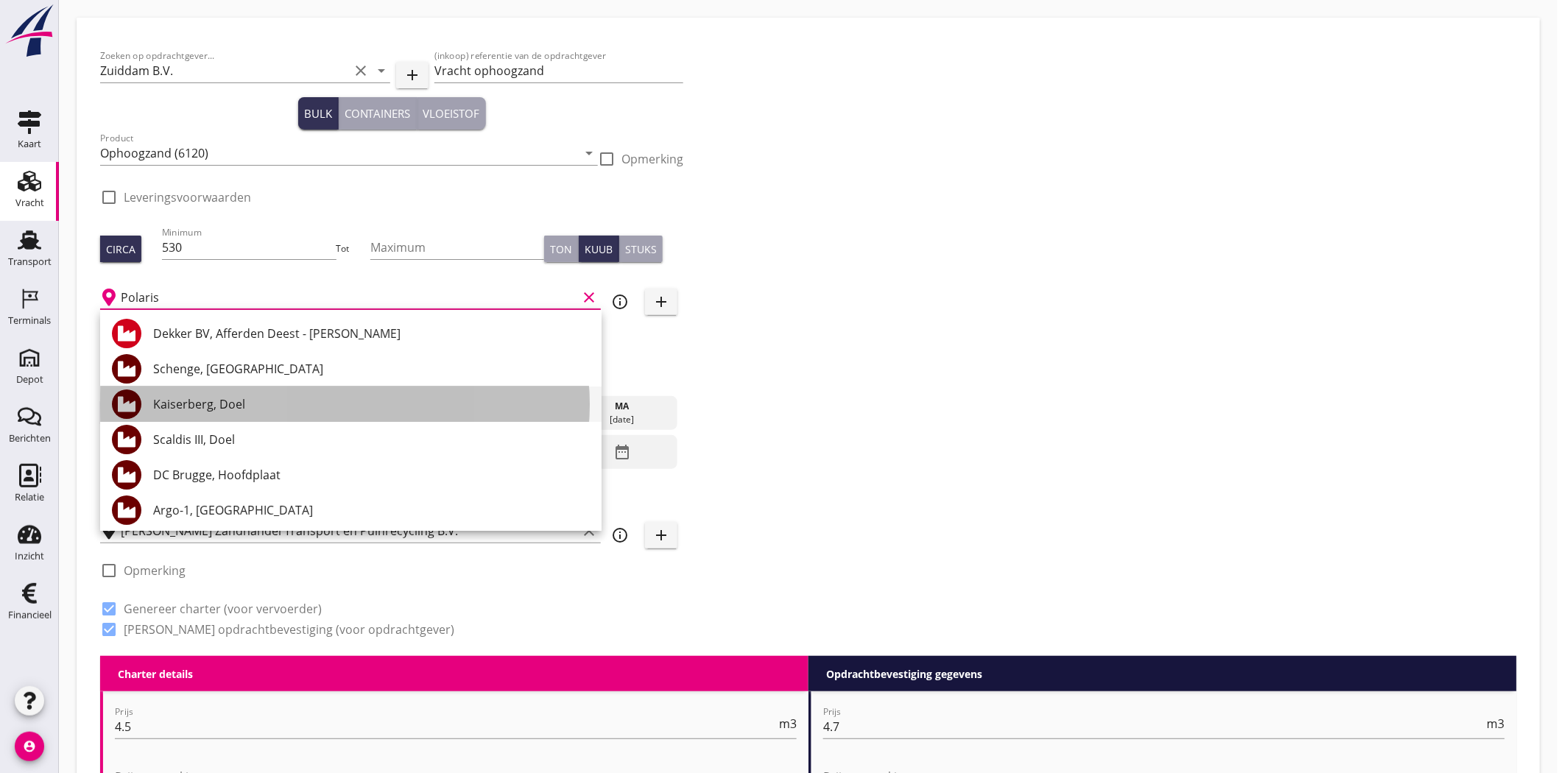
click at [258, 410] on div "Kaiserberg, Doel" at bounding box center [371, 404] width 437 height 18
type input "Kaiserberg, Doel"
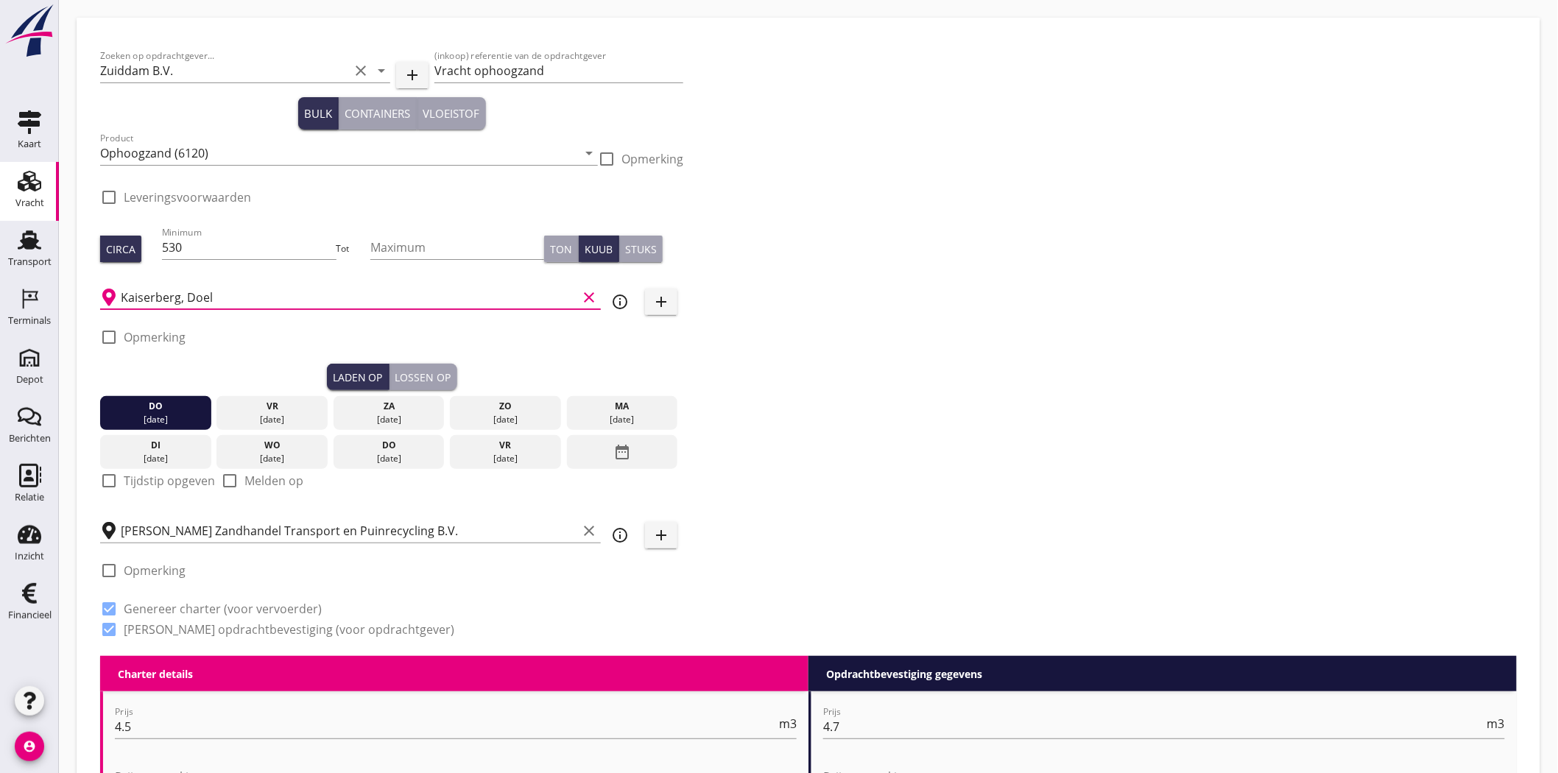
click at [186, 281] on div "Kaiserberg, Doel clear" at bounding box center [350, 293] width 501 height 32
click at [189, 297] on input "Kaiserberg, Doel" at bounding box center [349, 298] width 457 height 24
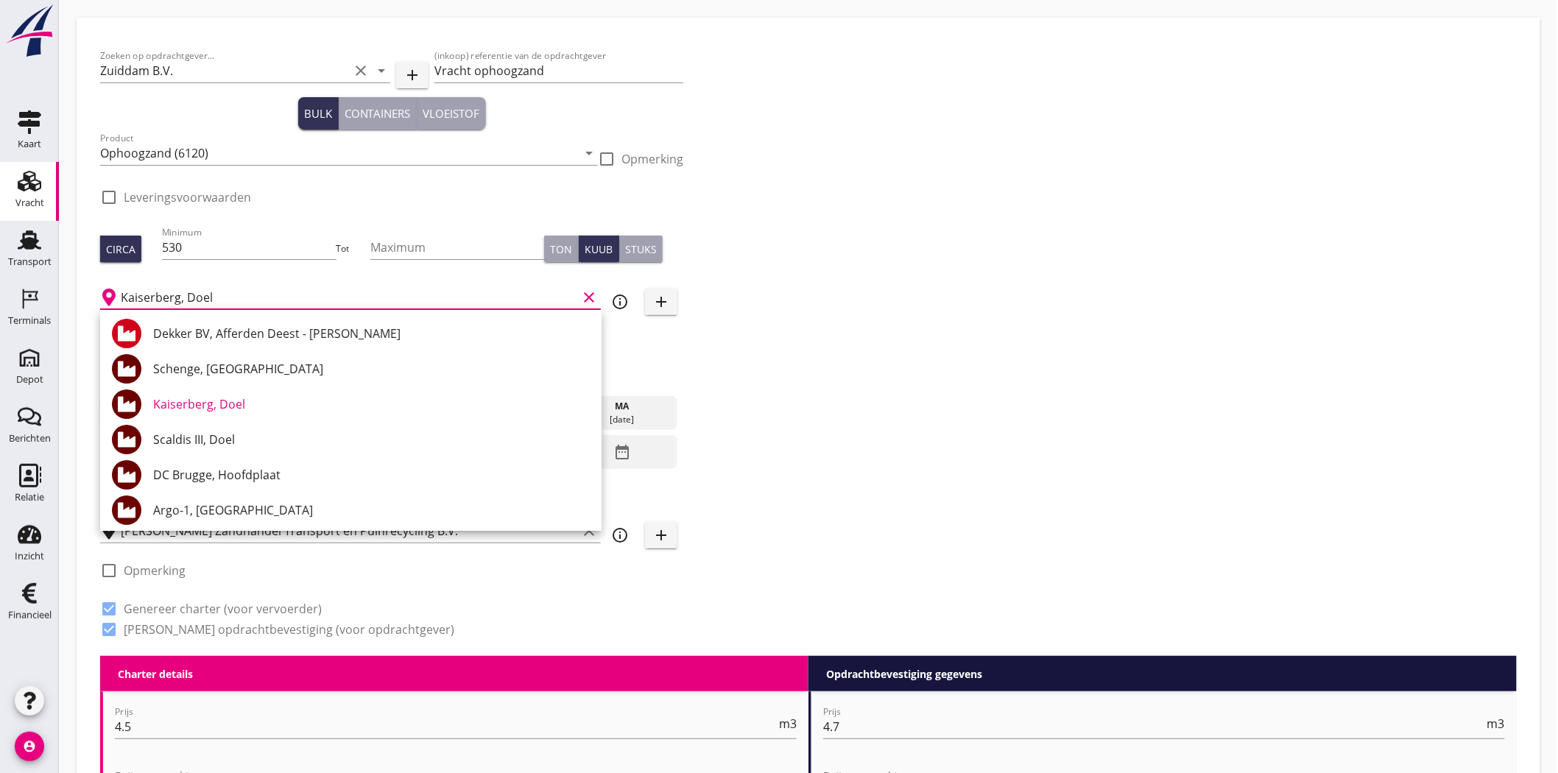
click at [588, 293] on icon "clear" at bounding box center [589, 298] width 18 height 18
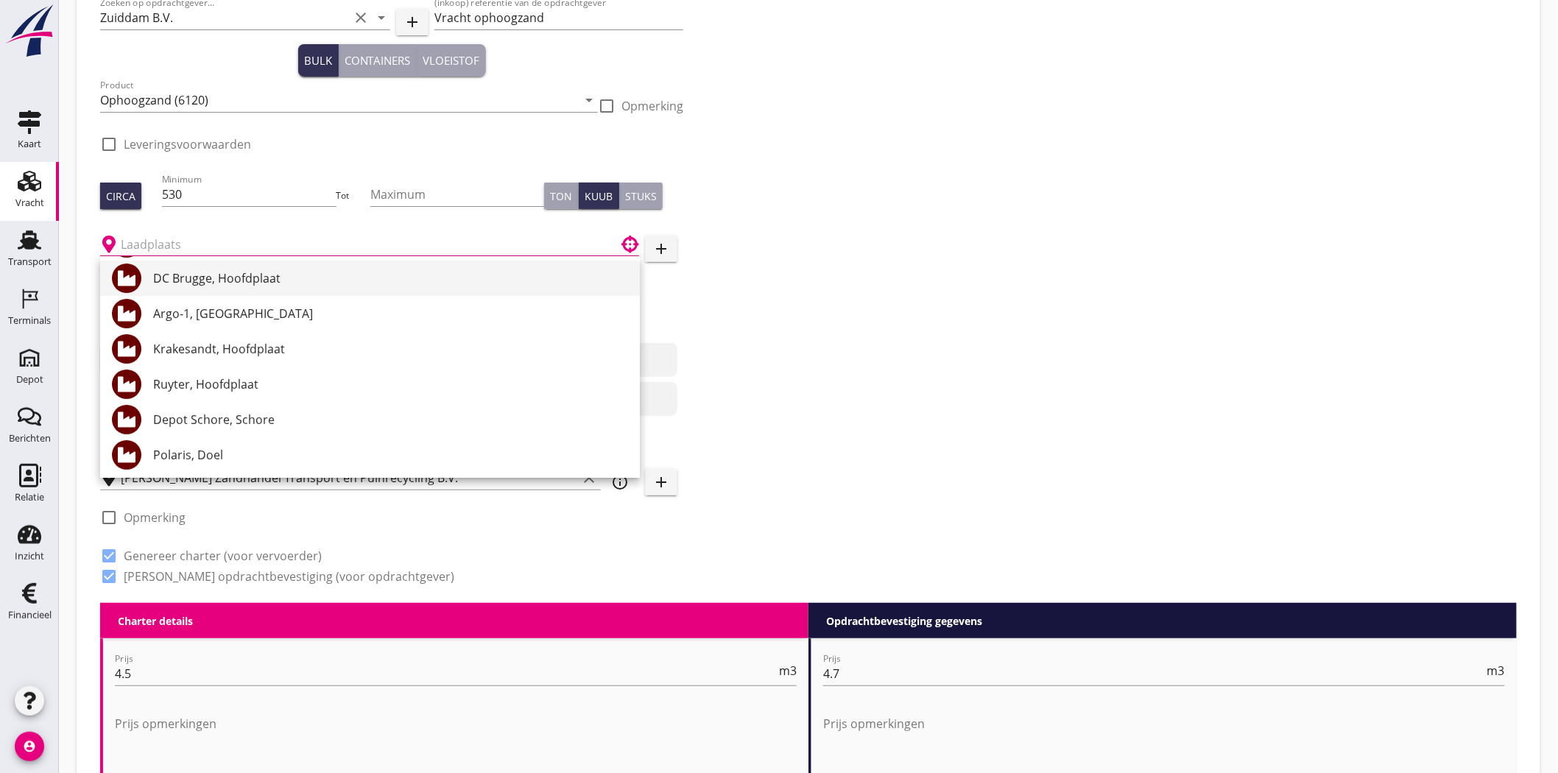
scroll to position [82, 0]
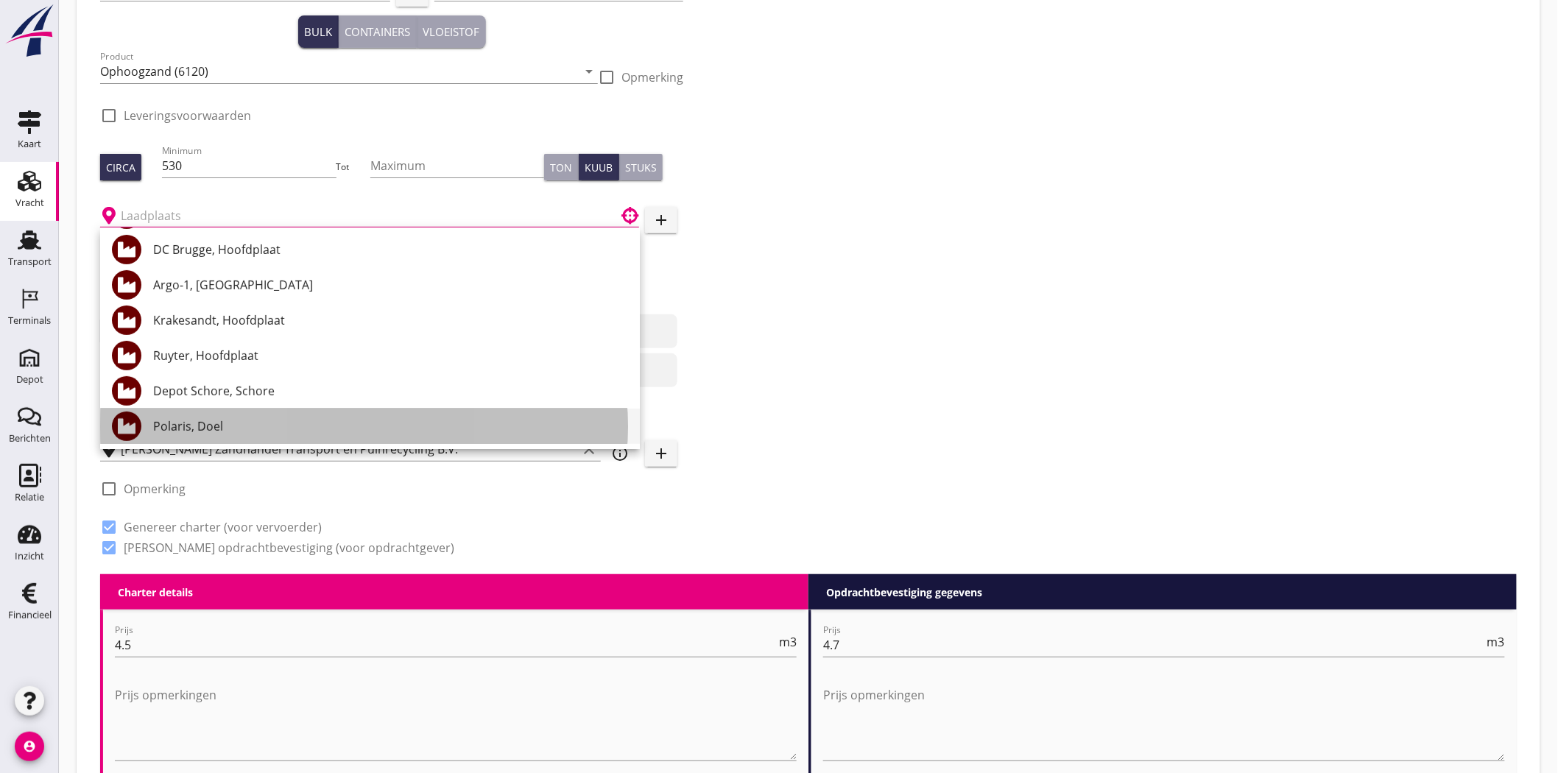
click at [276, 420] on div "Polaris, Doel" at bounding box center [390, 427] width 475 height 18
type input "Polaris, Doel"
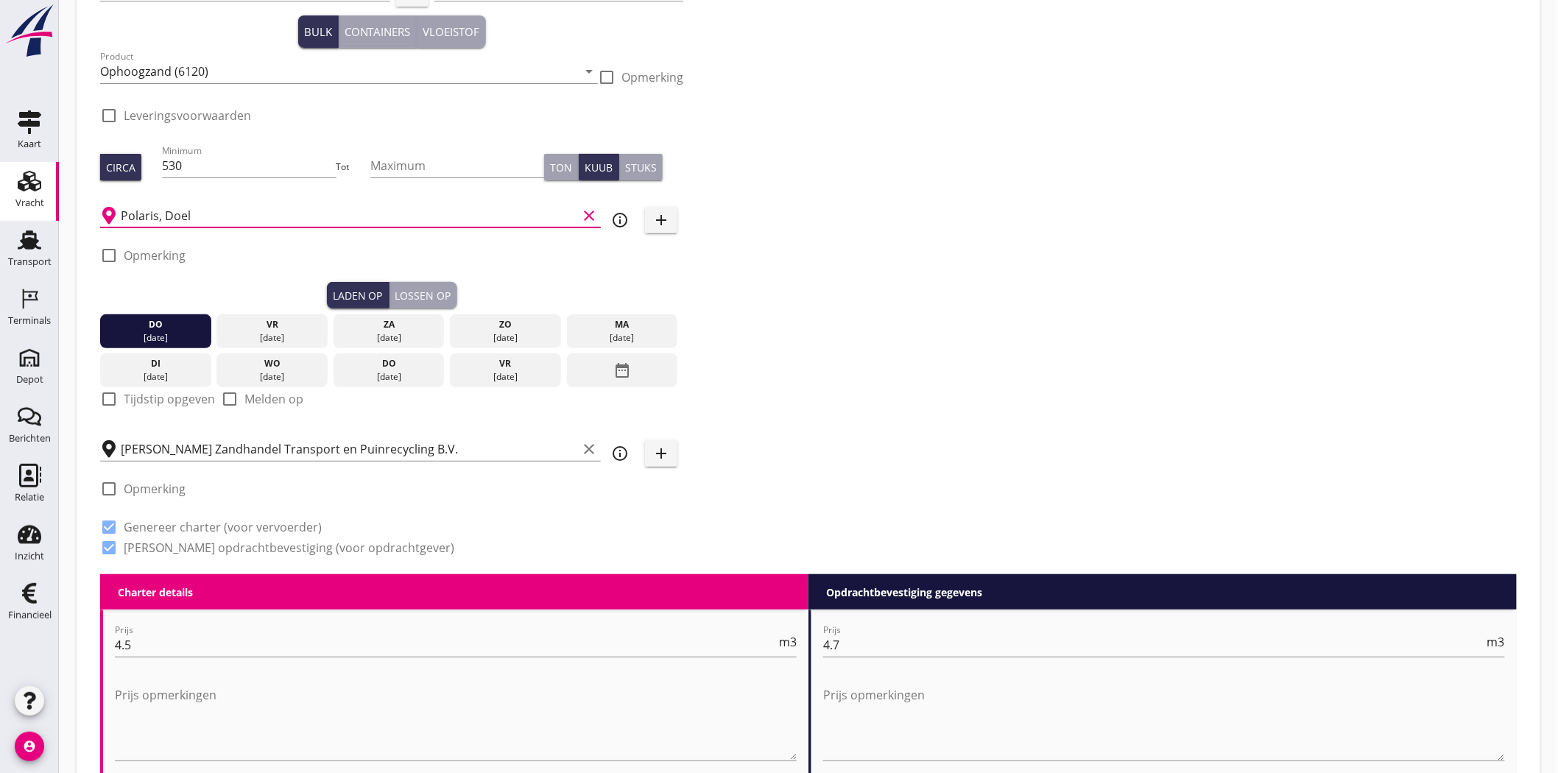
click at [803, 241] on div "Zoeken op opdrachtgever... Zuiddam B.V. clear arrow_drop_down add (inkoop) refe…" at bounding box center [808, 266] width 1429 height 615
click at [467, 292] on div "Laden op Lossen op" at bounding box center [391, 295] width 583 height 27
click at [450, 297] on div "Lossen op" at bounding box center [423, 295] width 56 height 15
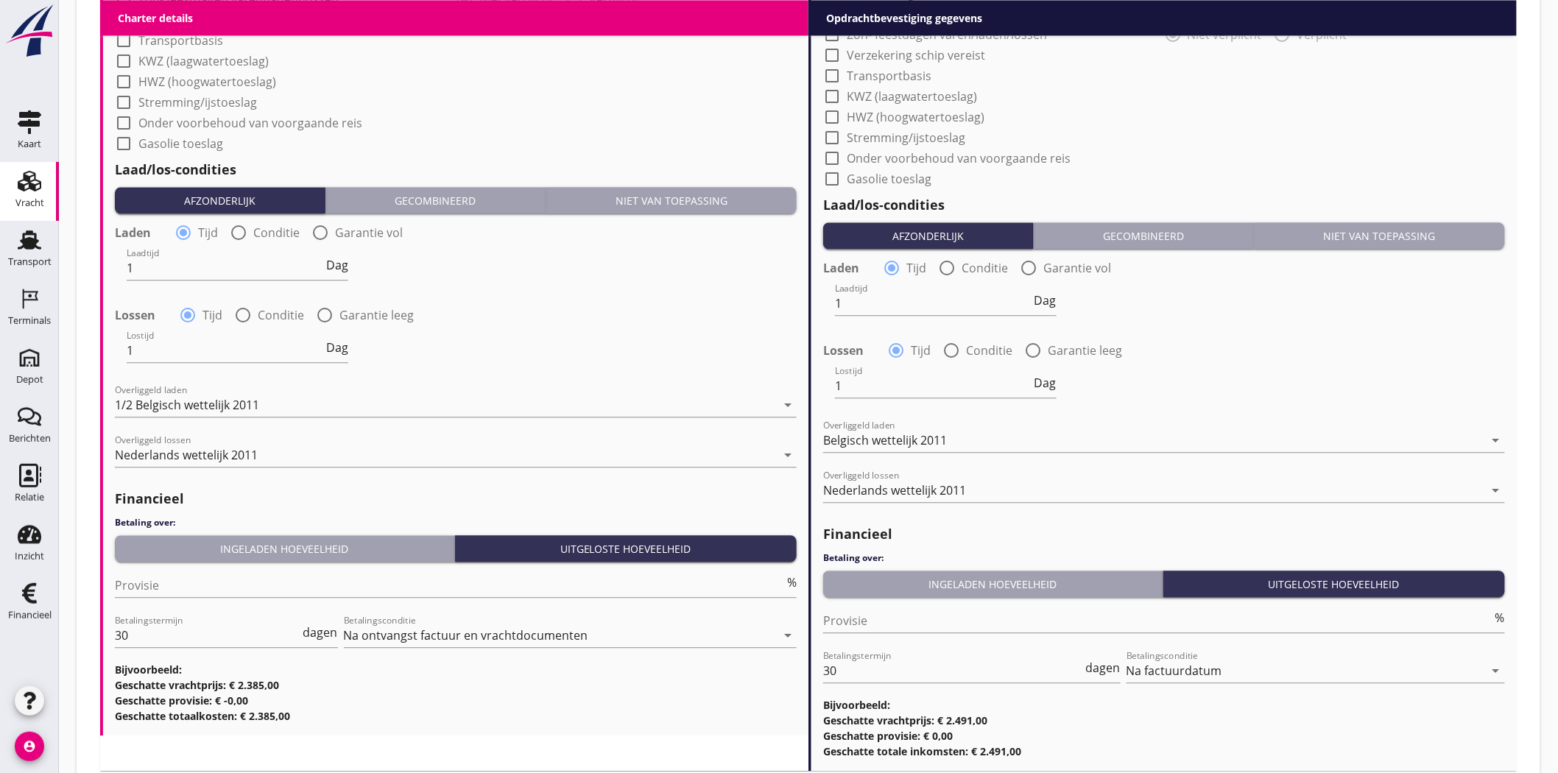
scroll to position [1409, 0]
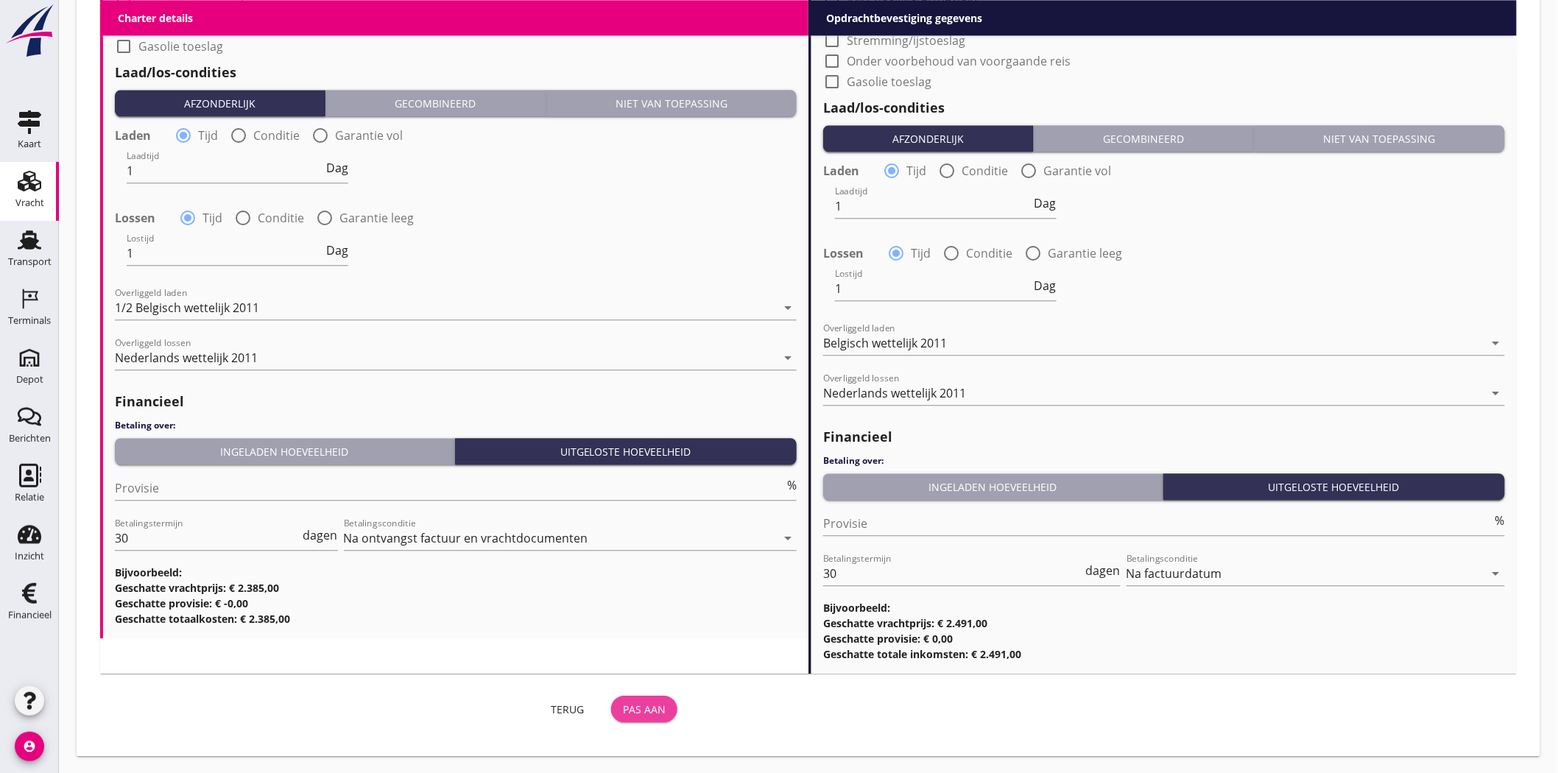
click at [652, 708] on div "Pas aan" at bounding box center [644, 709] width 43 height 15
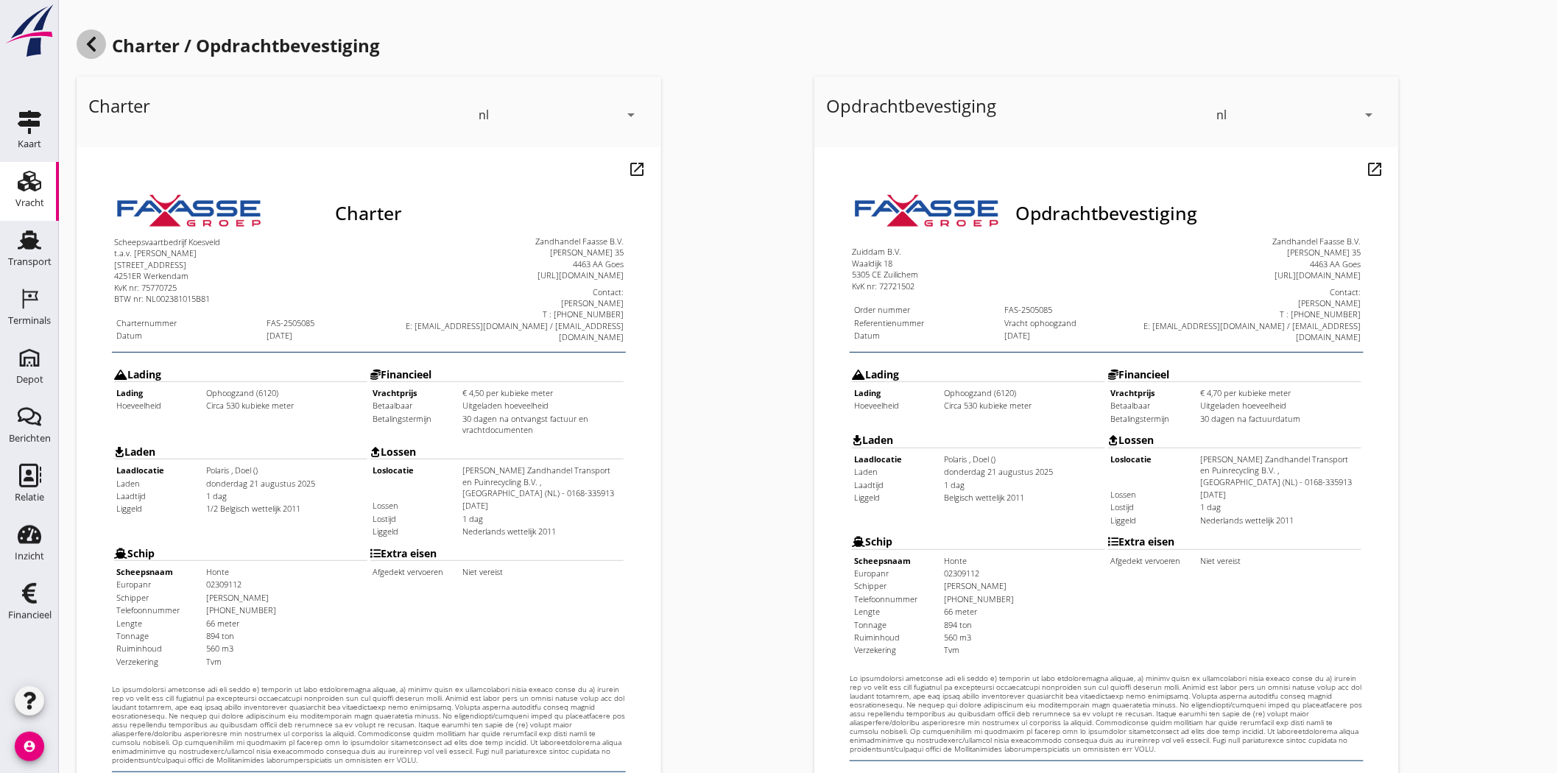
click at [86, 49] on icon at bounding box center [91, 44] width 18 height 18
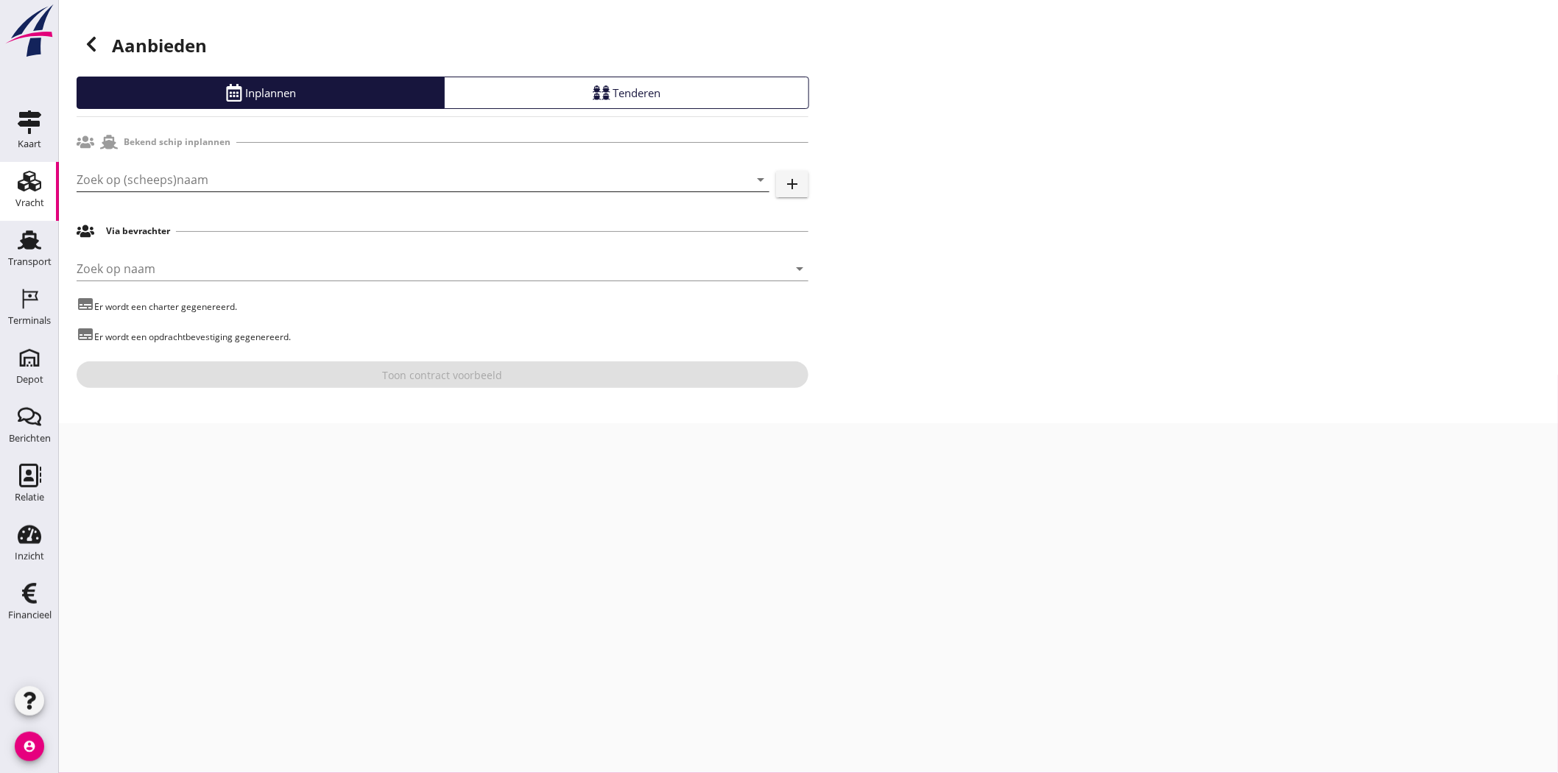
click at [130, 186] on input "Zoek op (scheeps)naam" at bounding box center [403, 180] width 652 height 24
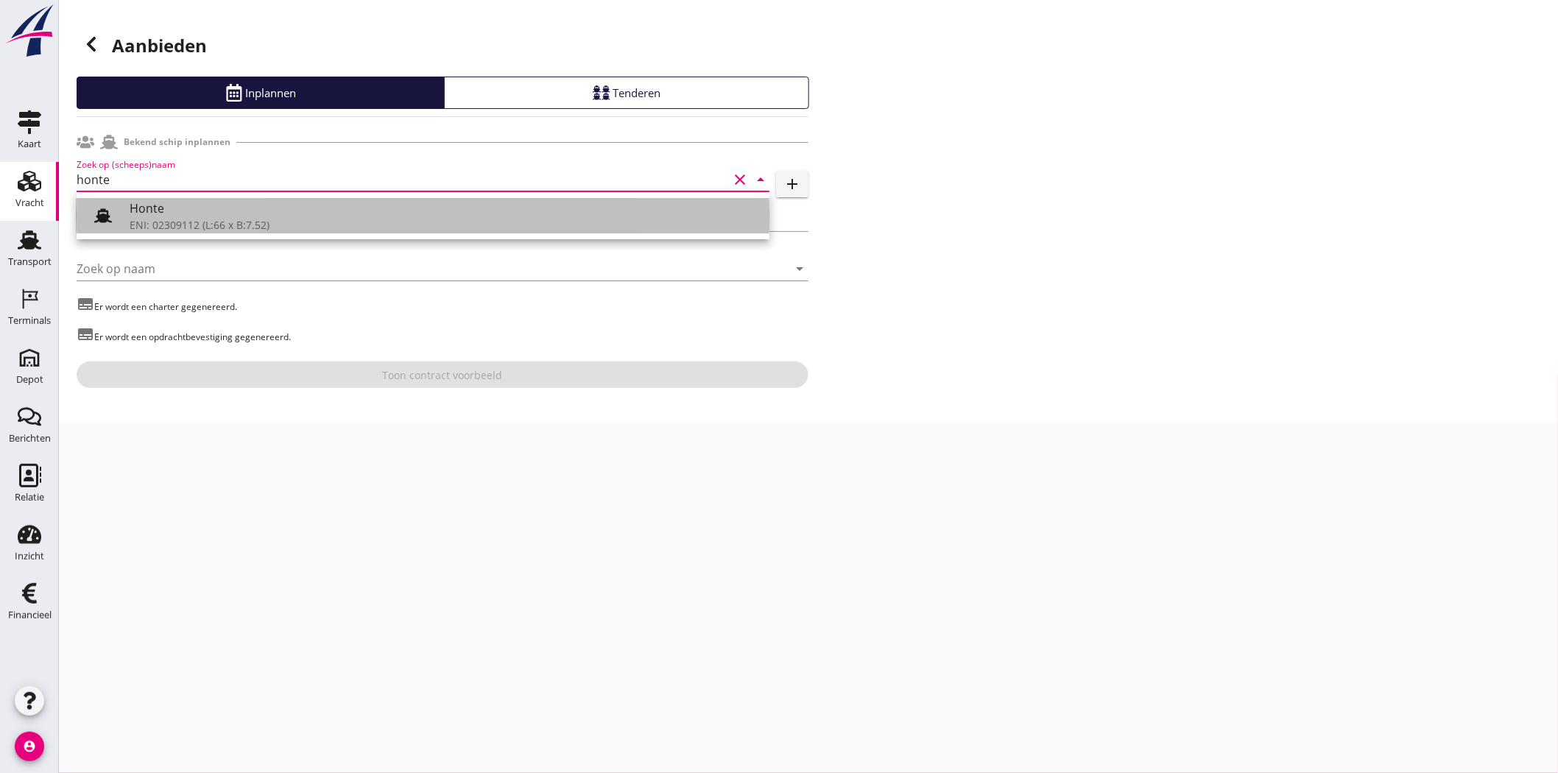
click at [180, 221] on div "ENI: 02309112 (L:66 x B:7.52)" at bounding box center [444, 224] width 628 height 15
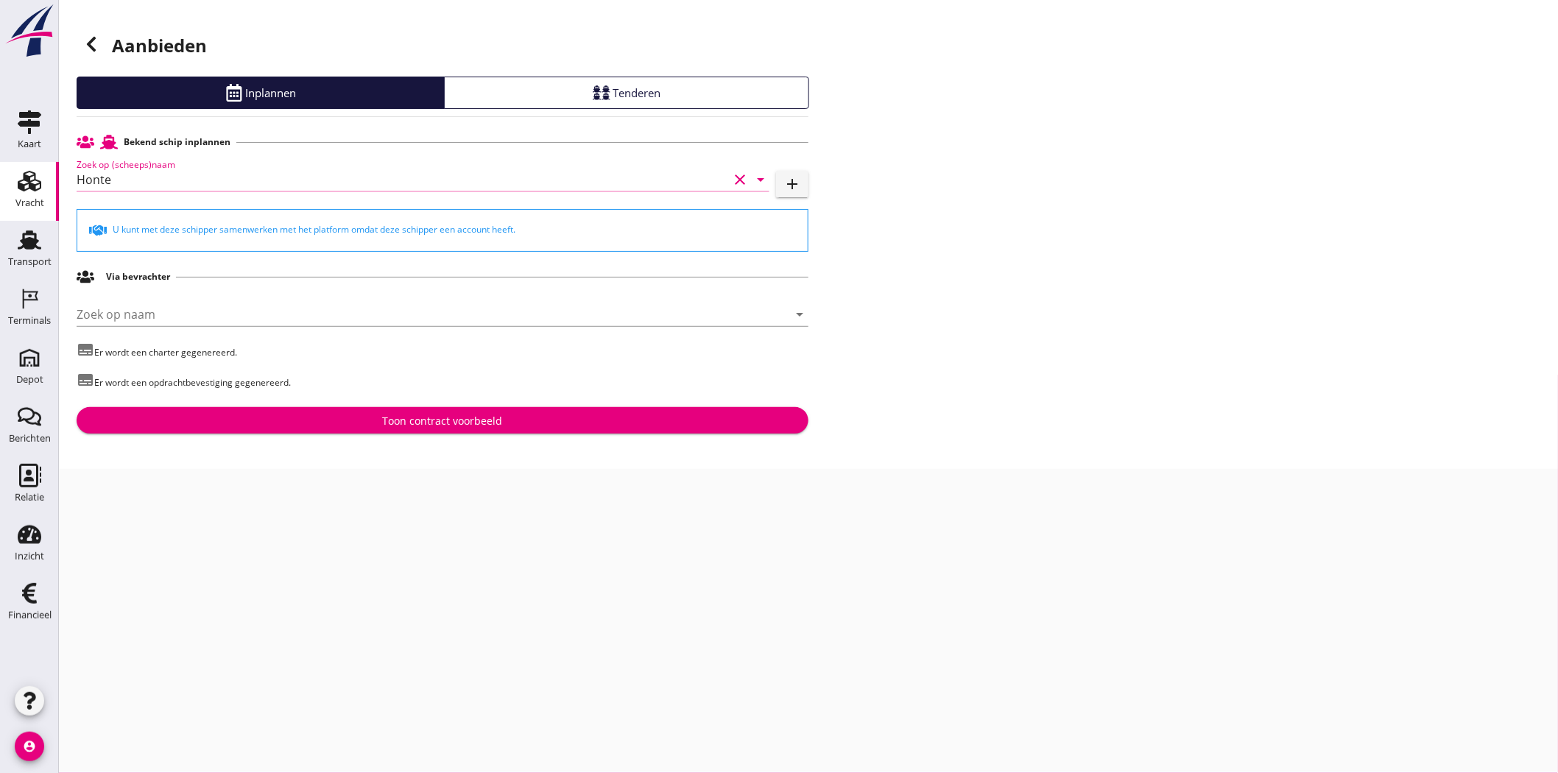
type input "Honte"
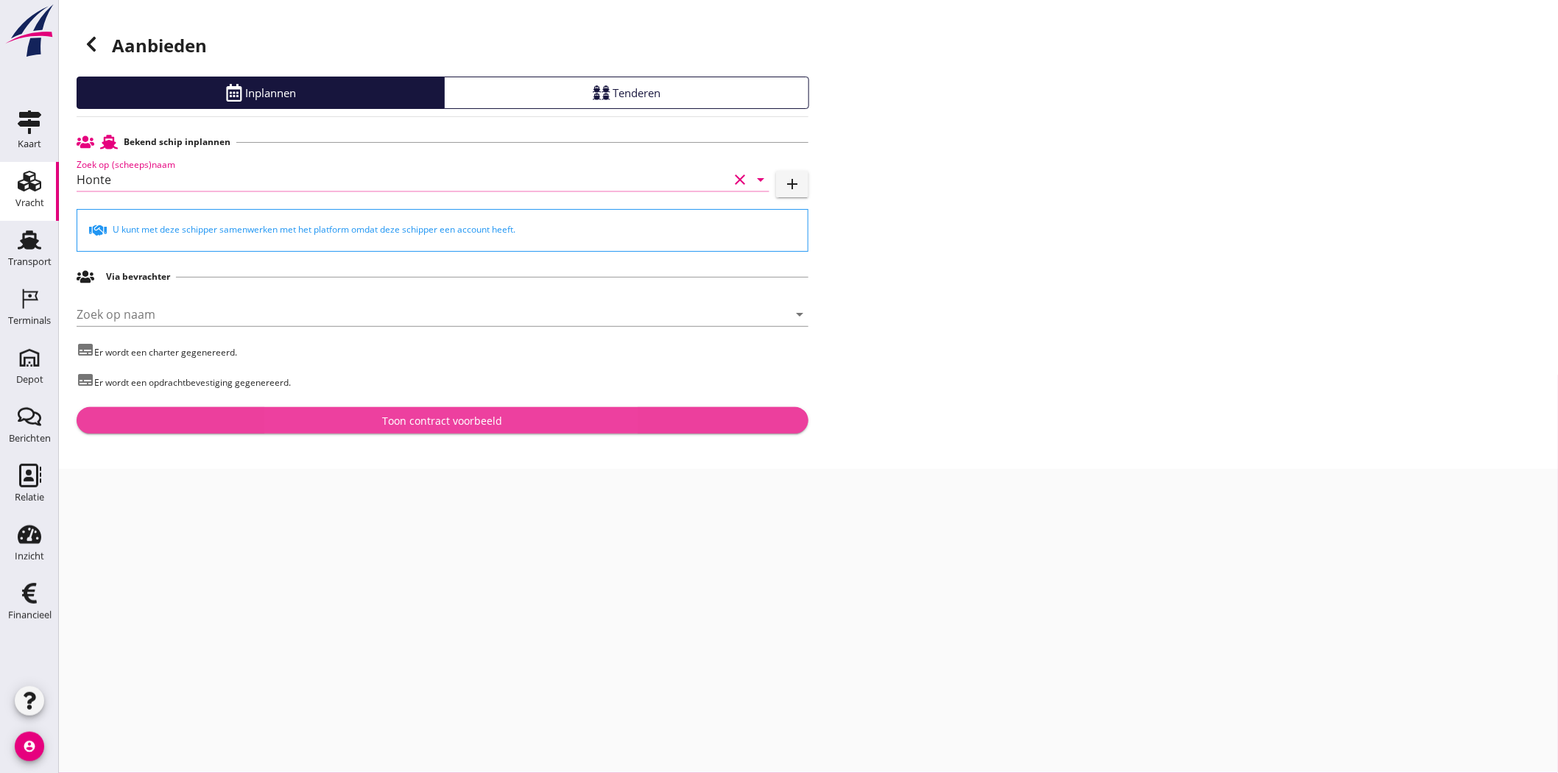
click at [451, 410] on button "Toon contract voorbeeld" at bounding box center [443, 420] width 732 height 27
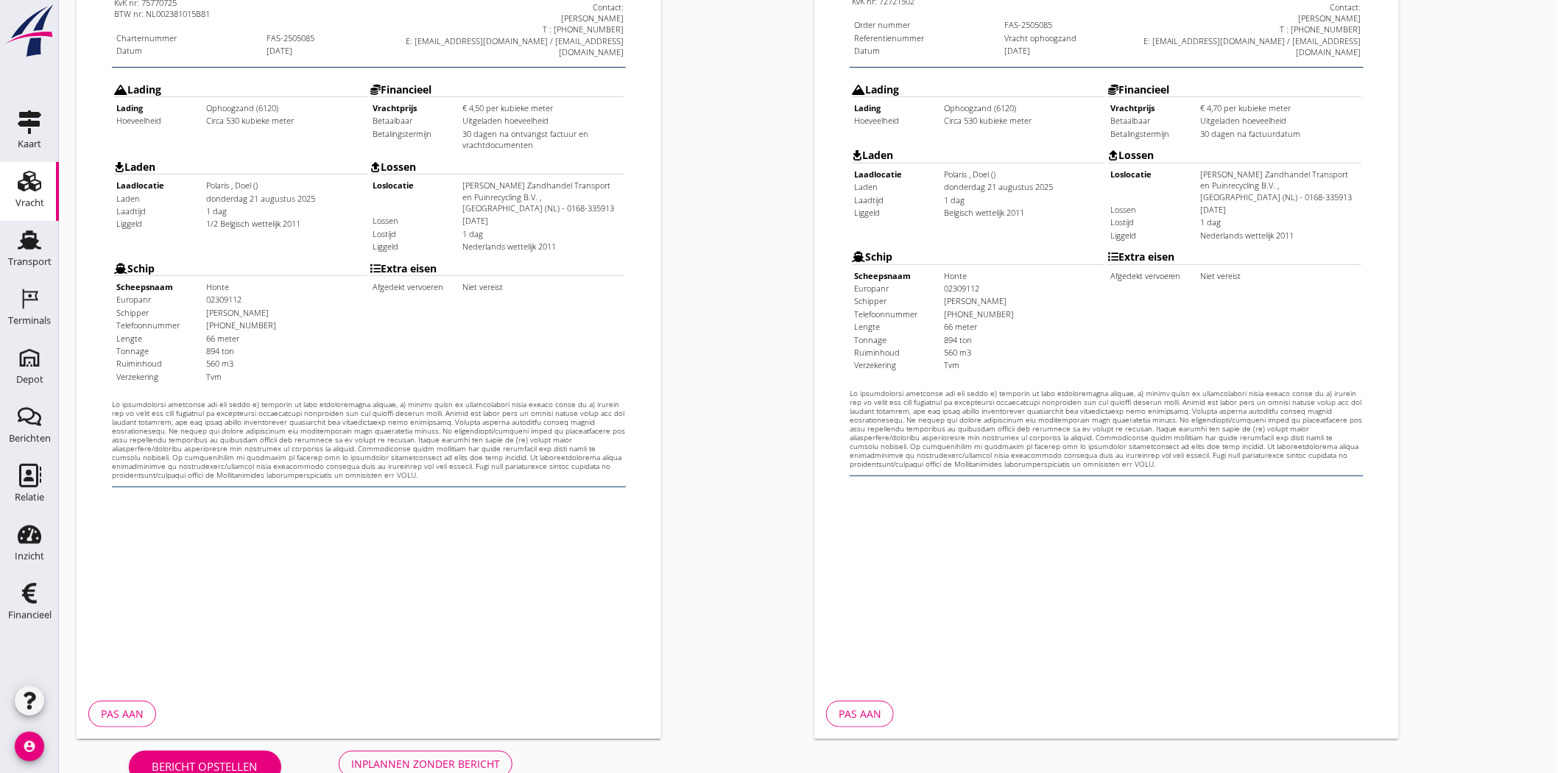
scroll to position [317, 0]
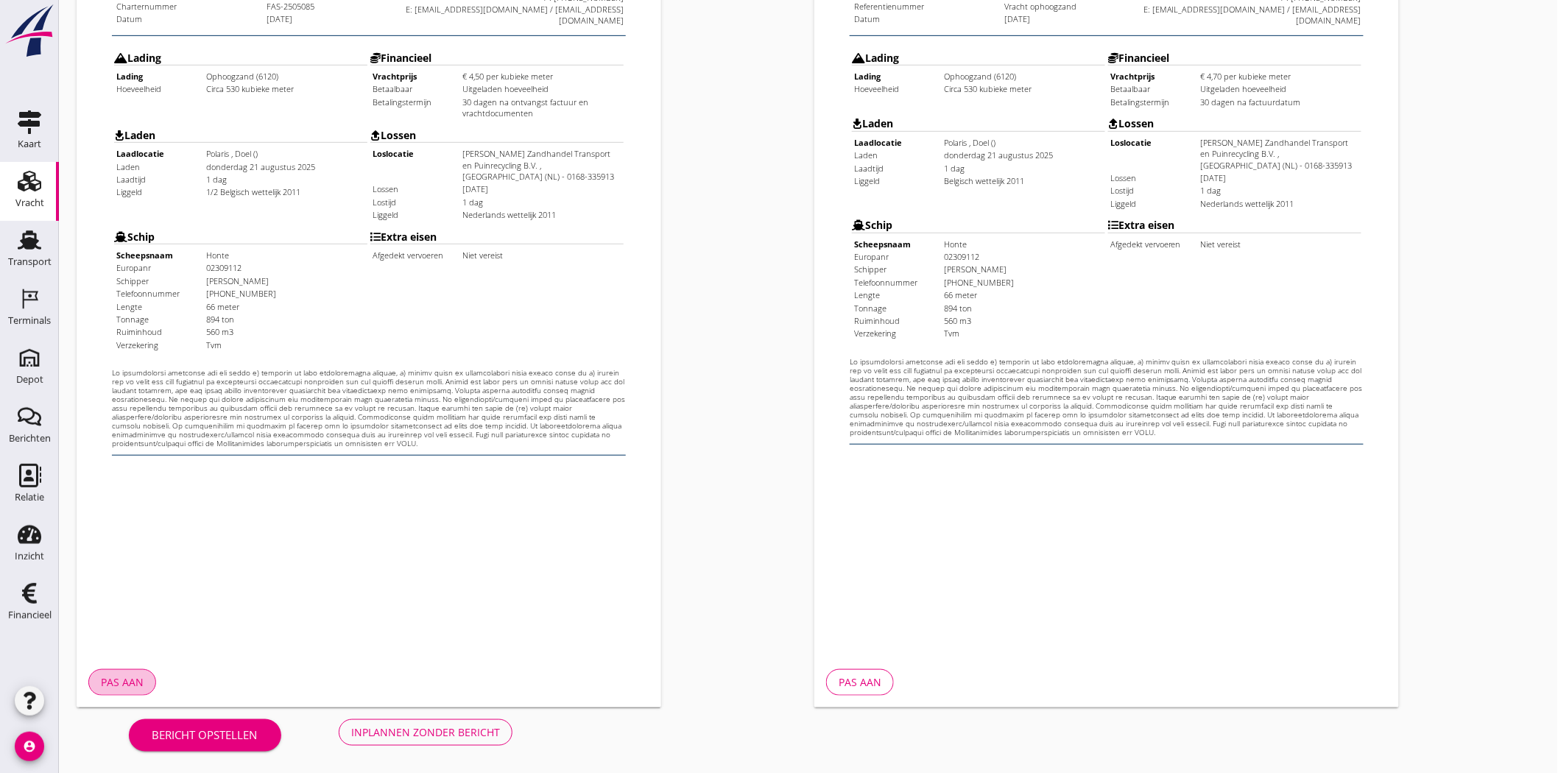
click at [124, 682] on div "Pas aan" at bounding box center [122, 682] width 43 height 15
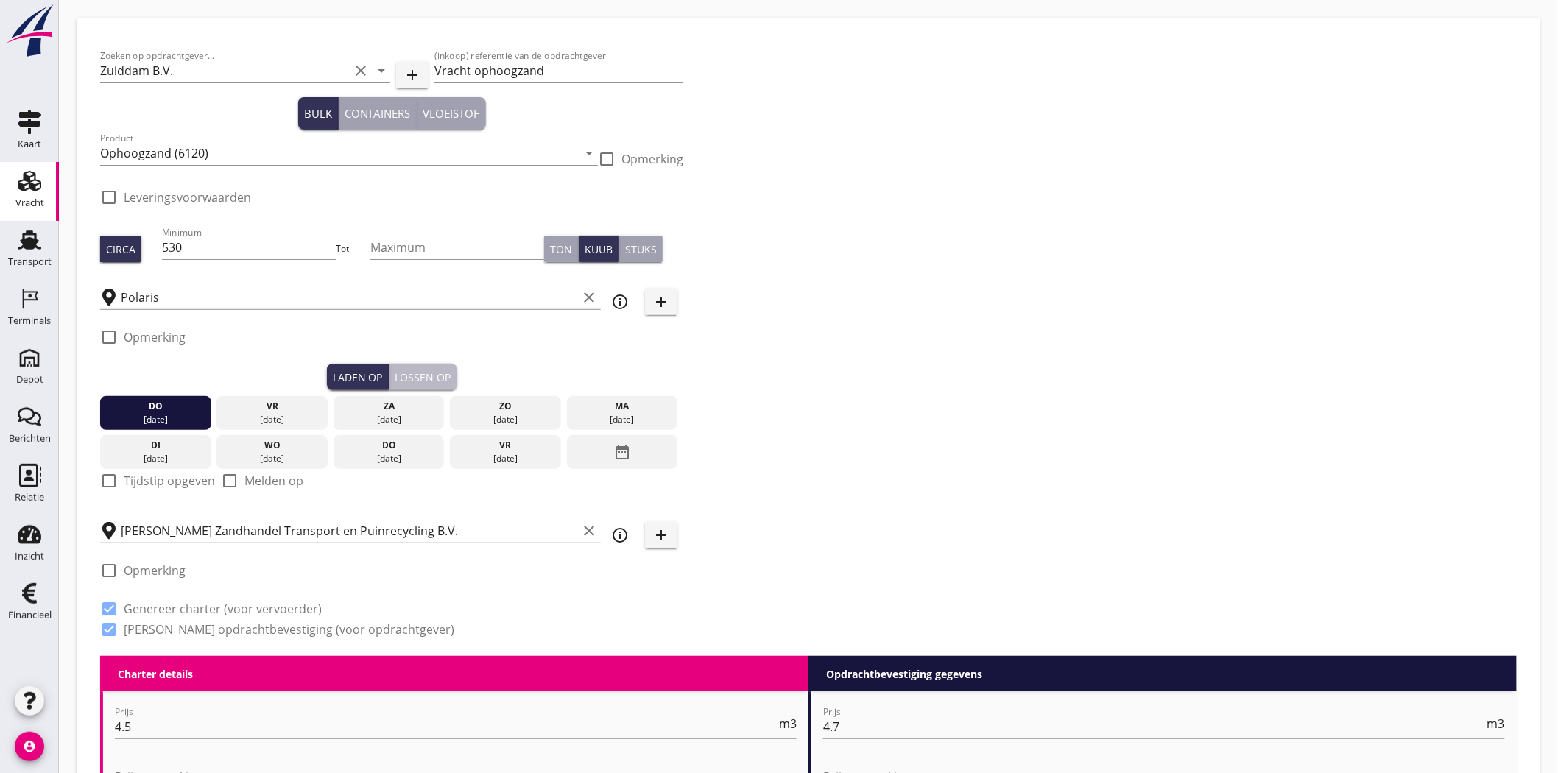
click at [411, 373] on div "Lossen op" at bounding box center [423, 377] width 56 height 15
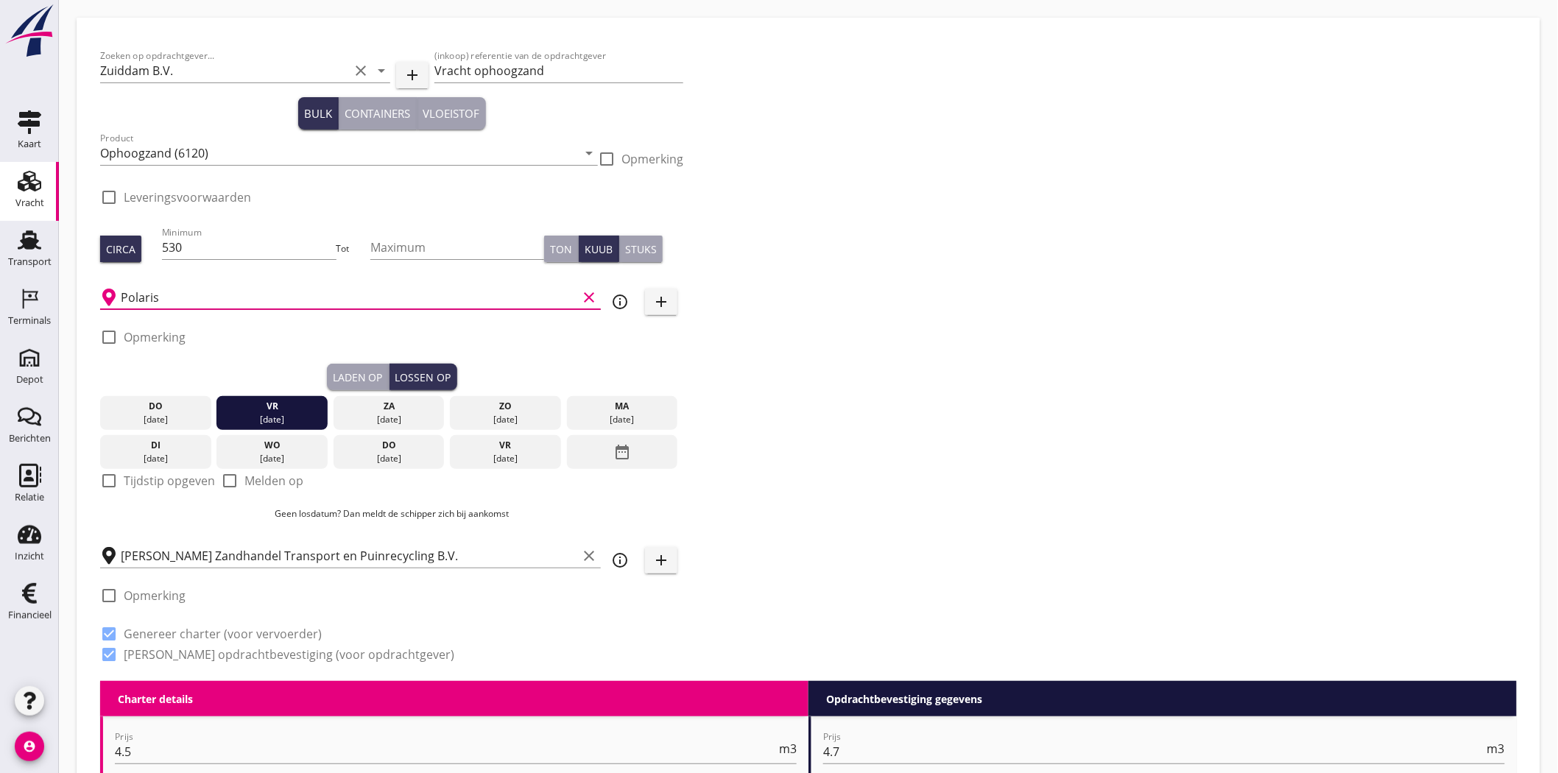
click at [158, 289] on input "Polaris" at bounding box center [349, 298] width 457 height 24
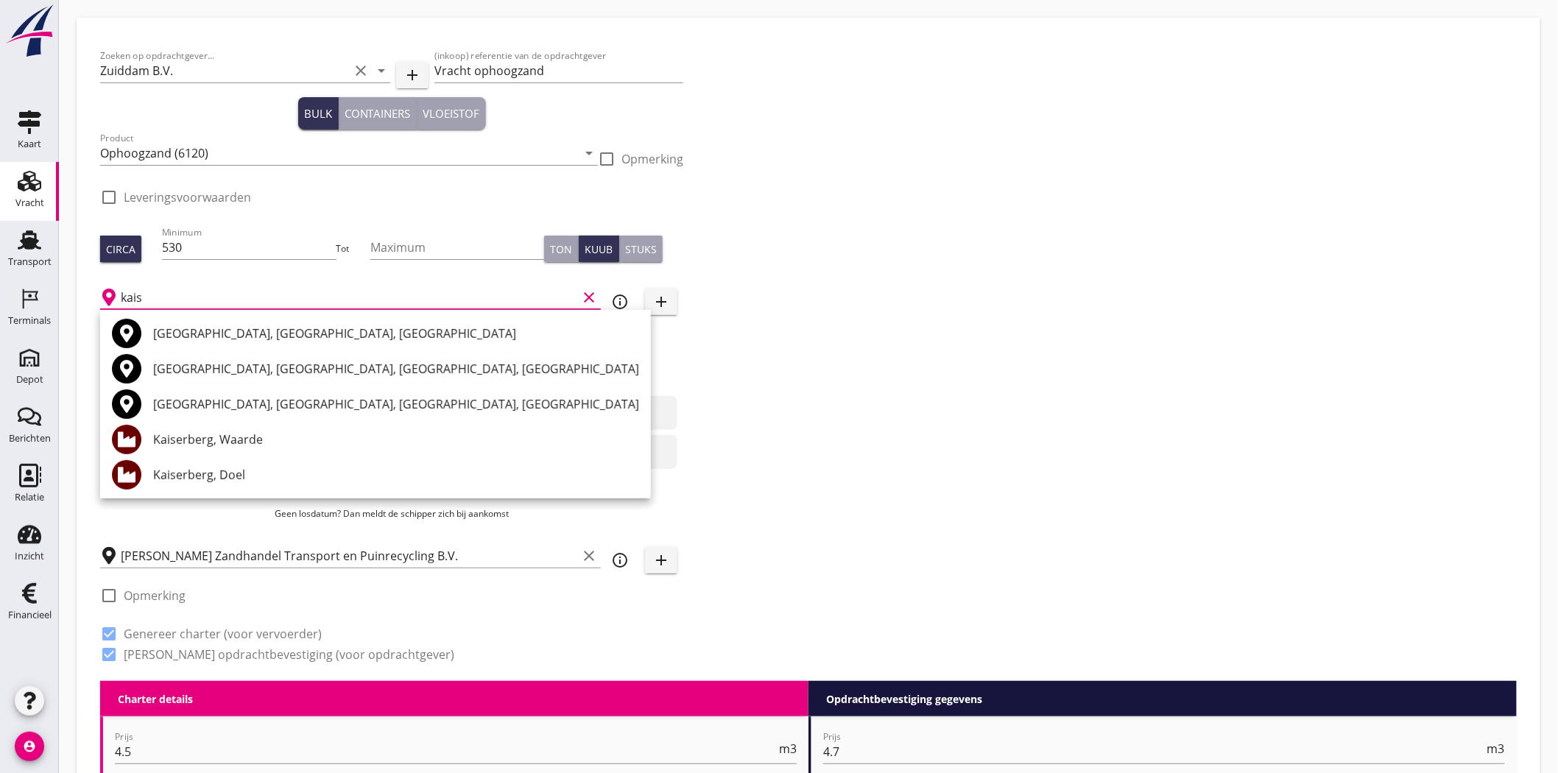
drag, startPoint x: 221, startPoint y: 469, endPoint x: 273, endPoint y: 460, distance: 53.0
click at [222, 469] on div "Kaiserberg, Doel" at bounding box center [396, 475] width 486 height 18
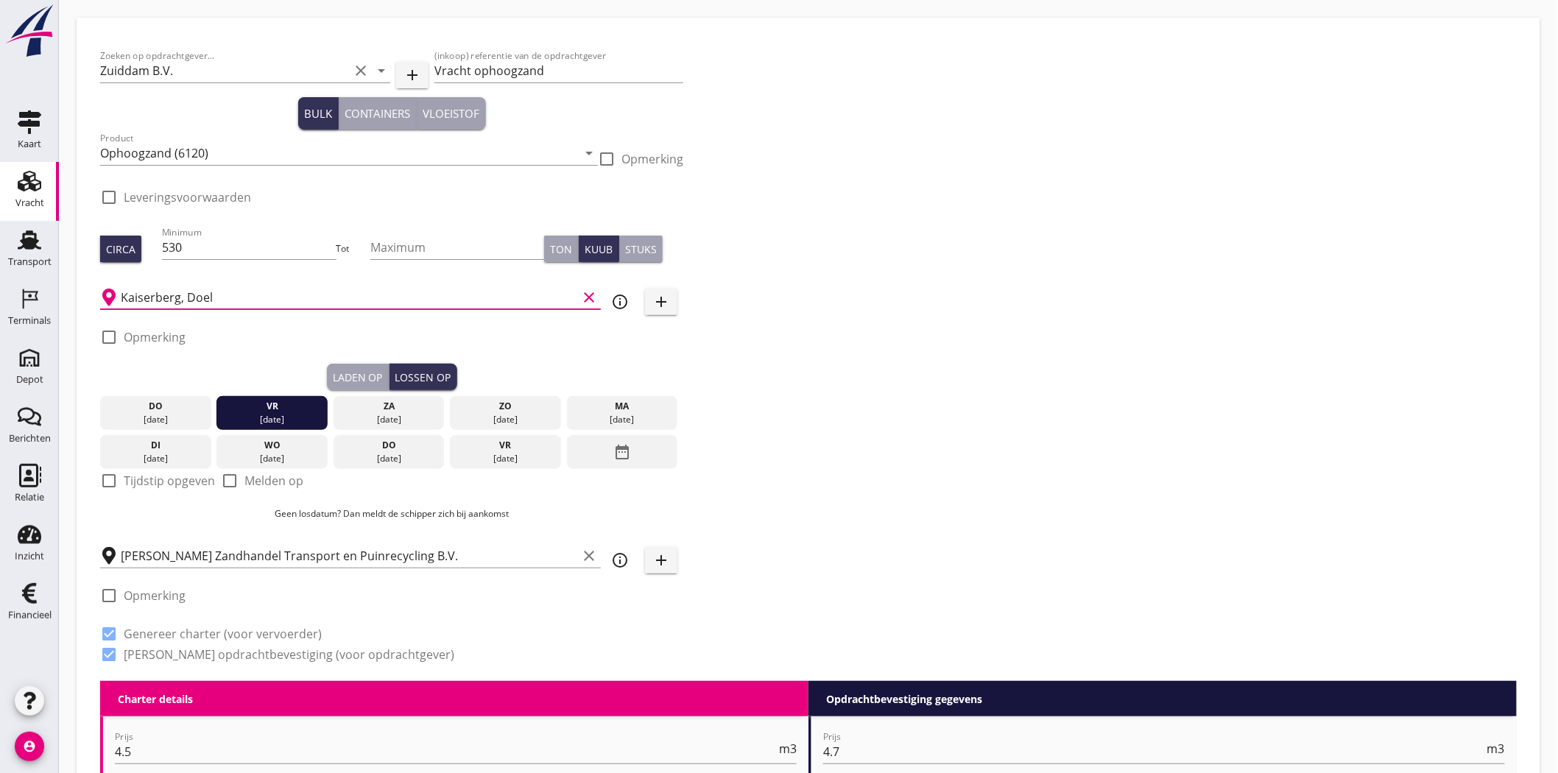
type input "Kaiserberg, Doel"
click at [944, 306] on div "Zoeken op opdrachtgever... Zuiddam B.V. clear arrow_drop_down add (inkoop) refe…" at bounding box center [808, 361] width 1429 height 640
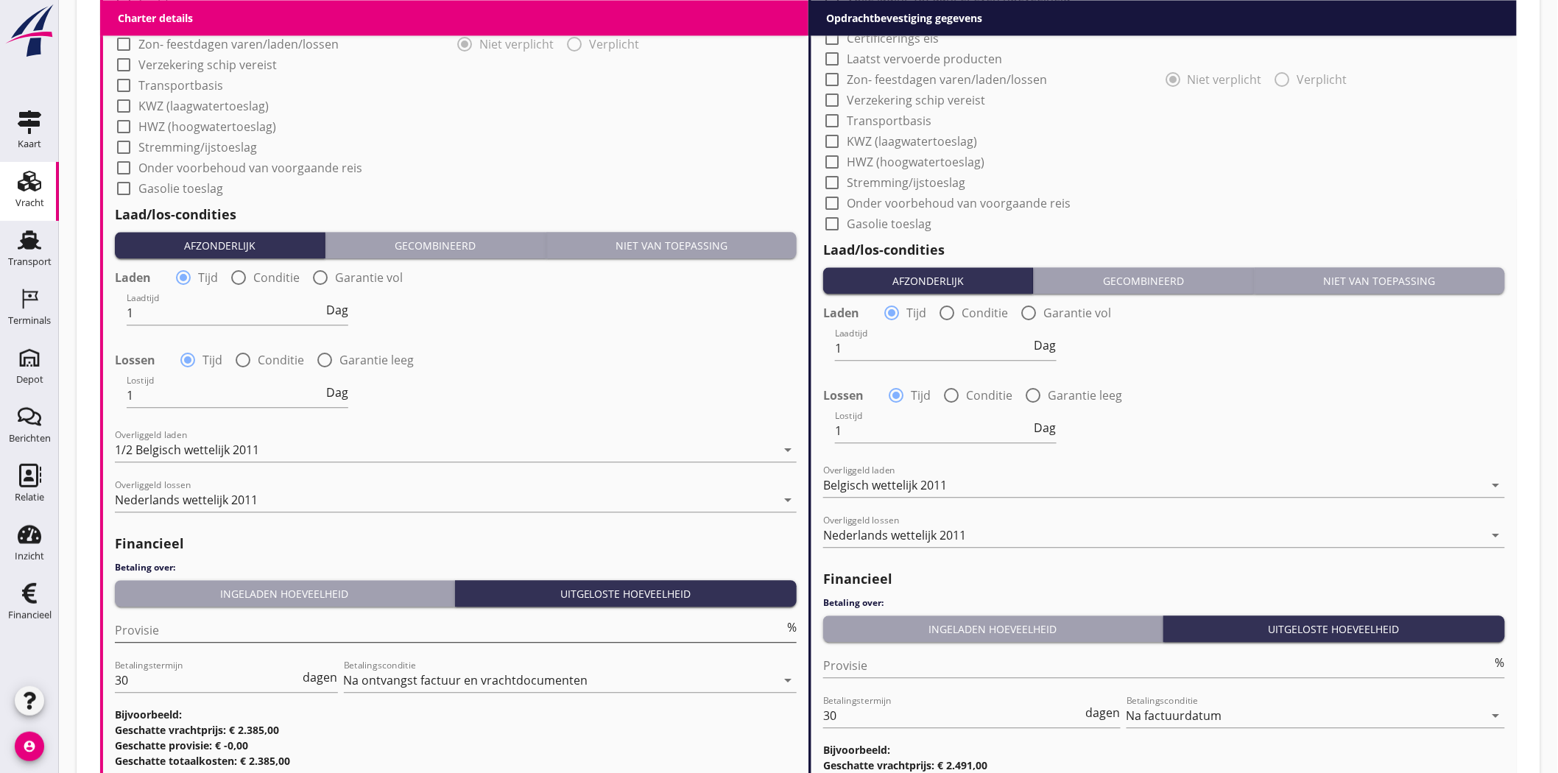
scroll to position [1409, 0]
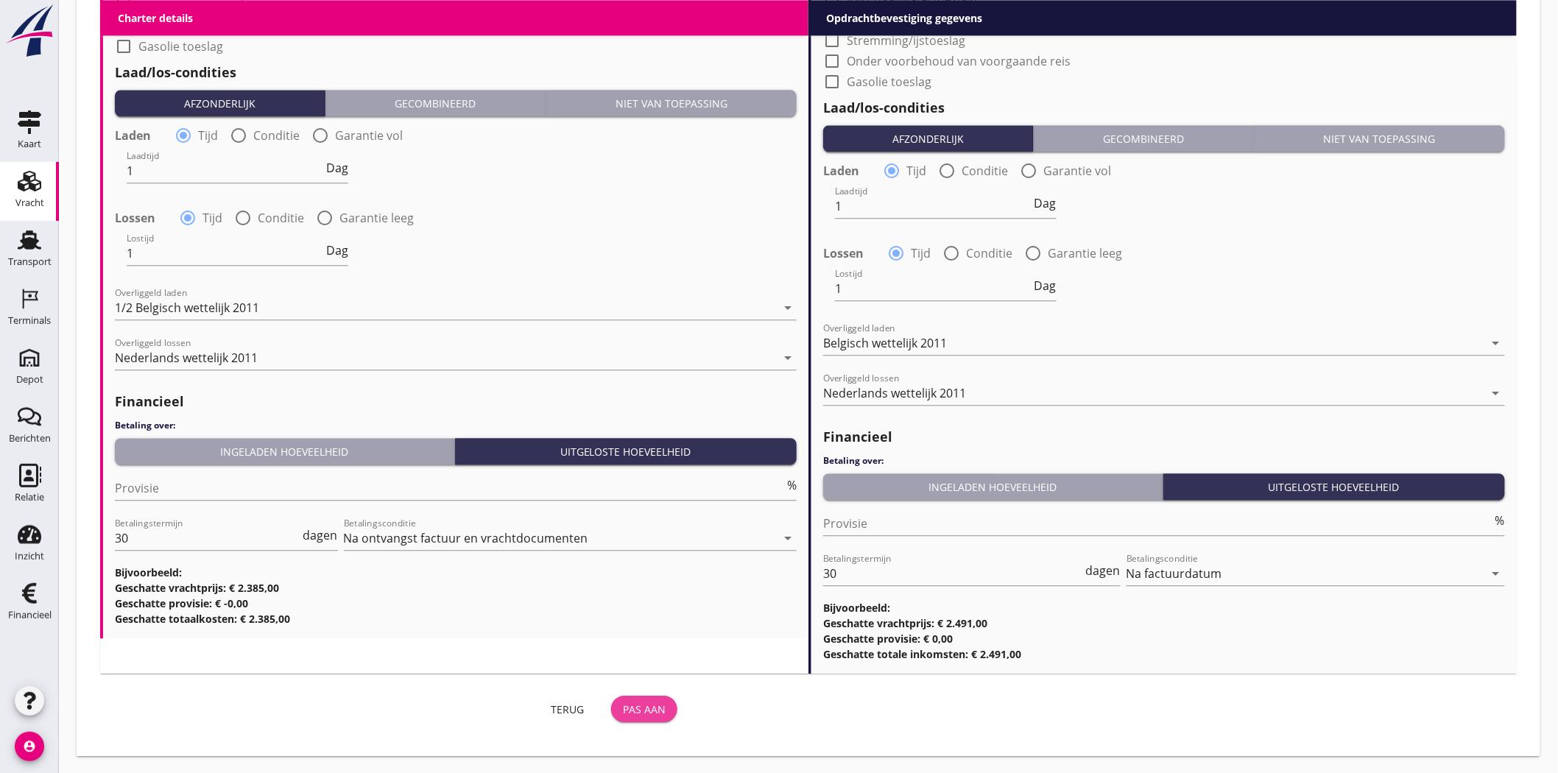
click at [649, 702] on div "Pas aan" at bounding box center [644, 709] width 43 height 15
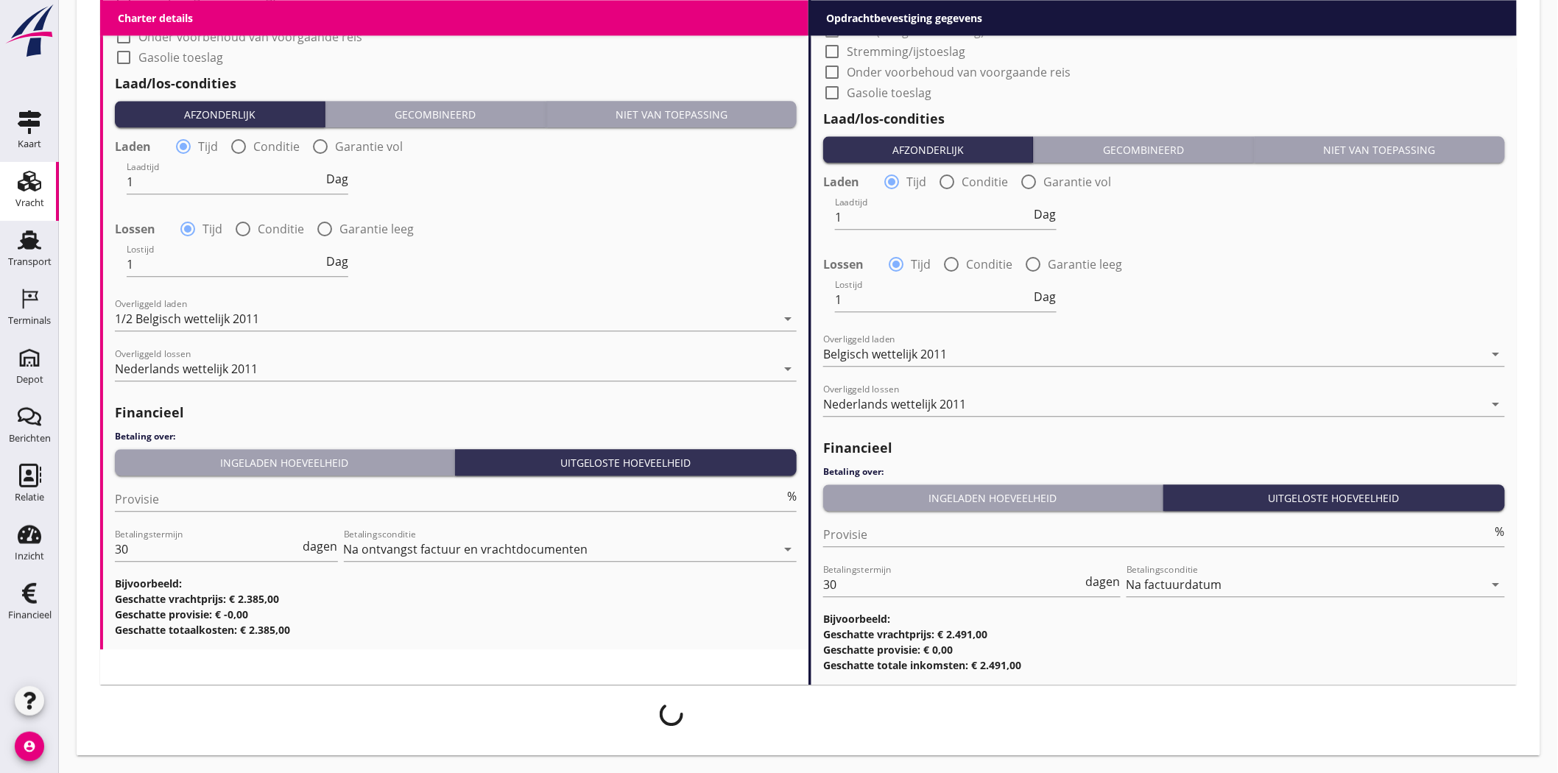
scroll to position [1396, 0]
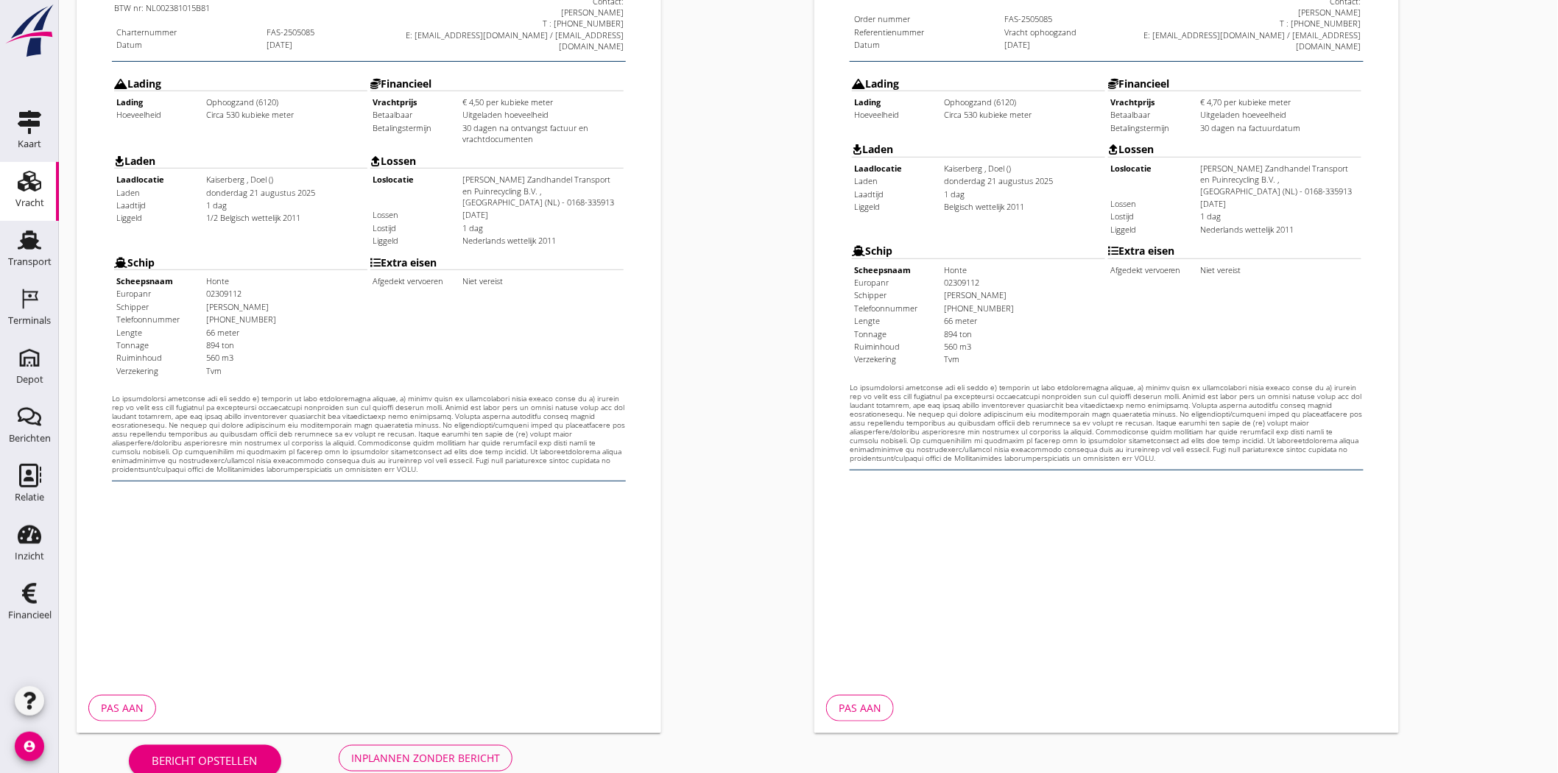
scroll to position [317, 0]
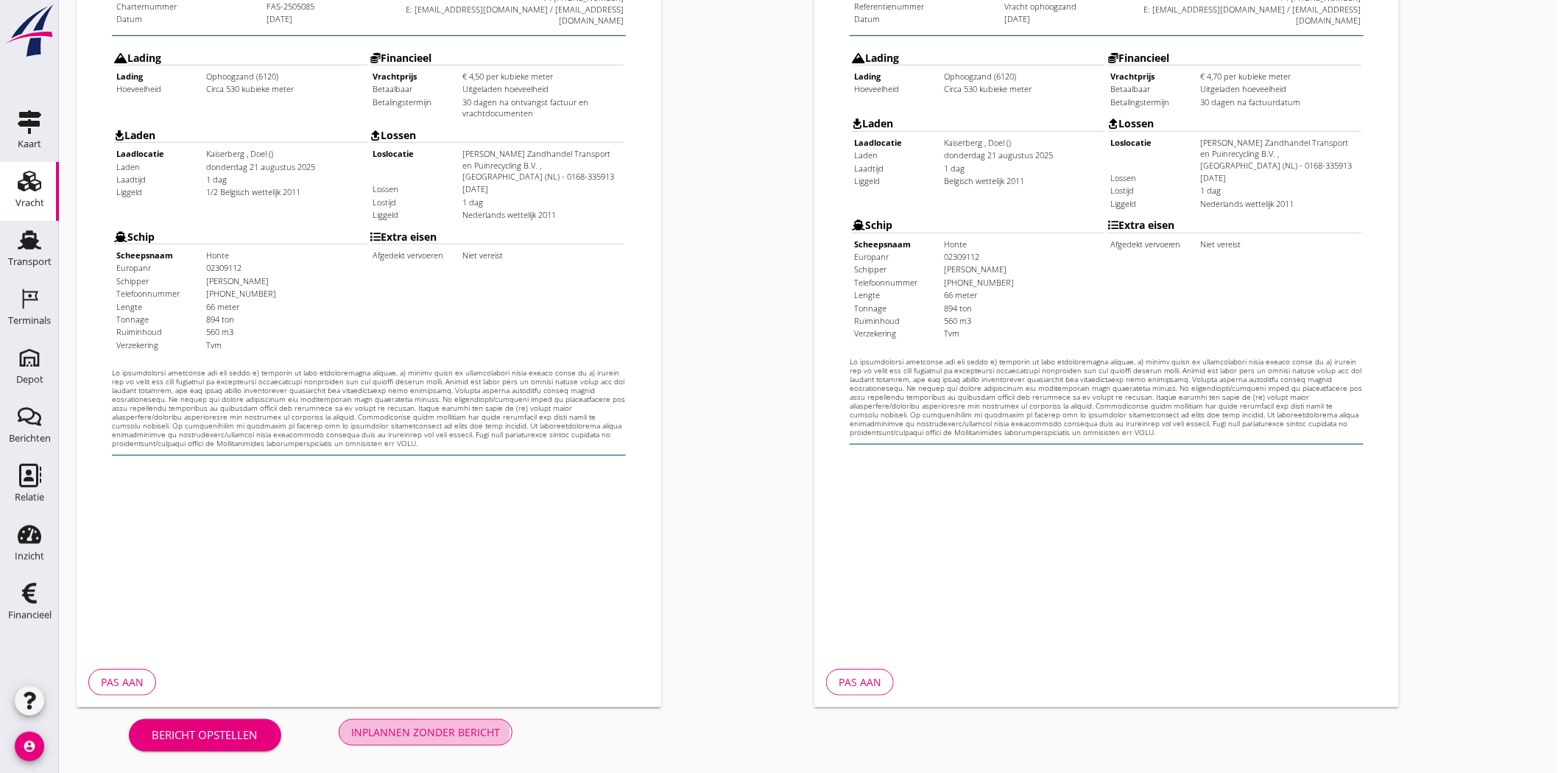
click at [491, 725] on div "Inplannen zonder bericht" at bounding box center [425, 732] width 149 height 15
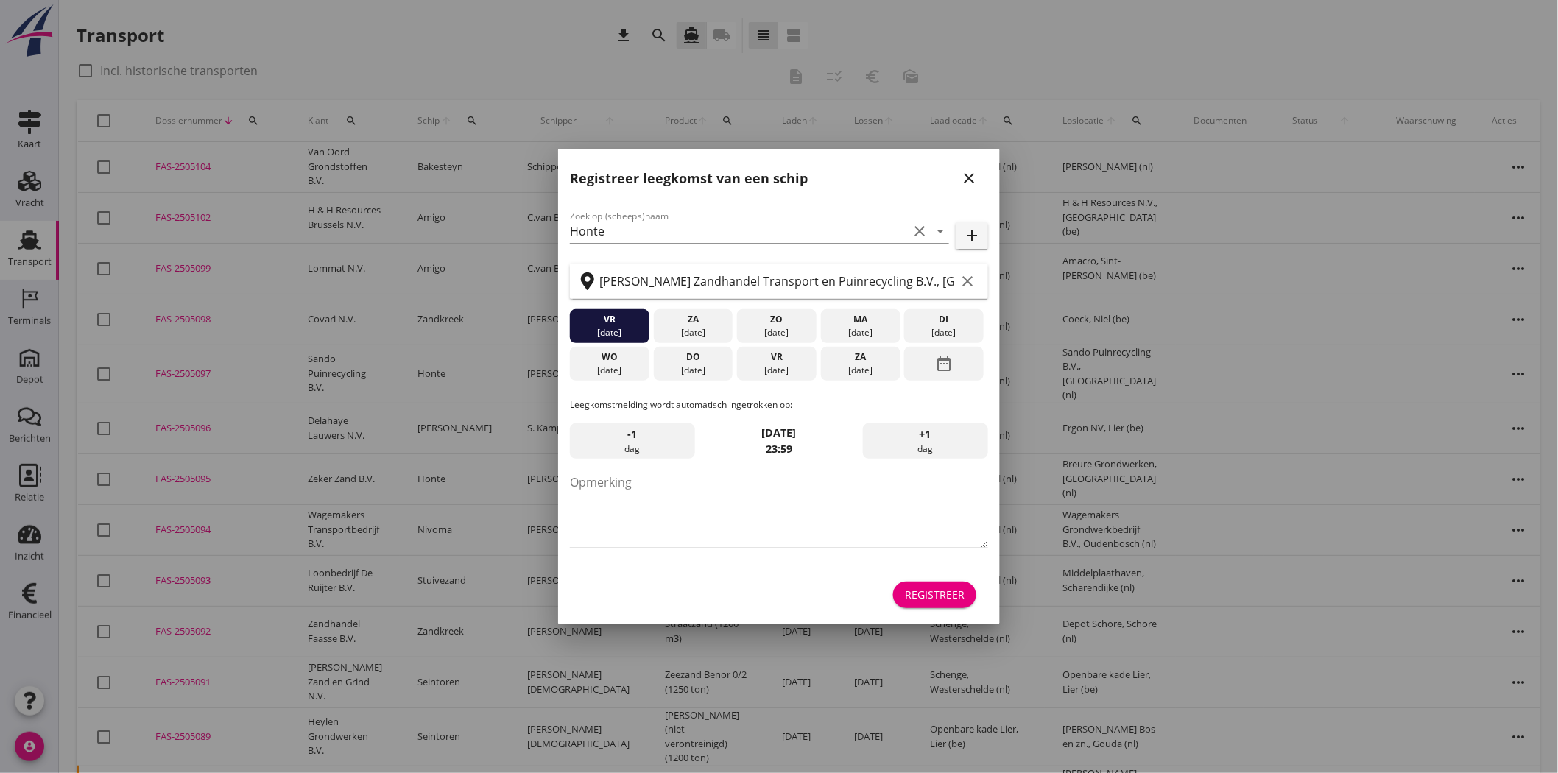
click at [965, 171] on icon "close" at bounding box center [969, 178] width 18 height 18
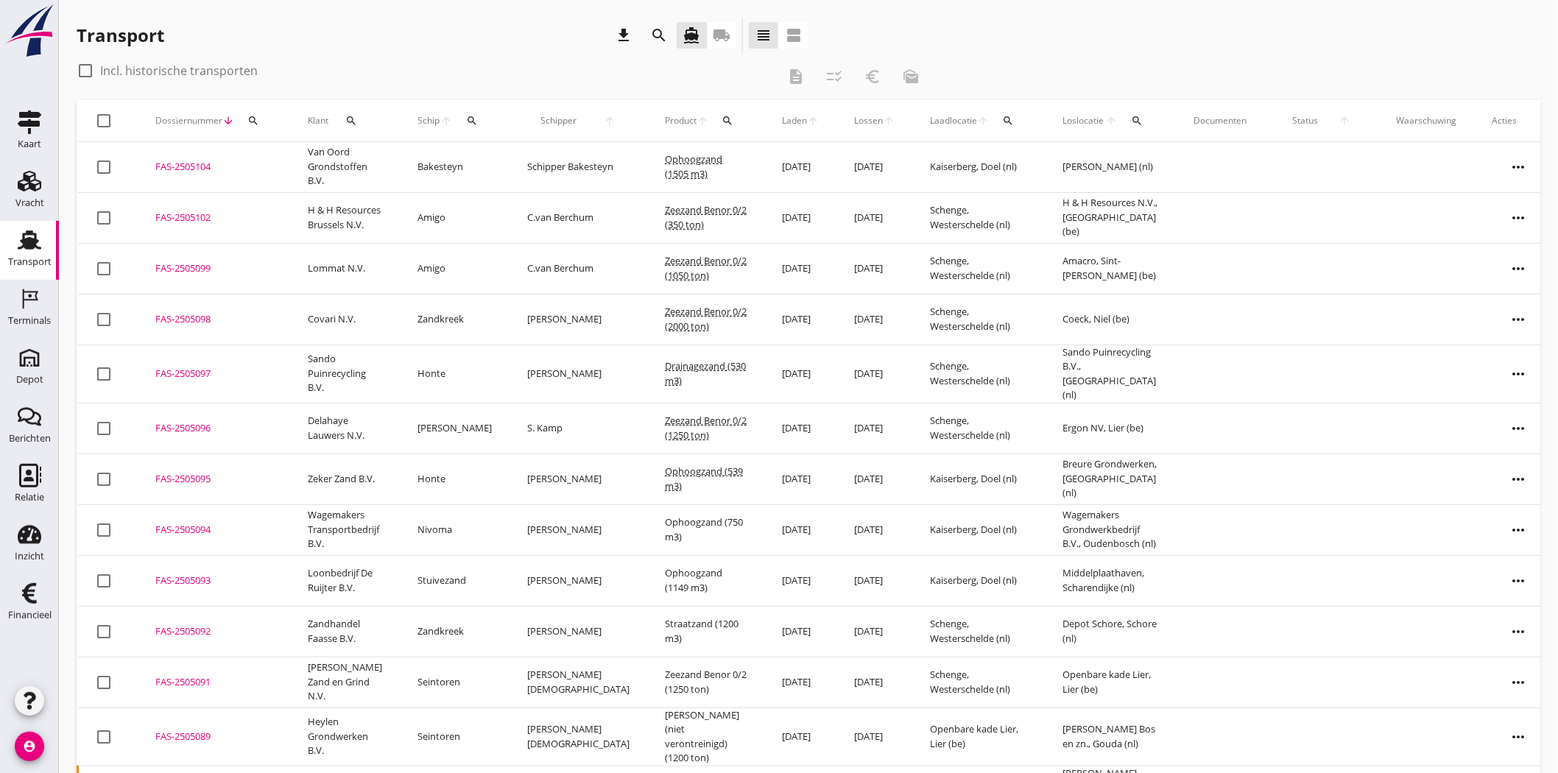
click at [253, 108] on button "search" at bounding box center [253, 121] width 27 height 27
click at [359, 151] on div "Zoeken op dossiernummer..." at bounding box center [332, 159] width 174 height 32
click at [363, 163] on input "Zoeken op dossiernummer..." at bounding box center [321, 164] width 153 height 24
click at [362, 163] on input "Zoeken op dossiernummer..." at bounding box center [321, 164] width 153 height 24
click at [373, 158] on input "Zoeken op dossiernummer..." at bounding box center [321, 164] width 153 height 24
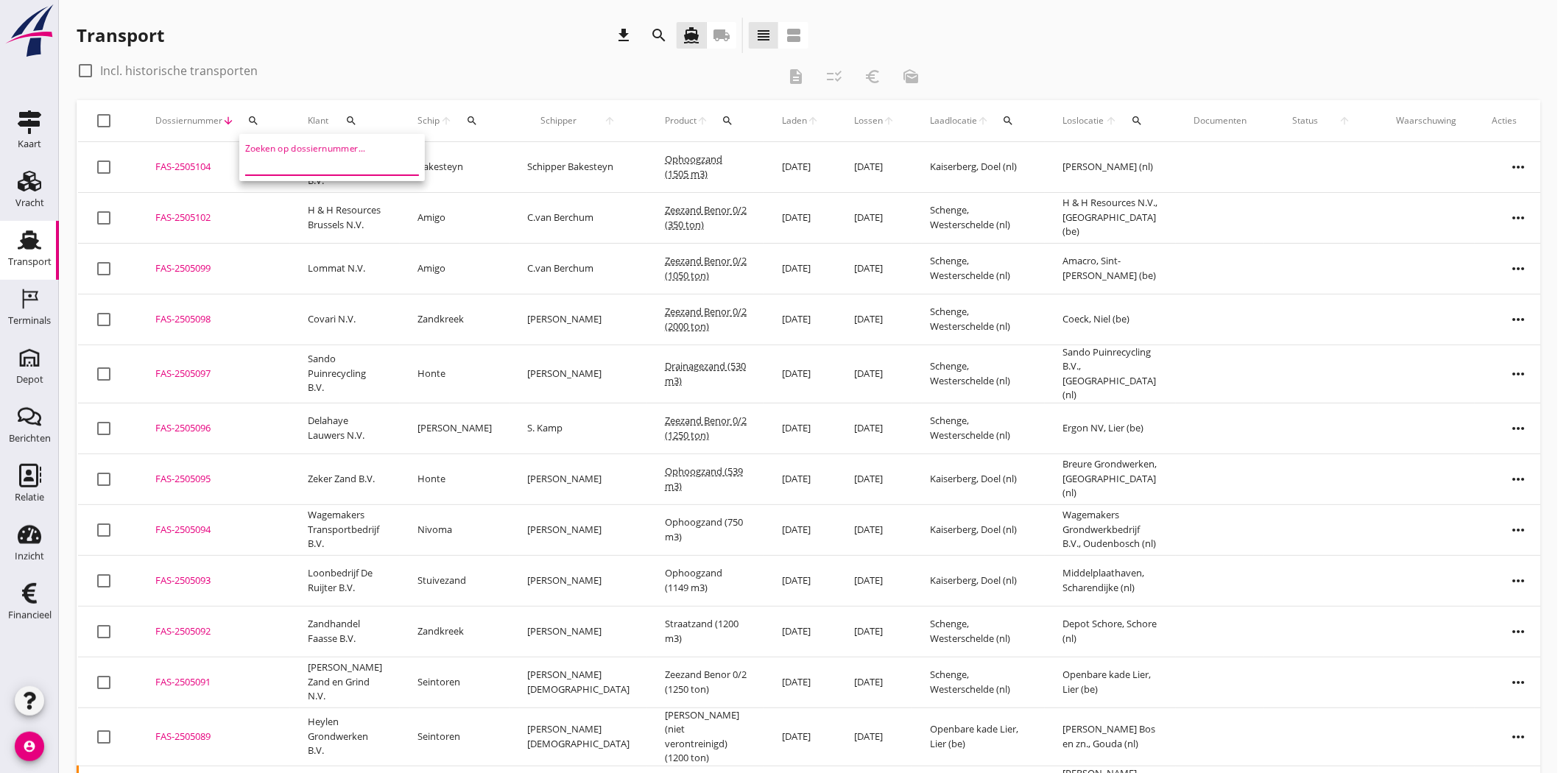
click at [373, 158] on input "Zoeken op dossiernummer..." at bounding box center [321, 164] width 153 height 24
click at [367, 156] on input "Zoeken op dossiernummer..." at bounding box center [321, 164] width 153 height 24
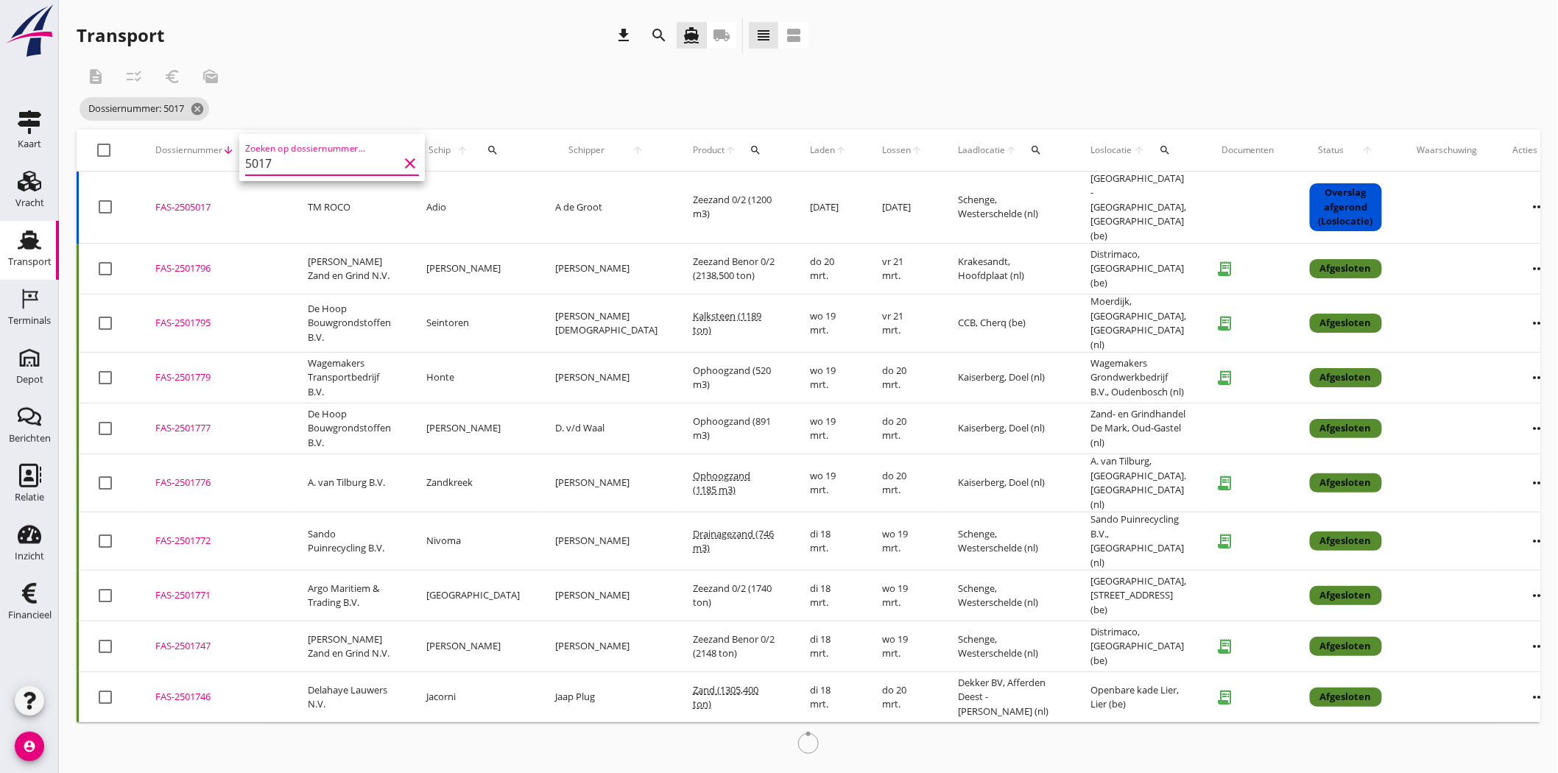
type input "5017"
click at [200, 200] on div "FAS-2505017" at bounding box center [213, 207] width 117 height 15
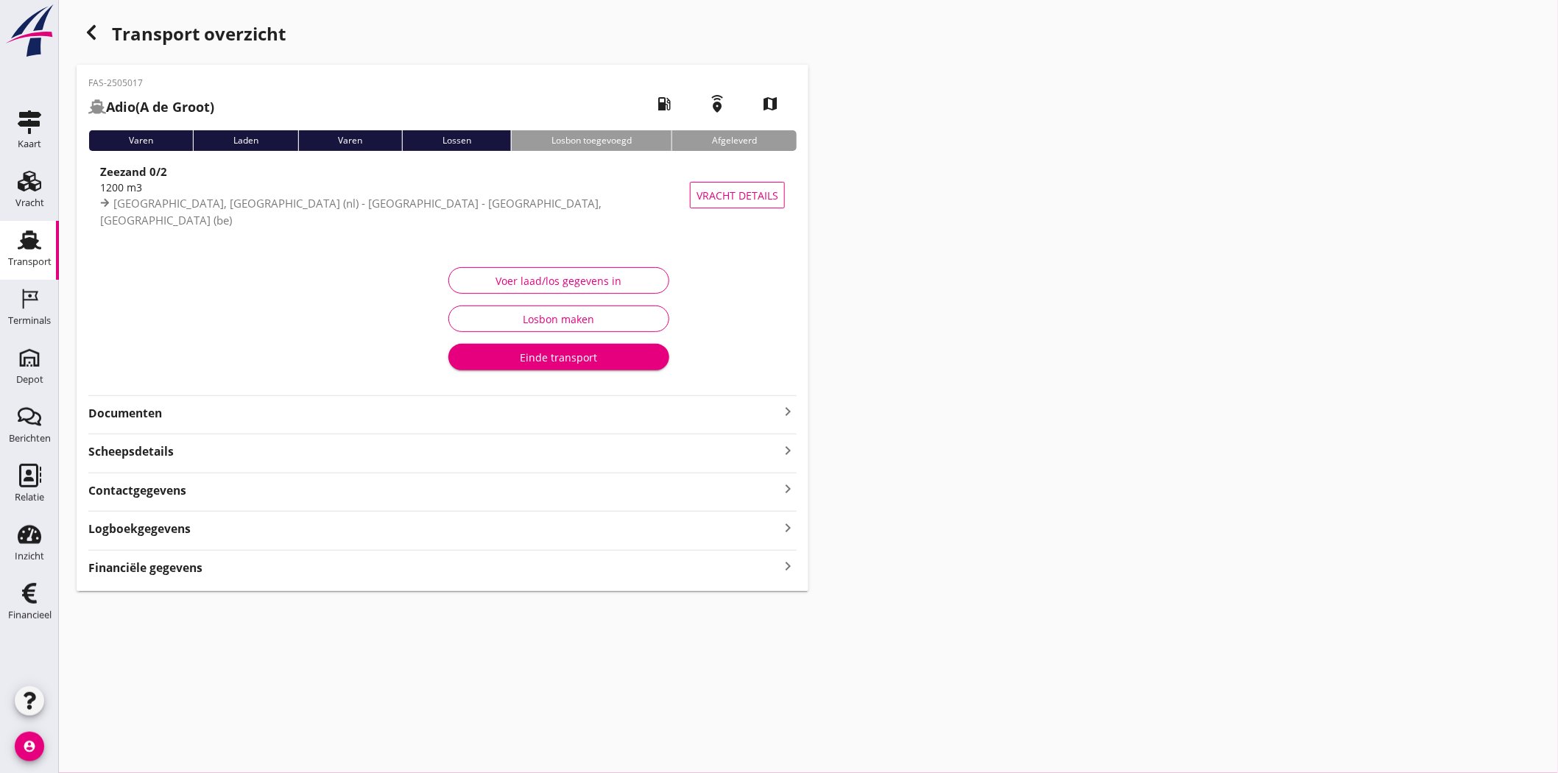
type input "1200"
click at [541, 271] on button "Voer laad/los gegevens in" at bounding box center [558, 280] width 221 height 27
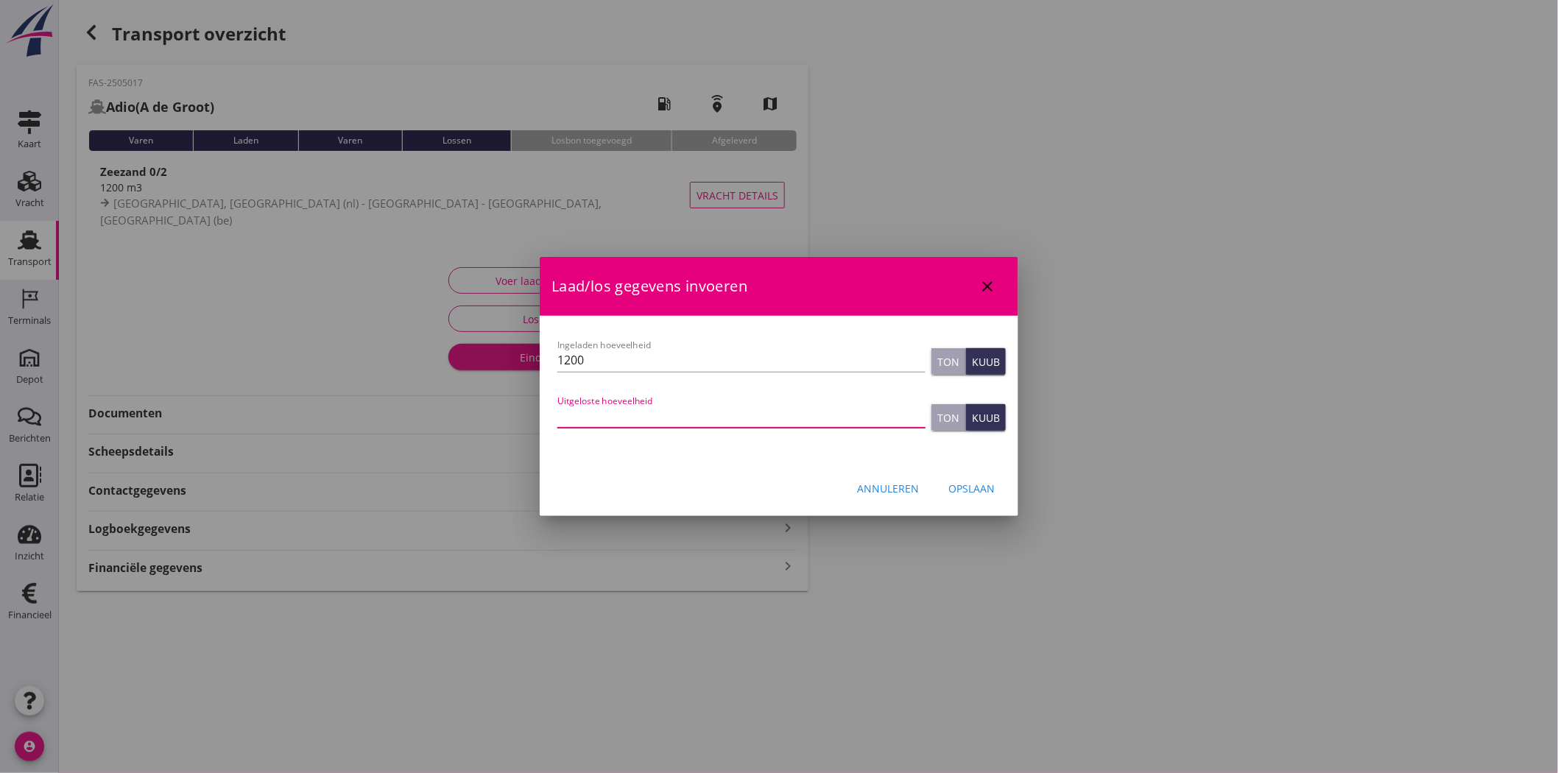
click at [663, 413] on input "Uitgeloste hoeveelheid" at bounding box center [741, 416] width 368 height 24
type input "1351"
click at [974, 493] on div "Opslaan" at bounding box center [971, 488] width 46 height 15
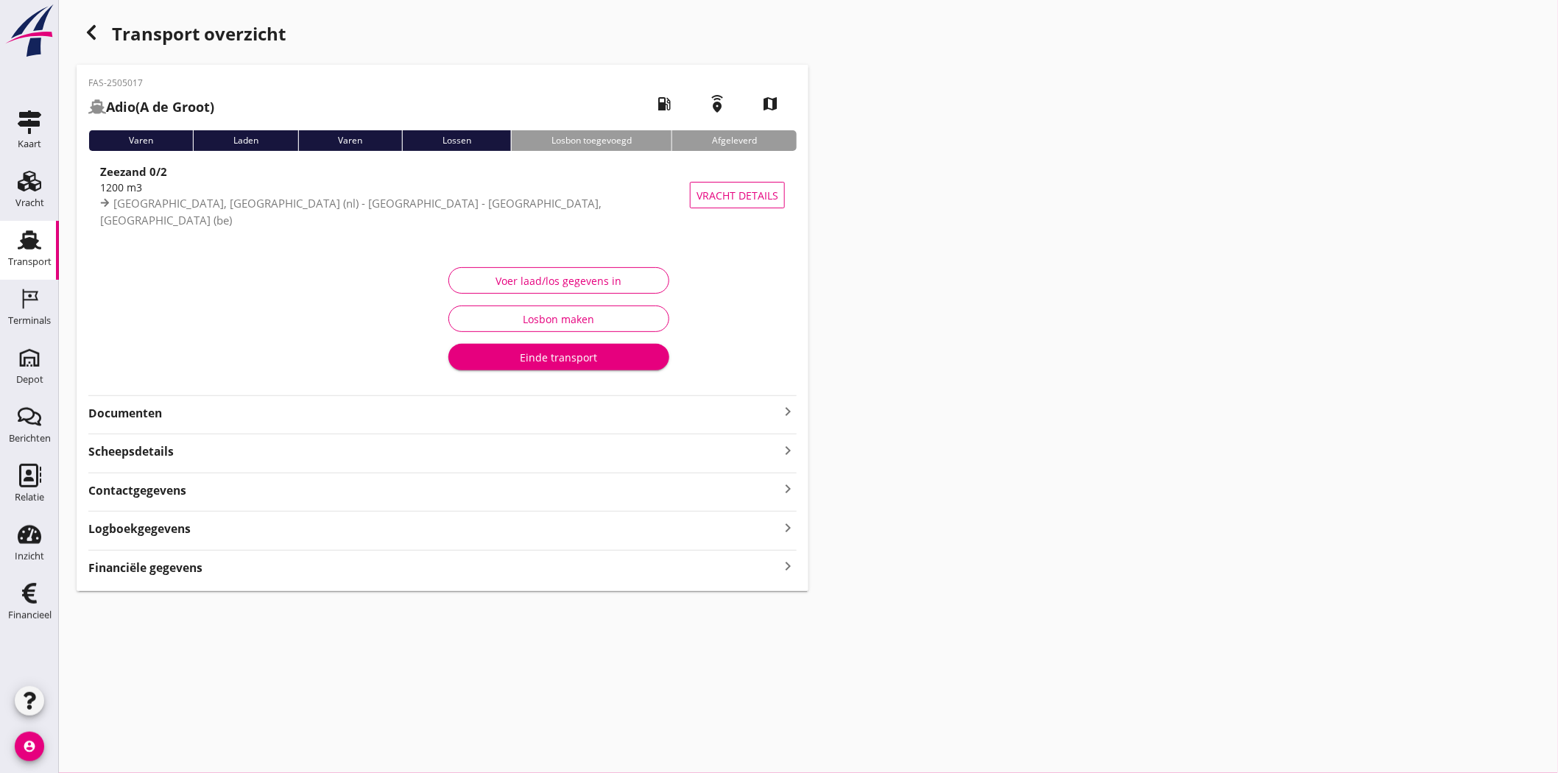
click at [101, 417] on strong "Documenten" at bounding box center [433, 413] width 691 height 17
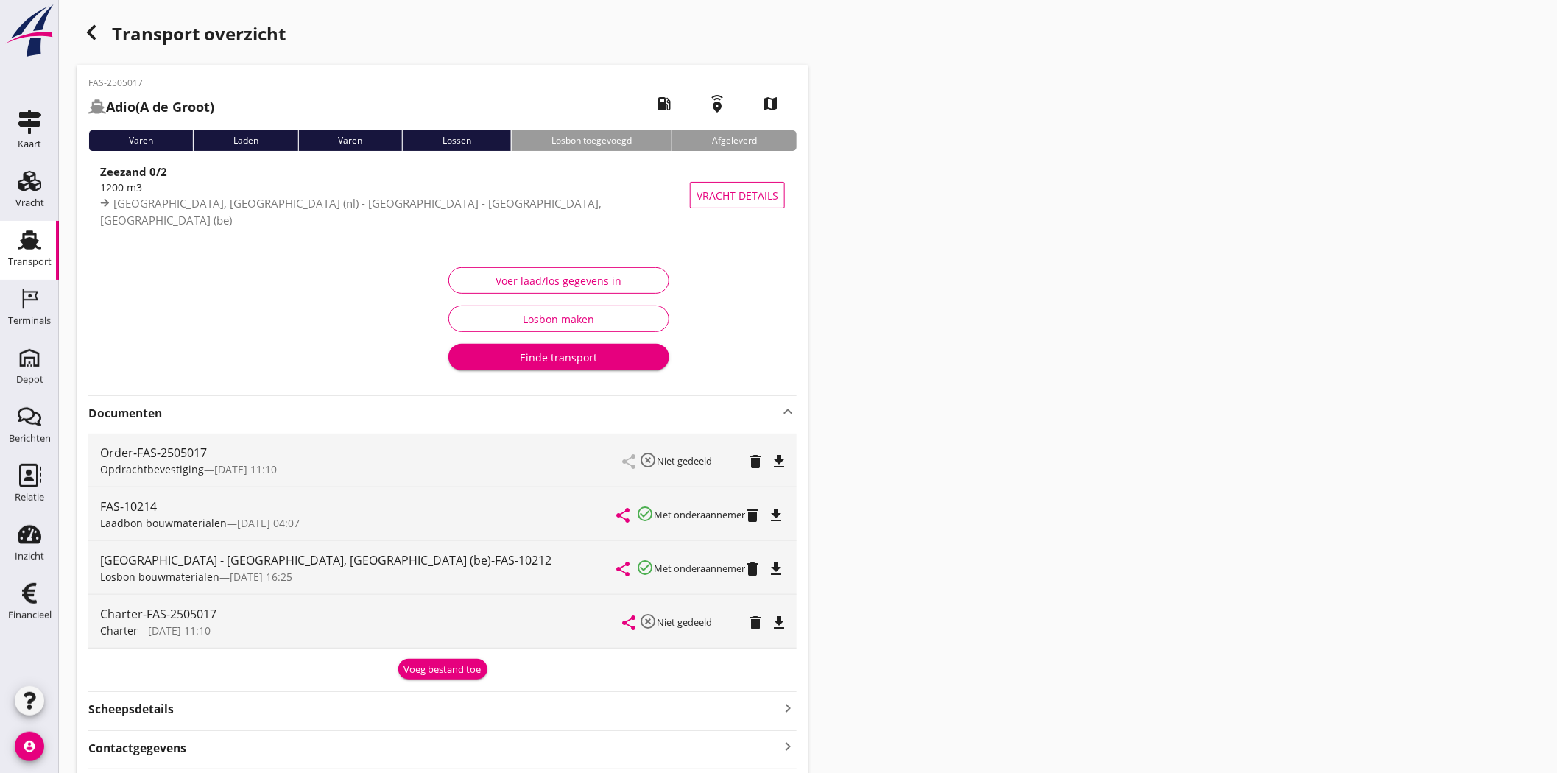
click at [457, 668] on div "Voeg bestand toe" at bounding box center [442, 670] width 77 height 15
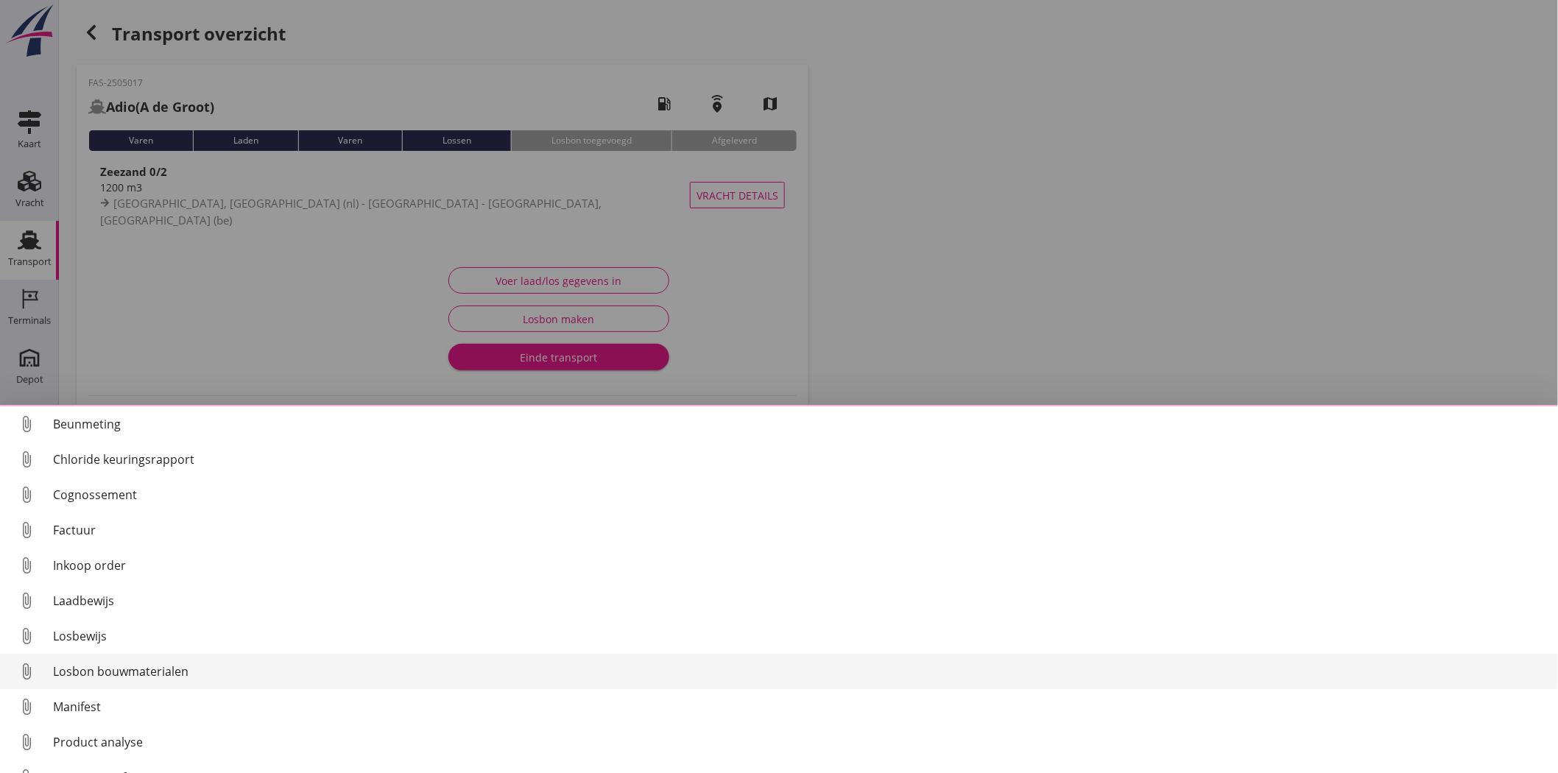
click at [452, 663] on div "Losbon bouwmaterialen" at bounding box center [799, 672] width 1493 height 18
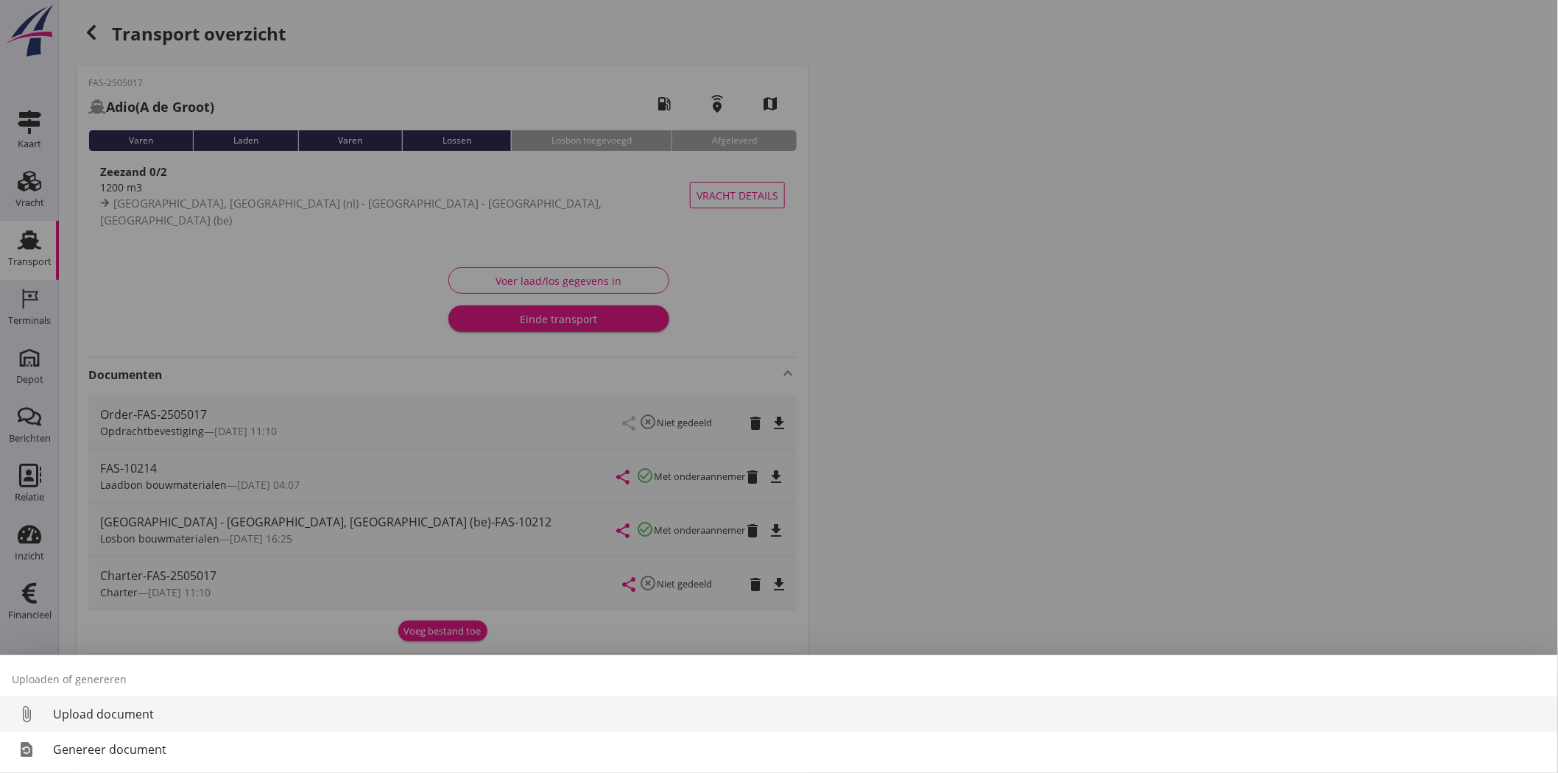
click at [171, 717] on div "Upload document" at bounding box center [799, 714] width 1493 height 18
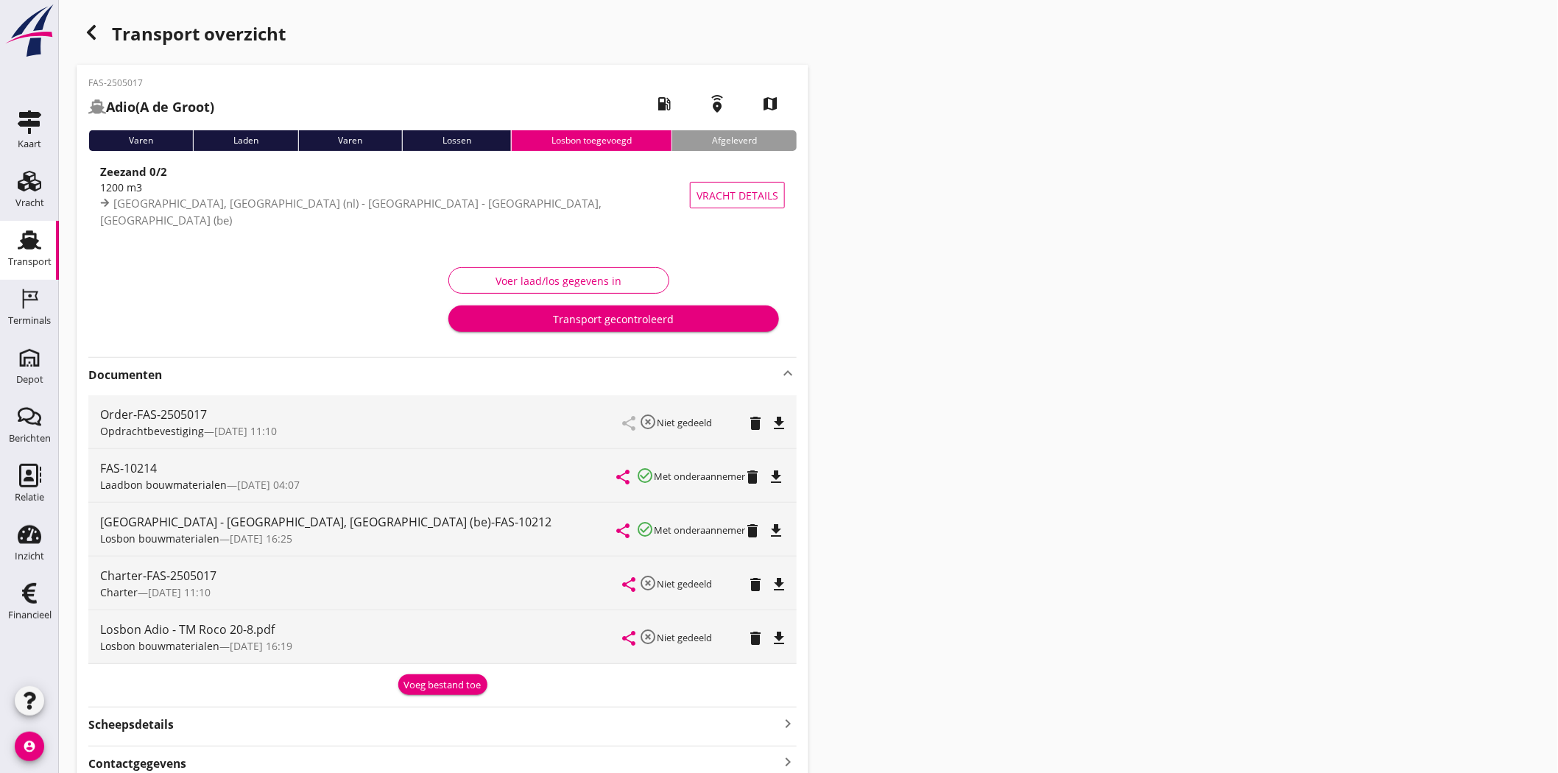
click at [606, 266] on div "Voer laad/los gegevens in Transport gecontroleerd" at bounding box center [614, 299] width 342 height 85
click at [616, 282] on div "Voer laad/los gegevens in" at bounding box center [559, 280] width 196 height 15
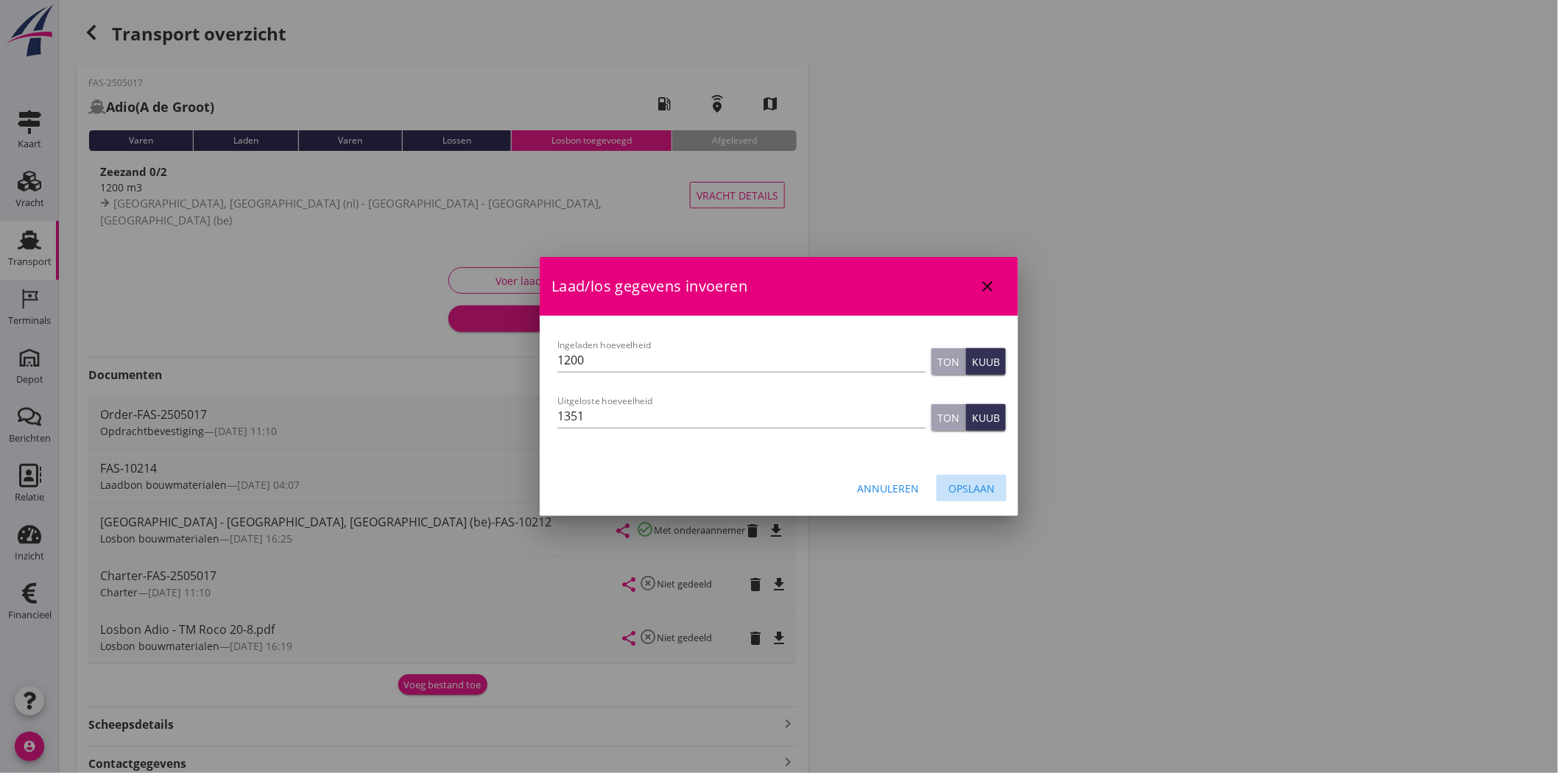
click at [982, 493] on div "Opslaan" at bounding box center [971, 488] width 46 height 15
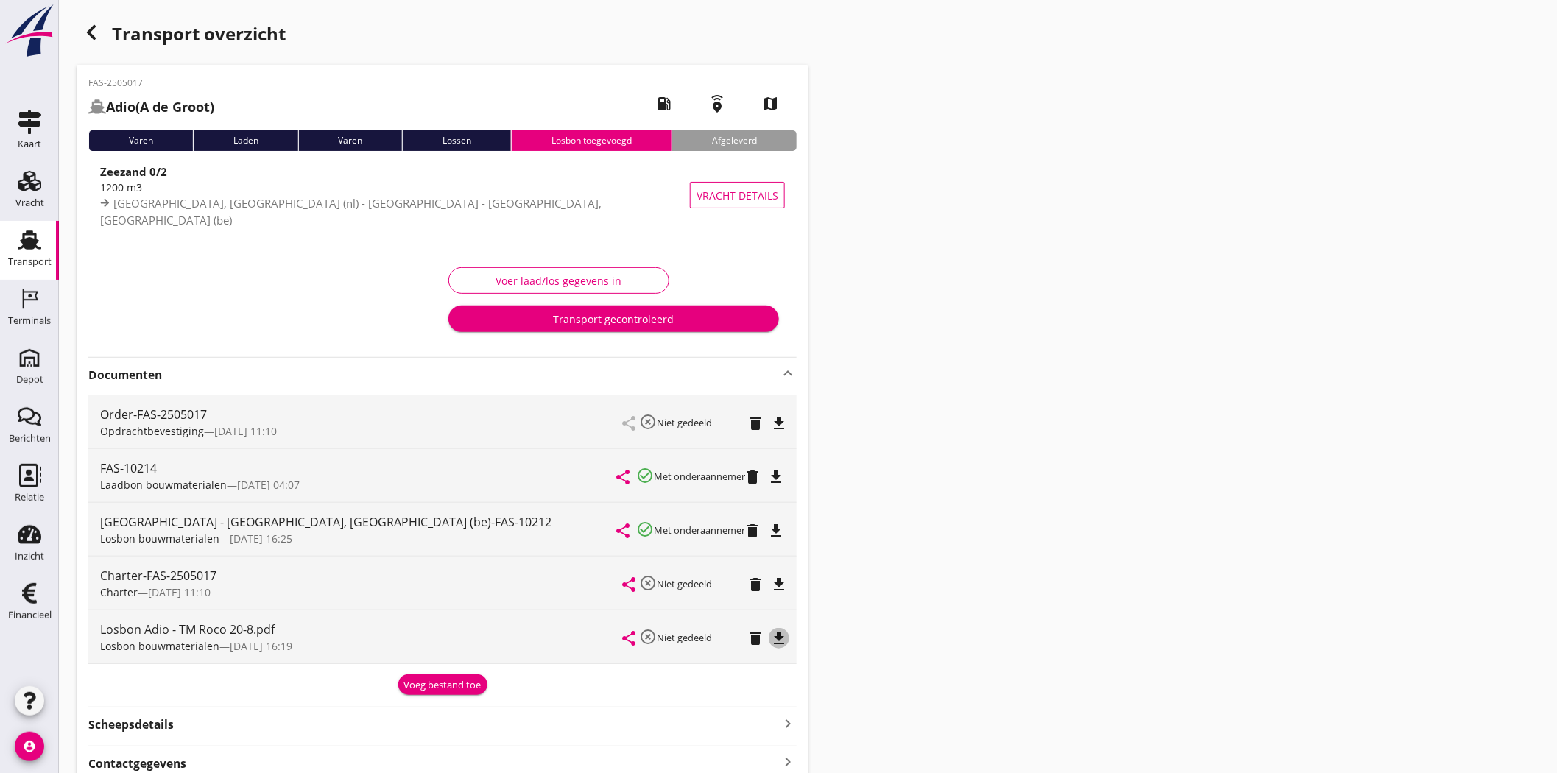
click at [779, 630] on icon "file_download" at bounding box center [779, 639] width 18 height 18
click at [722, 313] on div "Transport gecontroleerd" at bounding box center [613, 318] width 307 height 15
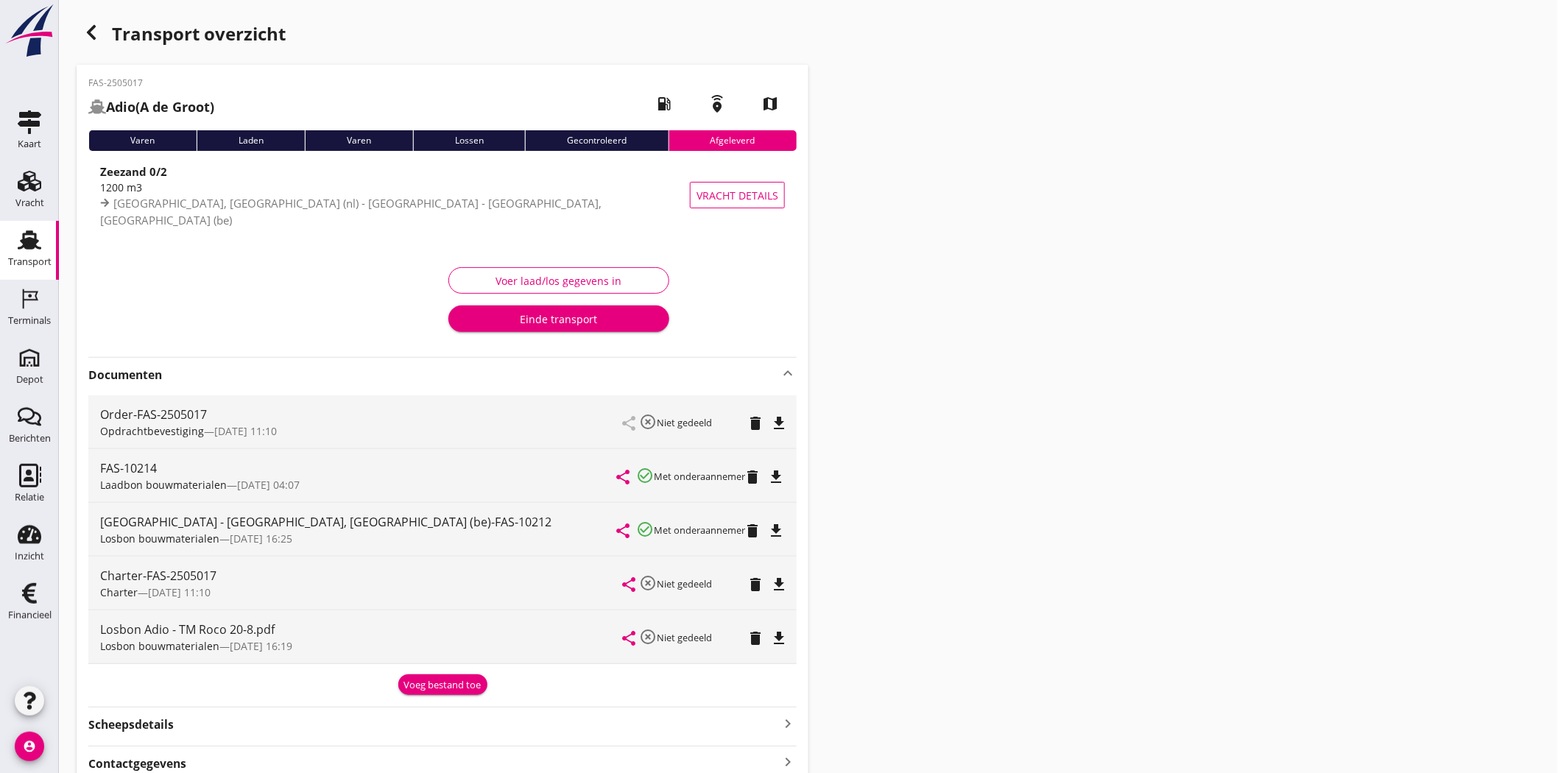
click at [1077, 287] on div "Transport overzicht FAS-2505017 Adio (A de Groot) local_gas_station emergency_s…" at bounding box center [808, 441] width 1499 height 882
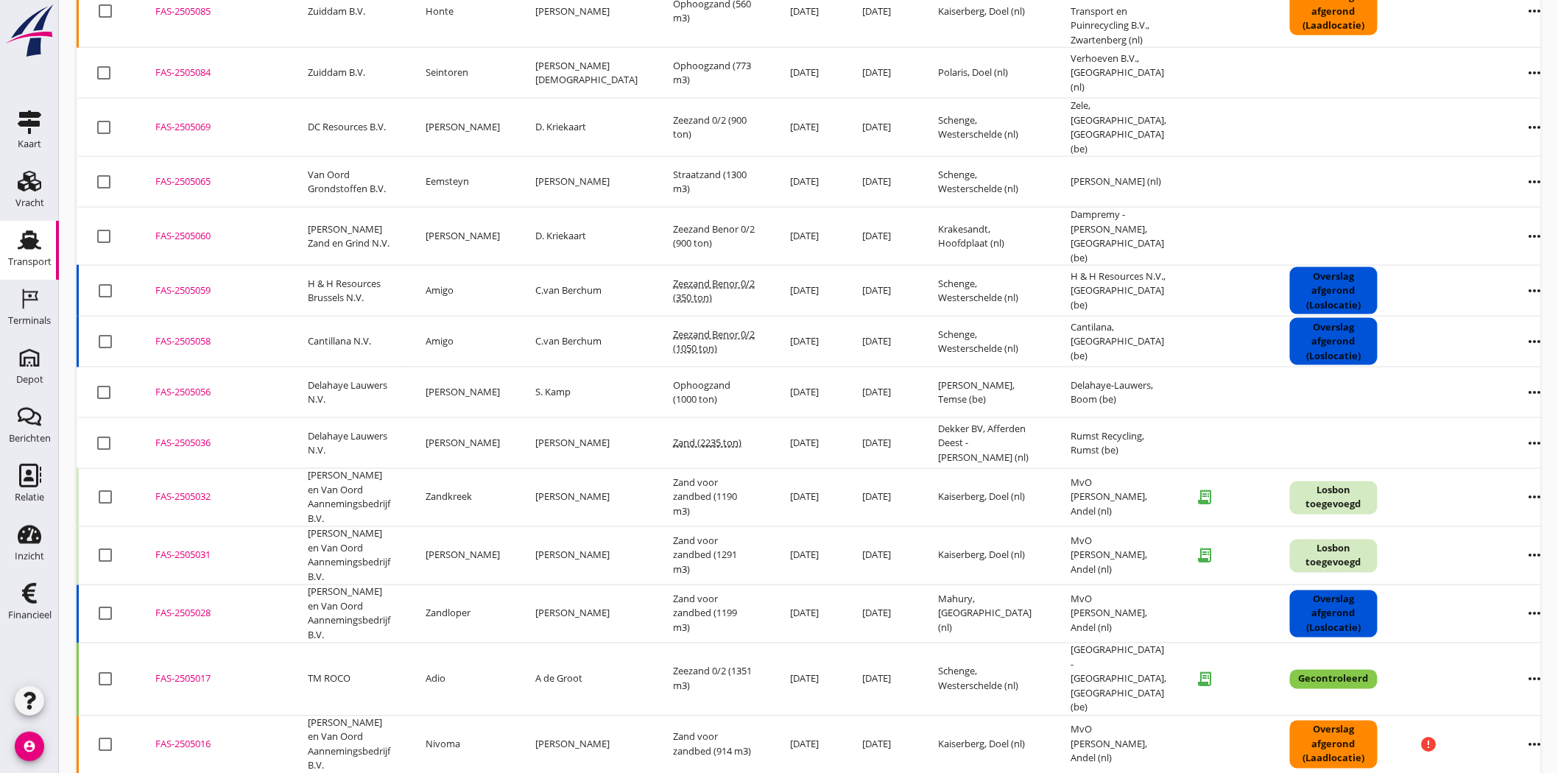
scroll to position [764, 0]
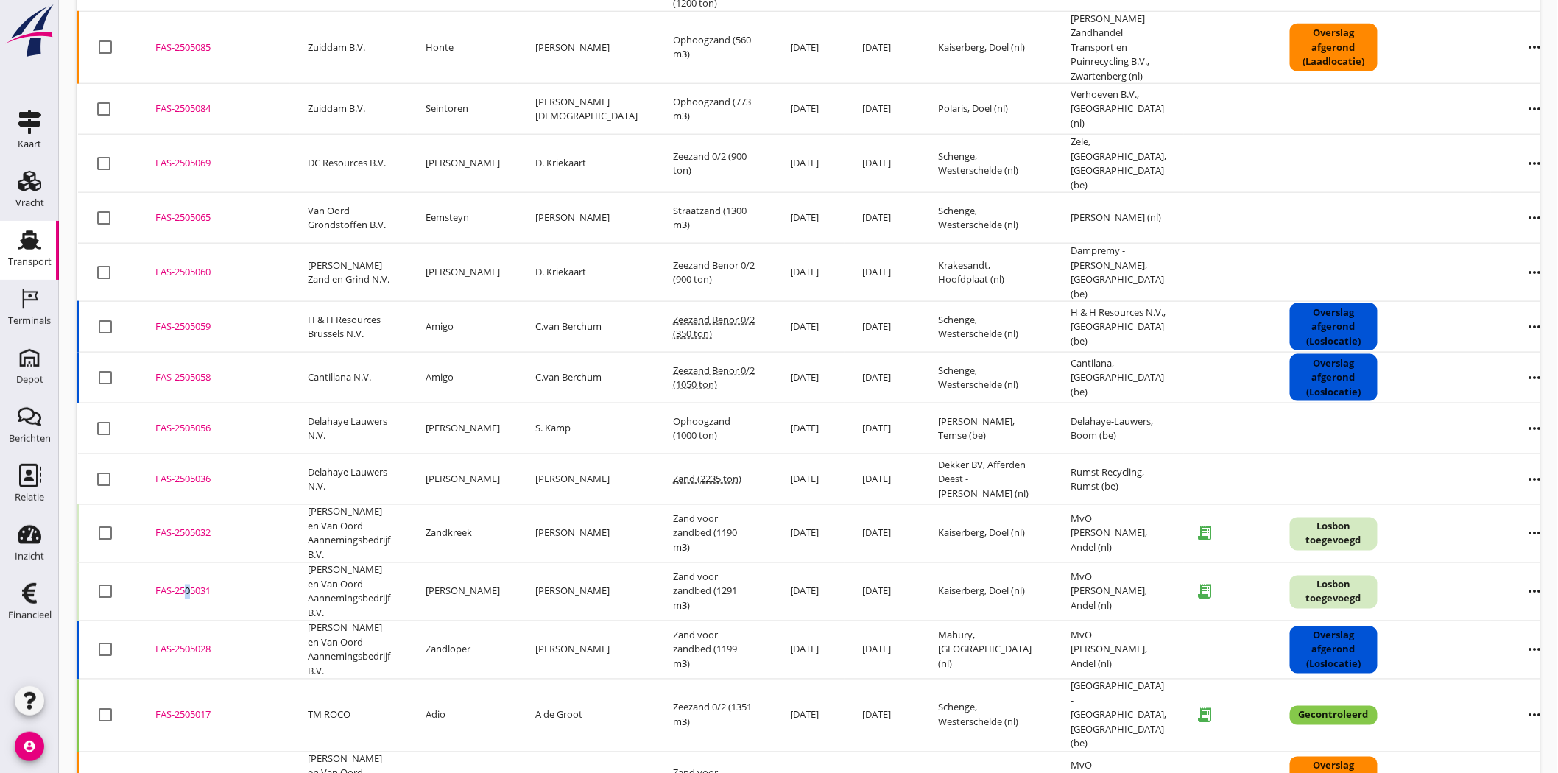
click at [184, 585] on div "FAS-2505031" at bounding box center [213, 592] width 117 height 15
click at [184, 527] on div "FAS-2505032" at bounding box center [213, 534] width 117 height 15
click at [33, 311] on div "Terminals" at bounding box center [29, 321] width 43 height 21
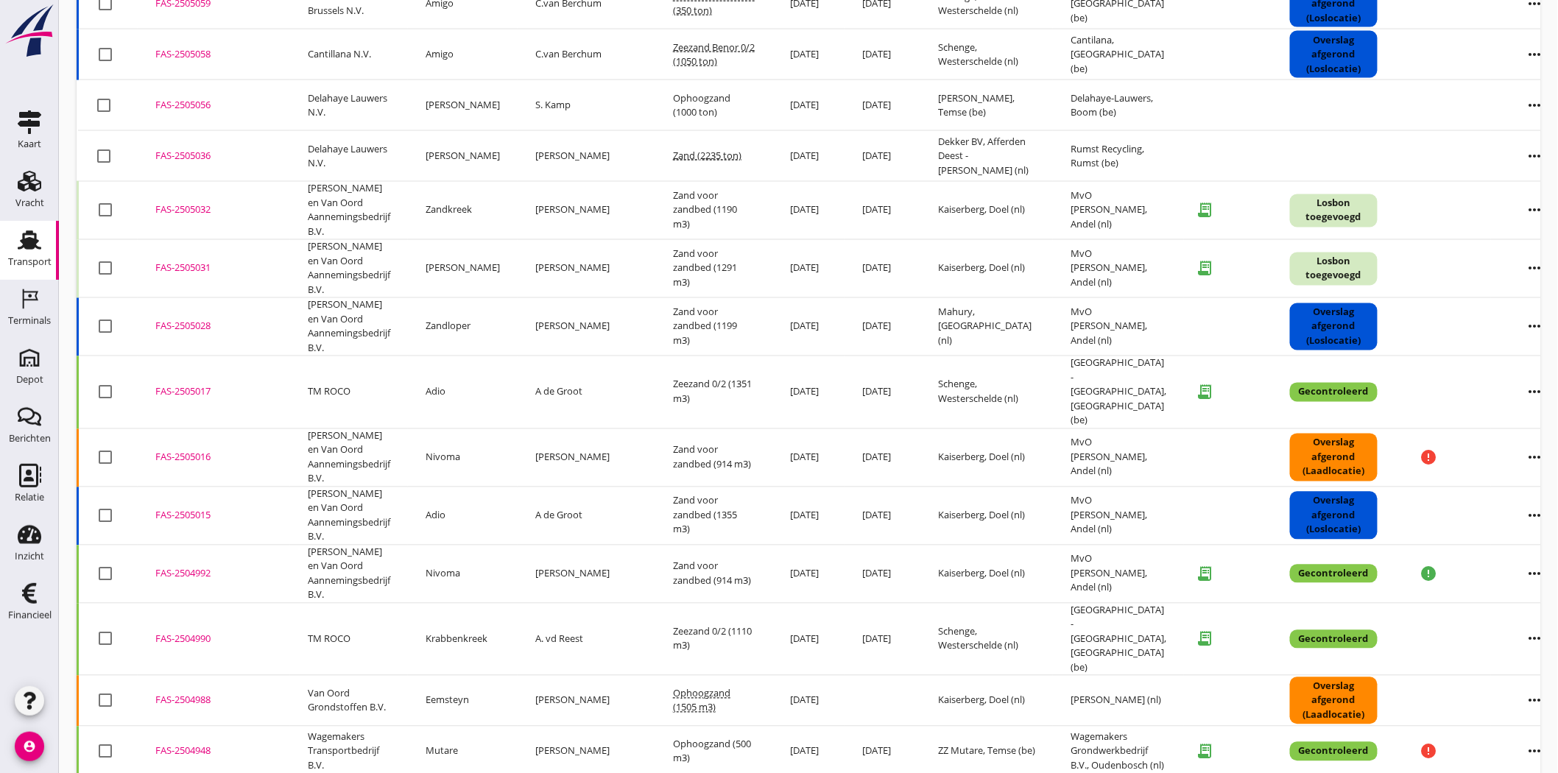
scroll to position [822, 0]
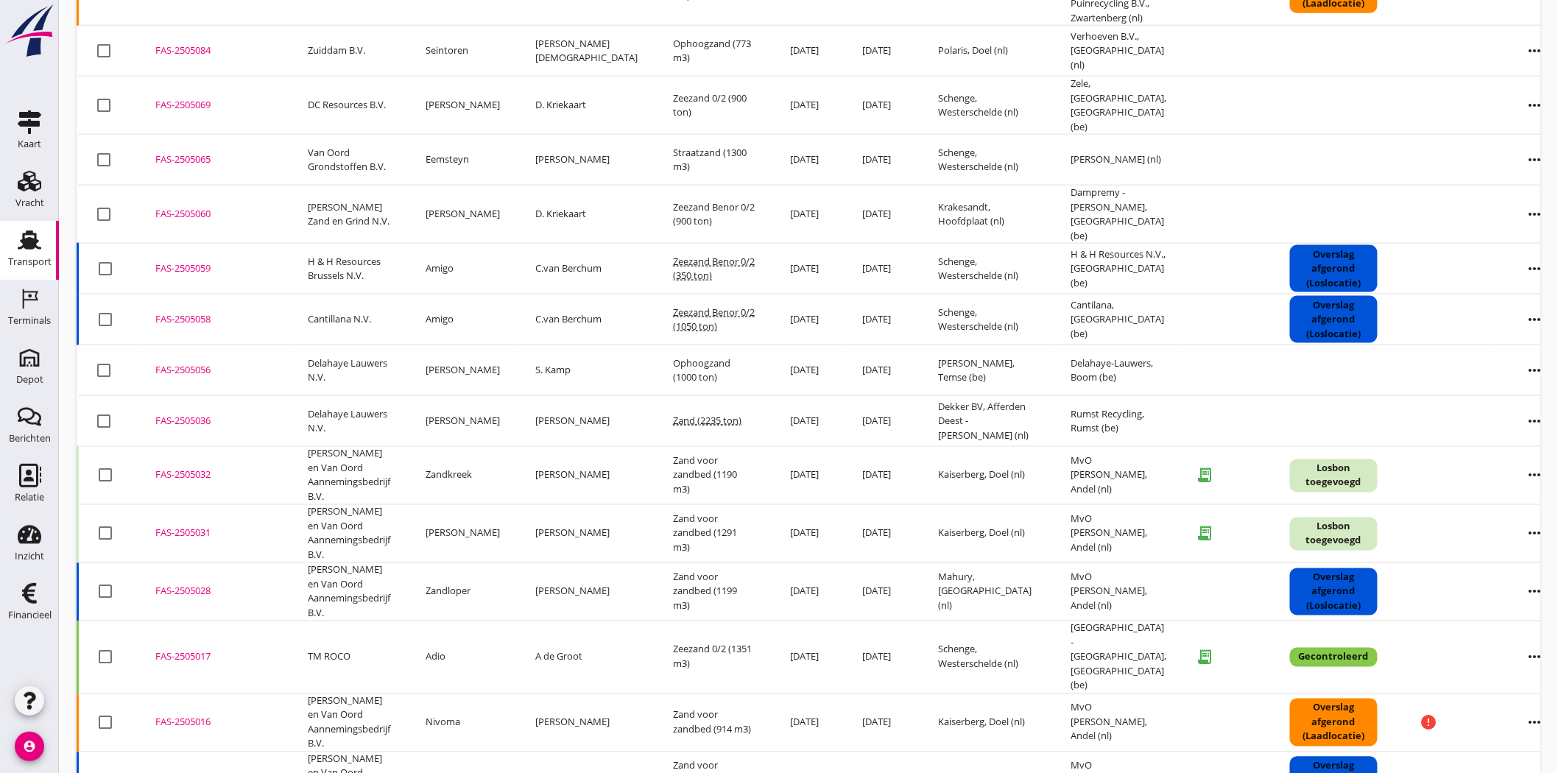
click at [208, 527] on div "FAS-2505031" at bounding box center [213, 534] width 117 height 15
click at [194, 468] on div "FAS-2505032" at bounding box center [213, 475] width 117 height 15
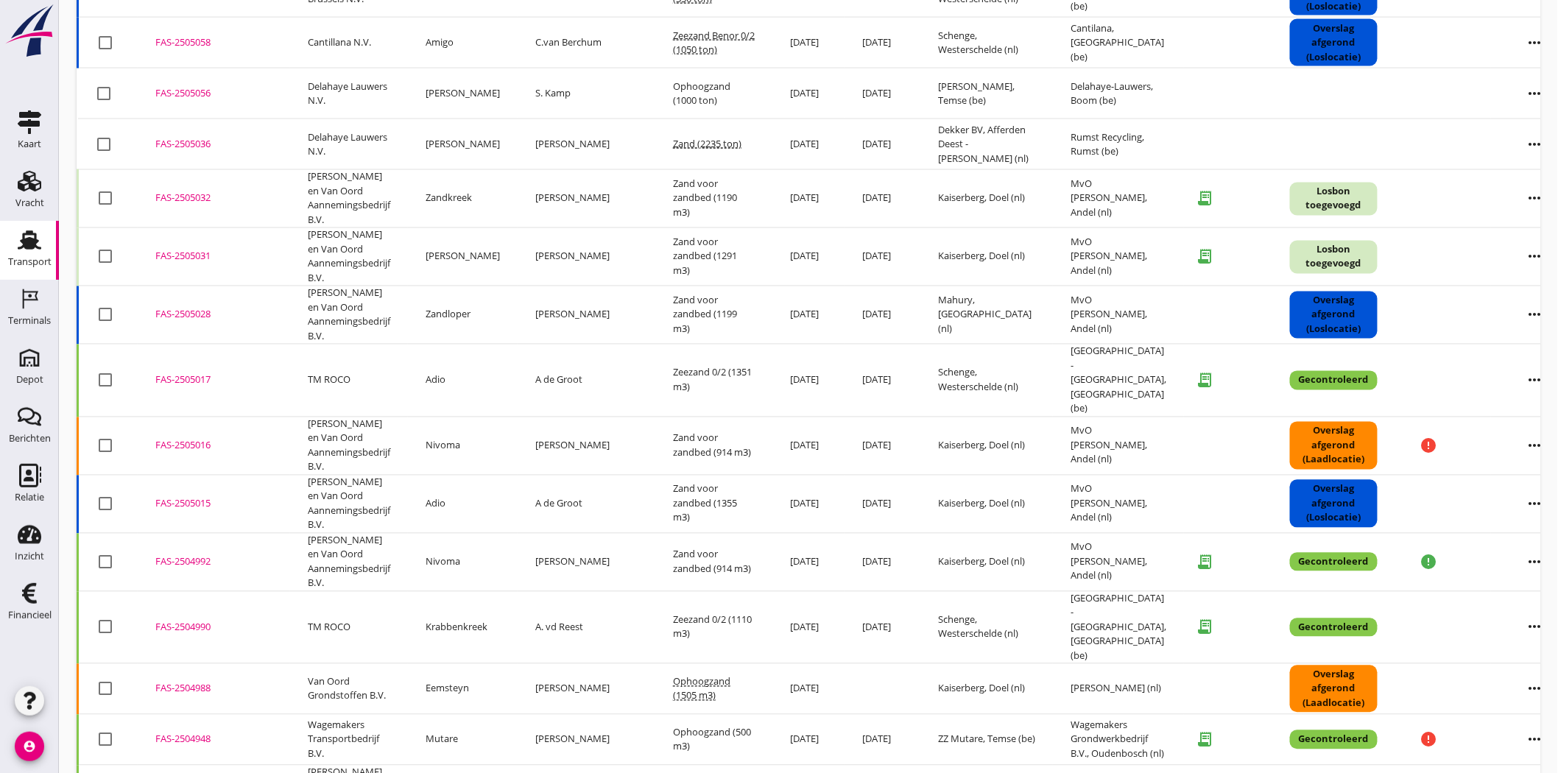
scroll to position [1255, 0]
